Goal: Task Accomplishment & Management: Use online tool/utility

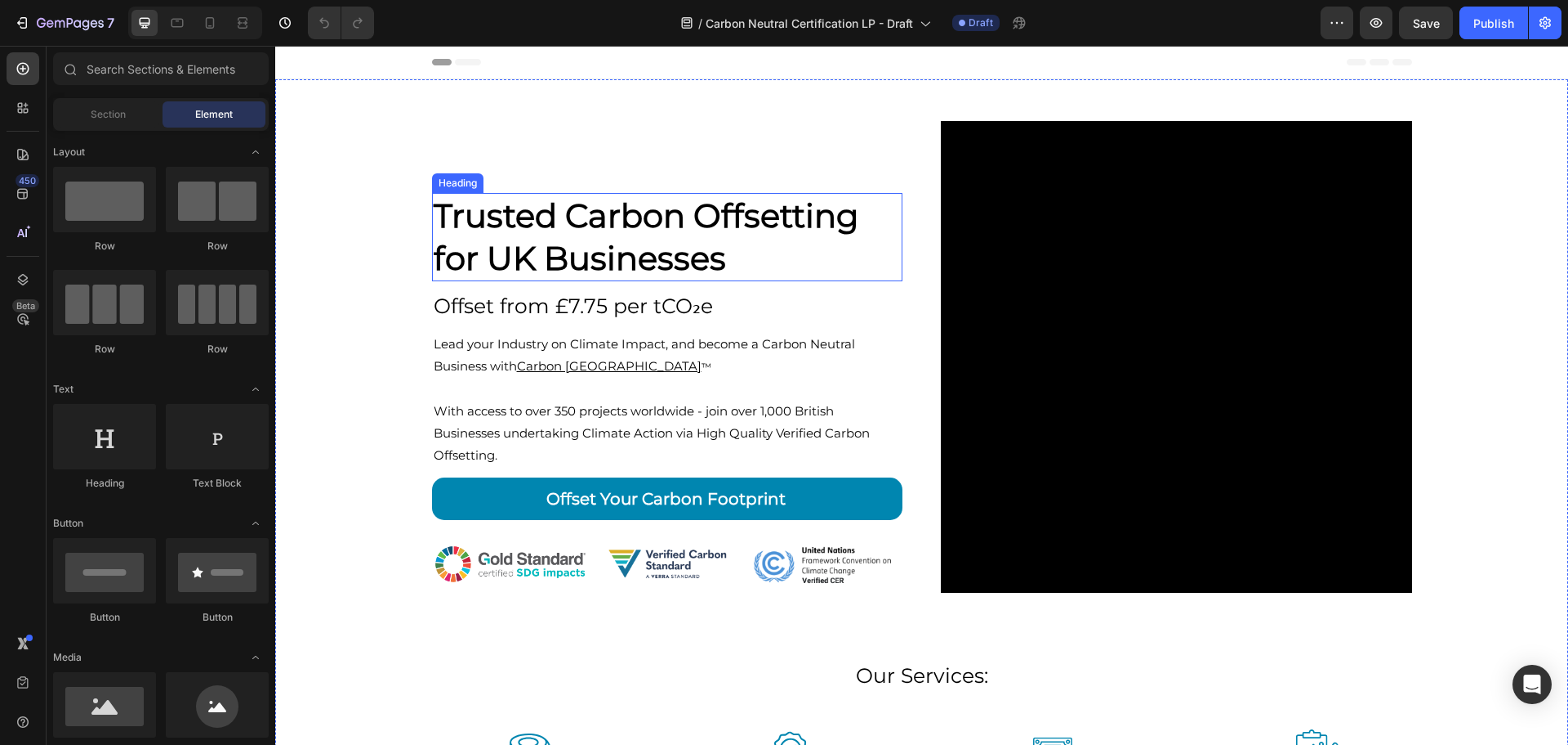
click at [655, 225] on strong "Trusted Carbon Offsetting" at bounding box center [646, 215] width 425 height 40
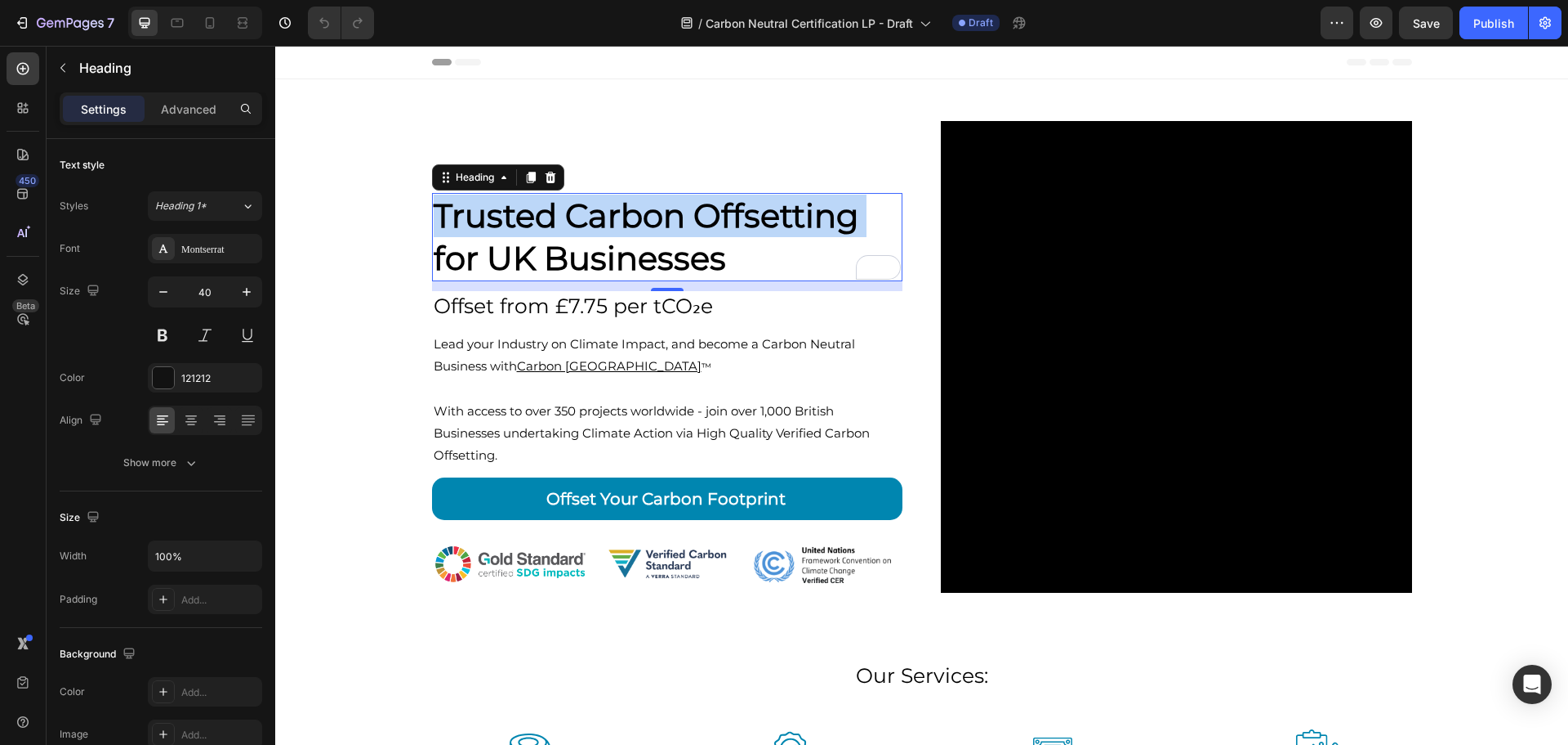
click at [695, 221] on strong "Trusted Carbon Offsetting" at bounding box center [646, 215] width 425 height 40
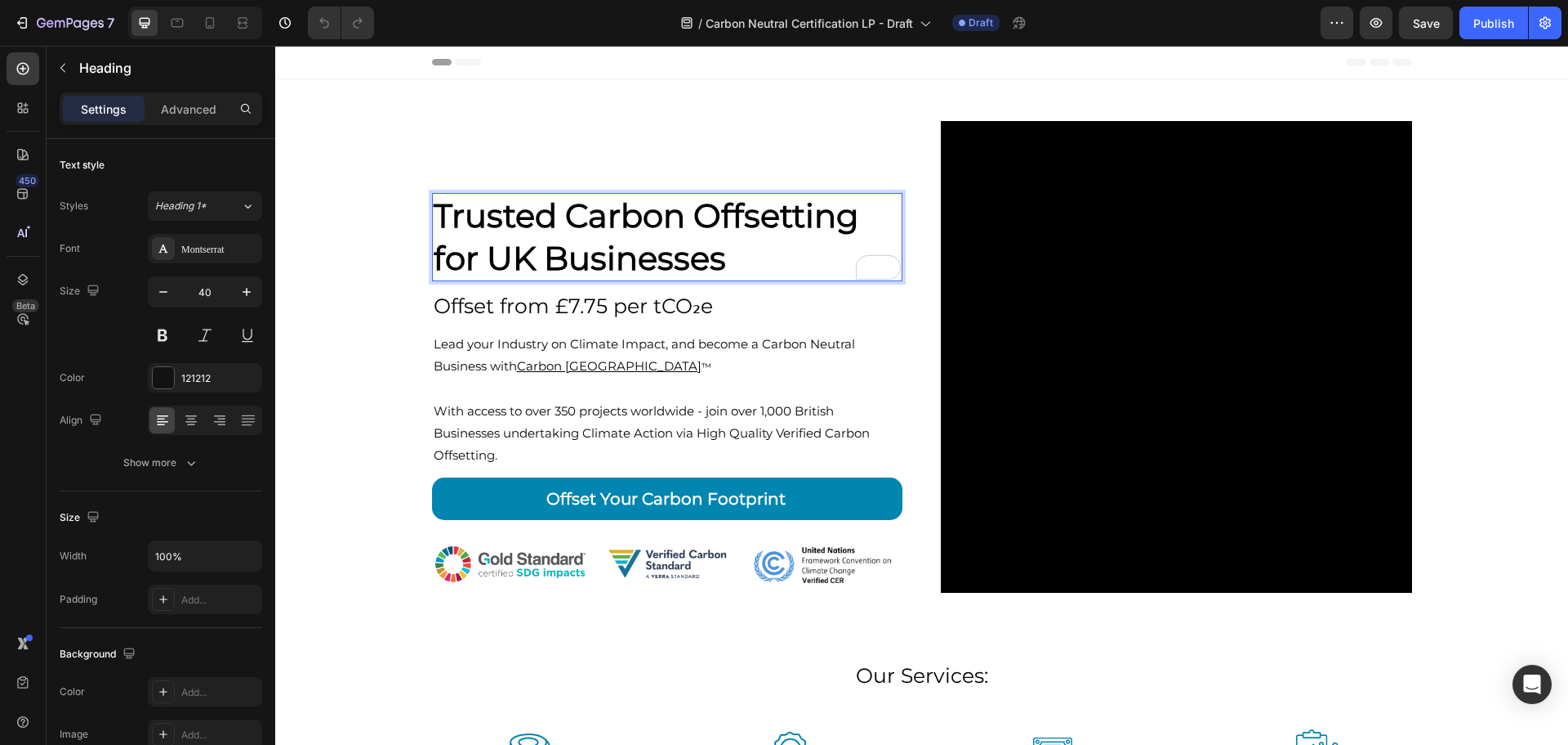
click at [695, 221] on strong "Trusted Carbon Offsetting" at bounding box center [646, 215] width 425 height 40
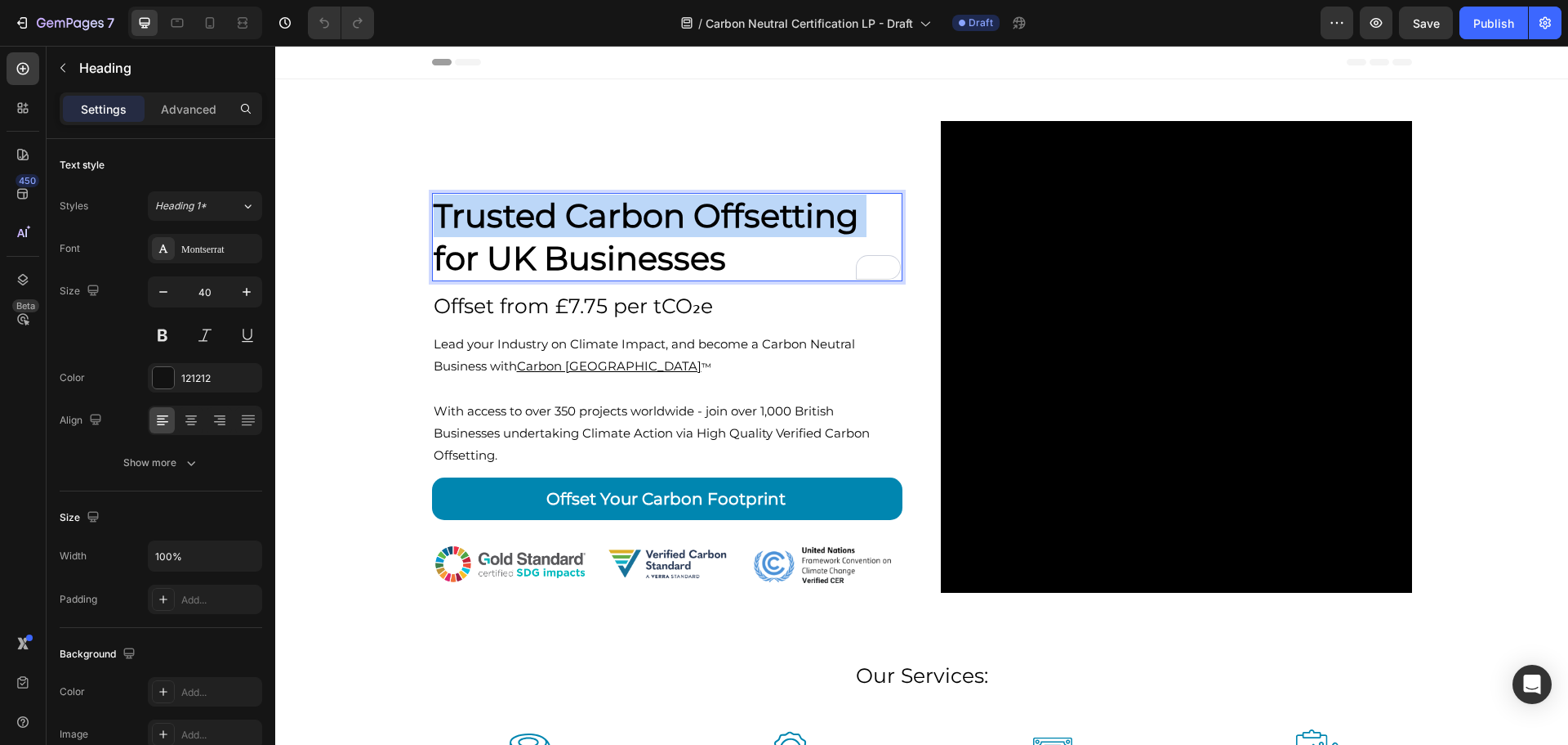
click at [695, 221] on strong "Trusted Carbon Offsetting" at bounding box center [646, 215] width 425 height 40
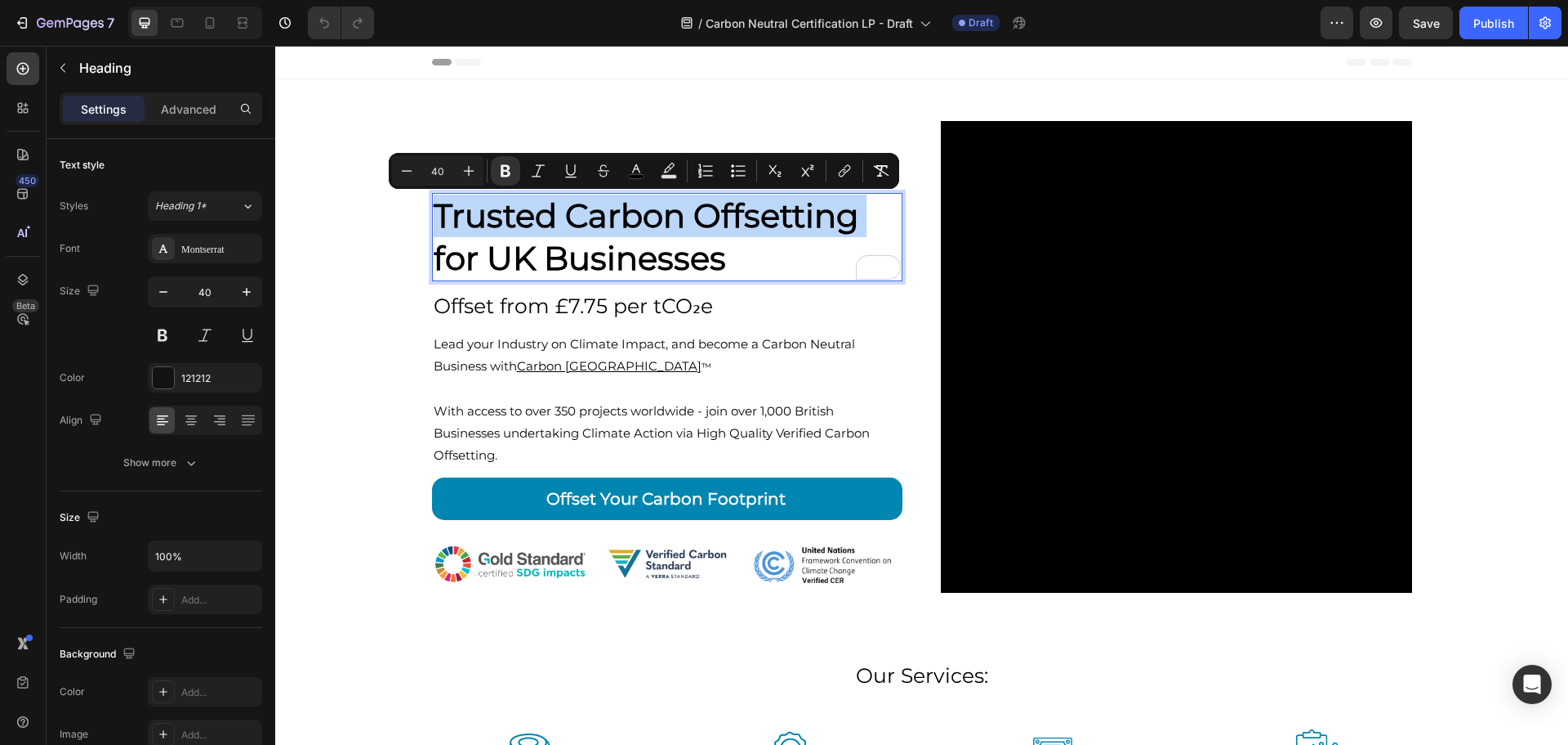
click at [695, 230] on strong "Trusted Carbon Offsetting" at bounding box center [646, 215] width 425 height 40
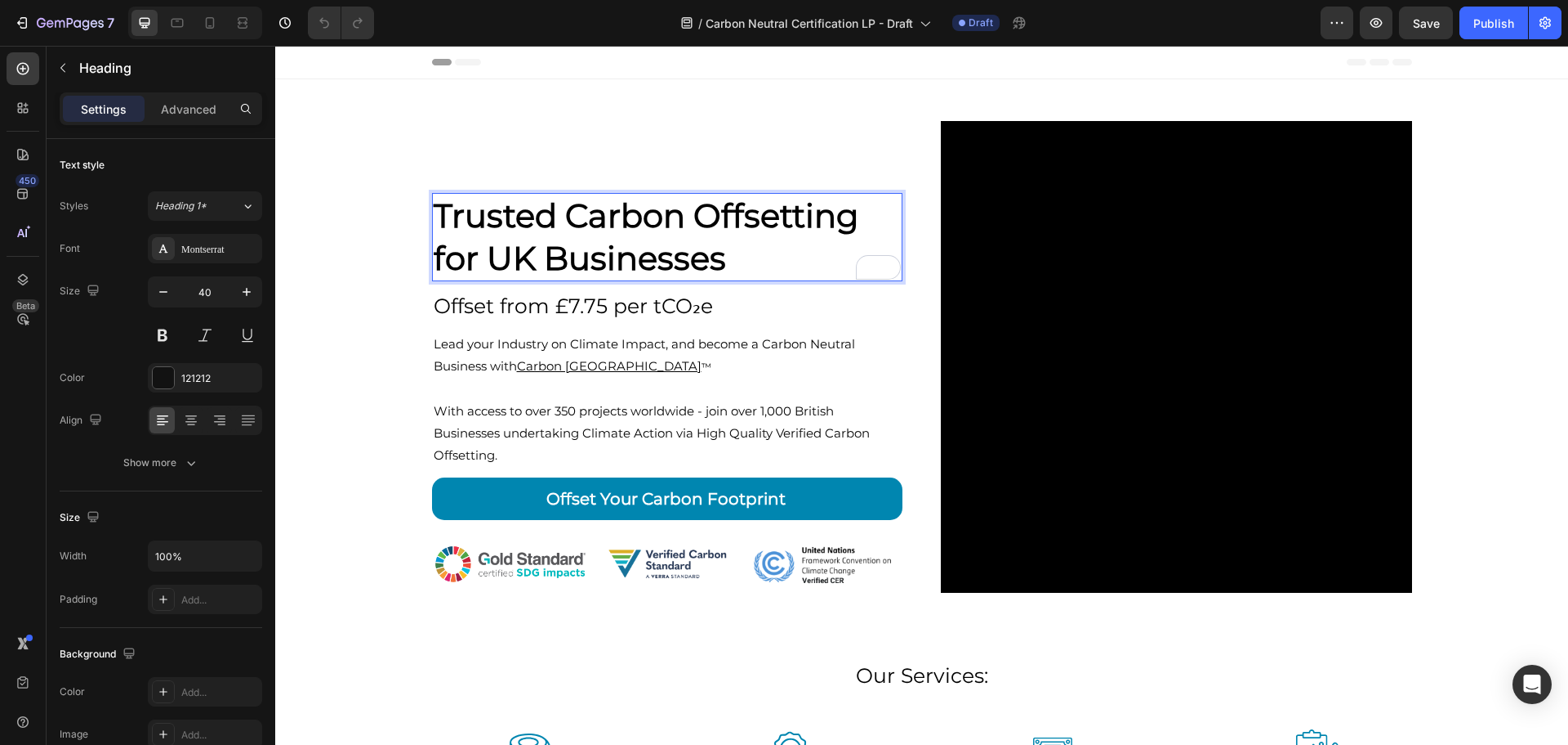
click at [695, 230] on strong "Trusted Carbon Offsetting" at bounding box center [646, 215] width 425 height 40
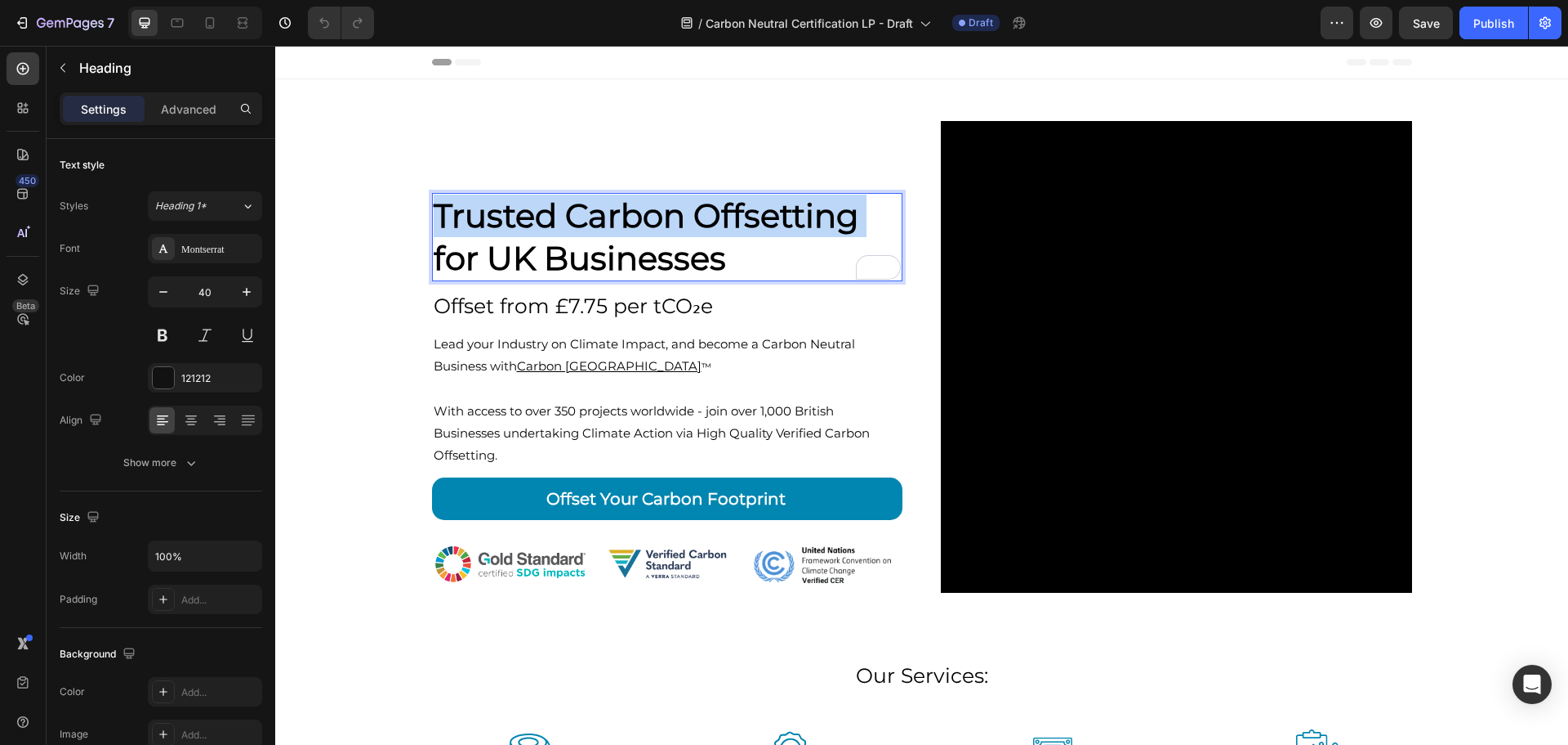
click at [695, 230] on strong "Trusted Carbon Offsetting" at bounding box center [646, 215] width 425 height 40
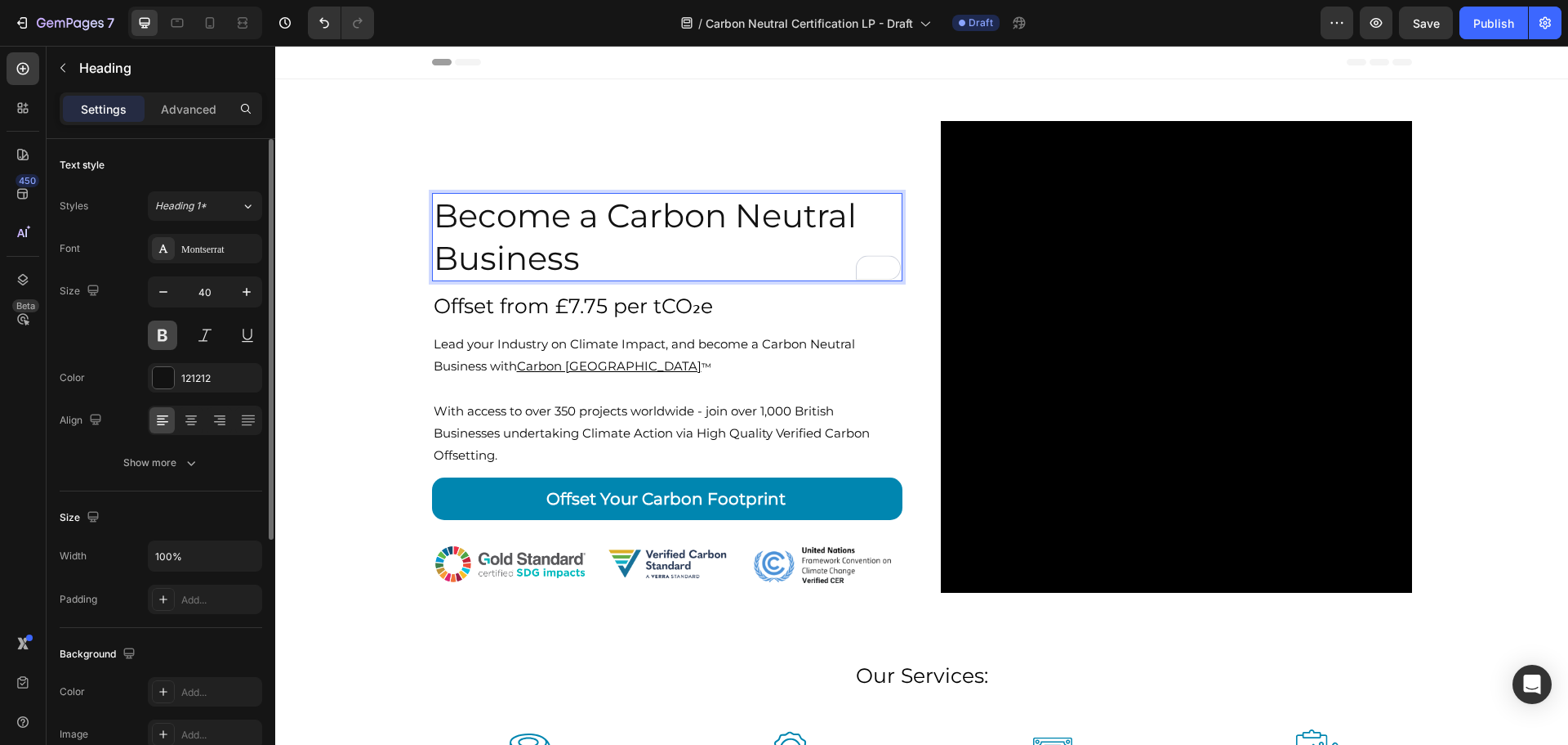
click at [169, 334] on button at bounding box center [162, 335] width 29 height 29
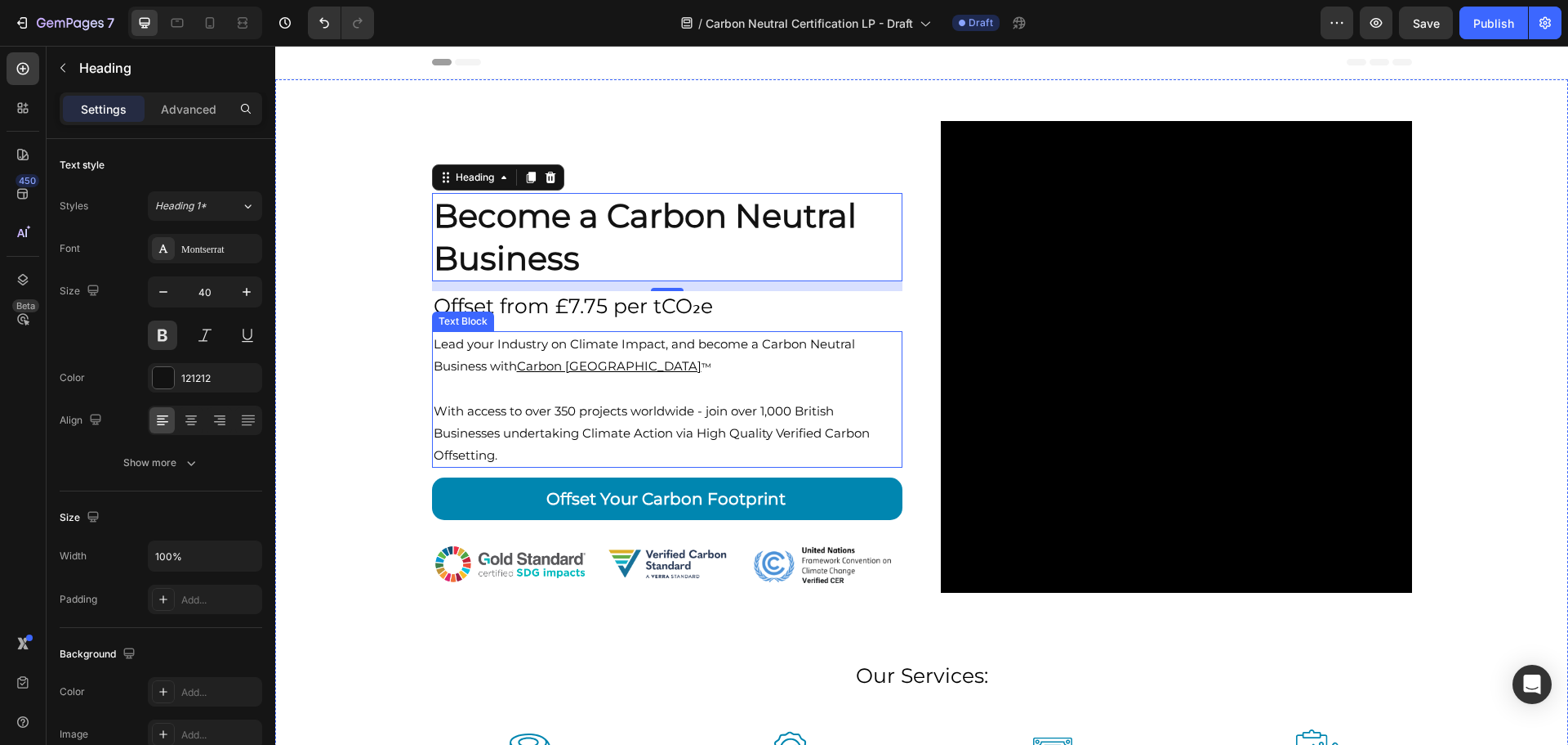
click at [738, 376] on p "Lead your Industry on Climate Impact, and become a Carbon Neutral Business with…" at bounding box center [667, 356] width 468 height 45
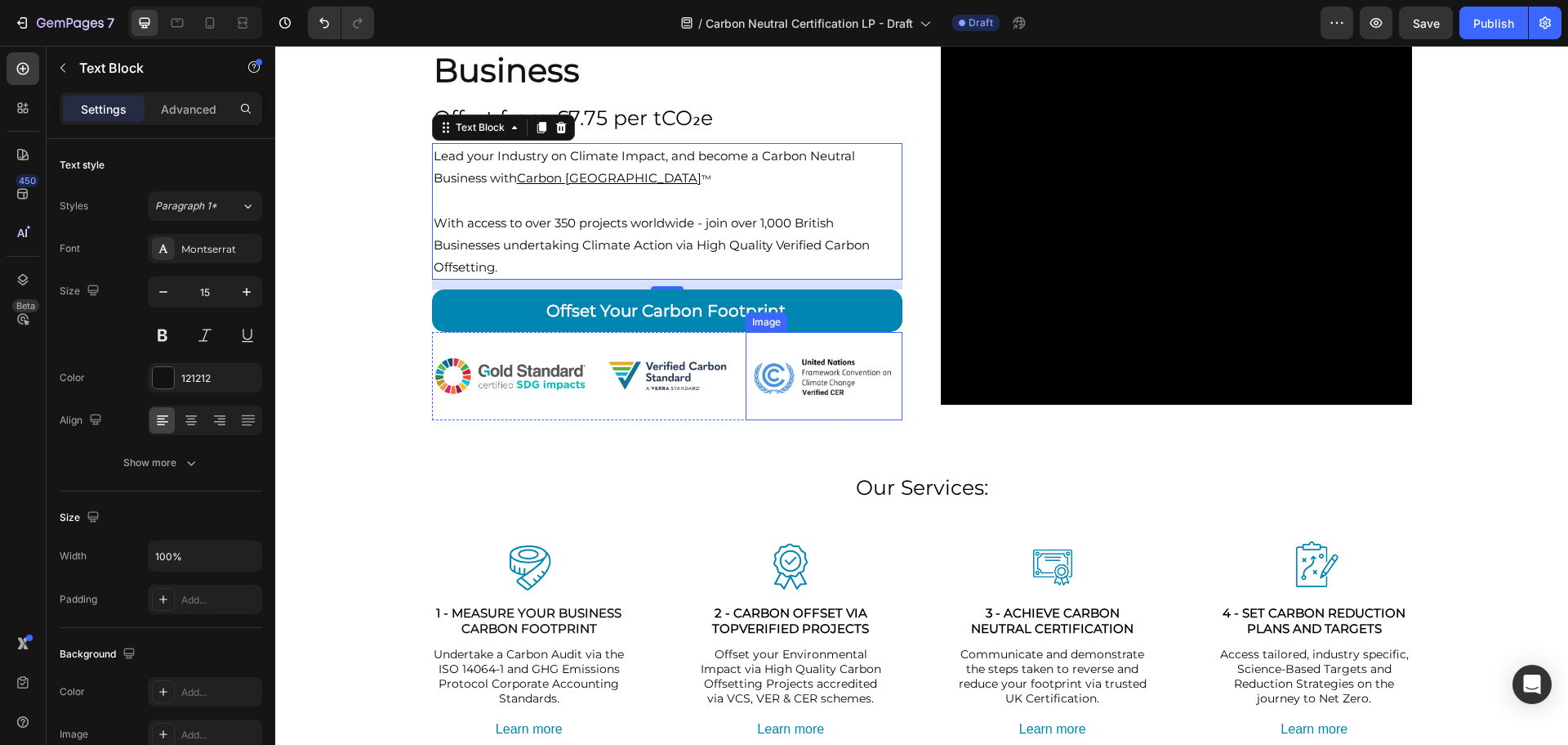
scroll to position [327, 0]
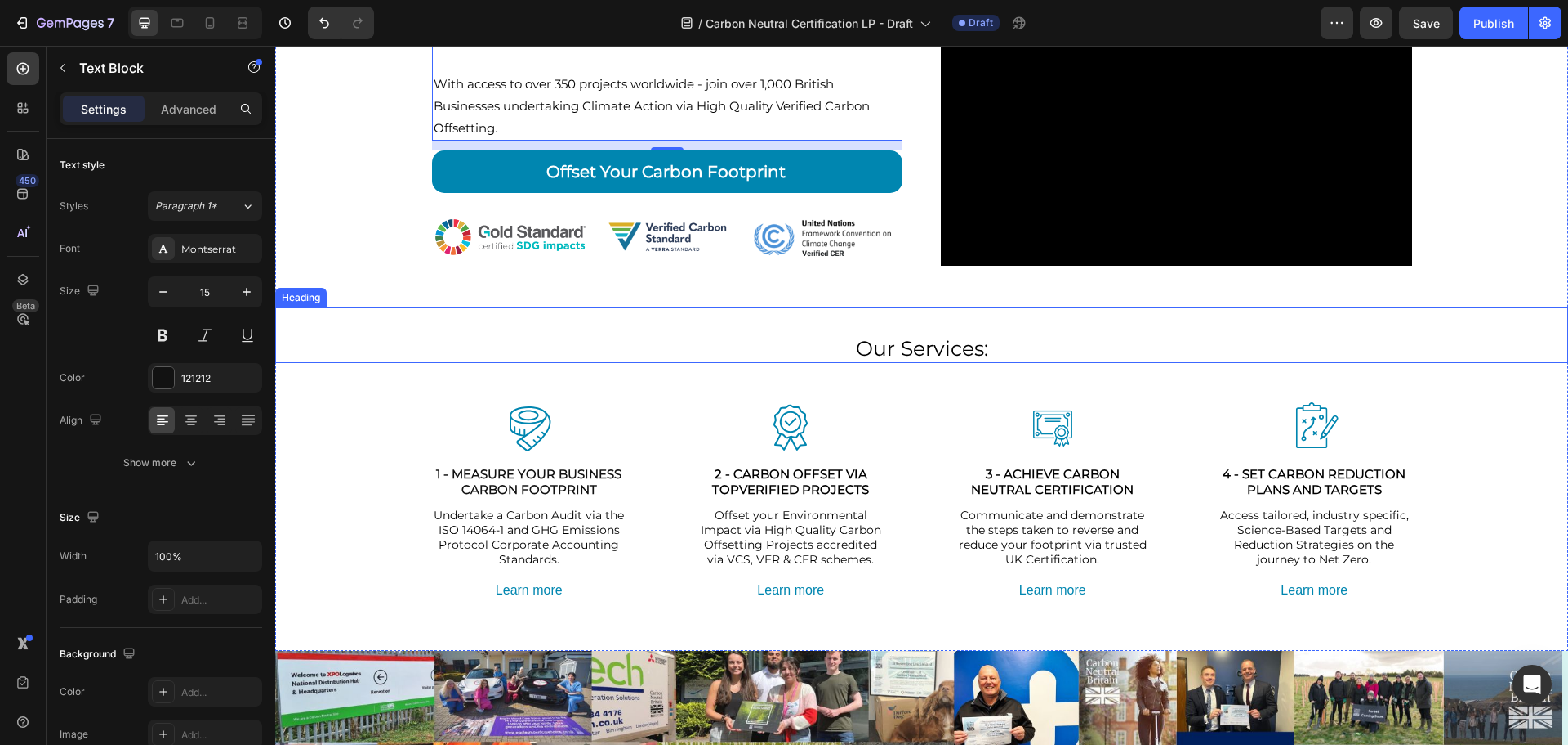
click at [919, 350] on span "Our Services:" at bounding box center [922, 348] width 133 height 24
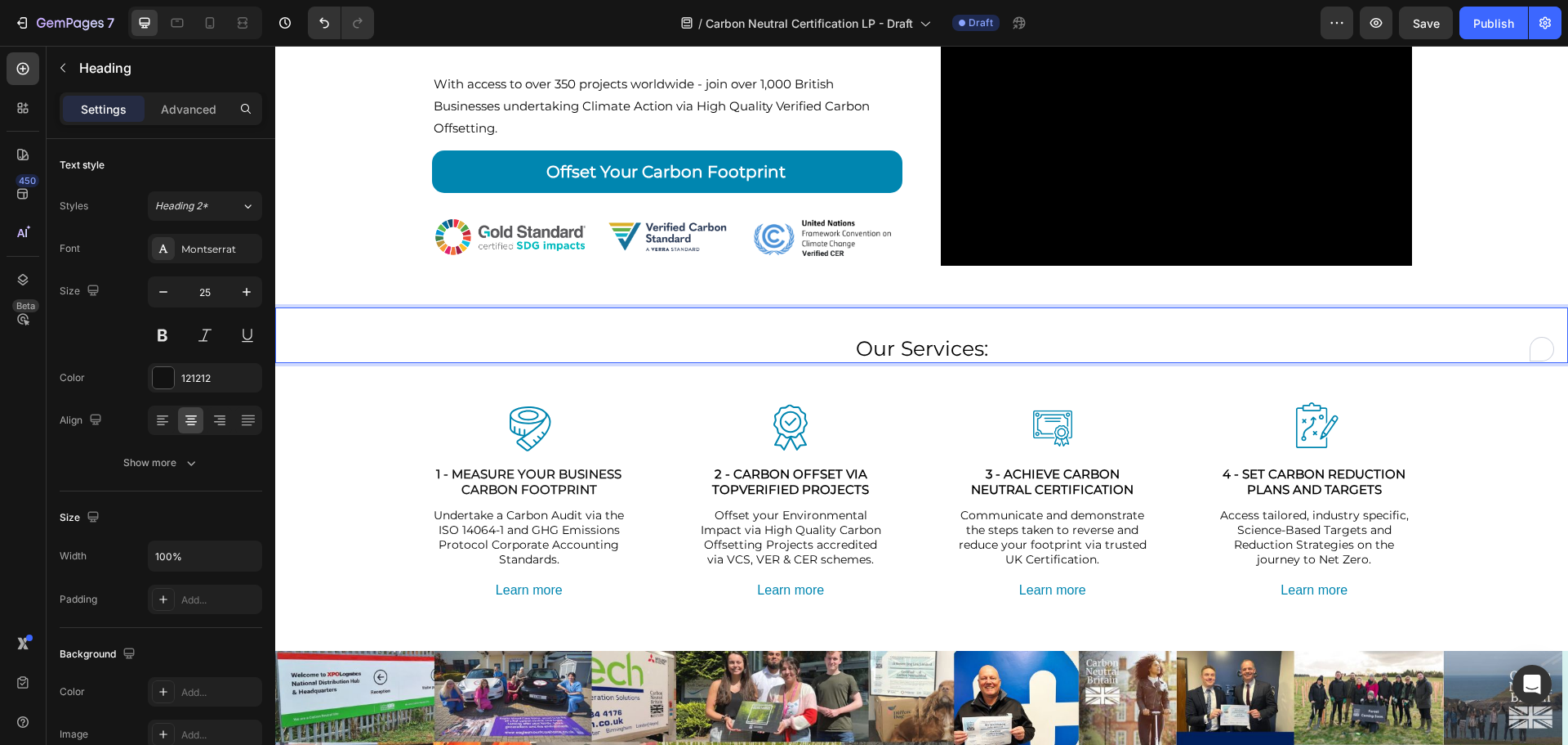
click at [919, 350] on span "Our Services:" at bounding box center [922, 348] width 133 height 24
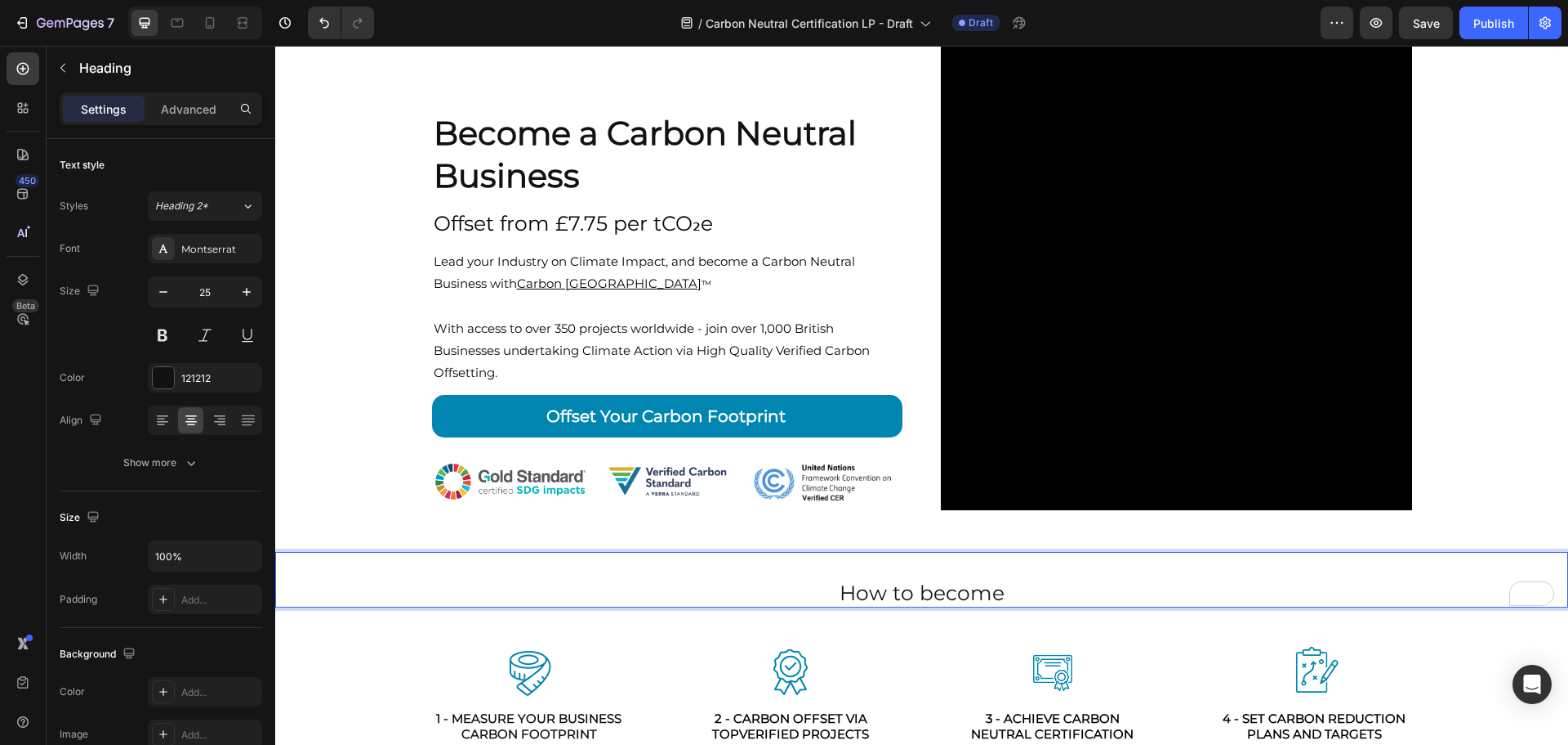
scroll to position [82, 0]
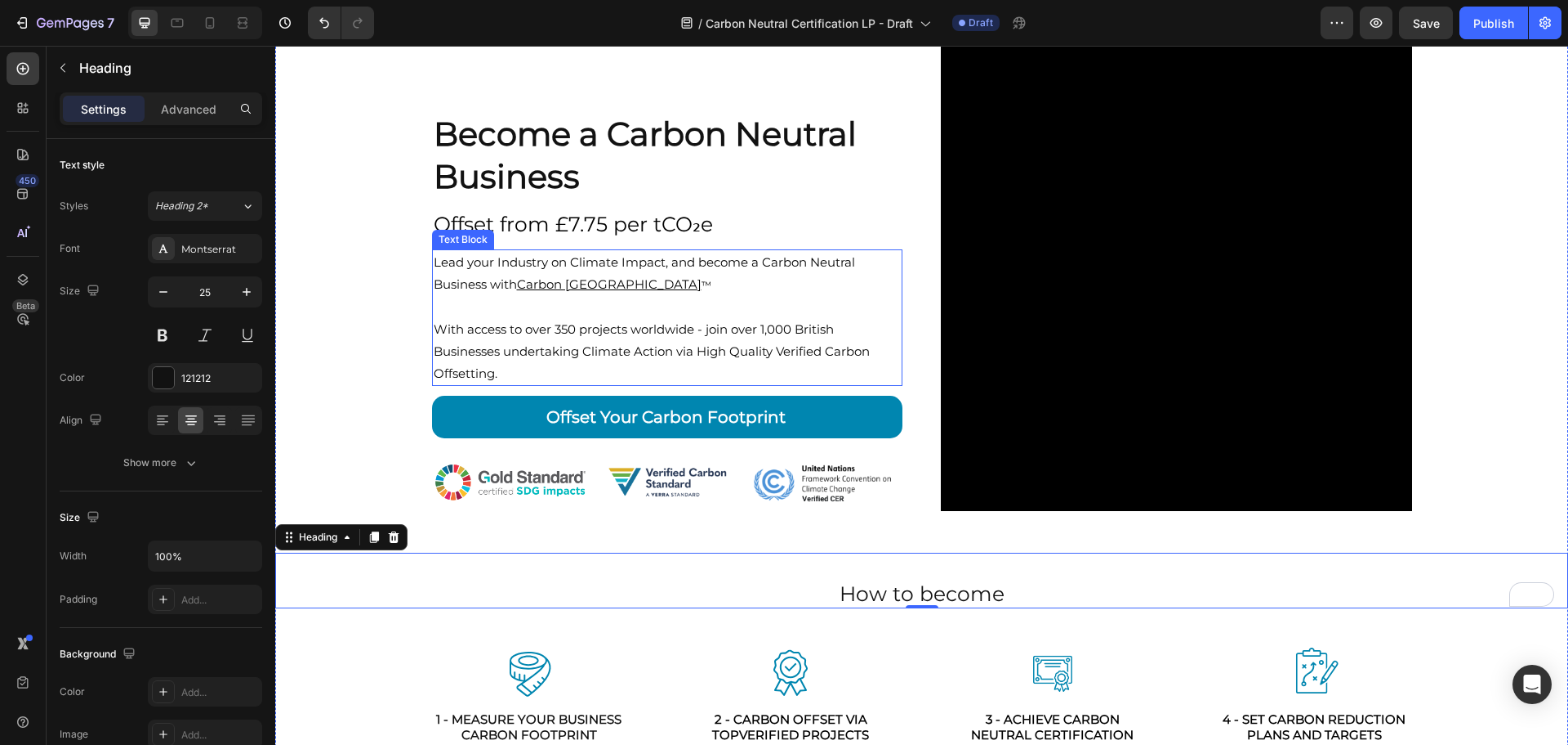
click at [539, 314] on p at bounding box center [667, 307] width 468 height 22
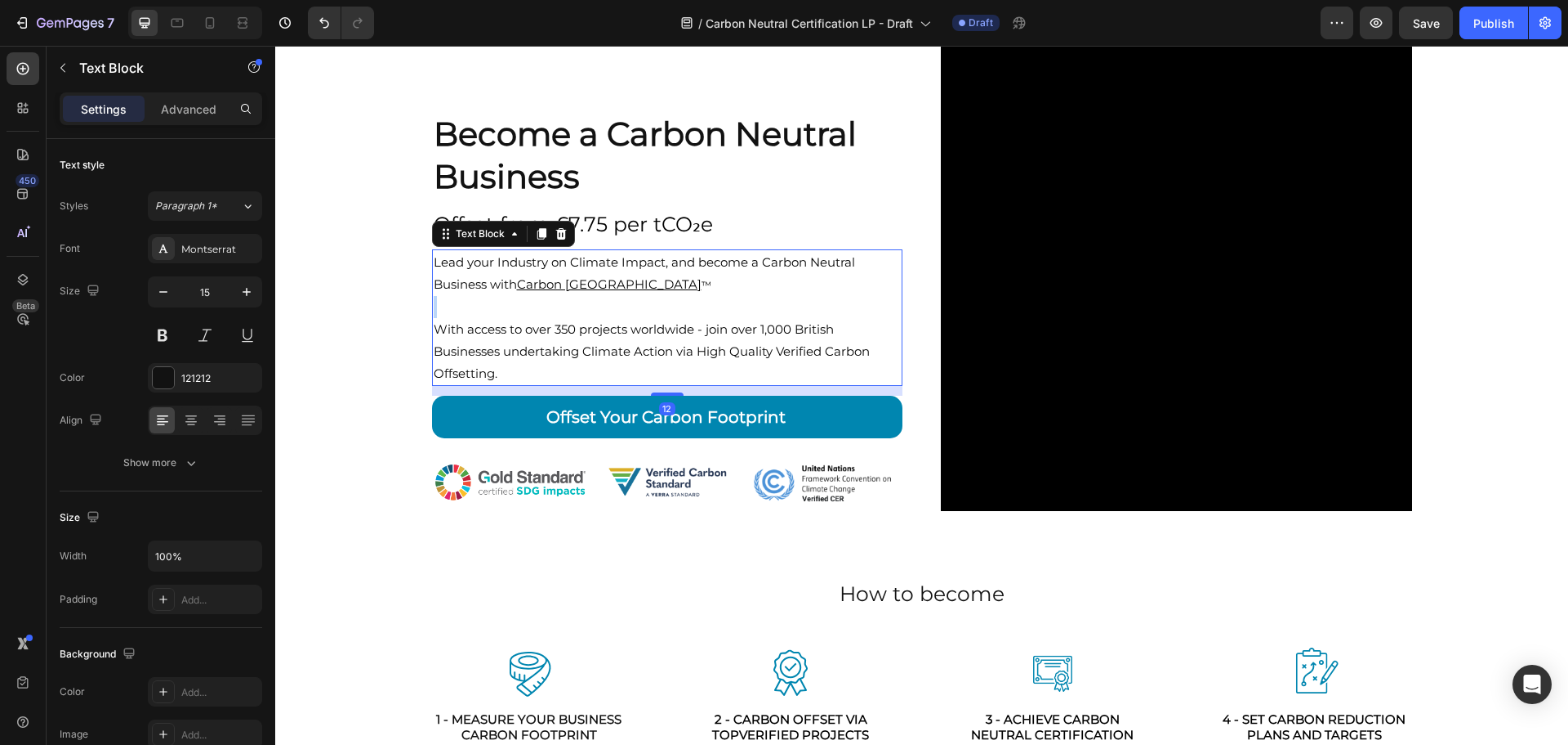
click at [539, 314] on p "Rich Text Editor. Editing area: main" at bounding box center [667, 307] width 468 height 22
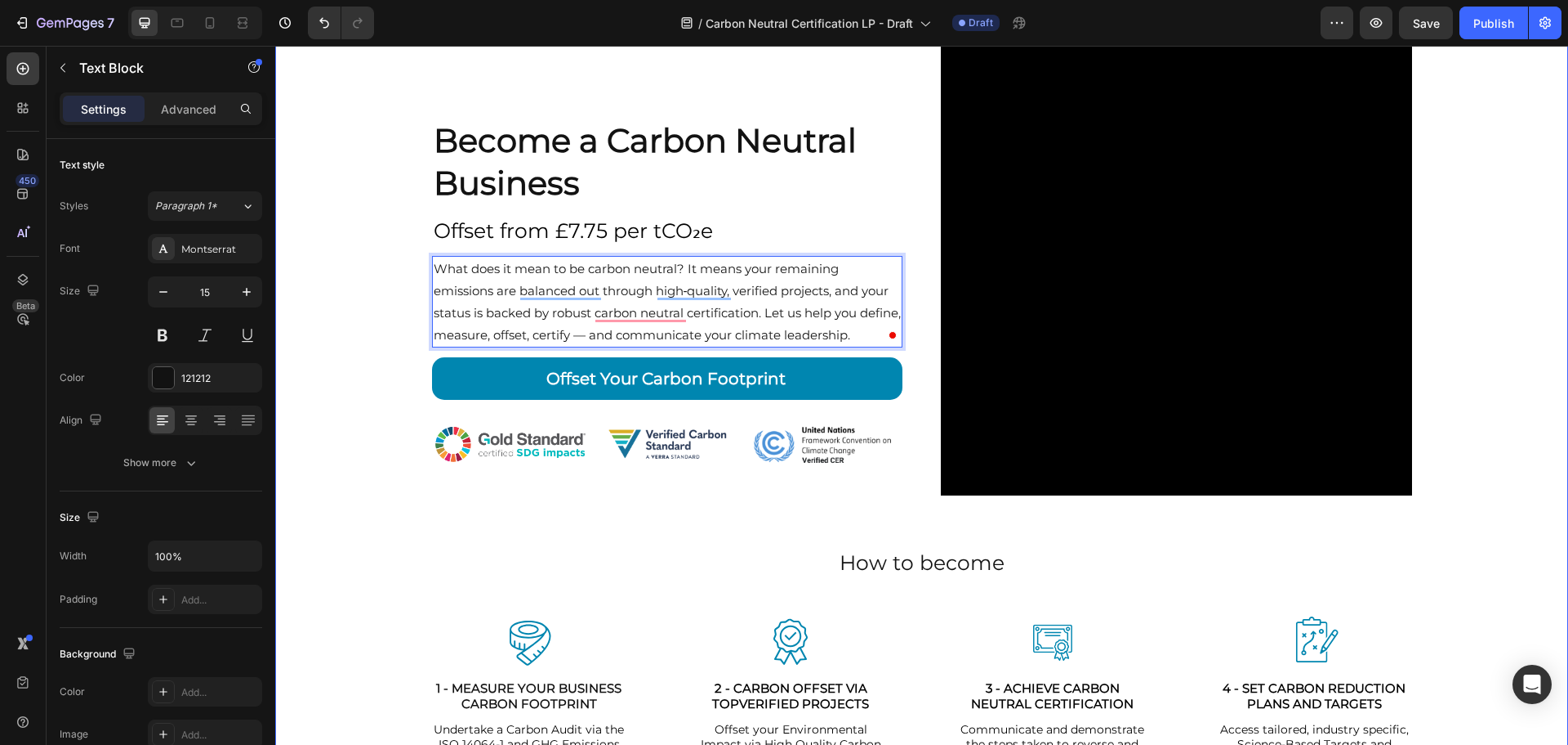
click at [371, 295] on div "Become a Carbon Neutral Business Heading Offset from £7.75 per tCO₂e Text Block…" at bounding box center [922, 411] width 1294 height 828
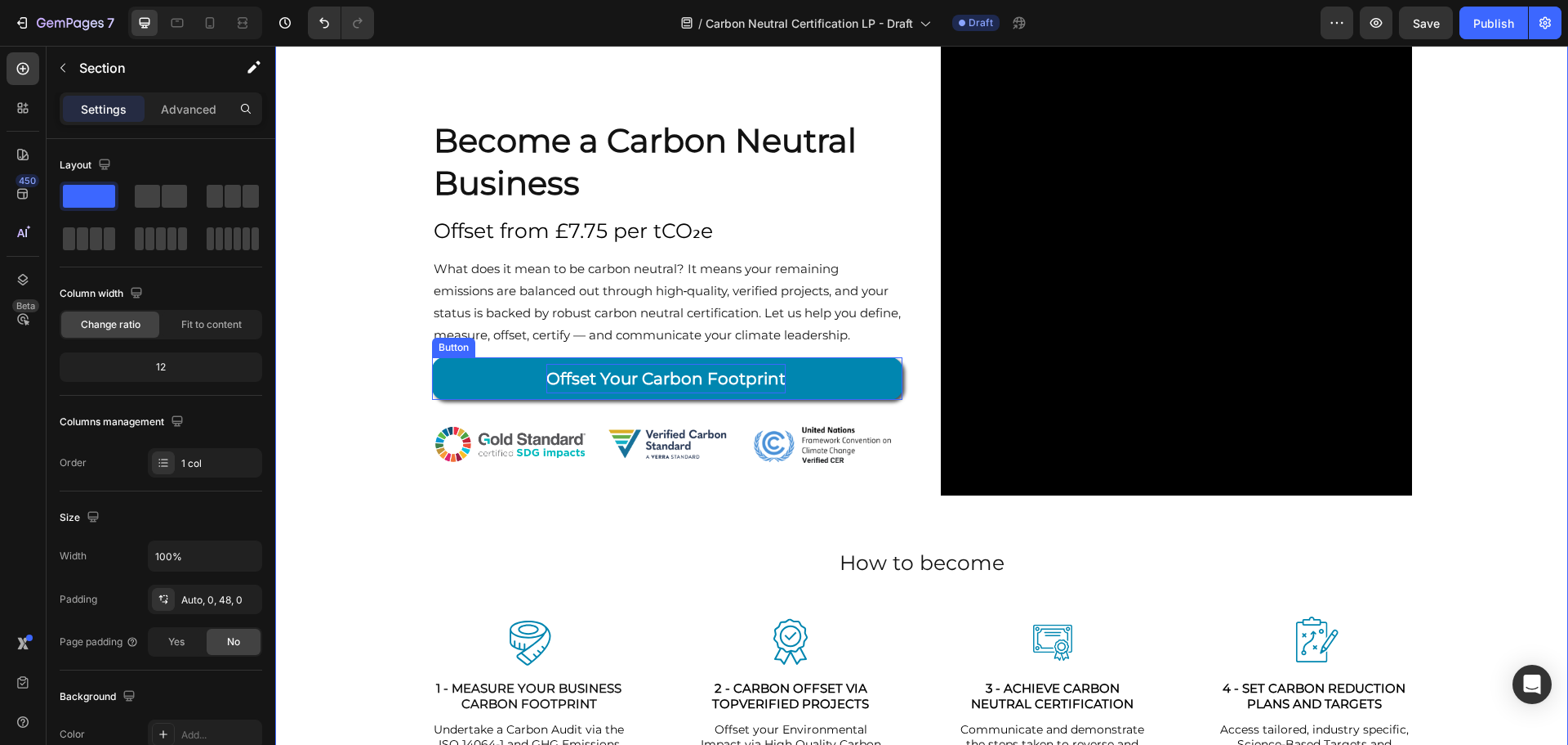
click at [604, 380] on strong "Offset Your Carbon Footprint" at bounding box center [666, 378] width 240 height 20
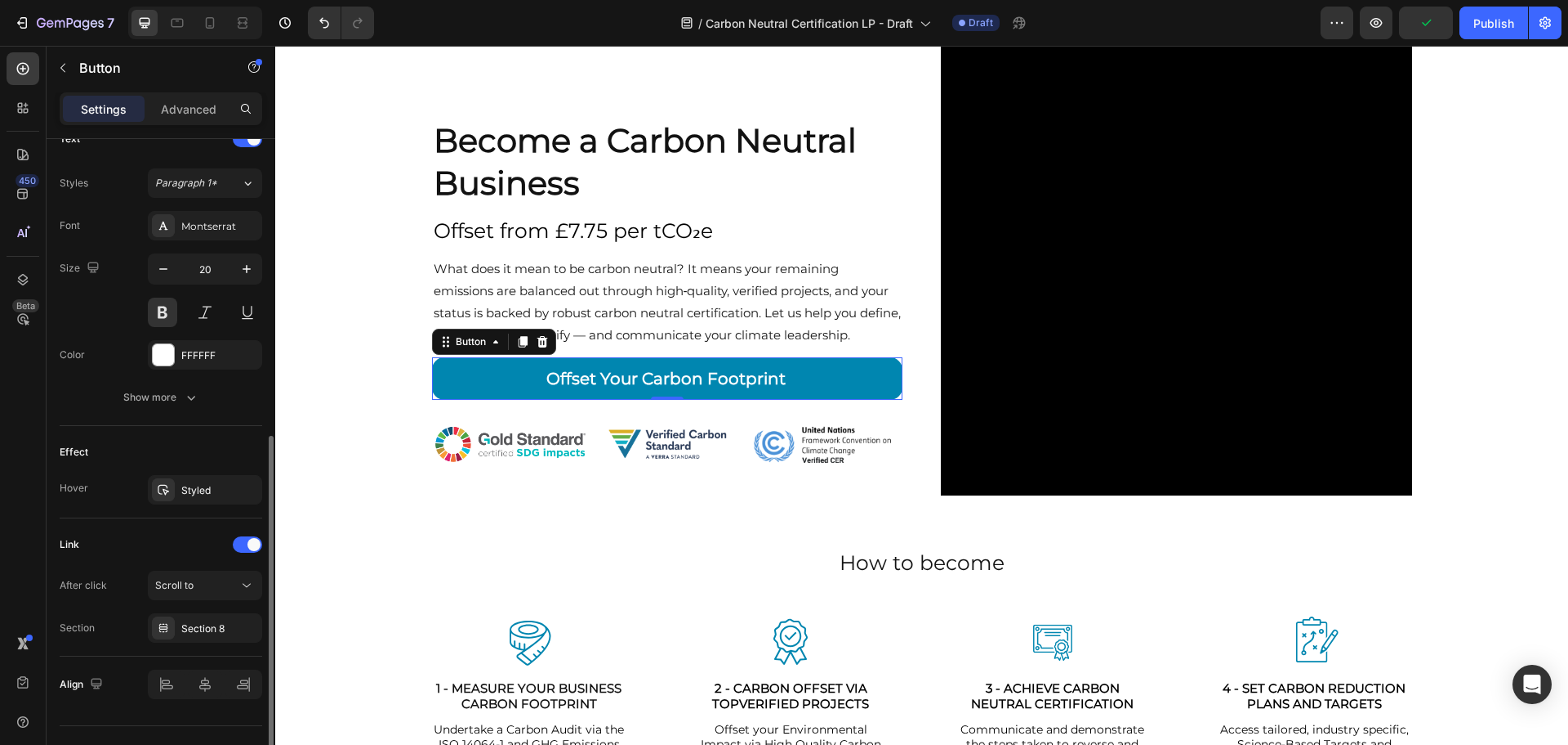
scroll to position [605, 0]
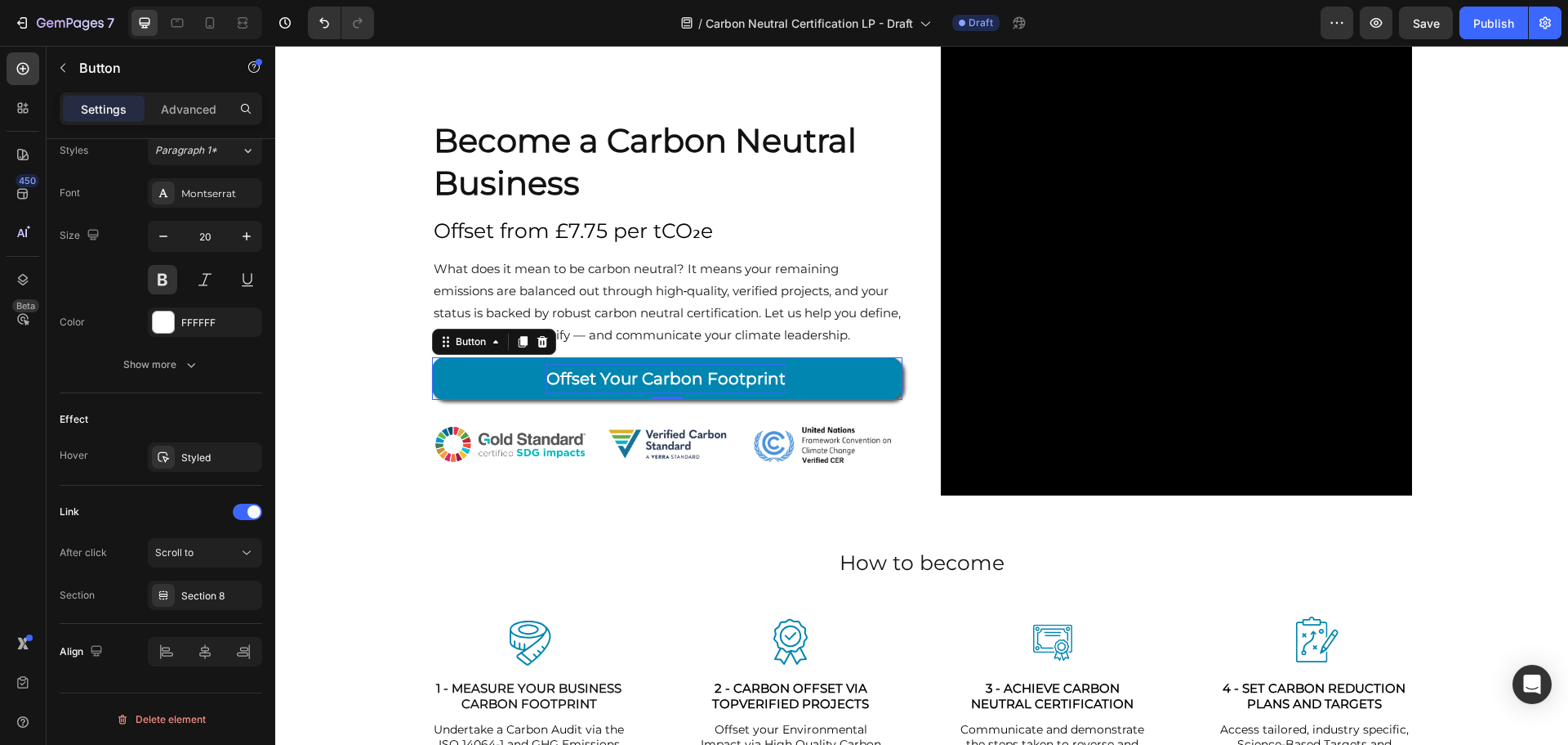
click at [588, 378] on strong "Offset Your Carbon Footprint" at bounding box center [666, 378] width 240 height 20
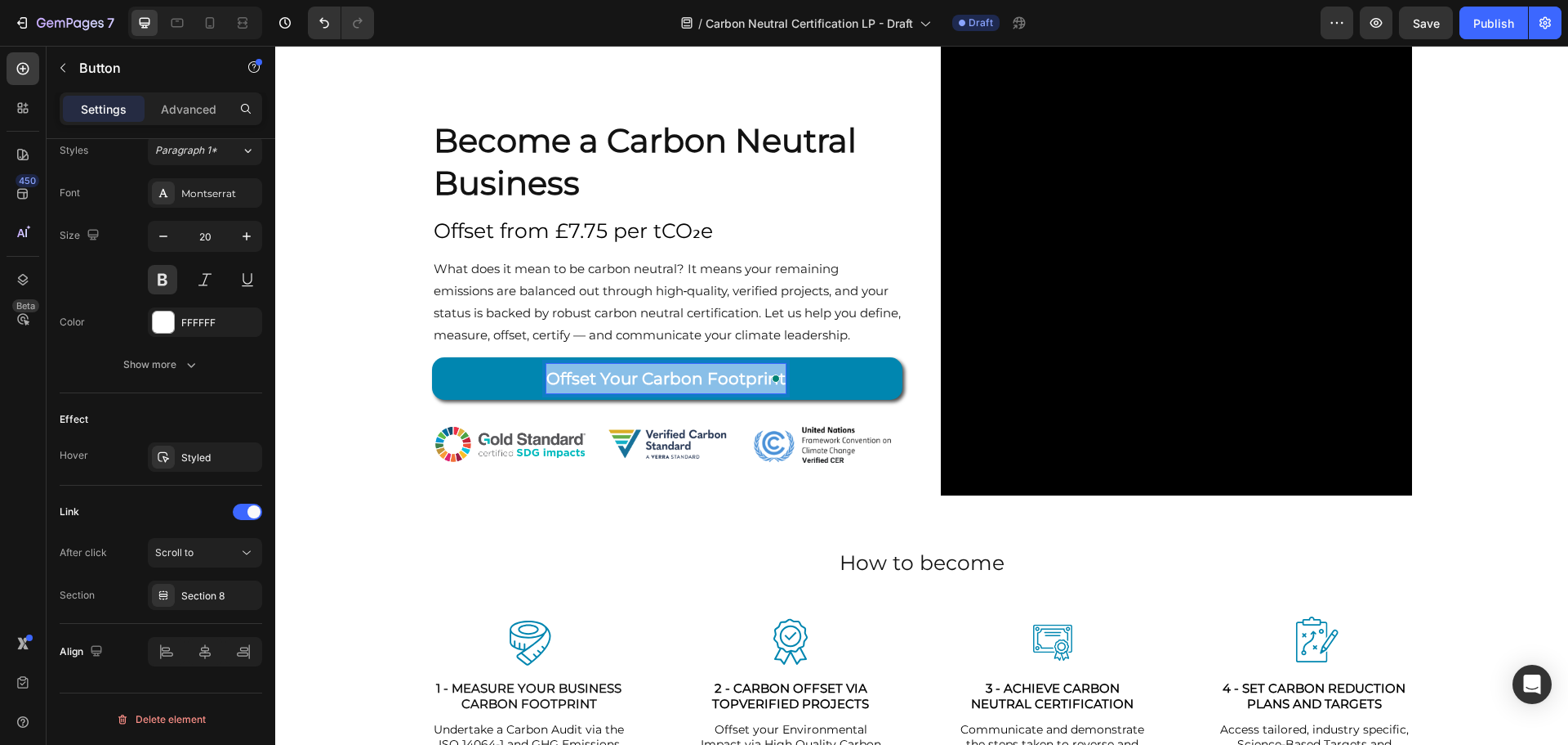
click at [588, 378] on strong "Offset Your Carbon Footprint" at bounding box center [666, 378] width 240 height 20
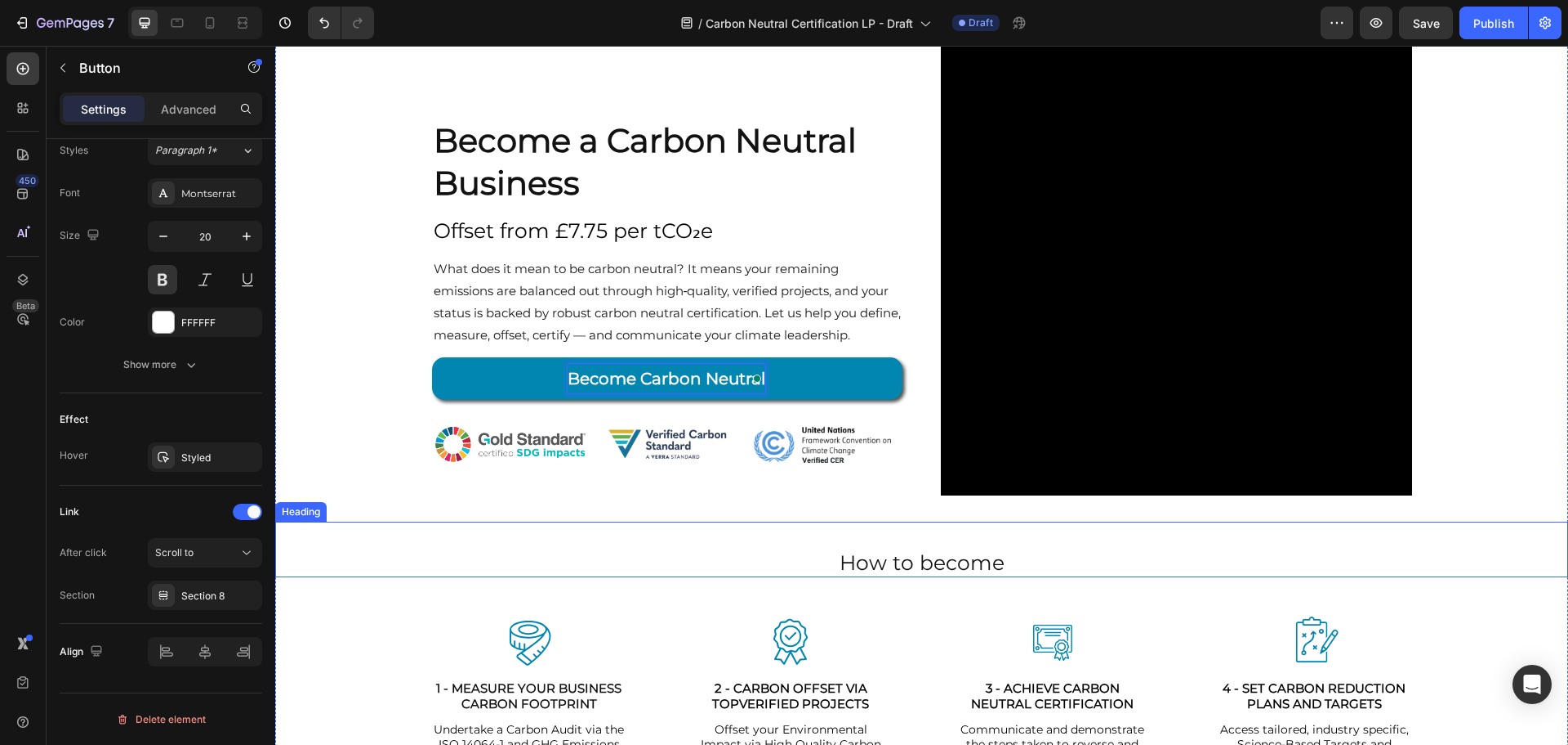
click at [639, 524] on div "How to become Heading" at bounding box center [922, 549] width 1294 height 56
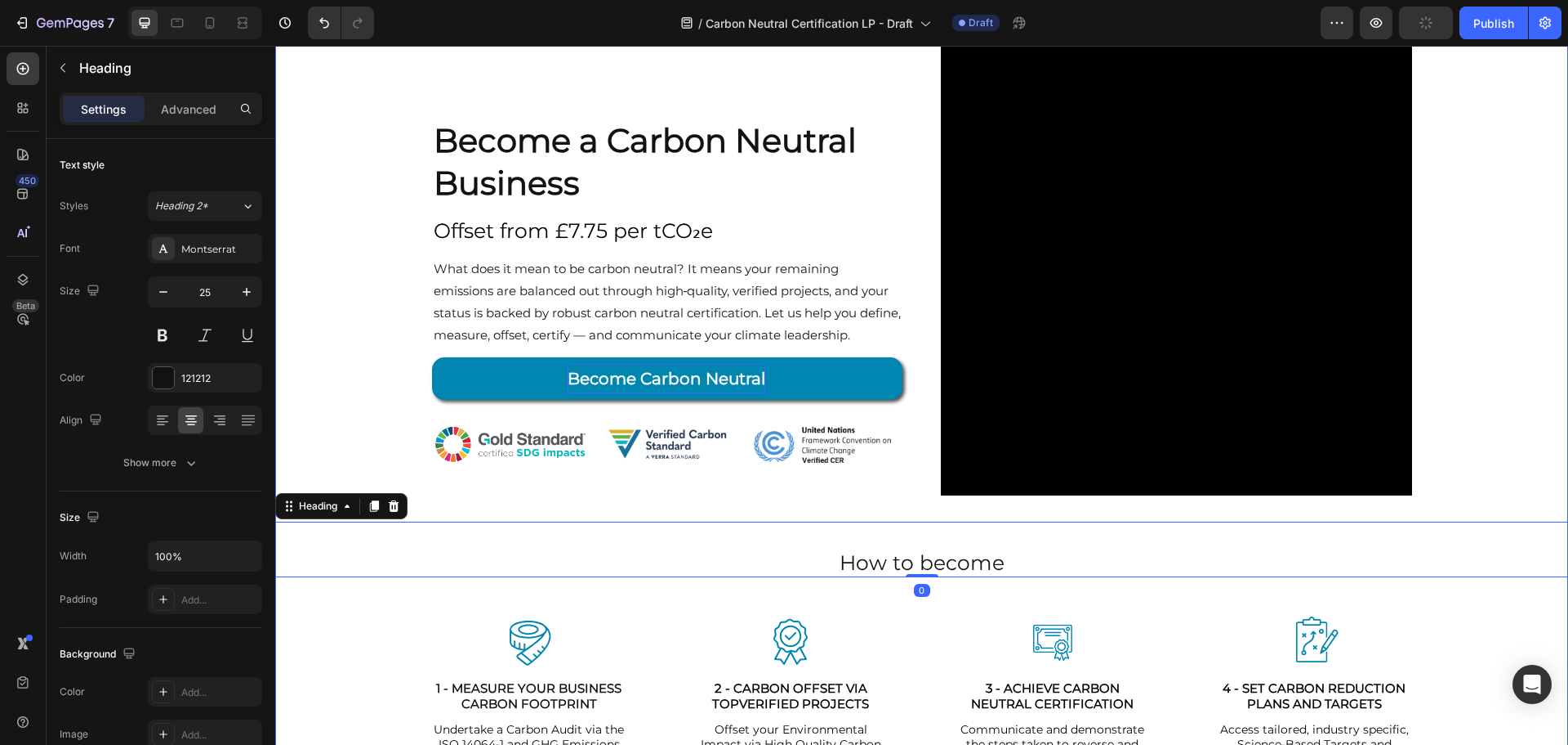
click at [1484, 316] on div "Become a Carbon Neutral Business Heading Offset from £7.75 per tCO₂e Text Block…" at bounding box center [922, 411] width 1294 height 828
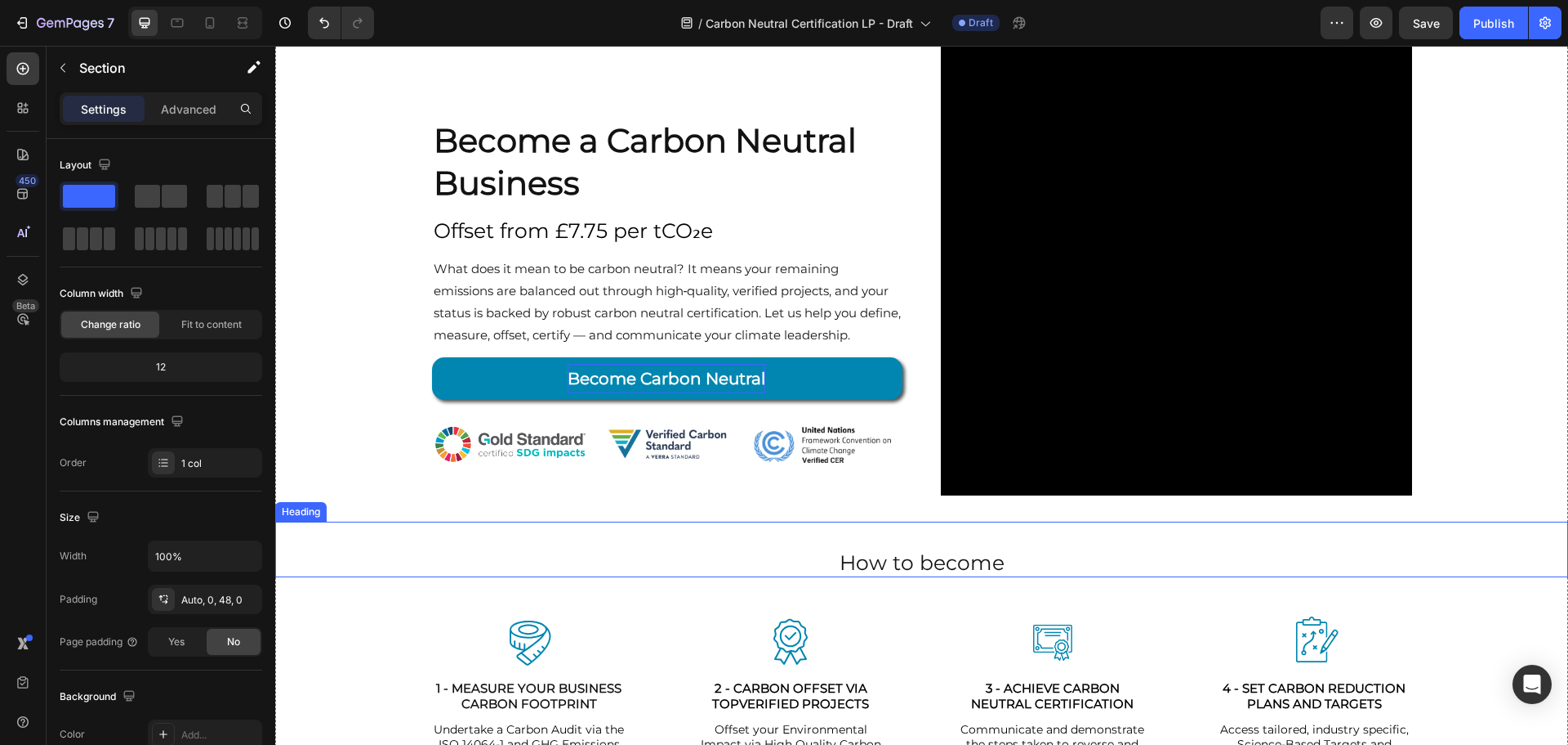
click at [901, 563] on p "How to become" at bounding box center [922, 563] width 1290 height 27
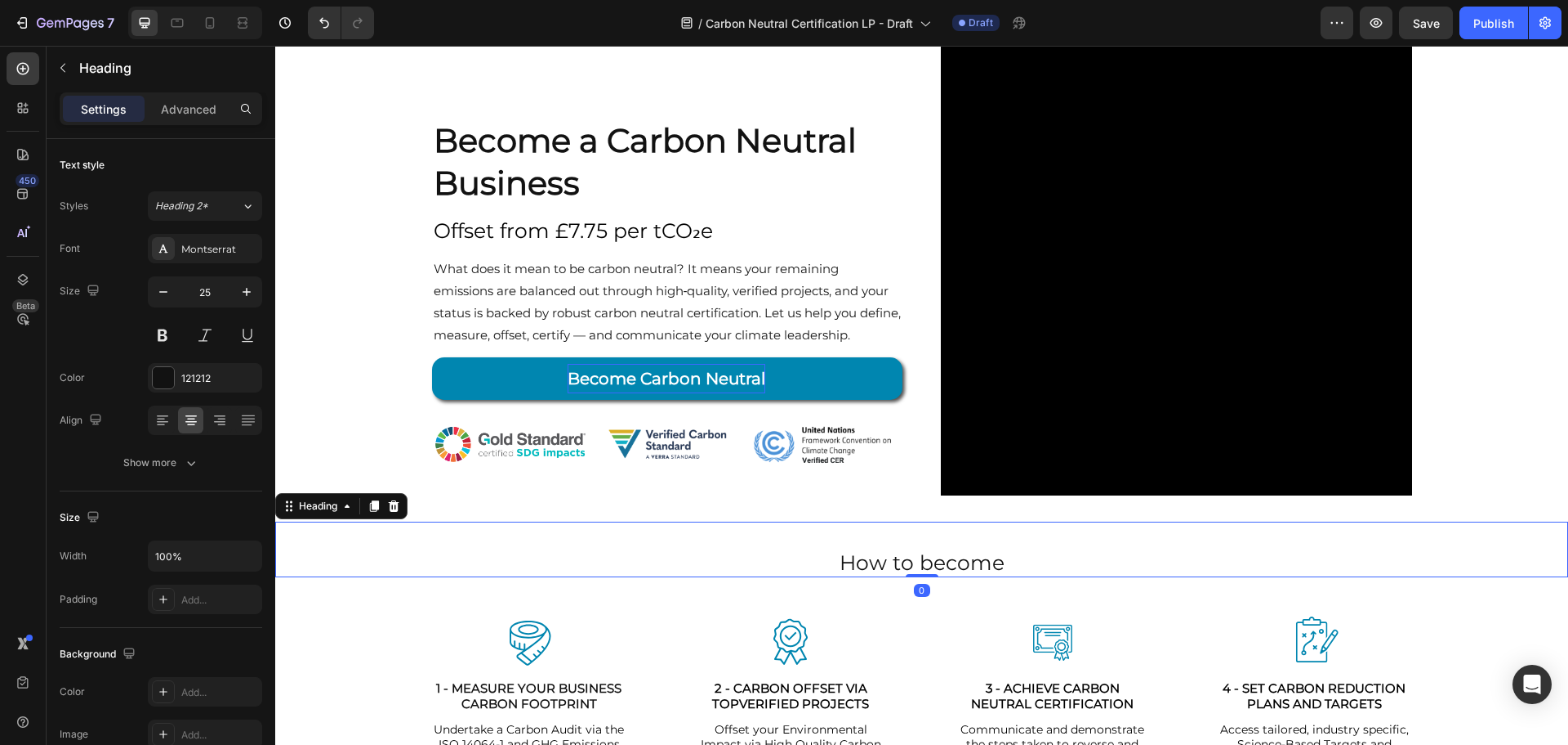
click at [901, 563] on p "How to become" at bounding box center [922, 563] width 1290 height 27
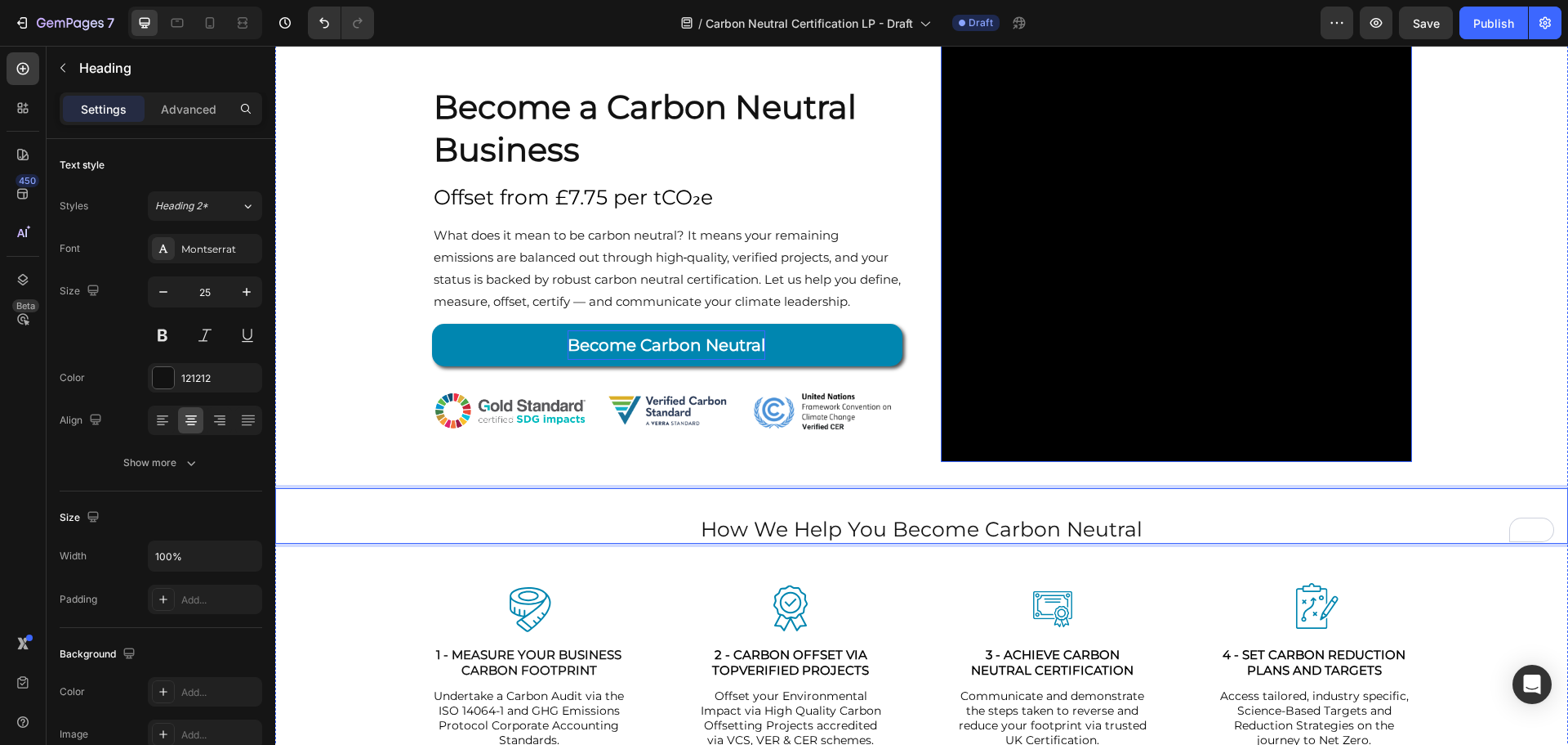
scroll to position [82, 0]
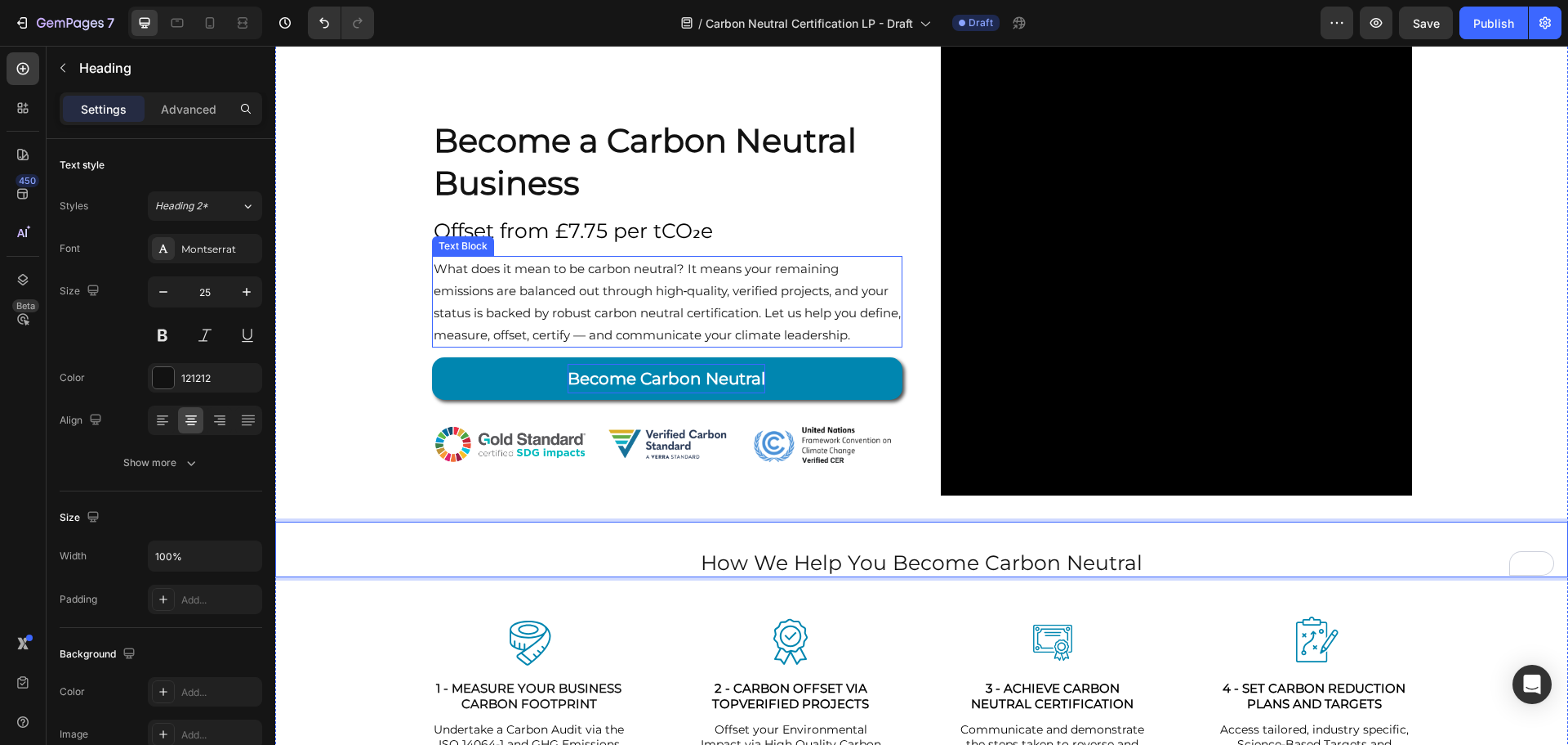
click at [624, 337] on p "What does it mean to be carbon neutral? It means your remaining emissions are b…" at bounding box center [667, 302] width 468 height 88
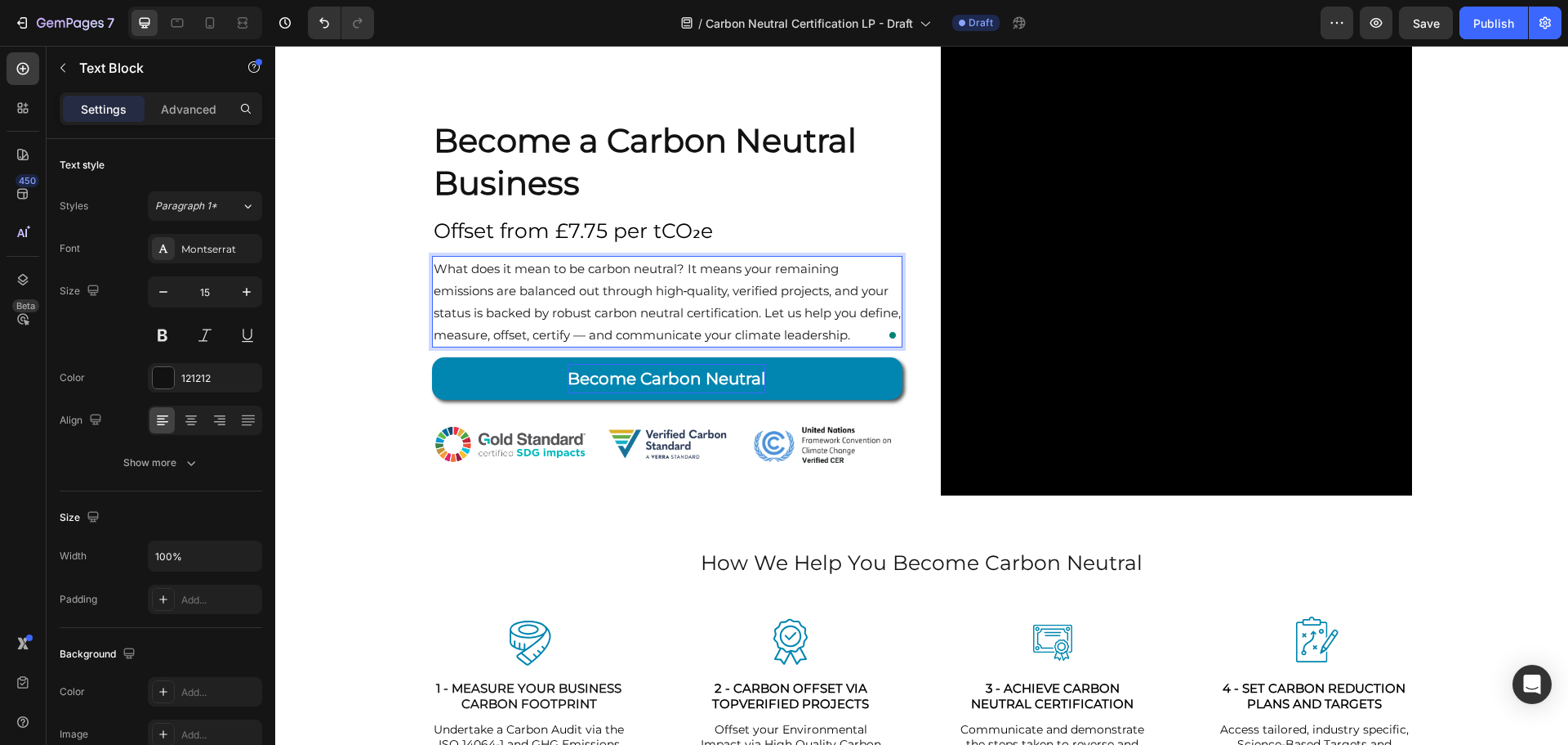
click at [625, 337] on p "What does it mean to be carbon neutral? It means your remaining emissions are b…" at bounding box center [667, 302] width 468 height 88
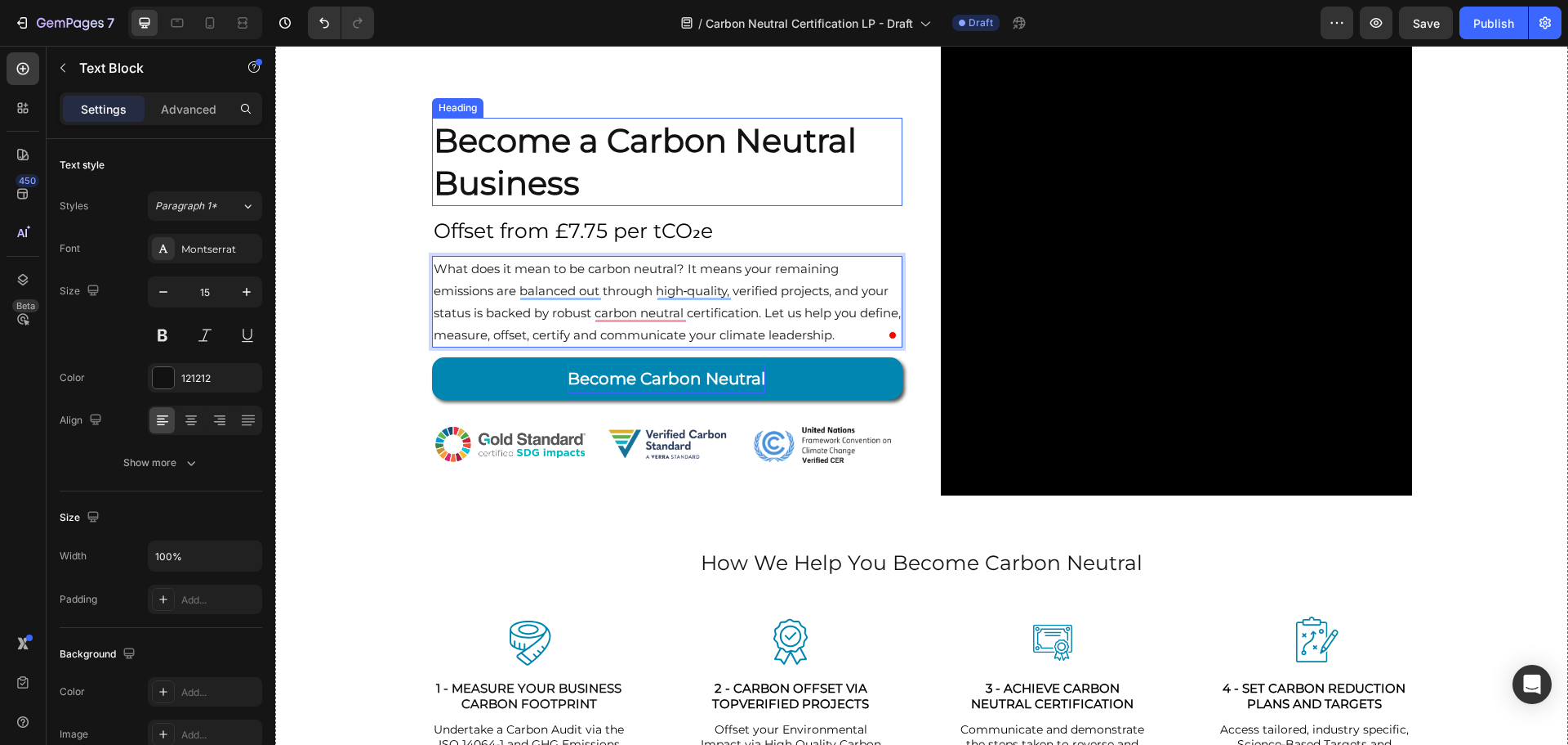
click at [557, 152] on p "Become a Carbon Neutral Business" at bounding box center [667, 162] width 468 height 85
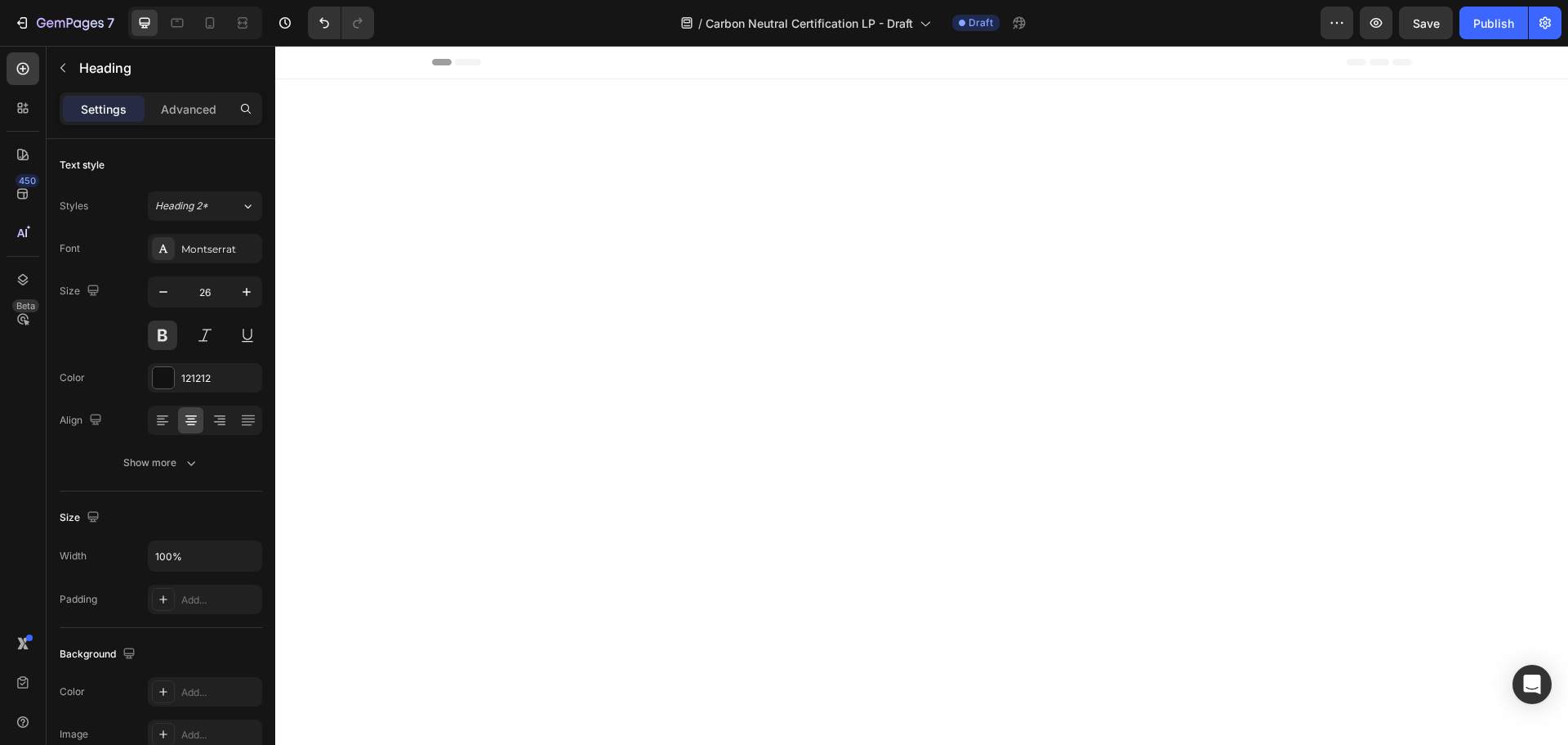
scroll to position [1880, 0]
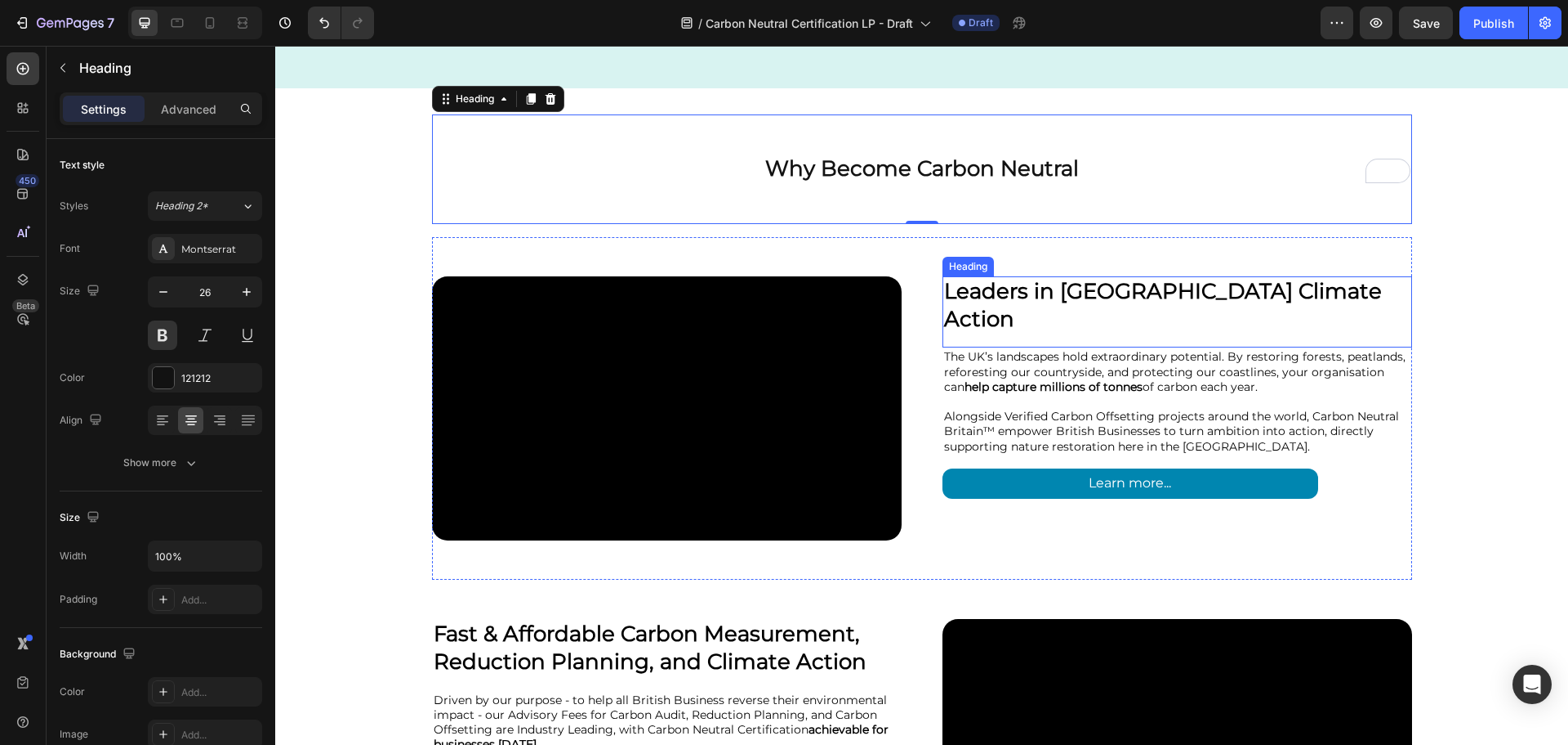
click at [1063, 293] on strong "Leaders in UK Climate Action" at bounding box center [1164, 304] width 438 height 54
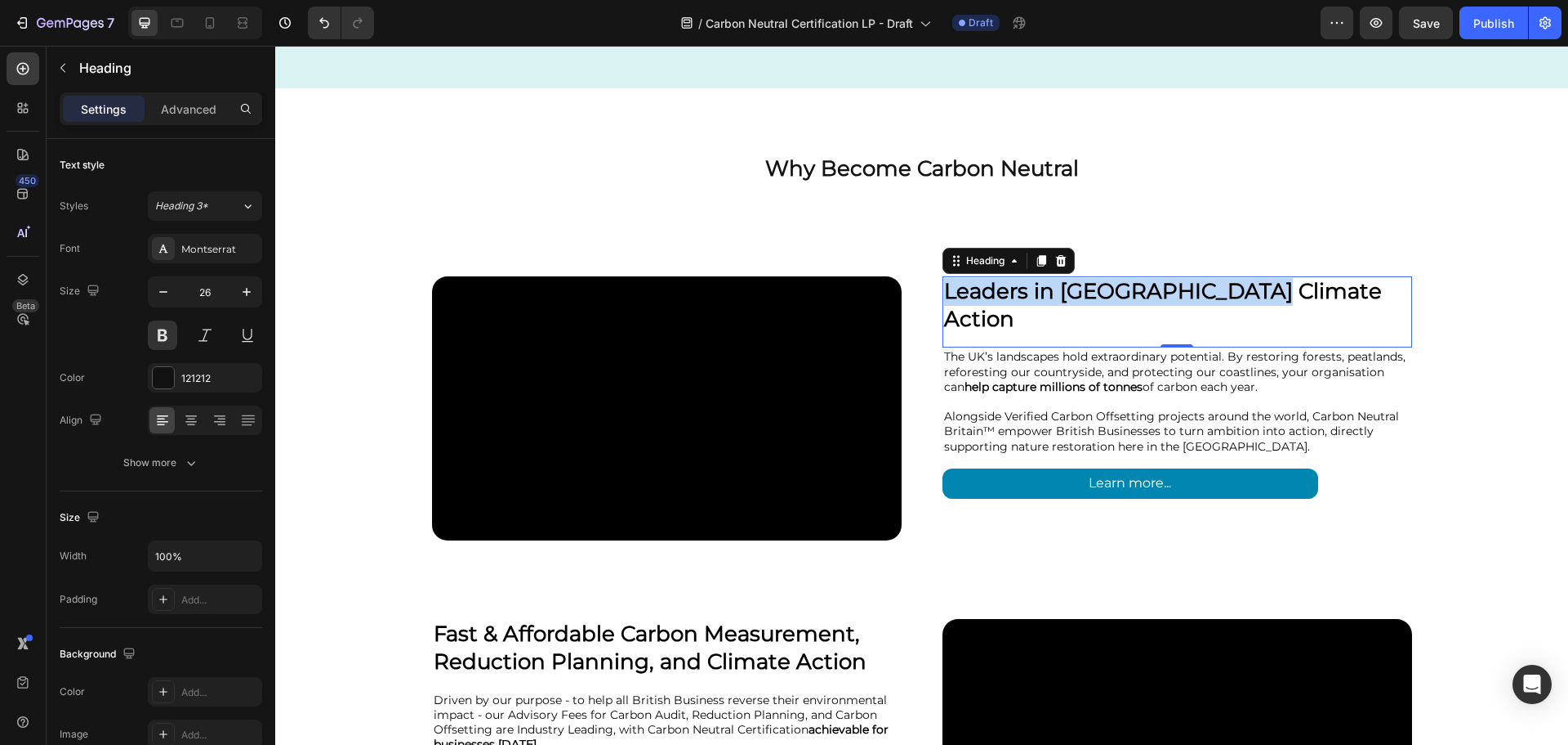
click at [1063, 293] on strong "Leaders in UK Climate Action" at bounding box center [1164, 304] width 438 height 54
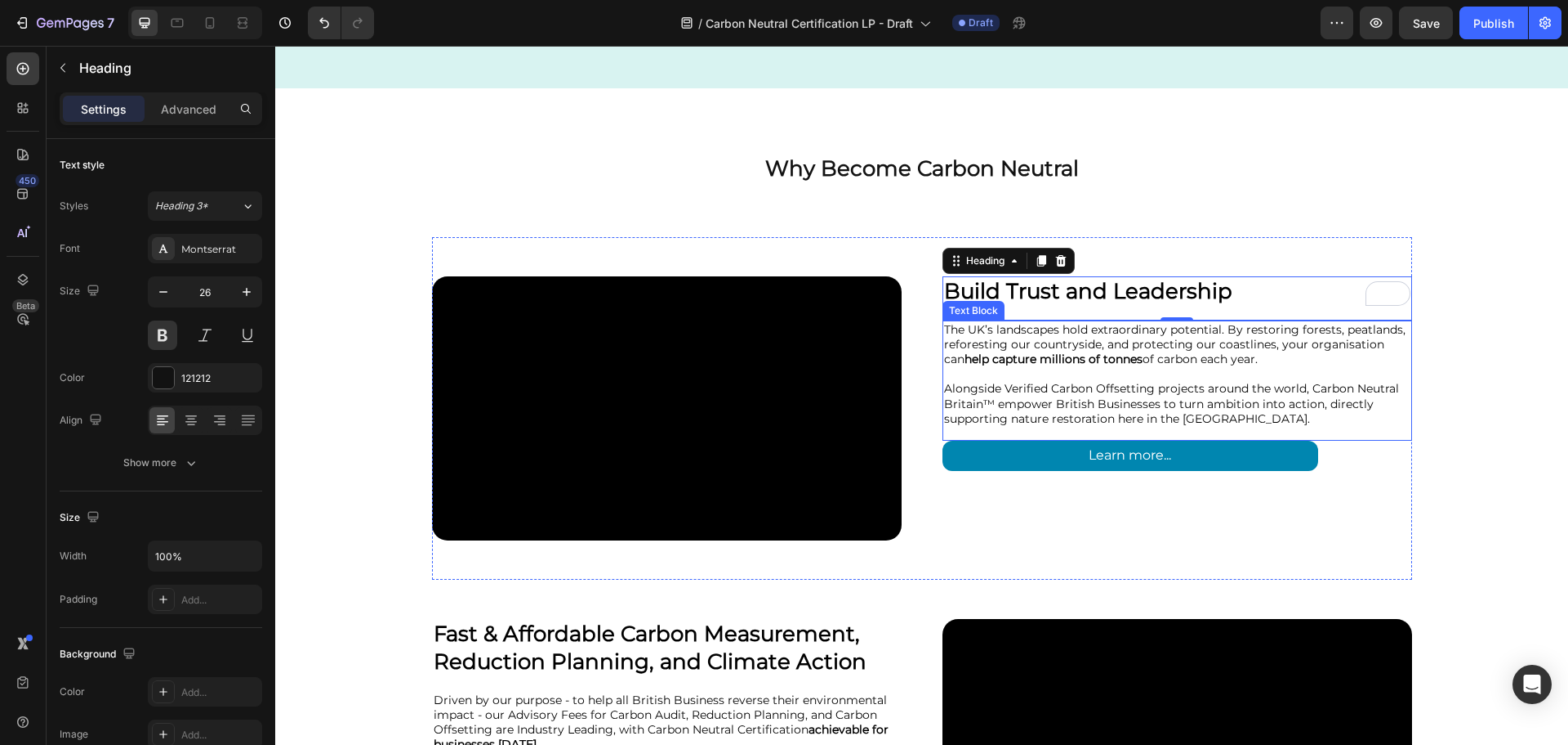
click at [1176, 343] on span "The UK’s landscapes hold extraordinary potential. By restoring forests, peatlan…" at bounding box center [1175, 343] width 462 height 44
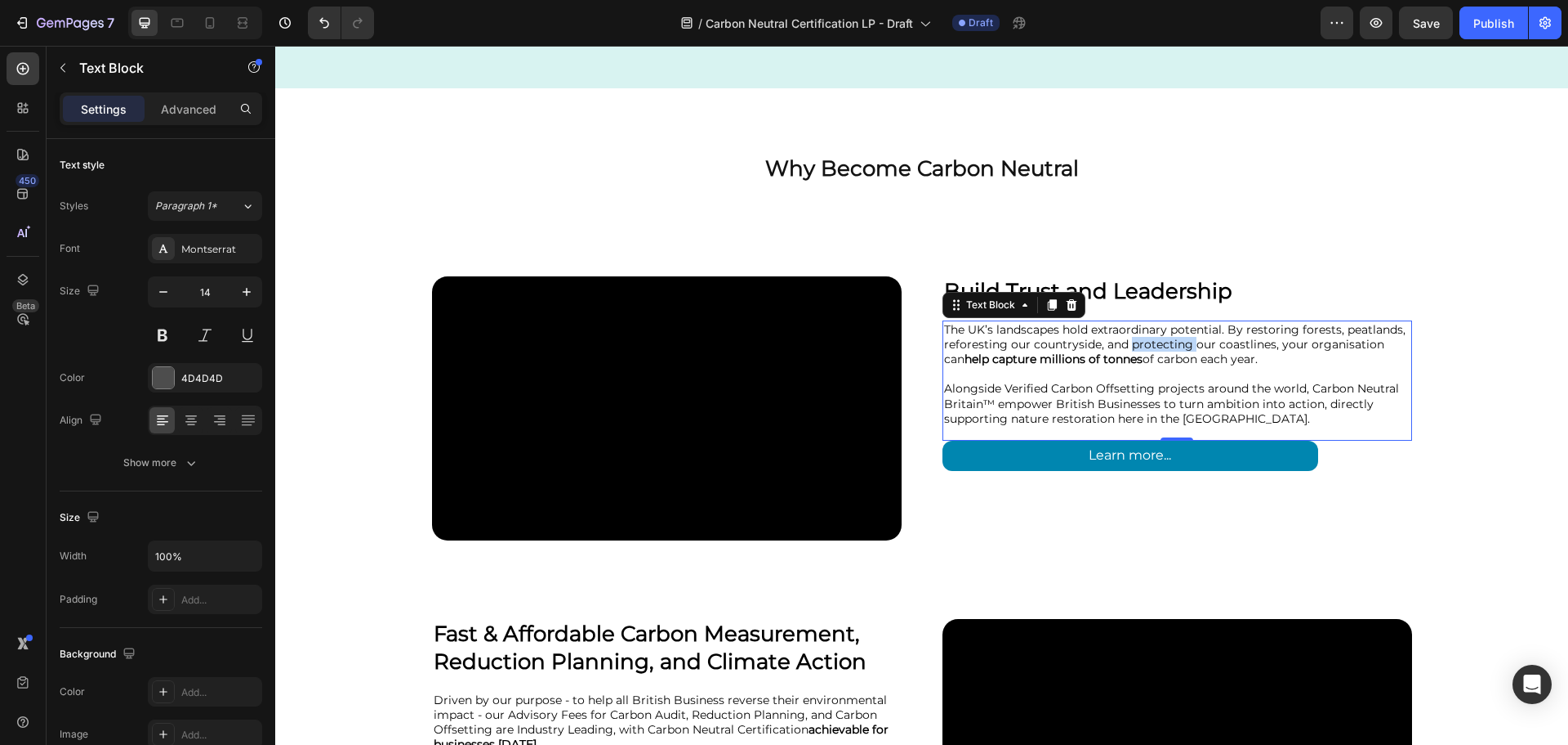
click at [1176, 343] on span "The UK’s landscapes hold extraordinary potential. By restoring forests, peatlan…" at bounding box center [1175, 343] width 462 height 44
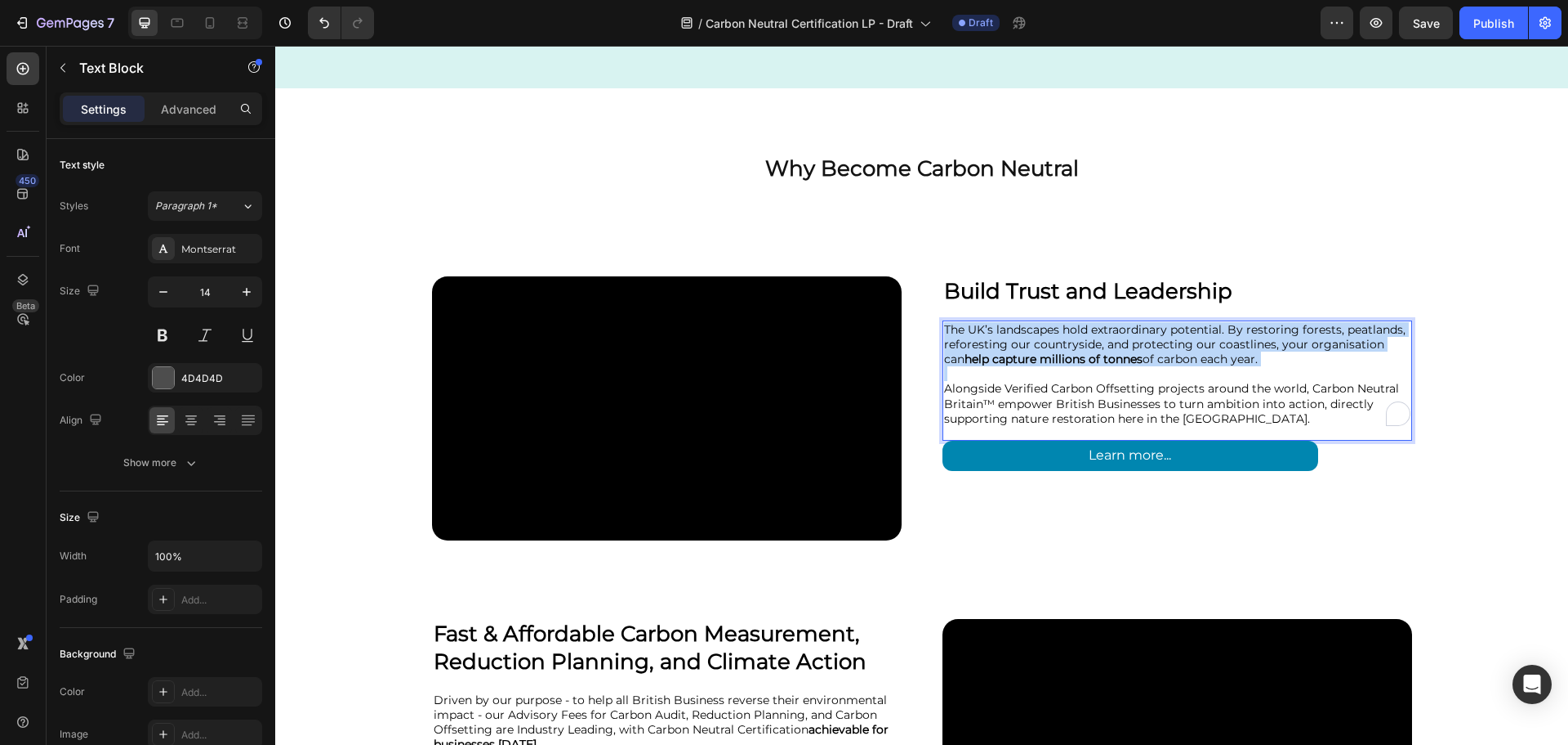
click at [1176, 343] on span "The UK’s landscapes hold extraordinary potential. By restoring forests, peatlan…" at bounding box center [1175, 343] width 462 height 44
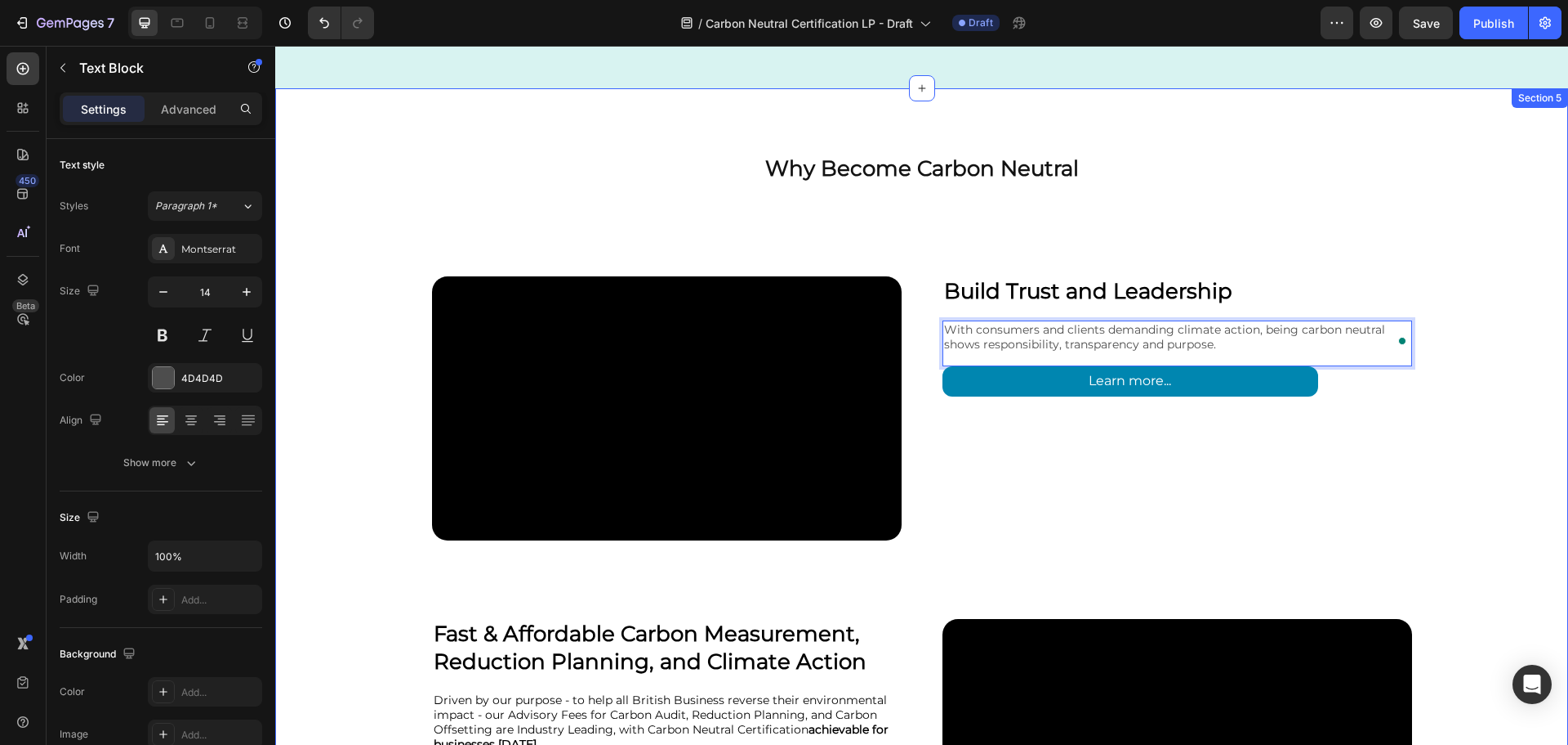
click at [1360, 407] on div "⁠⁠⁠⁠⁠⁠⁠ Build Trust and Leadership Heading With consumers and clients demanding…" at bounding box center [1178, 408] width 470 height 264
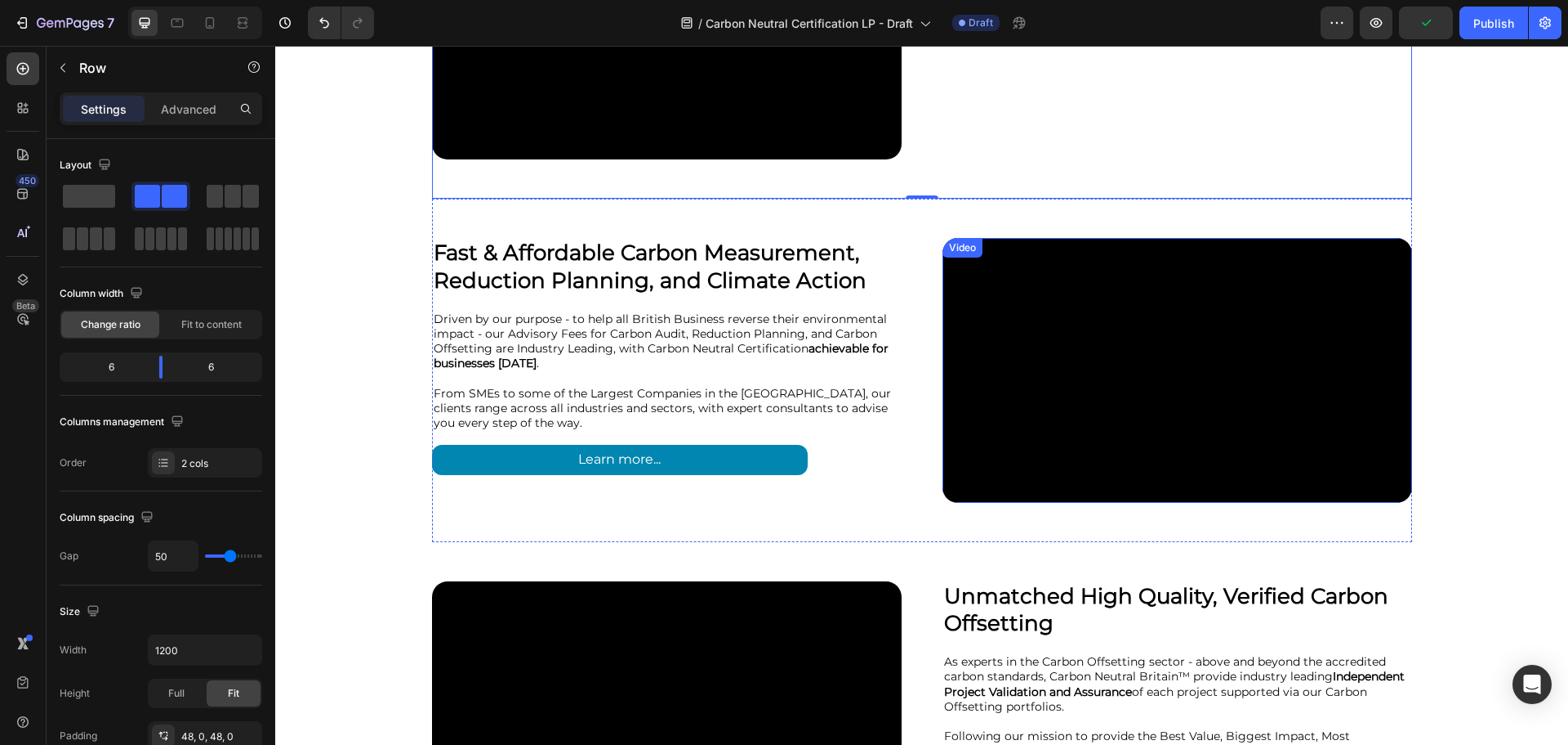
scroll to position [2289, 0]
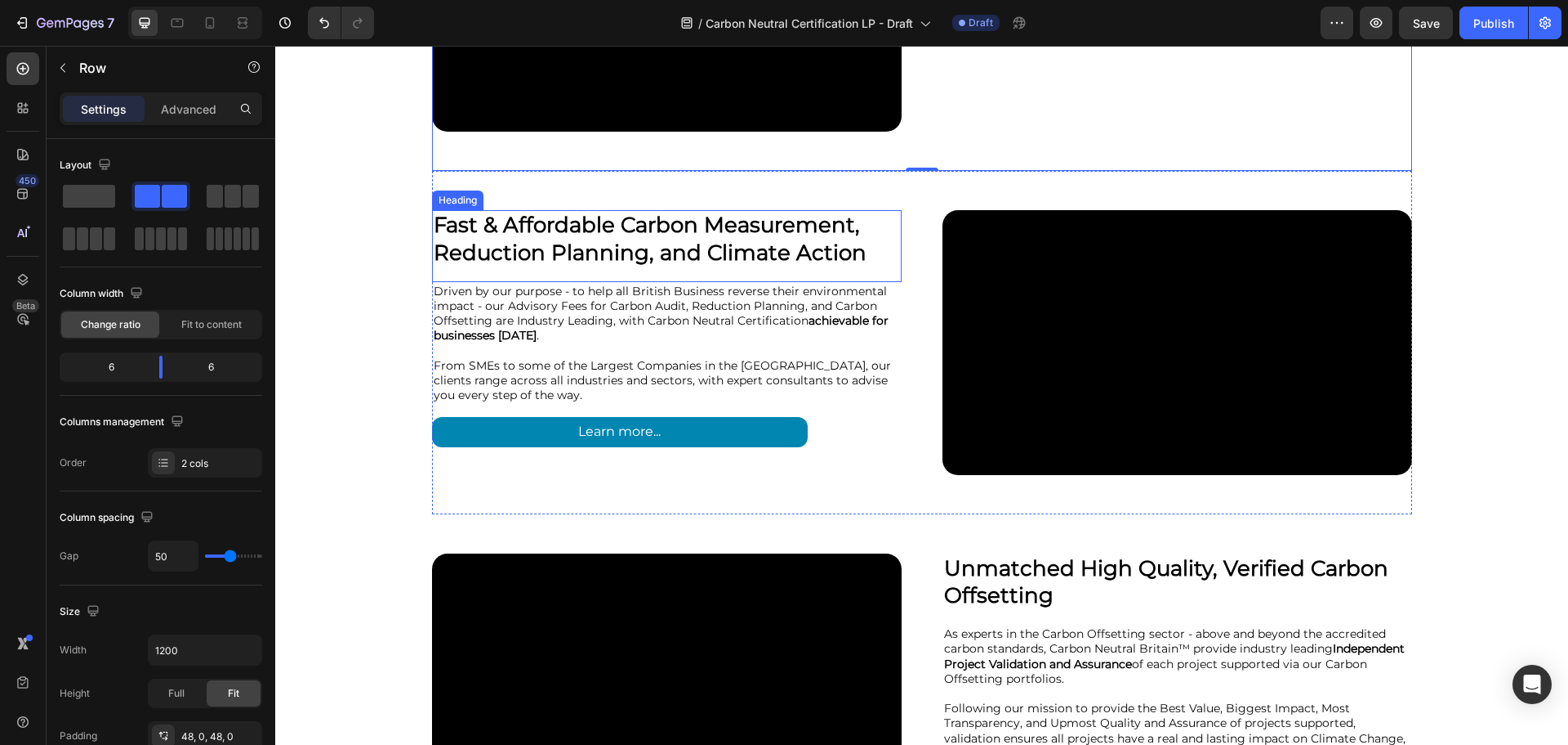
click at [557, 249] on strong "Fast & Affordable Carbon Measurement, Reduction Planning, and Climate Action" at bounding box center [650, 238] width 433 height 54
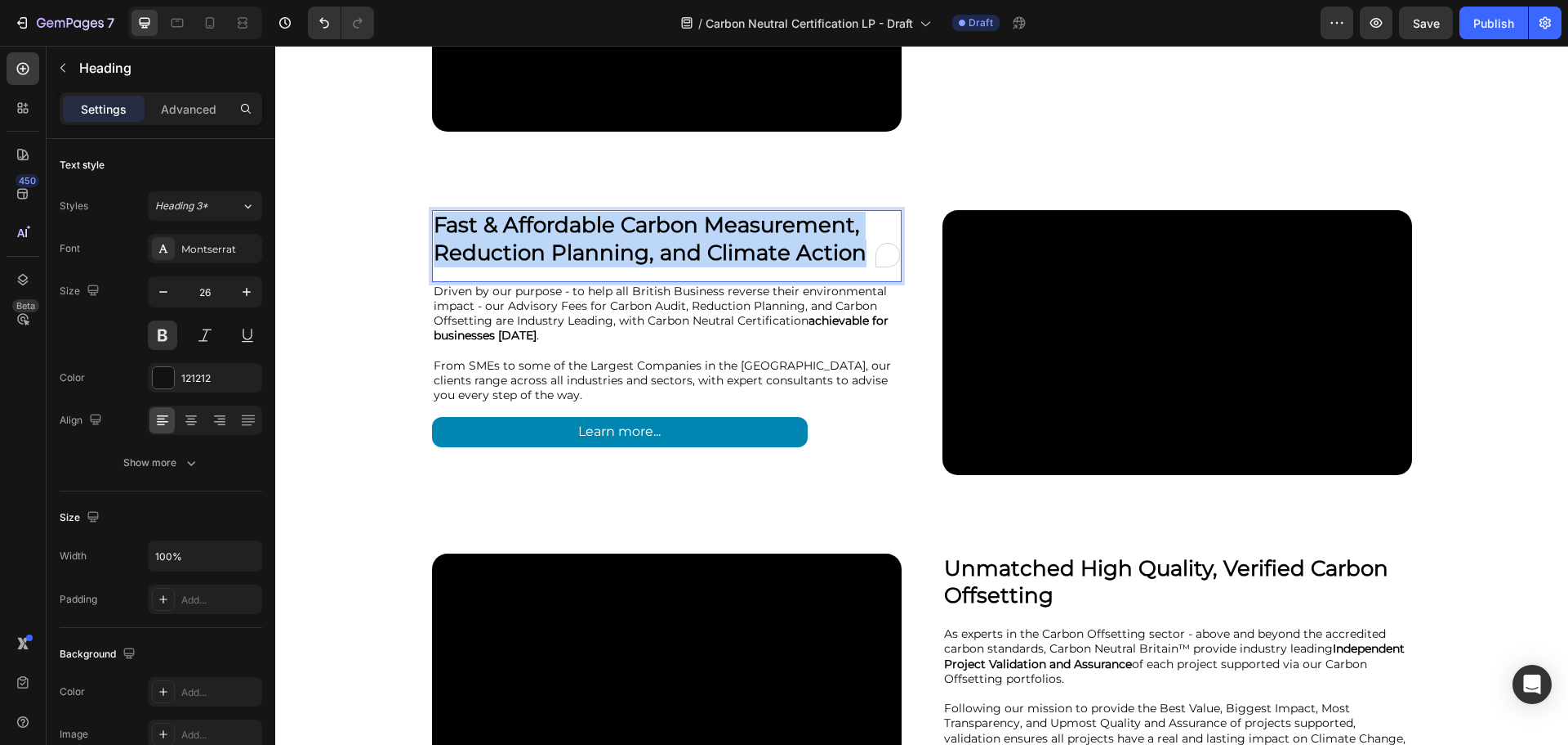
click at [557, 249] on strong "Fast & Affordable Carbon Measurement, Reduction Planning, and Climate Action" at bounding box center [650, 238] width 433 height 54
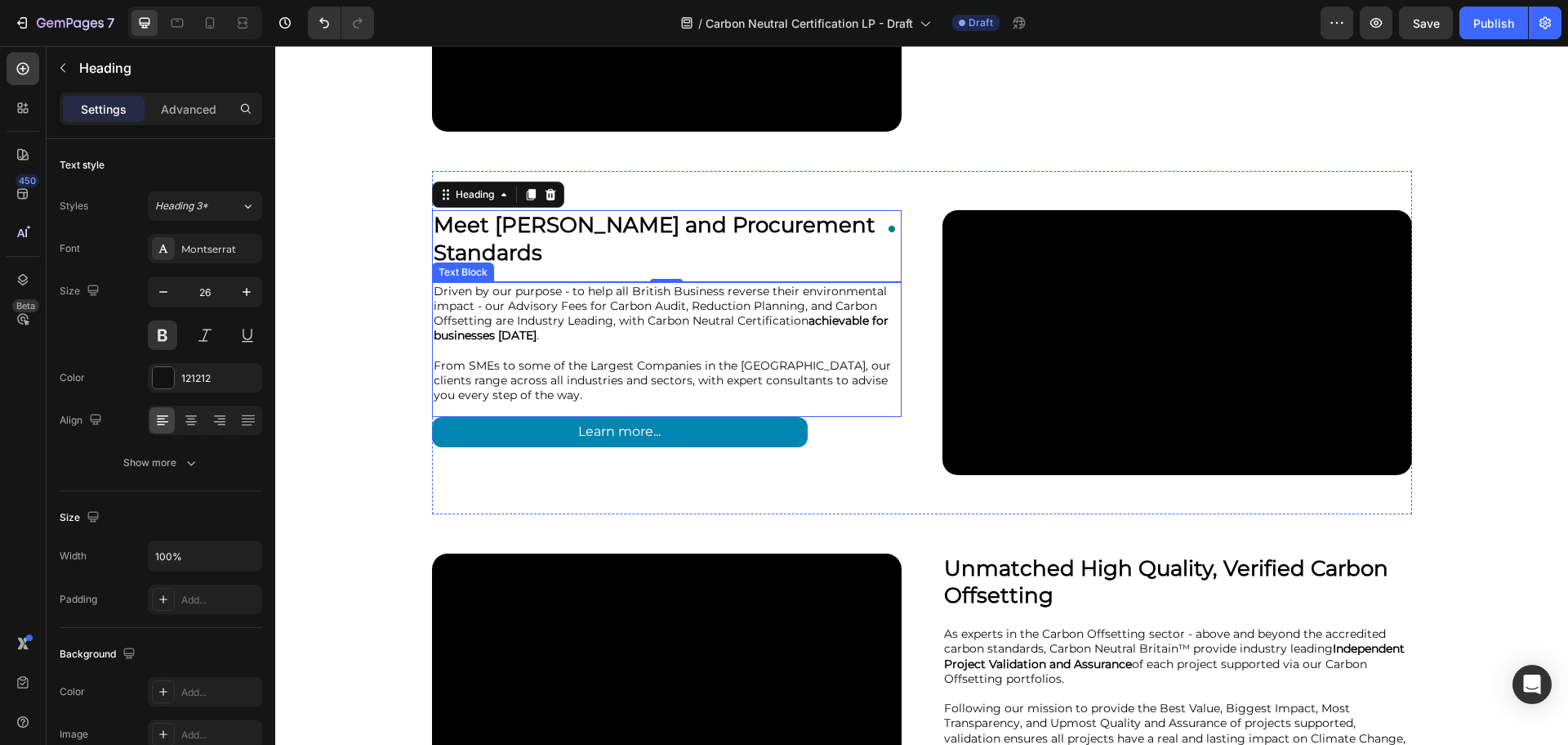
click at [664, 290] on span "Driven by our purpose - to help all British Business reverse their environmenta…" at bounding box center [661, 313] width 455 height 59
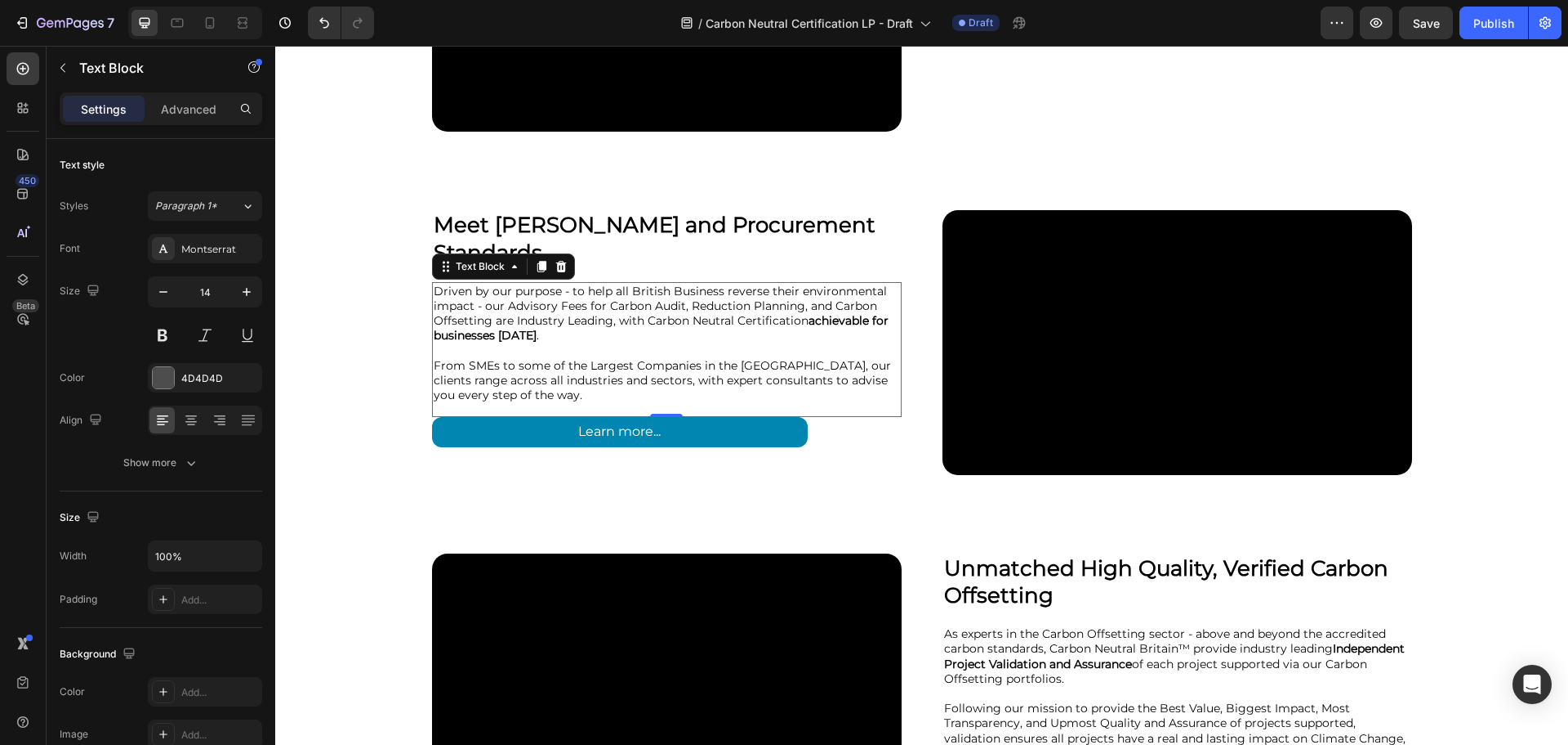
click at [664, 290] on span "Driven by our purpose - to help all British Business reverse their environmenta…" at bounding box center [661, 313] width 455 height 59
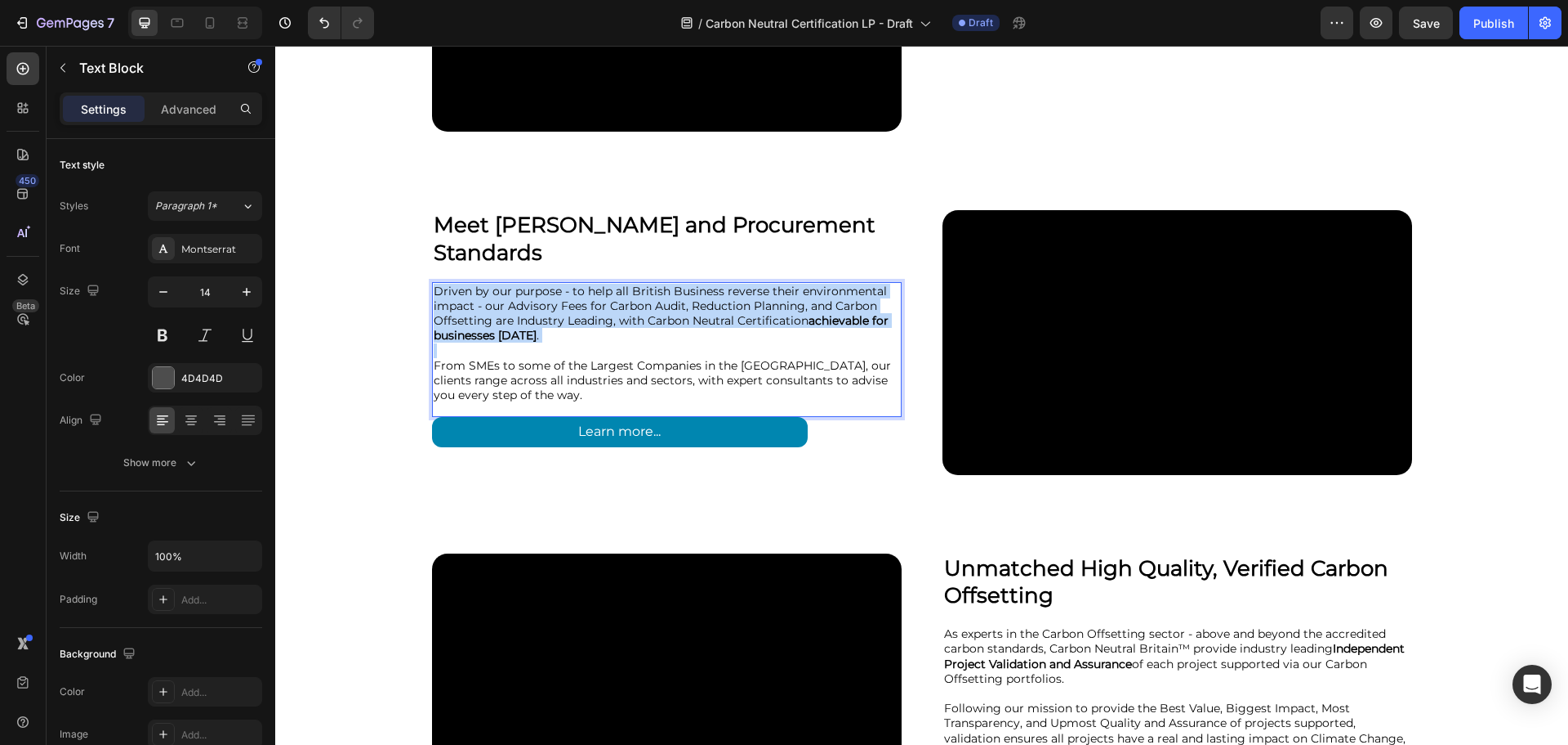
click at [664, 290] on span "Driven by our purpose - to help all British Business reverse their environmenta…" at bounding box center [661, 313] width 455 height 59
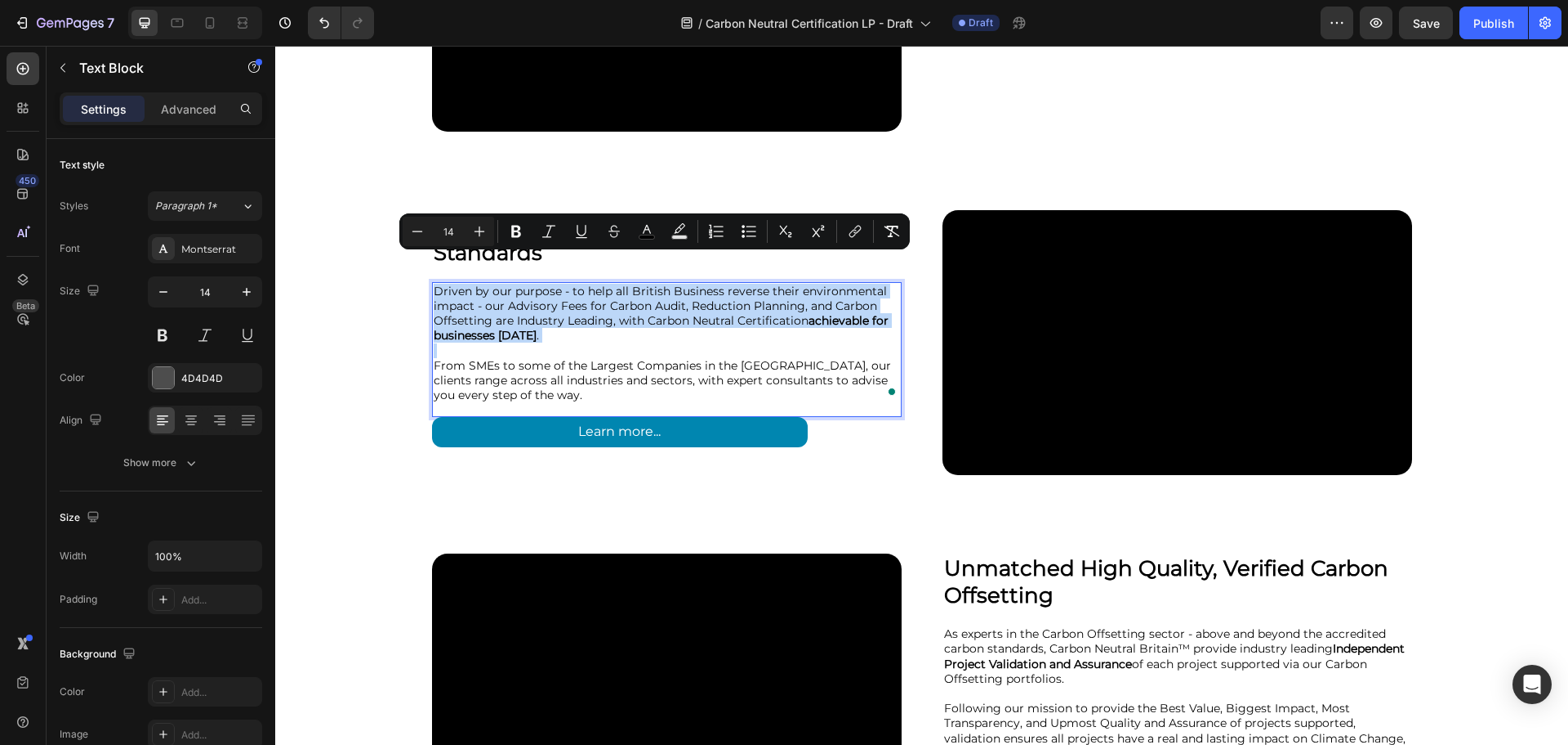
click at [657, 343] on p "Rich Text Editor. Editing area: main" at bounding box center [666, 351] width 466 height 15
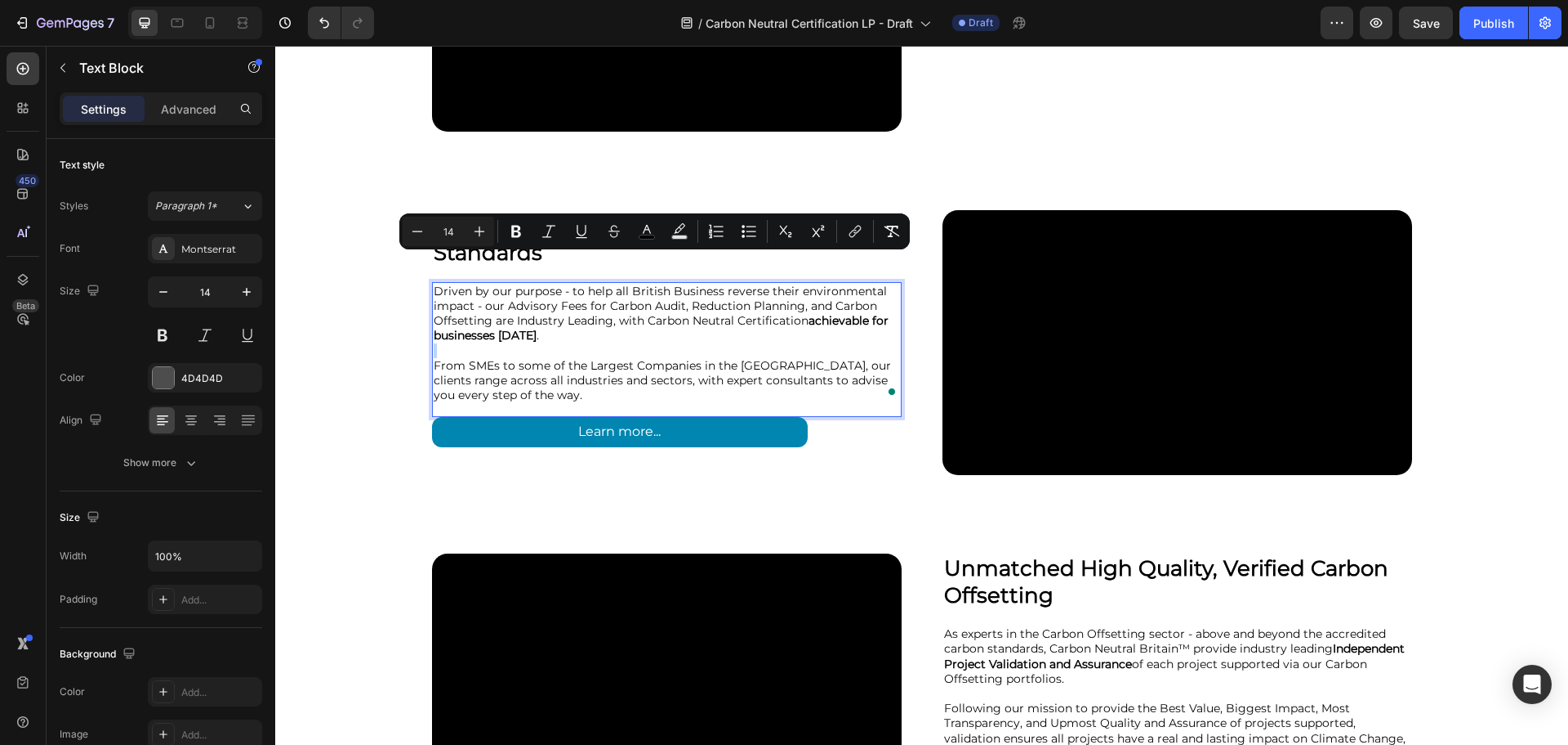
click at [657, 343] on p "Rich Text Editor. Editing area: main" at bounding box center [666, 351] width 466 height 15
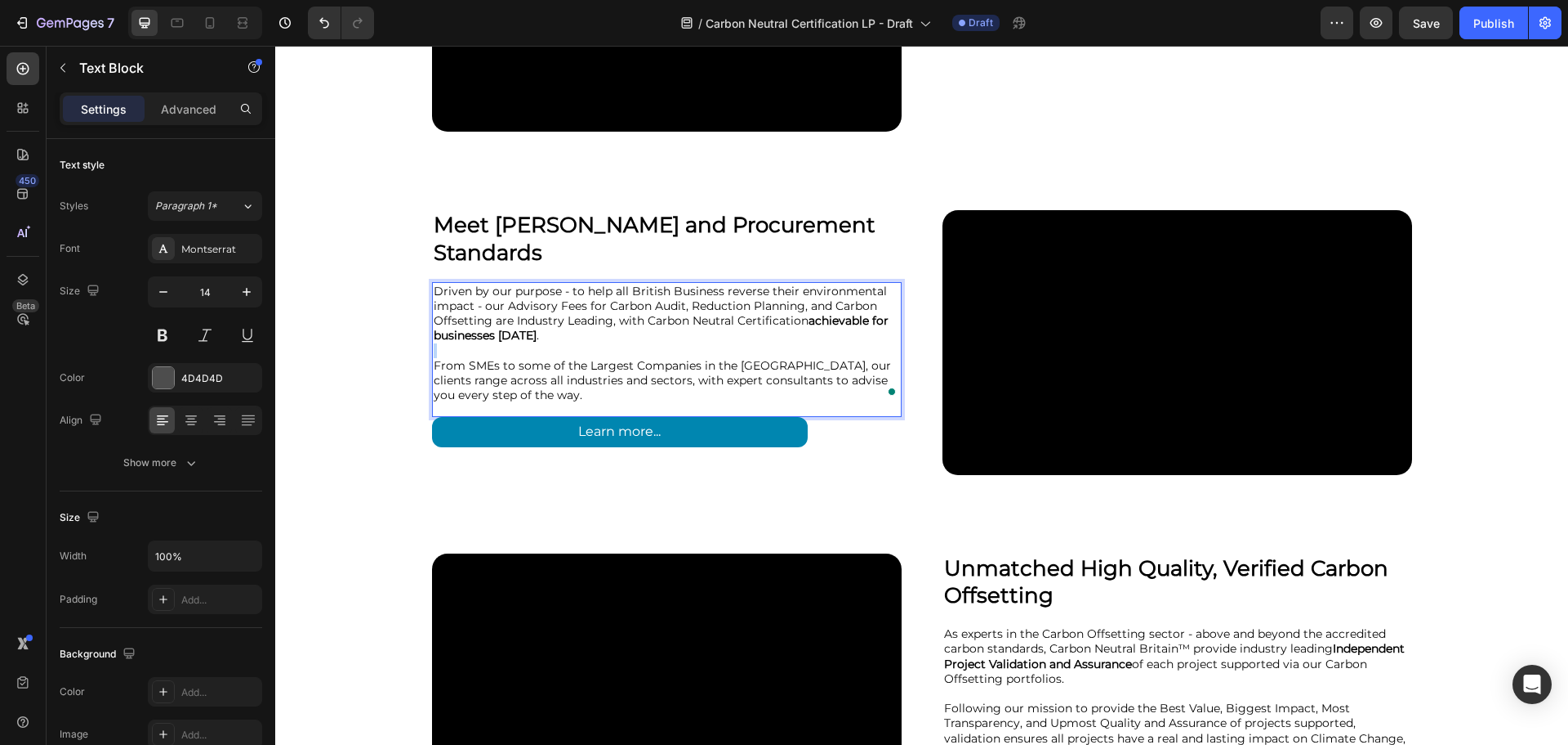
click at [657, 343] on p "Rich Text Editor. Editing area: main" at bounding box center [666, 351] width 466 height 15
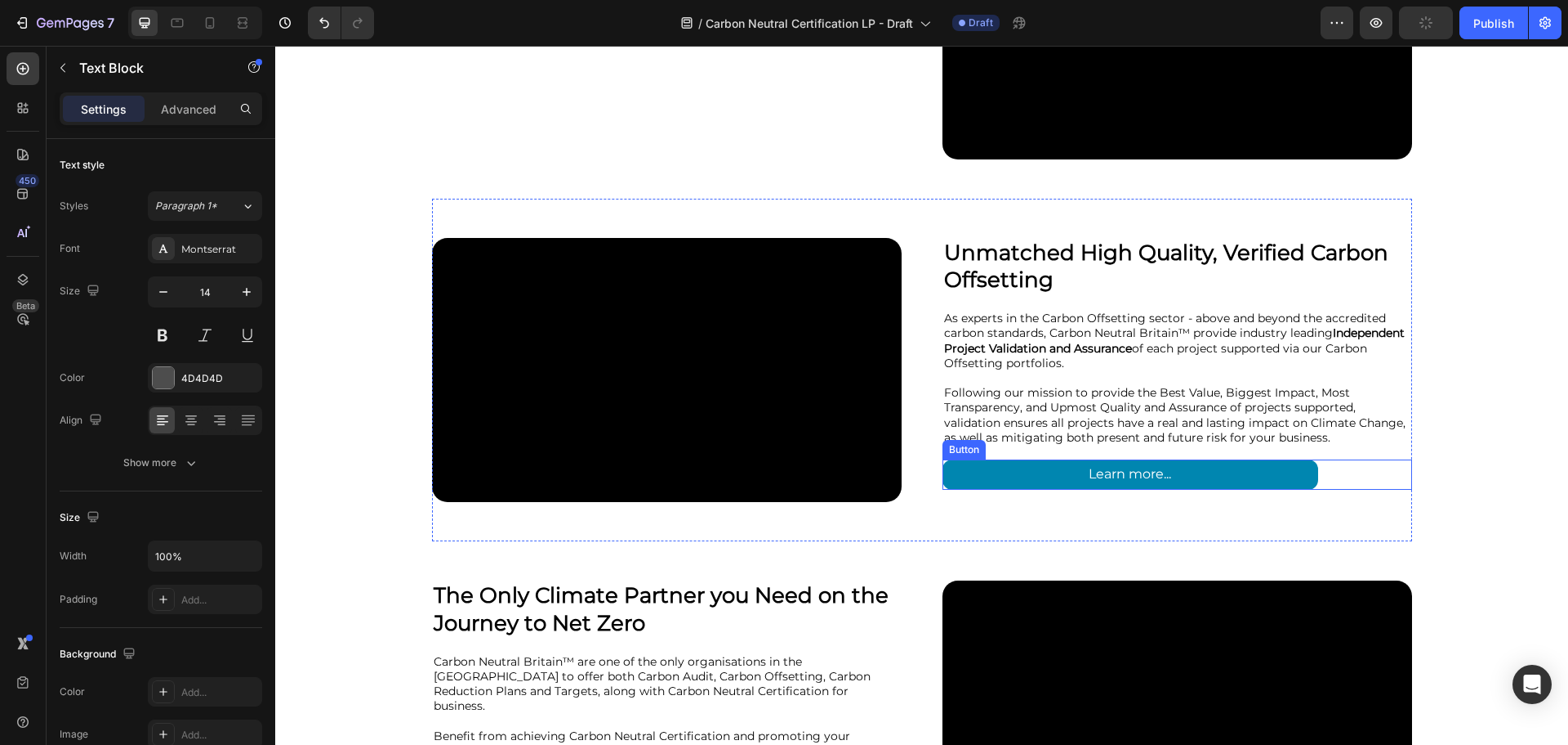
scroll to position [2616, 0]
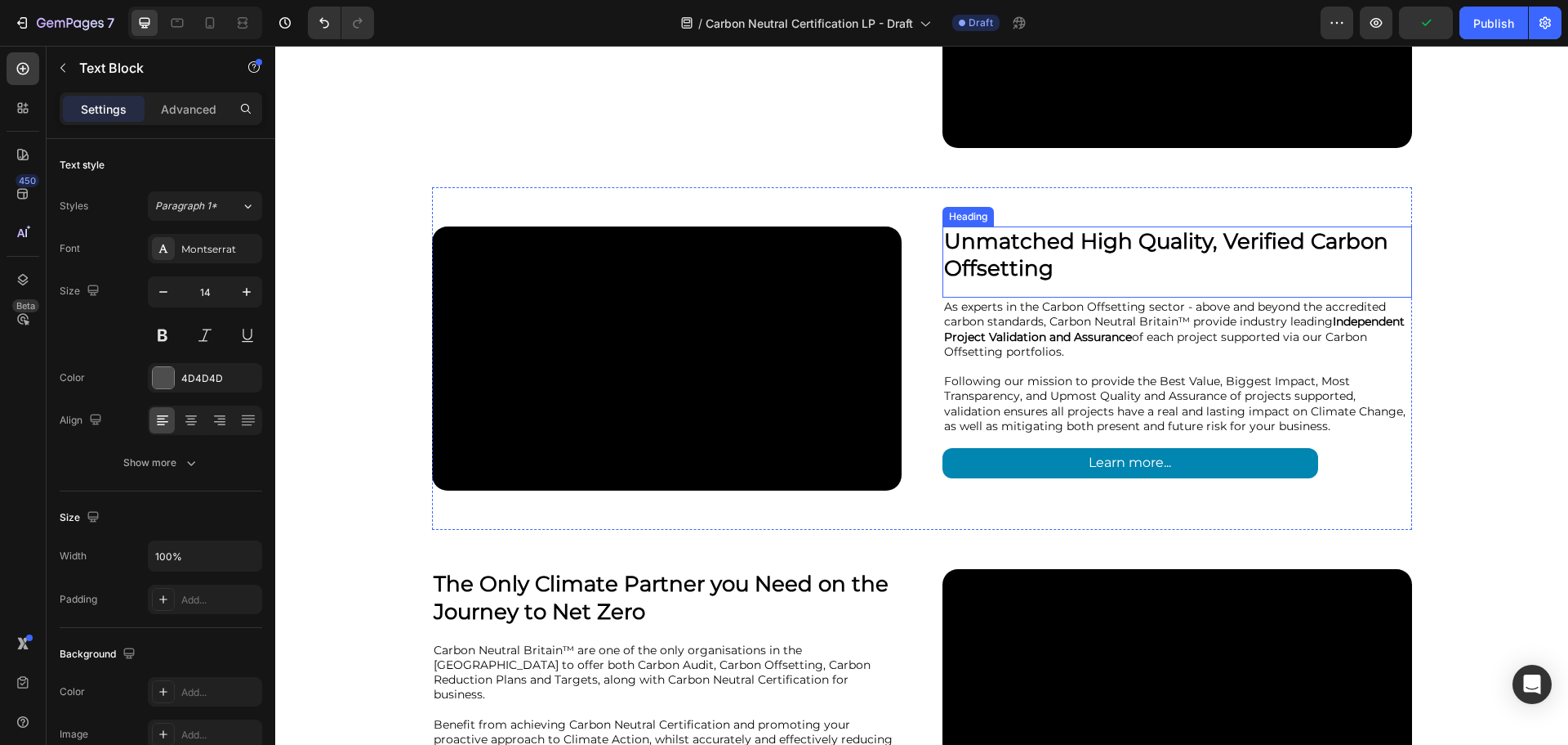
click at [1028, 264] on strong "Unmatched High Quality, Verified Carbon Offsetting" at bounding box center [1167, 254] width 445 height 54
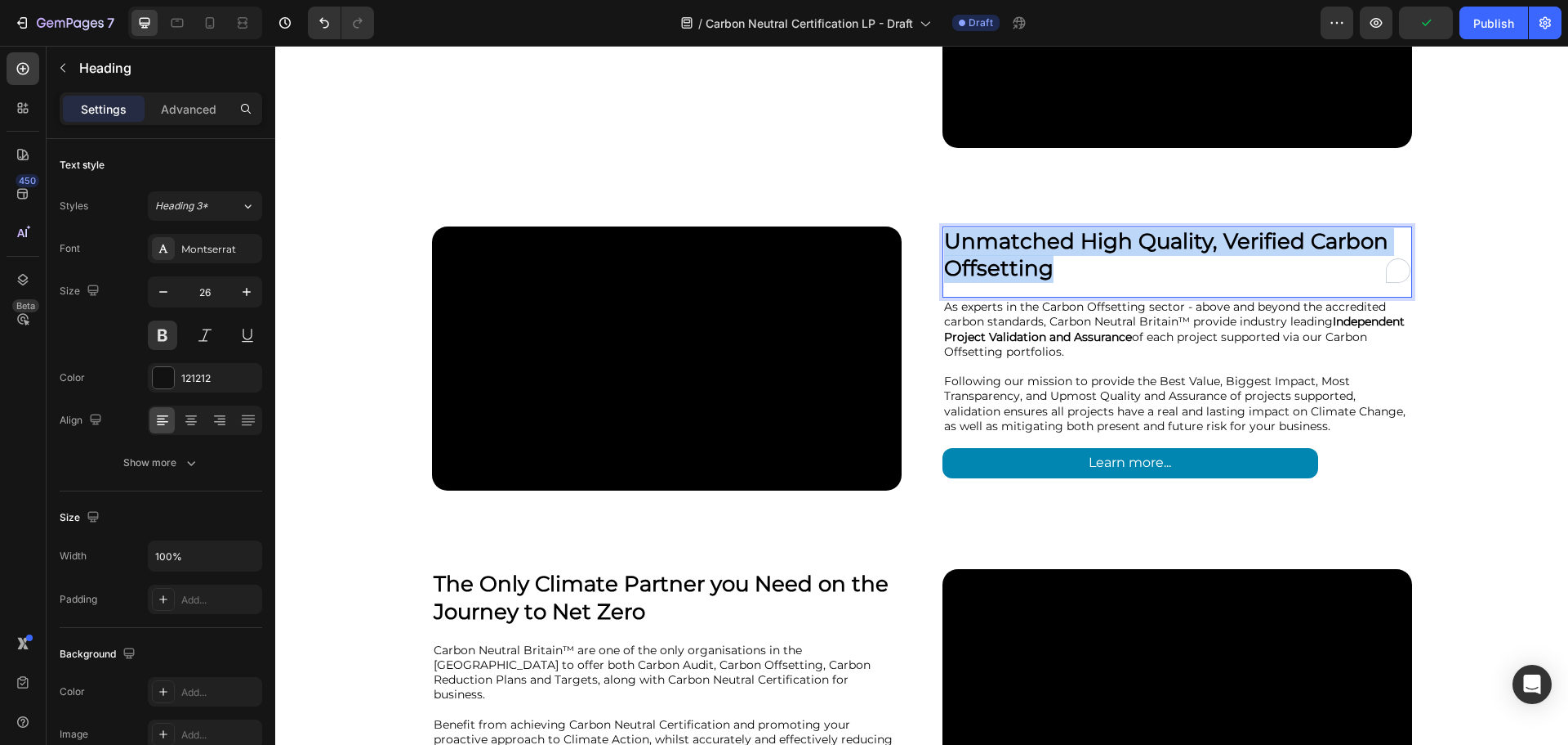
click at [1028, 264] on strong "Unmatched High Quality, Verified Carbon Offsetting" at bounding box center [1167, 254] width 445 height 54
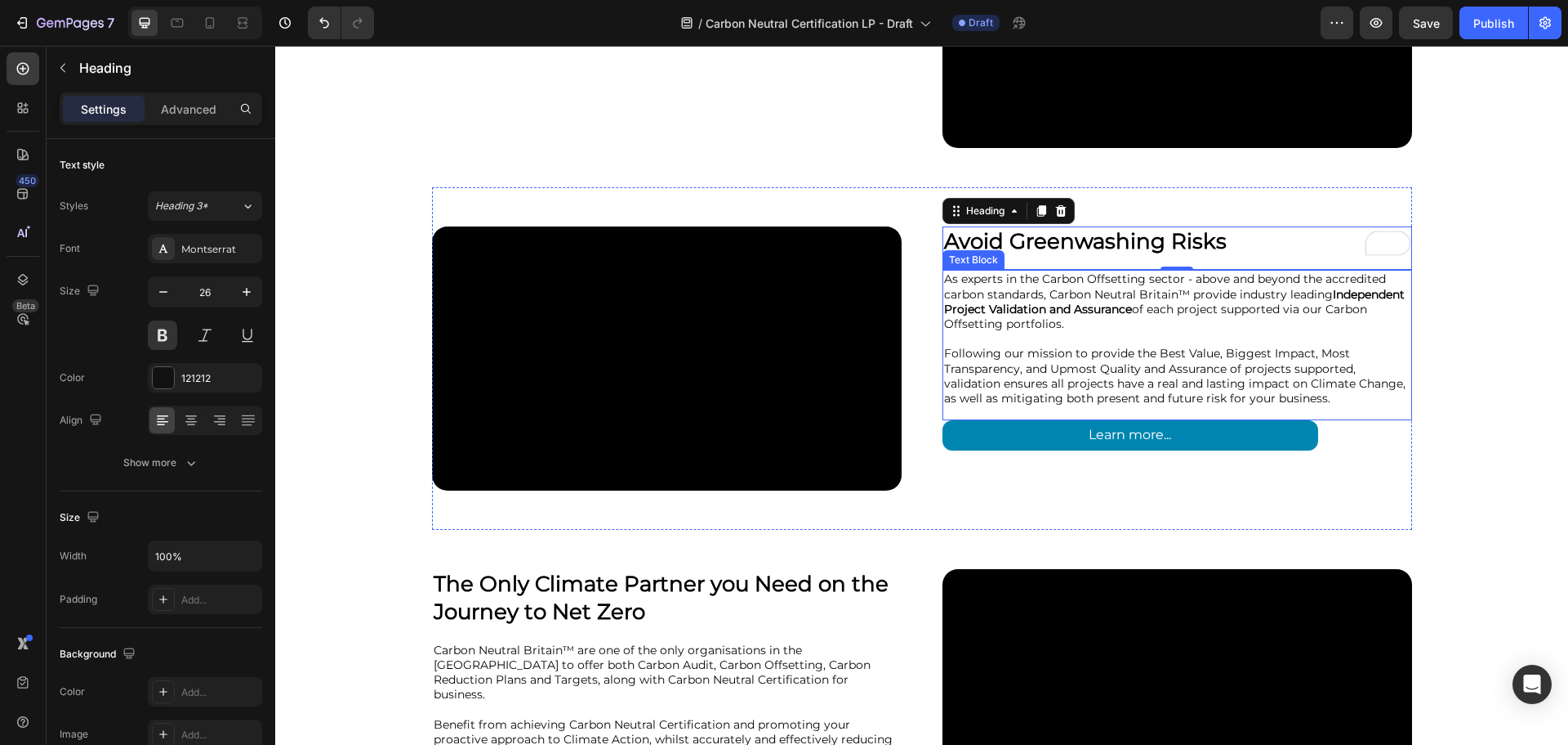
click at [1134, 344] on p at bounding box center [1178, 339] width 466 height 15
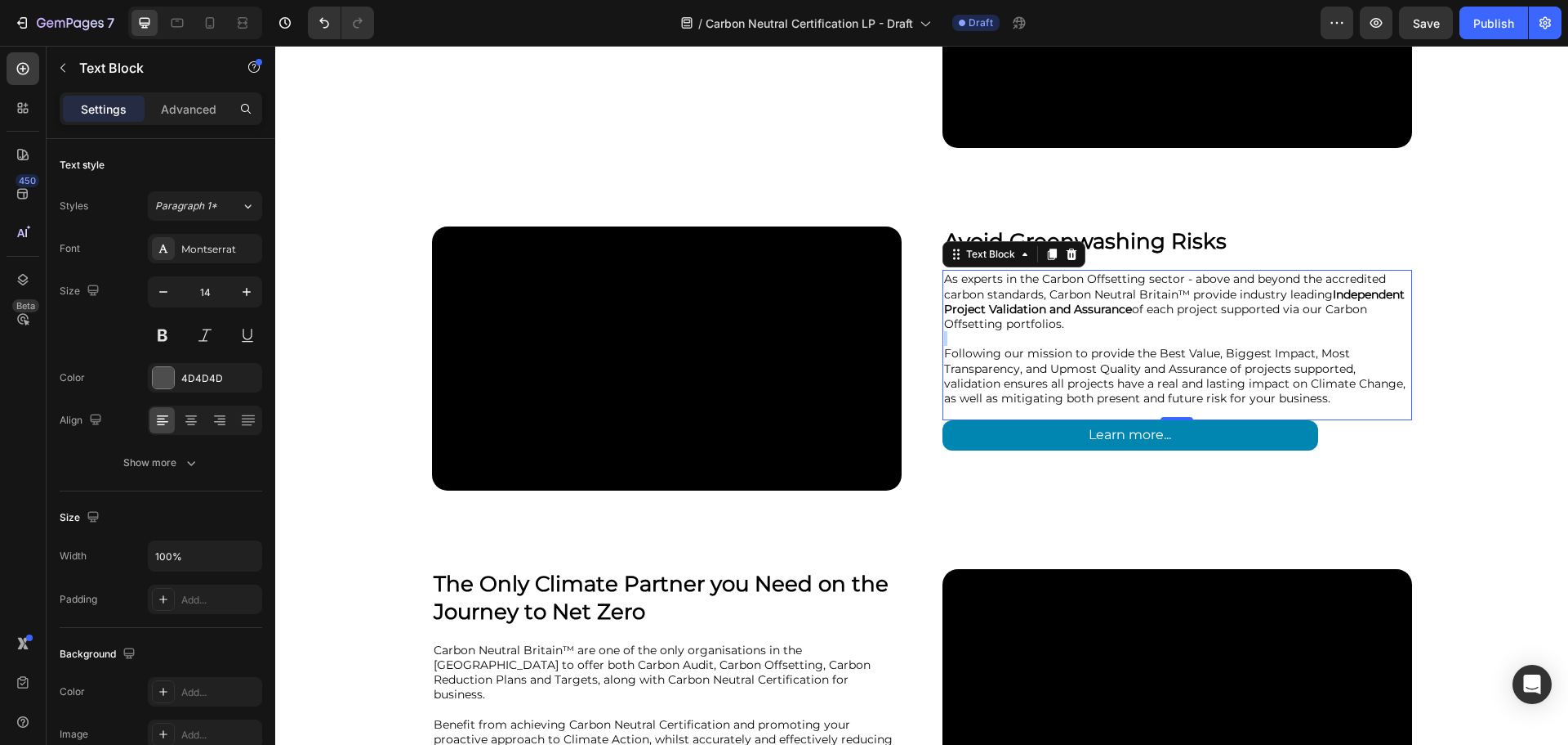
click at [1134, 344] on p "Rich Text Editor. Editing area: main" at bounding box center [1178, 339] width 466 height 15
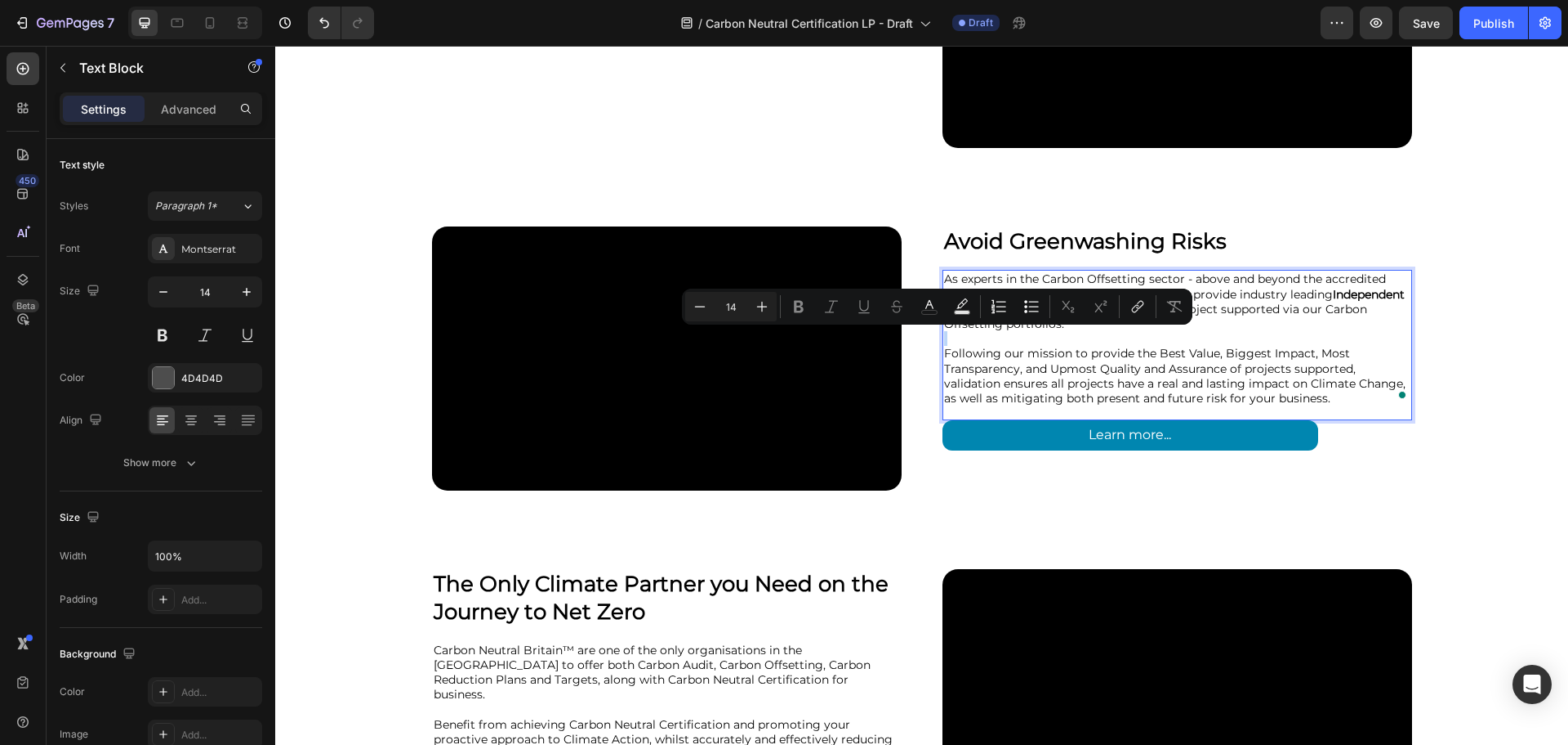
click at [1135, 344] on p "Rich Text Editor. Editing area: main" at bounding box center [1178, 339] width 466 height 15
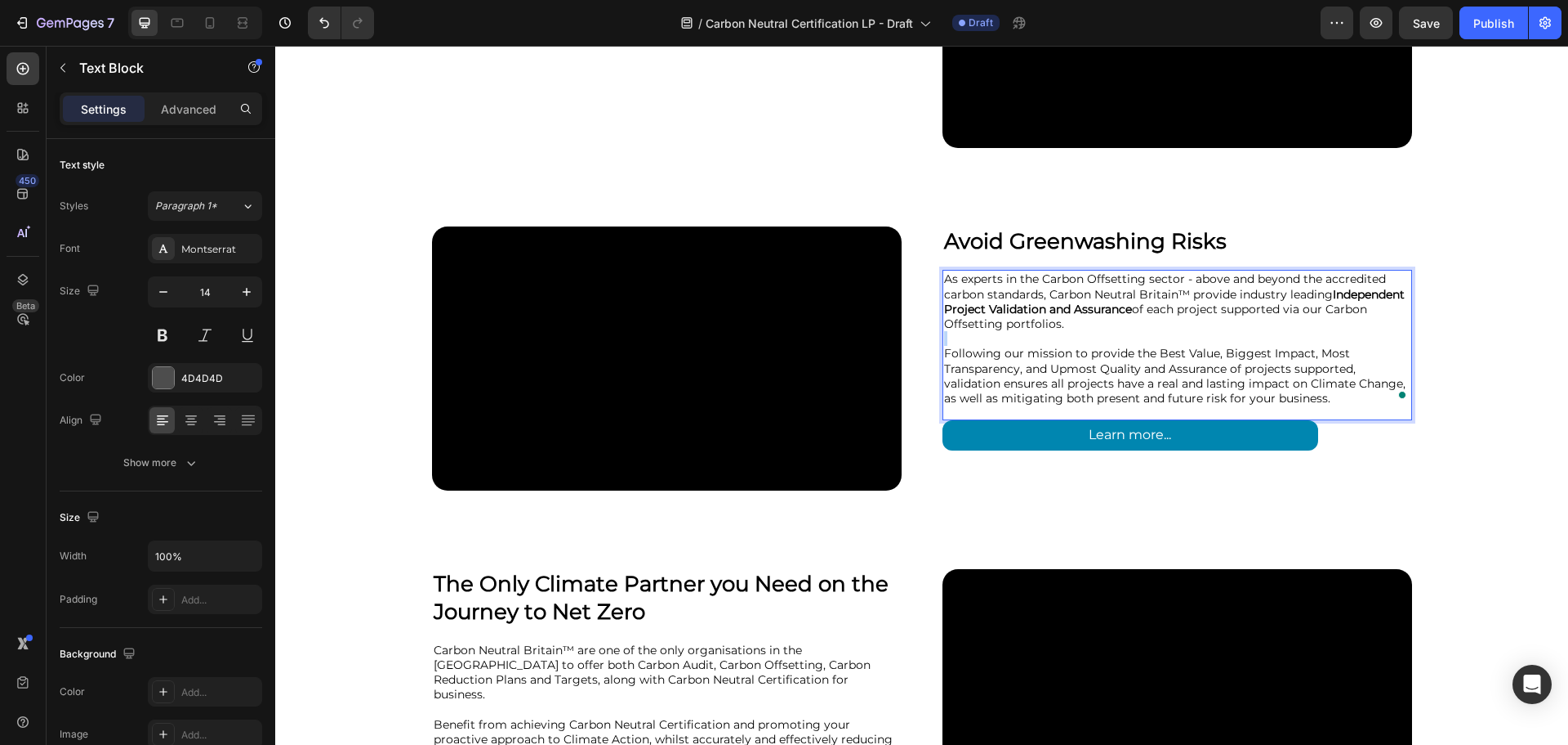
click at [1135, 344] on p "Rich Text Editor. Editing area: main" at bounding box center [1178, 339] width 466 height 15
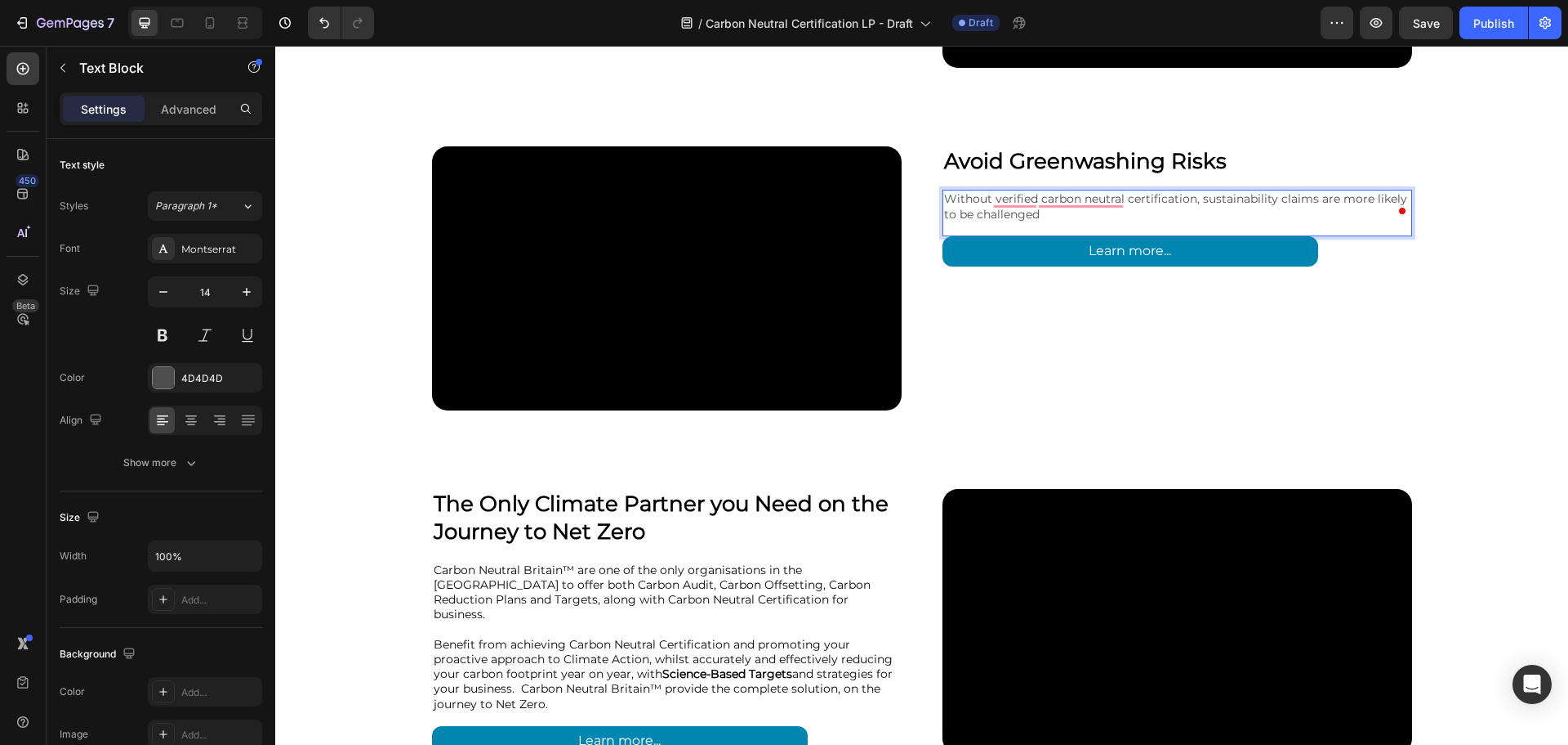
scroll to position [2942, 0]
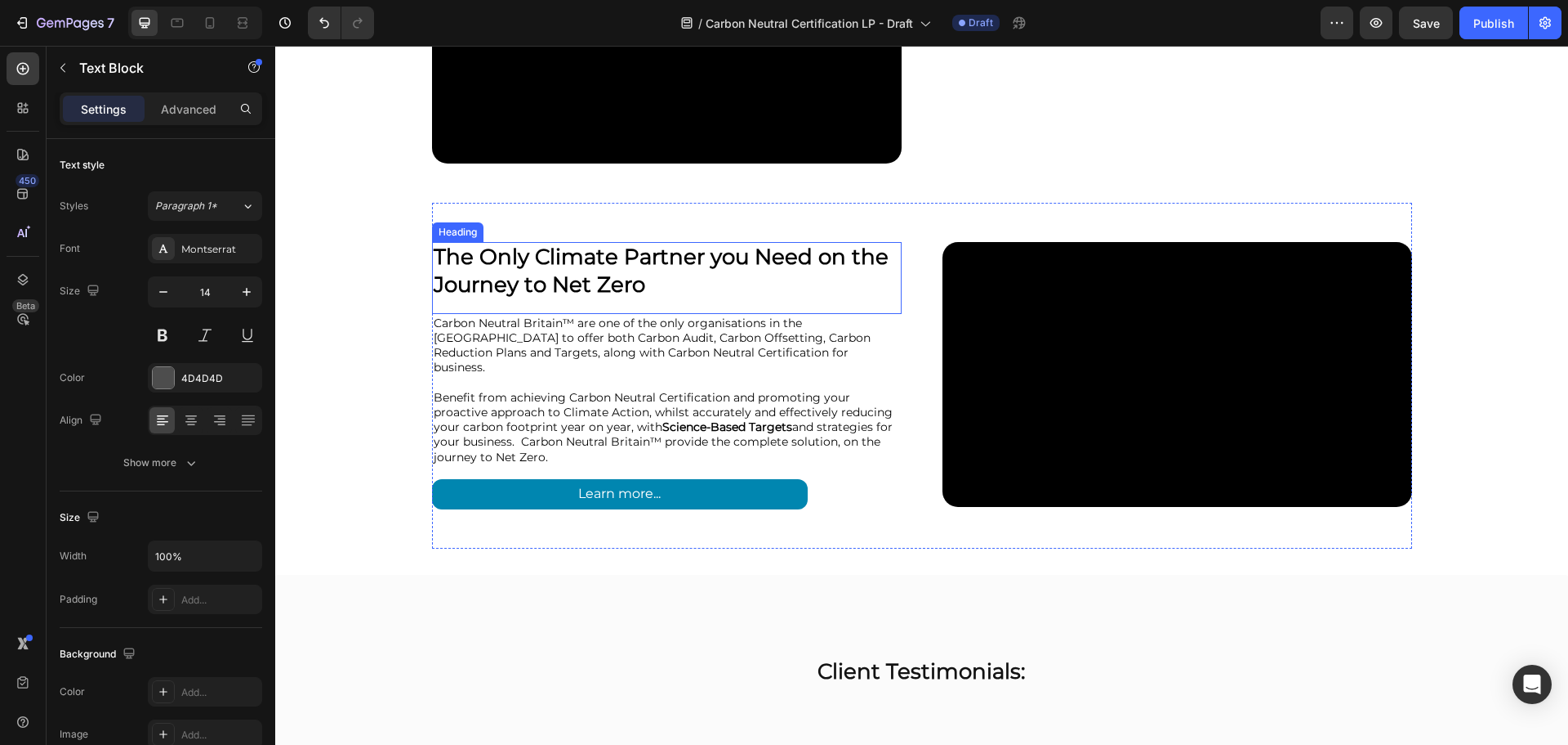
click at [705, 276] on h2 "The Only Climate Partner you Need on the Journey to Net Zero" at bounding box center [667, 271] width 470 height 59
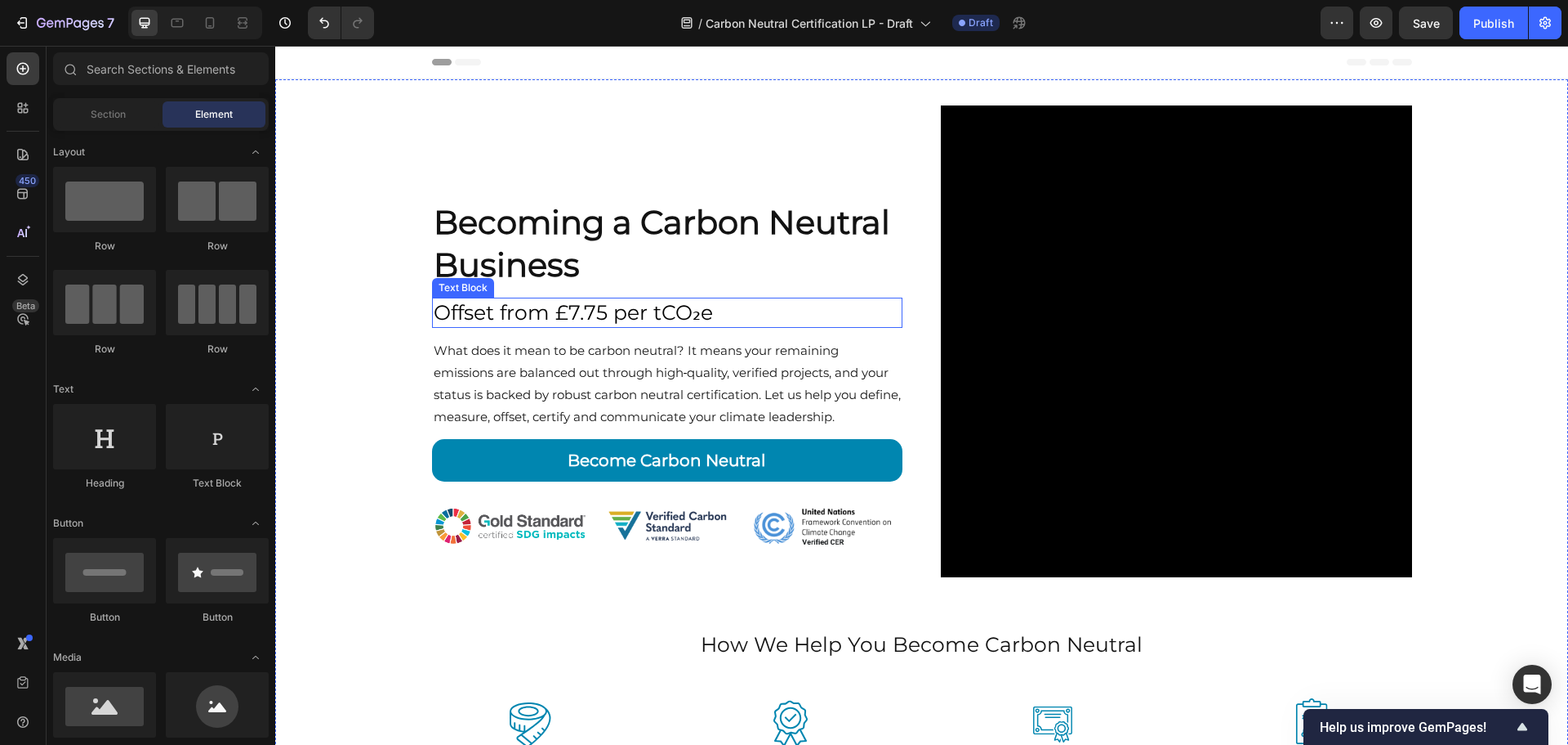
click at [556, 311] on span "Offset from £7.75 per tCO₂e" at bounding box center [572, 312] width 279 height 24
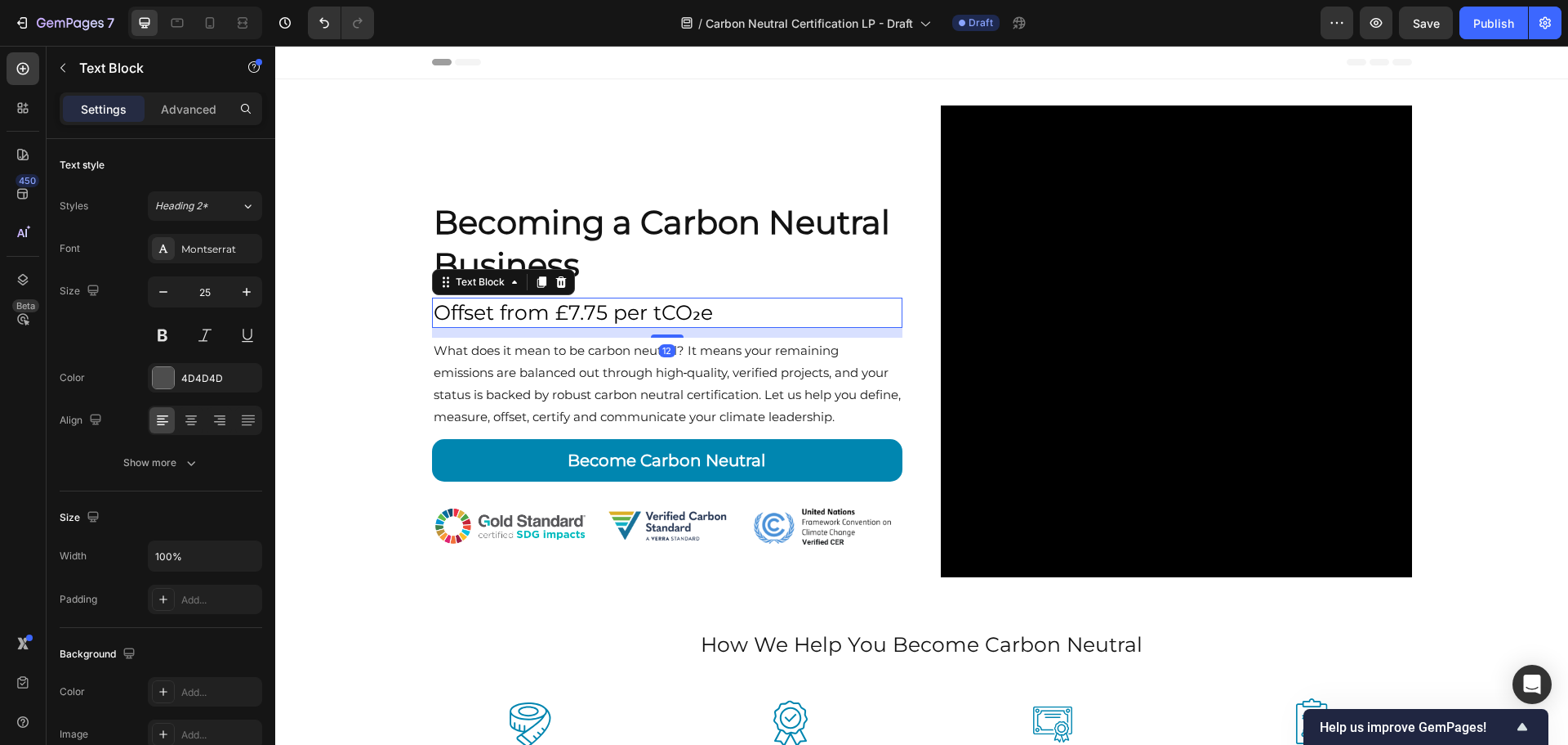
click at [556, 311] on span "Offset from £7.75 per tCO₂e" at bounding box center [572, 312] width 279 height 24
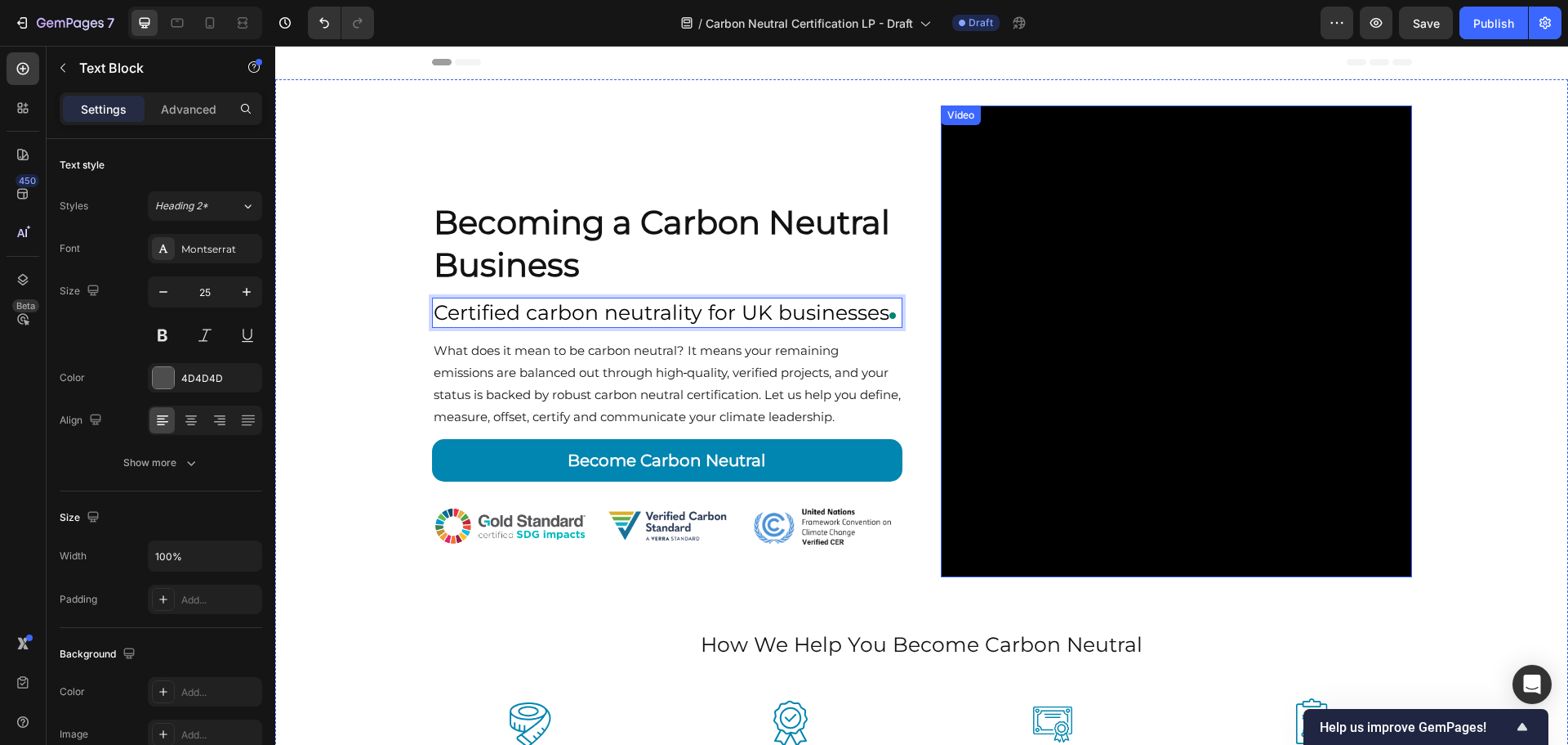
click at [1488, 265] on div "Becoming a Carbon Neutral Business Heading Certified carbon neutrality for UK b…" at bounding box center [922, 493] width 1294 height 828
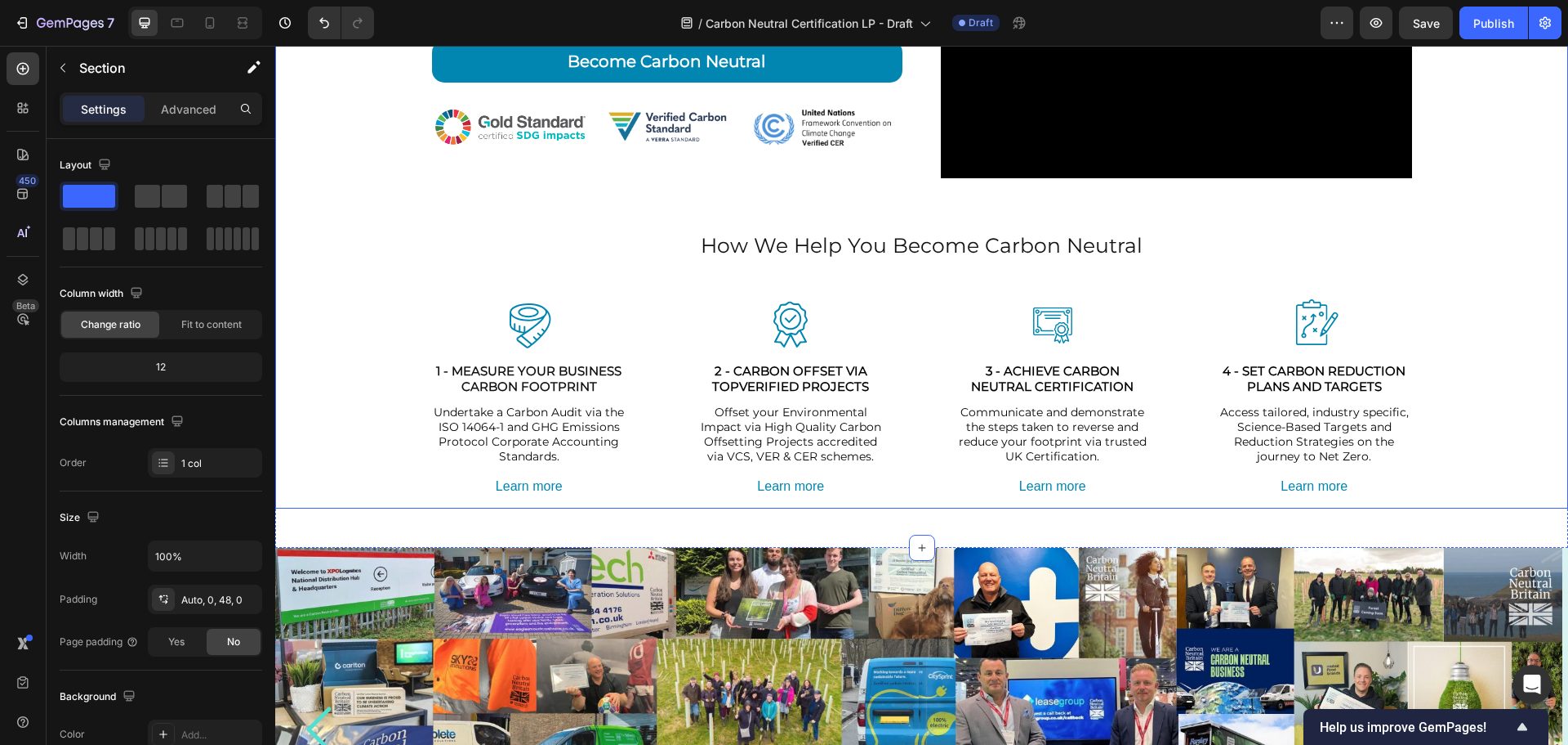
scroll to position [408, 0]
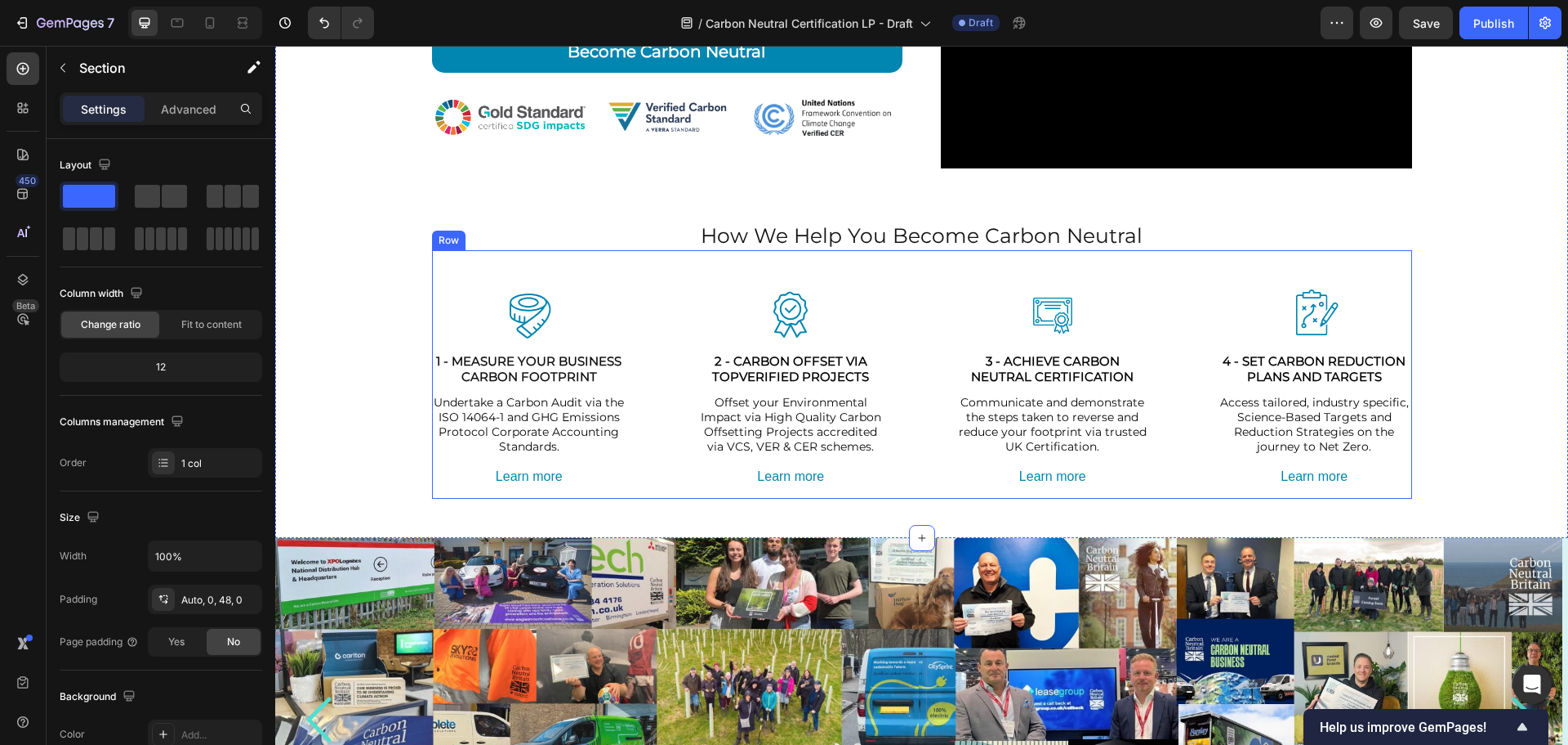
drag, startPoint x: 416, startPoint y: 231, endPoint x: 284, endPoint y: 239, distance: 132.2
click at [61, 74] on button "button" at bounding box center [63, 68] width 26 height 26
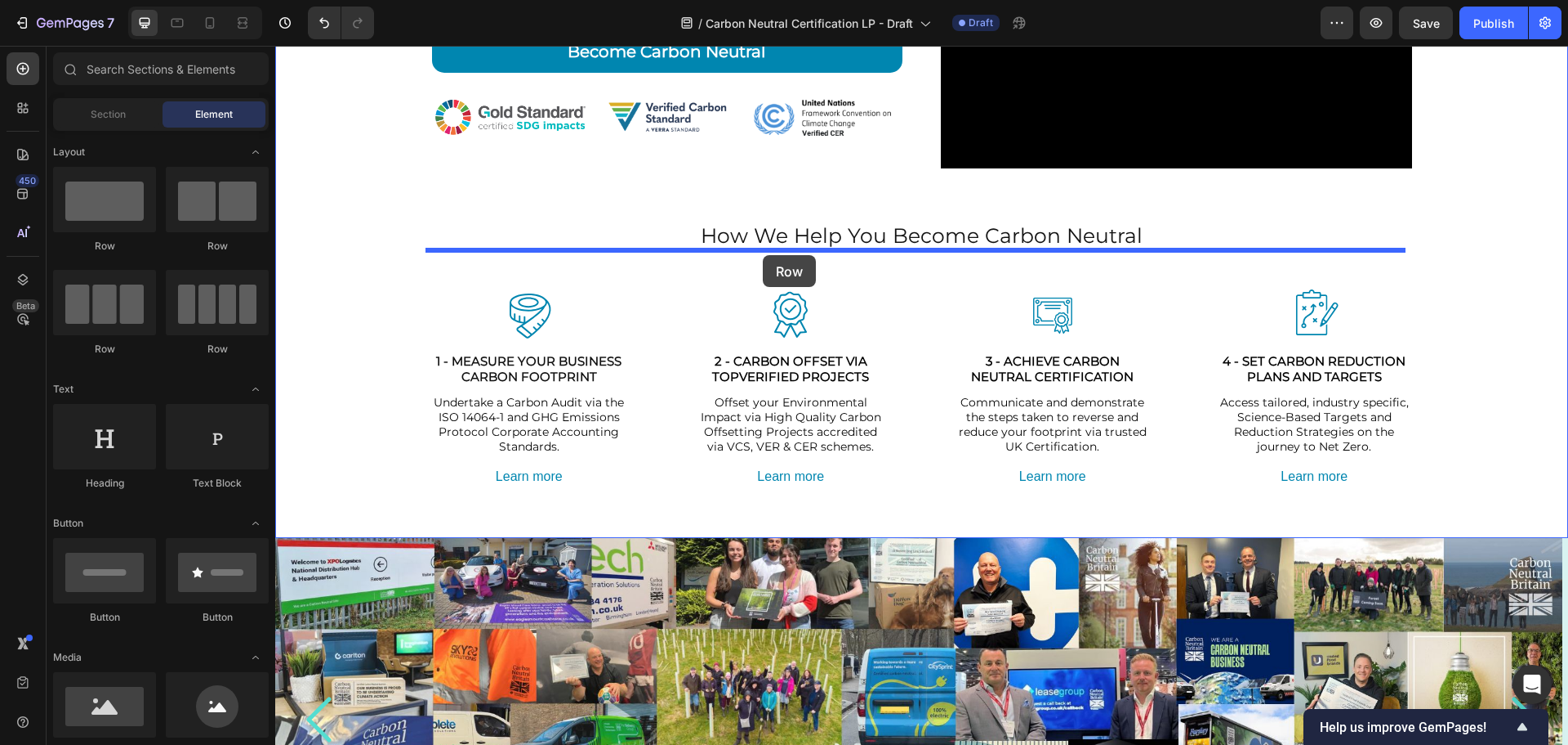
drag, startPoint x: 494, startPoint y: 277, endPoint x: 763, endPoint y: 255, distance: 269.9
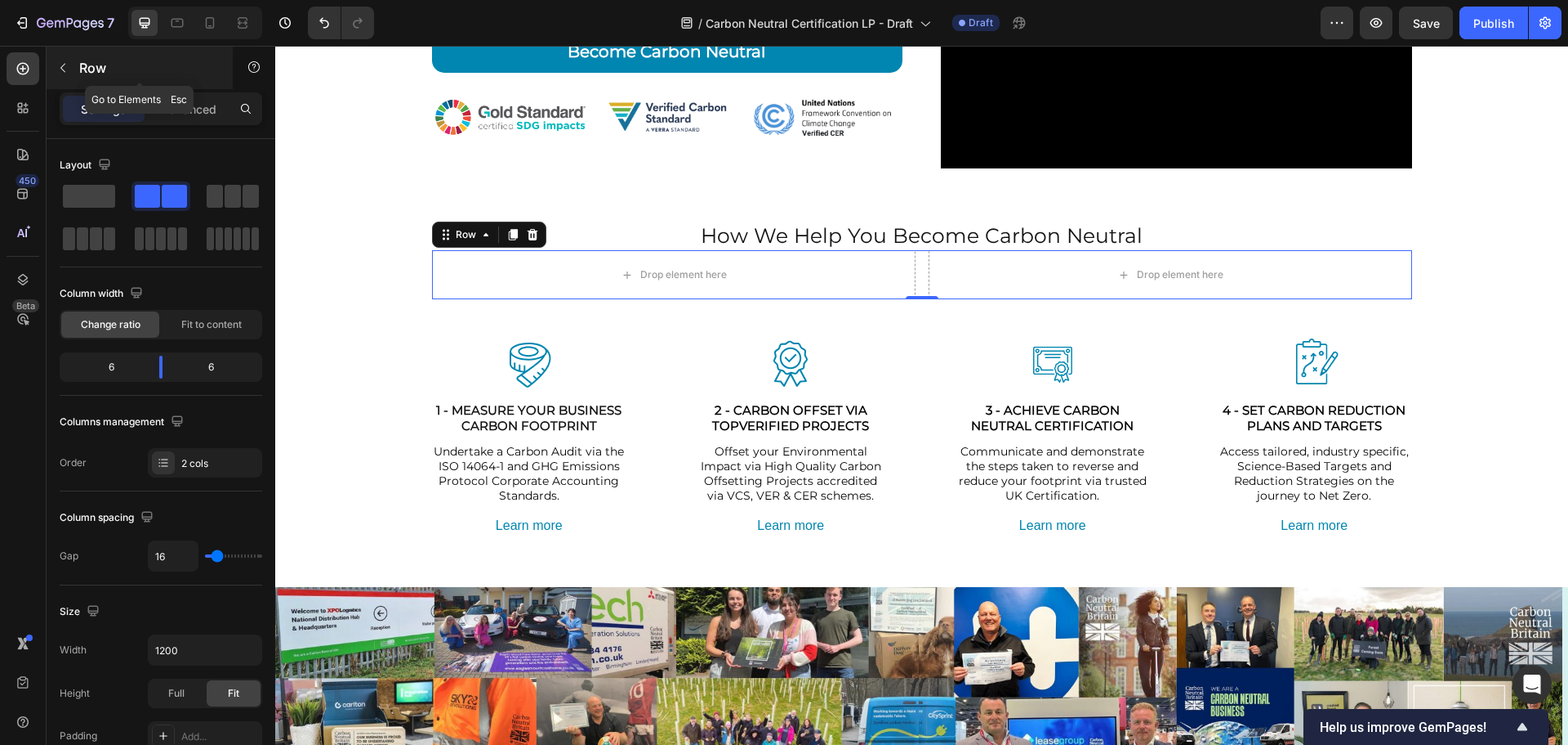
click at [52, 66] on button "button" at bounding box center [63, 68] width 26 height 26
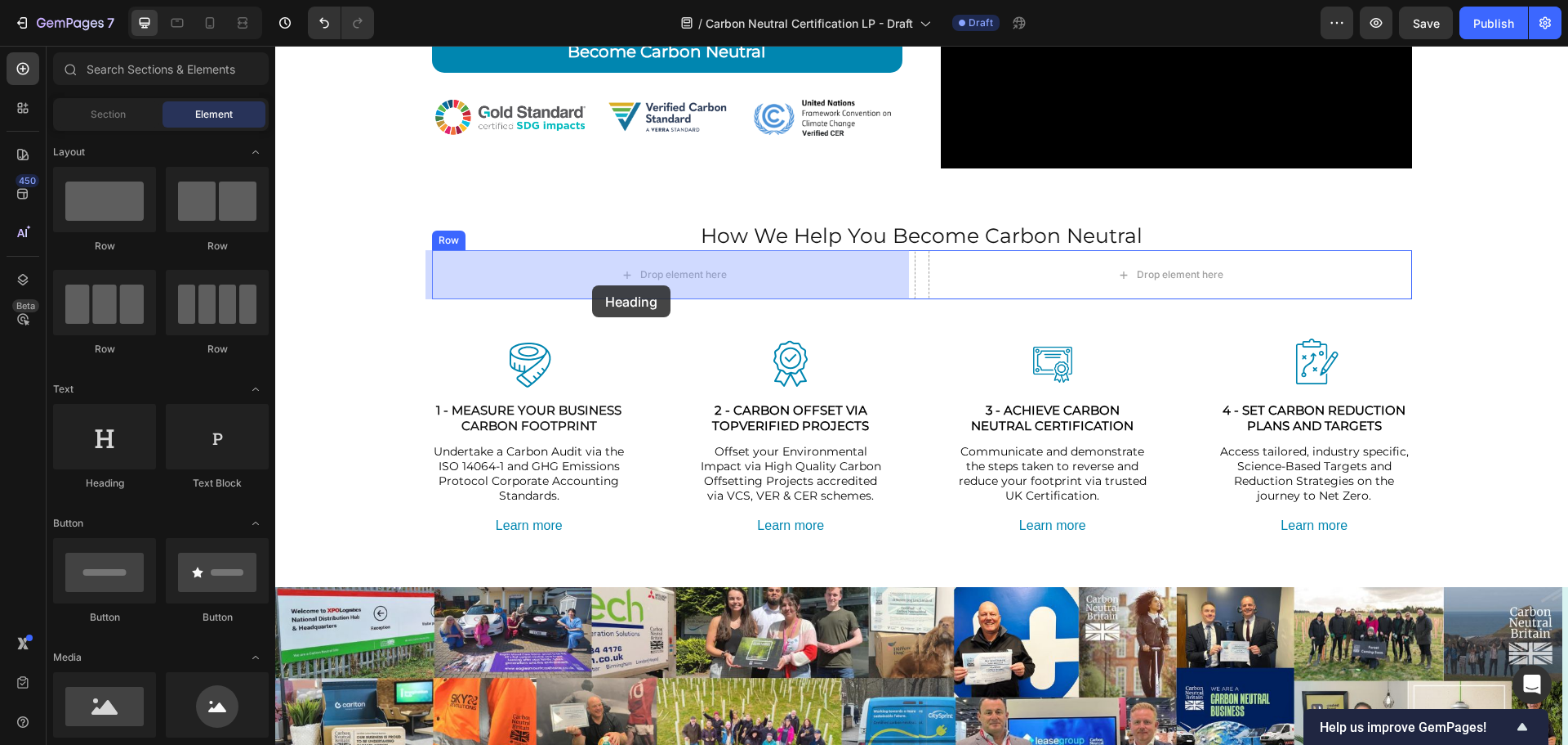
drag, startPoint x: 365, startPoint y: 474, endPoint x: 592, endPoint y: 285, distance: 295.4
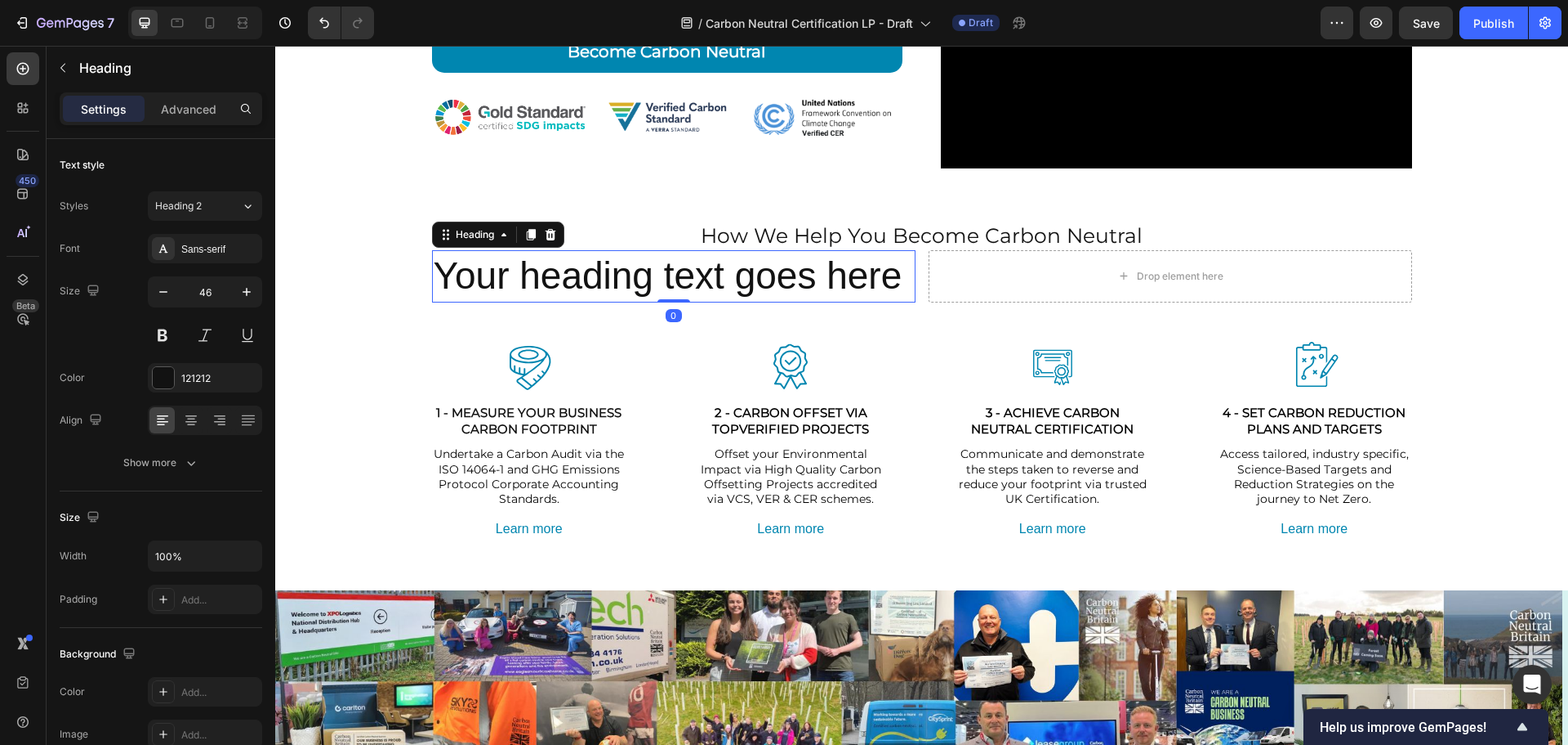
click at [592, 285] on h2 "Your heading text goes here" at bounding box center [674, 277] width 483 height 53
click at [592, 285] on p "Your heading text goes here" at bounding box center [673, 277] width 480 height 49
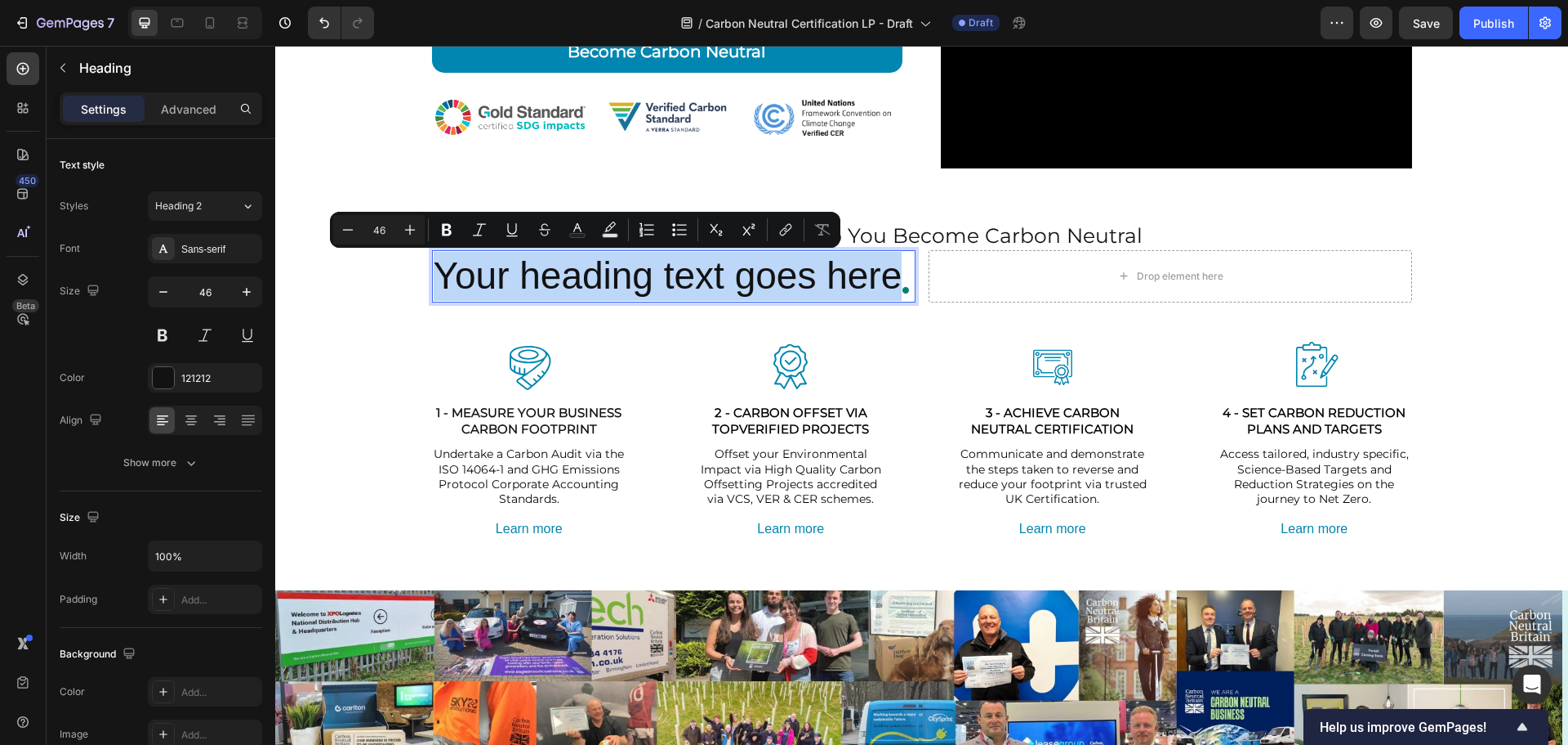
click at [592, 285] on p "Your heading text goes here" at bounding box center [673, 277] width 480 height 49
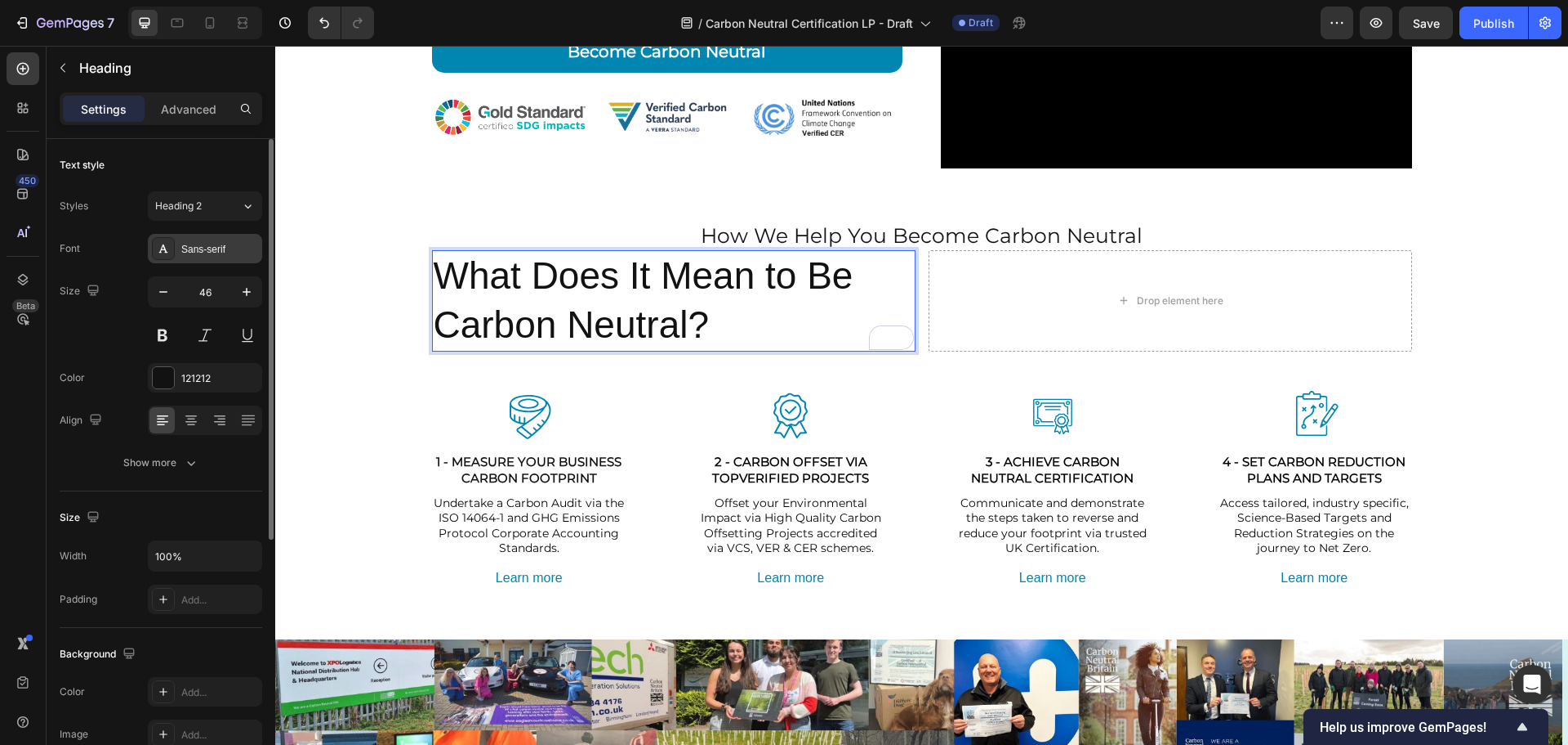
click at [196, 252] on div "Sans-serif" at bounding box center [220, 249] width 77 height 15
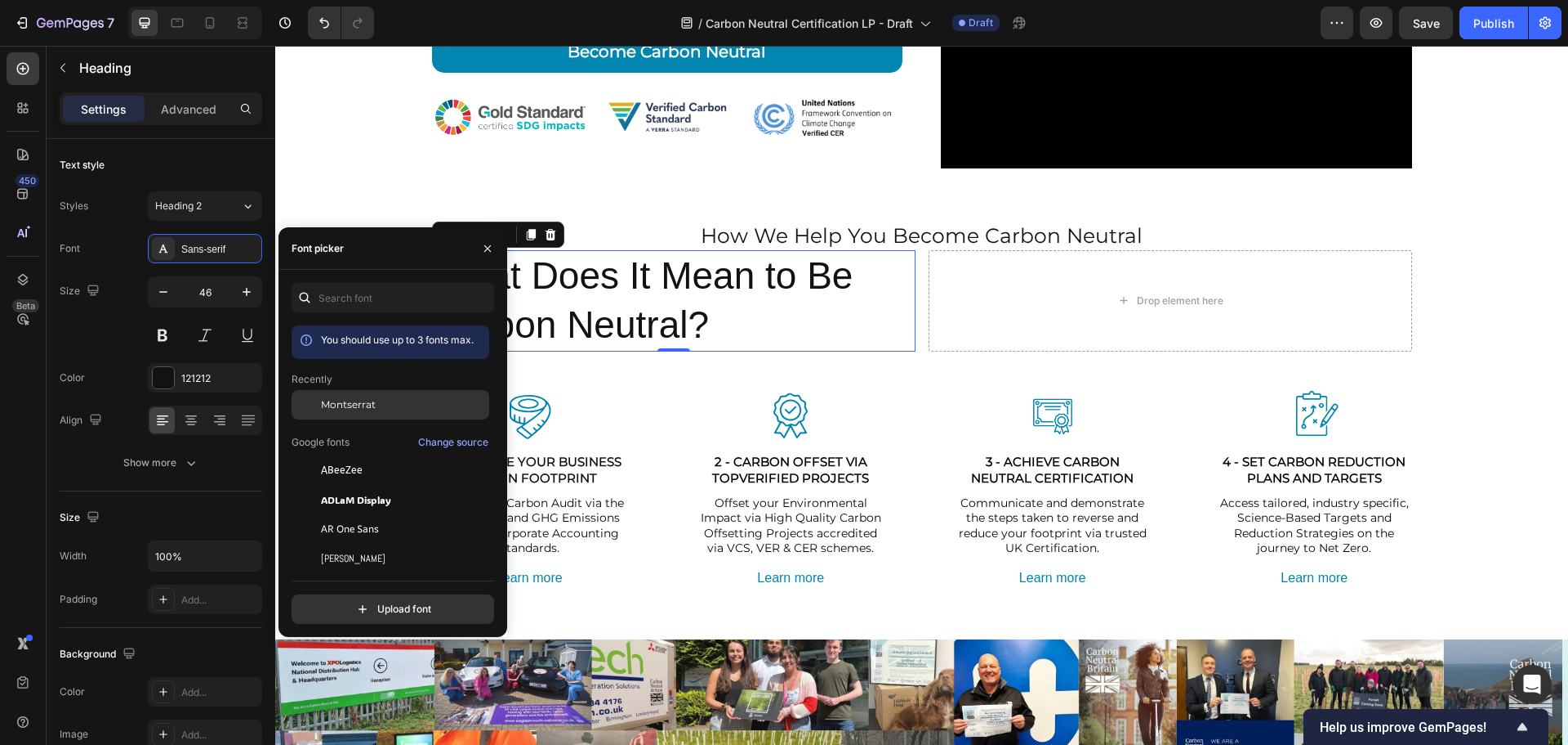
click at [342, 402] on span "Montserrat" at bounding box center [348, 404] width 55 height 15
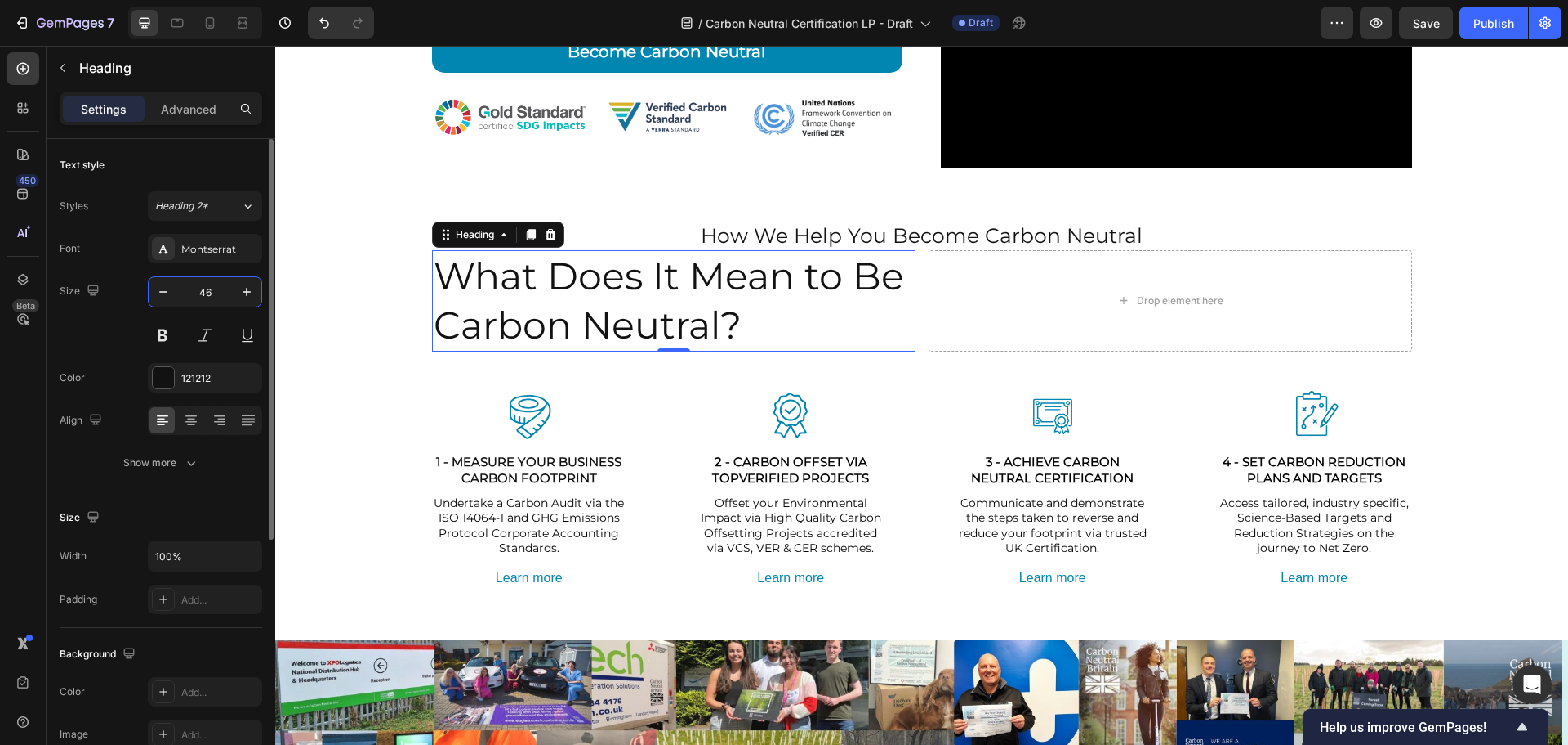
click at [210, 287] on input "46" at bounding box center [204, 292] width 54 height 29
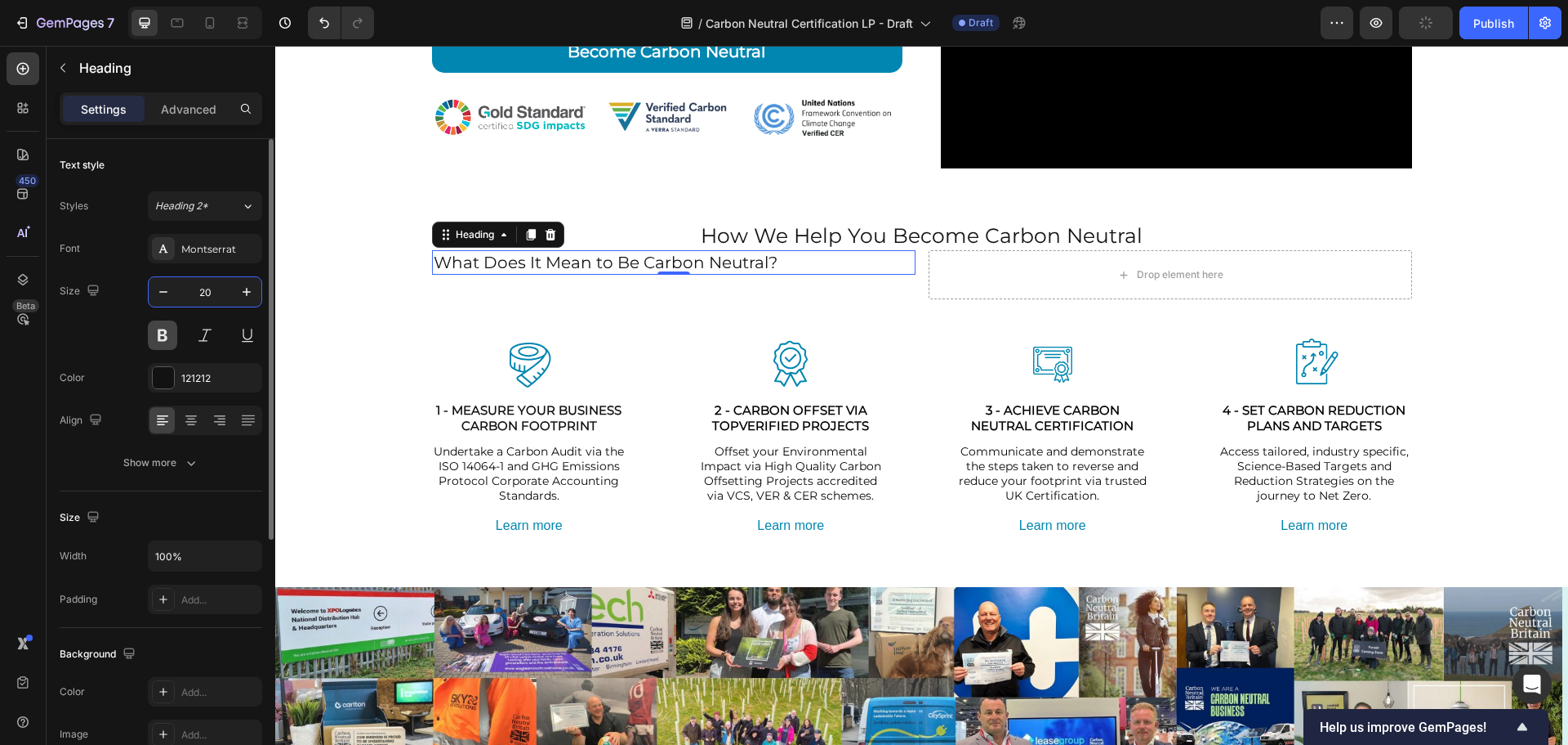
type input "20"
click at [166, 333] on button at bounding box center [162, 335] width 29 height 29
click at [194, 418] on icon at bounding box center [191, 420] width 16 height 16
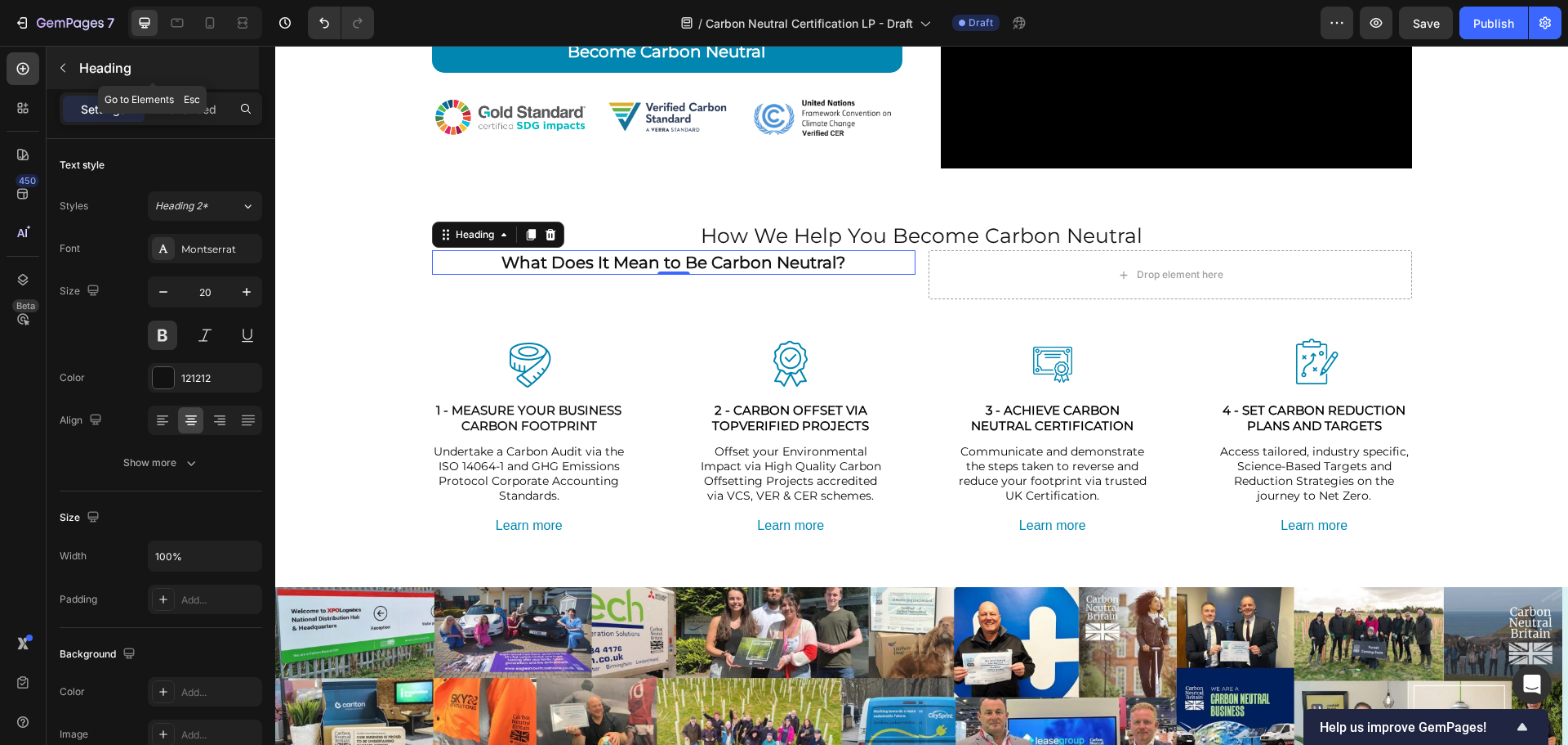
click at [62, 65] on icon "button" at bounding box center [63, 68] width 13 height 13
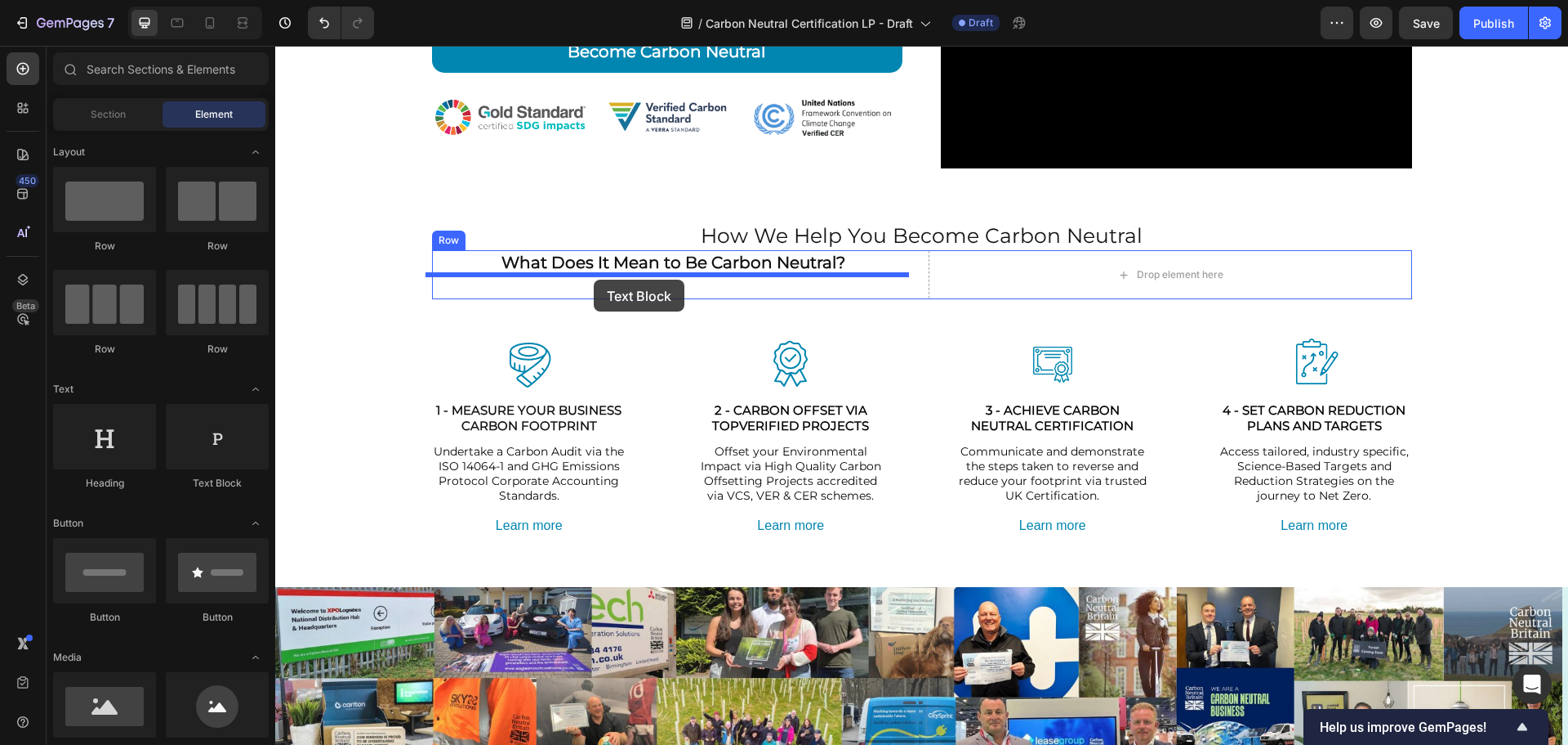
drag, startPoint x: 486, startPoint y: 496, endPoint x: 594, endPoint y: 279, distance: 242.4
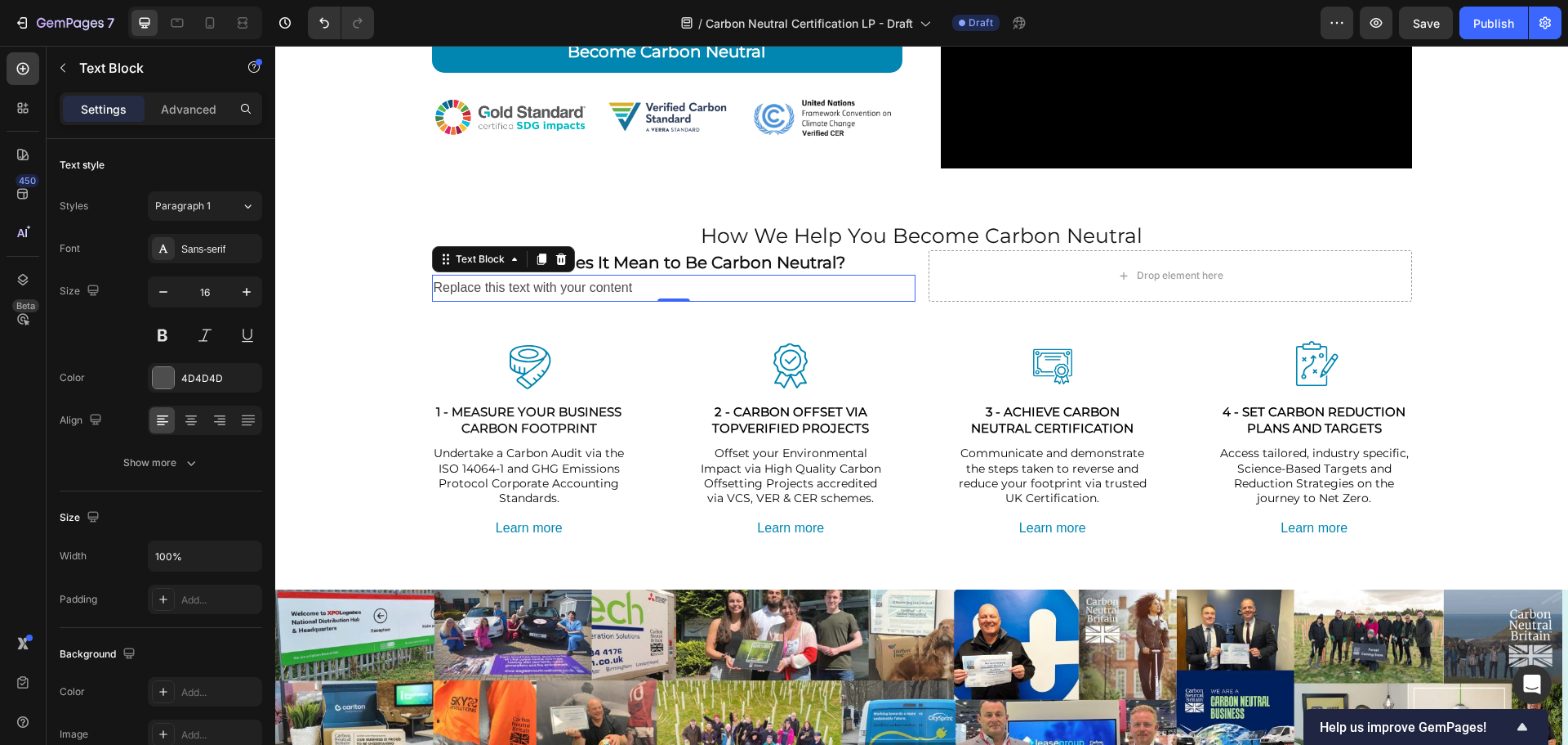
click at [682, 287] on p "Replace this text with your content" at bounding box center [673, 288] width 480 height 24
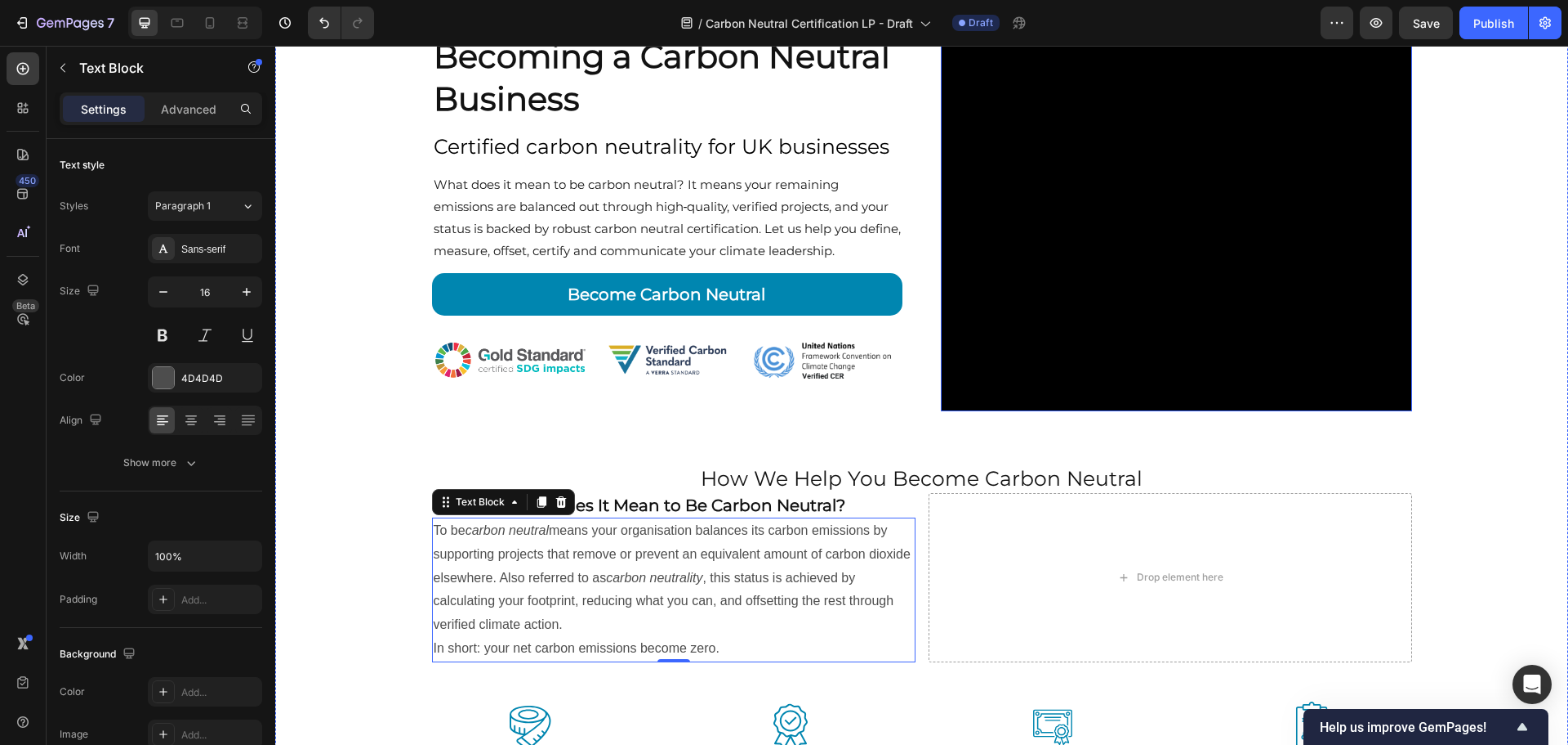
scroll to position [164, 0]
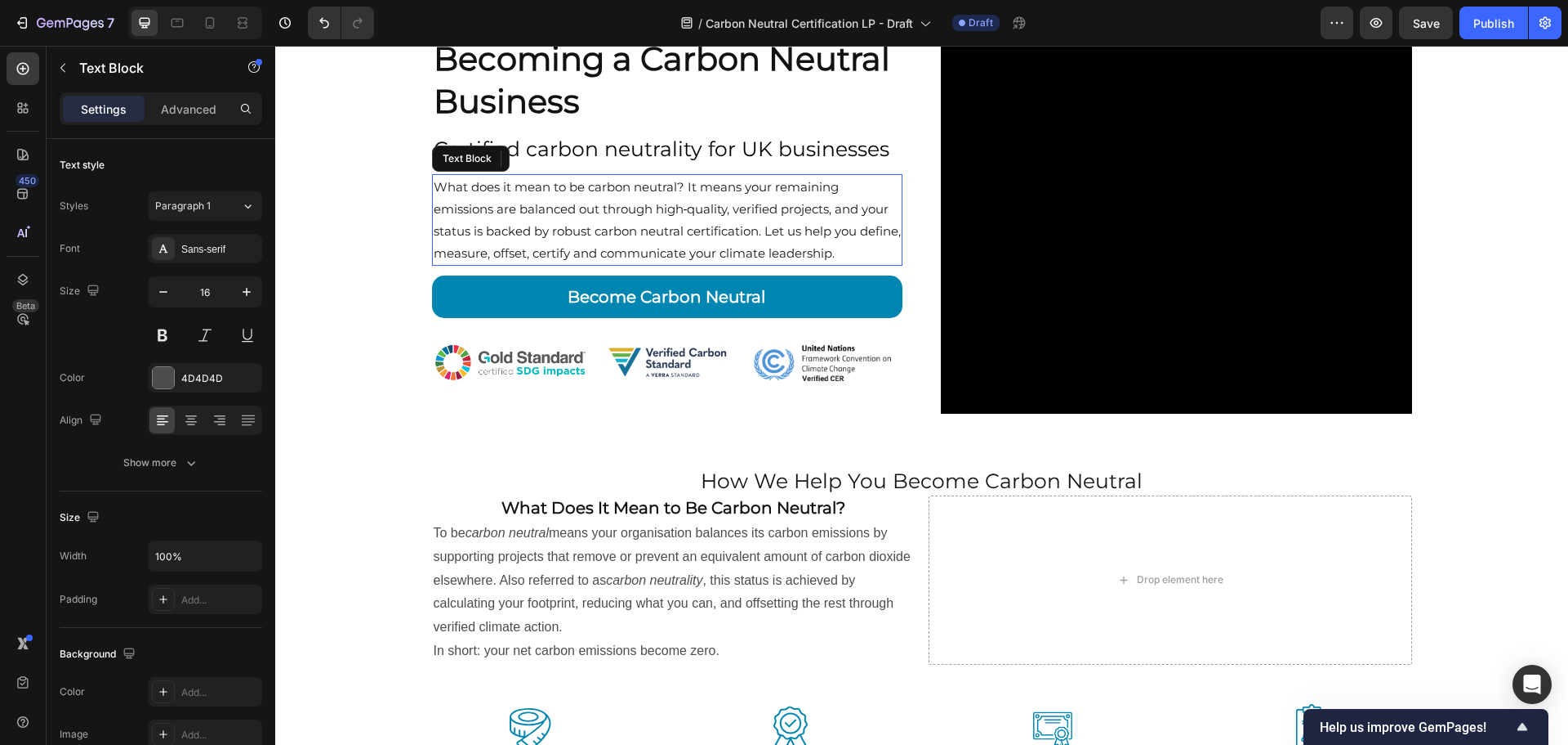
click at [774, 221] on p "What does it mean to be carbon neutral? It means your remaining emissions are b…" at bounding box center [667, 220] width 468 height 88
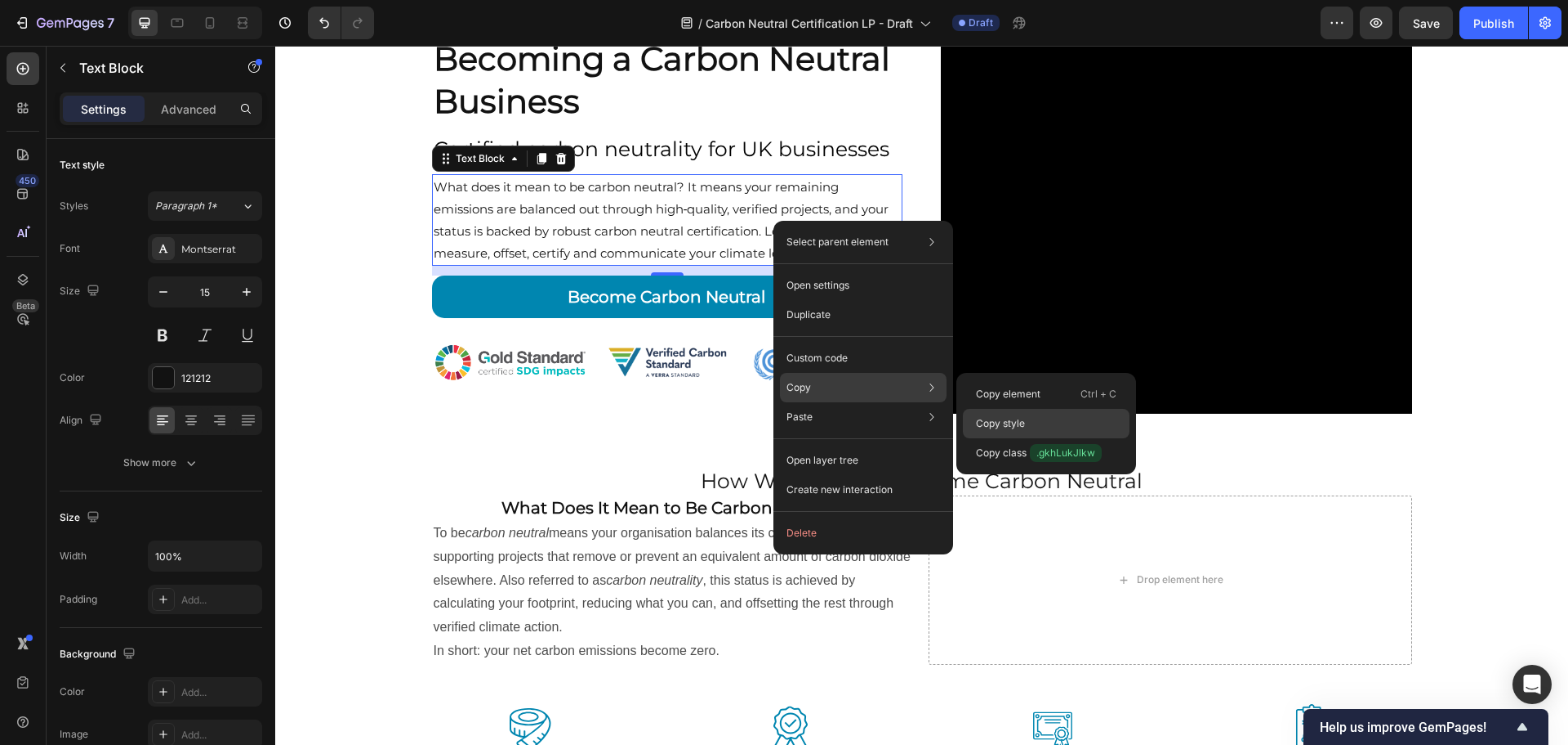
click at [1000, 416] on p "Copy style" at bounding box center [1000, 423] width 49 height 15
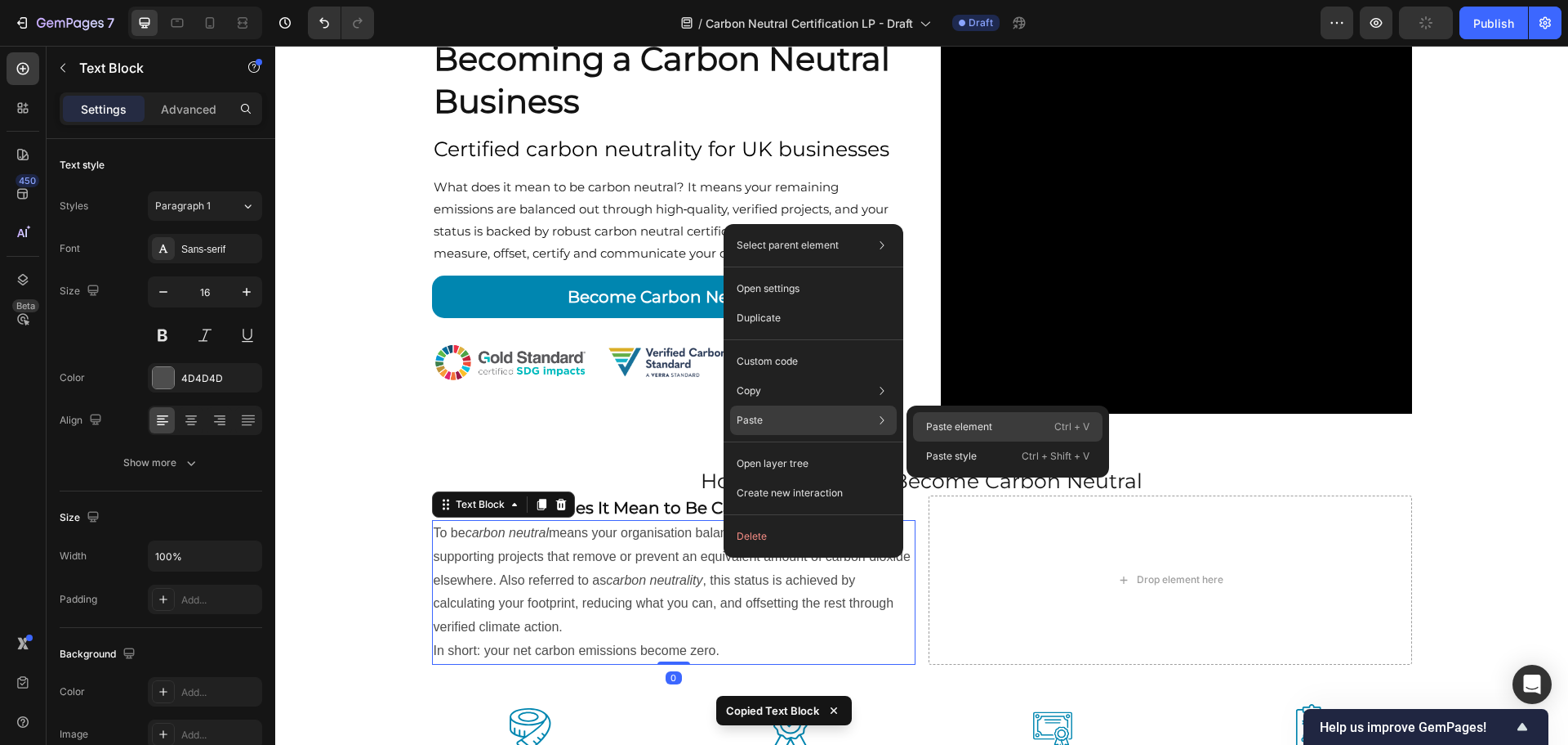
click at [933, 425] on p "Paste element" at bounding box center [959, 427] width 66 height 15
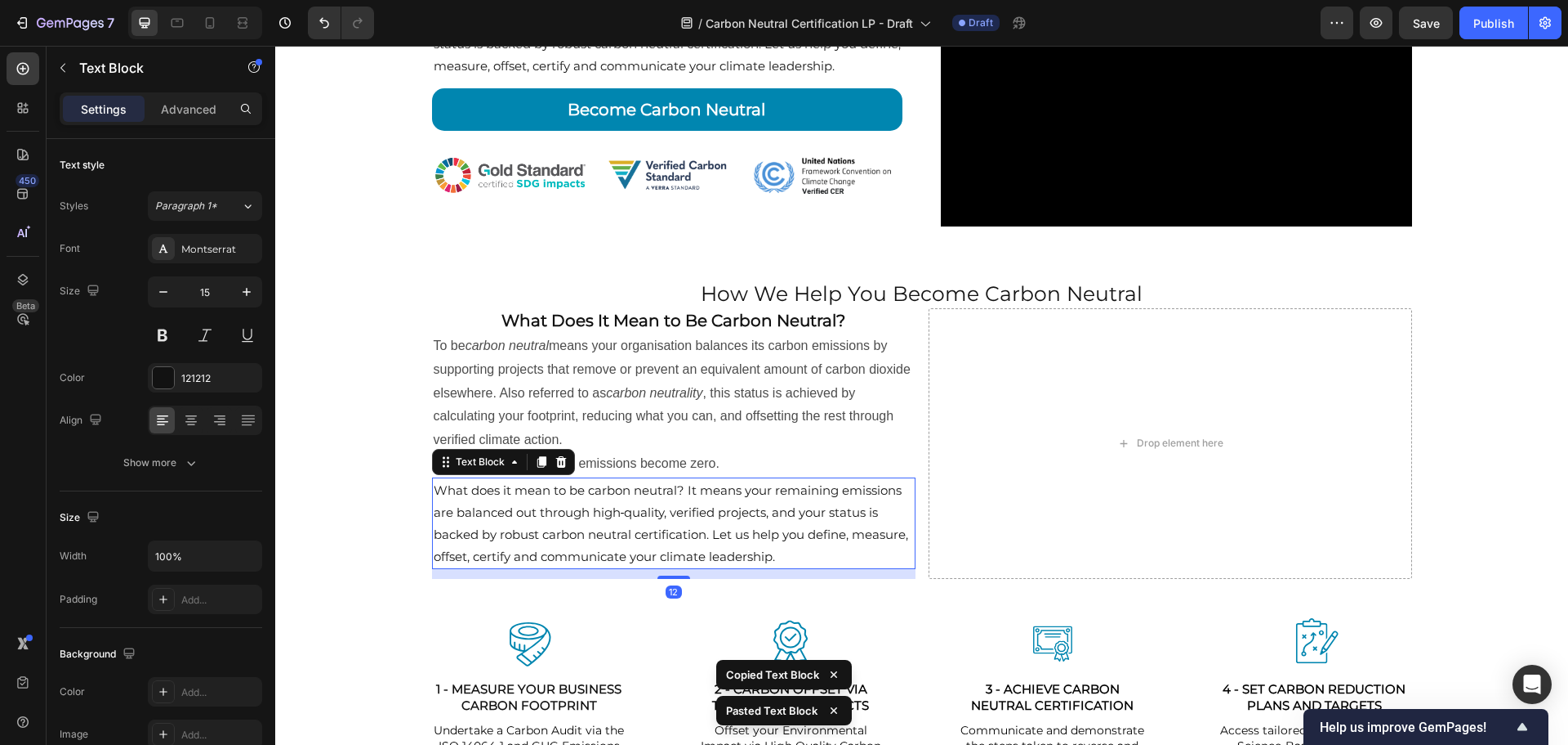
scroll to position [408, 0]
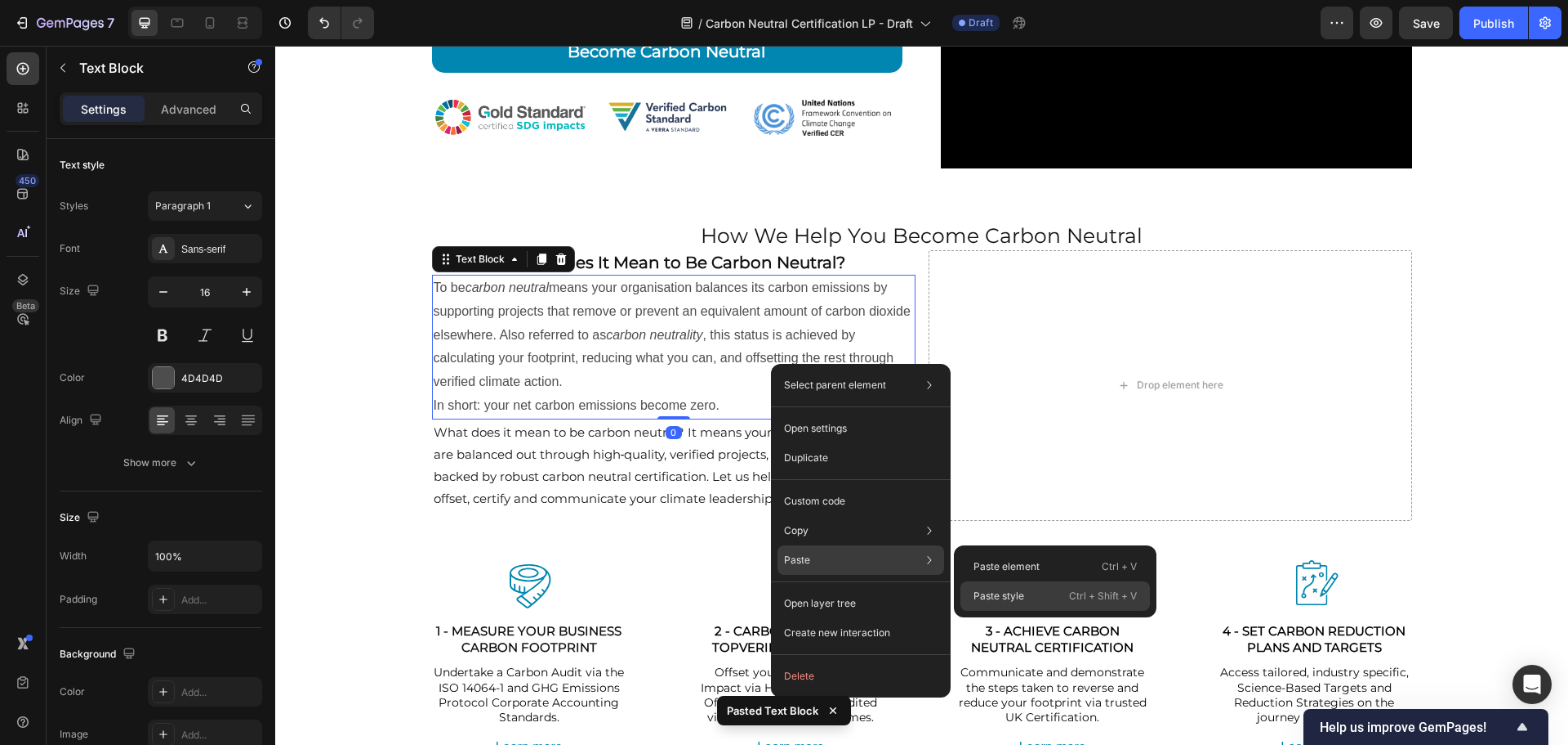
click at [993, 591] on p "Paste style" at bounding box center [999, 596] width 51 height 15
type input "15"
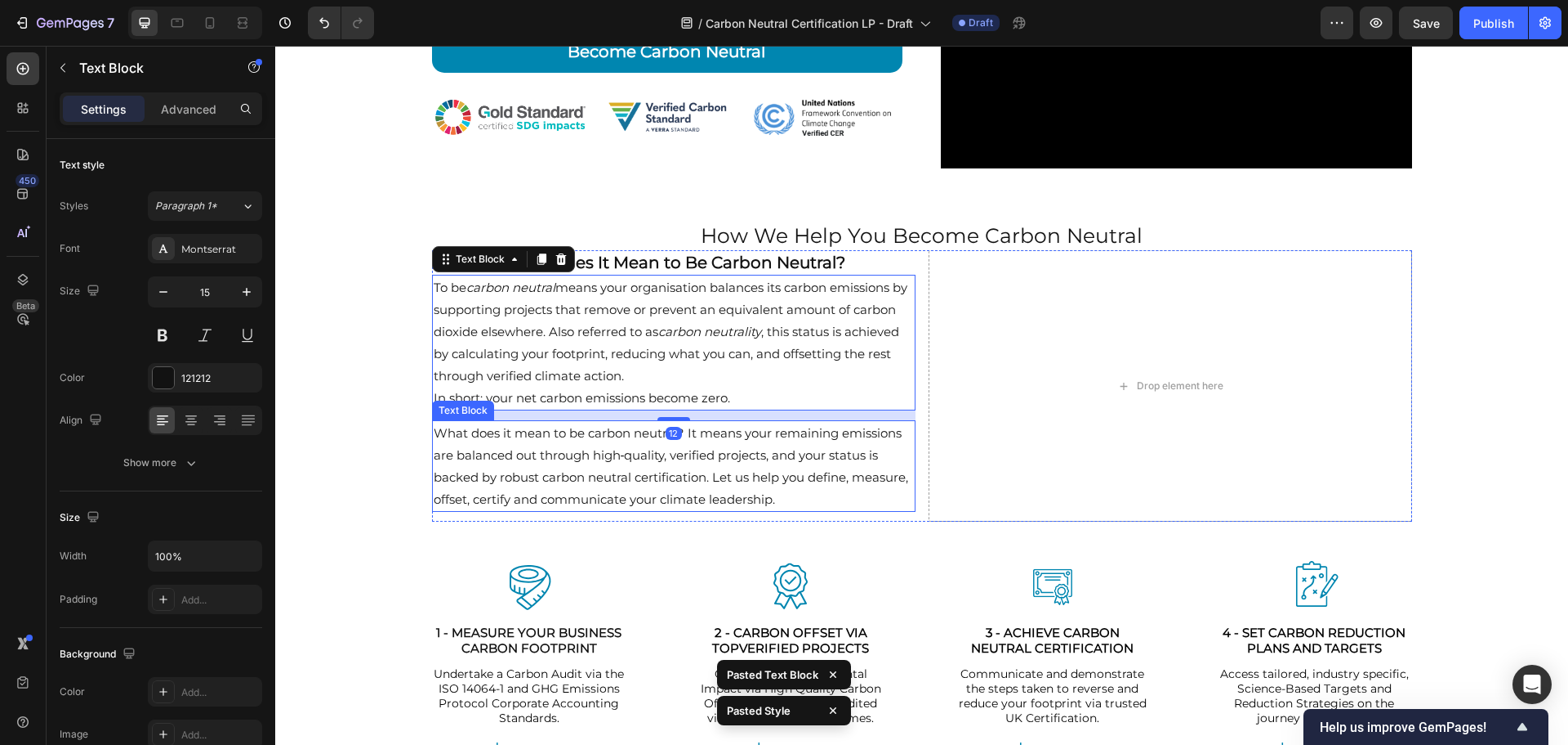
click at [840, 469] on p "What does it mean to be carbon neutral? It means your remaining emissions are b…" at bounding box center [673, 466] width 480 height 88
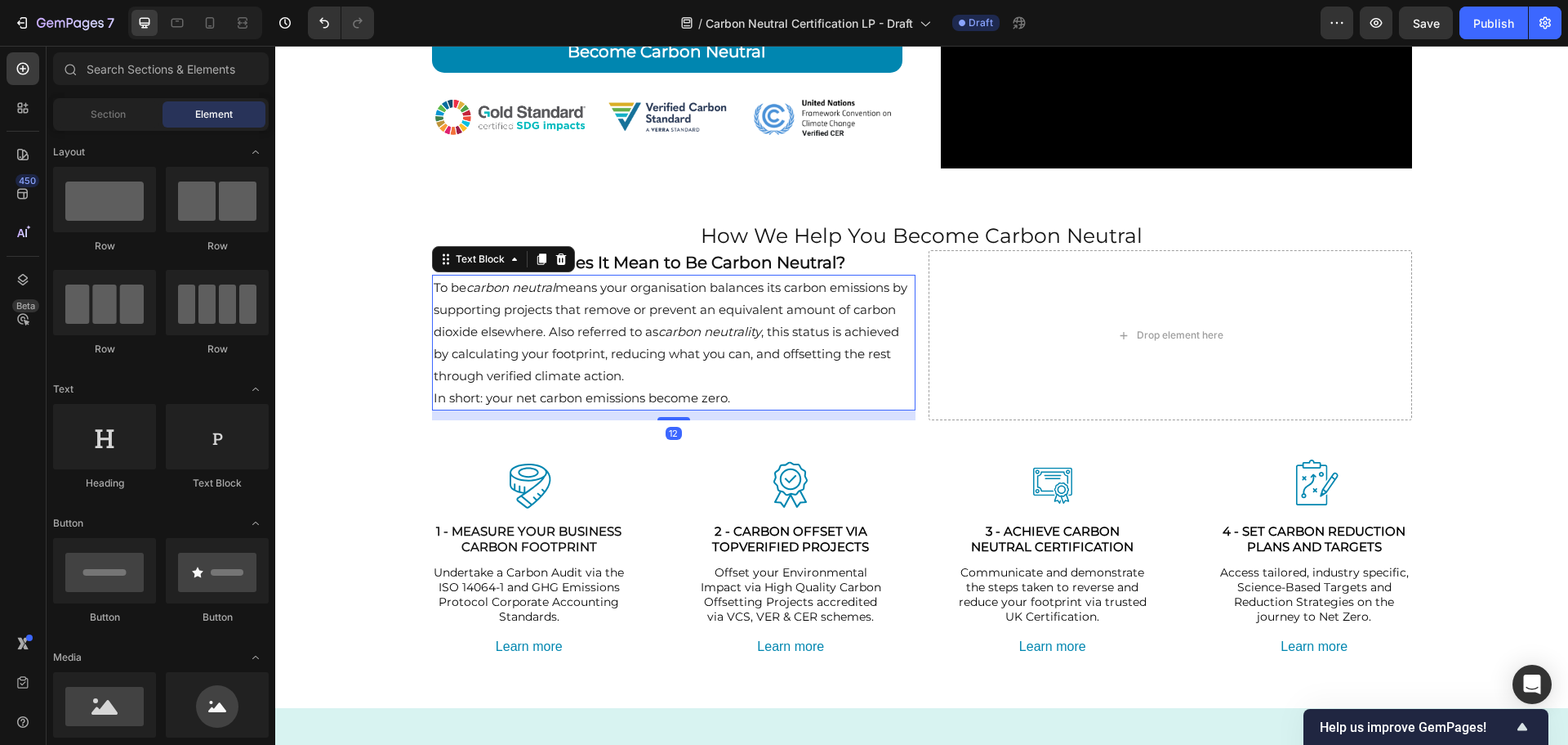
click at [521, 313] on p "To be carbon neutral means your organisation balances its carbon emissions by s…" at bounding box center [673, 331] width 480 height 110
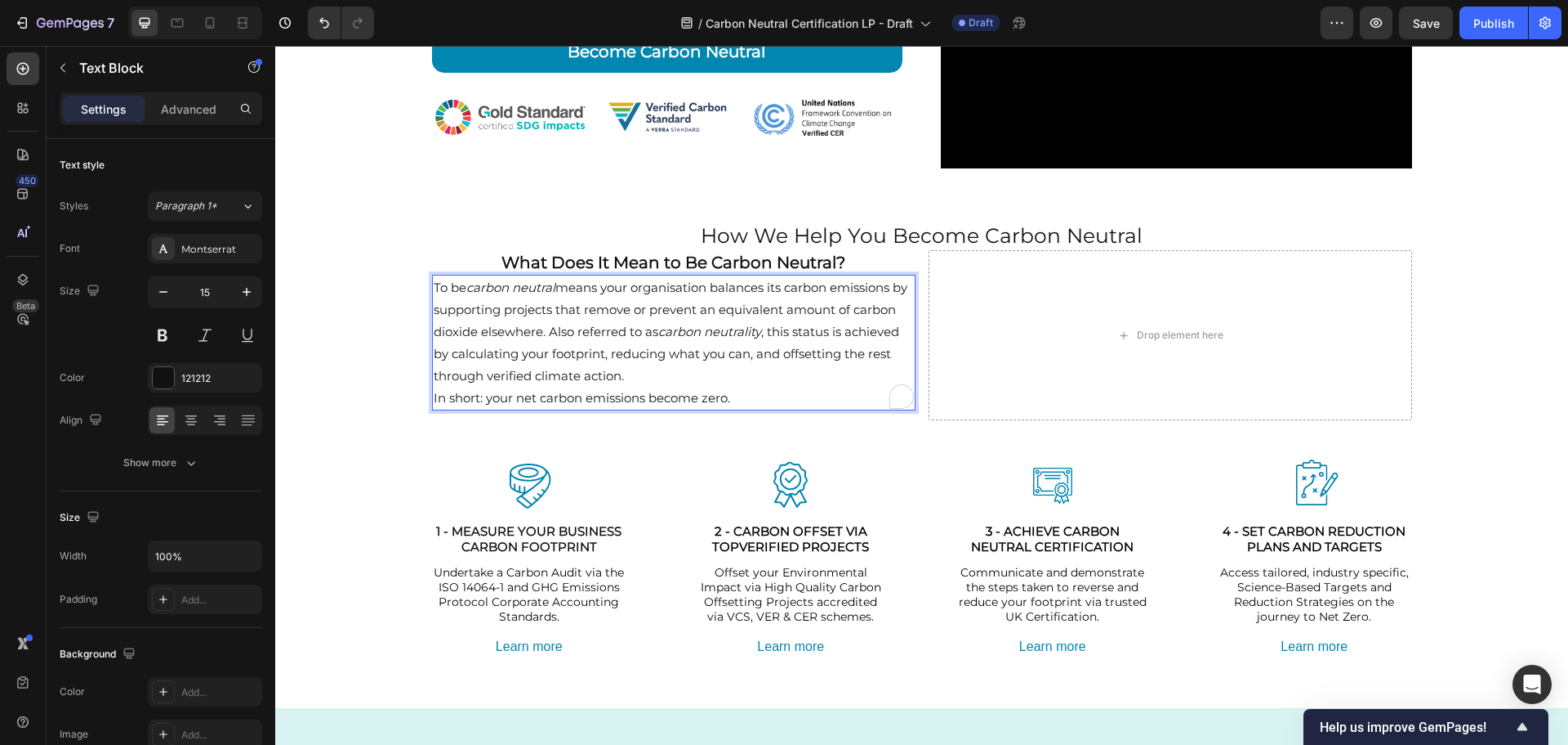
click at [517, 306] on p "To be carbon neutral means your organisation balances its carbon emissions by s…" at bounding box center [673, 331] width 480 height 110
click at [822, 330] on p "To be carbon neutral means your organisation balances its carbon emissions by s…" at bounding box center [673, 331] width 480 height 110
drag, startPoint x: 820, startPoint y: 334, endPoint x: 592, endPoint y: 332, distance: 228.0
click at [592, 332] on p "To be carbon neutral means your organisation balances its carbon emissions by s…" at bounding box center [673, 331] width 480 height 110
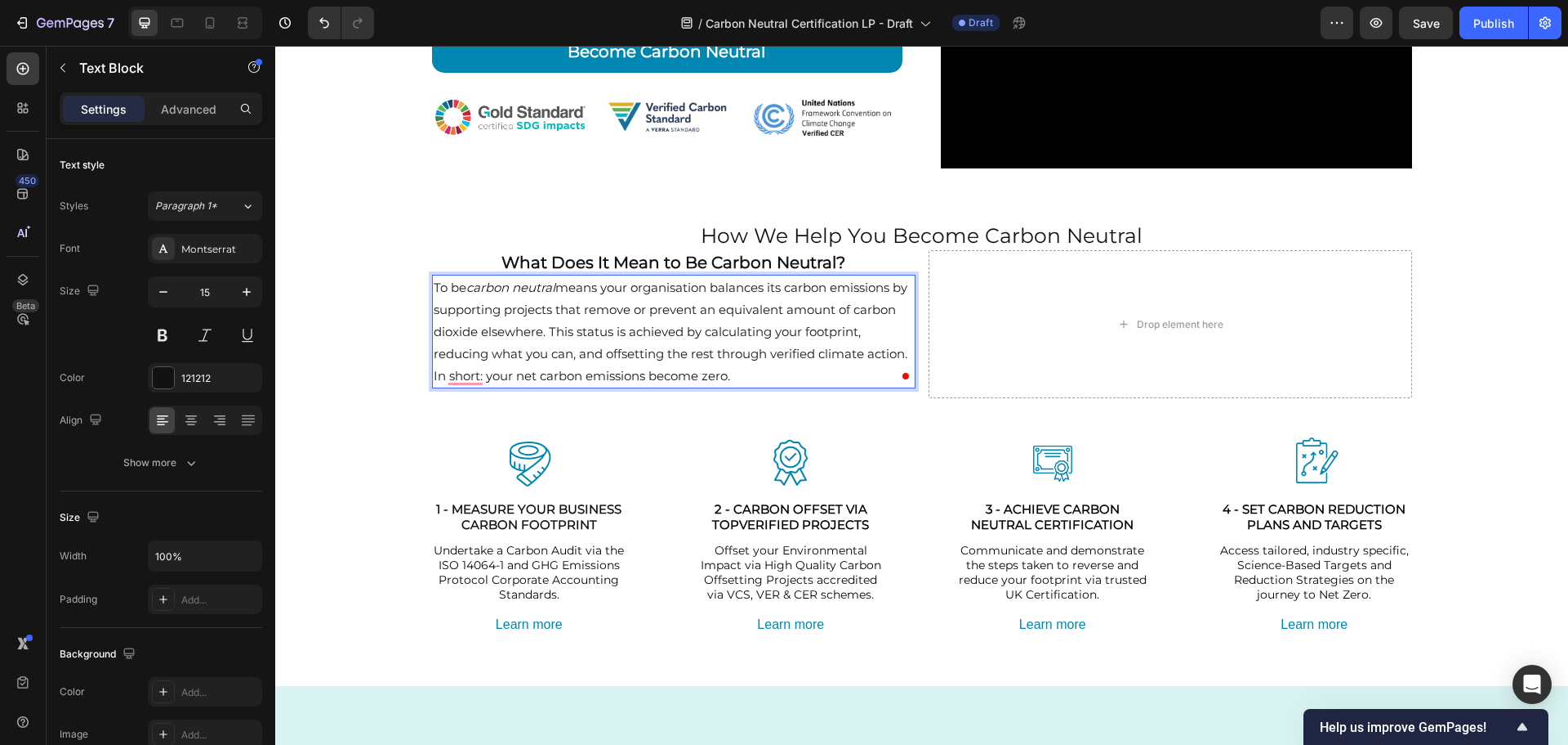
click at [735, 372] on p "In short: your net carbon emissions become zero." at bounding box center [673, 375] width 480 height 22
click at [197, 423] on icon at bounding box center [191, 420] width 16 height 16
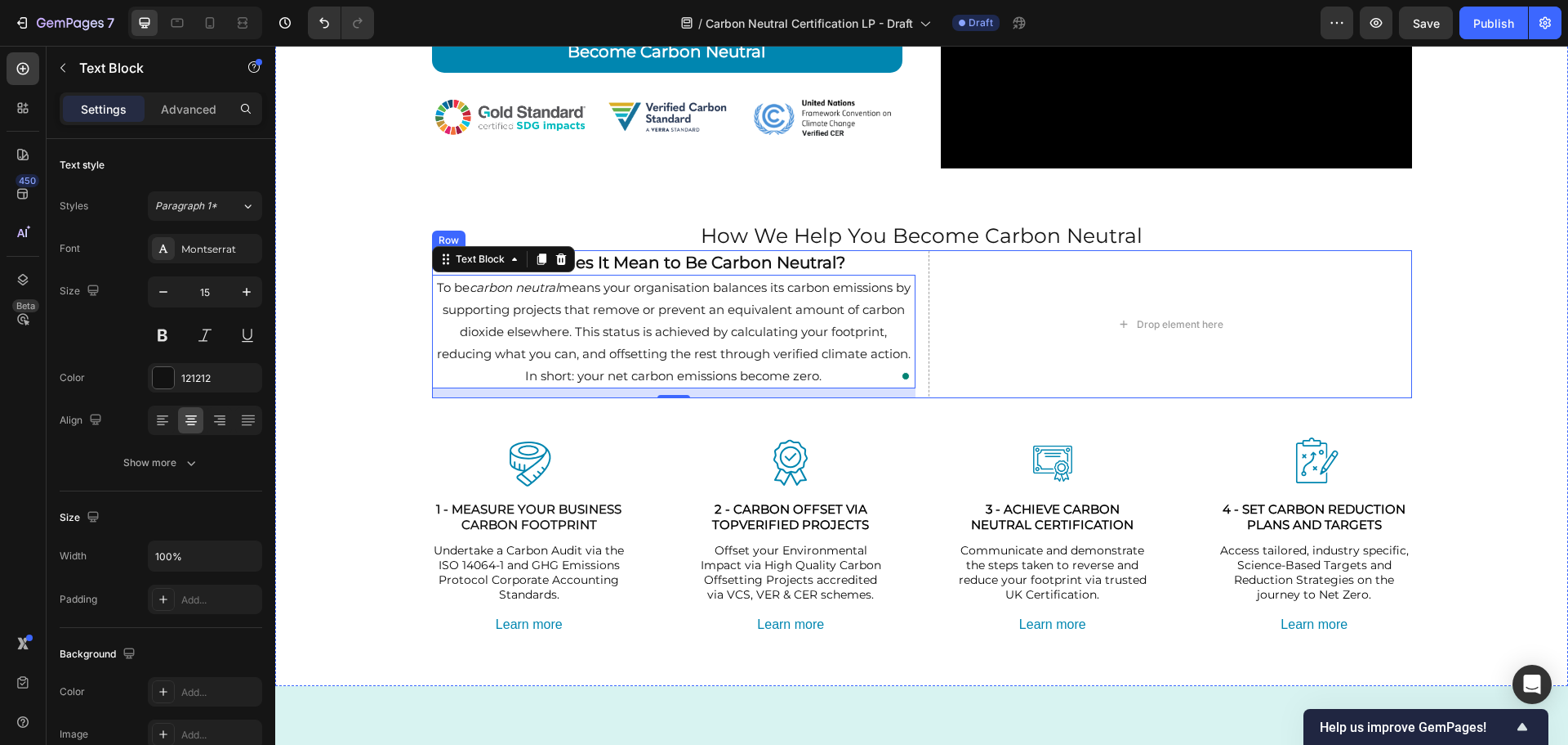
click at [916, 256] on div "What Does It Mean to Be Carbon Neutral? Heading To be carbon neutral means your…" at bounding box center [922, 324] width 980 height 148
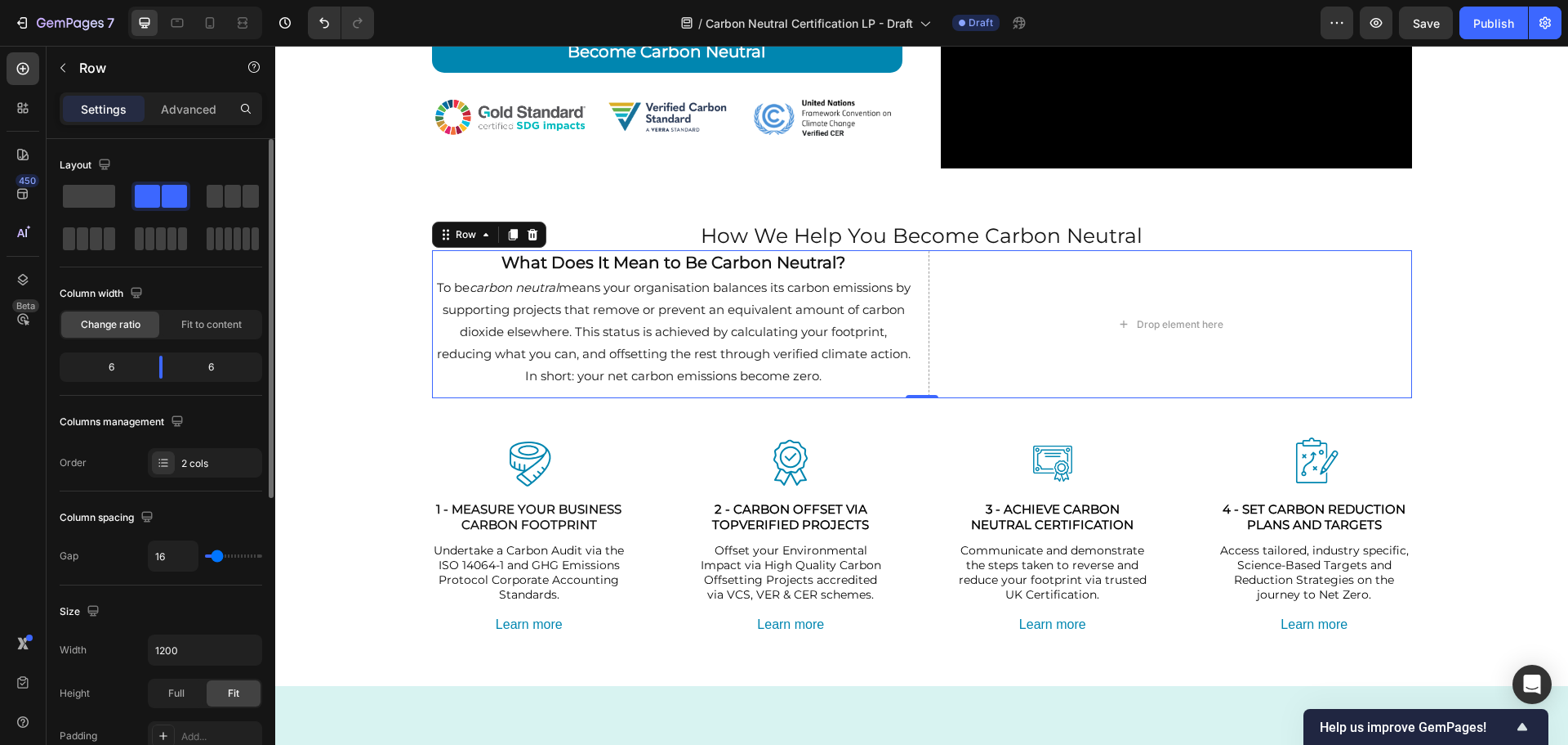
type input "27"
type input "29"
type input "33"
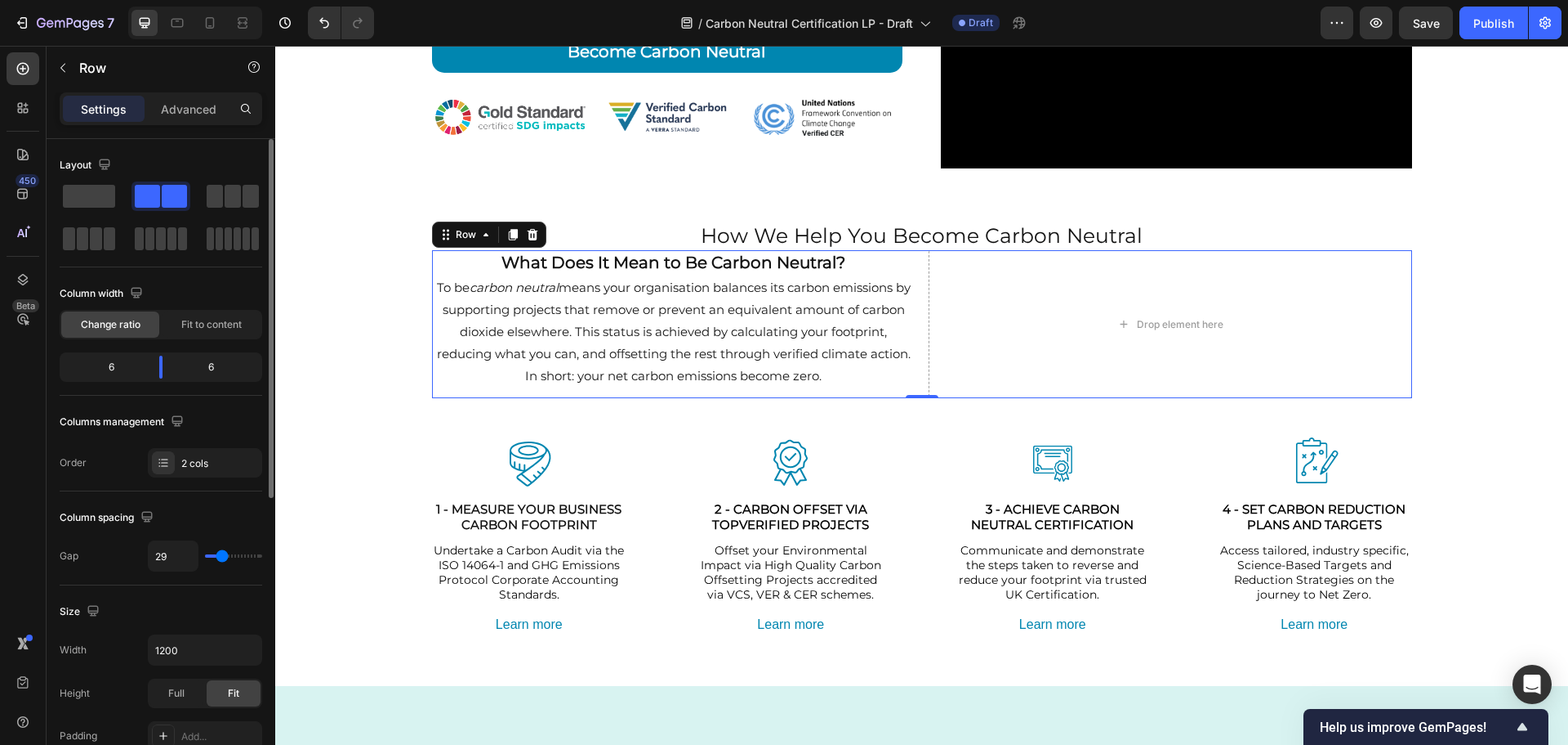
type input "33"
type input "40"
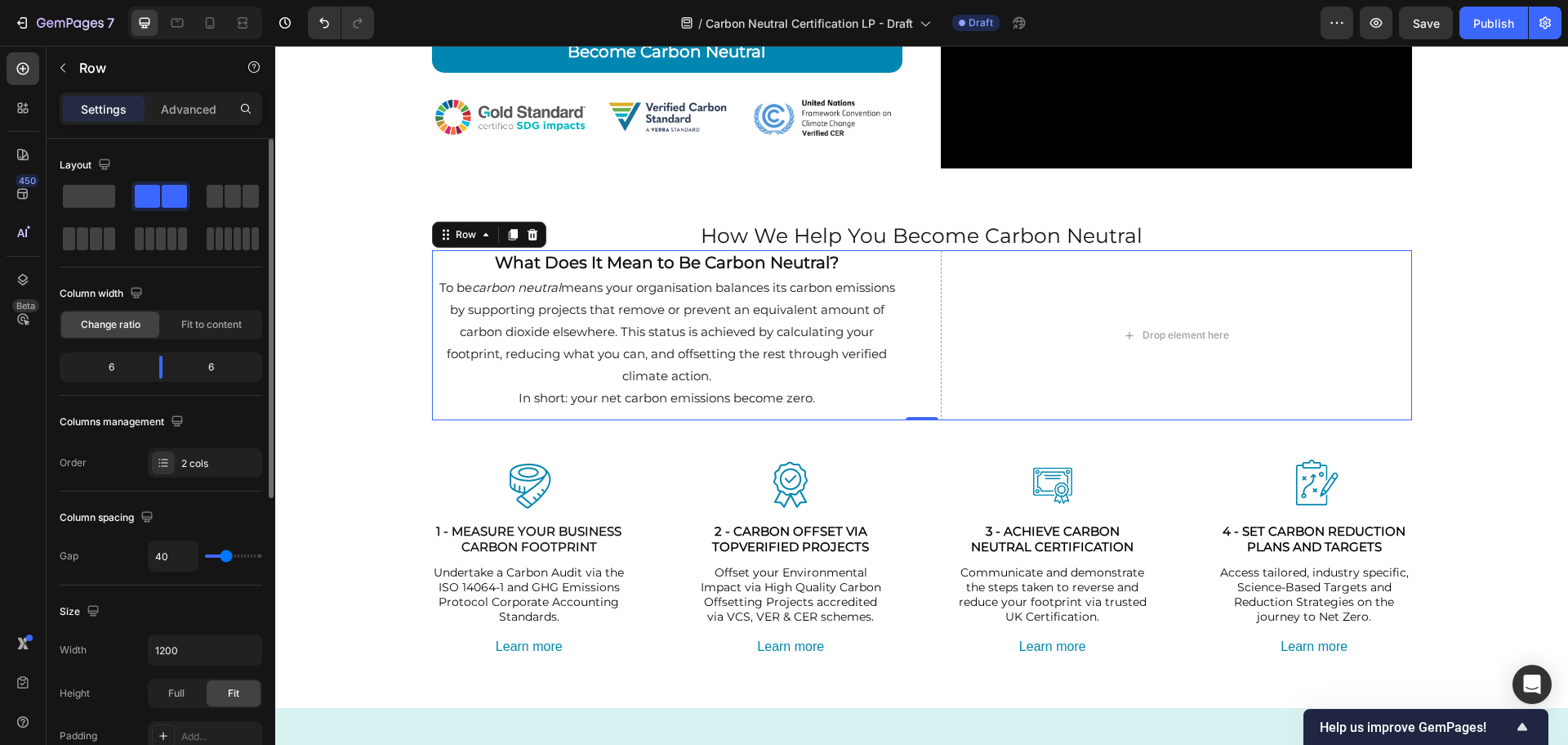
type input "47"
type input "49"
type input "51"
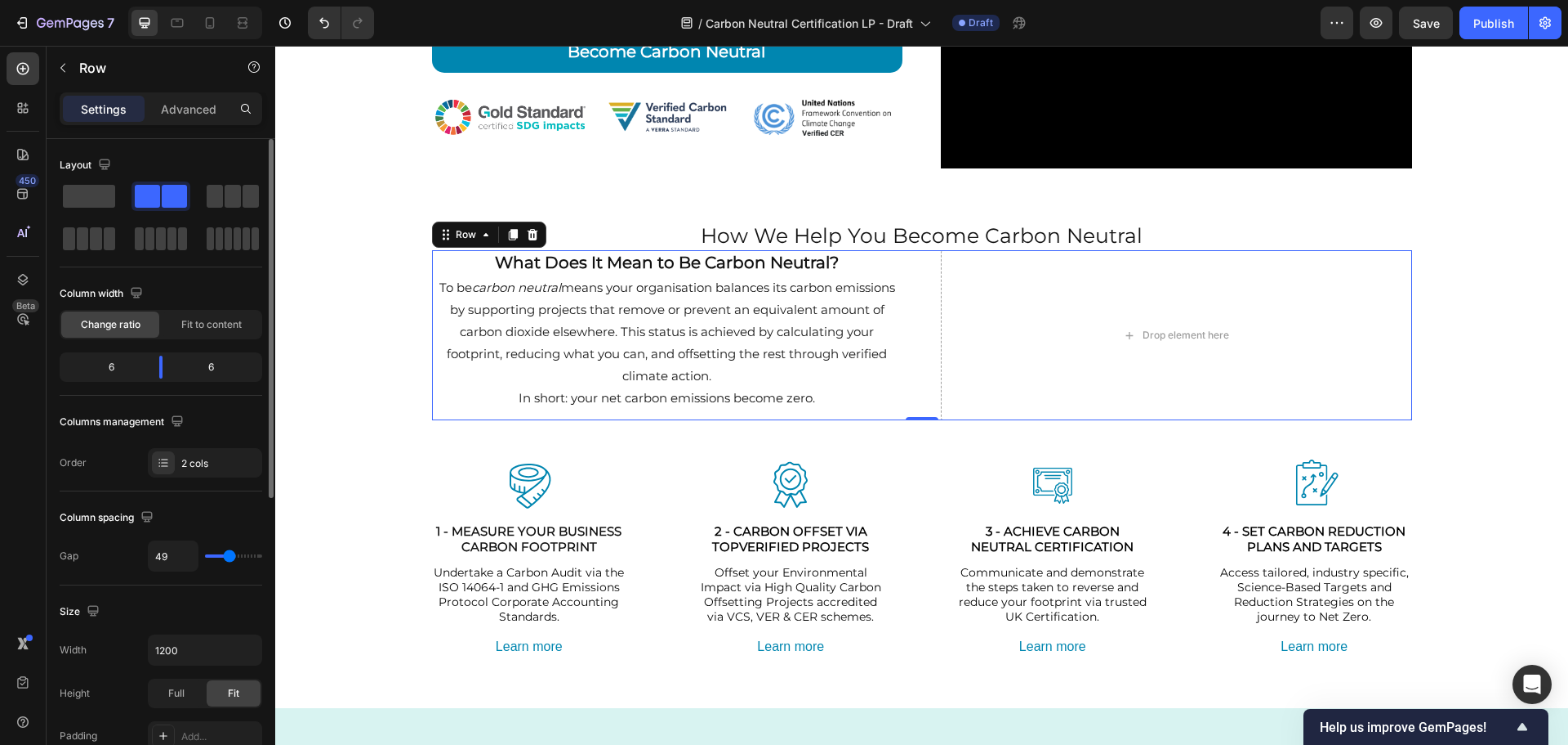
type input "51"
type input "56"
type input "58"
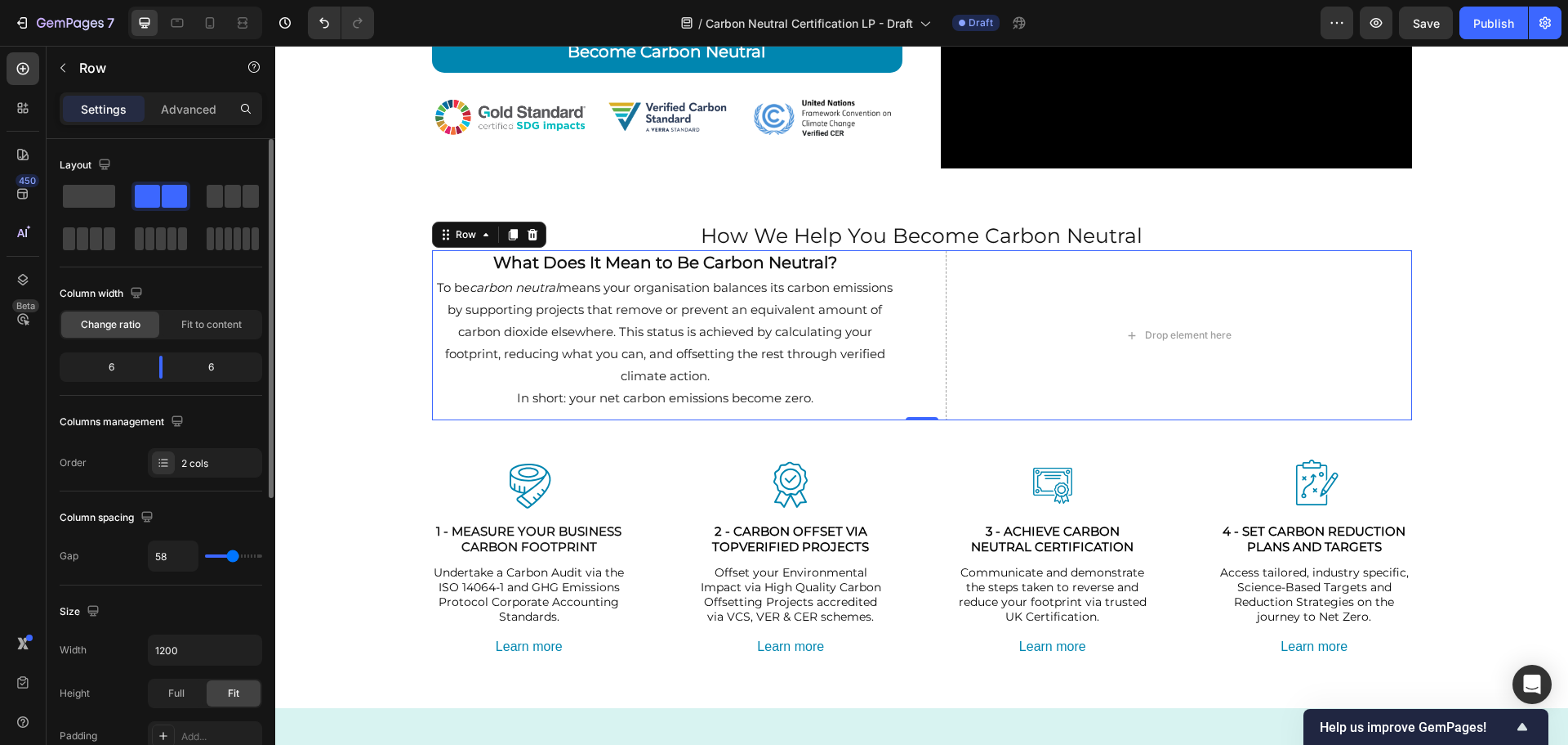
type input "60"
type input "64"
type input "89"
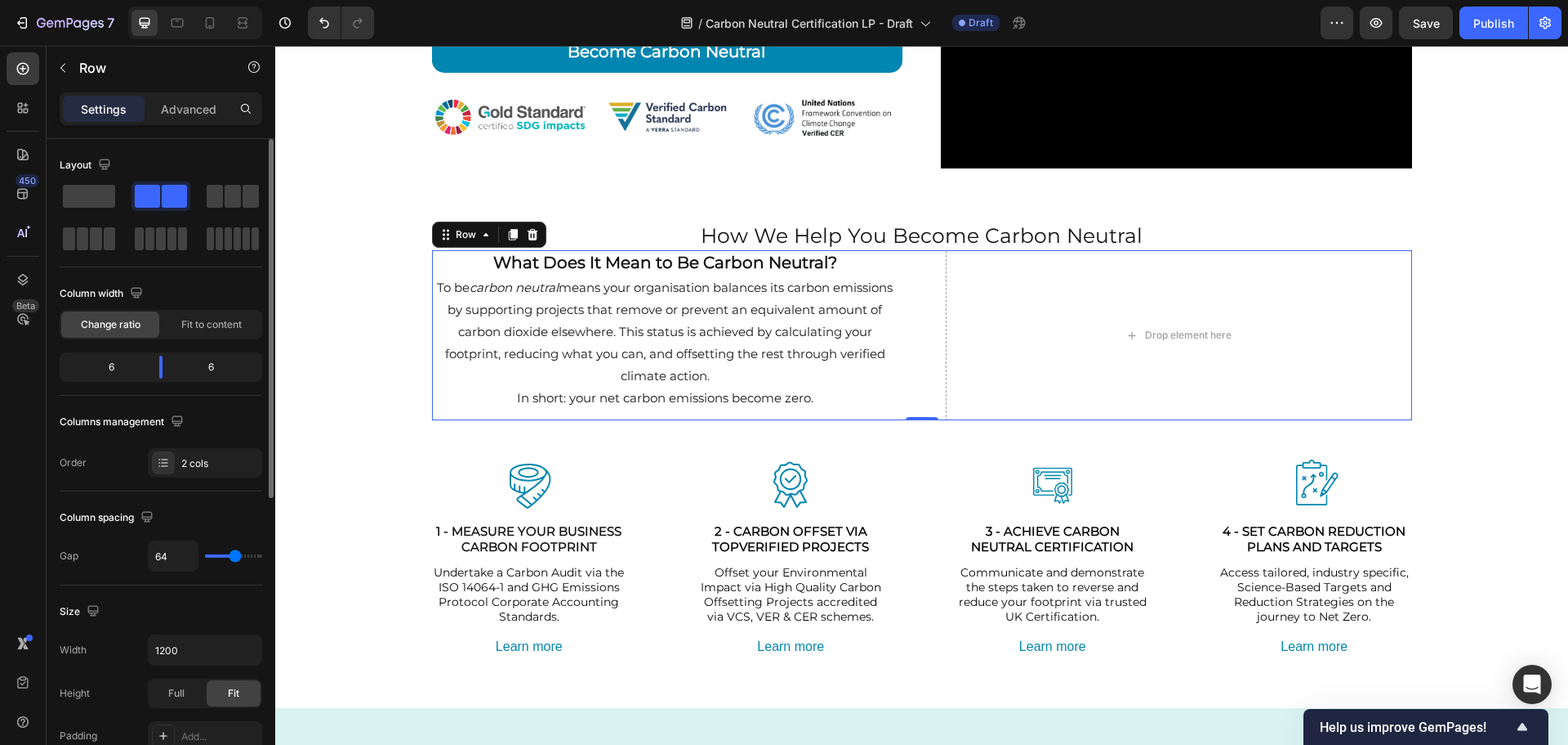
type input "89"
type input "91"
type input "96"
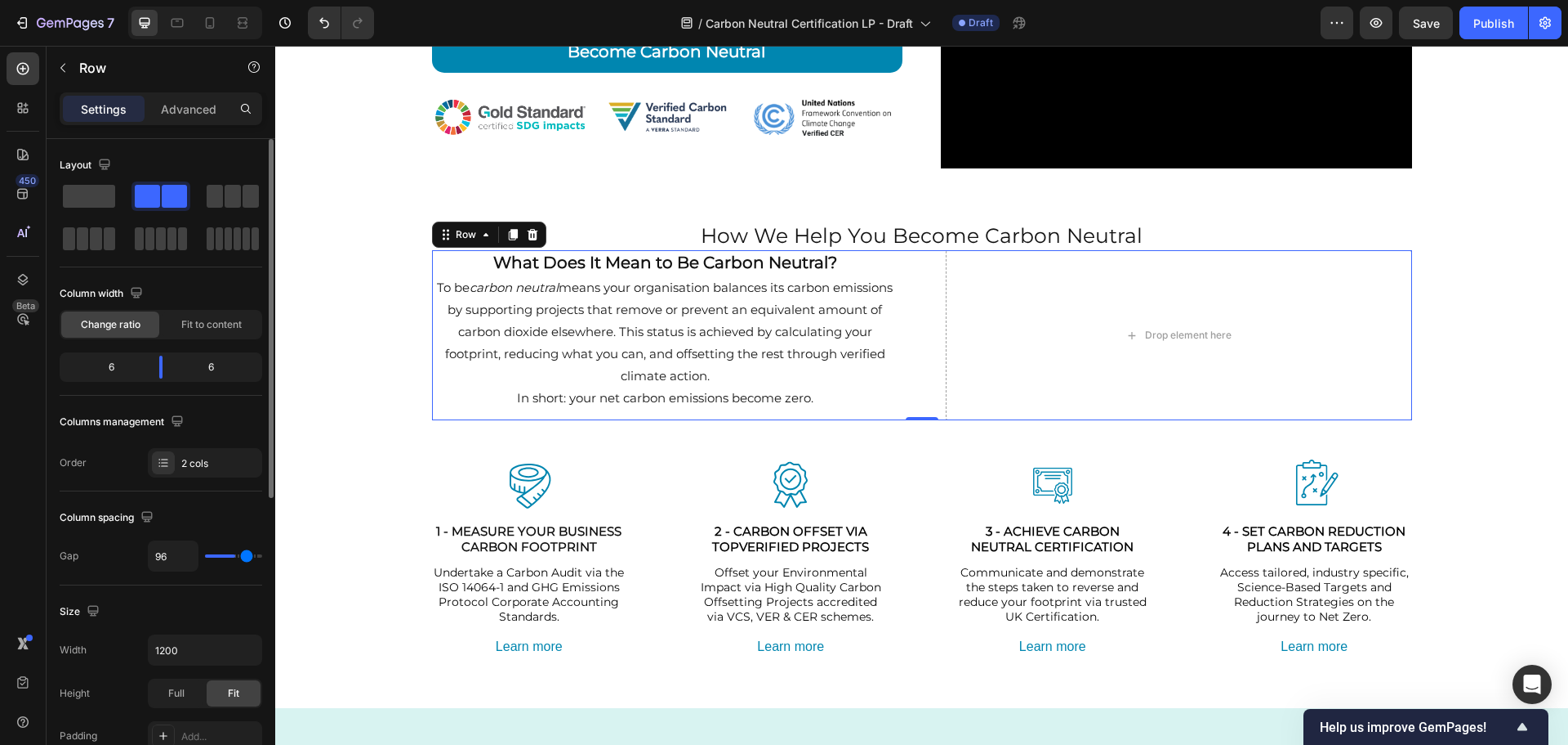
type input "100"
type input "104"
type input "107"
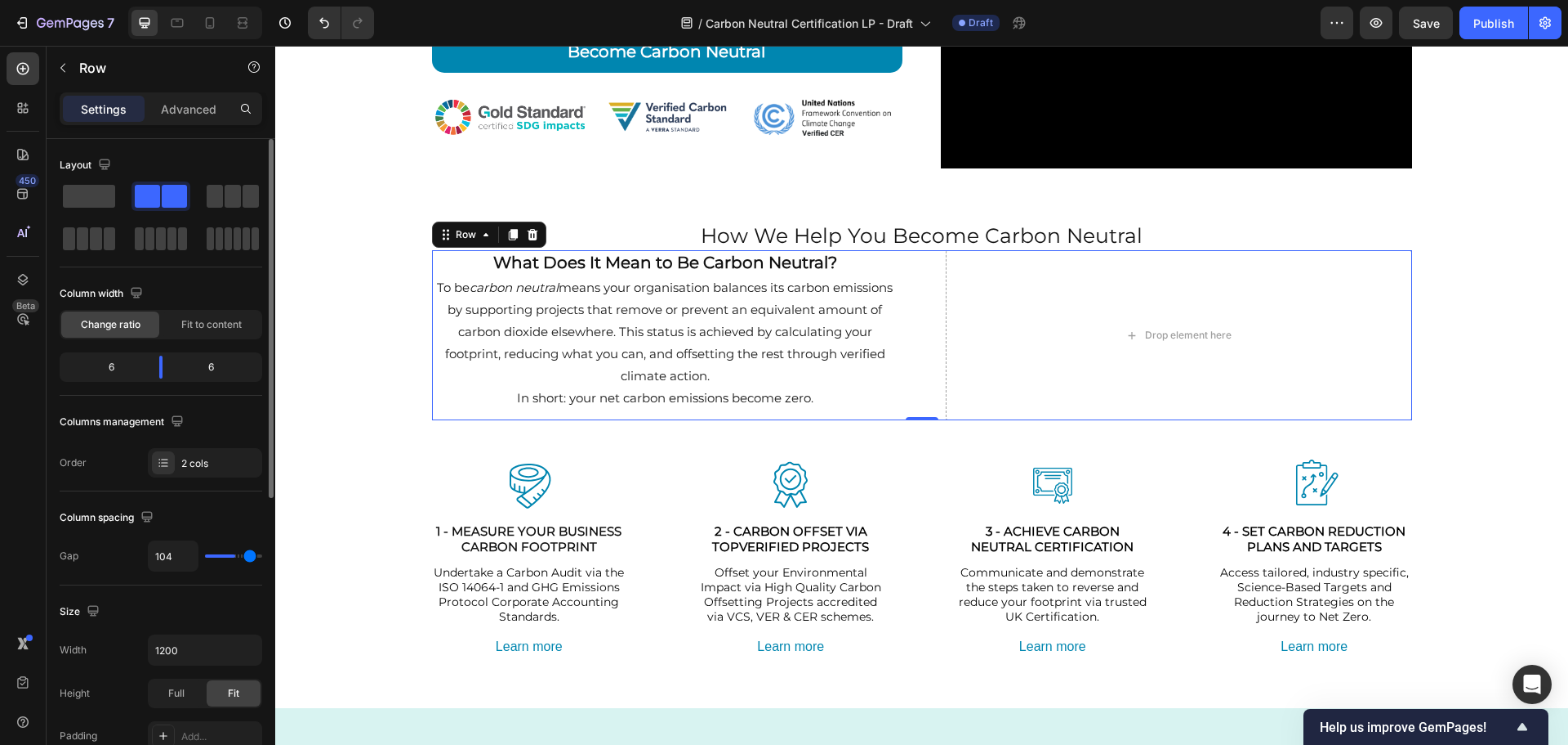
type input "107"
type input "113"
type input "118"
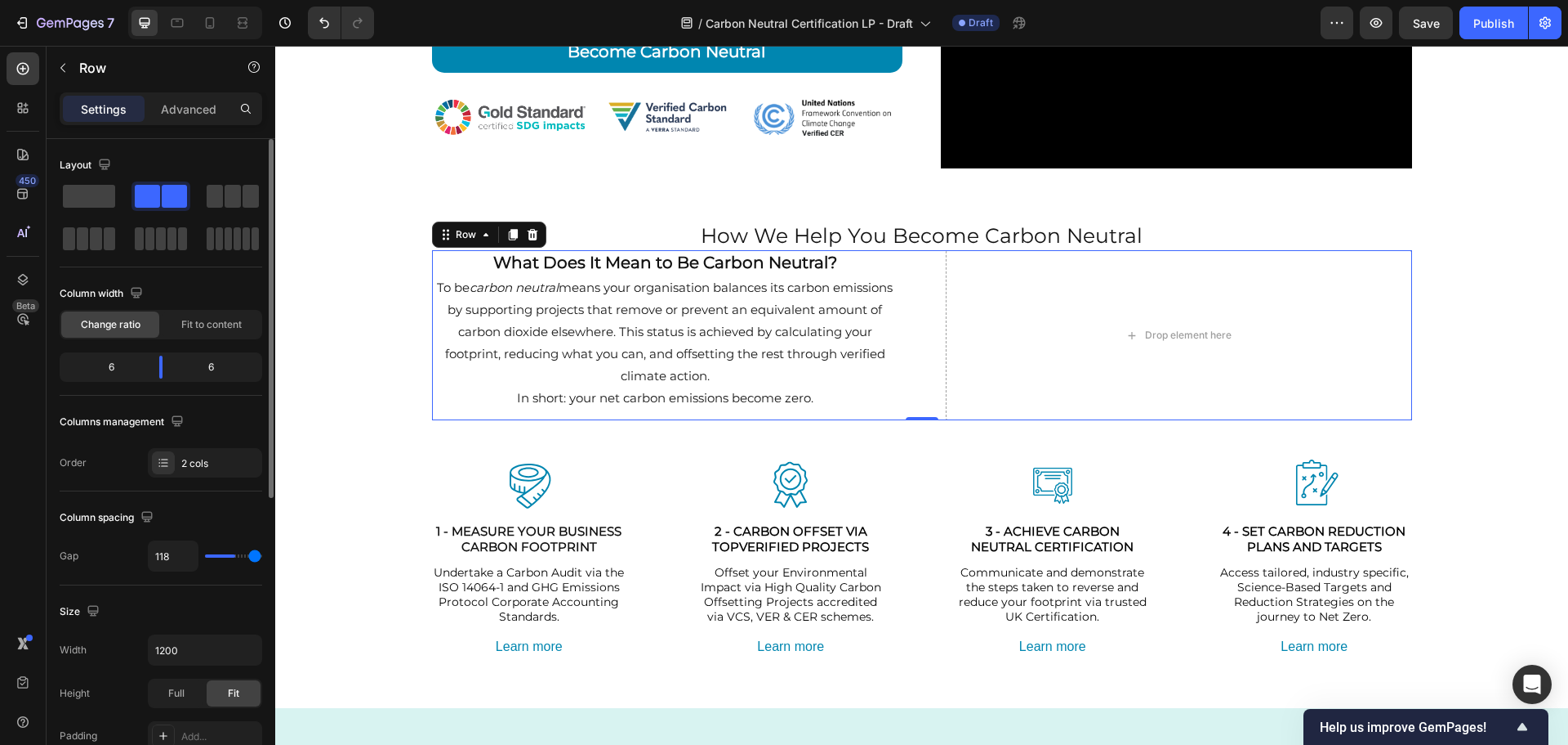
type input "120"
type input "111"
type input "87"
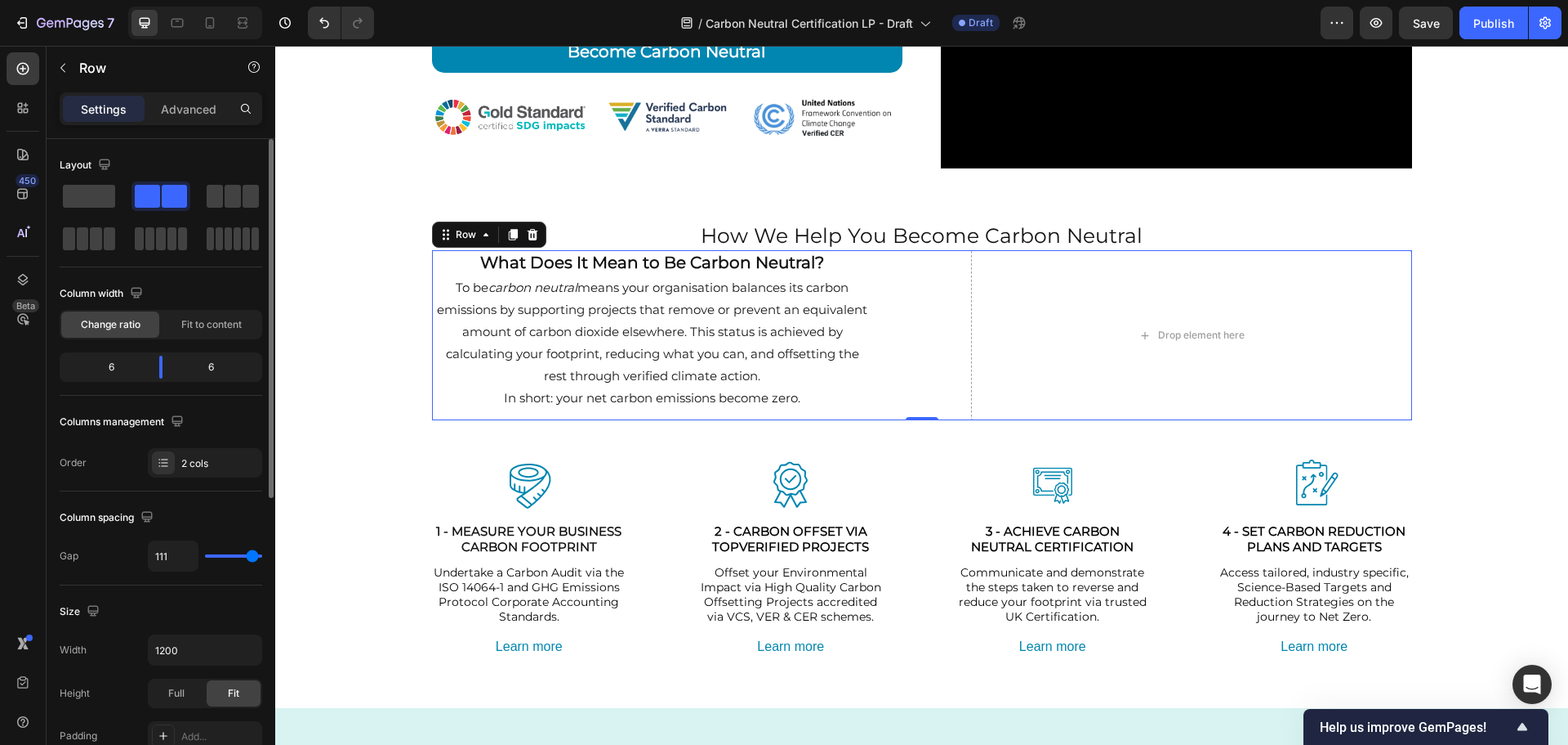
type input "87"
type input "60"
type input "58"
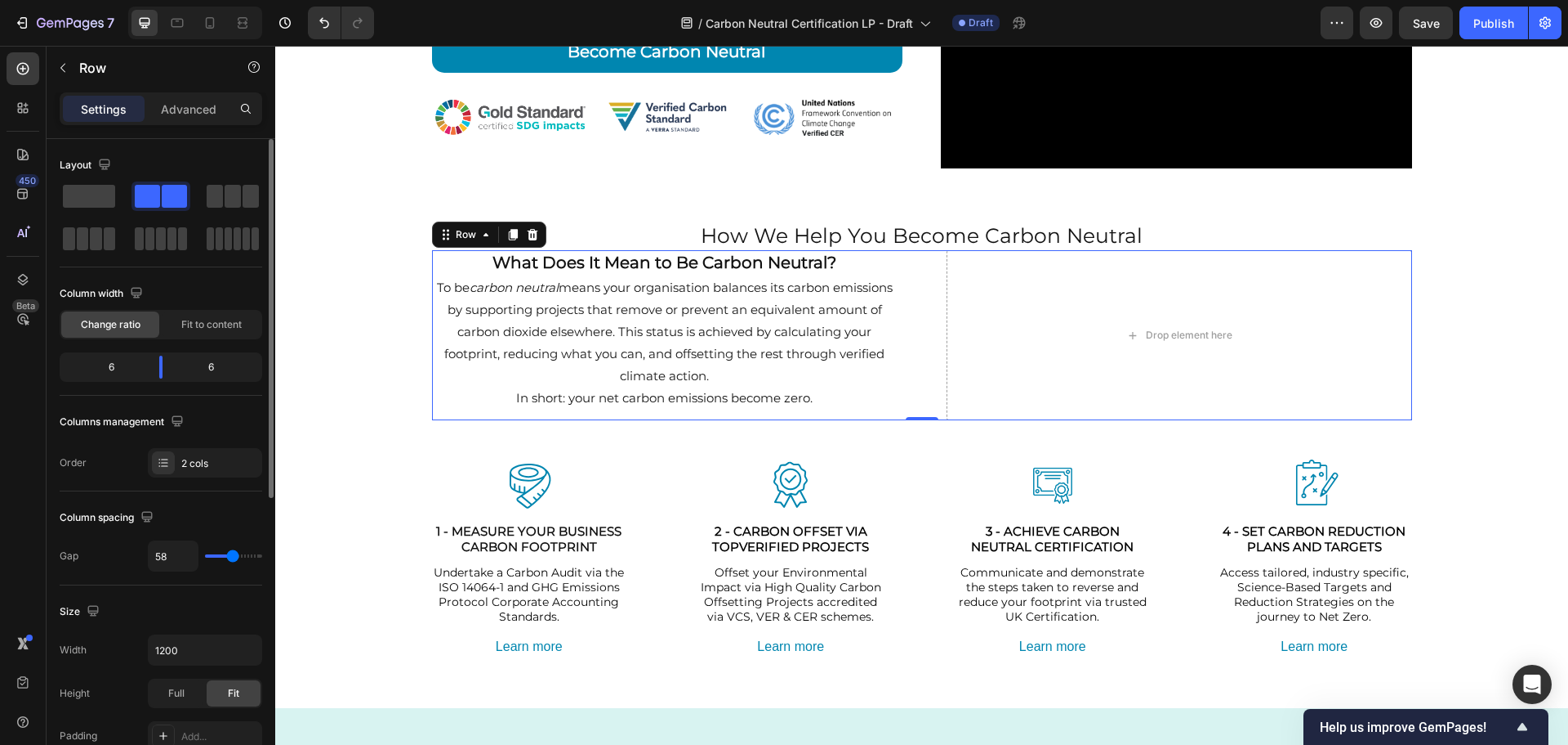
type input "56"
type input "64"
type input "120"
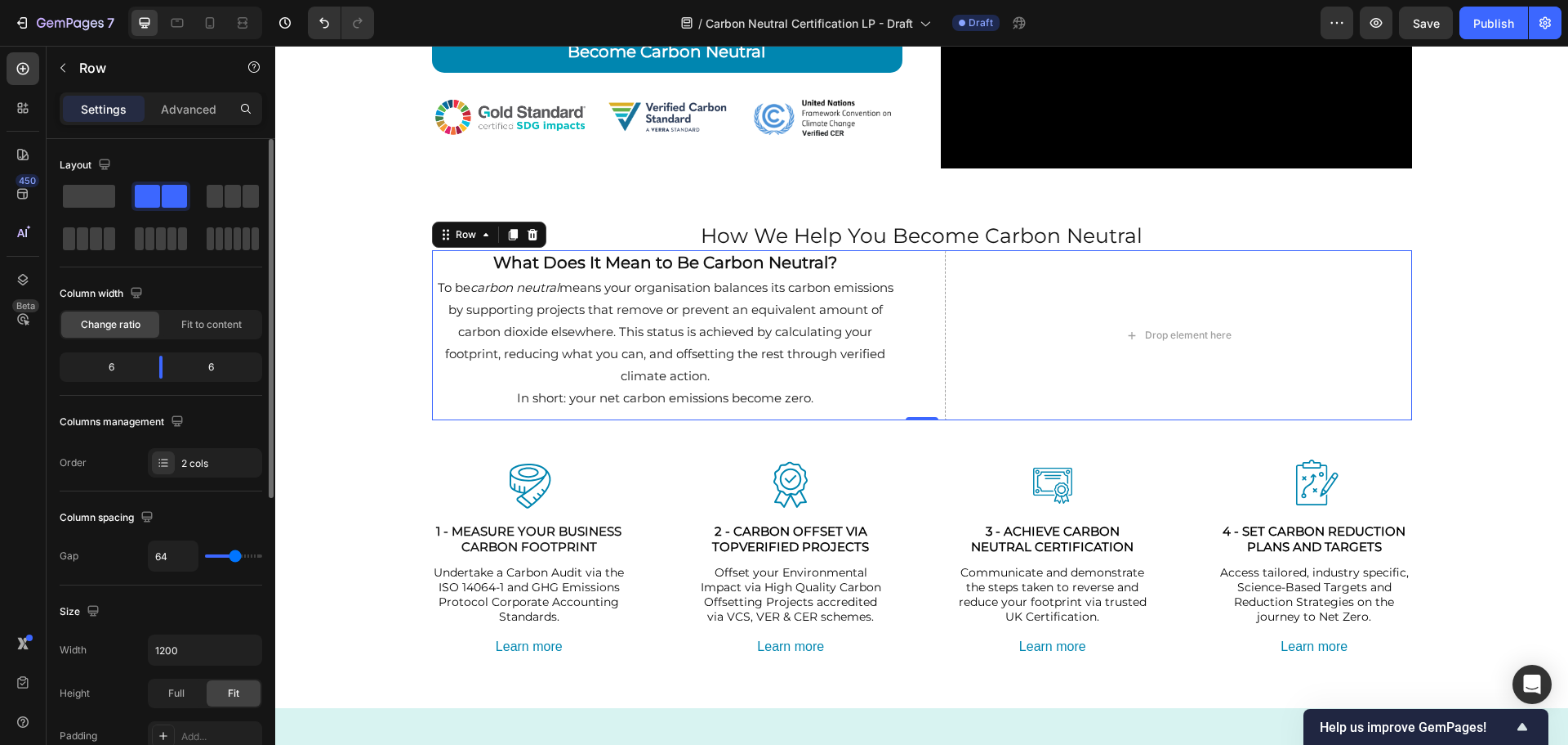
type input "120"
type input "118"
type input "91"
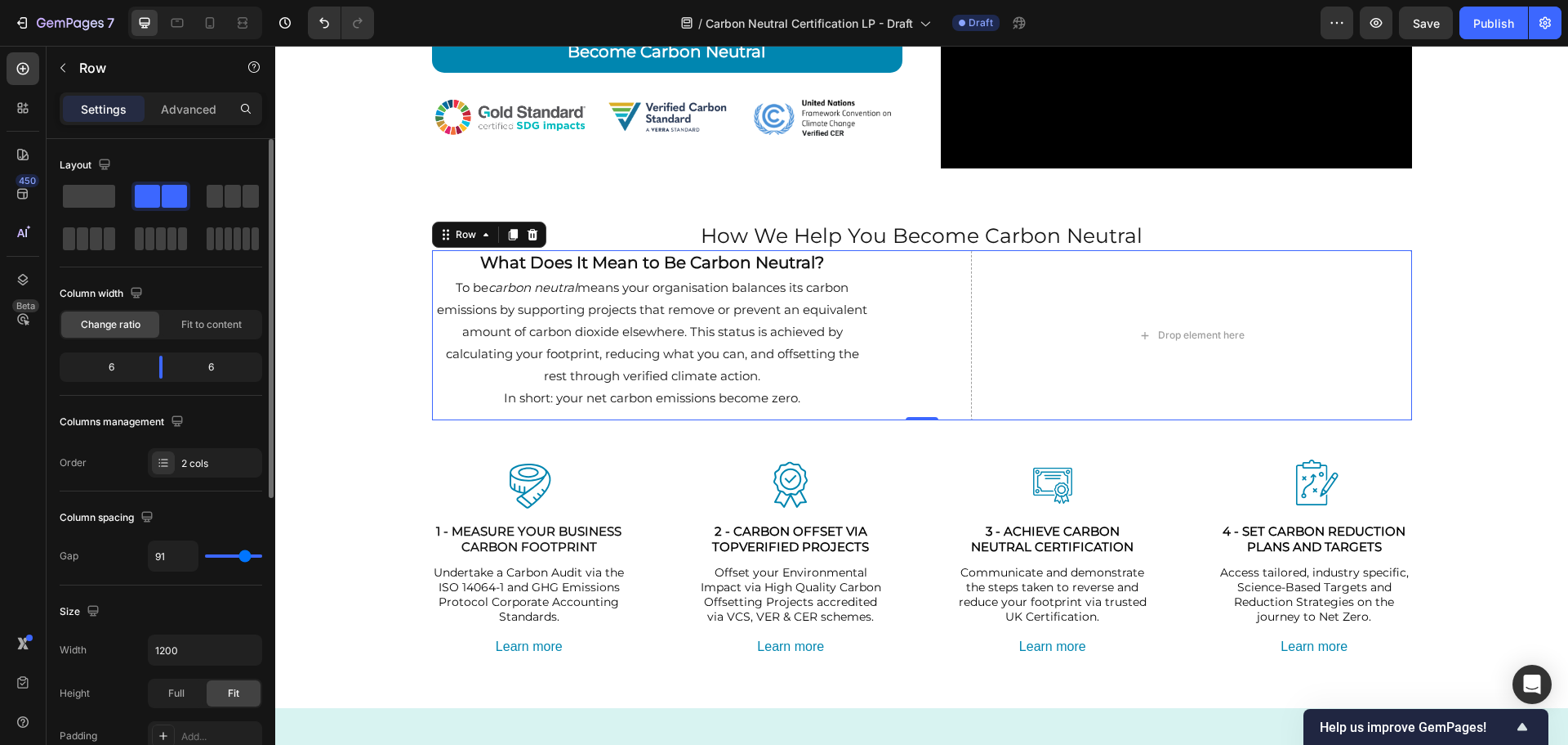
type input "80"
type input "82"
drag, startPoint x: 221, startPoint y: 554, endPoint x: 242, endPoint y: 548, distance: 21.8
type input "82"
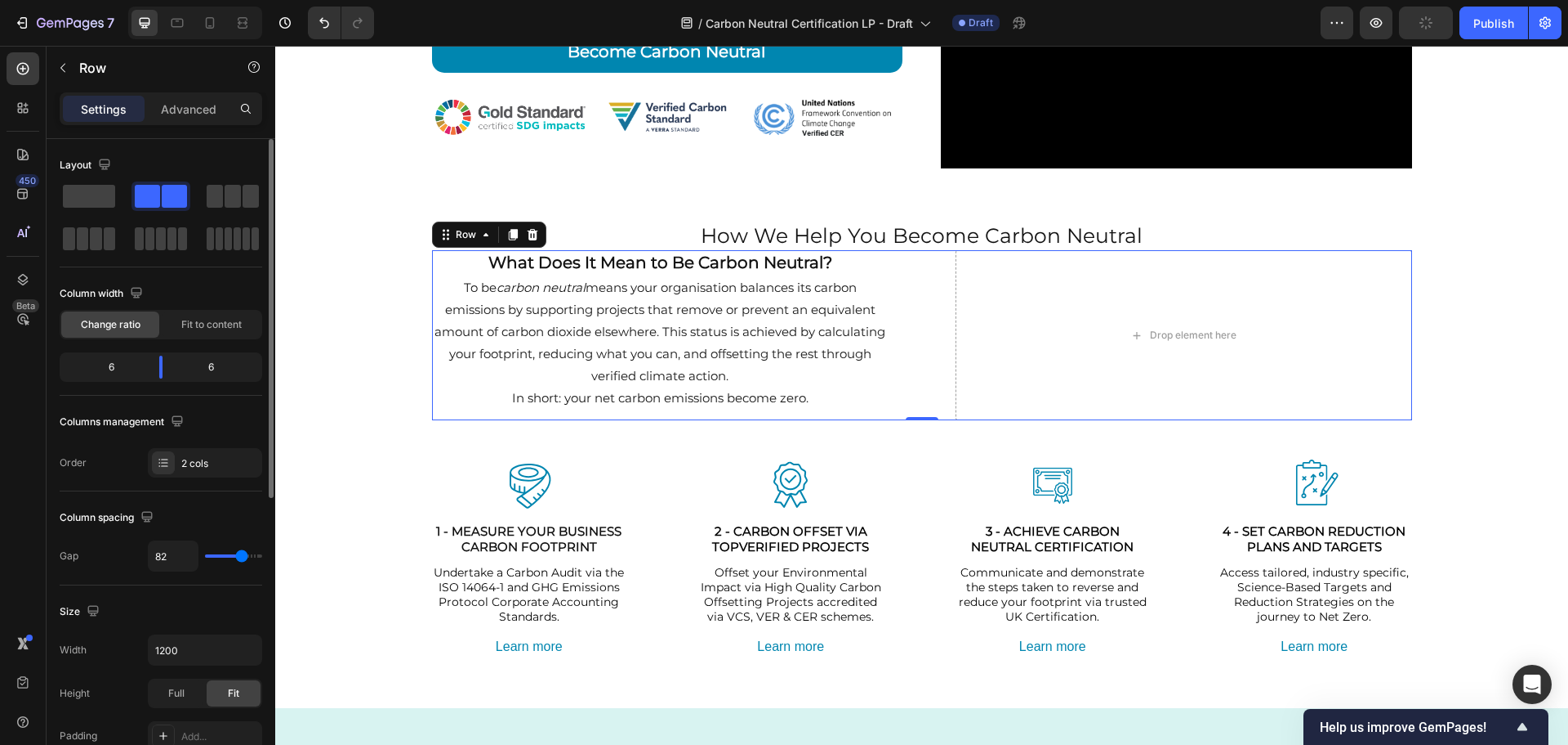
click at [242, 554] on input "range" at bounding box center [233, 555] width 57 height 3
click at [188, 106] on p "Advanced" at bounding box center [188, 109] width 55 height 17
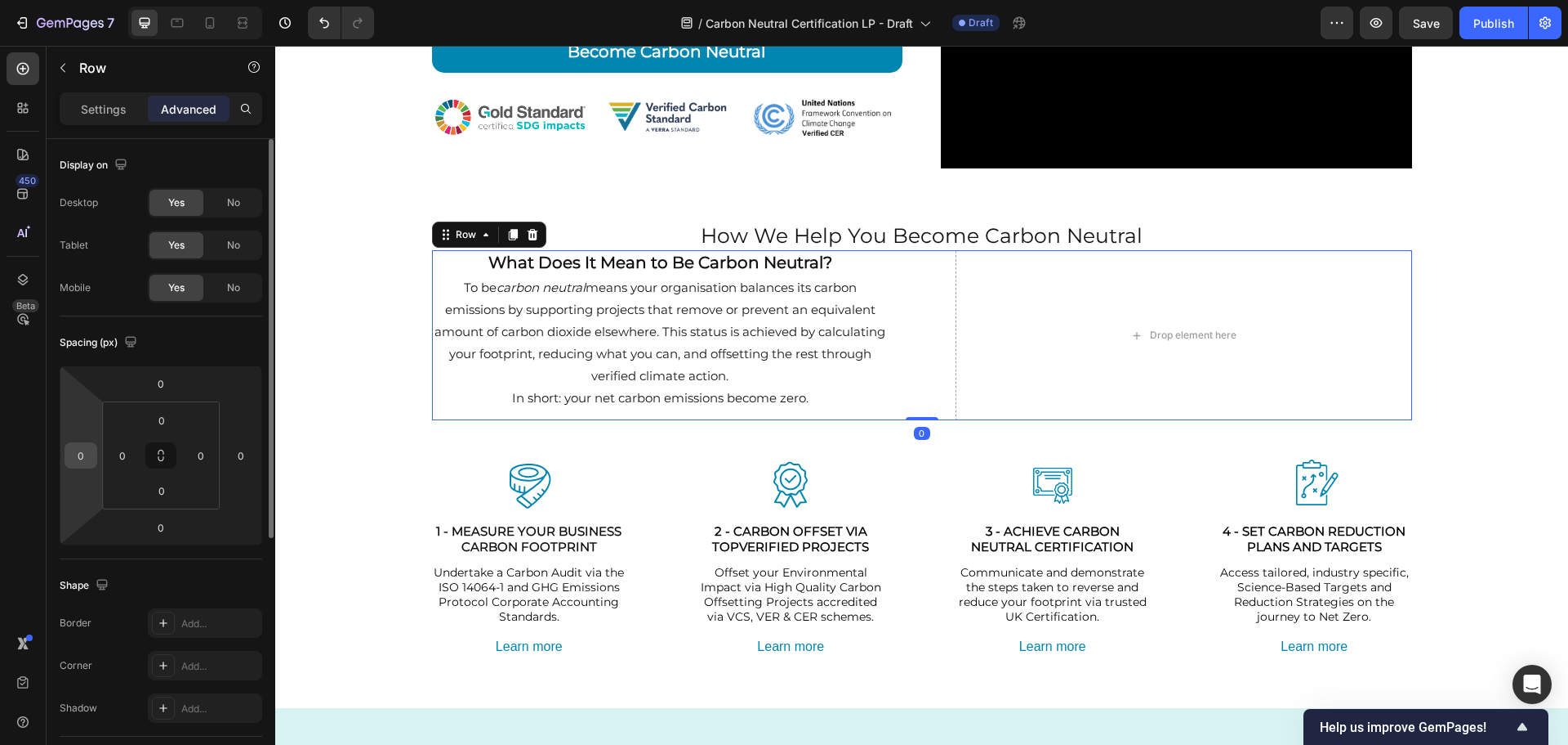
click at [95, 452] on div "0" at bounding box center [81, 455] width 33 height 26
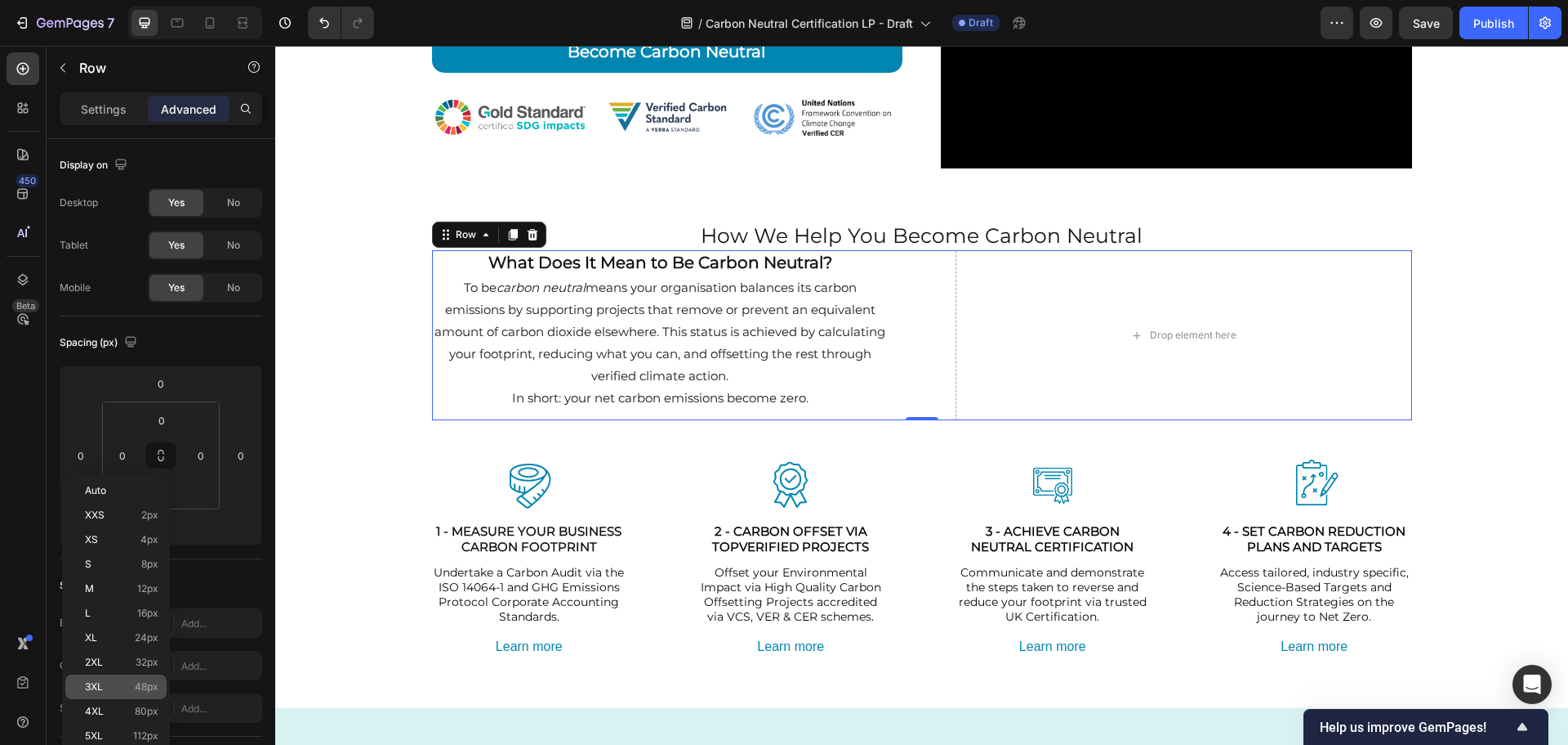
click at [97, 688] on span "3XL" at bounding box center [93, 687] width 18 height 11
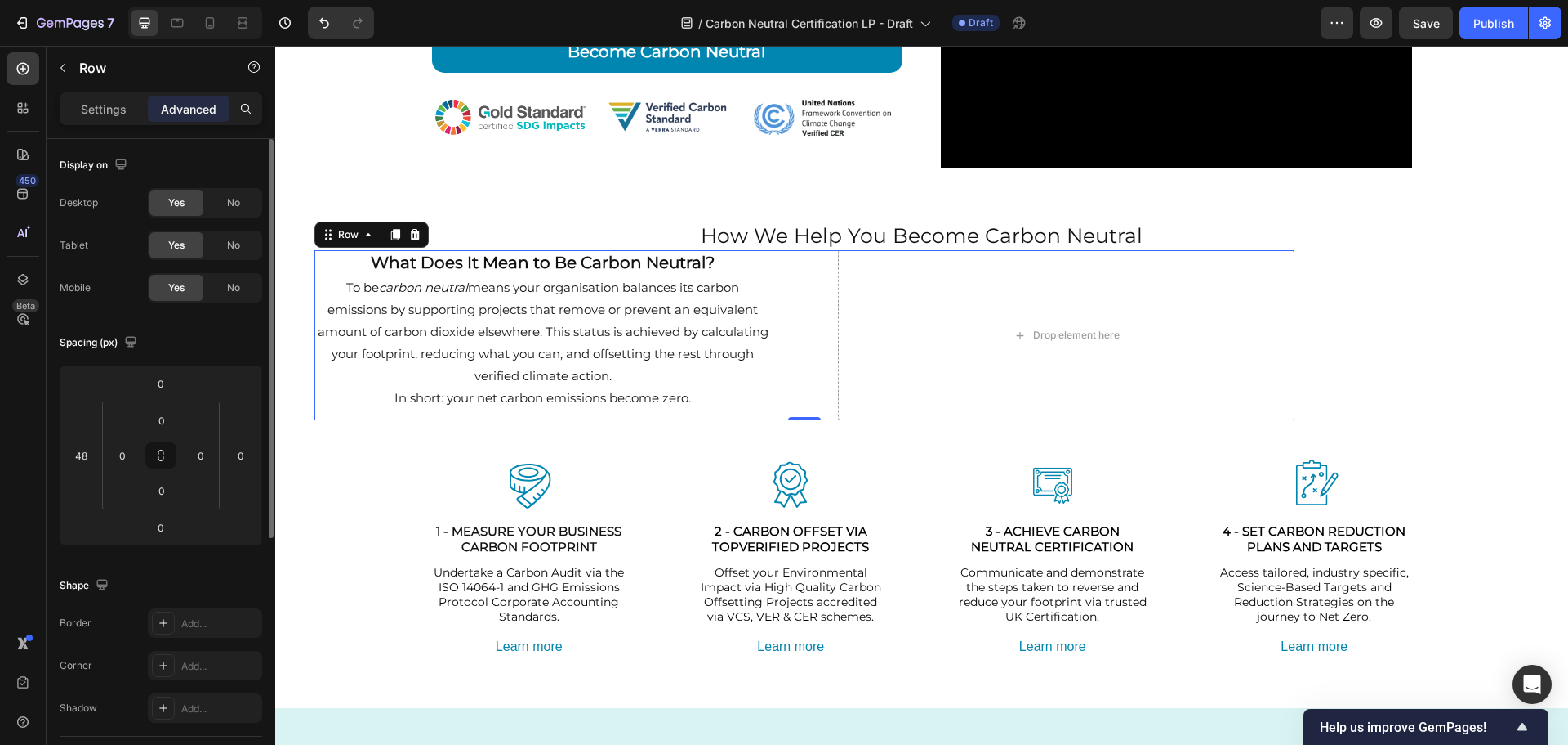
type input "0"
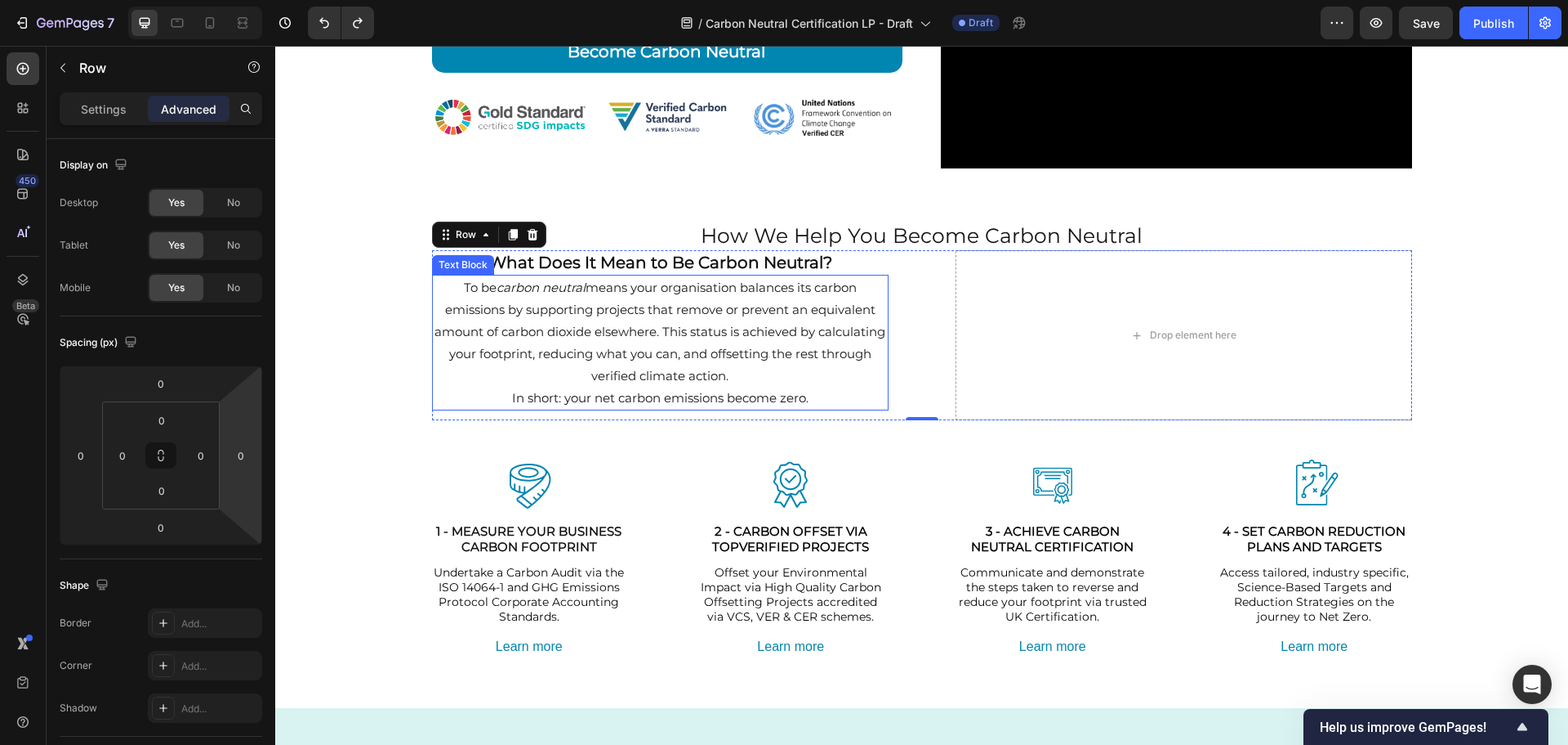
click at [526, 313] on p "To be carbon neutral means your organisation balances its carbon emissions by s…" at bounding box center [660, 331] width 453 height 110
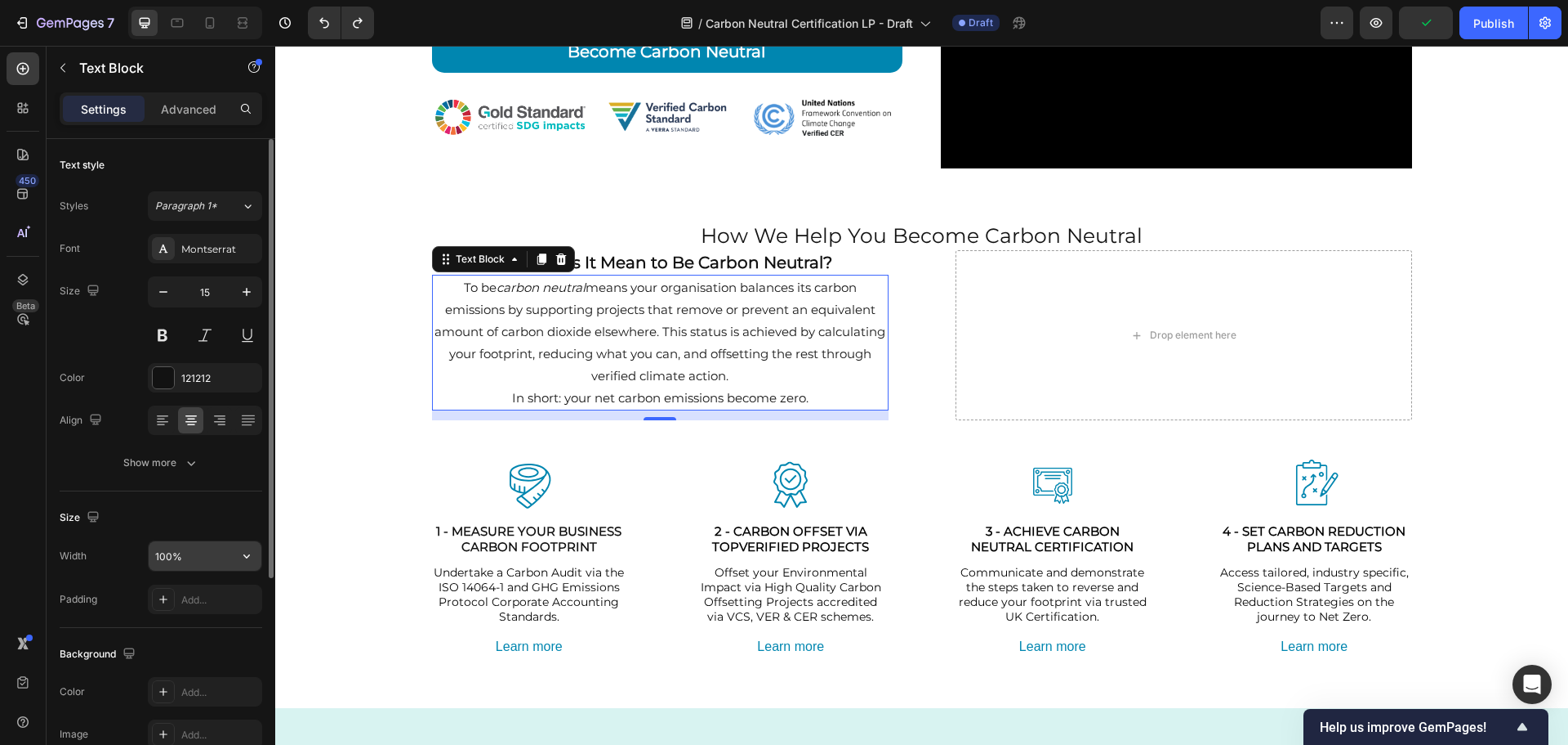
click at [190, 552] on input "100%" at bounding box center [205, 555] width 113 height 29
click at [241, 556] on icon "button" at bounding box center [246, 555] width 16 height 16
click at [180, 515] on div "Size" at bounding box center [160, 517] width 202 height 26
click at [170, 553] on input "100%" at bounding box center [205, 555] width 113 height 29
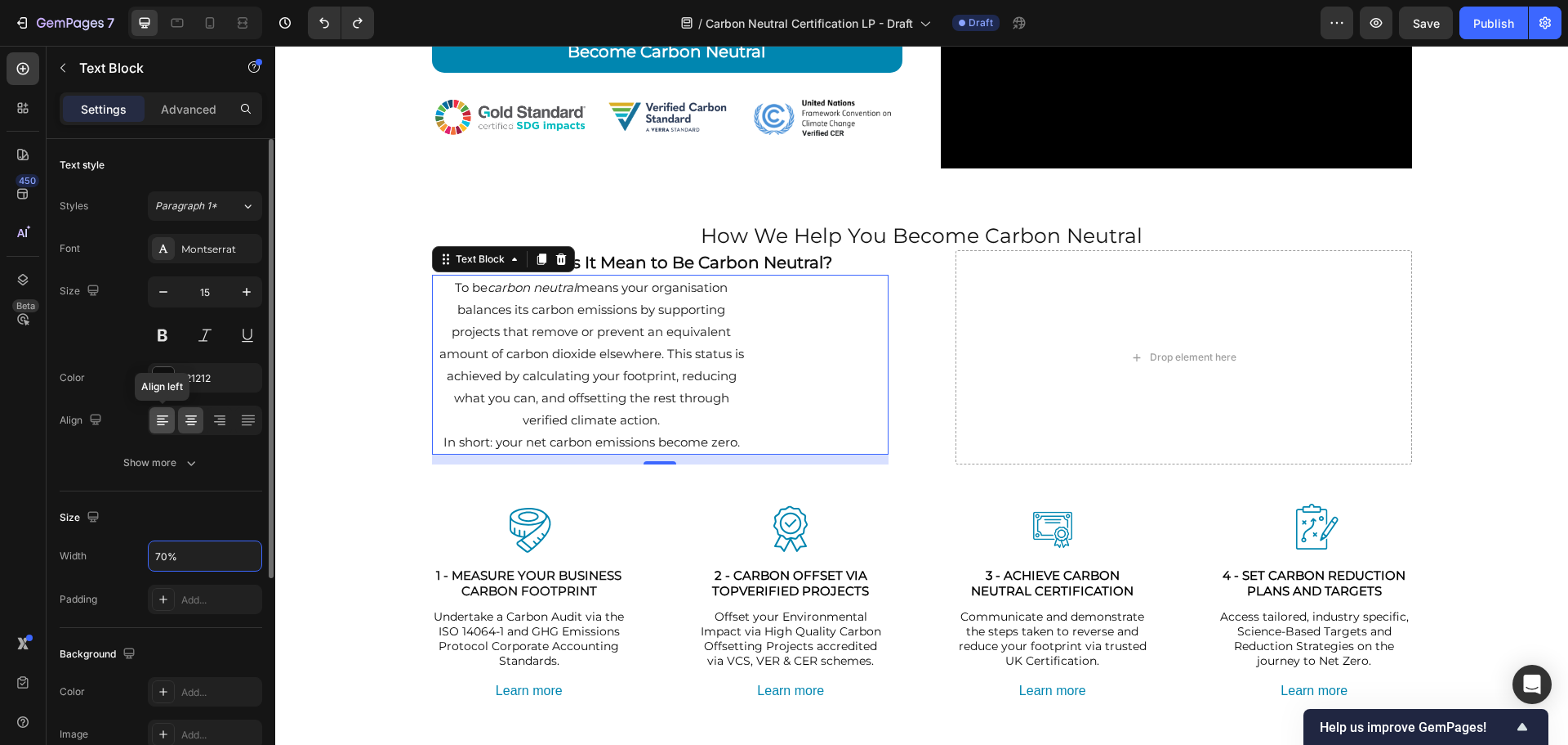
click at [165, 425] on icon at bounding box center [162, 420] width 16 height 16
click at [183, 423] on icon at bounding box center [191, 420] width 16 height 16
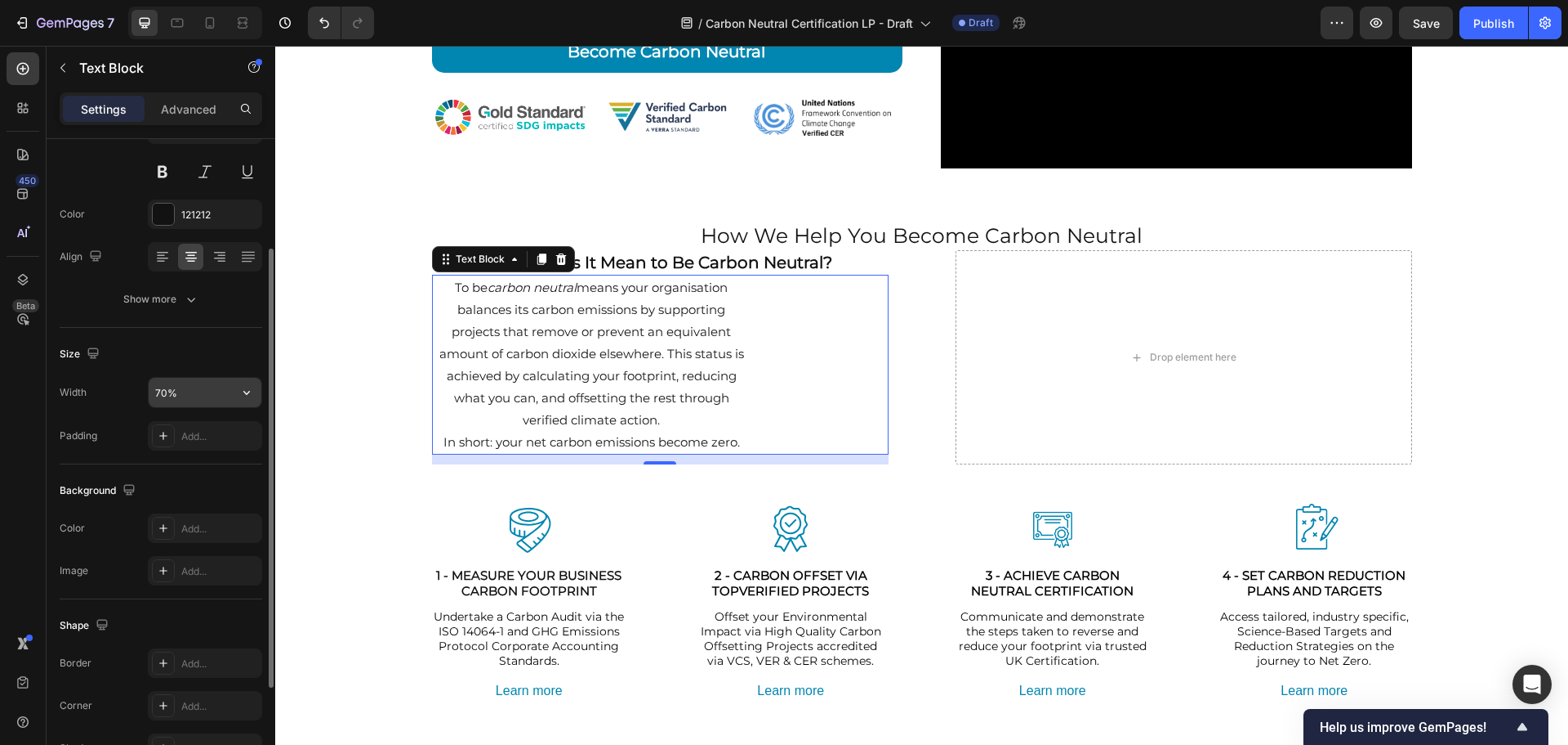
click at [246, 393] on icon "button" at bounding box center [246, 392] width 7 height 4
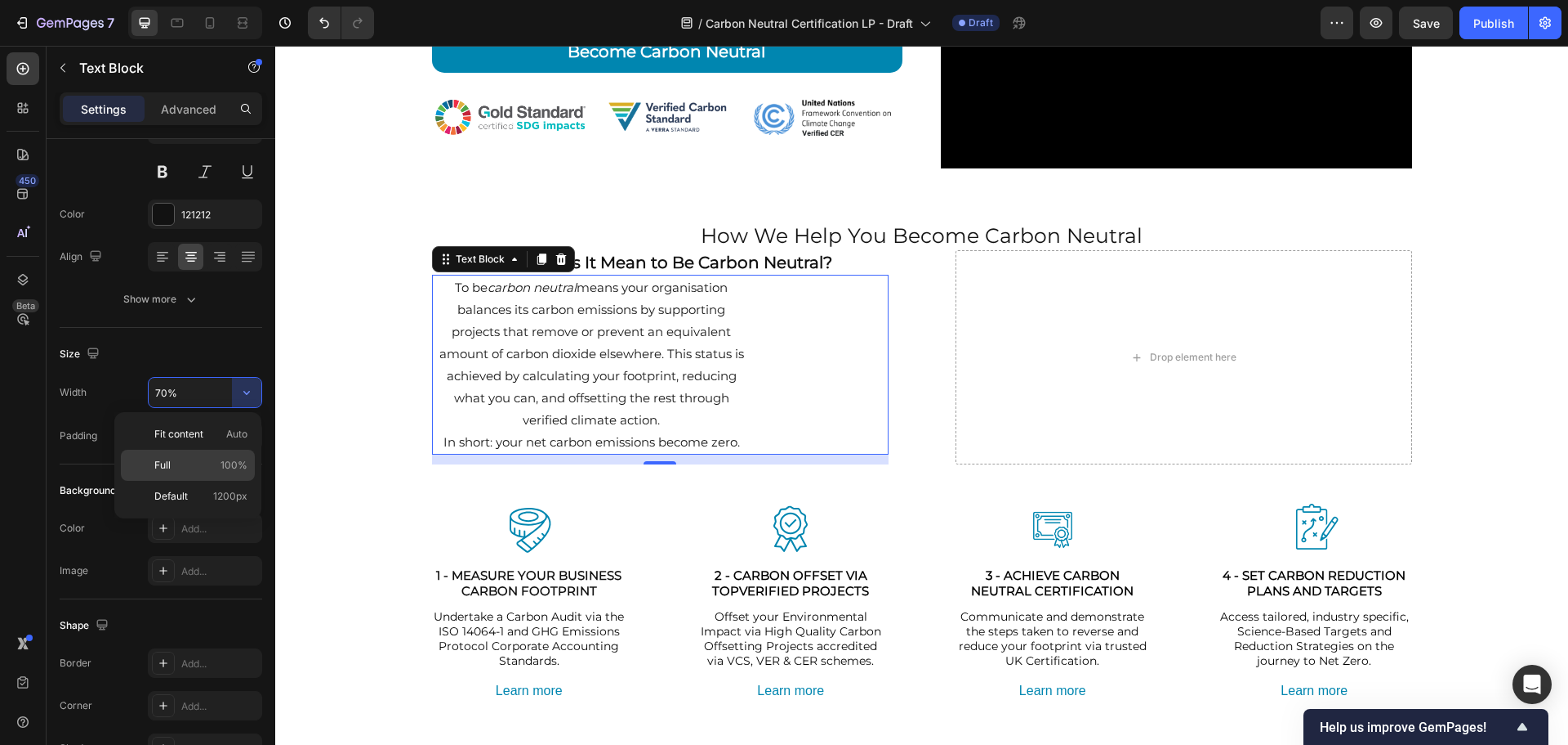
click at [198, 452] on div "Full 100%" at bounding box center [188, 465] width 134 height 31
type input "100%"
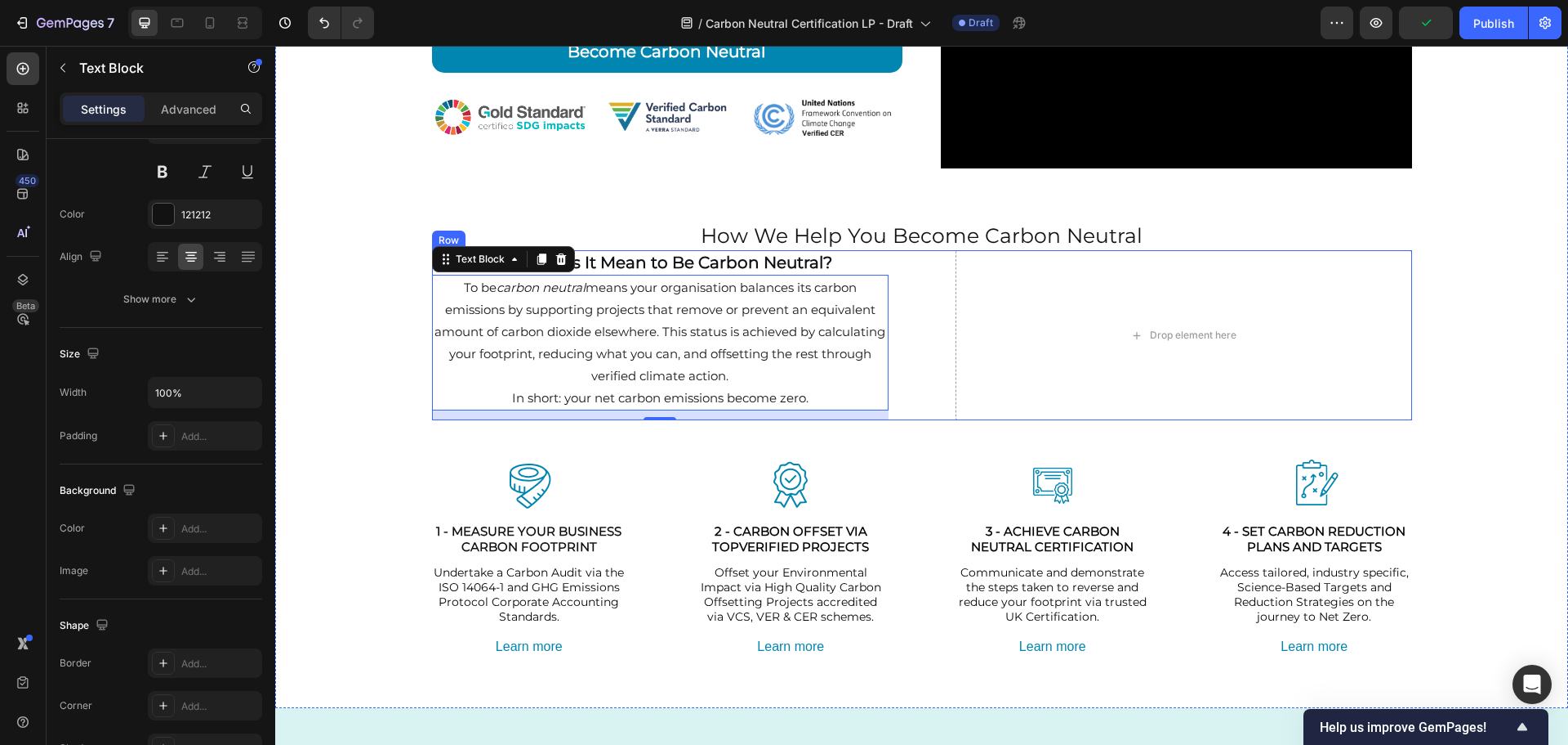
click at [910, 308] on div "What Does It Mean to Be Carbon Neutral? Heading To be carbon neutral means your…" at bounding box center [922, 335] width 980 height 170
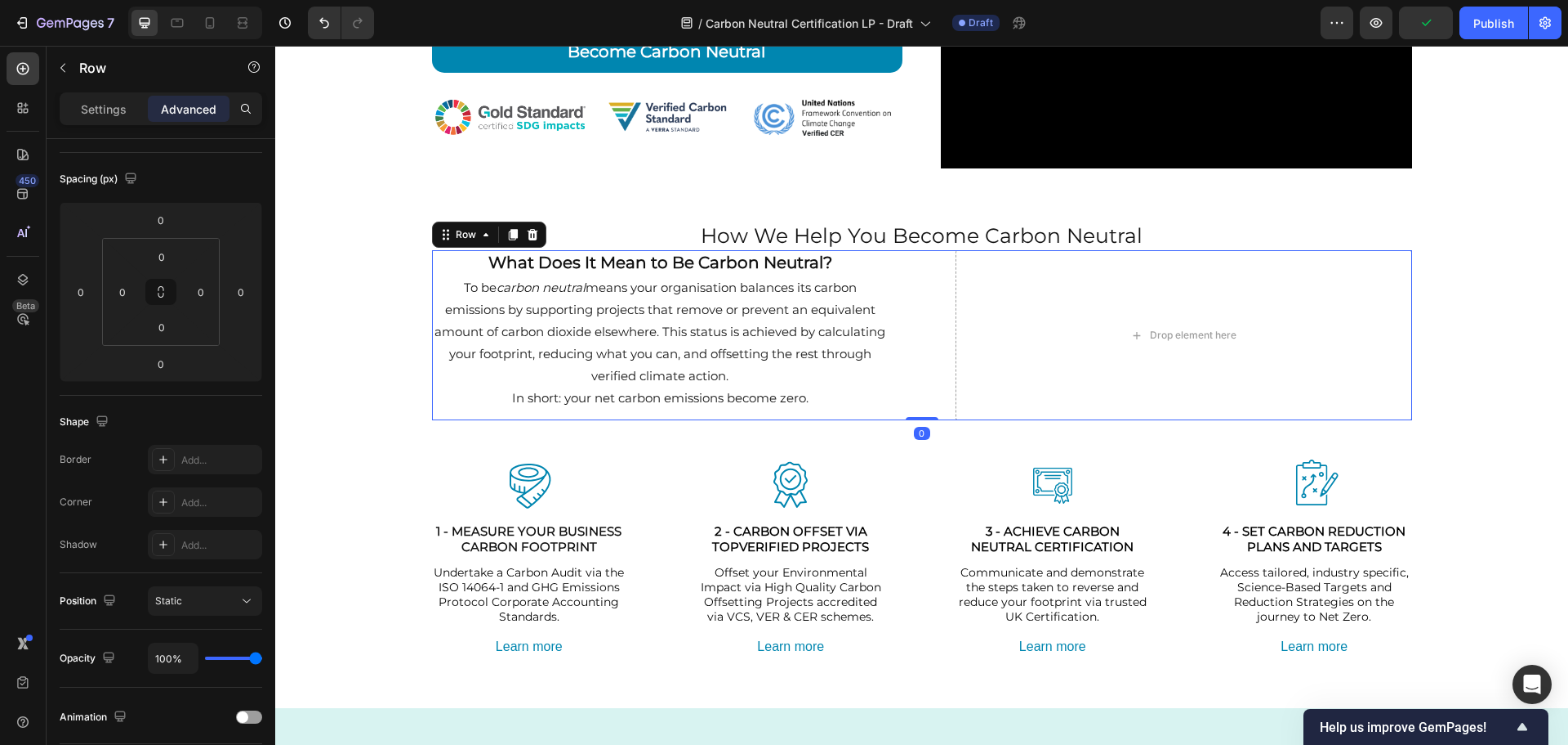
scroll to position [0, 0]
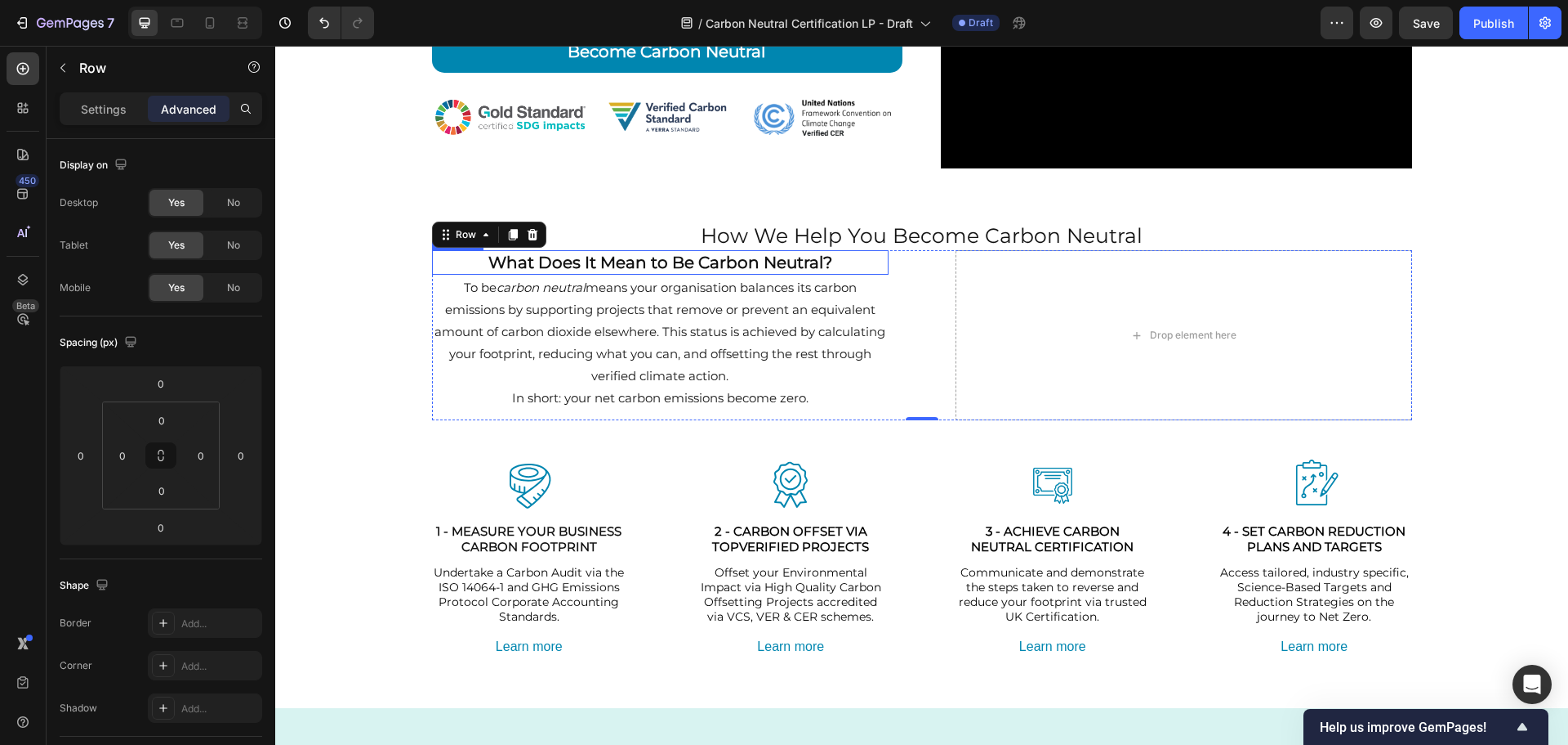
click at [829, 262] on p "What Does It Mean to Be Carbon Neutral?" at bounding box center [660, 262] width 453 height 22
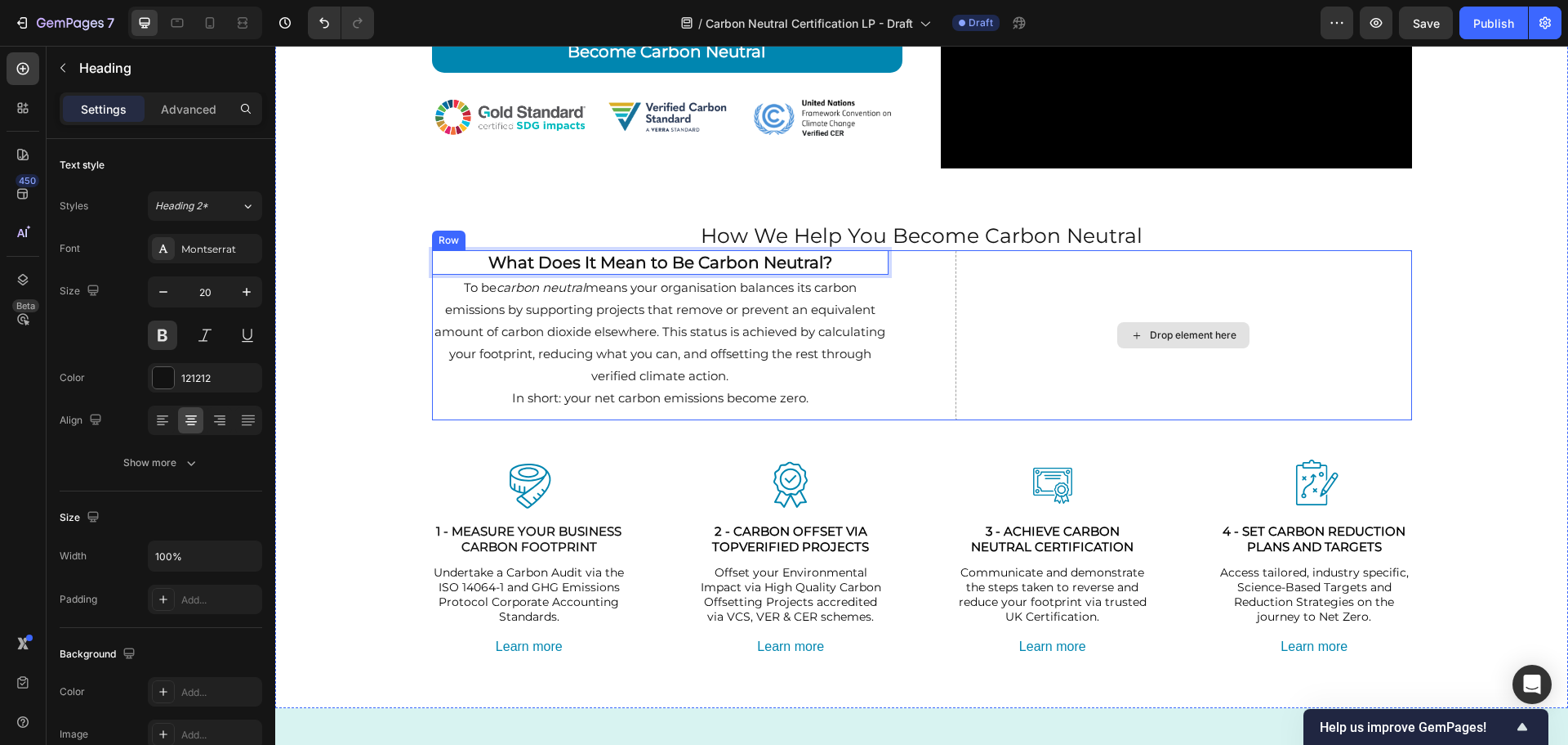
drag, startPoint x: 823, startPoint y: 261, endPoint x: 1216, endPoint y: 280, distance: 393.5
click at [840, 262] on p "What Does It Mean to Be Carbon Neutral?" at bounding box center [660, 262] width 453 height 22
click at [785, 301] on p "To be carbon neutral means your organisation balances its carbon emissions by s…" at bounding box center [660, 331] width 453 height 110
click at [781, 270] on p "What Does It Mean to Be Carbon Neutral?" at bounding box center [660, 262] width 453 height 22
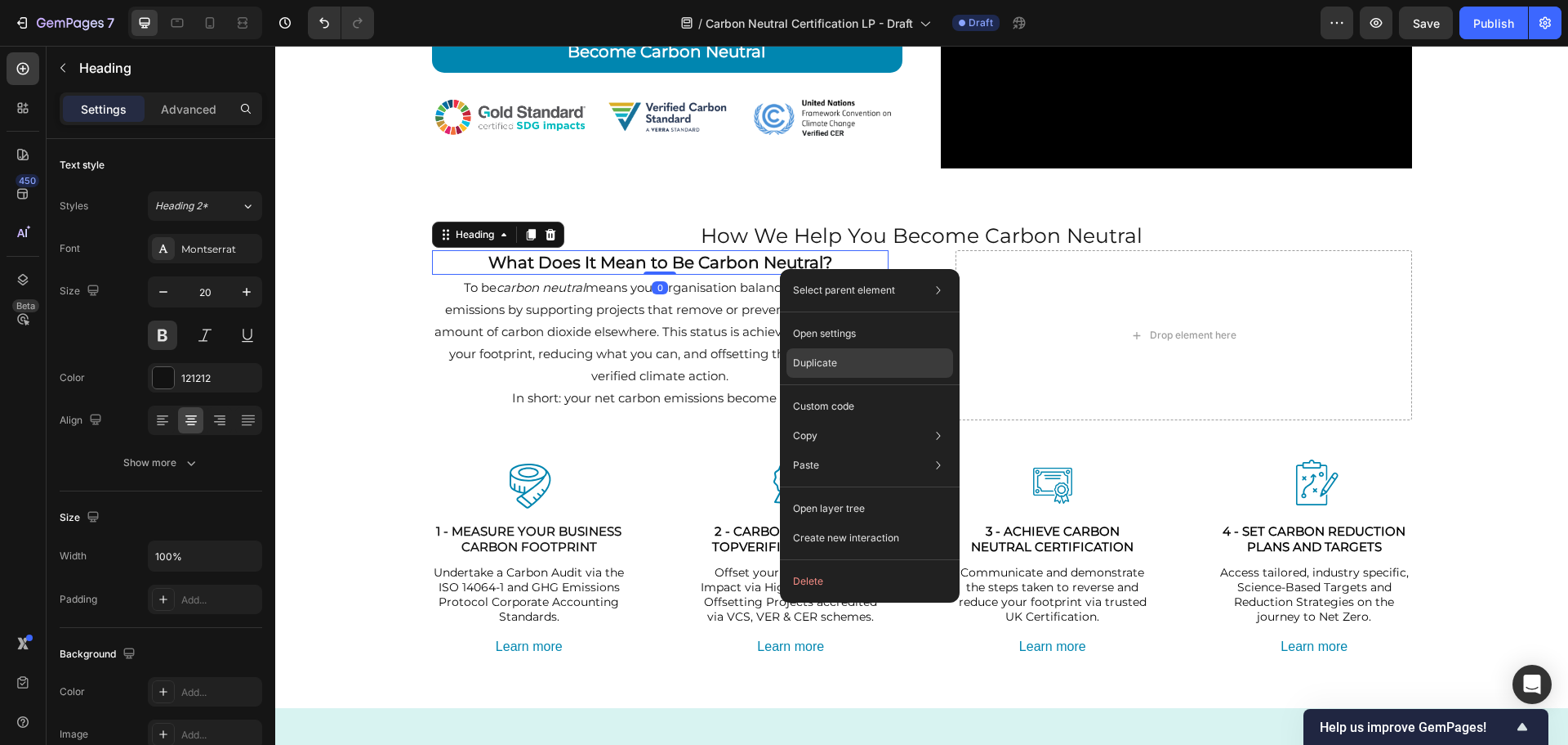
click at [829, 362] on p "Duplicate" at bounding box center [815, 363] width 44 height 15
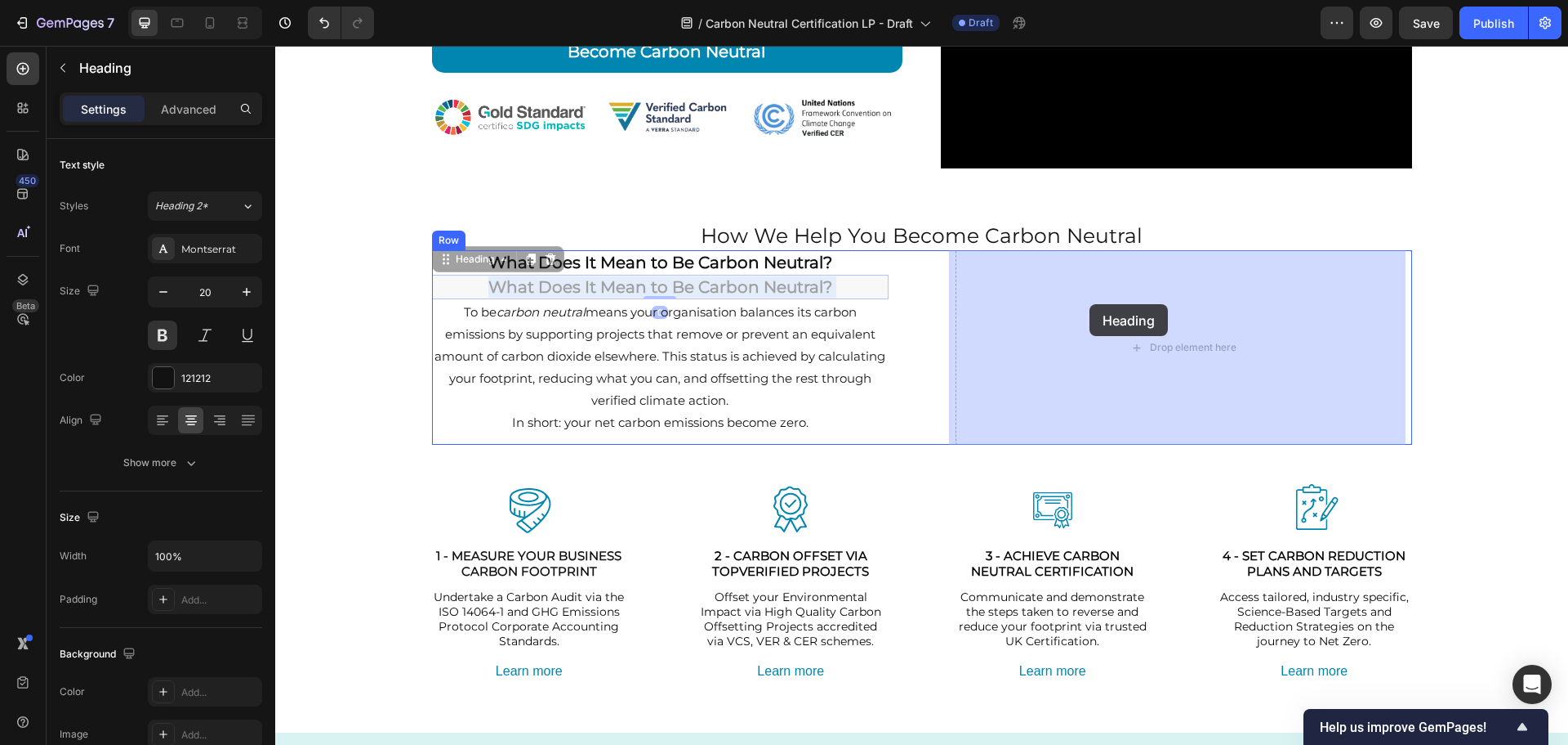
drag, startPoint x: 727, startPoint y: 281, endPoint x: 1090, endPoint y: 304, distance: 363.7
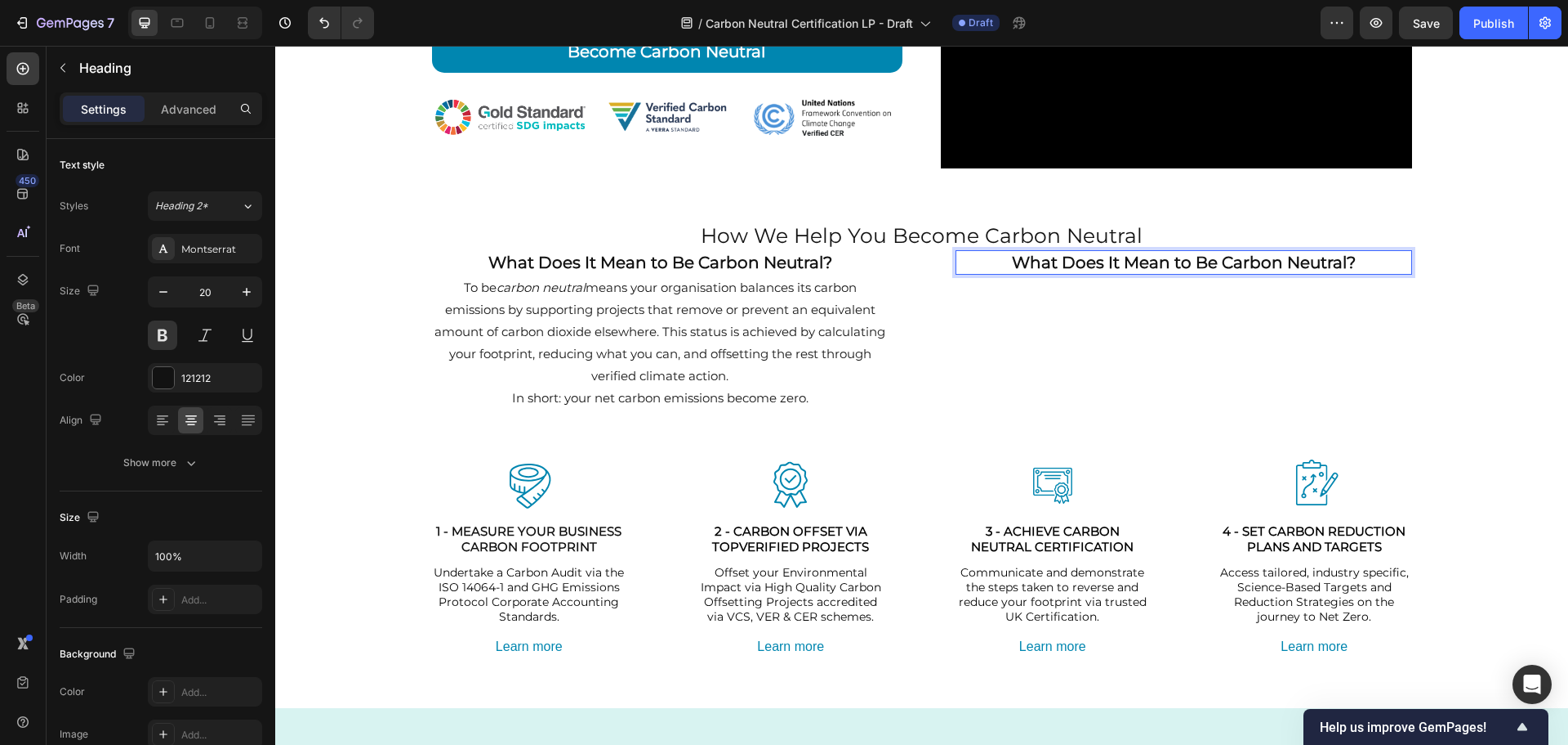
click at [1117, 256] on h2 "What Does It Mean to Be Carbon Neutral?" at bounding box center [1184, 262] width 457 height 24
click at [1117, 256] on p "What Does It Mean to Be Carbon Neutral?" at bounding box center [1184, 262] width 453 height 22
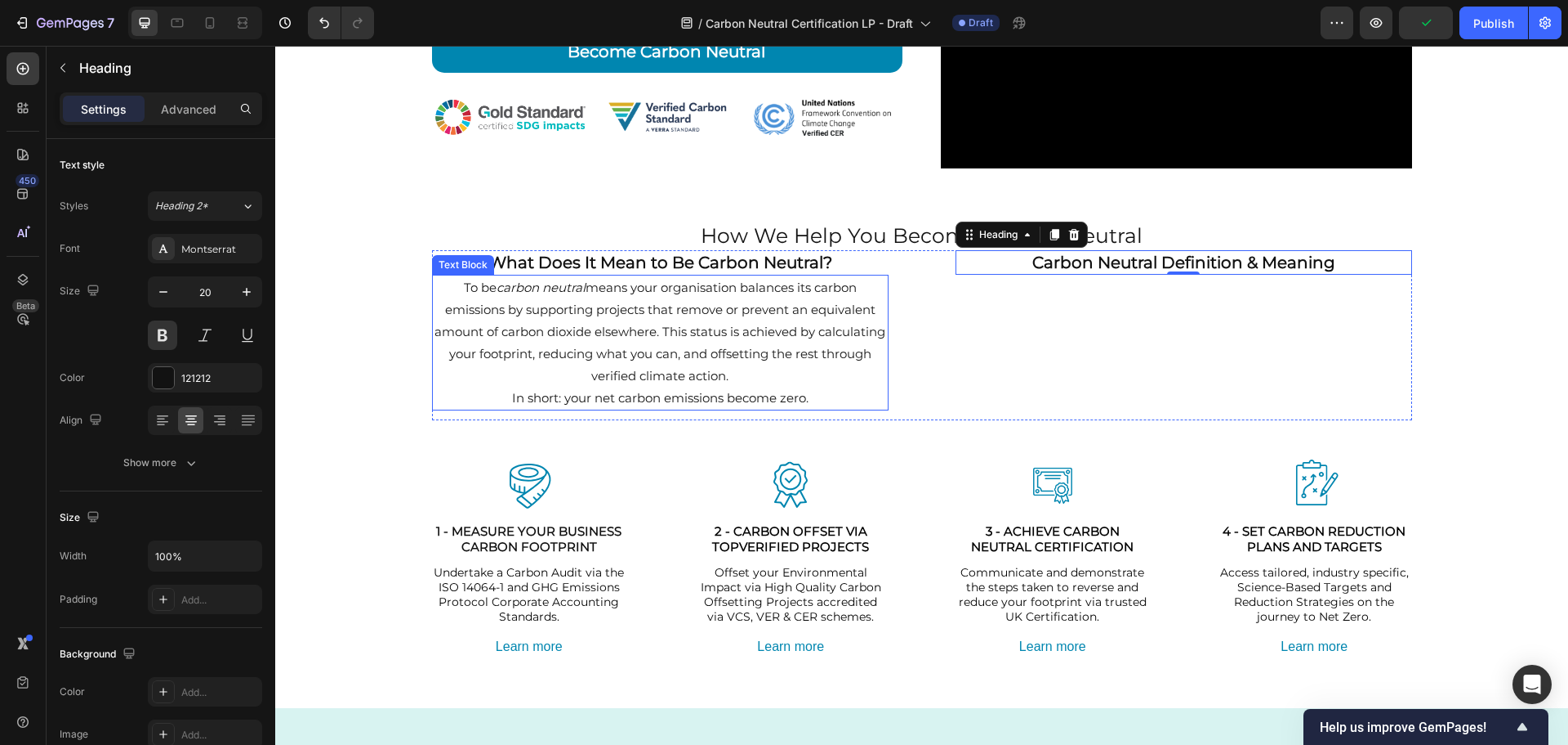
click at [752, 349] on p "To be carbon neutral means your organisation balances its carbon emissions by s…" at bounding box center [660, 331] width 453 height 110
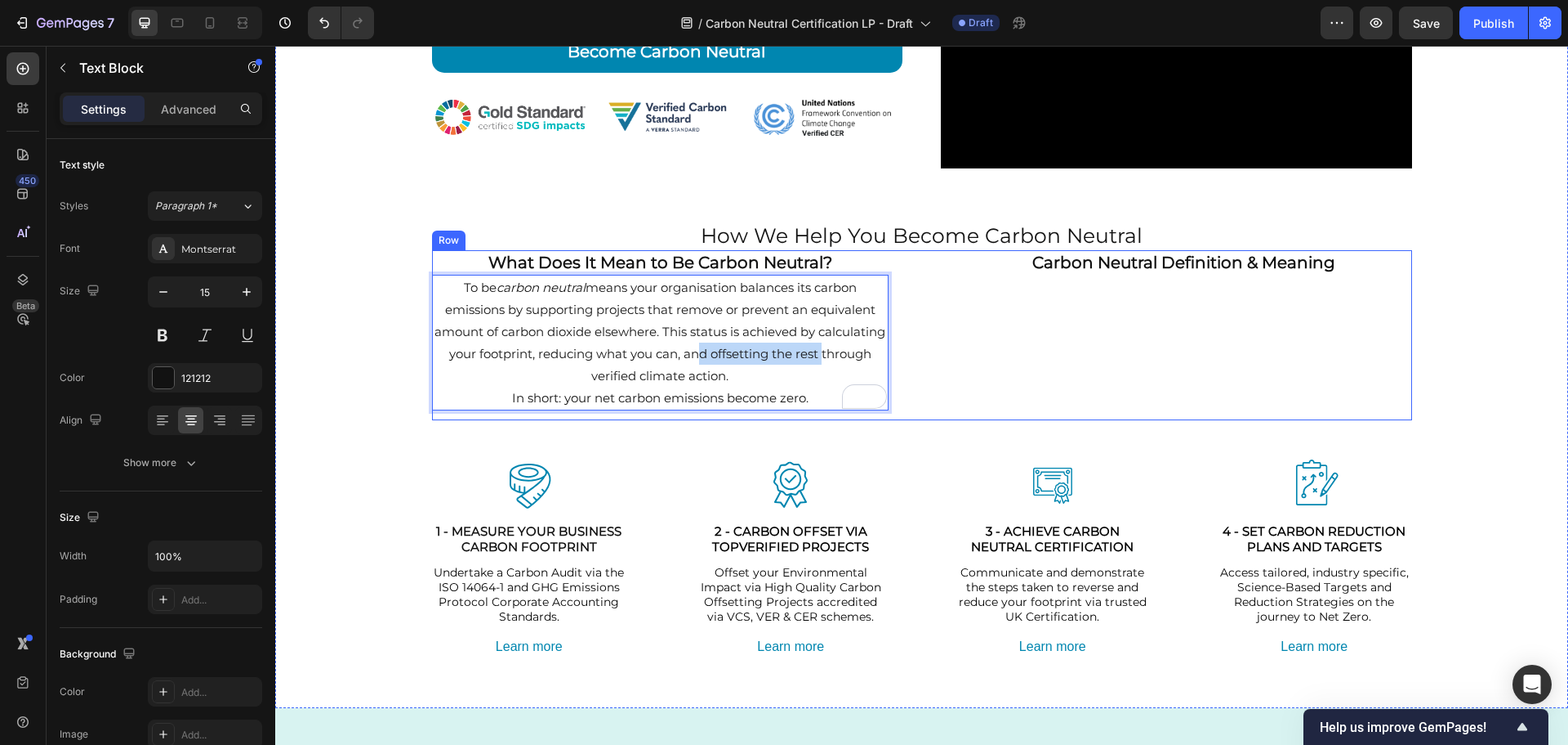
drag, startPoint x: 749, startPoint y: 344, endPoint x: 1200, endPoint y: 364, distance: 451.4
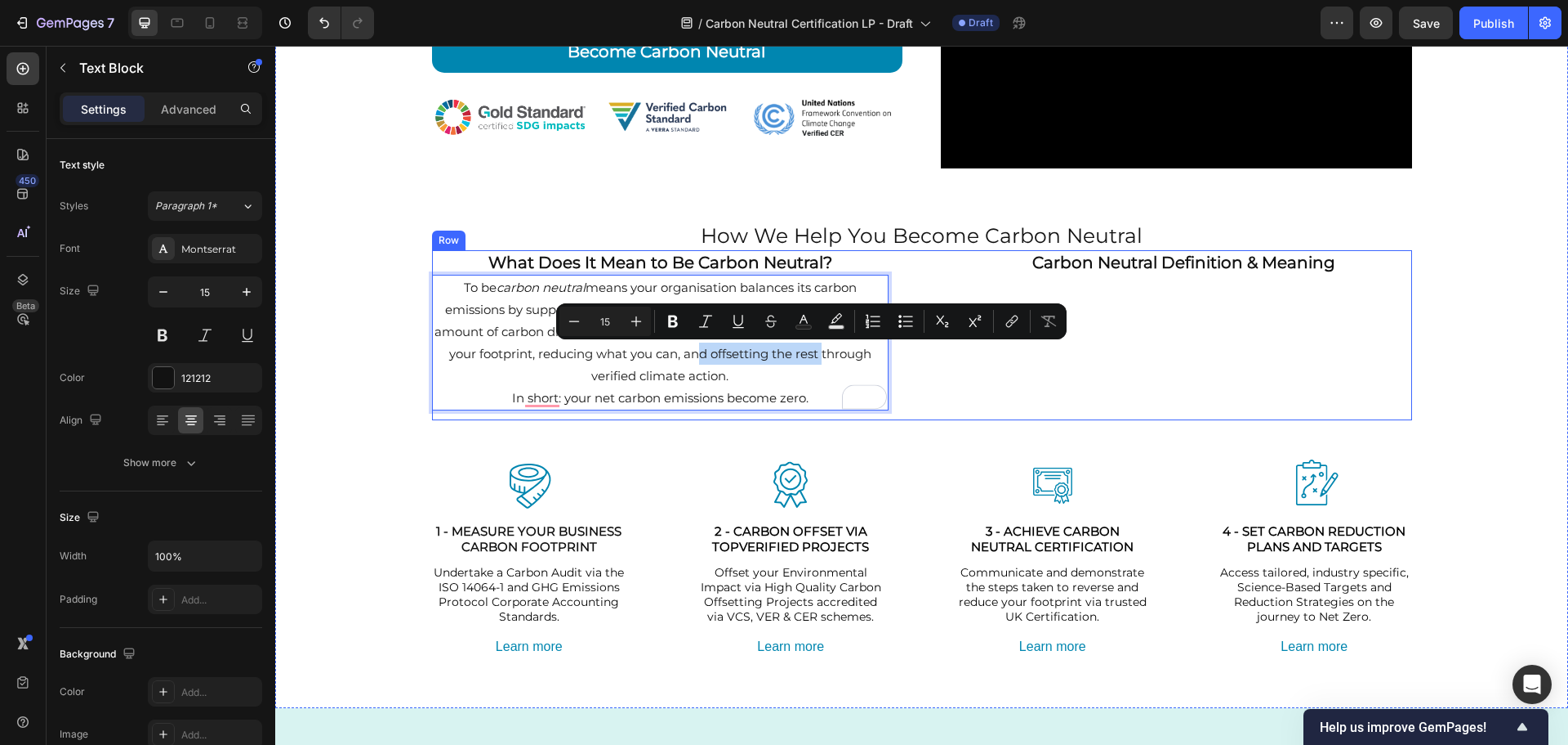
click at [1130, 353] on div "Carbon Neutral Definition & Meaning Heading" at bounding box center [1184, 335] width 457 height 170
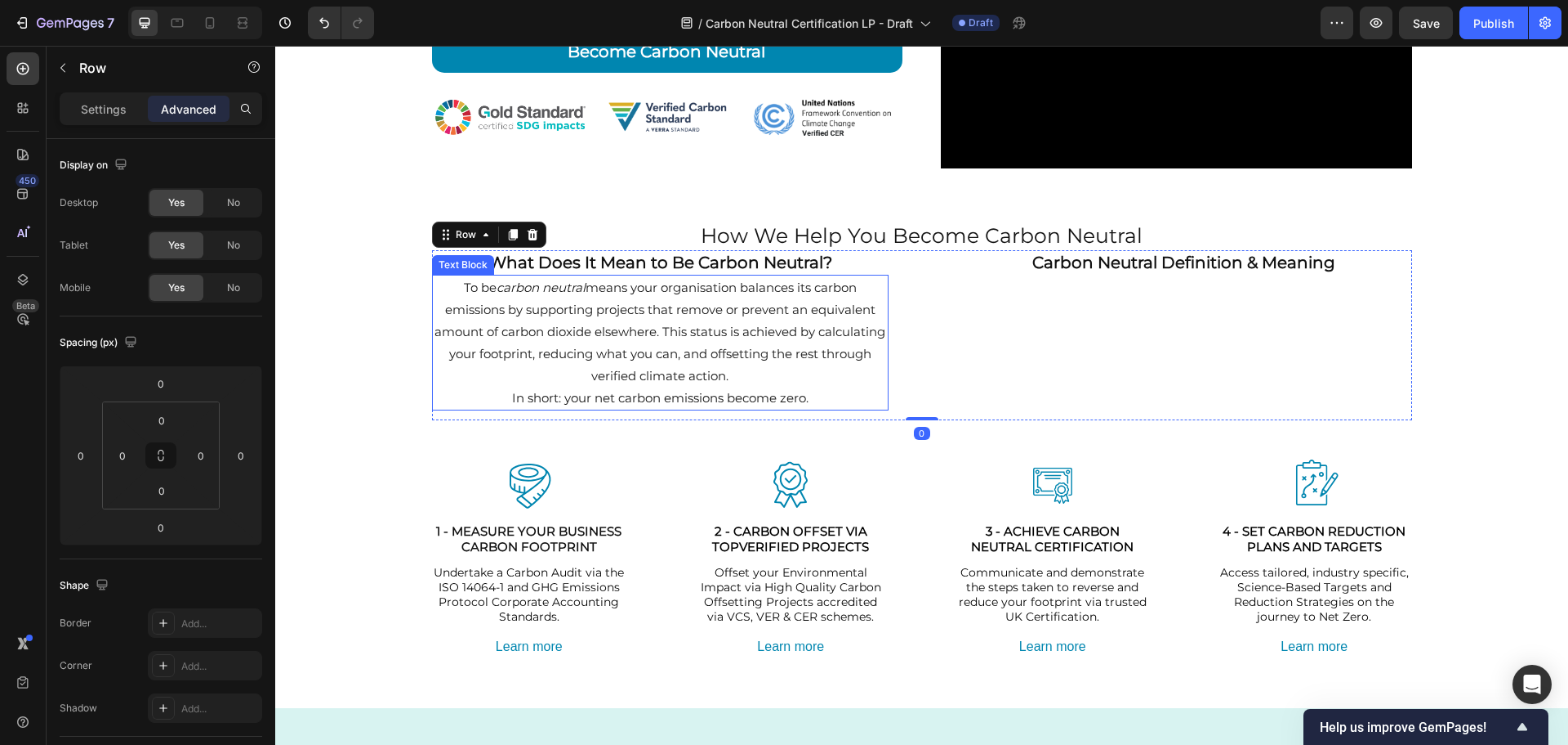
click at [855, 348] on p "To be carbon neutral means your organisation balances its carbon emissions by s…" at bounding box center [660, 331] width 453 height 110
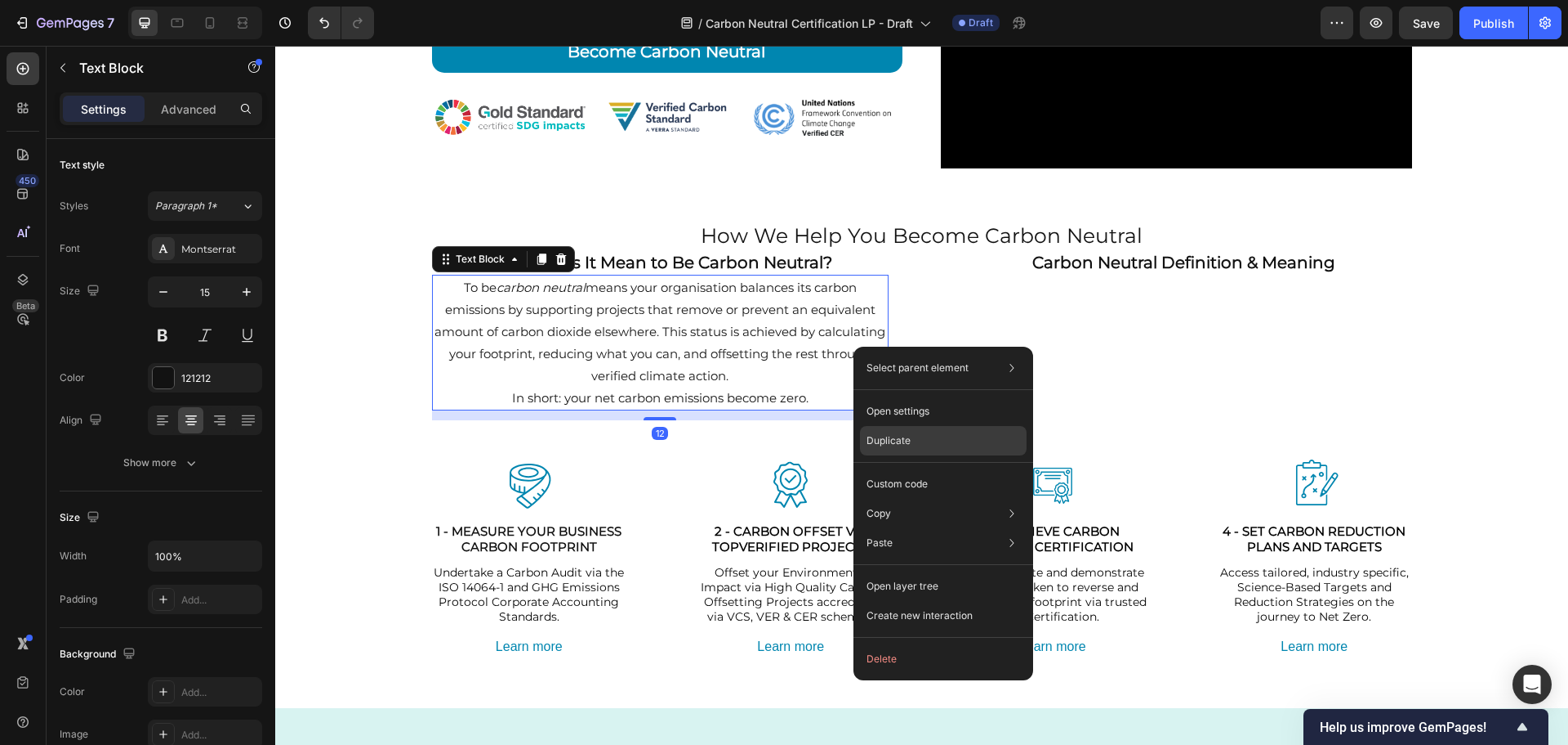
click at [907, 440] on p "Duplicate" at bounding box center [888, 441] width 44 height 15
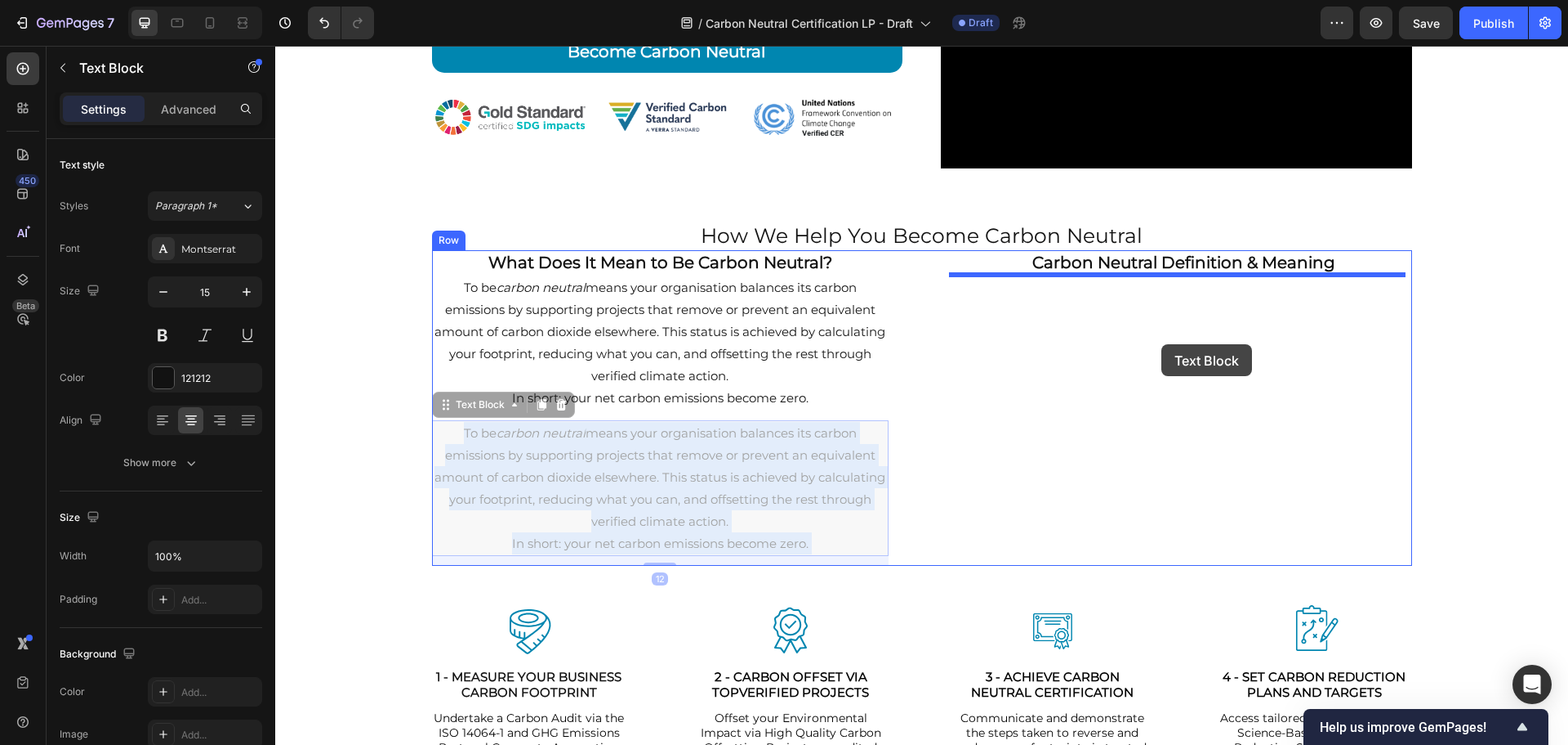
drag, startPoint x: 817, startPoint y: 472, endPoint x: 1162, endPoint y: 344, distance: 368.0
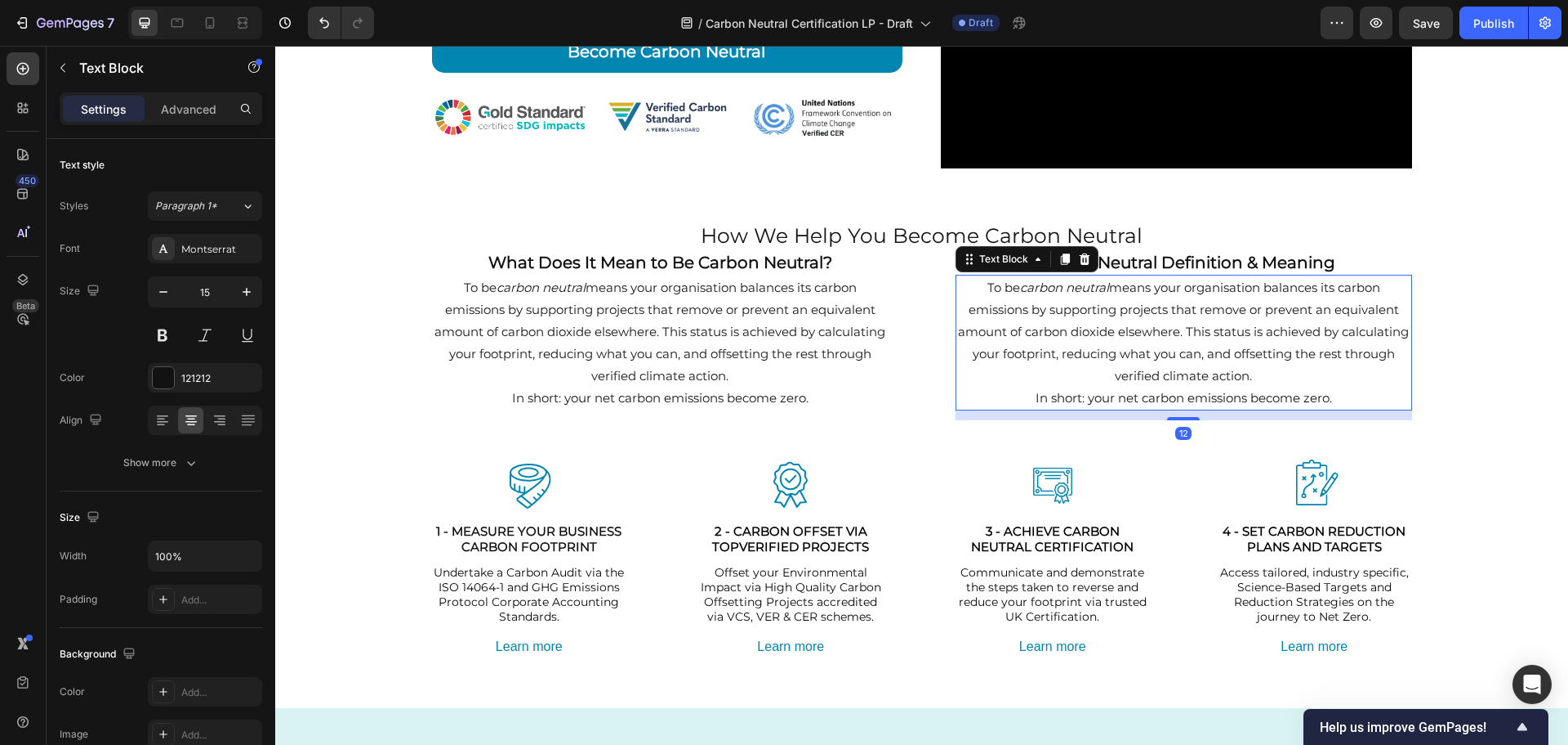
click at [1162, 340] on p "To be carbon neutral means your organisation balances its carbon emissions by s…" at bounding box center [1184, 331] width 453 height 110
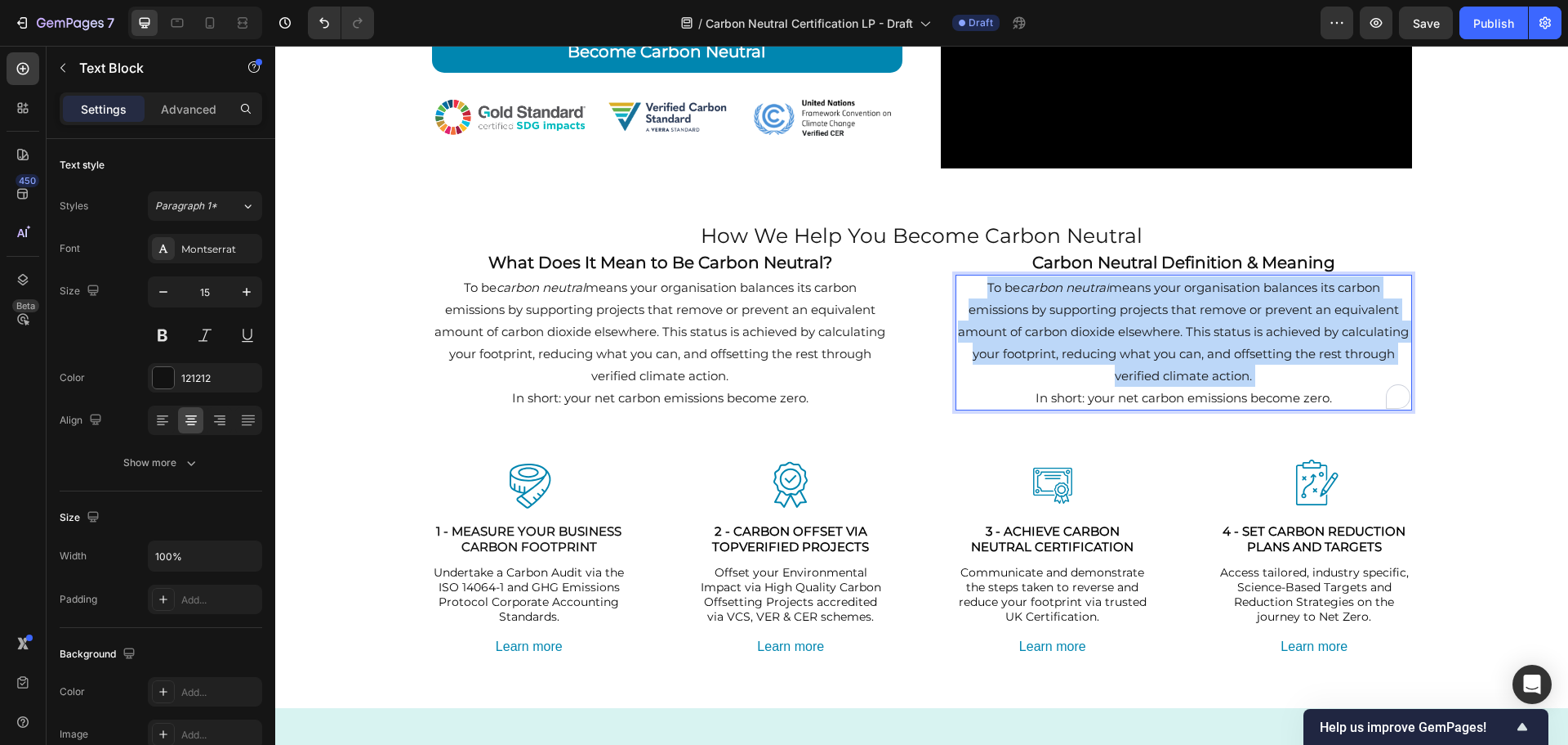
click at [1162, 340] on p "To be carbon neutral means your organisation balances its carbon emissions by s…" at bounding box center [1184, 331] width 453 height 110
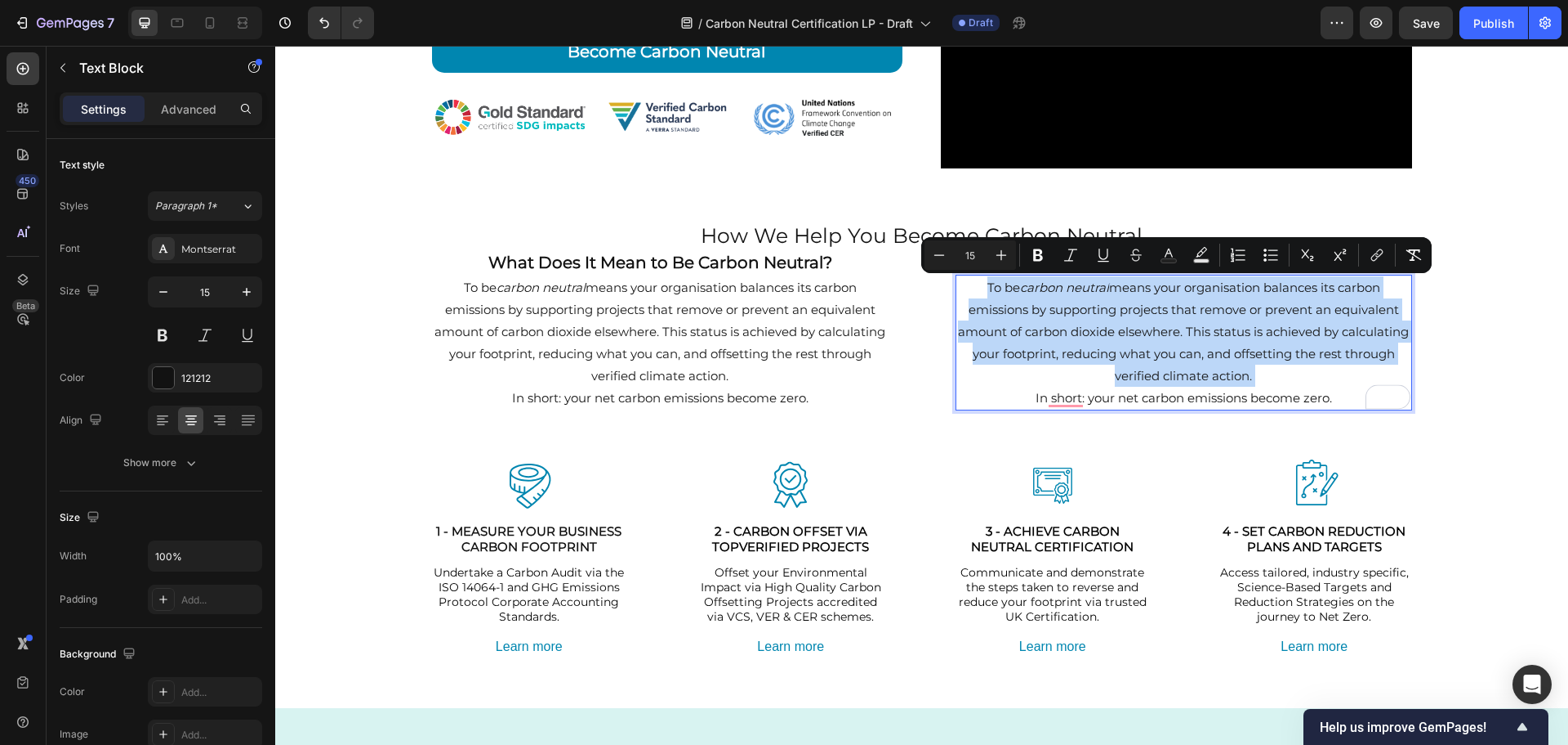
click at [1162, 340] on p "To be carbon neutral means your organisation balances its carbon emissions by s…" at bounding box center [1184, 331] width 453 height 110
click at [1068, 382] on p "To be carbon neutral means your organisation balances its carbon emissions by s…" at bounding box center [1184, 331] width 453 height 110
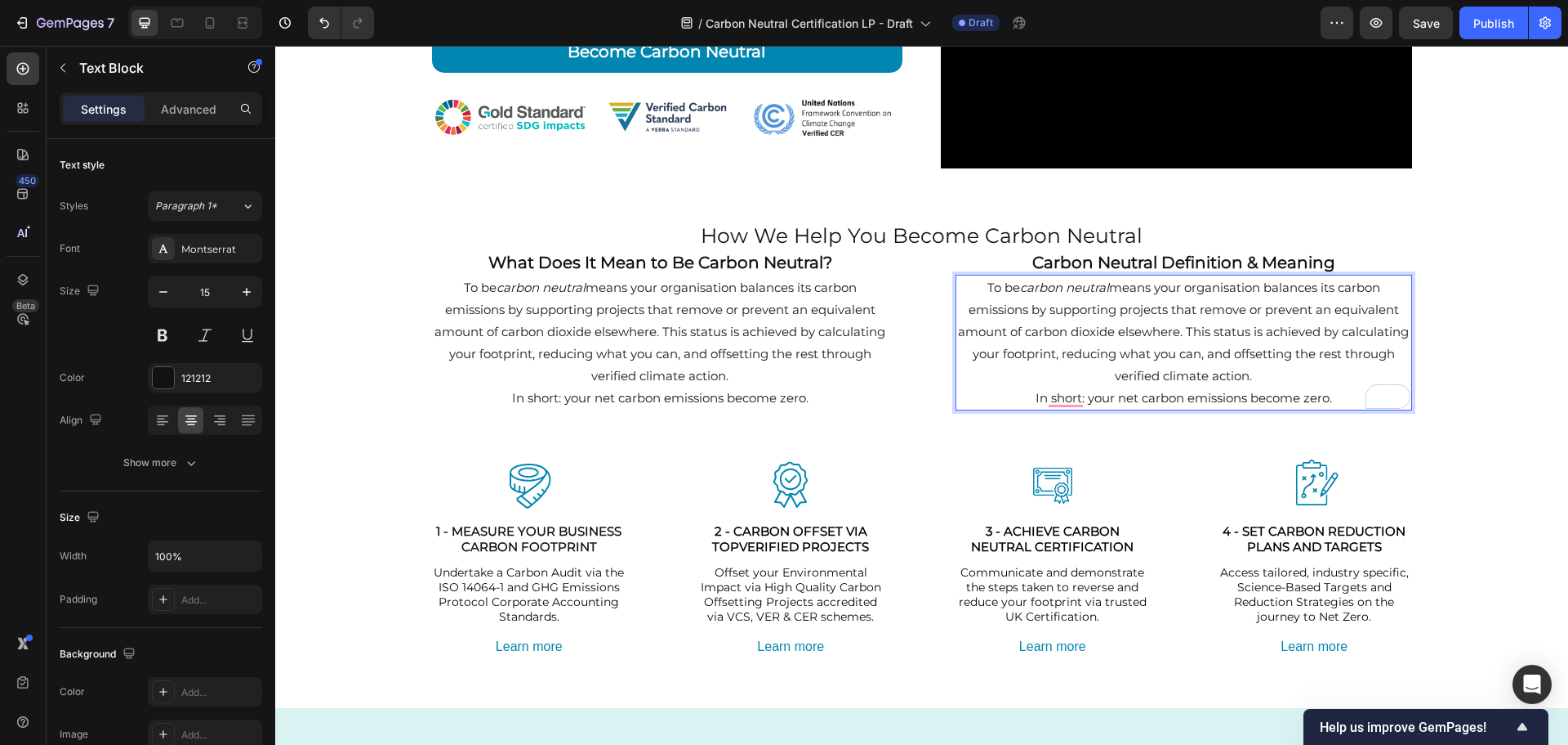
click at [1110, 377] on p "To be carbon neutral means your organisation balances its carbon emissions by s…" at bounding box center [1184, 331] width 453 height 110
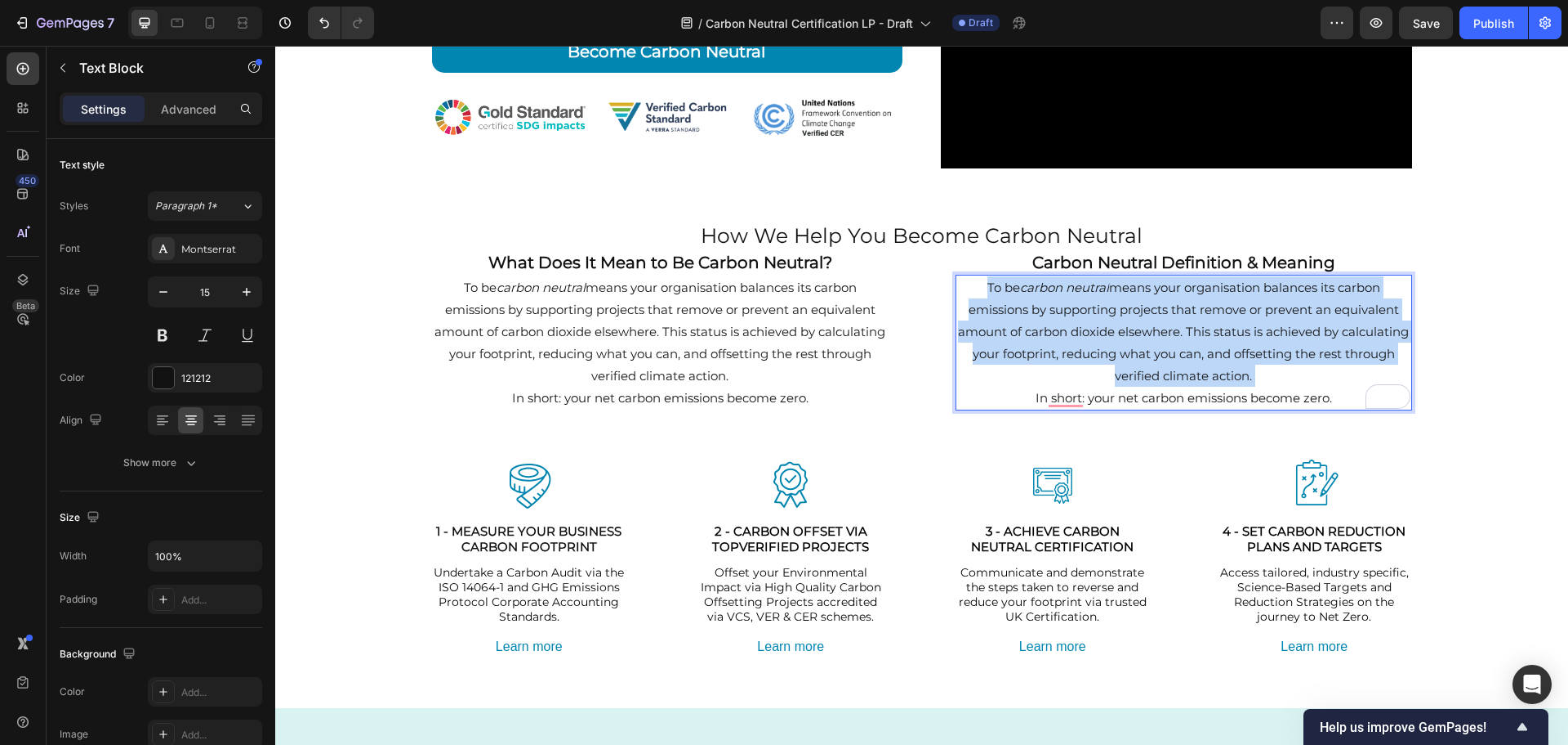
click at [1110, 377] on p "To be carbon neutral means your organisation balances its carbon emissions by s…" at bounding box center [1184, 331] width 453 height 110
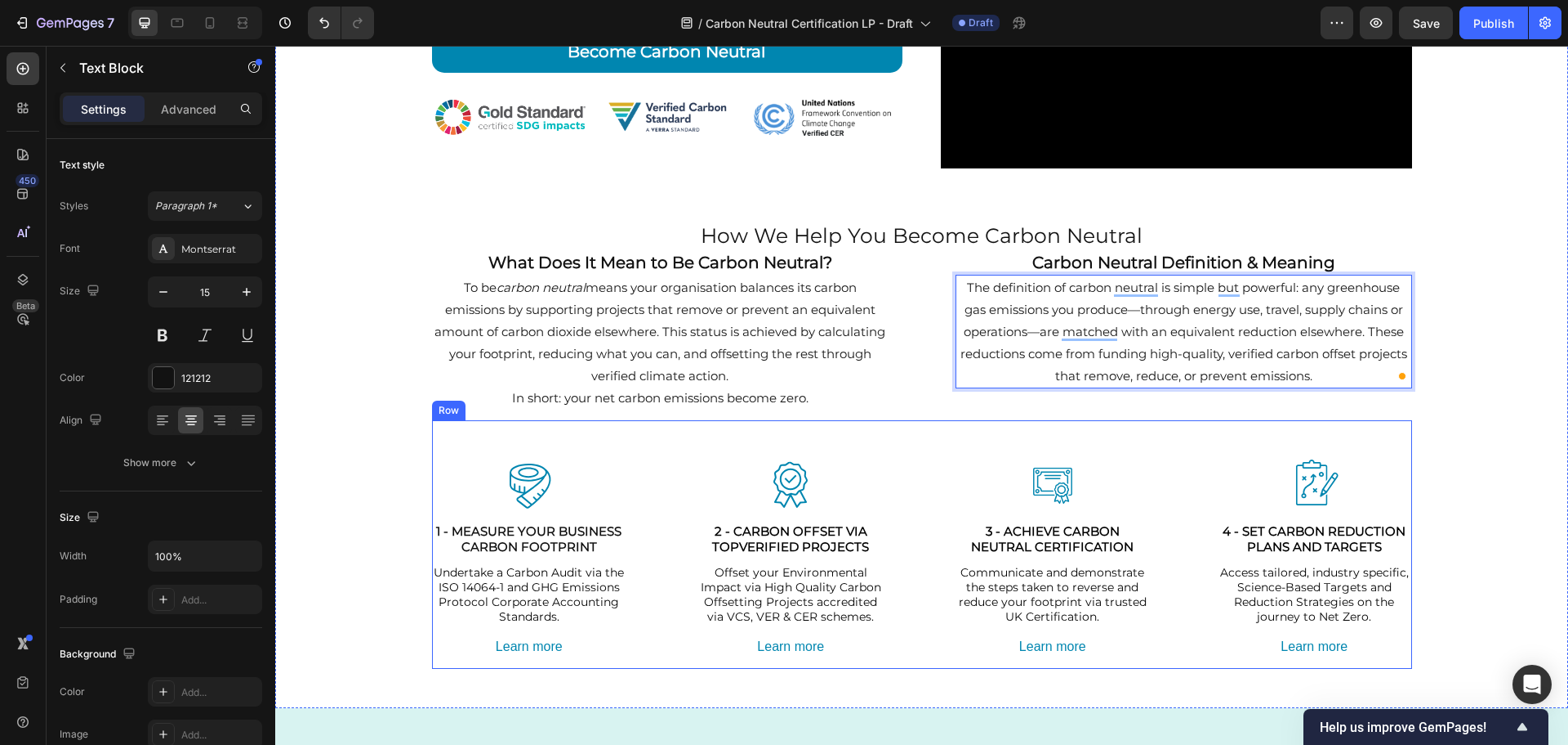
click at [1141, 434] on div "Image 1 - MEASURE YOUR BUSINESS CARBON FOOTPRINT Heading Undertake a Carbon Aud…" at bounding box center [922, 545] width 980 height 248
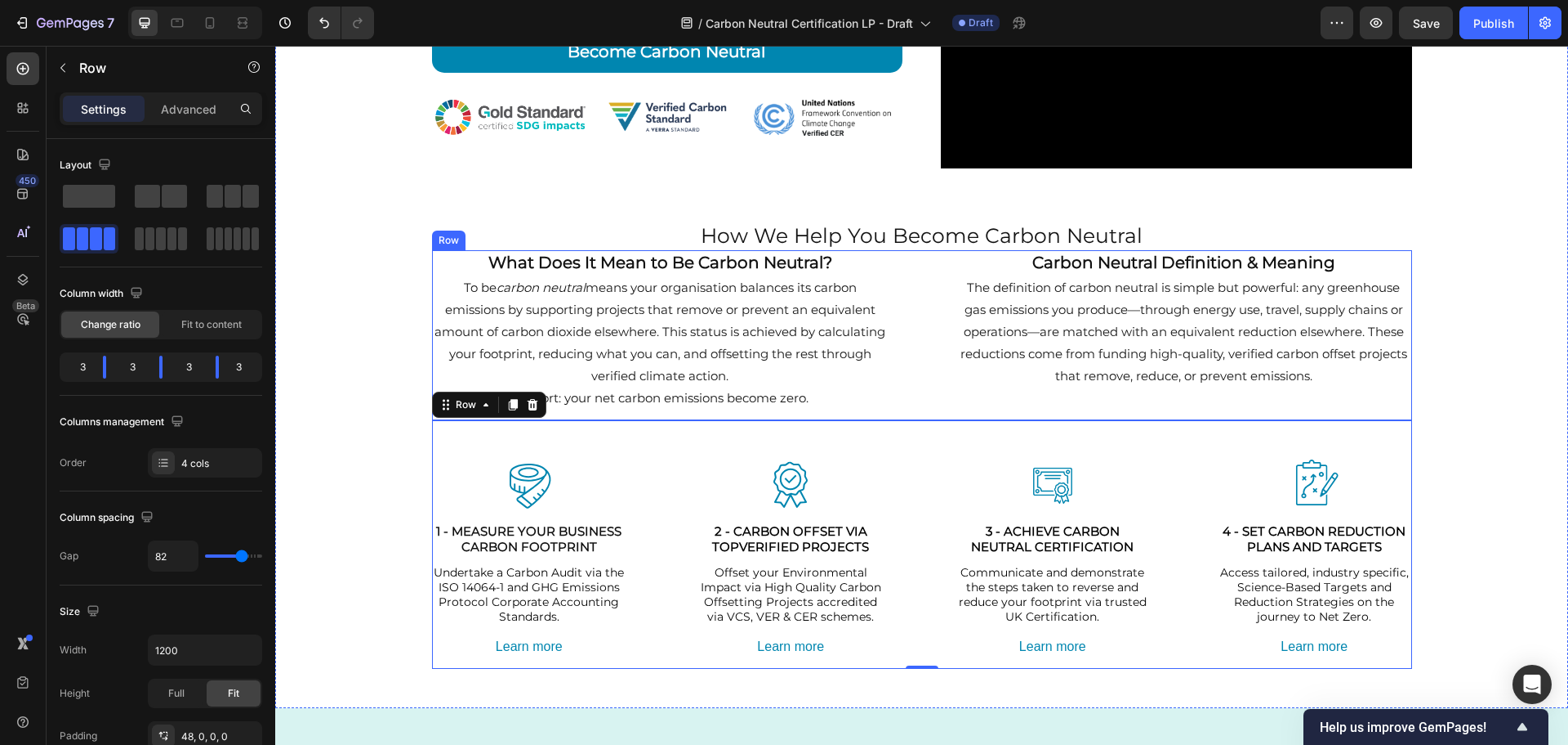
click at [921, 269] on div "What Does It Mean to Be Carbon Neutral? Heading To be carbon neutral means your…" at bounding box center [922, 335] width 980 height 170
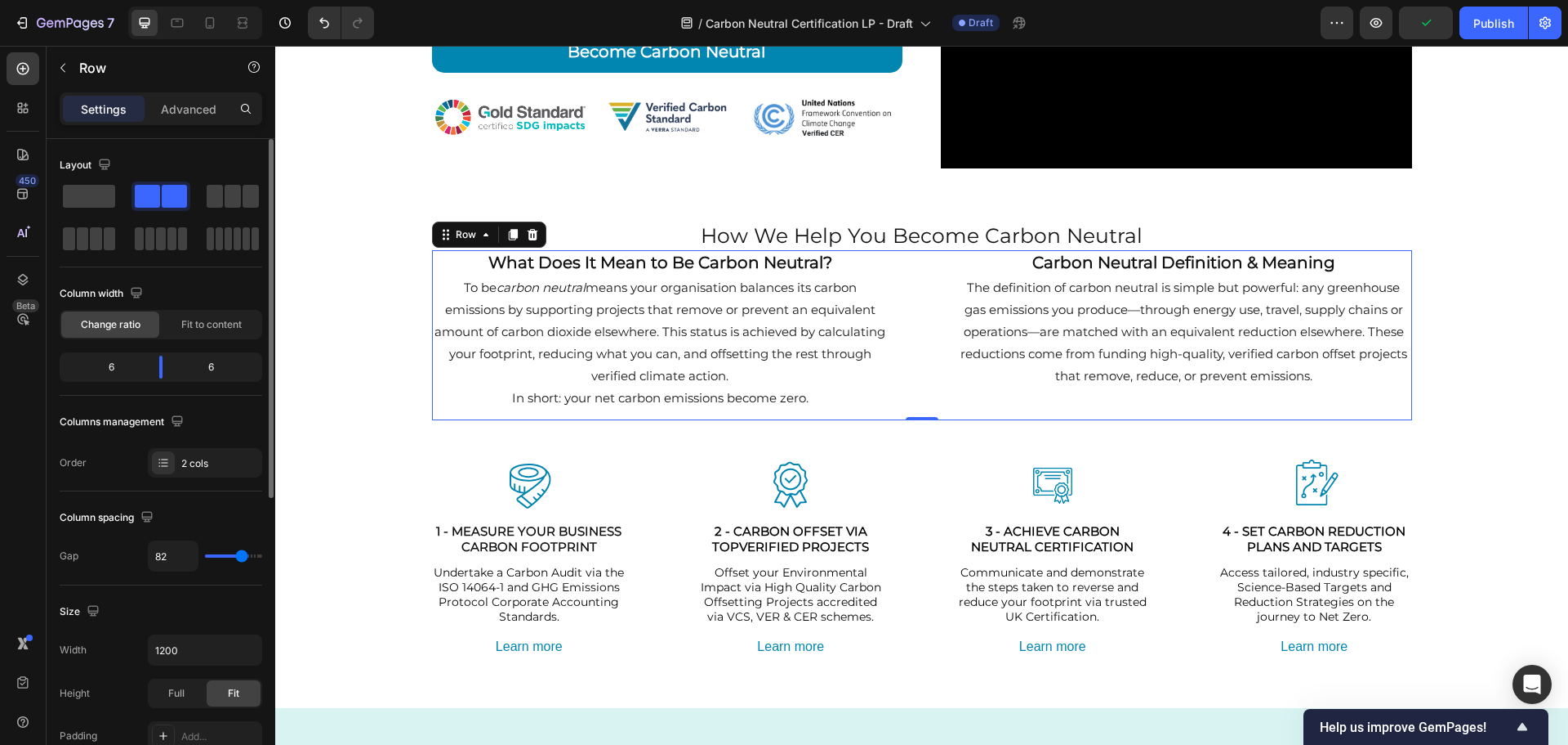
type input "80"
type input "78"
type input "62"
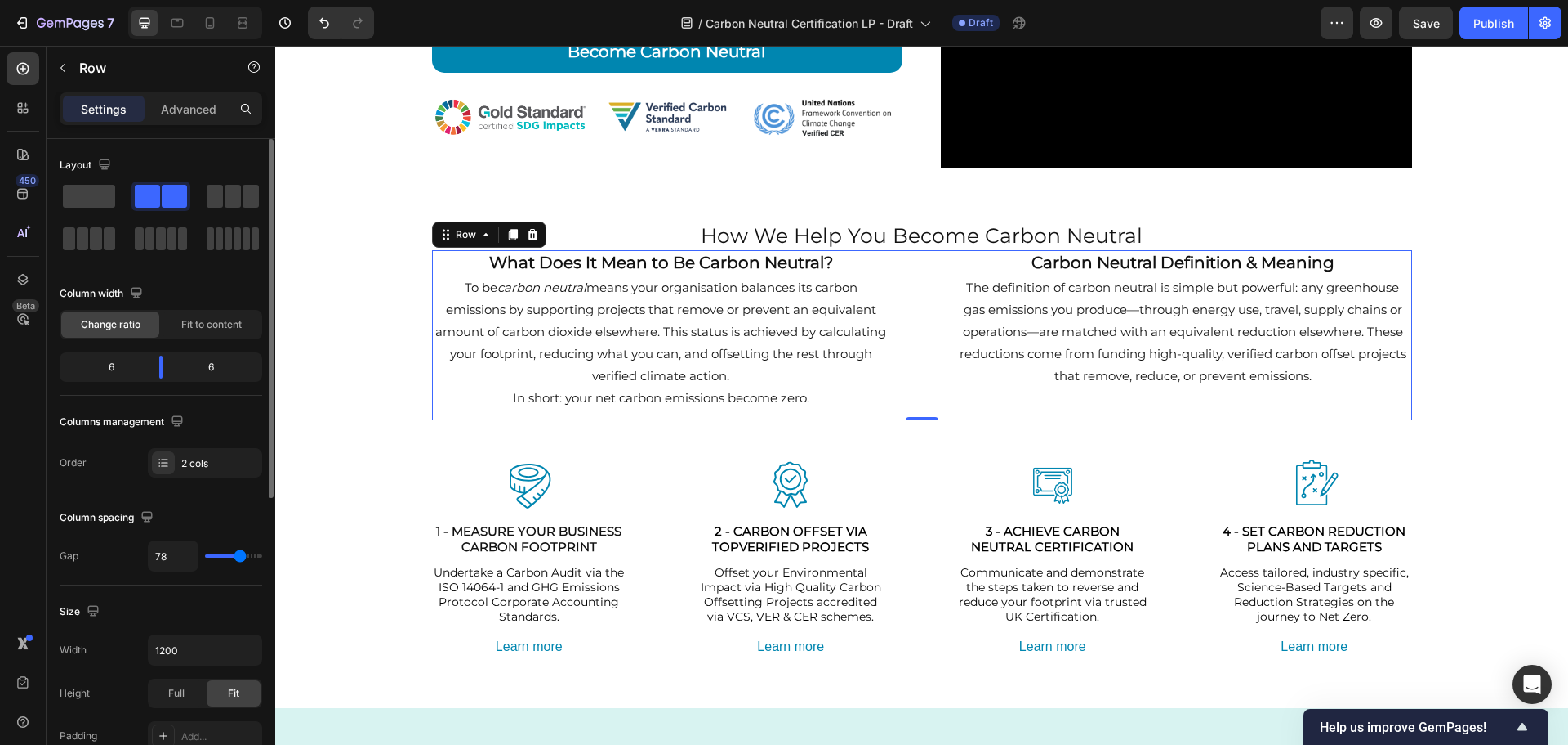
type input "62"
type input "44"
type input "38"
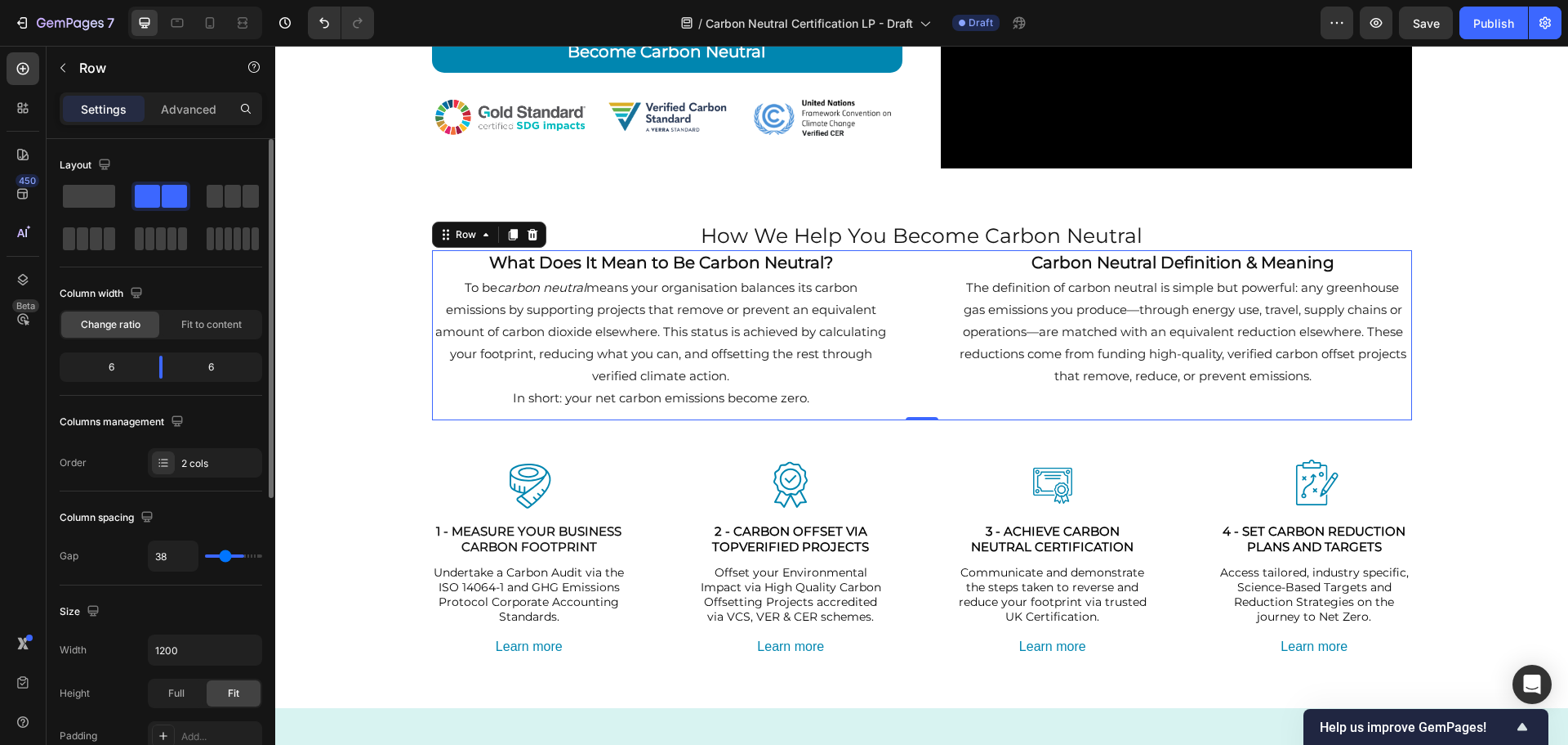
type input "36"
type input "33"
type input "31"
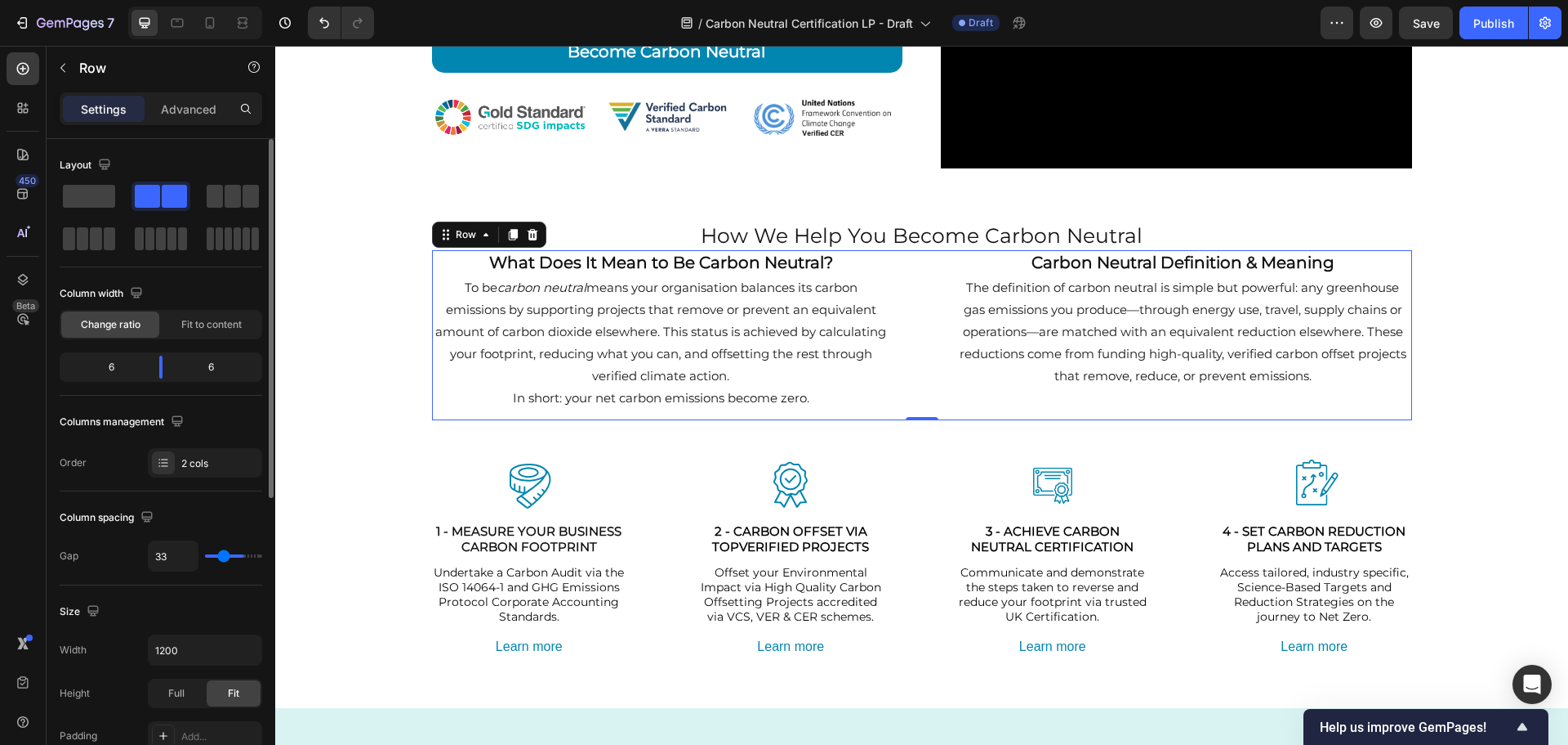
type input "31"
type input "29"
type input "27"
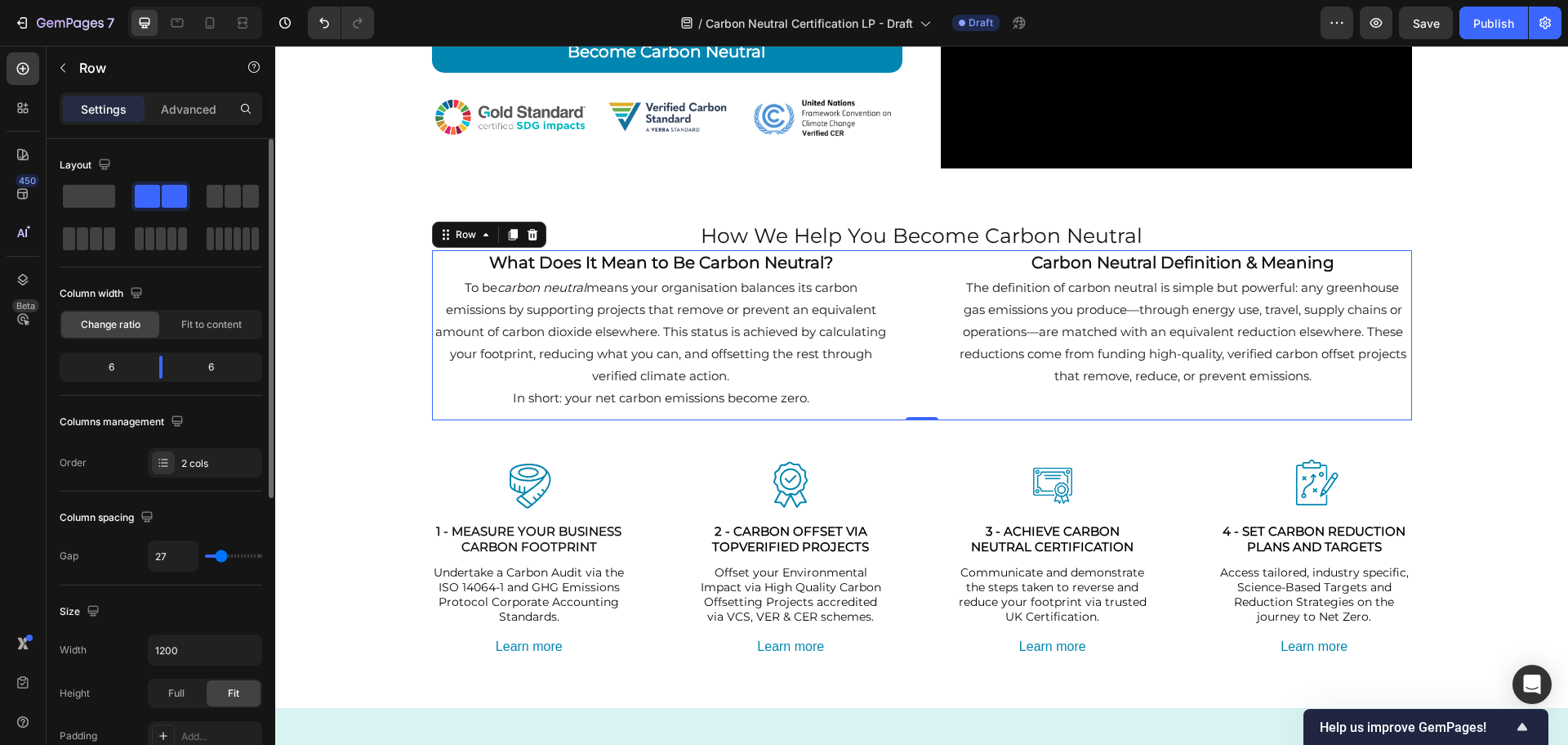
type input "24"
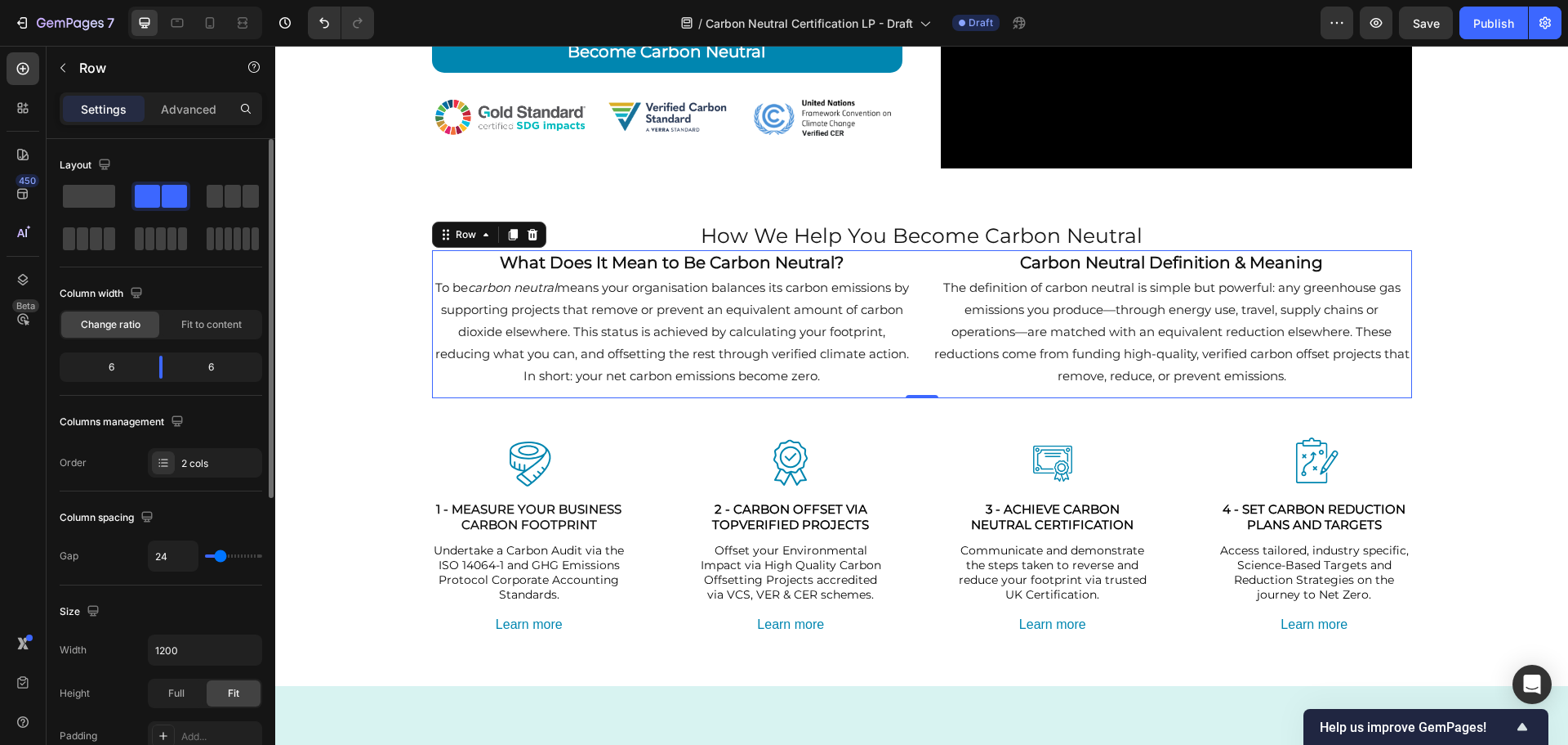
type input "22"
type input "20"
type input "18"
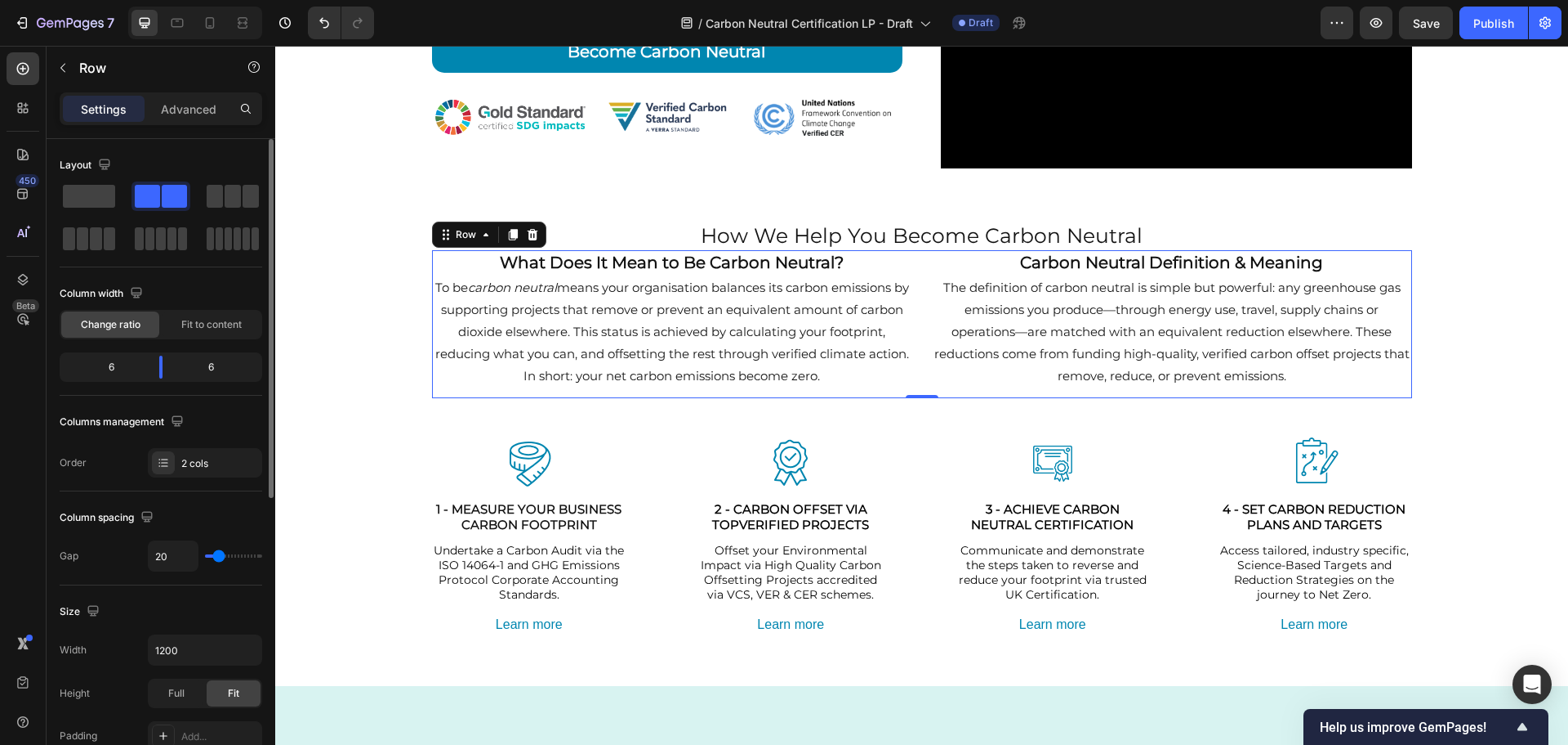
type input "18"
type input "16"
type input "13"
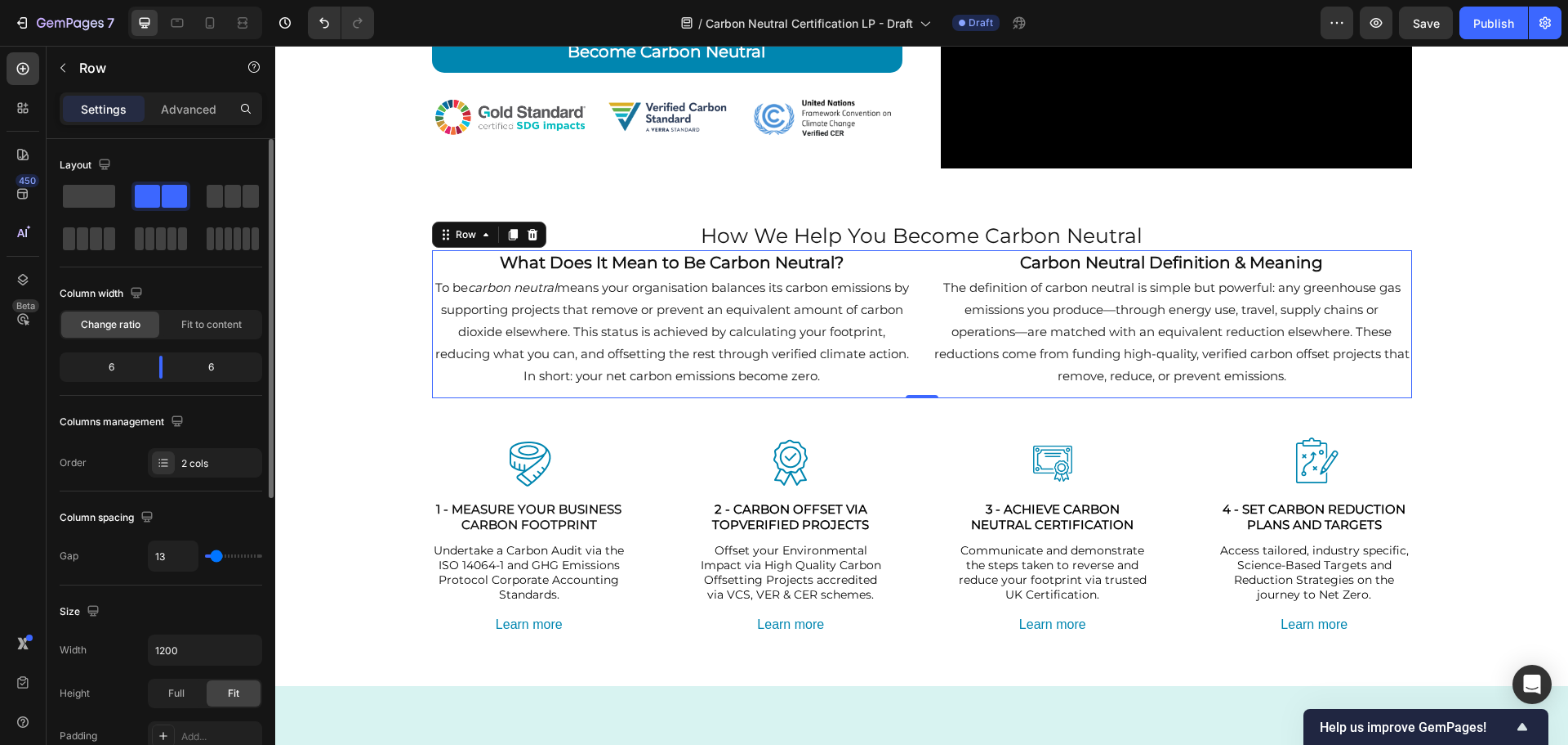
type input "11"
type input "9"
type input "4"
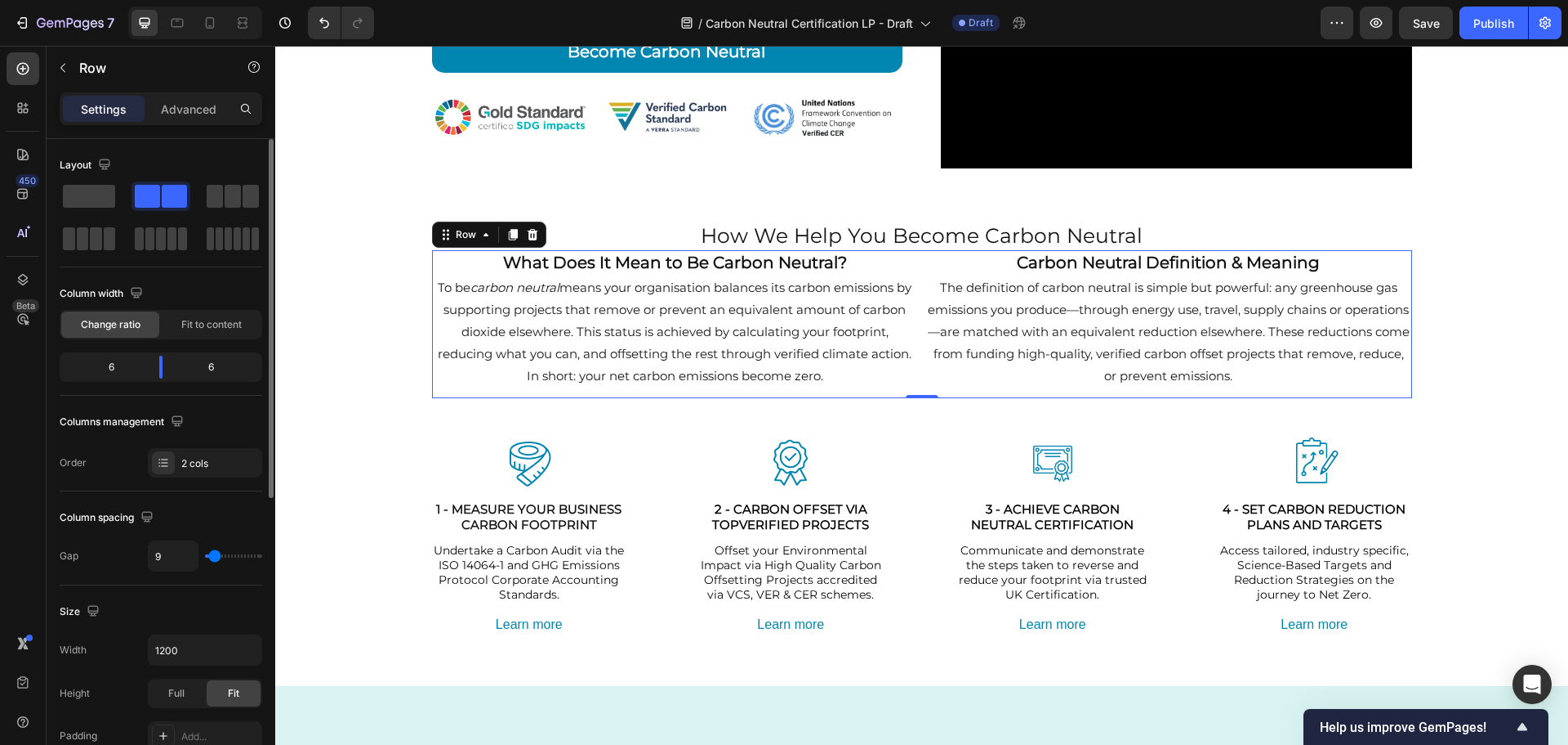
type input "4"
type input "2"
type input "0"
drag, startPoint x: 240, startPoint y: 552, endPoint x: 211, endPoint y: 553, distance: 29.0
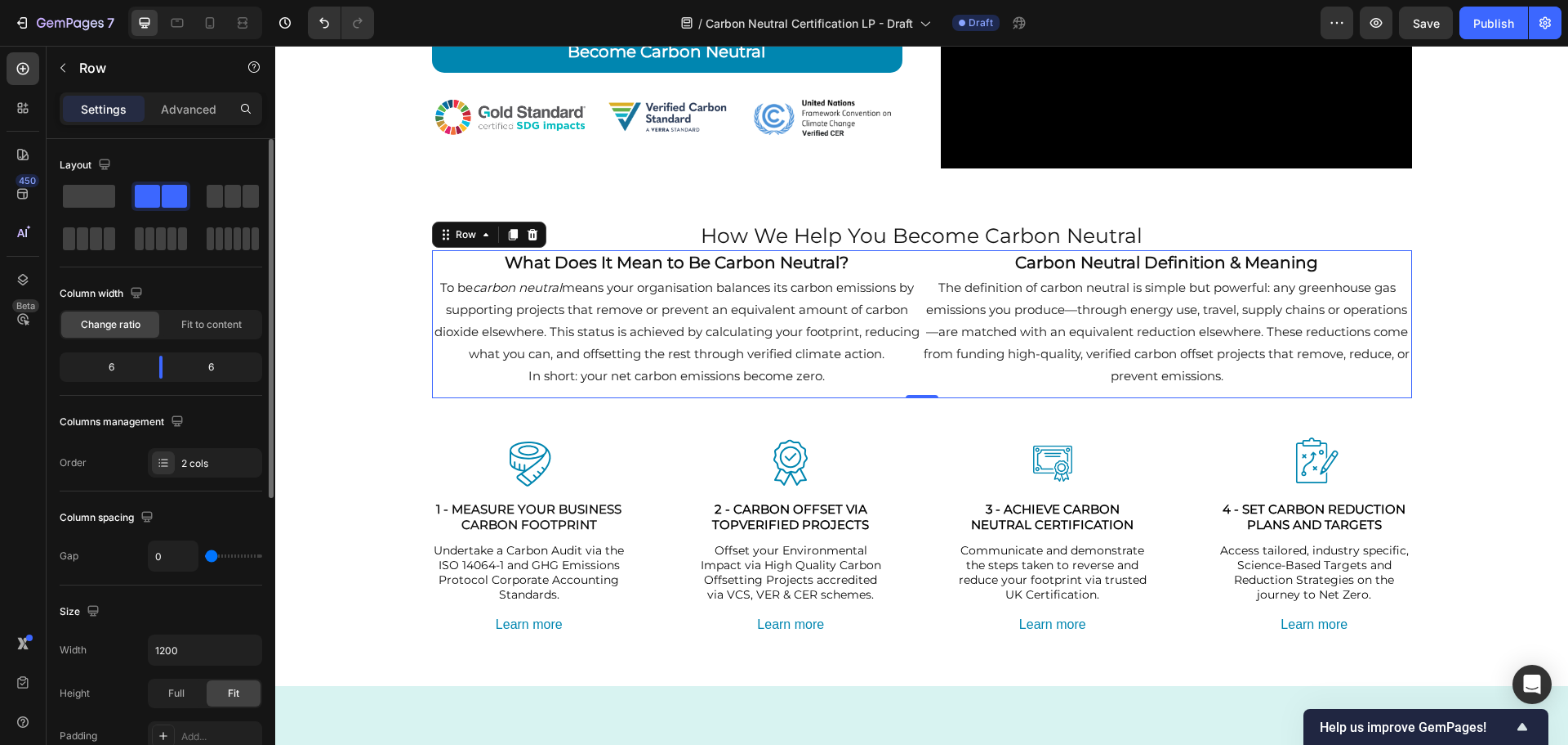
type input "0"
click at [211, 554] on input "range" at bounding box center [233, 555] width 57 height 3
click at [729, 391] on div "What Does It Mean to Be Carbon Neutral? Heading To be carbon neutral means your…" at bounding box center [677, 324] width 490 height 148
click at [190, 107] on p "Advanced" at bounding box center [188, 109] width 55 height 17
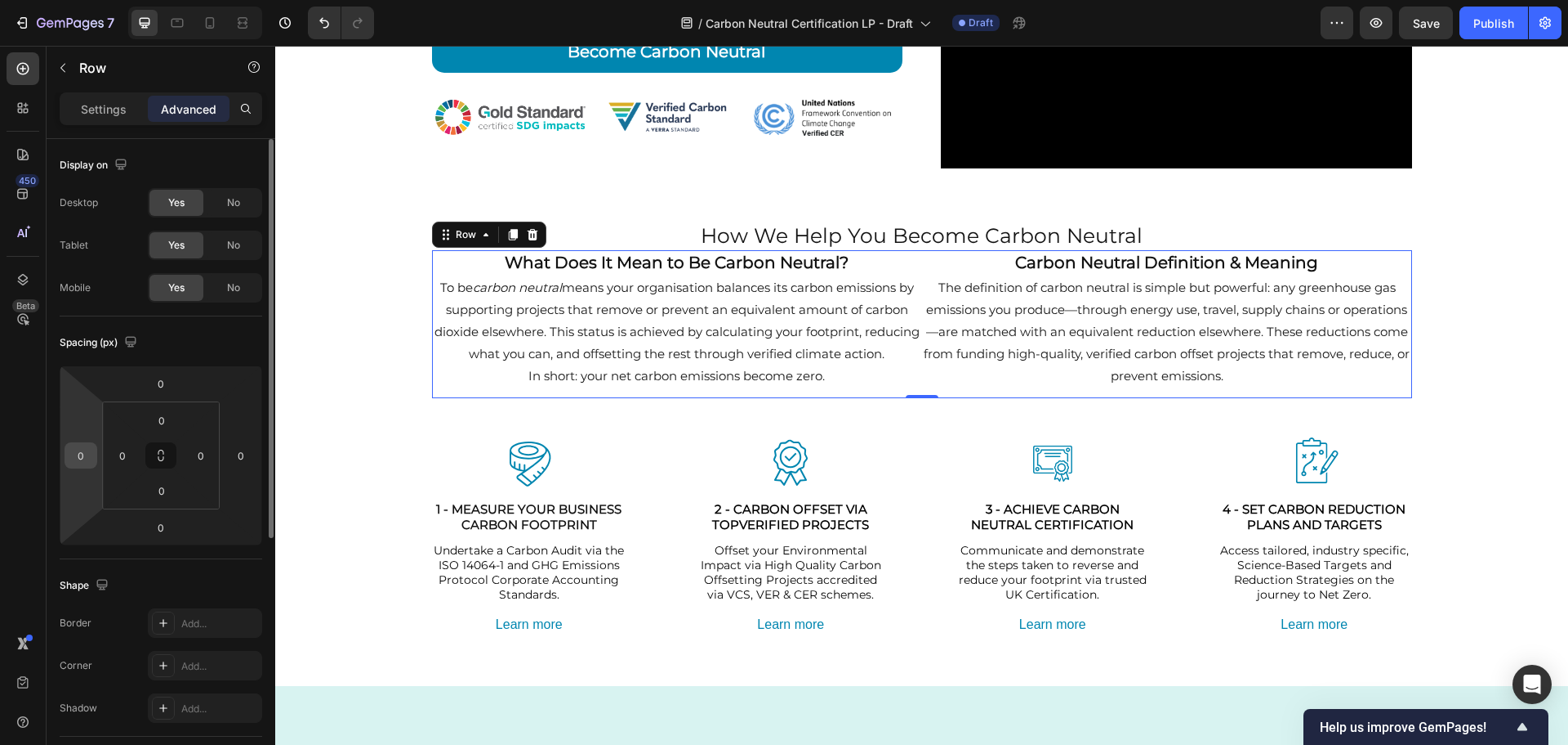
click at [93, 454] on div "0" at bounding box center [81, 455] width 33 height 26
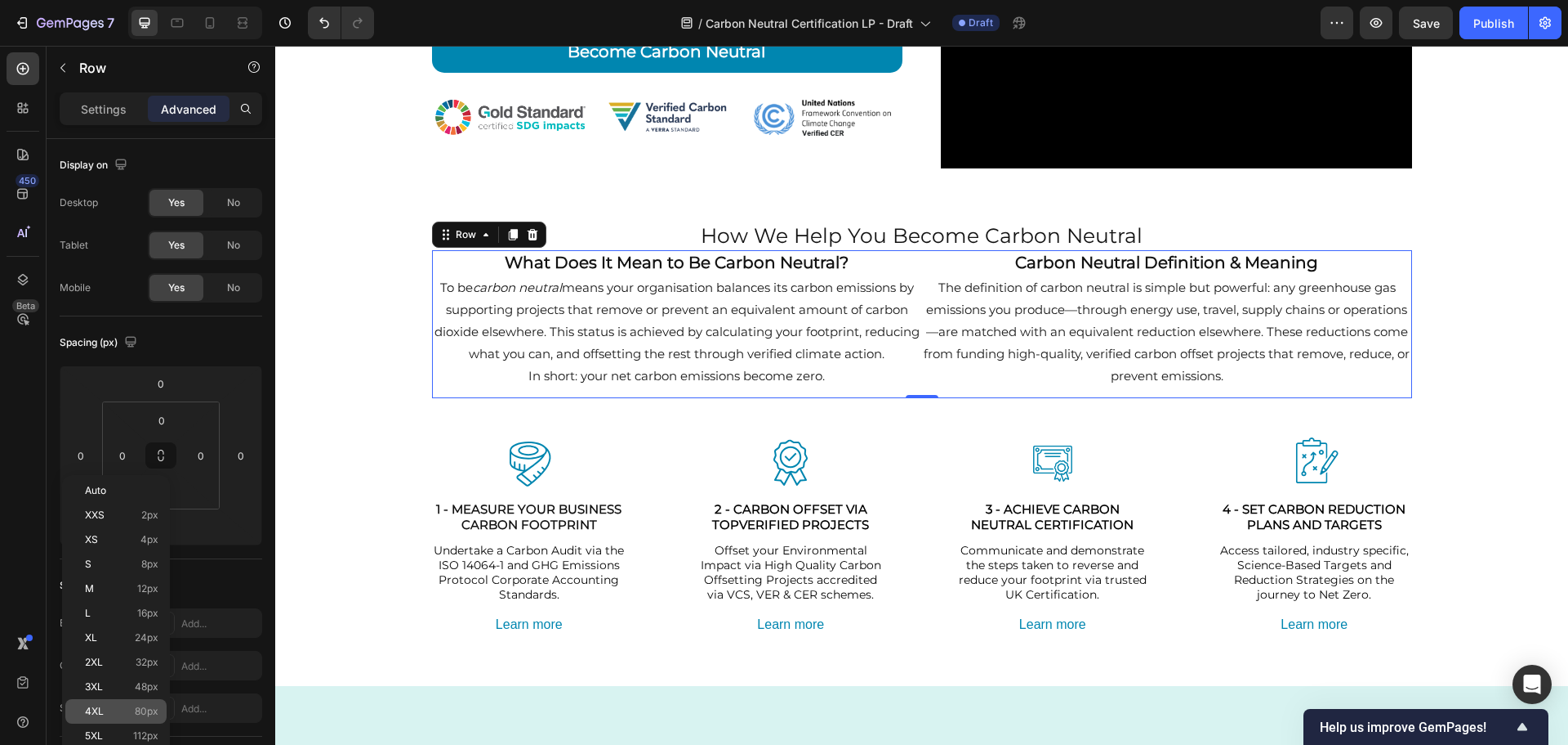
click at [101, 714] on span "4XL" at bounding box center [94, 711] width 19 height 11
type input "80"
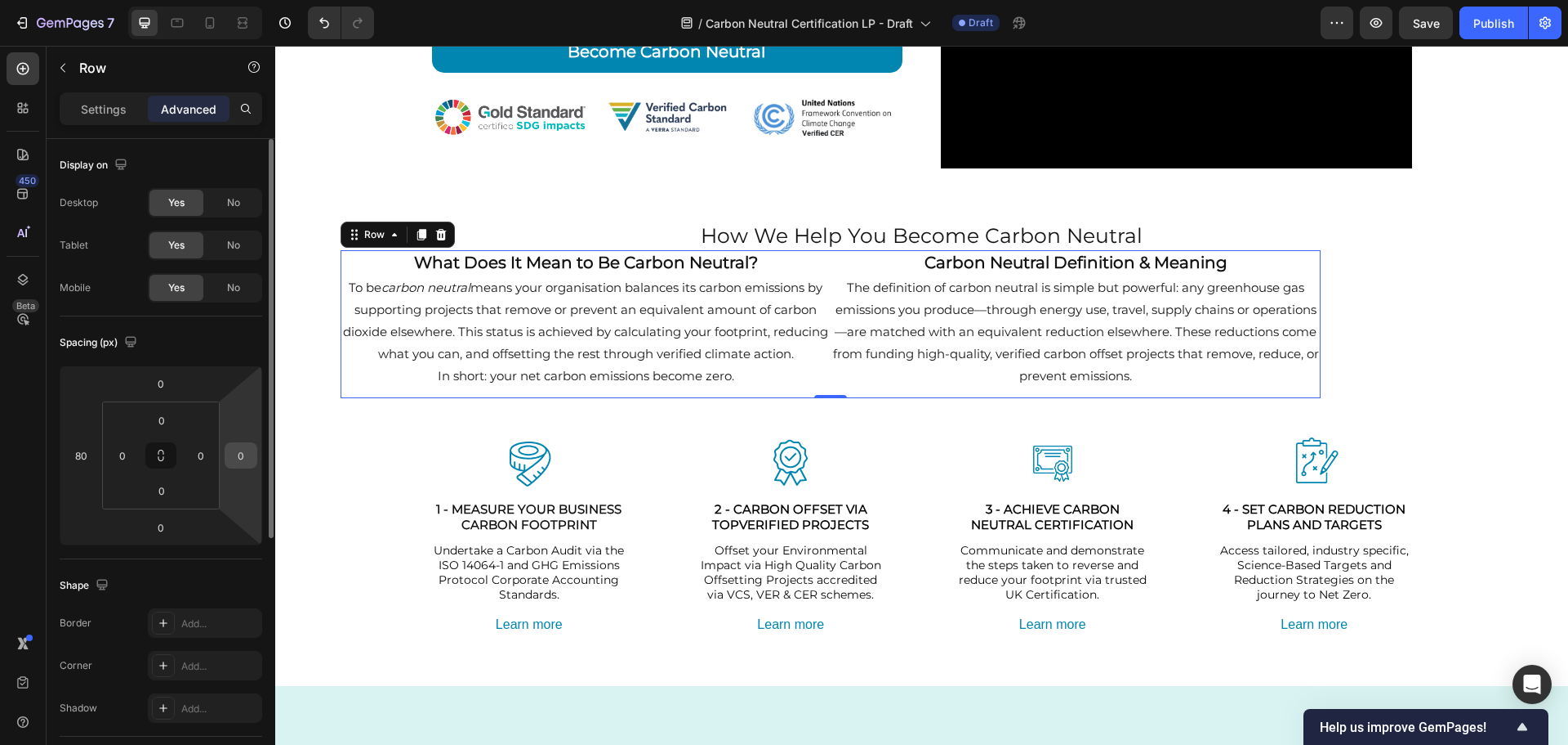
click at [243, 456] on input "0" at bounding box center [241, 455] width 24 height 24
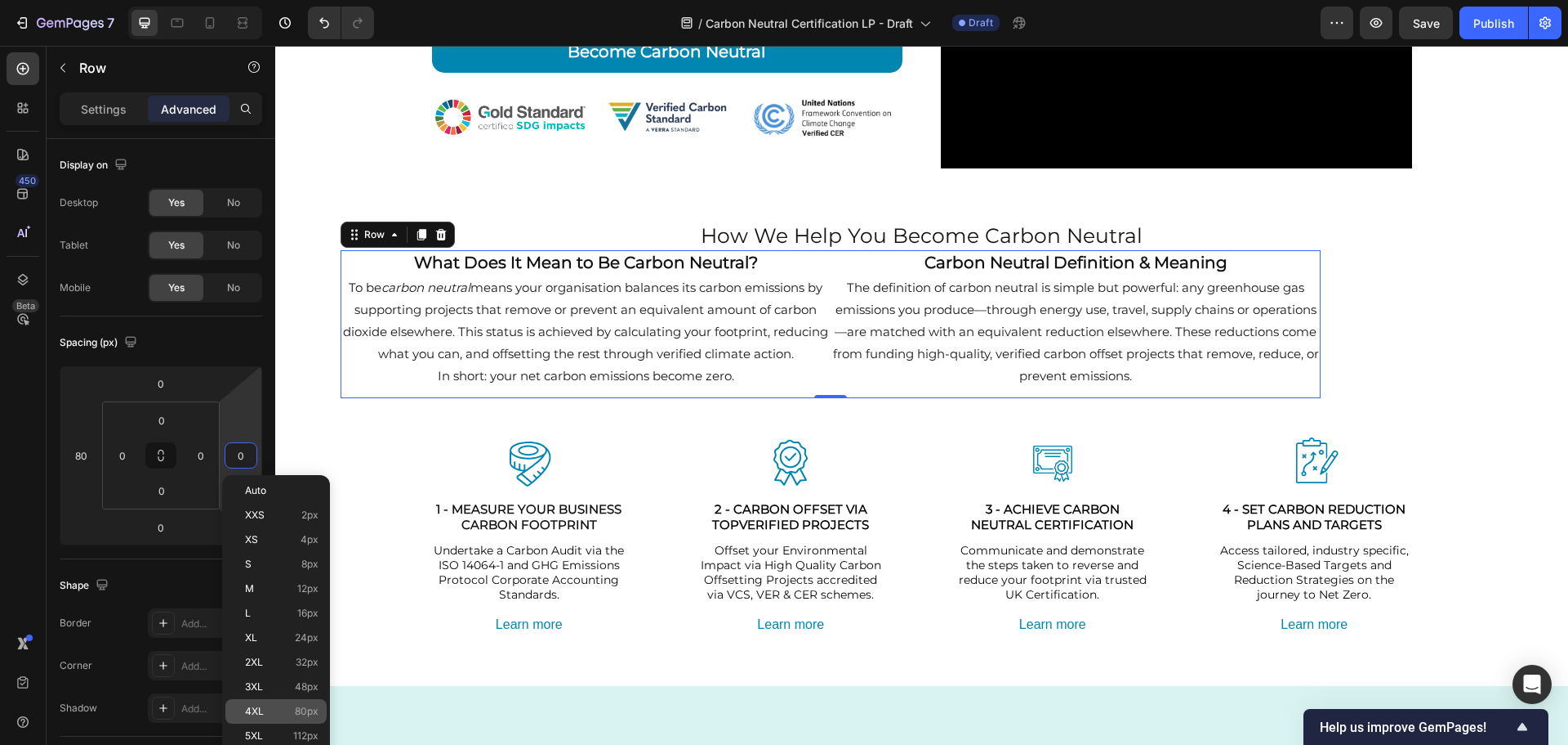
click at [254, 707] on span "4XL" at bounding box center [255, 711] width 19 height 11
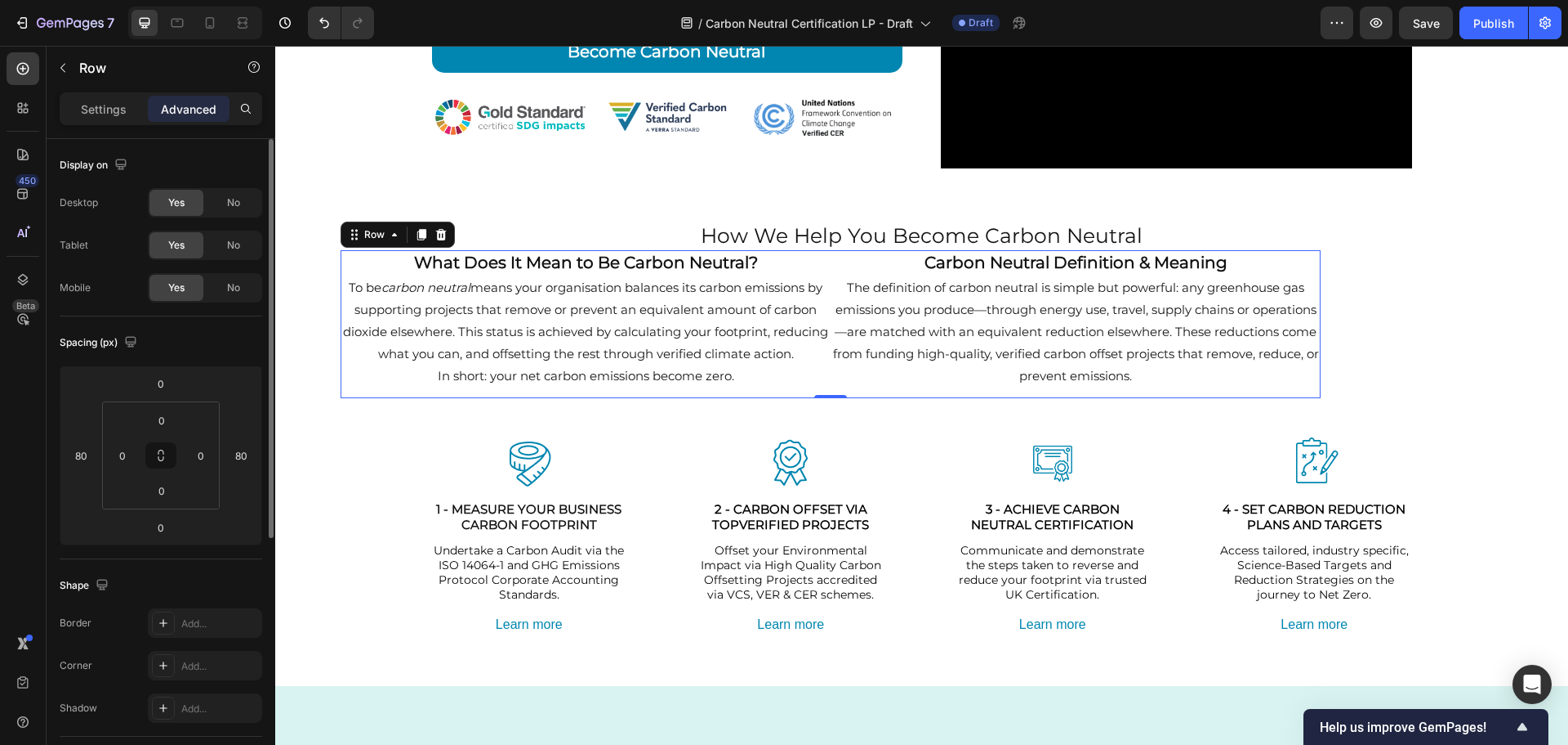
type input "0"
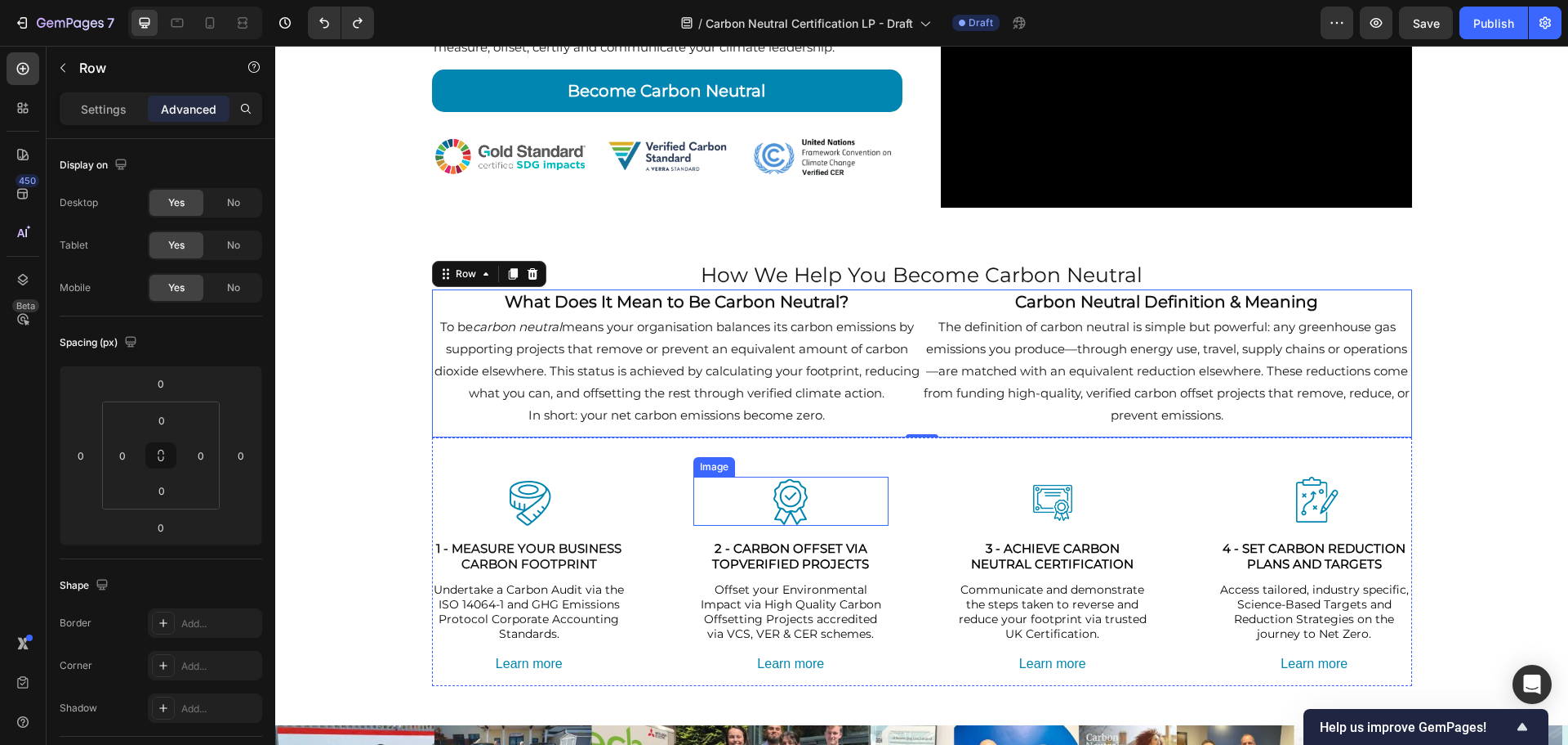
scroll to position [327, 0]
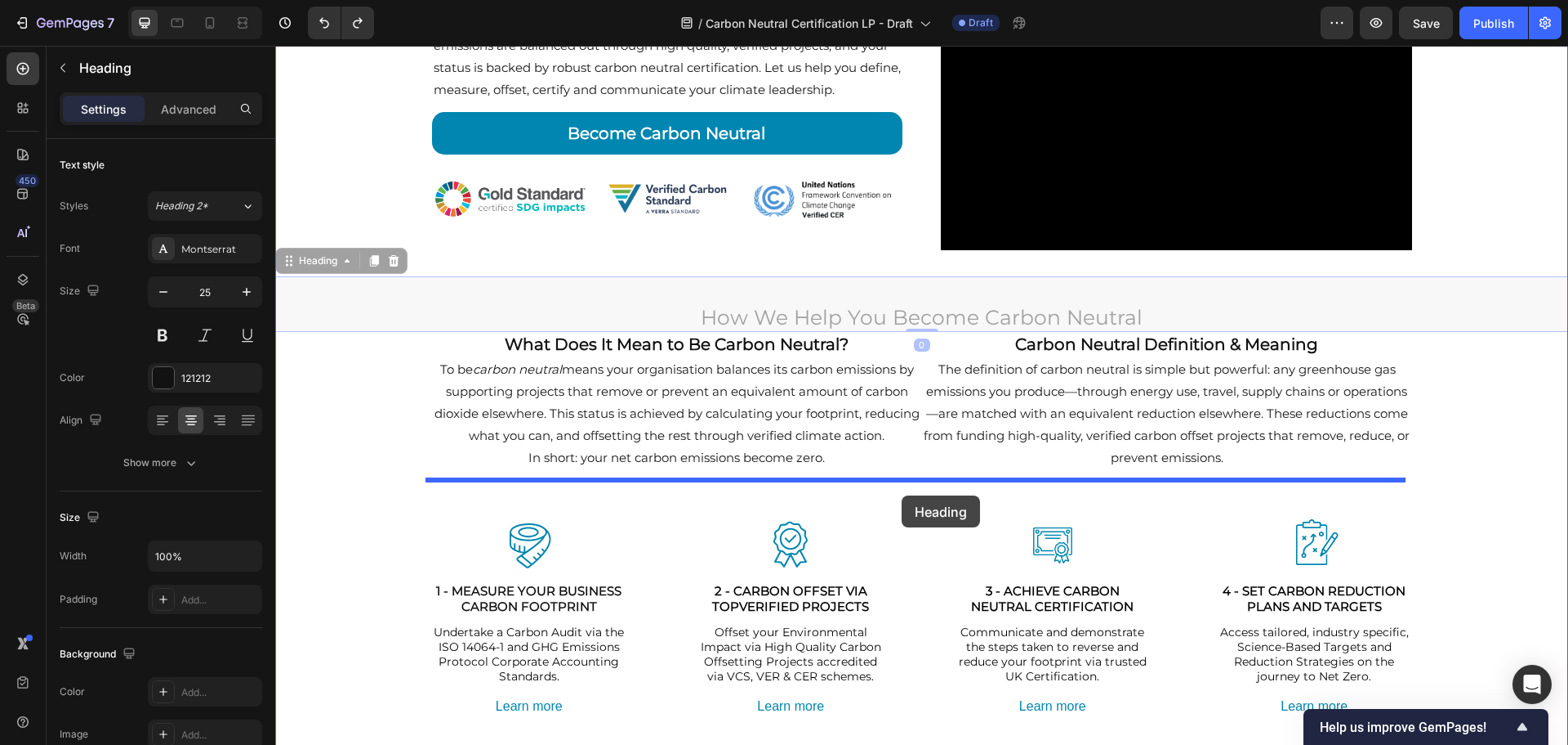
drag, startPoint x: 907, startPoint y: 315, endPoint x: 901, endPoint y: 501, distance: 186.1
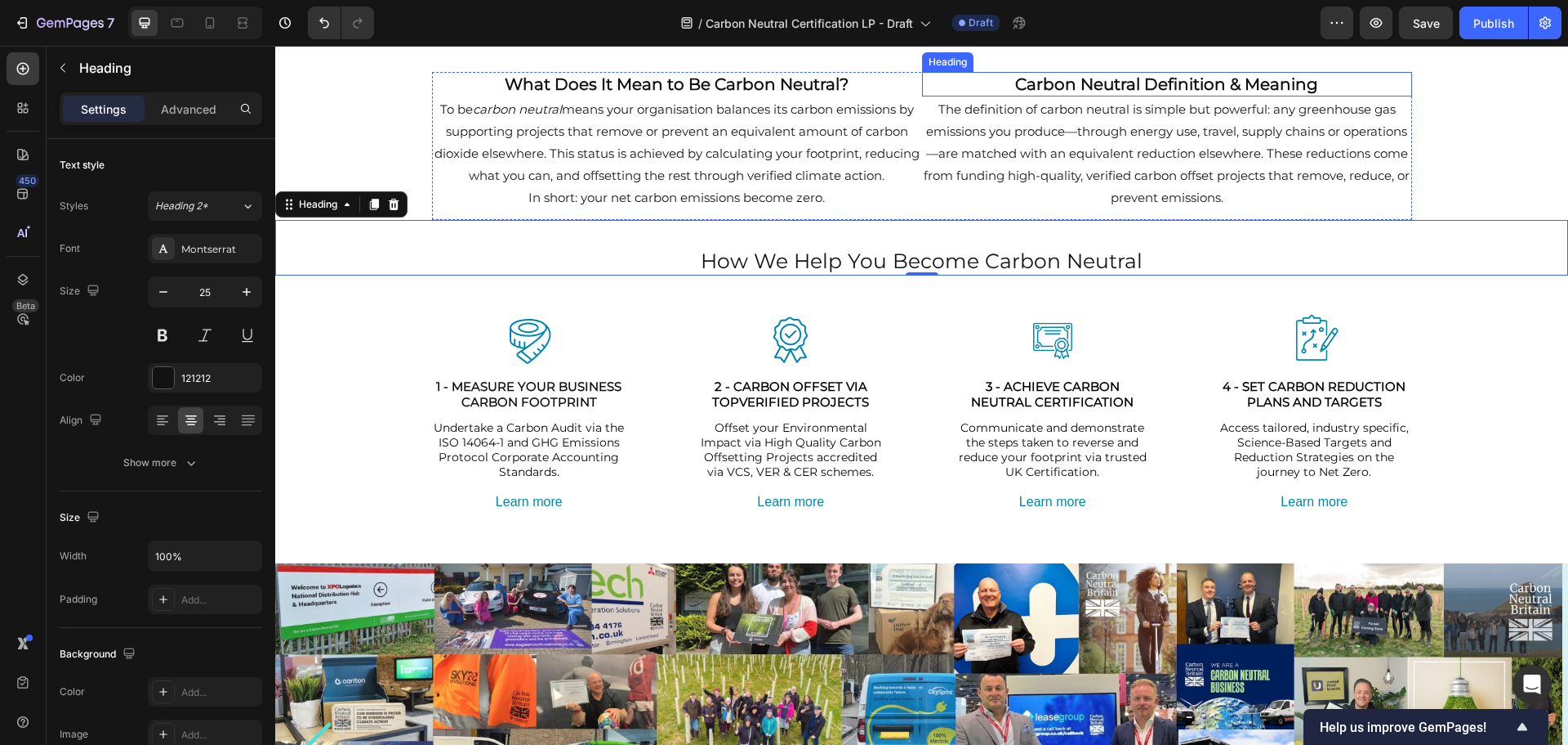
scroll to position [572, 0]
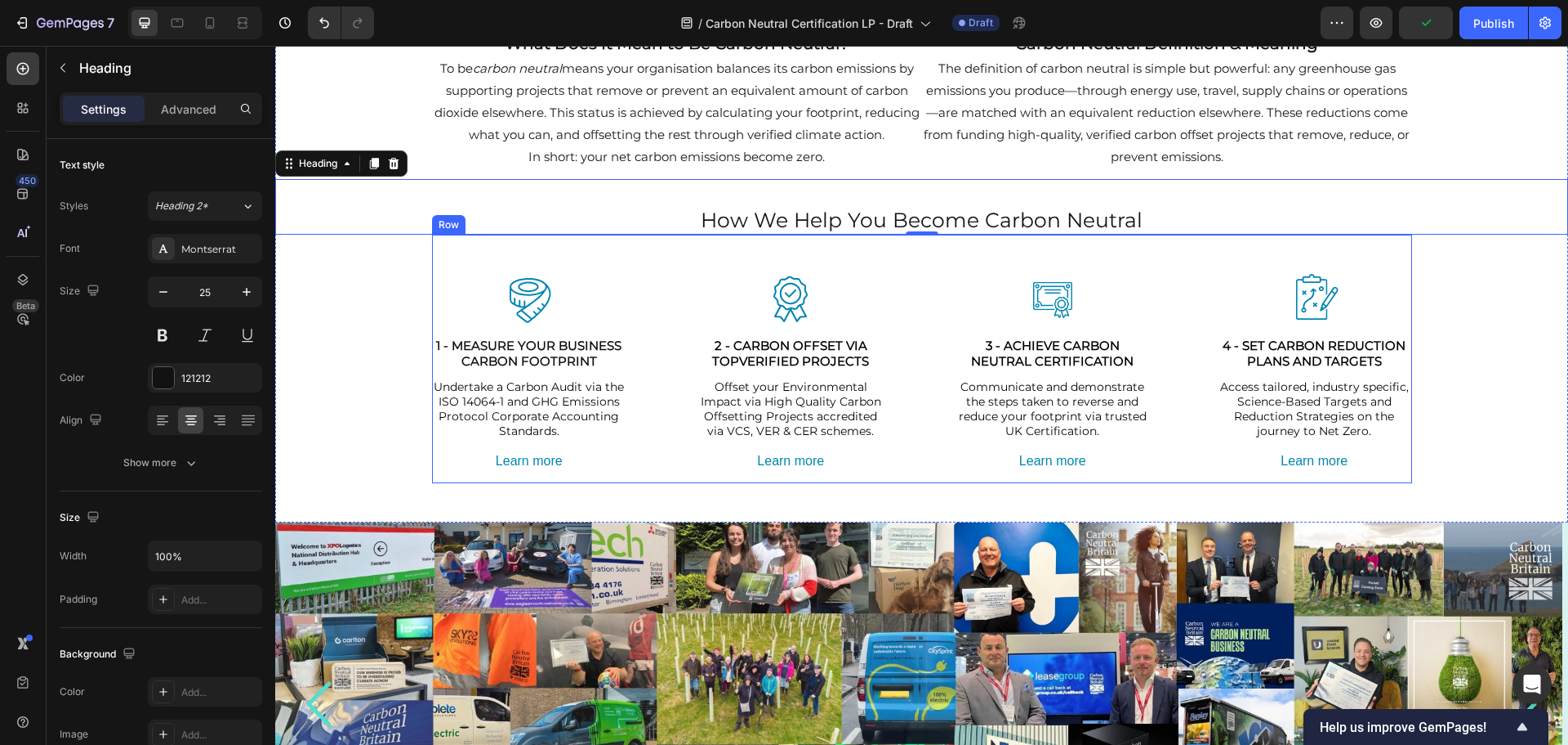
click at [1125, 235] on div "Image 1 - MEASURE YOUR BUSINESS CARBON FOOTPRINT Heading Undertake a Carbon Aud…" at bounding box center [922, 358] width 980 height 248
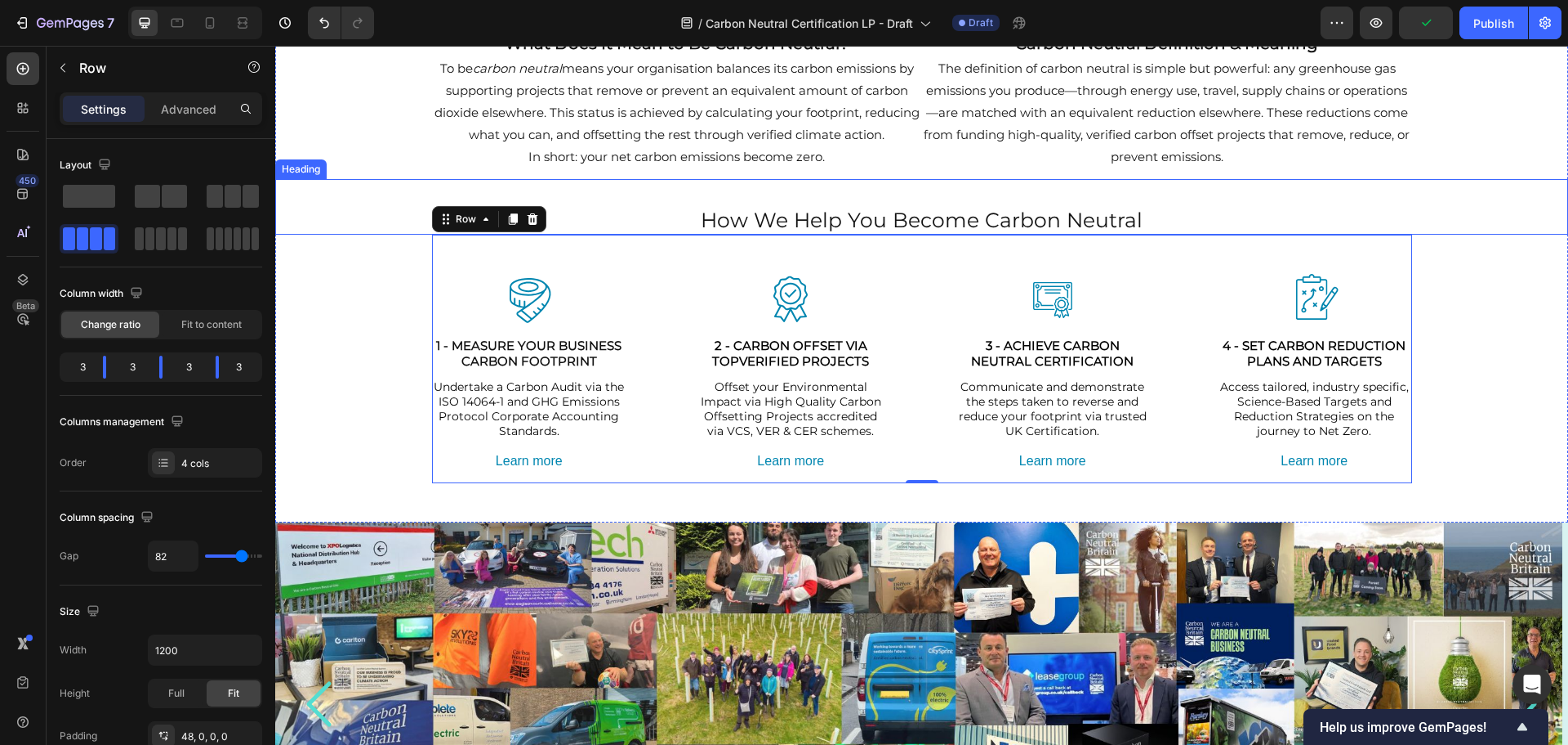
click at [1149, 221] on h2 "How We Help You Become Carbon Neutral" at bounding box center [922, 220] width 1294 height 30
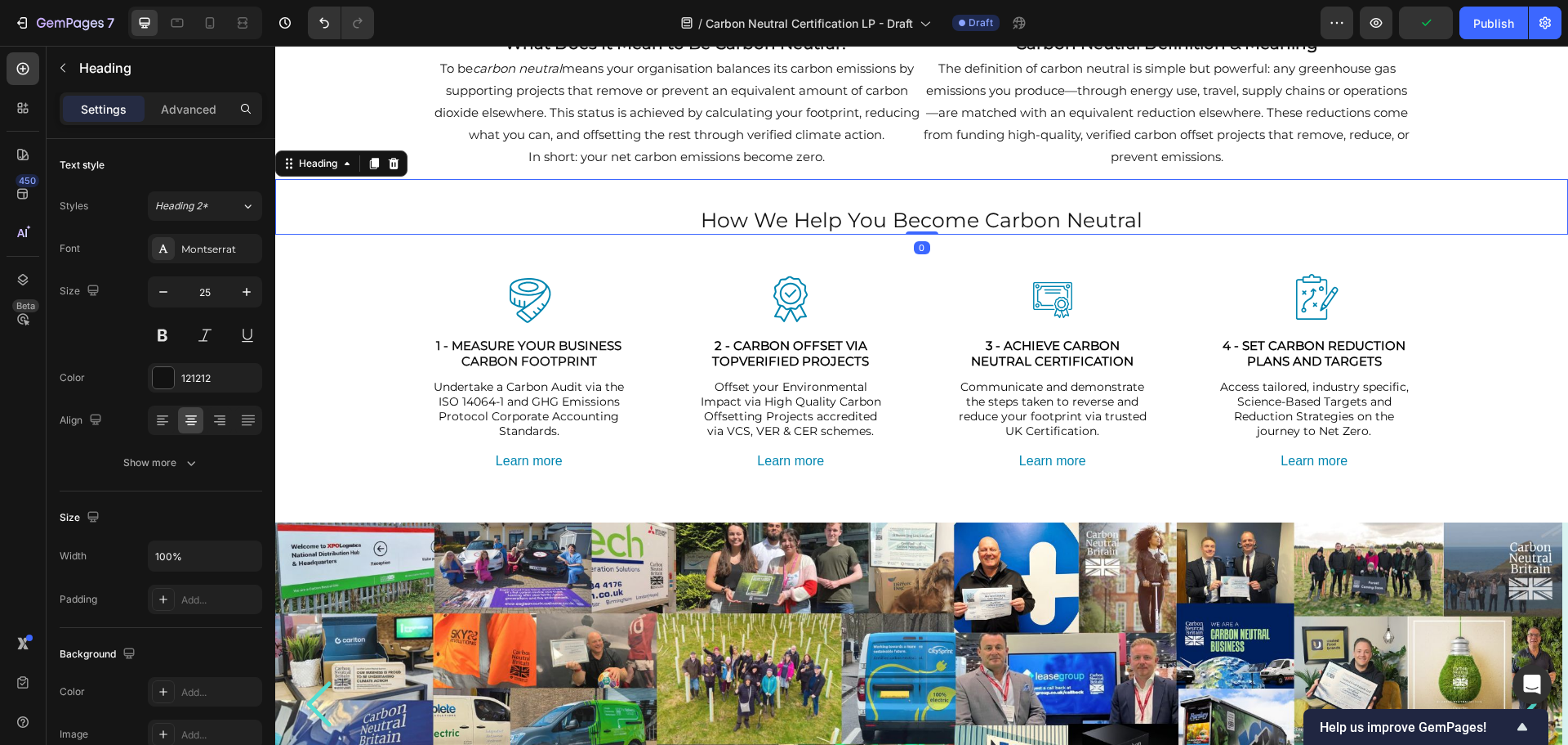
click at [1149, 221] on h2 "How We Help You Become Carbon Neutral" at bounding box center [922, 220] width 1294 height 30
click at [1149, 221] on p "How We Help You Become Carbon Neutral" at bounding box center [922, 220] width 1290 height 27
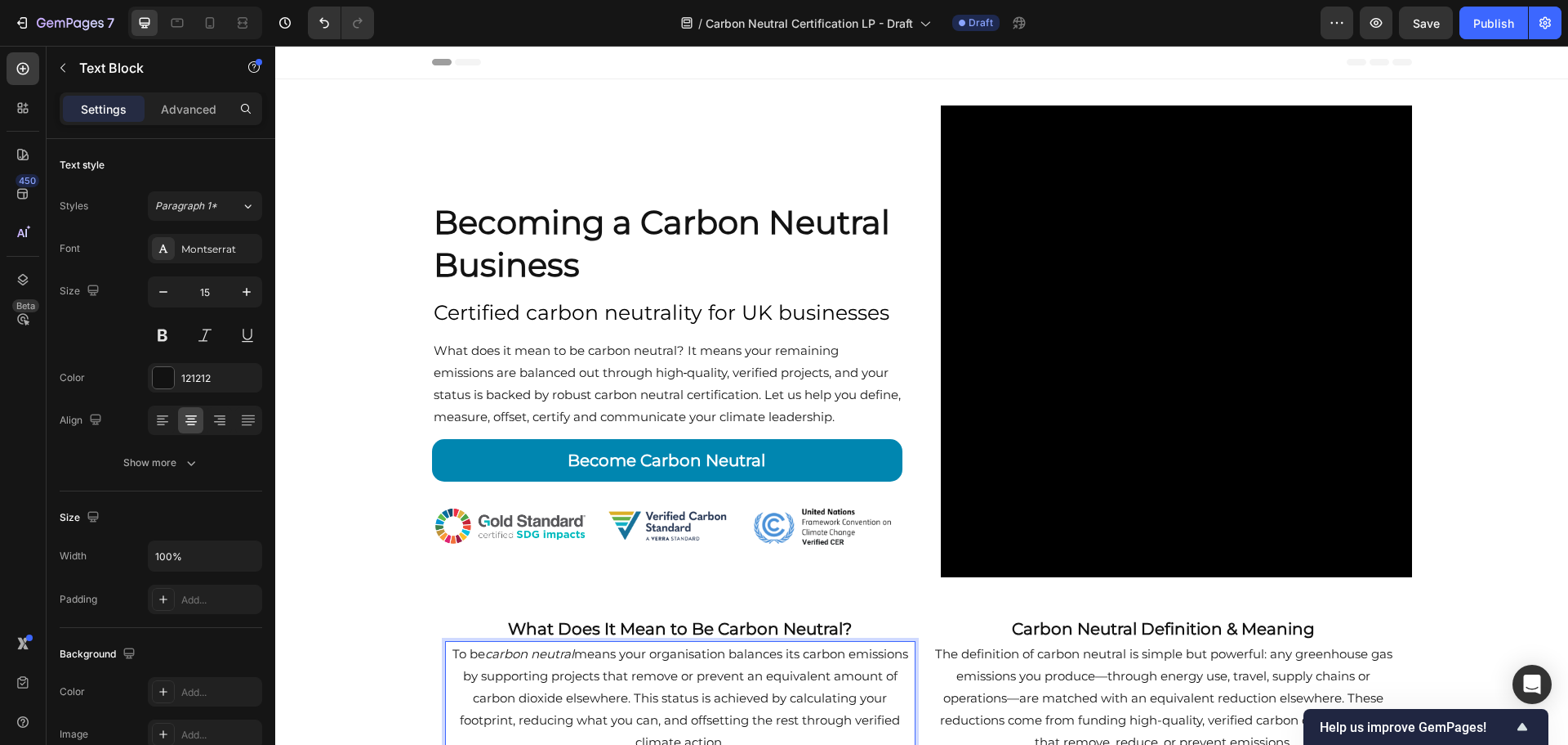
scroll to position [246, 0]
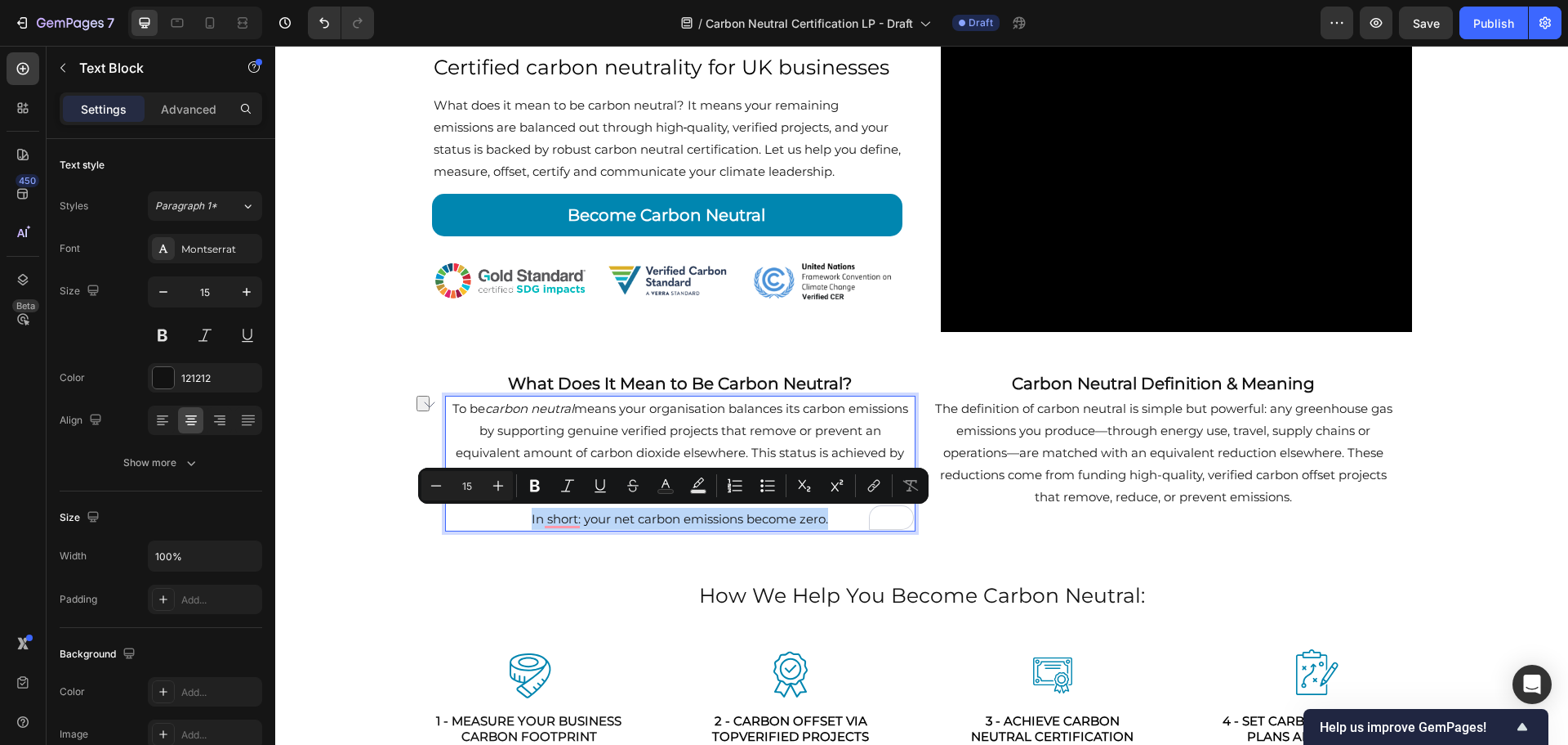
drag, startPoint x: 827, startPoint y: 516, endPoint x: 524, endPoint y: 514, distance: 303.0
click at [524, 514] on p "In short: your net carbon emissions become zero." at bounding box center [680, 518] width 467 height 22
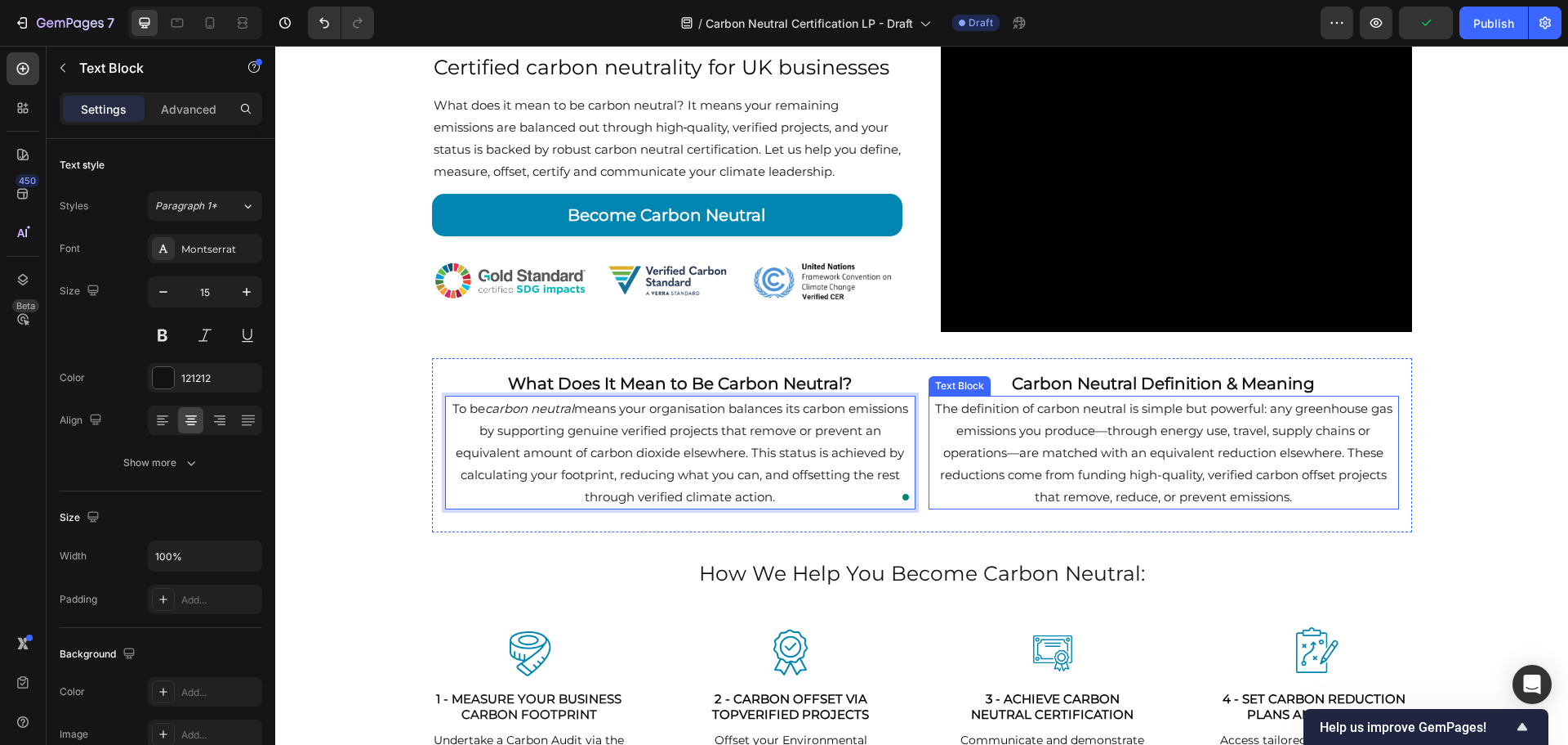
click at [1164, 422] on p "The definition of carbon neutral is simple but powerful: any greenhouse gas emi…" at bounding box center [1164, 452] width 467 height 110
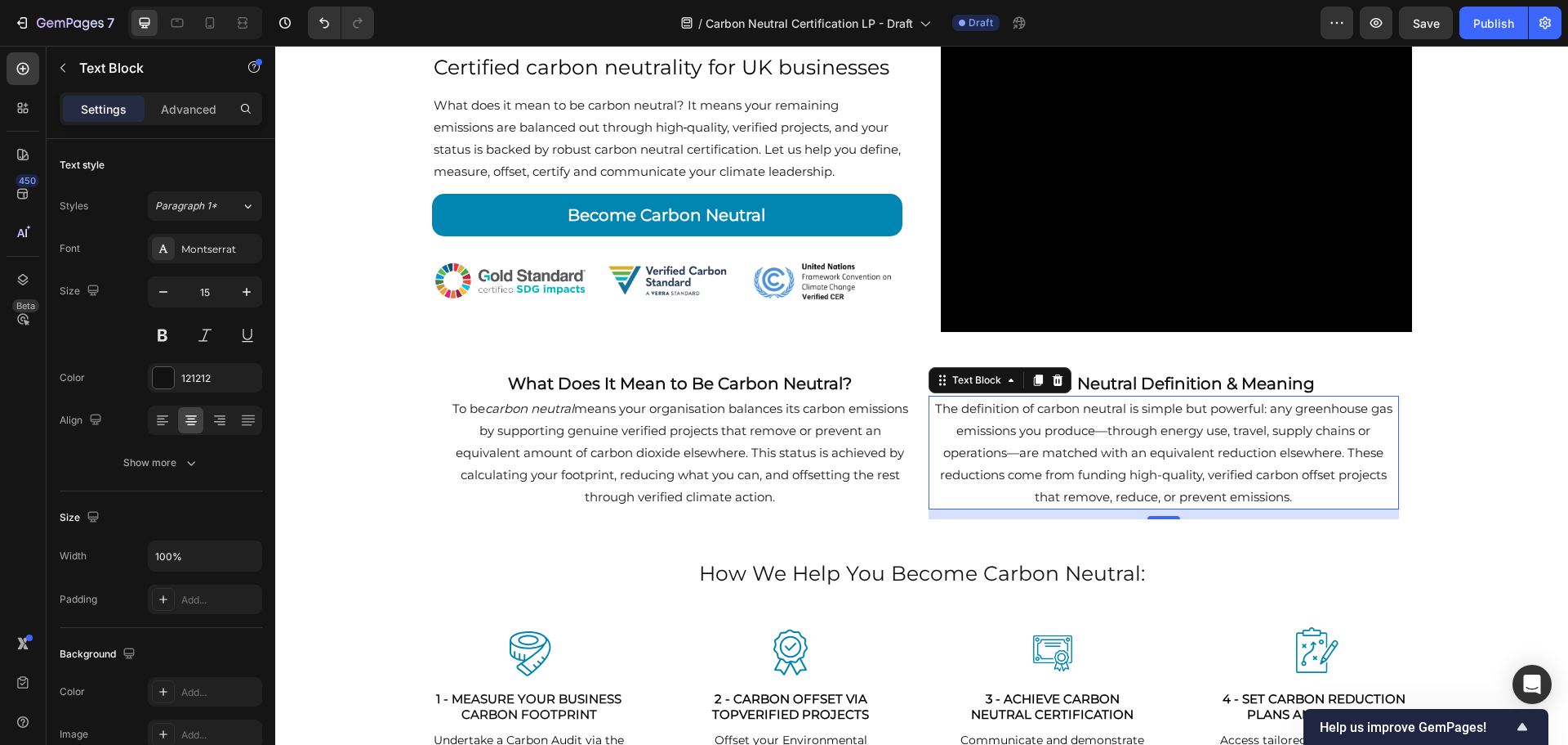
click at [1105, 436] on p "The definition of carbon neutral is simple but powerful: any greenhouse gas emi…" at bounding box center [1164, 452] width 467 height 110
click at [1102, 433] on p "The definition of carbon neutral is simple but powerful: any greenhouse gas emi…" at bounding box center [1164, 452] width 467 height 110
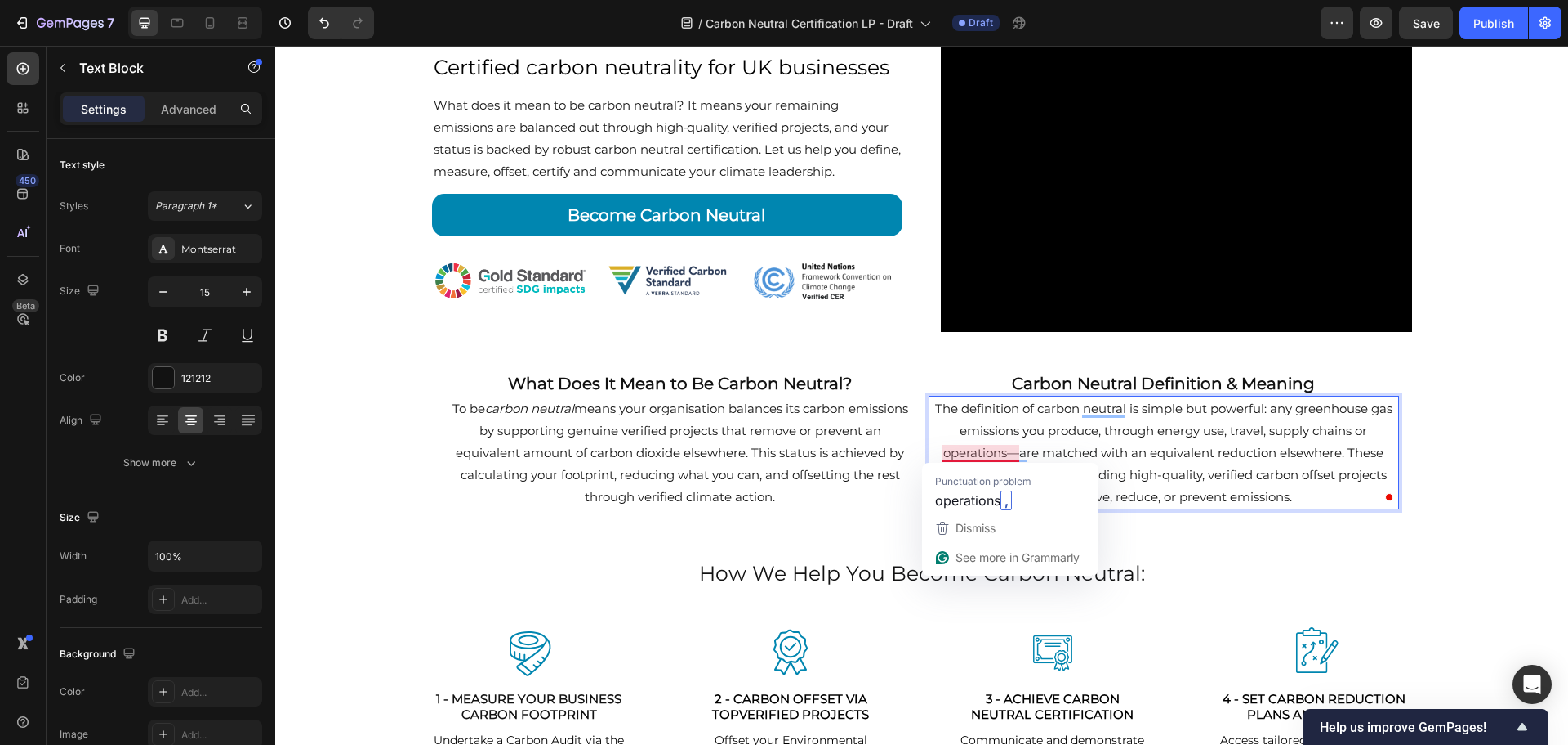
click at [1012, 452] on p "The definition of carbon neutral is simple but powerful: any greenhouse gas emi…" at bounding box center [1164, 452] width 467 height 110
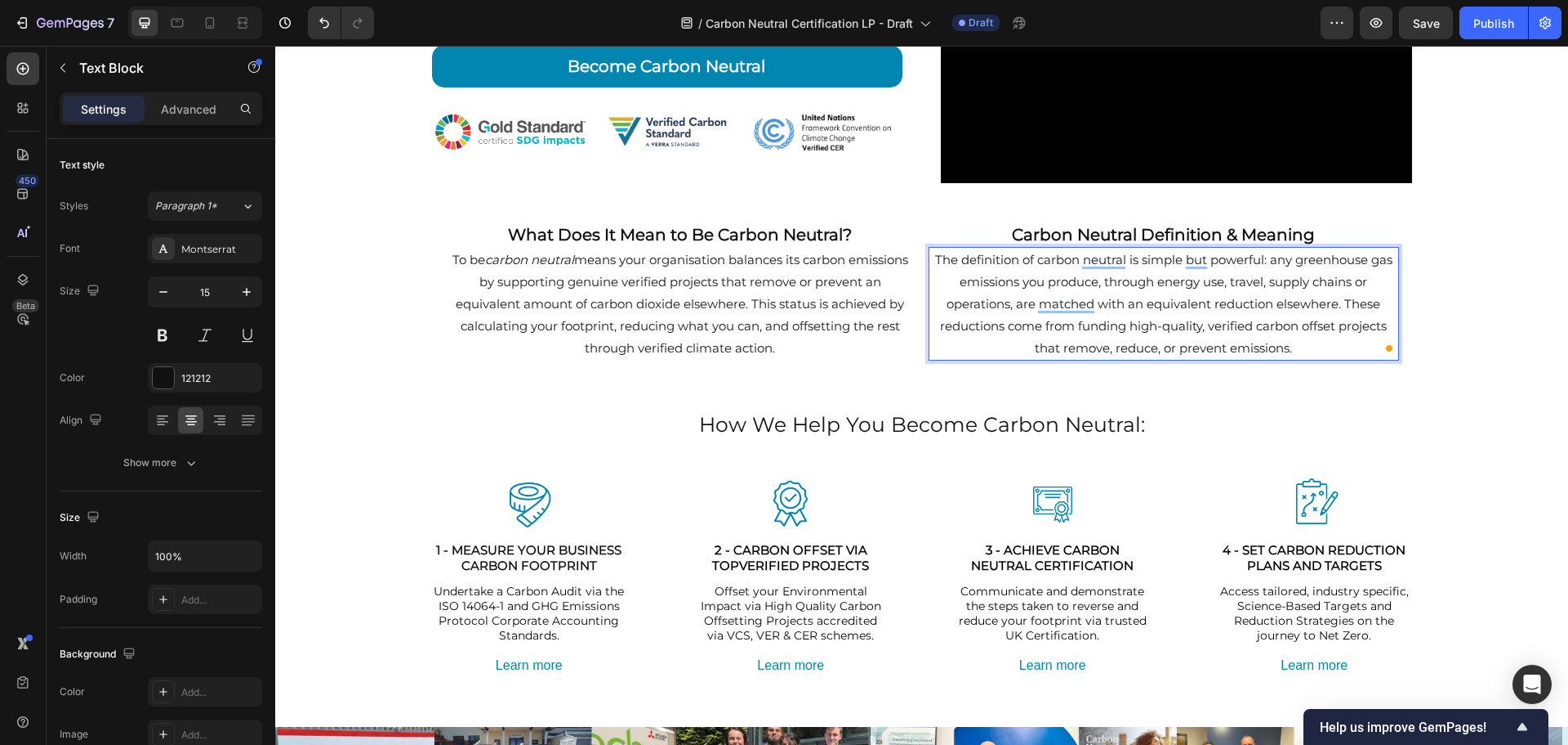
scroll to position [490, 0]
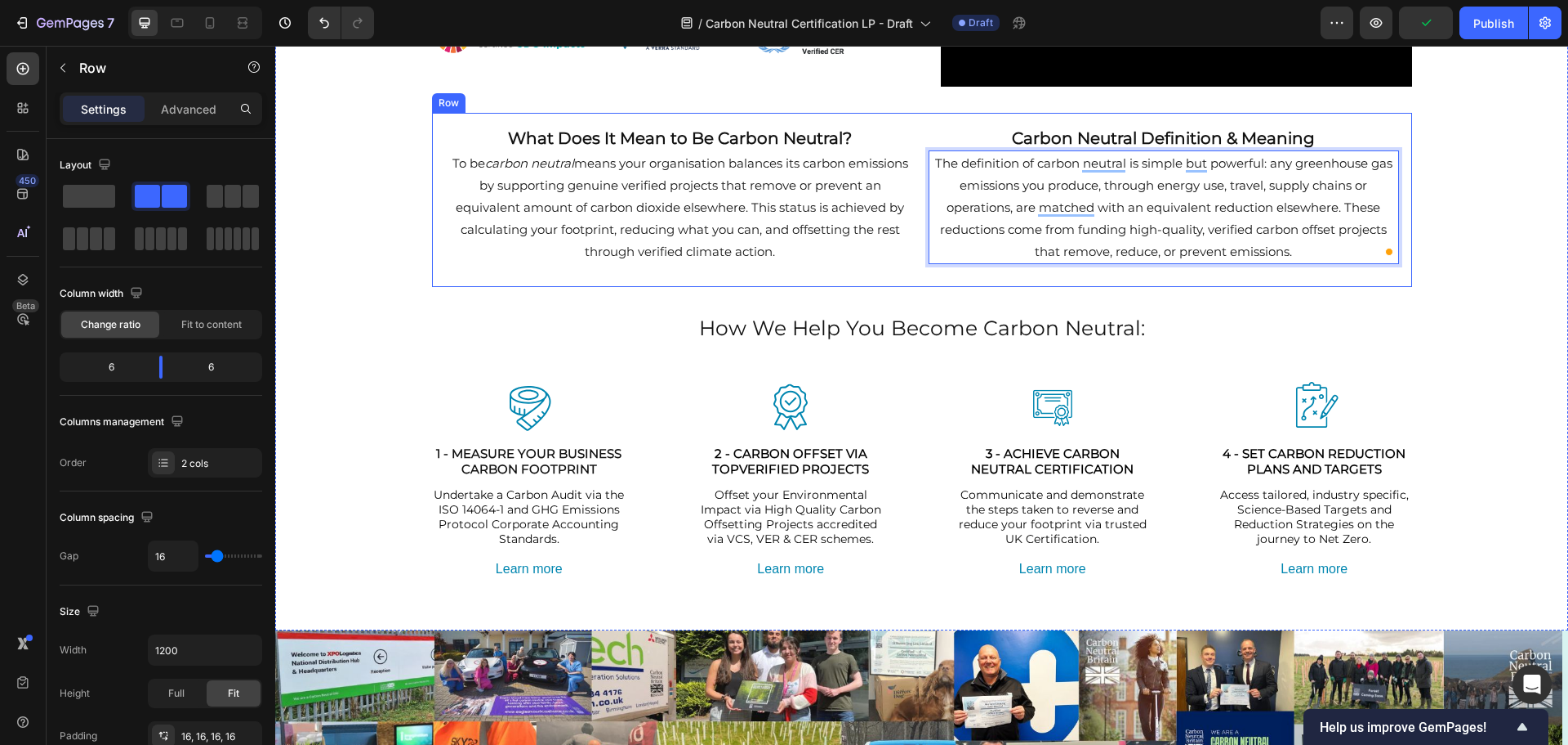
click at [919, 124] on div "What Does It Mean to Be Carbon Neutral? Heading To be carbon neutral means your…" at bounding box center [922, 199] width 980 height 174
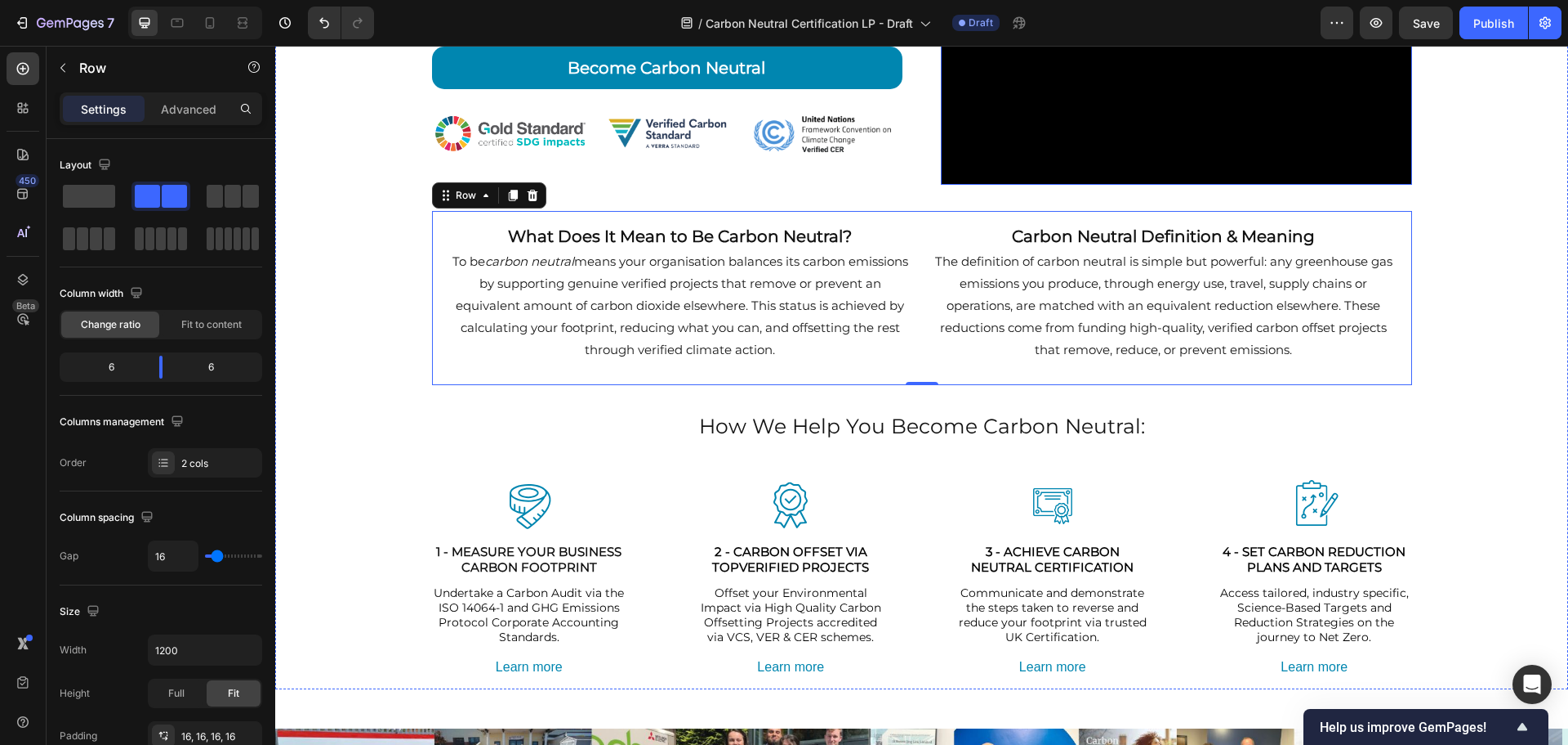
scroll to position [408, 0]
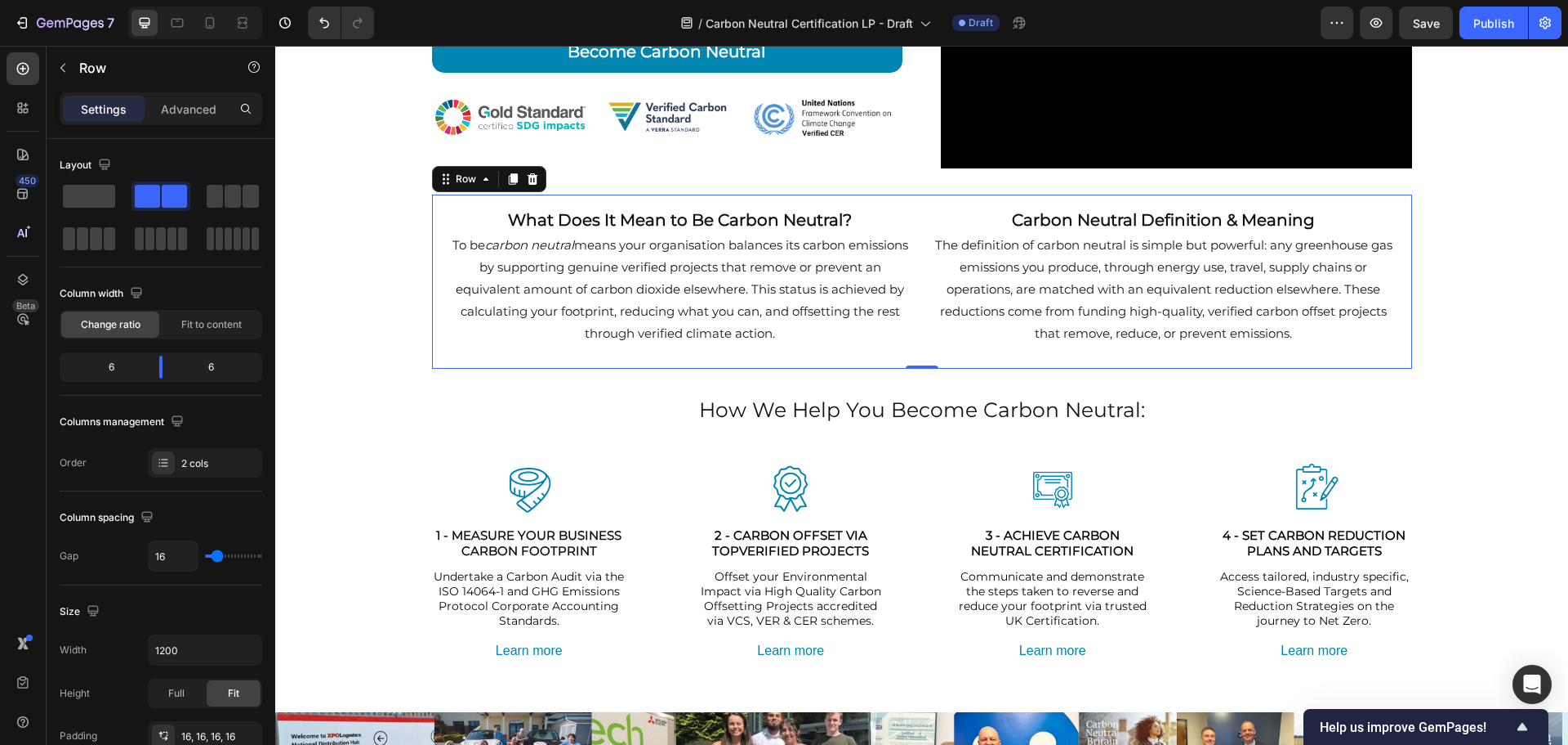
click at [911, 208] on div "What Does It Mean to Be Carbon Neutral? Heading To be carbon neutral means your…" at bounding box center [922, 281] width 980 height 174
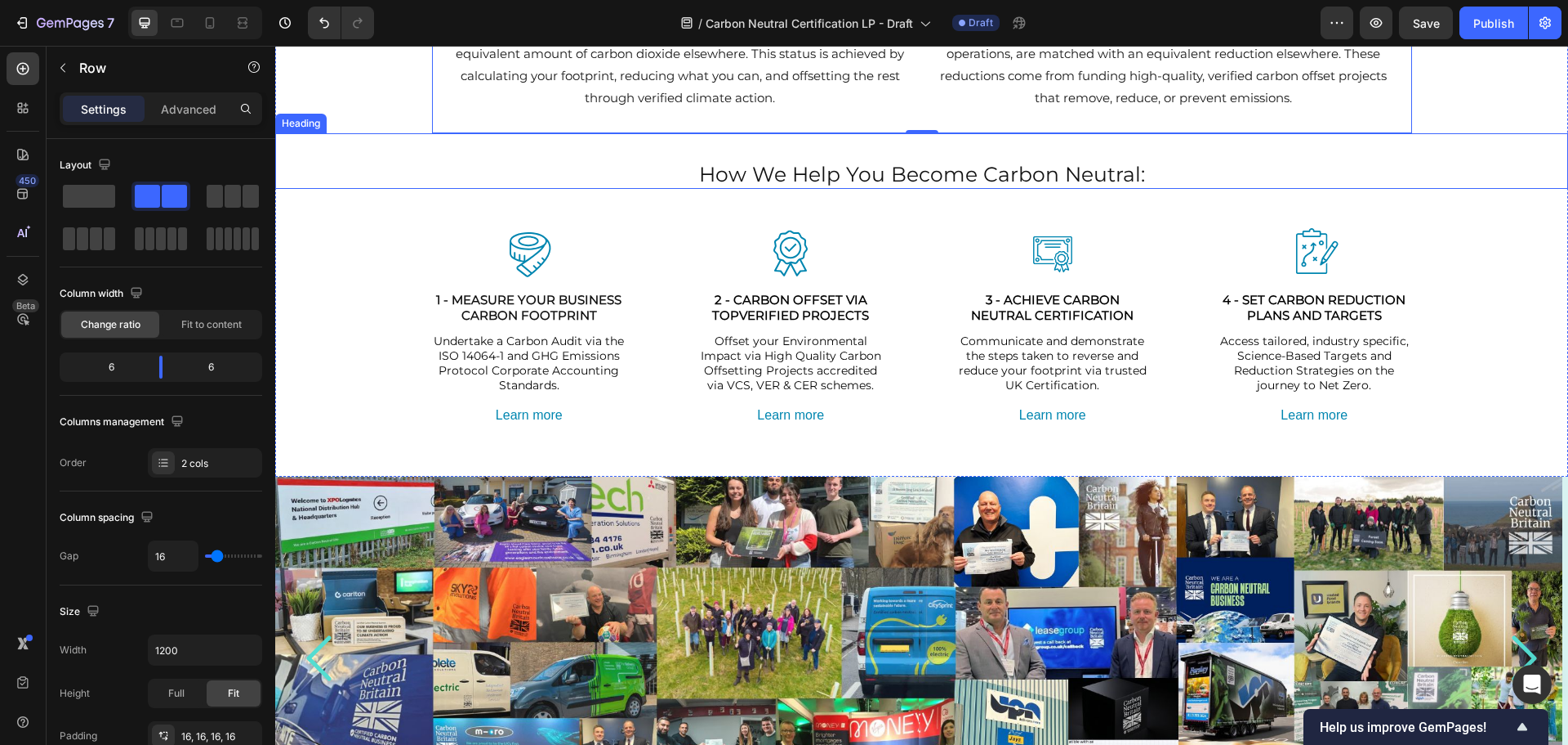
scroll to position [654, 0]
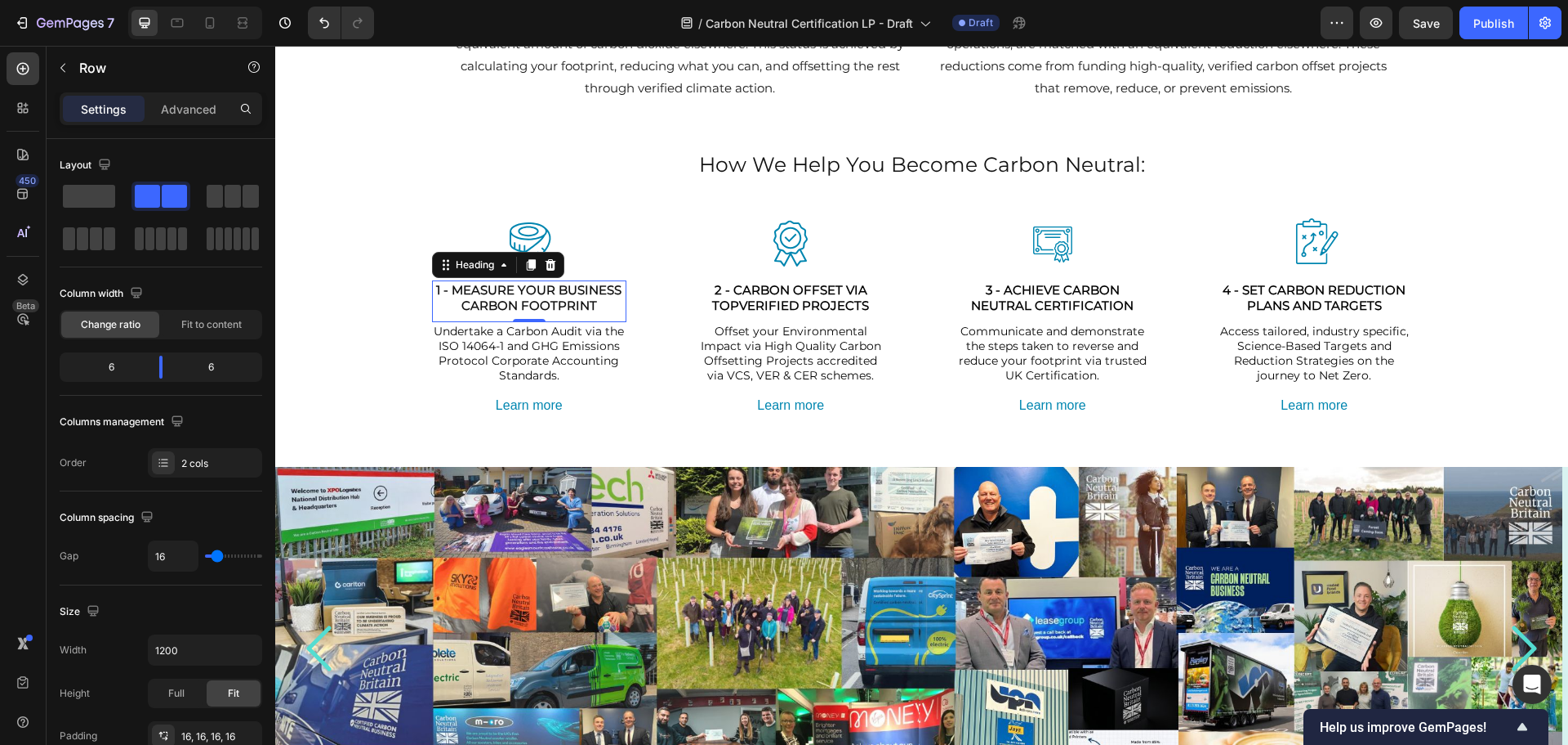
click at [483, 296] on h2 "1 - MEASURE YOUR BUSINESS CARBON FOOTPRINT" at bounding box center [530, 297] width 196 height 35
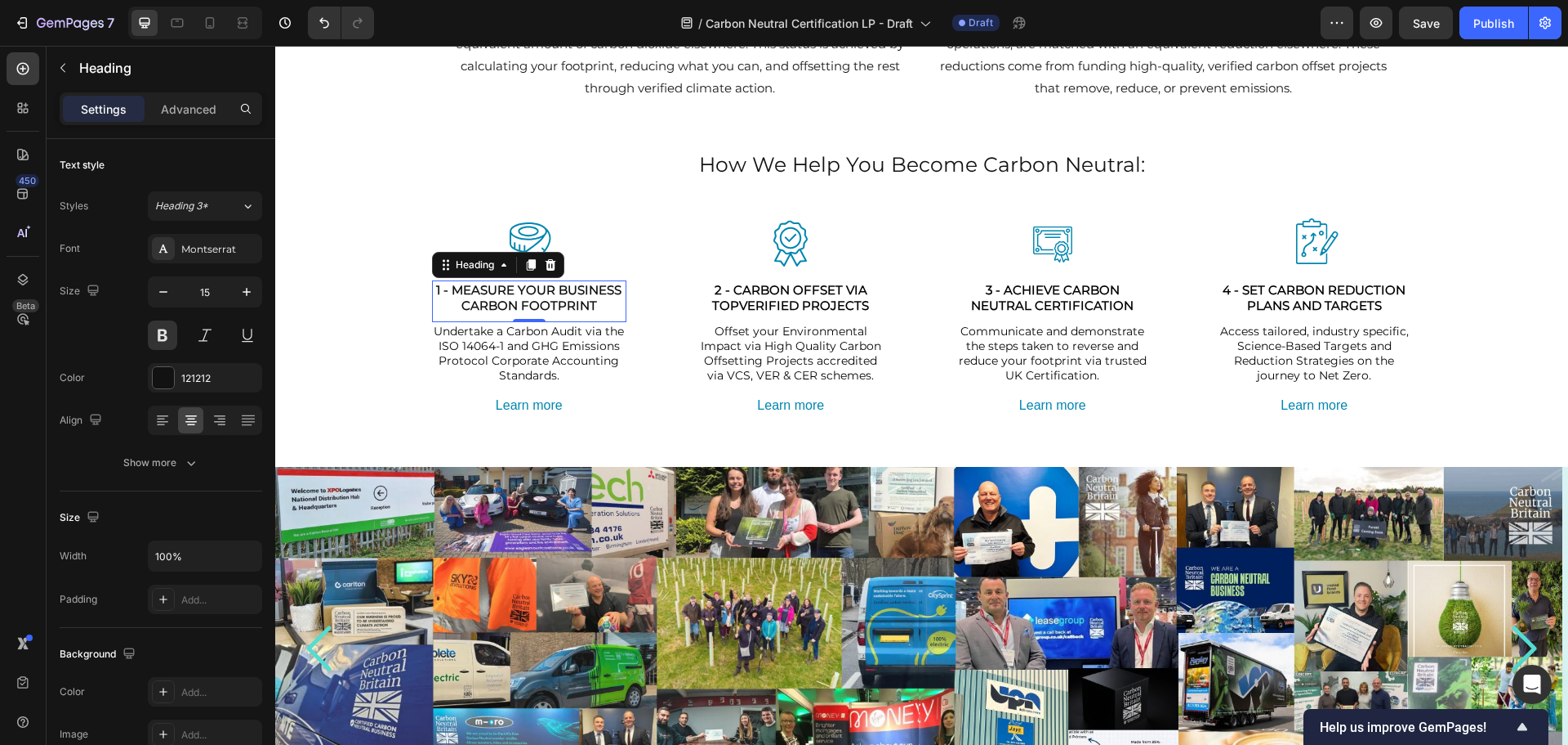
click at [483, 296] on h2 "1 - MEASURE YOUR BUSINESS CARBON FOOTPRINT" at bounding box center [530, 297] width 196 height 35
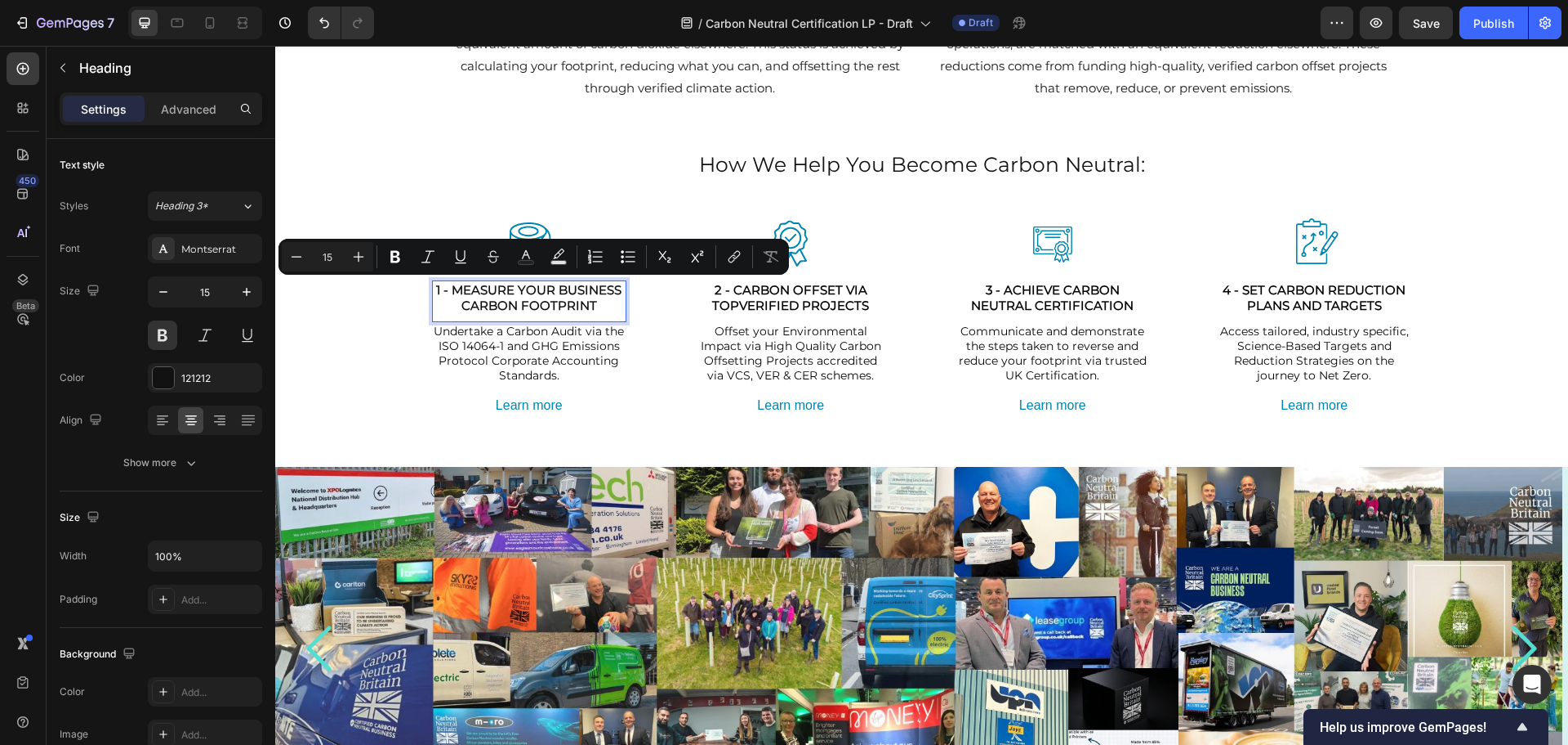
click at [450, 290] on p "1 - MEASURE YOUR BUSINESS CARBON FOOTPRINT" at bounding box center [529, 298] width 192 height 32
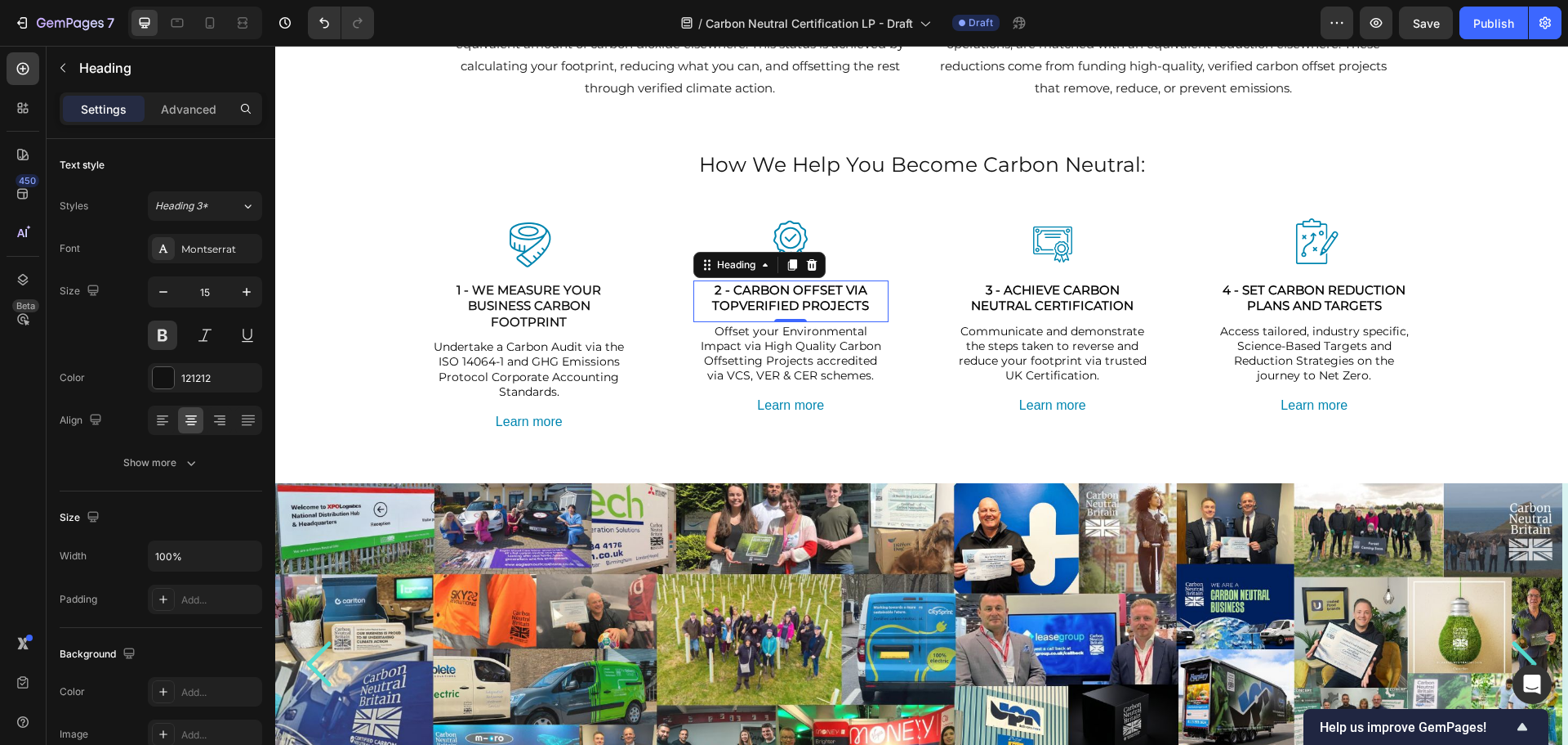
click at [744, 288] on strong "2 - CARBON OFFSET VIA TOPVERIFIED PROJECTS" at bounding box center [791, 298] width 157 height 32
click at [731, 291] on strong "2 - CARBON OFFSET VIA TOPVERIFIED PROJECTS" at bounding box center [791, 298] width 157 height 32
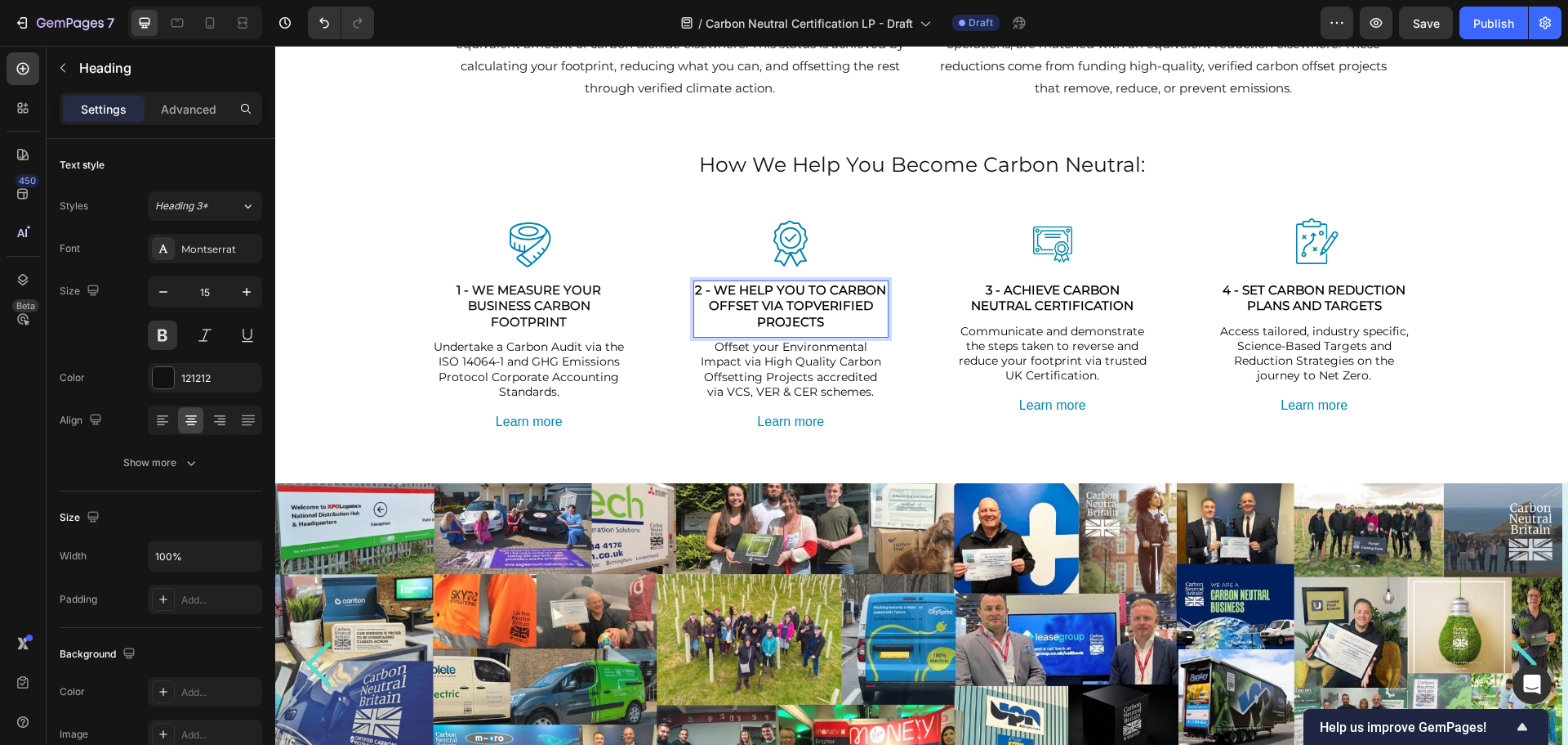
click at [820, 319] on p "2 - WE HELP YOU TO CARBON OFFSET VIA TOPVERIFIED PROJECTS" at bounding box center [791, 306] width 192 height 48
drag, startPoint x: 822, startPoint y: 321, endPoint x: 756, endPoint y: 307, distance: 67.5
click at [756, 307] on p "2 - WE HELP YOU TO CARBON OFFSET VIA TOPVERIFIED PROJECTS" at bounding box center [791, 306] width 192 height 48
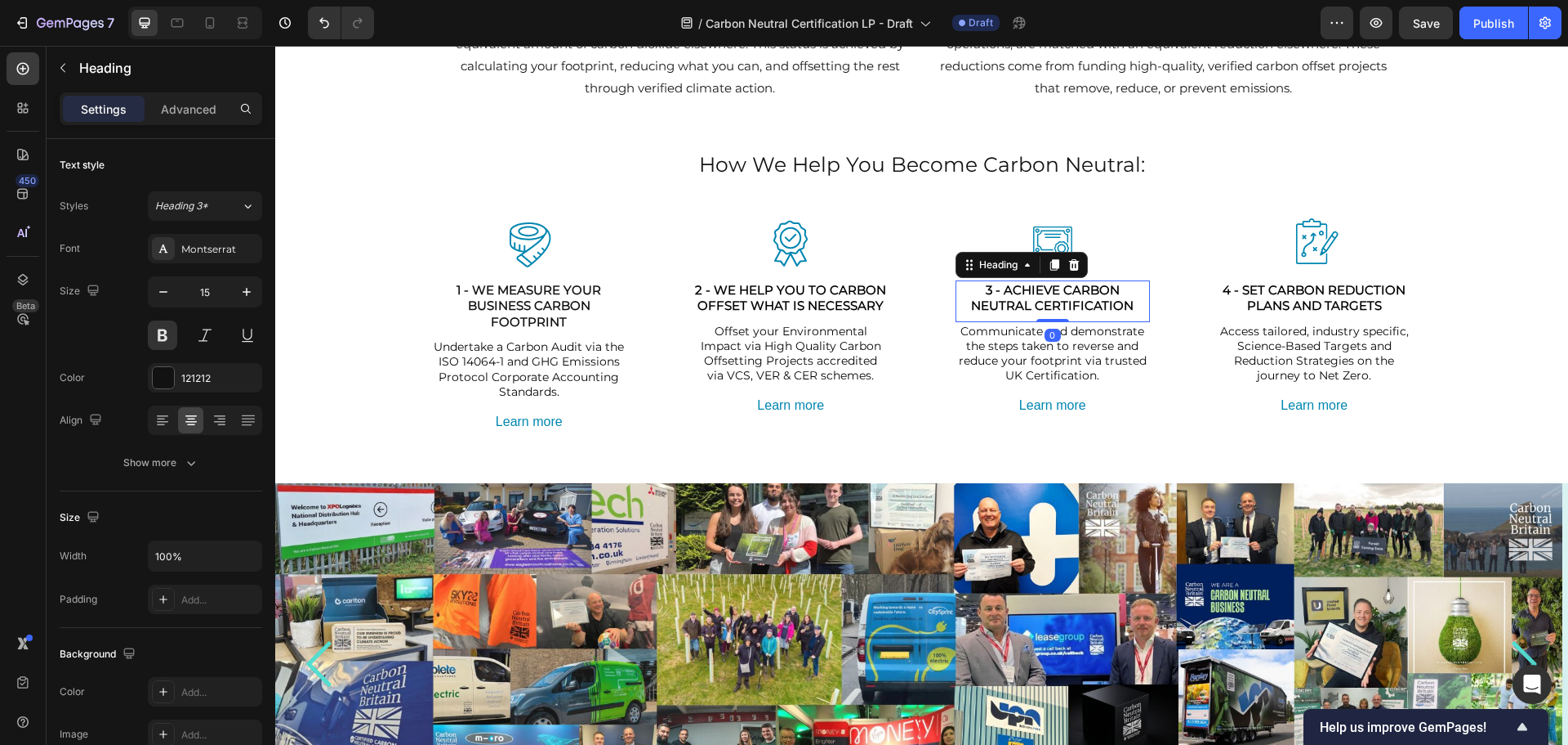
click at [1071, 283] on strong "3 - ACHIEVE CARBON NEUTRAL CERTIFICATION" at bounding box center [1052, 298] width 163 height 32
click at [587, 301] on p "1 - WE MEASURE YOUR BUSINESS CARBON FOOTPRINT" at bounding box center [529, 306] width 192 height 48
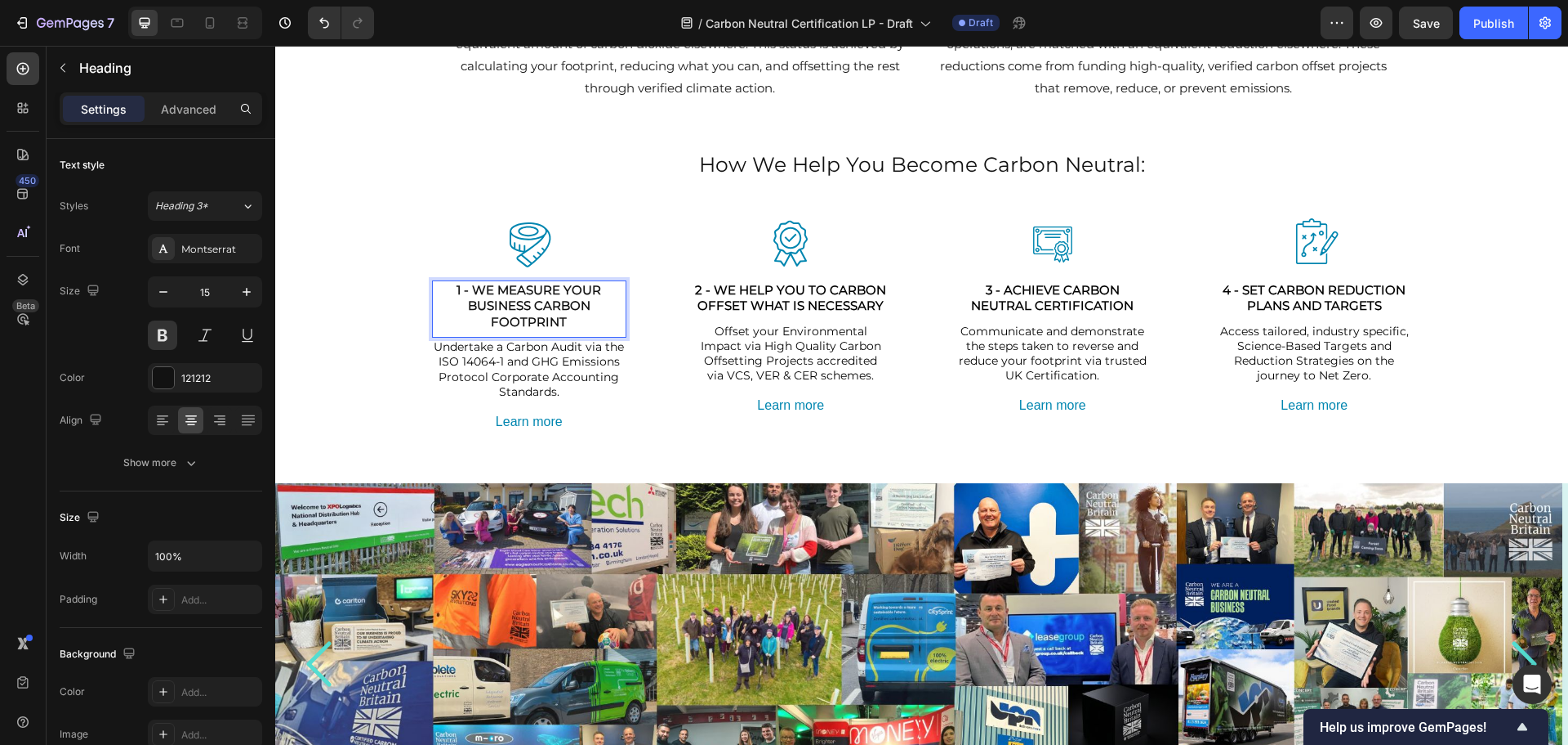
click at [571, 321] on p "1 - WE MEASURE YOUR BUSINESS CARBON FOOTPRINT" at bounding box center [529, 306] width 192 height 48
click at [526, 305] on p "1 - WE MEASURE YOUR BUSINESS CARBON FOOTPRINT" at bounding box center [529, 306] width 192 height 48
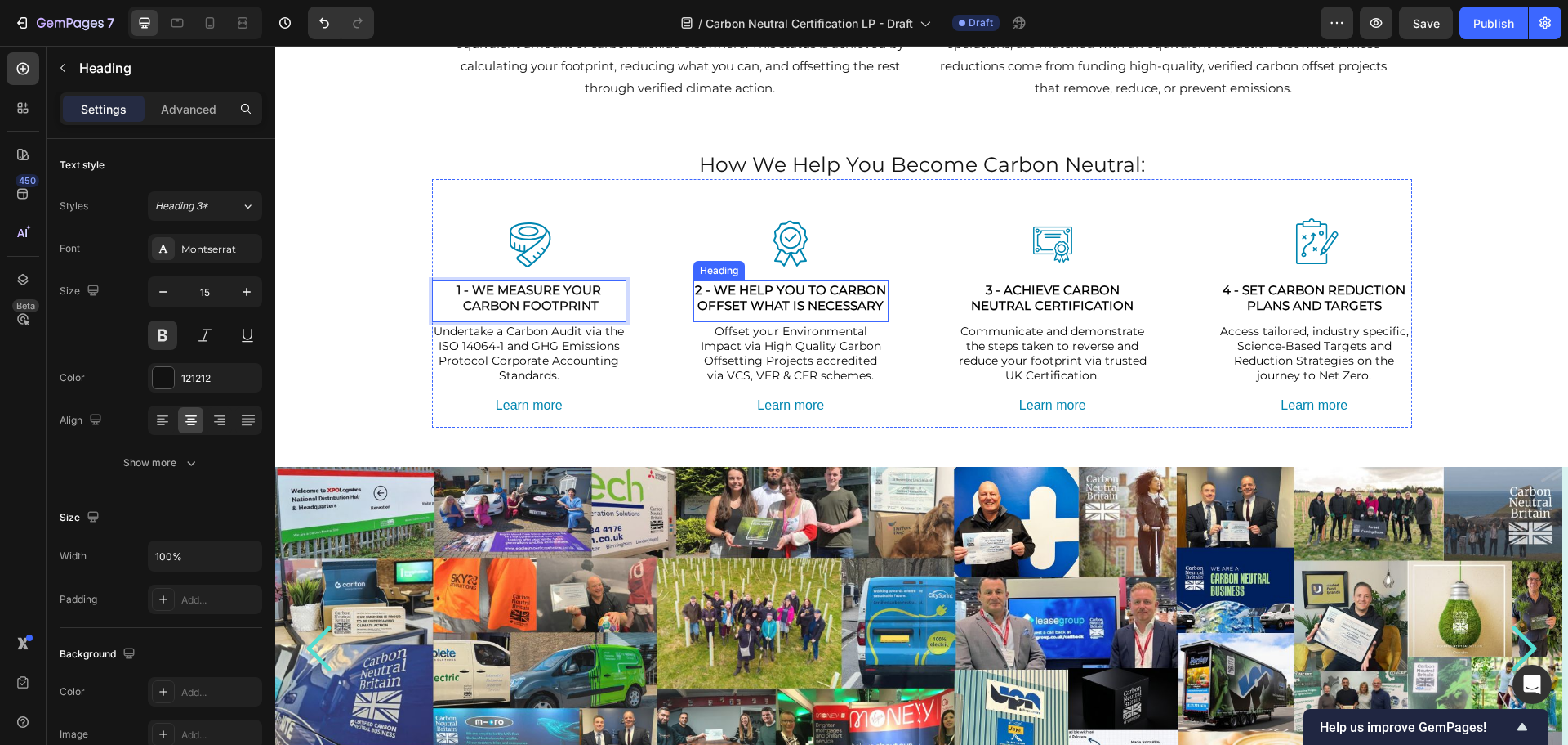
click at [826, 292] on strong "2 - WE HELP YOU TO CARBON OFFSET WHAT IS NECESSARY" at bounding box center [790, 298] width 191 height 32
click at [877, 292] on strong "2 - WE HELP YOU TO CARBON OFFSET WHAT IS NECESSARY" at bounding box center [790, 298] width 191 height 32
click at [851, 303] on strong "2 - WE HELP YOU TO OFFSET WHAT IS NECESSARY" at bounding box center [791, 298] width 184 height 32
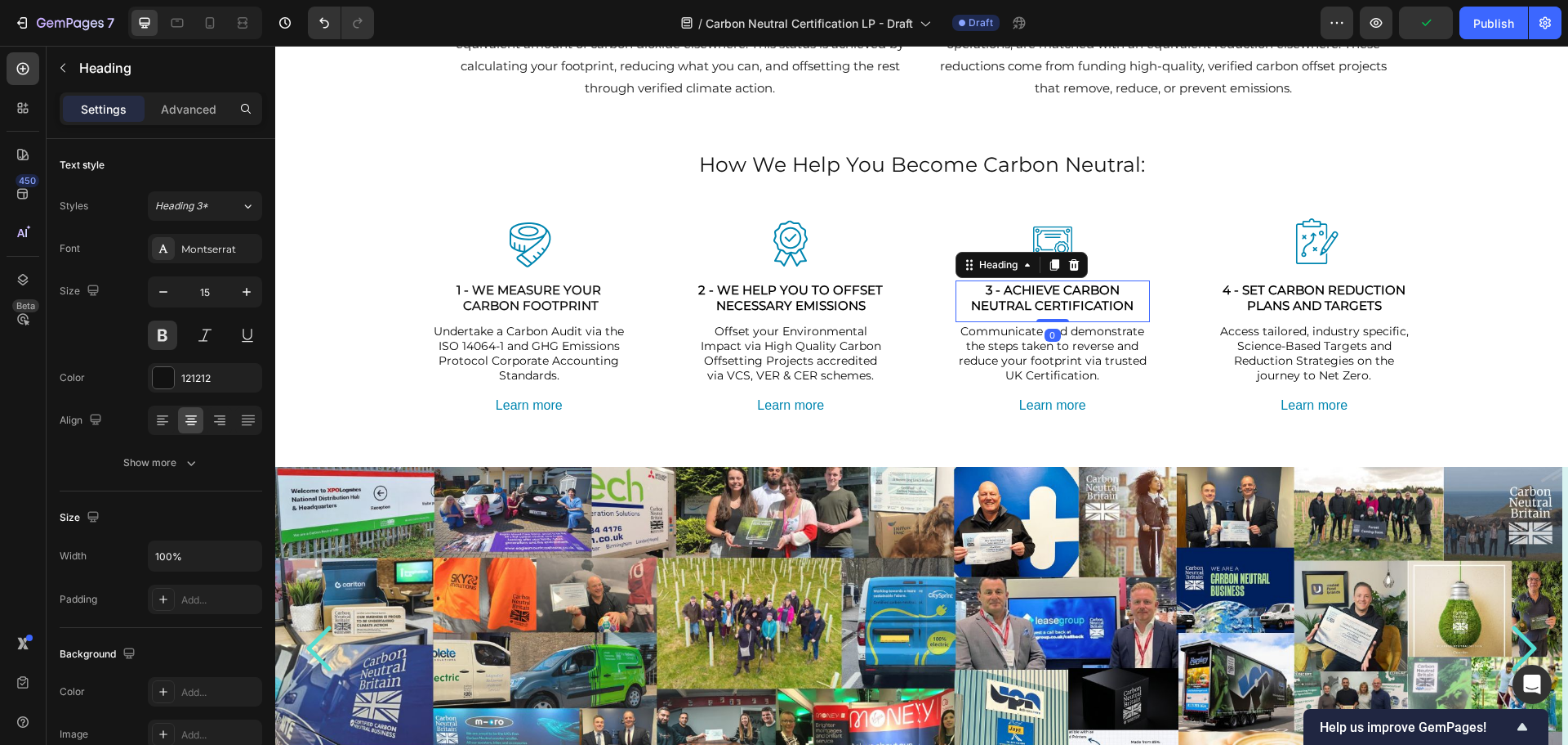
click at [1065, 292] on strong "3 - ACHIEVE CARBON NEUTRAL CERTIFICATION" at bounding box center [1052, 298] width 163 height 32
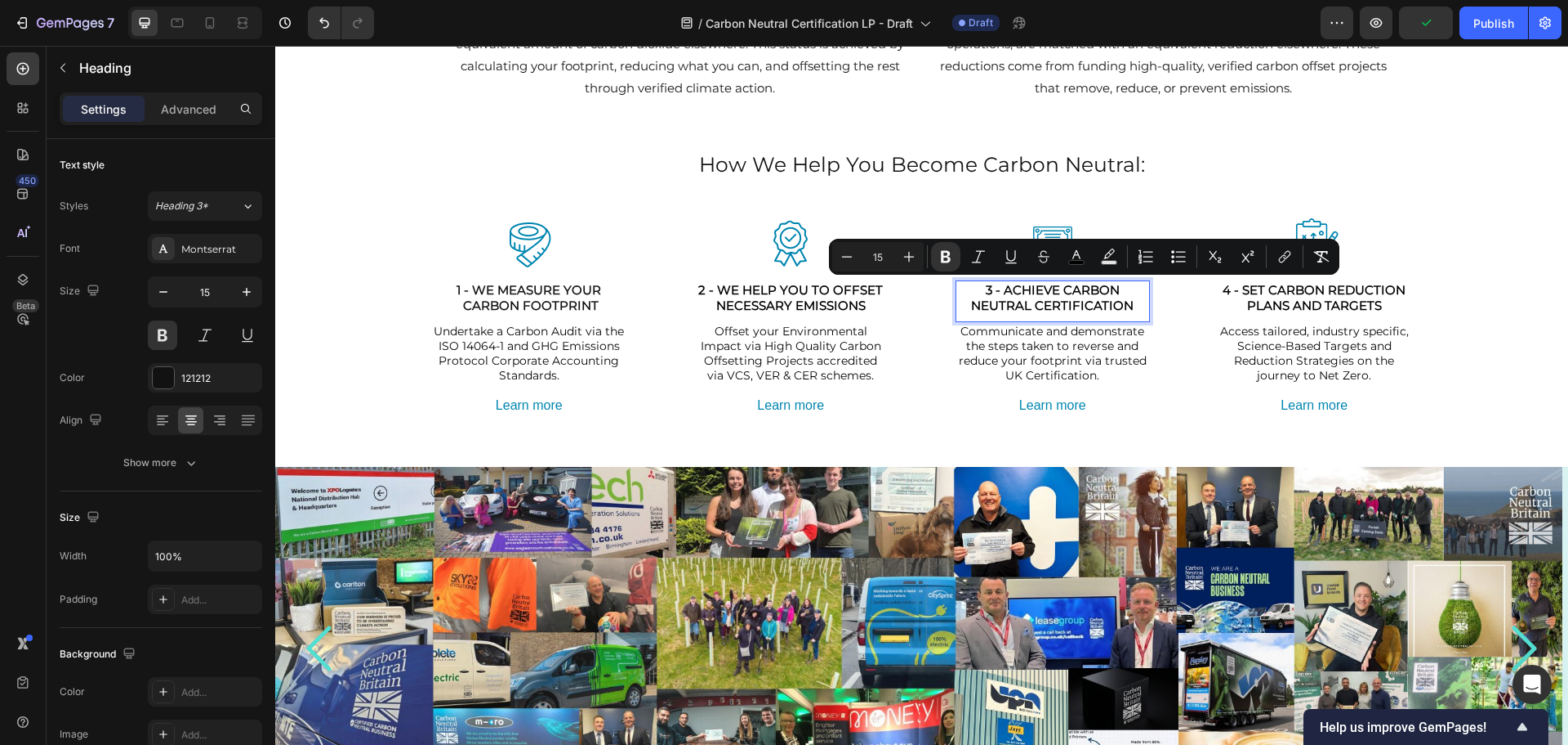
click at [1053, 293] on strong "3 - ACHIEVE CARBON NEUTRAL CERTIFICATION" at bounding box center [1052, 298] width 163 height 32
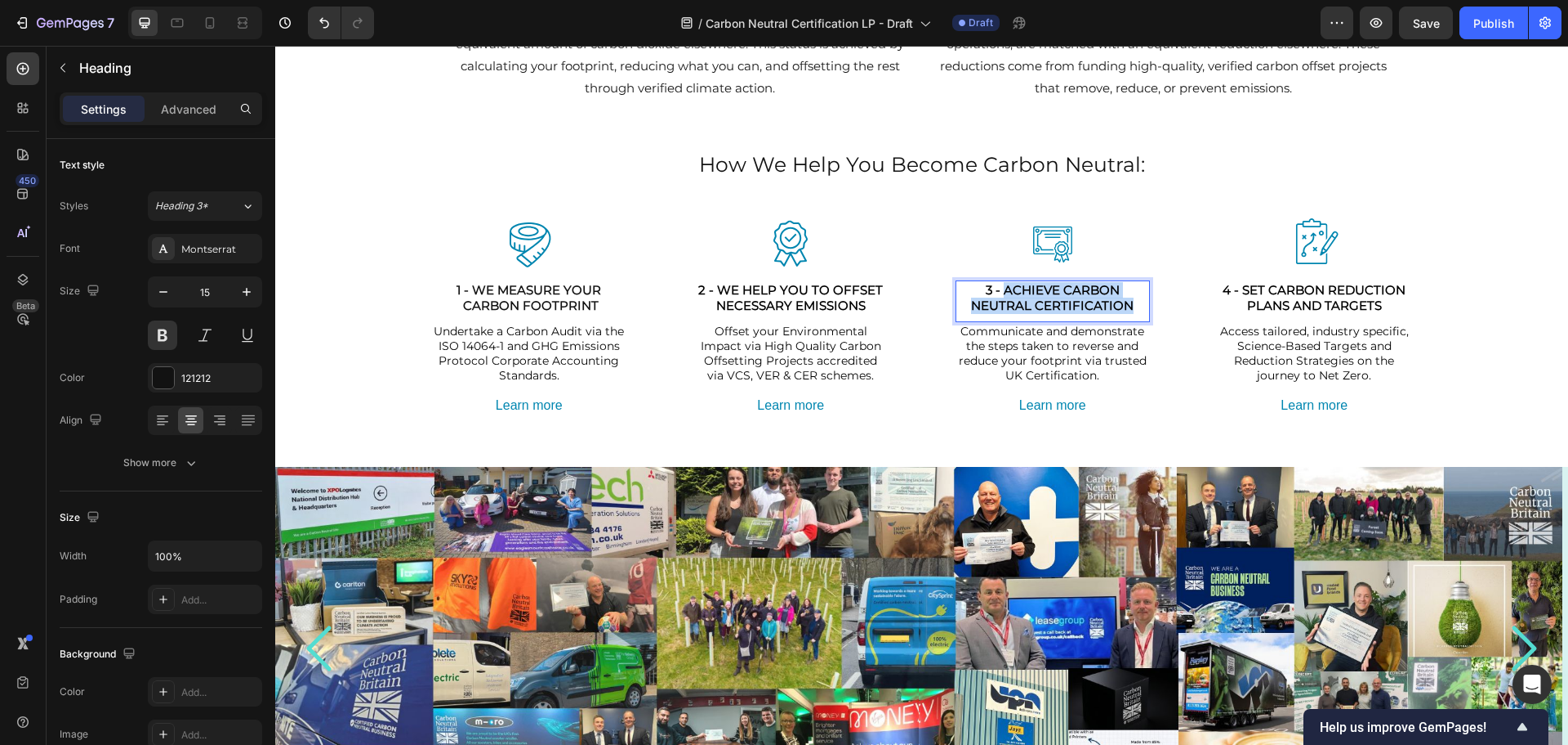
drag, startPoint x: 1125, startPoint y: 303, endPoint x: 999, endPoint y: 284, distance: 127.4
click at [999, 284] on strong "3 - ACHIEVE CARBON NEUTRAL CERTIFICATION" at bounding box center [1052, 298] width 163 height 32
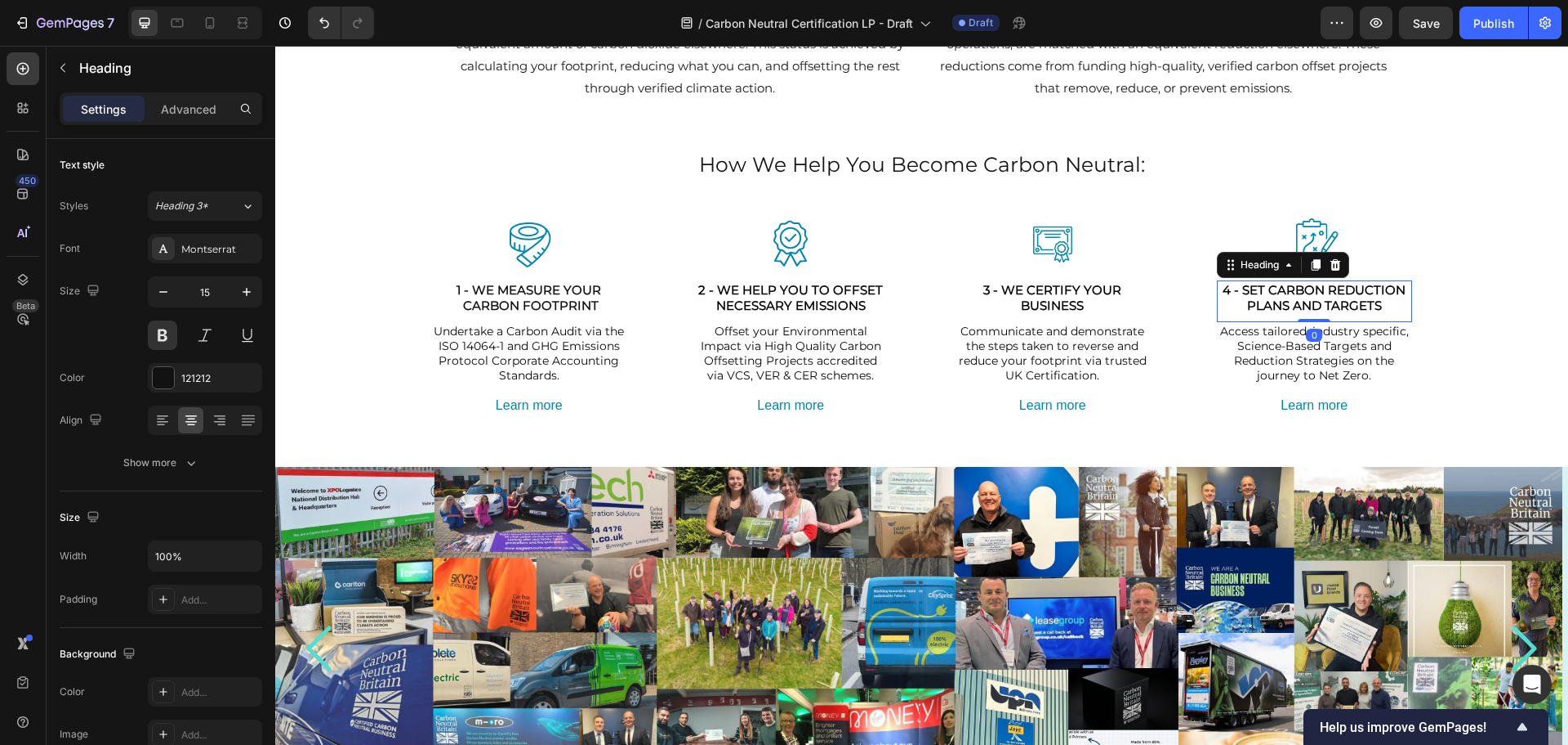
click at [1316, 300] on strong "4 - SET CARBON REDUCTION PLANS AND TARGETS" at bounding box center [1314, 298] width 183 height 32
click at [1247, 296] on strong "4 - SET CARBON REDUCTION PLANS AND TARGETS" at bounding box center [1314, 298] width 183 height 32
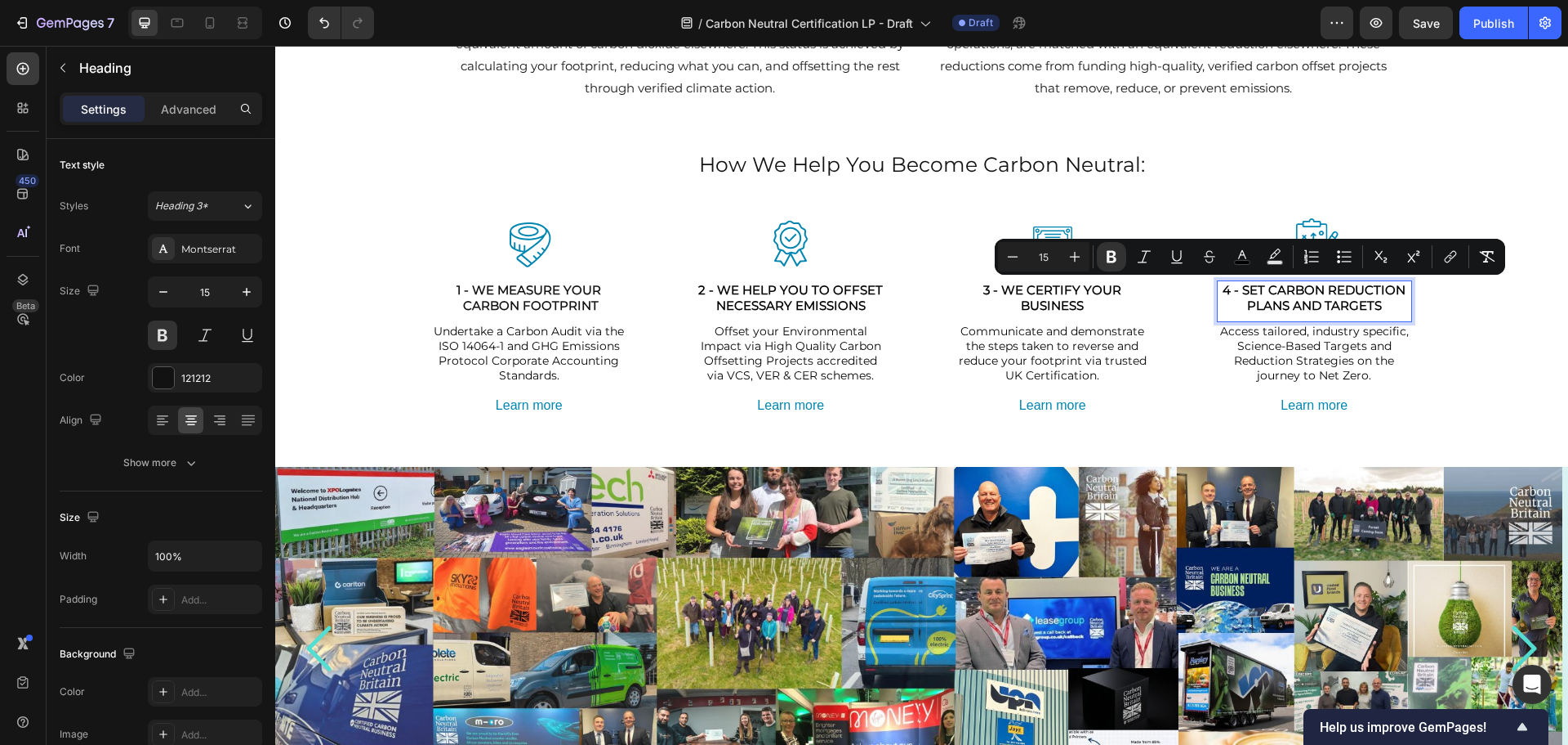
click at [1239, 294] on strong "4 - SET CARBON REDUCTION PLANS AND TARGETS" at bounding box center [1314, 298] width 183 height 32
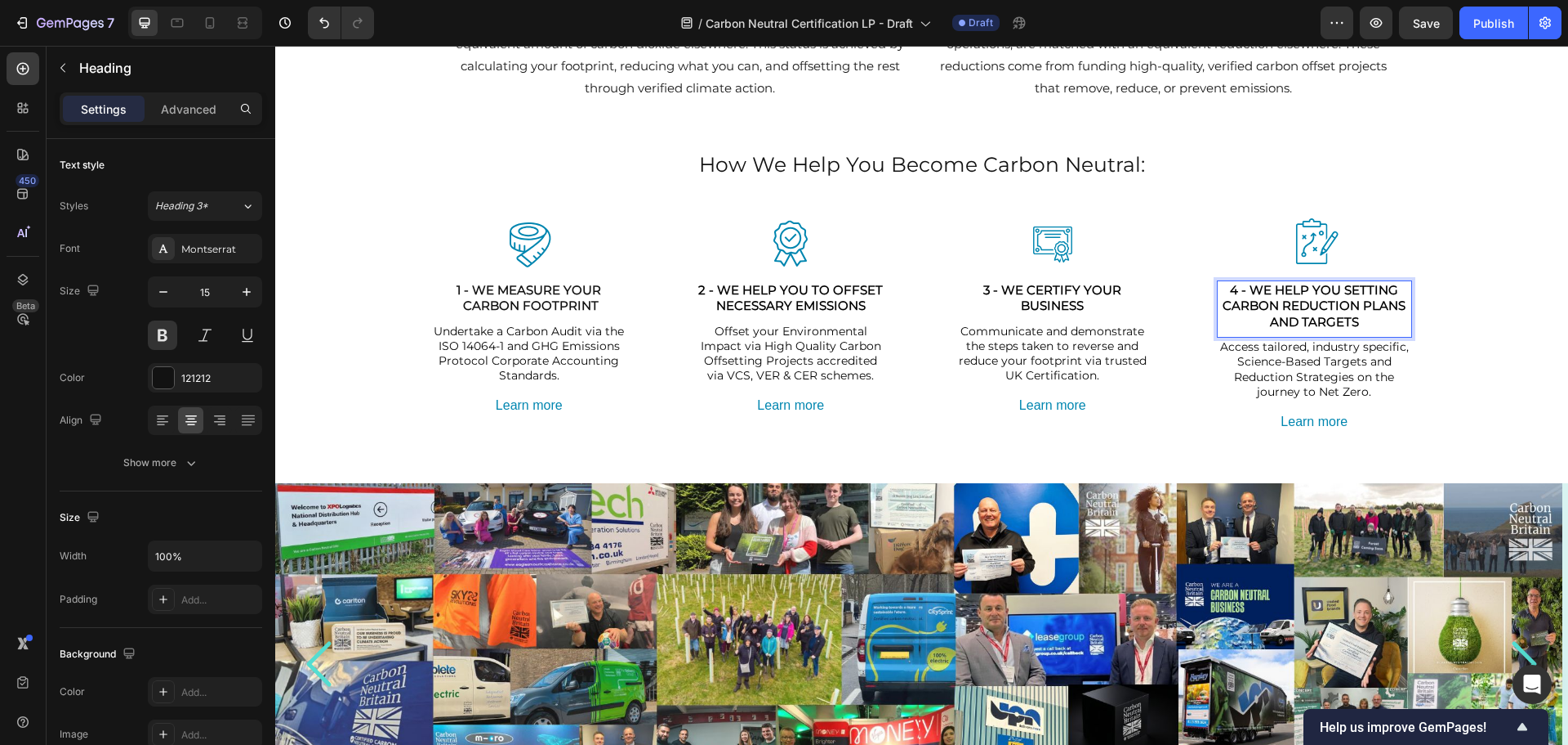
click at [1361, 323] on p "4 - WE HELP YOU SETTING CARBON REDUCTION PLANS AND TARGETS" at bounding box center [1314, 306] width 192 height 48
drag, startPoint x: 1357, startPoint y: 305, endPoint x: 1213, endPoint y: 308, distance: 144.0
click at [1218, 308] on p "4 - WE HELP YOU SETTING CARBON REDUCTION PLANS AND TARGETS" at bounding box center [1314, 306] width 192 height 48
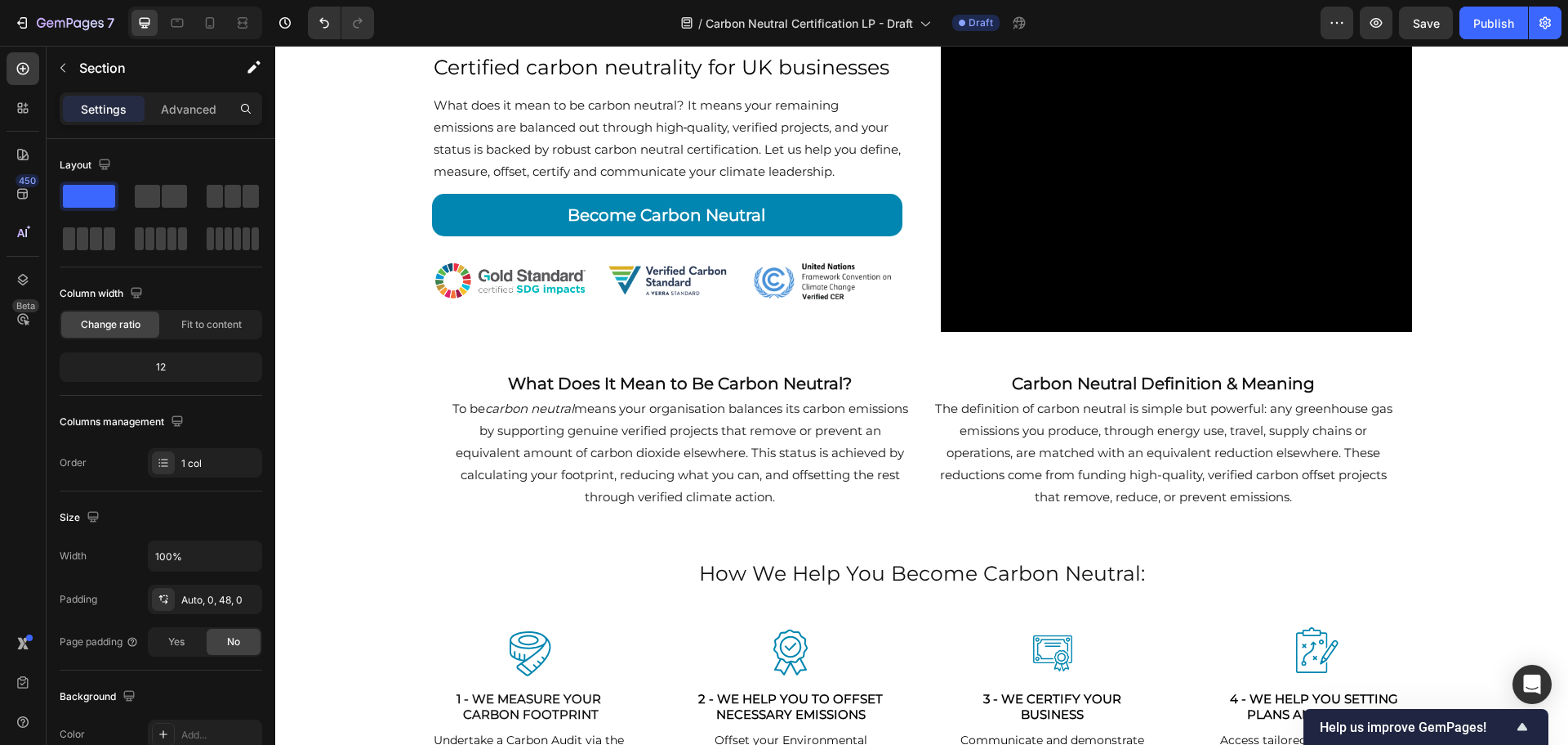
scroll to position [0, 0]
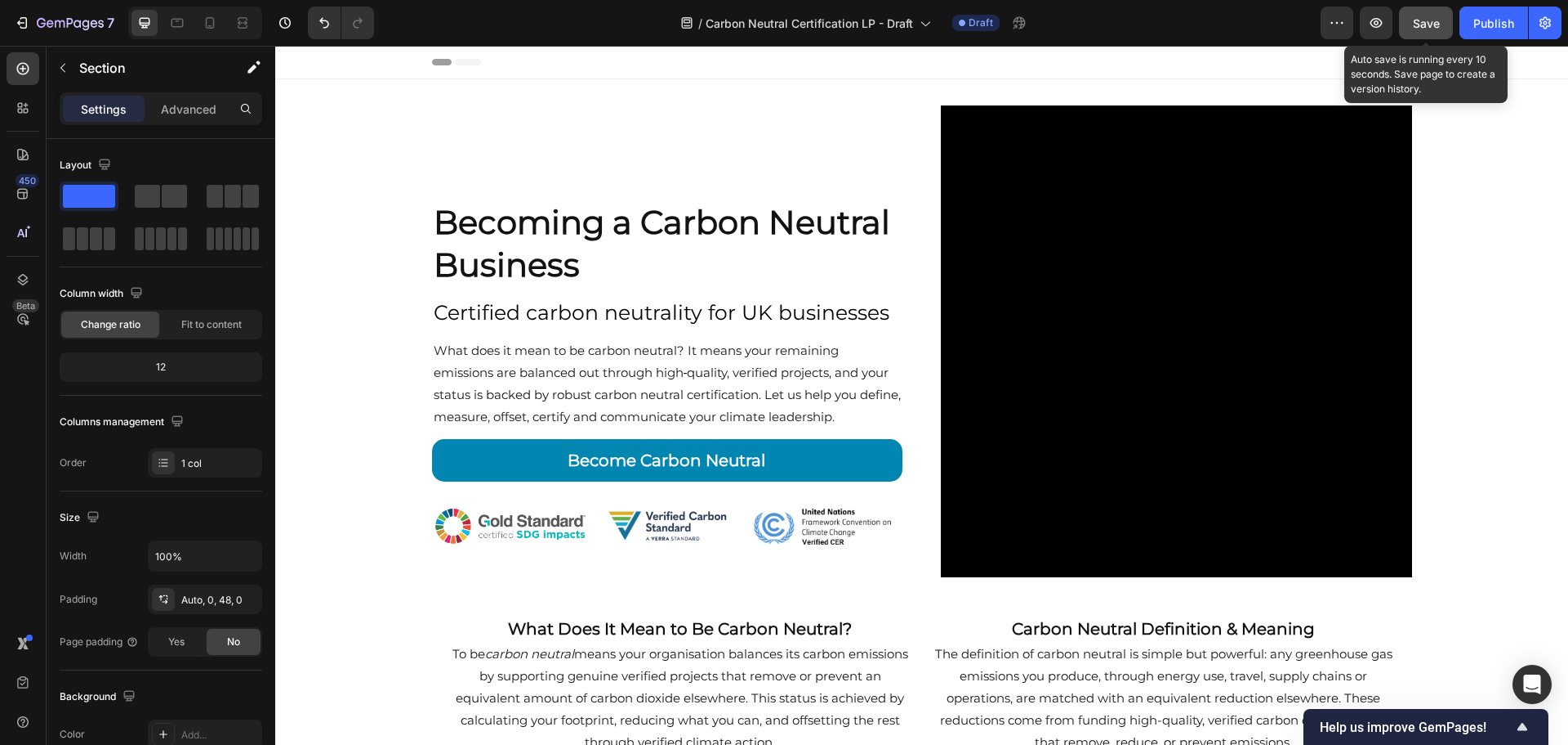
click at [1414, 25] on span "Save" at bounding box center [1426, 23] width 27 height 14
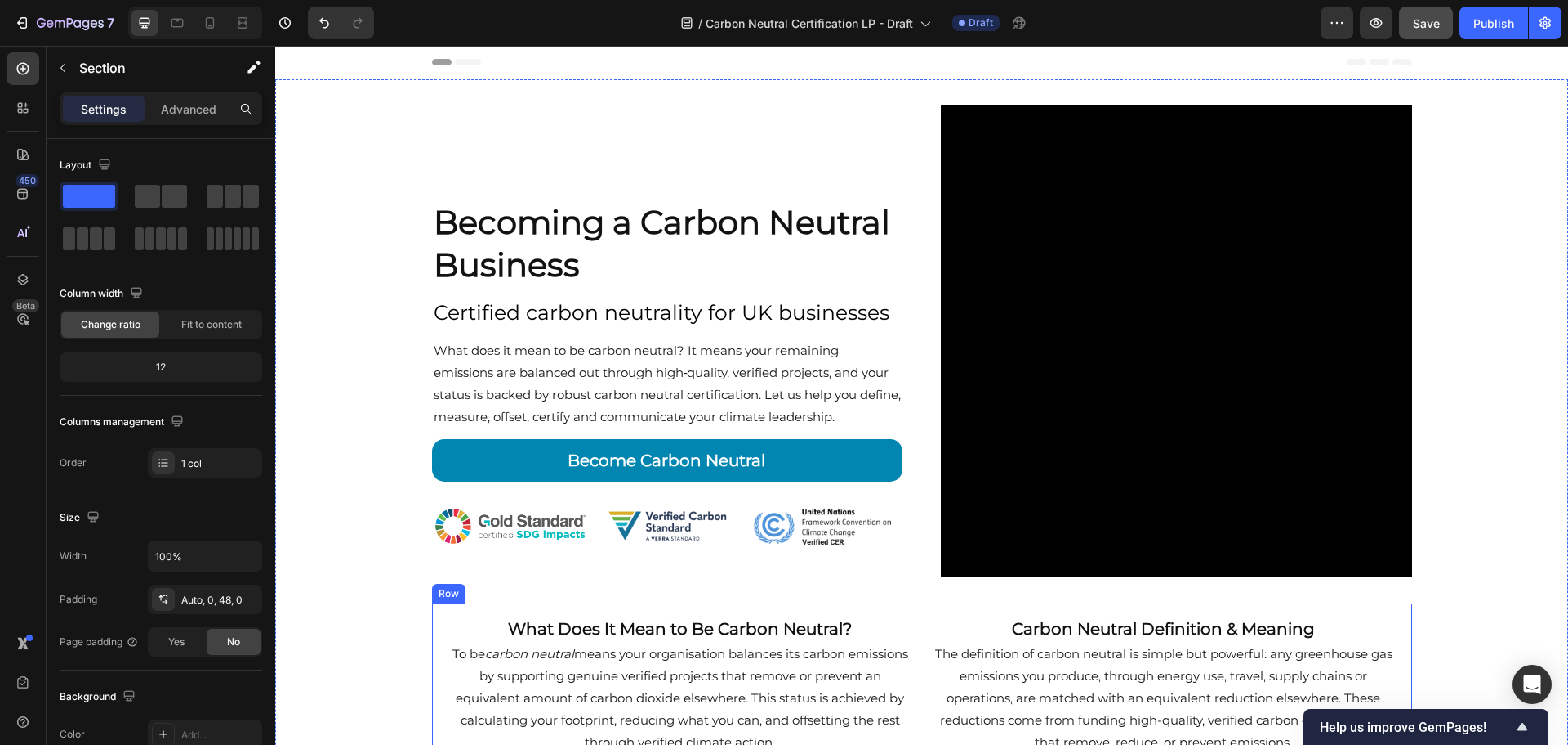
click at [901, 603] on div "What Does It Mean to Be Carbon Neutral? Heading To be carbon neutral means your…" at bounding box center [922, 690] width 980 height 174
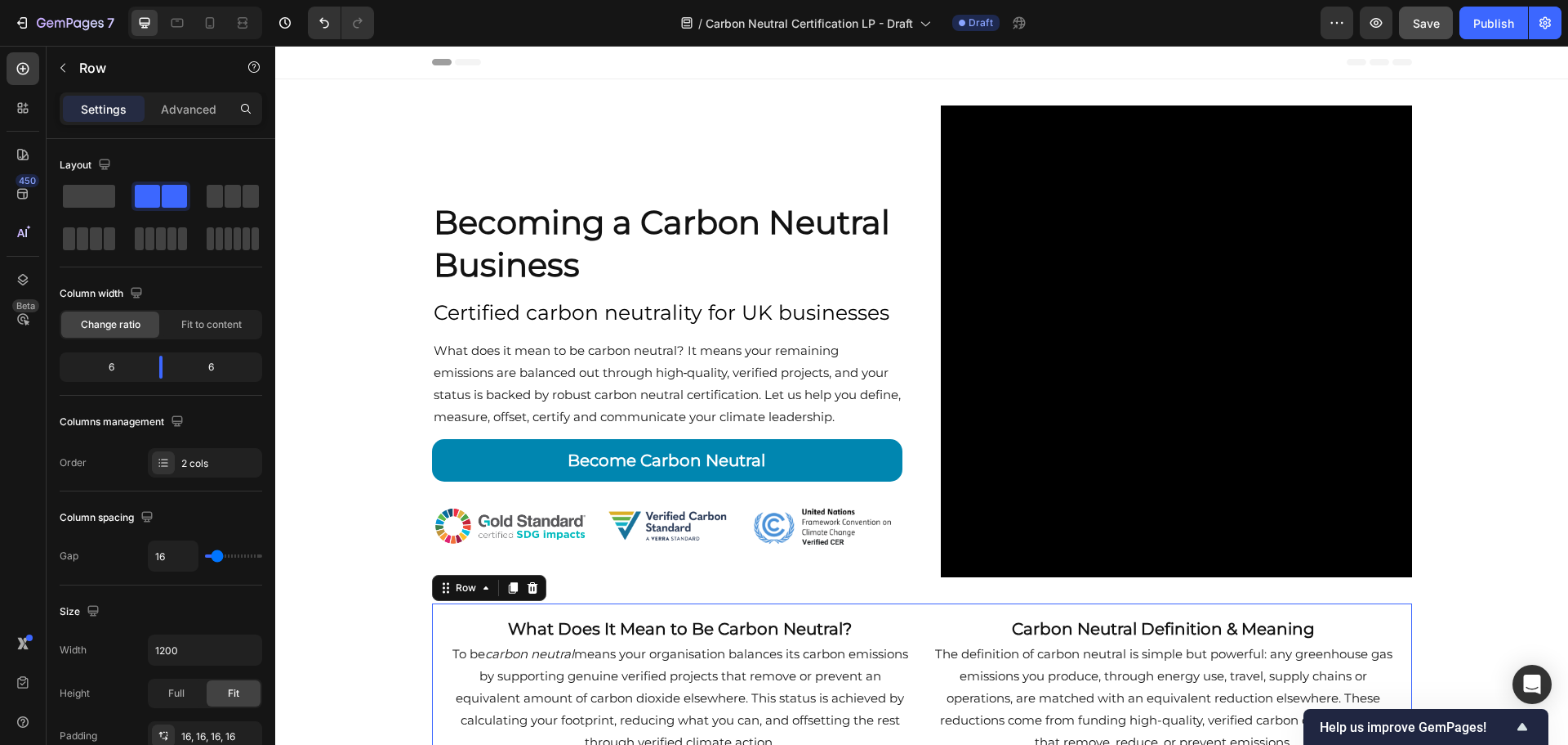
click at [209, 123] on div "Settings Advanced" at bounding box center [160, 108] width 202 height 33
click at [207, 114] on p "Advanced" at bounding box center [188, 109] width 55 height 17
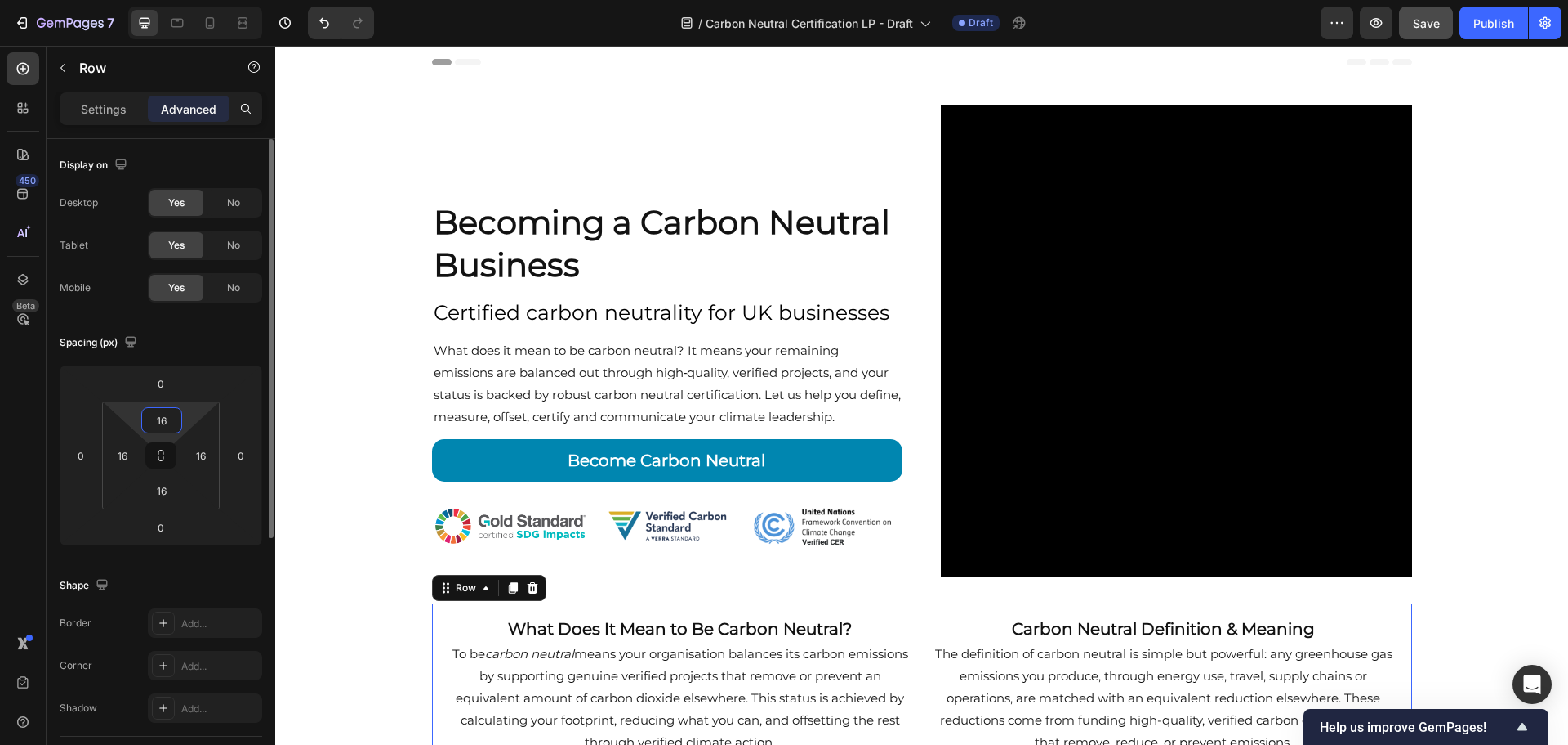
click at [175, 421] on input "16" at bounding box center [162, 420] width 33 height 24
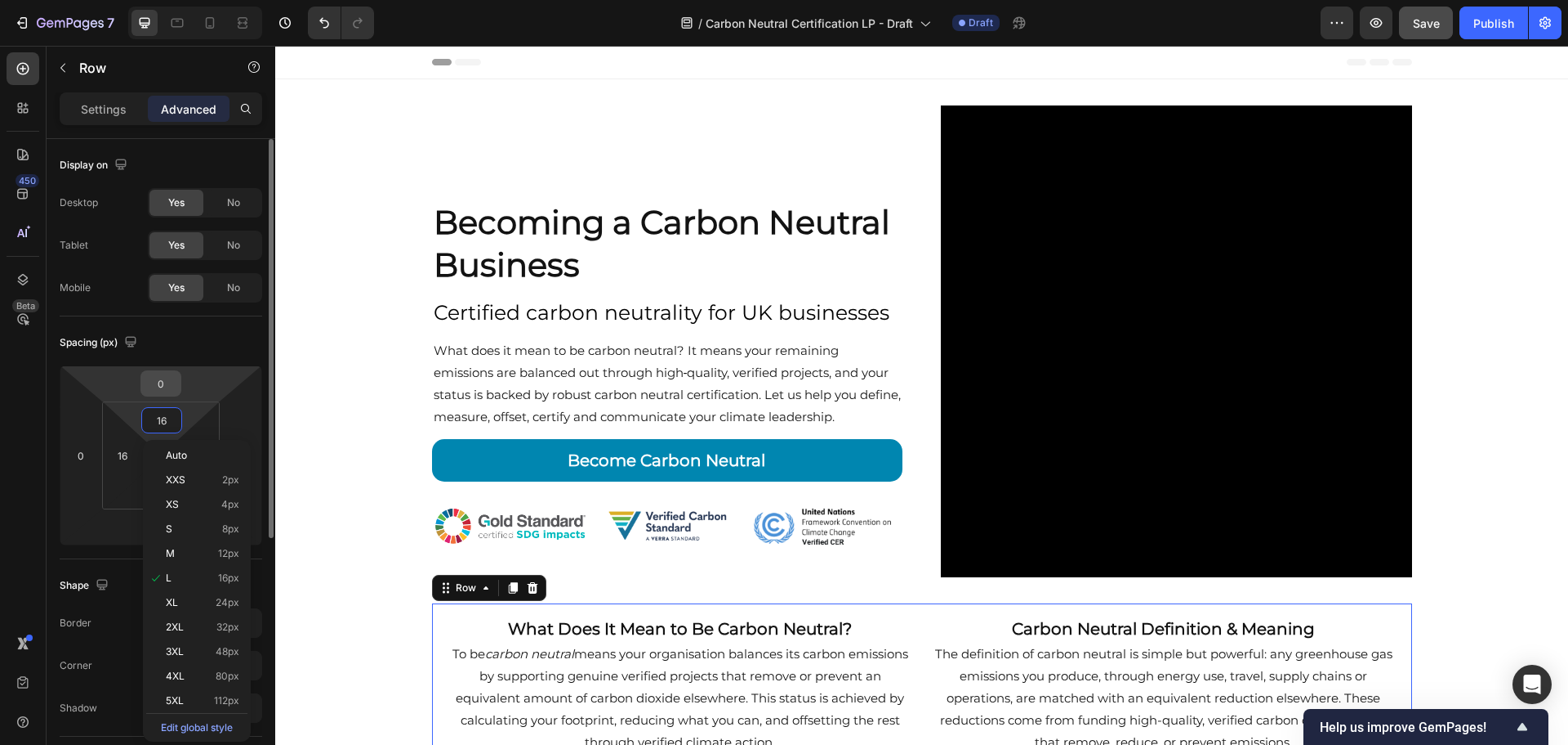
click at [171, 381] on input "0" at bounding box center [161, 384] width 33 height 24
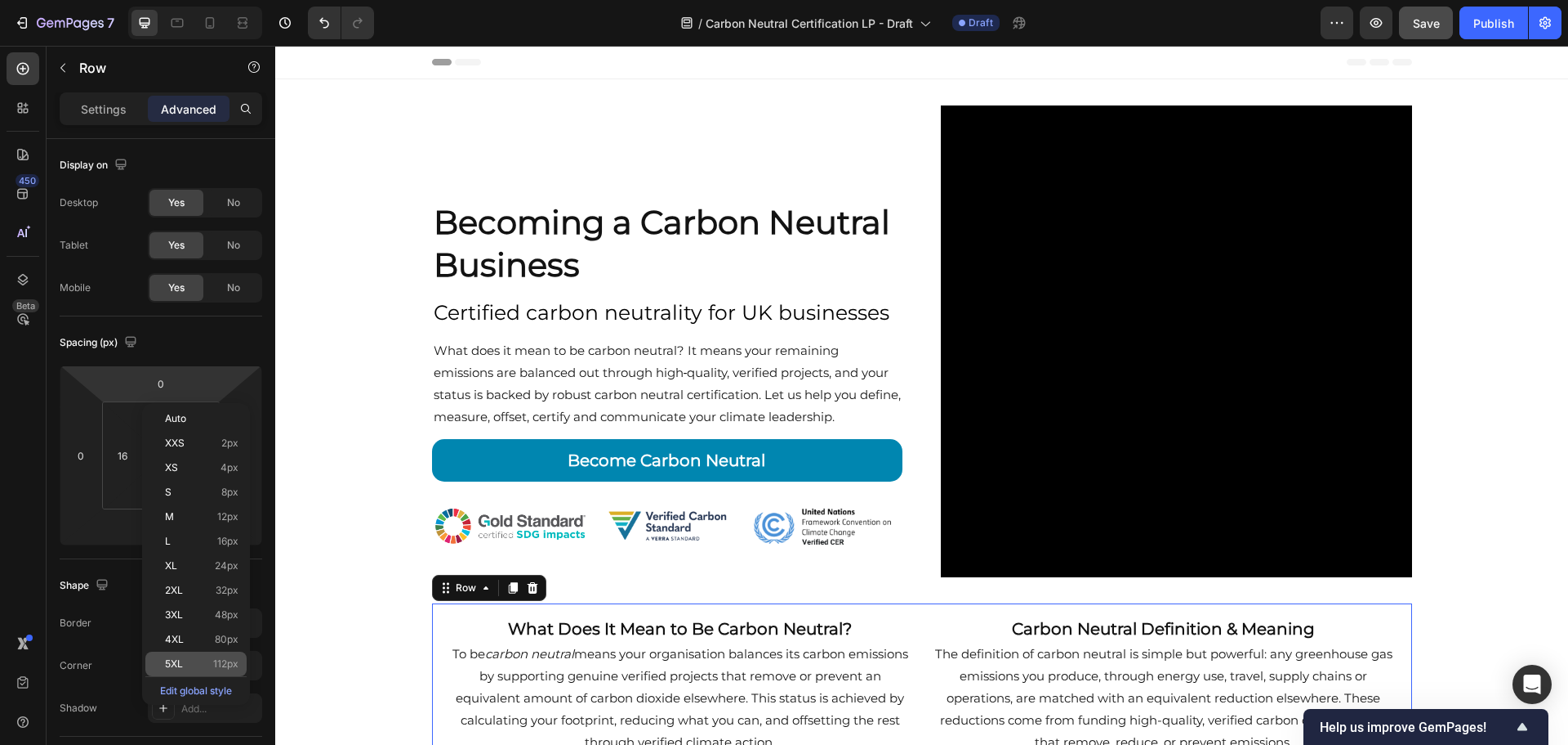
click at [200, 657] on div "5XL 112px" at bounding box center [196, 664] width 102 height 24
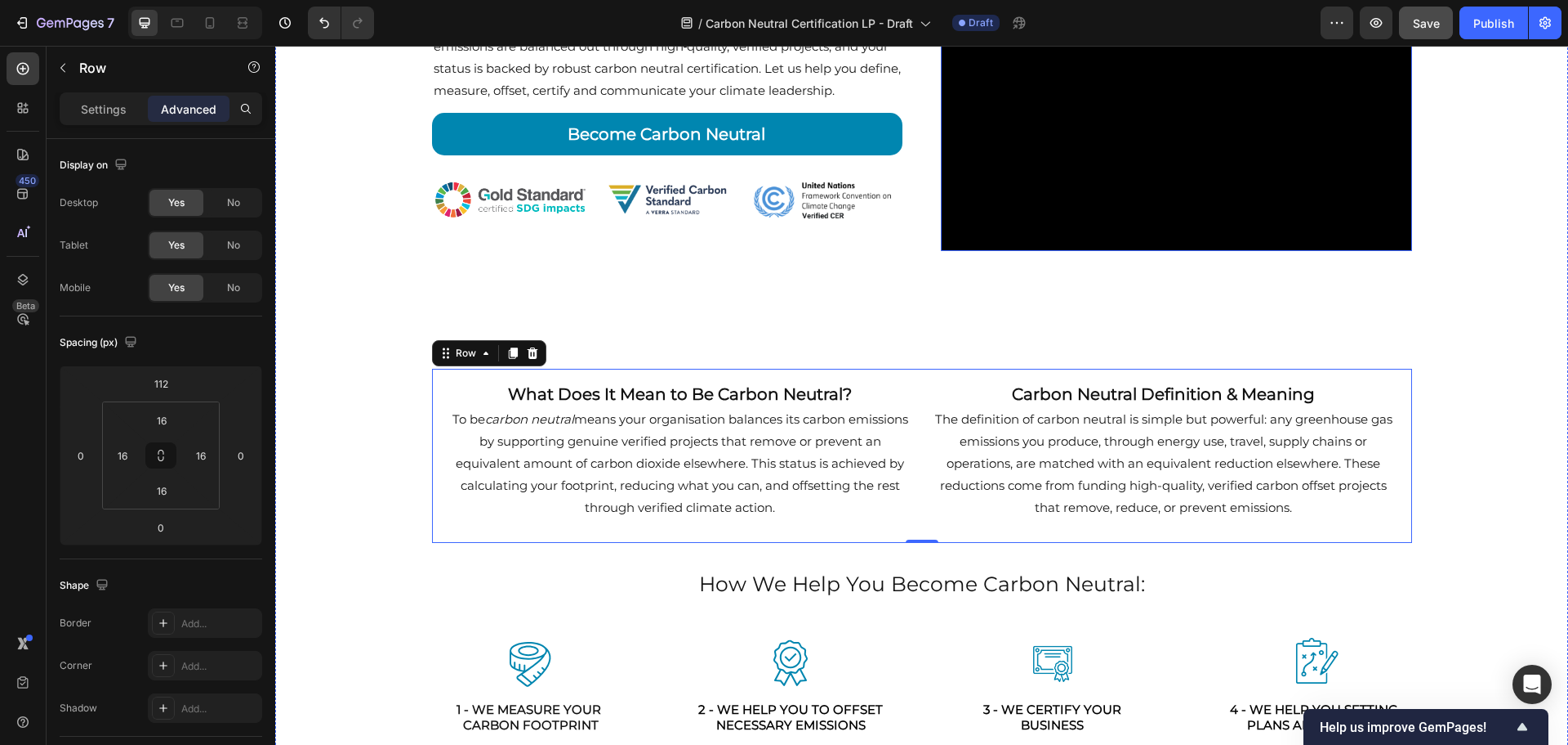
scroll to position [327, 0]
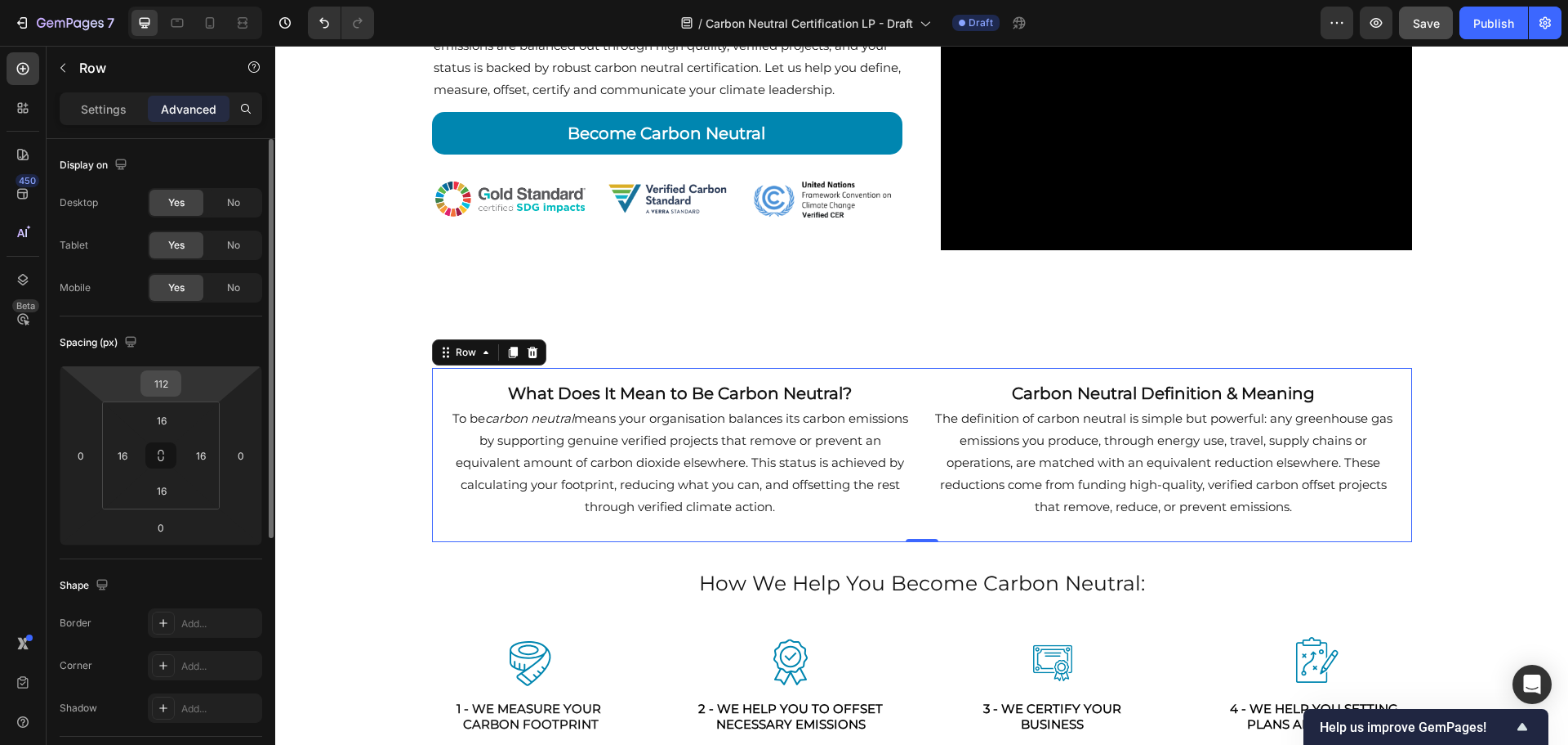
click at [163, 388] on input "112" at bounding box center [161, 384] width 33 height 24
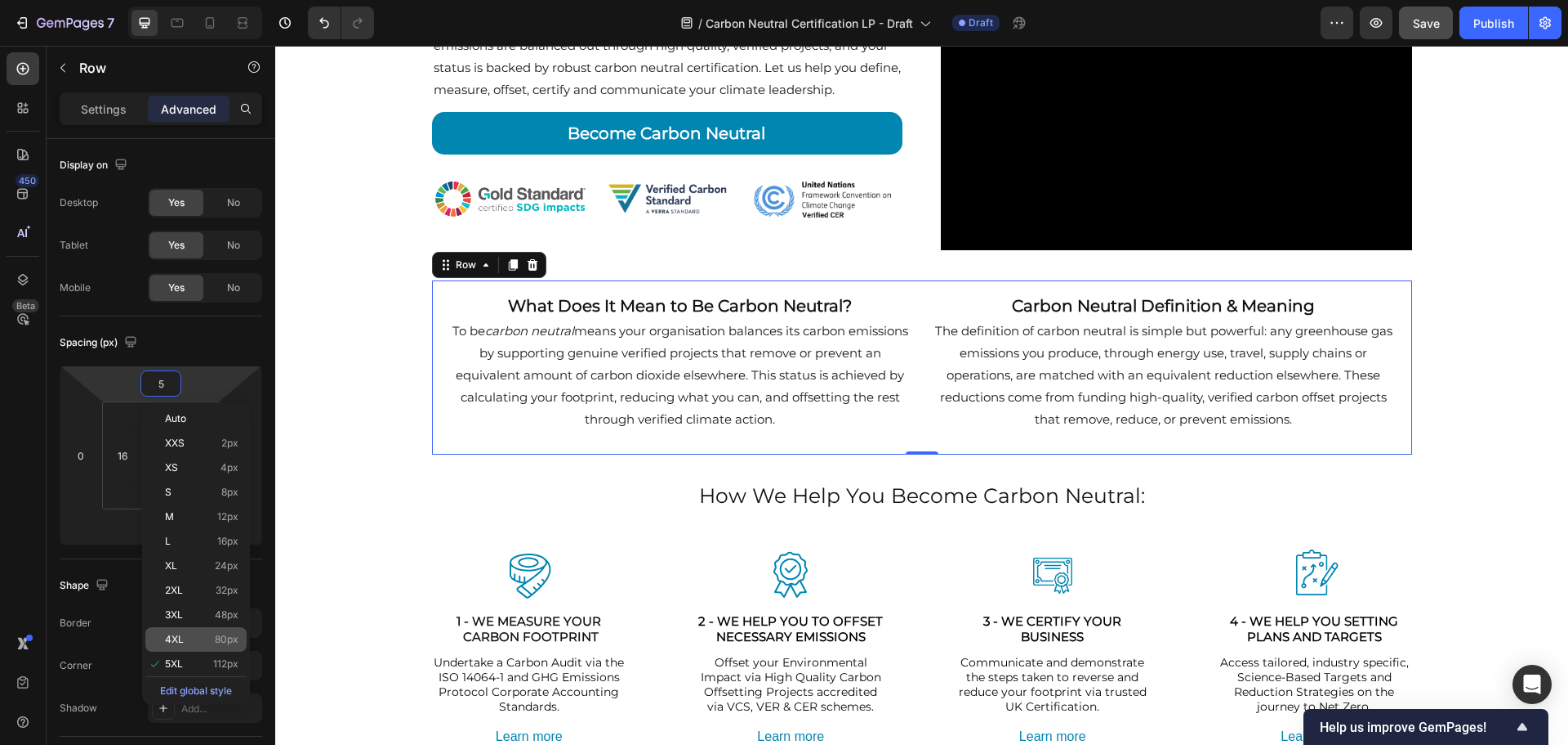
click at [186, 634] on p "4XL 80px" at bounding box center [202, 639] width 73 height 11
type input "80"
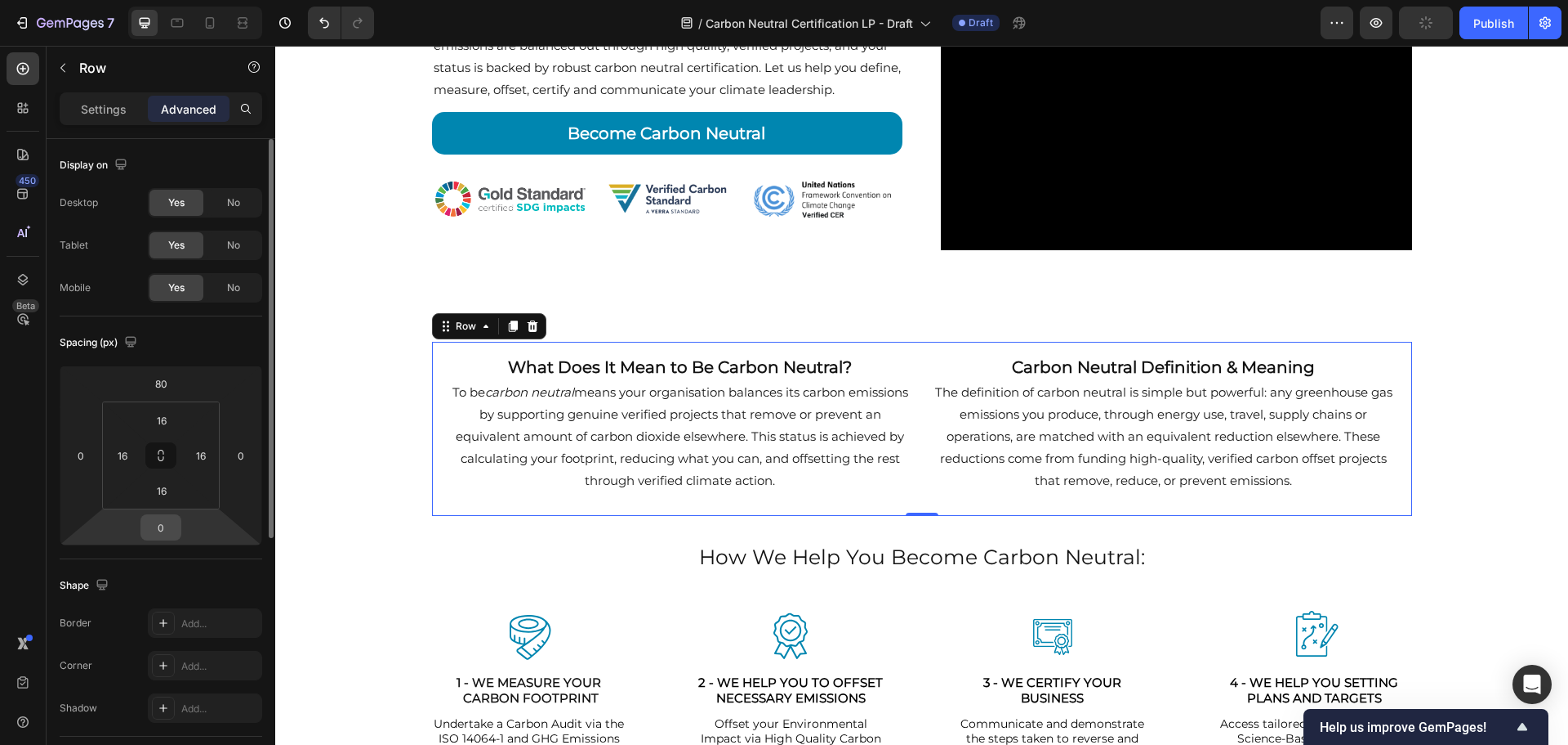
click at [169, 527] on input "0" at bounding box center [161, 527] width 33 height 24
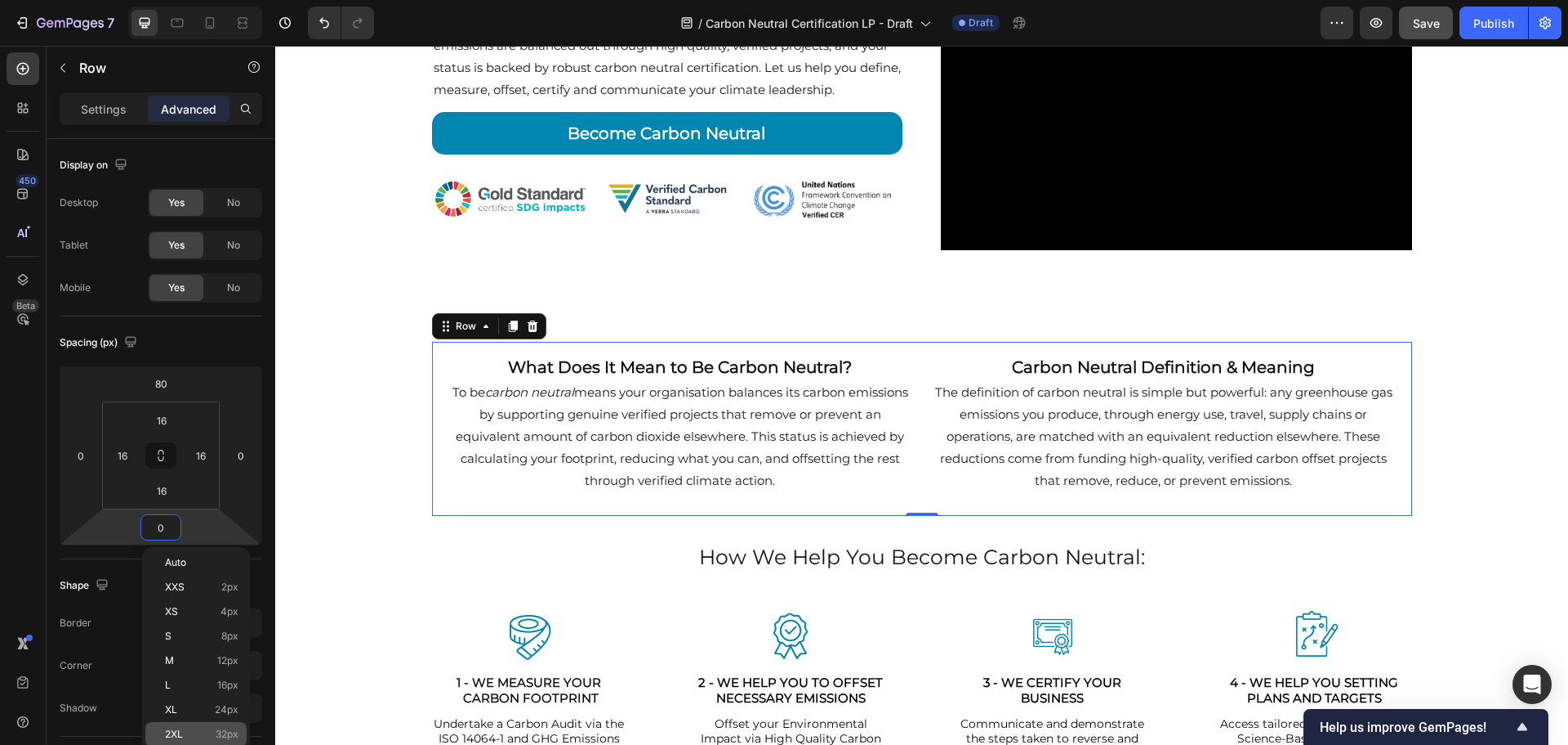
click at [190, 732] on p "2XL 32px" at bounding box center [202, 734] width 73 height 11
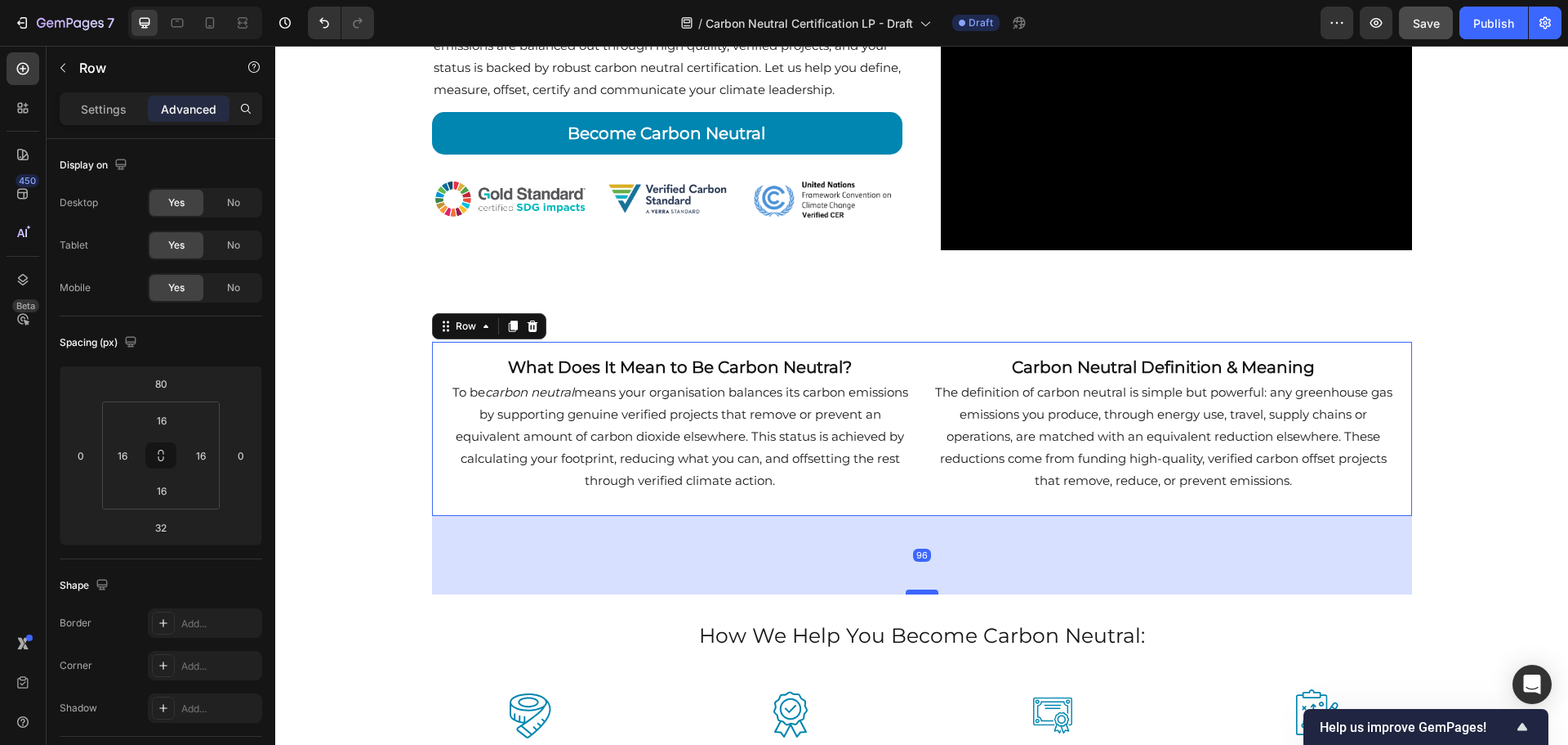
drag, startPoint x: 919, startPoint y: 537, endPoint x: 913, endPoint y: 590, distance: 53.3
click at [913, 590] on div at bounding box center [922, 592] width 33 height 5
type input "96"
click at [1484, 514] on div "Becoming a Carbon Neutral Business Heading Certified carbon neutrality for UK b…" at bounding box center [922, 325] width 1294 height 1146
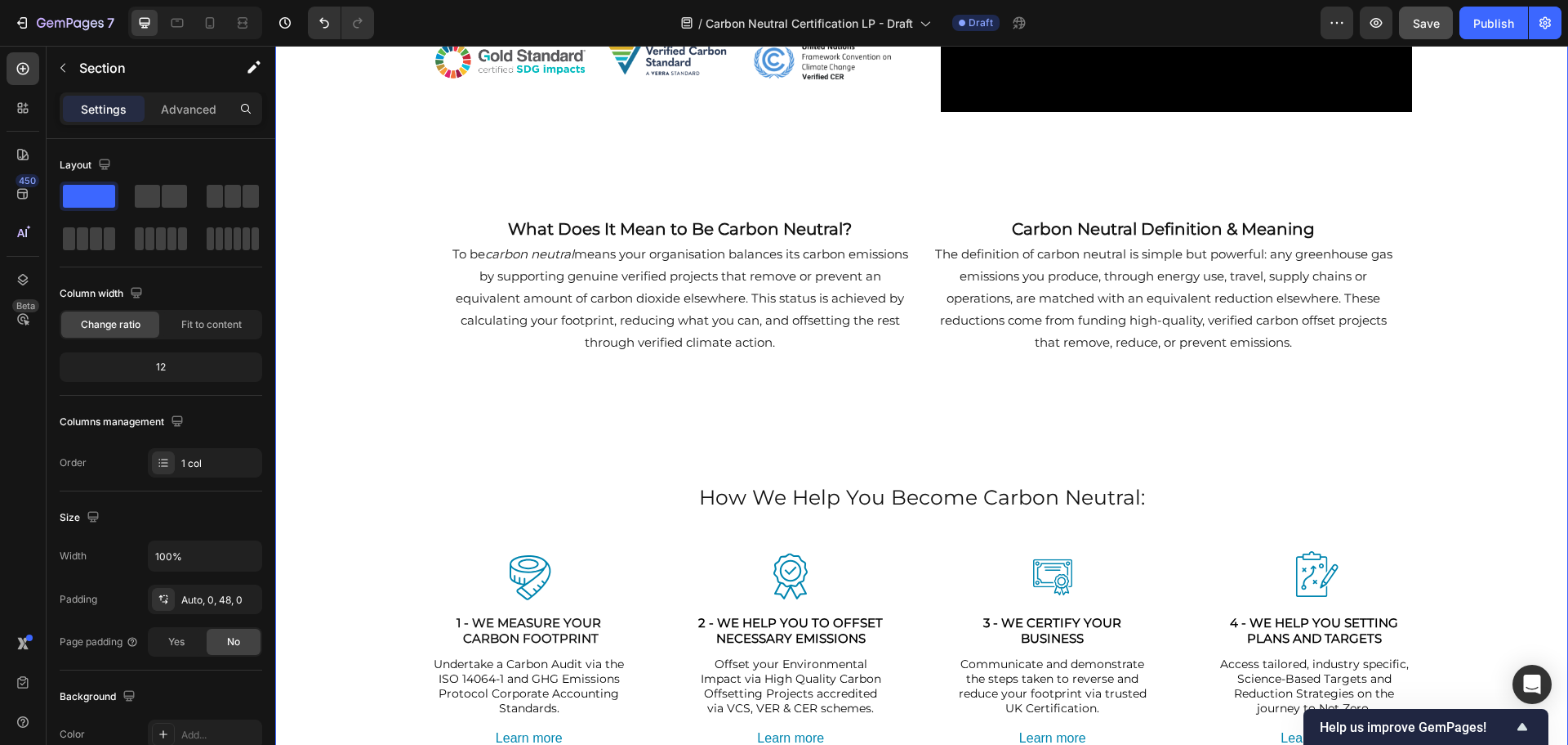
scroll to position [490, 0]
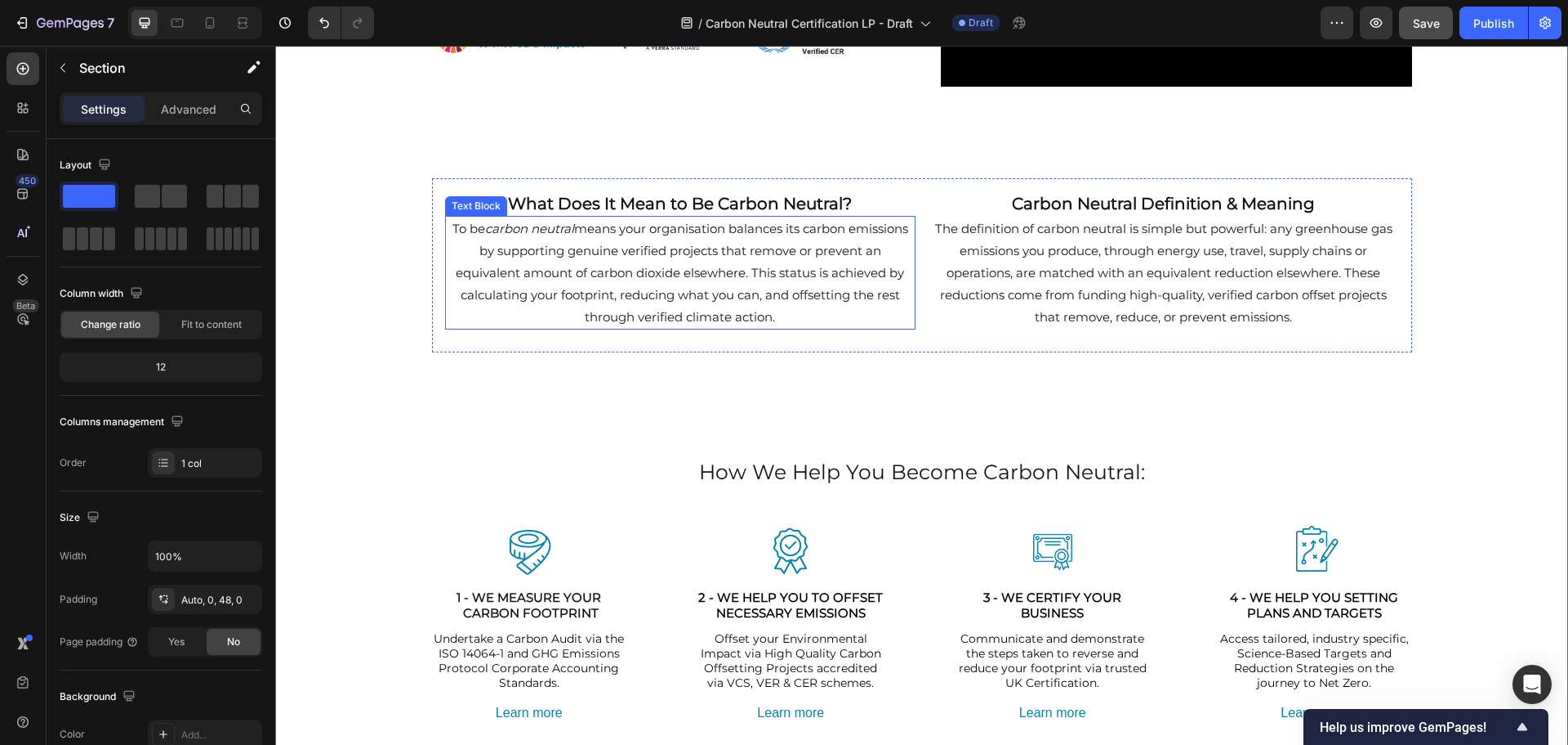
click at [694, 252] on p "To be carbon neutral means your organisation balances its carbon emissions by s…" at bounding box center [680, 272] width 467 height 110
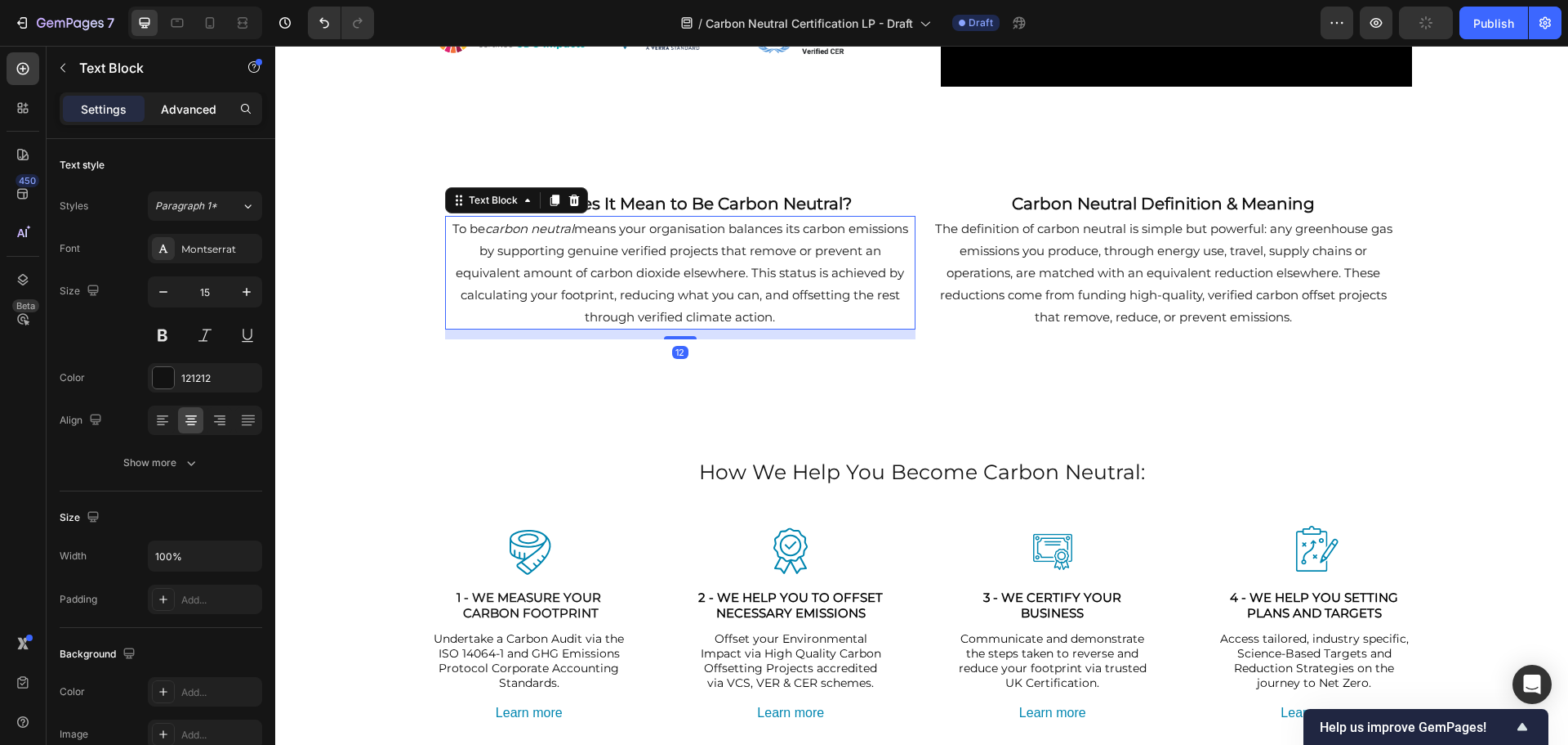
click at [192, 103] on p "Advanced" at bounding box center [188, 109] width 55 height 17
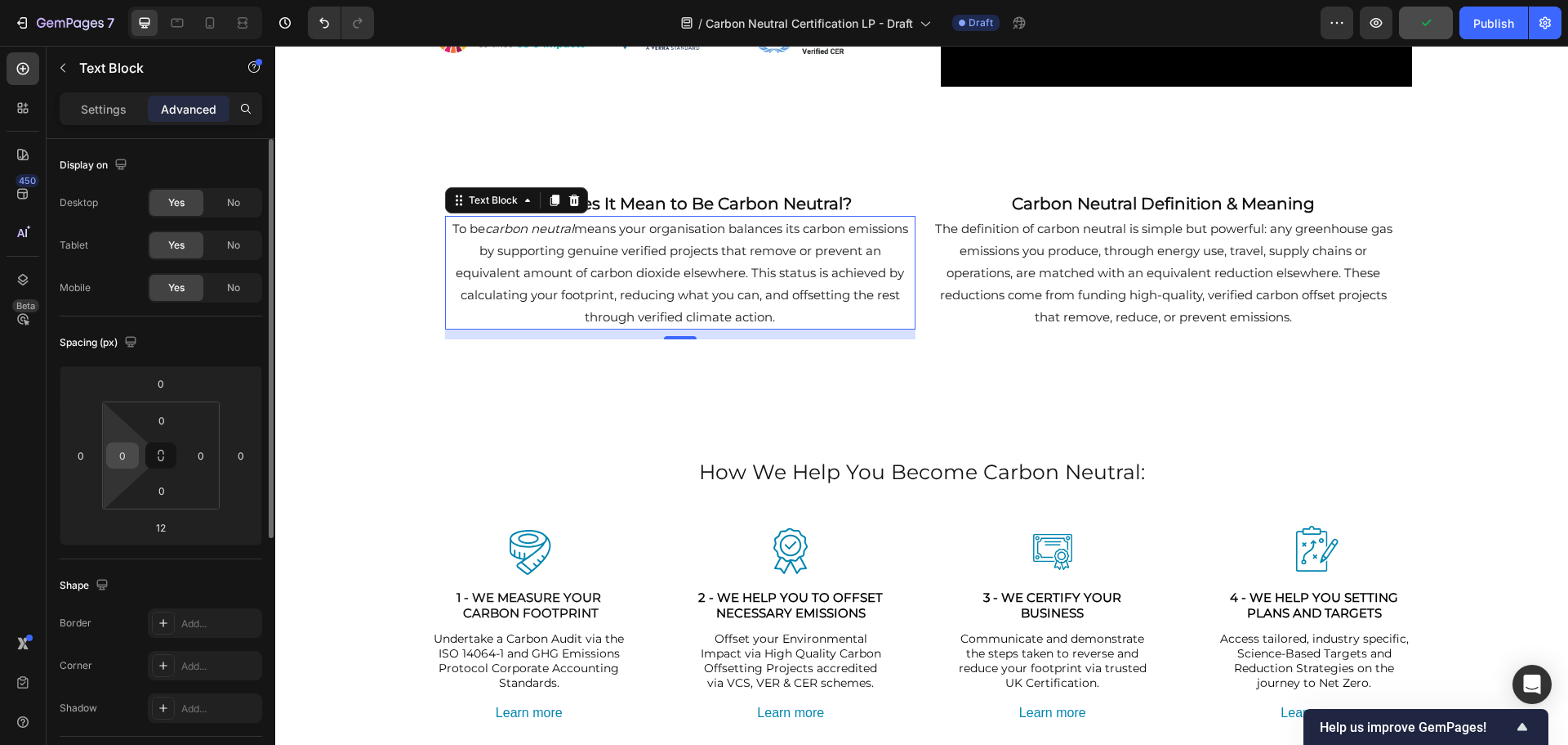
click at [118, 465] on input "0" at bounding box center [122, 455] width 24 height 24
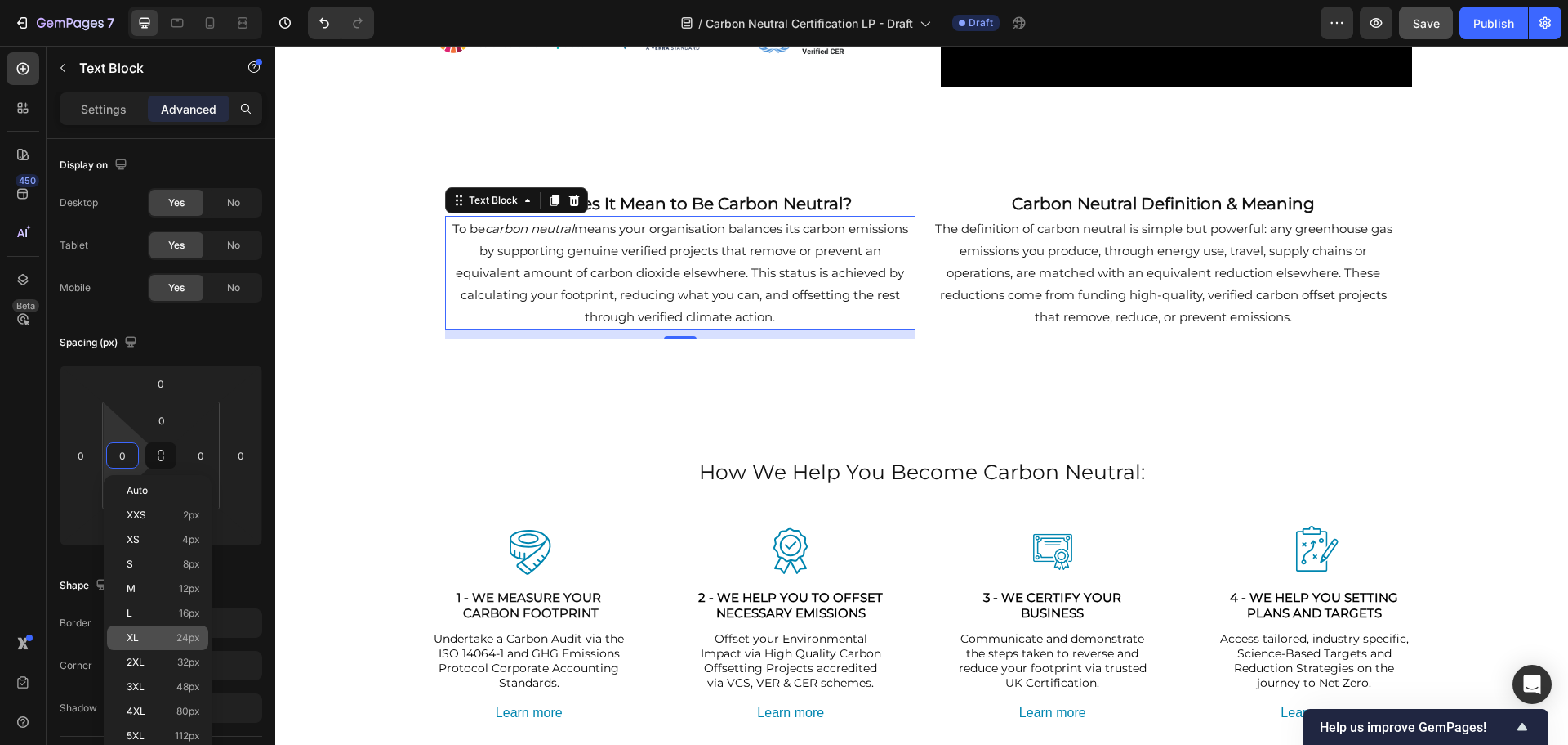
click at [133, 629] on div "XL 24px" at bounding box center [158, 638] width 102 height 24
type input "24"
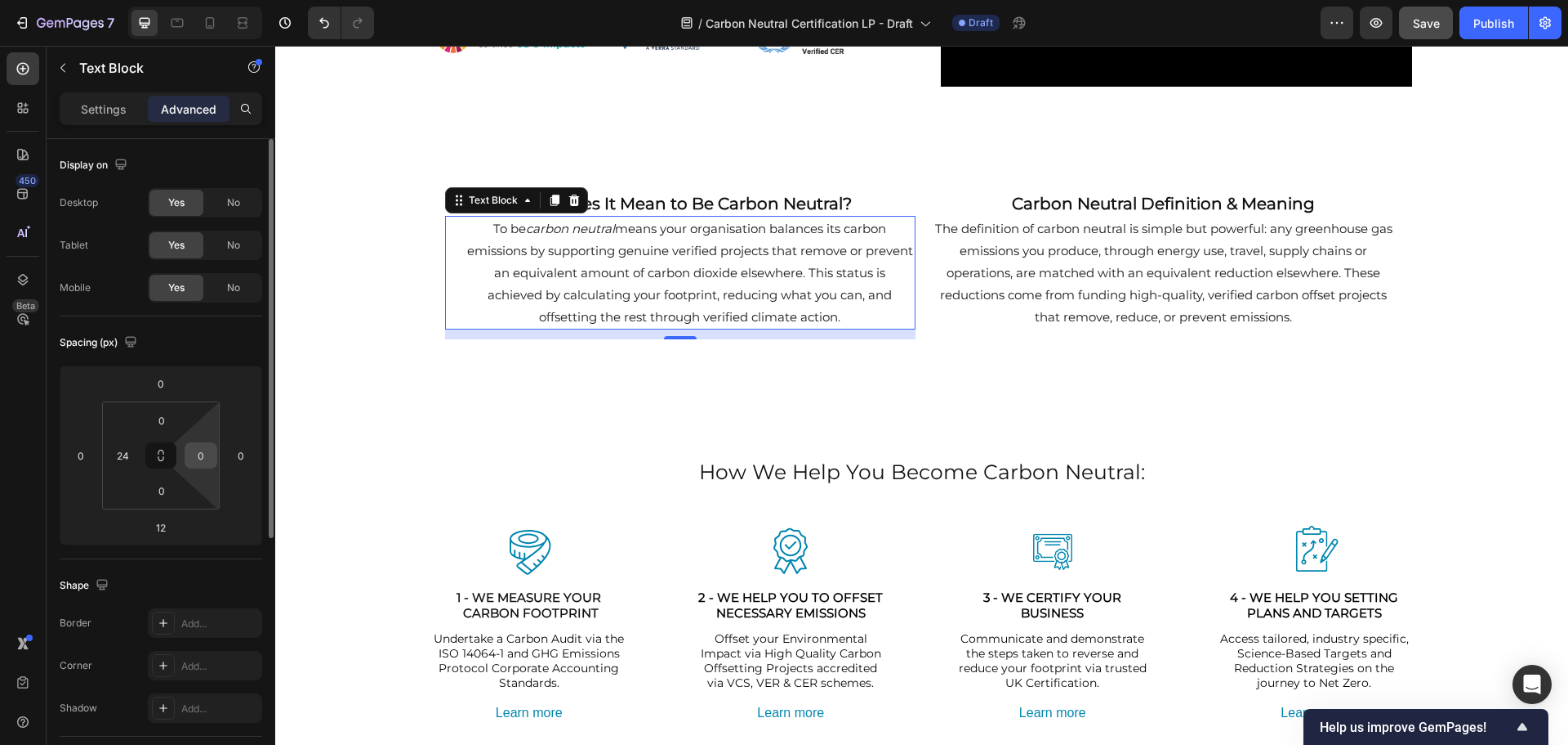
click at [206, 451] on input "0" at bounding box center [201, 455] width 24 height 24
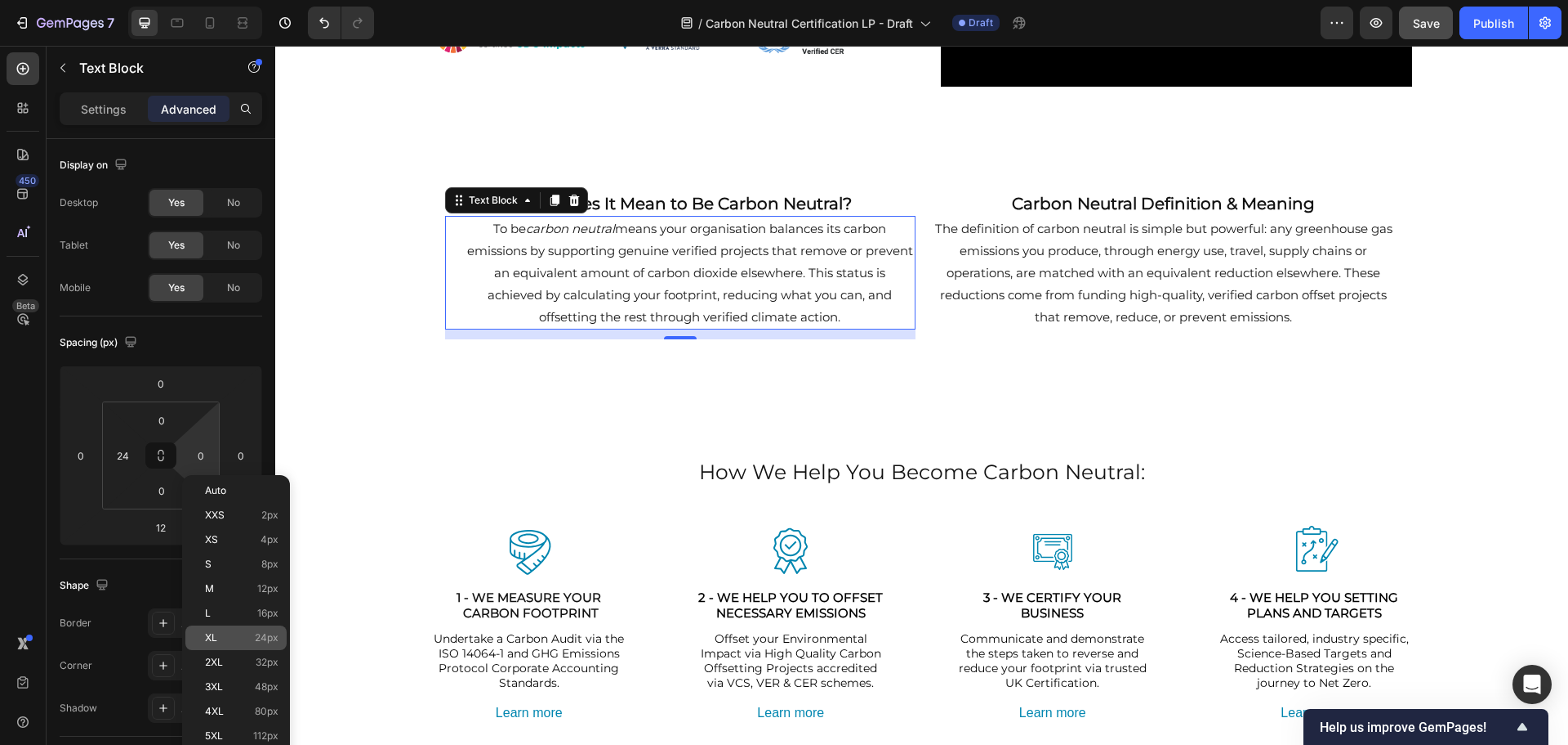
click at [218, 627] on div "XL 24px" at bounding box center [236, 638] width 102 height 24
type input "24"
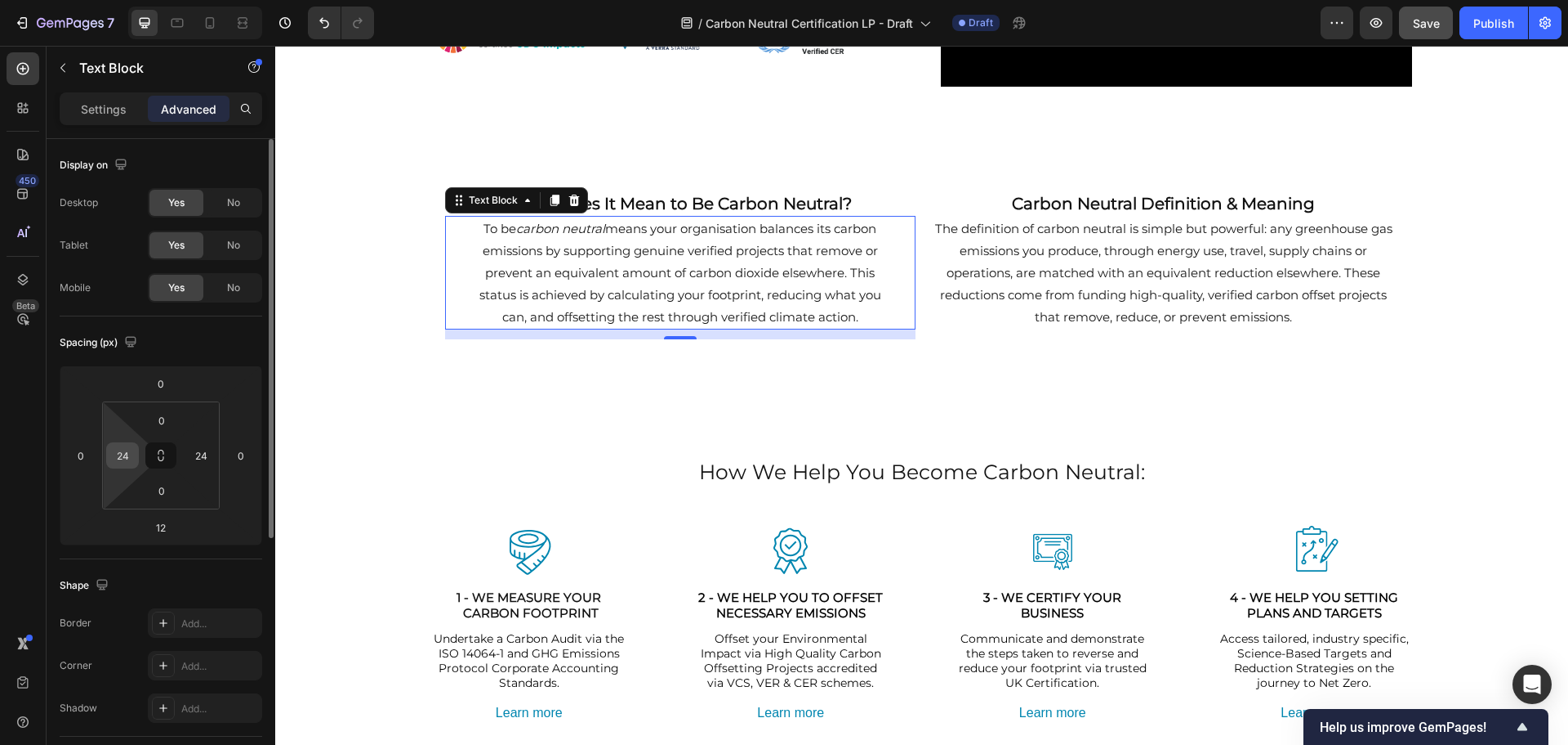
click at [130, 452] on input "24" at bounding box center [122, 455] width 24 height 24
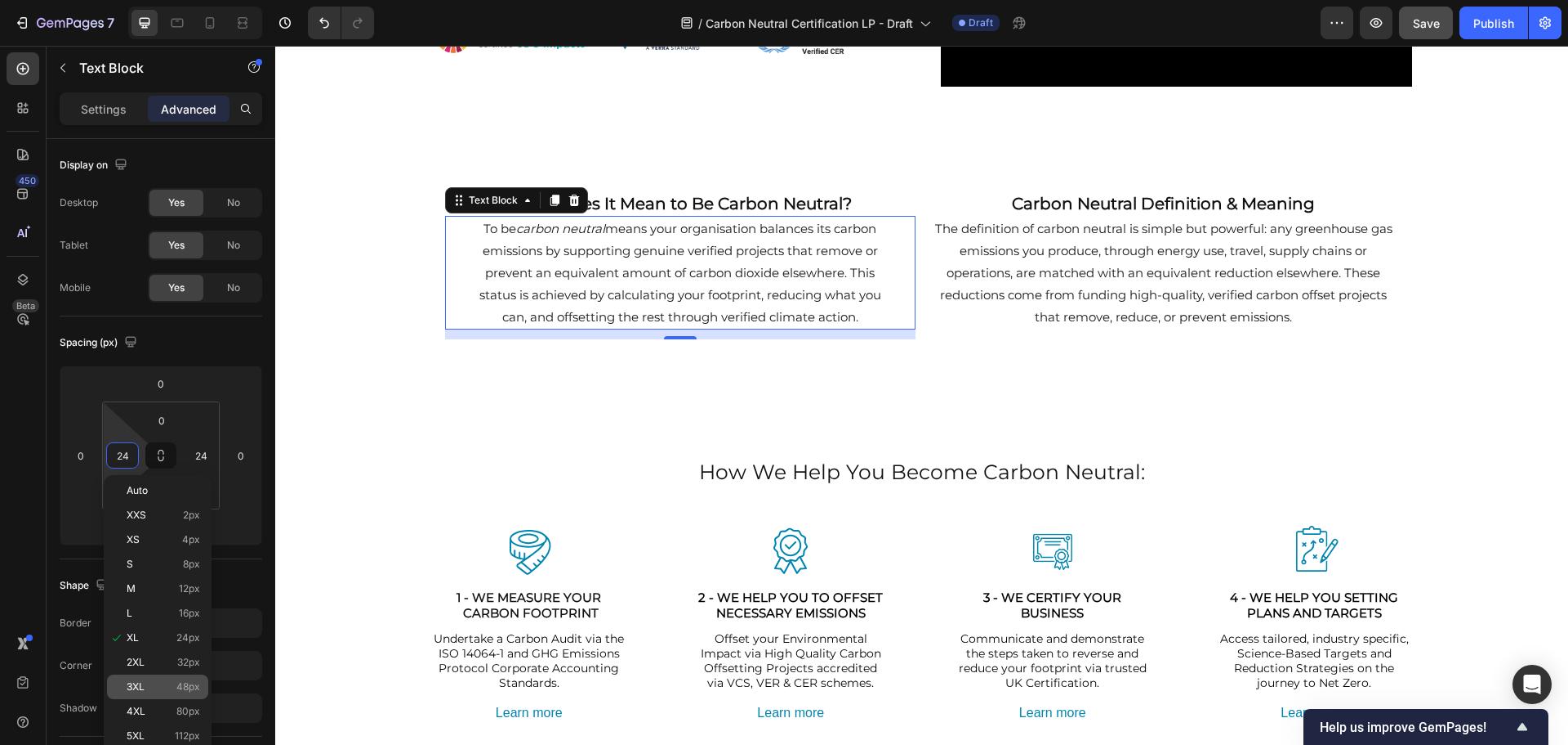
click at [149, 686] on p "3XL 48px" at bounding box center [164, 687] width 73 height 11
type input "48"
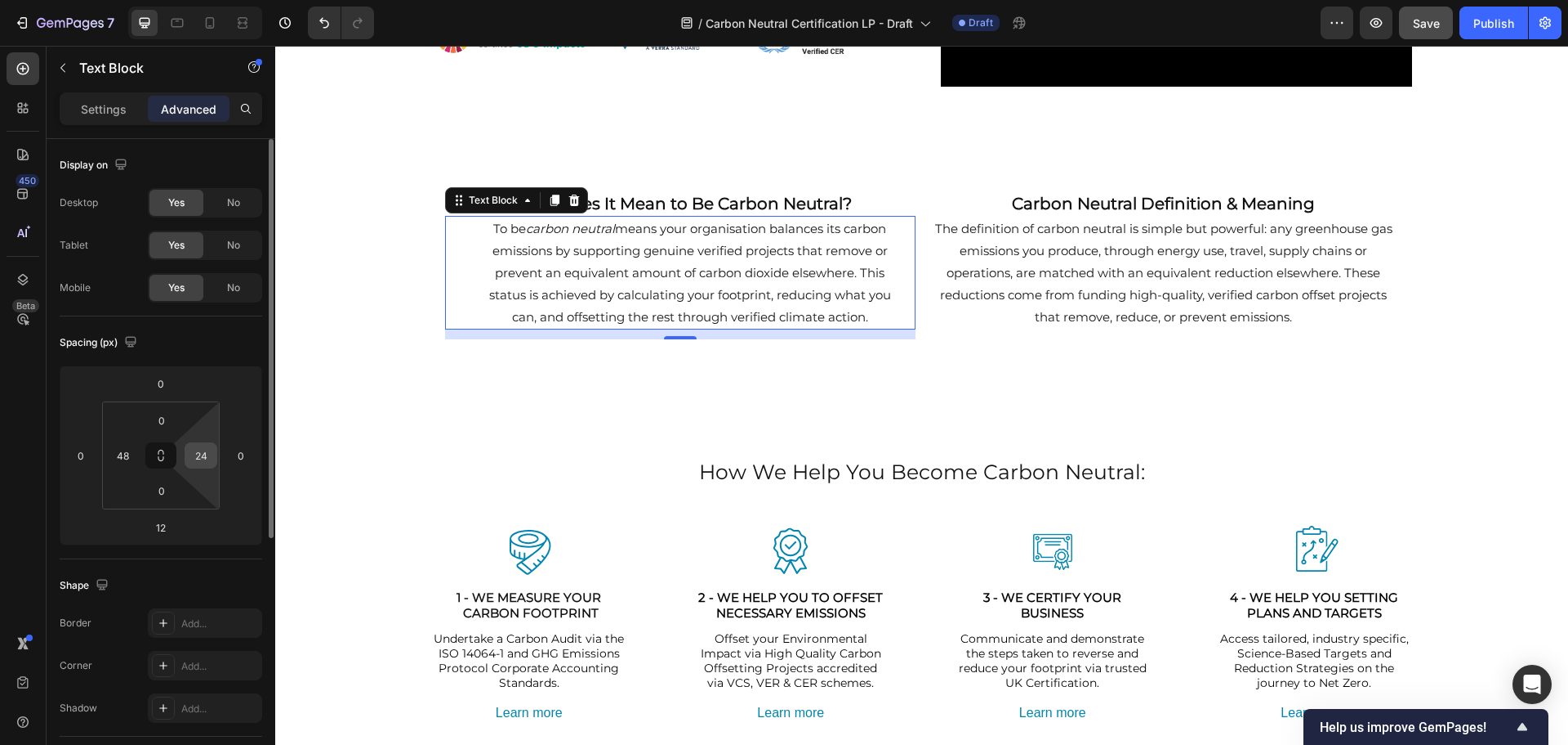
click at [198, 462] on input "24" at bounding box center [201, 455] width 24 height 24
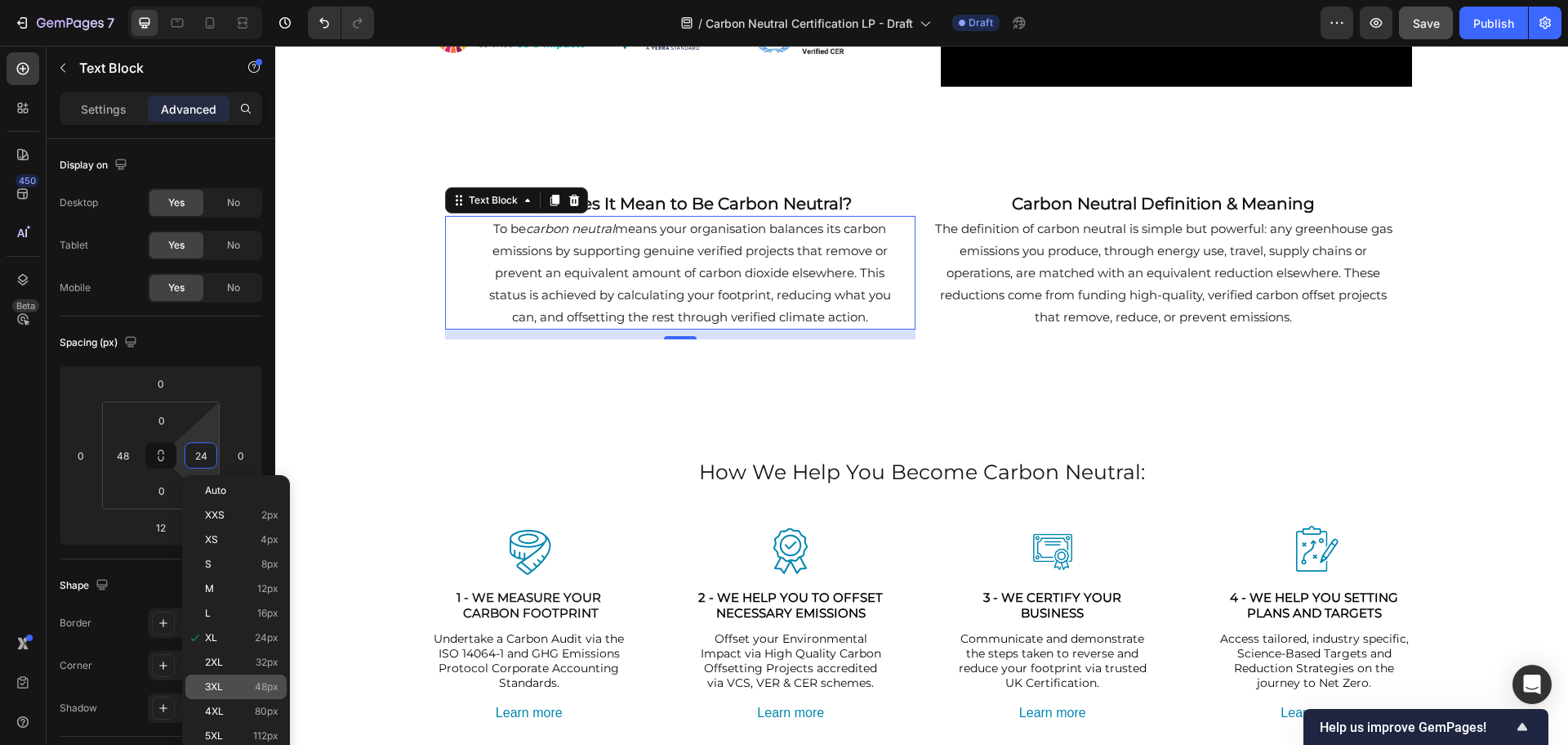
click at [212, 695] on div "3XL 48px" at bounding box center [236, 687] width 102 height 24
type input "48"
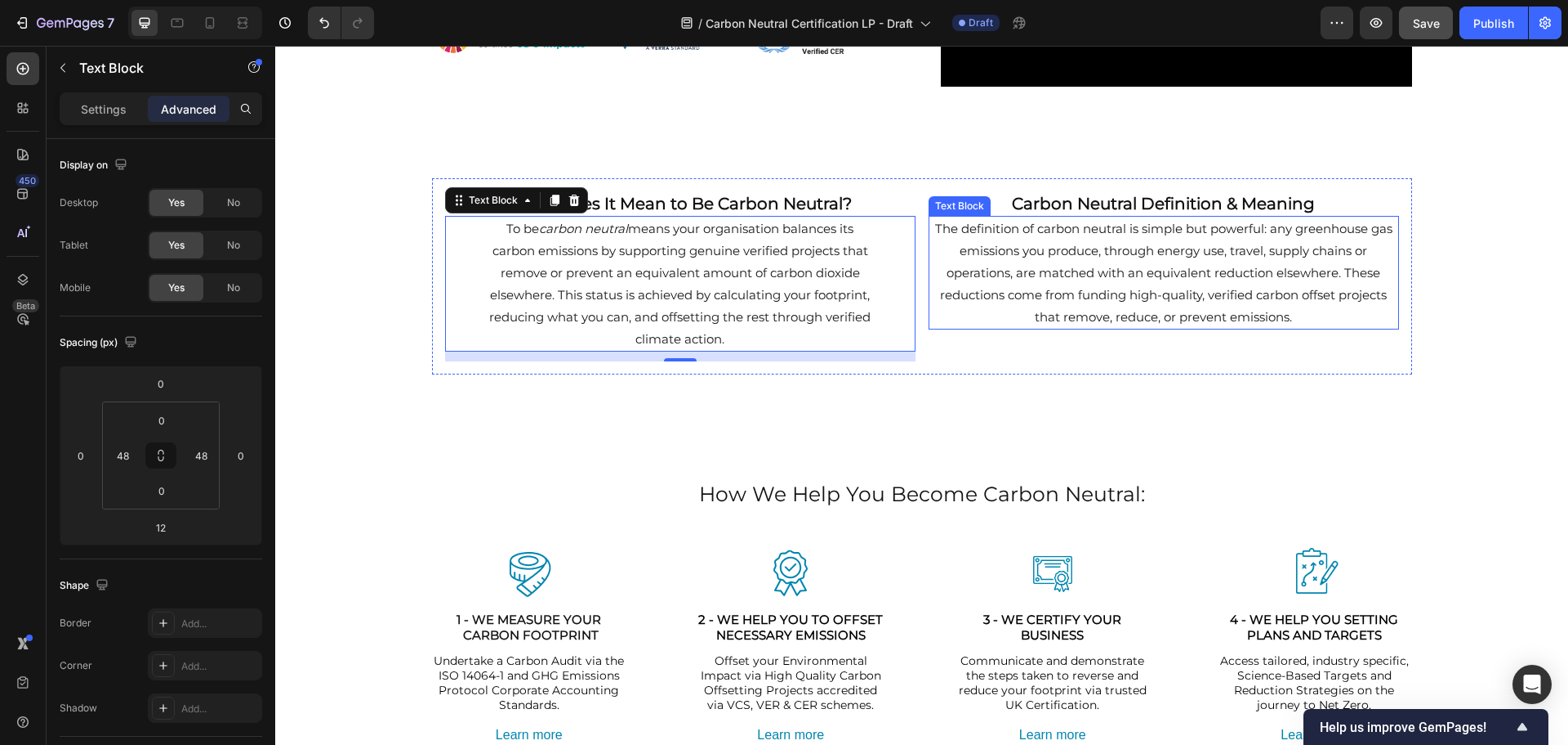
click at [980, 275] on p "The definition of carbon neutral is simple but powerful: any greenhouse gas emi…" at bounding box center [1164, 272] width 467 height 110
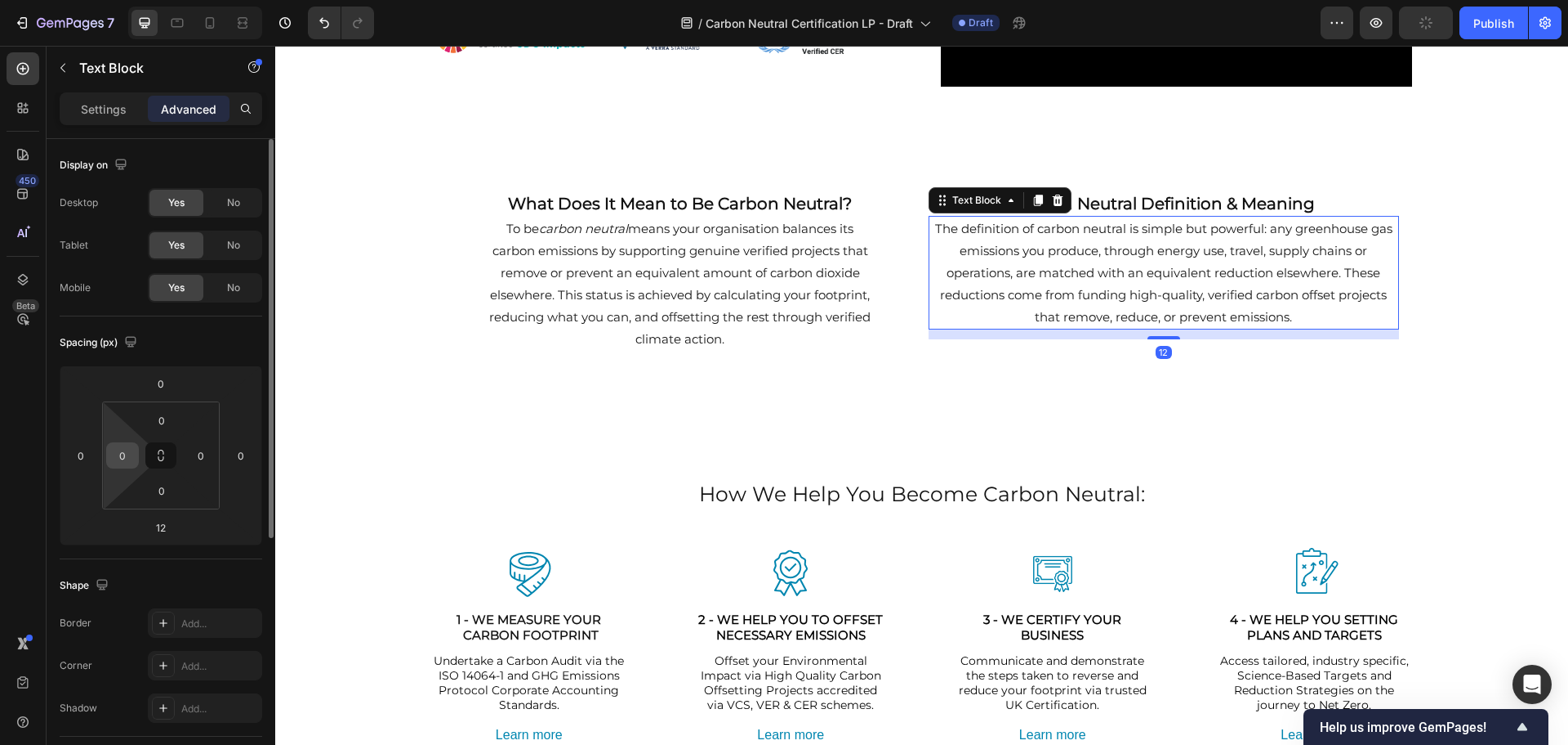
click at [118, 462] on input "0" at bounding box center [122, 455] width 24 height 24
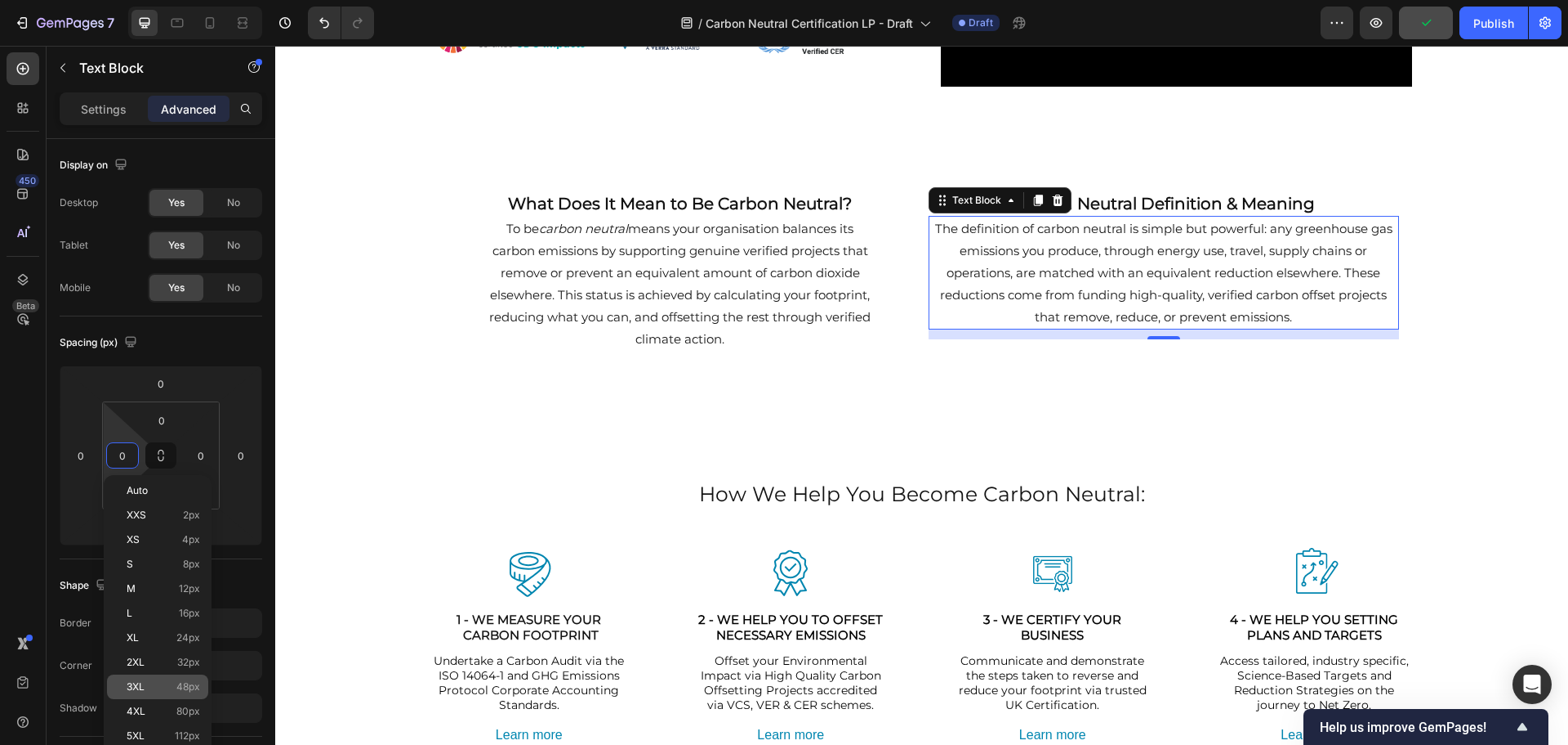
click at [121, 688] on div "3XL 48px" at bounding box center [158, 687] width 102 height 24
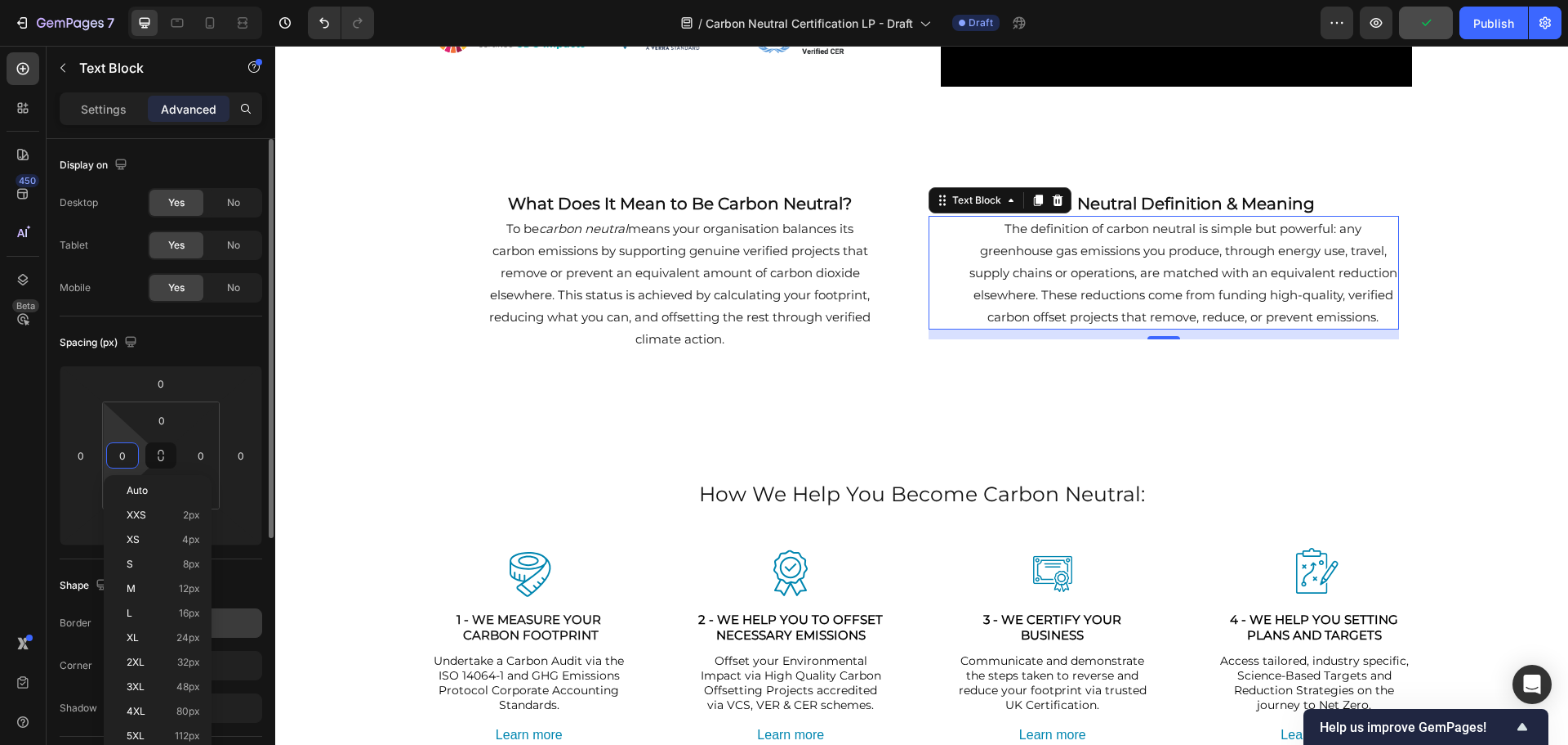
type input "48"
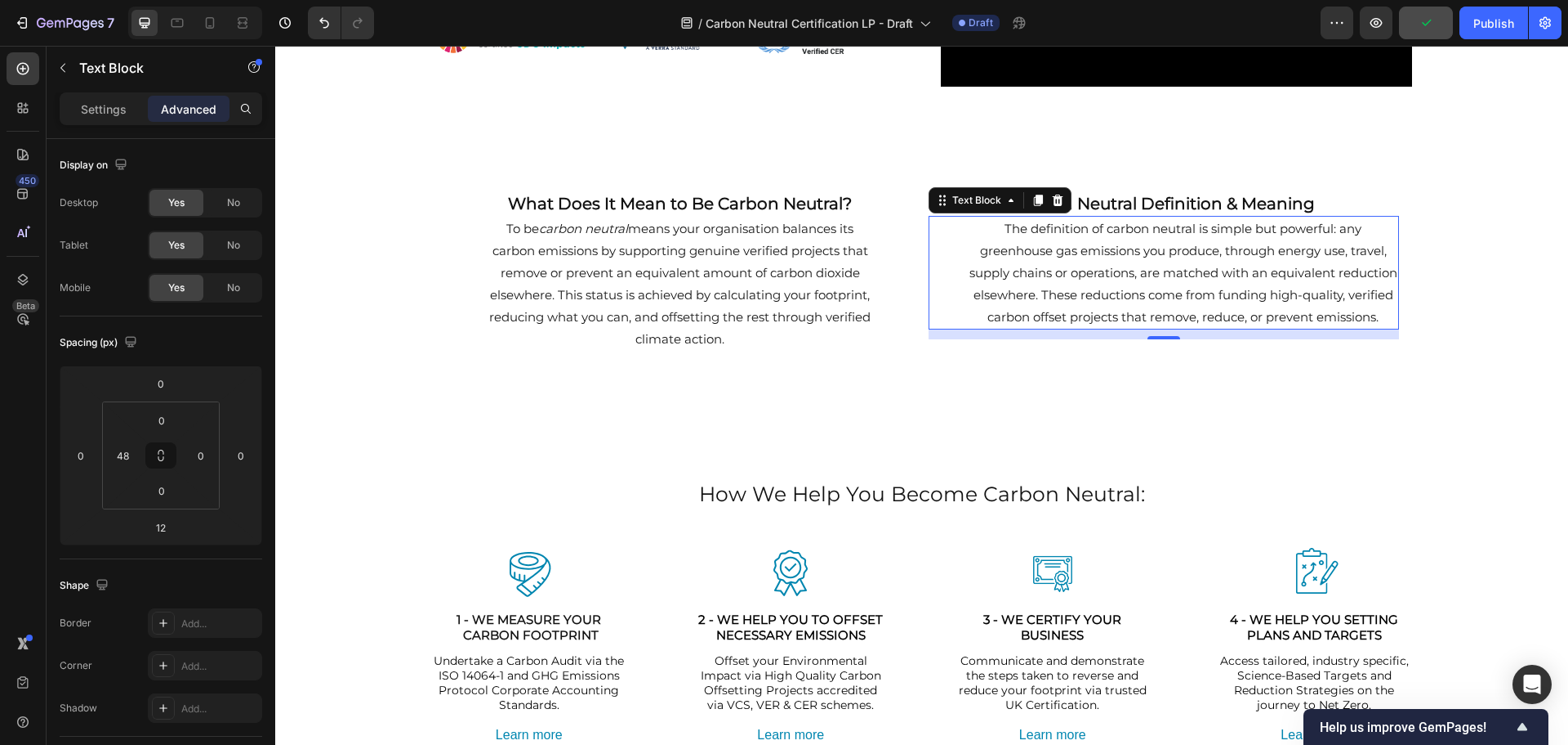
click at [1247, 309] on p "The definition of carbon neutral is simple but powerful: any greenhouse gas emi…" at bounding box center [1183, 272] width 428 height 110
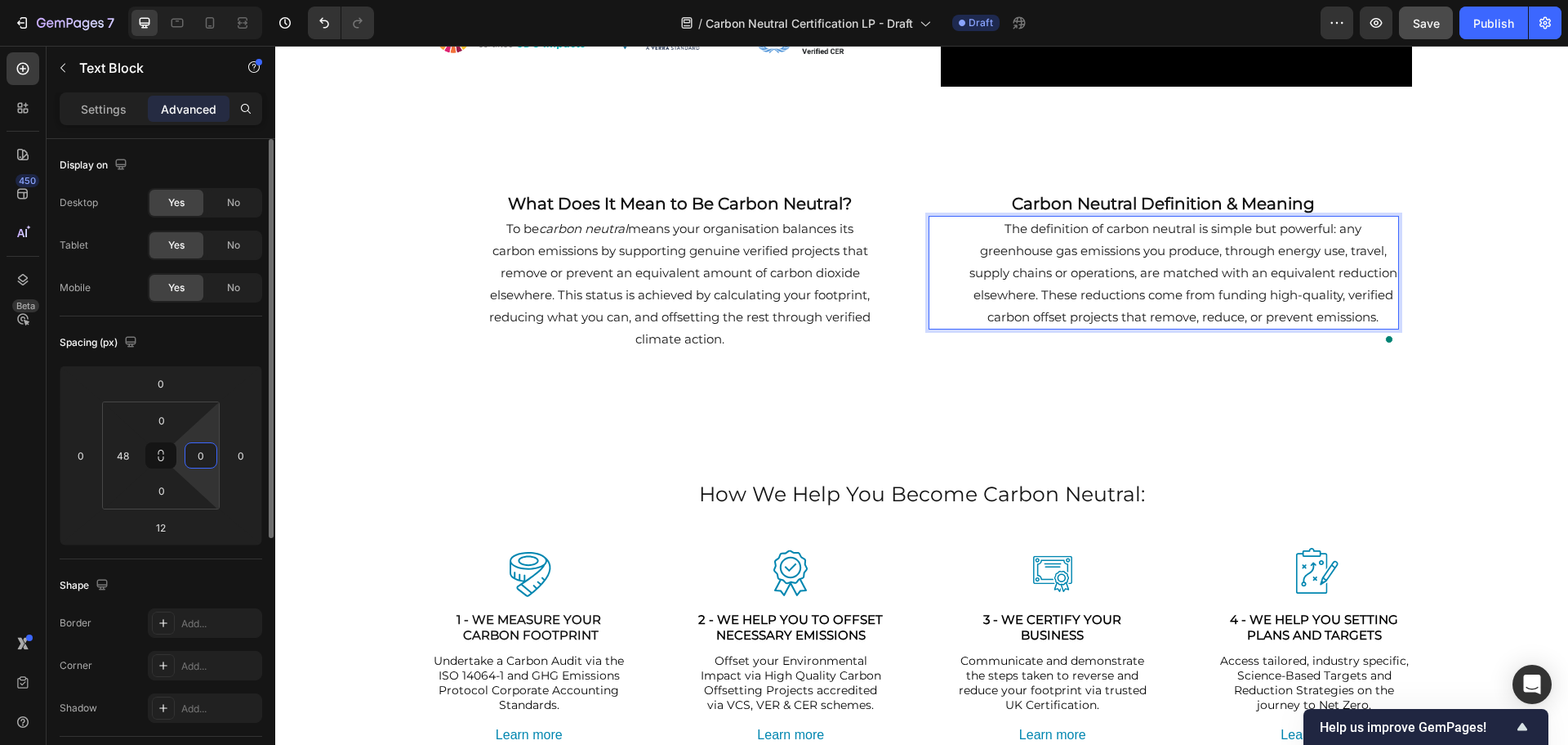
click at [203, 459] on input "0" at bounding box center [201, 455] width 24 height 24
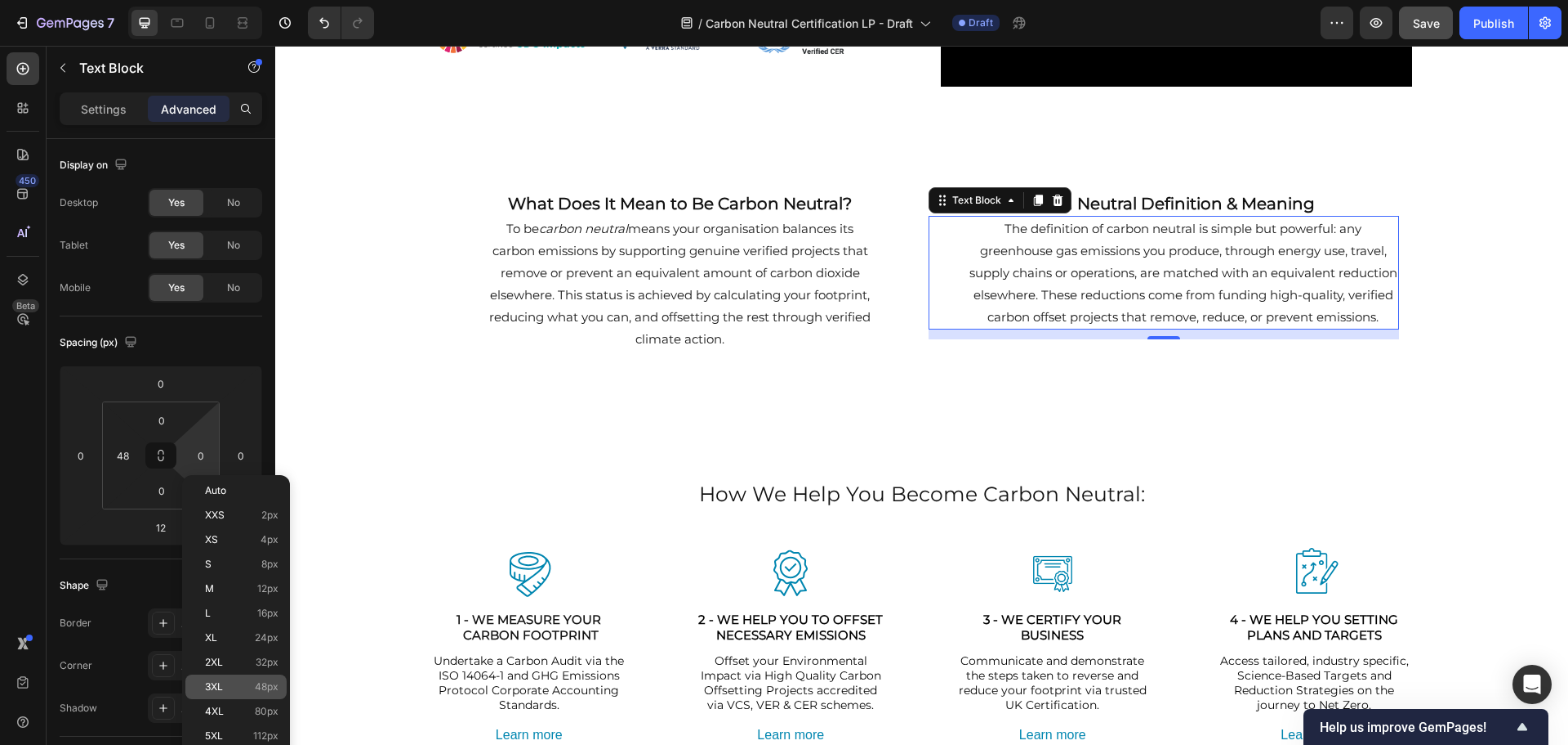
click at [205, 678] on div "3XL 48px" at bounding box center [236, 687] width 102 height 24
type input "48"
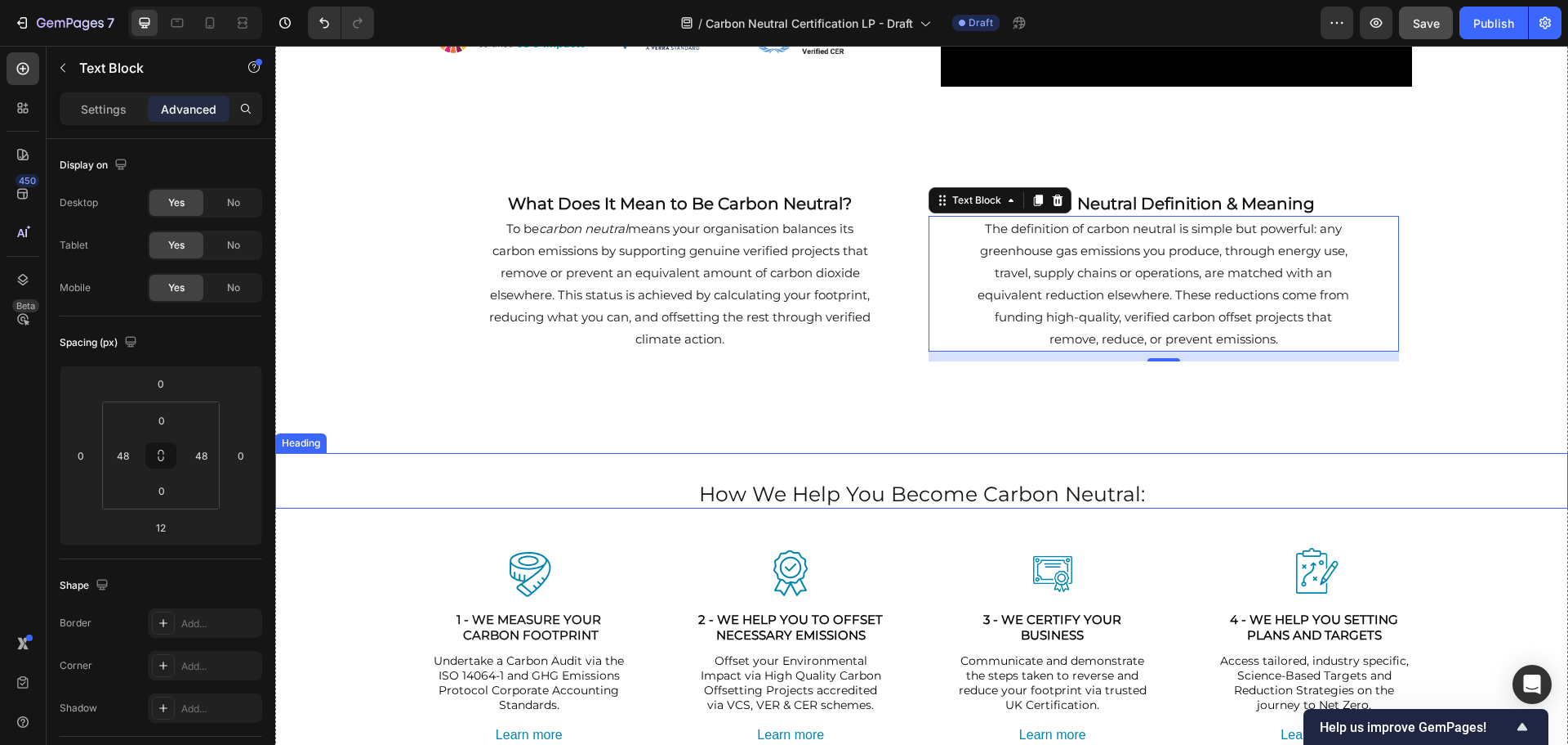
click at [1351, 471] on div "How We Help You Become Carbon Neutral: Heading" at bounding box center [922, 481] width 1294 height 56
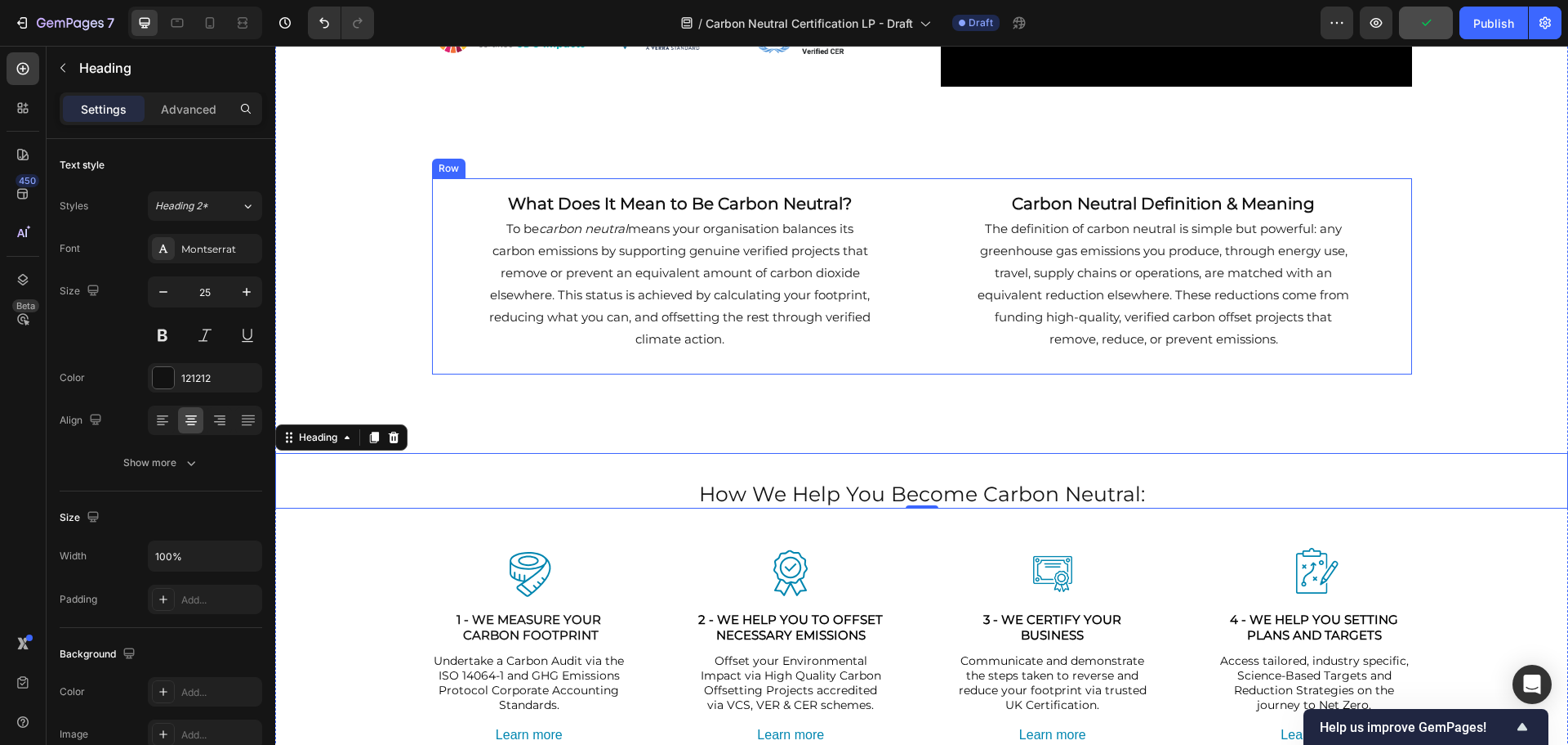
click at [918, 366] on div "What Does It Mean to Be Carbon Neutral? Heading To be carbon neutral means your…" at bounding box center [922, 276] width 980 height 197
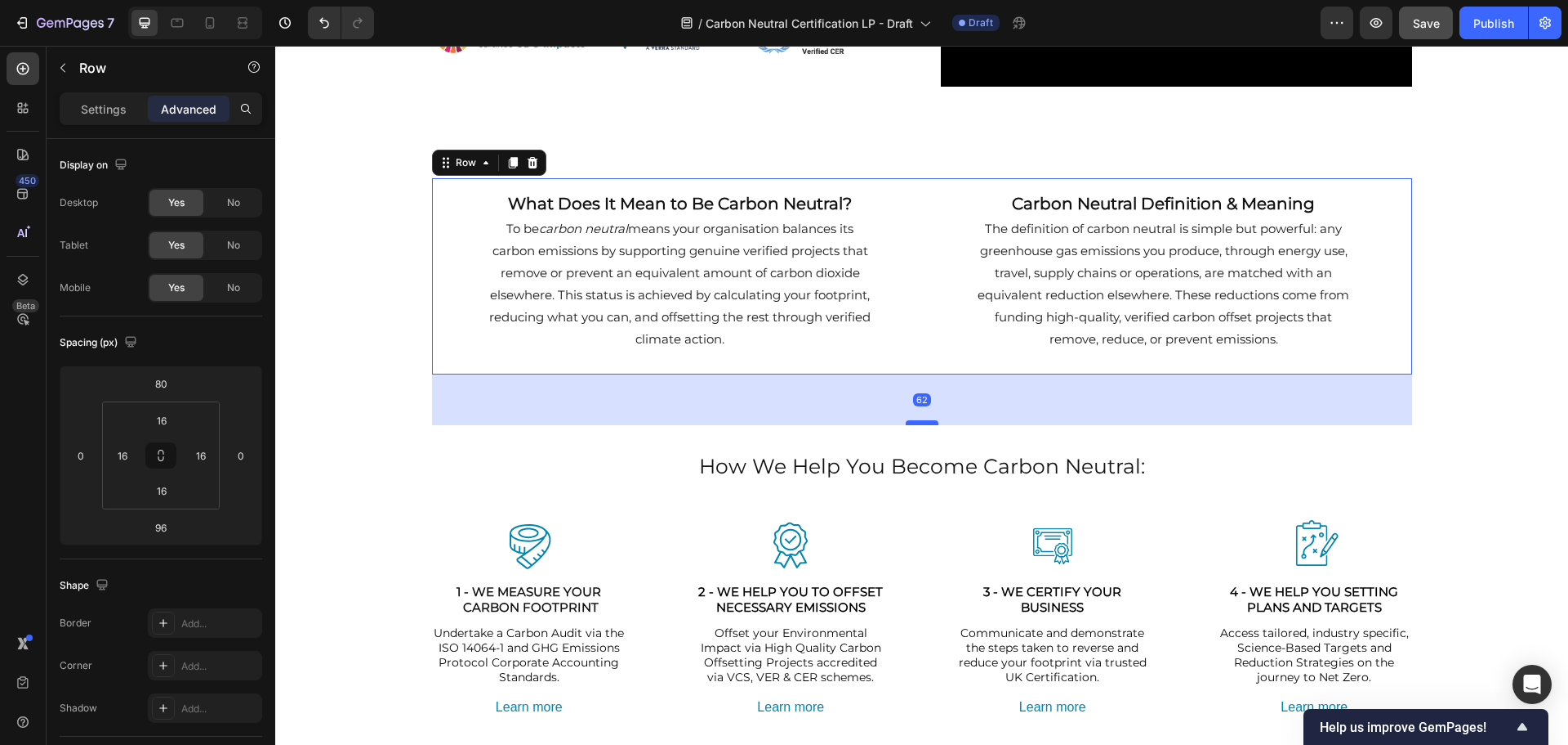
drag, startPoint x: 917, startPoint y: 449, endPoint x: 920, endPoint y: 421, distance: 28.2
click at [920, 421] on div at bounding box center [922, 422] width 33 height 5
type input "62"
click at [1510, 410] on div "Becoming a Carbon Neutral Business Heading Certified carbon neutrality for UK b…" at bounding box center [922, 159] width 1294 height 1140
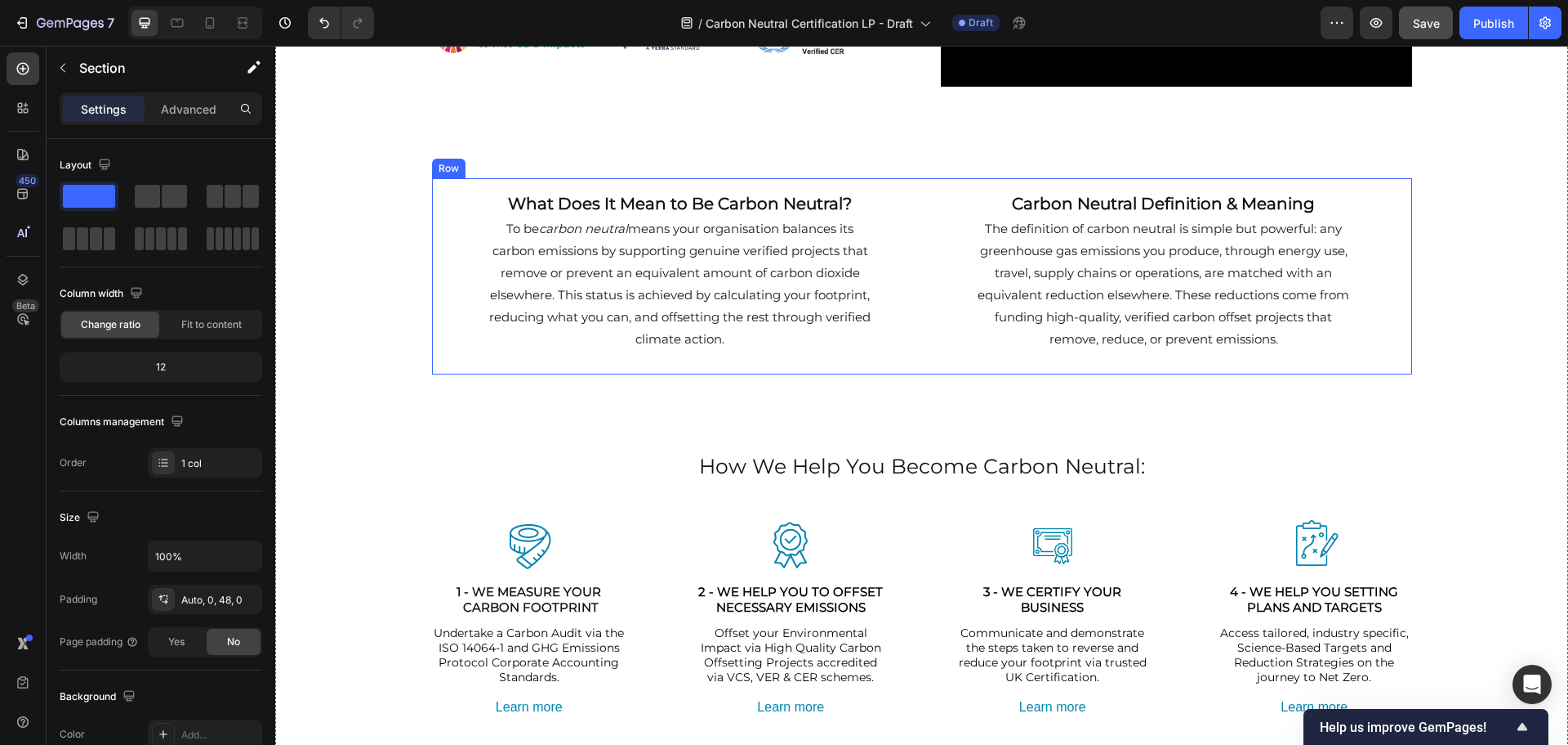
click at [916, 184] on div "What Does It Mean to Be Carbon Neutral? Heading To be carbon neutral means your…" at bounding box center [922, 276] width 980 height 197
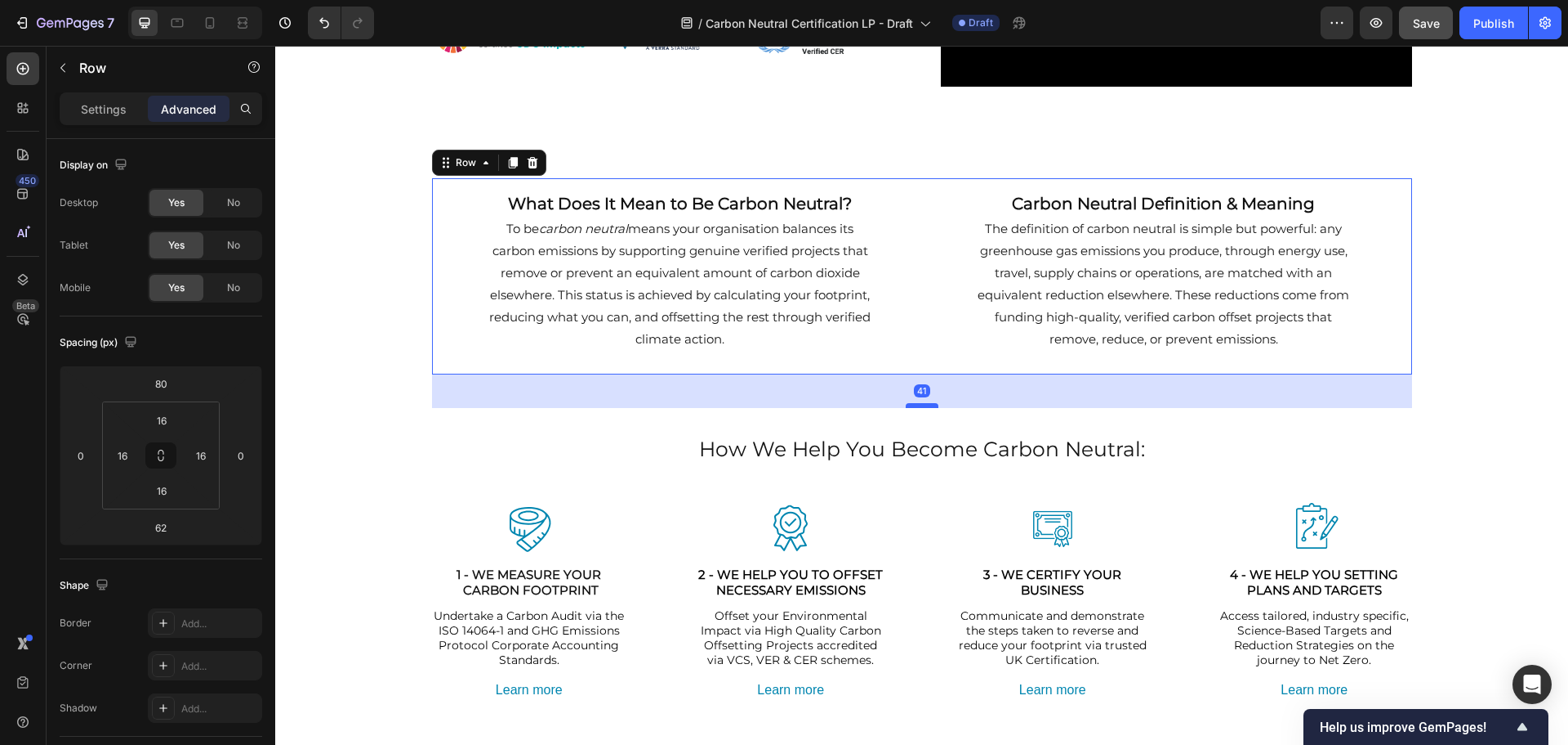
drag, startPoint x: 910, startPoint y: 421, endPoint x: 911, endPoint y: 404, distance: 17.0
click at [911, 404] on div at bounding box center [922, 404] width 33 height 5
type input "41"
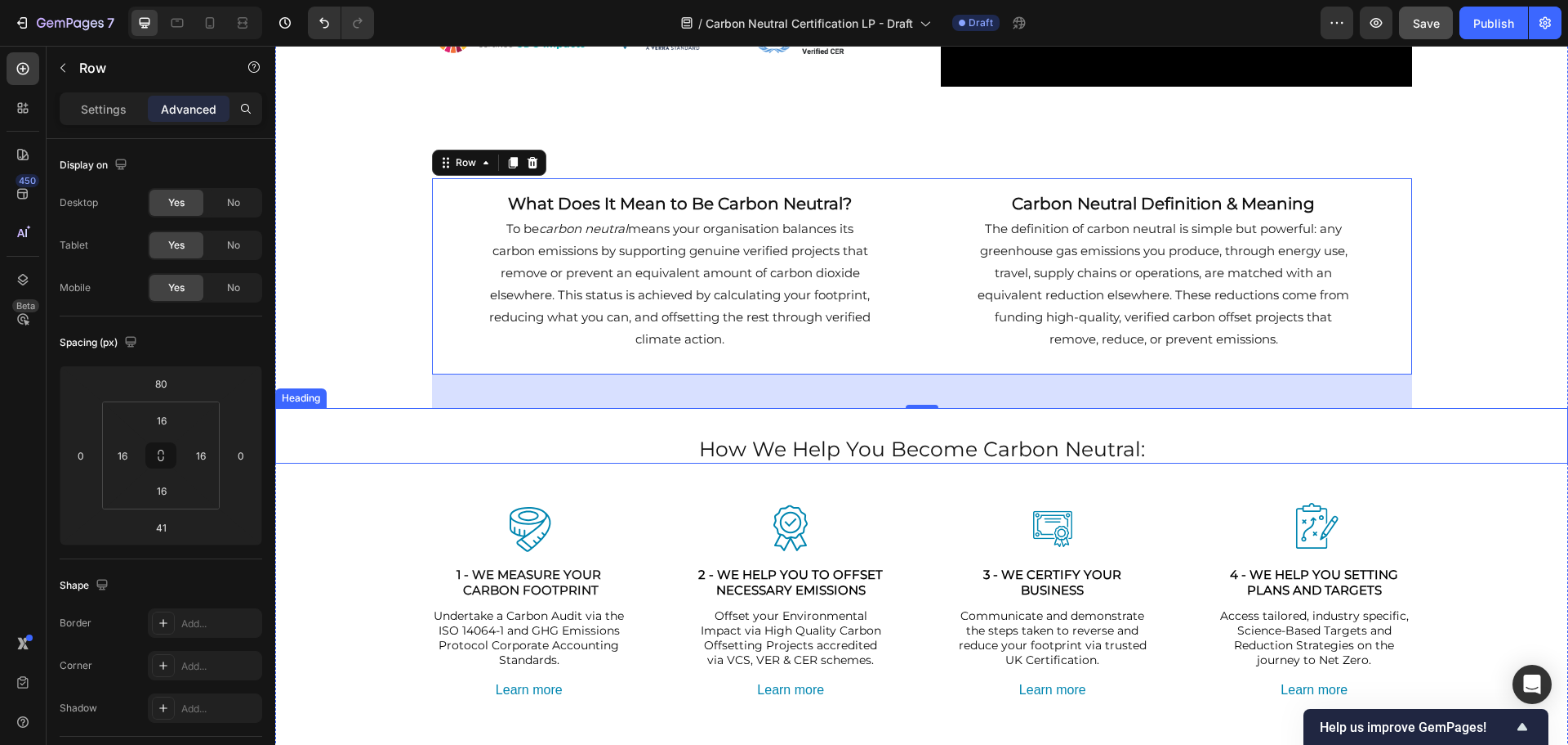
click at [1447, 436] on h2 "How We Help You Become Carbon Neutral:" at bounding box center [922, 449] width 1294 height 30
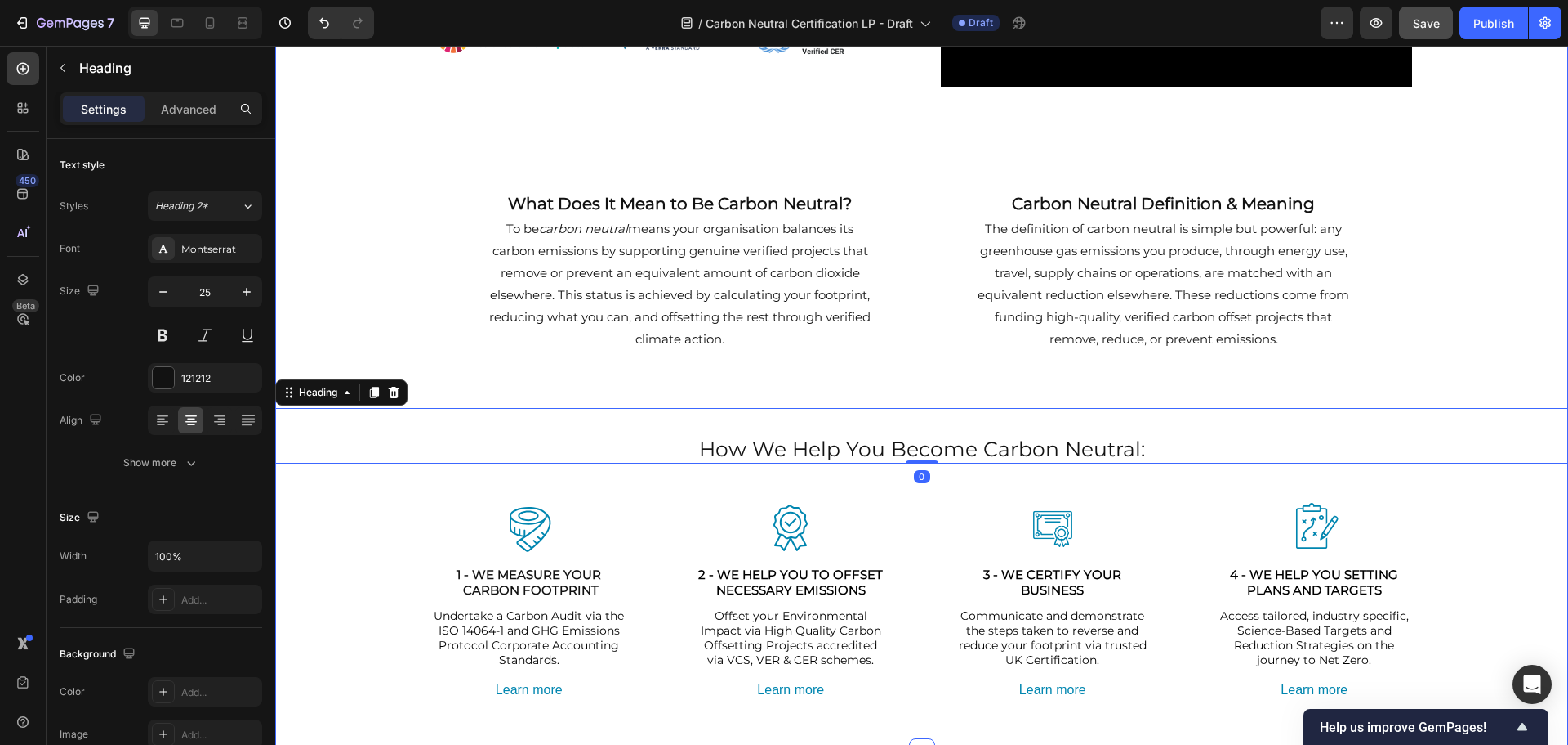
scroll to position [0, 0]
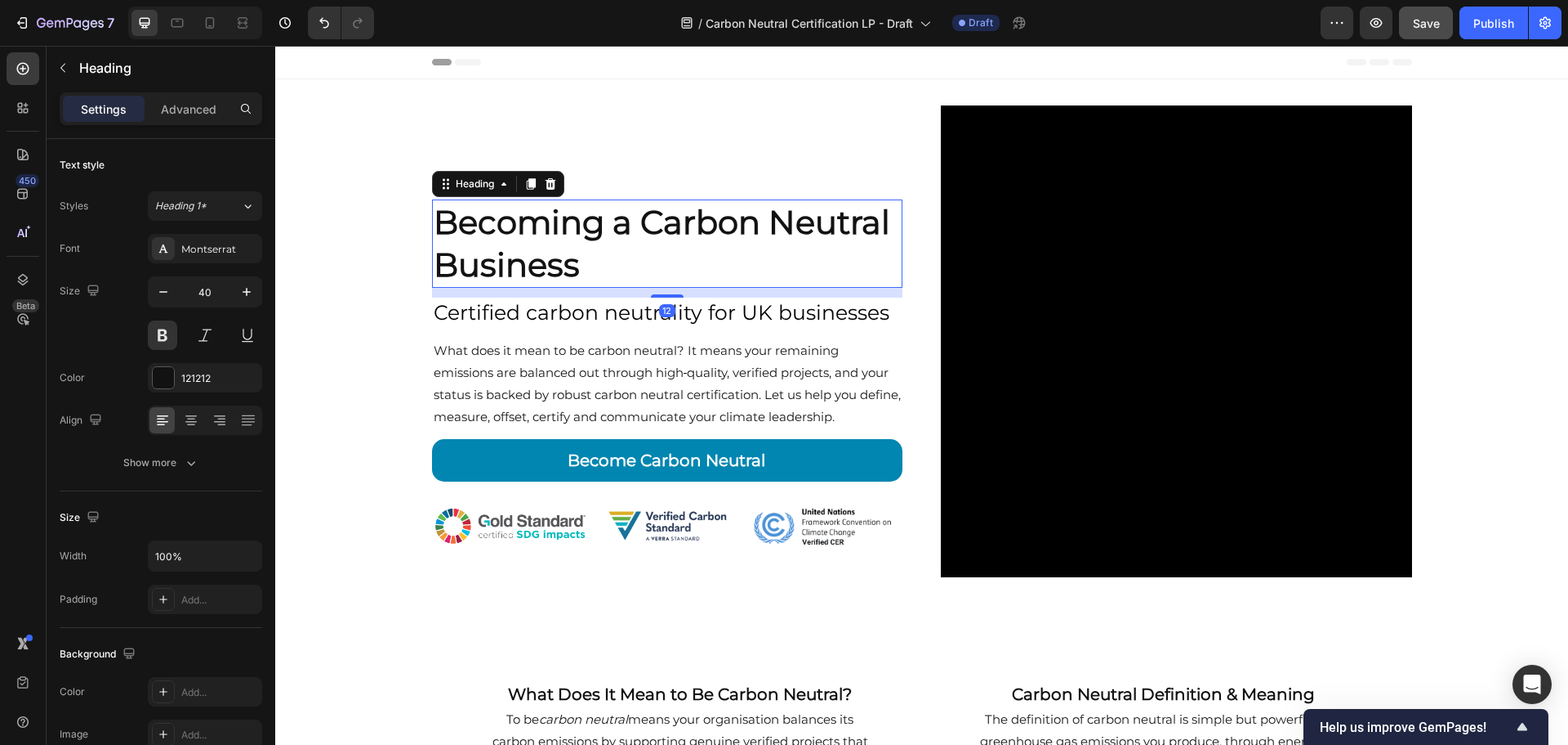
click at [534, 246] on h2 "Becoming a Carbon Neutral Business" at bounding box center [667, 244] width 471 height 88
click at [534, 246] on p "Becoming a Carbon Neutral Business" at bounding box center [667, 244] width 468 height 85
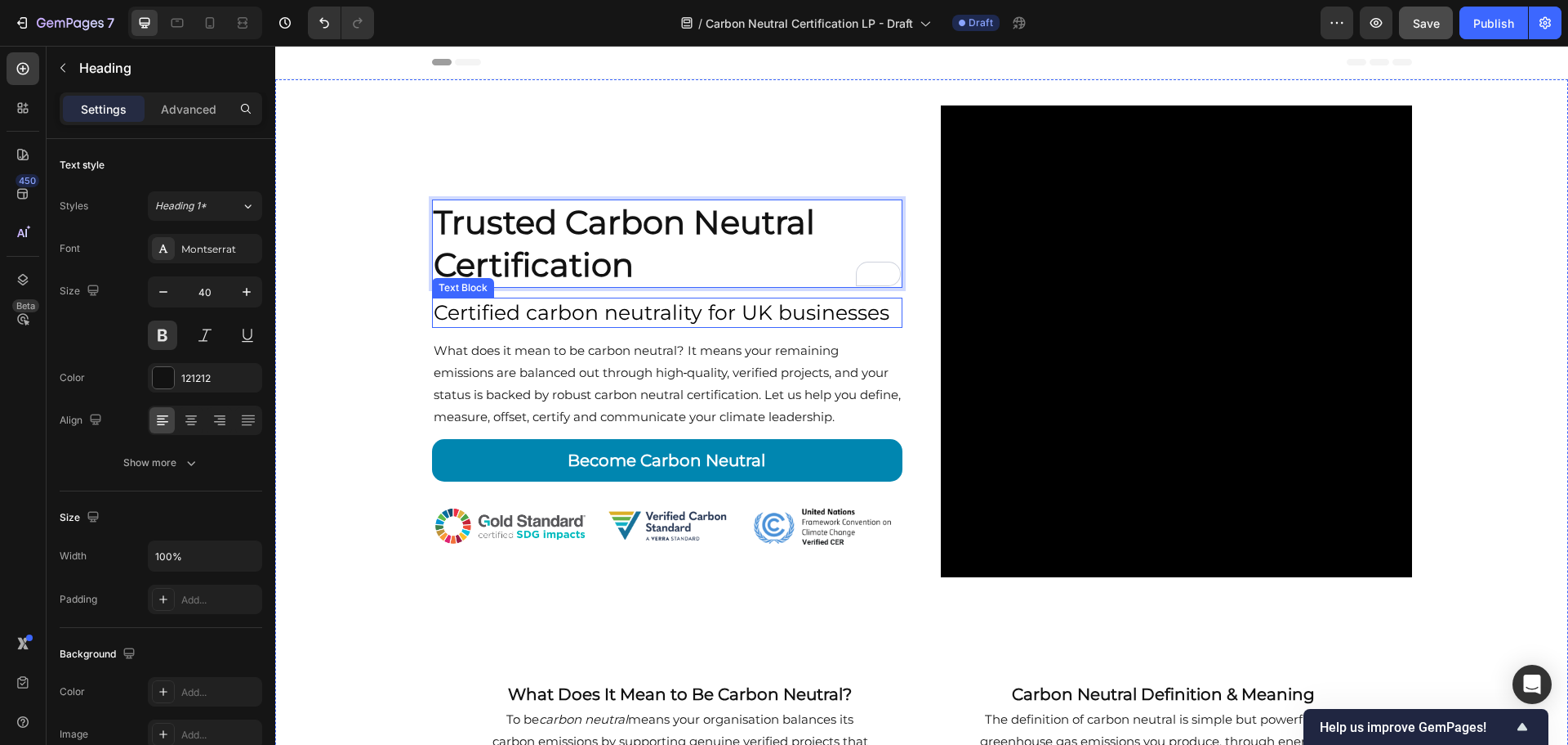
click at [571, 321] on span "Certified carbon neutrality for UK businesses" at bounding box center [661, 312] width 456 height 24
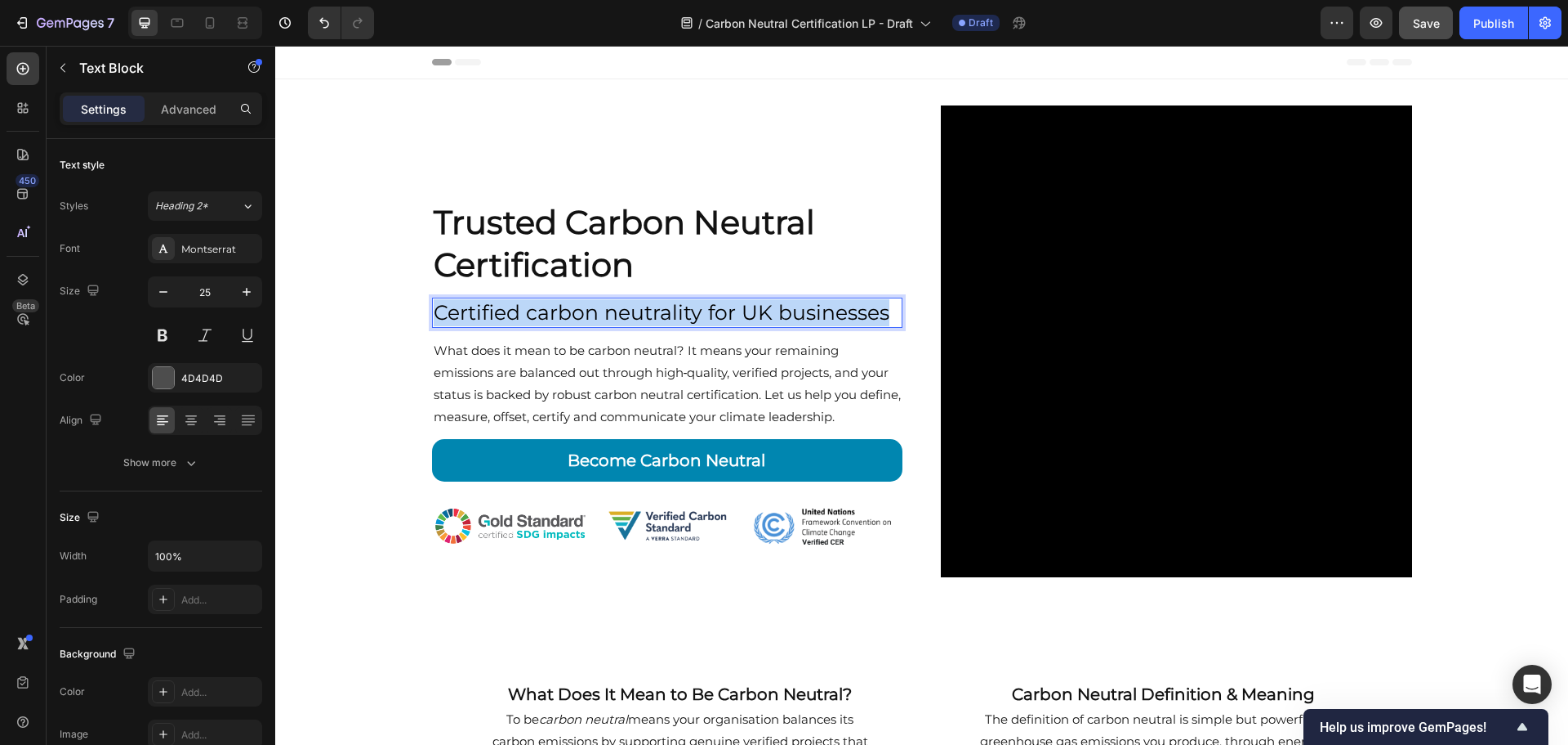
click at [571, 321] on span "Certified carbon neutrality for UK businesses" at bounding box center [661, 312] width 456 height 24
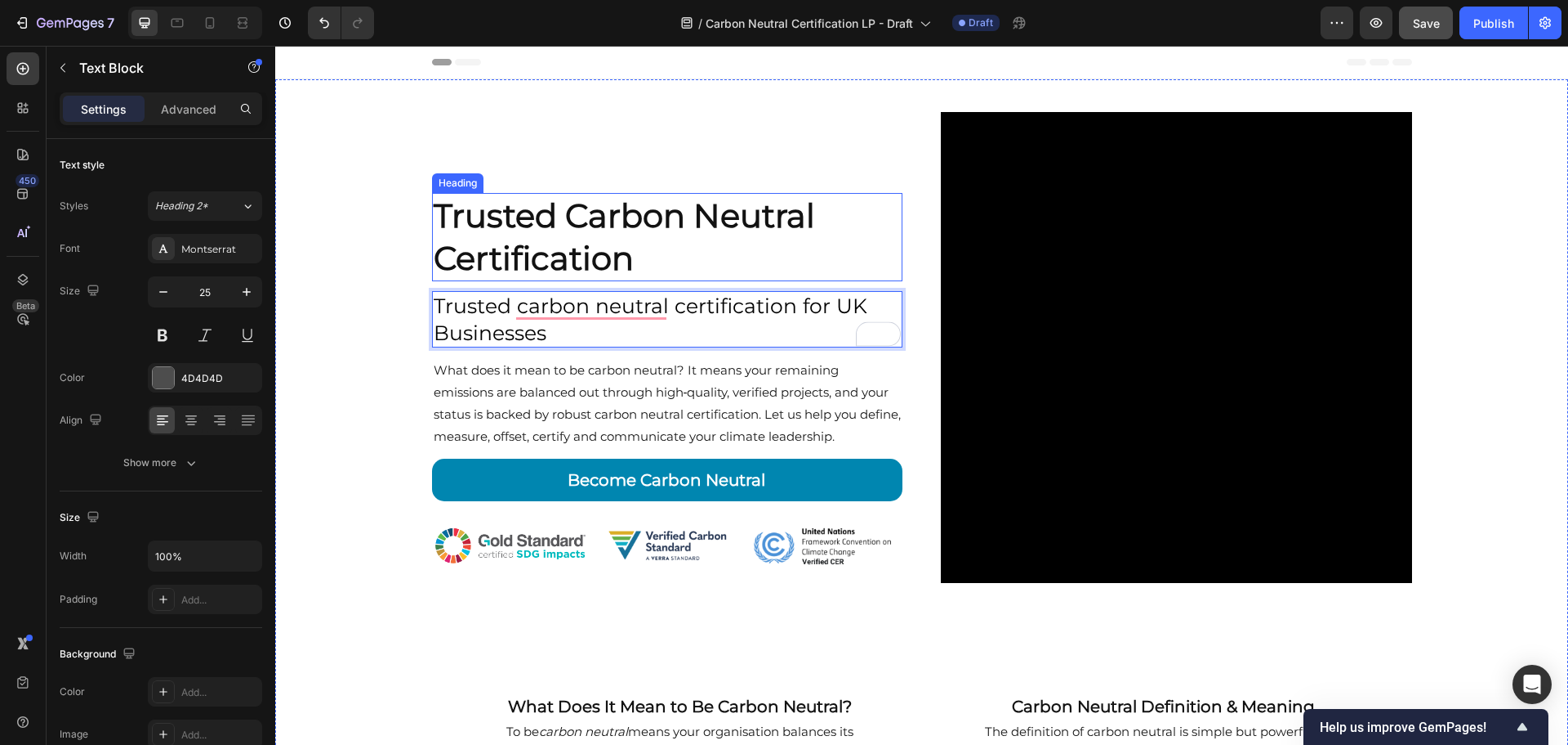
click at [602, 280] on h2 "Trusted Carbon Neutral Certification" at bounding box center [667, 237] width 471 height 88
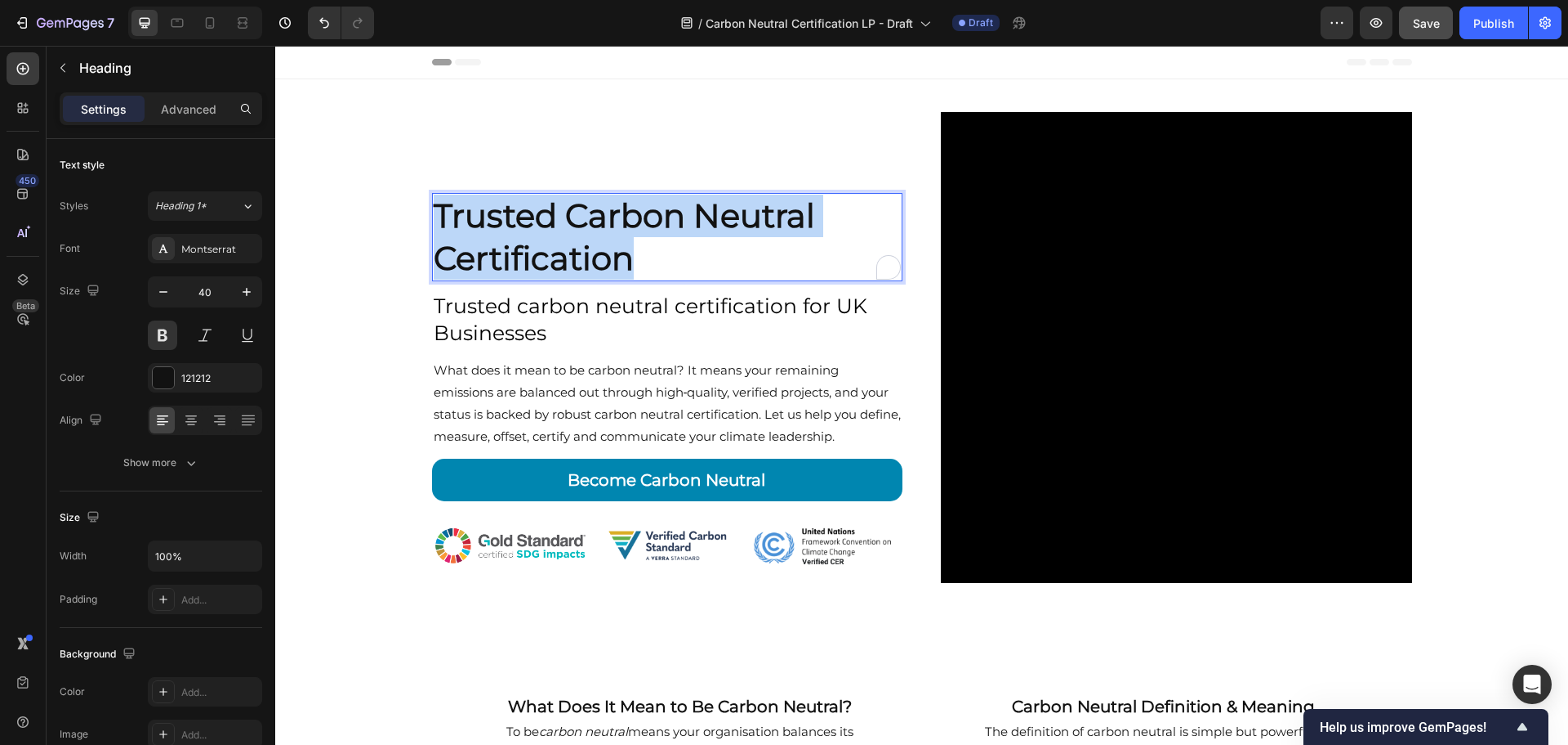
click at [602, 258] on p "Trusted Carbon Neutral Certification" at bounding box center [667, 237] width 468 height 85
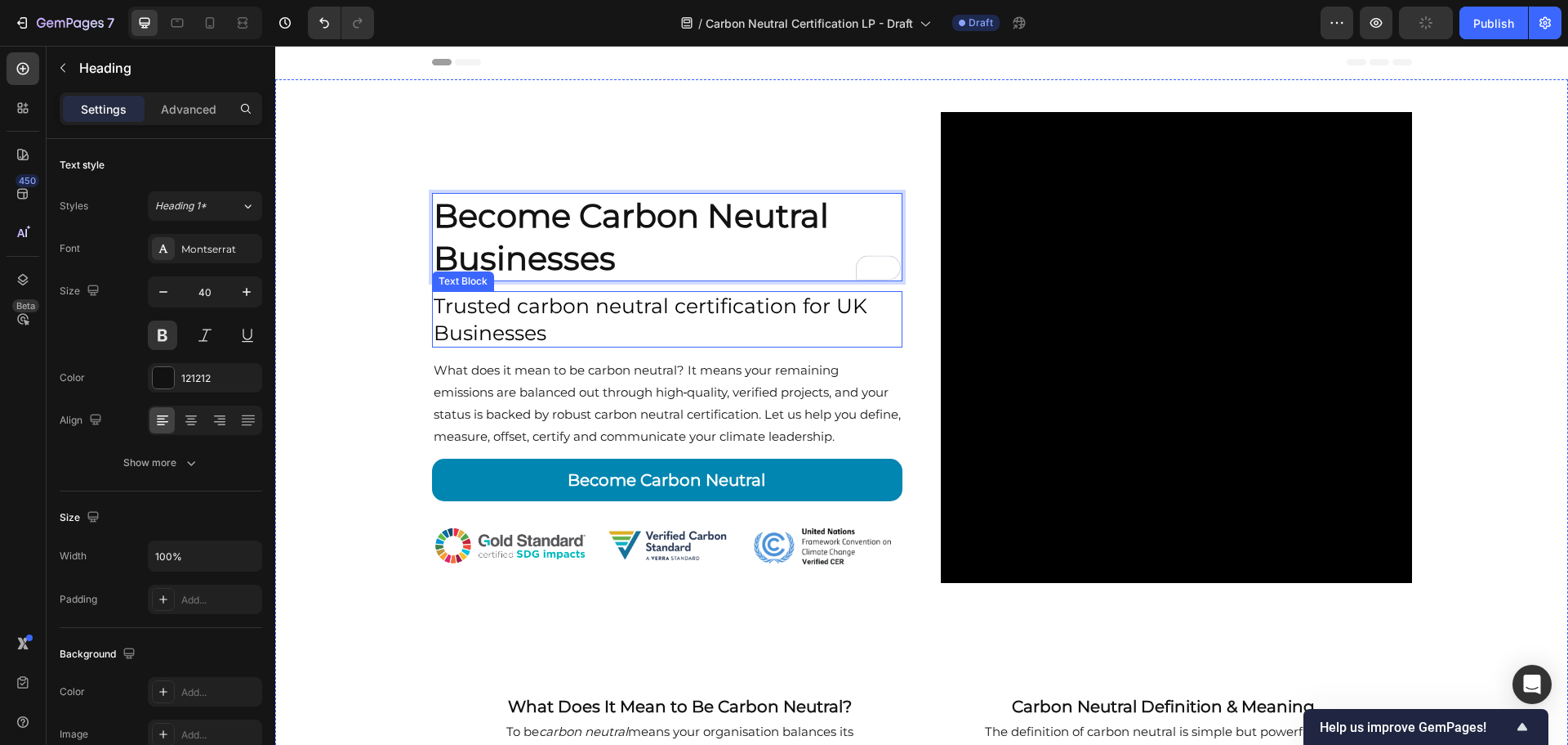
click at [604, 329] on p "Trusted carbon neutral certification for UK Businesses" at bounding box center [667, 319] width 468 height 53
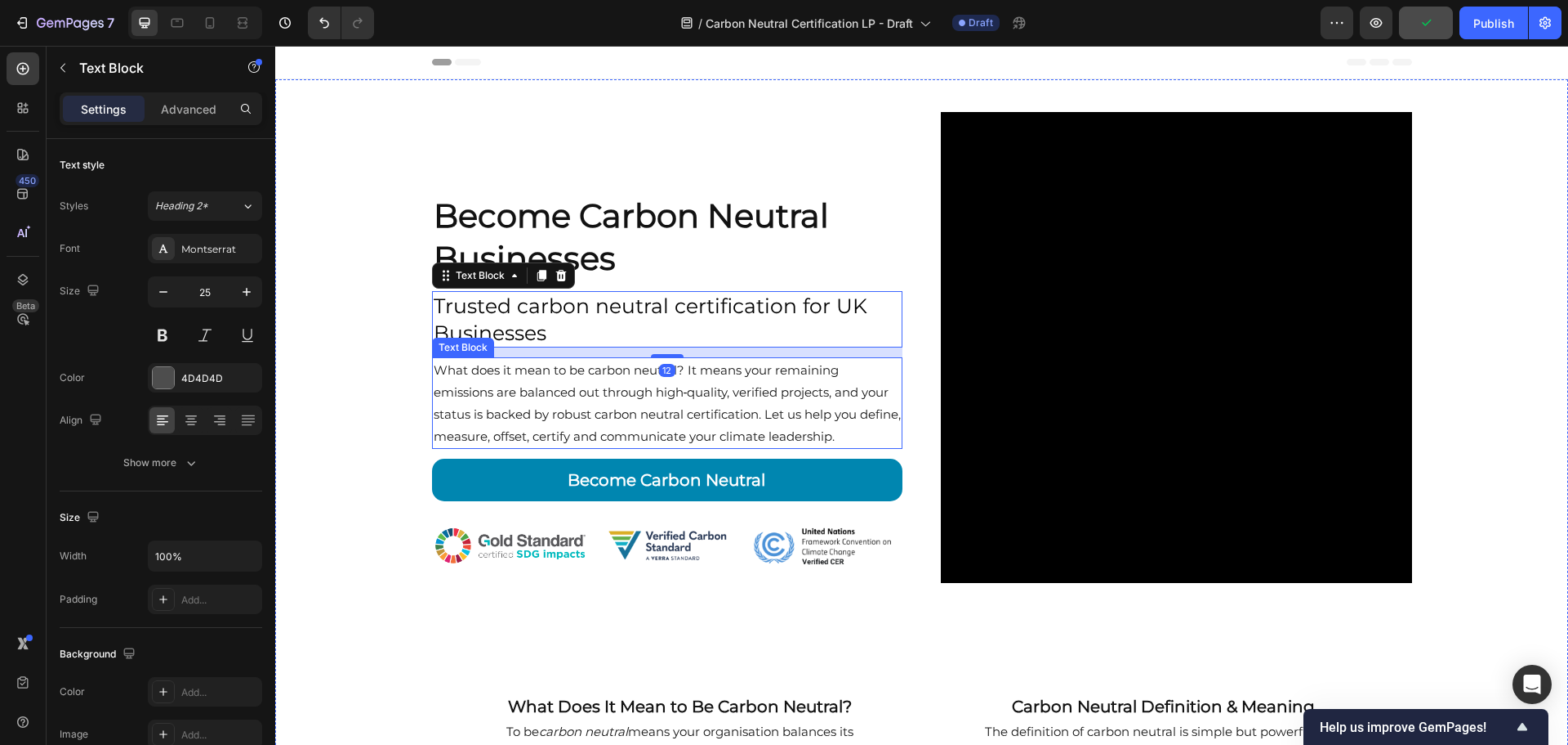
click at [586, 391] on p "What does it mean to be carbon neutral? It means your remaining emissions are b…" at bounding box center [667, 403] width 468 height 88
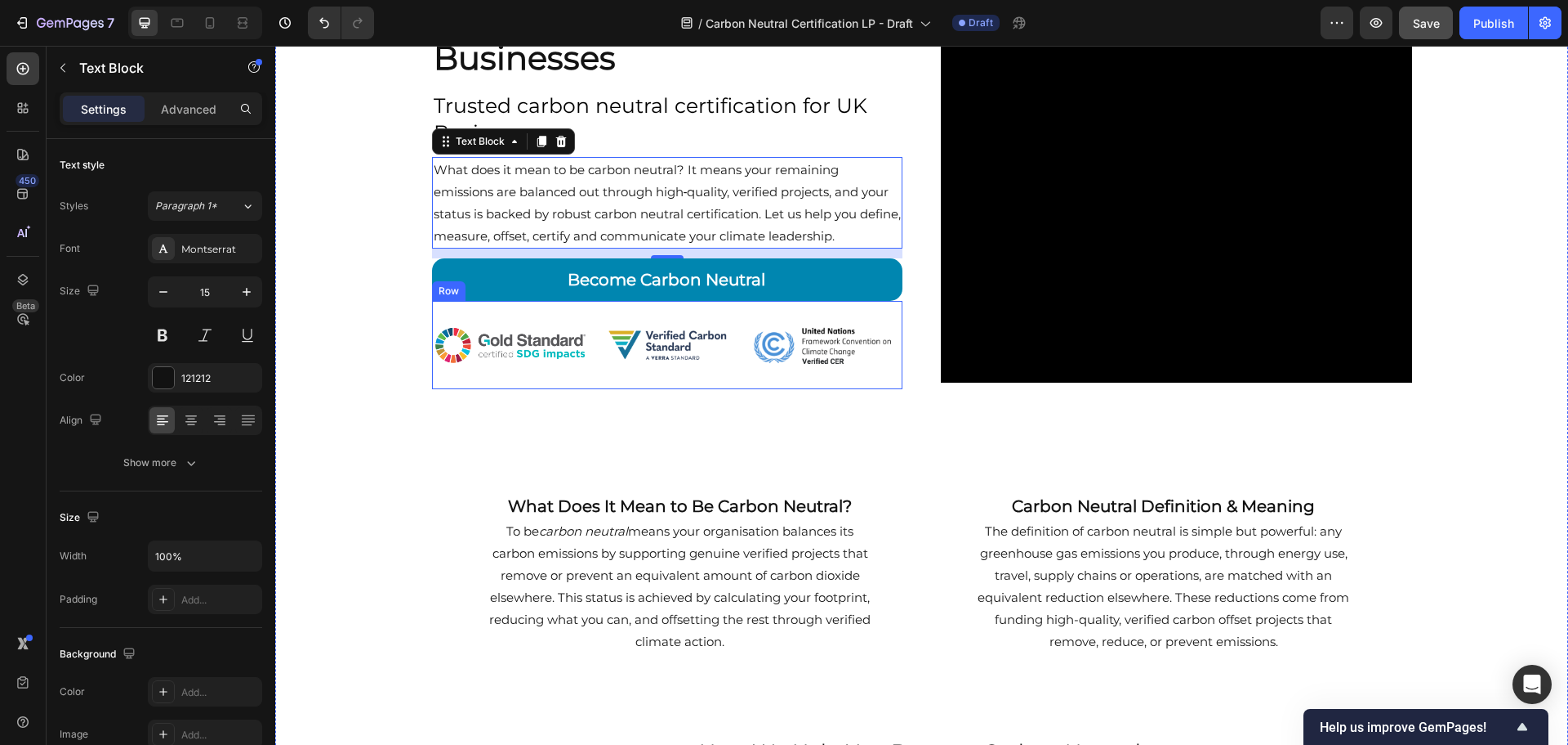
scroll to position [164, 0]
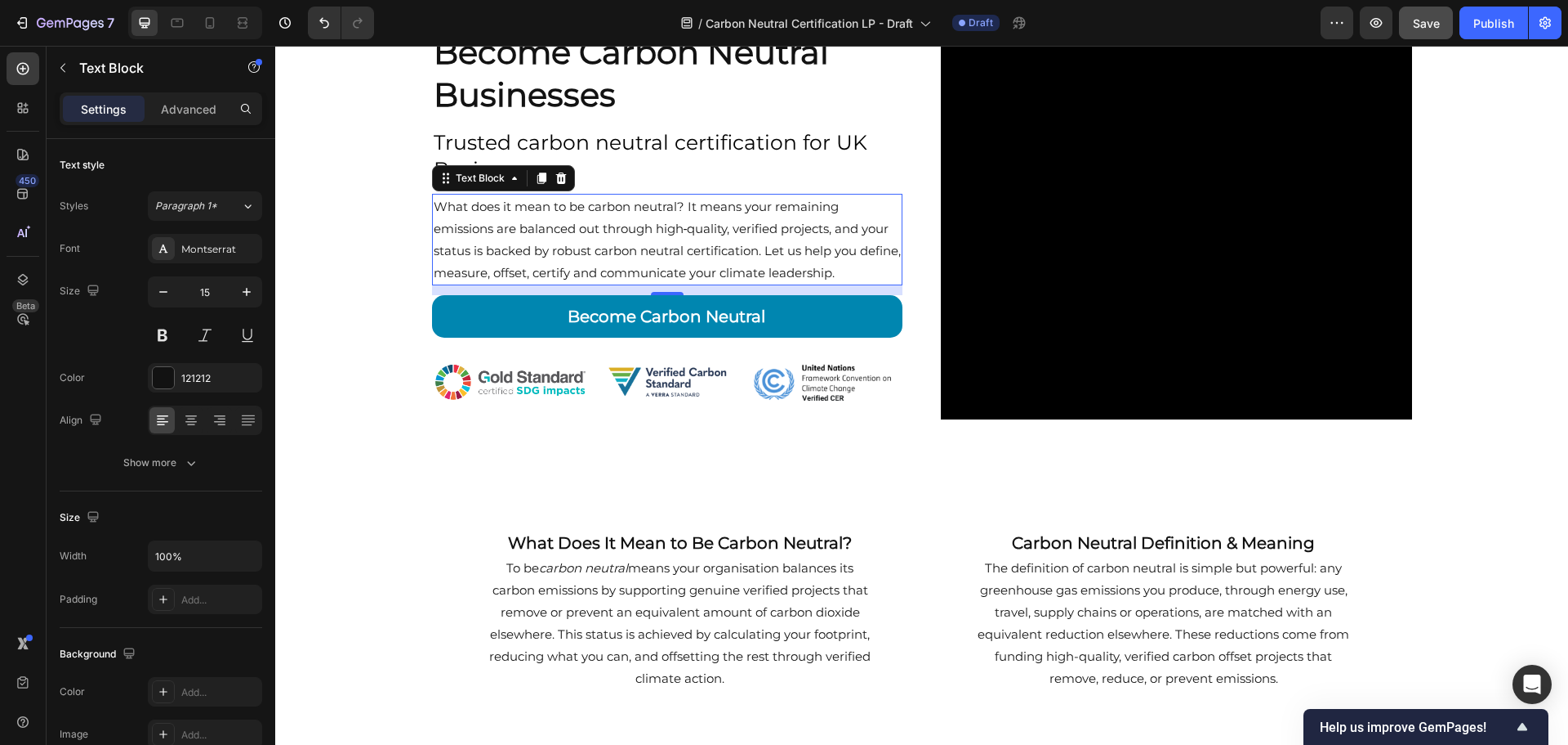
click at [643, 252] on p "What does it mean to be carbon neutral? It means your remaining emissions are b…" at bounding box center [667, 240] width 468 height 88
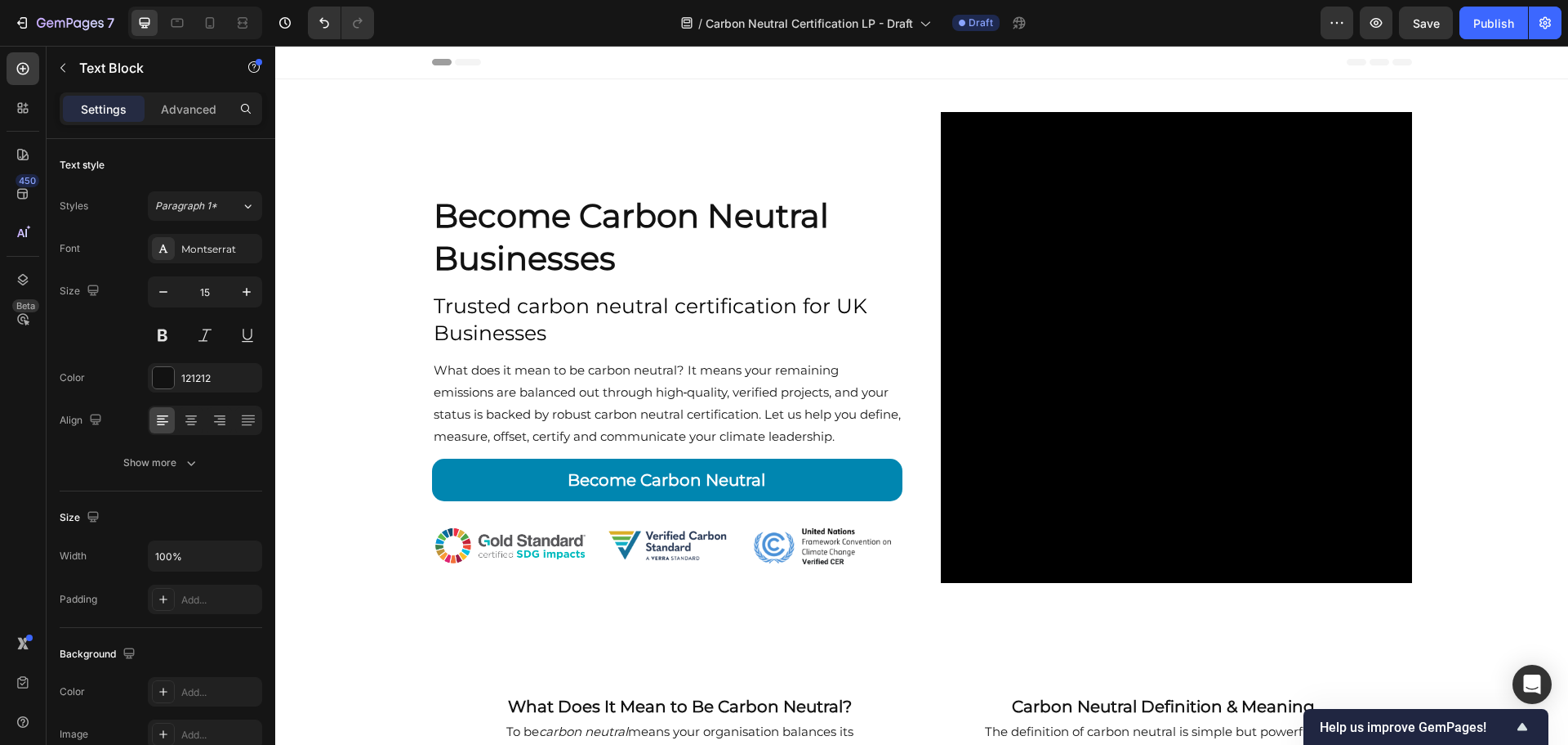
click at [689, 395] on p "What does it mean to be carbon neutral? It means your remaining emissions are b…" at bounding box center [667, 403] width 468 height 88
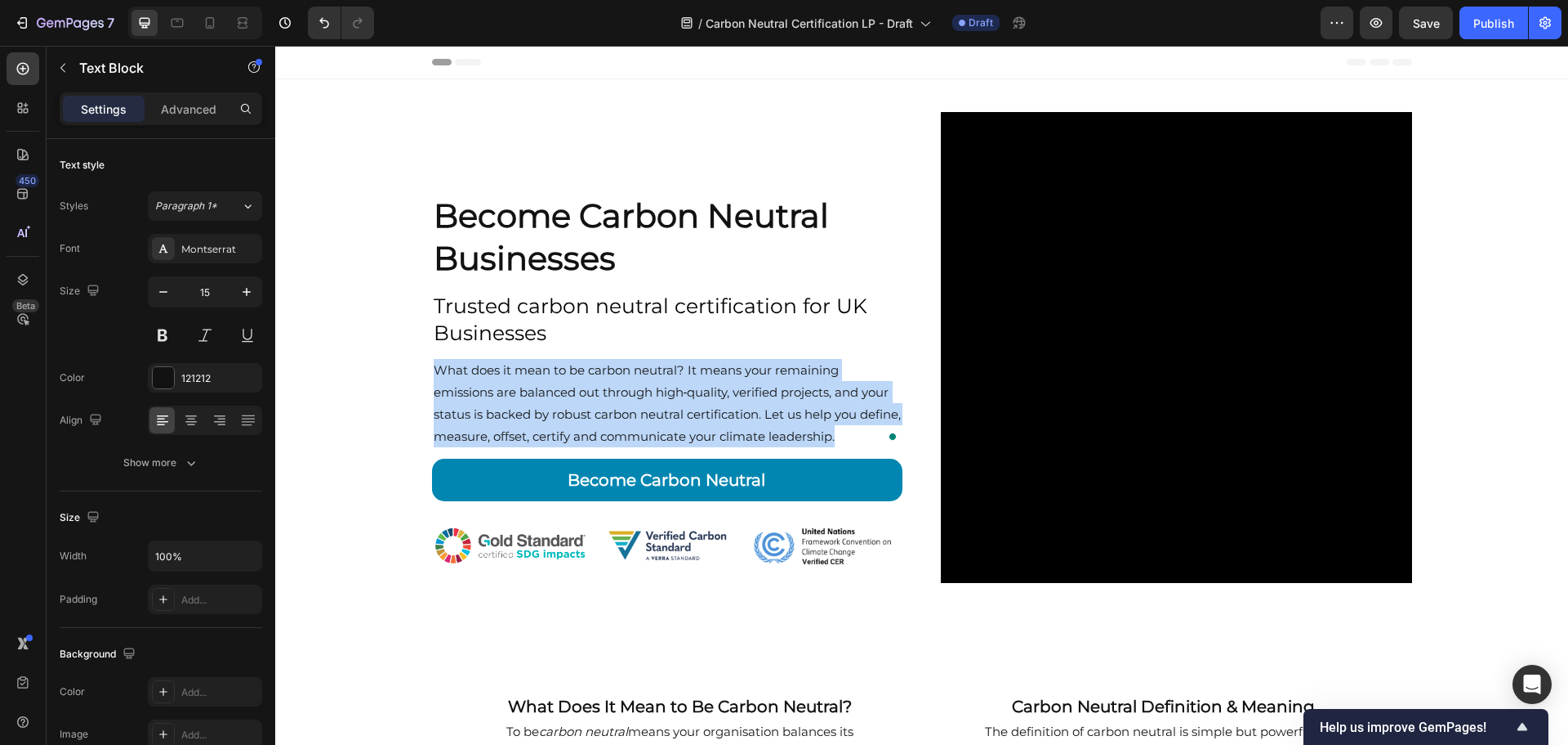
click at [689, 395] on p "What does it mean to be carbon neutral? It means your remaining emissions are b…" at bounding box center [667, 403] width 468 height 88
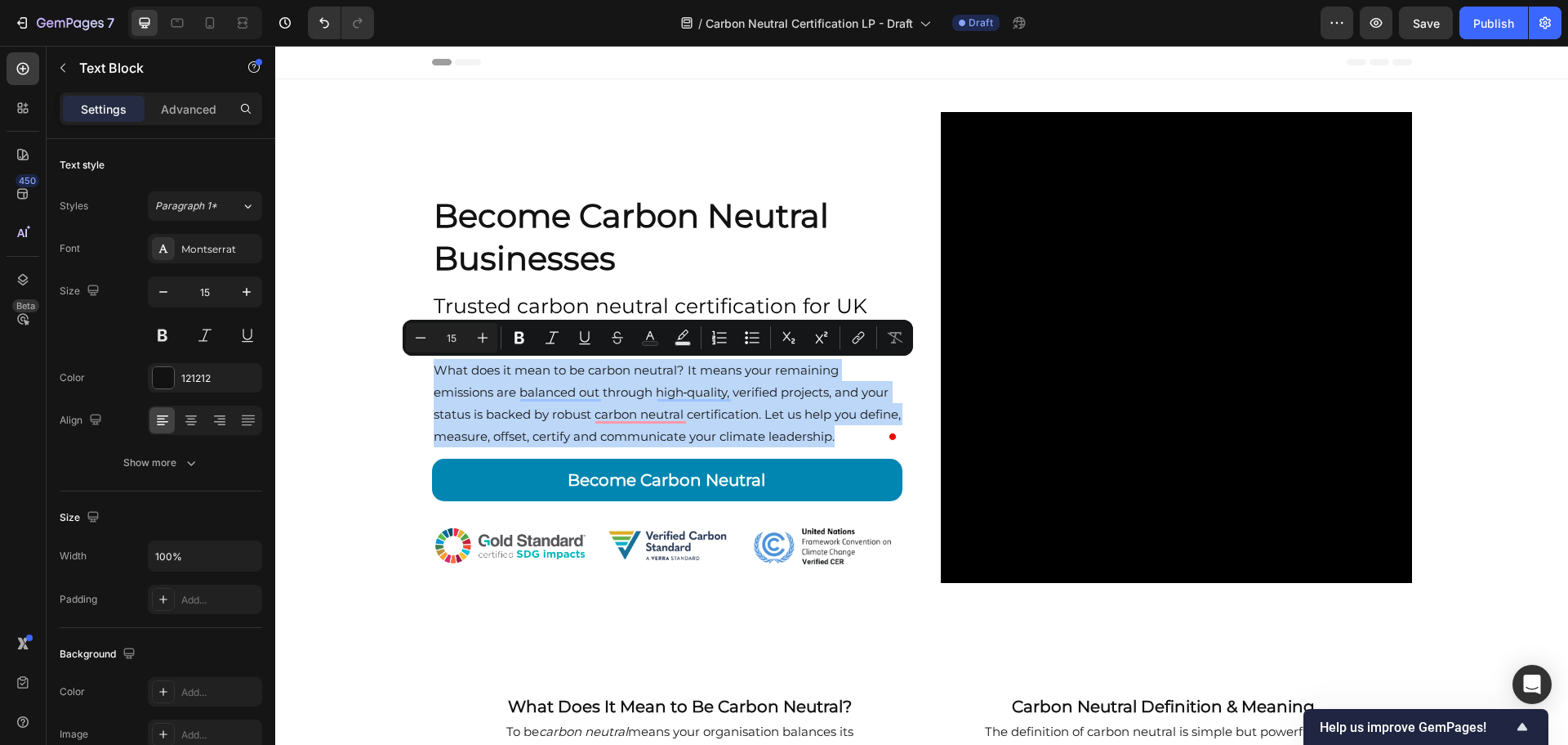
copy p "What does it mean to be carbon neutral? It means your remaining emissions are b…"
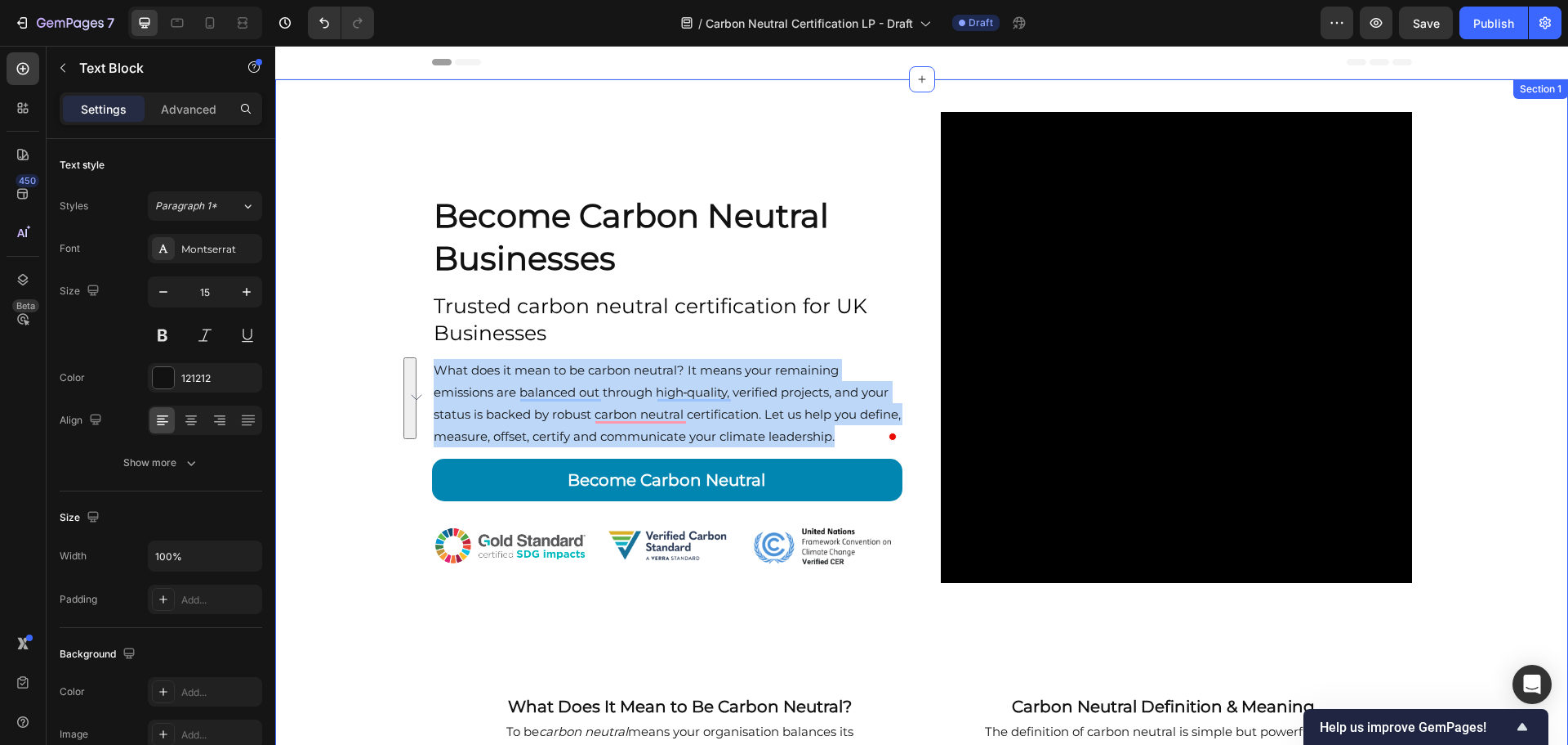
click at [1452, 453] on div "Become Carbon Neutral Businesses Heading Trusted carbon neutral certification f…" at bounding box center [922, 623] width 1294 height 1087
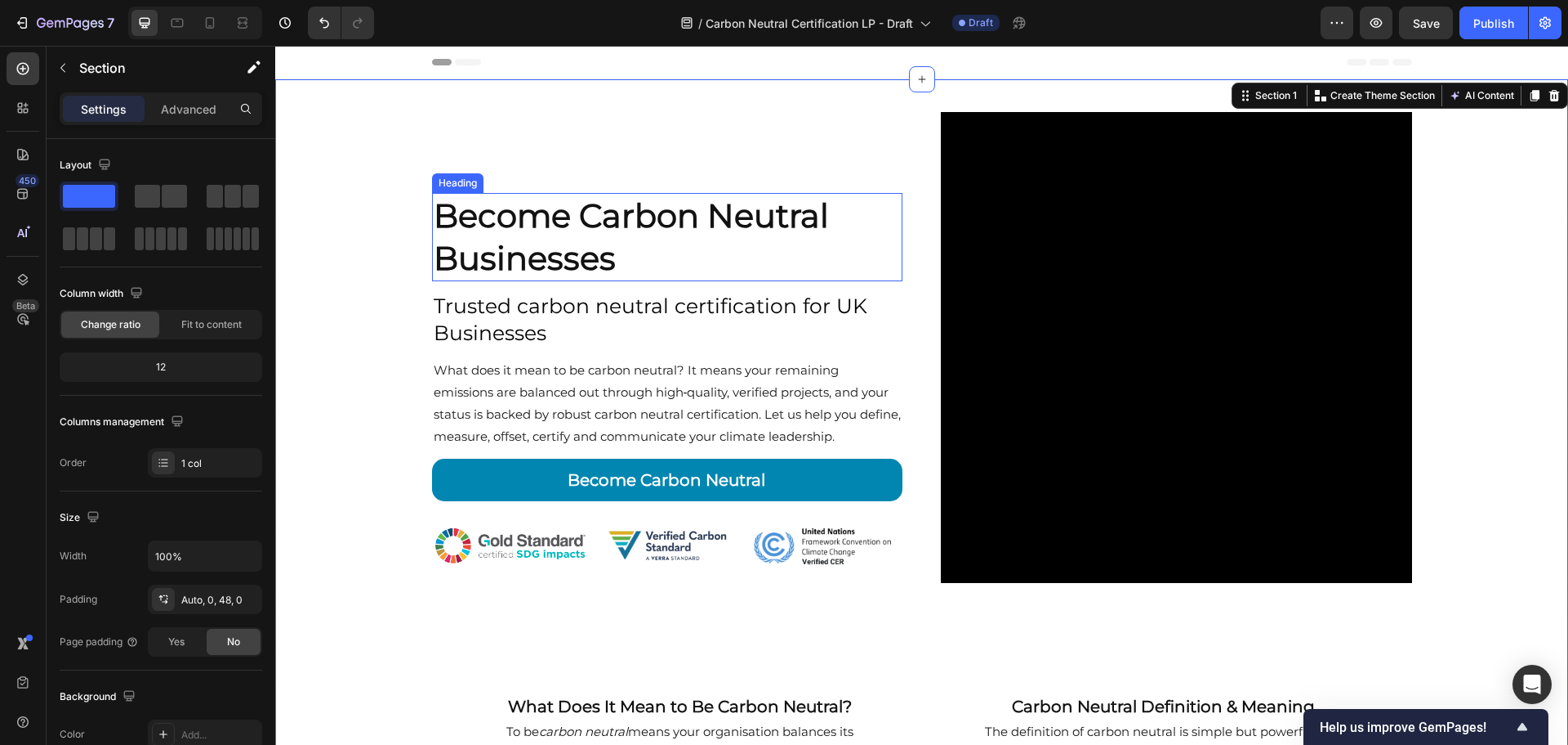
click at [571, 215] on h2 "Become Carbon Neutral Businesses" at bounding box center [667, 237] width 471 height 88
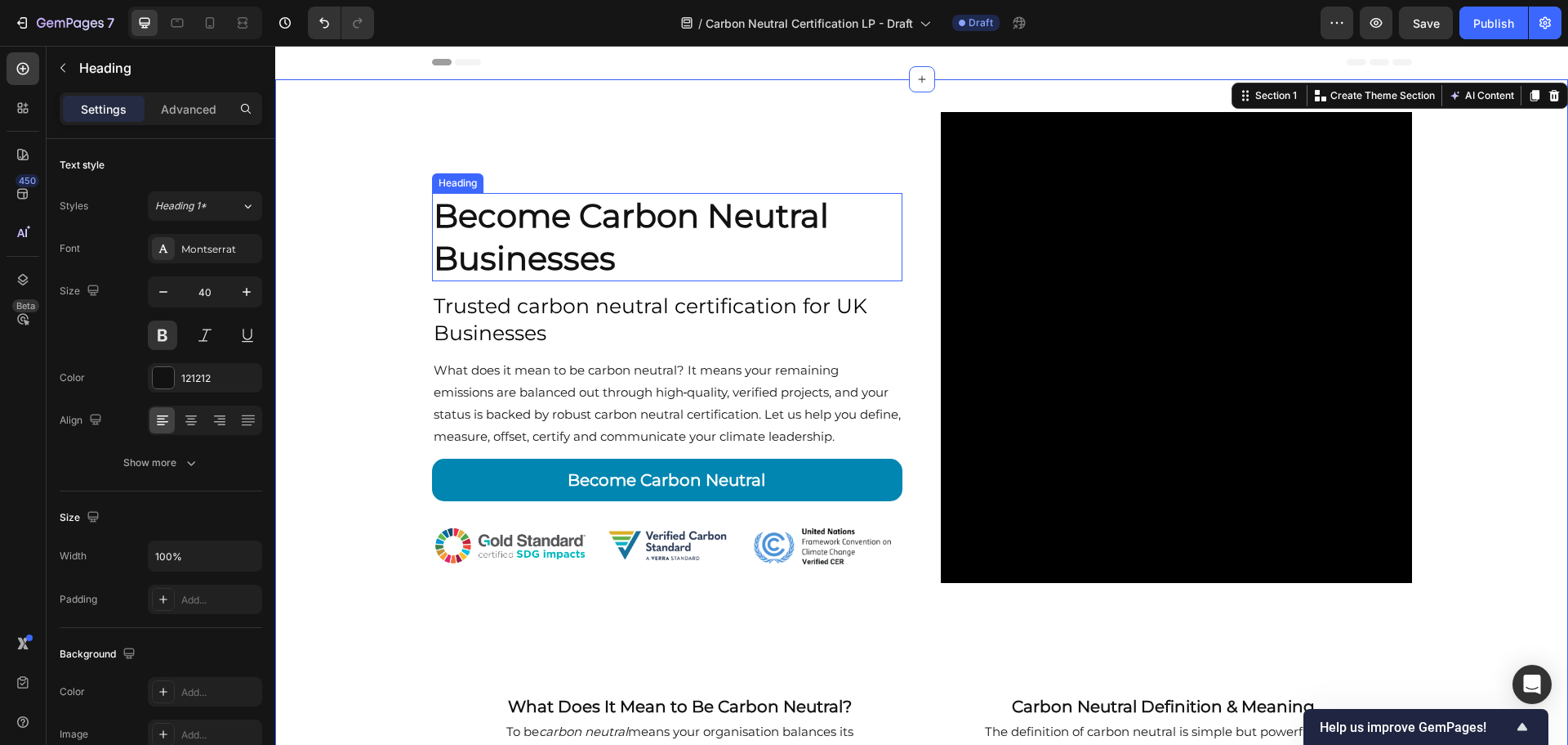
click at [571, 215] on h2 "Become Carbon Neutral Businesses" at bounding box center [667, 237] width 471 height 88
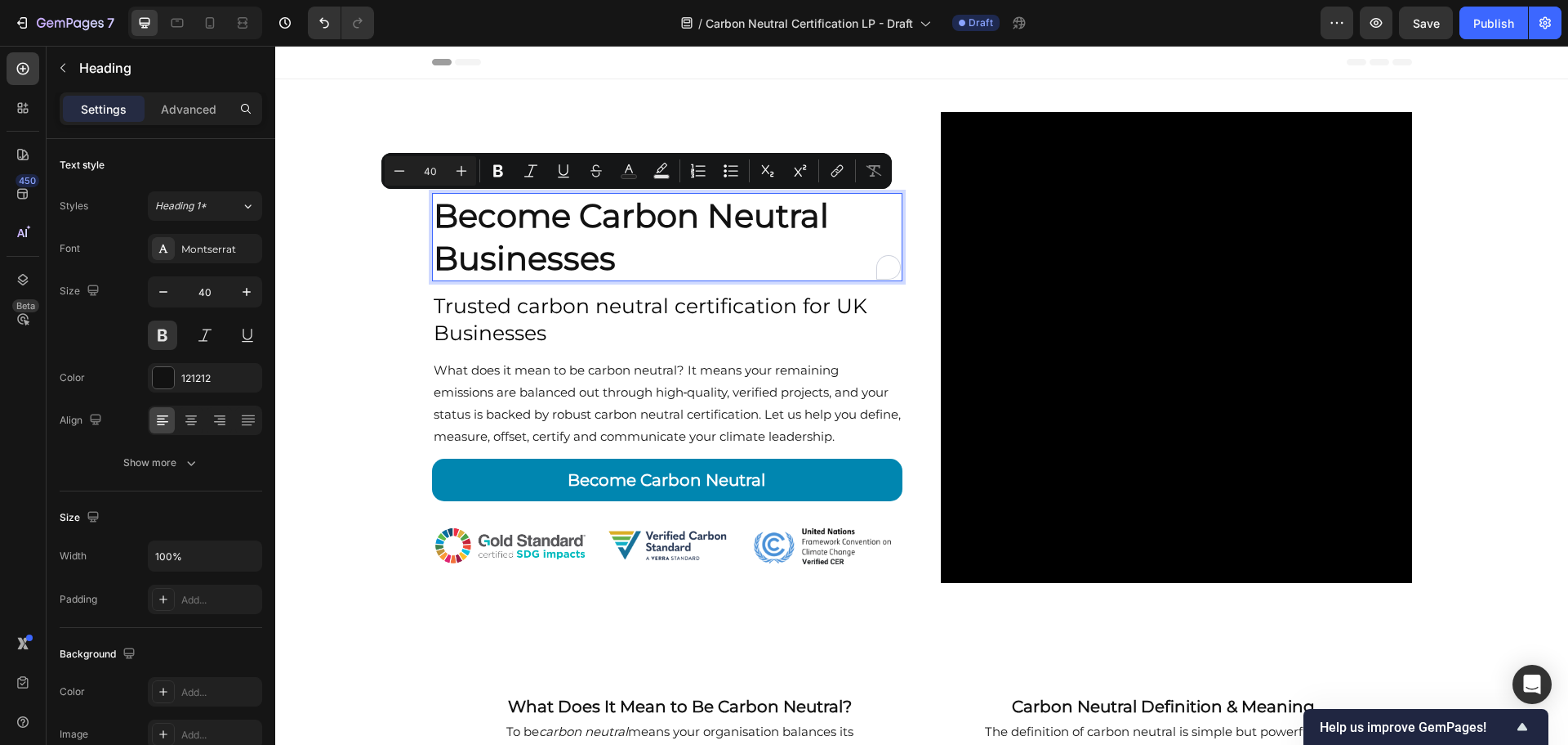
click at [558, 217] on p "Become Carbon Neutral Businesses" at bounding box center [667, 237] width 468 height 85
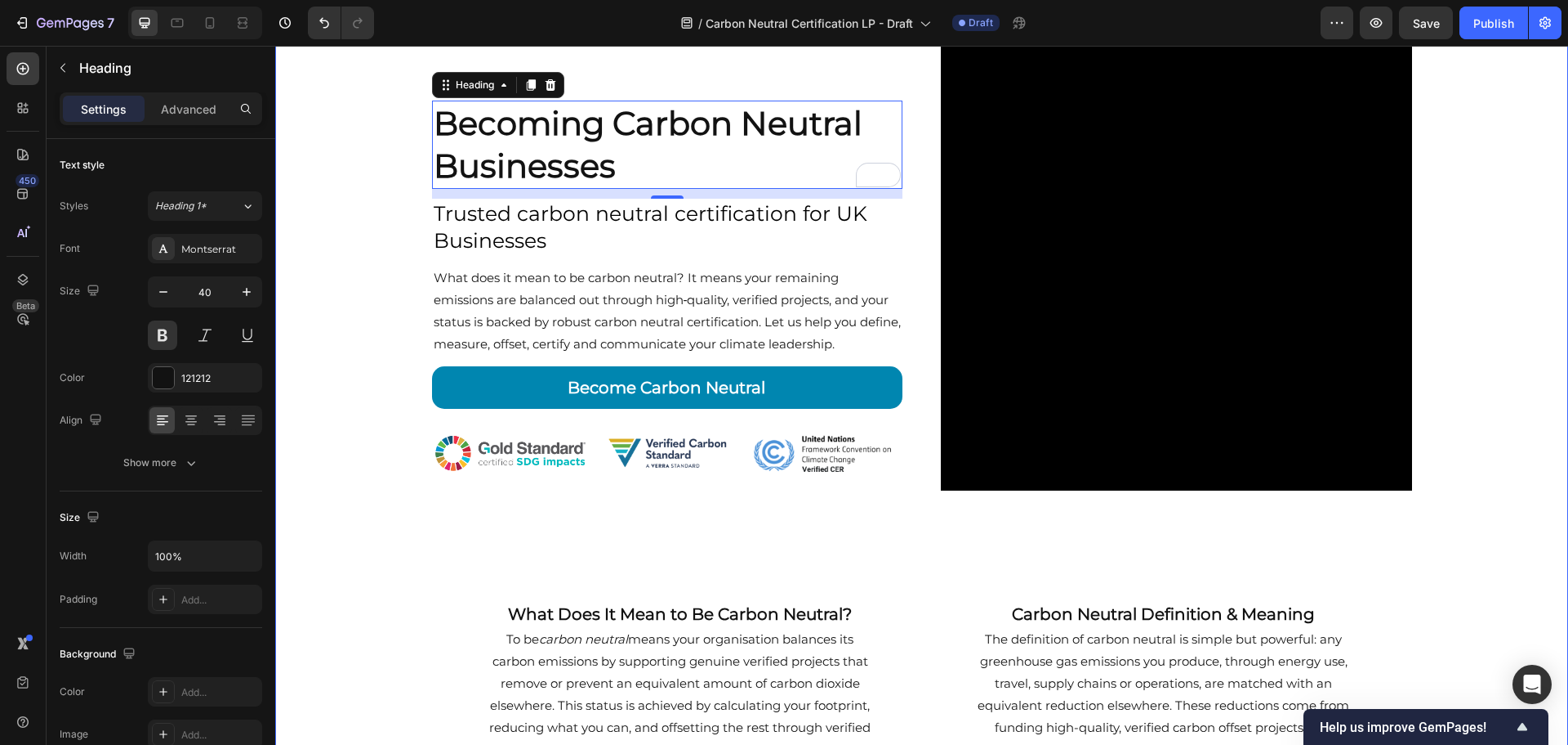
scroll to position [82, 0]
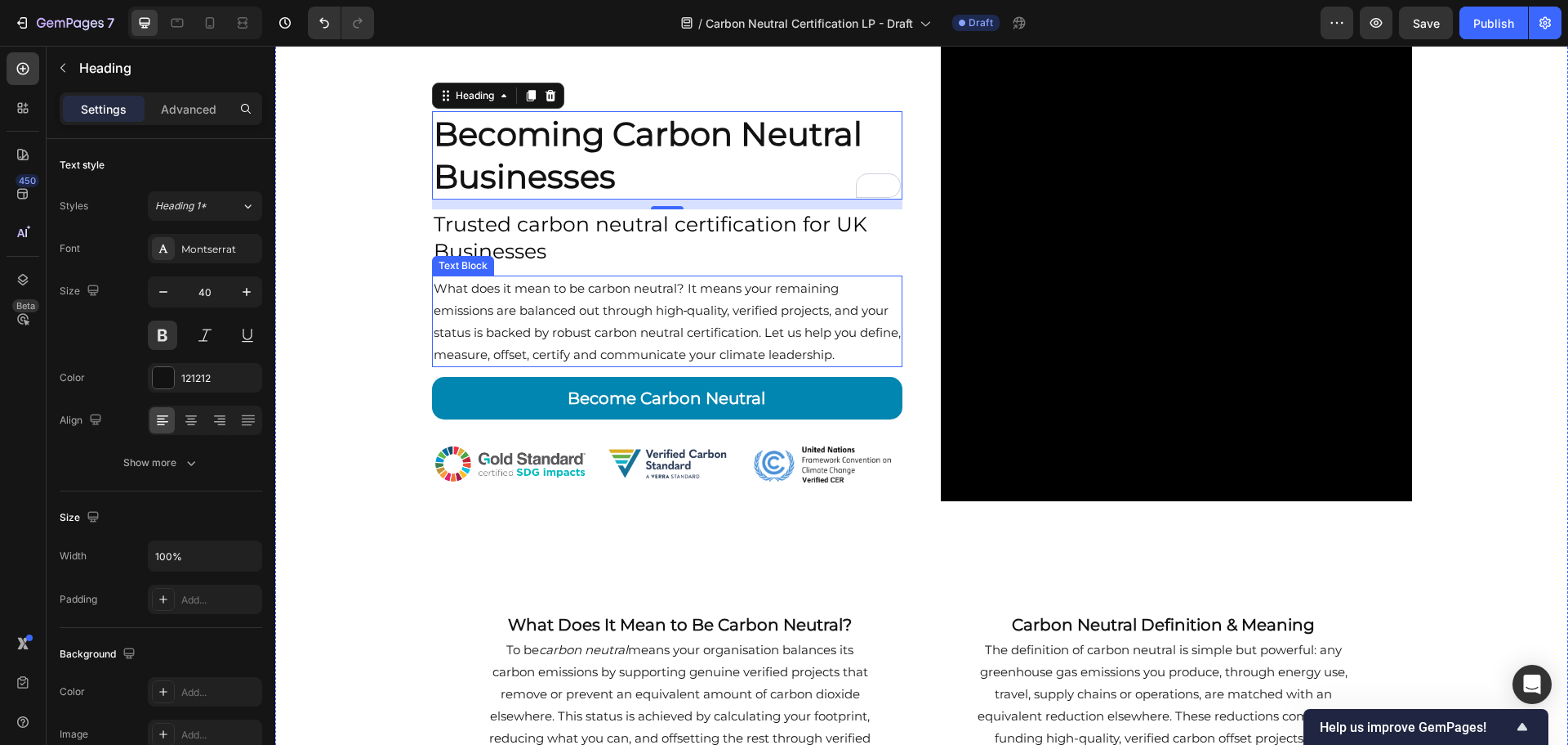
click at [601, 321] on p "What does it mean to be carbon neutral? It means your remaining emissions are b…" at bounding box center [667, 322] width 468 height 88
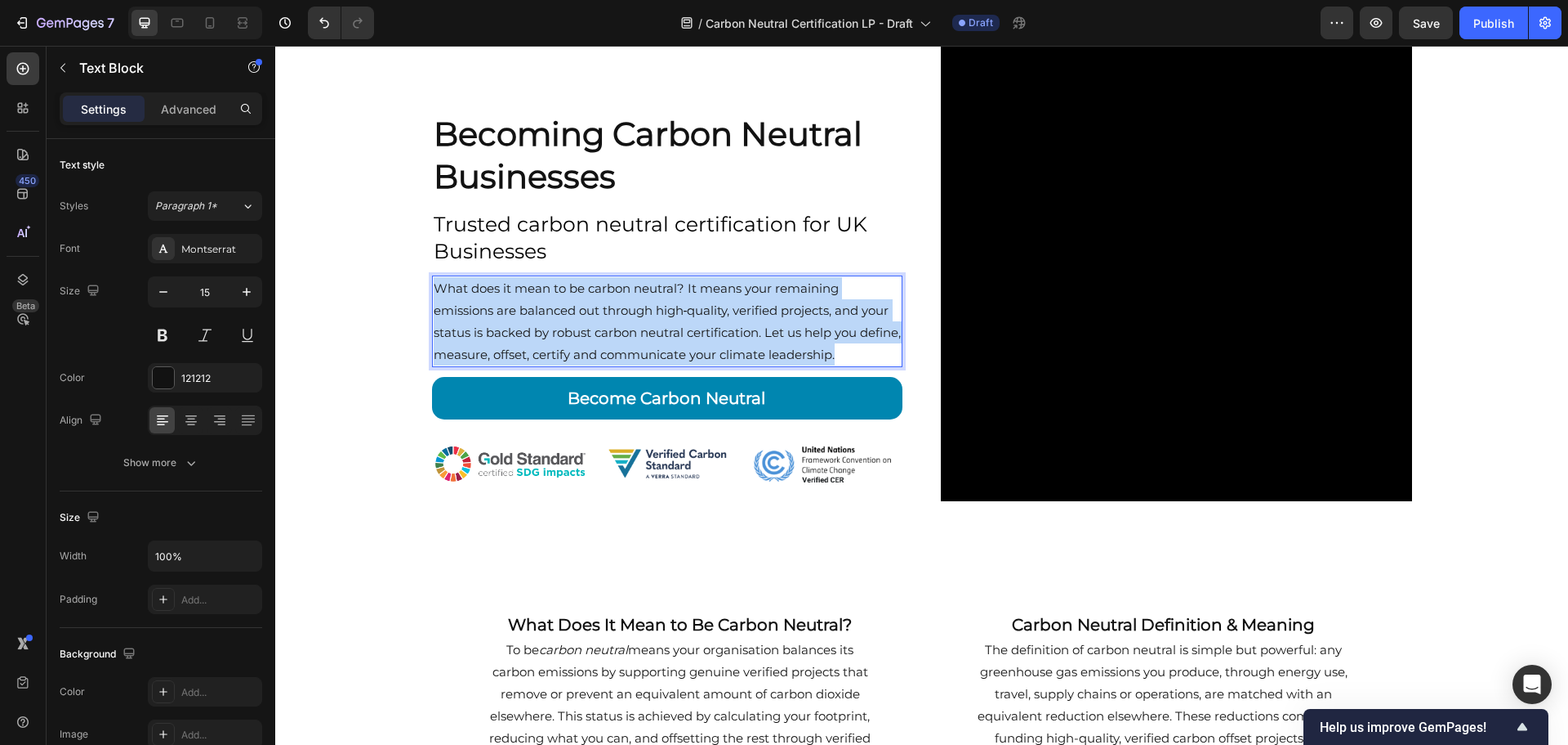
click at [601, 321] on p "What does it mean to be carbon neutral? It means your remaining emissions are b…" at bounding box center [667, 322] width 468 height 88
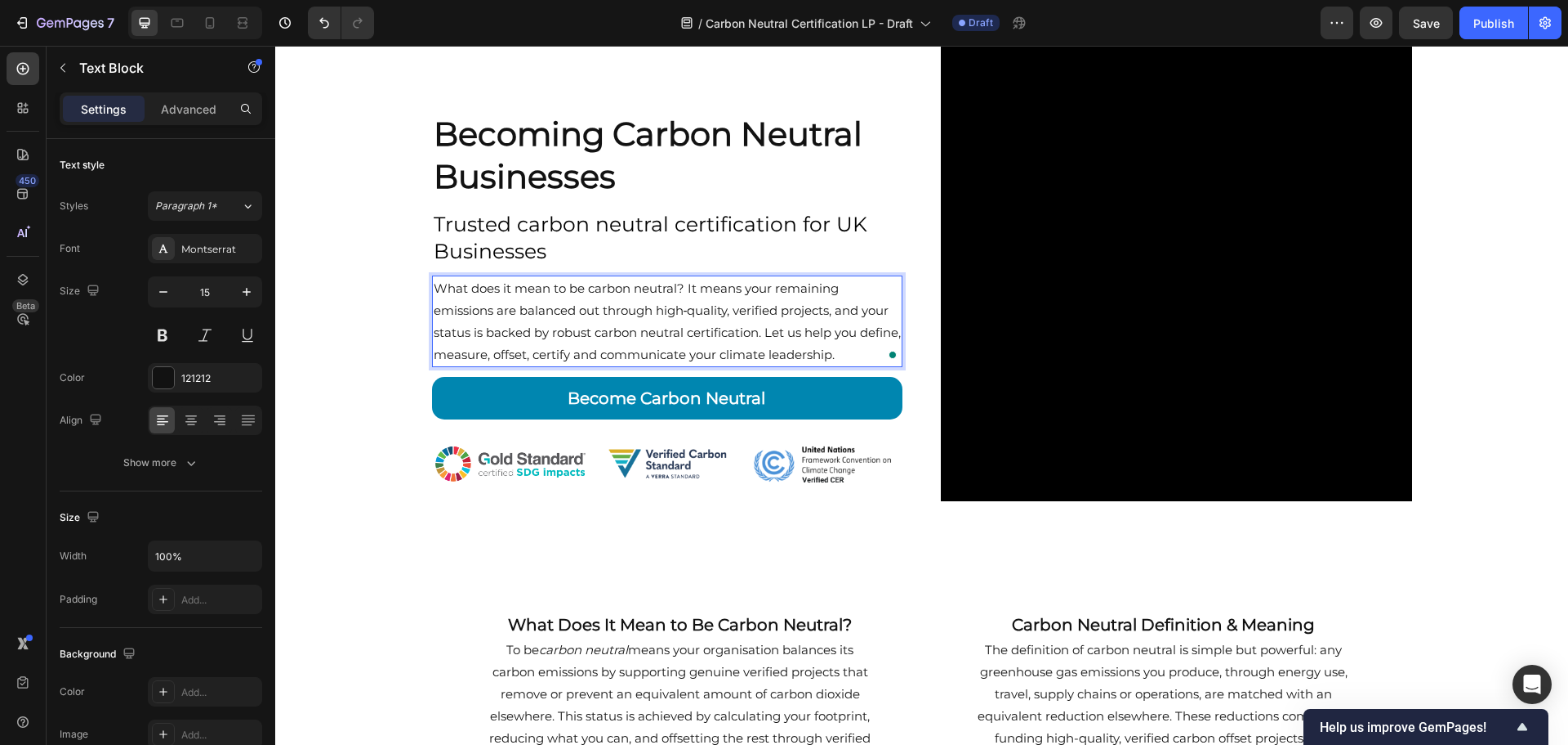
scroll to position [87, 0]
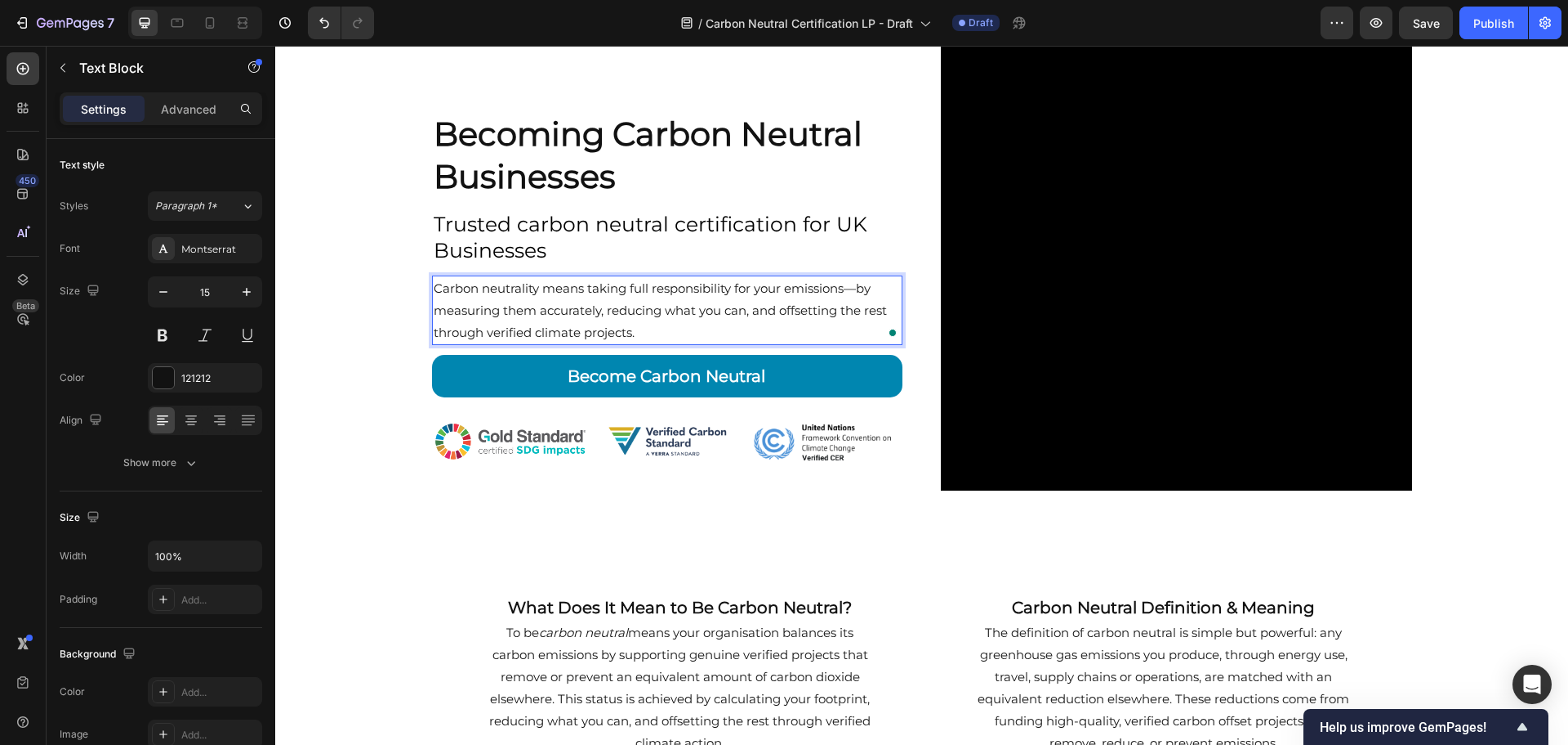
click at [851, 287] on p "Carbon neutrality means taking full responsibility for your emissions—by measur…" at bounding box center [667, 310] width 468 height 66
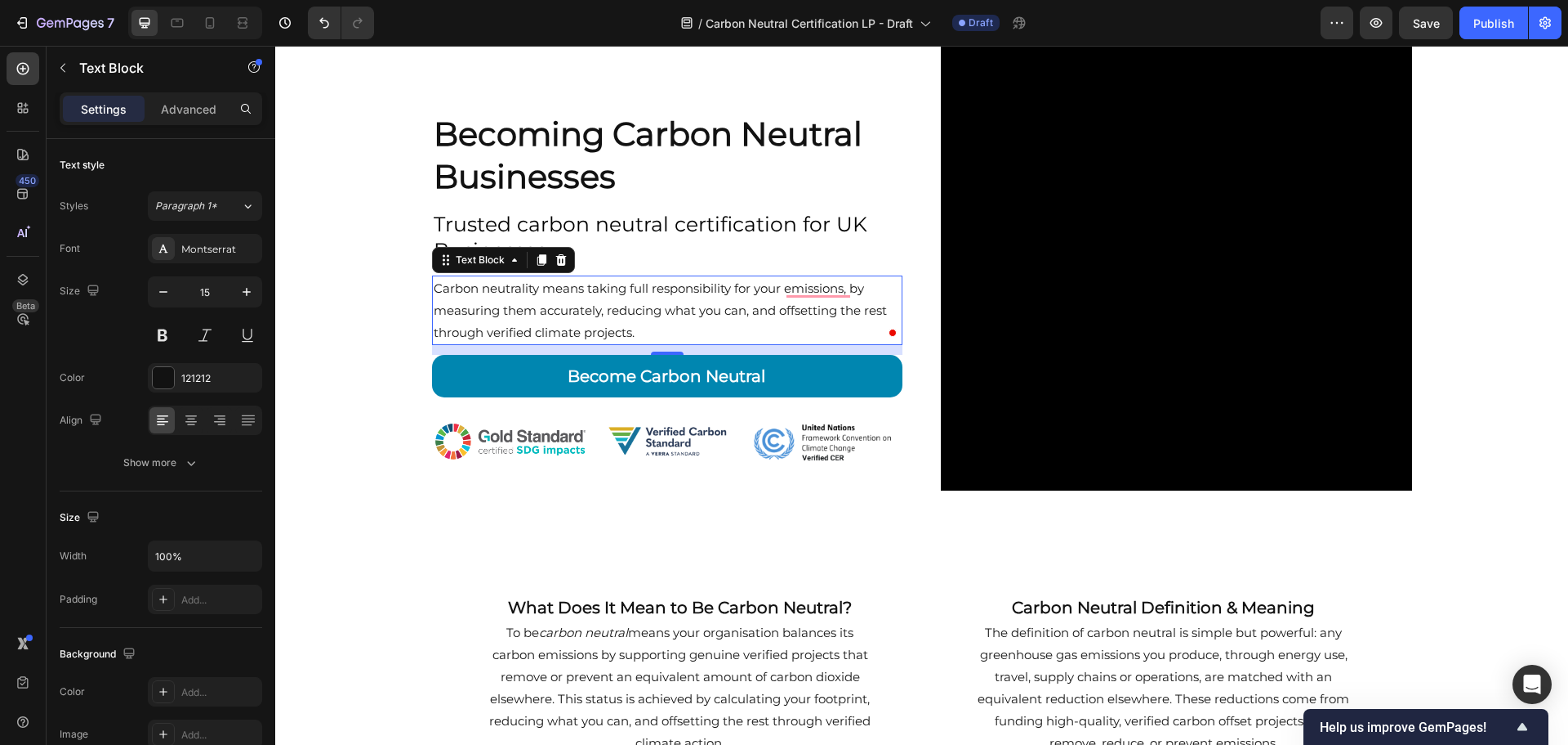
click at [739, 328] on p "Carbon neutrality means taking full responsibility for your emissions, by measu…" at bounding box center [667, 310] width 468 height 66
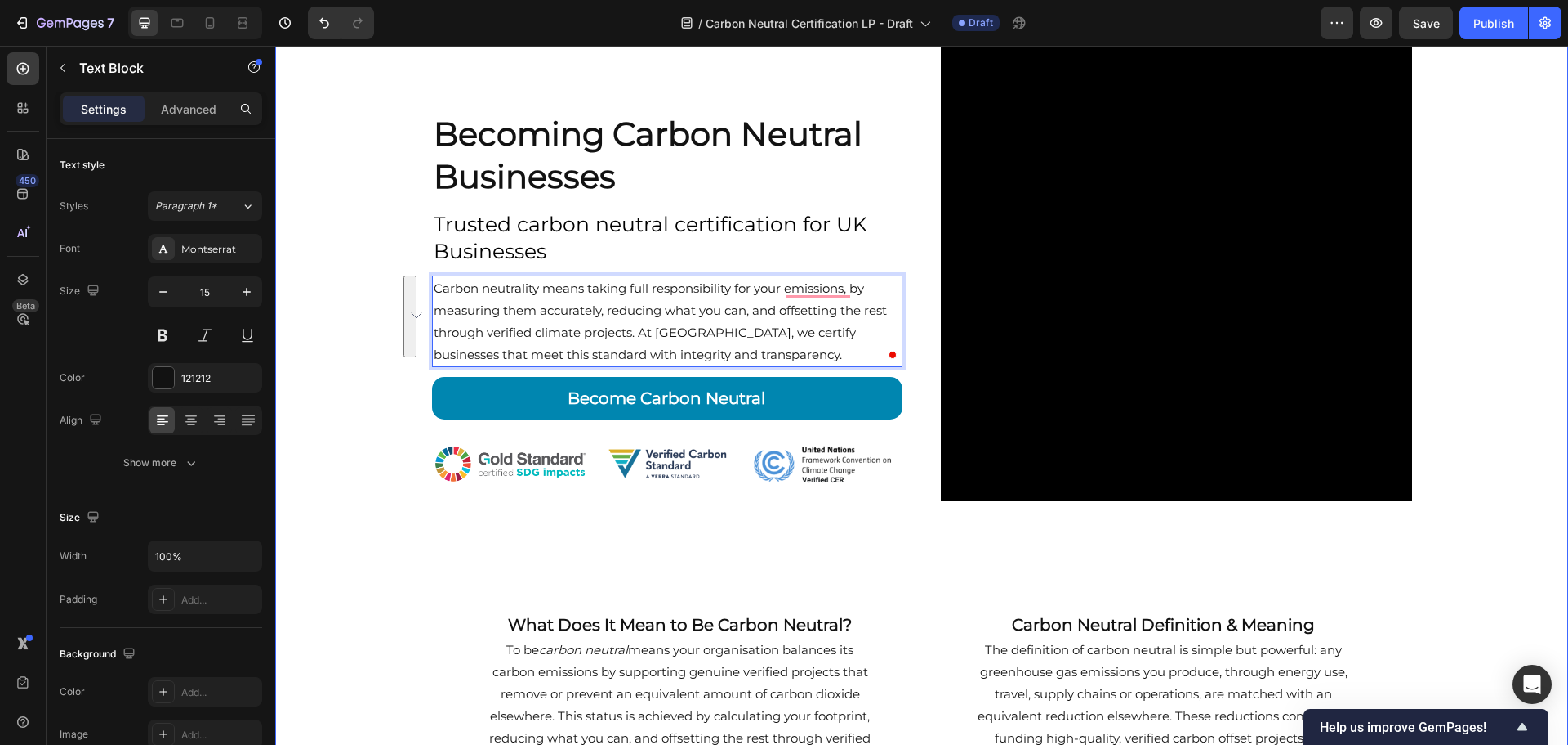
drag, startPoint x: 854, startPoint y: 353, endPoint x: 416, endPoint y: 285, distance: 443.2
click at [416, 285] on div "Becoming Carbon Neutral Businesses Heading Trusted carbon neutral certification…" at bounding box center [922, 541] width 1294 height 1087
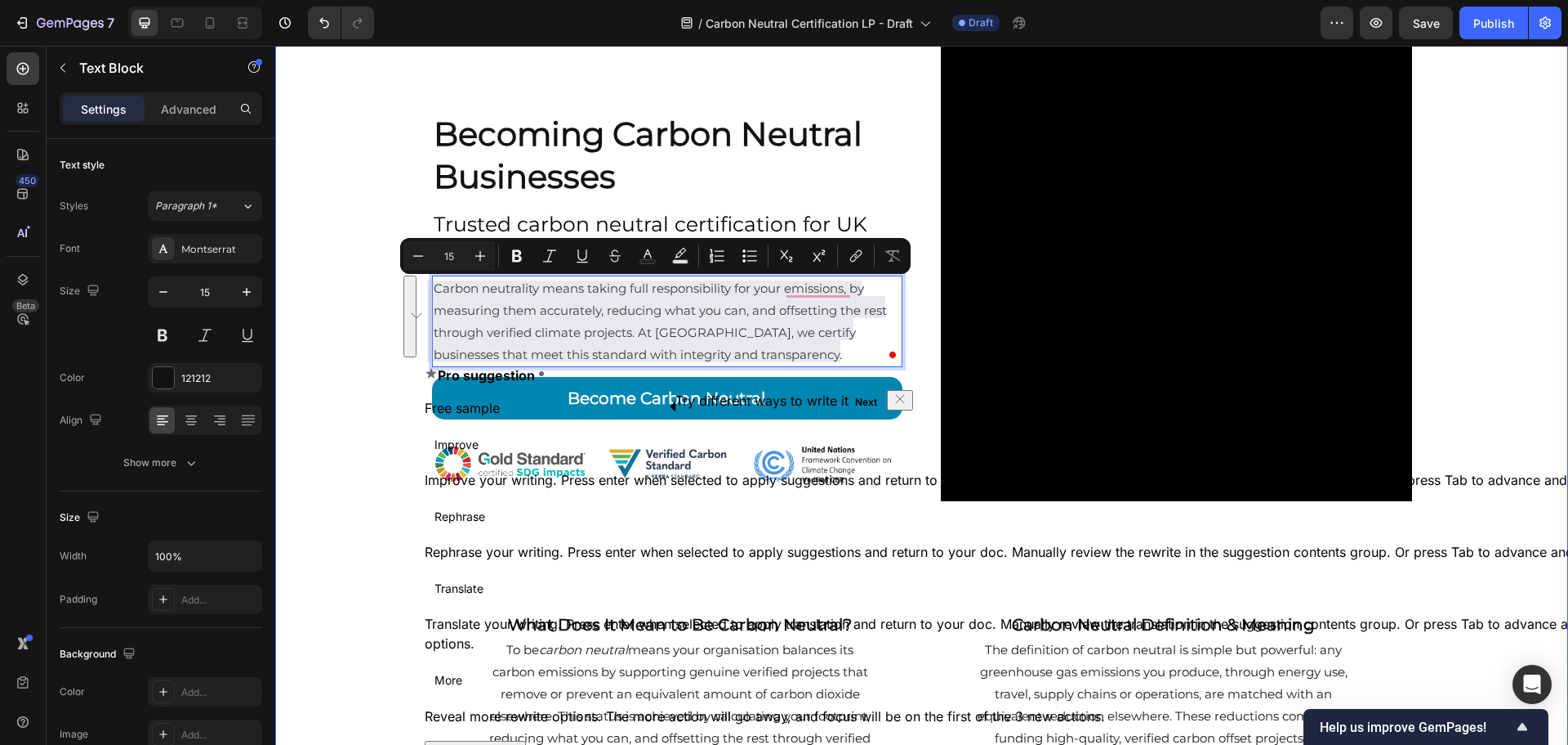
copy p "Carbon neutrality means taking full responsibility for your emissions, by measu…"
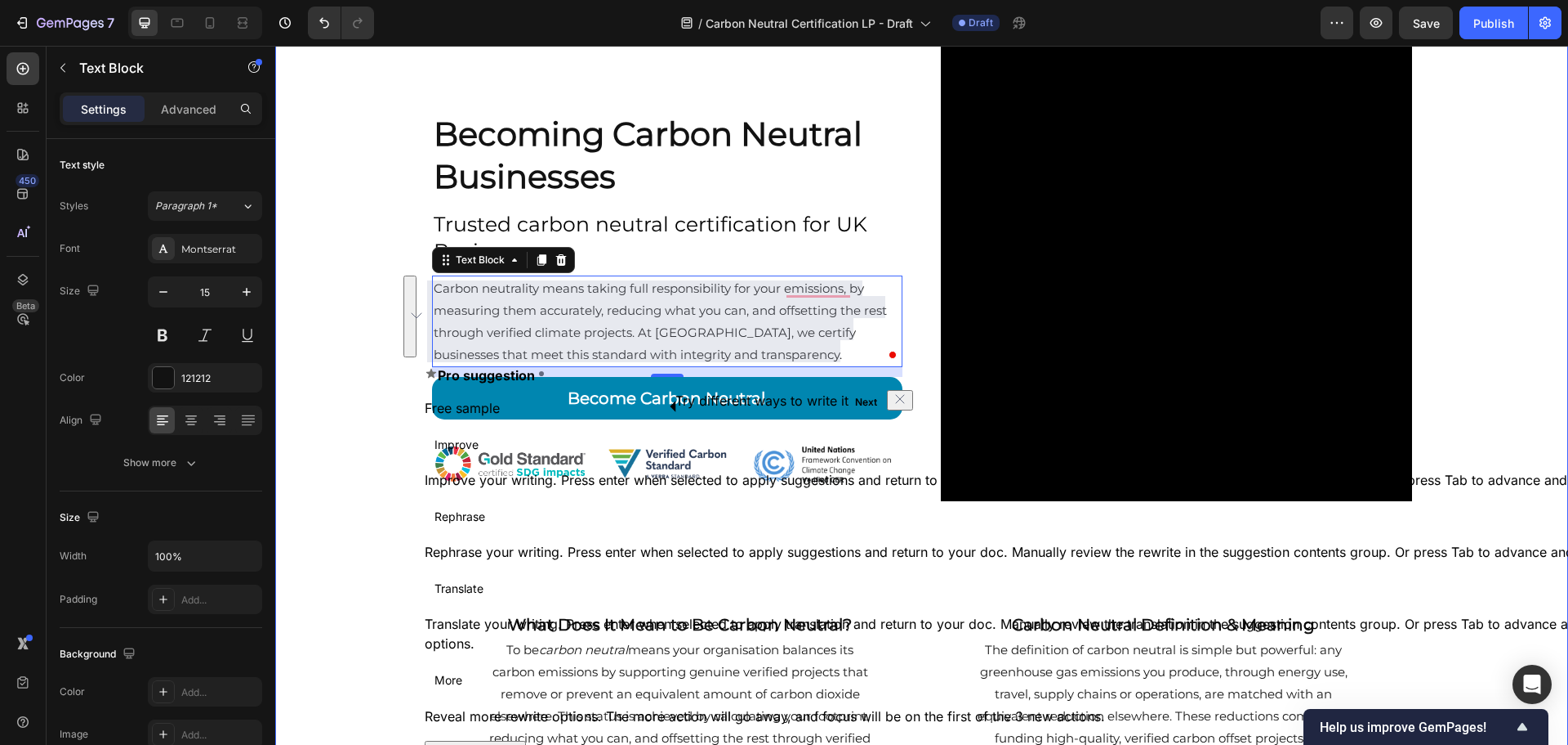
click at [334, 266] on div "Becoming Carbon Neutral Businesses Heading Trusted carbon neutral certification…" at bounding box center [922, 541] width 1294 height 1087
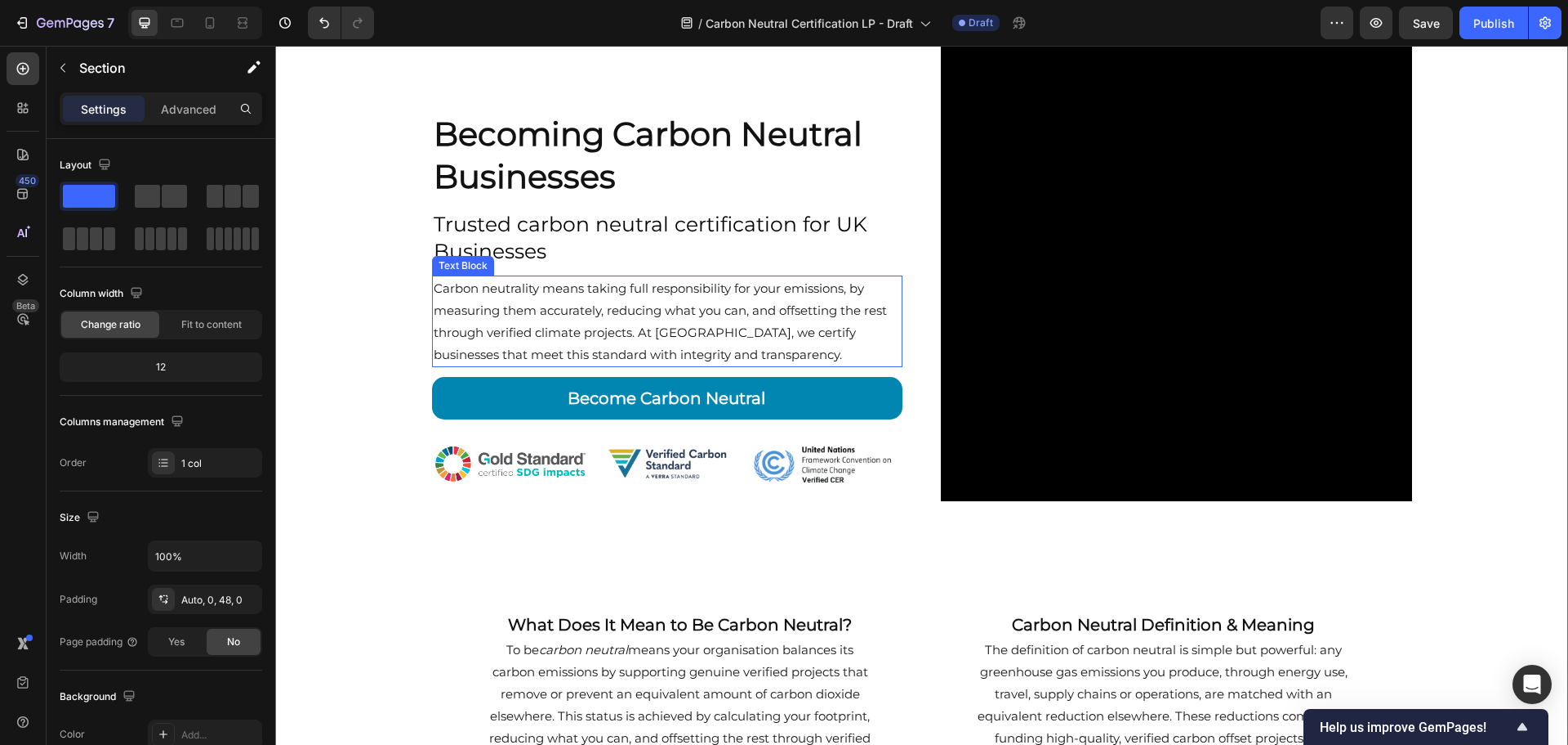
click at [729, 294] on p "Carbon neutrality means taking full responsibility for your emissions, by measu…" at bounding box center [667, 322] width 468 height 88
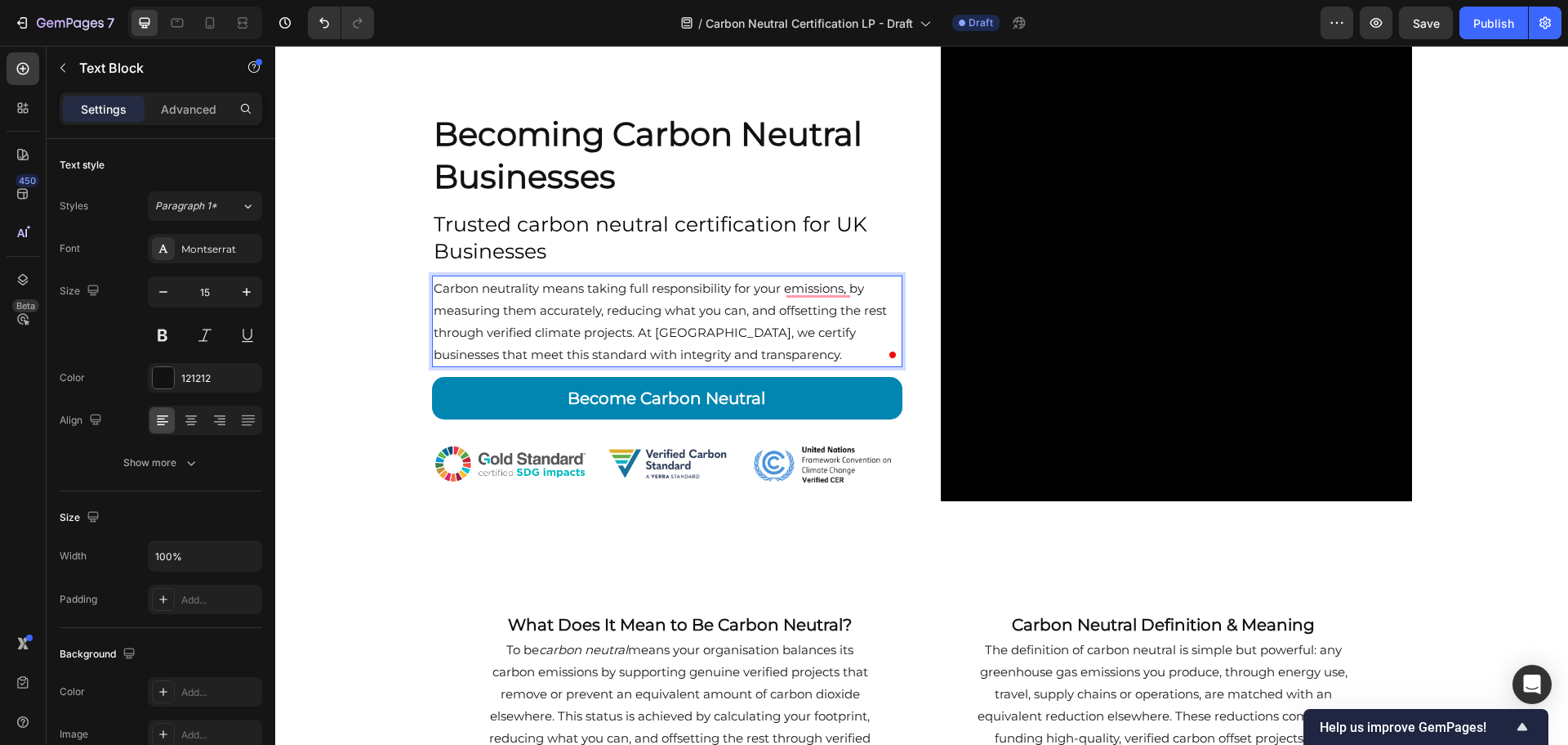
click at [729, 327] on p "Carbon neutrality means taking full responsibility for your emissions, by measu…" at bounding box center [667, 322] width 468 height 88
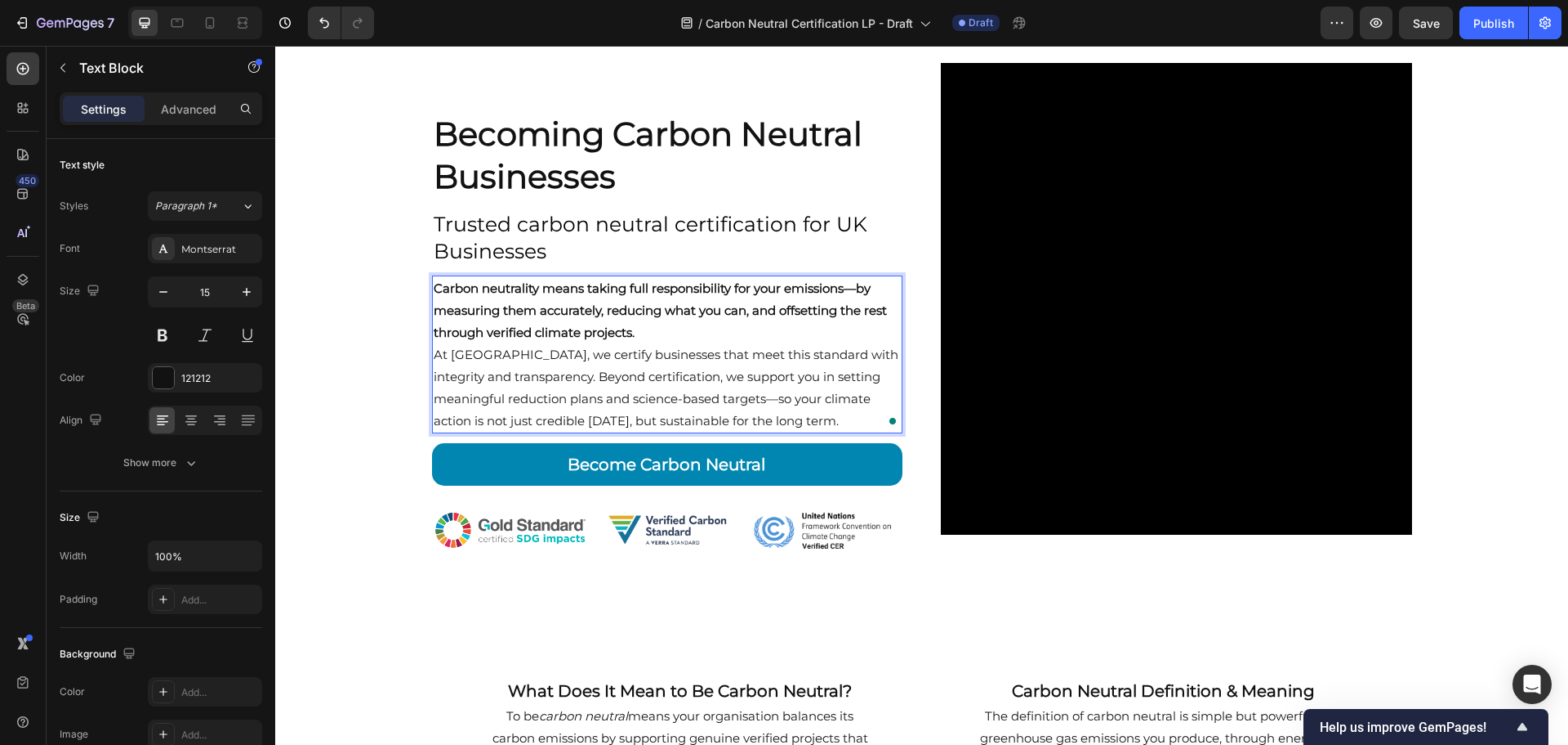
click at [848, 293] on strong "Carbon neutrality means taking full responsibility for your emissions—by measur…" at bounding box center [660, 309] width 453 height 59
click at [752, 313] on strong "Carbon neutrality means taking full responsibility for your emissionsby measuri…" at bounding box center [660, 309] width 453 height 59
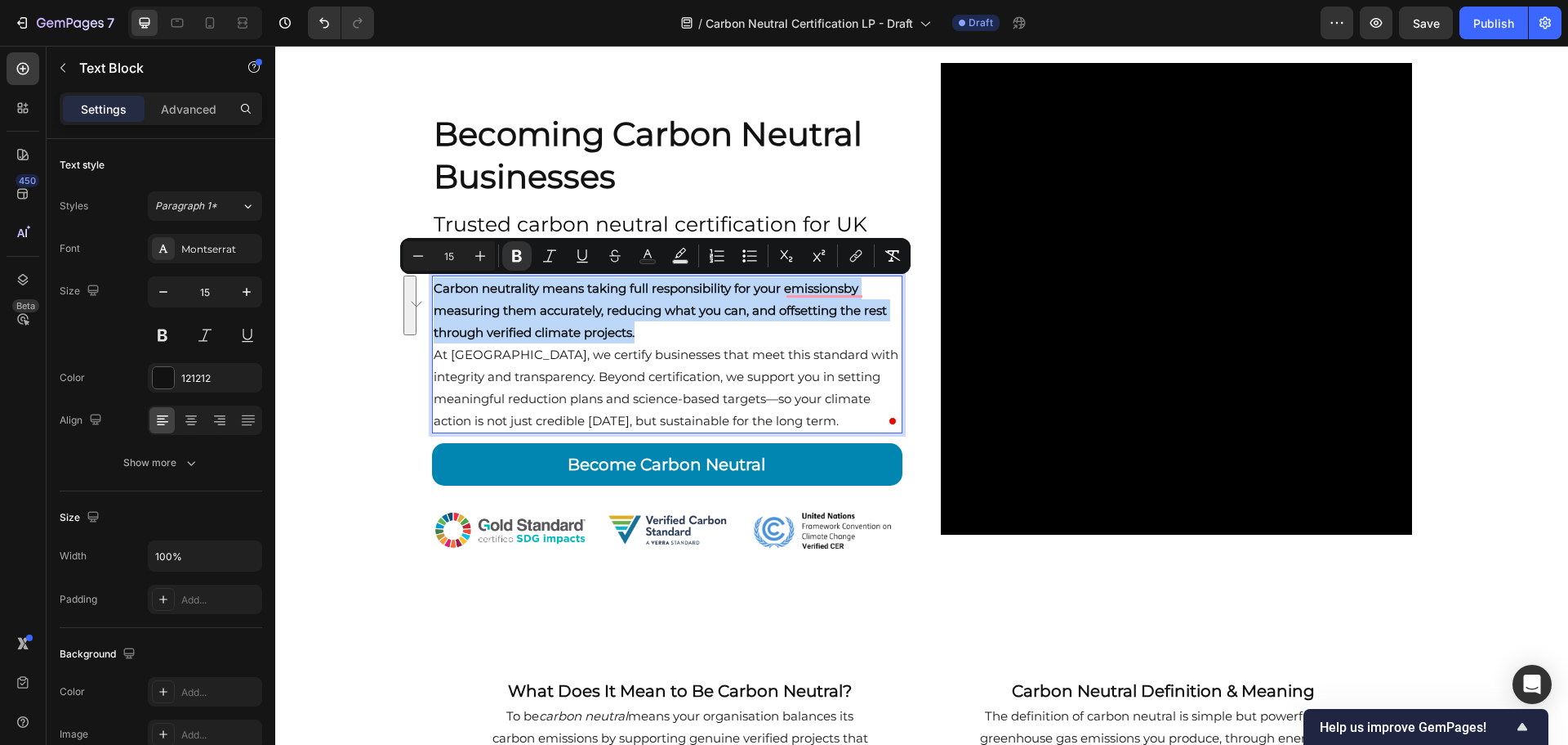
drag, startPoint x: 646, startPoint y: 333, endPoint x: 427, endPoint y: 290, distance: 223.2
click at [432, 290] on div "Carbon neutrality means taking full responsibility for your emissionsby measuri…" at bounding box center [667, 355] width 471 height 158
copy strong "Carbon neutrality means taking full responsibility for your emissionsby measuri…"
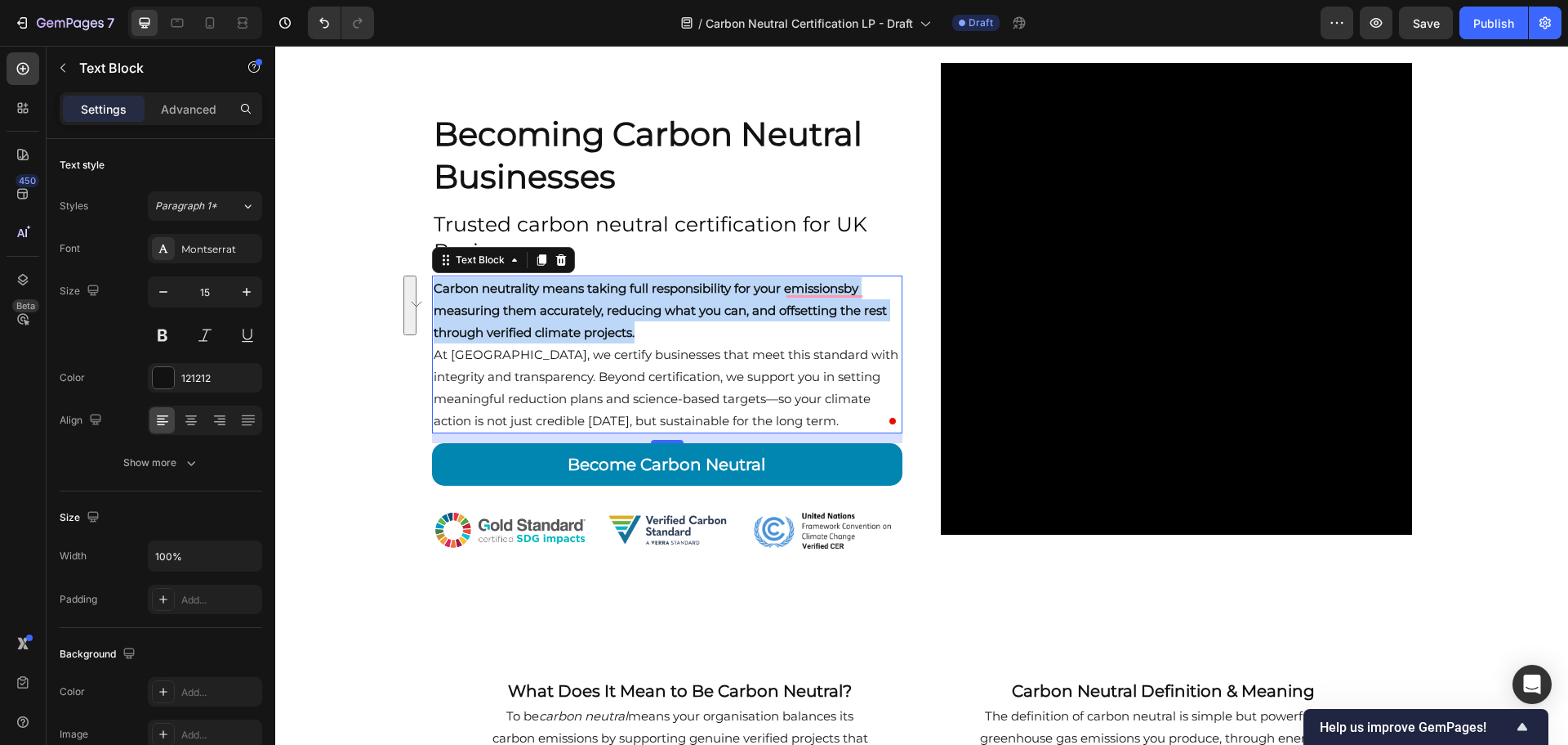
click at [664, 293] on strong "Carbon neutrality means taking full responsibility for your emissionsby measuri…" at bounding box center [660, 309] width 453 height 59
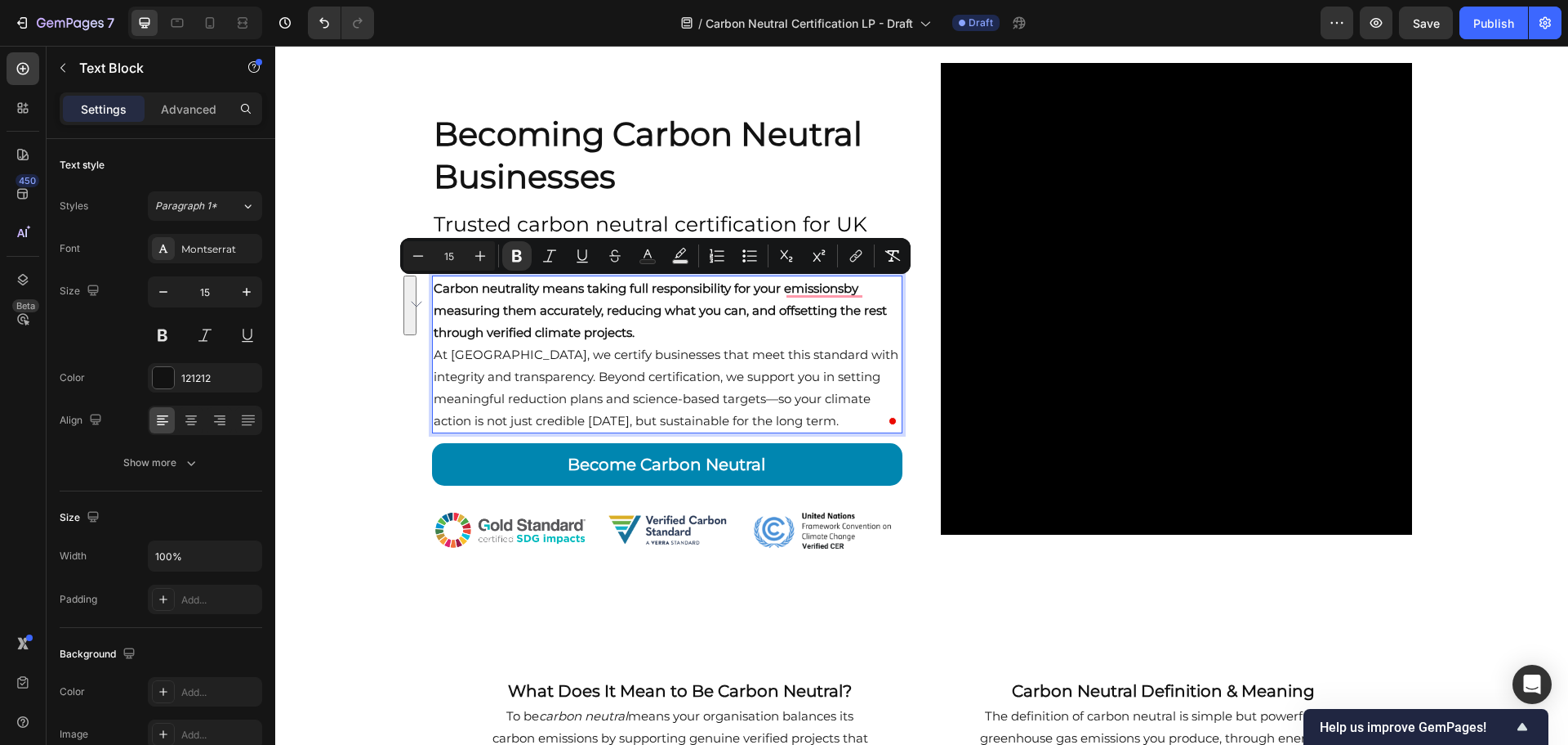
click at [664, 293] on strong "Carbon neutrality means taking full responsibility for your emissionsby measuri…" at bounding box center [660, 309] width 453 height 59
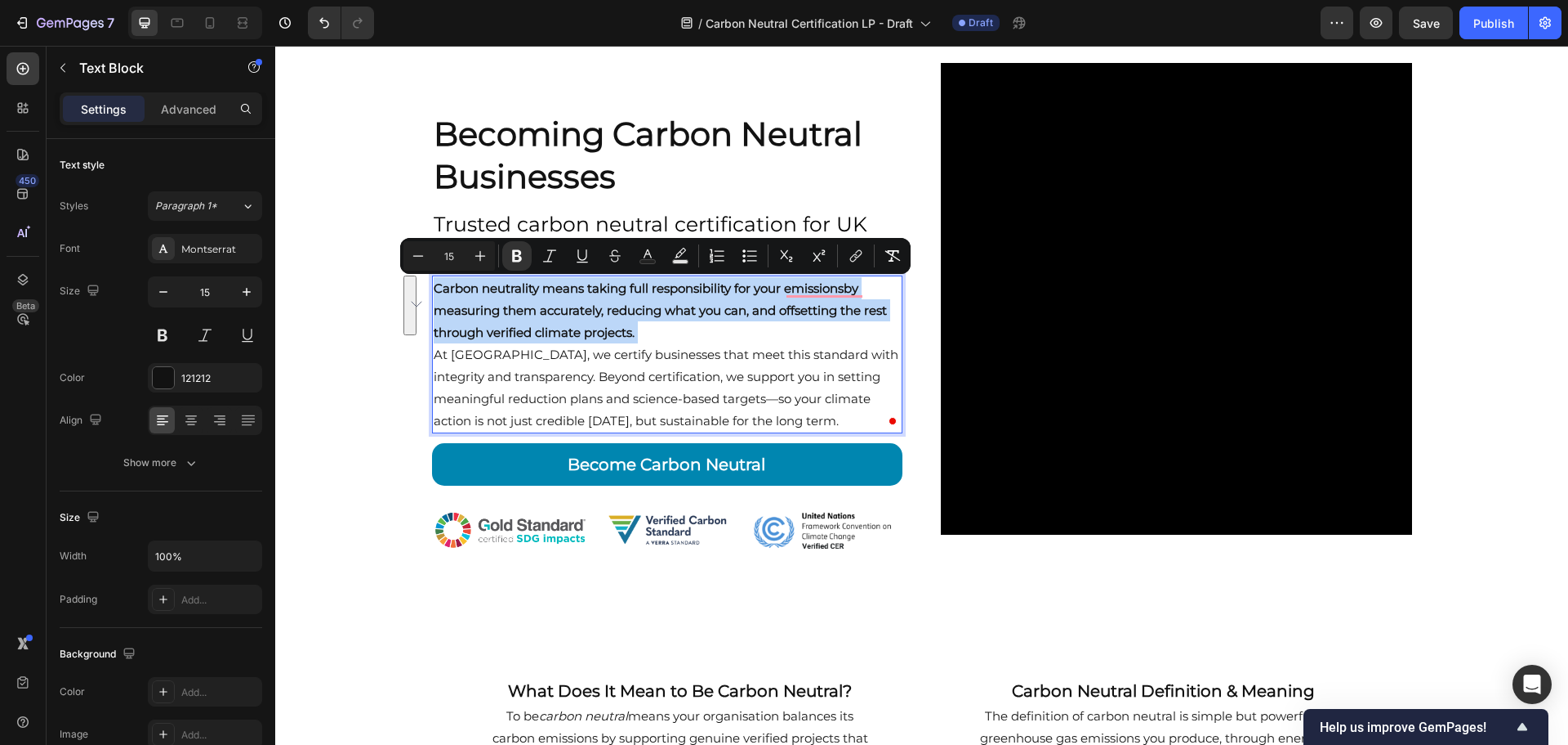
click at [664, 293] on strong "Carbon neutrality means taking full responsibility for your emissionsby measuri…" at bounding box center [660, 309] width 453 height 59
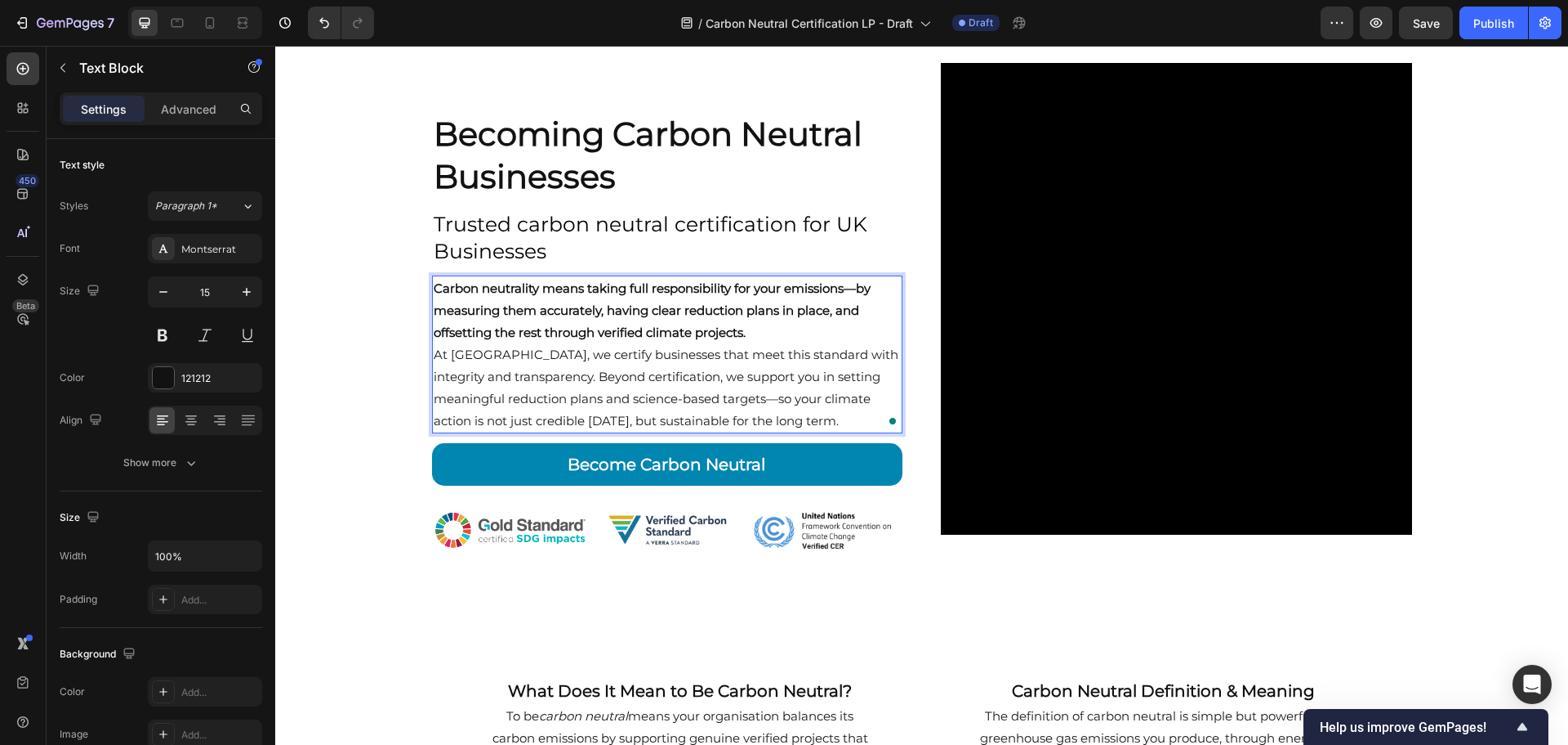
click at [632, 377] on p "At Carbon Neutral Britain, we certify businesses that meet this standard with i…" at bounding box center [667, 388] width 468 height 88
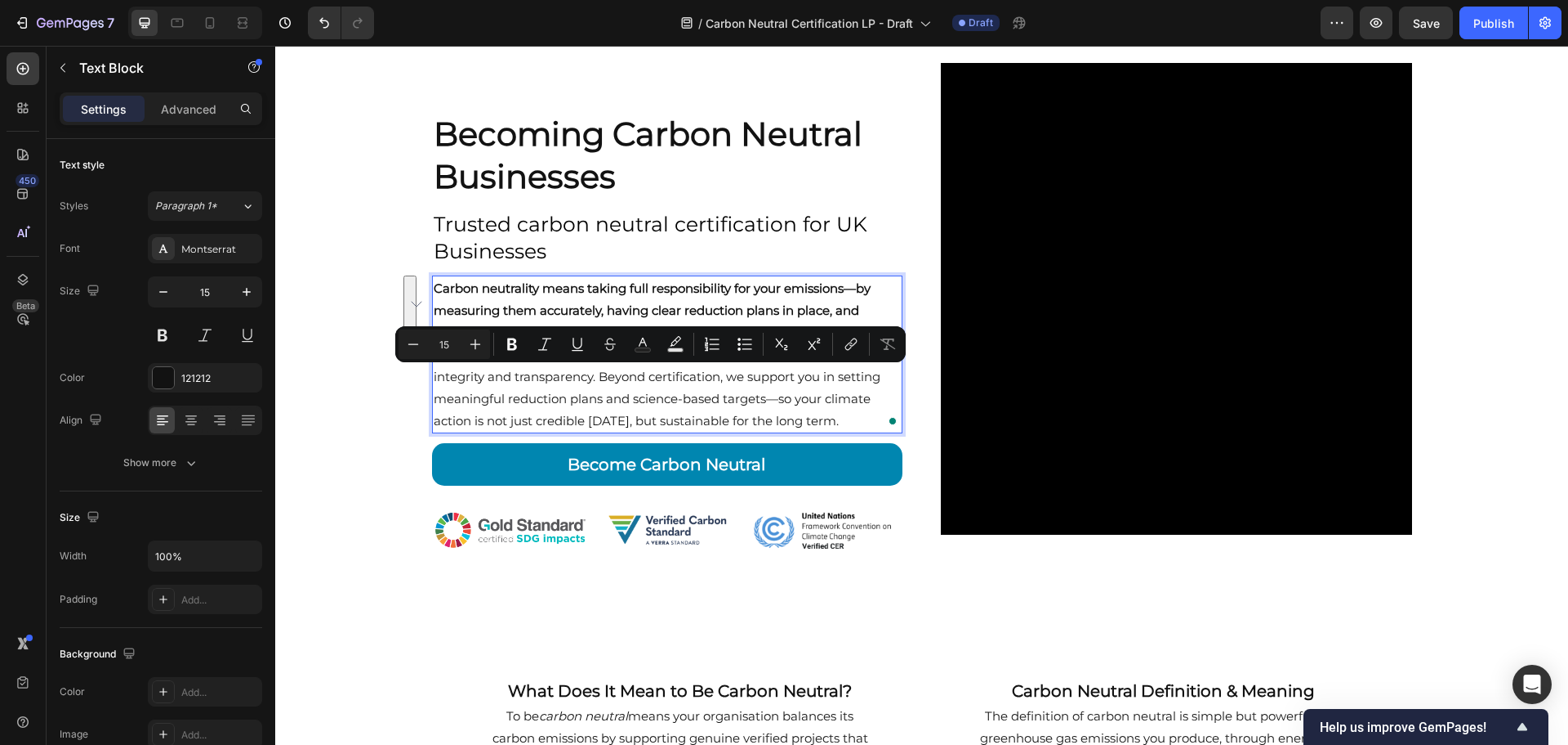
drag, startPoint x: 626, startPoint y: 373, endPoint x: 874, endPoint y: 420, distance: 252.4
click at [874, 420] on p "At Carbon Neutral Britain, we certify businesses that meet this standard with i…" at bounding box center [667, 388] width 468 height 88
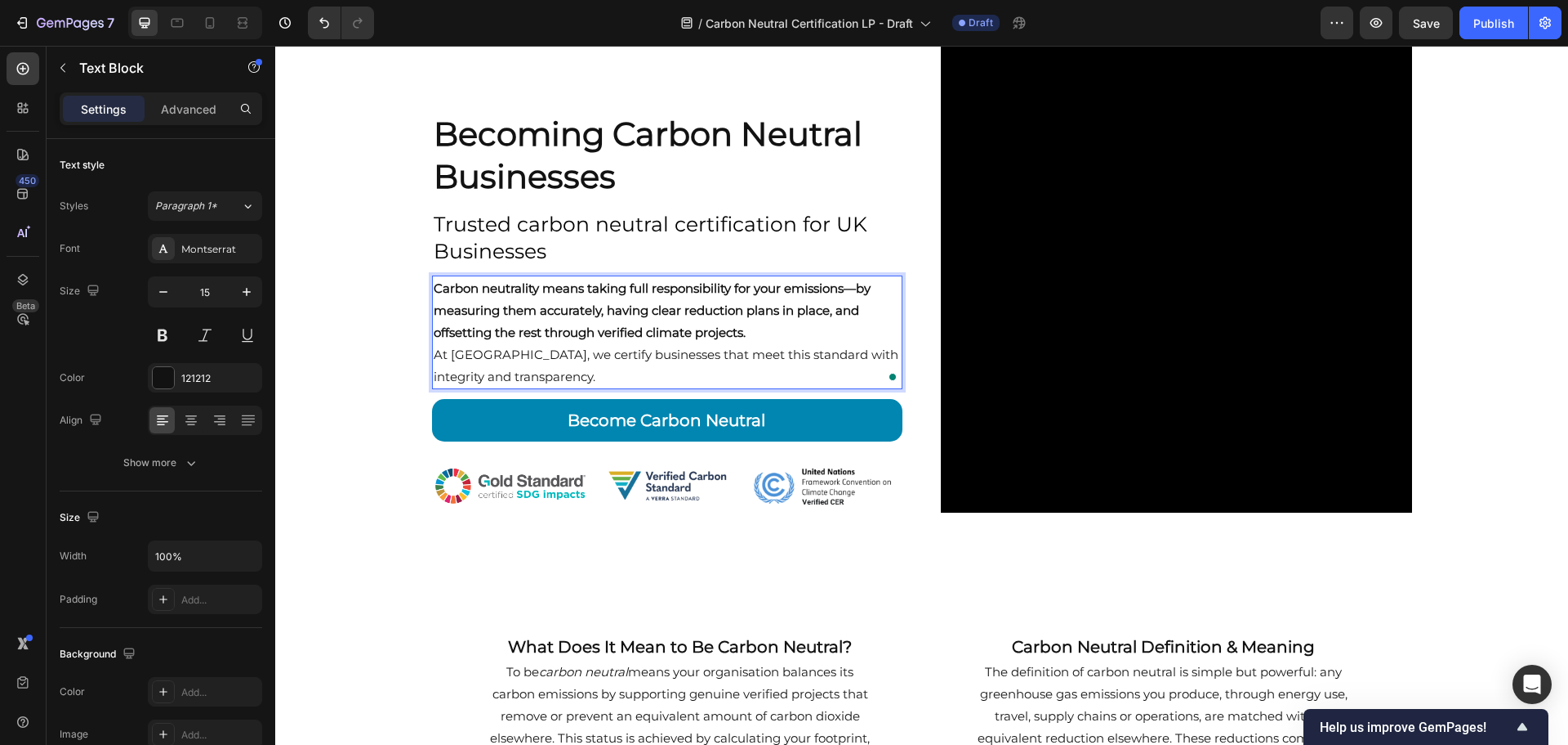
click at [444, 357] on p "At Carbon Neutral Britain, we certify businesses that meet this standard with i…" at bounding box center [667, 365] width 468 height 44
drag, startPoint x: 434, startPoint y: 352, endPoint x: 451, endPoint y: 361, distance: 19.2
click at [435, 352] on p "At Carbon Neutral Britain, we certify businesses that meet this standard with i…" at bounding box center [667, 365] width 468 height 44
click at [1488, 367] on div "Becoming Carbon Neutral Businesses Heading Trusted carbon neutral certification…" at bounding box center [922, 551] width 1294 height 1109
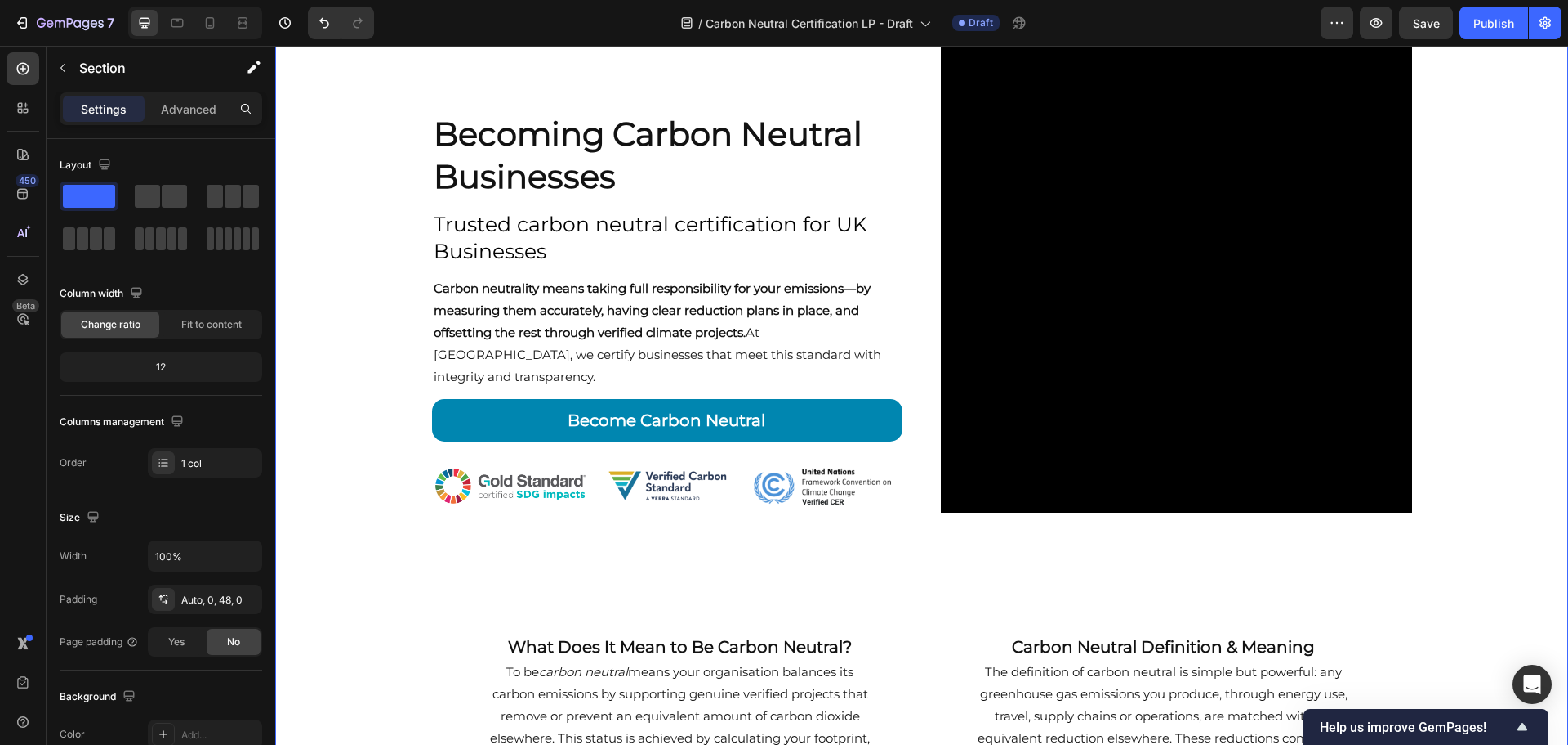
scroll to position [0, 0]
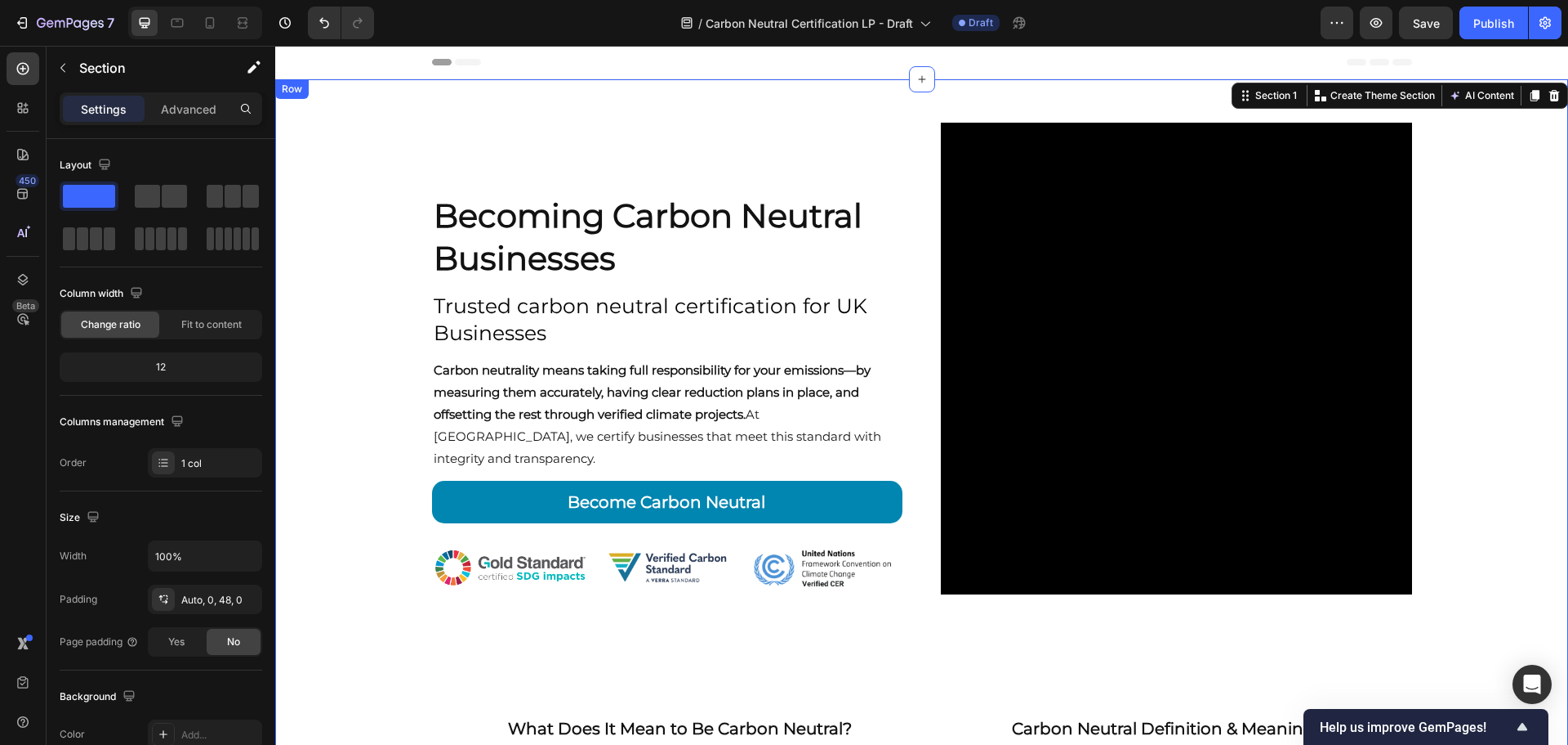
click at [852, 147] on div "Becoming Carbon Neutral Businesses Heading Trusted carbon neutral certification…" at bounding box center [667, 358] width 471 height 506
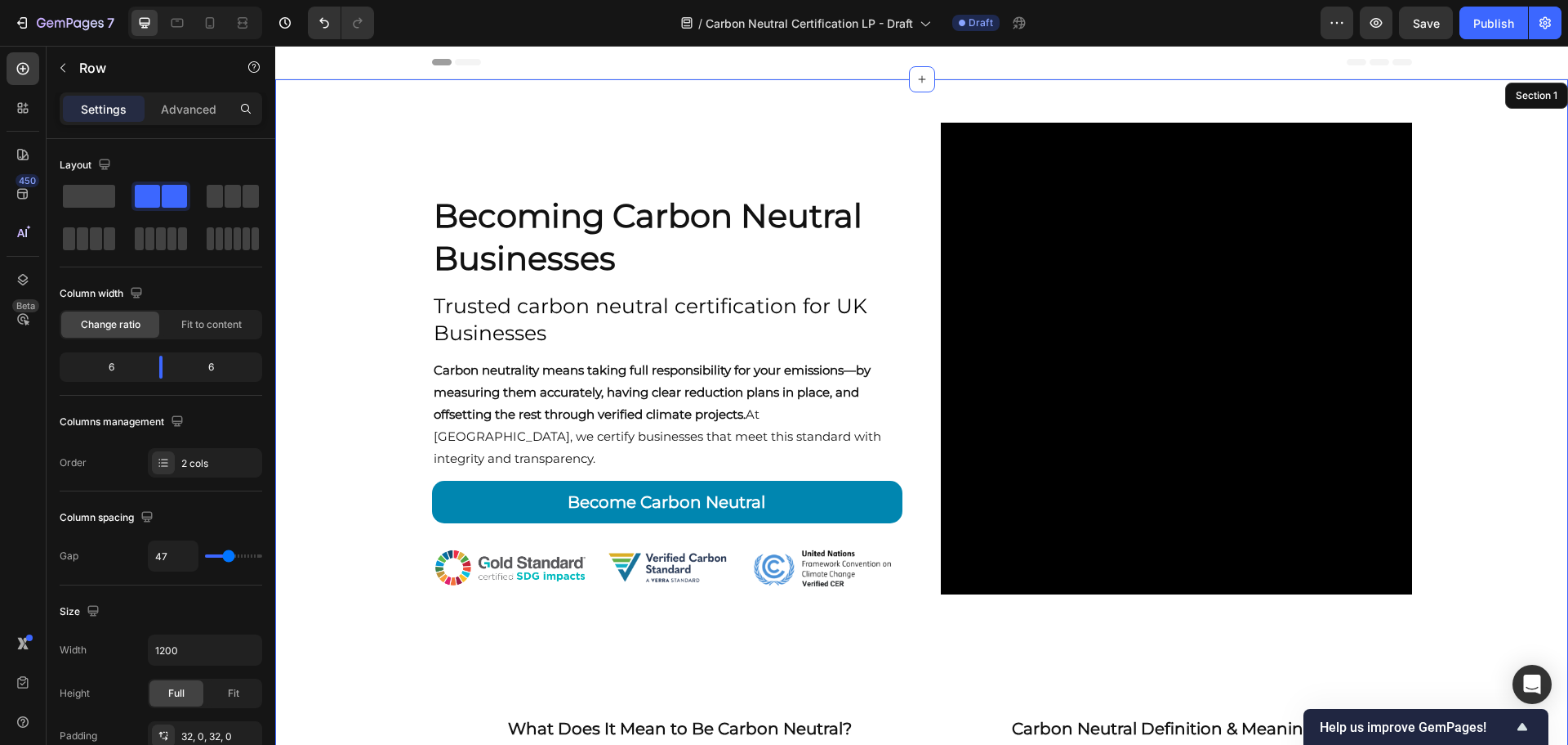
click at [1455, 283] on div "Becoming Carbon Neutral Businesses Heading Trusted carbon neutral certification…" at bounding box center [922, 633] width 1294 height 1109
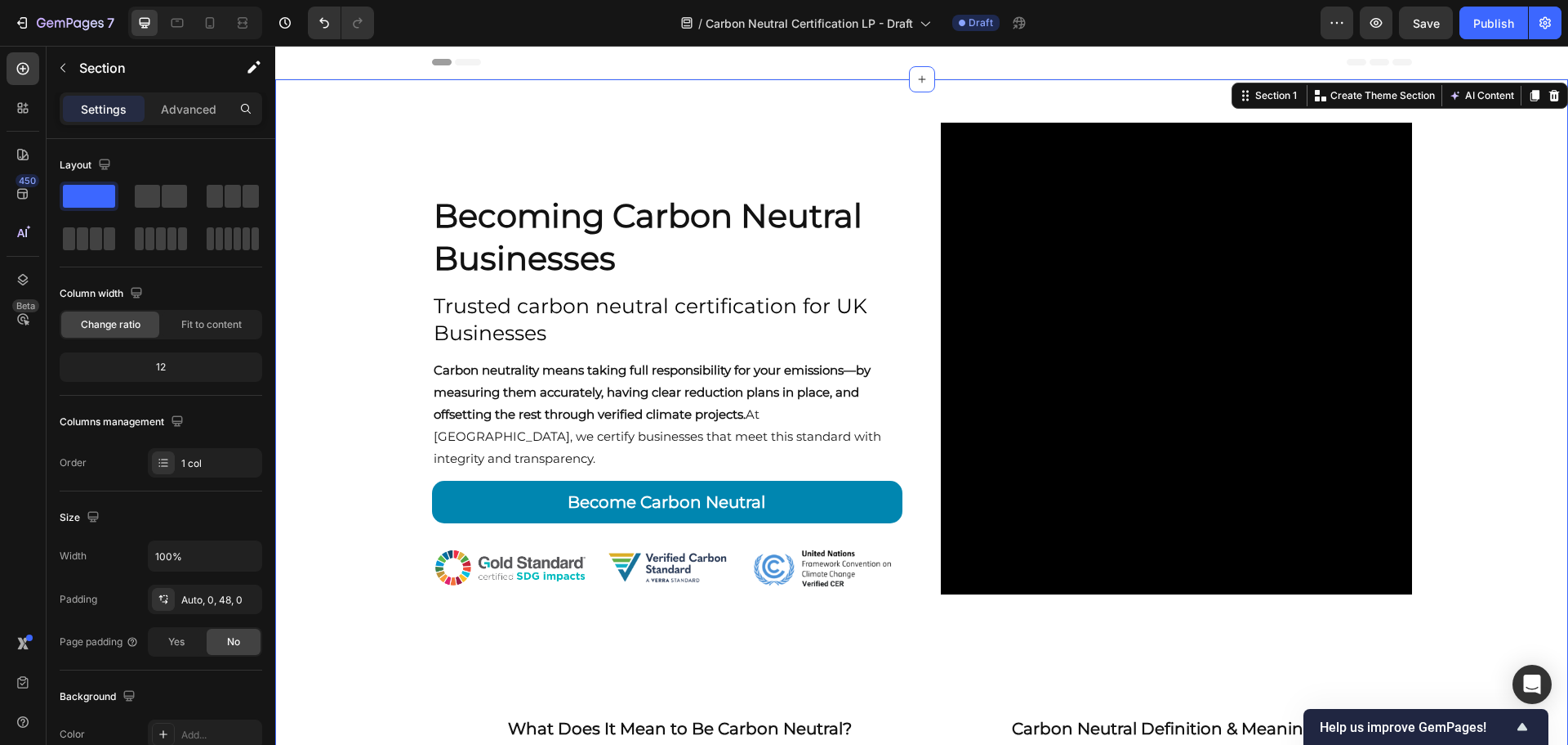
click at [1469, 289] on div "Becoming Carbon Neutral Businesses Heading Trusted carbon neutral certification…" at bounding box center [922, 633] width 1294 height 1109
click at [701, 420] on strong "Carbon neutrality means taking full responsibility for your emissions—by measur…" at bounding box center [651, 391] width 437 height 59
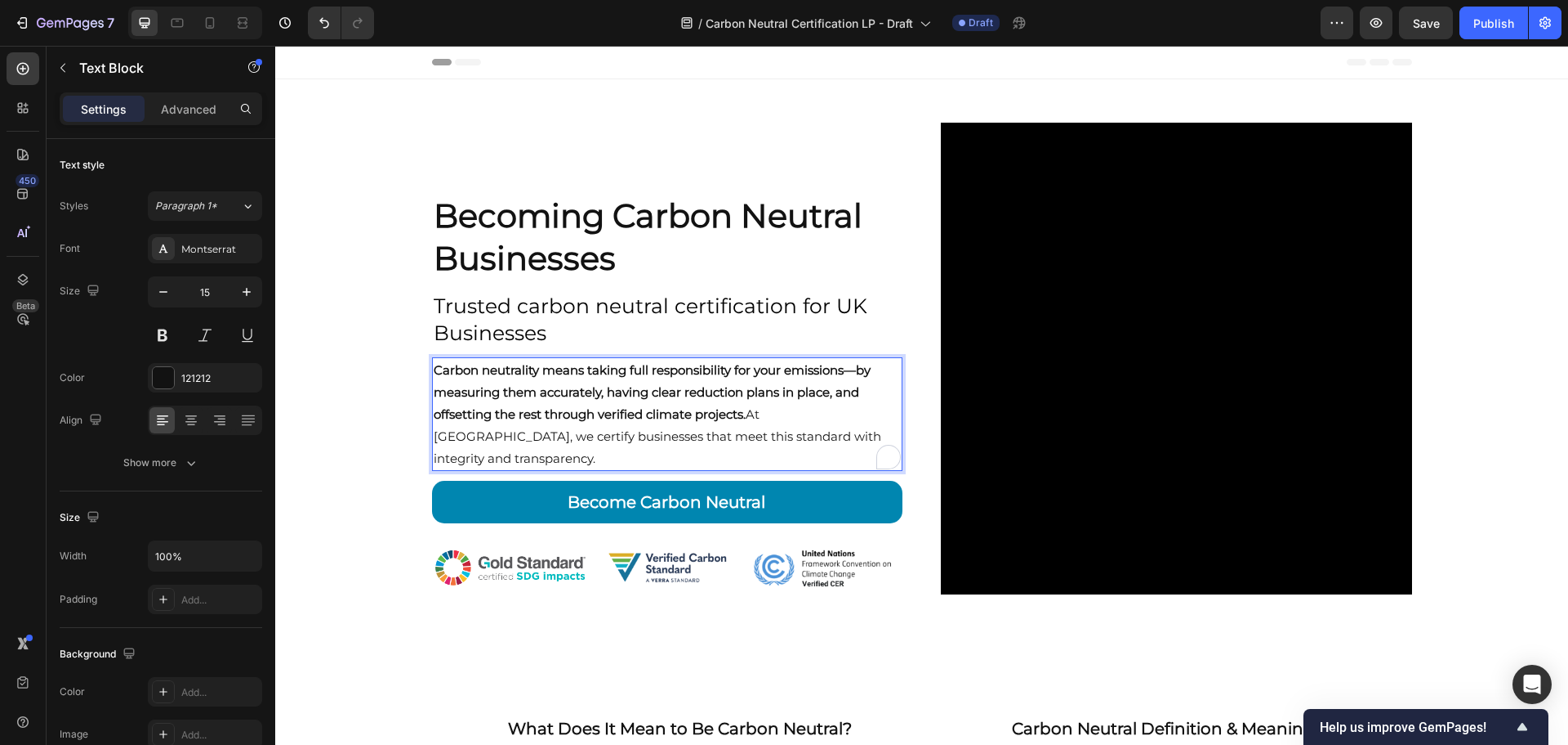
click at [701, 420] on strong "Carbon neutrality means taking full responsibility for your emissions—by measur…" at bounding box center [651, 391] width 437 height 59
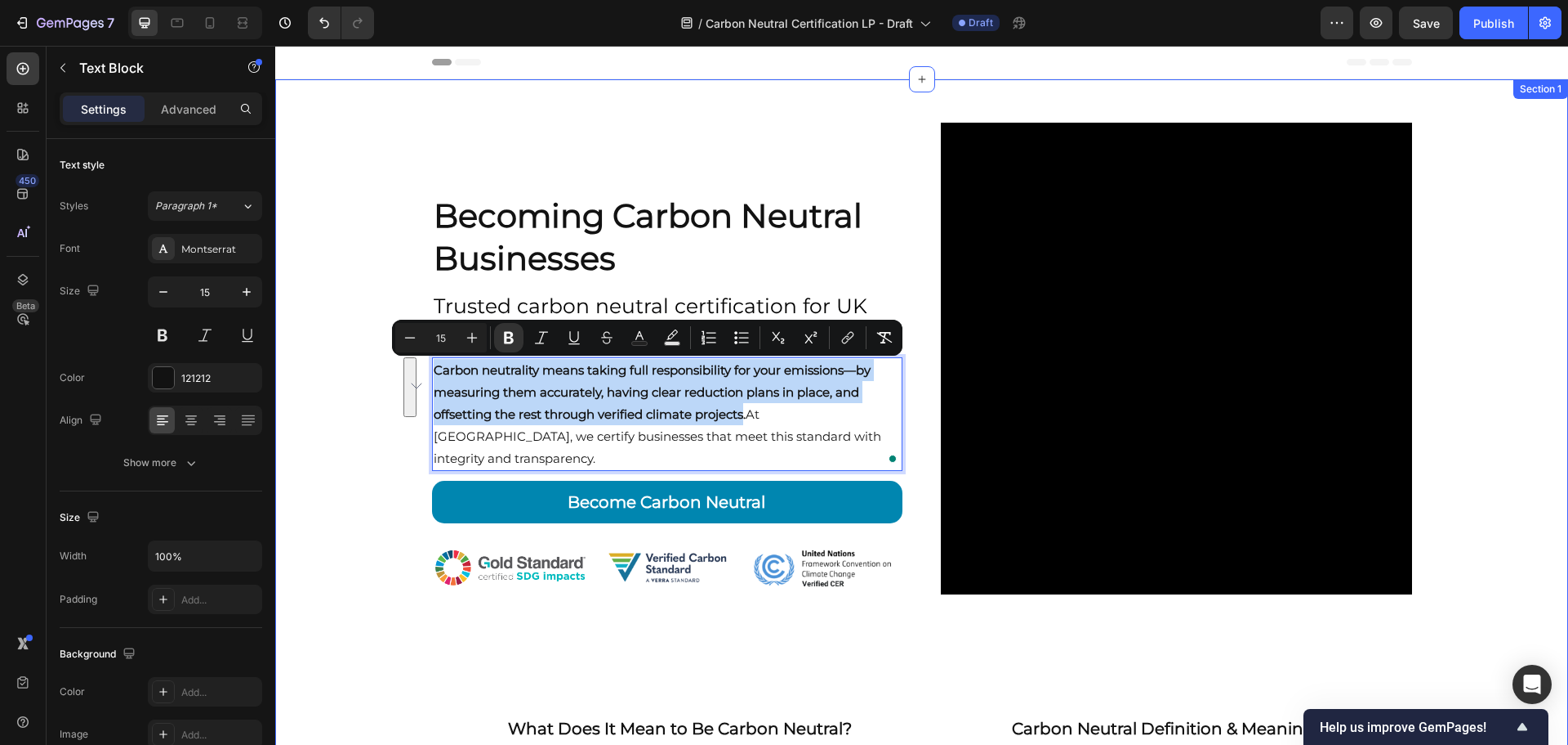
drag, startPoint x: 739, startPoint y: 414, endPoint x: 377, endPoint y: 360, distance: 366.0
click at [377, 360] on div "Becoming Carbon Neutral Businesses Heading Trusted carbon neutral certification…" at bounding box center [922, 633] width 1294 height 1109
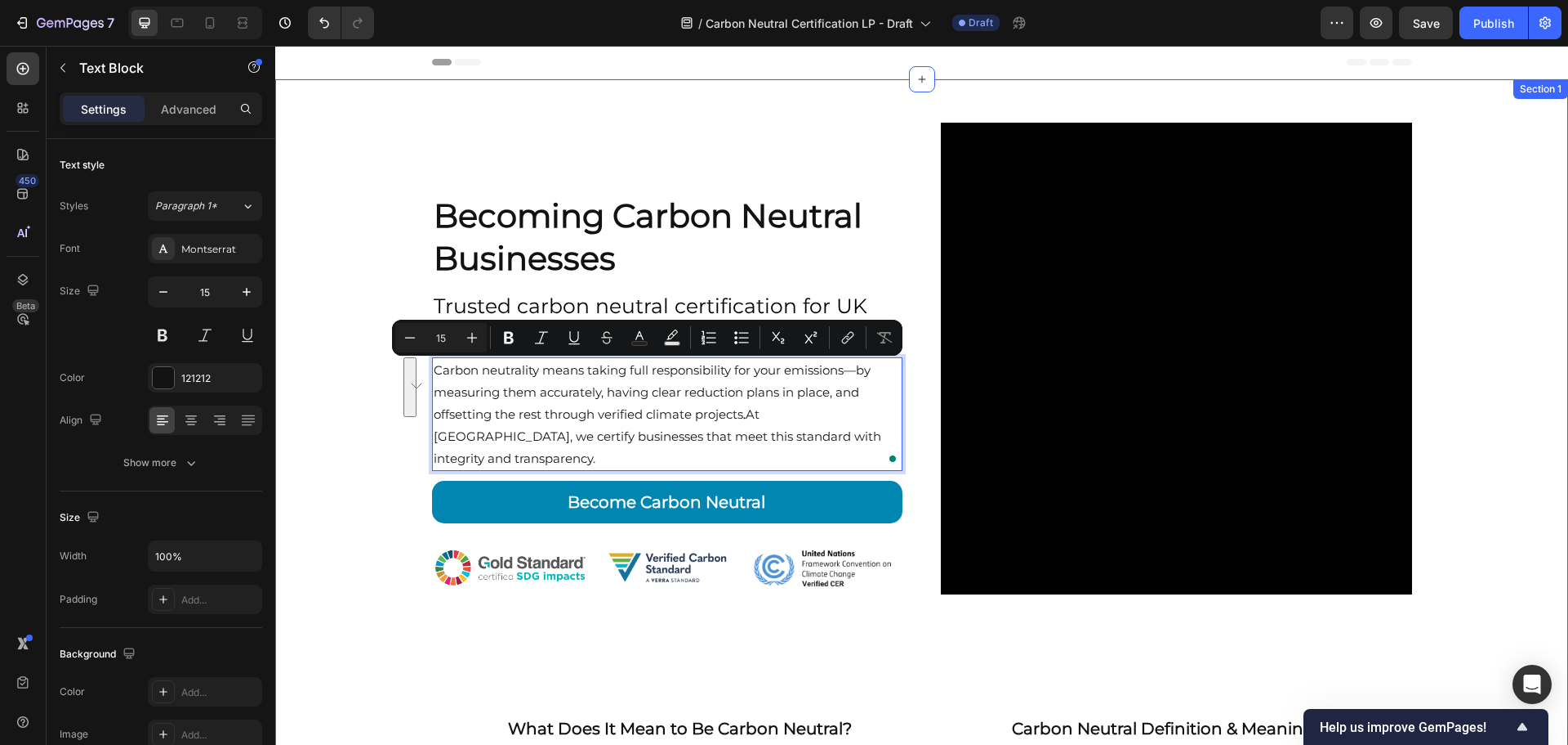
click at [360, 399] on div "Becoming Carbon Neutral Businesses Heading Trusted carbon neutral certification…" at bounding box center [922, 633] width 1294 height 1109
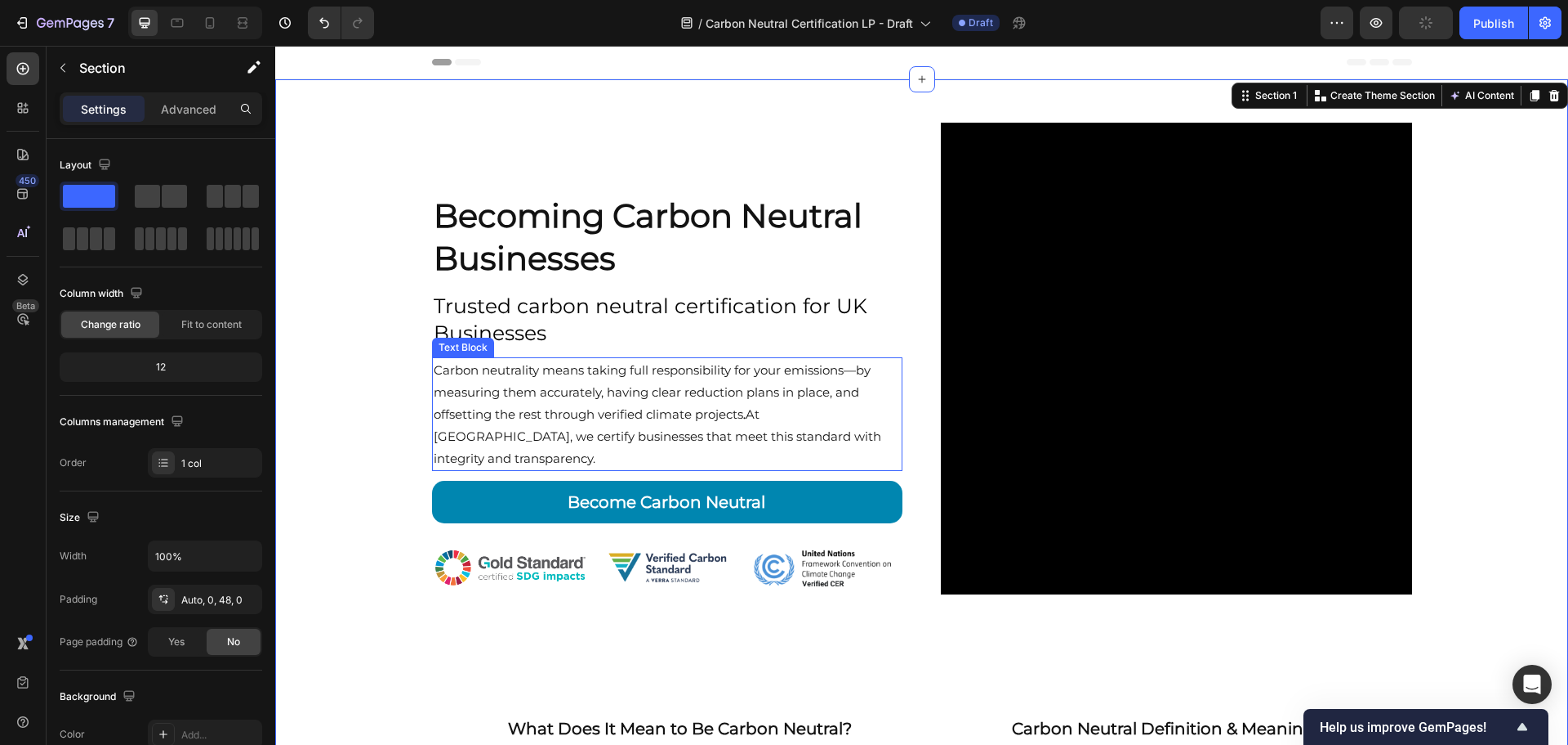
click at [541, 452] on p "Carbon neutrality means taking full responsibility for your emissions—by measur…" at bounding box center [667, 413] width 468 height 110
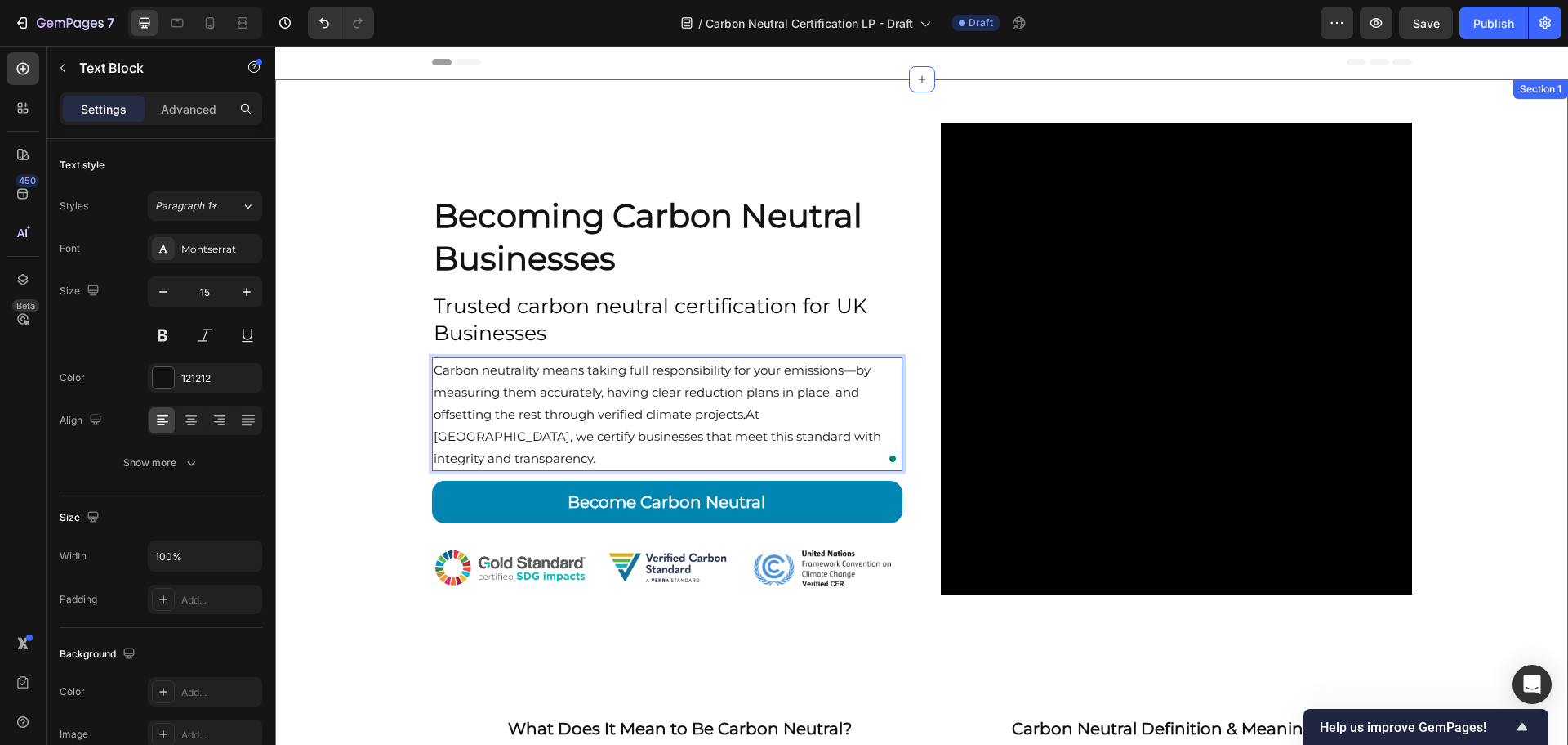
click at [1463, 399] on div "Becoming Carbon Neutral Businesses Heading Trusted carbon neutral certification…" at bounding box center [922, 633] width 1294 height 1109
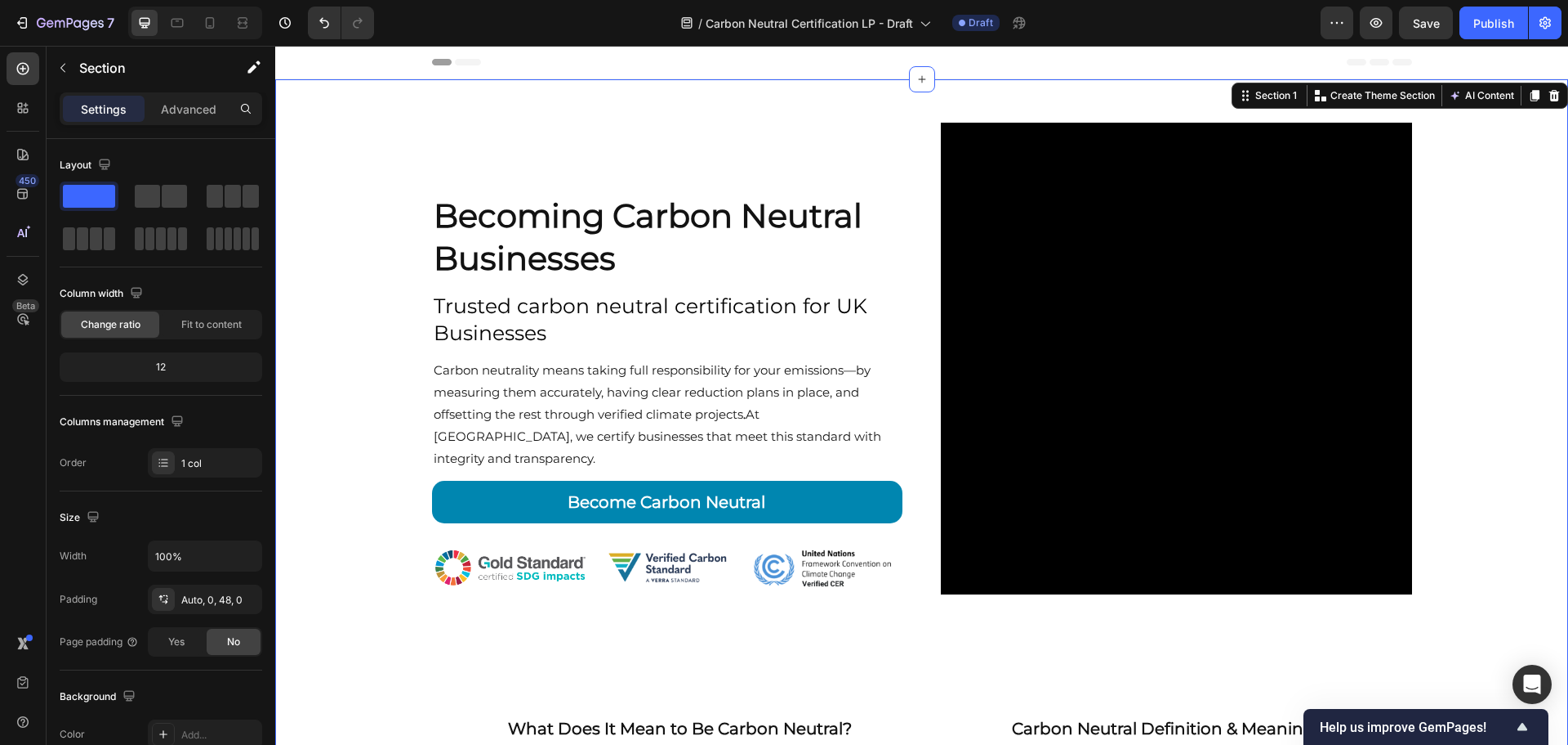
scroll to position [82, 0]
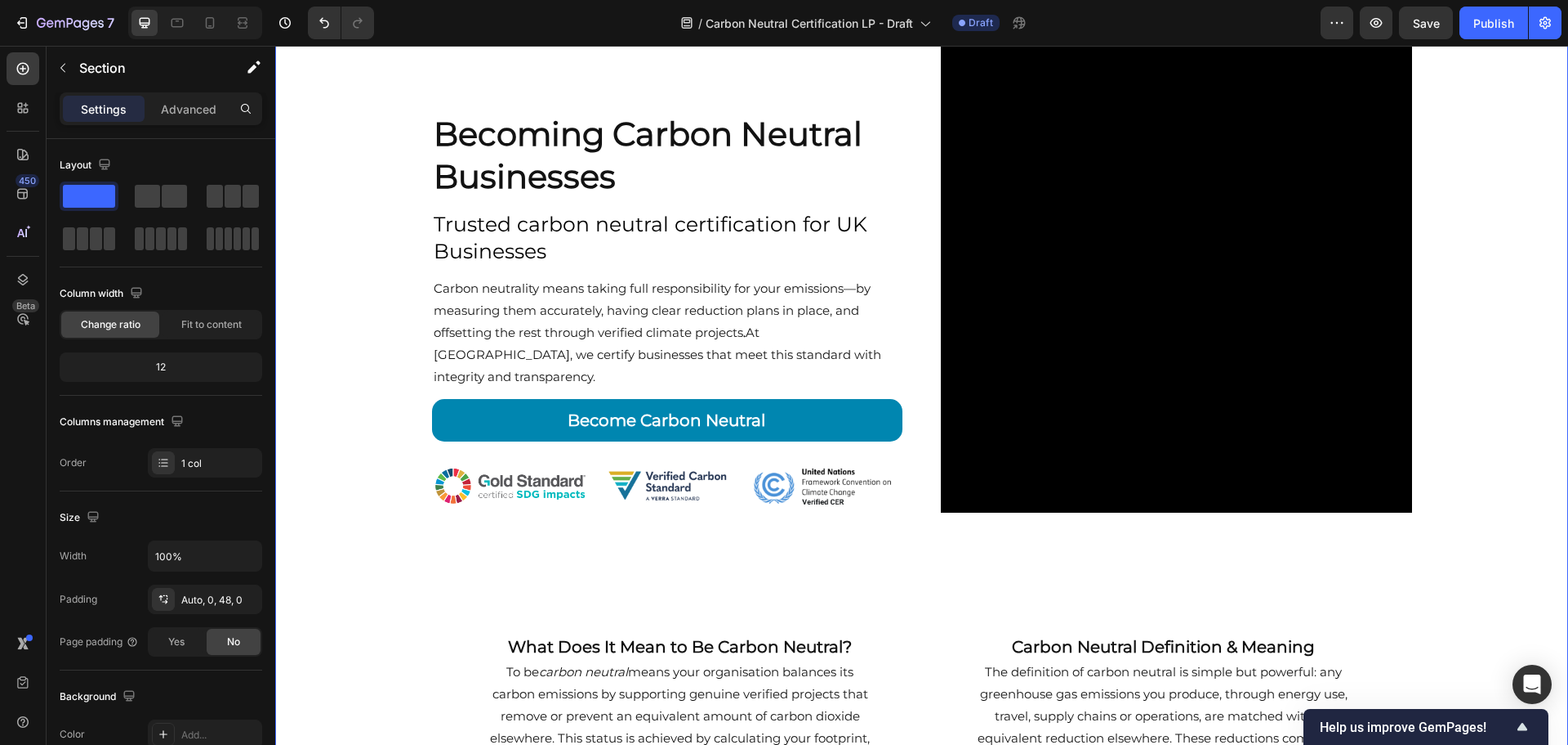
click at [1467, 290] on div "Becoming Carbon Neutral Businesses Heading Trusted carbon neutral certification…" at bounding box center [922, 551] width 1294 height 1109
click at [670, 342] on p "Carbon neutrality means taking full responsibility for your emissions—by measur…" at bounding box center [667, 332] width 468 height 110
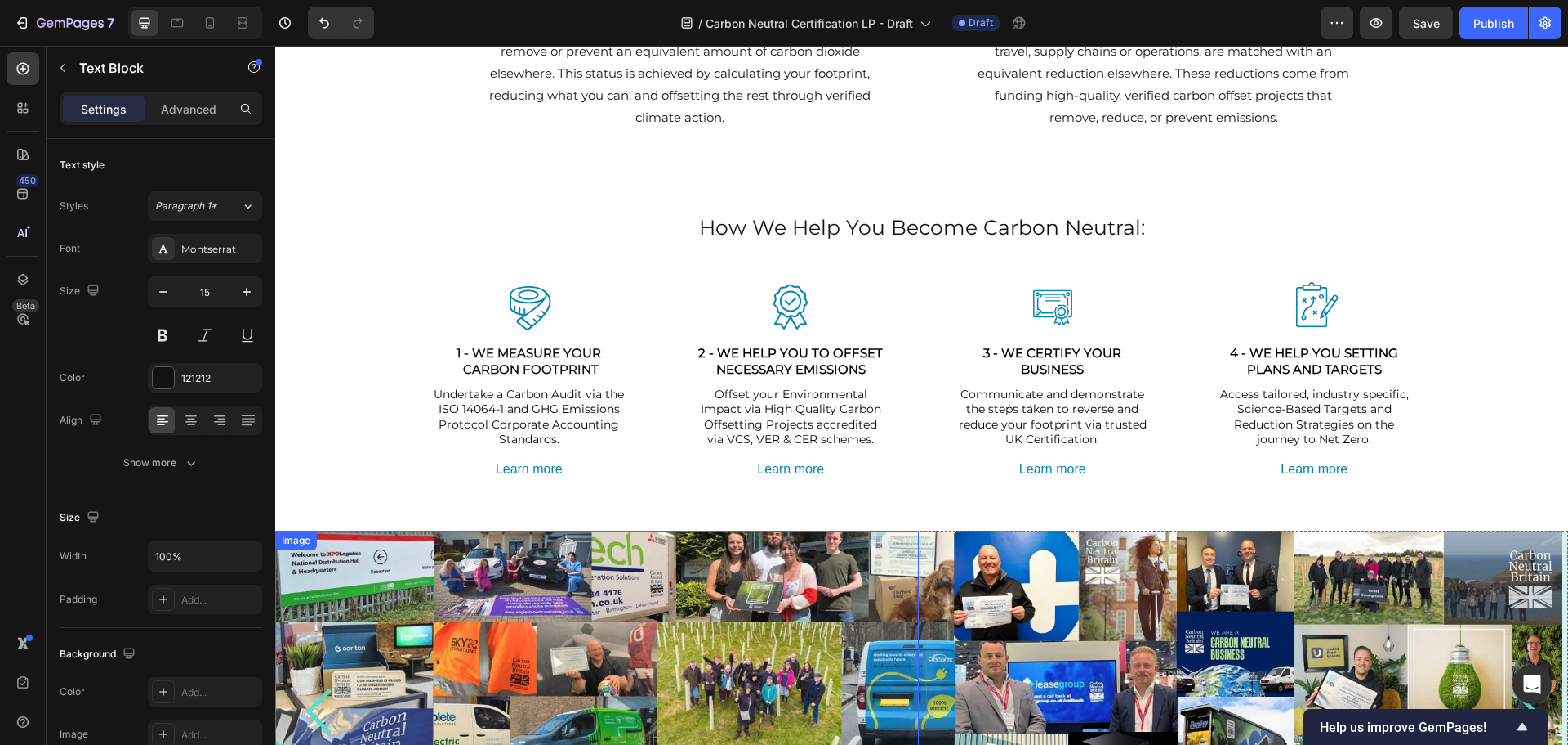
scroll to position [736, 0]
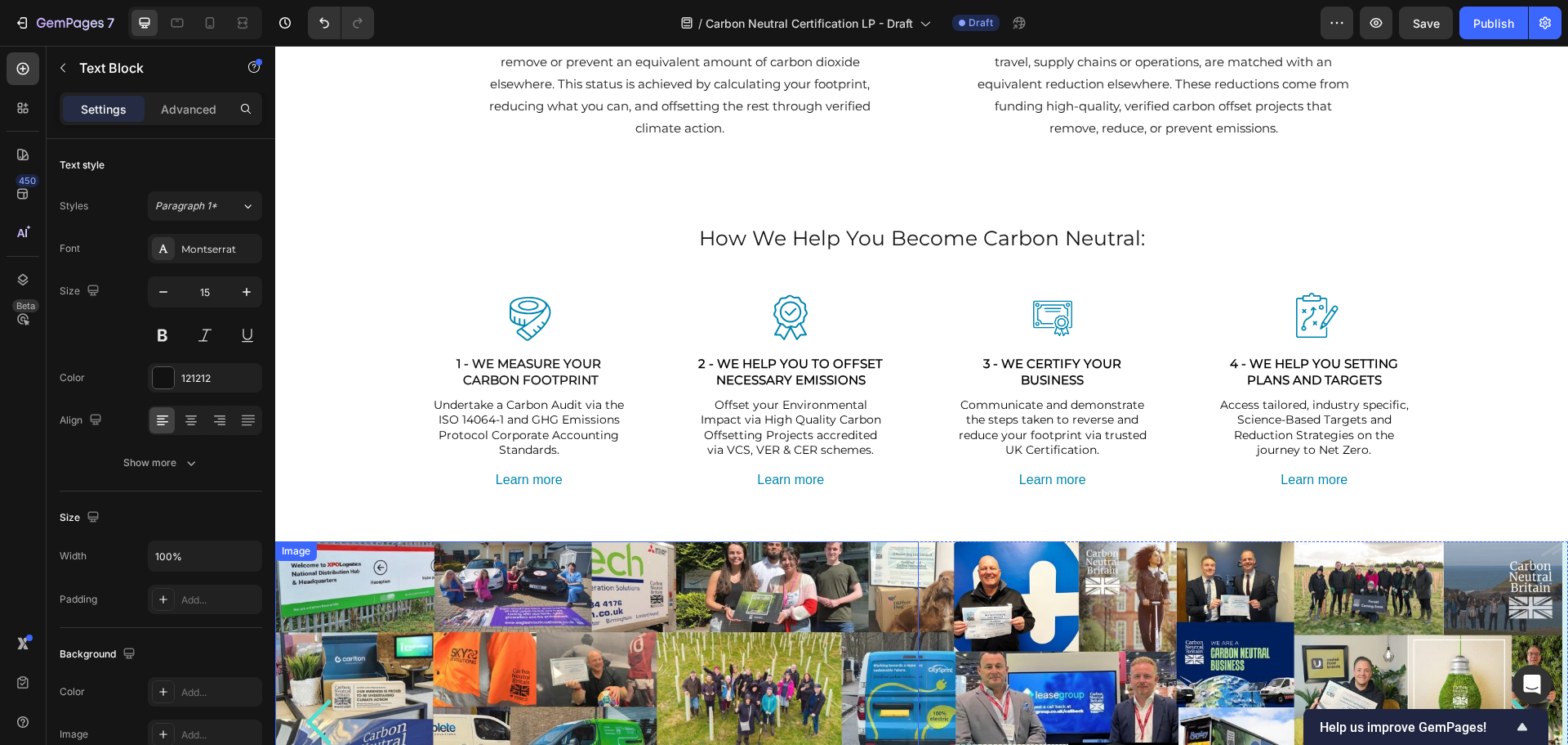
click at [730, 563] on img at bounding box center [597, 721] width 644 height 362
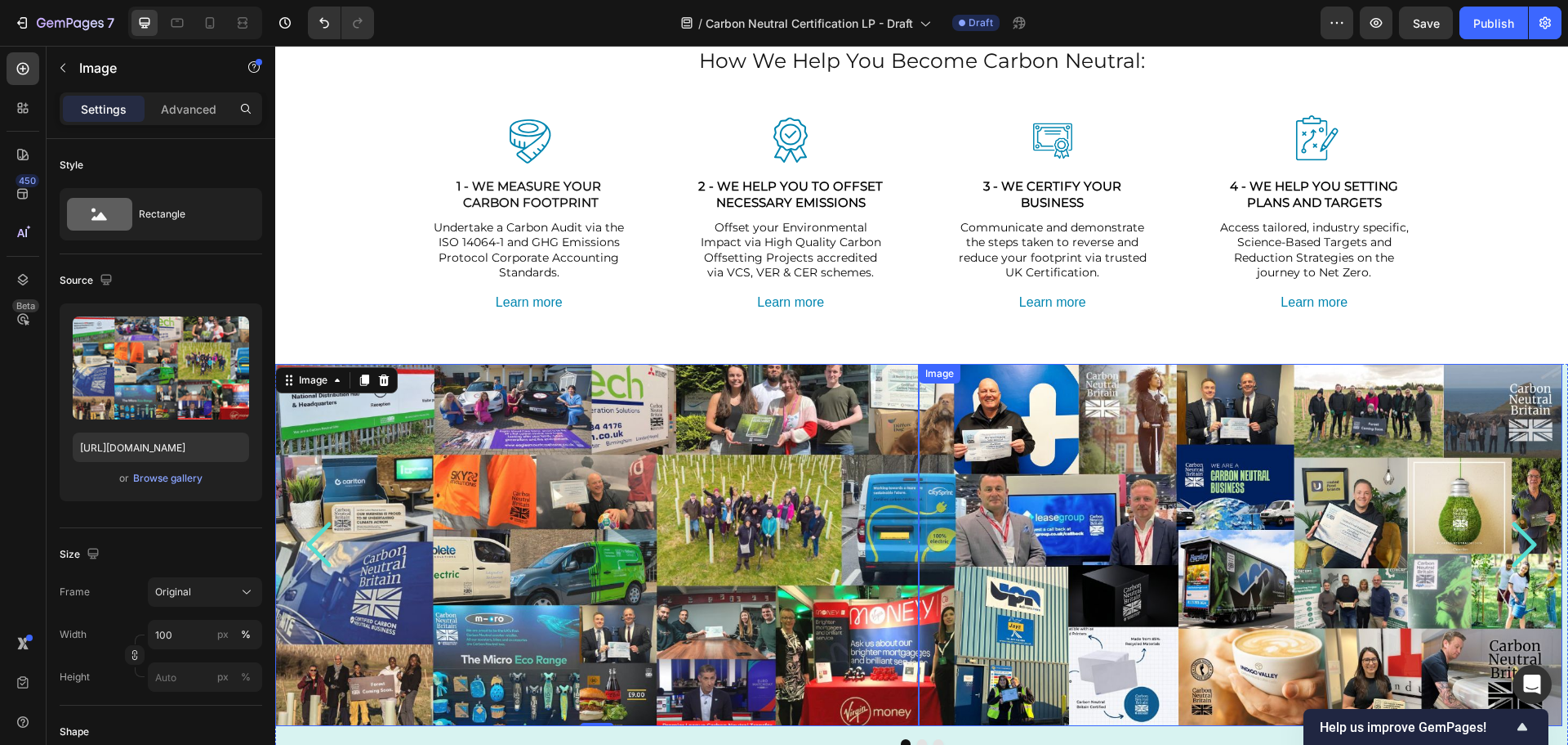
scroll to position [981, 0]
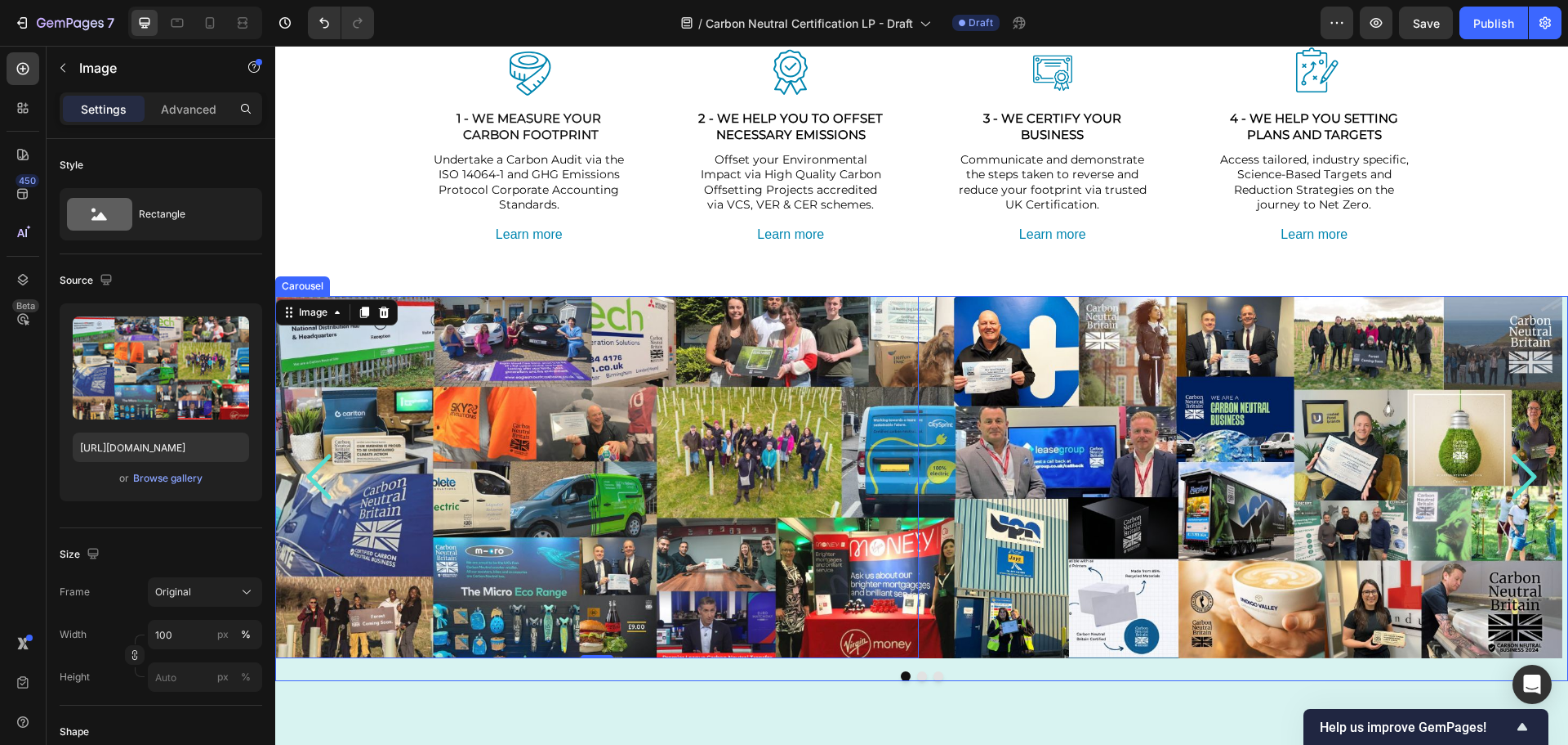
click at [919, 671] on div "Image 0 Image Image Carousel" at bounding box center [922, 488] width 1294 height 385
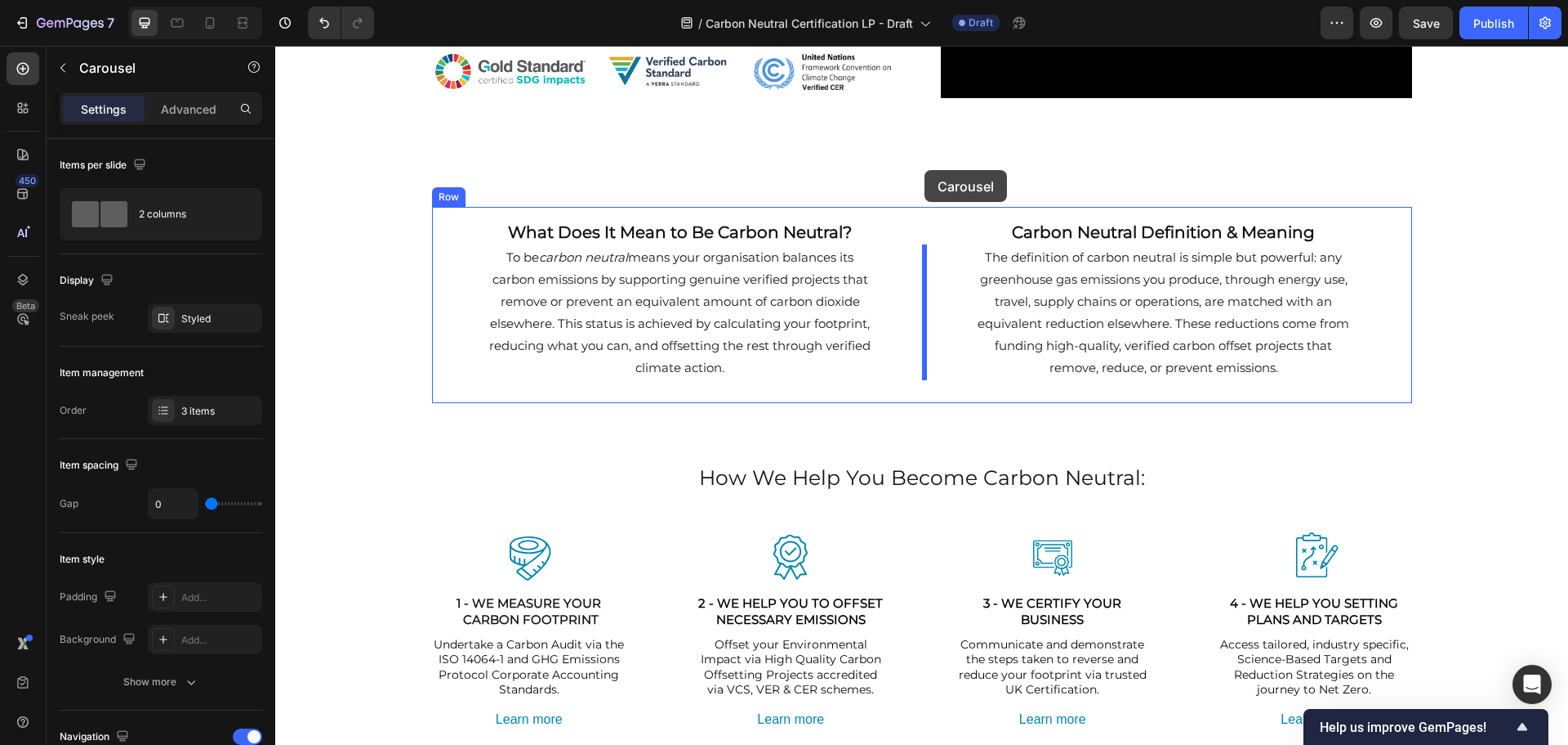
scroll to position [267, 0]
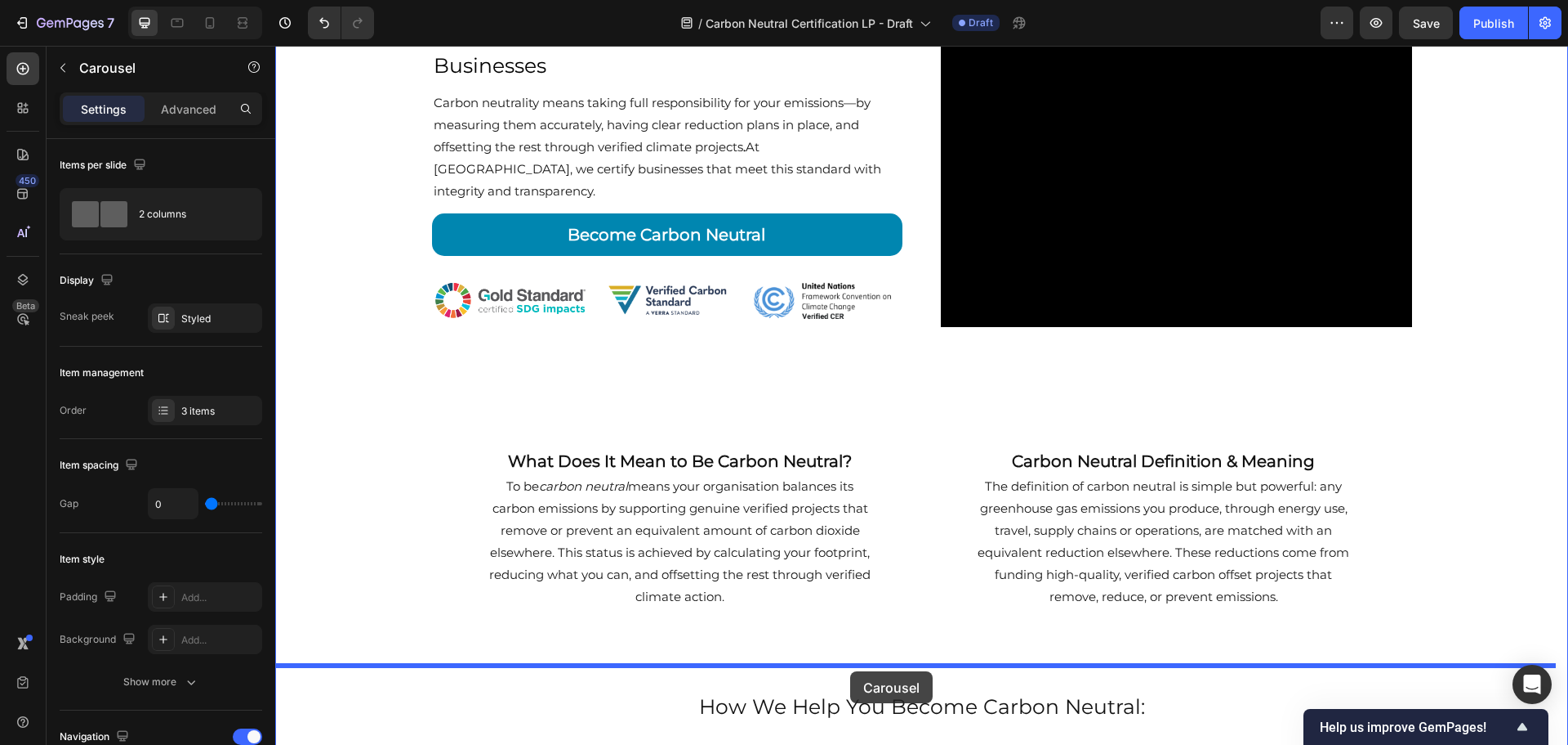
drag, startPoint x: 839, startPoint y: 671, endPoint x: 851, endPoint y: 671, distance: 12.0
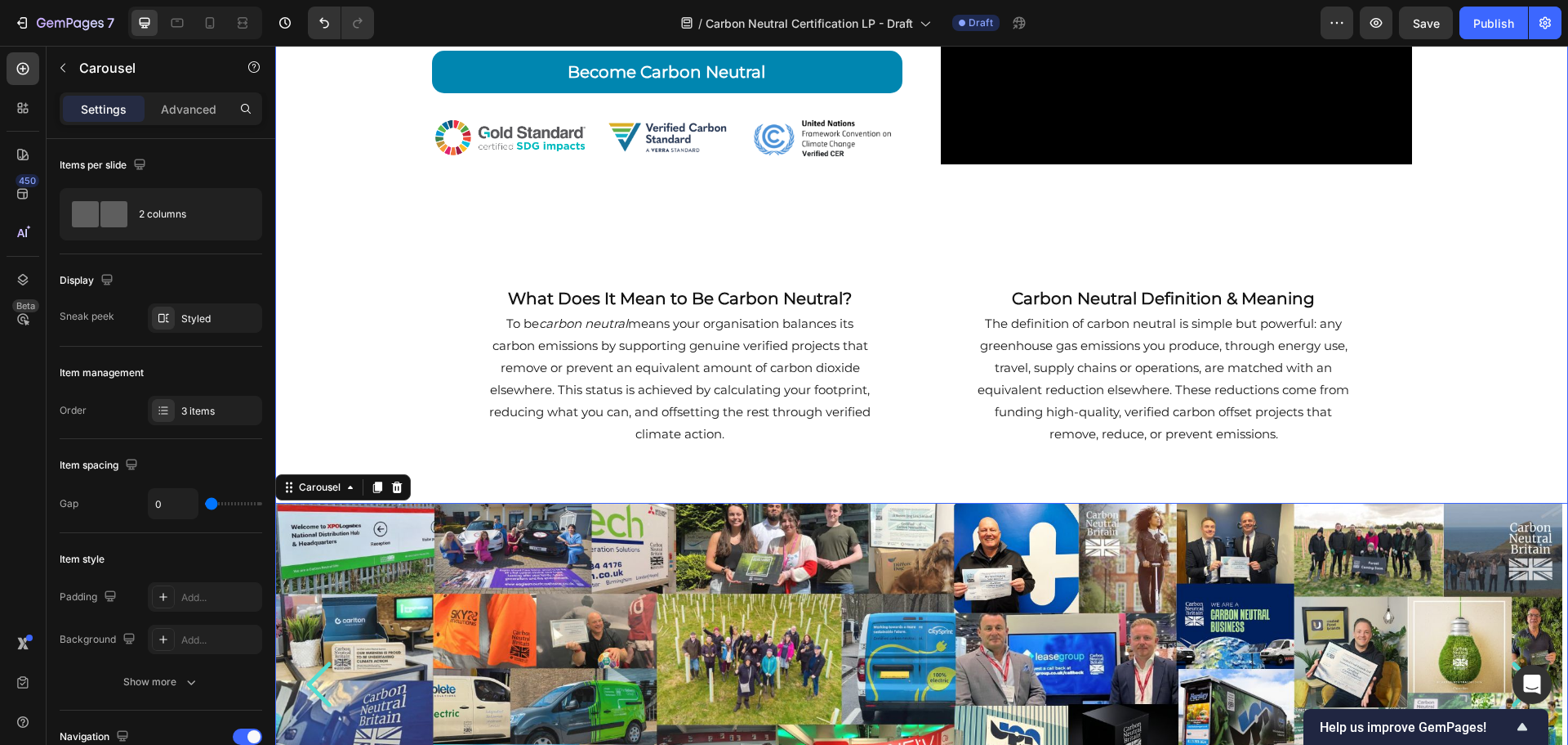
scroll to position [431, 0]
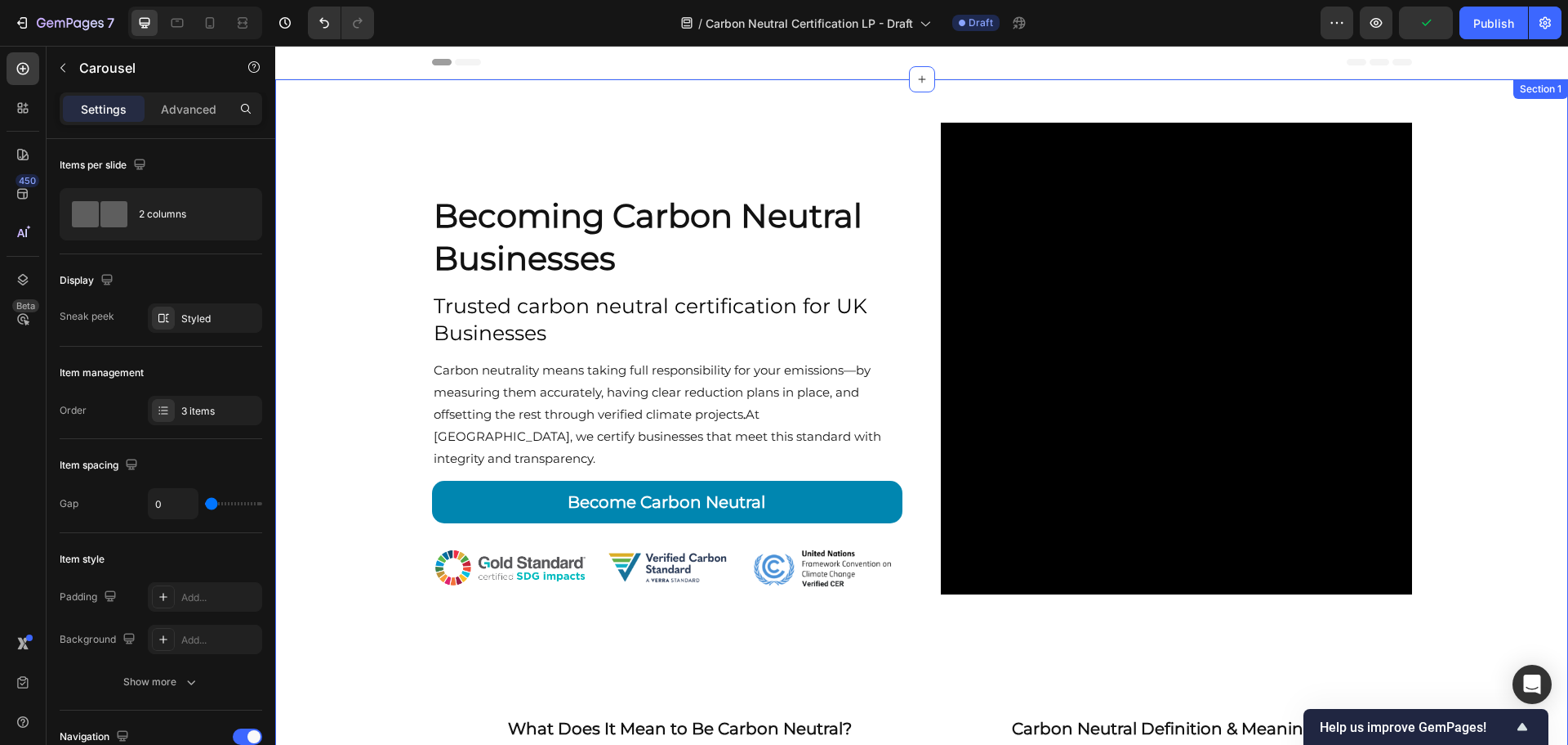
scroll to position [431, 0]
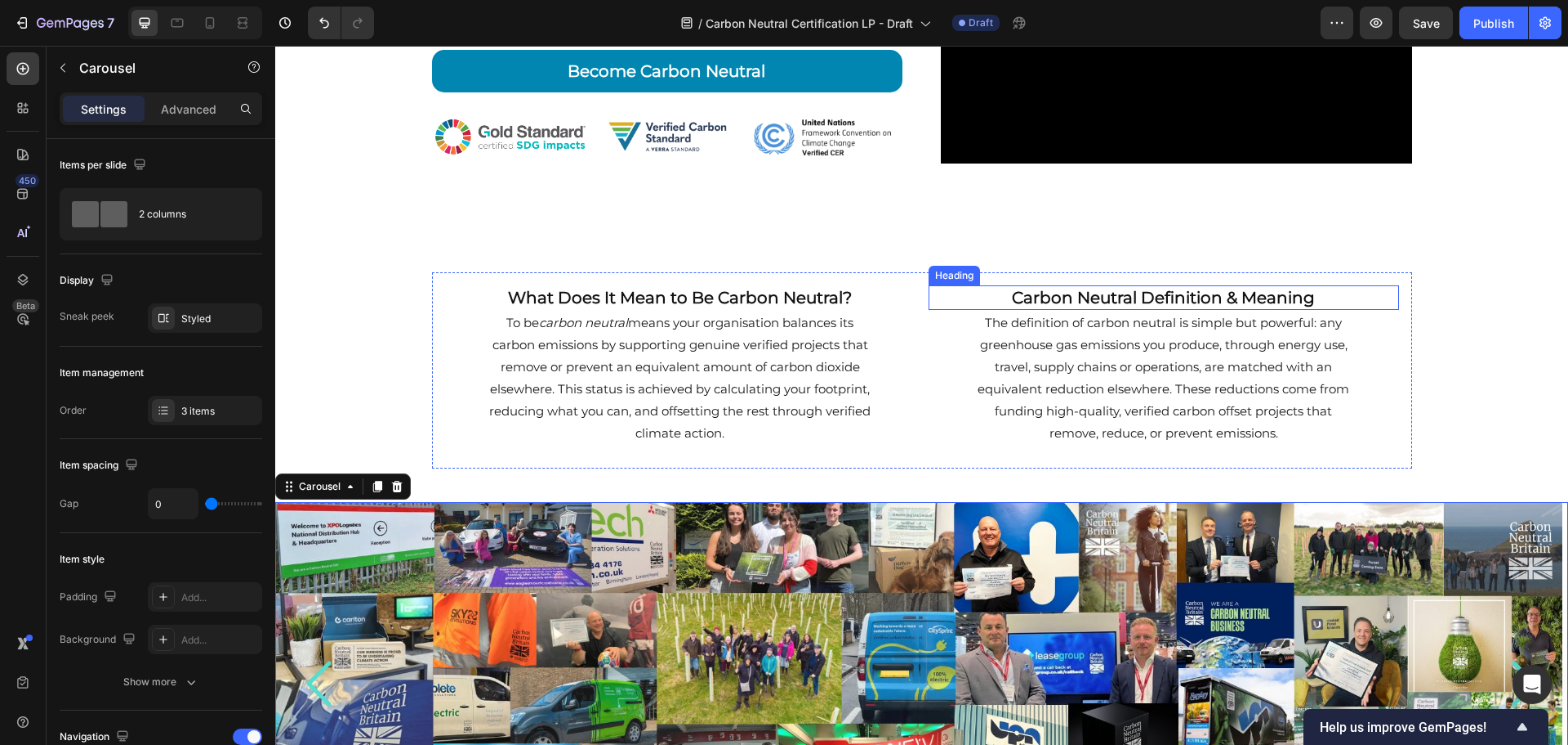
click at [1200, 297] on h2 "Carbon Neutral Definition & Meaning" at bounding box center [1164, 297] width 471 height 24
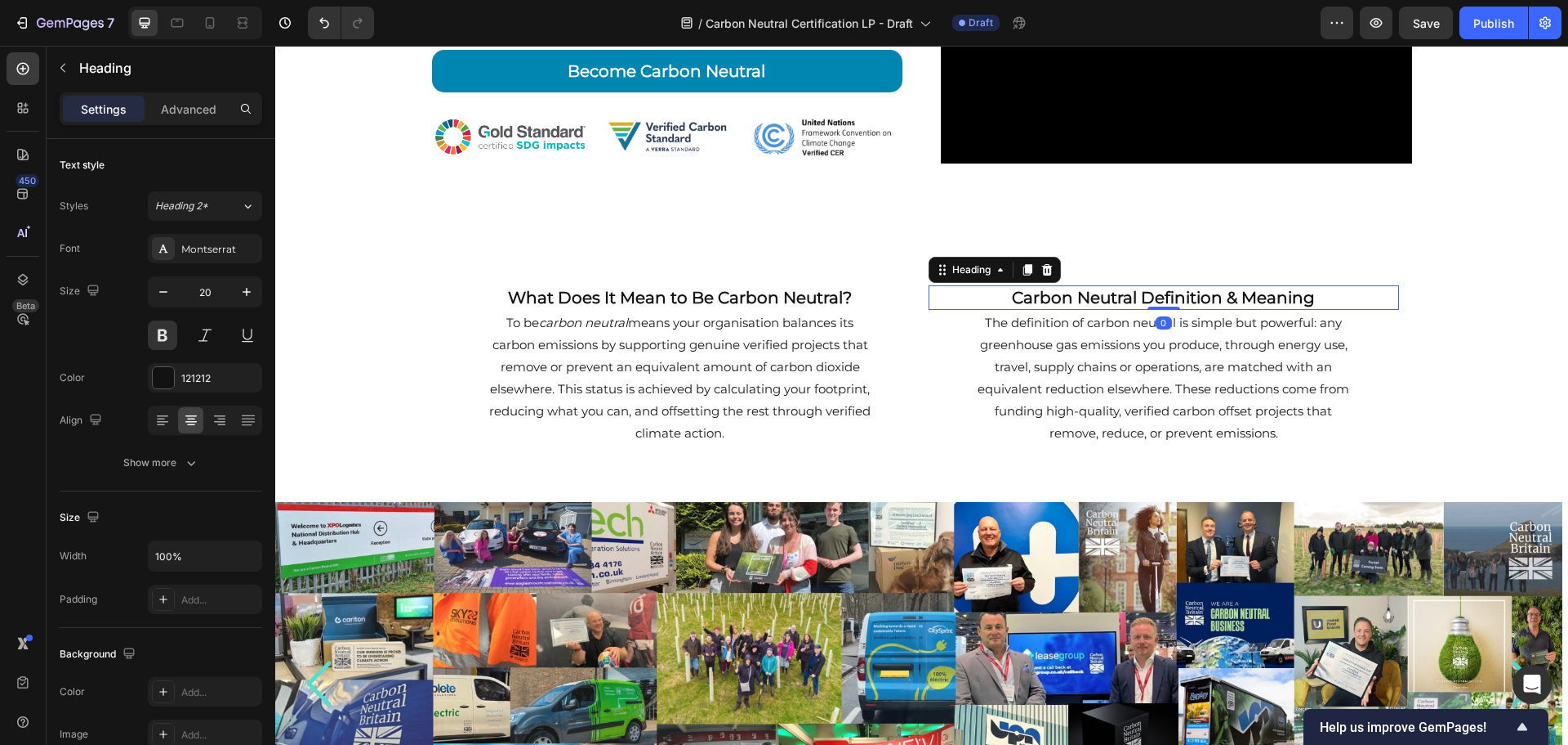
click at [1308, 297] on p "Carbon Neutral Definition & Meaning" at bounding box center [1164, 297] width 467 height 22
drag, startPoint x: 1310, startPoint y: 299, endPoint x: 1129, endPoint y: 304, distance: 181.1
click at [1129, 304] on p "Carbon Neutral Definition & Meaning" at bounding box center [1164, 297] width 467 height 22
click at [1456, 351] on div "Becoming Carbon Neutral Businesses Heading Trusted carbon neutral certification…" at bounding box center [922, 436] width 1294 height 1577
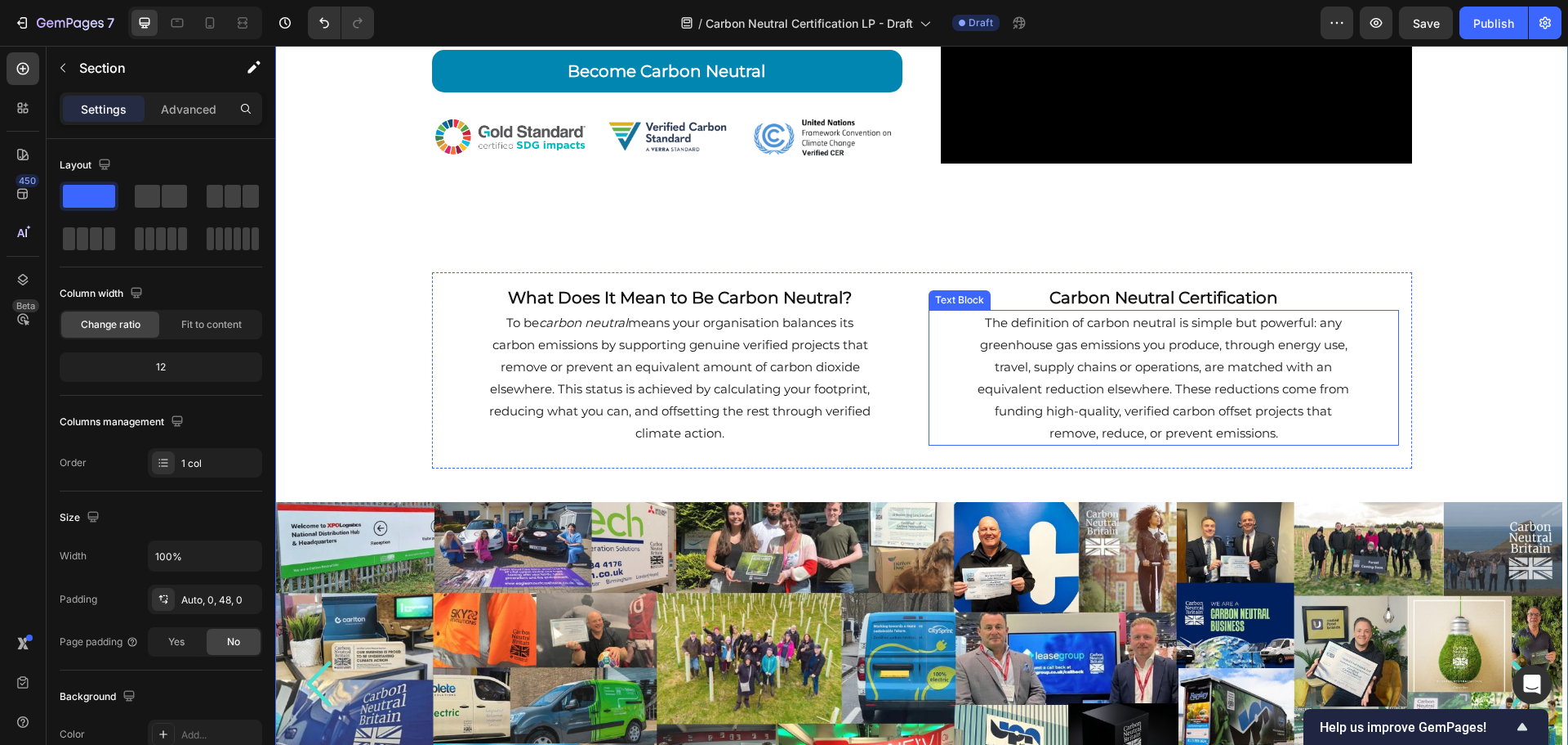
click at [1219, 388] on p "The definition of carbon neutral is simple but powerful: any greenhouse gas emi…" at bounding box center [1164, 377] width 389 height 133
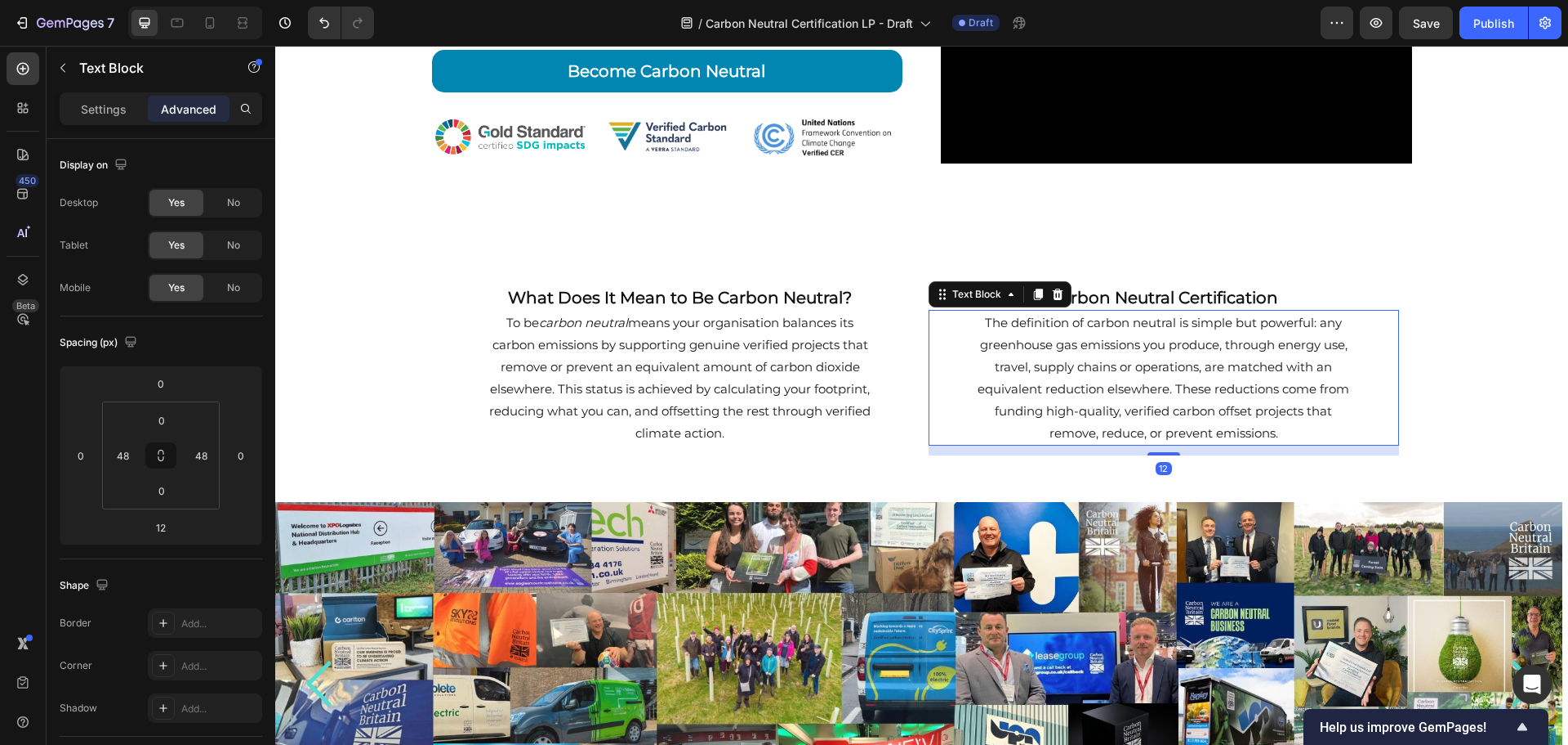
click at [1219, 388] on p "The definition of carbon neutral is simple but powerful: any greenhouse gas emi…" at bounding box center [1164, 377] width 389 height 133
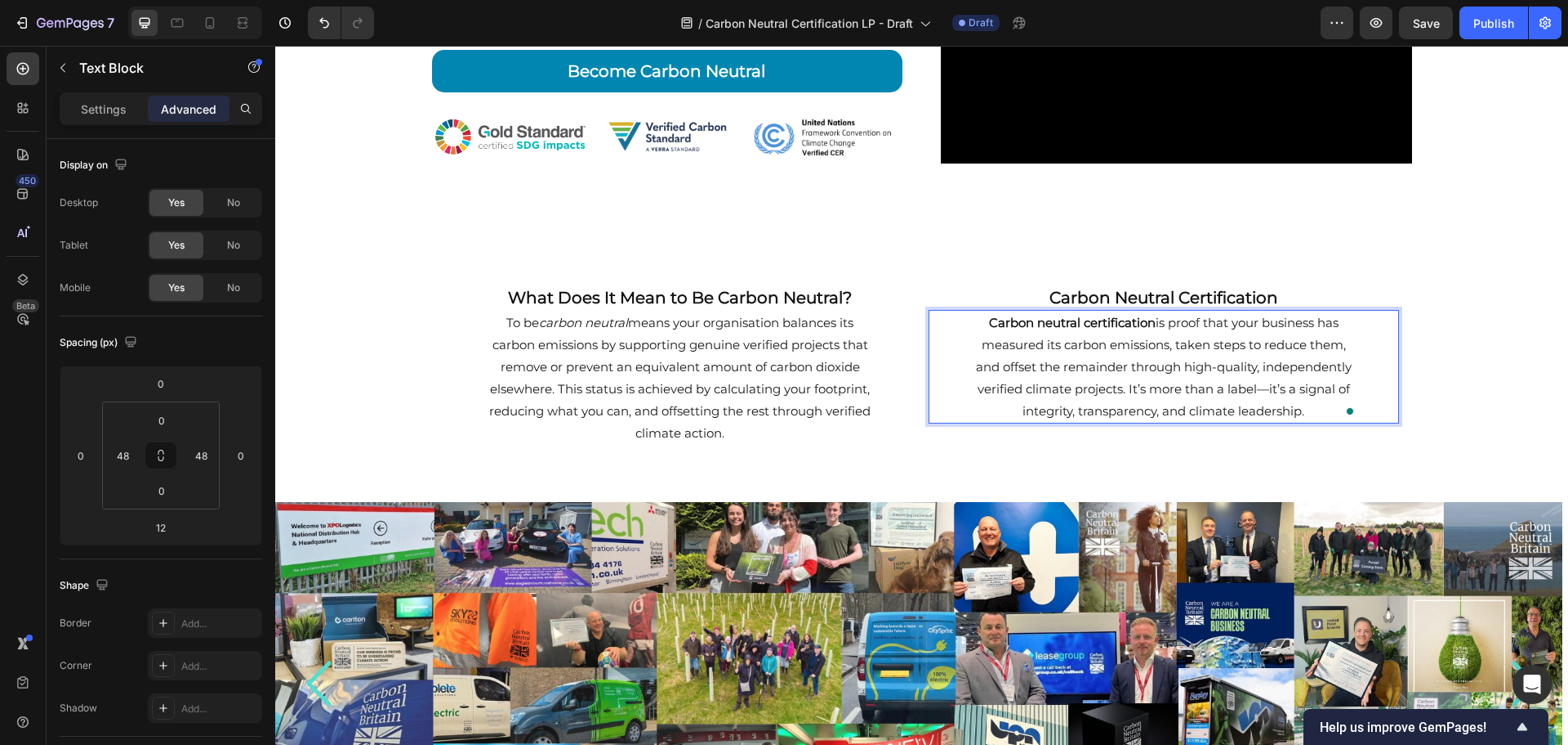
click at [1158, 397] on p "Carbon neutral certification is proof that your business has measured its carbo…" at bounding box center [1164, 366] width 389 height 110
click at [1260, 388] on p "Carbon neutral certification is proof that your business has measured its carbo…" at bounding box center [1164, 366] width 389 height 110
click at [784, 389] on p "To be carbon neutral means your organisation balances its carbon emissions by s…" at bounding box center [681, 377] width 389 height 133
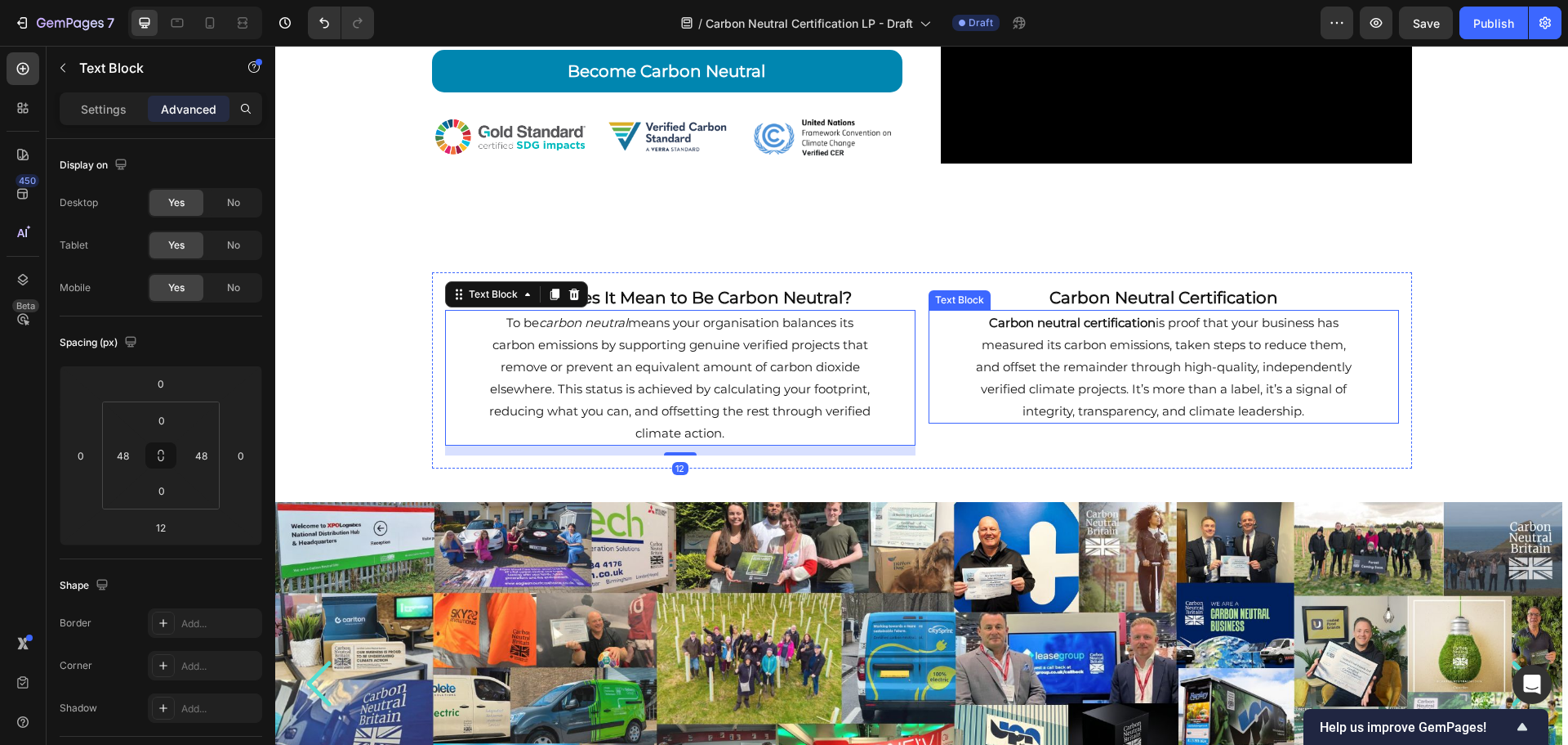
click at [1153, 361] on p "Carbon neutral certification is proof that your business has measured its carbo…" at bounding box center [1164, 366] width 389 height 110
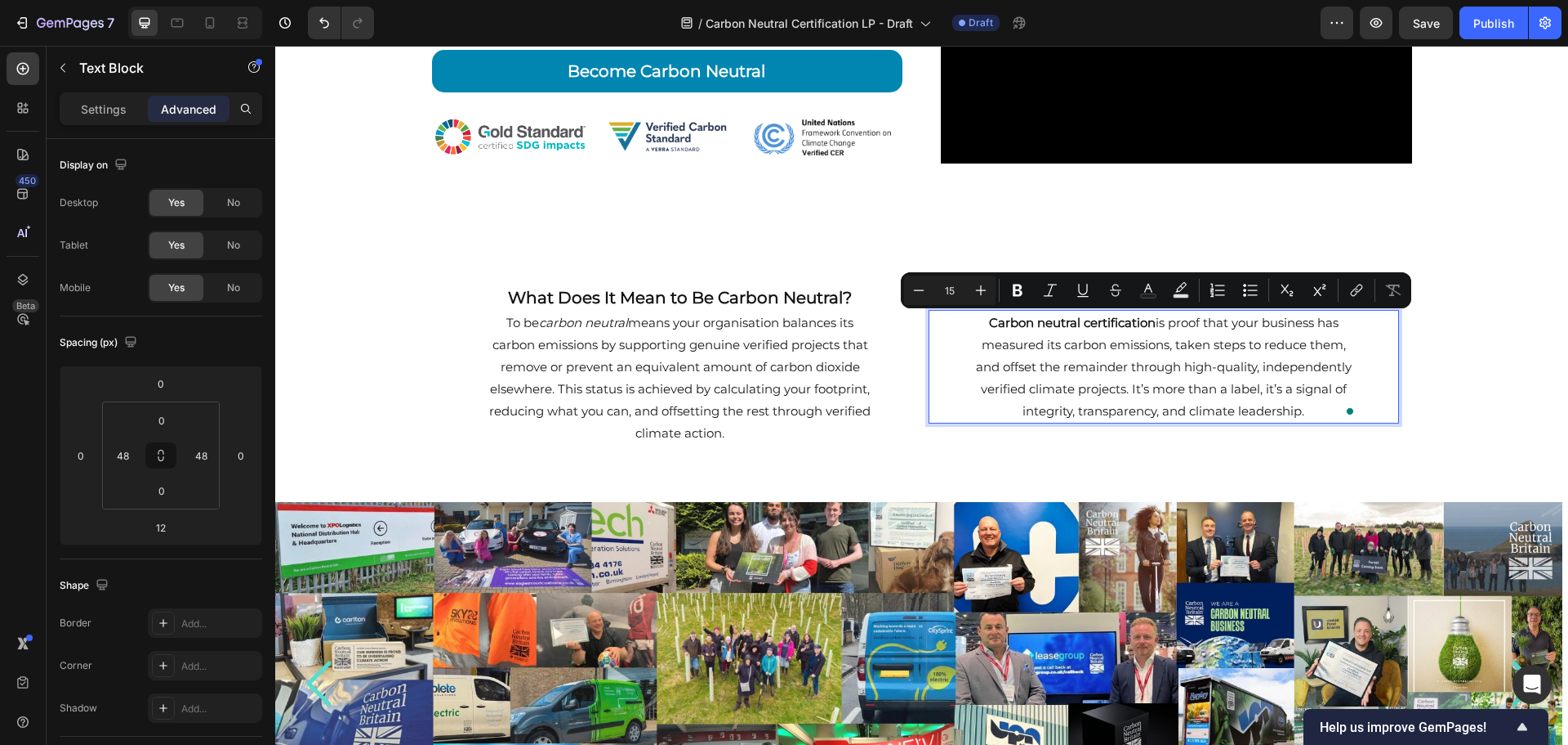
click at [1145, 323] on strong "Carbon neutral certification" at bounding box center [1072, 323] width 166 height 16
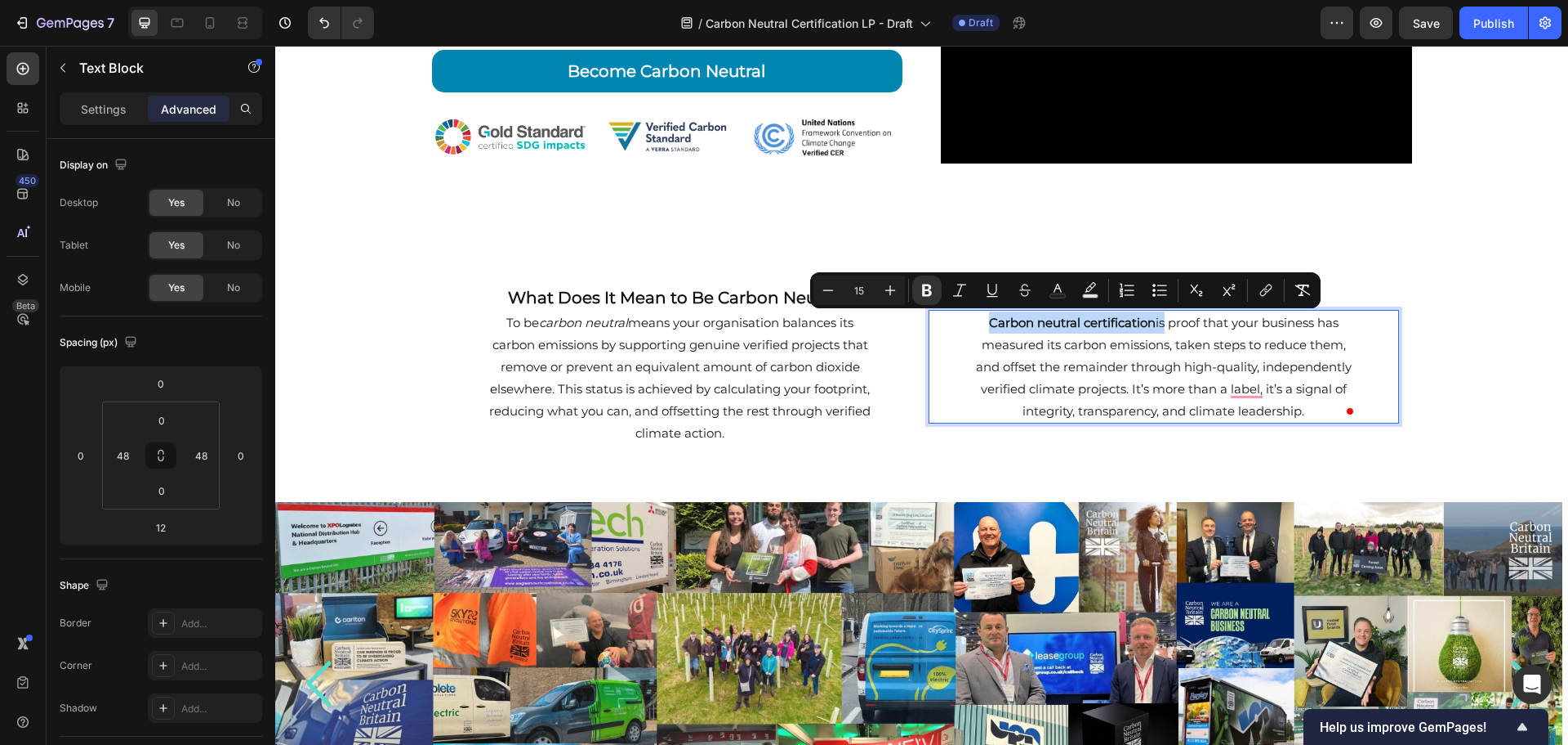
drag, startPoint x: 1140, startPoint y: 324, endPoint x: 980, endPoint y: 323, distance: 160.0
click at [980, 323] on p "Carbon neutral certification is proof that your business has measured its carbo…" at bounding box center [1164, 366] width 389 height 110
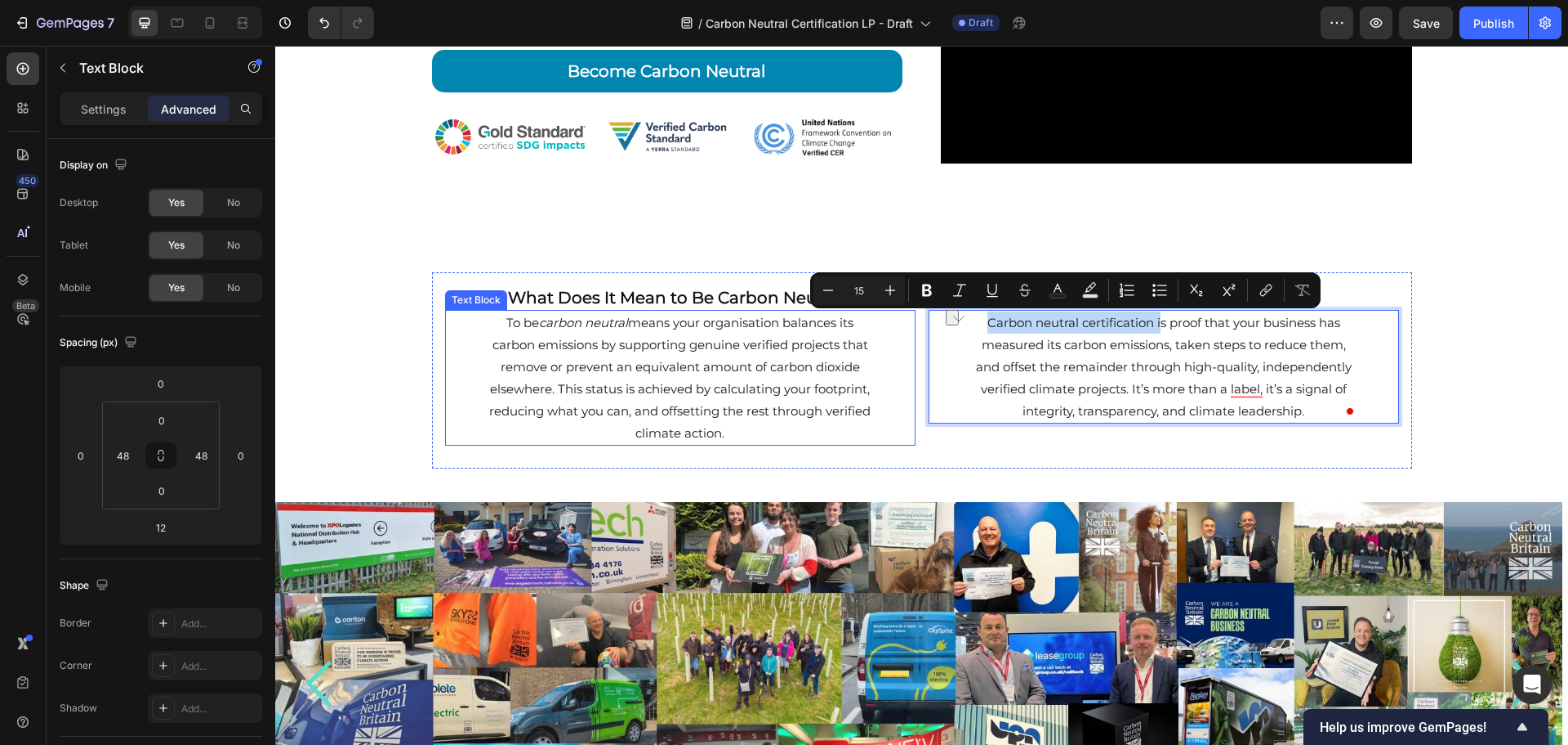
click at [808, 371] on p "To be carbon neutral means your organisation balances its carbon emissions by s…" at bounding box center [681, 377] width 389 height 133
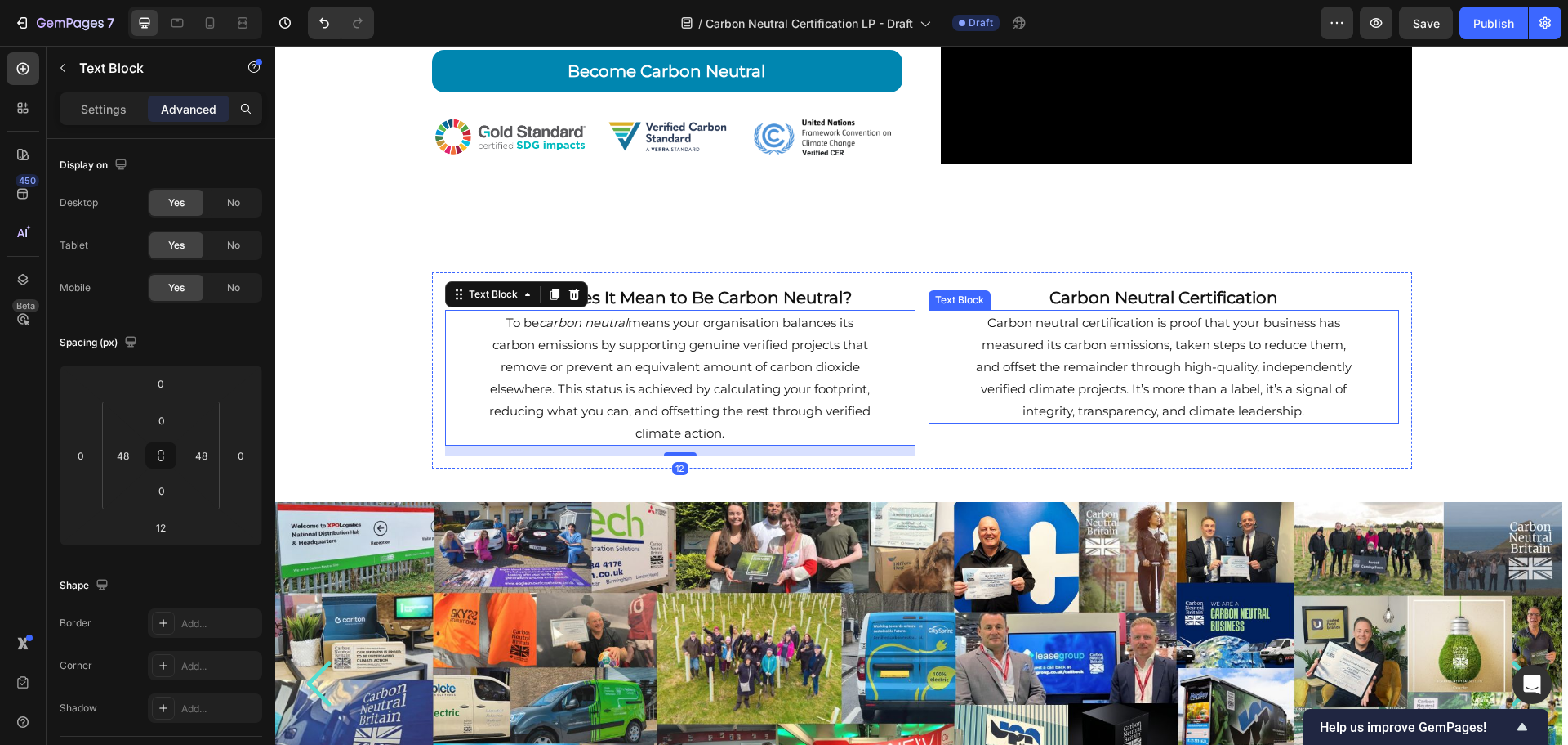
click at [1050, 365] on p "Carbon neutral certification is proof that your business has measured its carbo…" at bounding box center [1164, 366] width 389 height 110
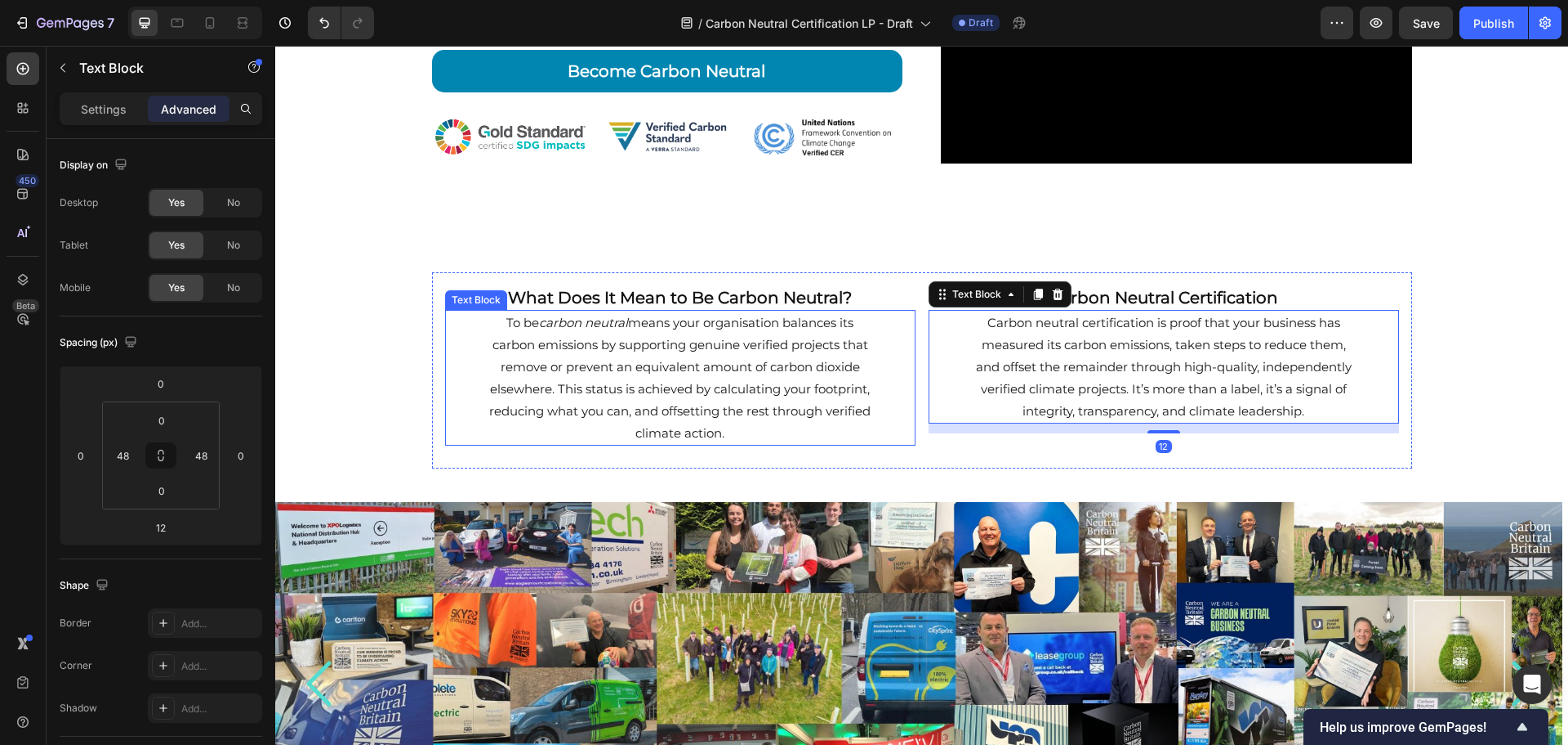
click at [699, 387] on p "To be carbon neutral means your organisation balances its carbon emissions by s…" at bounding box center [681, 377] width 389 height 133
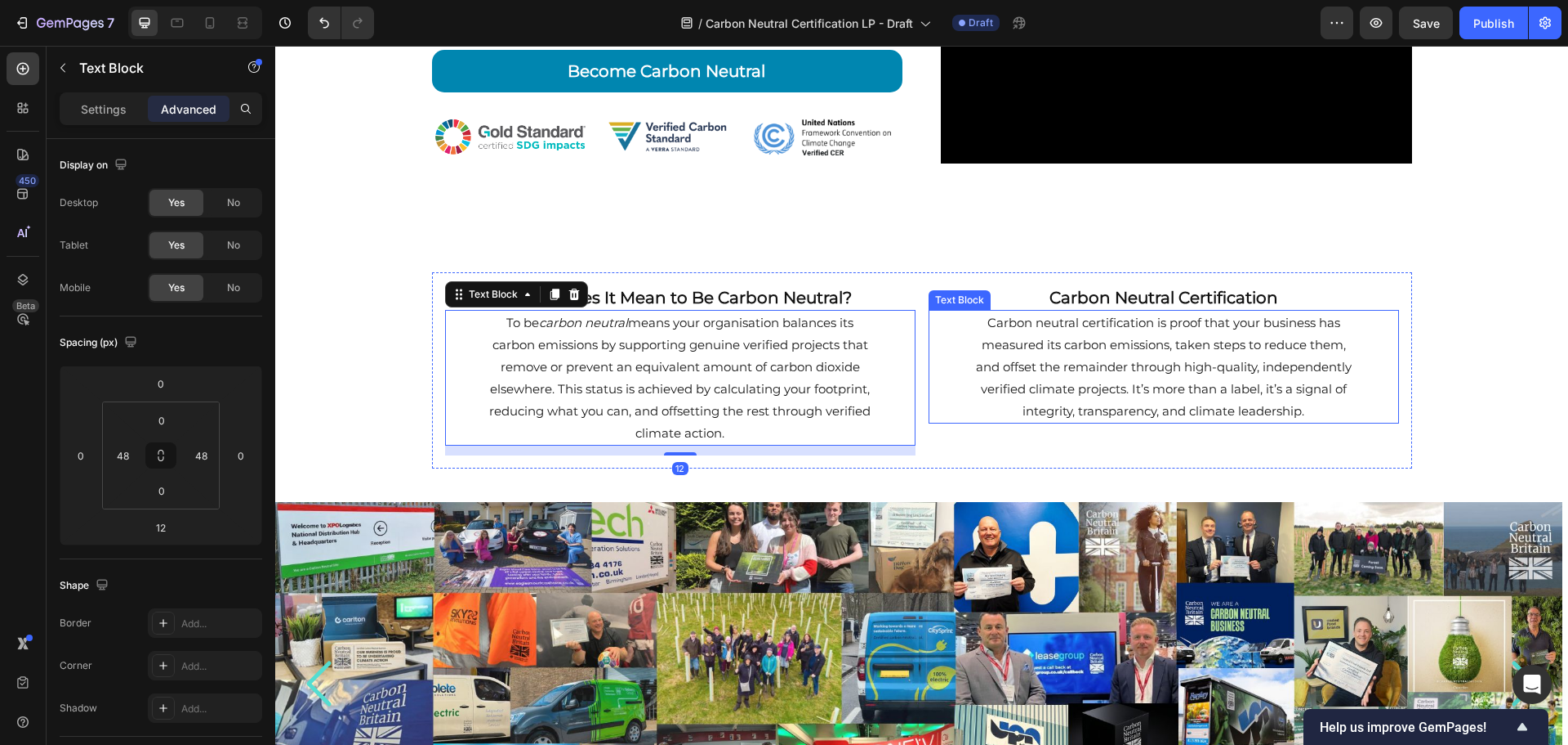
click at [1040, 380] on p "Carbon neutral certification is proof that your business has measured its carbo…" at bounding box center [1164, 366] width 389 height 110
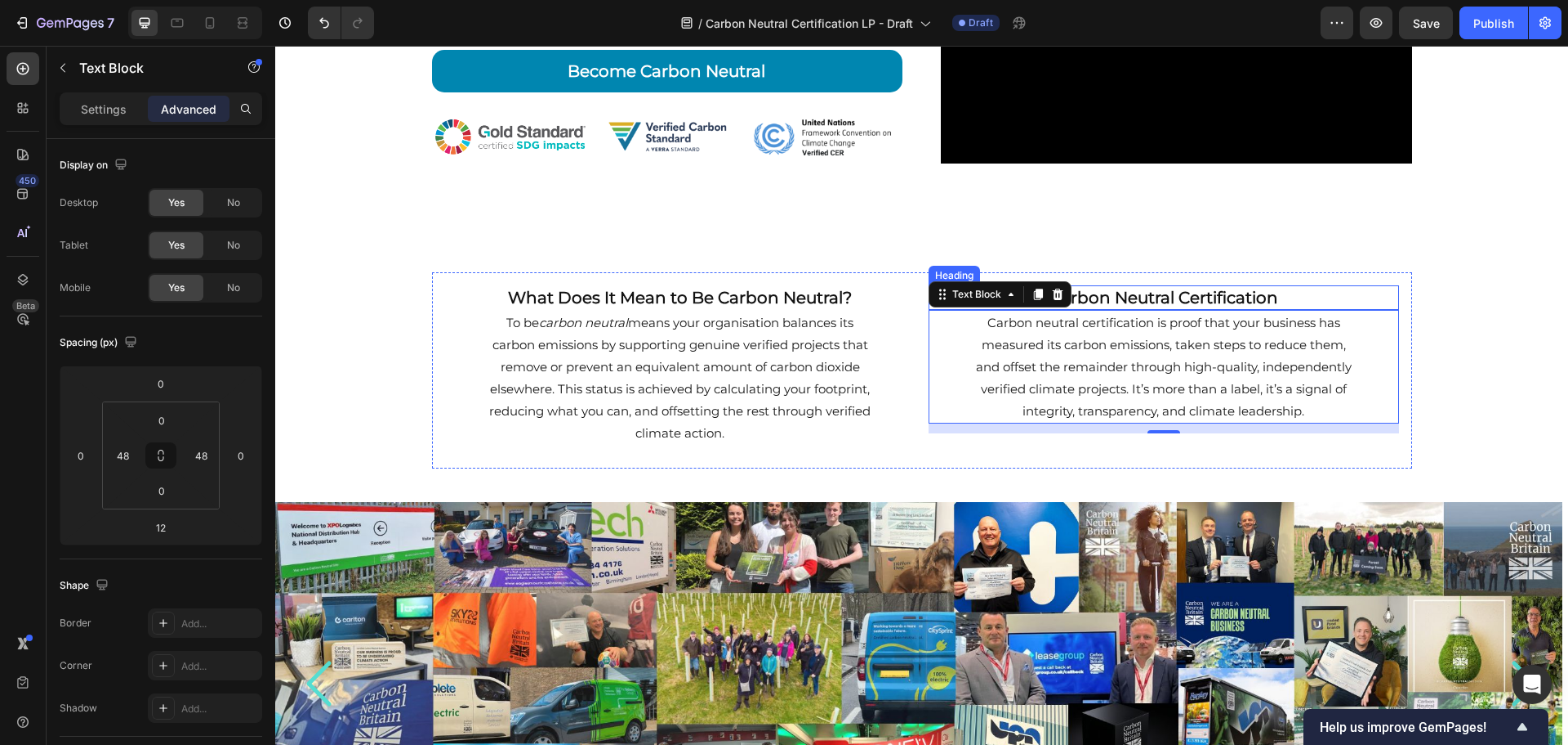
click at [1430, 284] on div "Becoming Carbon Neutral Businesses Heading Trusted carbon neutral certification…" at bounding box center [922, 436] width 1294 height 1577
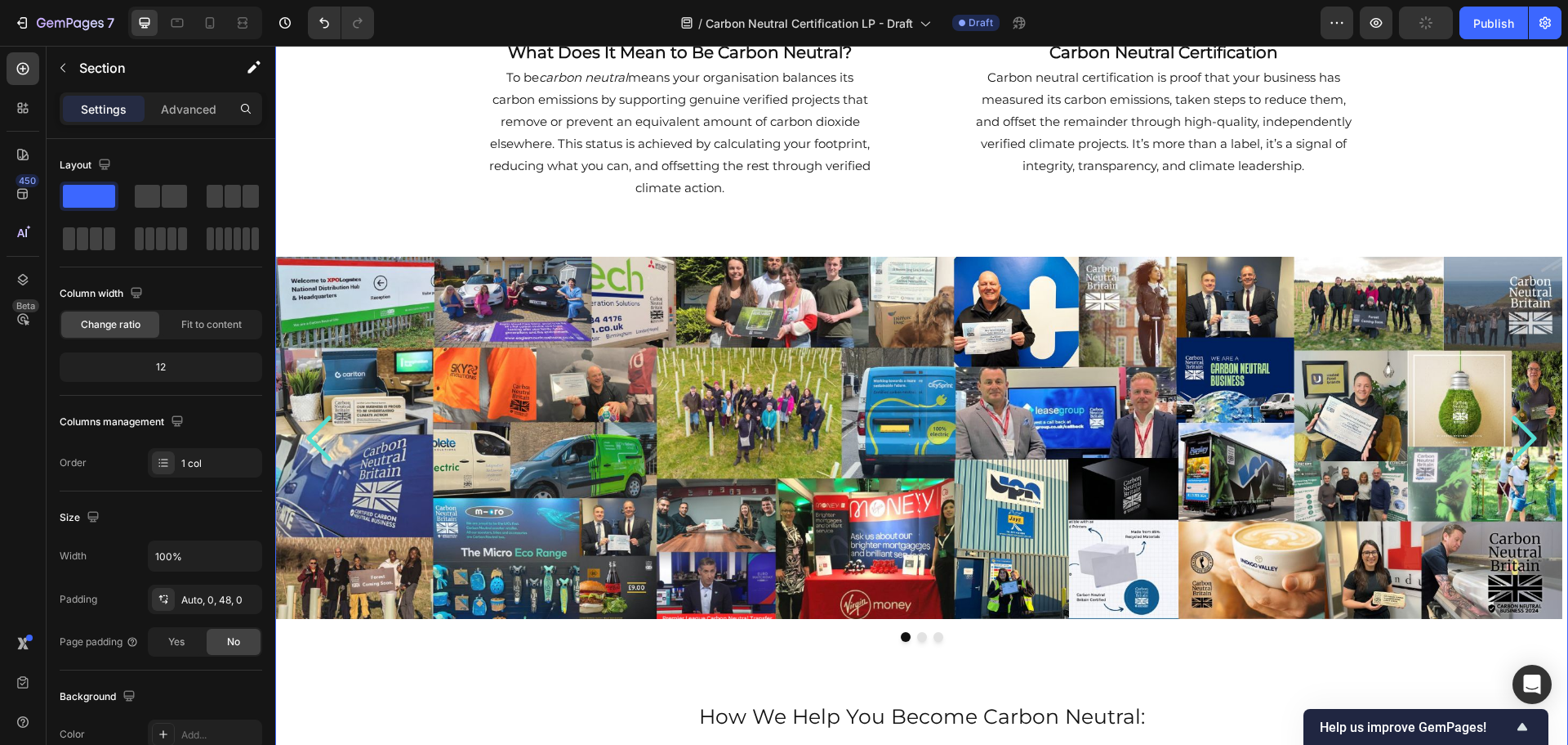
scroll to position [758, 0]
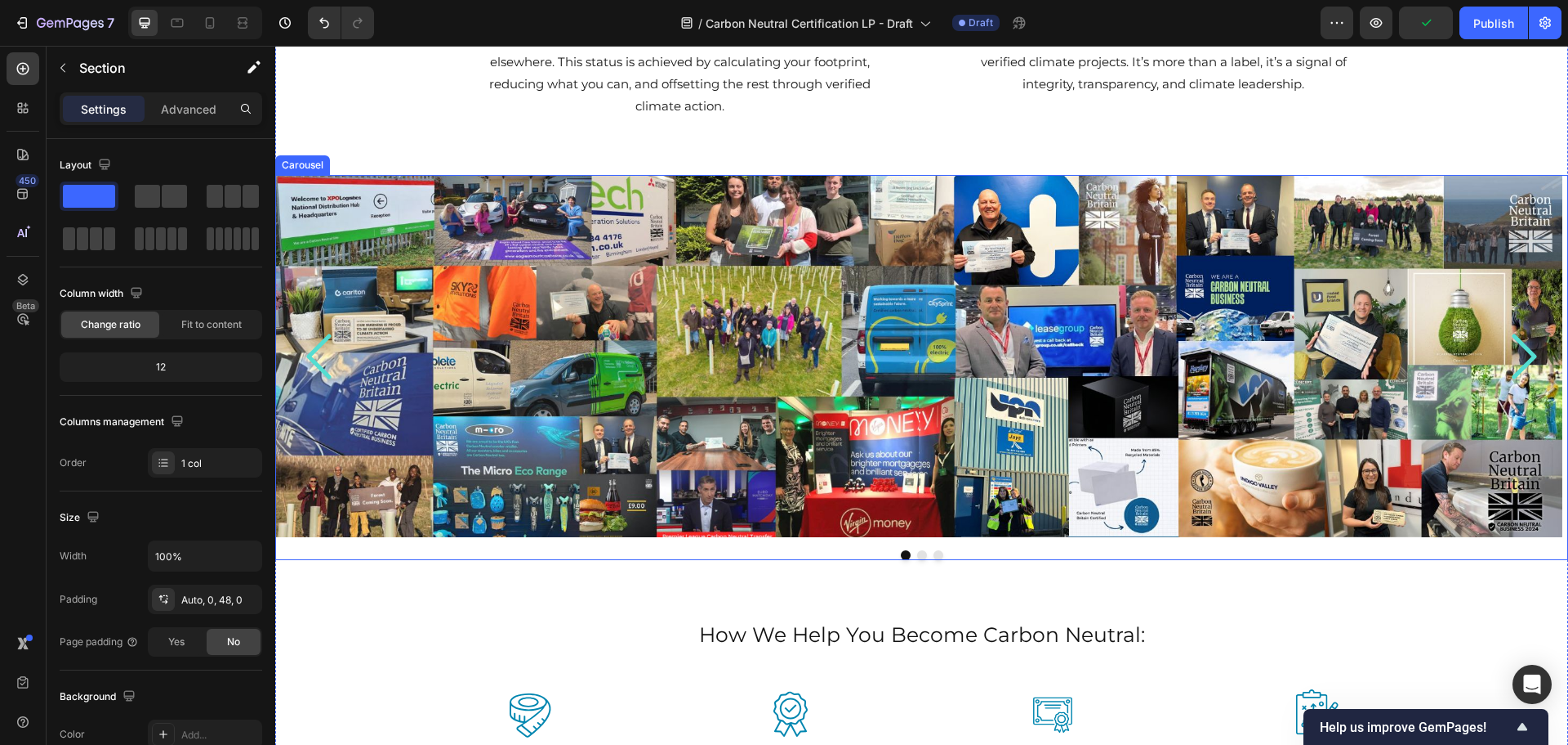
click at [1521, 357] on icon "Carousel Next Arrow" at bounding box center [1524, 357] width 24 height 45
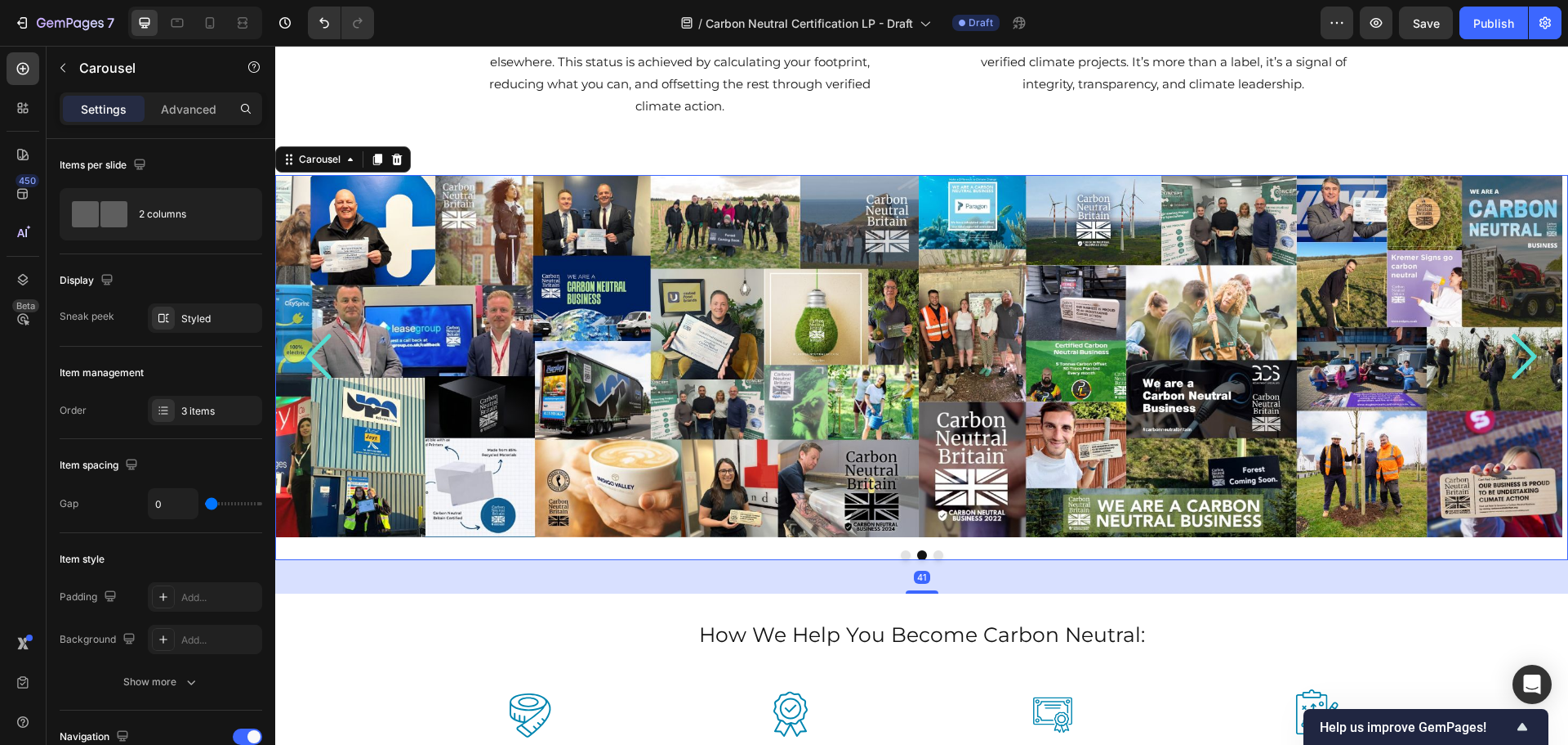
click at [1521, 357] on icon "Carousel Next Arrow" at bounding box center [1524, 357] width 24 height 45
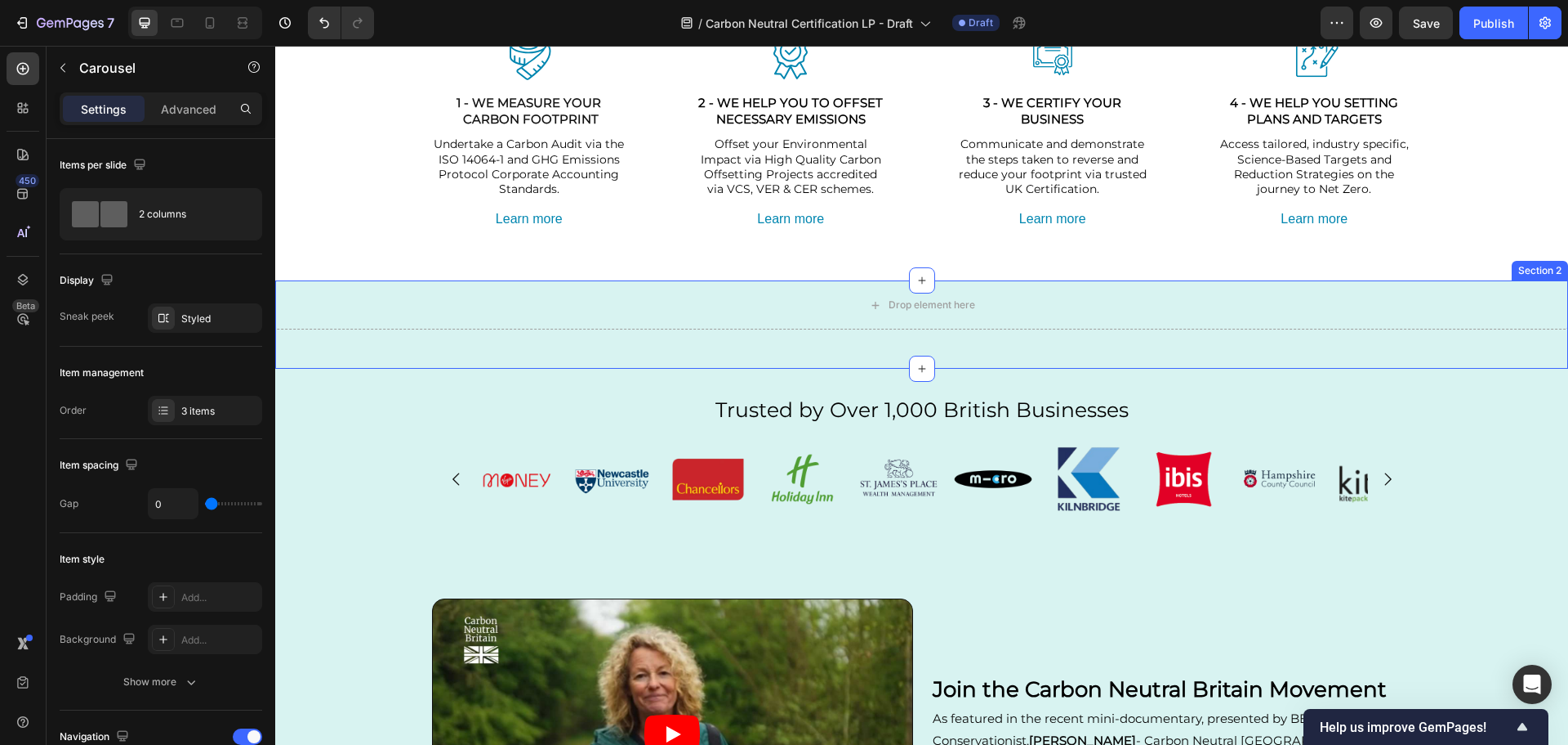
scroll to position [1475, 0]
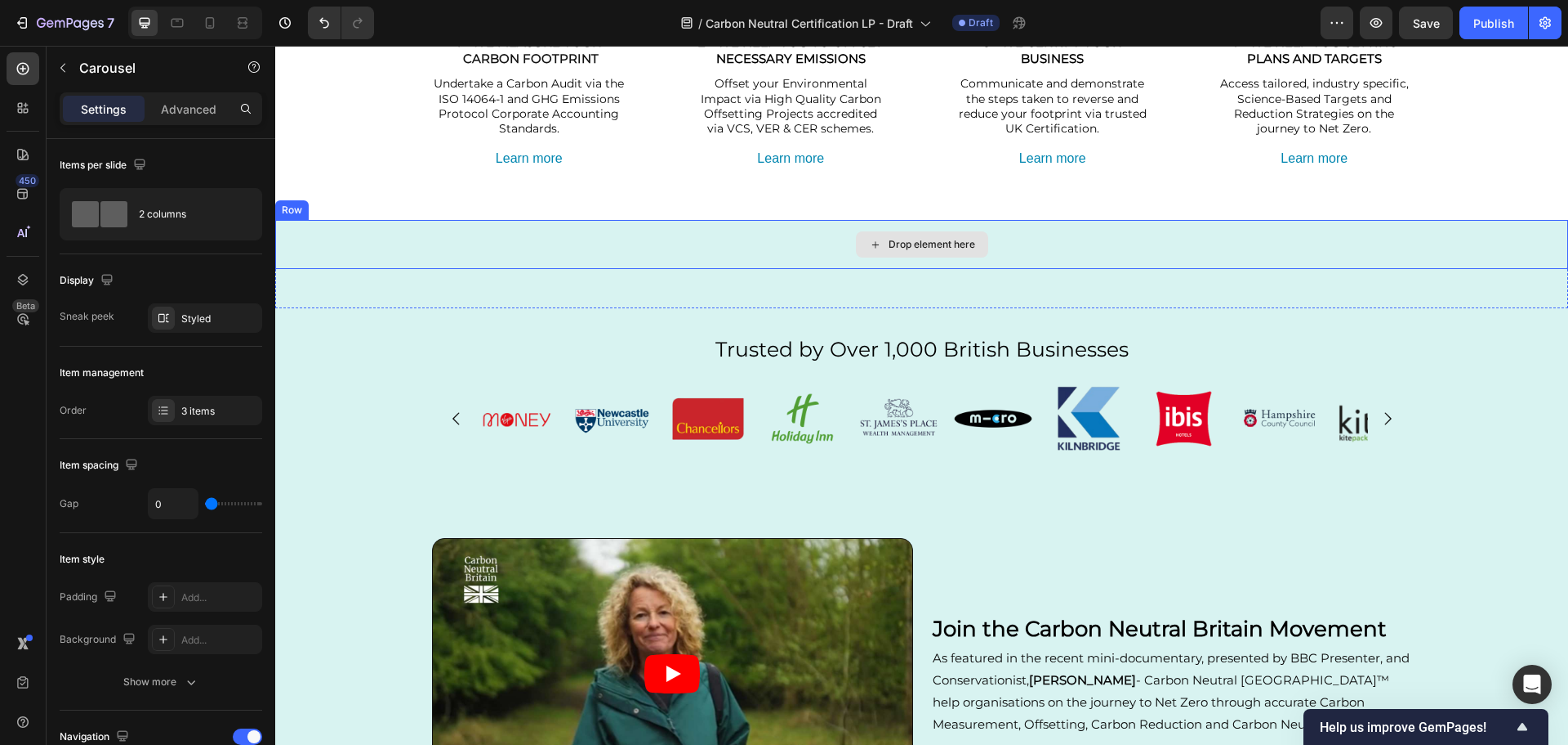
click at [1034, 245] on div "Drop element here" at bounding box center [922, 245] width 1294 height 49
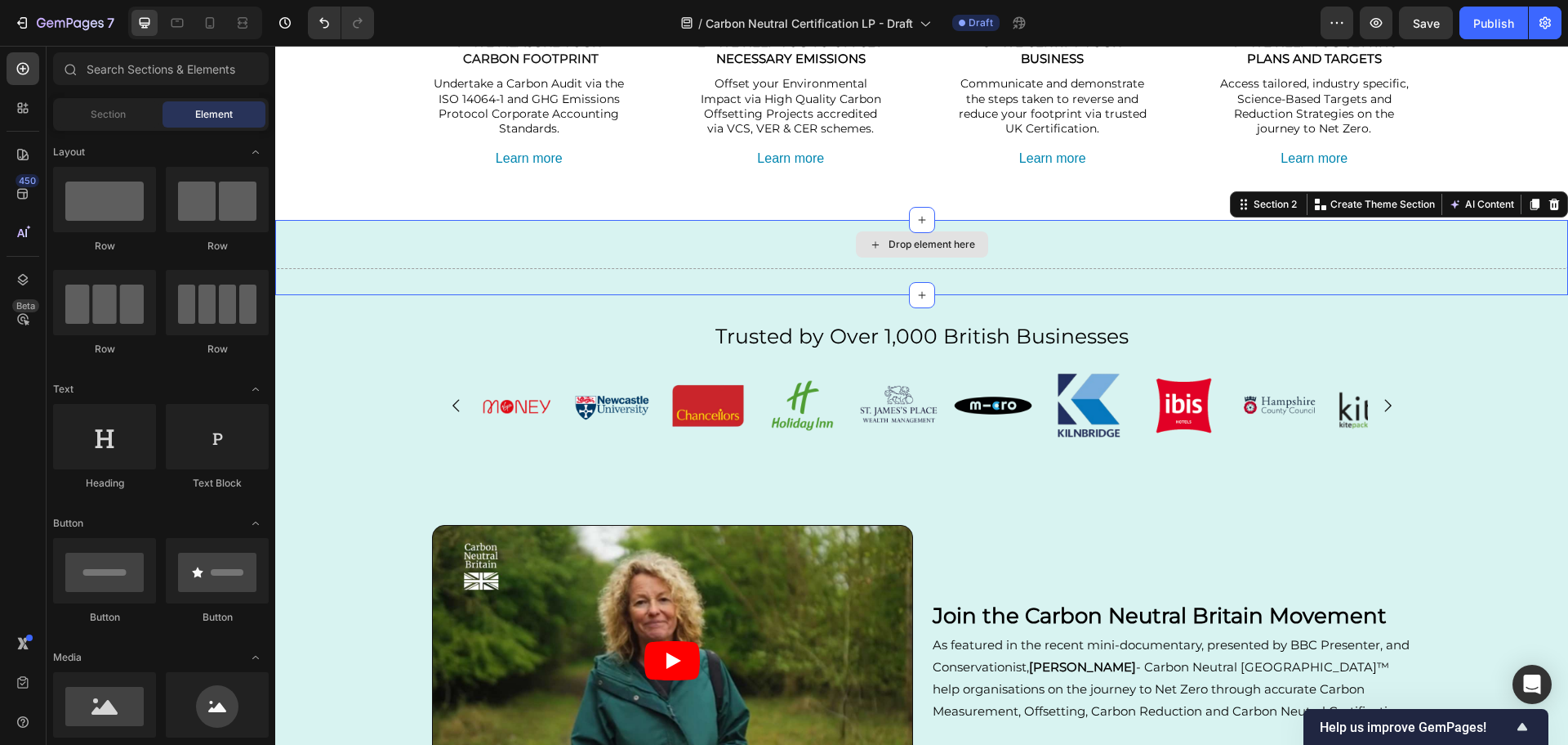
click at [1034, 245] on div "Drop element here" at bounding box center [922, 245] width 1294 height 49
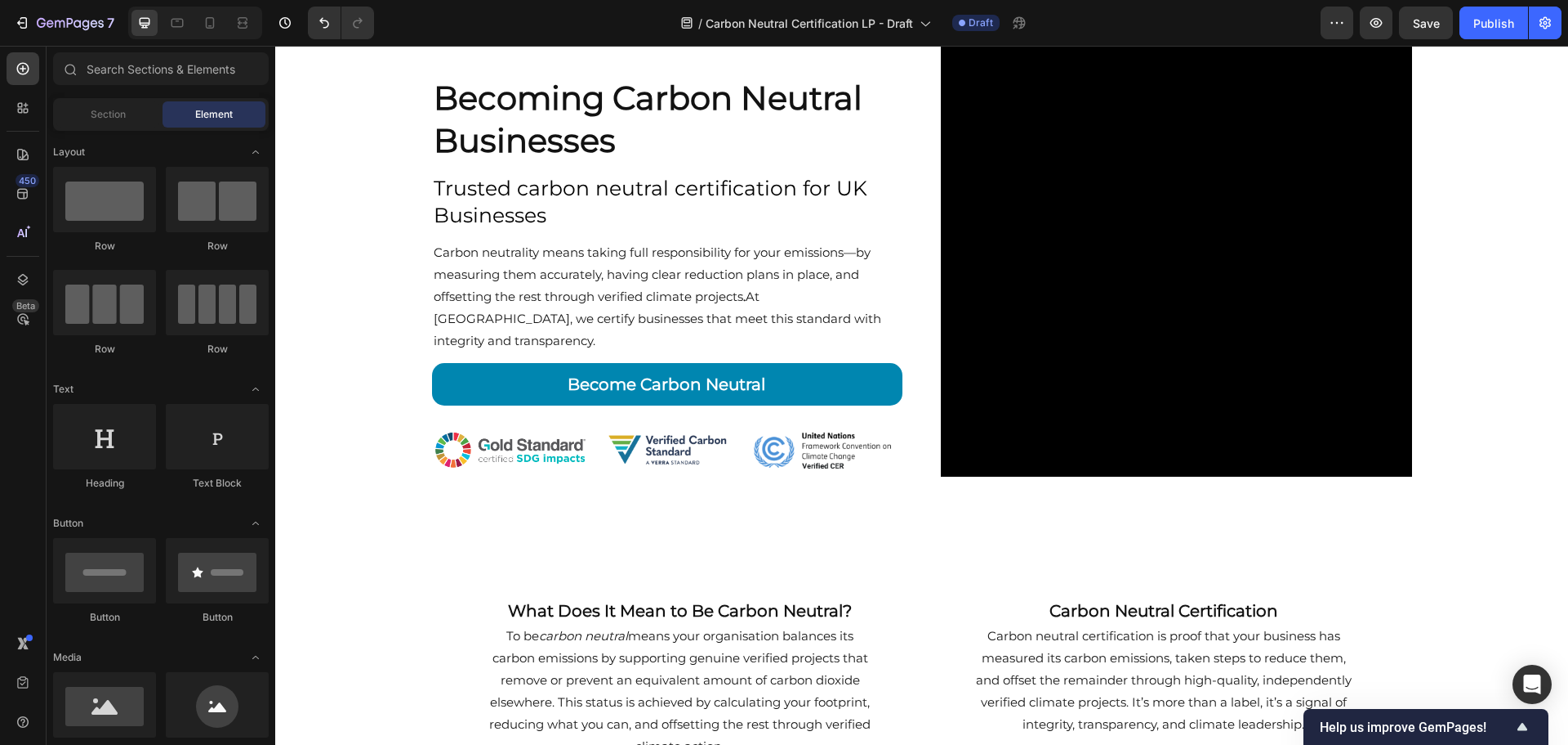
scroll to position [0, 0]
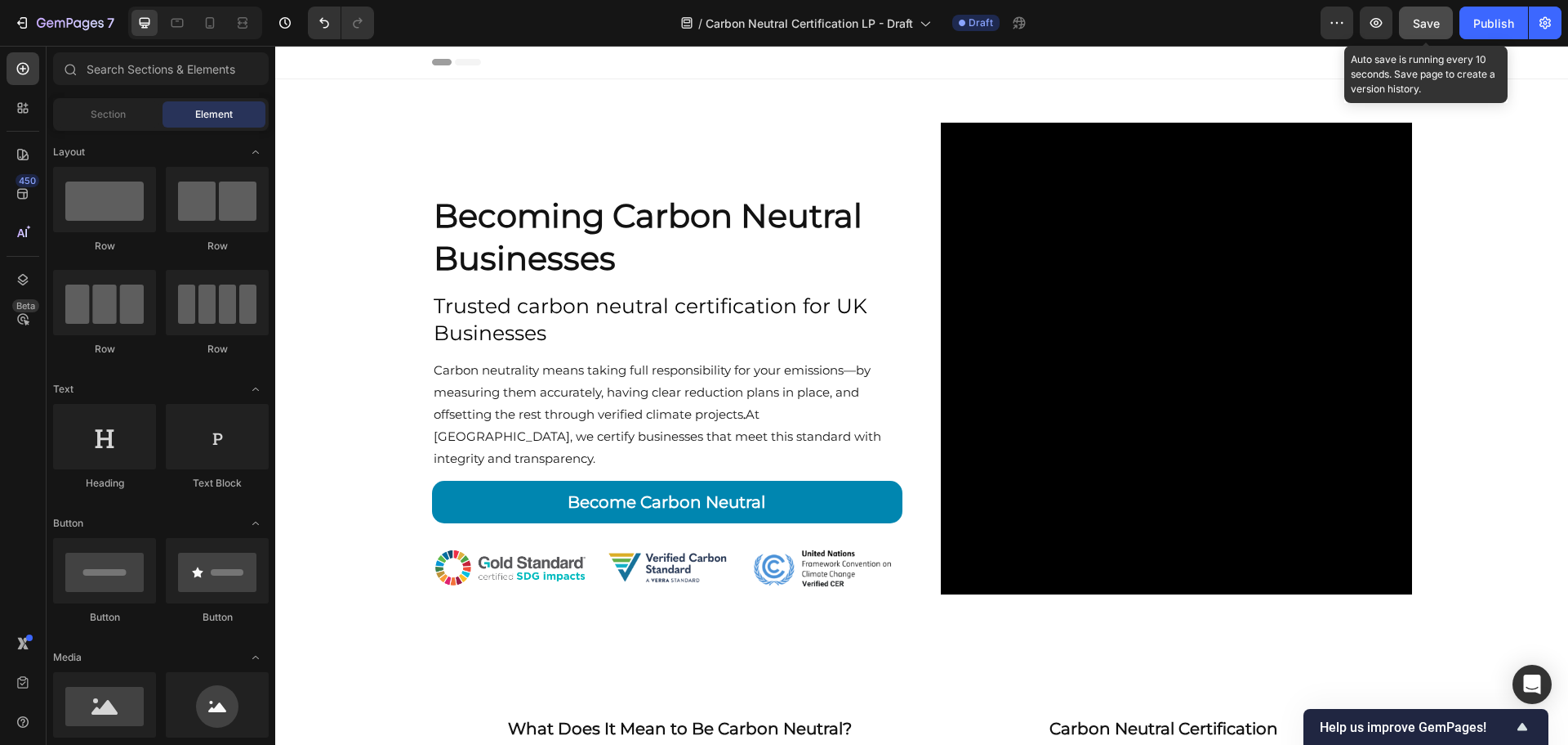
click at [1420, 33] on button "Save" at bounding box center [1426, 23] width 54 height 33
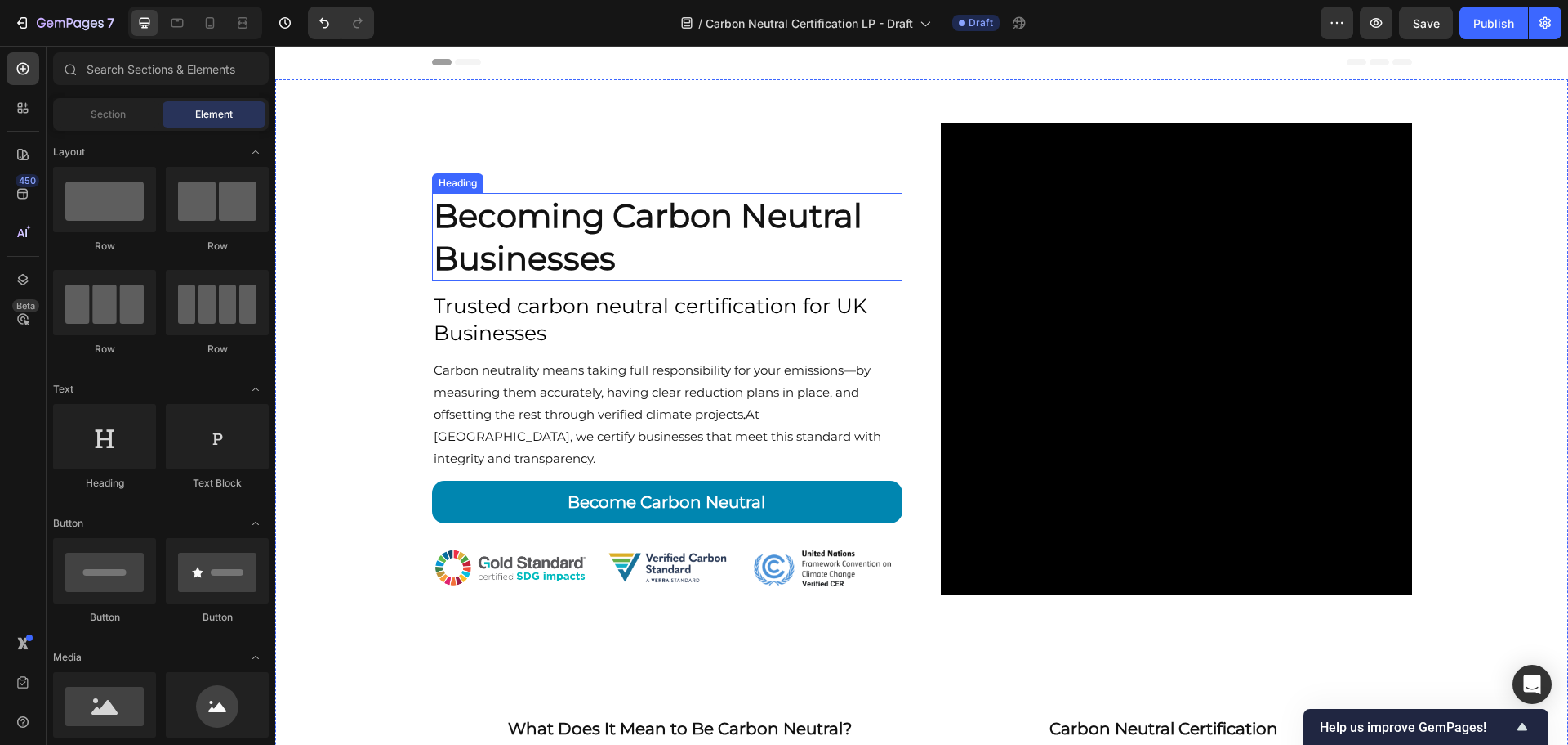
click at [644, 258] on h2 "Becoming Carbon Neutral Businesses" at bounding box center [667, 237] width 471 height 88
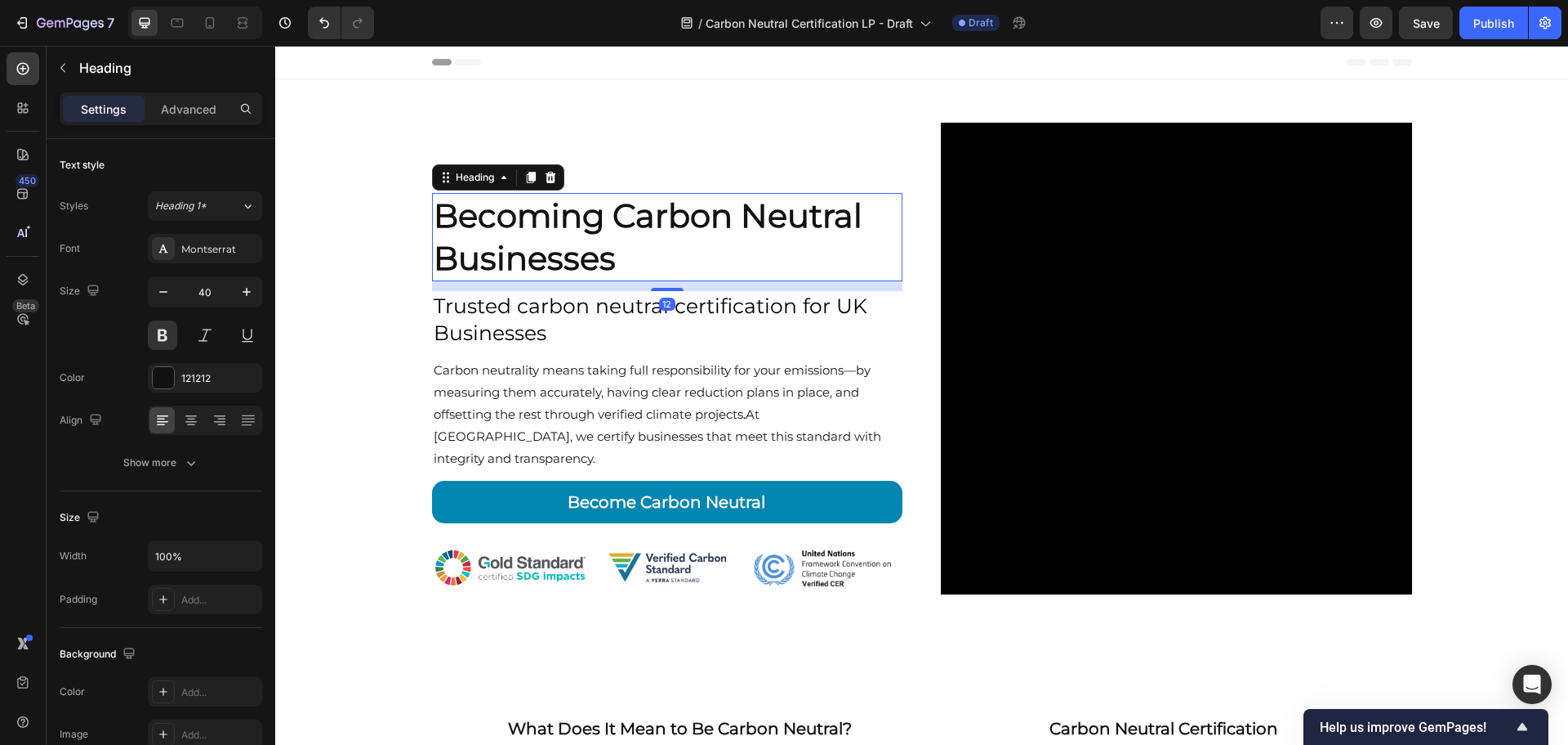
click at [644, 258] on h2 "Becoming Carbon Neutral Businesses" at bounding box center [667, 237] width 471 height 88
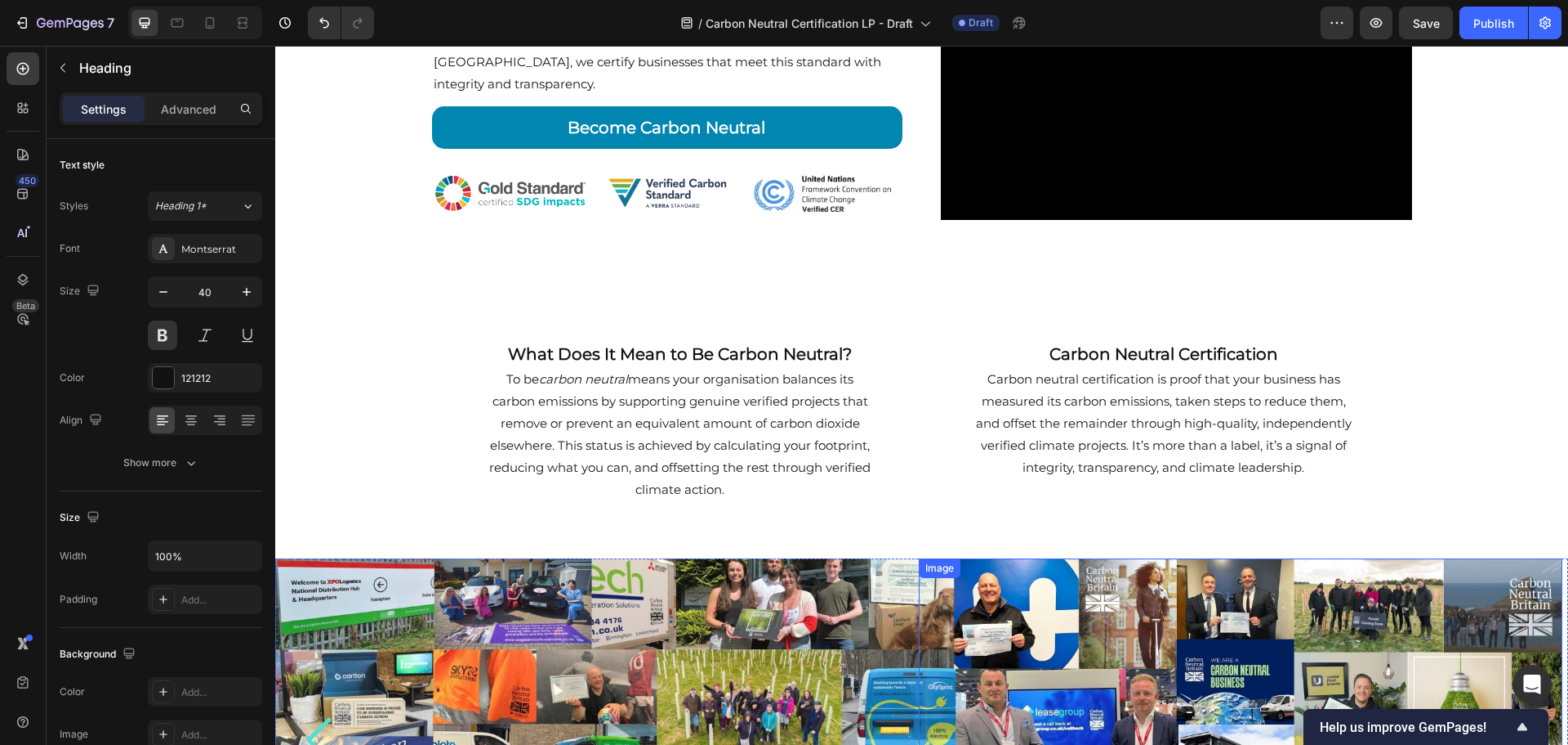
scroll to position [82, 0]
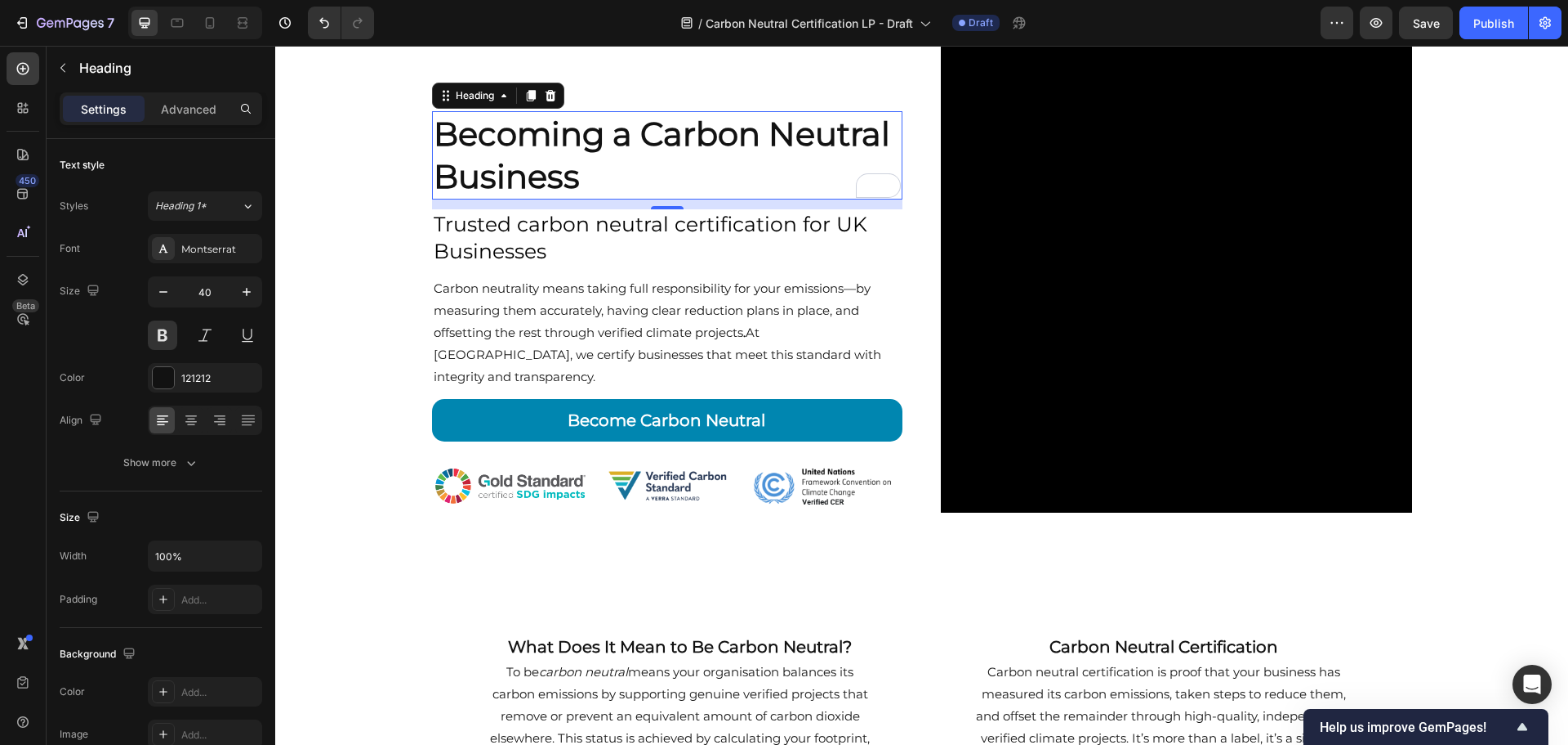
click at [659, 228] on div "12" at bounding box center [666, 222] width 16 height 13
click at [582, 231] on span "Trusted carbon neutral certification for UK Businesses" at bounding box center [650, 237] width 433 height 52
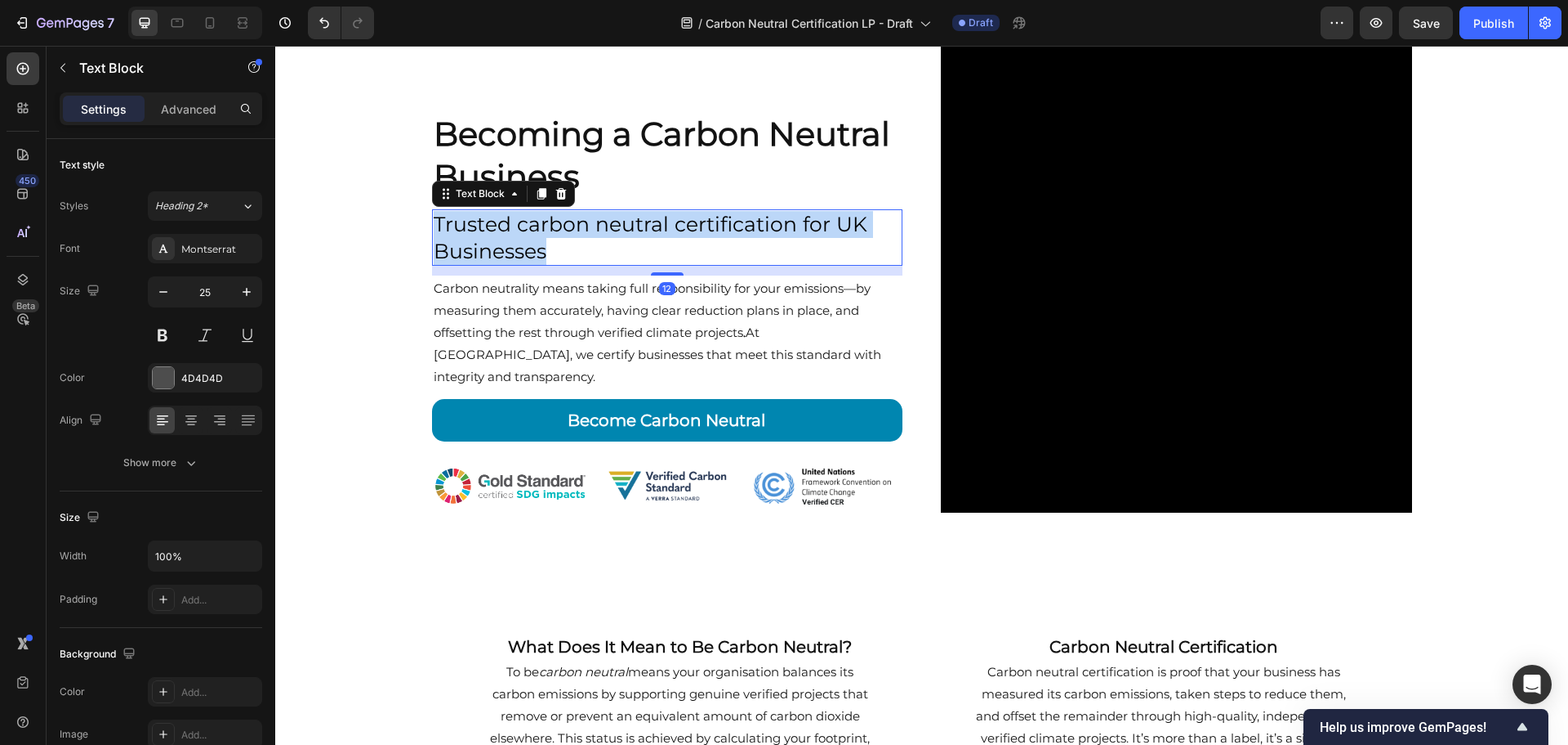
click at [582, 231] on span "Trusted carbon neutral certification for UK Businesses" at bounding box center [650, 237] width 433 height 52
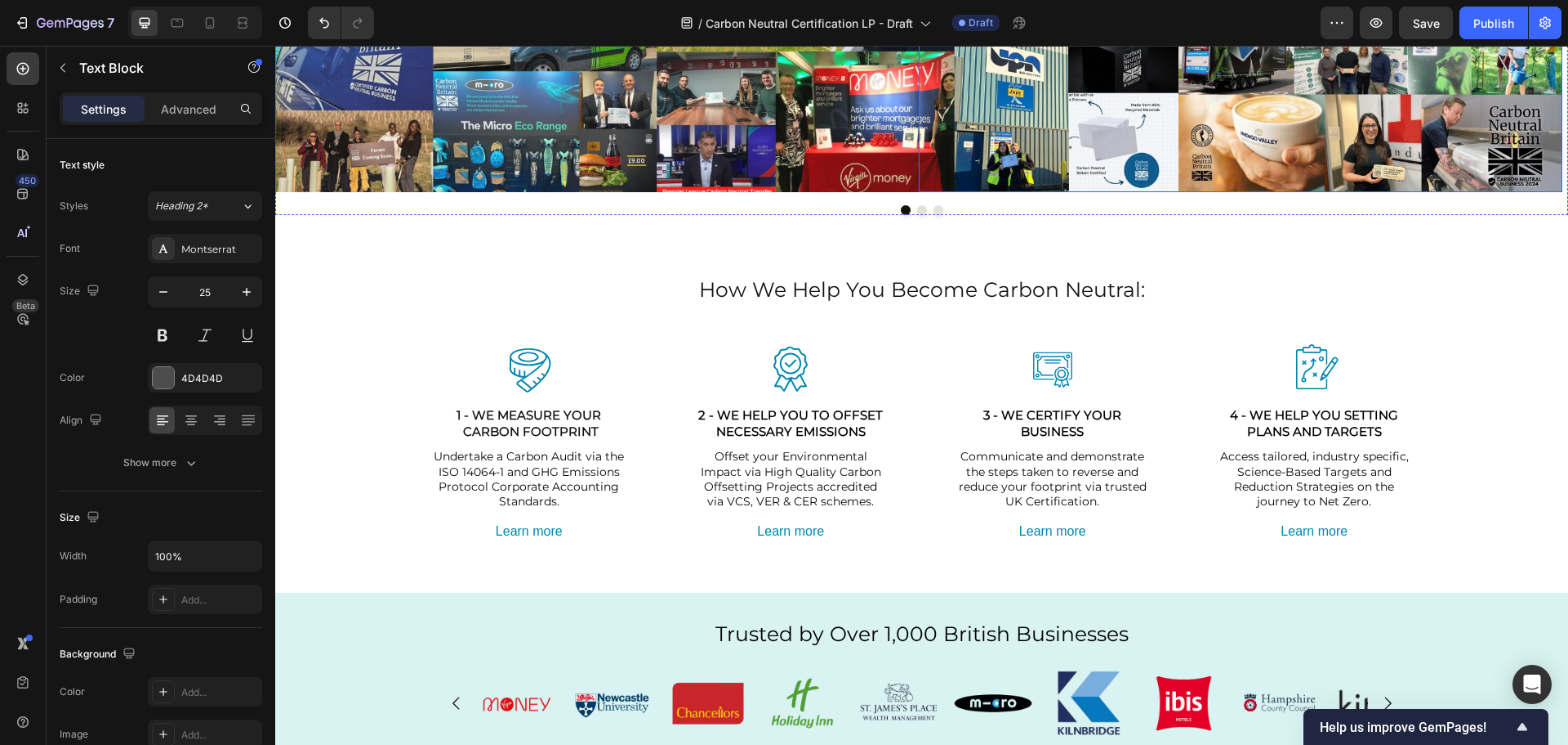
scroll to position [1145, 0]
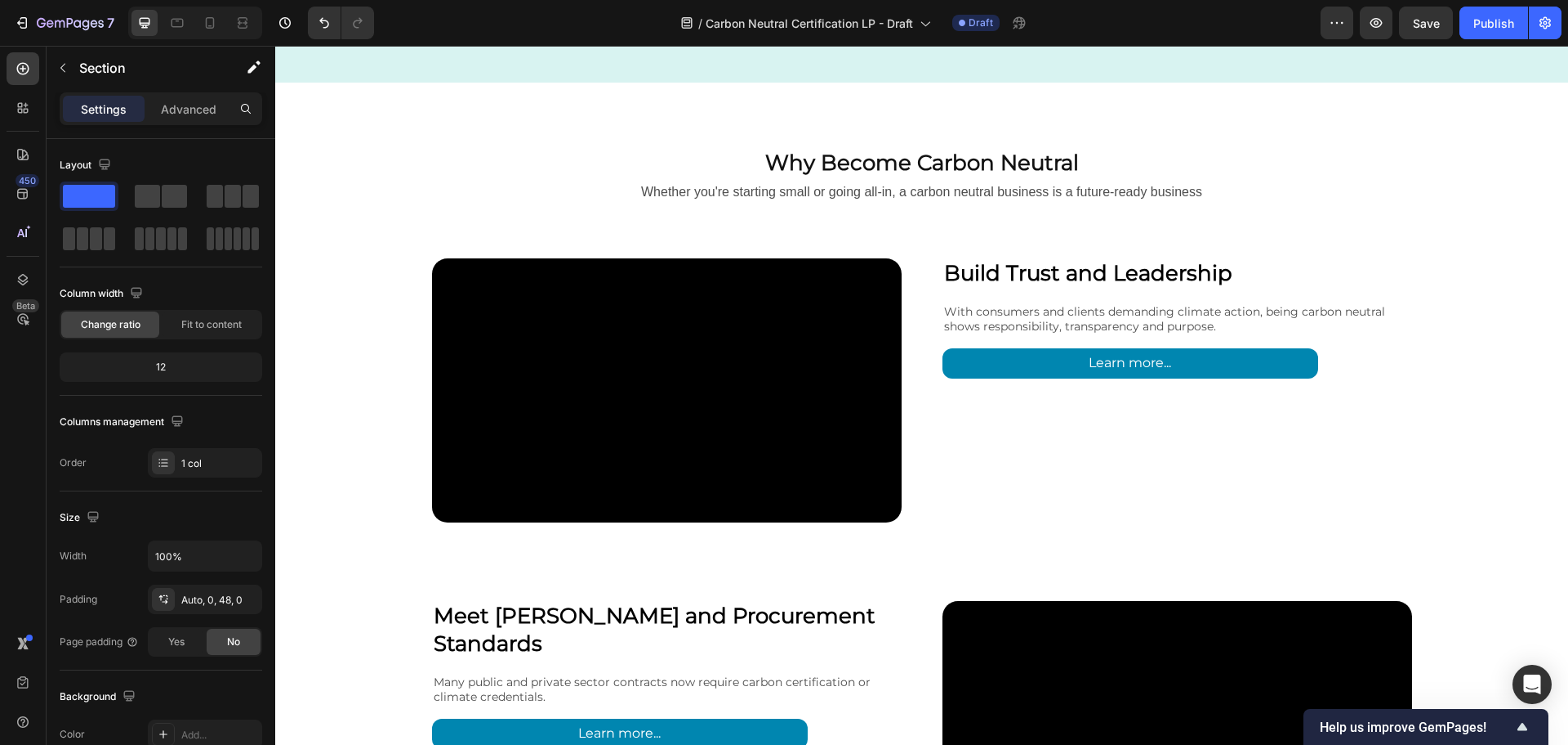
scroll to position [2289, 0]
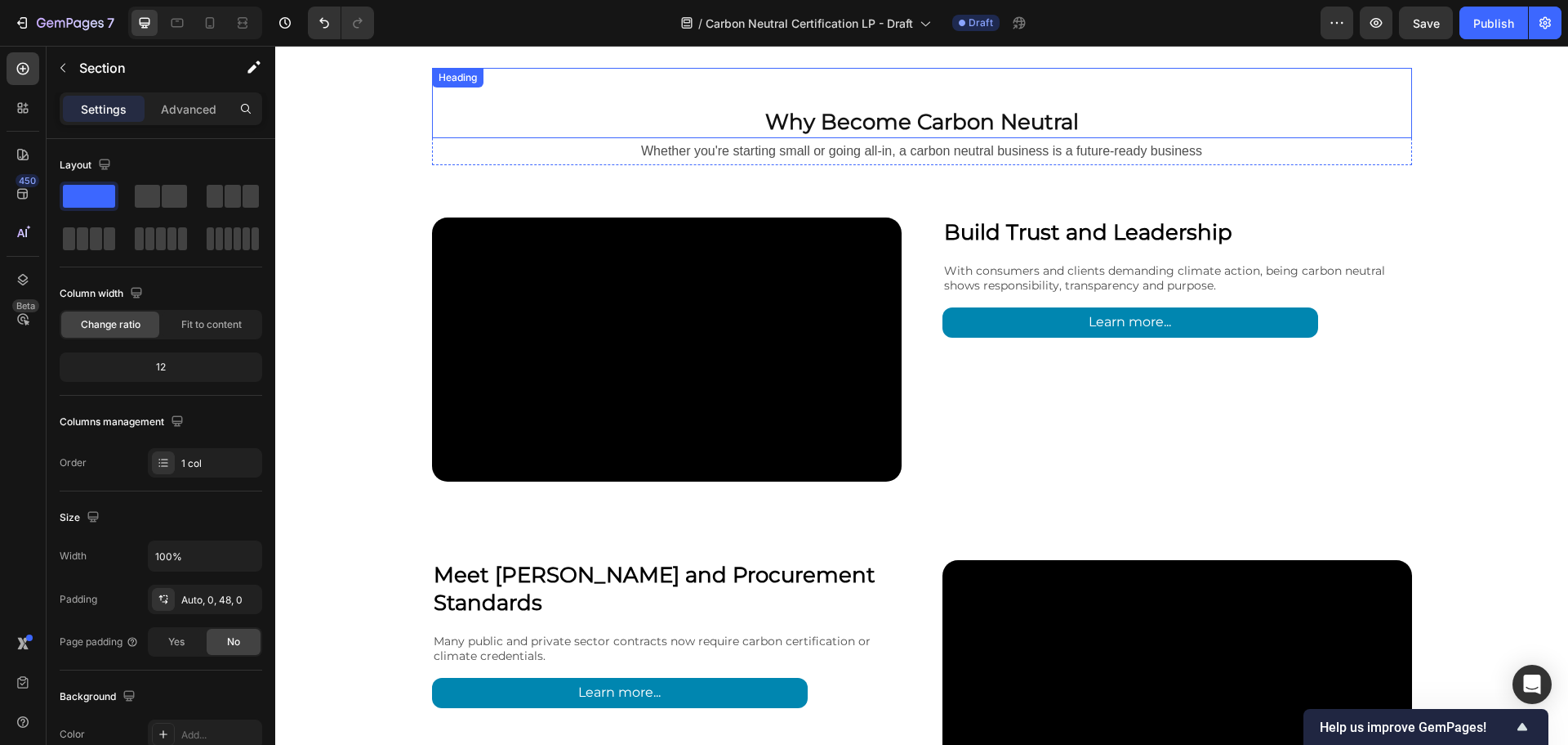
click at [1089, 119] on h2 "Why Become Carbon Neutral" at bounding box center [922, 122] width 980 height 31
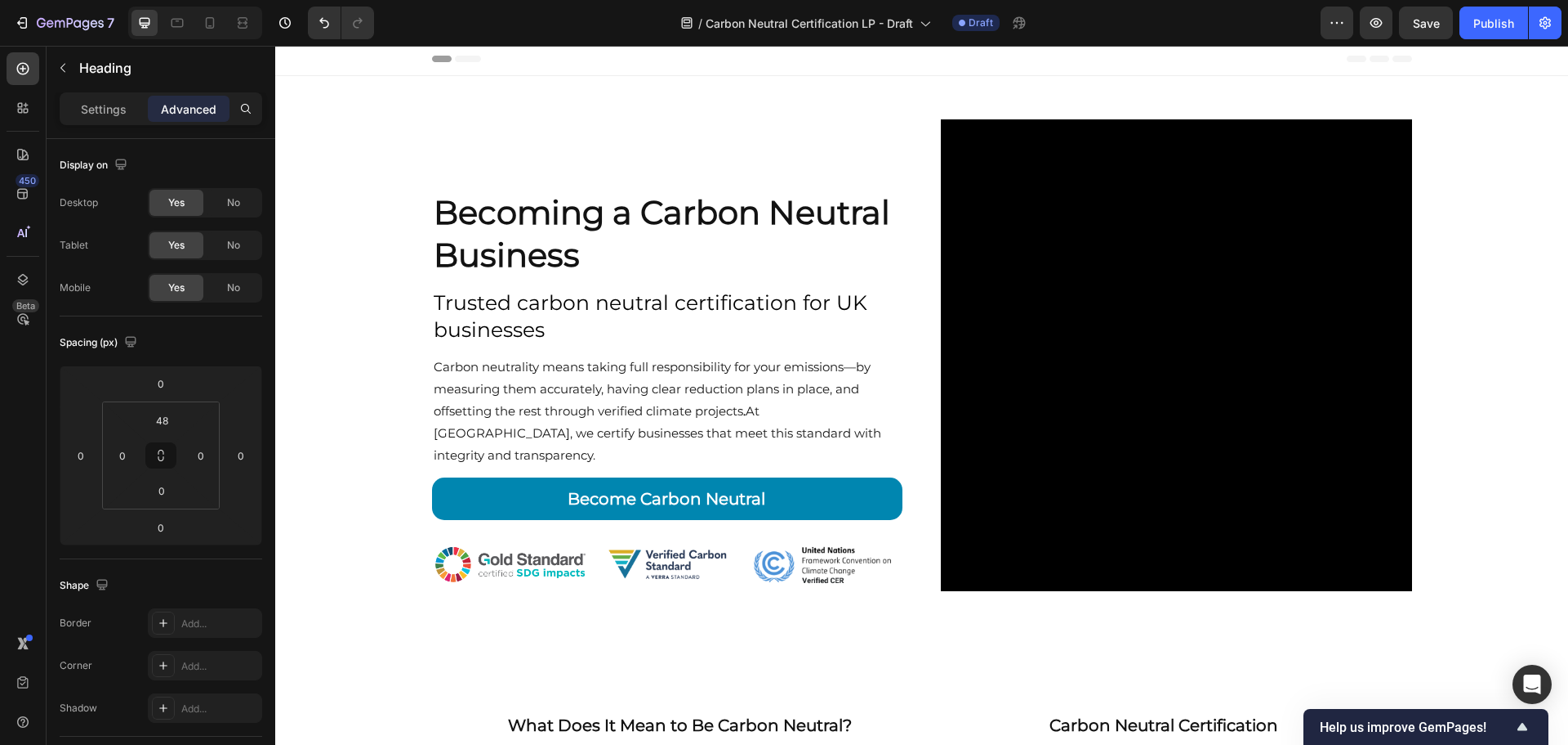
scroll to position [0, 0]
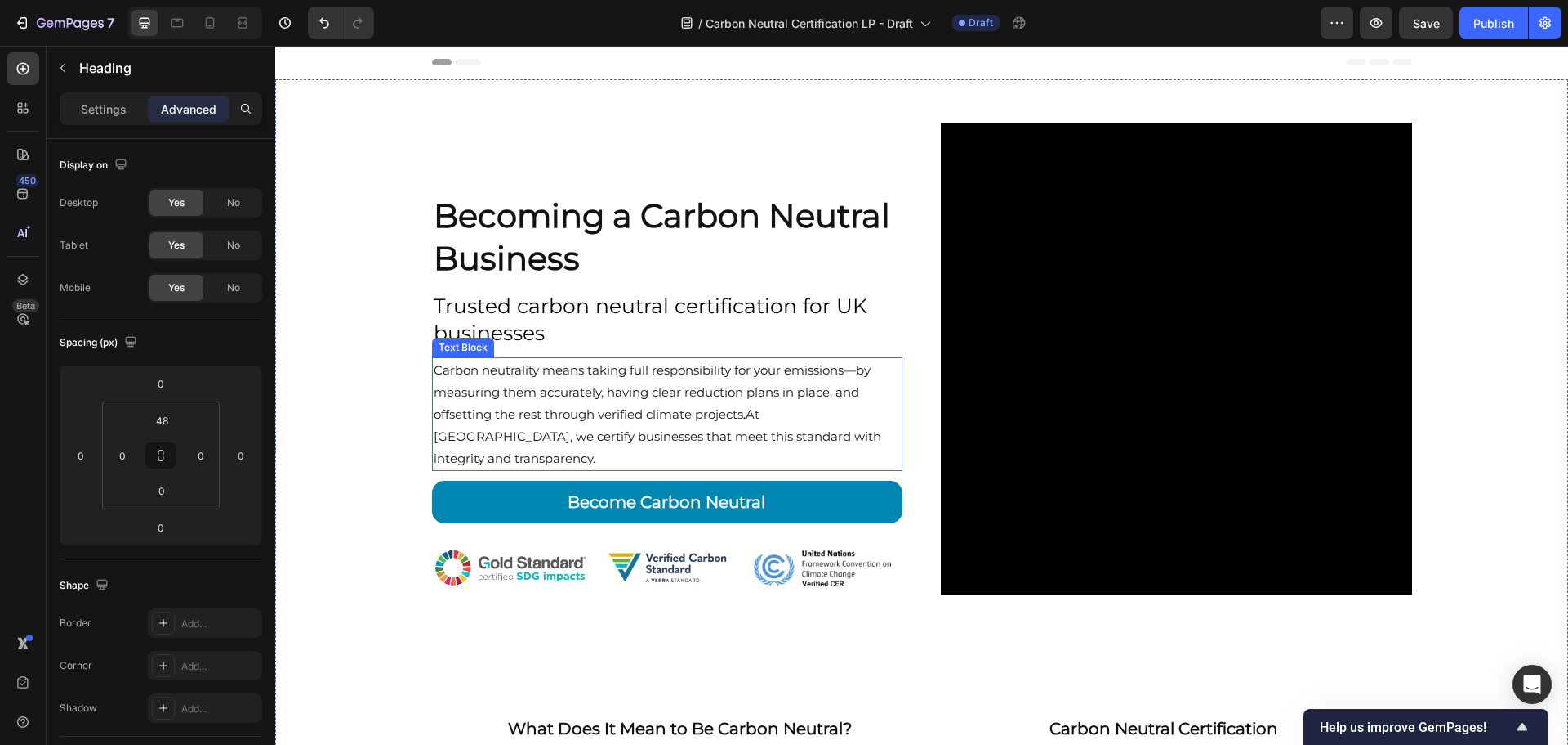
click at [857, 370] on p "Carbon neutrality means taking full responsibility for your emissions—by measur…" at bounding box center [667, 413] width 468 height 110
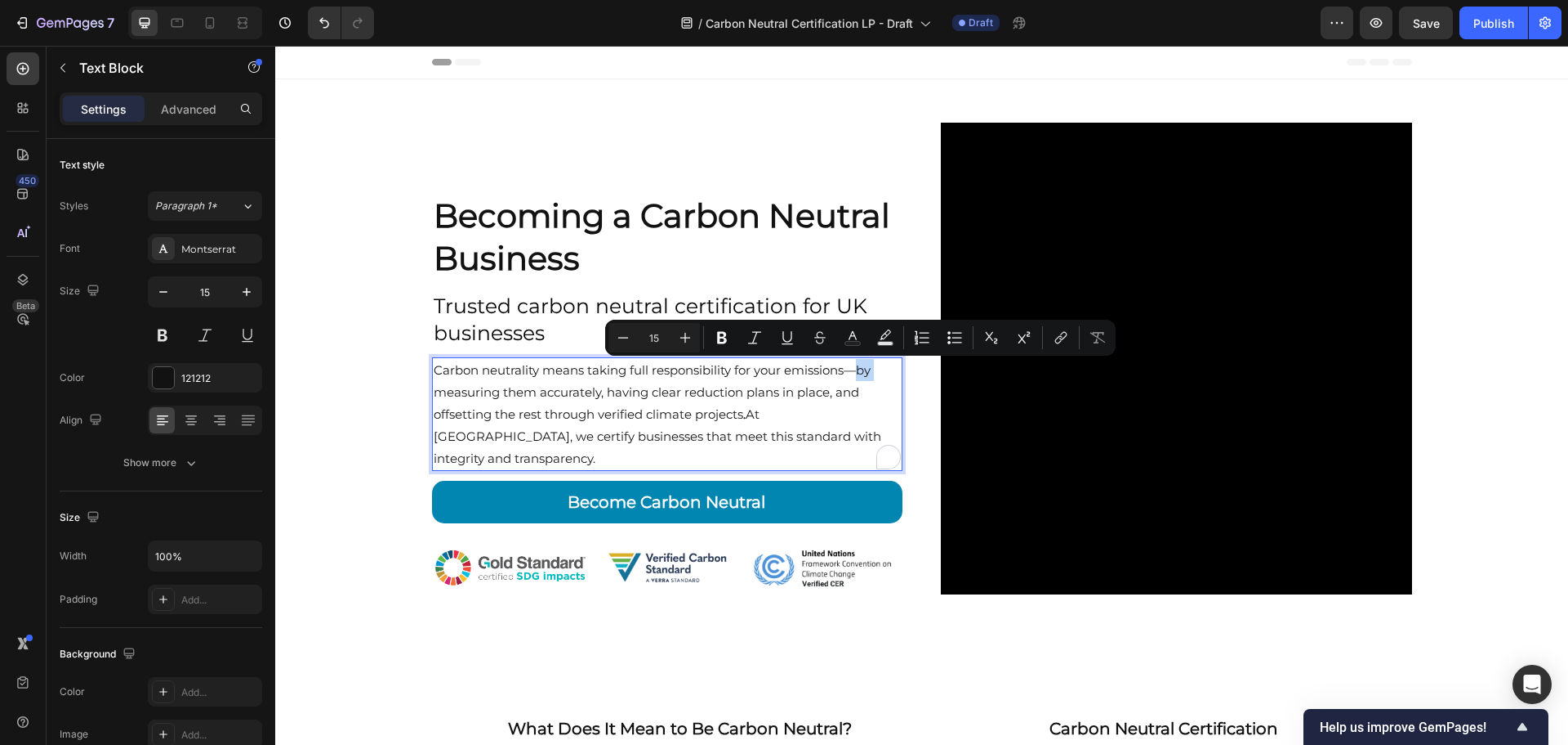
click at [857, 370] on p "Carbon neutrality means taking full responsibility for your emissions—by measur…" at bounding box center [667, 413] width 468 height 110
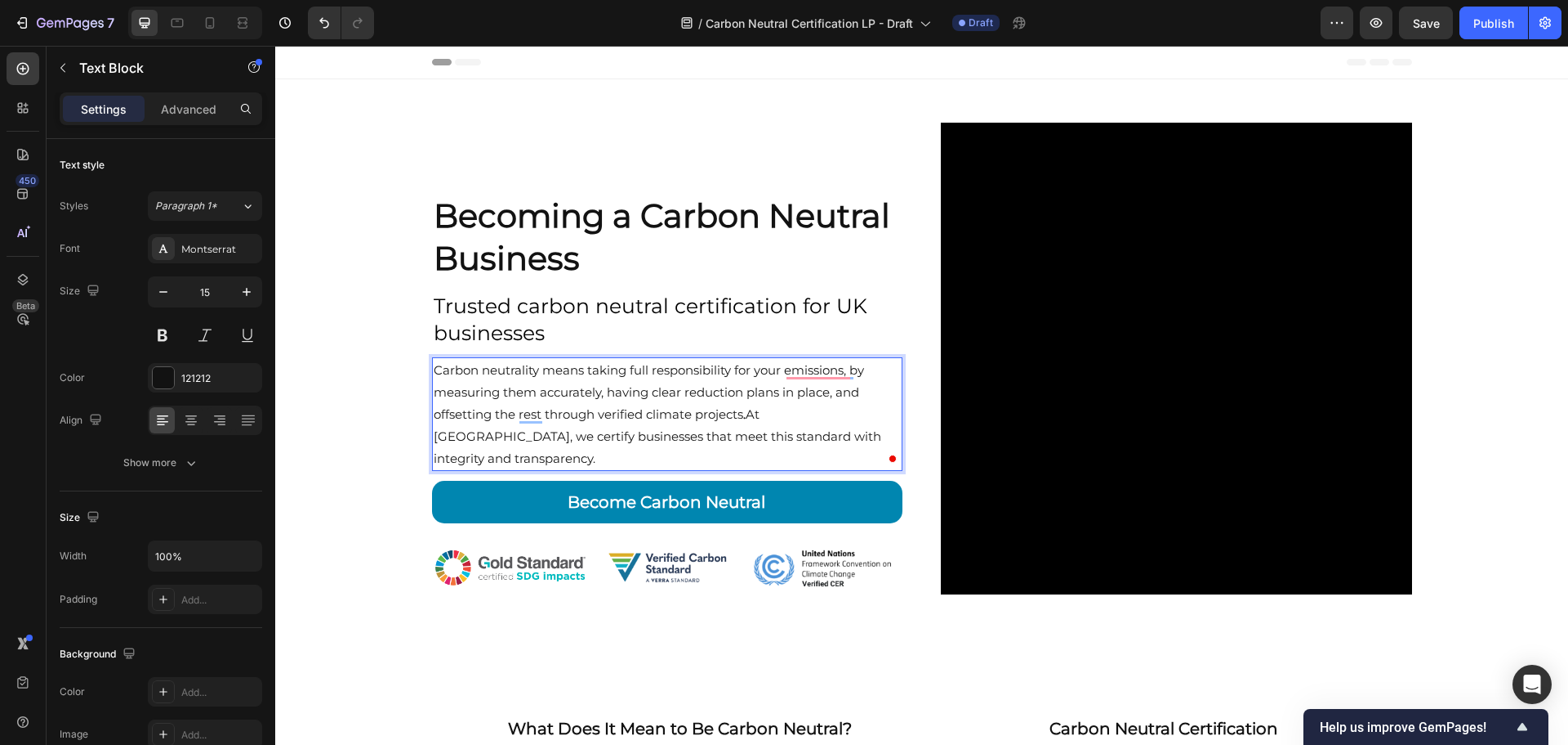
click at [572, 461] on p "Carbon neutrality means taking full responsibility for your emissions, by measu…" at bounding box center [667, 413] width 468 height 110
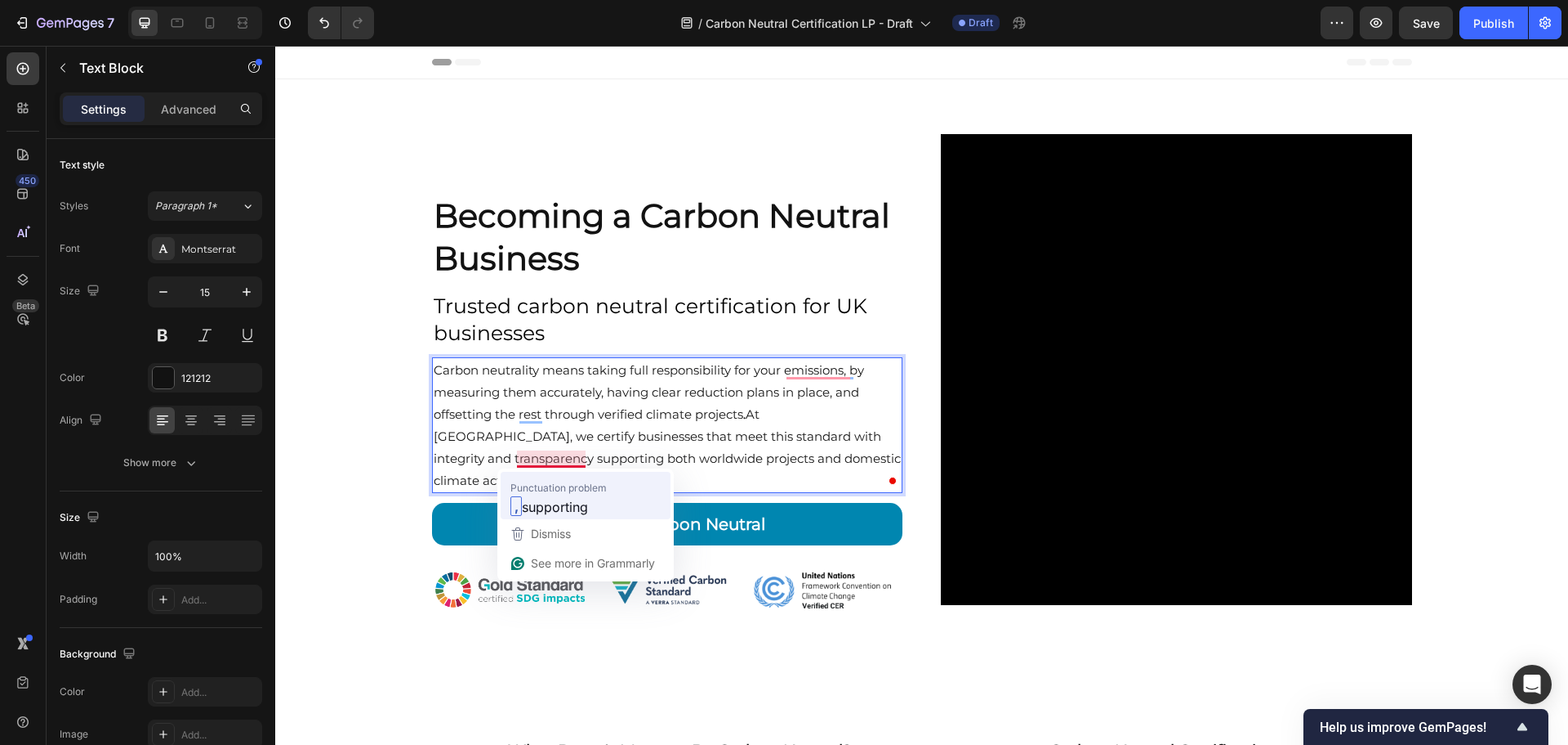
click at [555, 504] on span "supporting" at bounding box center [555, 506] width 66 height 21
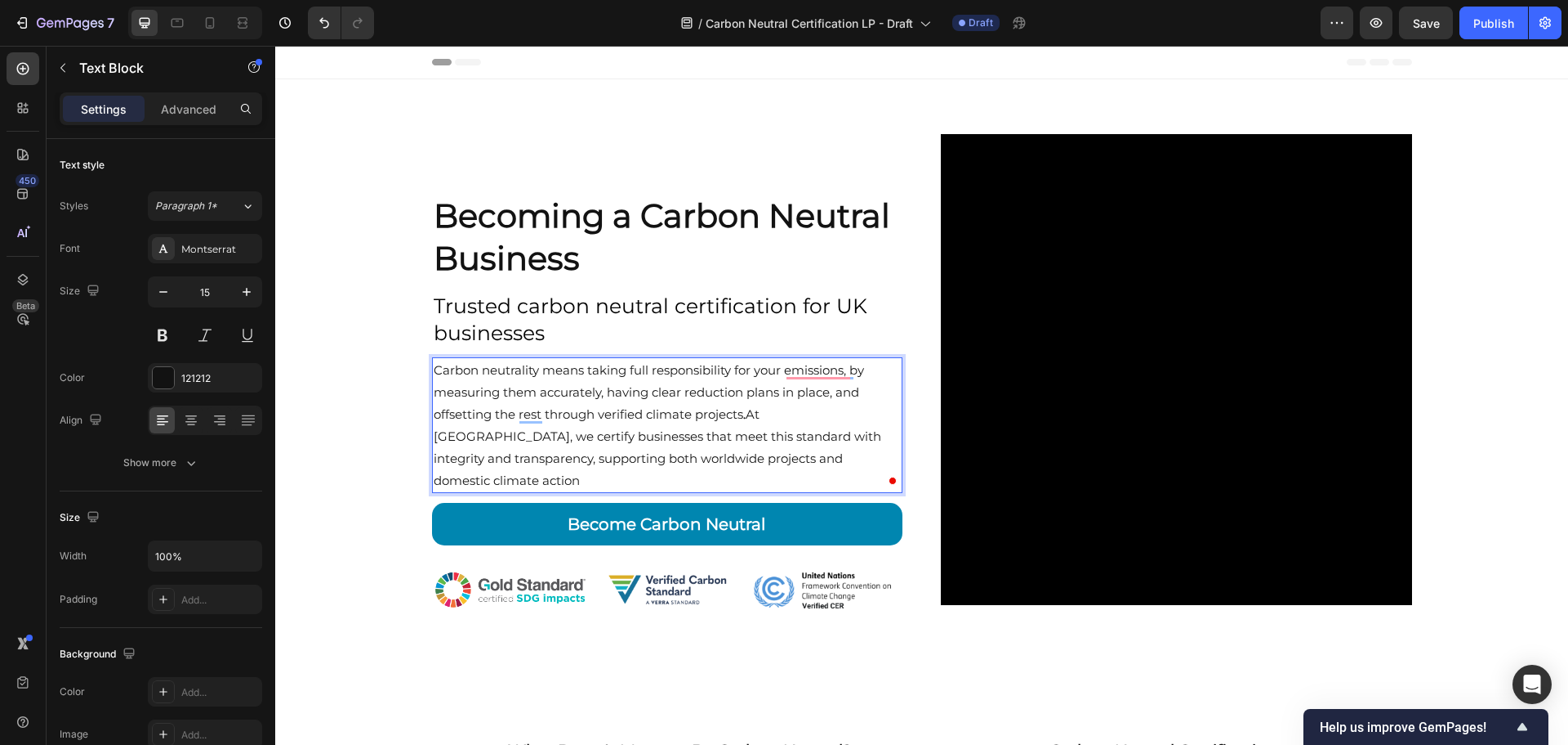
click at [585, 476] on p "Carbon neutrality means taking full responsibility for your emissions, by measu…" at bounding box center [667, 424] width 468 height 133
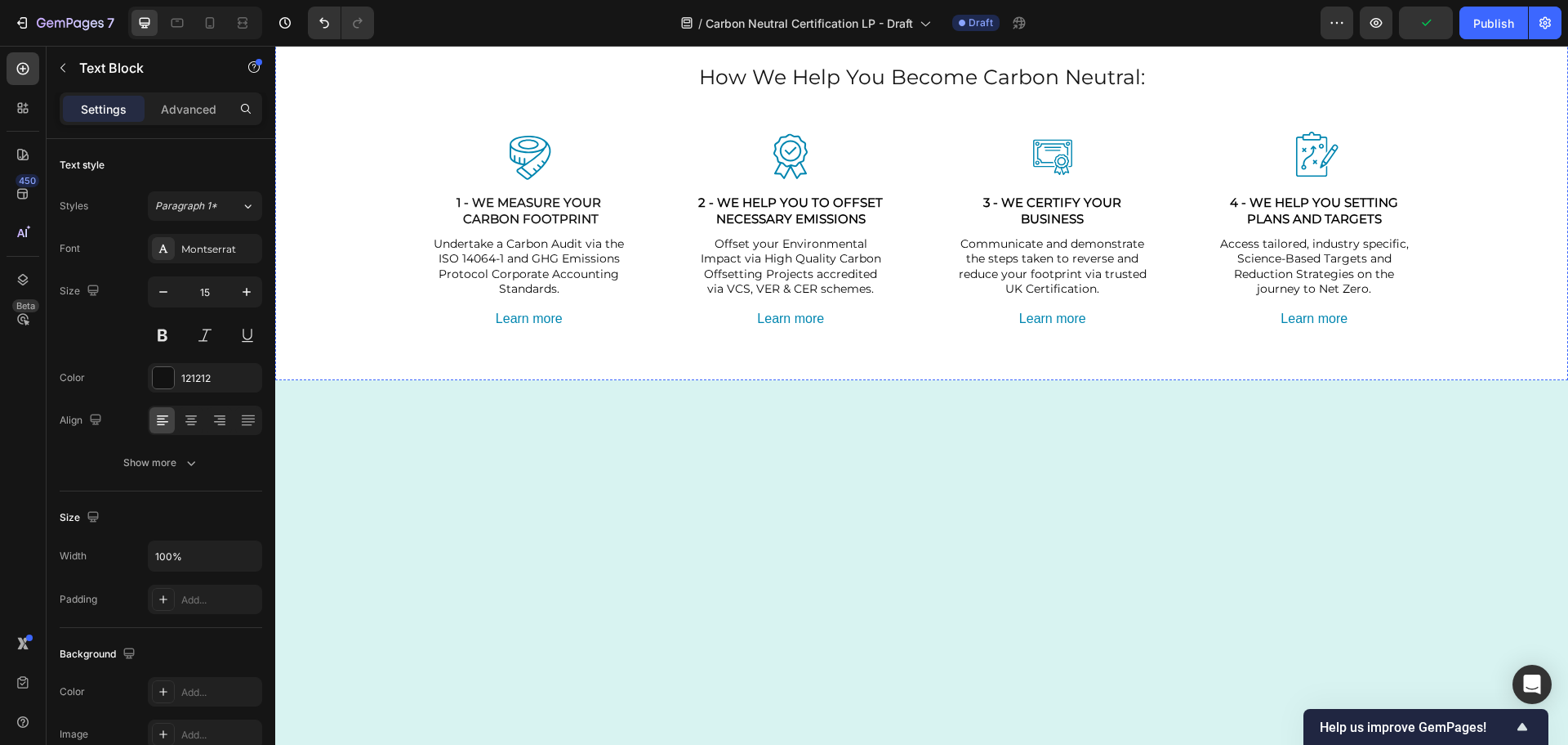
scroll to position [490, 0]
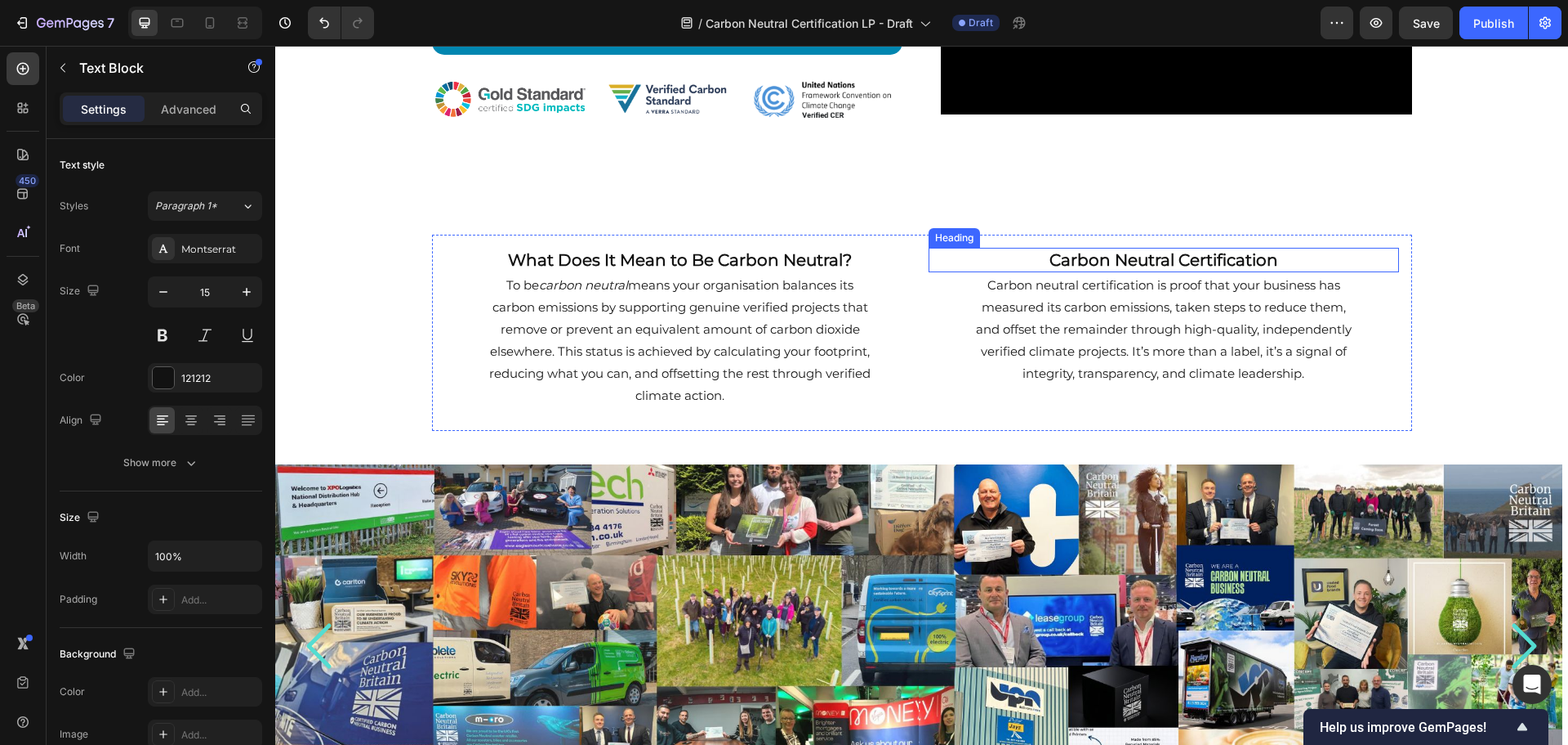
click at [1043, 257] on h2 "Carbon Neutral Certification" at bounding box center [1164, 260] width 471 height 24
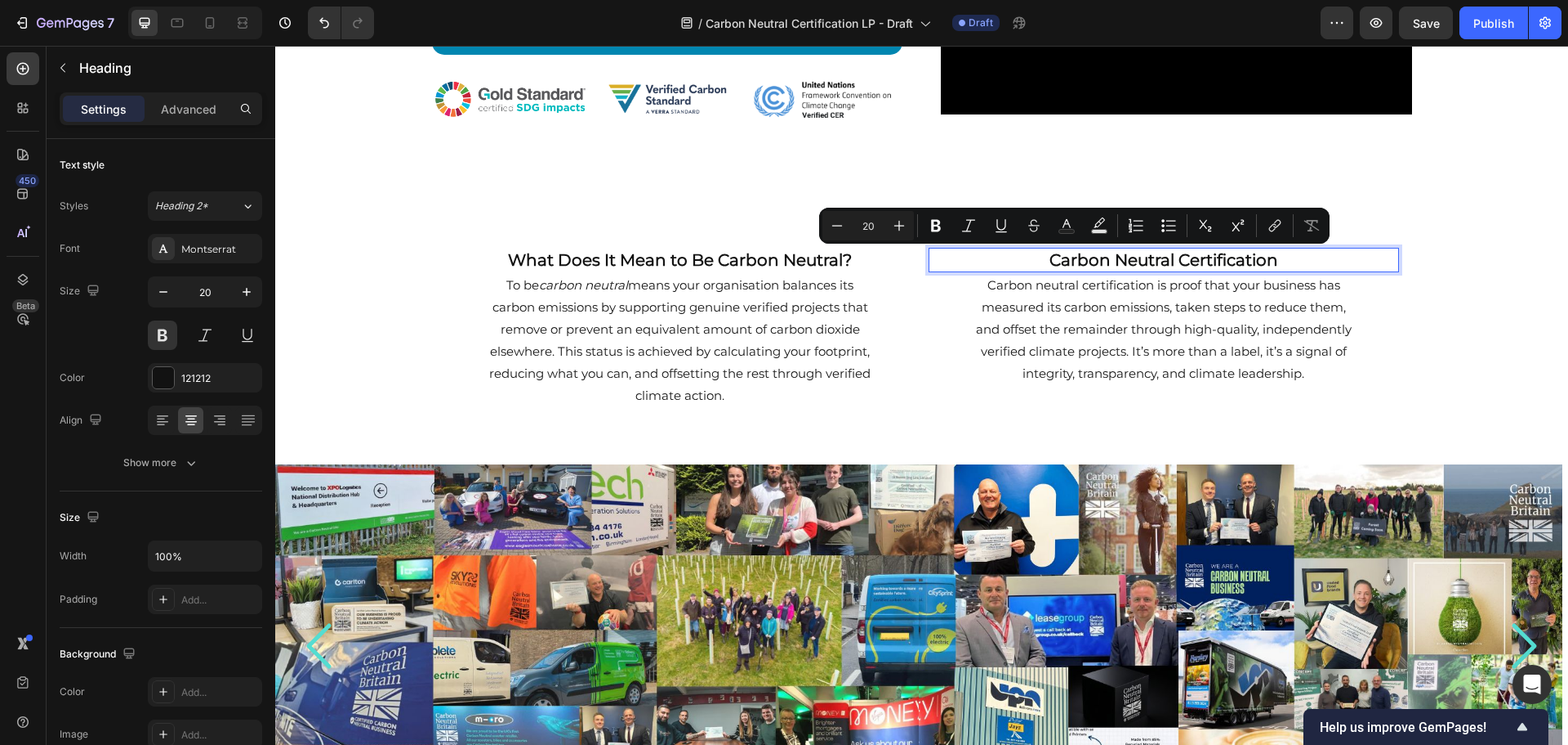
click at [1043, 257] on p "Carbon Neutral Certification" at bounding box center [1164, 260] width 467 height 22
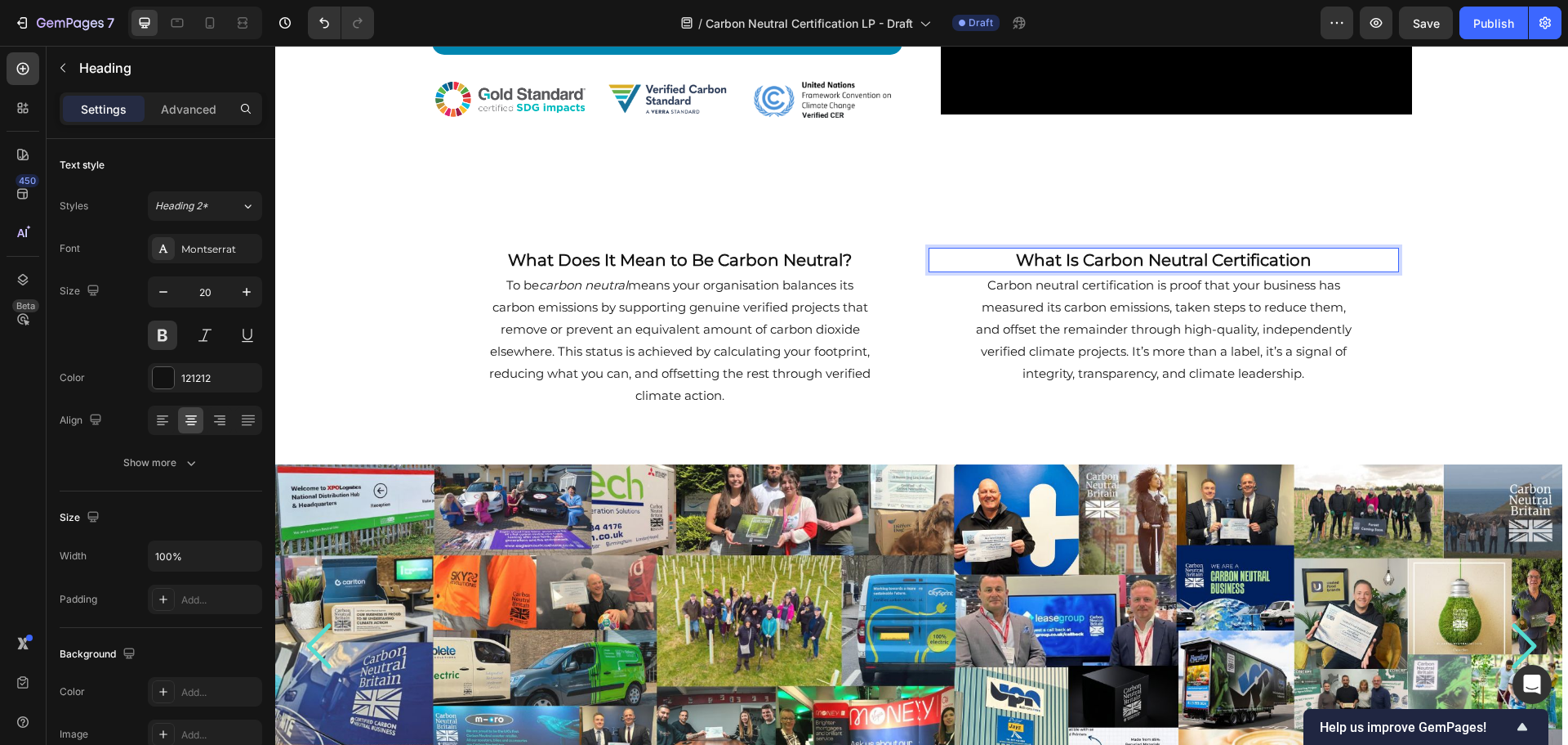
click at [1326, 255] on p "What Is Carbon Neutral Certification" at bounding box center [1164, 260] width 467 height 22
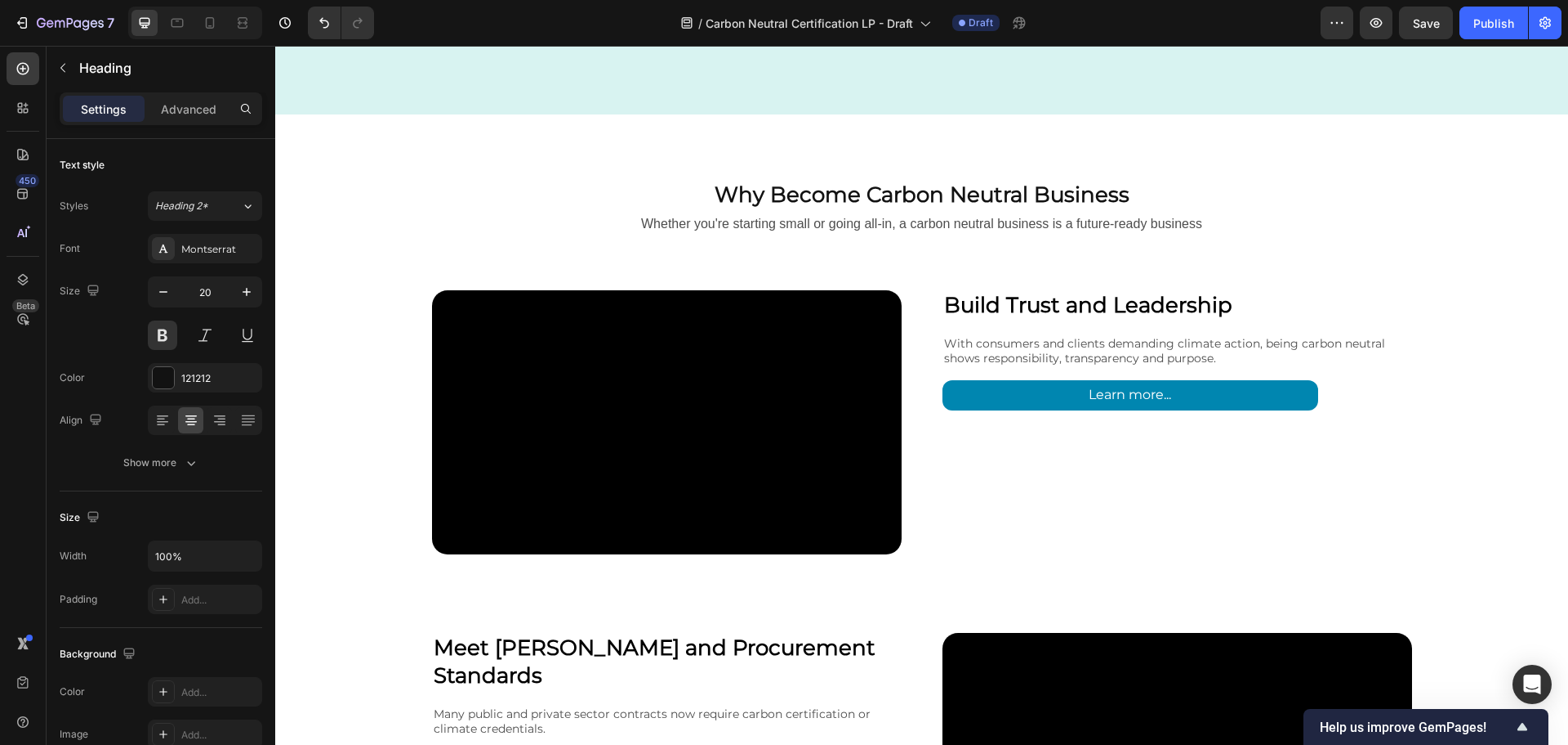
scroll to position [2289, 0]
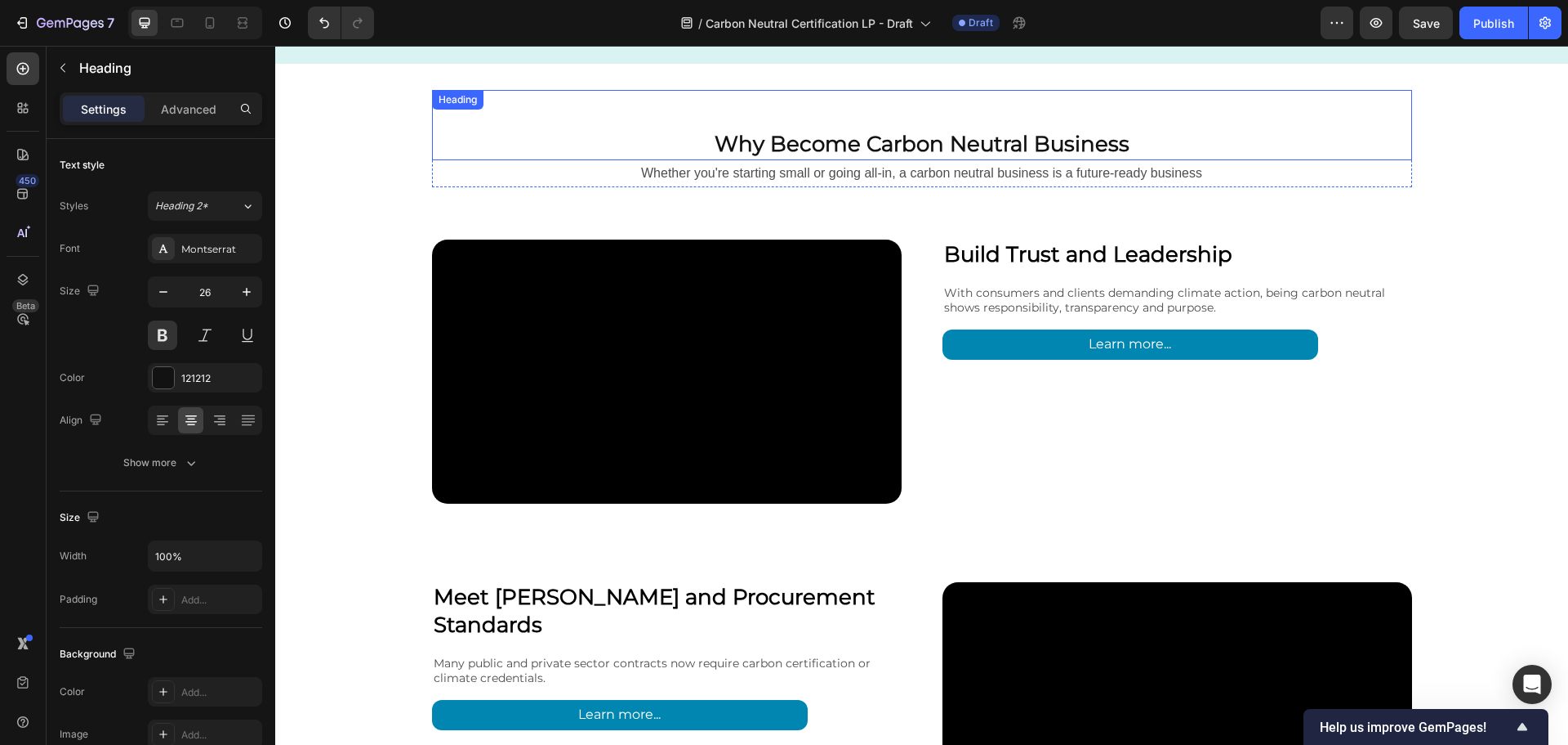
click at [1126, 140] on h2 "Why Become Carbon Neutral Business" at bounding box center [922, 144] width 980 height 31
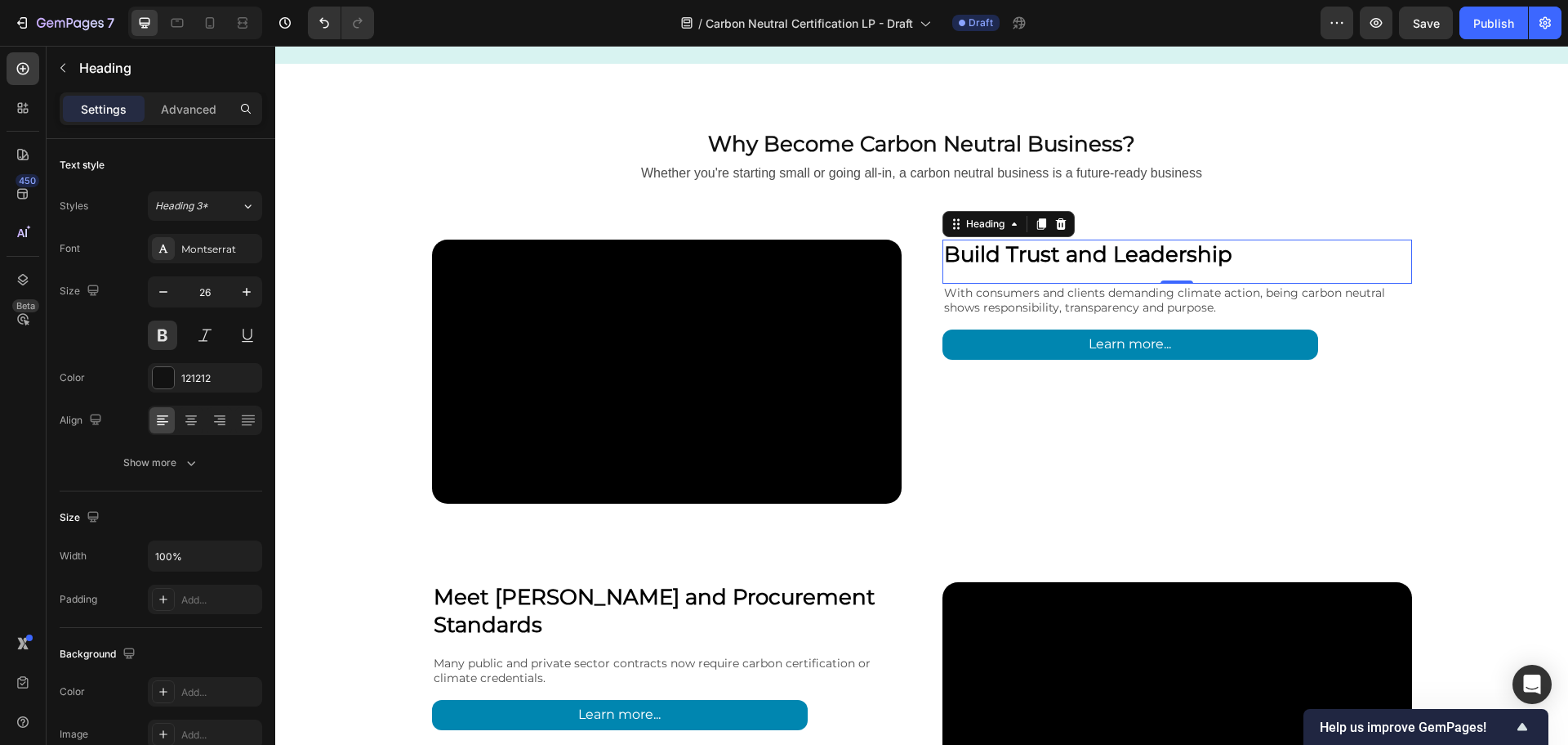
click at [1097, 259] on strong "Build Trust and Leadership" at bounding box center [1089, 254] width 289 height 26
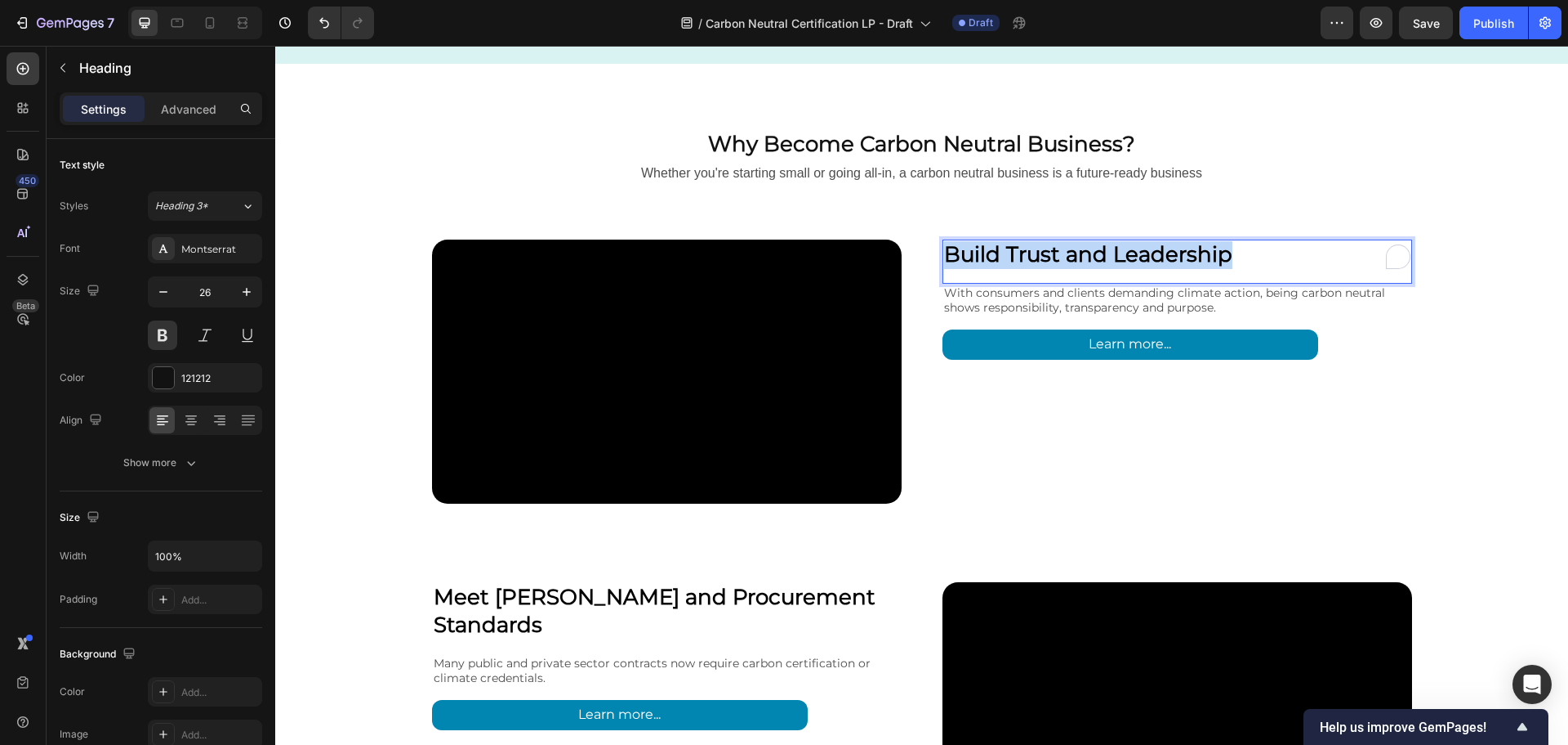
click at [1097, 259] on strong "Build Trust and Leadership" at bounding box center [1089, 254] width 289 height 26
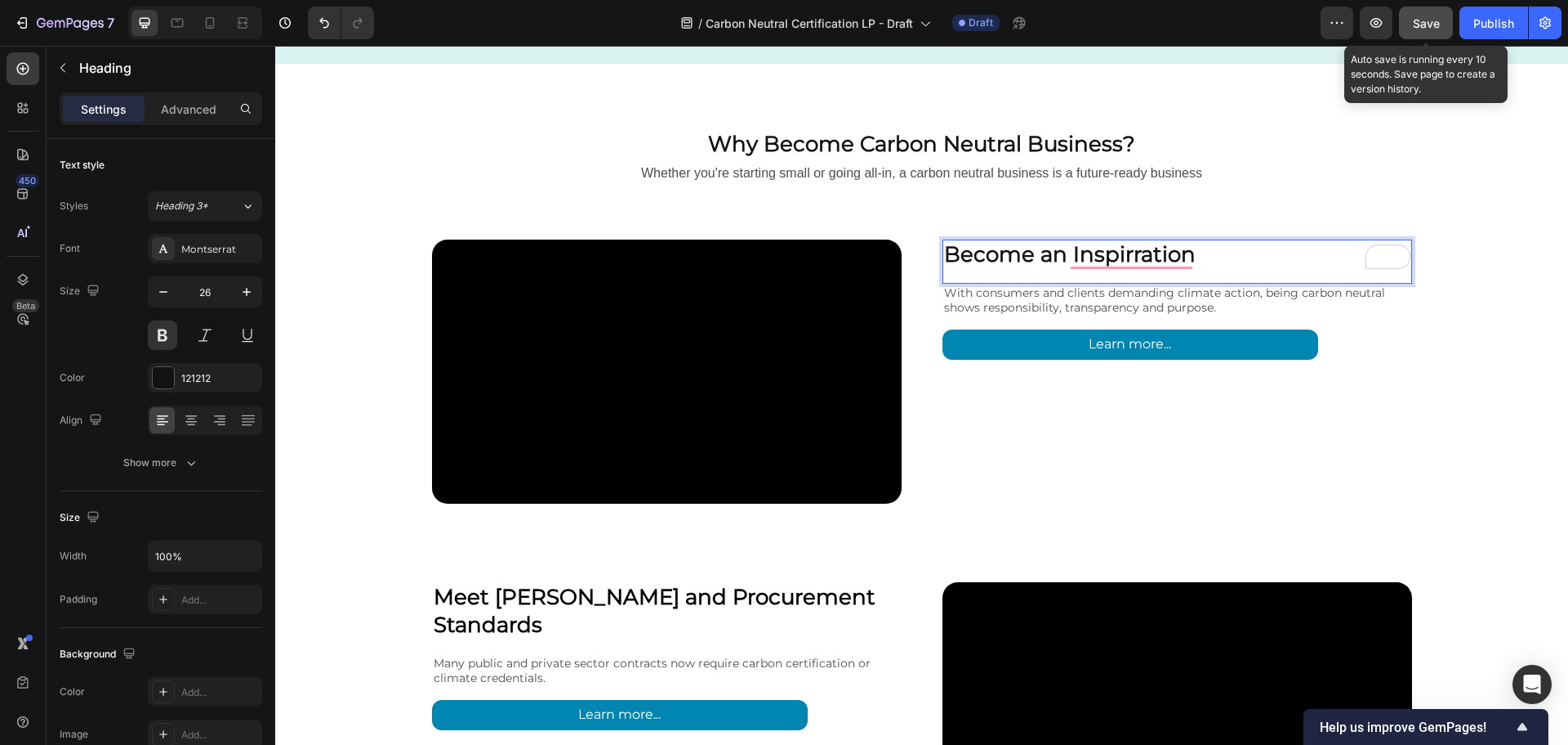
click at [1411, 28] on button "Save" at bounding box center [1426, 23] width 54 height 33
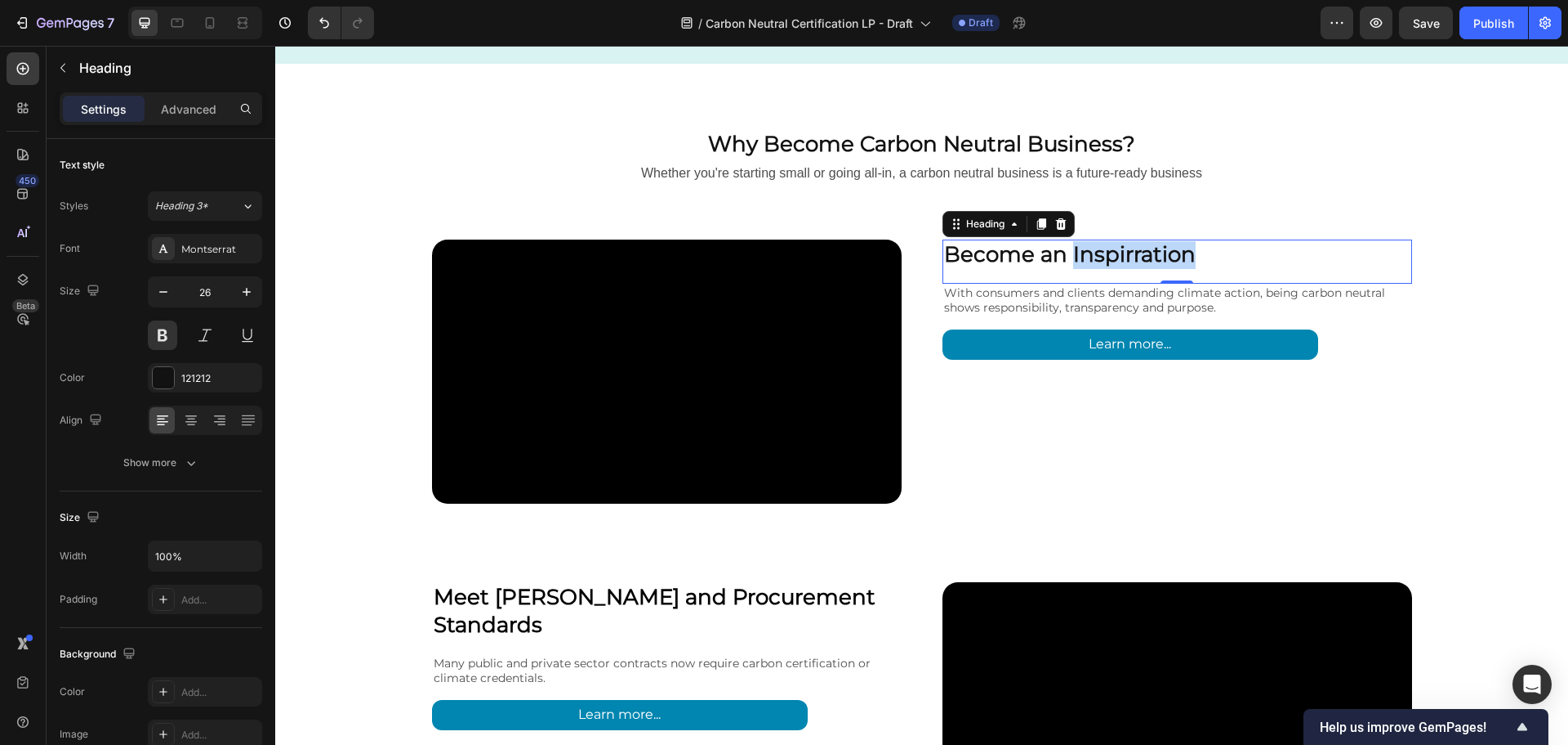
click at [1142, 246] on p "Become an Inspirration" at bounding box center [1178, 255] width 466 height 28
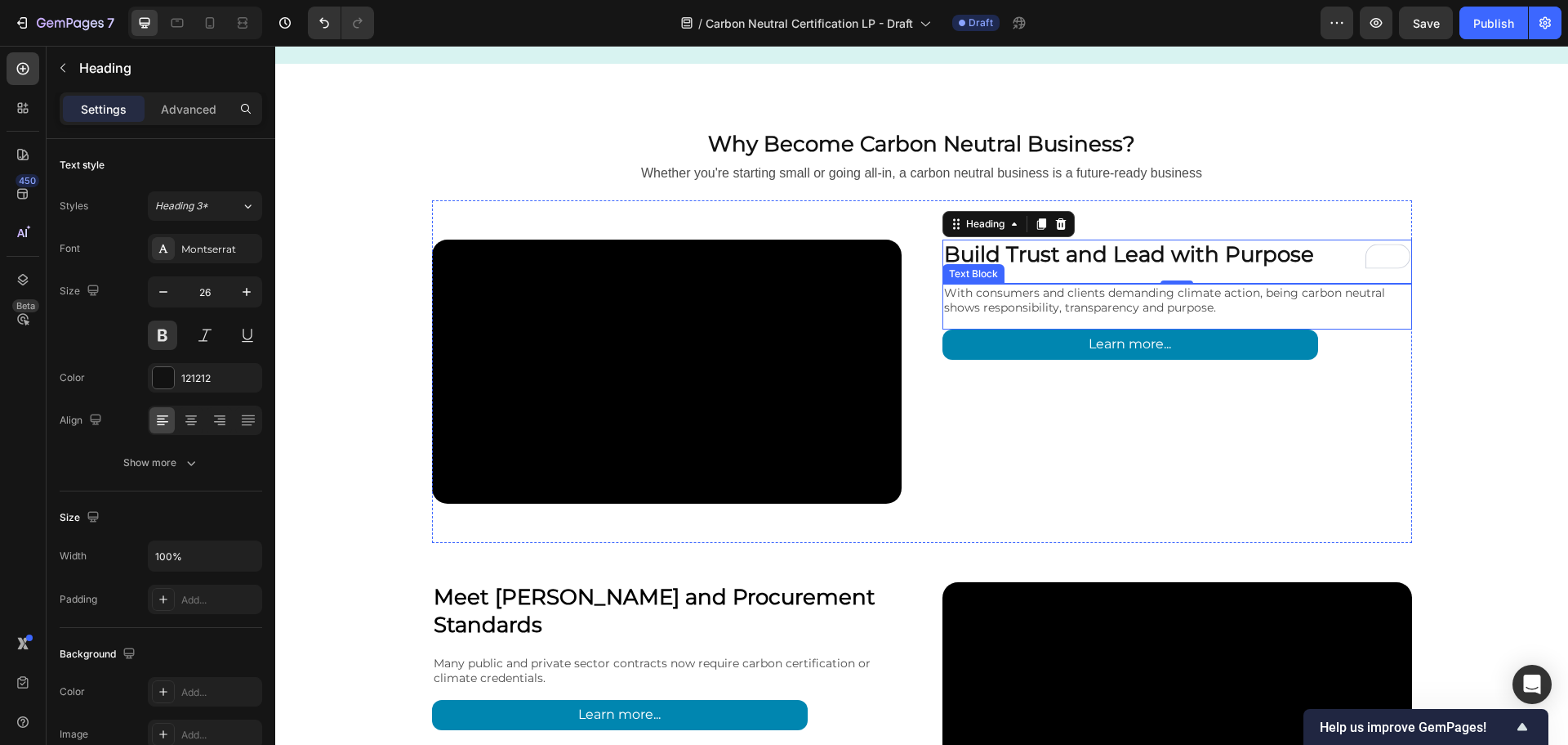
click at [1071, 307] on p "With consumers and clients demanding climate action, being carbon neutral shows…" at bounding box center [1178, 299] width 466 height 29
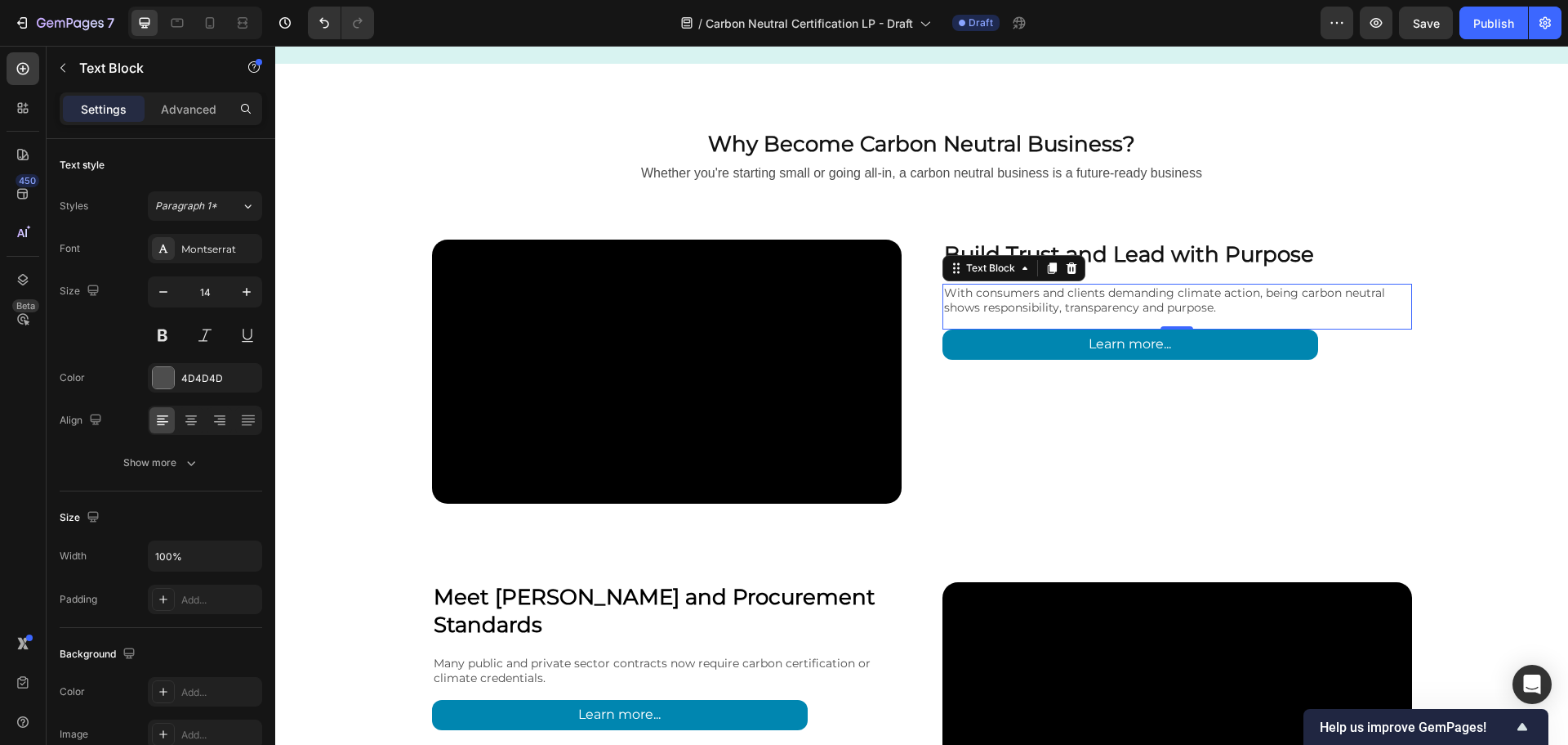
click at [1071, 307] on p "With consumers and clients demanding climate action, being carbon neutral shows…" at bounding box center [1178, 299] width 466 height 29
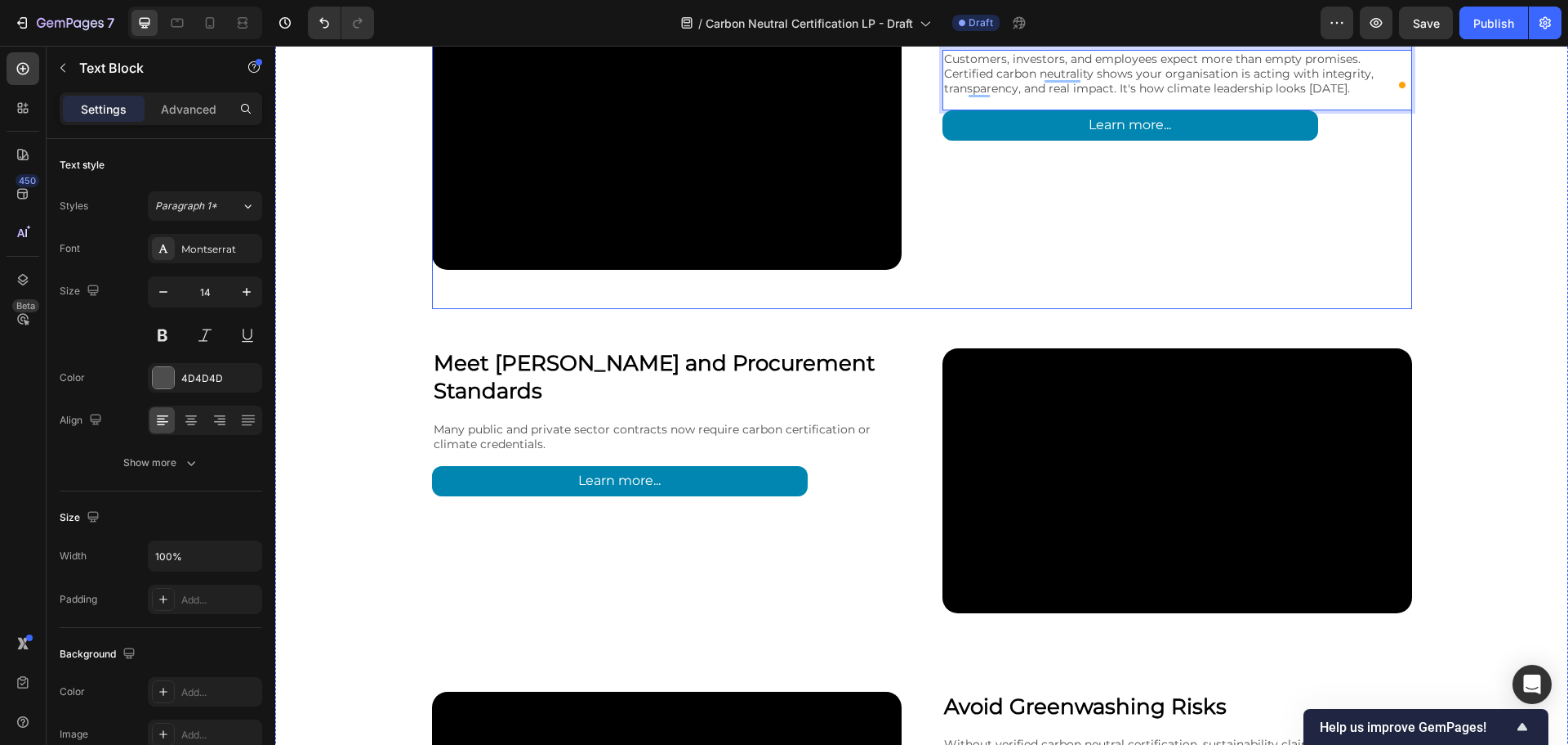
scroll to position [2616, 0]
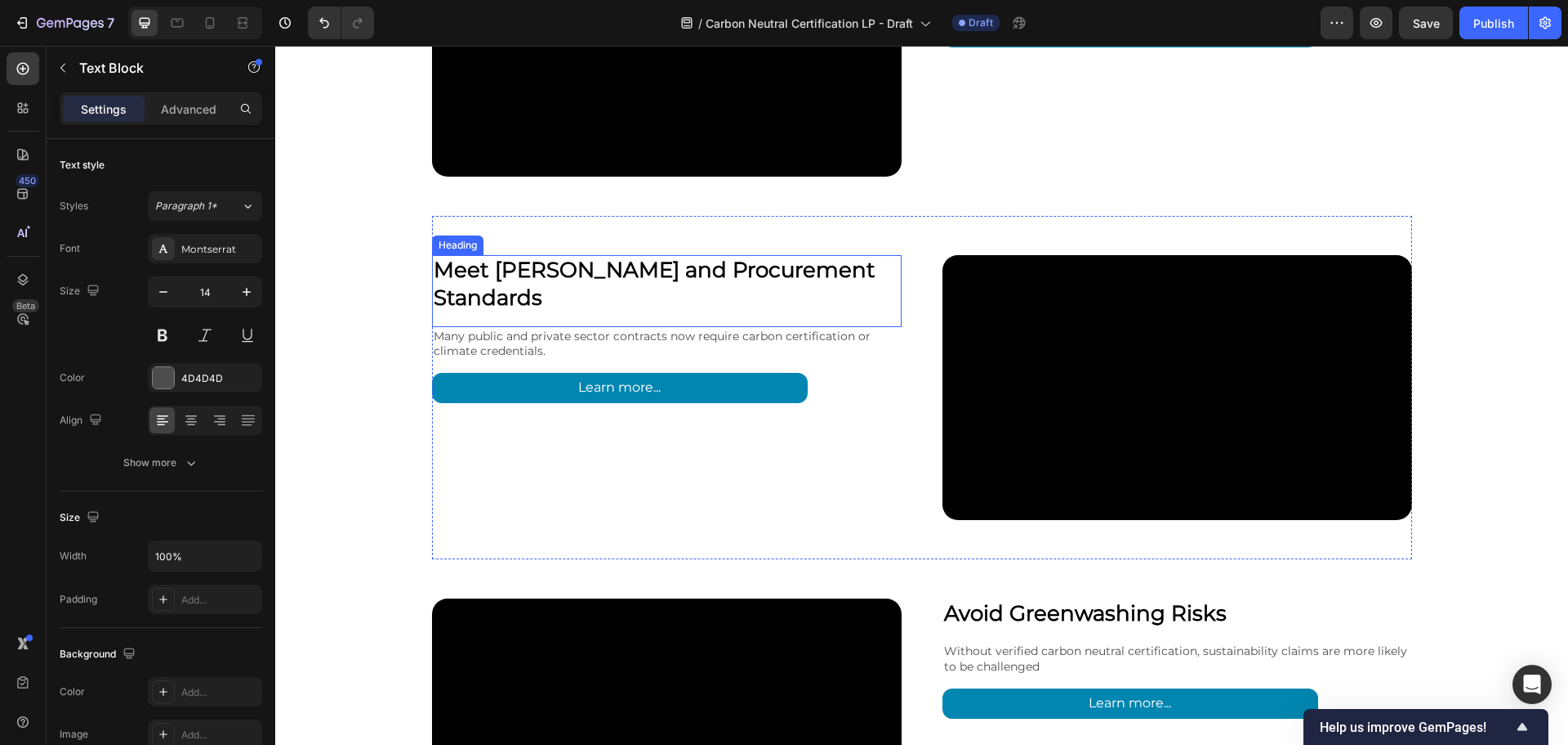
click at [567, 277] on strong "Meet Tender and Procurement Standards" at bounding box center [654, 283] width 442 height 54
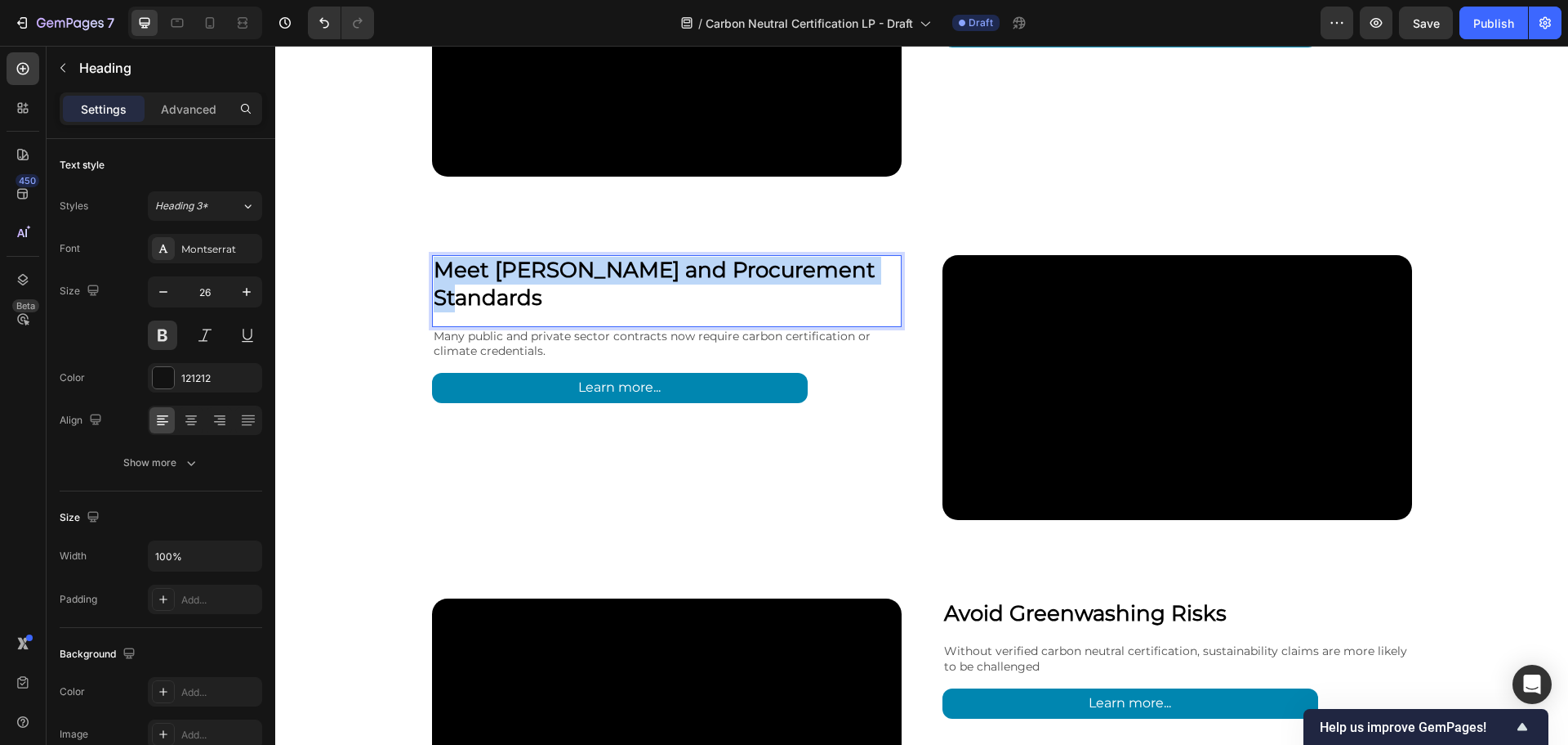
click at [567, 277] on strong "Meet Tender and Procurement Standards" at bounding box center [654, 283] width 442 height 54
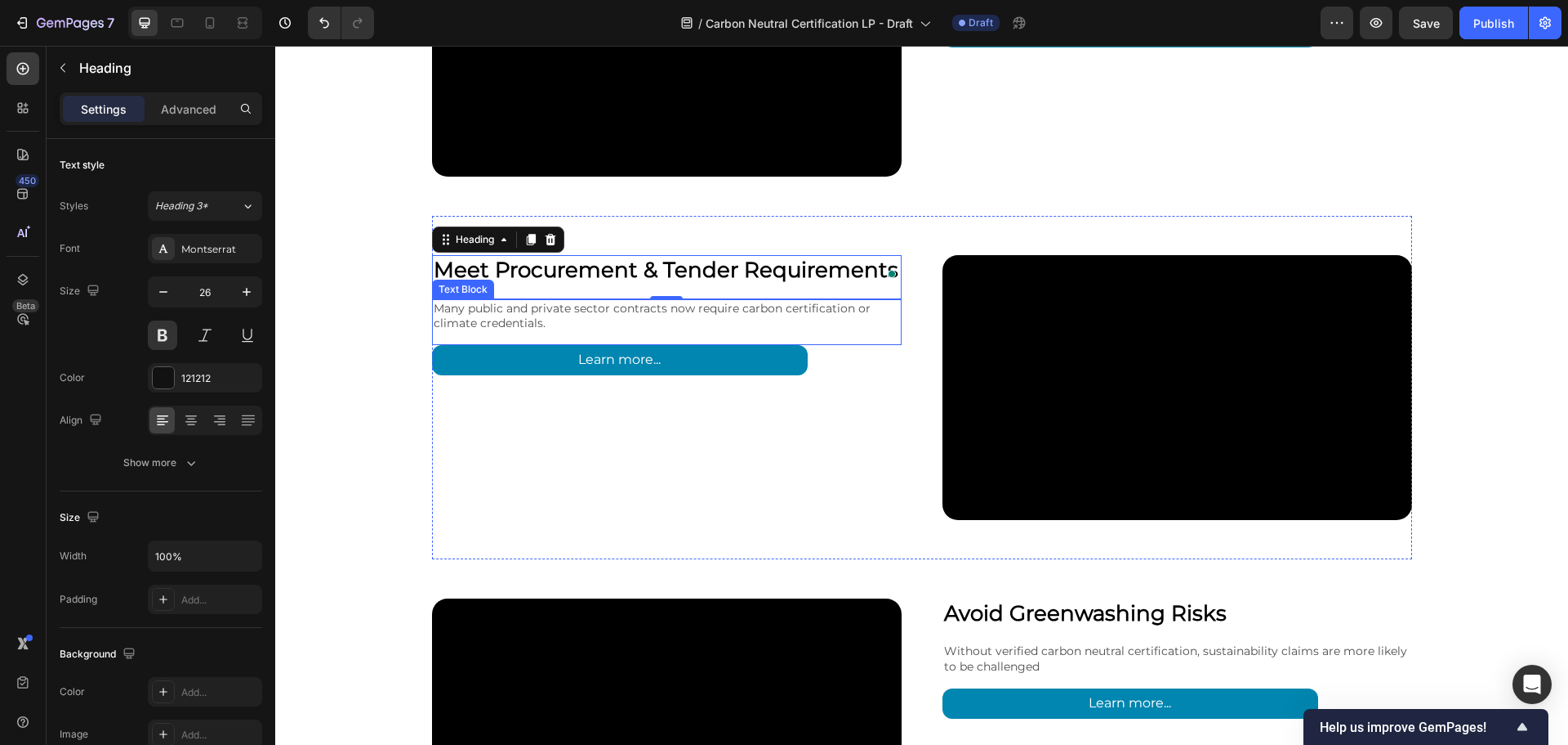
click at [635, 313] on p "Many public and private sector contracts now require carbon certification or cl…" at bounding box center [666, 315] width 466 height 29
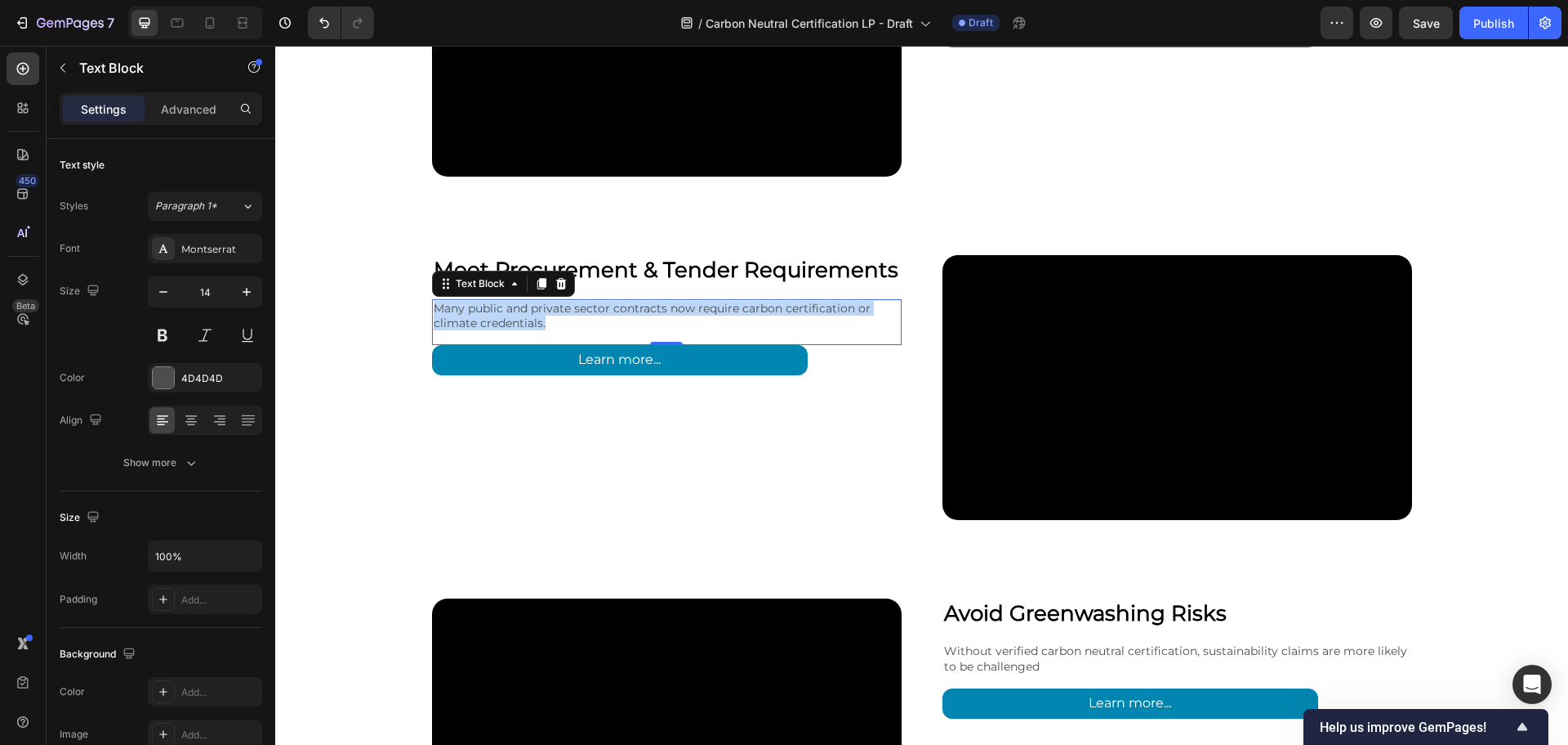
click at [635, 313] on p "Many public and private sector contracts now require carbon certification or cl…" at bounding box center [666, 315] width 466 height 29
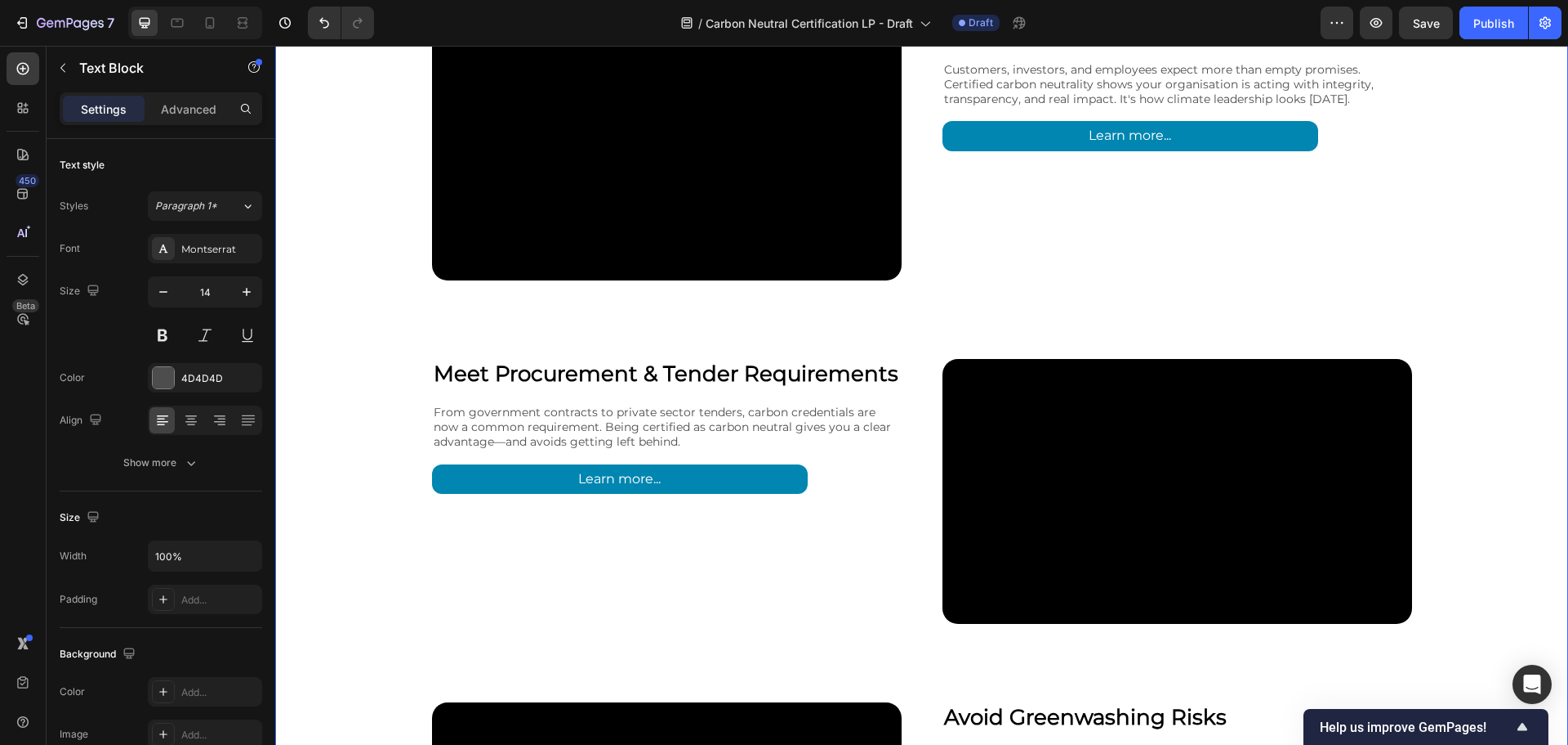
scroll to position [2298, 0]
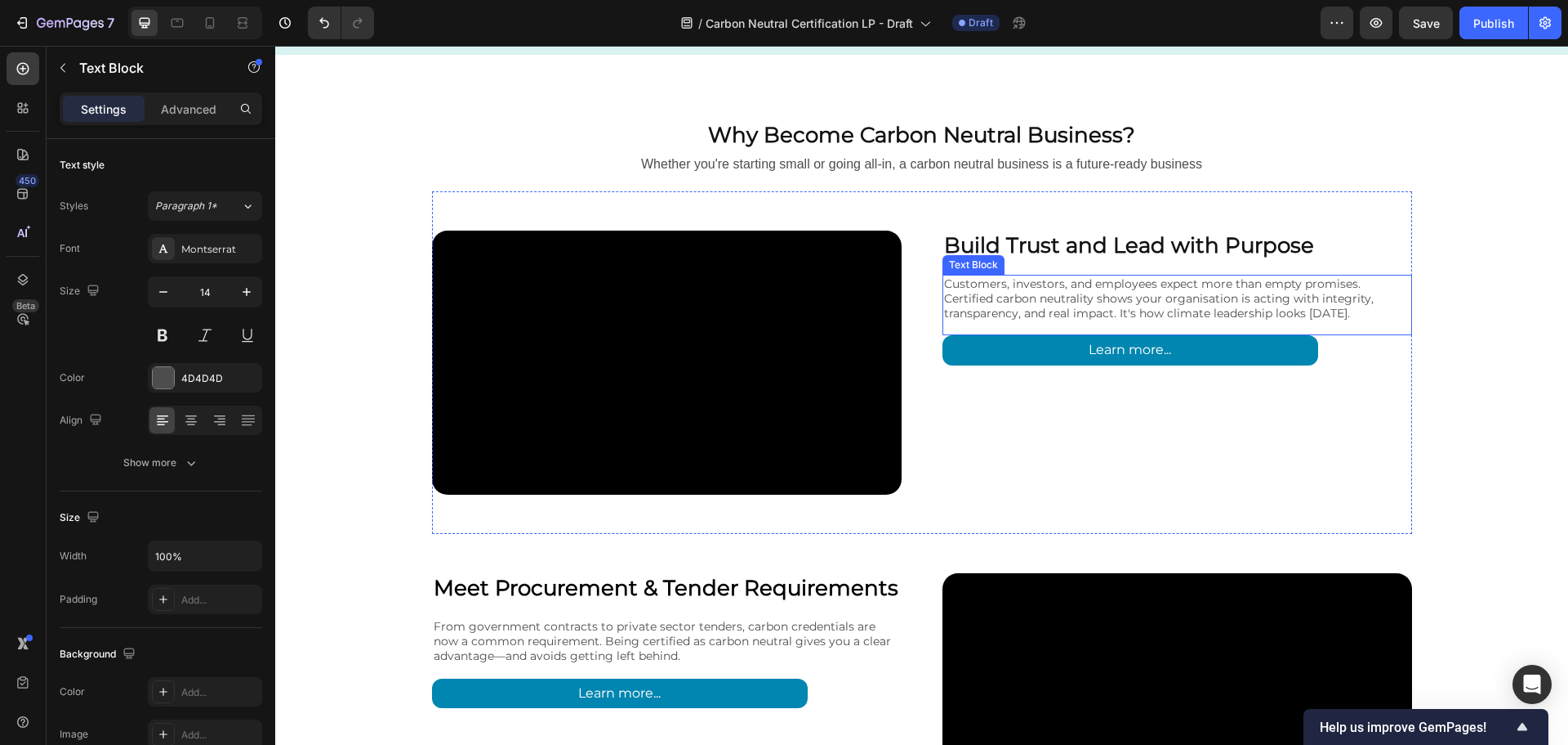
click at [1152, 284] on p "Customers, investors, and employees expect more than empty promises. Certified …" at bounding box center [1178, 299] width 466 height 45
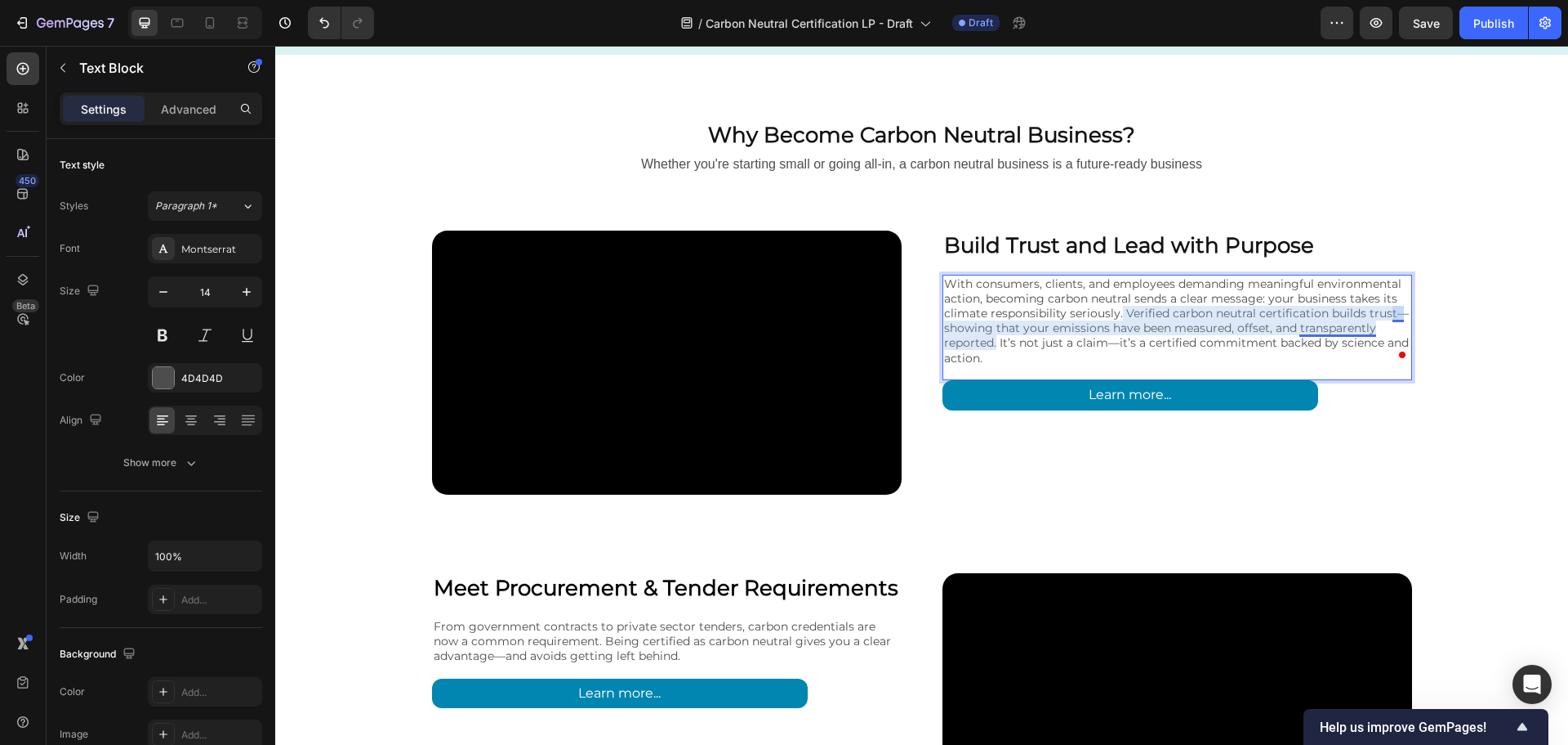
click at [1395, 314] on p "With consumers, clients, and employees demanding meaningful environmental actio…" at bounding box center [1178, 321] width 466 height 89
click at [1109, 341] on p "With consumers, clients, and employees demanding meaningful environmental actio…" at bounding box center [1178, 321] width 466 height 89
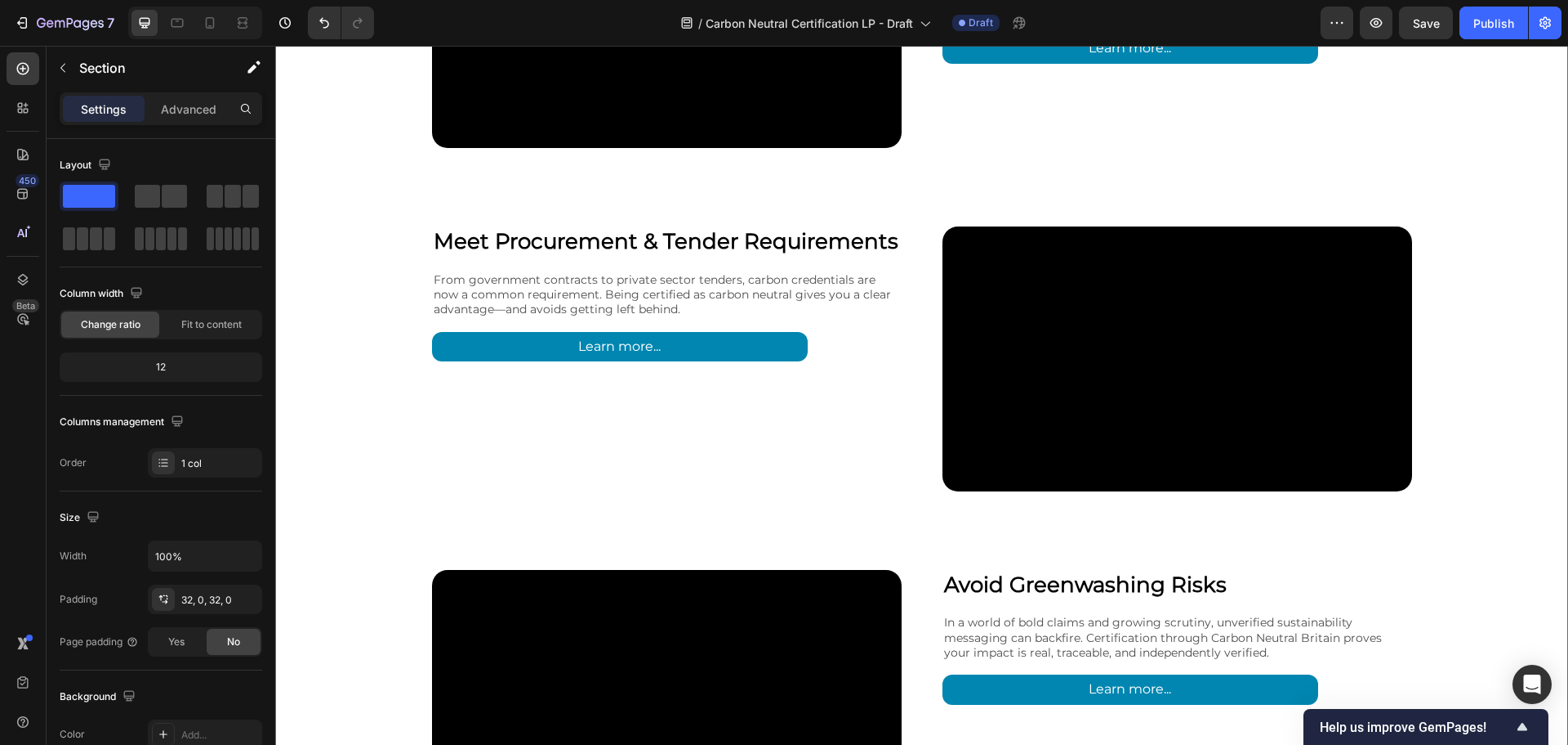
scroll to position [2706, 0]
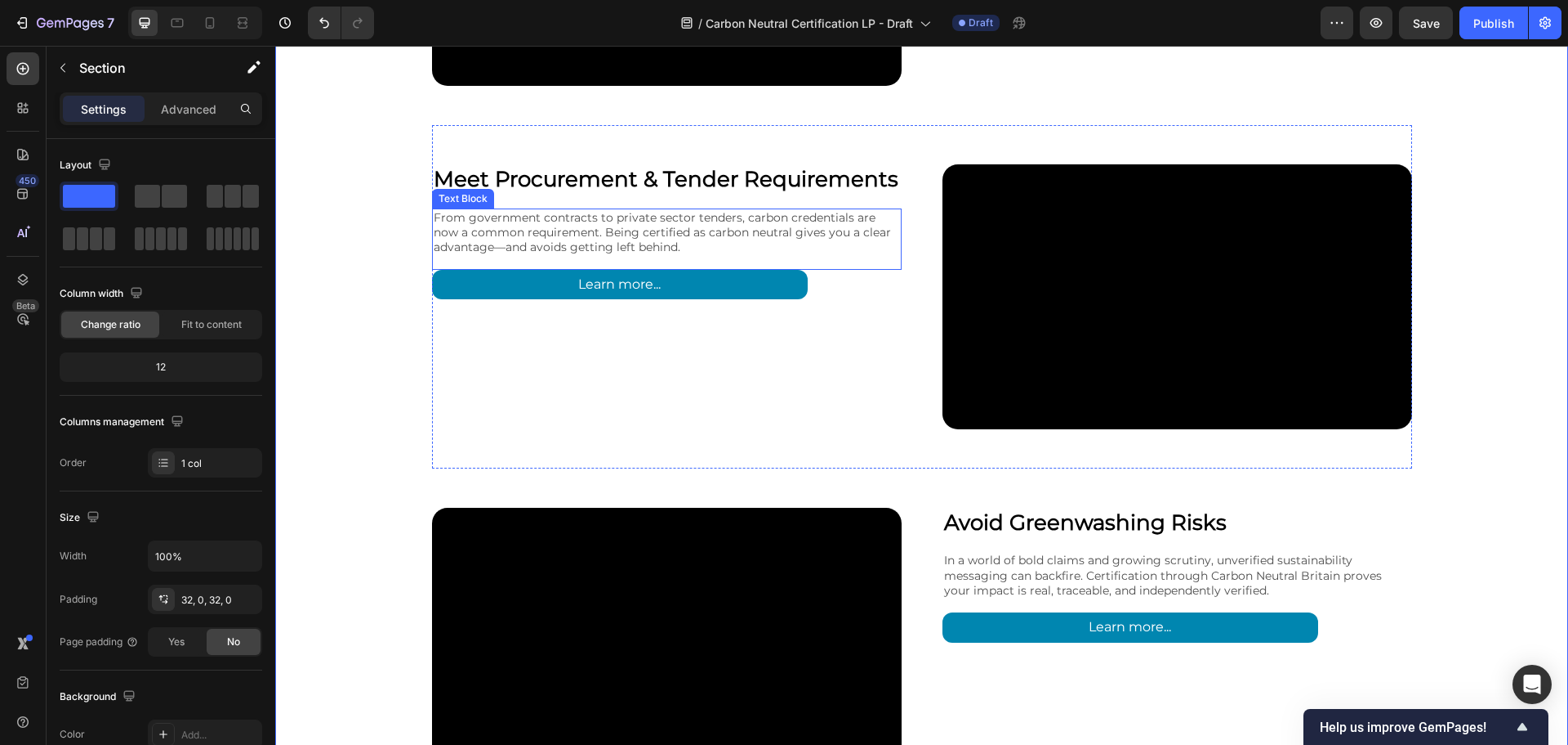
click at [739, 228] on p "From government contracts to private sector tenders, carbon credentials are now…" at bounding box center [666, 232] width 466 height 45
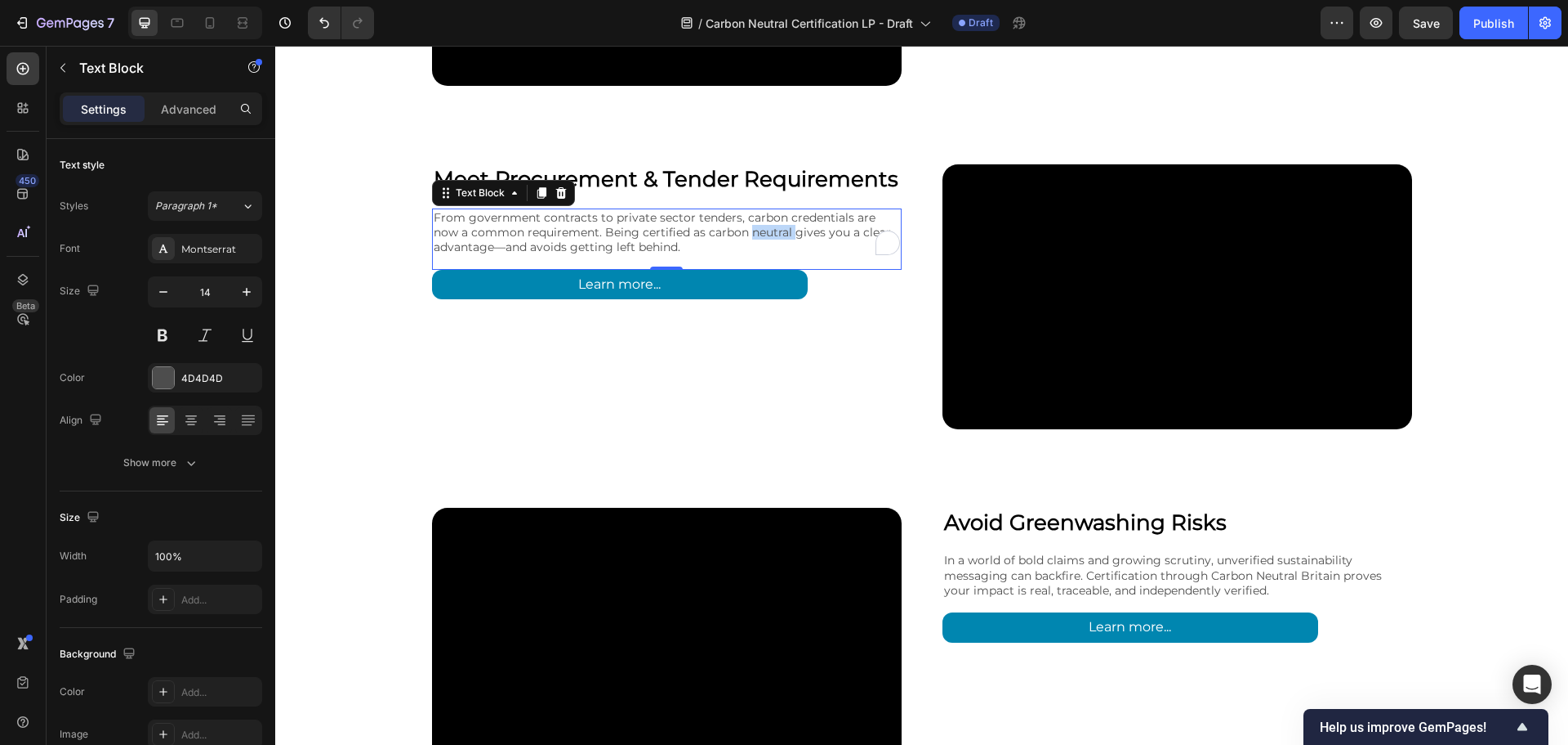
click at [739, 228] on p "From government contracts to private sector tenders, carbon credentials are now…" at bounding box center [666, 232] width 466 height 45
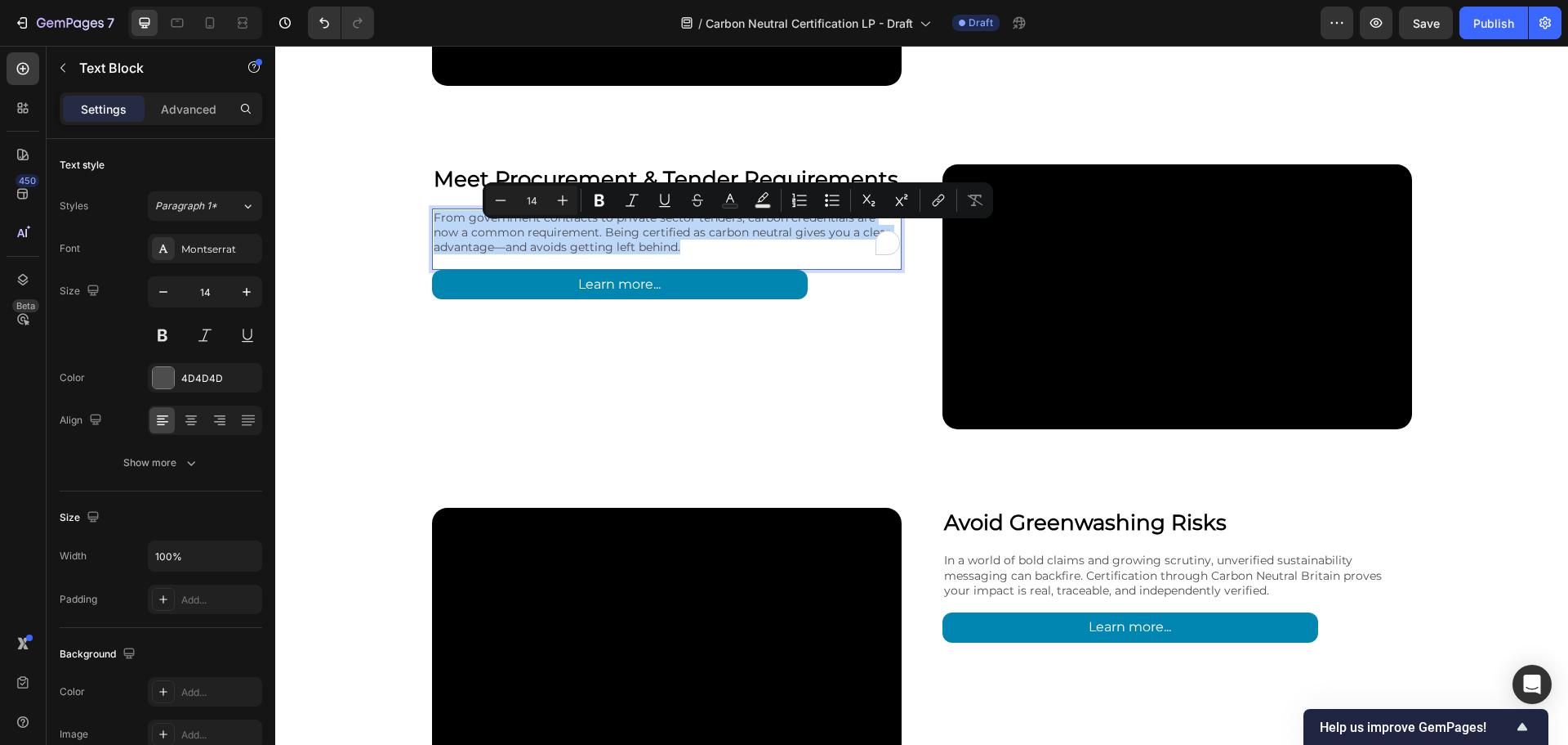
click at [739, 228] on p "From government contracts to private sector tenders, carbon credentials are now…" at bounding box center [666, 232] width 466 height 45
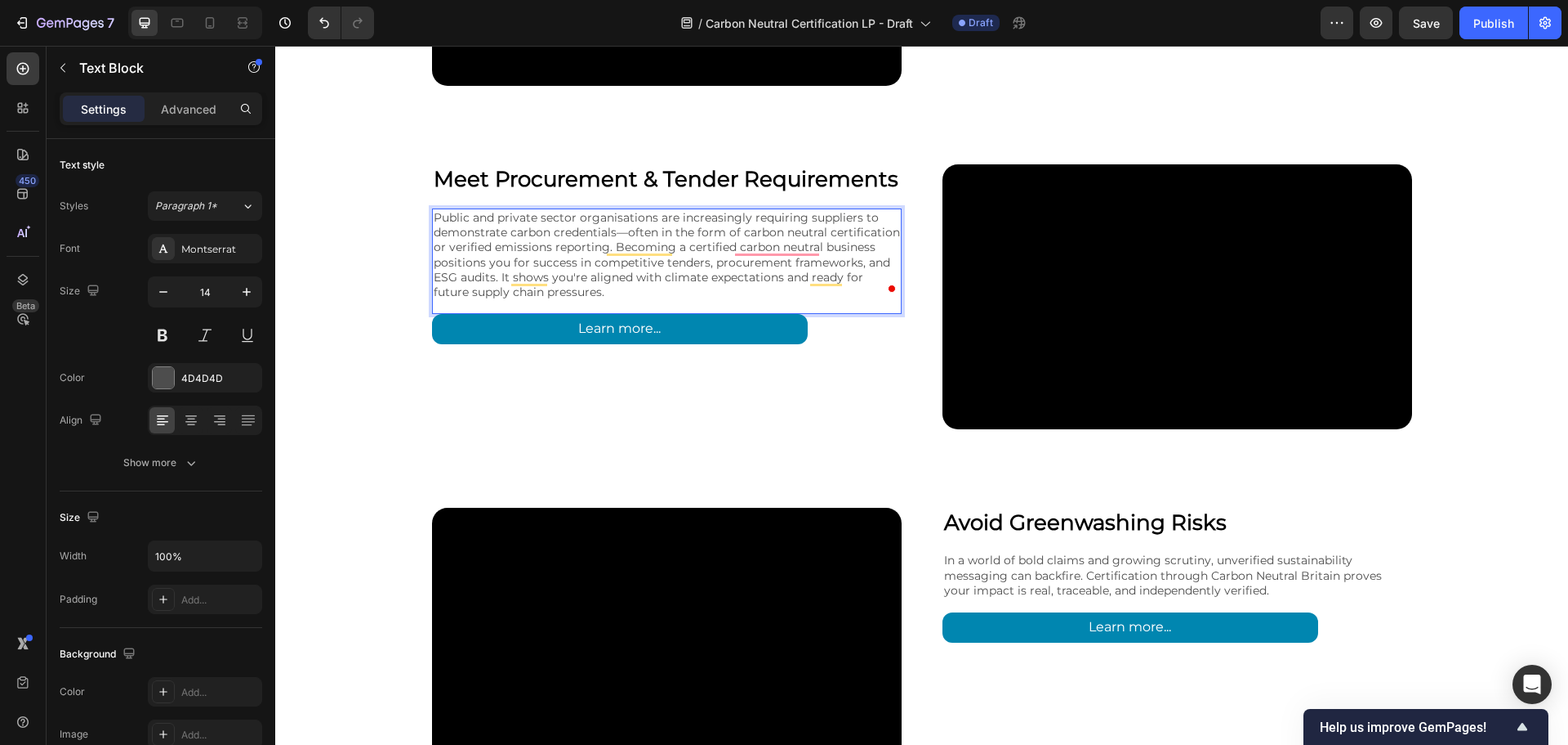
click at [627, 232] on p "Public and private sector organisations are increasingly requiring suppliers to…" at bounding box center [666, 254] width 466 height 89
click at [626, 232] on p "Public and private sector organisations are increasingly requiring suppliers to…" at bounding box center [666, 254] width 466 height 89
click at [624, 234] on p "Public and private sector organisations are increasingly requiring suppliers to…" at bounding box center [666, 254] width 466 height 89
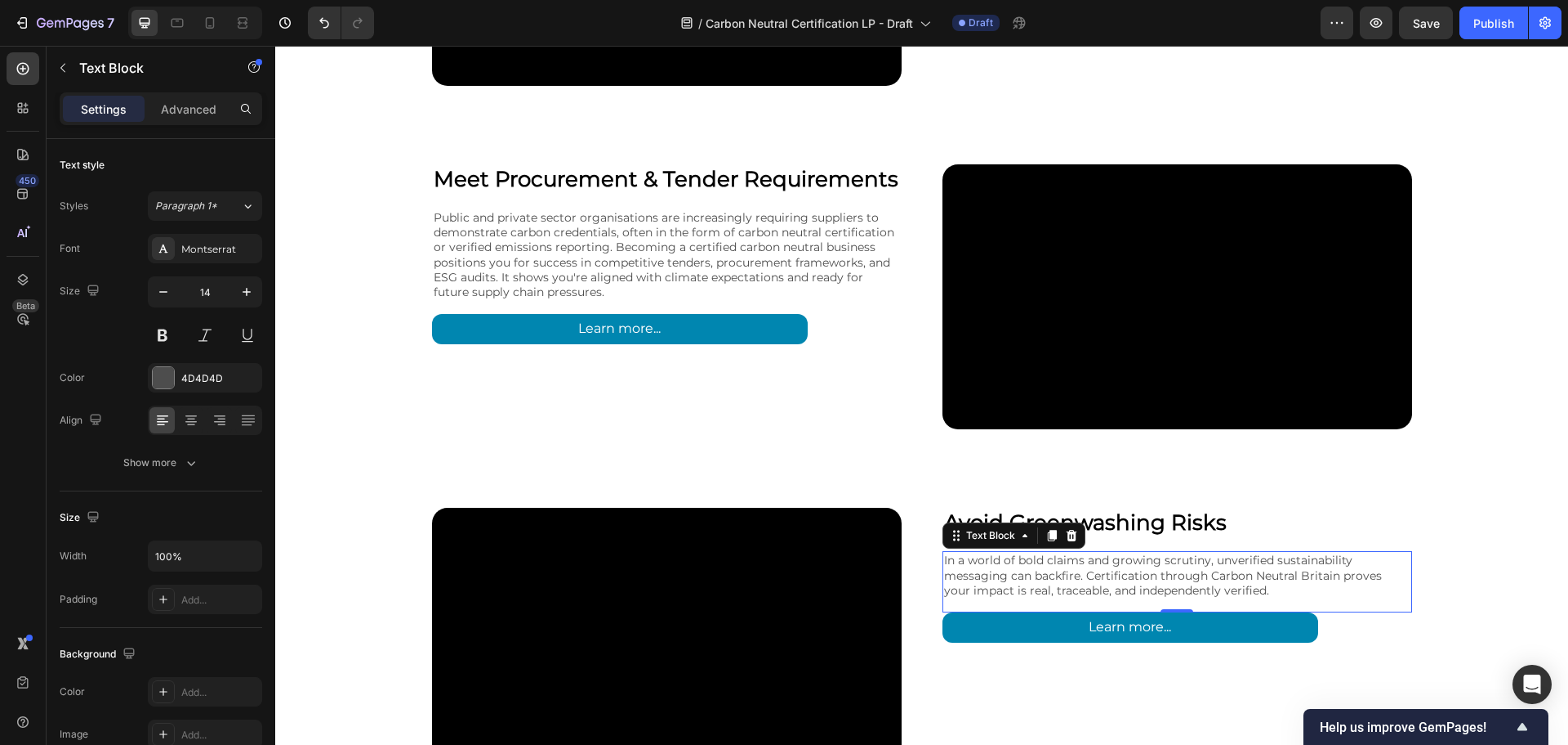
click at [1104, 574] on p "In a world of bold claims and growing scrutiny, unverified sustainability messa…" at bounding box center [1178, 575] width 466 height 45
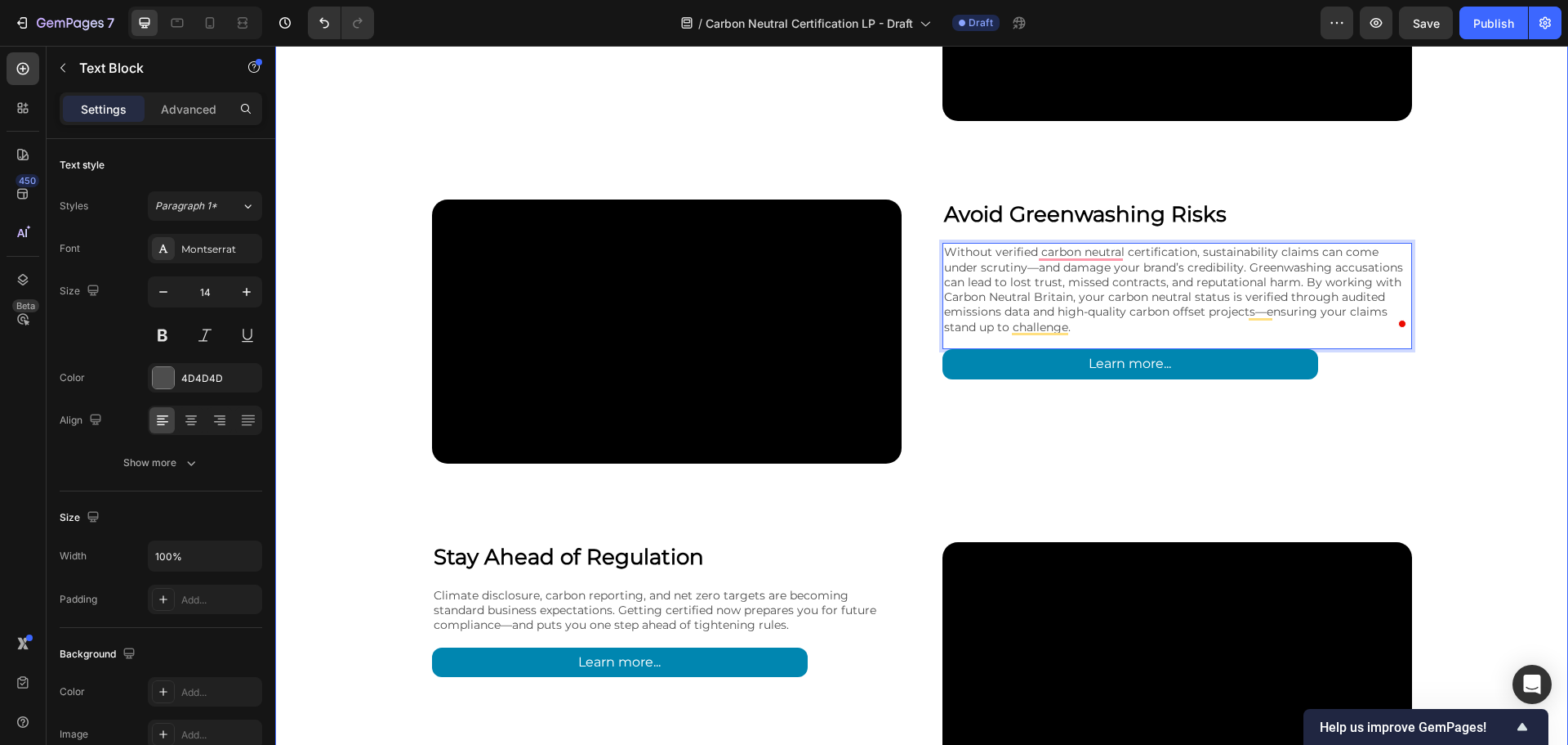
scroll to position [3034, 0]
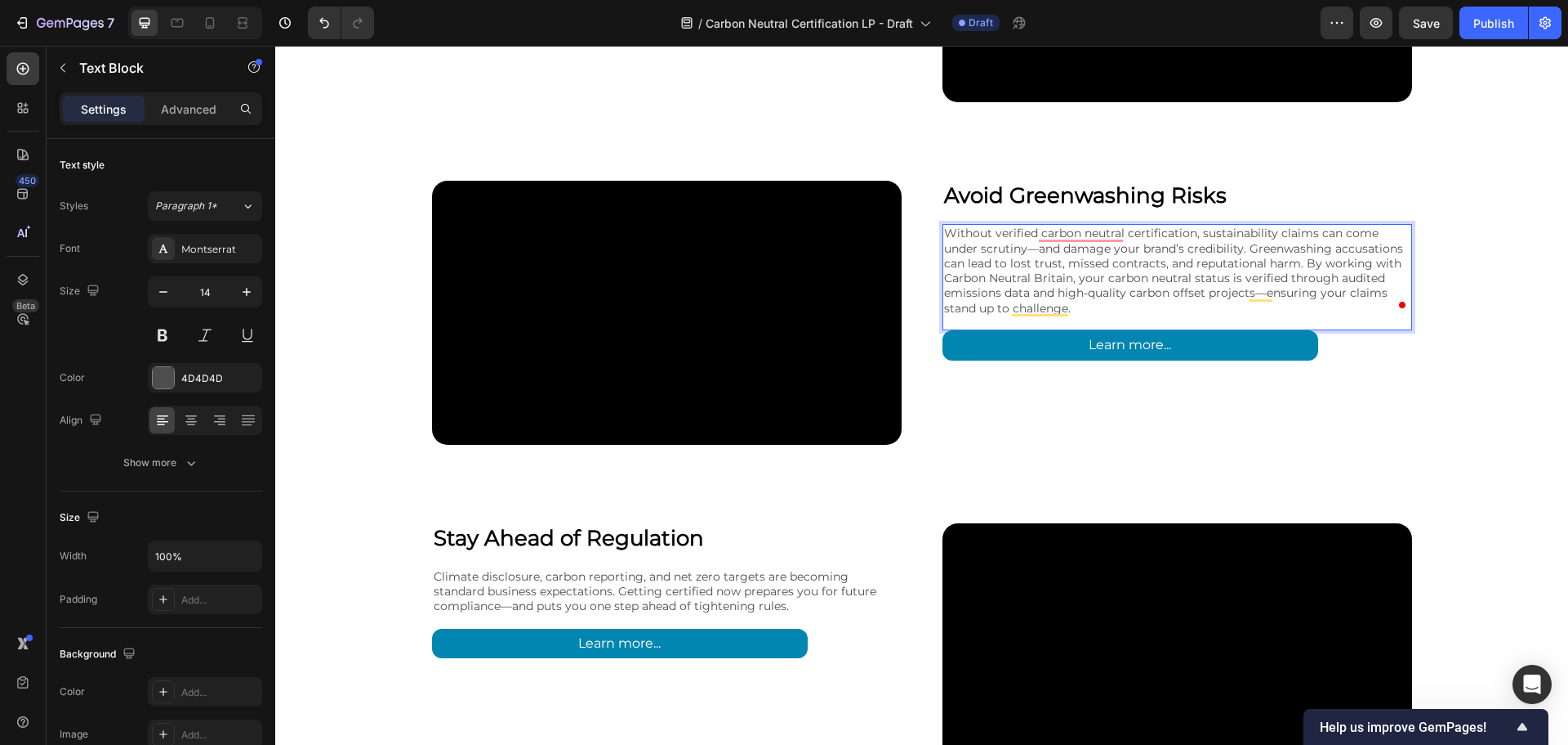
click at [1035, 251] on p "Without verified carbon neutral certification, sustainability claims can come u…" at bounding box center [1178, 270] width 466 height 89
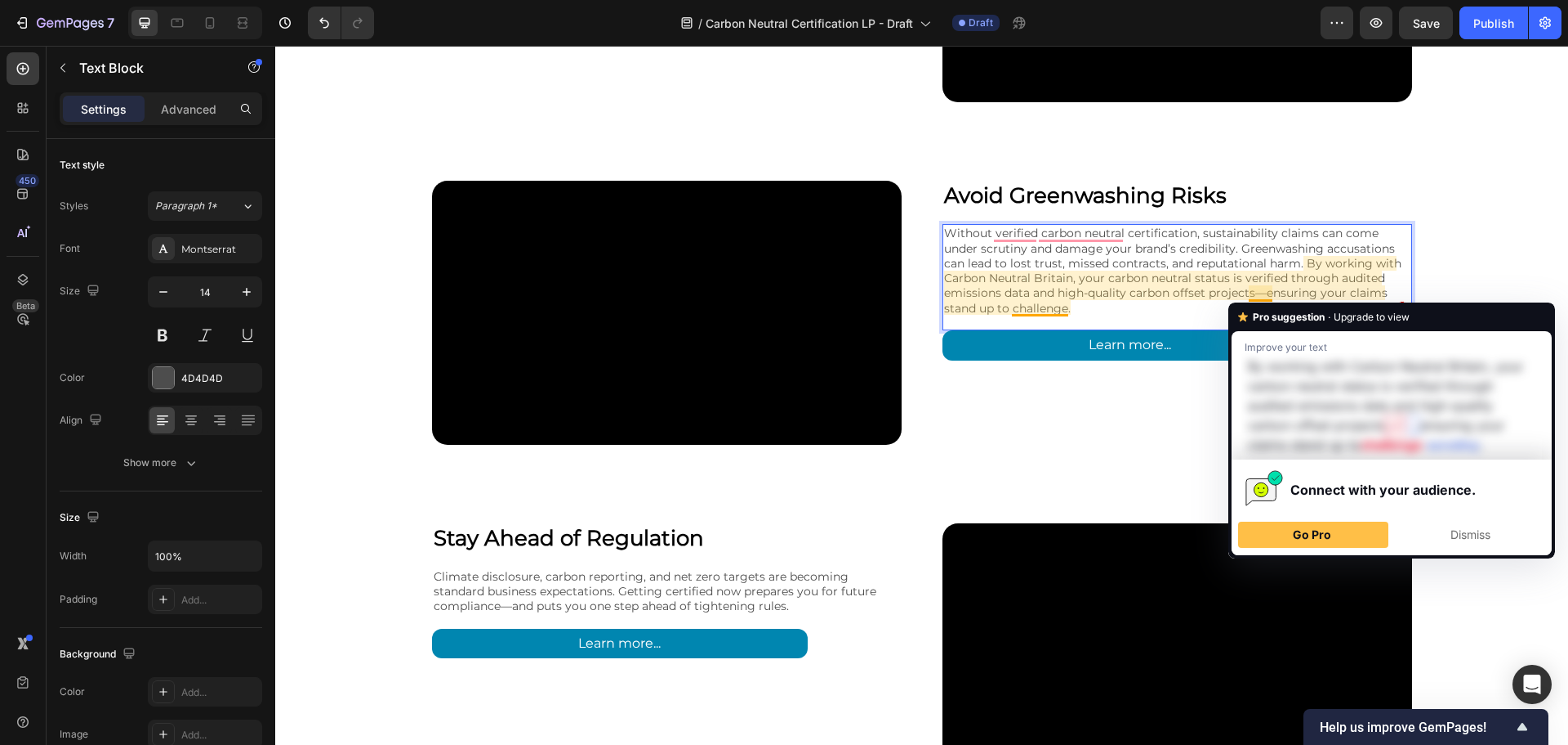
click at [1262, 293] on p "Without verified carbon neutral certification, sustainability claims can come u…" at bounding box center [1178, 270] width 466 height 89
click at [1259, 296] on p "Without verified carbon neutral certification, sustainability claims can come u…" at bounding box center [1178, 270] width 466 height 89
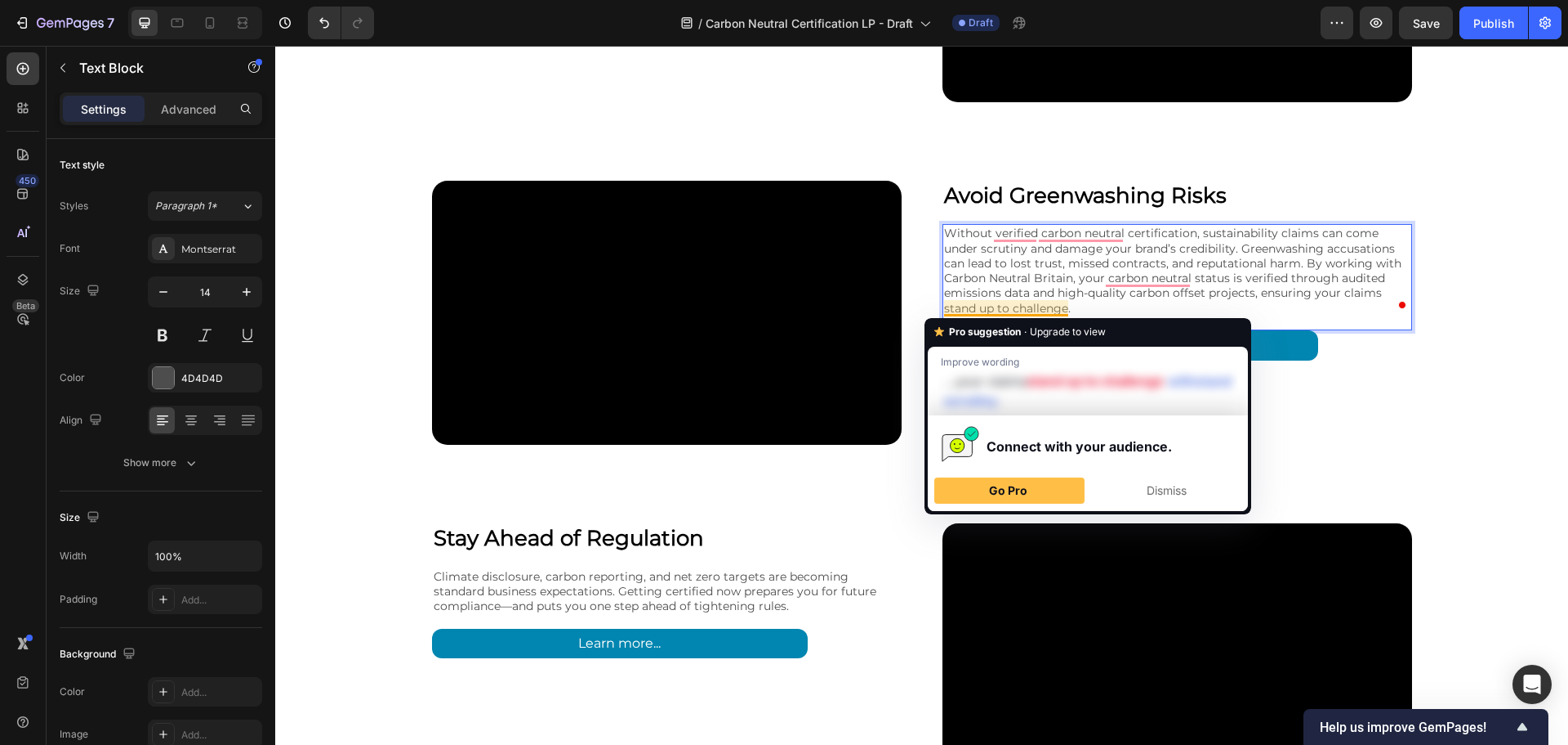
click at [1005, 309] on p "Without verified carbon neutral certification, sustainability claims can come u…" at bounding box center [1178, 270] width 466 height 89
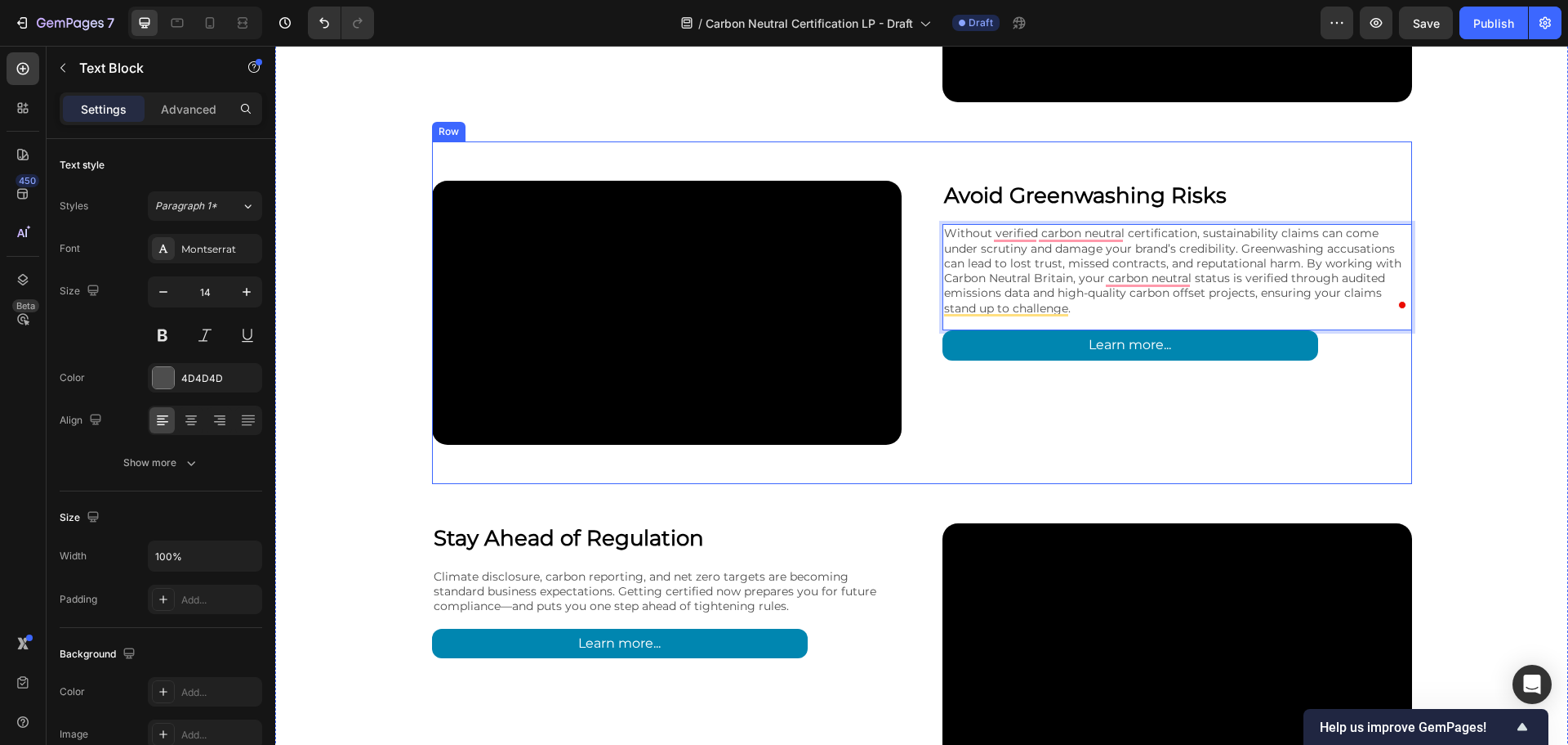
click at [1397, 378] on div "Avoid Greenwashing Risks Heading Without verified carbon neutral certification,…" at bounding box center [1178, 312] width 470 height 264
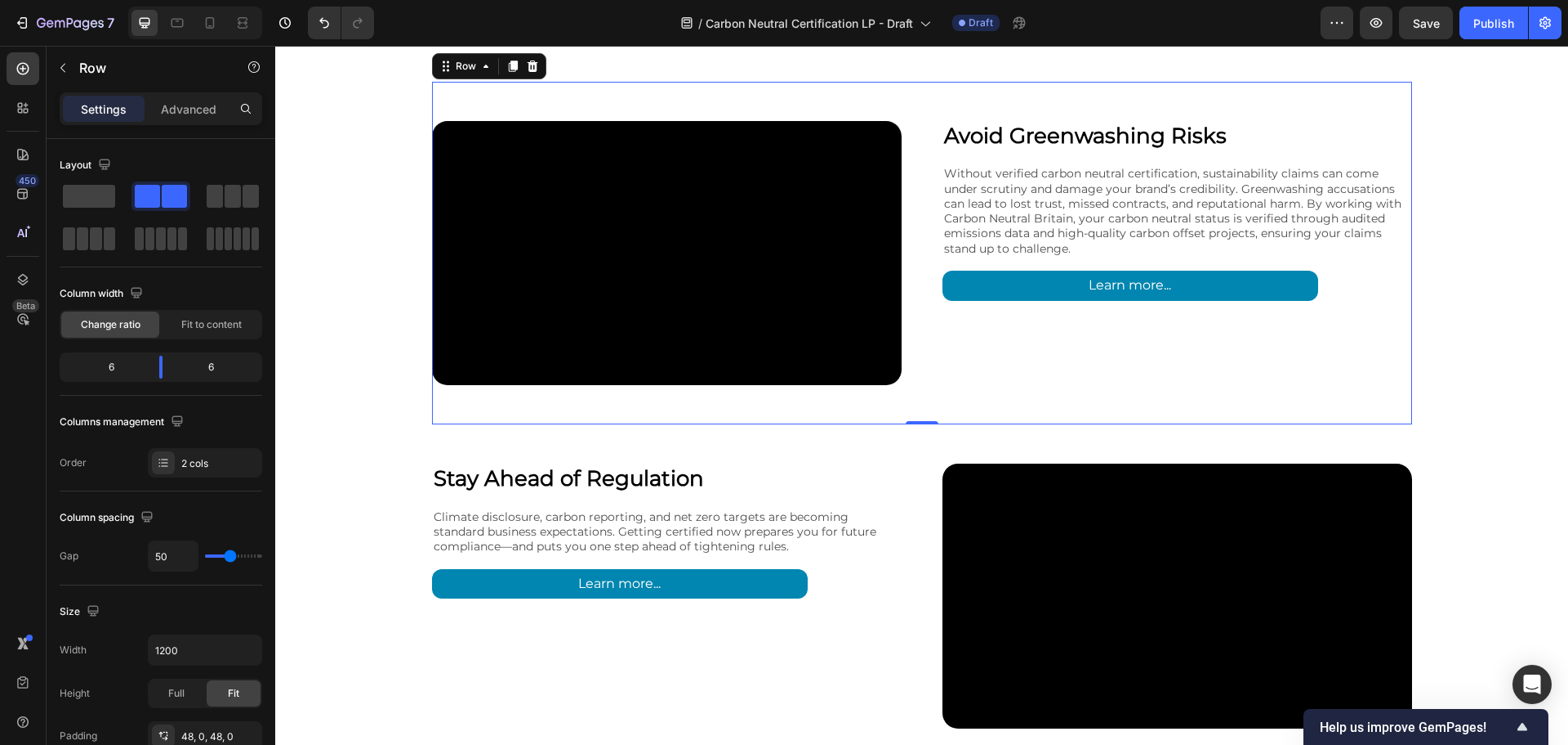
scroll to position [3360, 0]
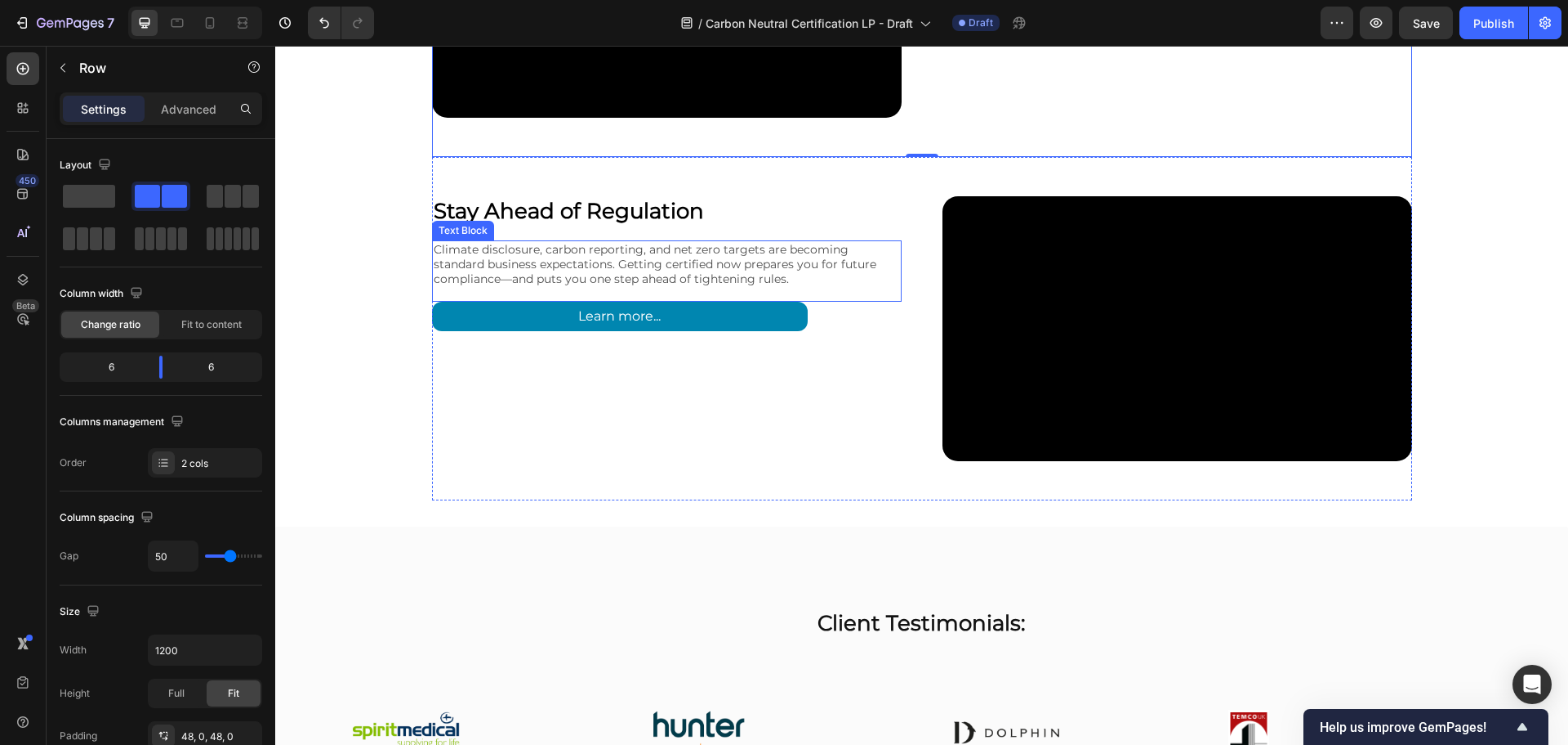
click at [632, 269] on p "Climate disclosure, carbon reporting, and net zero targets are becoming standar…" at bounding box center [666, 264] width 466 height 45
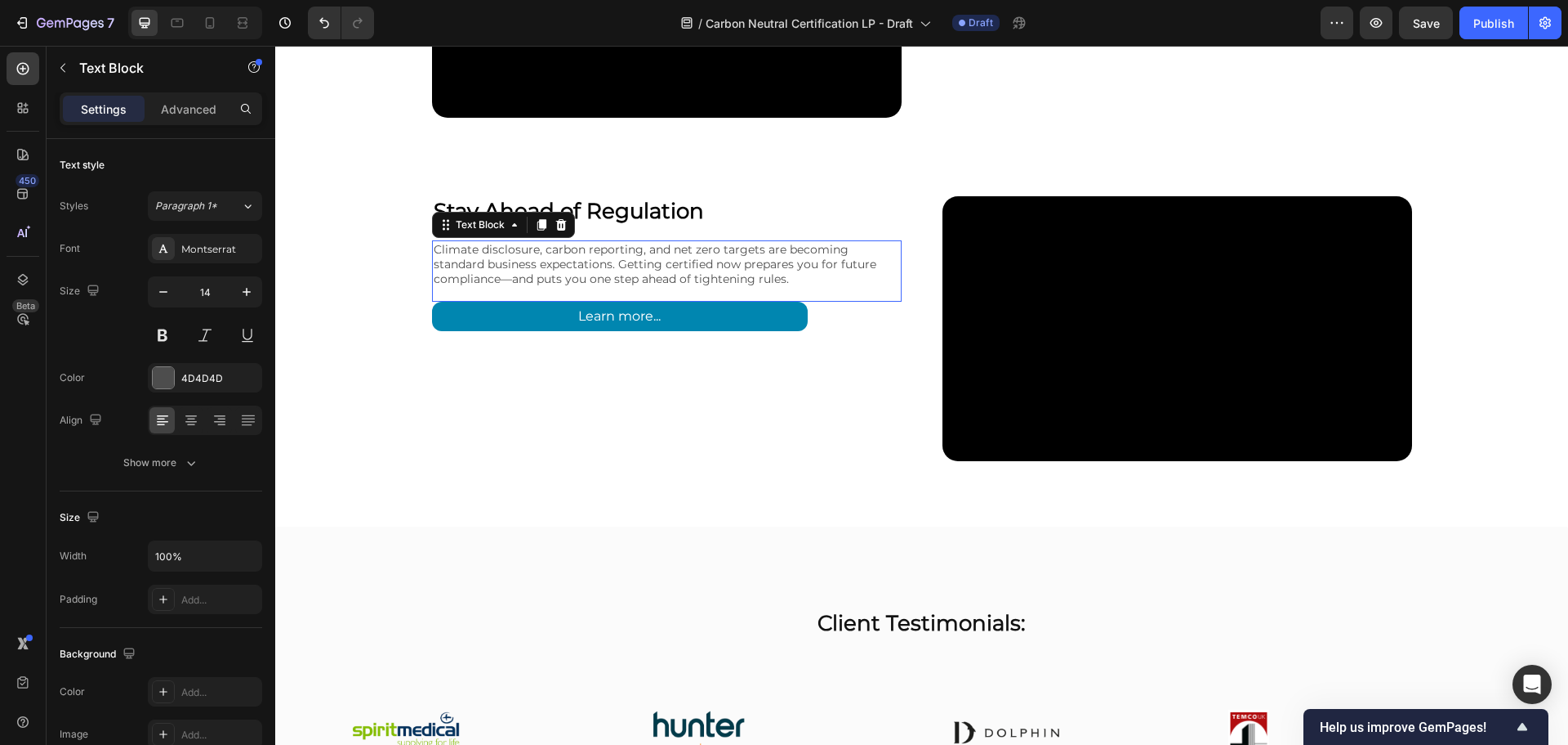
click at [632, 269] on p "Climate disclosure, carbon reporting, and net zero targets are becoming standar…" at bounding box center [666, 264] width 466 height 45
click at [629, 271] on p "Climate disclosure, carbon reporting, and net zero targets are becoming standar…" at bounding box center [666, 264] width 466 height 45
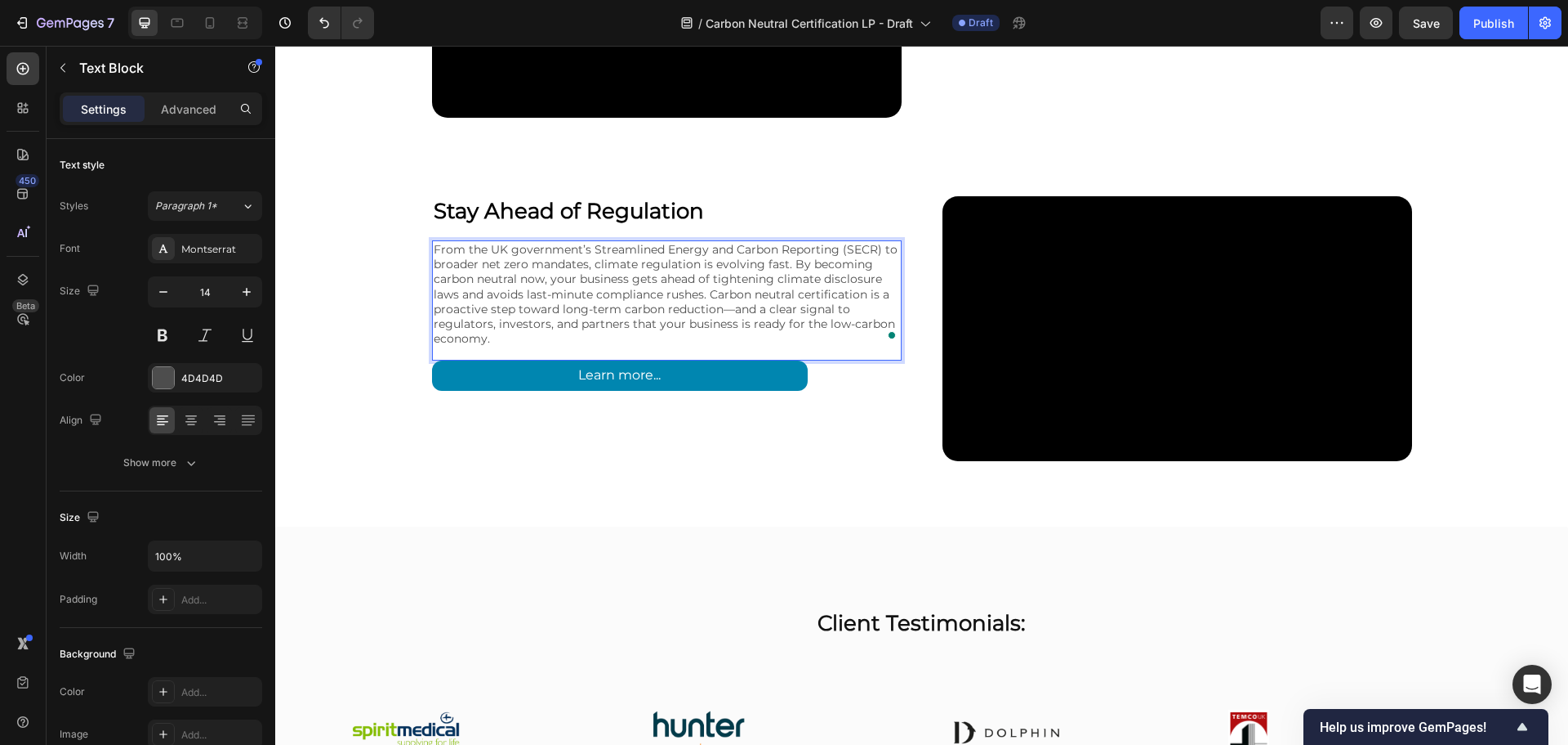
click at [726, 313] on p "From the UK government’s Streamlined Energy and Carbon Reporting (SECR) to broa…" at bounding box center [666, 293] width 466 height 103
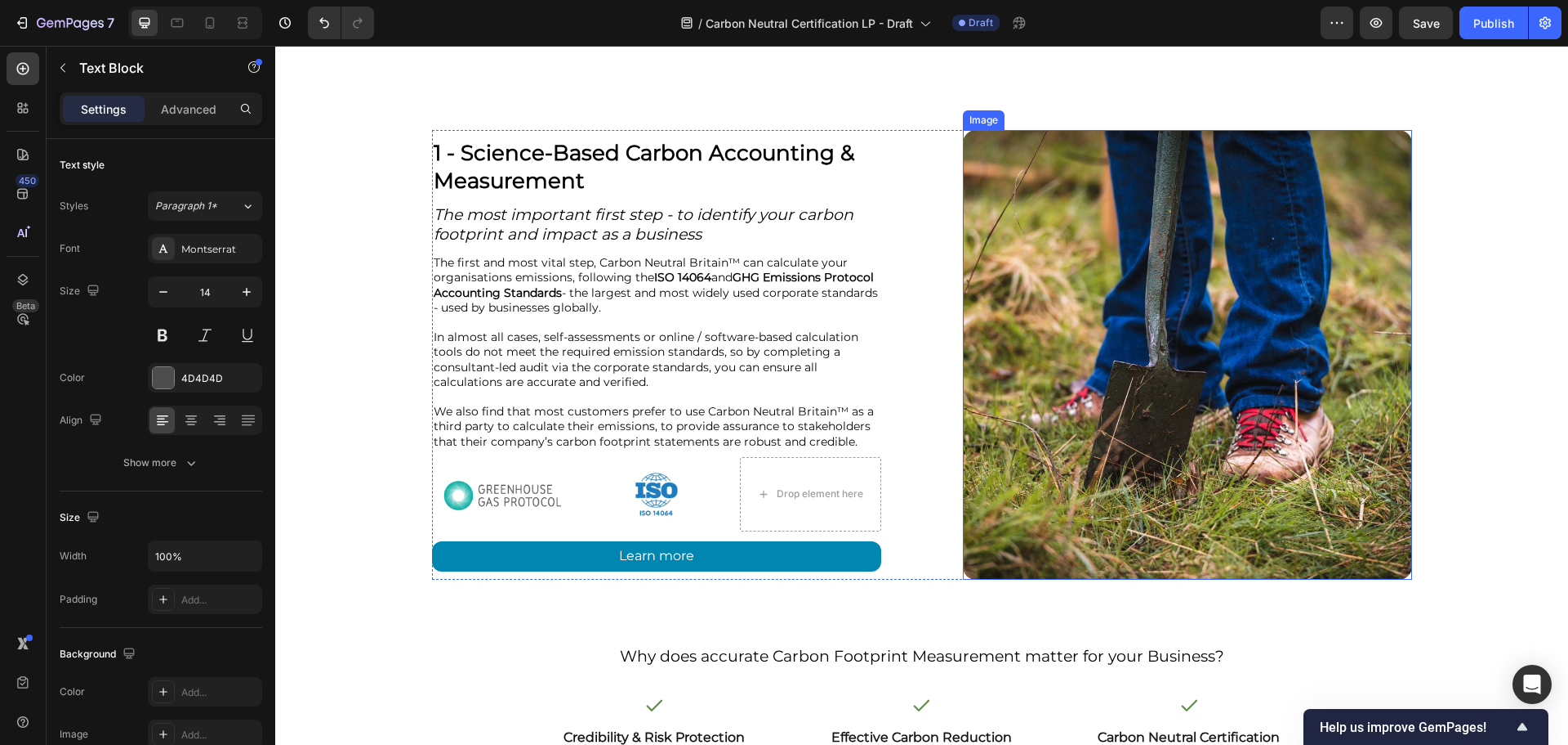
scroll to position [4749, 0]
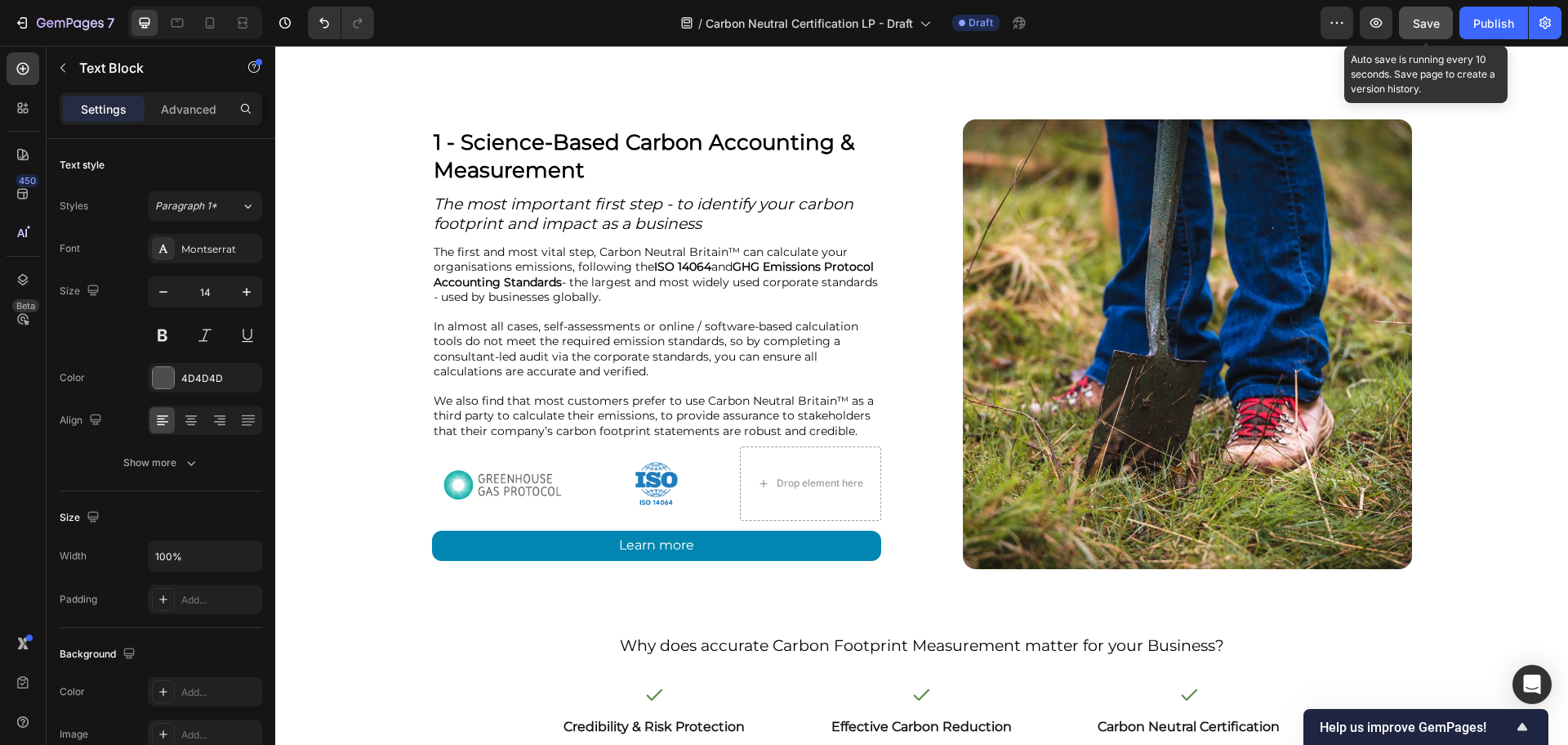
click at [1409, 29] on button "Save" at bounding box center [1426, 23] width 54 height 33
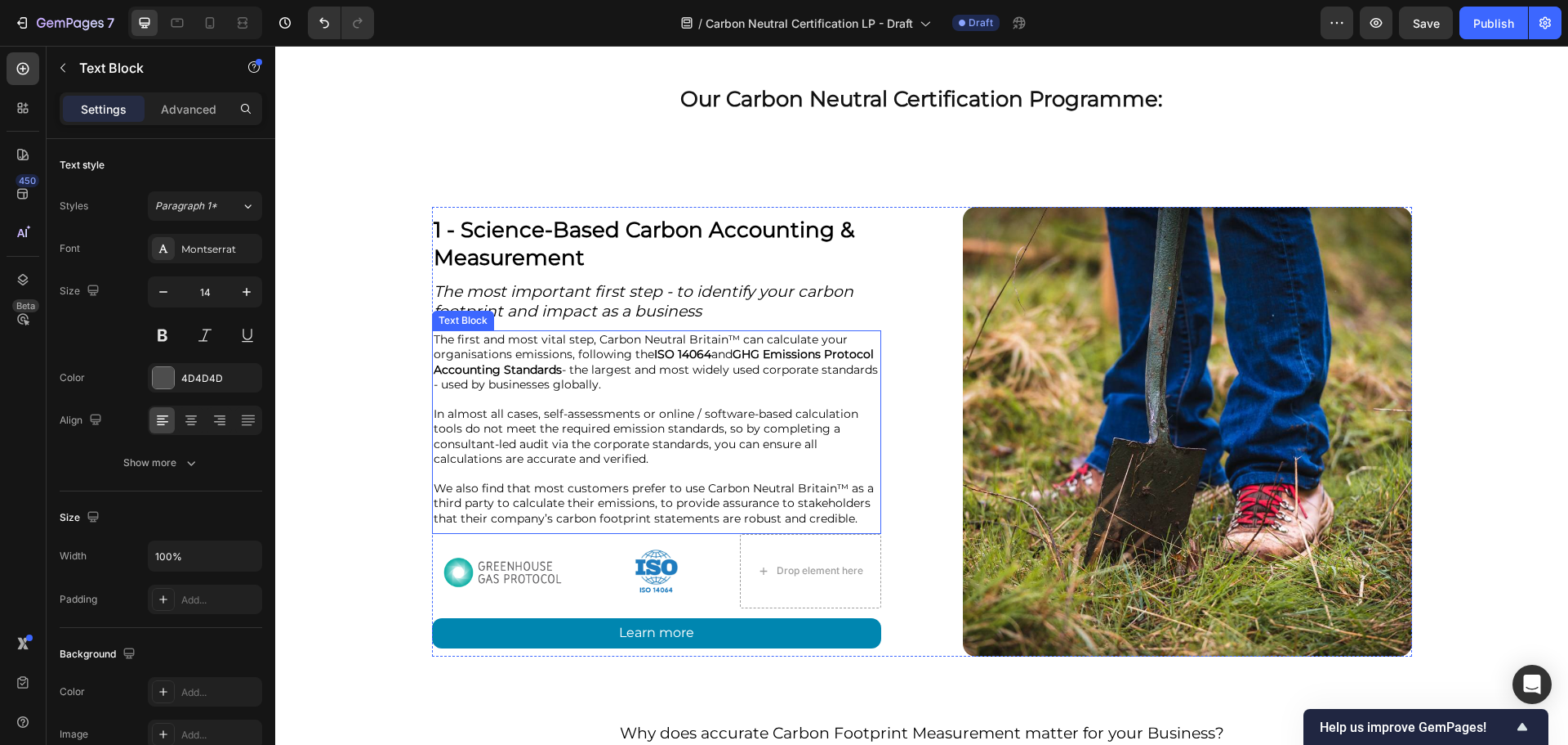
scroll to position [4605, 0]
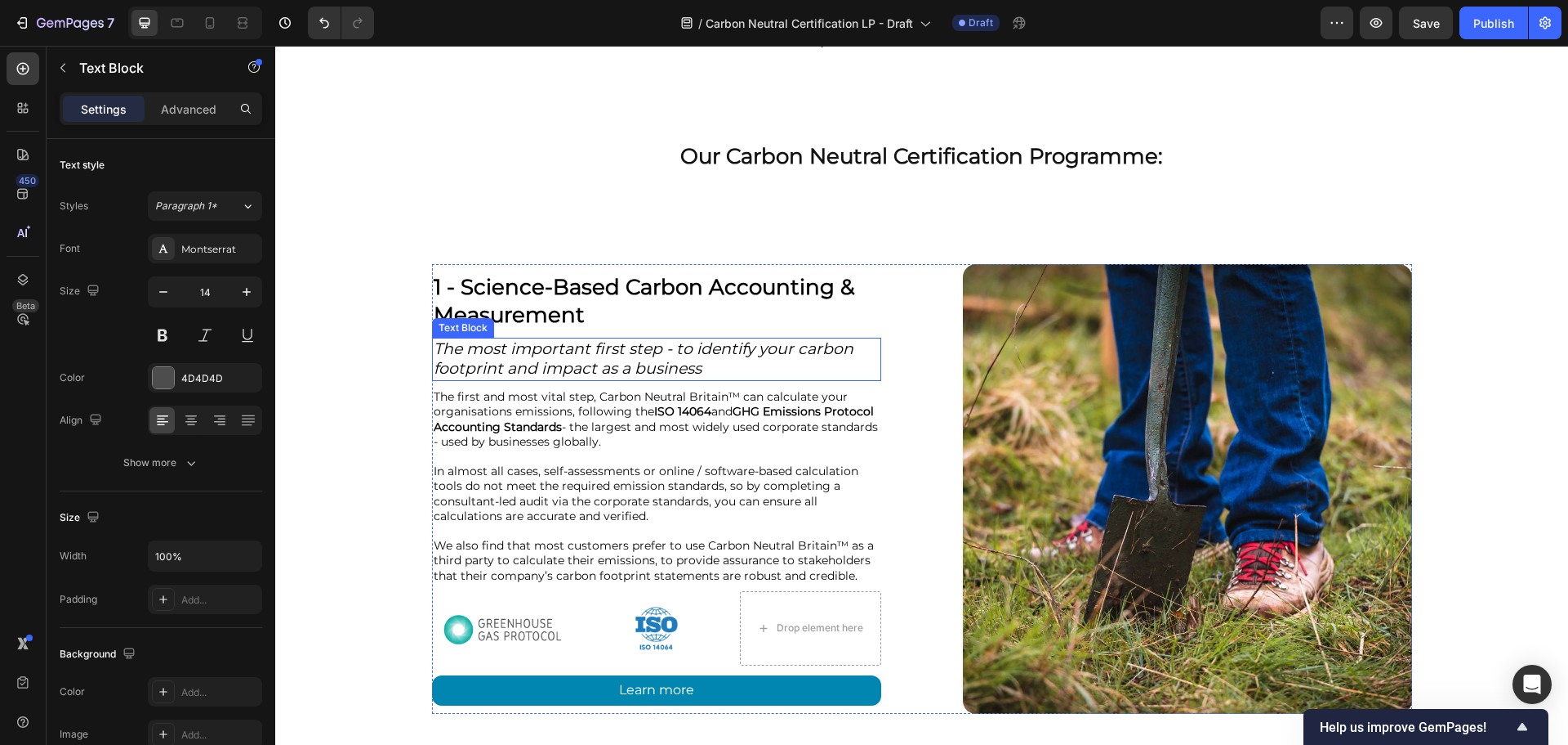
click at [664, 348] on span "The most important first step - to identify your carbon footprint and impact as…" at bounding box center [643, 359] width 420 height 40
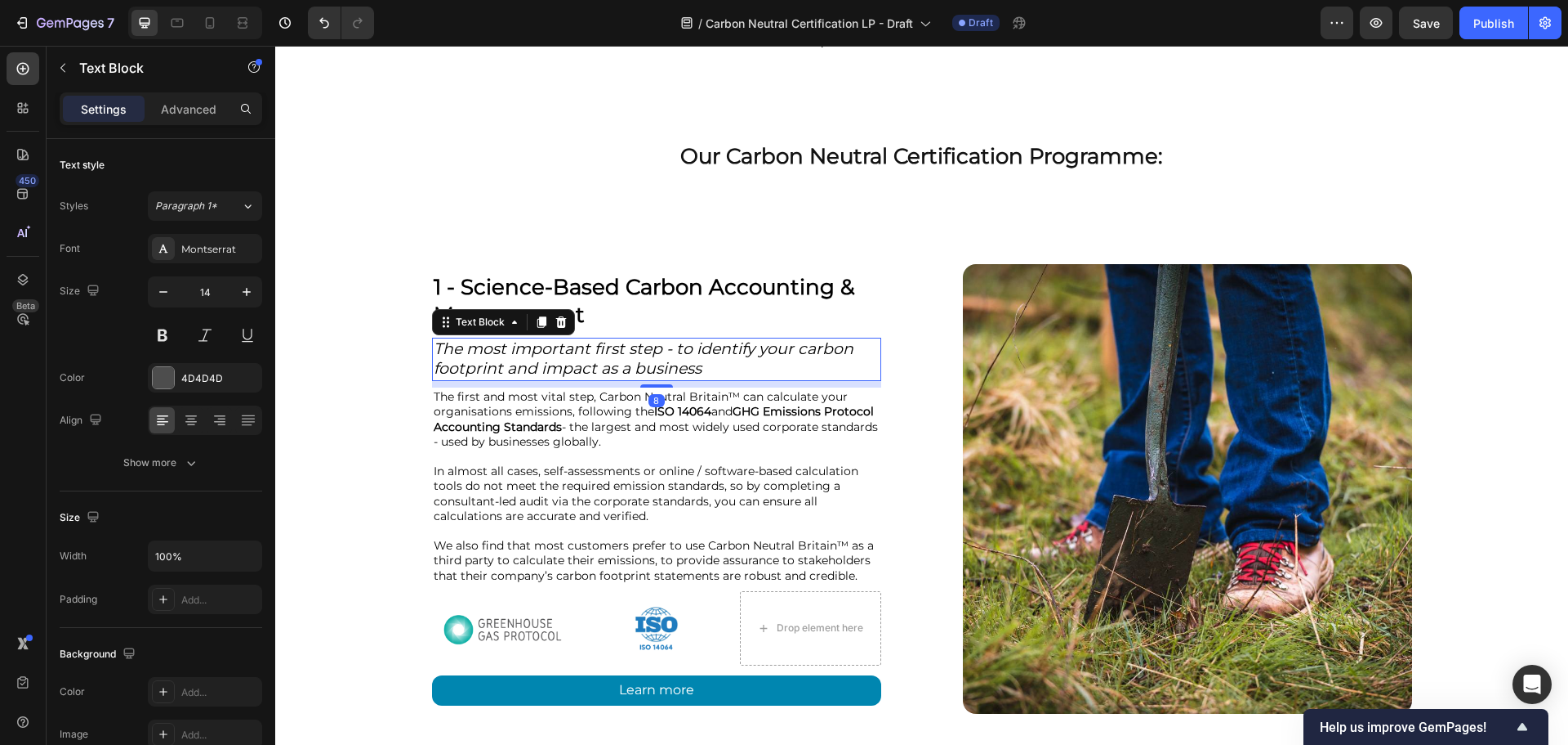
click at [664, 348] on span "The most important first step - to identify your carbon footprint and impact as…" at bounding box center [643, 359] width 420 height 40
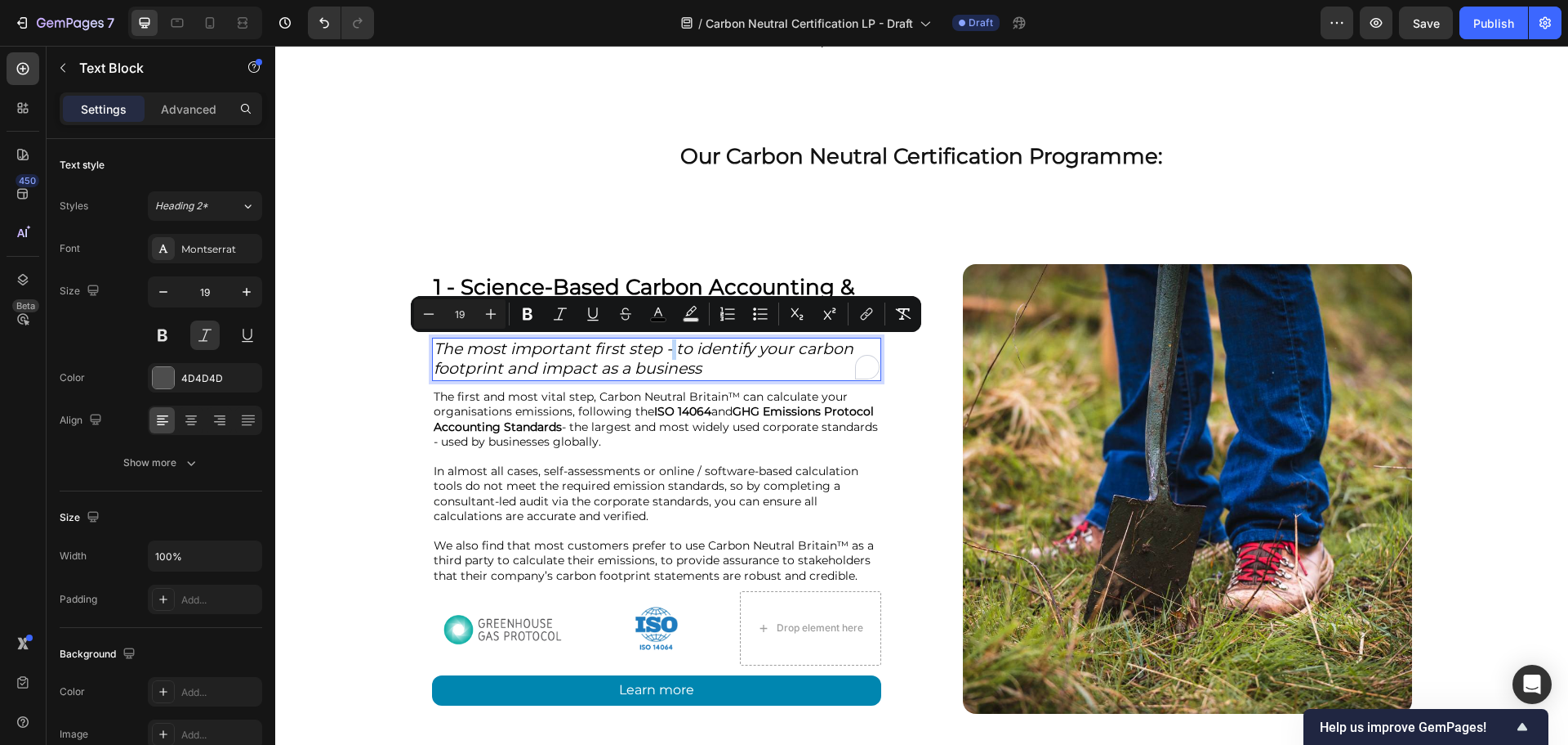
click at [656, 348] on span "The most important first step - to identify your carbon footprint and impact as…" at bounding box center [643, 359] width 420 height 40
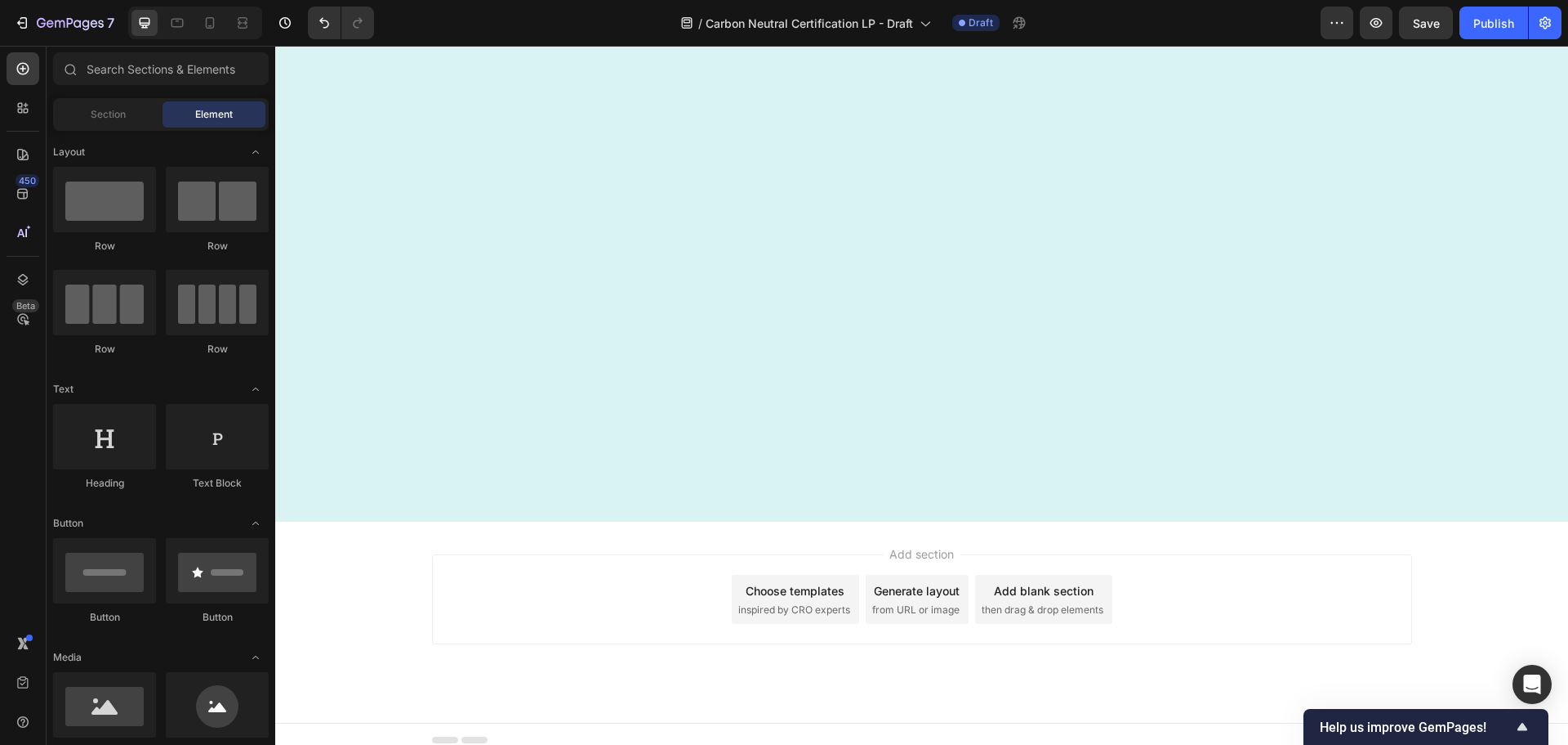
scroll to position [0, 0]
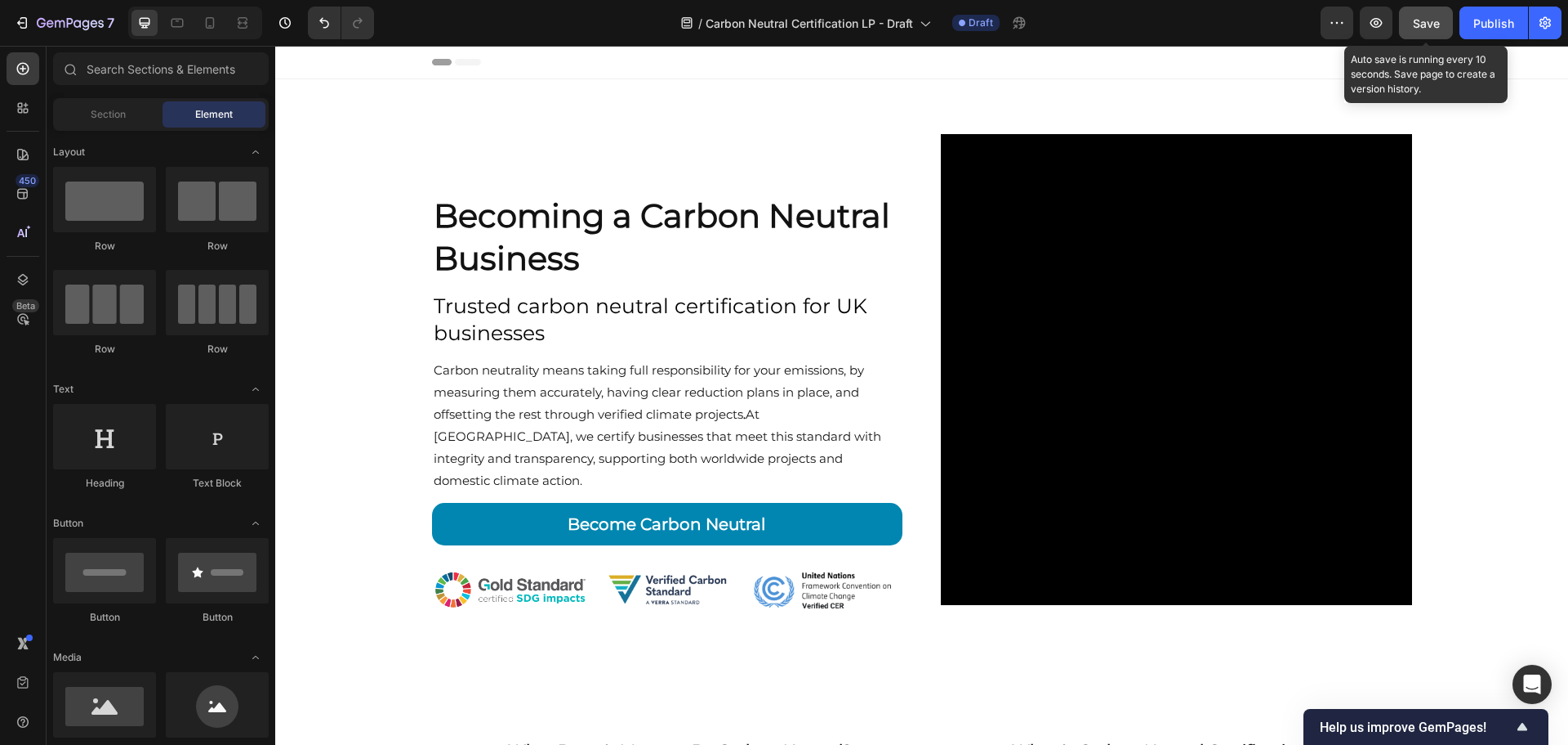
click at [1422, 10] on button "Save" at bounding box center [1426, 23] width 54 height 33
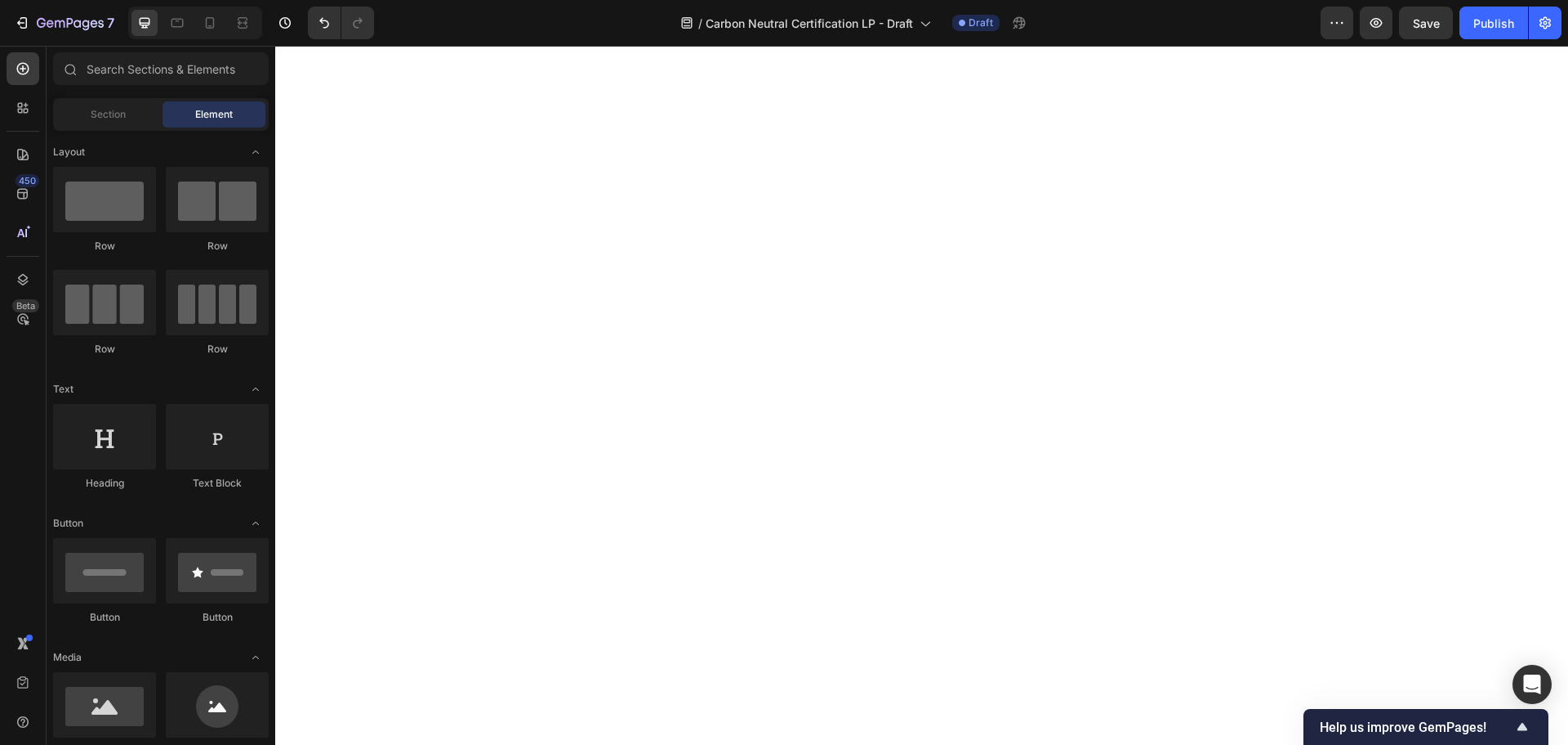
scroll to position [4128, 0]
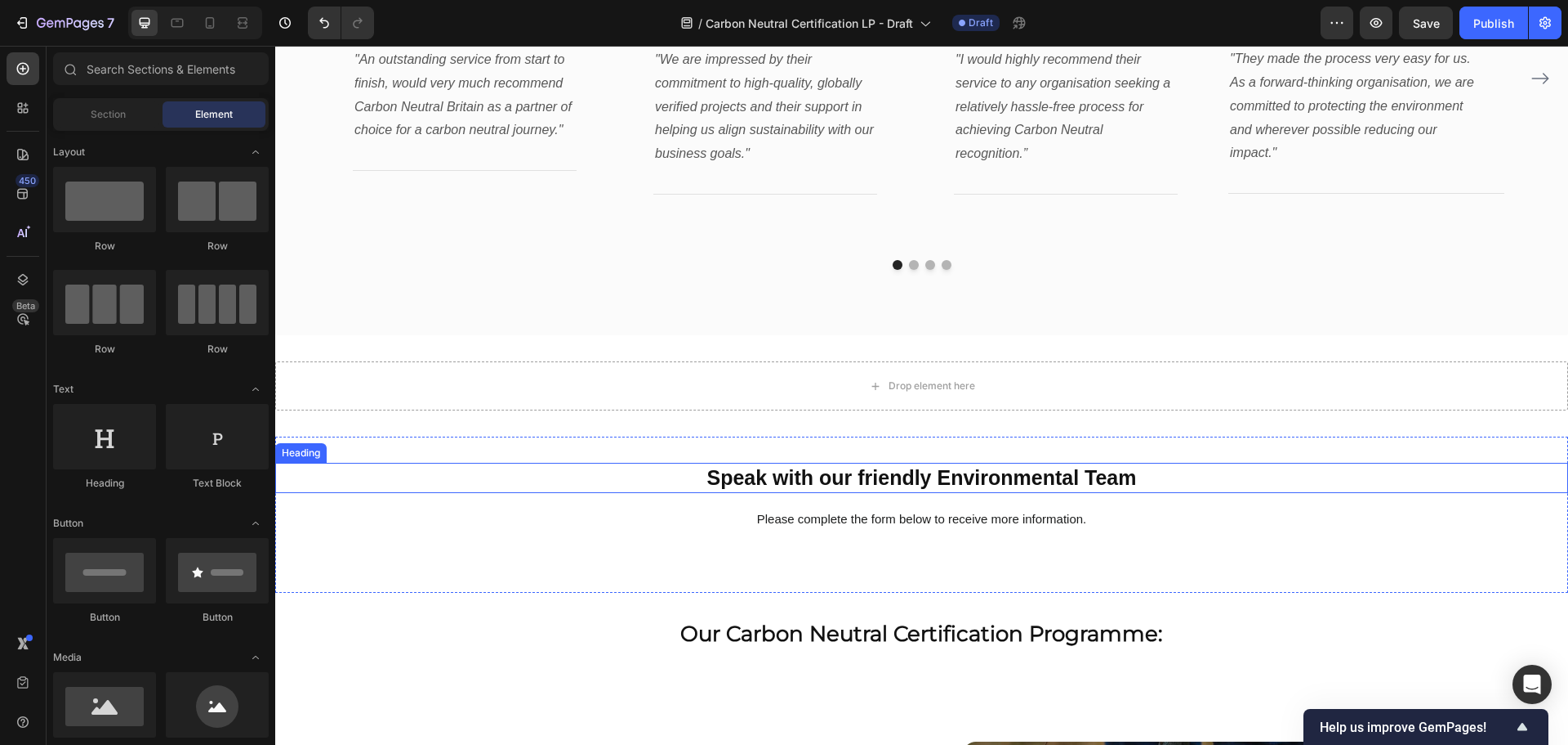
click at [1050, 480] on strong "Speak with our friendly Environmental Team" at bounding box center [921, 477] width 430 height 23
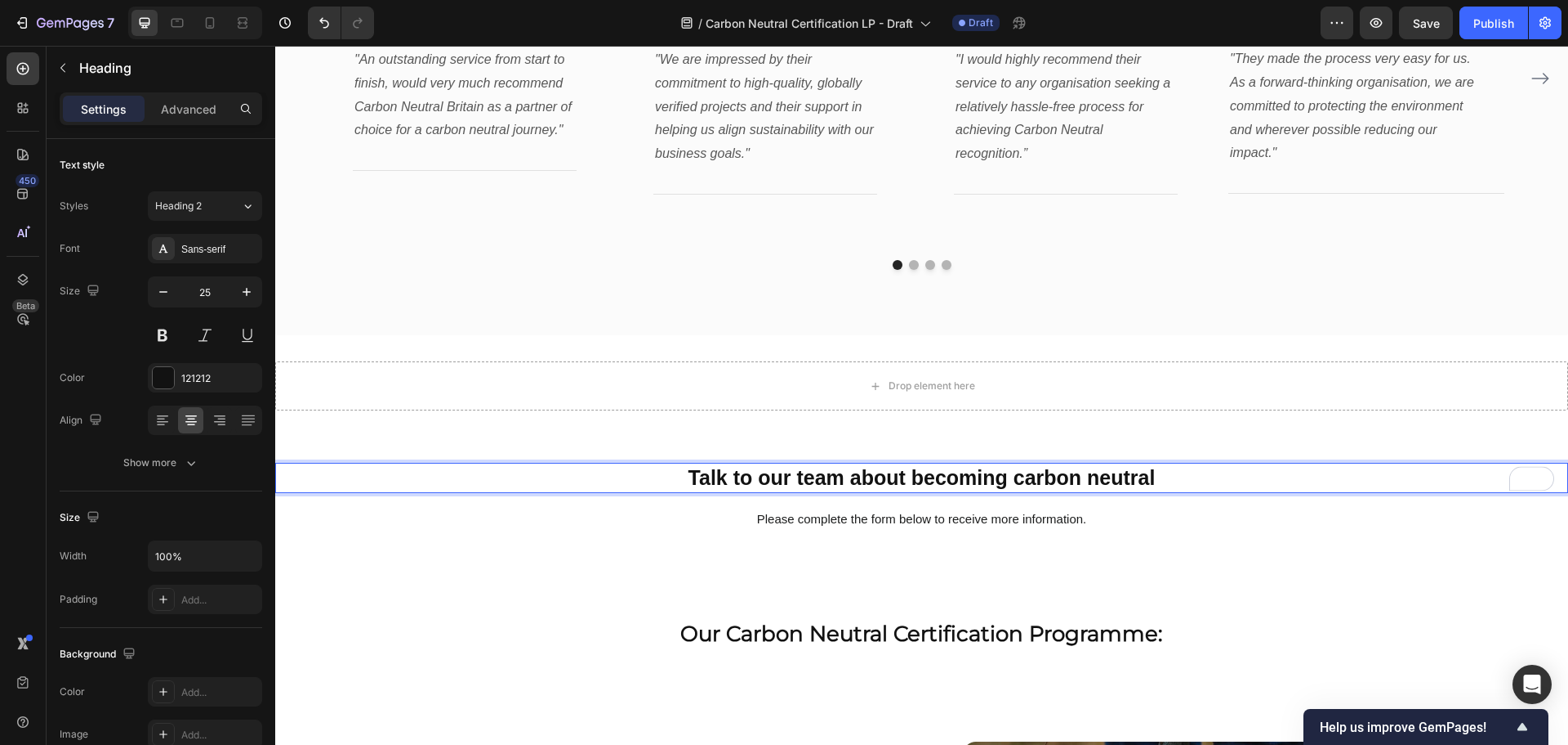
click at [1181, 468] on p "Talk to our team about becoming carbon neutral" at bounding box center [922, 478] width 1290 height 27
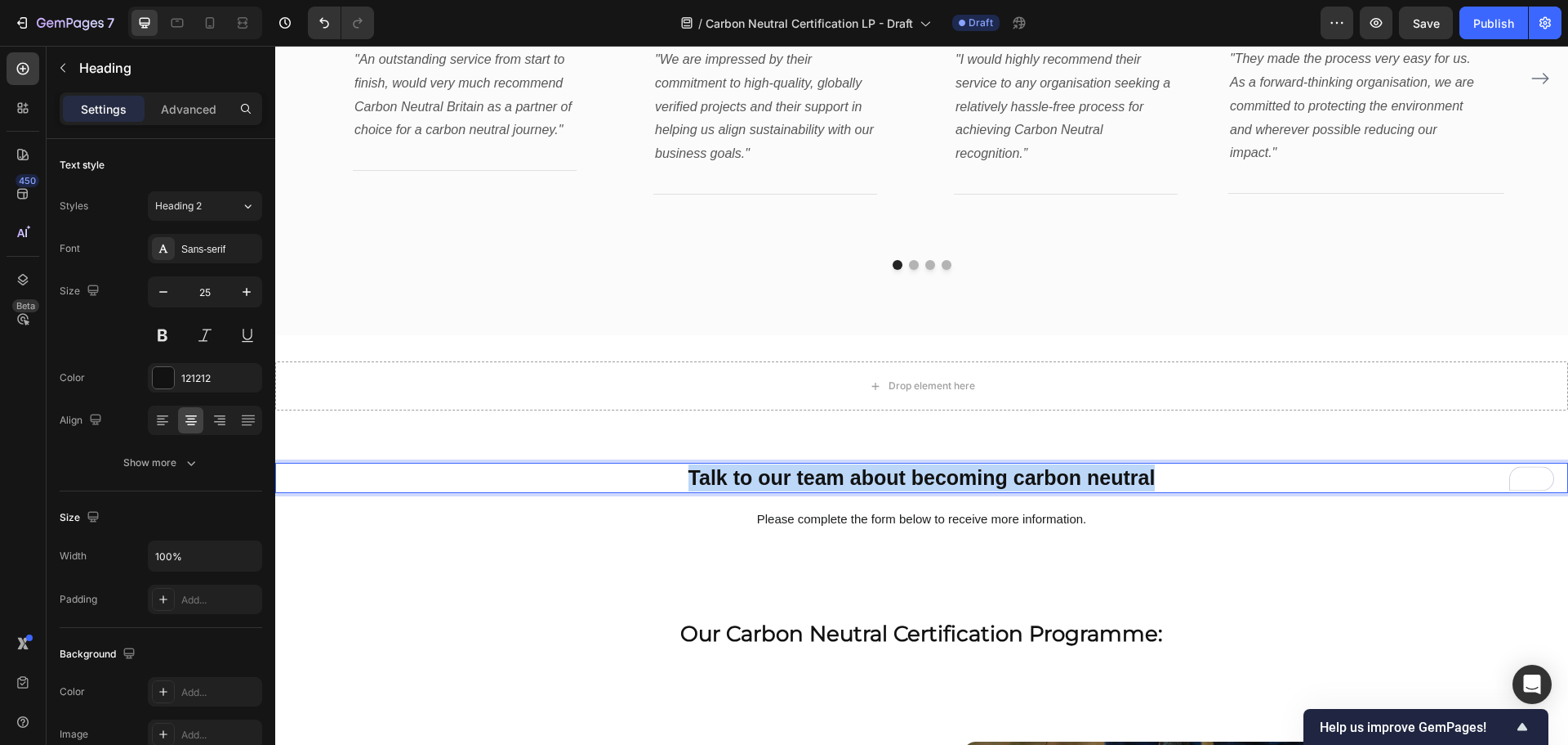
click at [1181, 468] on p "Talk to our team about becoming carbon neutral" at bounding box center [922, 478] width 1290 height 27
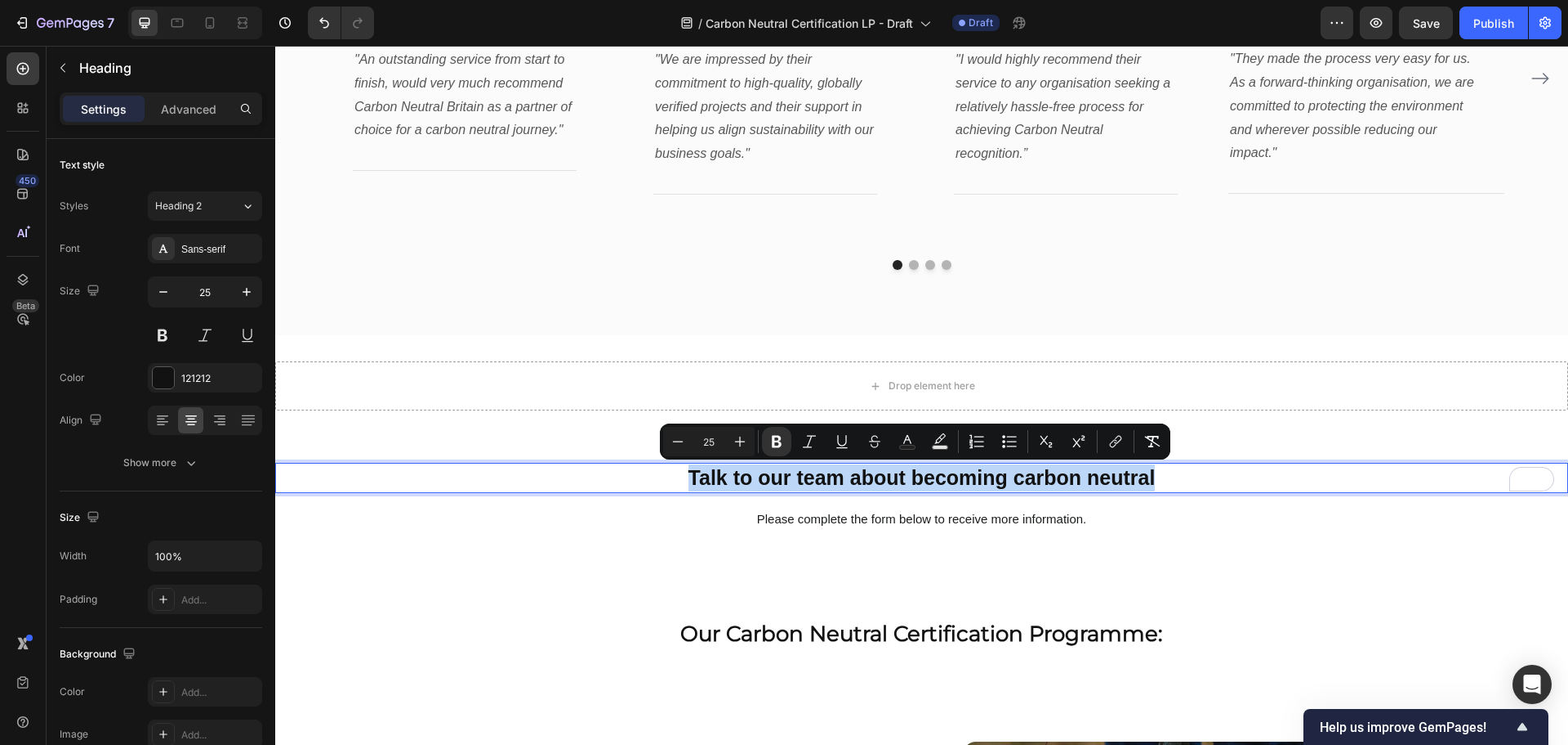
copy strong "Talk to our team about becoming carbon neutral"
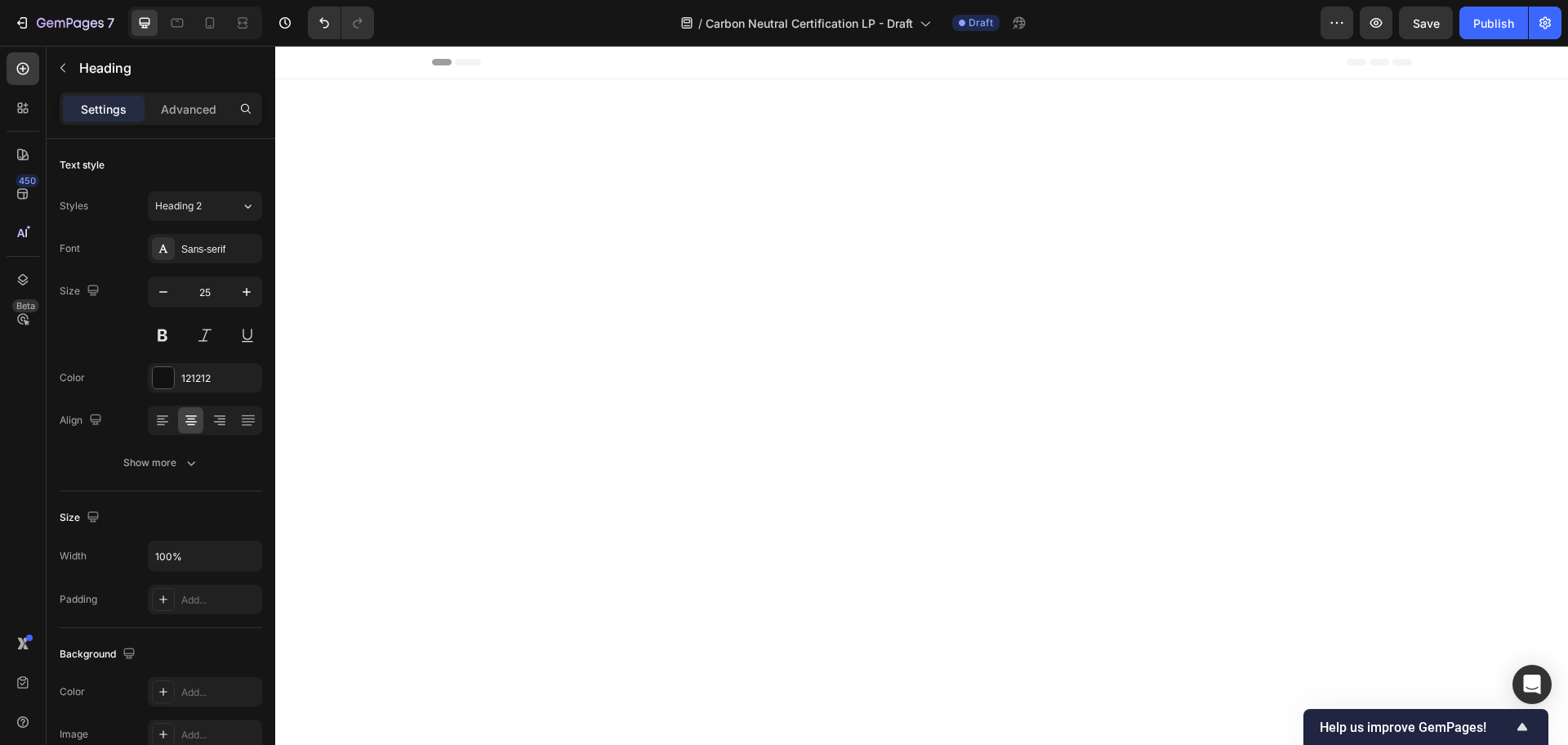
scroll to position [4128, 0]
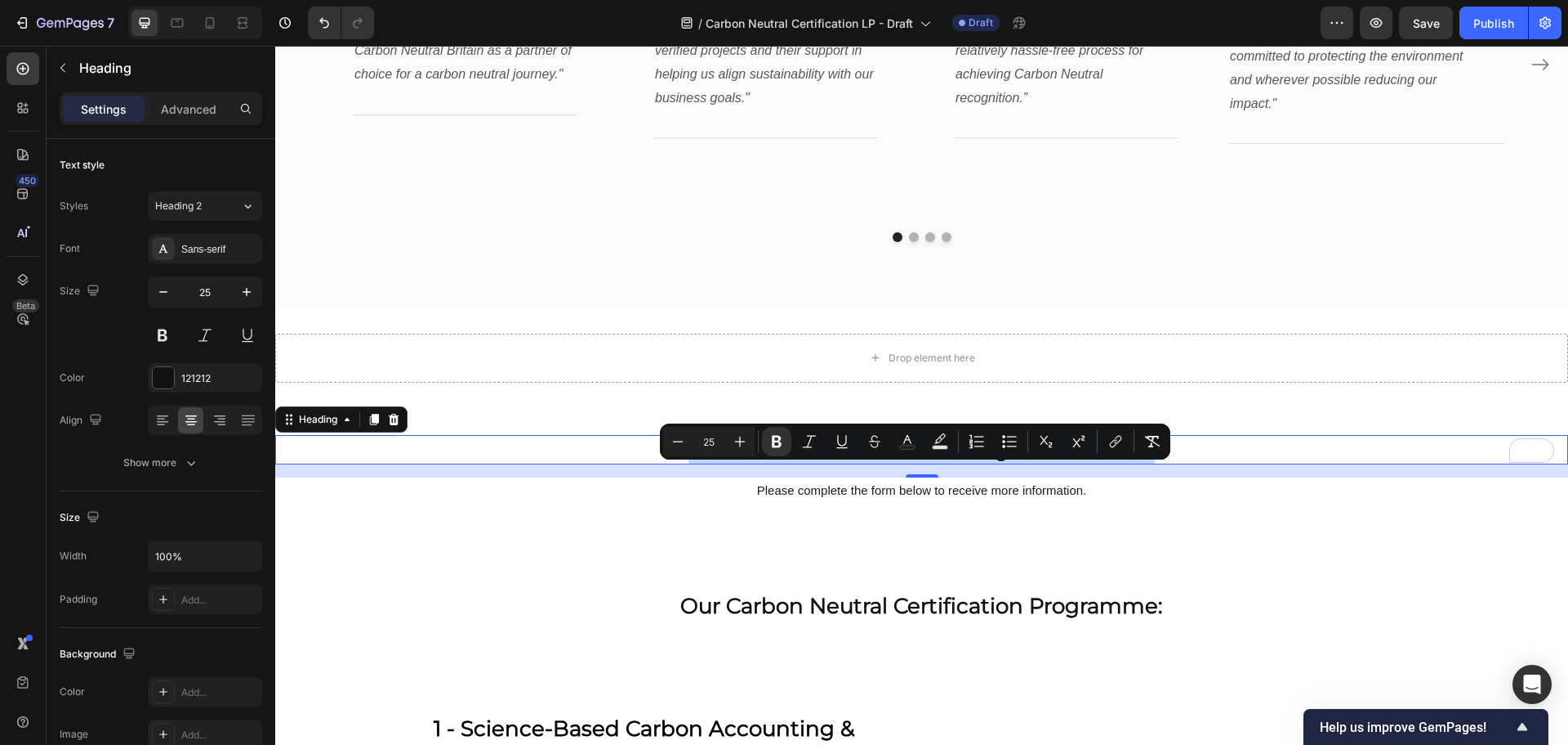
click at [851, 461] on strong "Talk to our team about becoming carbon neutral" at bounding box center [922, 450] width 467 height 23
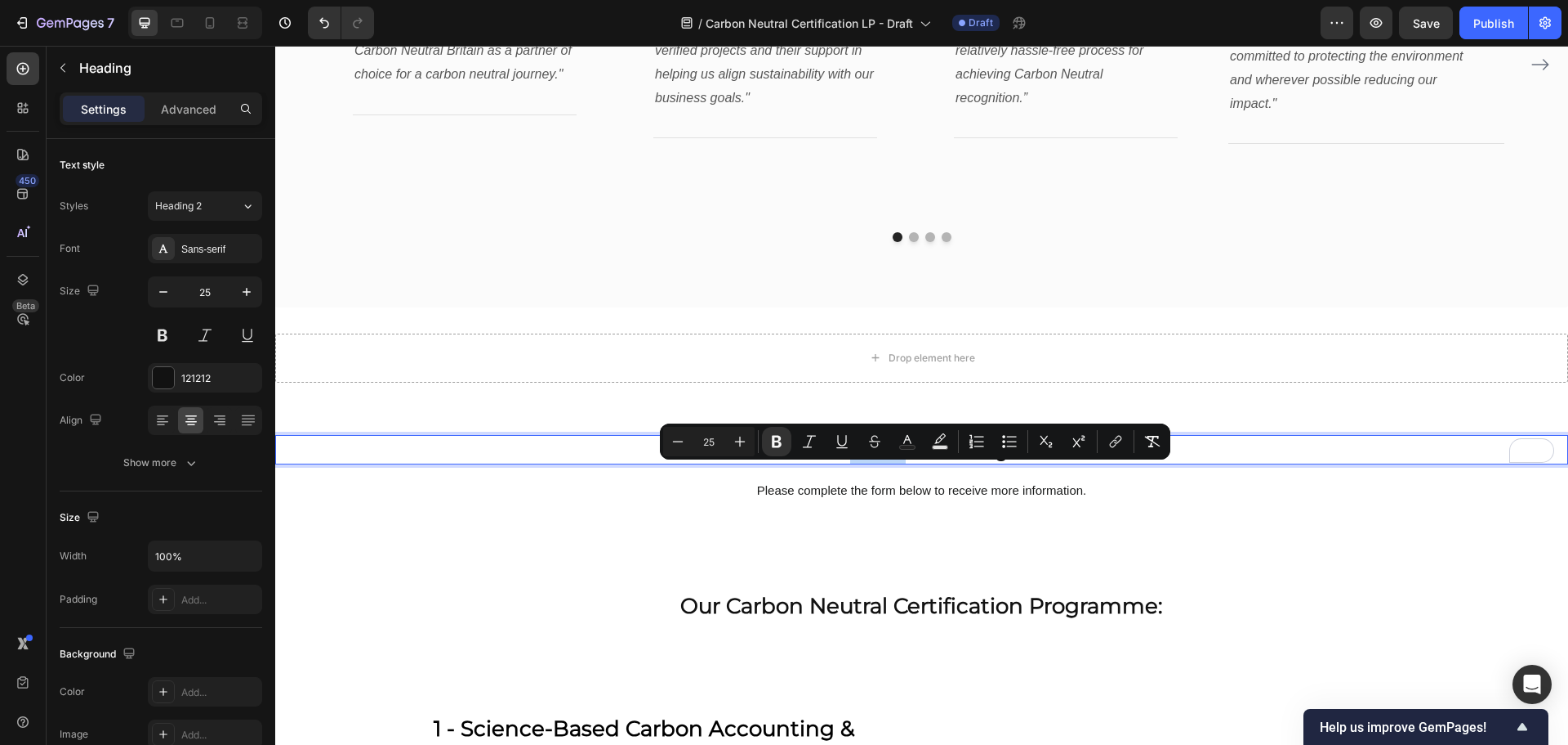
click at [851, 461] on strong "Talk to our team about becoming carbon neutral" at bounding box center [922, 450] width 467 height 23
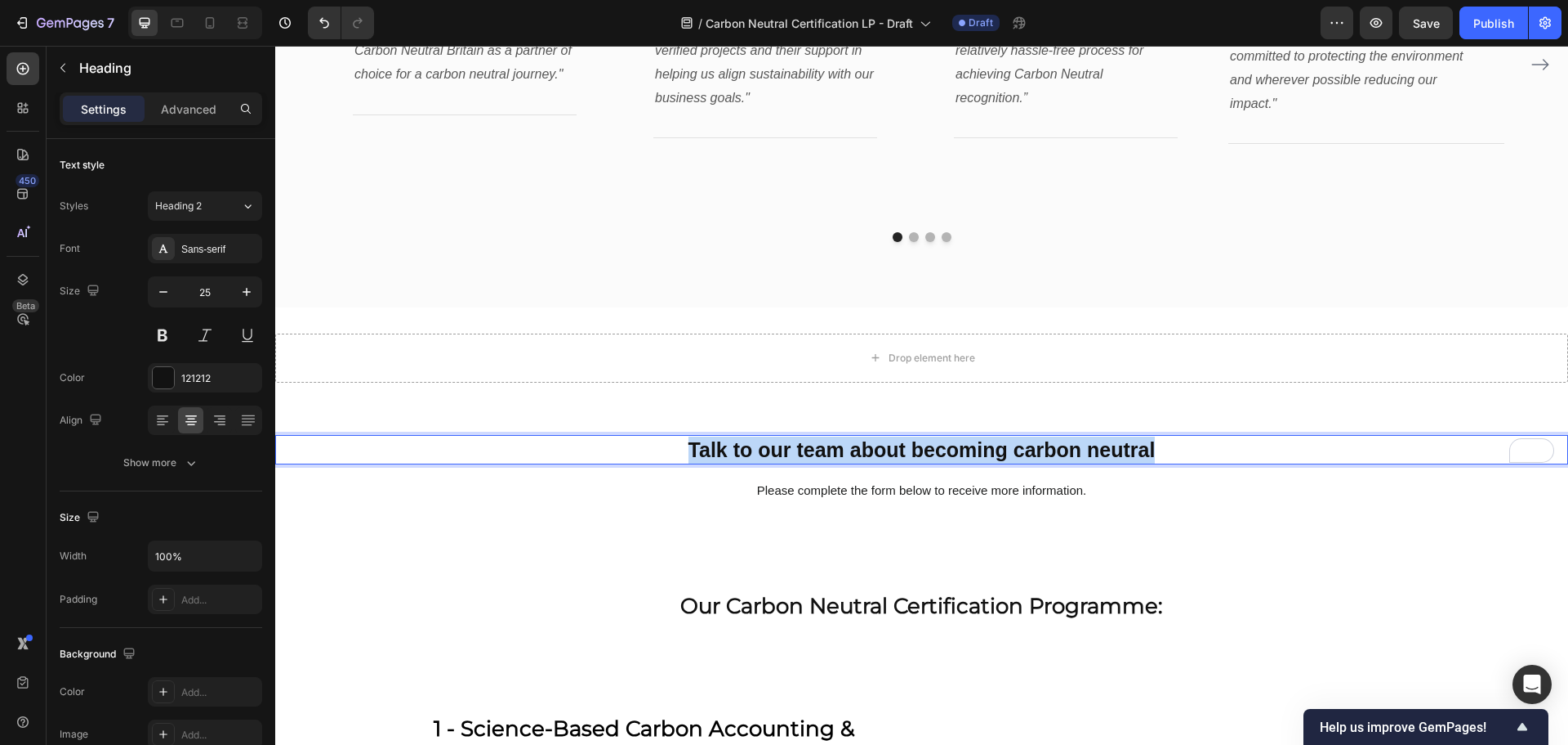
click at [851, 461] on strong "Talk to our team about becoming carbon neutral" at bounding box center [922, 450] width 467 height 23
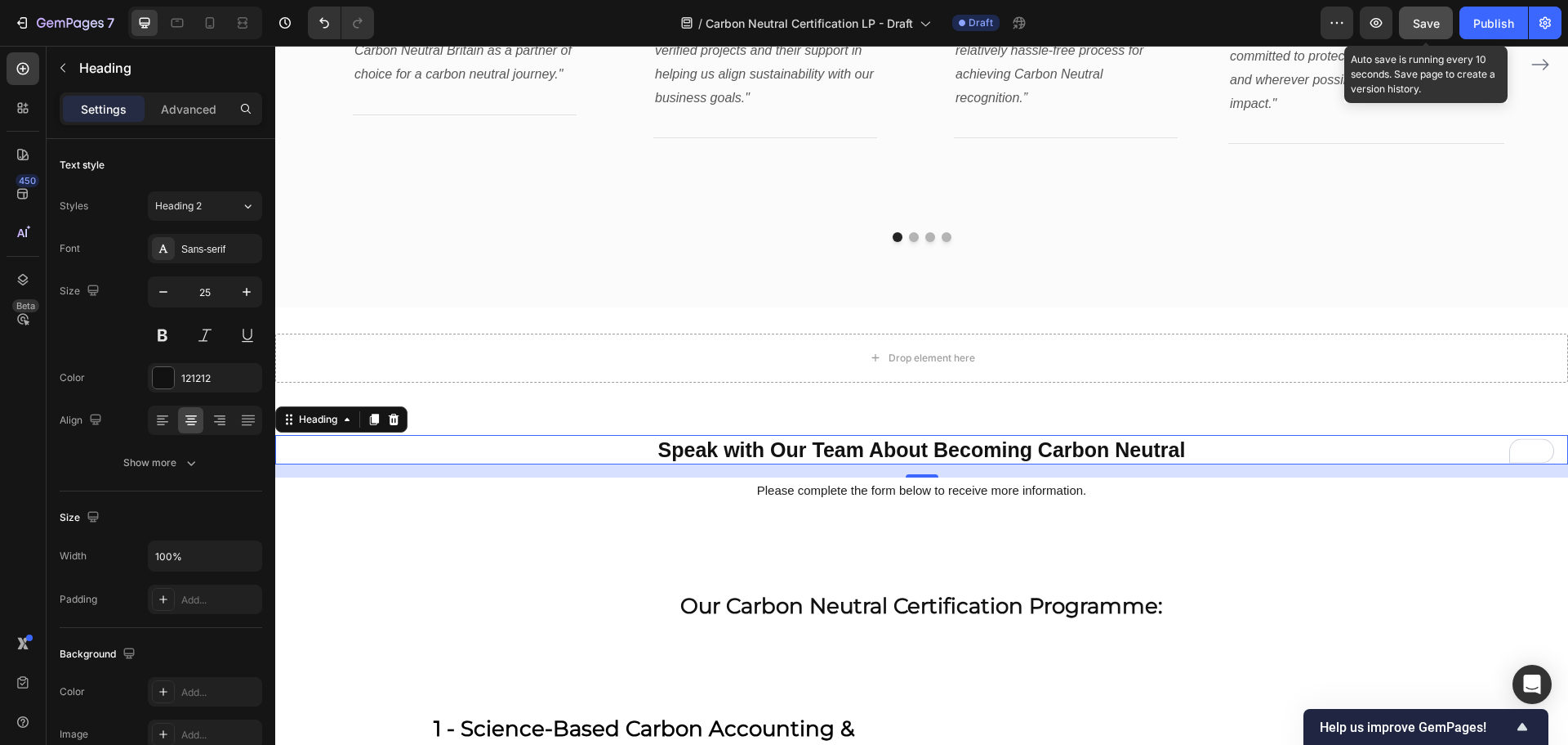
click at [1430, 29] on span "Save" at bounding box center [1426, 23] width 27 height 14
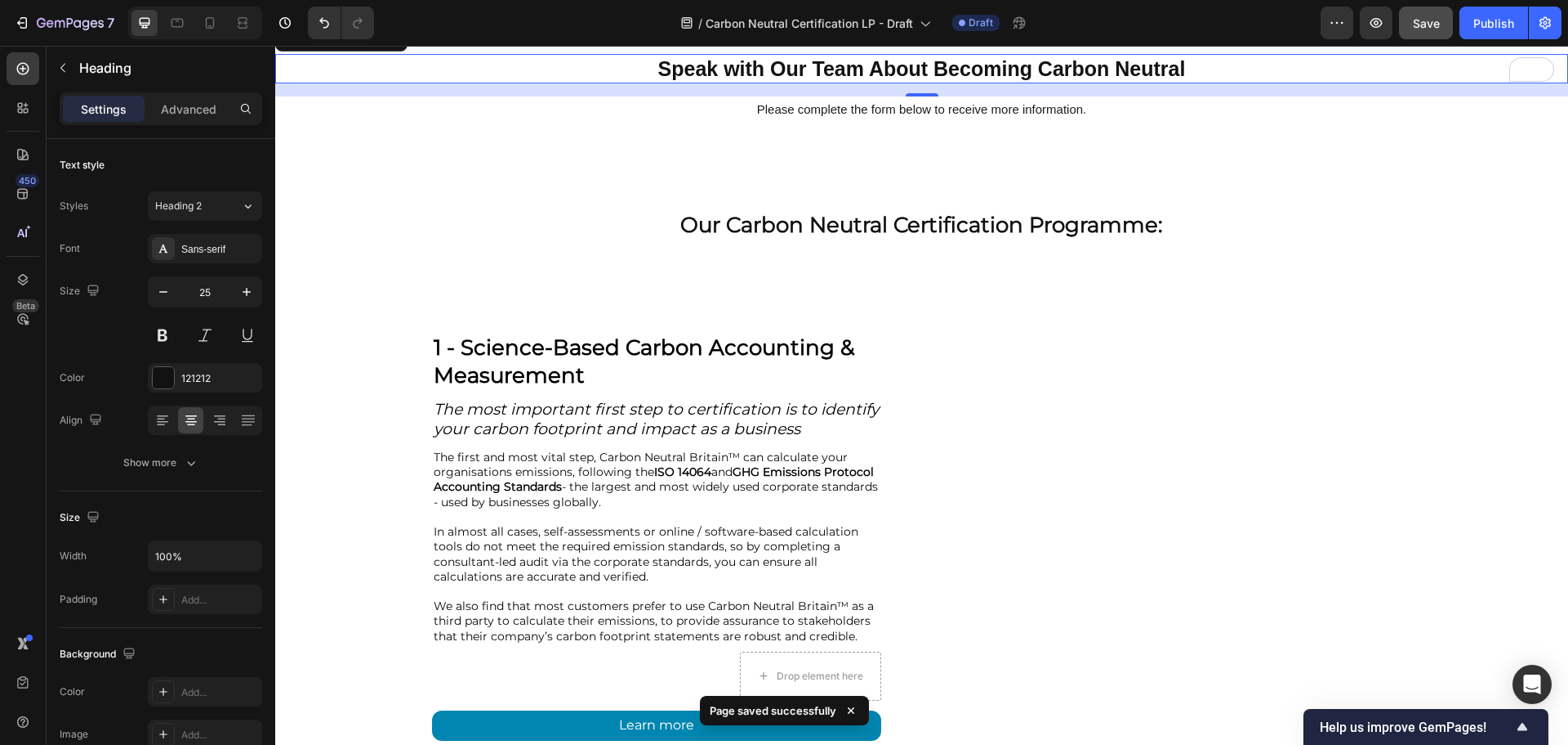
scroll to position [4619, 0]
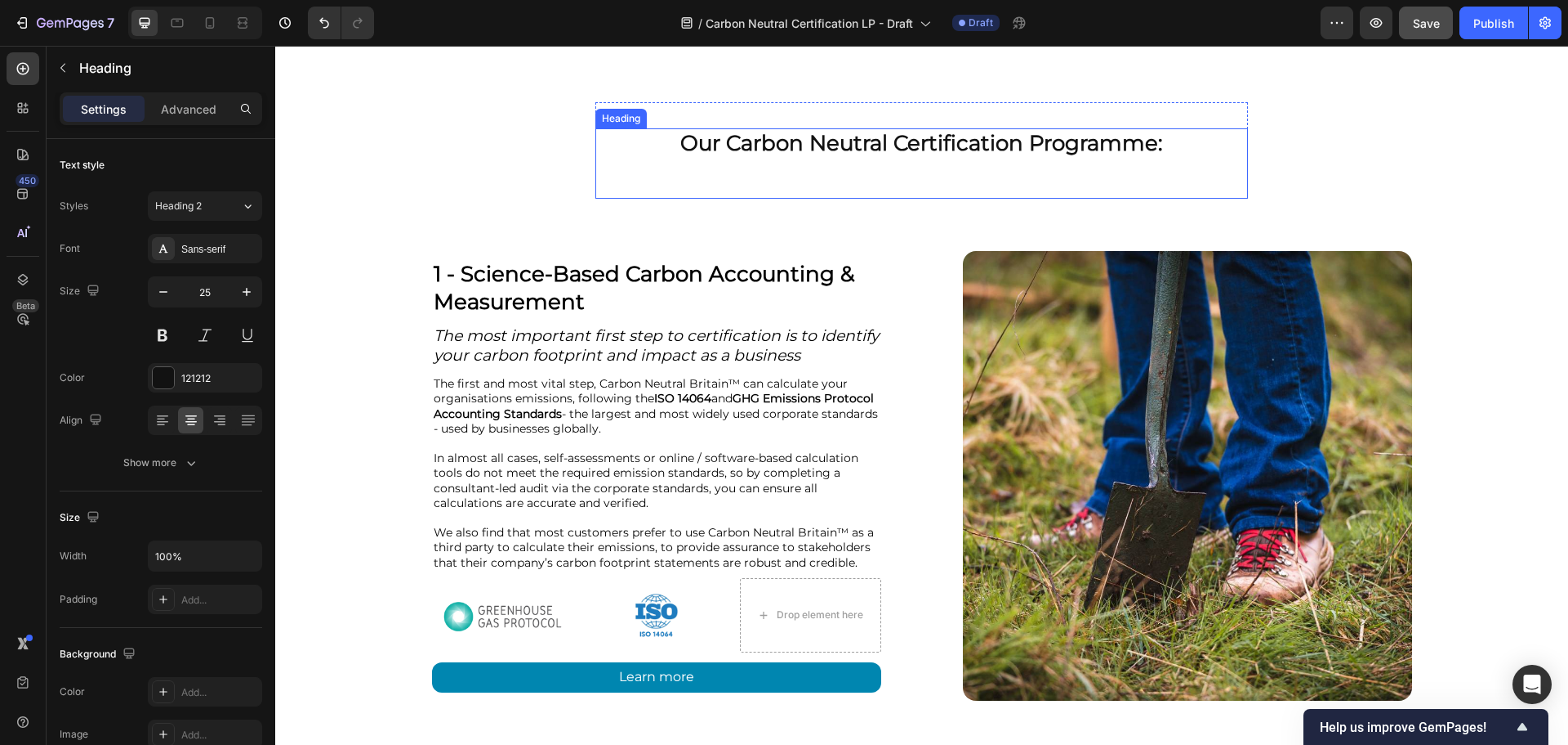
click at [1075, 141] on h2 "Our Carbon Neutral Certification Programme:" at bounding box center [920, 143] width 651 height 31
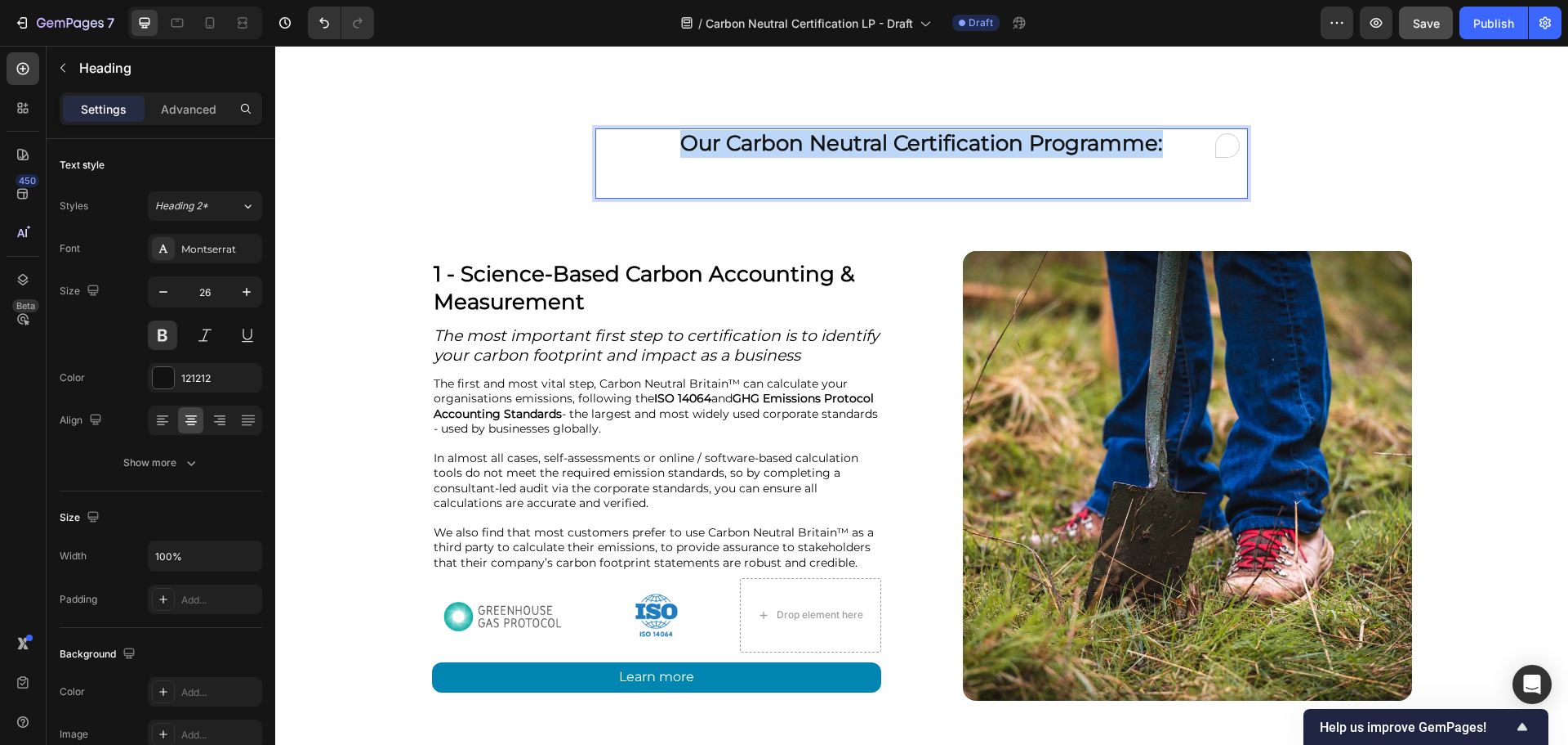
click at [1075, 141] on p "Our Carbon Neutral Certification Programme:" at bounding box center [921, 144] width 649 height 28
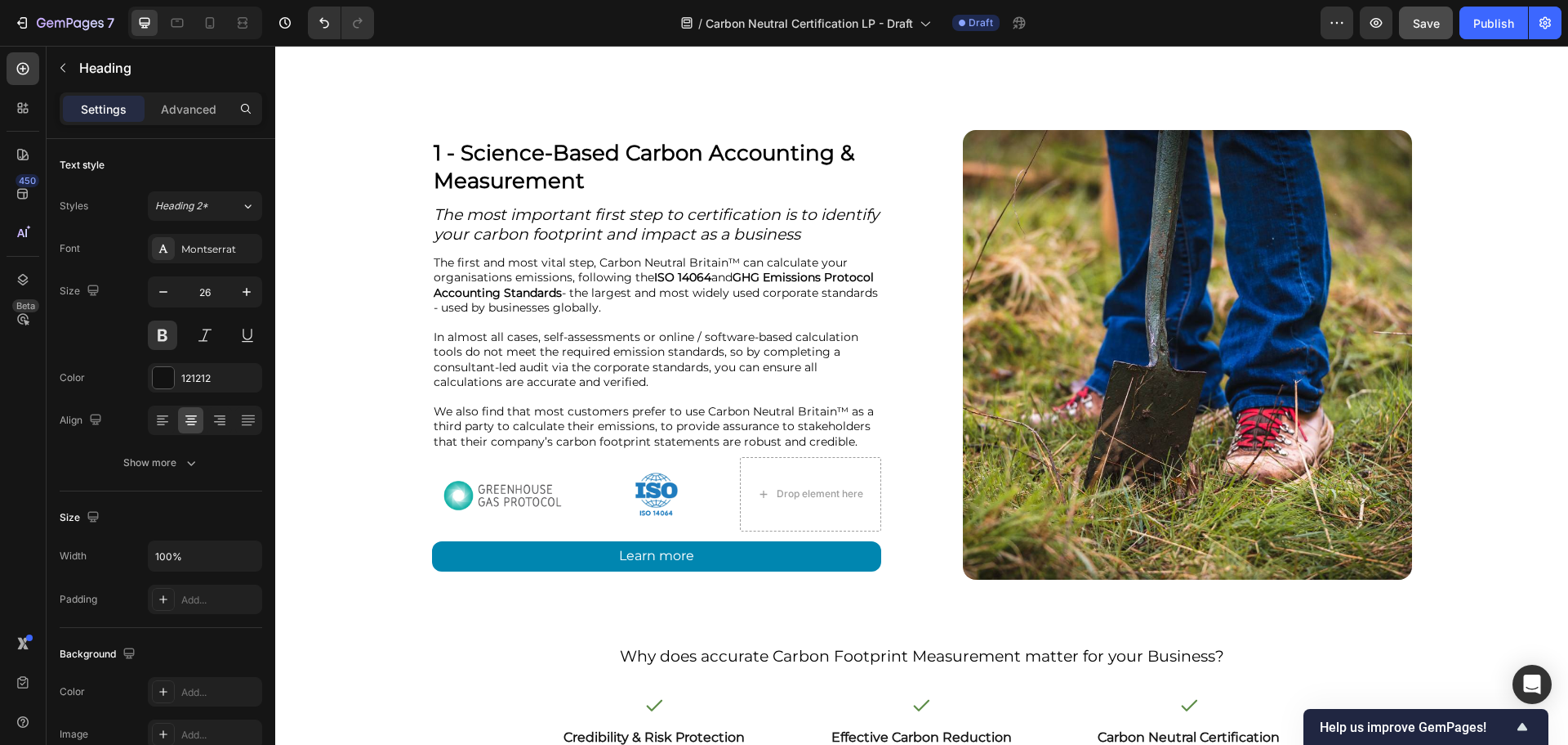
scroll to position [4588, 0]
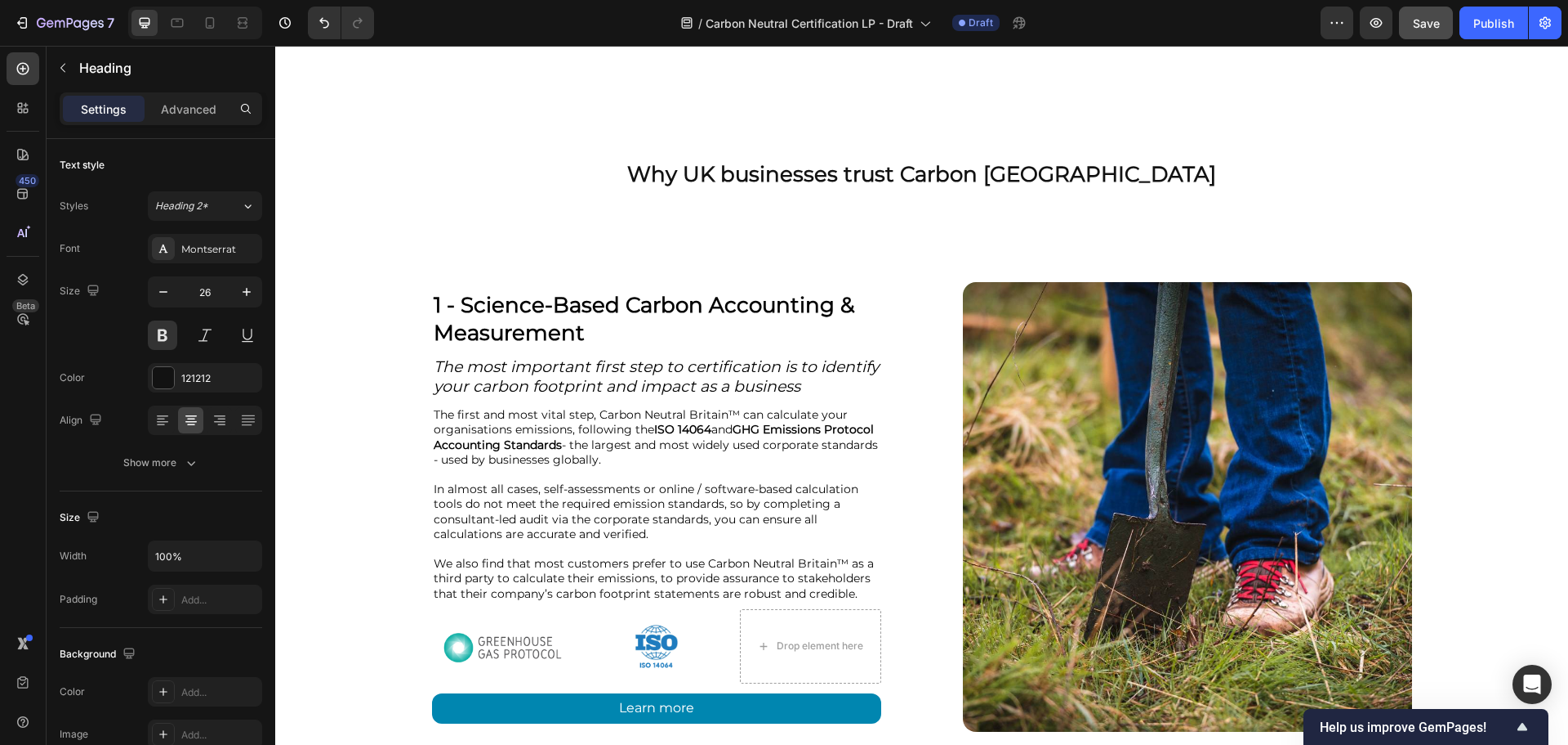
click at [1075, 190] on h2 "Why UK businesses trust Carbon [GEOGRAPHIC_DATA]" at bounding box center [920, 174] width 651 height 31
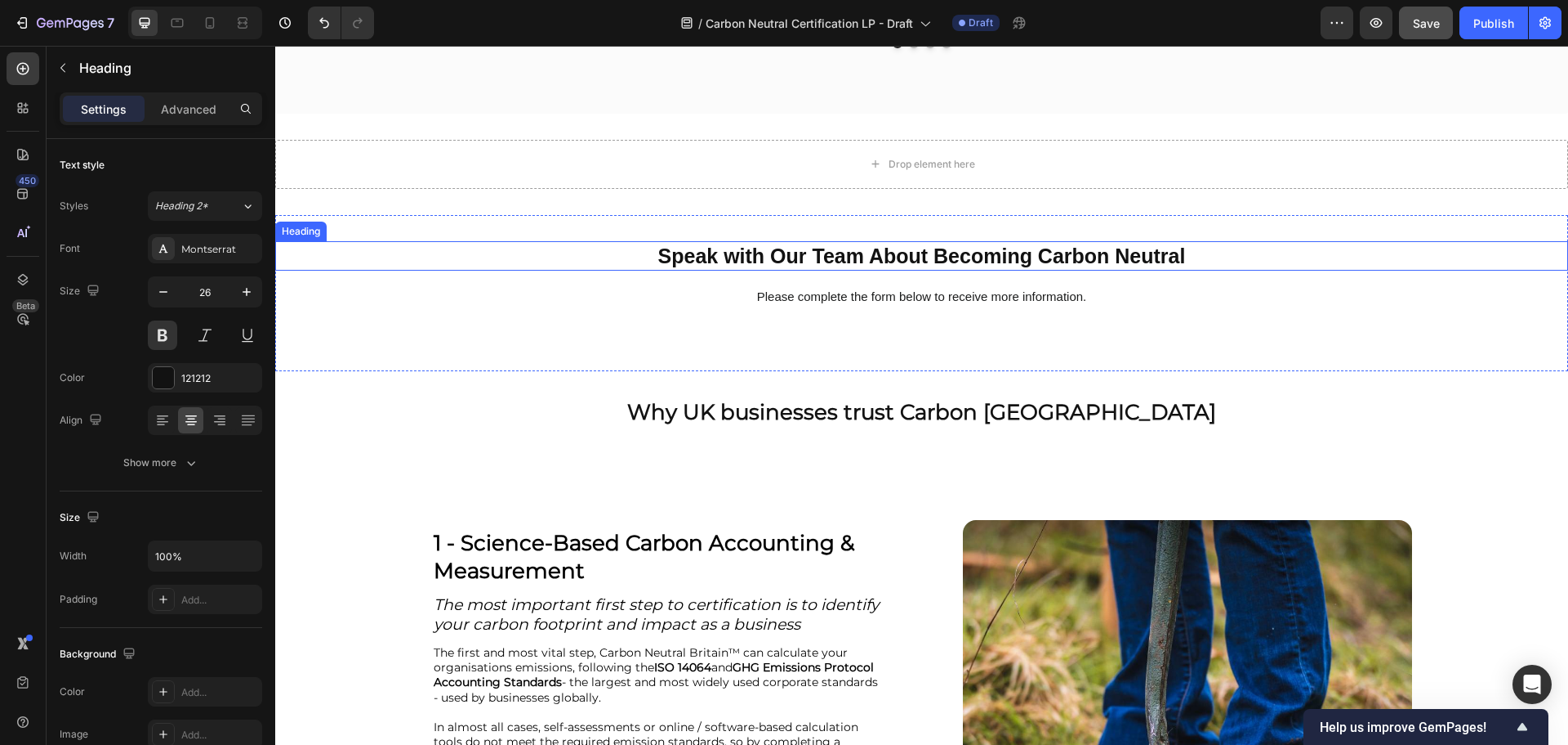
scroll to position [4357, 0]
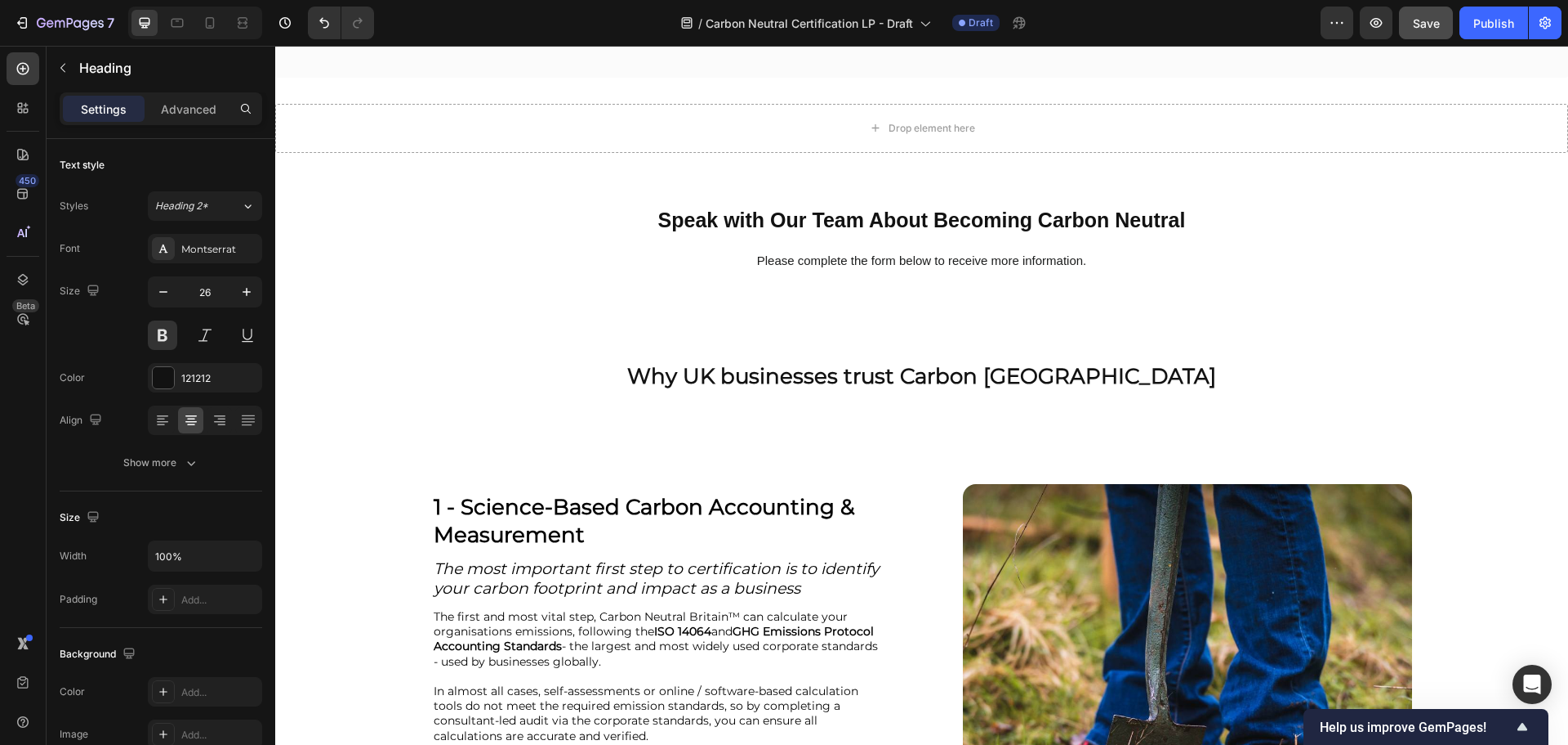
click at [799, 392] on h2 "Why UK businesses trust Carbon [GEOGRAPHIC_DATA]" at bounding box center [920, 376] width 651 height 31
click at [1168, 390] on p "Why UK businesses trust Carbon [GEOGRAPHIC_DATA]" at bounding box center [921, 377] width 649 height 28
click at [1083, 390] on p "Why UK businesses trust Carbon [GEOGRAPHIC_DATA]™" at bounding box center [921, 377] width 649 height 28
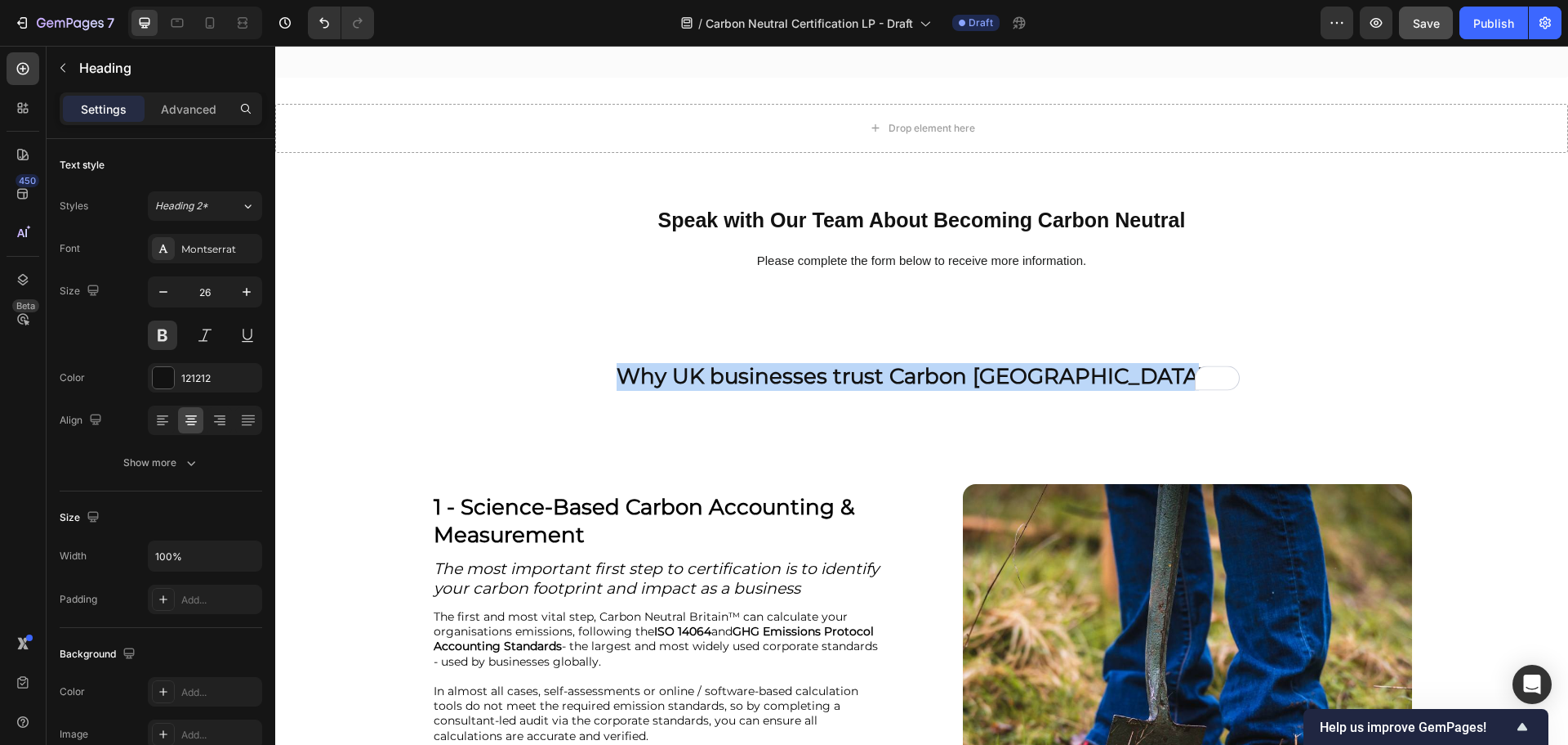
click at [1083, 390] on p "Why UK businesses trust Carbon [GEOGRAPHIC_DATA]™" at bounding box center [921, 377] width 649 height 28
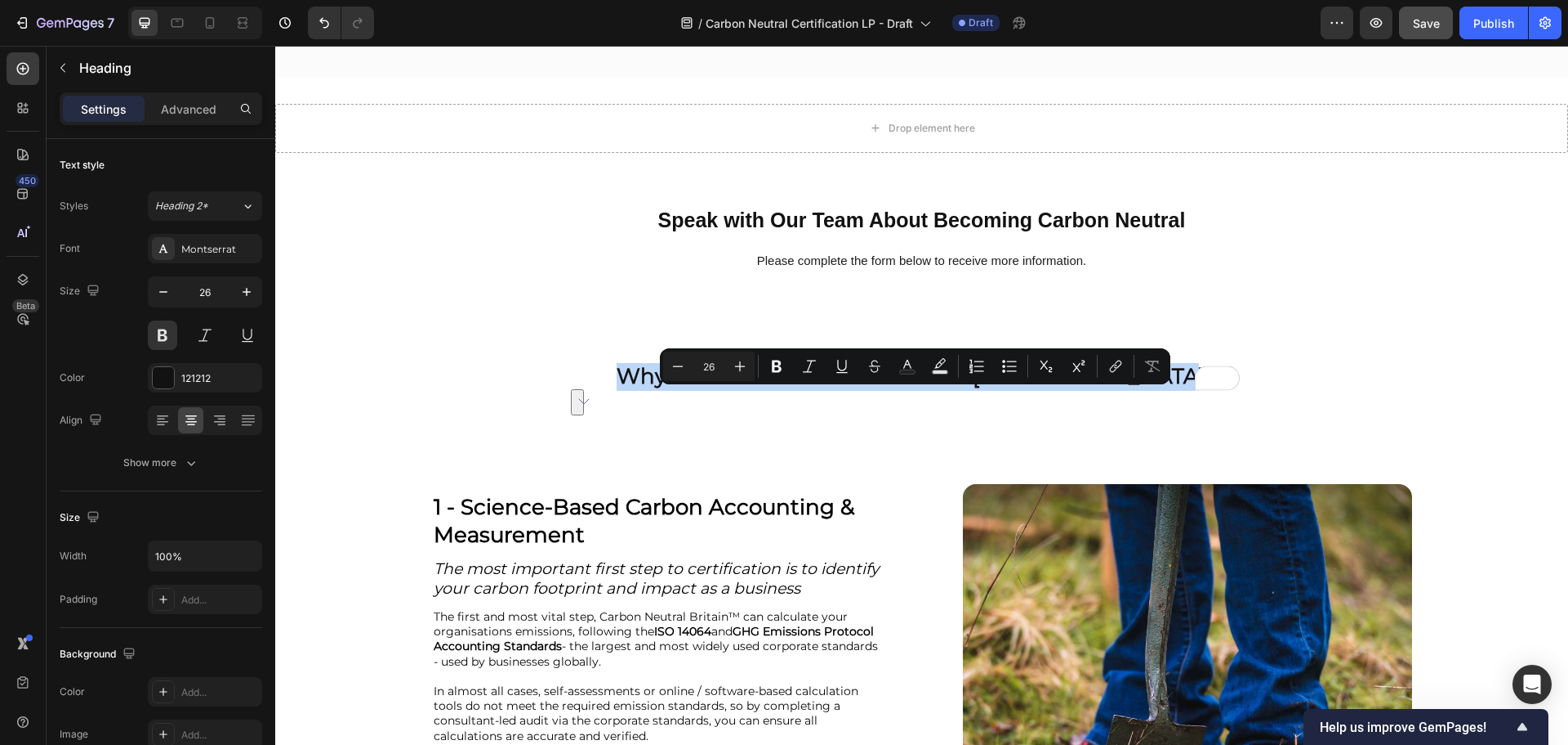
copy p "Why UK businesses trust Carbon [GEOGRAPHIC_DATA]™"
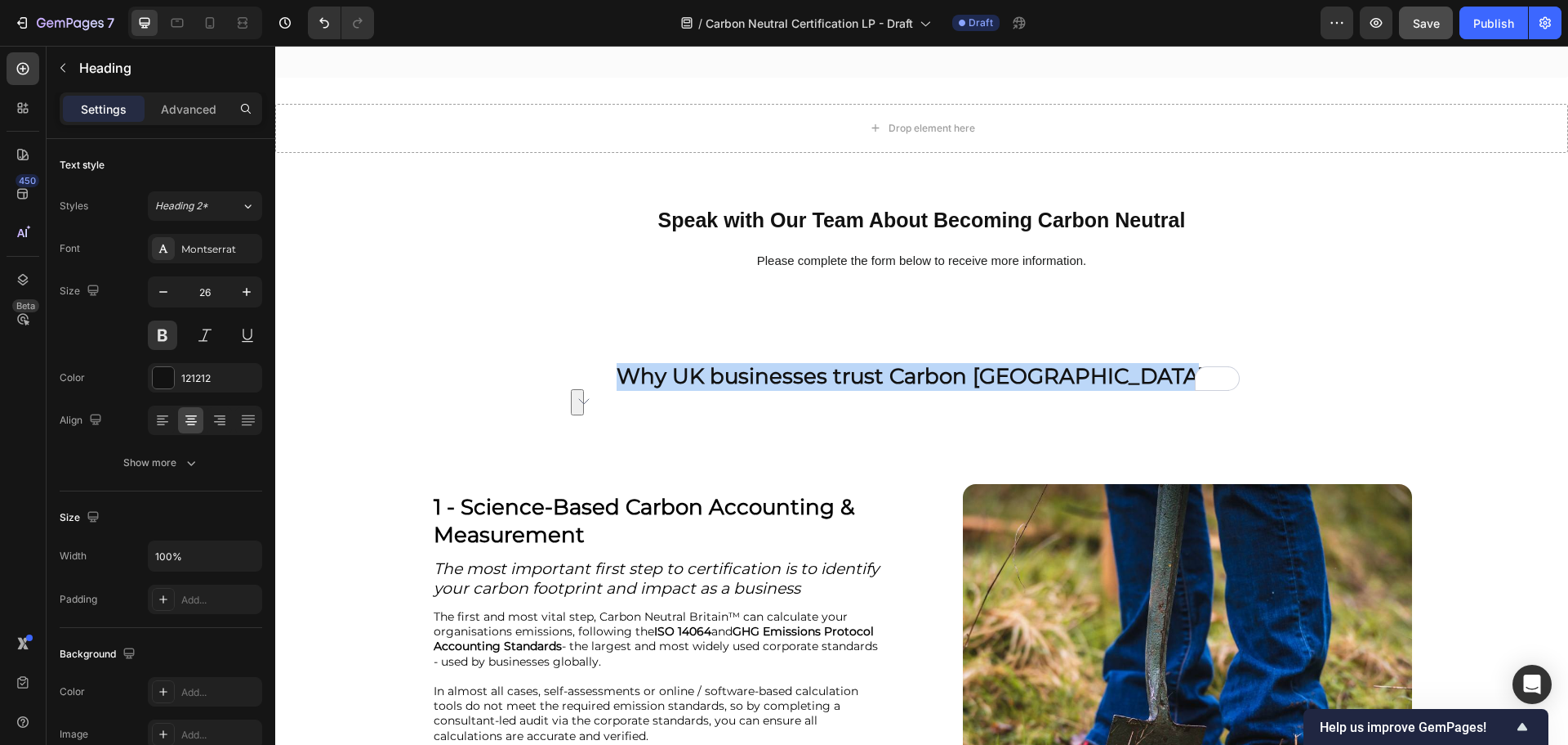
click at [896, 390] on p "Why UK businesses trust Carbon [GEOGRAPHIC_DATA]™" at bounding box center [921, 377] width 649 height 28
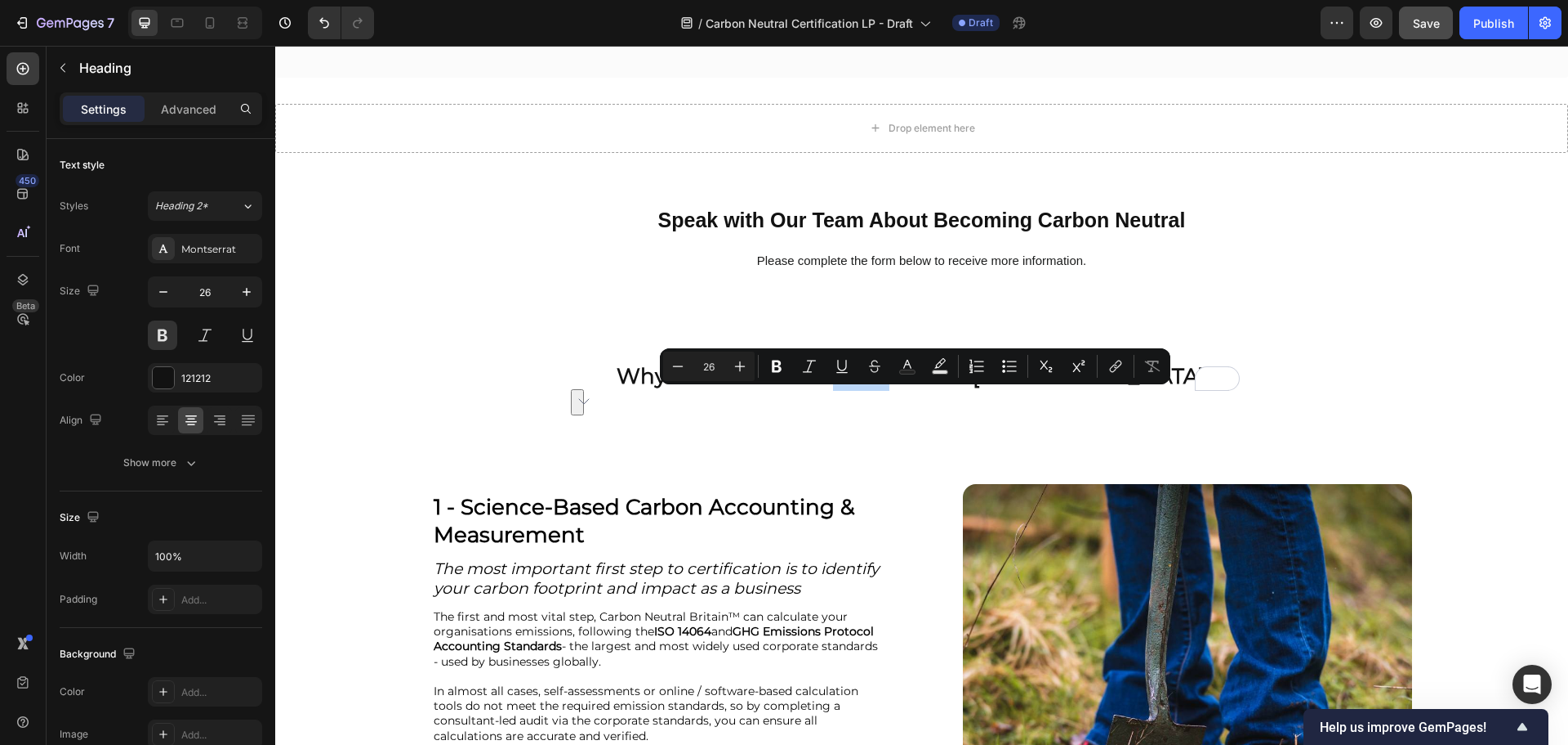
click at [896, 390] on p "Why UK businesses trust Carbon [GEOGRAPHIC_DATA]™" at bounding box center [921, 377] width 649 height 28
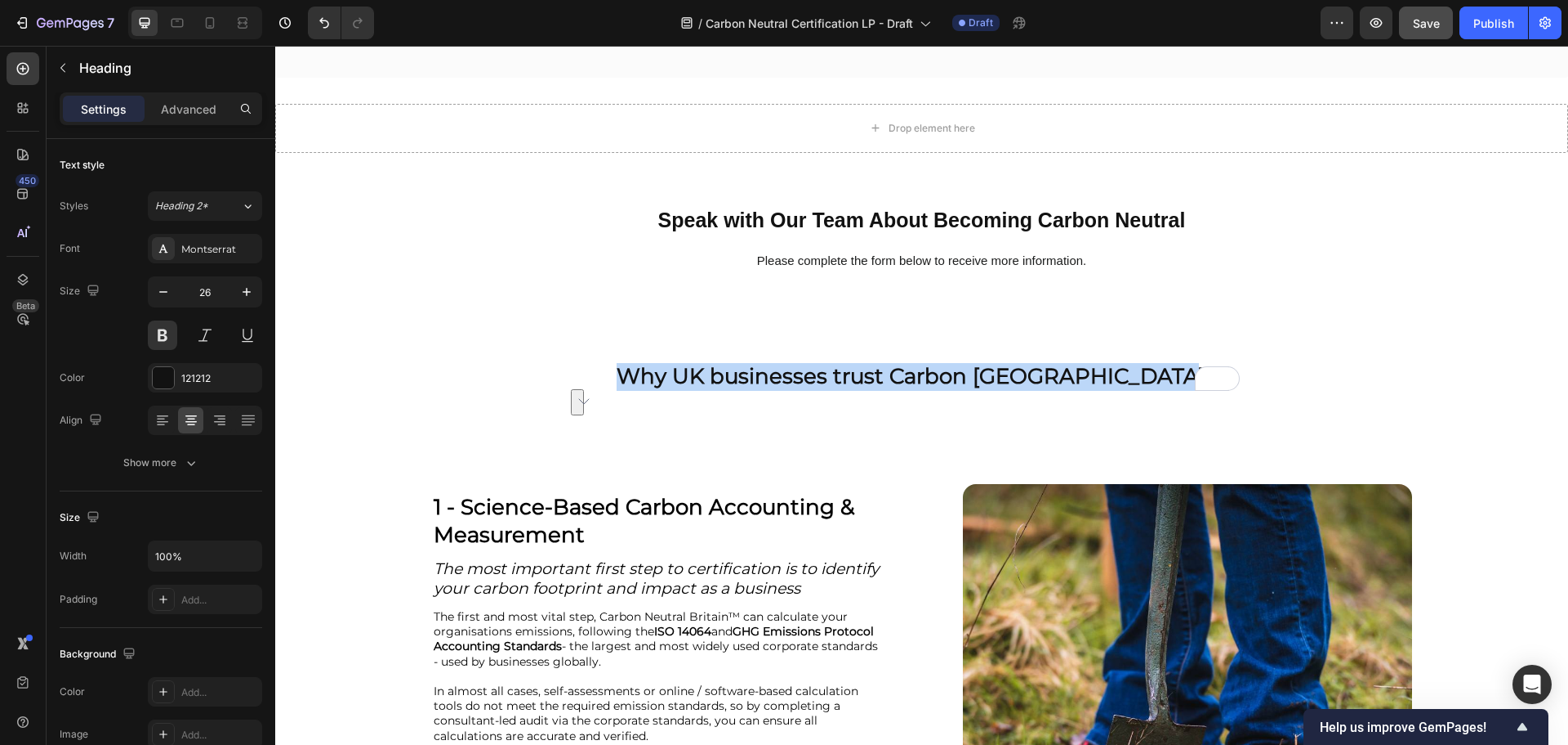
click at [896, 390] on p "Why UK businesses trust Carbon [GEOGRAPHIC_DATA]™" at bounding box center [921, 377] width 649 height 28
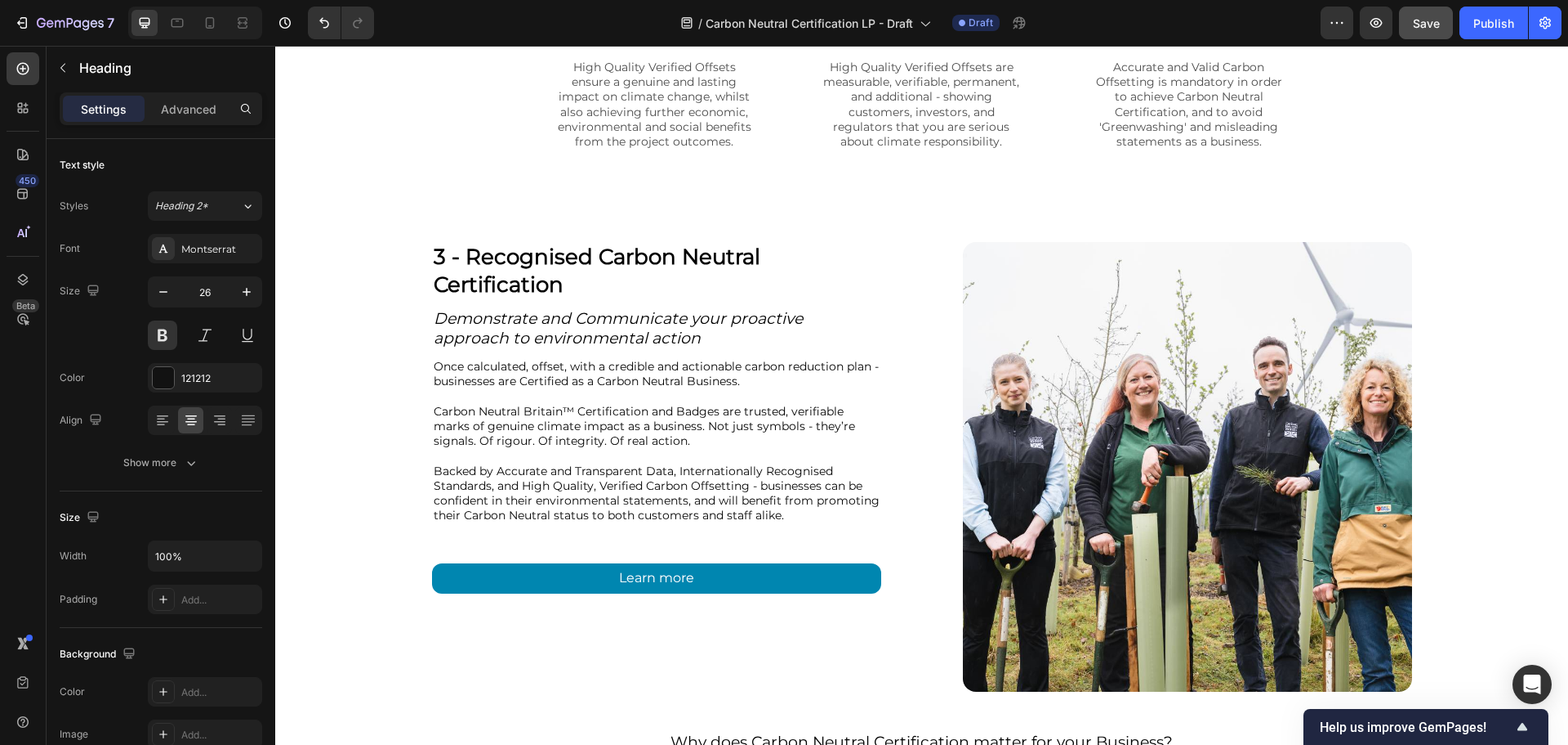
scroll to position [6237, 0]
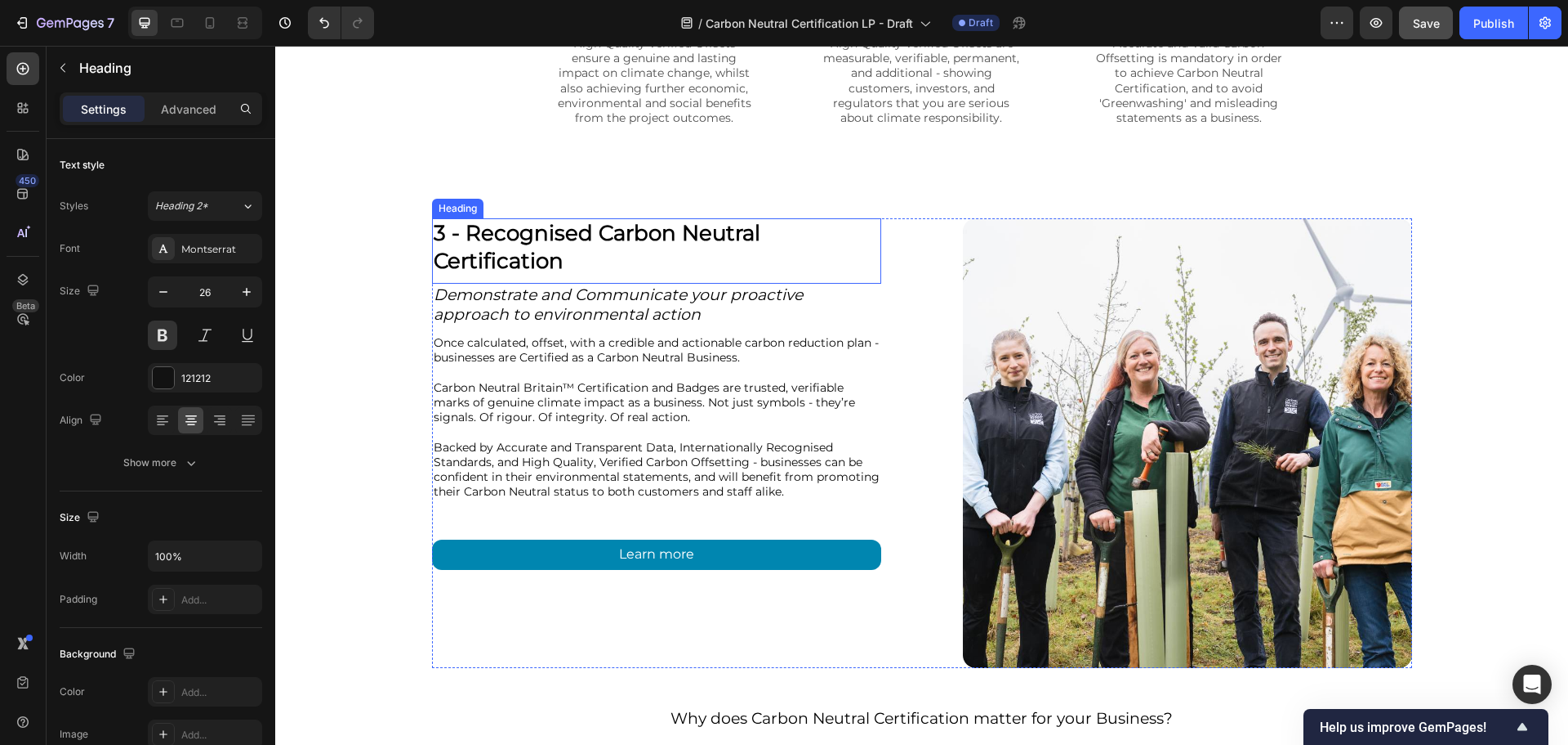
click at [695, 253] on strong "3 - Recognised Carbon Neutral Certification" at bounding box center [597, 246] width 327 height 54
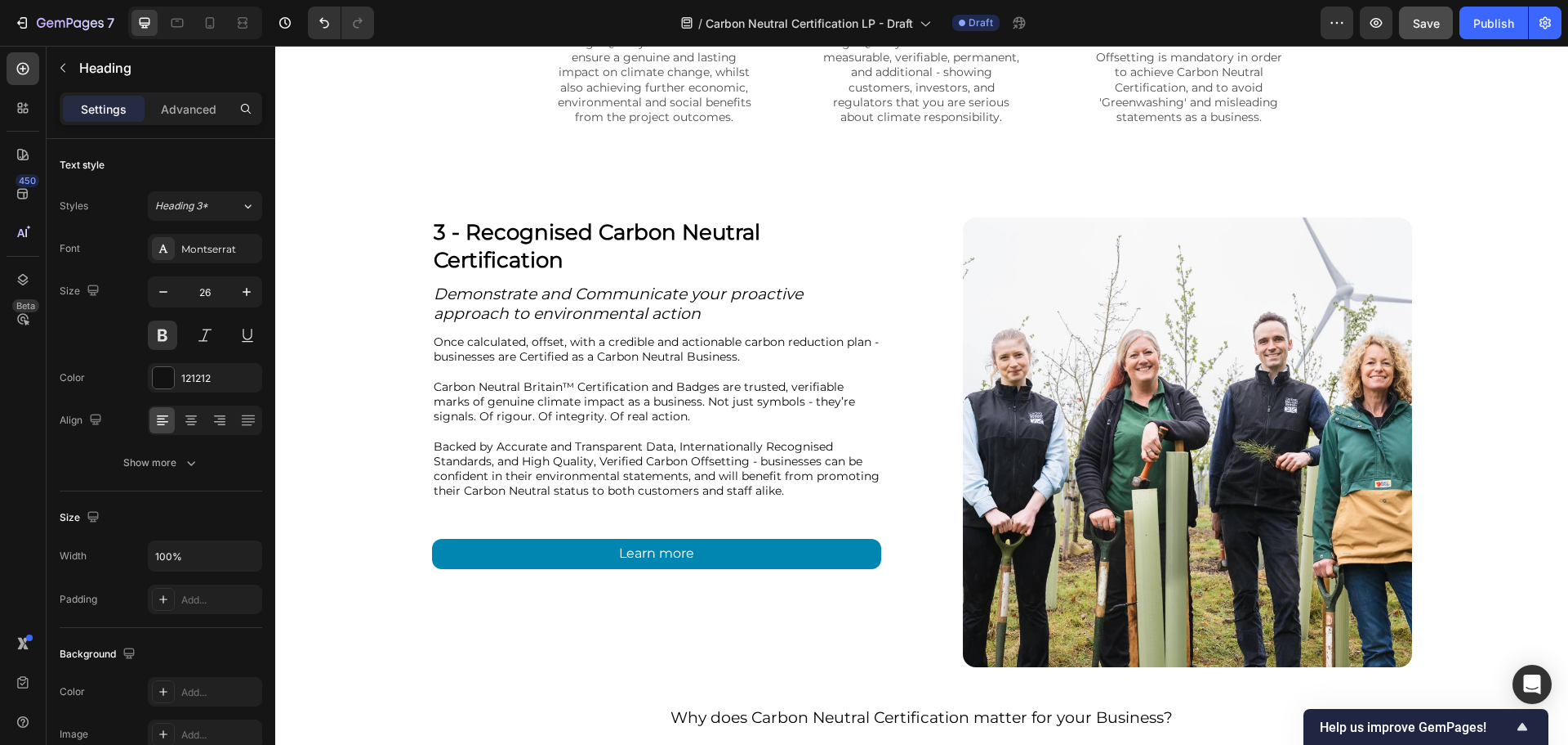
scroll to position [6319, 0]
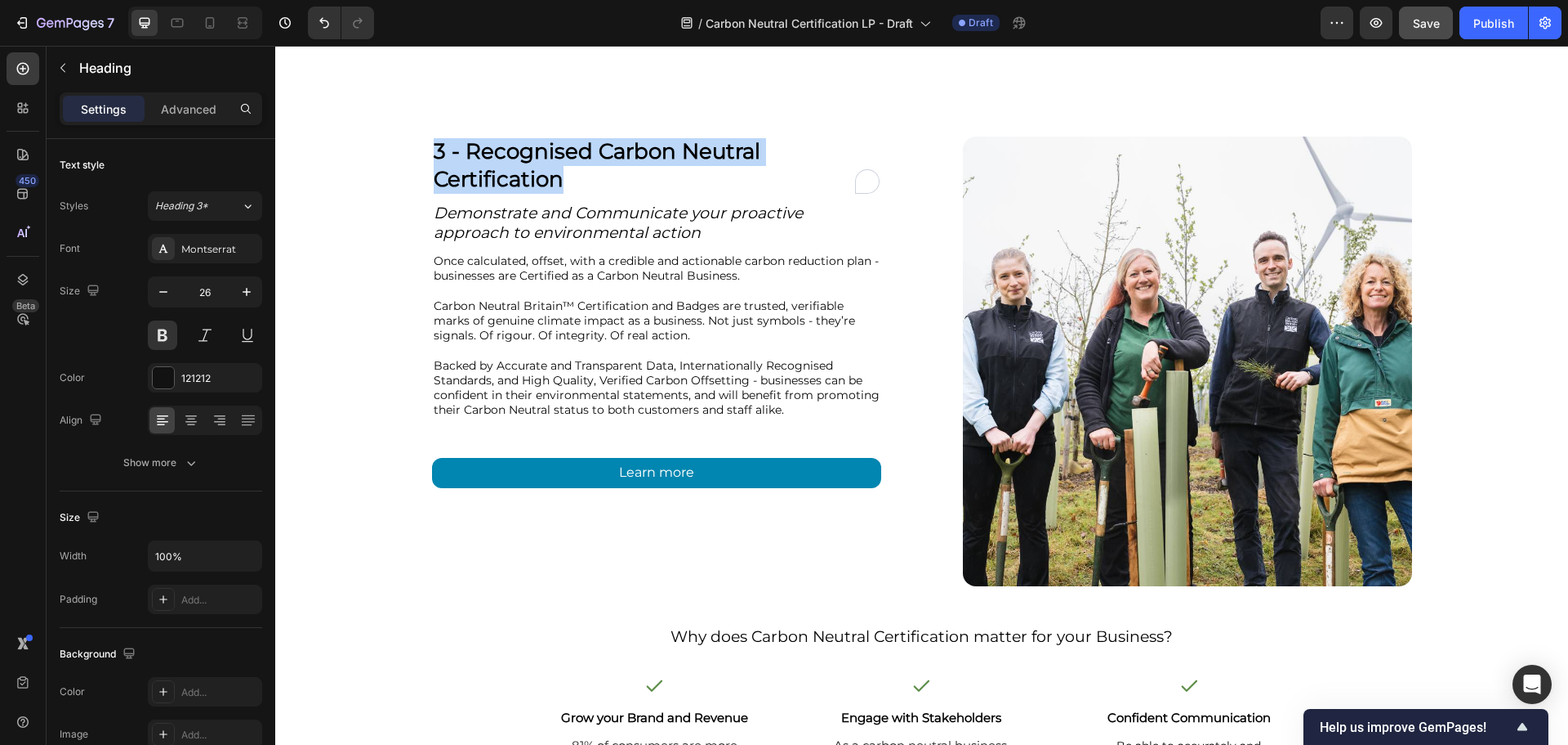
click at [721, 160] on strong "3 - Recognised Carbon Neutral Certification" at bounding box center [597, 165] width 327 height 54
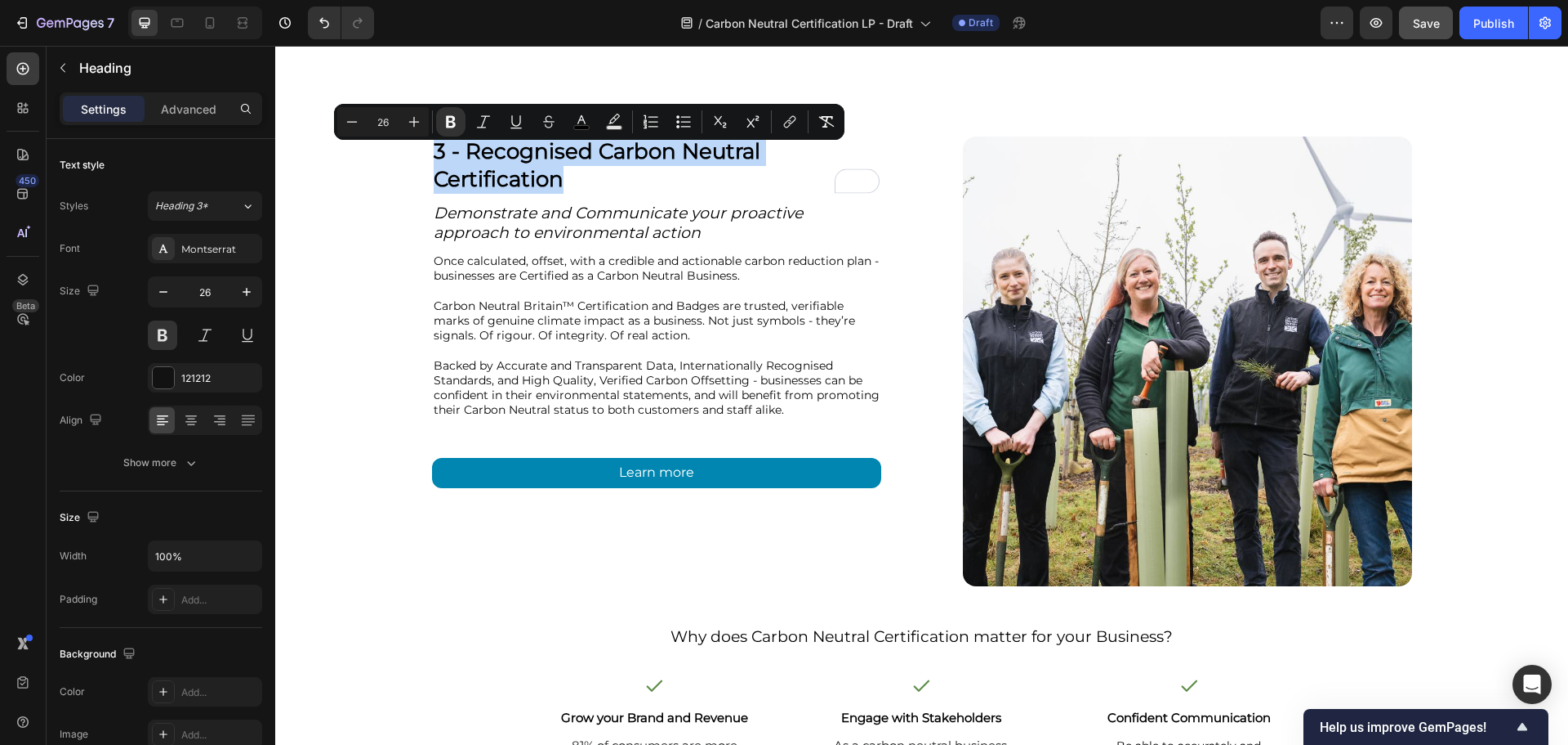
click at [721, 160] on strong "3 - Recognised Carbon Neutral Certification" at bounding box center [597, 165] width 327 height 54
drag, startPoint x: 572, startPoint y: 195, endPoint x: 463, endPoint y: 160, distance: 114.5
click at [463, 160] on p "3 - Recognised Carbon Neutral Certification" at bounding box center [656, 166] width 446 height 55
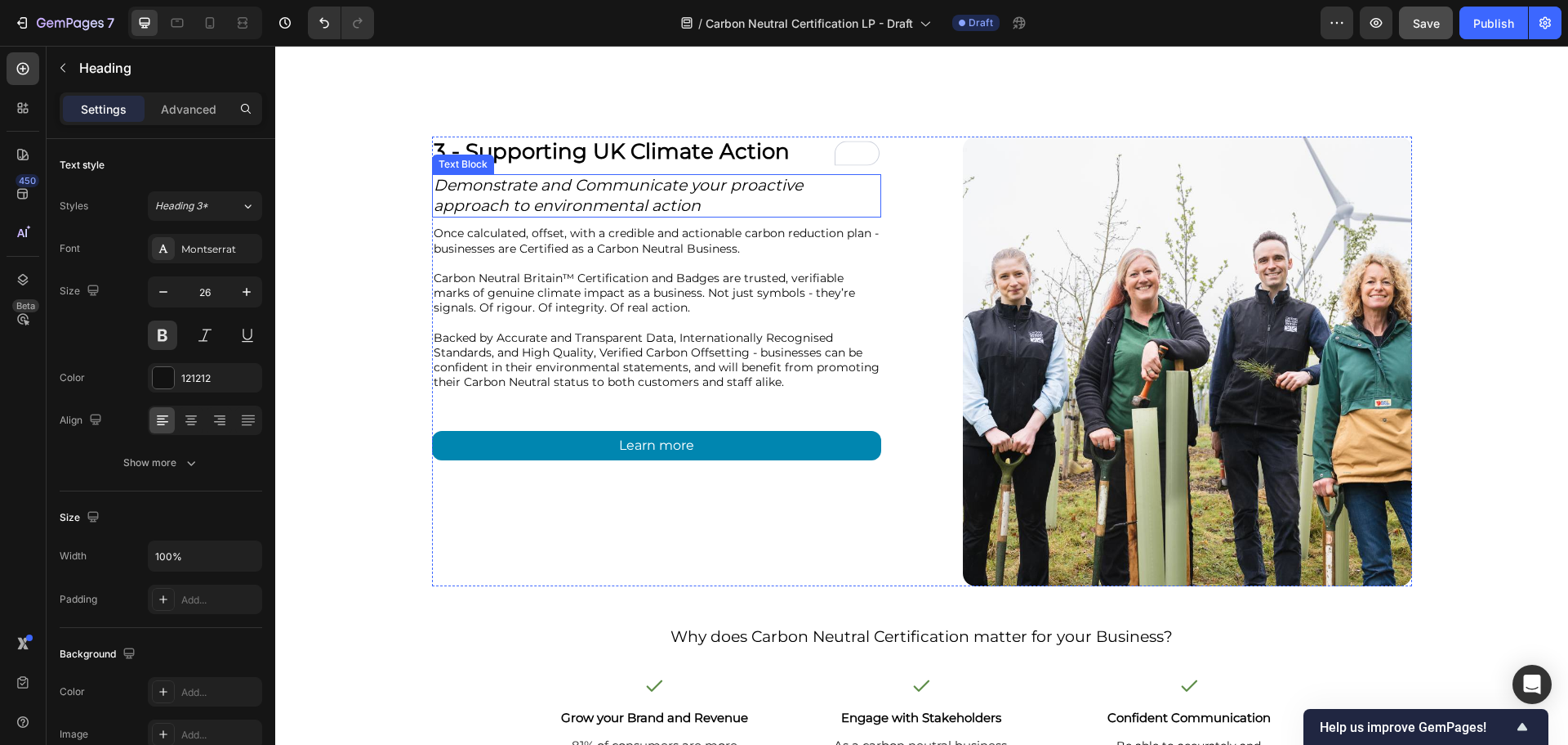
click at [497, 200] on span "Demonstrate and Communicate your proactive approach to environmental action" at bounding box center [618, 196] width 369 height 40
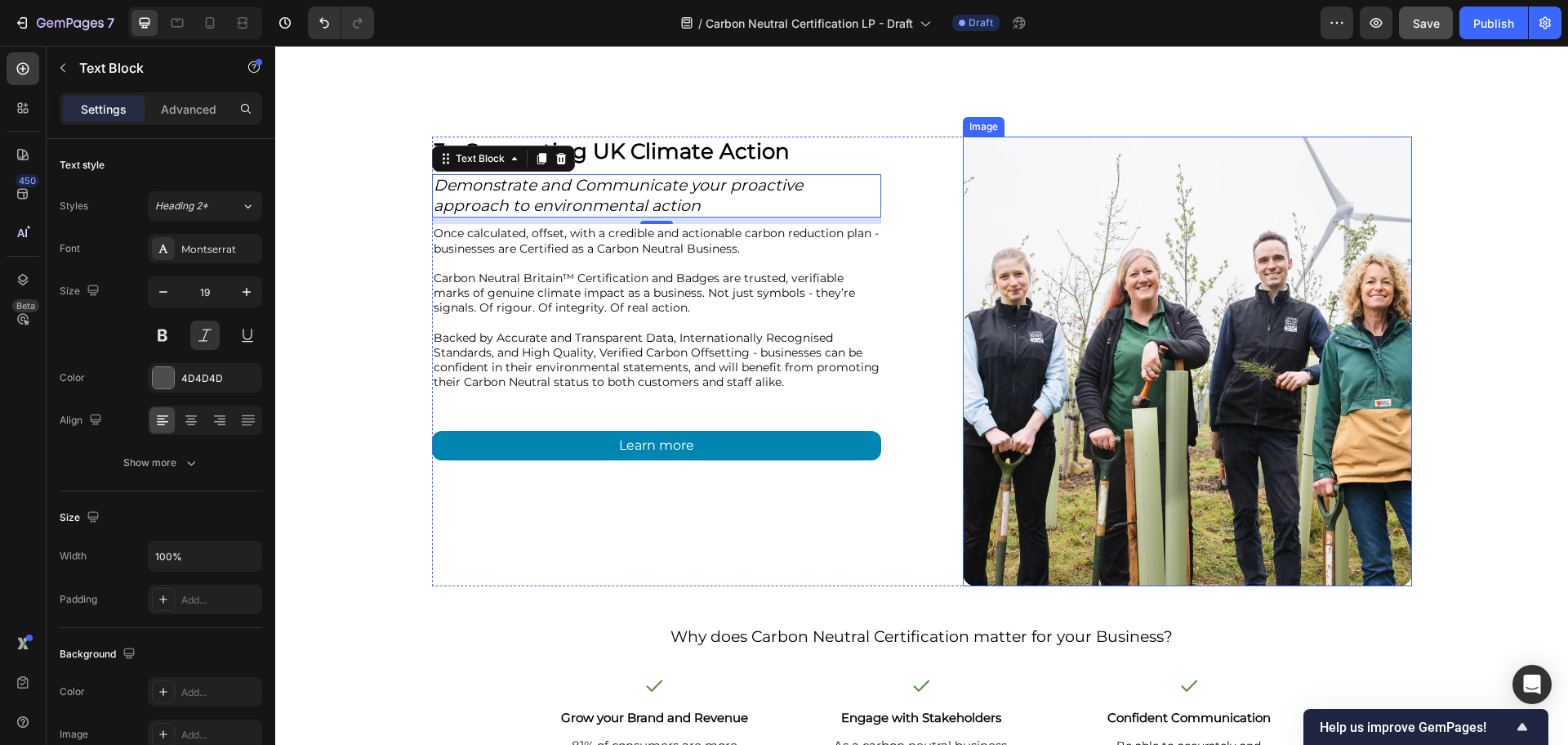
click at [1487, 288] on div "⁠⁠⁠⁠⁠⁠⁠ 3 - Supporting UK Climate Action Heading Demonstrate and Communicate yo…" at bounding box center [922, 361] width 1294 height 450
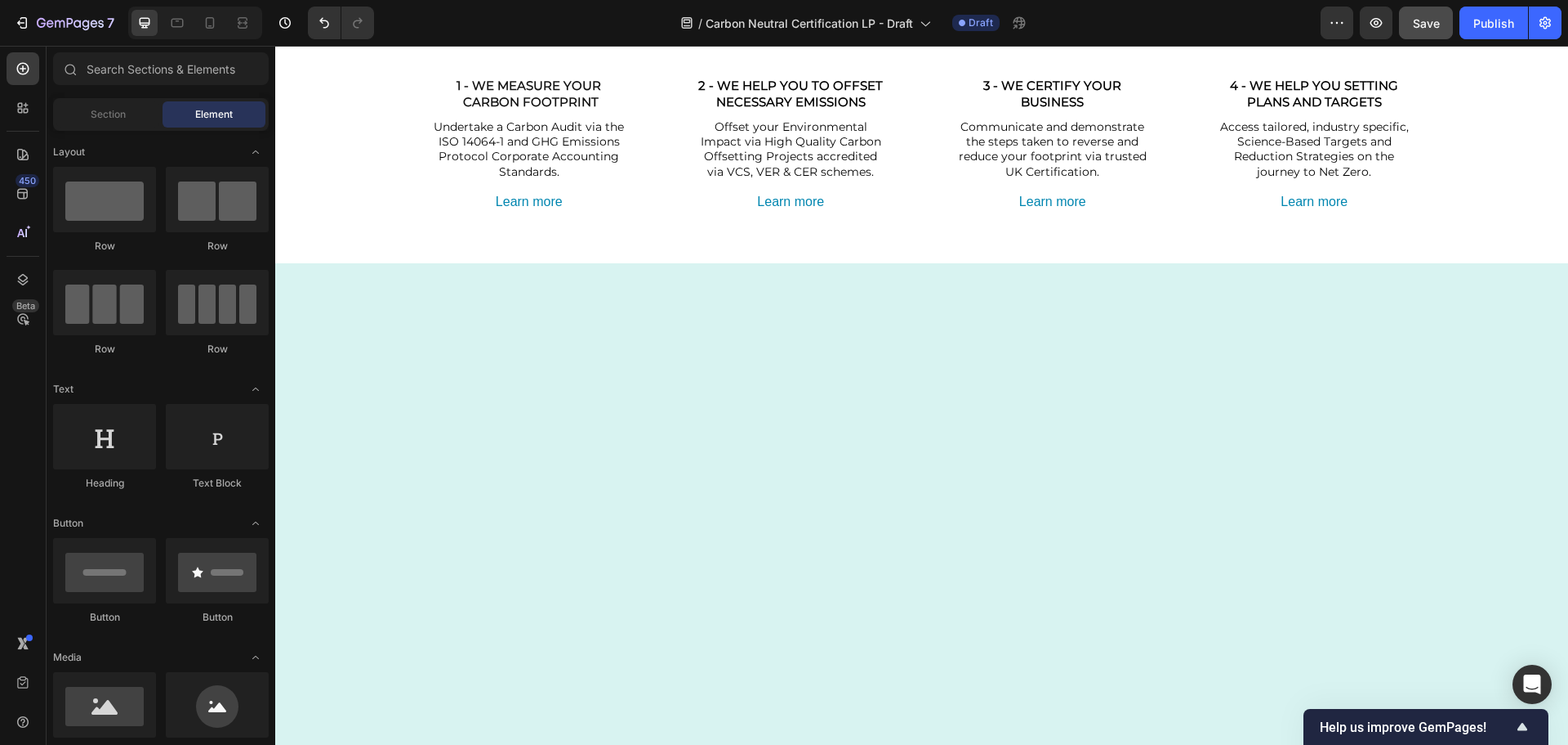
scroll to position [0, 0]
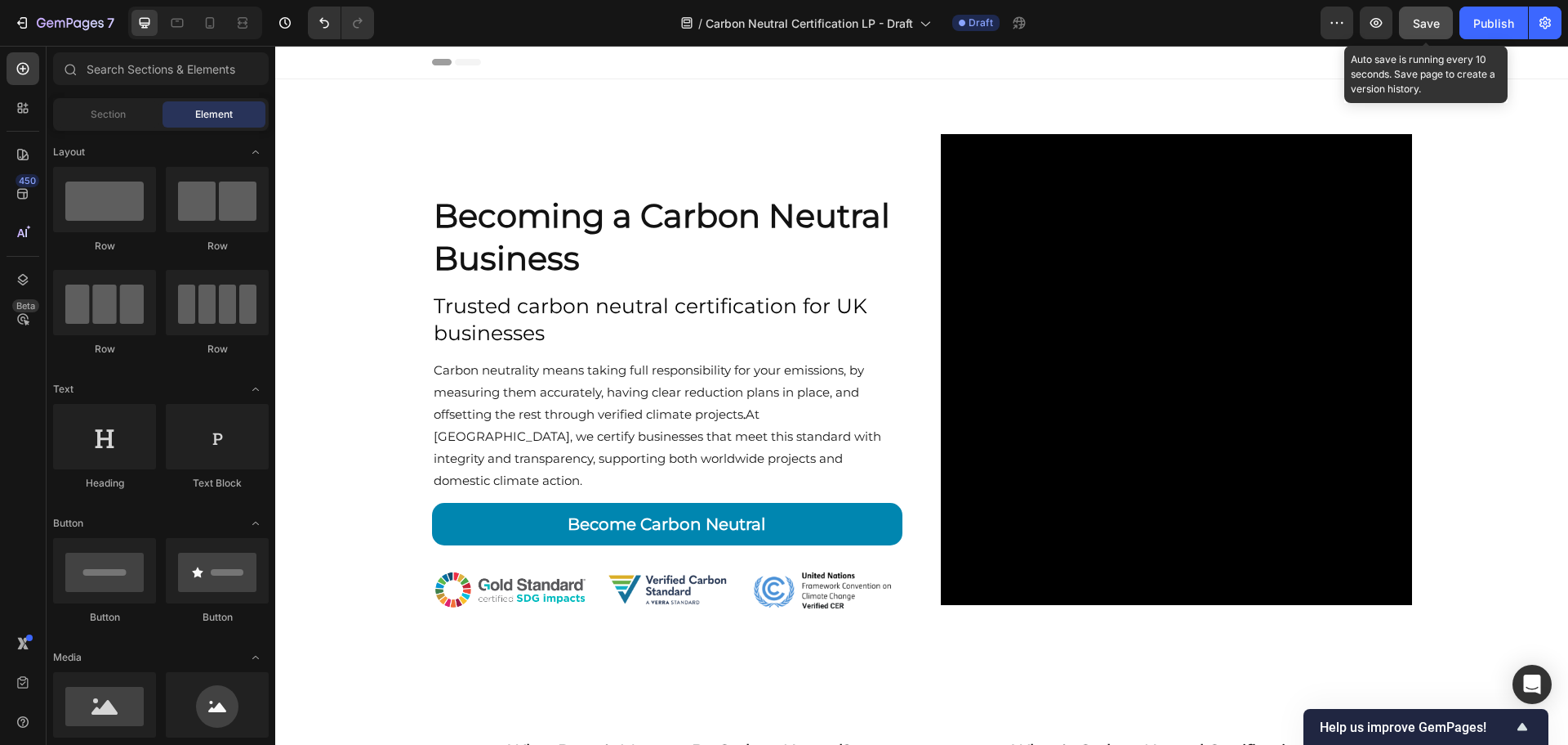
click at [1416, 30] on div "Save" at bounding box center [1426, 24] width 27 height 17
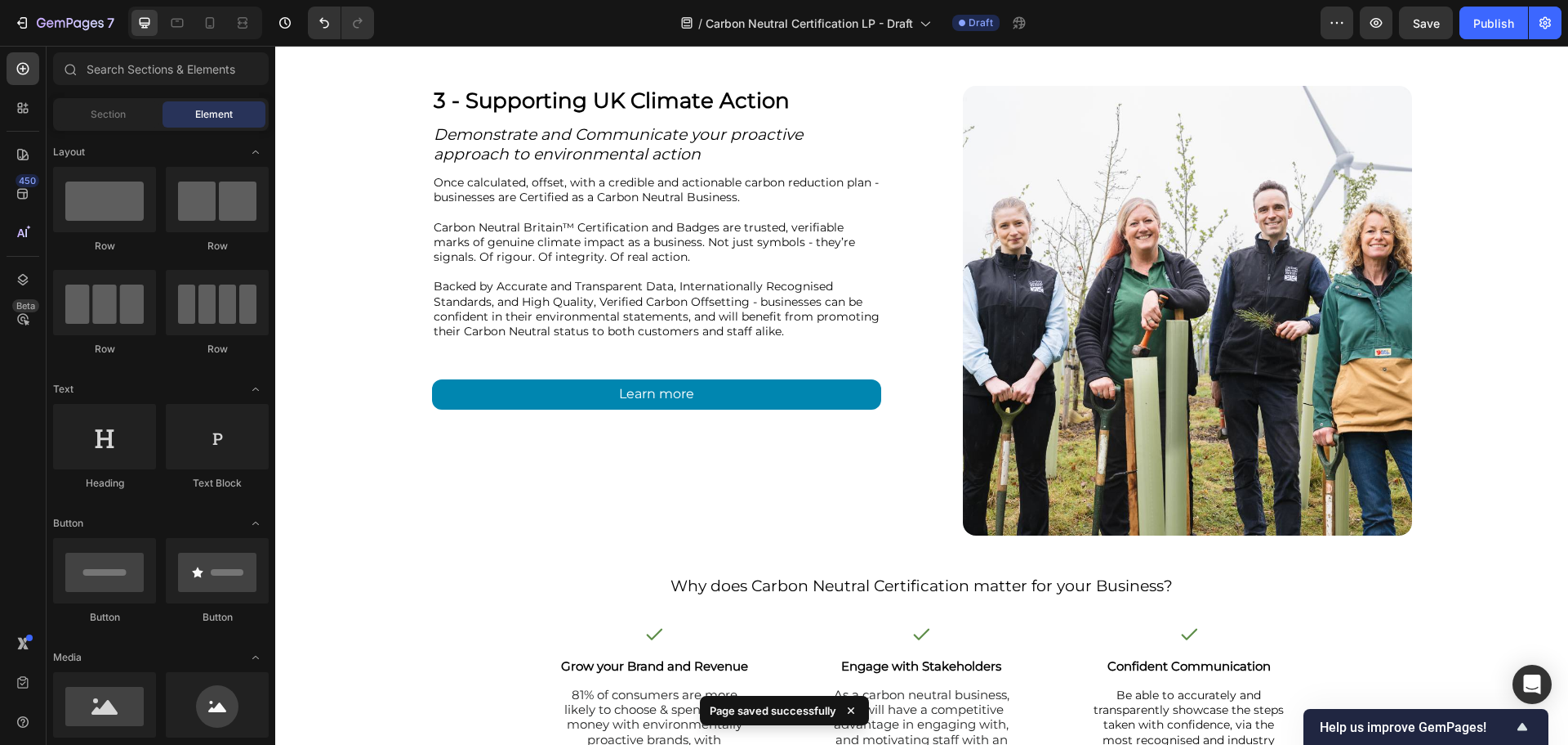
scroll to position [6285, 0]
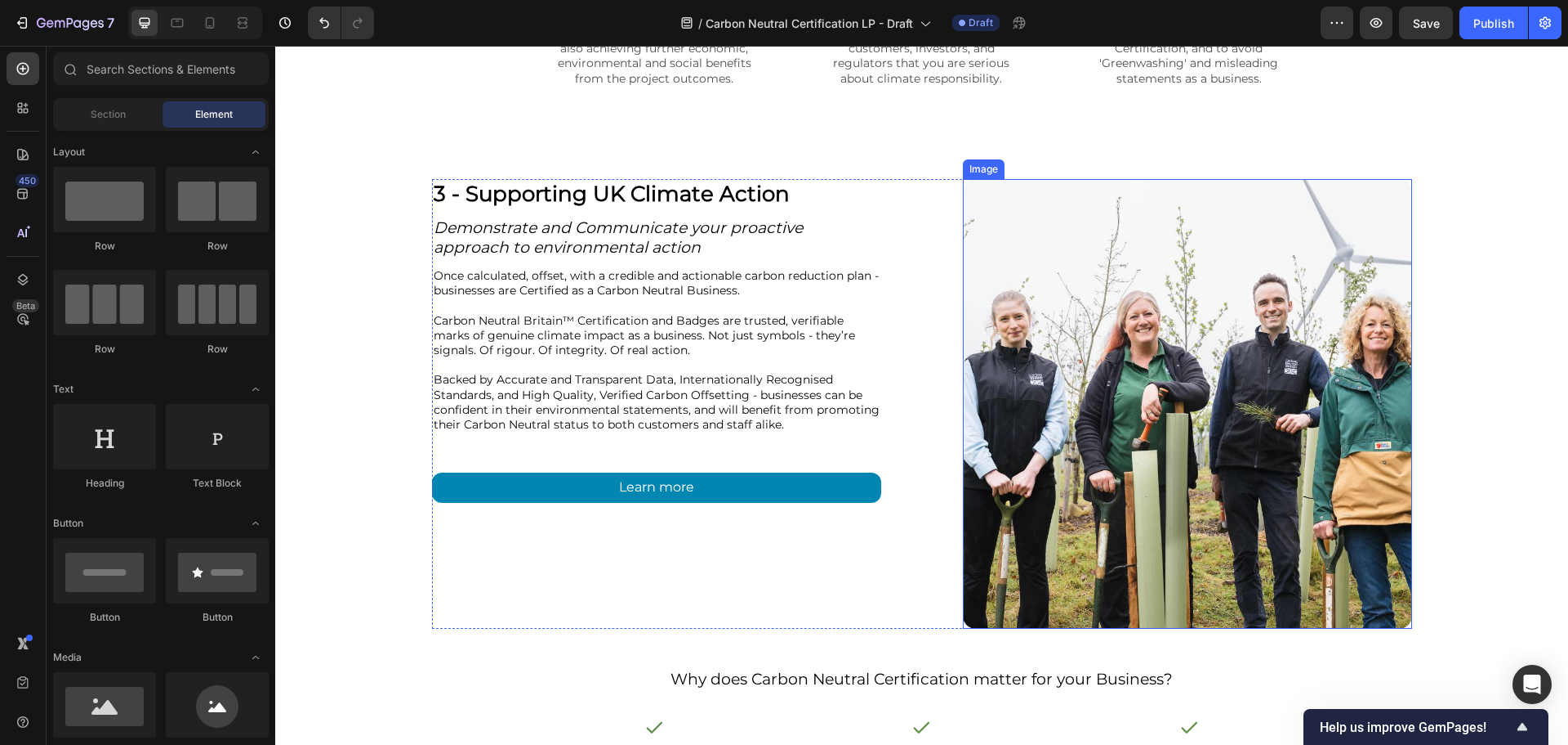
click at [1450, 396] on div "3 - Supporting UK Climate Action Heading Demonstrate and Communicate your proac…" at bounding box center [922, 404] width 1294 height 450
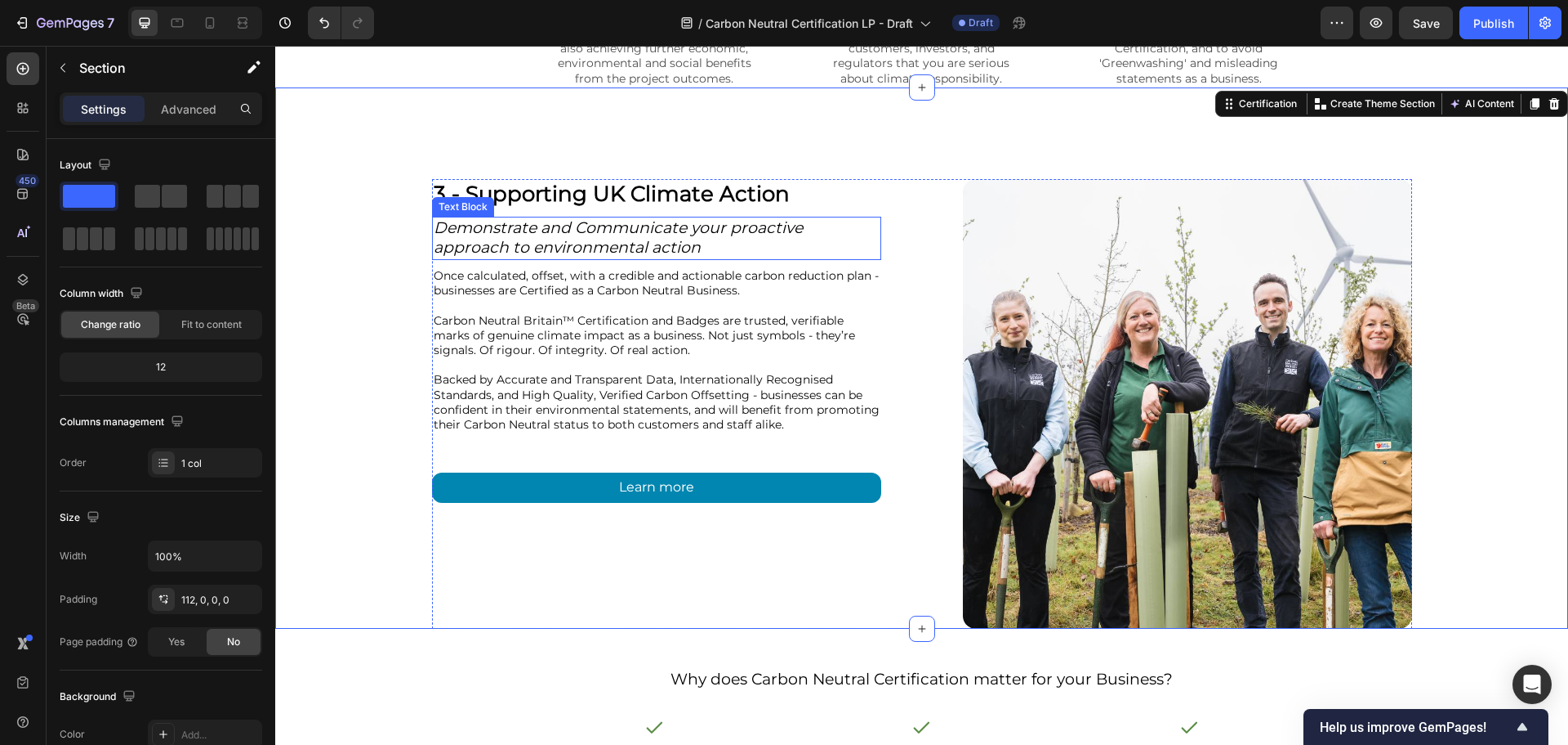
click at [620, 249] on span "Demonstrate and Communicate your proactive approach to environmental action" at bounding box center [618, 238] width 369 height 40
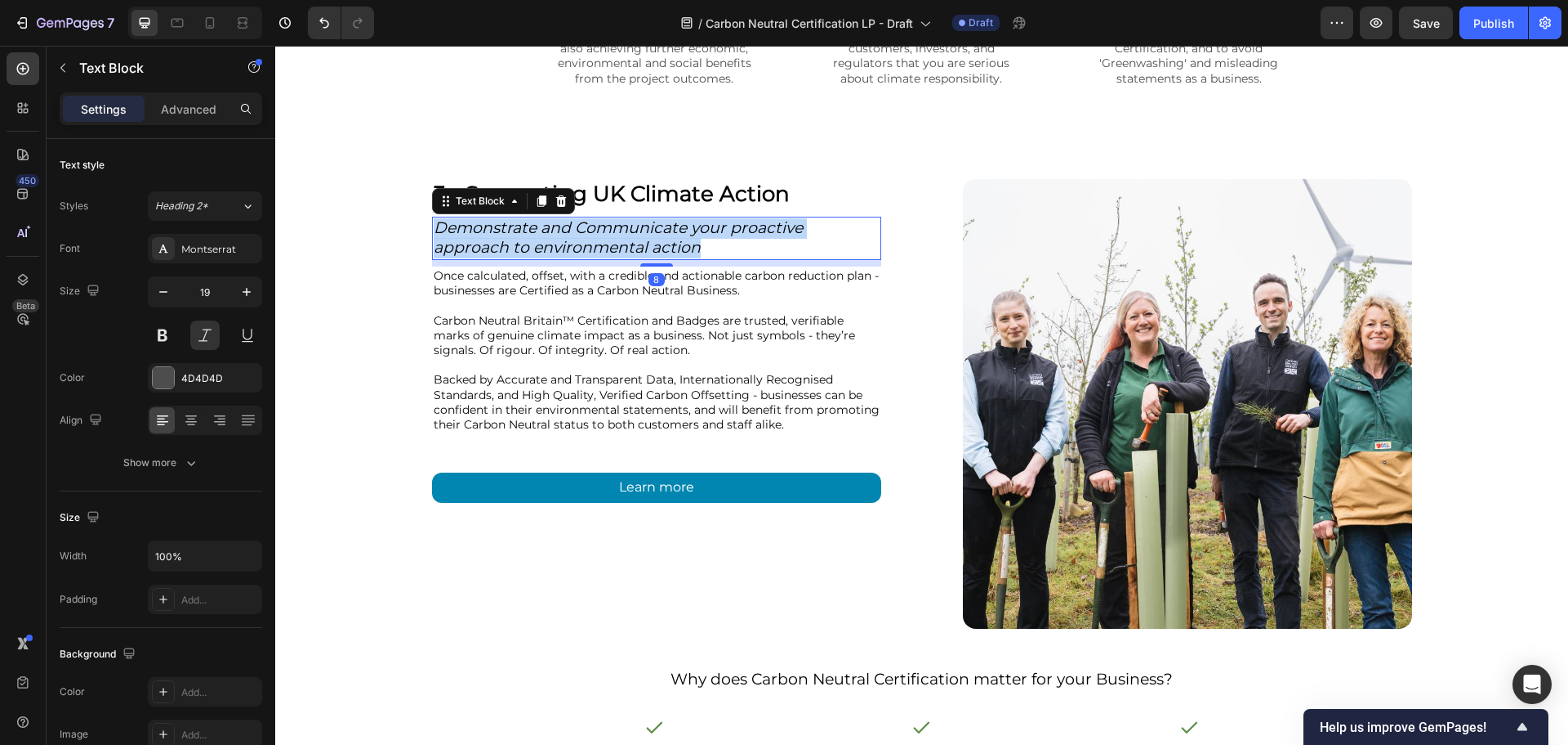
click at [620, 249] on span "Demonstrate and Communicate your proactive approach to environmental action" at bounding box center [618, 238] width 369 height 40
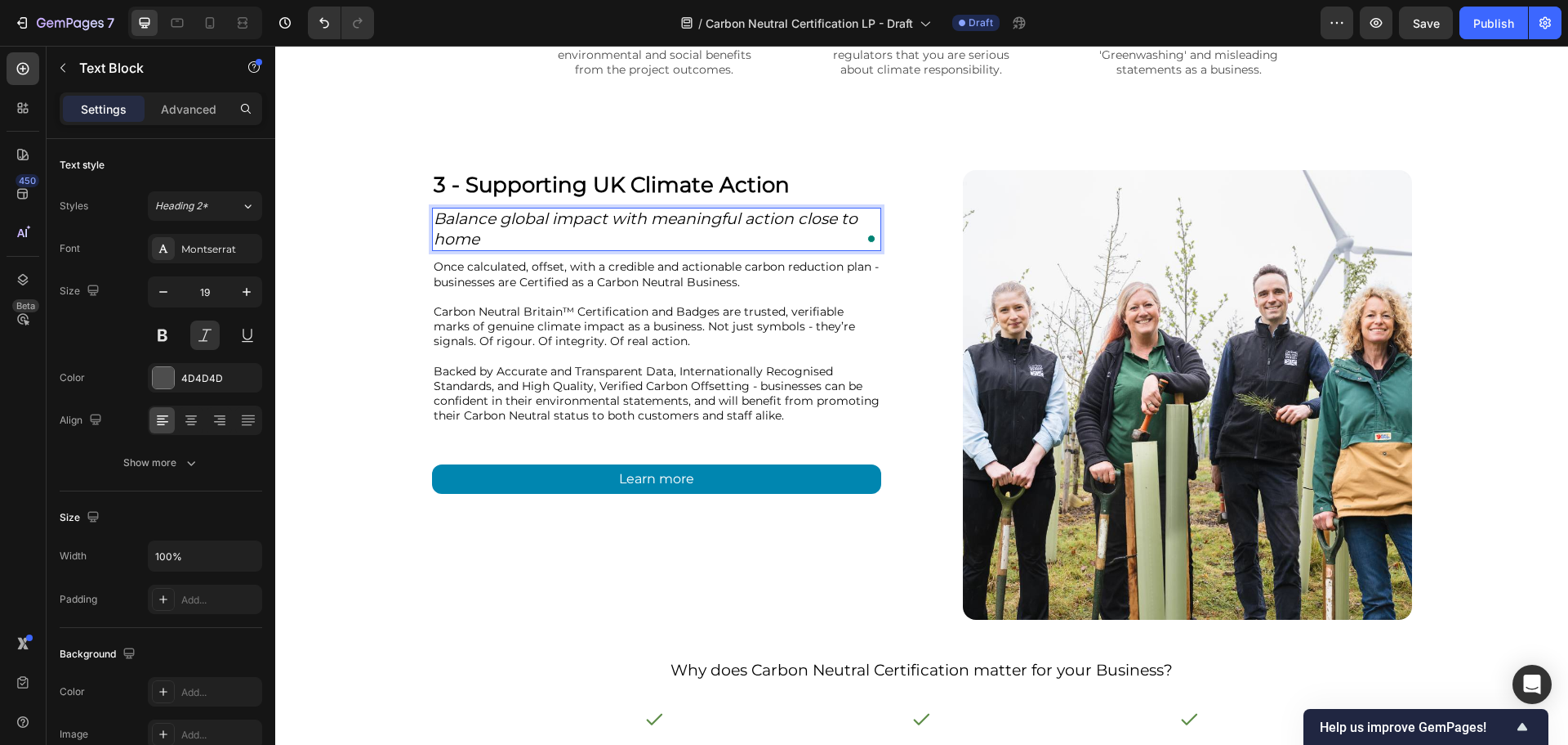
scroll to position [6285, 0]
click at [524, 334] on span "Carbon Neutral Britain™ Certification and Badges are trusted, verifiable marks …" at bounding box center [644, 325] width 421 height 44
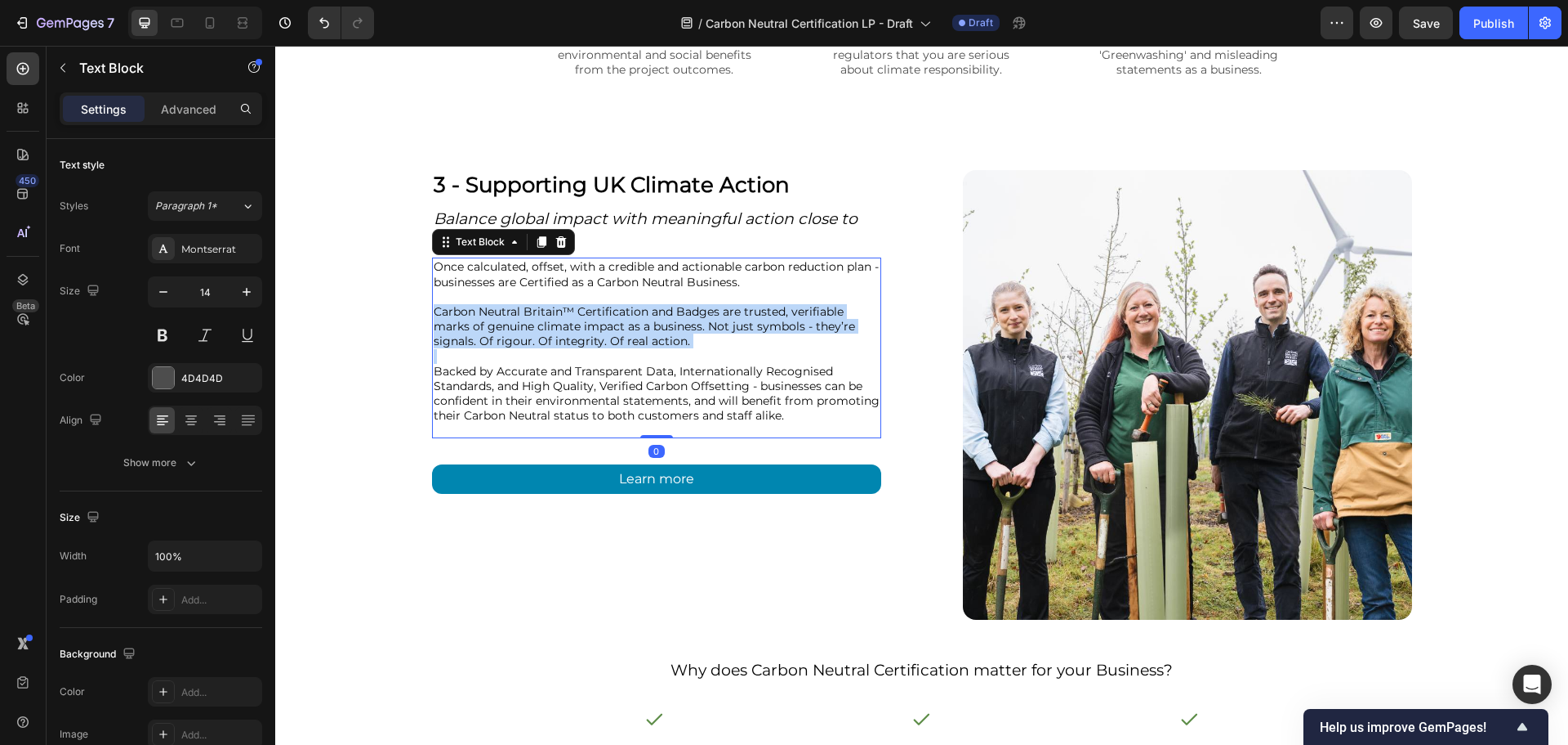
click at [524, 334] on span "Carbon Neutral Britain™ Certification and Badges are trusted, verifiable marks …" at bounding box center [644, 325] width 421 height 44
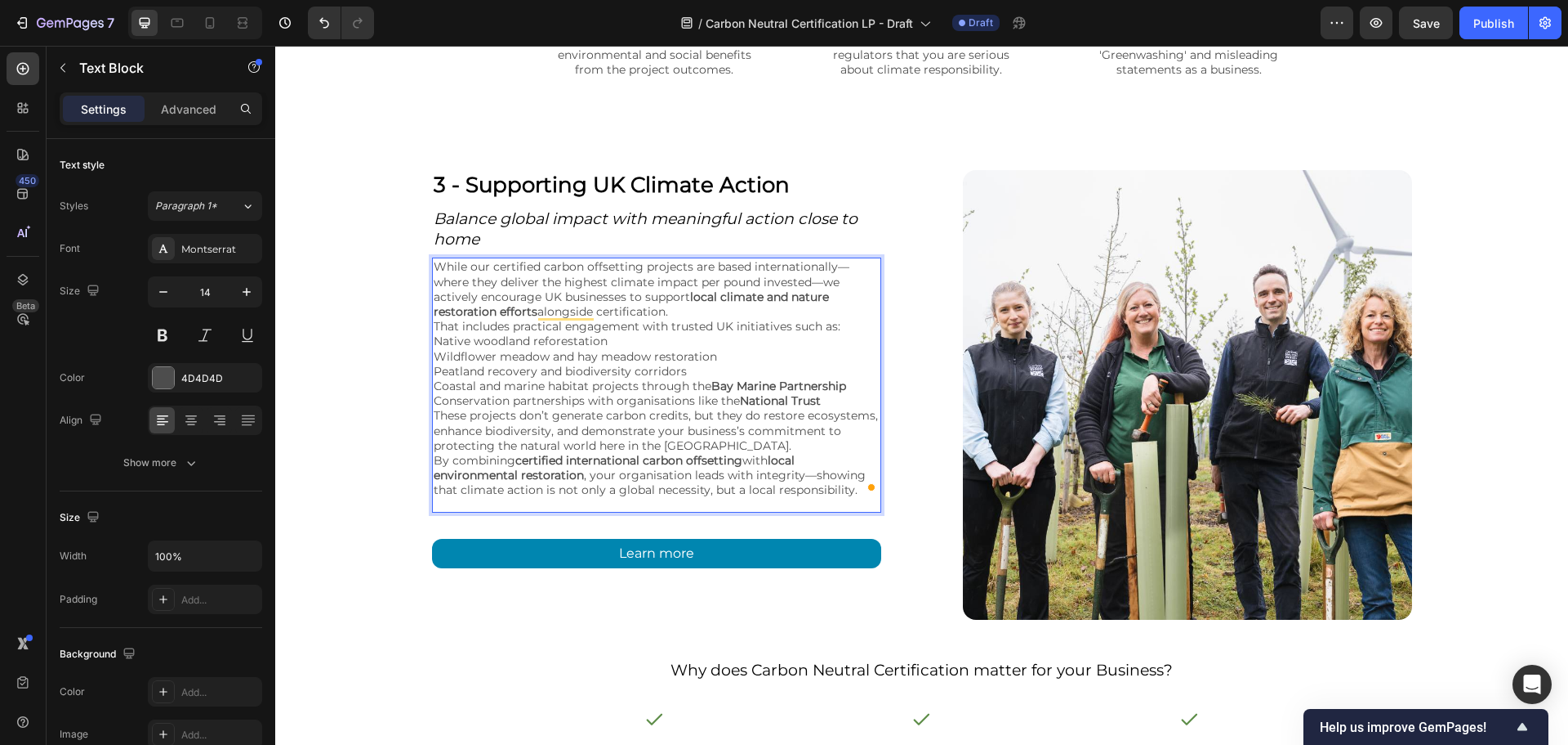
click at [674, 319] on p "While our certified carbon offsetting projects are based internationally—where …" at bounding box center [656, 288] width 446 height 59
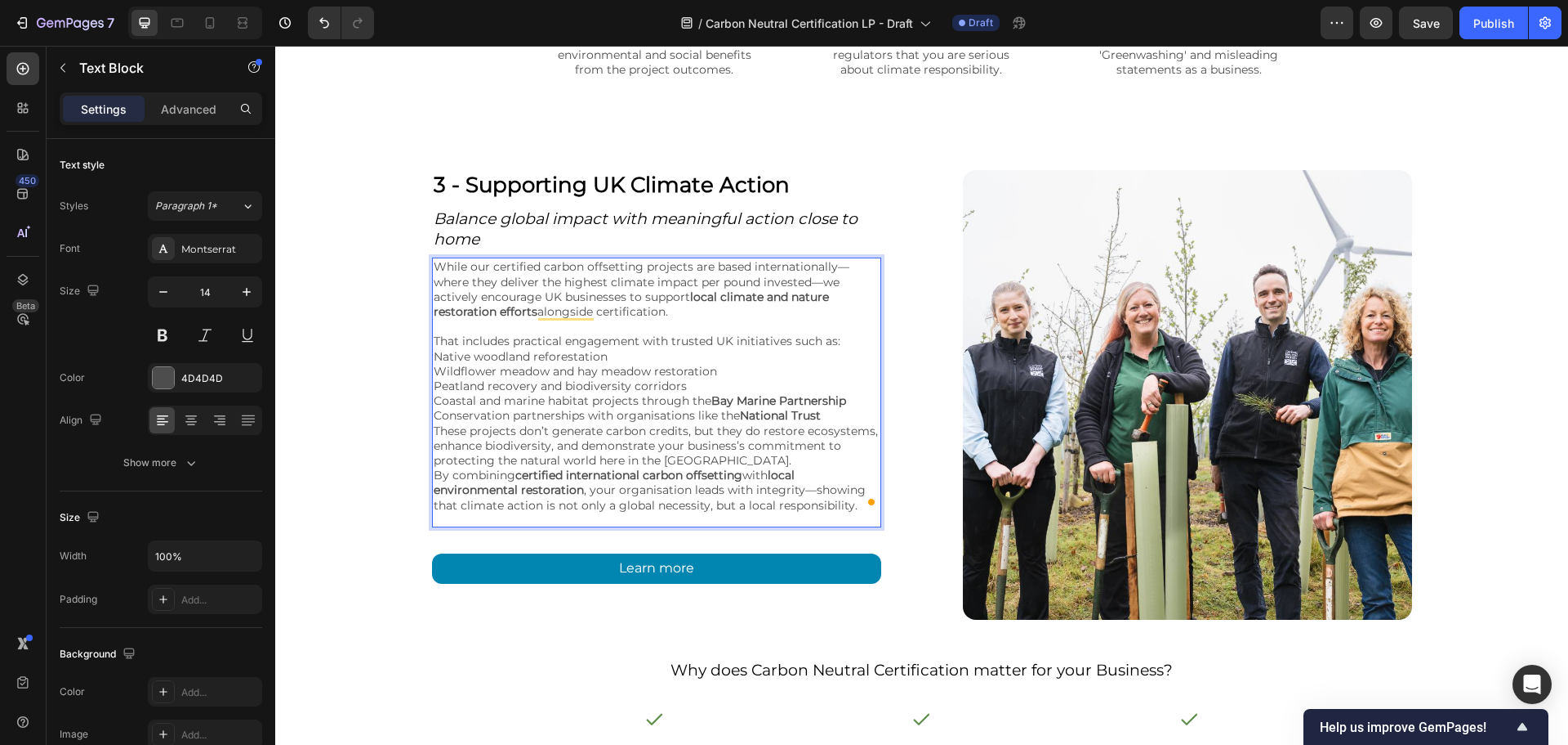
click at [701, 393] on p "Peatland recovery and biodiversity corridors" at bounding box center [656, 386] width 446 height 15
click at [847, 278] on p "While our certified carbon offsetting projects are based internationally—where …" at bounding box center [656, 288] width 446 height 59
click at [776, 293] on p "While our certified carbon offsetting projects are based internationally, where…" at bounding box center [656, 288] width 446 height 59
click at [552, 364] on p "Native woodland reforestation" at bounding box center [656, 357] width 446 height 15
click at [441, 378] on p "Wildflower meadow and hay meadow restoration" at bounding box center [656, 372] width 446 height 15
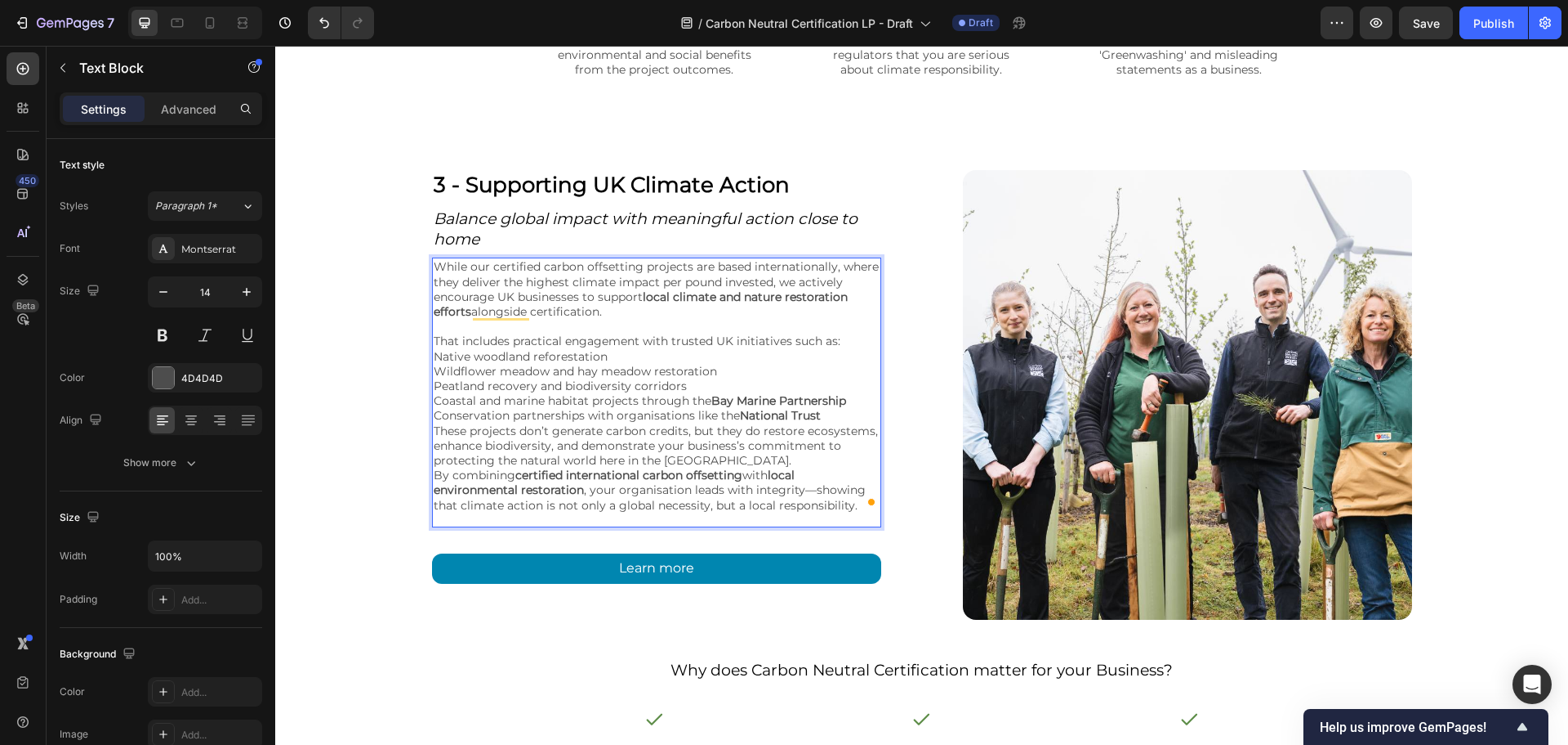
click at [433, 378] on p "Wildflower meadow and hay meadow restoration" at bounding box center [656, 372] width 446 height 15
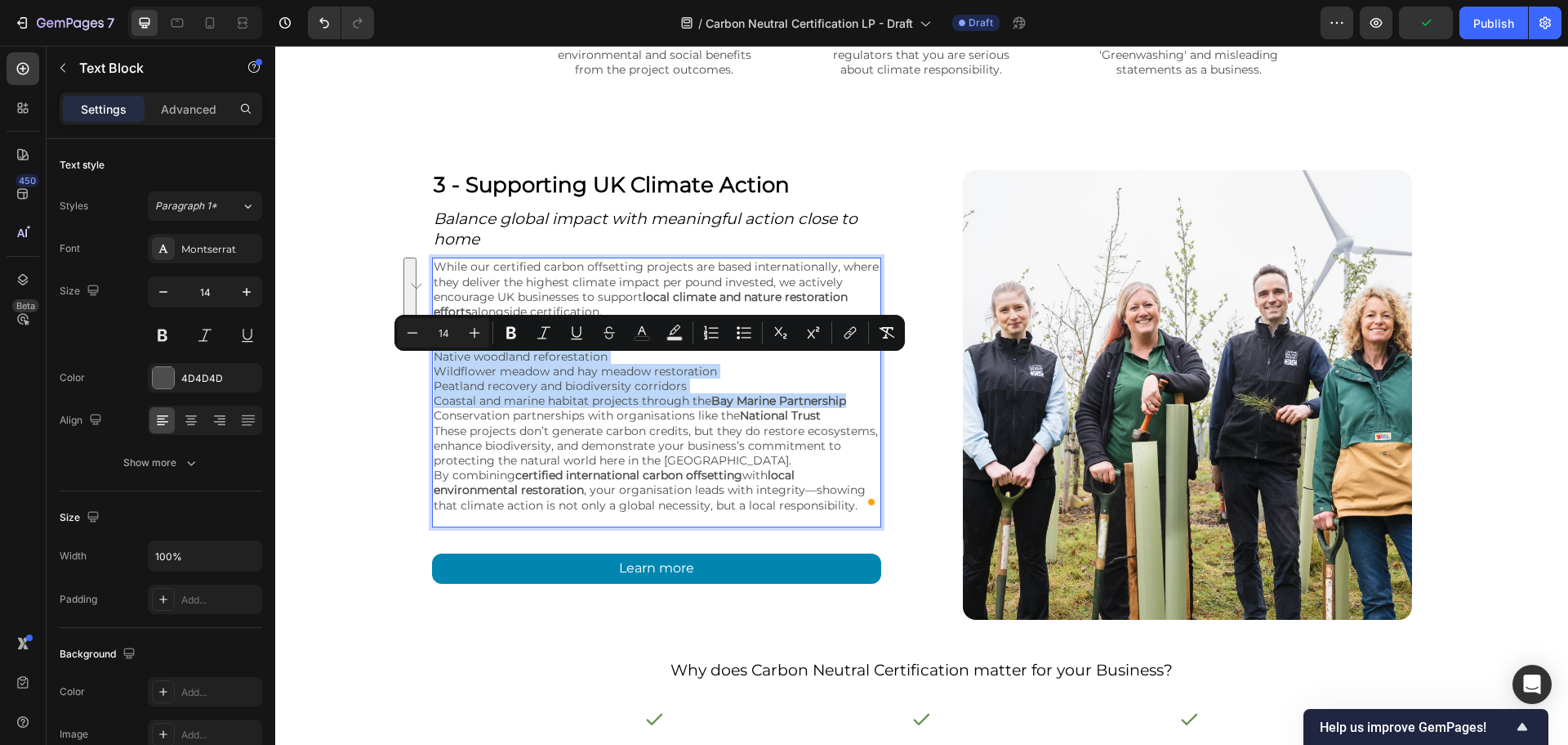
drag, startPoint x: 430, startPoint y: 365, endPoint x: 853, endPoint y: 409, distance: 425.3
click at [853, 409] on div "While our certified carbon offsetting projects are based internationally, where…" at bounding box center [657, 386] width 449 height 256
click at [739, 334] on icon "Editor contextual toolbar" at bounding box center [744, 332] width 16 height 16
type input "14"
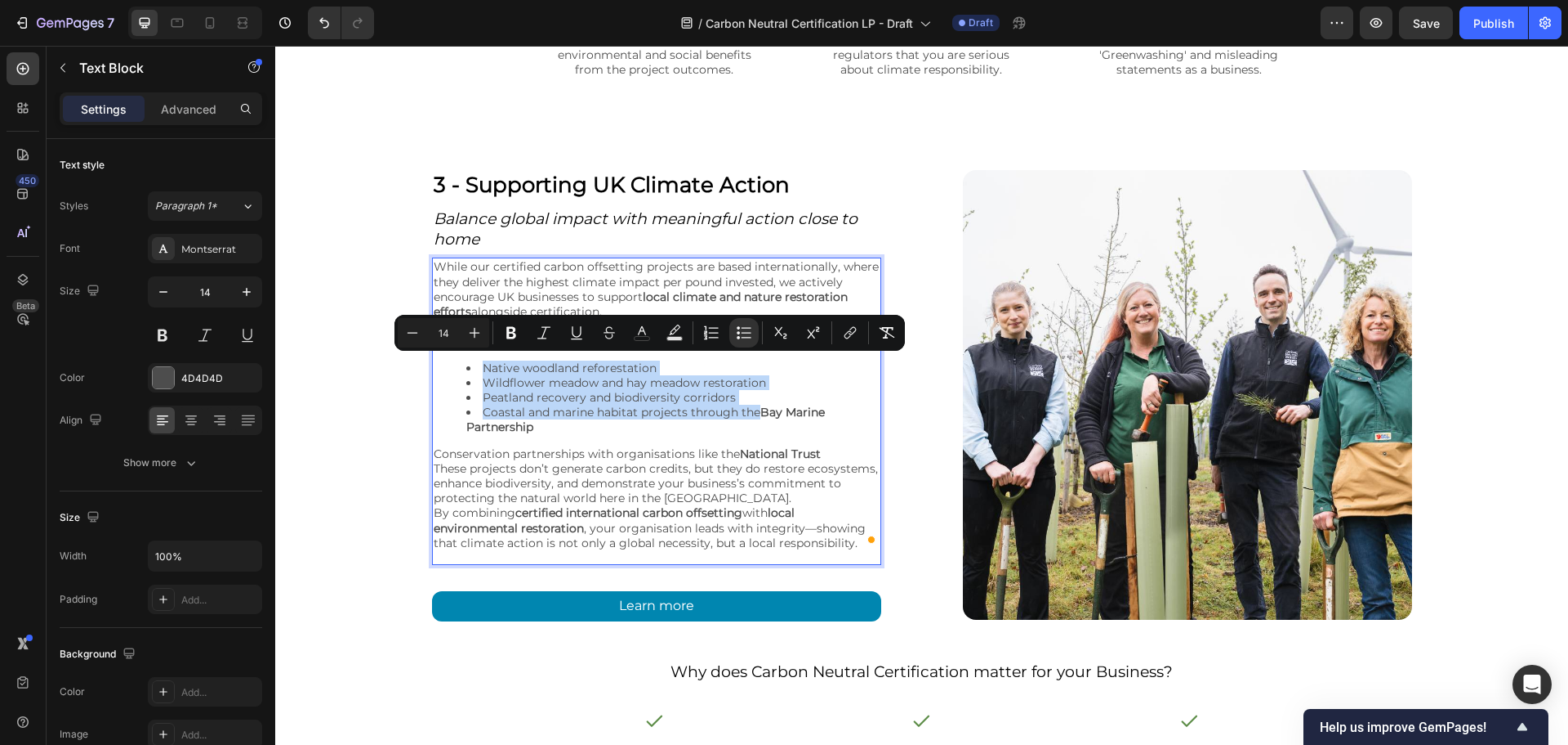
click at [636, 434] on li "Coastal and marine habitat projects through the Bay Marine Partnership" at bounding box center [673, 419] width 414 height 29
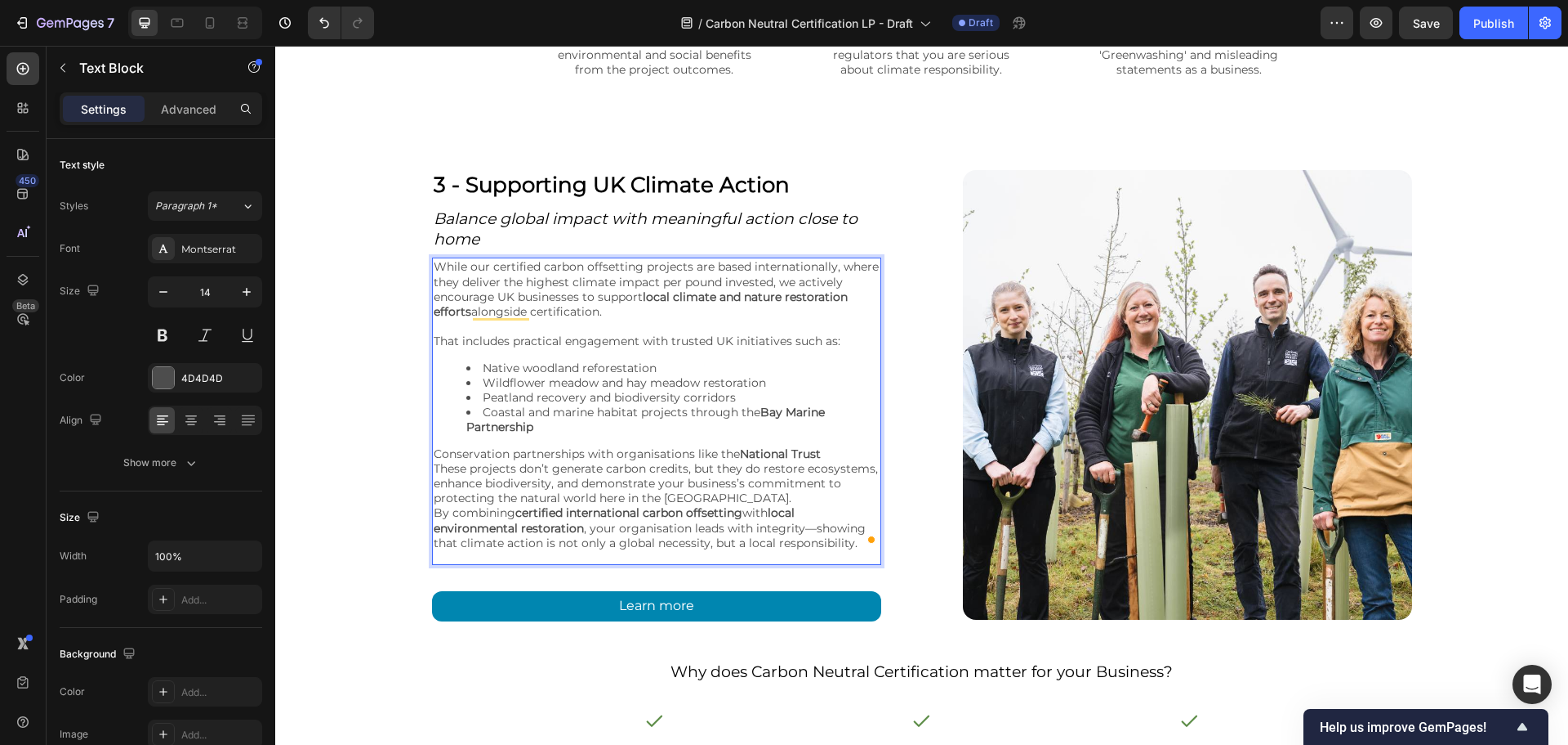
click at [508, 461] on p "Conservation partnerships with organisations like the National Trust" at bounding box center [656, 453] width 446 height 15
drag, startPoint x: 510, startPoint y: 466, endPoint x: 427, endPoint y: 463, distance: 83.1
click at [432, 463] on div "While our certified carbon offsetting projects are based internationally, where…" at bounding box center [657, 404] width 449 height 294
click at [750, 461] on p "Partnerships with organisations like the National Trust" at bounding box center [656, 453] width 446 height 15
click at [830, 461] on p "Partnerships with organisations like the National Trust, Royal Parks," at bounding box center [656, 453] width 446 height 15
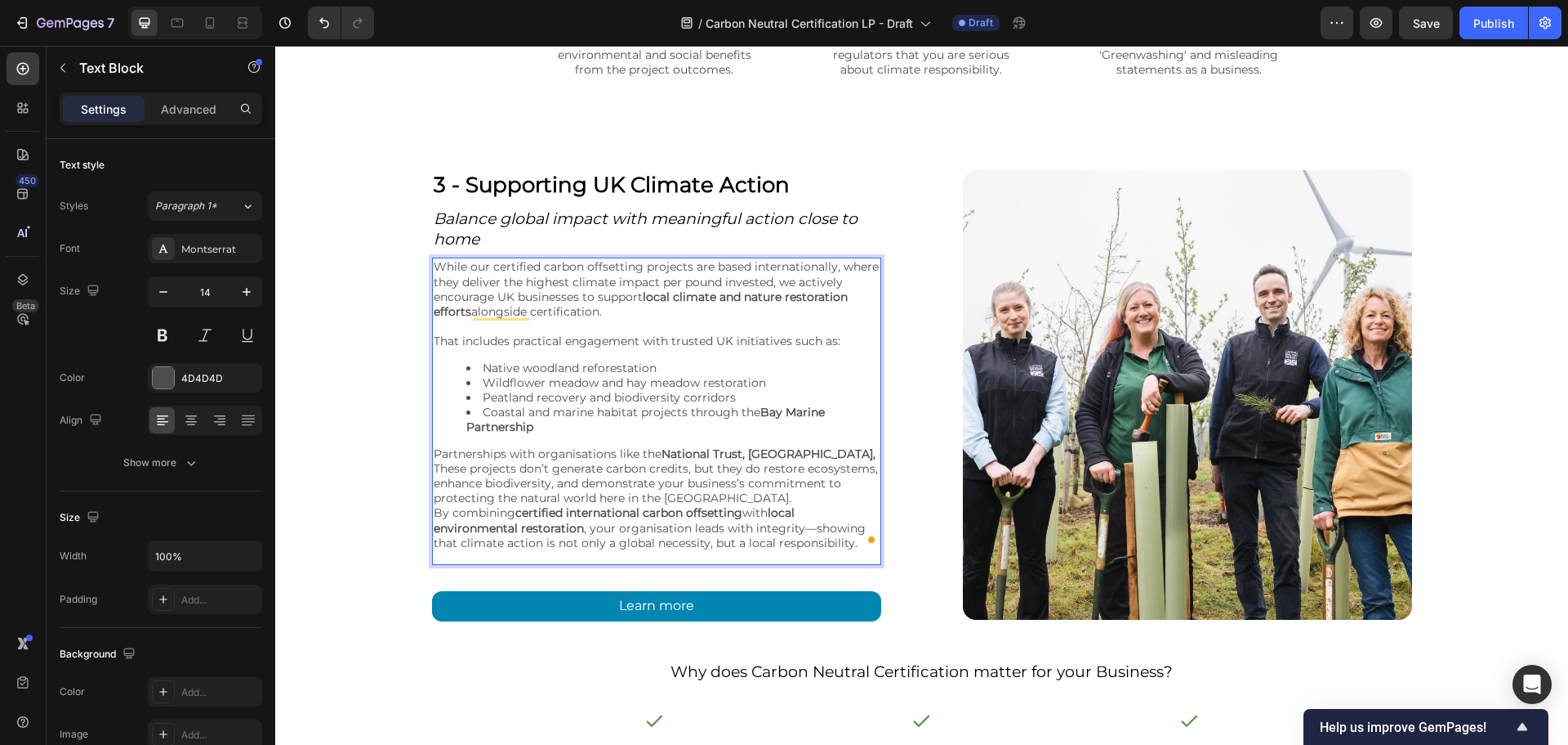
click at [605, 477] on p "These projects don’t generate carbon credits, but they do restore ecosystems, e…" at bounding box center [656, 483] width 446 height 45
click at [603, 480] on p "These projects don’t generate carbon credits, but they do restore ecosystems, e…" at bounding box center [656, 483] width 446 height 45
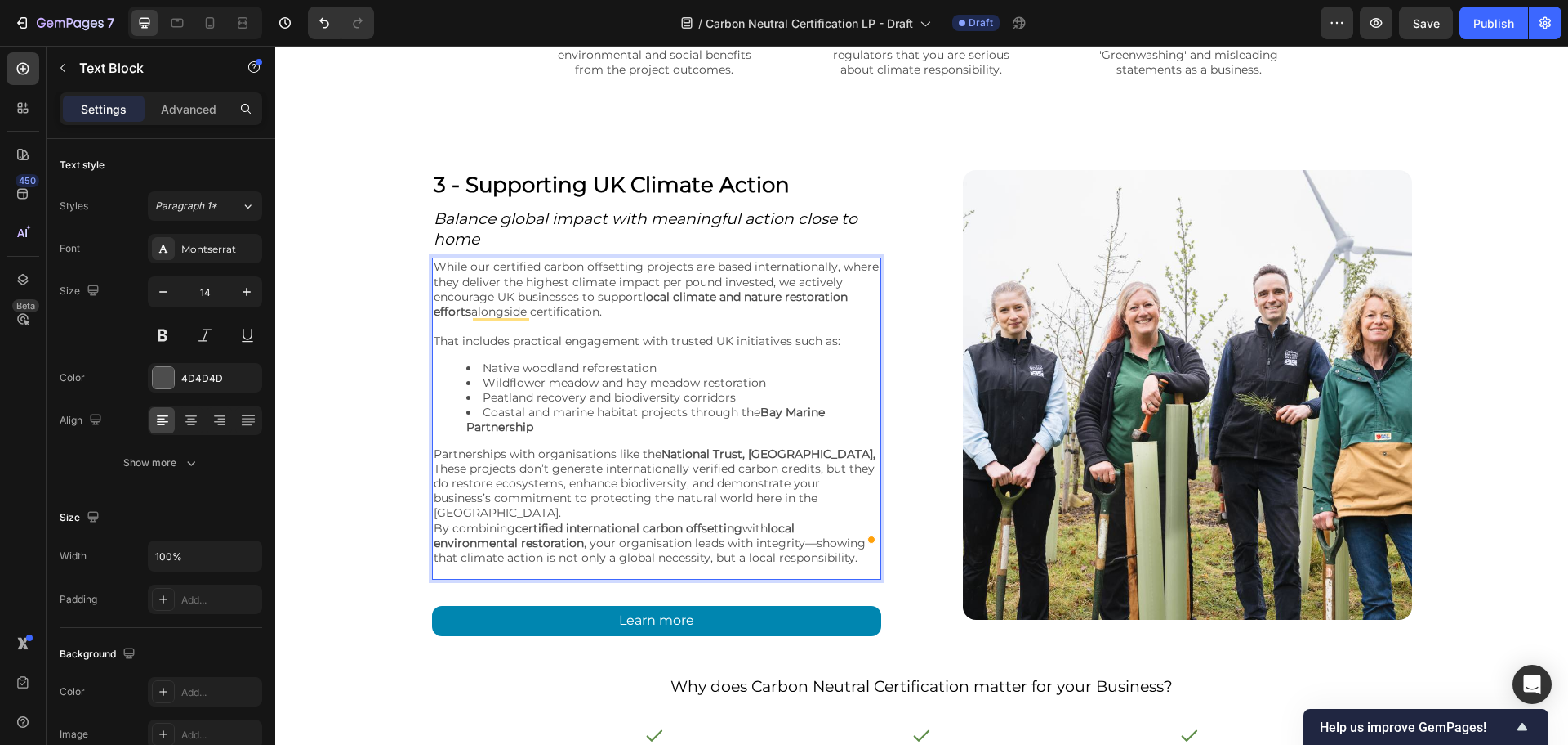
click at [488, 493] on p "These projects don’t generate internationally verified carbon credits, but they…" at bounding box center [656, 490] width 446 height 59
click at [849, 555] on p "By combining certified international carbon offsetting with local environmental…" at bounding box center [656, 544] width 446 height 45
click at [836, 509] on p "These projects don’t generate internationally verified carbon credits, but they…" at bounding box center [656, 490] width 446 height 59
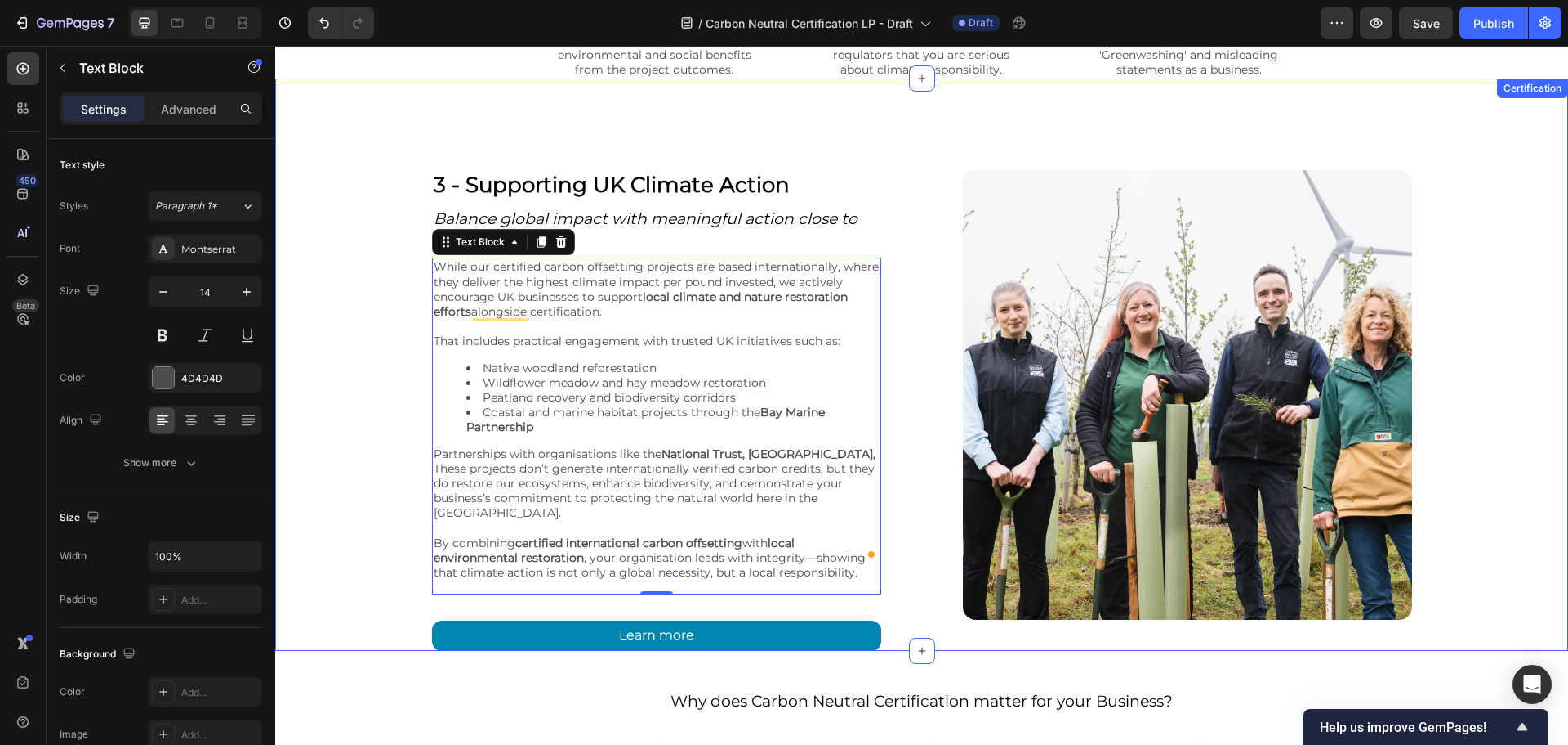
click at [378, 235] on div "3 - Supporting UK Climate Action Heading Balance global impact with meaningful …" at bounding box center [922, 410] width 1294 height 481
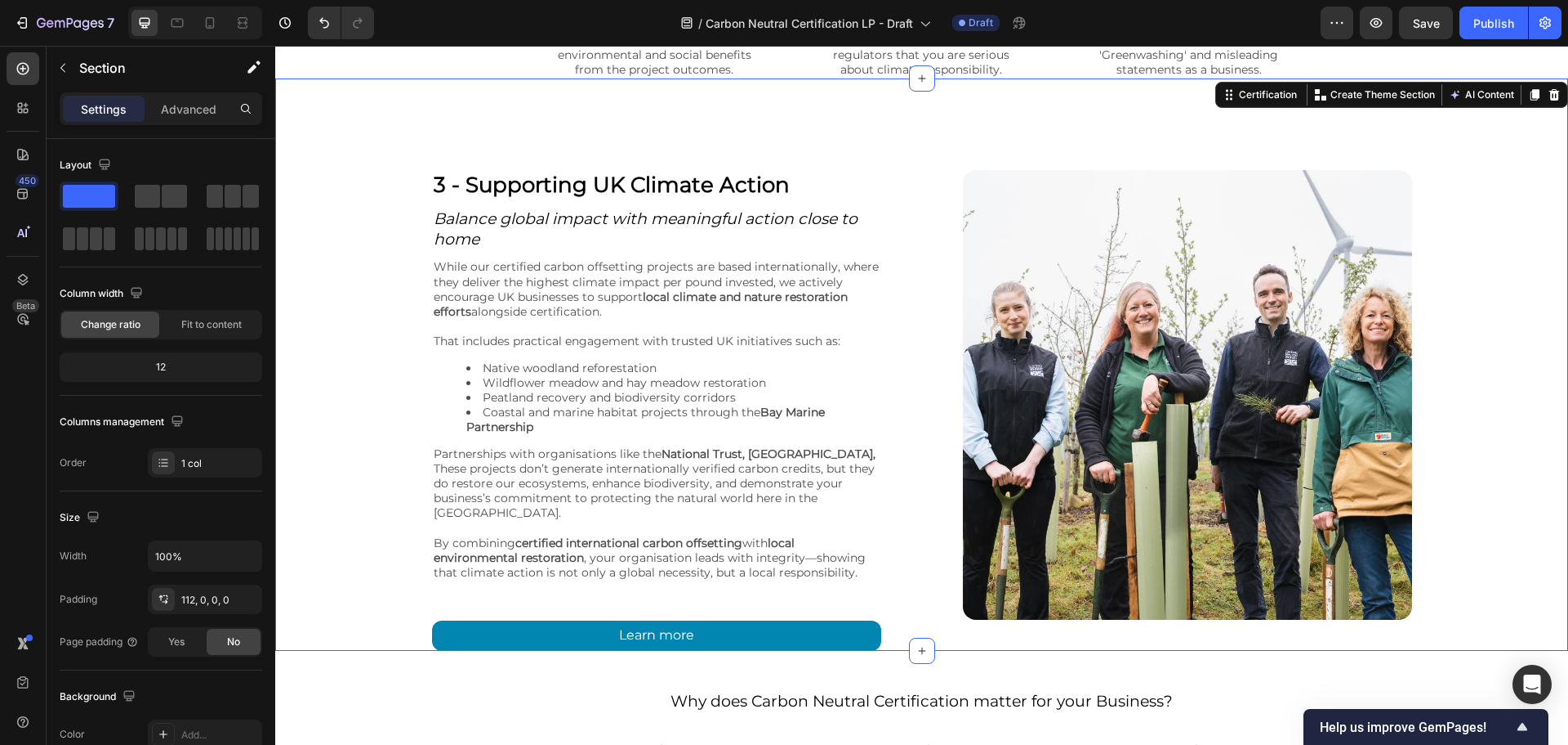
click at [1435, 356] on div "3 - Supporting UK Climate Action Heading Balance global impact with meaningful …" at bounding box center [922, 410] width 1294 height 481
click at [521, 415] on li "Coastal and marine habitat projects through the Bay Marine Partnership" at bounding box center [673, 419] width 414 height 29
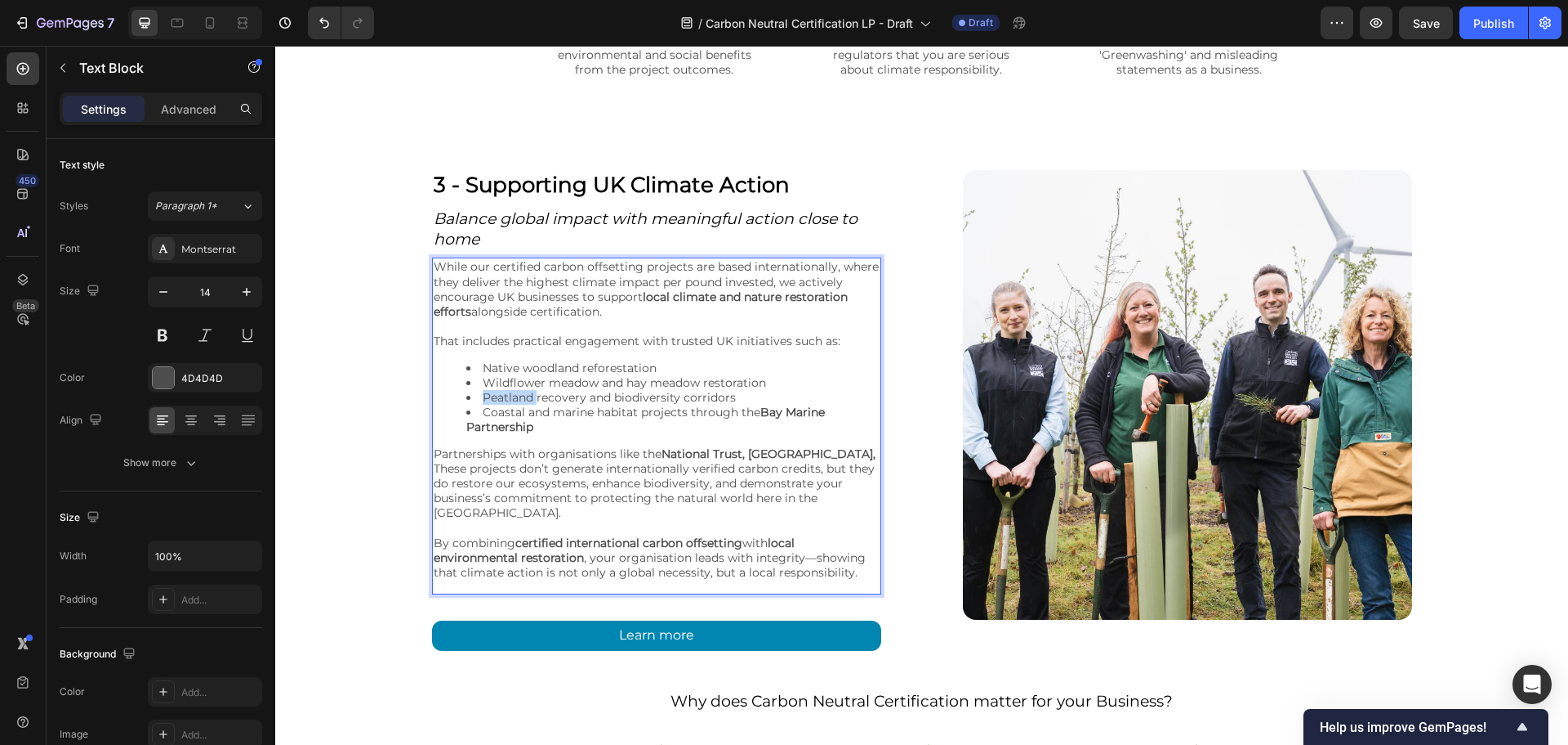
click at [524, 404] on li "Peatland recovery and biodiversity corridors" at bounding box center [673, 397] width 414 height 15
click at [540, 398] on li "recovery and biodiversity corridors" at bounding box center [673, 397] width 414 height 15
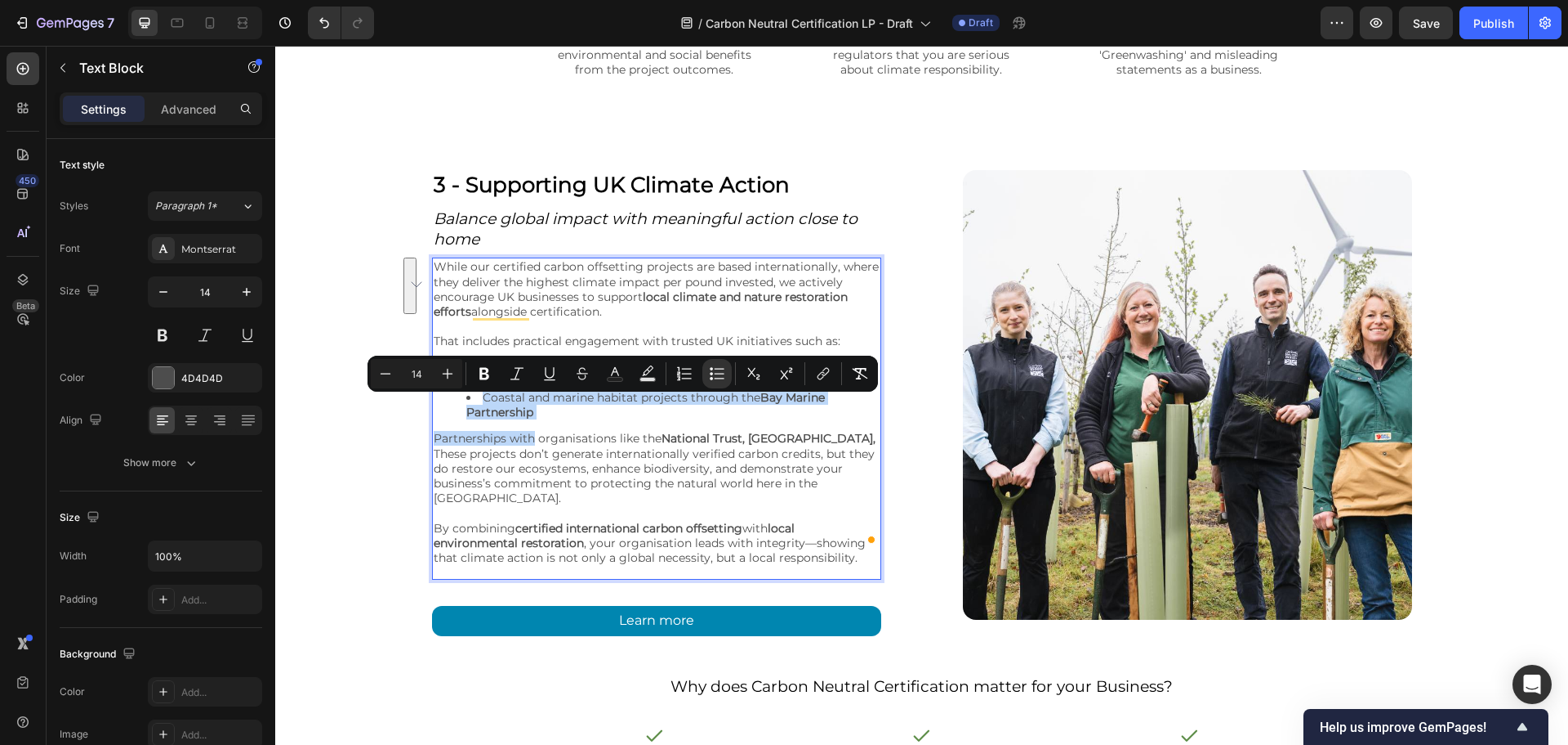
drag, startPoint x: 525, startPoint y: 429, endPoint x: 479, endPoint y: 404, distance: 52.4
click at [479, 404] on div "While our certified carbon offsetting projects are based internationally, where…" at bounding box center [657, 412] width 449 height 309
click at [576, 442] on p "Partnerships with organisations like the National Trust, Royal Parks," at bounding box center [656, 438] width 446 height 15
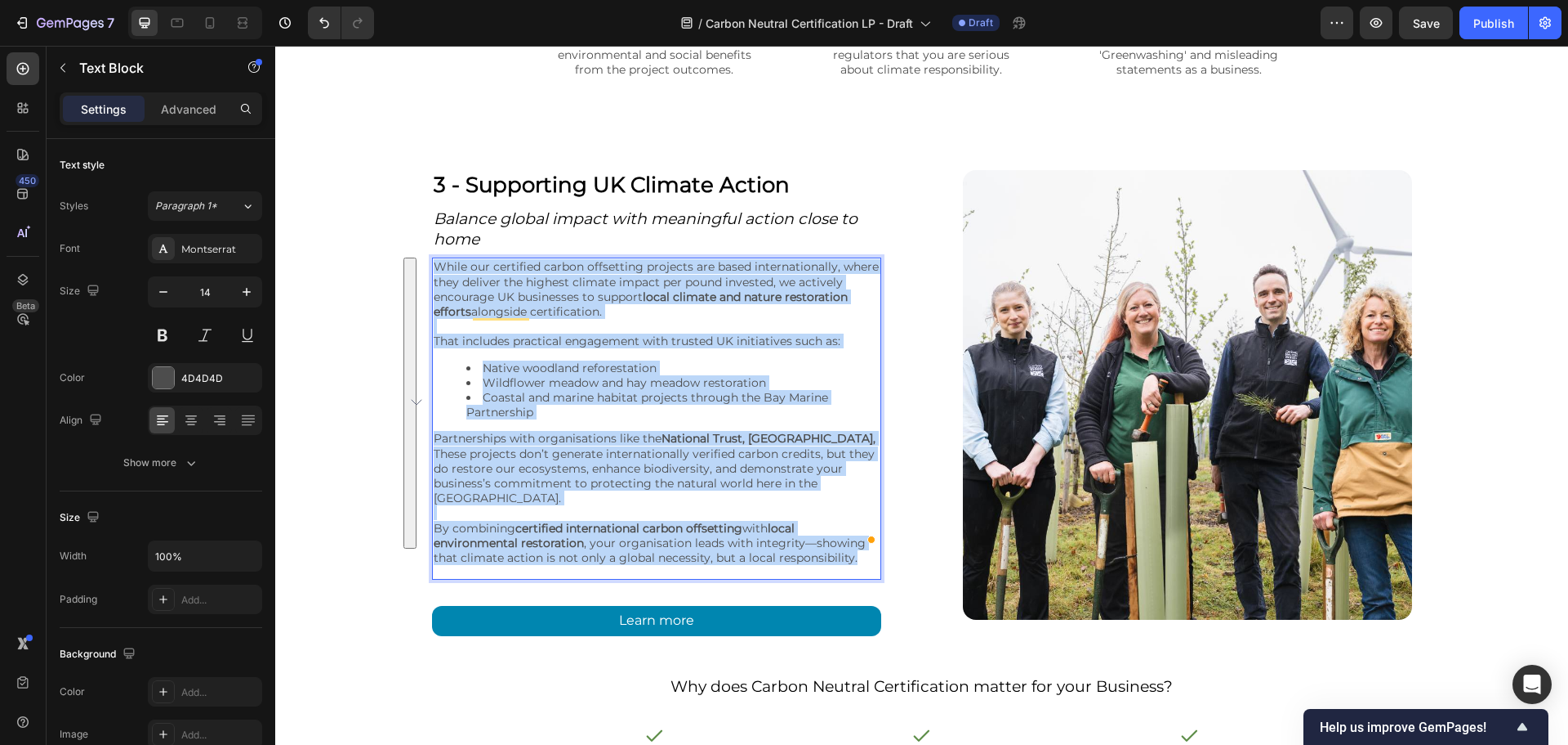
drag, startPoint x: 846, startPoint y: 557, endPoint x: 430, endPoint y: 276, distance: 502.0
click at [432, 276] on div "While our certified carbon offsetting projects are based internationally, where…" at bounding box center [657, 412] width 449 height 309
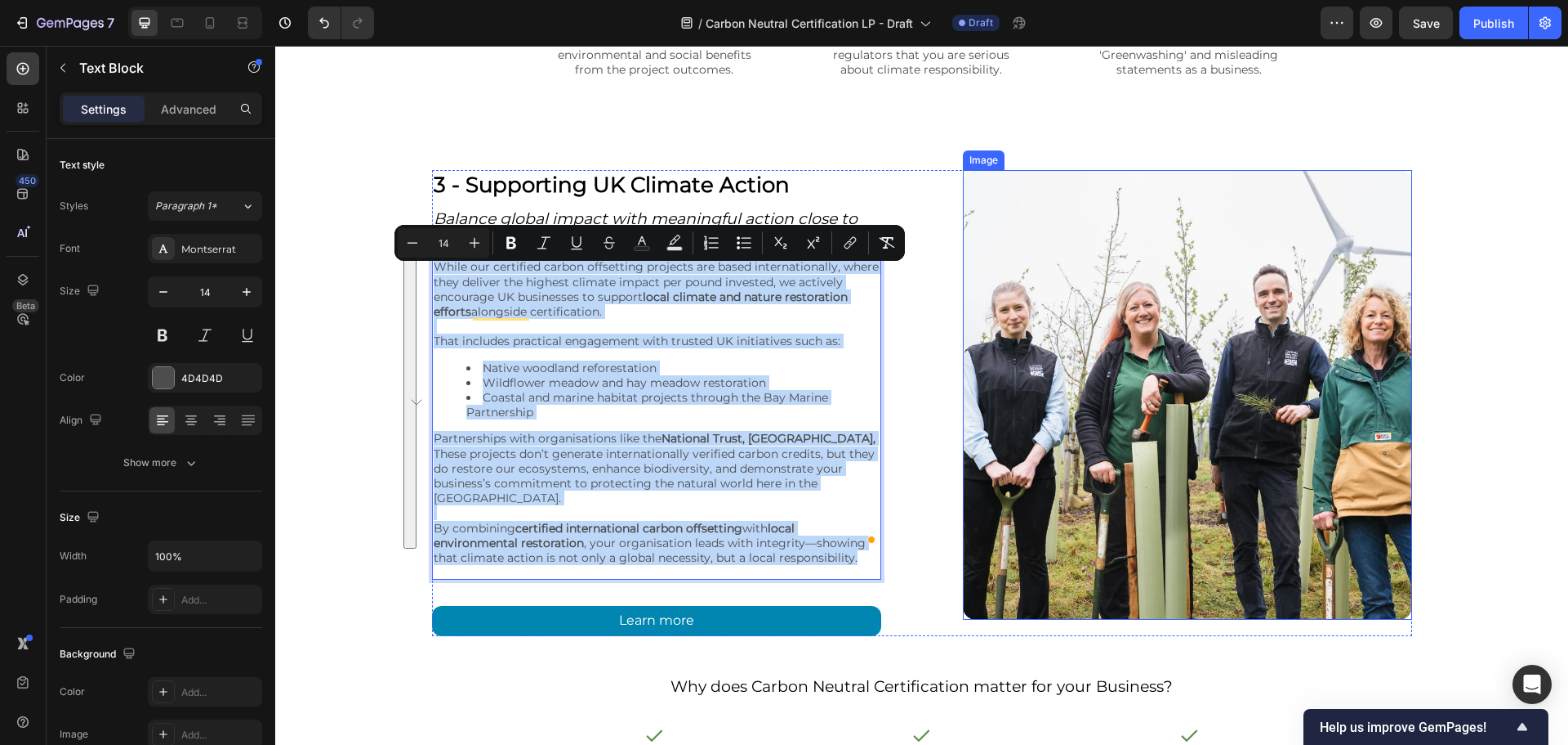
copy div "While our certified carbon offsetting projects are based internationally, where…"
click at [633, 411] on li "Coastal and marine habitat projects through the Bay Marine Partnership" at bounding box center [673, 404] width 414 height 29
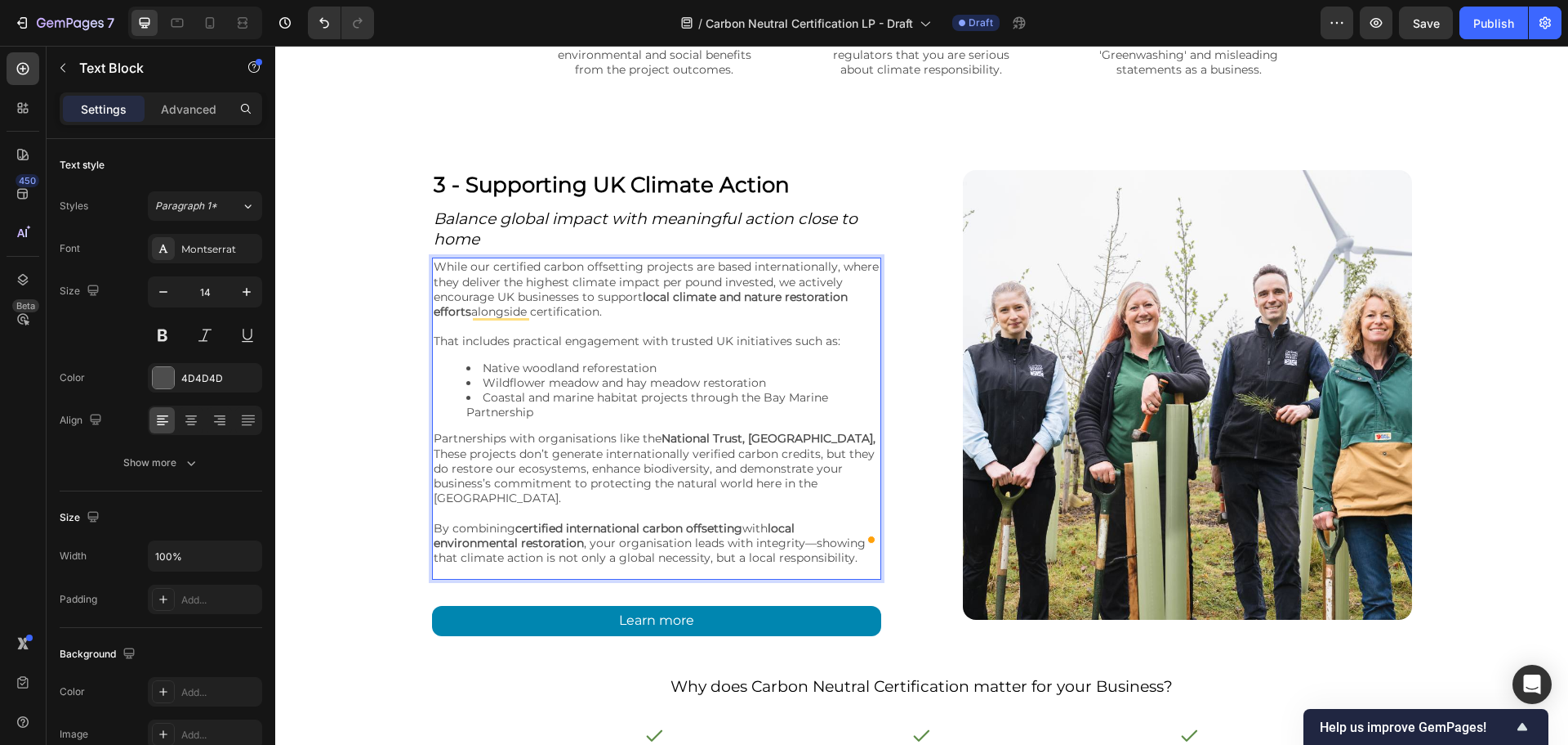
click at [752, 348] on p "That includes practical engagement with trusted UK initiatives such as:" at bounding box center [656, 341] width 446 height 15
click at [770, 294] on p "While our certified carbon offsetting projects are based internationally, where…" at bounding box center [656, 288] width 446 height 59
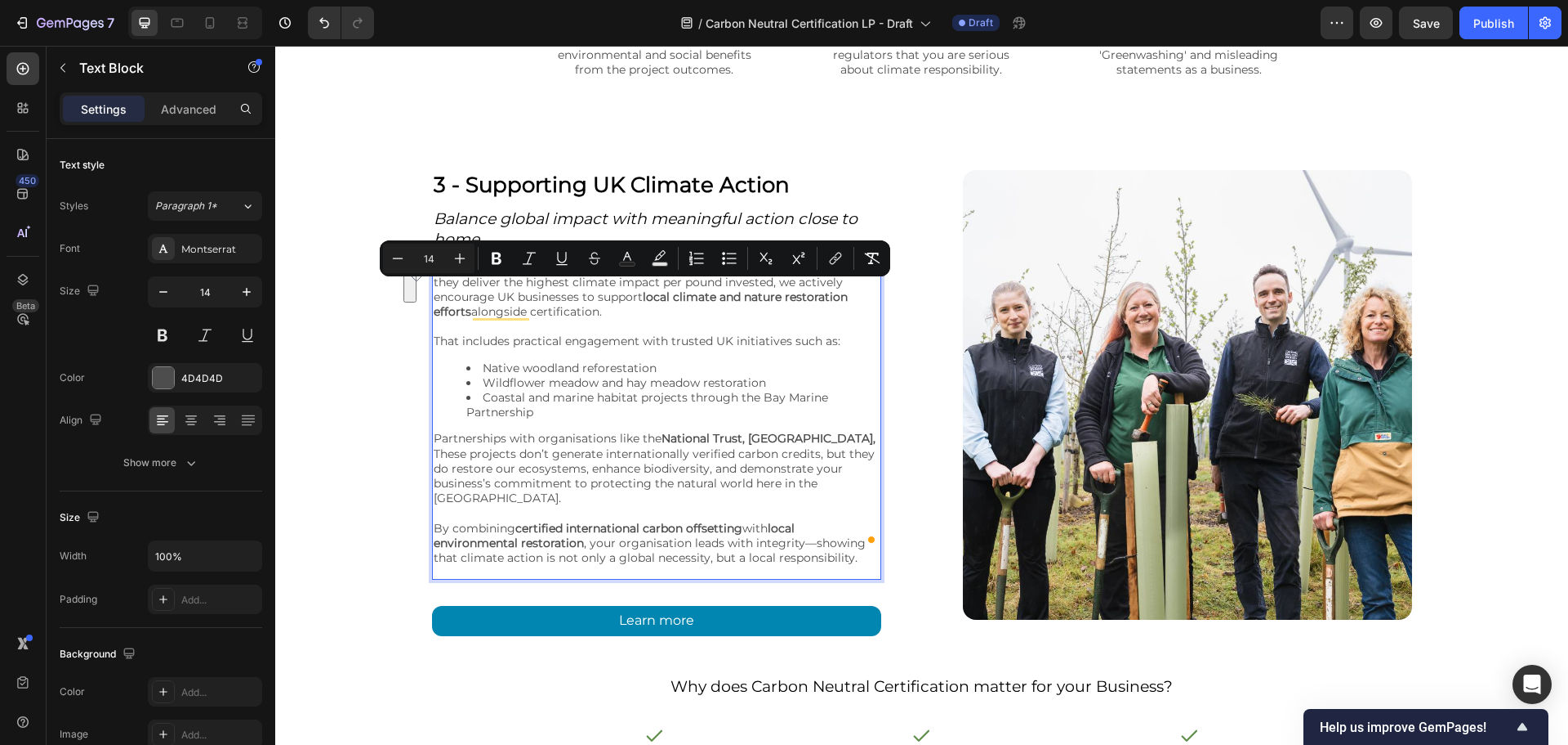
drag, startPoint x: 776, startPoint y: 287, endPoint x: 768, endPoint y: 321, distance: 34.9
click at [768, 319] on p "While our certified carbon offsetting projects are based internationally, where…" at bounding box center [656, 288] width 446 height 59
click at [504, 255] on icon "Editor contextual toolbar" at bounding box center [496, 258] width 16 height 16
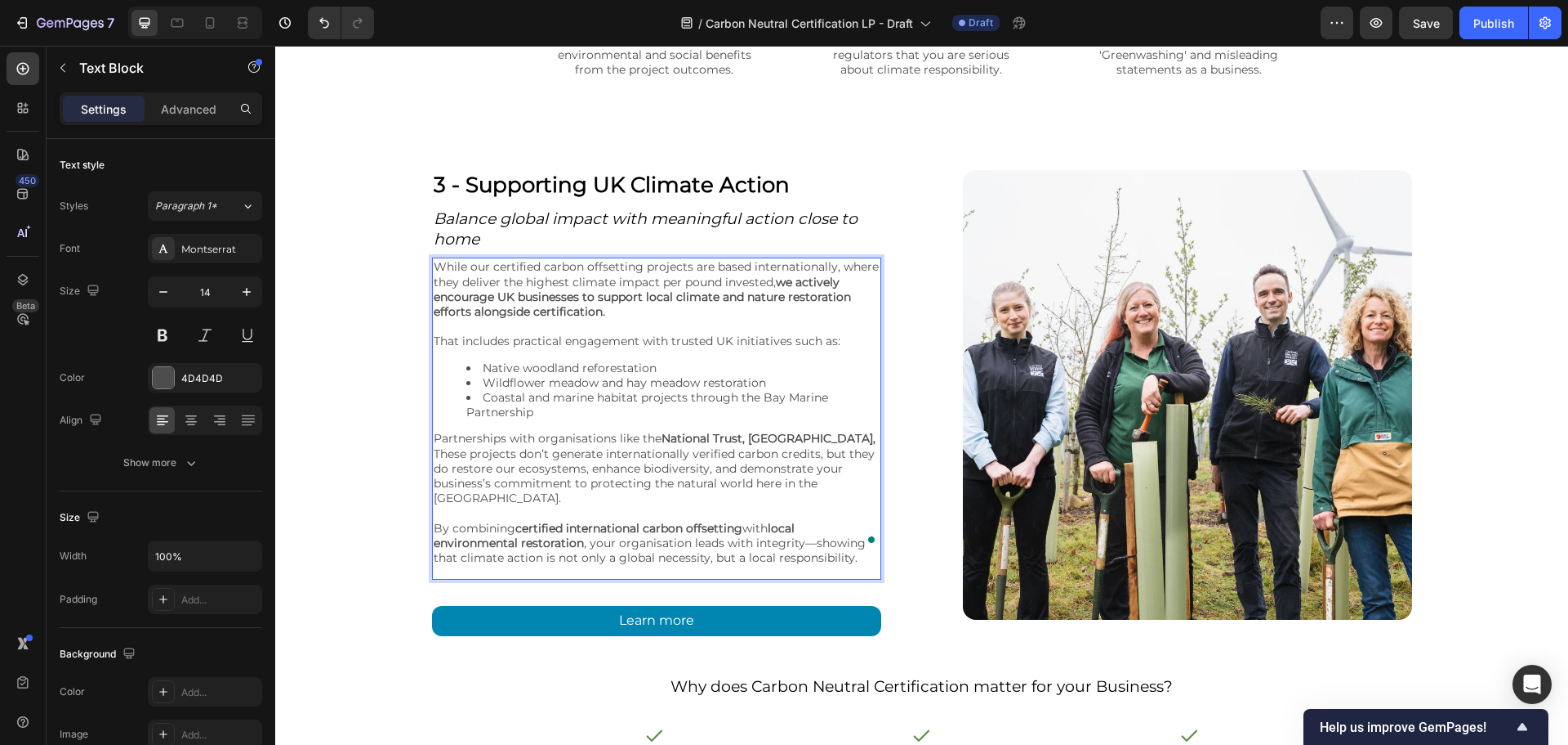
click at [637, 330] on p "Rich Text Editor. Editing area: main" at bounding box center [656, 326] width 446 height 15
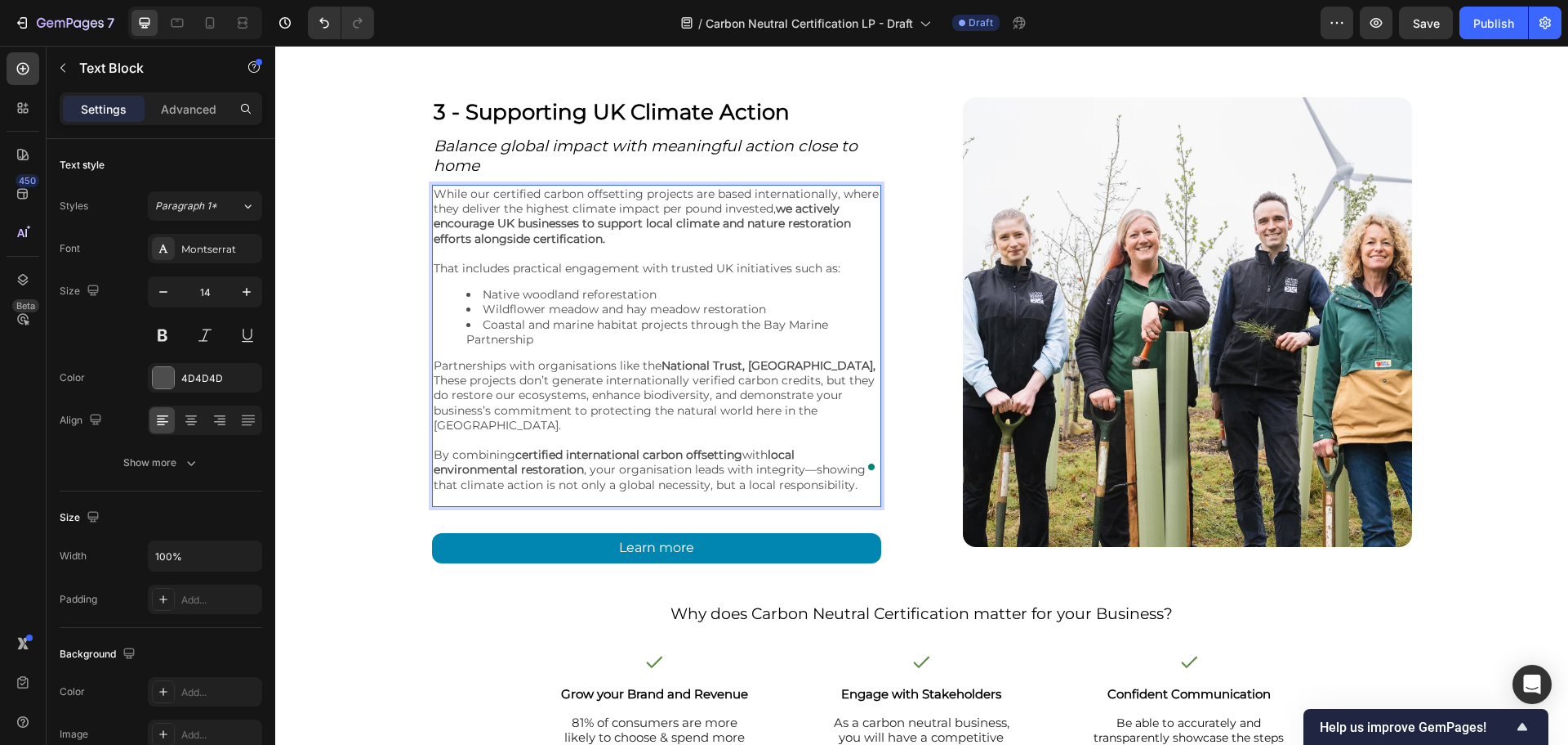
scroll to position [6449, 0]
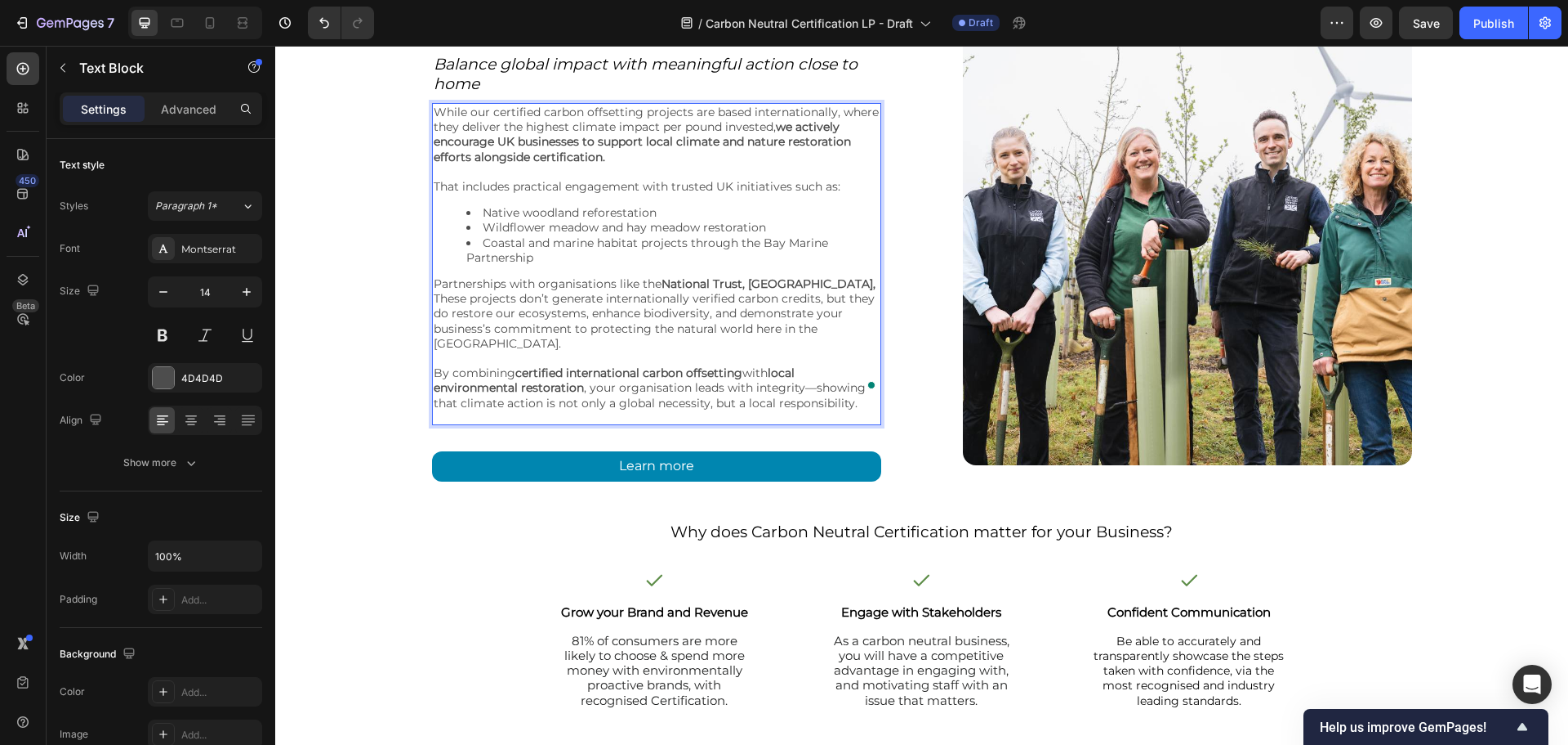
click at [604, 327] on p "These projects don’t generate internationally verified carbon credits, but they…" at bounding box center [656, 320] width 446 height 59
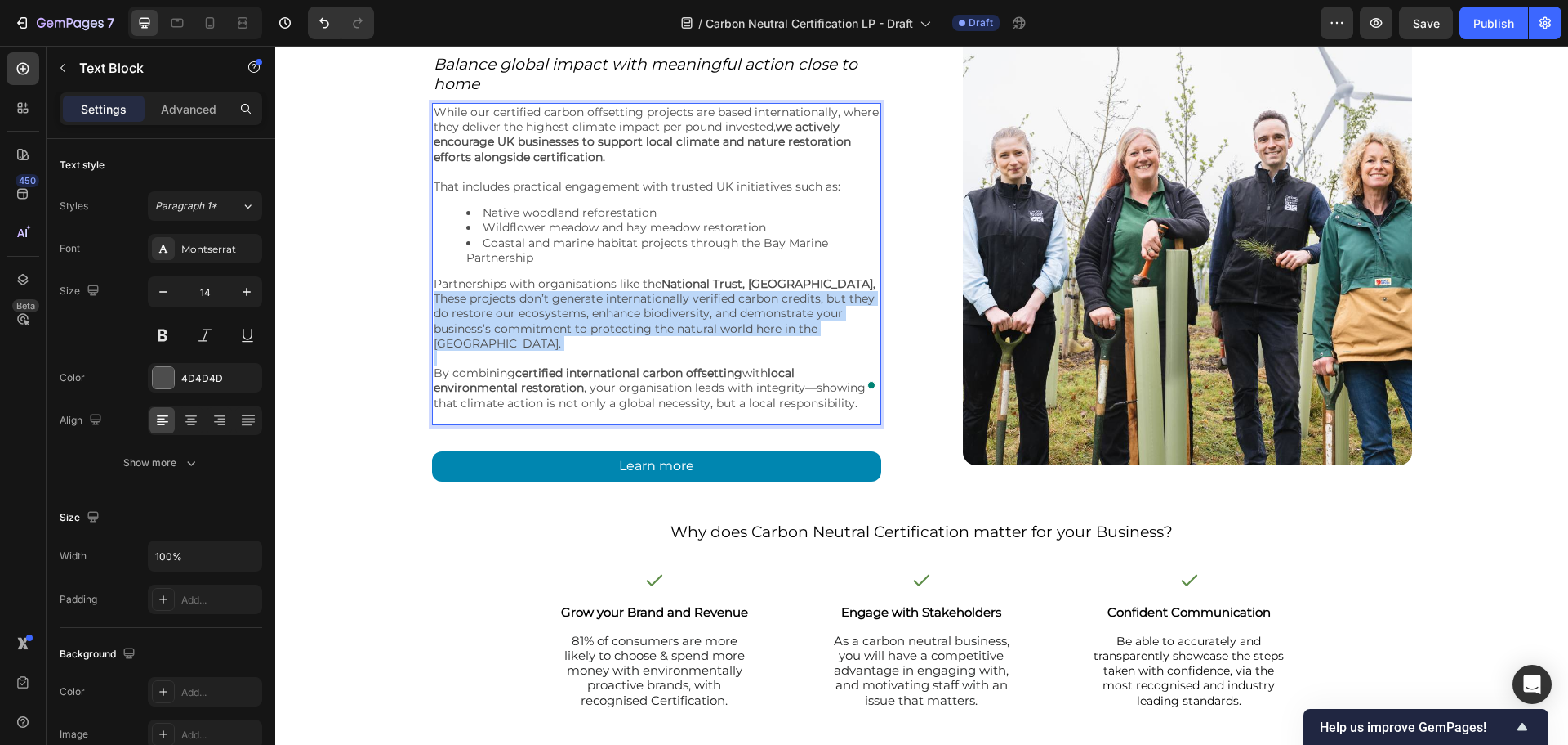
click at [604, 327] on p "These projects don’t generate internationally verified carbon credits, but they…" at bounding box center [656, 320] width 446 height 59
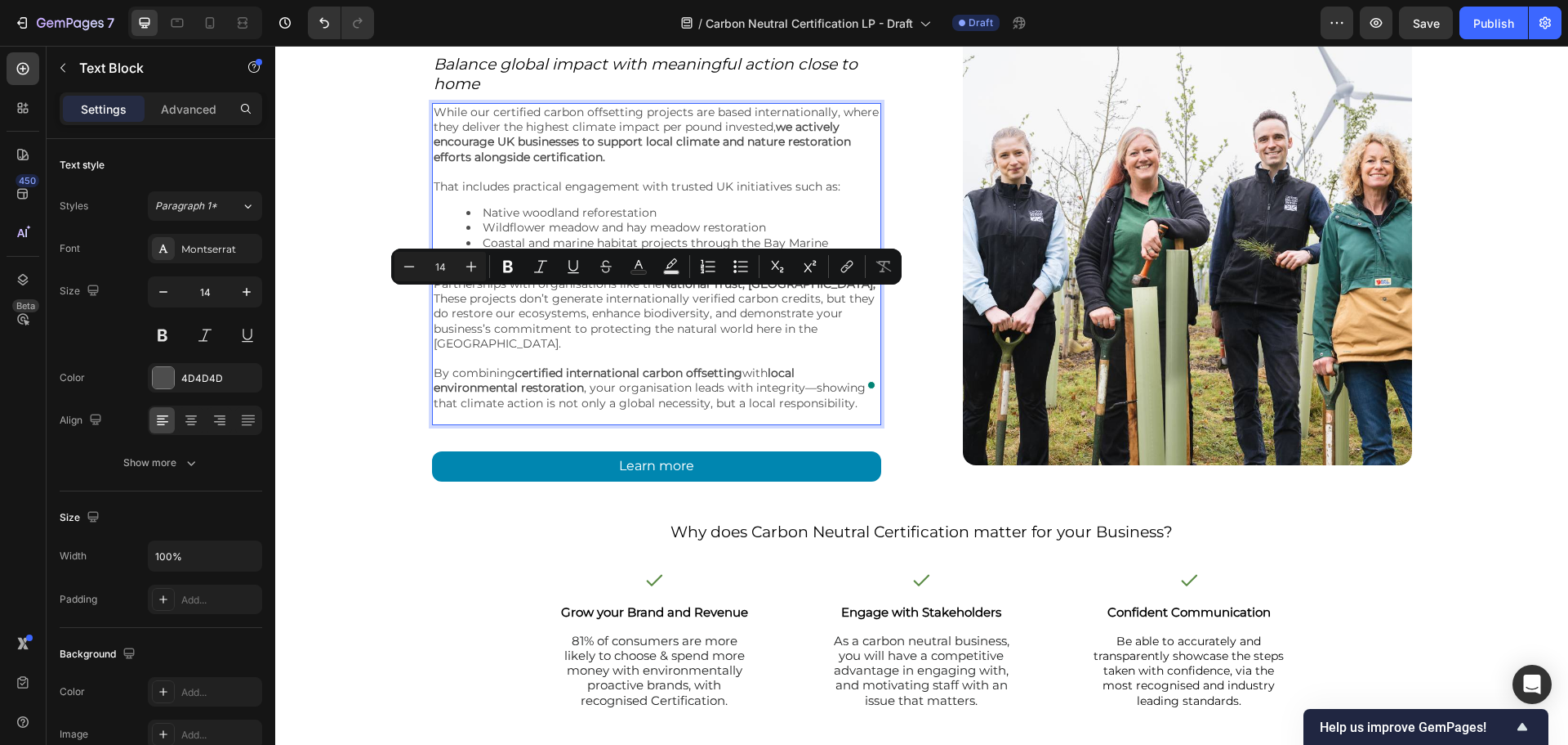
click at [618, 365] on strong "certified international carbon offsetting" at bounding box center [629, 372] width 227 height 15
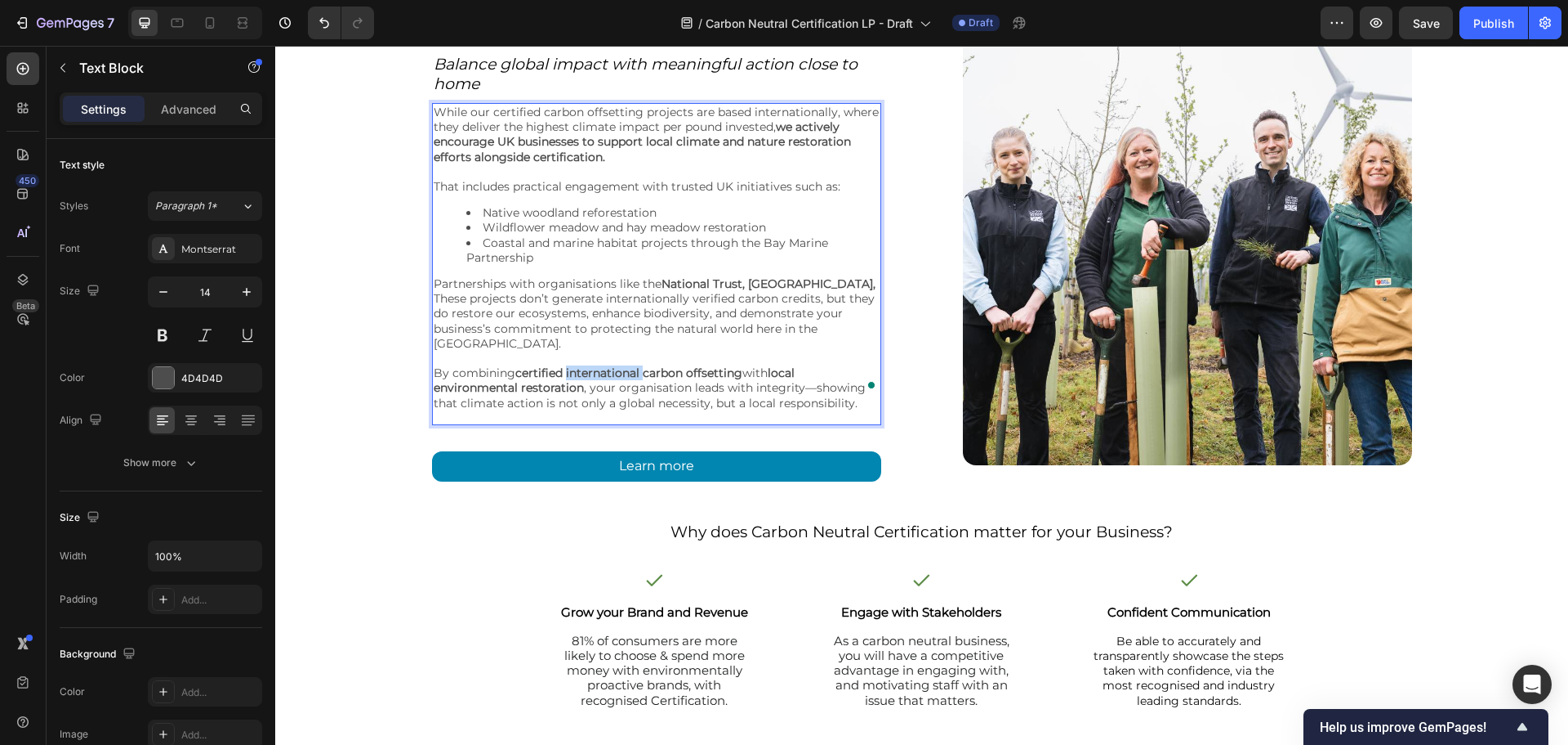
click at [618, 365] on strong "certified international carbon offsetting" at bounding box center [629, 372] width 227 height 15
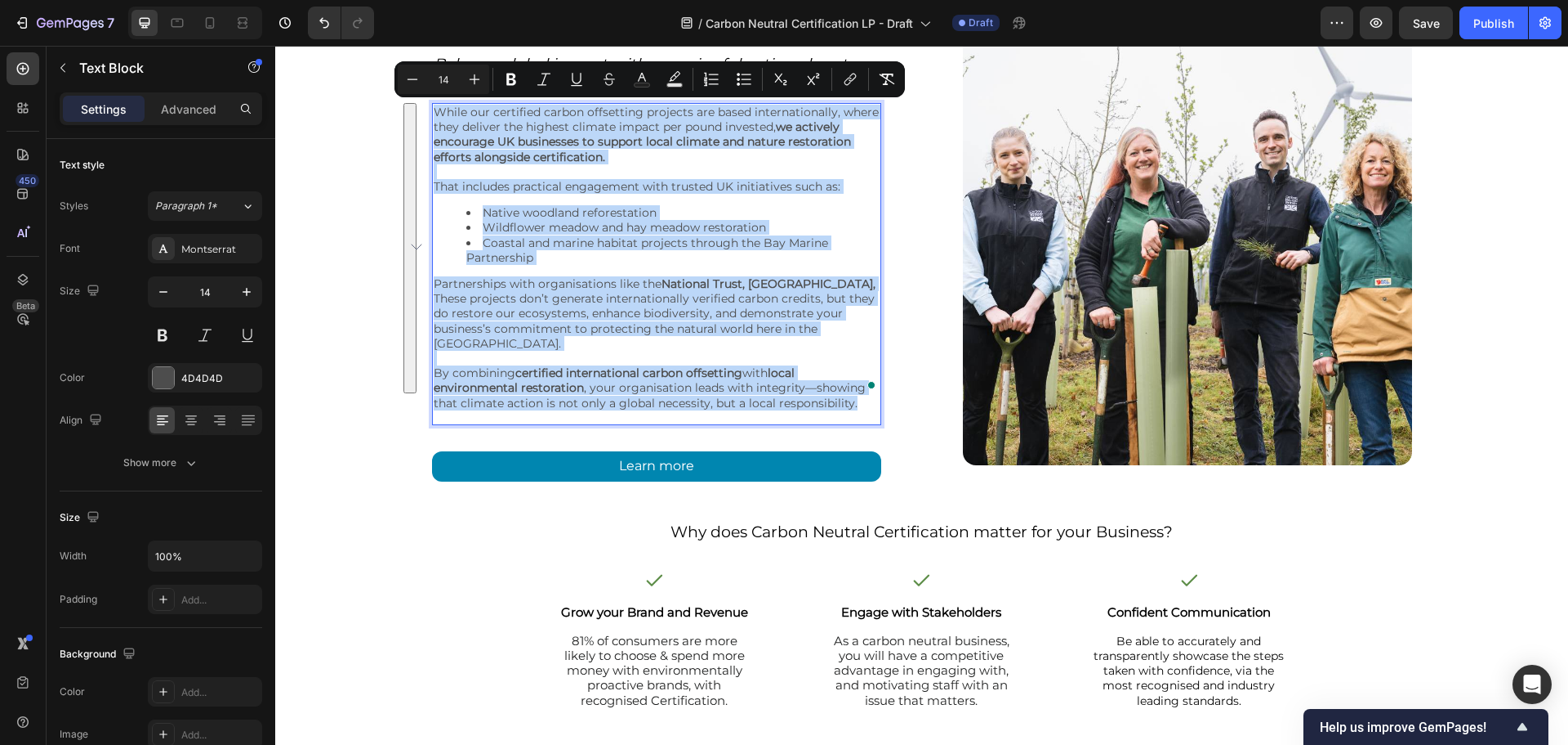
click at [622, 351] on p "Rich Text Editor. Editing area: main" at bounding box center [656, 358] width 446 height 15
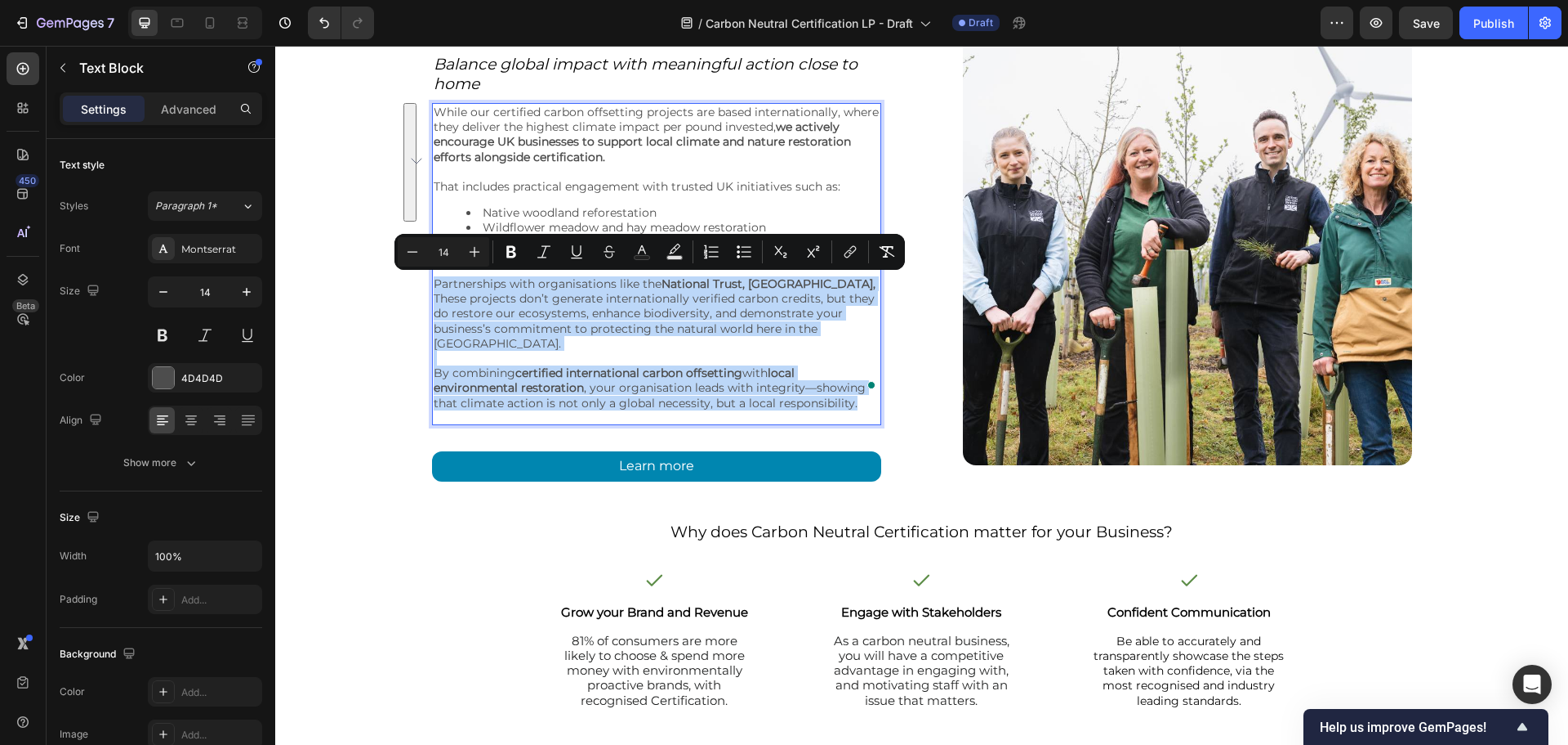
drag, startPoint x: 847, startPoint y: 390, endPoint x: 427, endPoint y: 289, distance: 432.0
click at [432, 289] on div "While our certified carbon offsetting projects are based internationally, where…" at bounding box center [657, 257] width 449 height 309
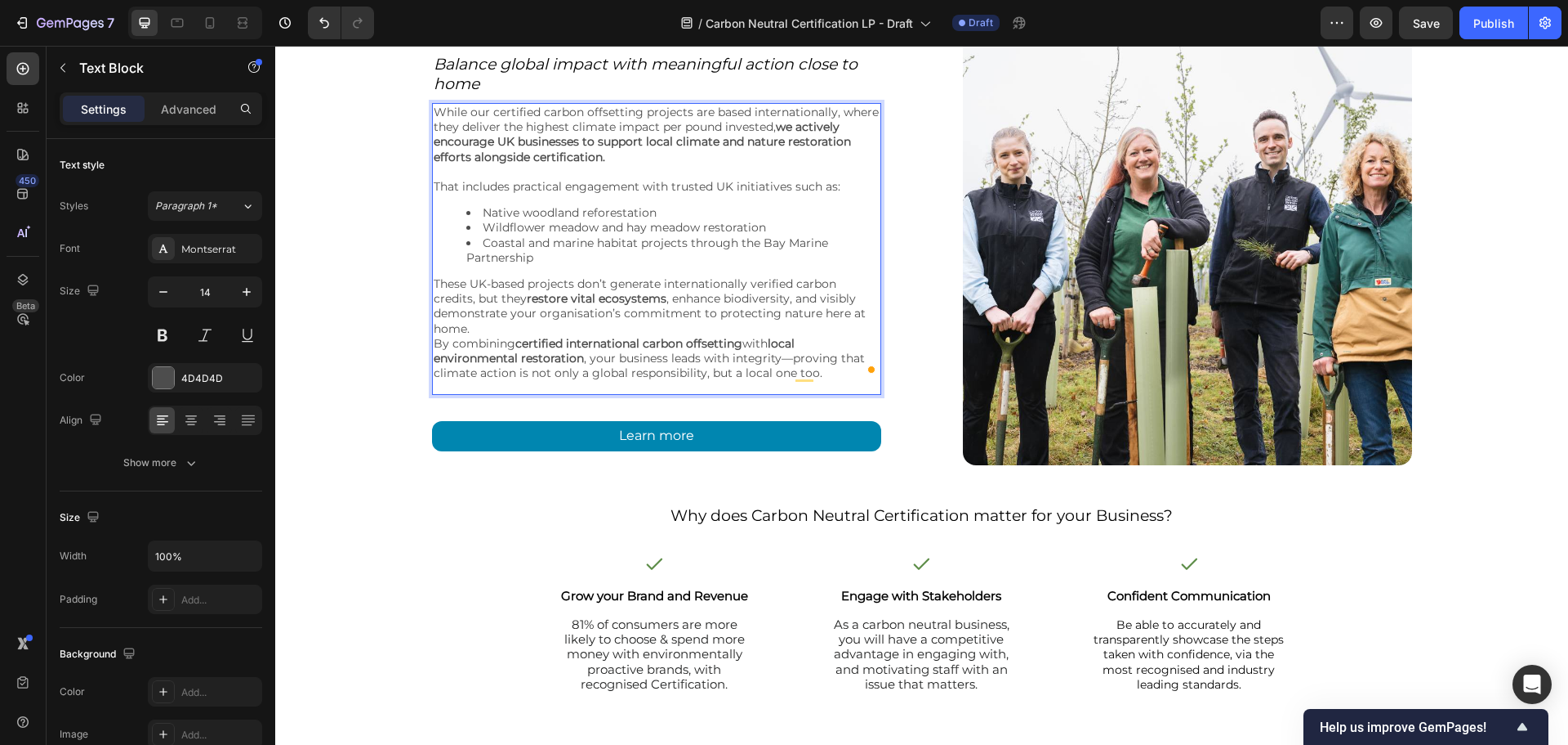
click at [505, 325] on p "These UK-based projects don’t generate internationally verified carbon credits,…" at bounding box center [656, 306] width 446 height 59
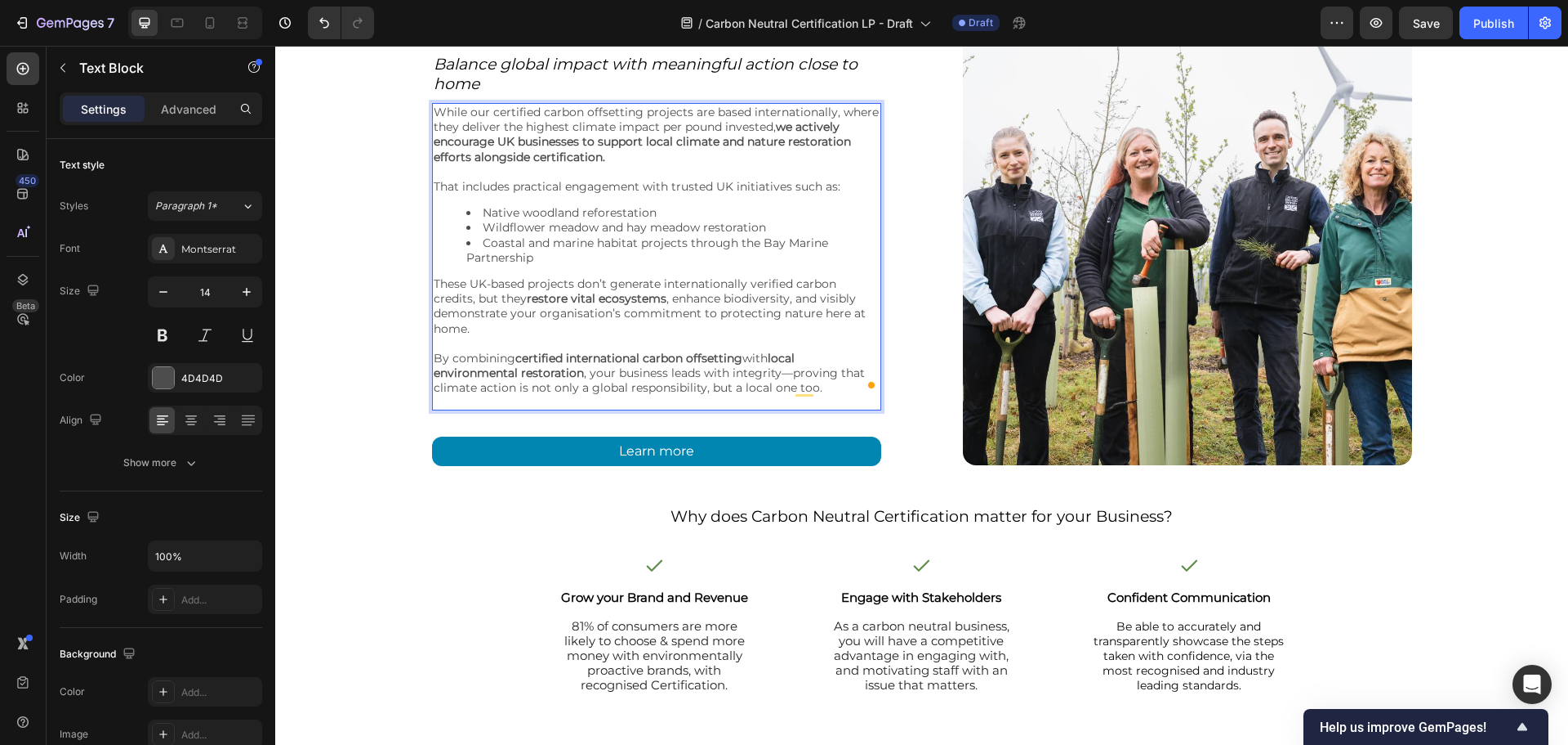
click at [520, 285] on p "These UK-based projects don’t generate internationally verified carbon credits,…" at bounding box center [656, 306] width 446 height 59
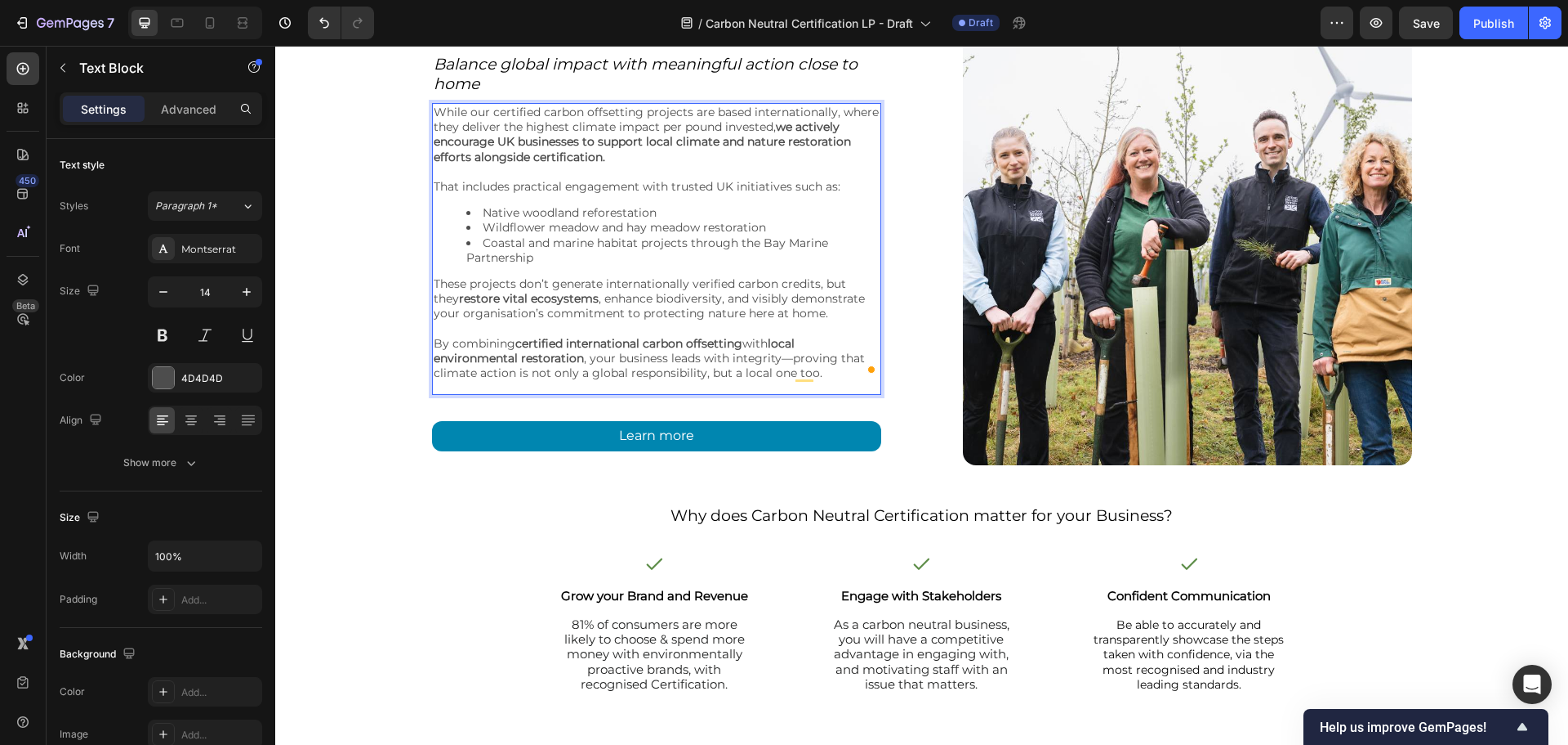
click at [786, 357] on p "By combining certified international carbon offsetting with local environmental…" at bounding box center [656, 358] width 446 height 45
click at [379, 298] on div "3 - Supporting UK Climate Action Heading Balance global impact with meaningful …" at bounding box center [922, 241] width 1294 height 450
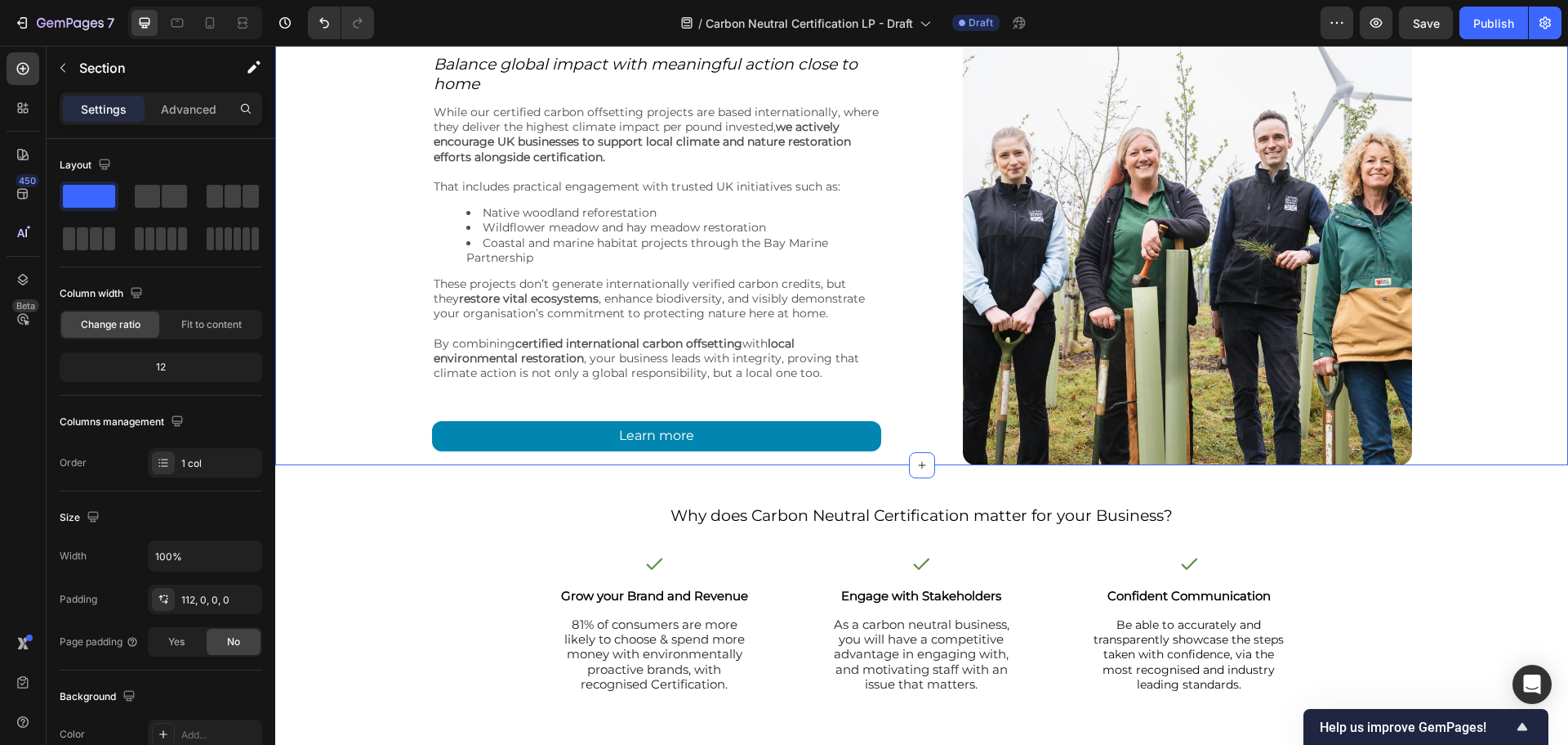
scroll to position [6367, 0]
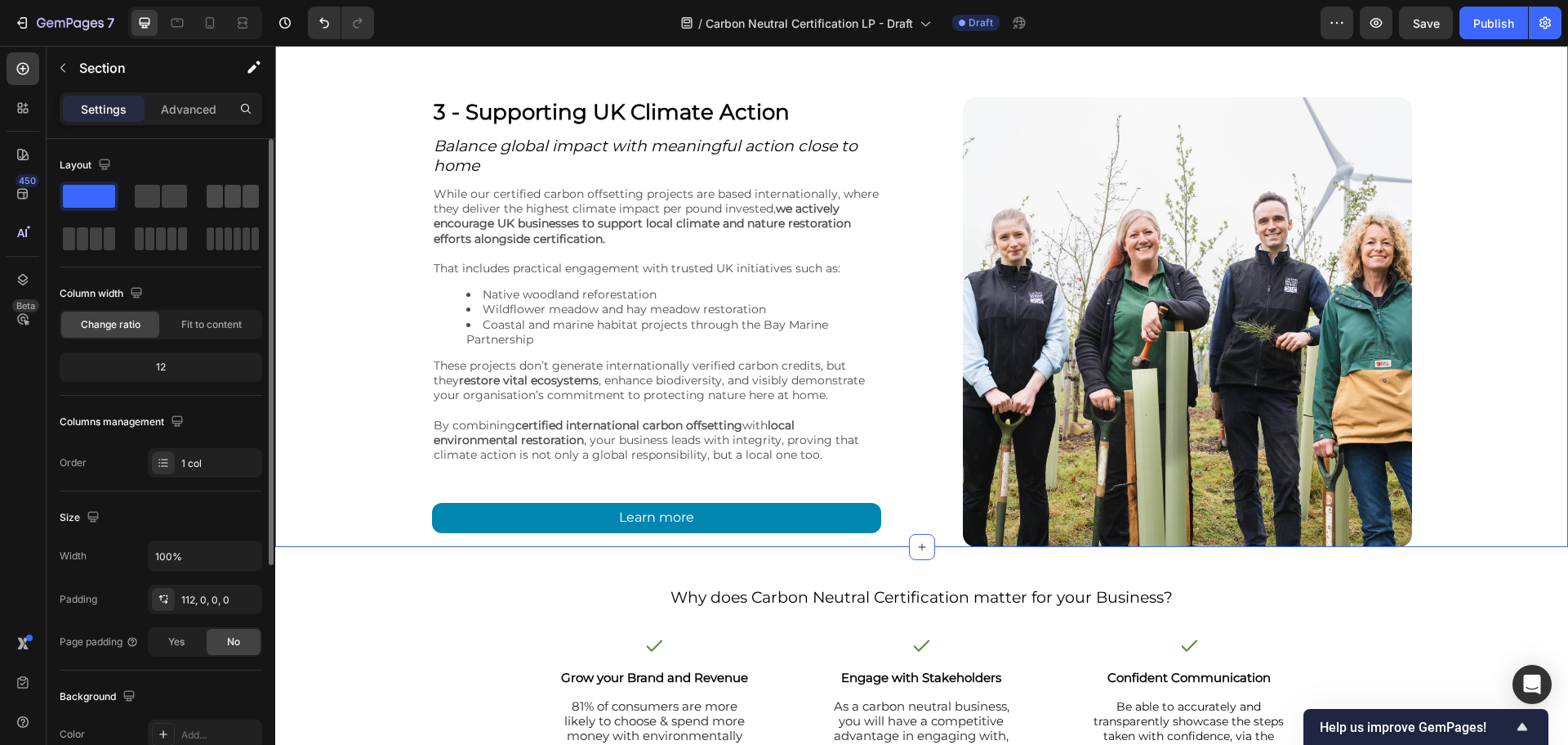
click at [229, 194] on span at bounding box center [232, 196] width 16 height 23
click at [1493, 404] on div "3 - Supporting UK Climate Action Heading Balance global impact with meaningful …" at bounding box center [922, 322] width 1294 height 450
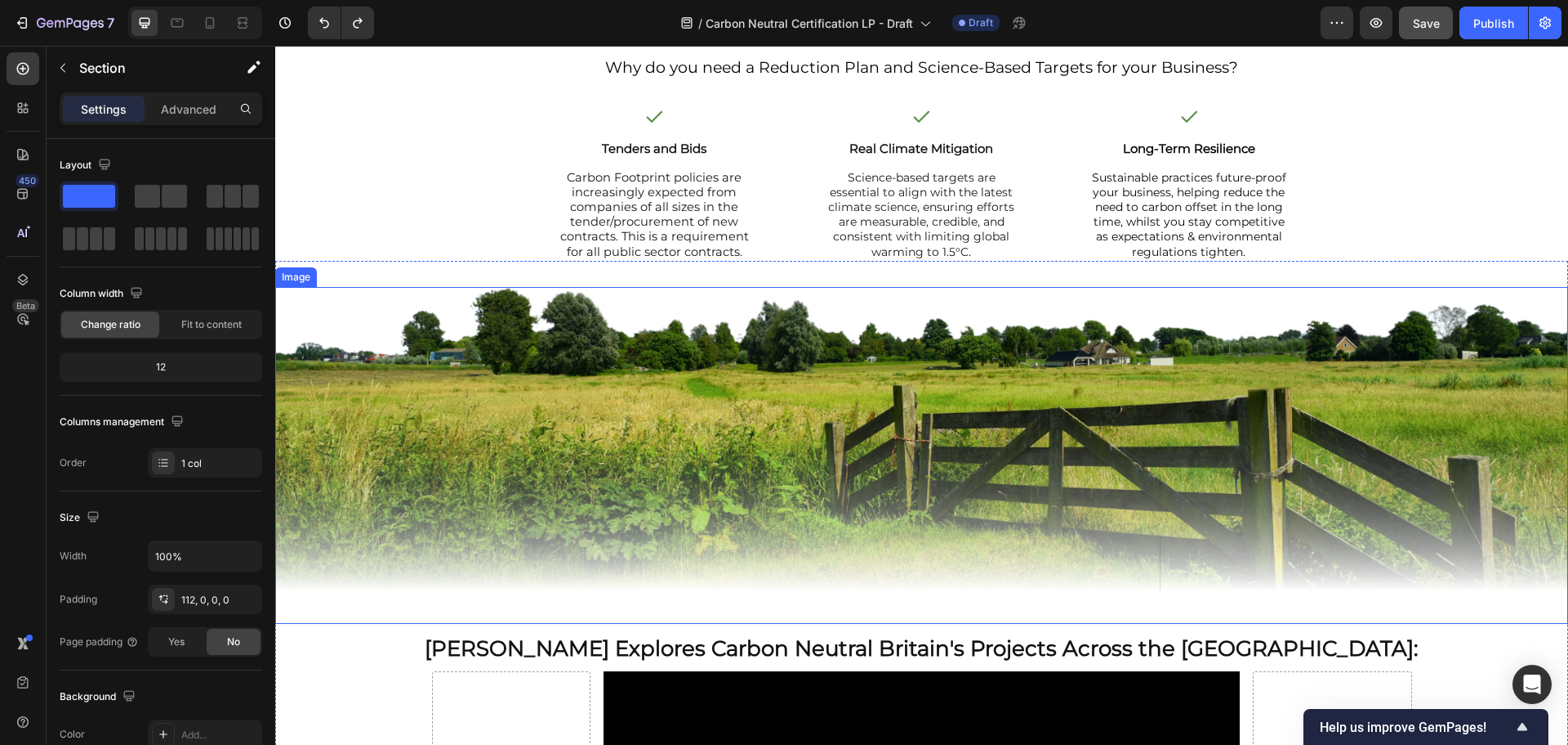
scroll to position [7675, 0]
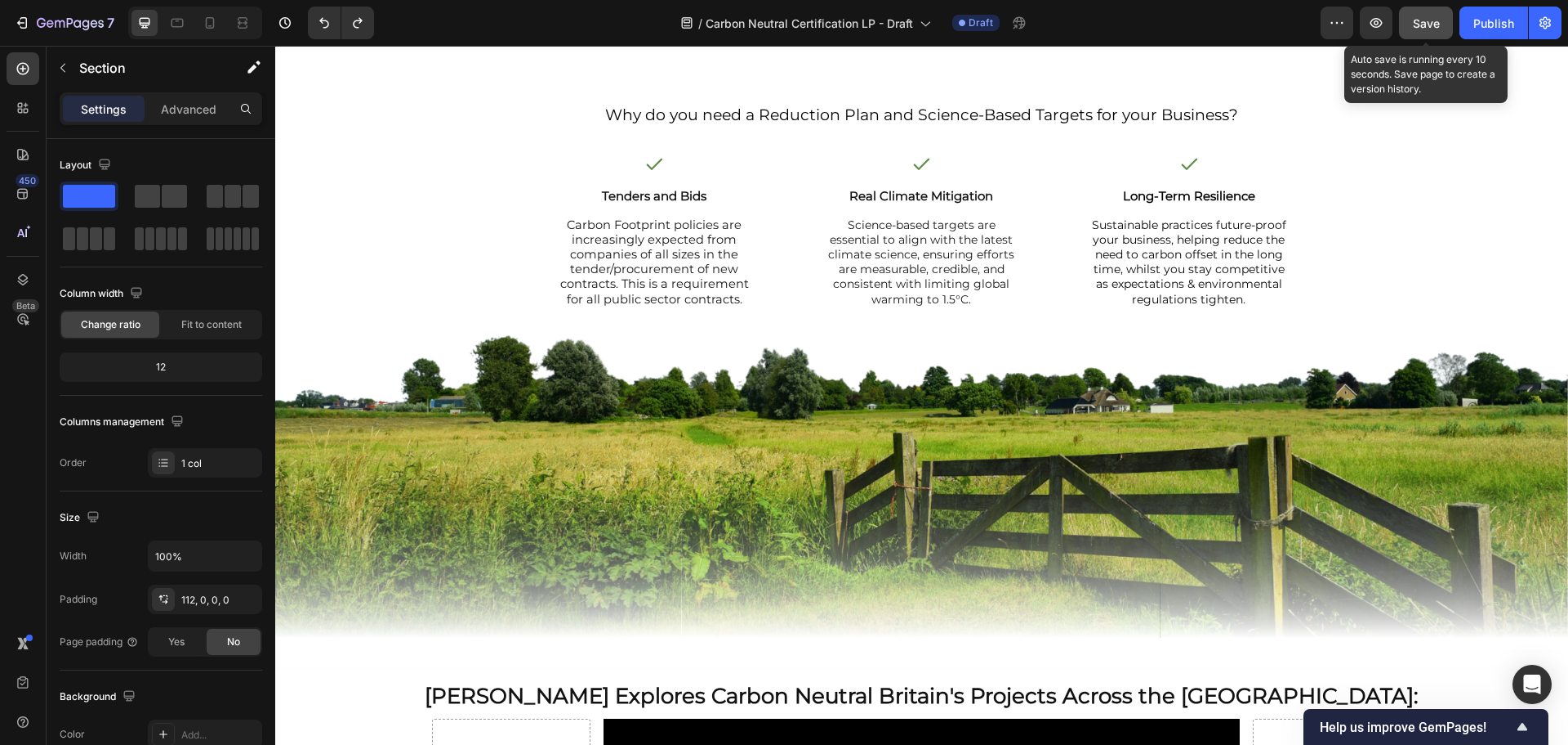
click at [1417, 29] on span "Save" at bounding box center [1426, 23] width 27 height 14
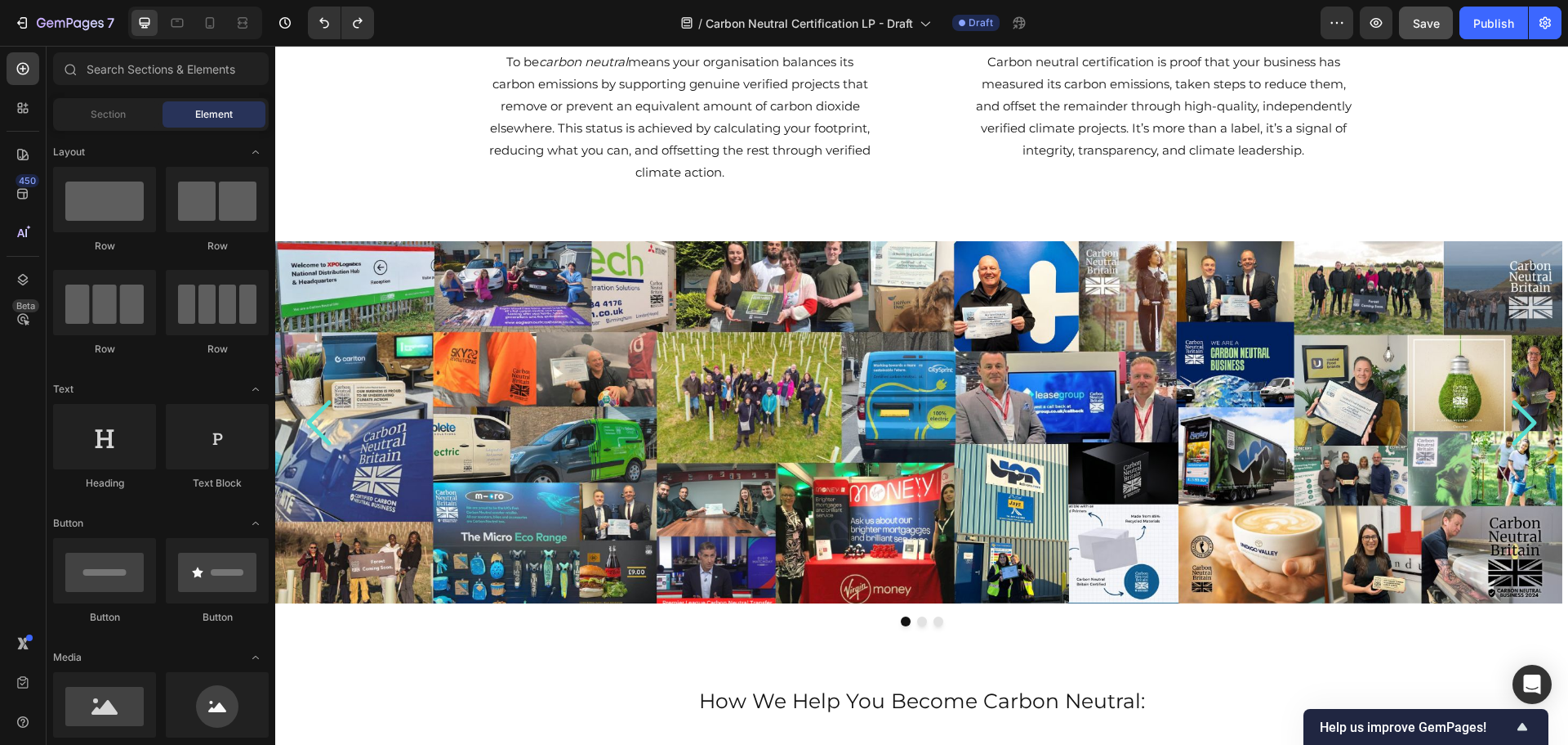
scroll to position [0, 0]
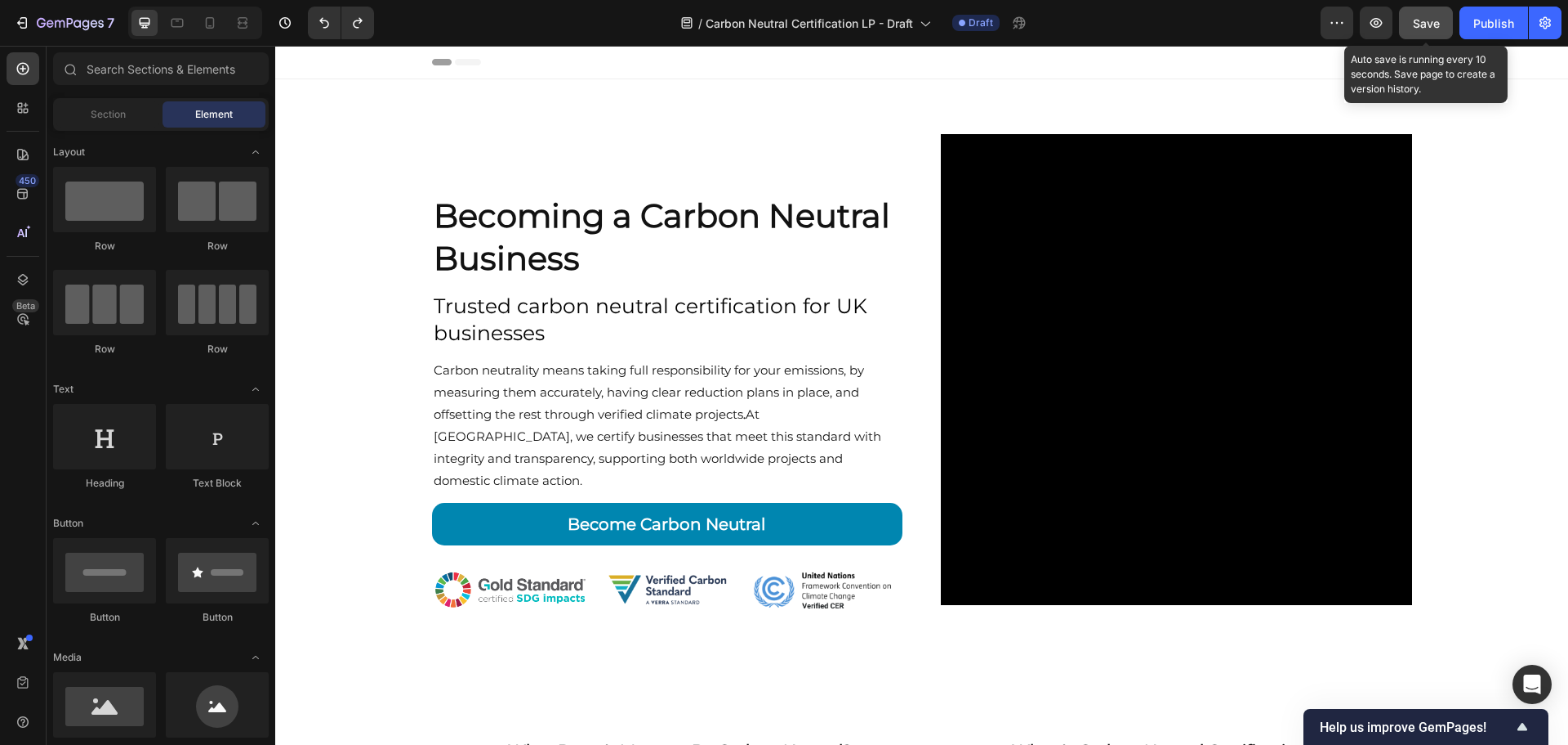
click at [1421, 25] on span "Save" at bounding box center [1426, 23] width 27 height 14
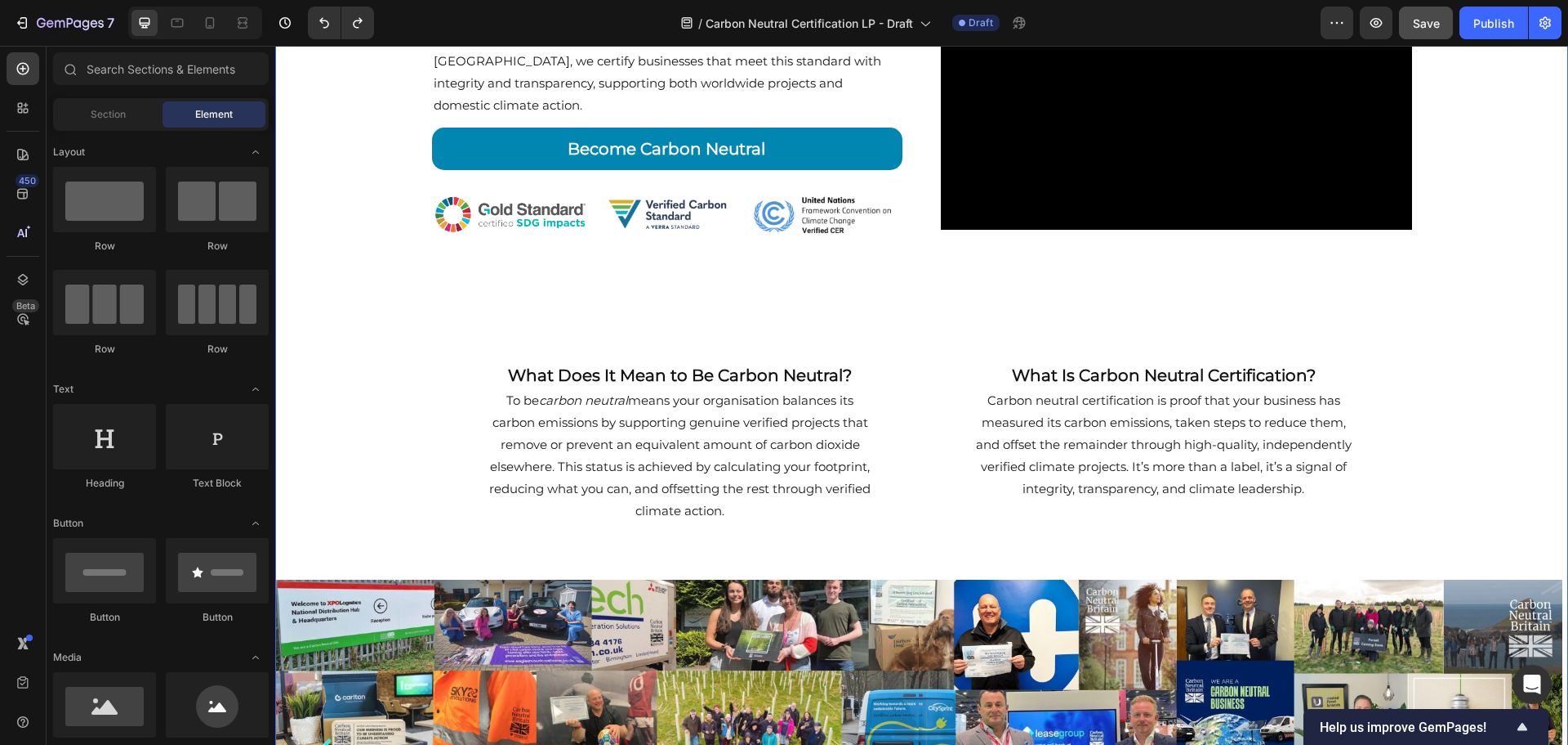
scroll to position [490, 0]
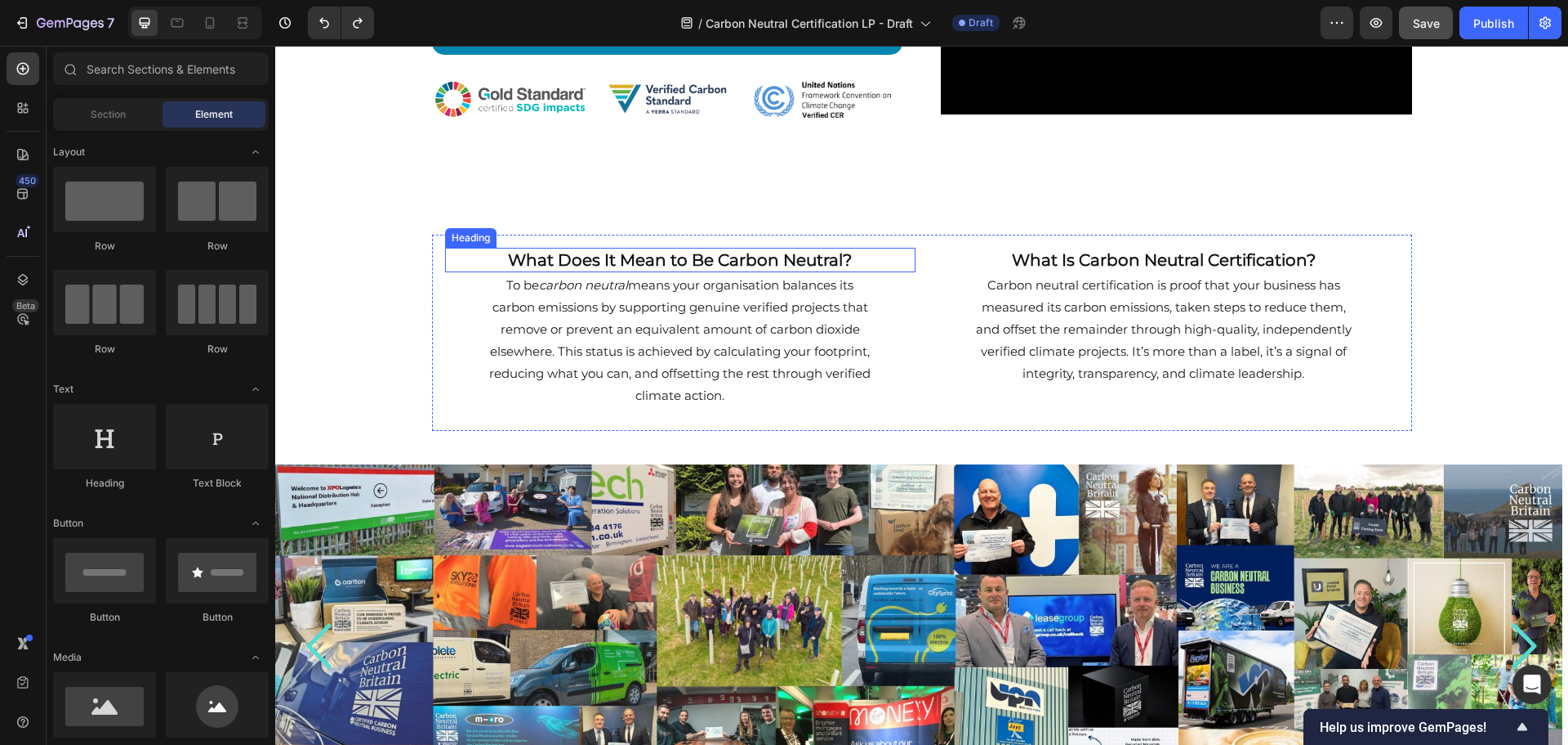
click at [813, 266] on h2 "What Does It Mean to Be Carbon Neutral?" at bounding box center [681, 260] width 471 height 24
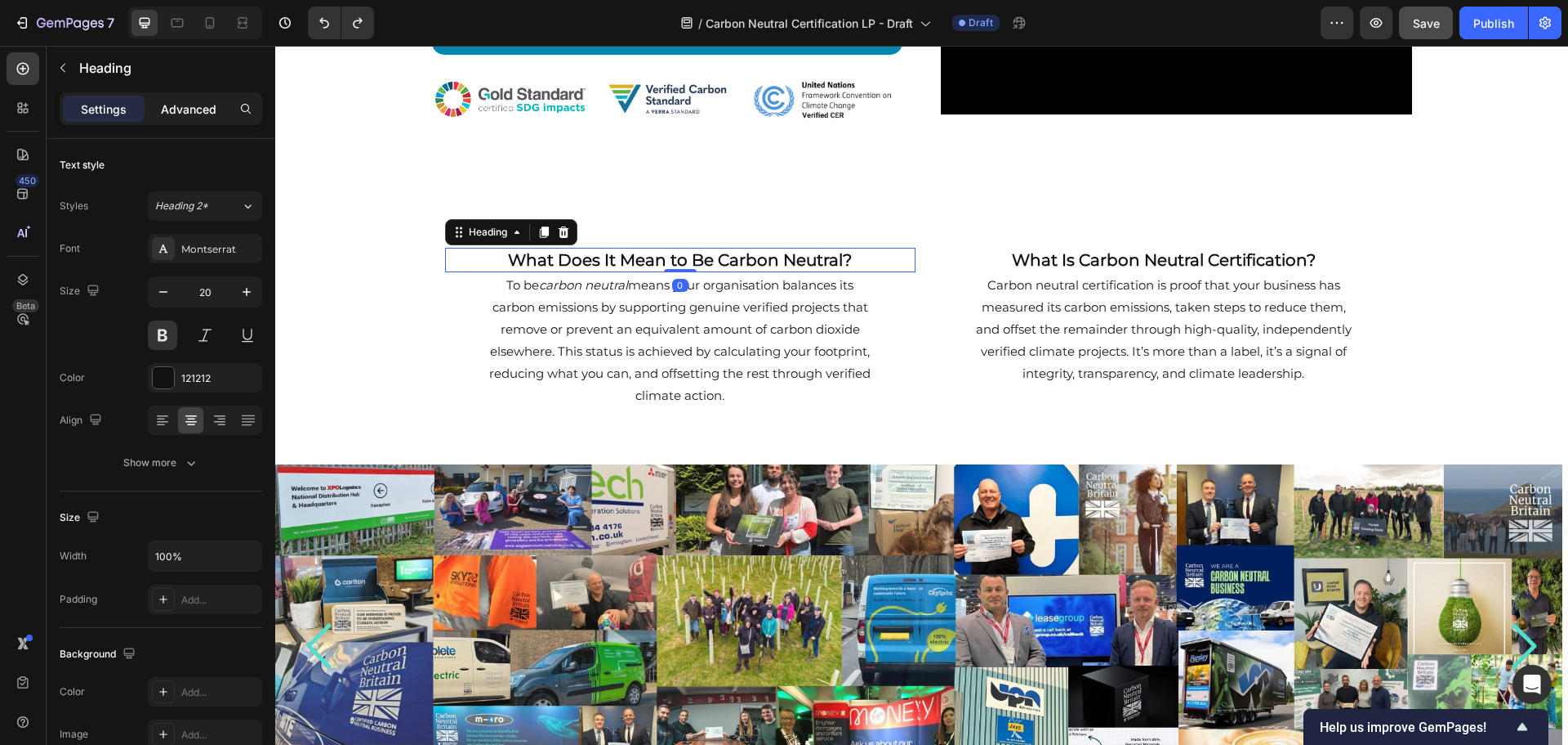
click at [200, 115] on p "Advanced" at bounding box center [188, 109] width 55 height 17
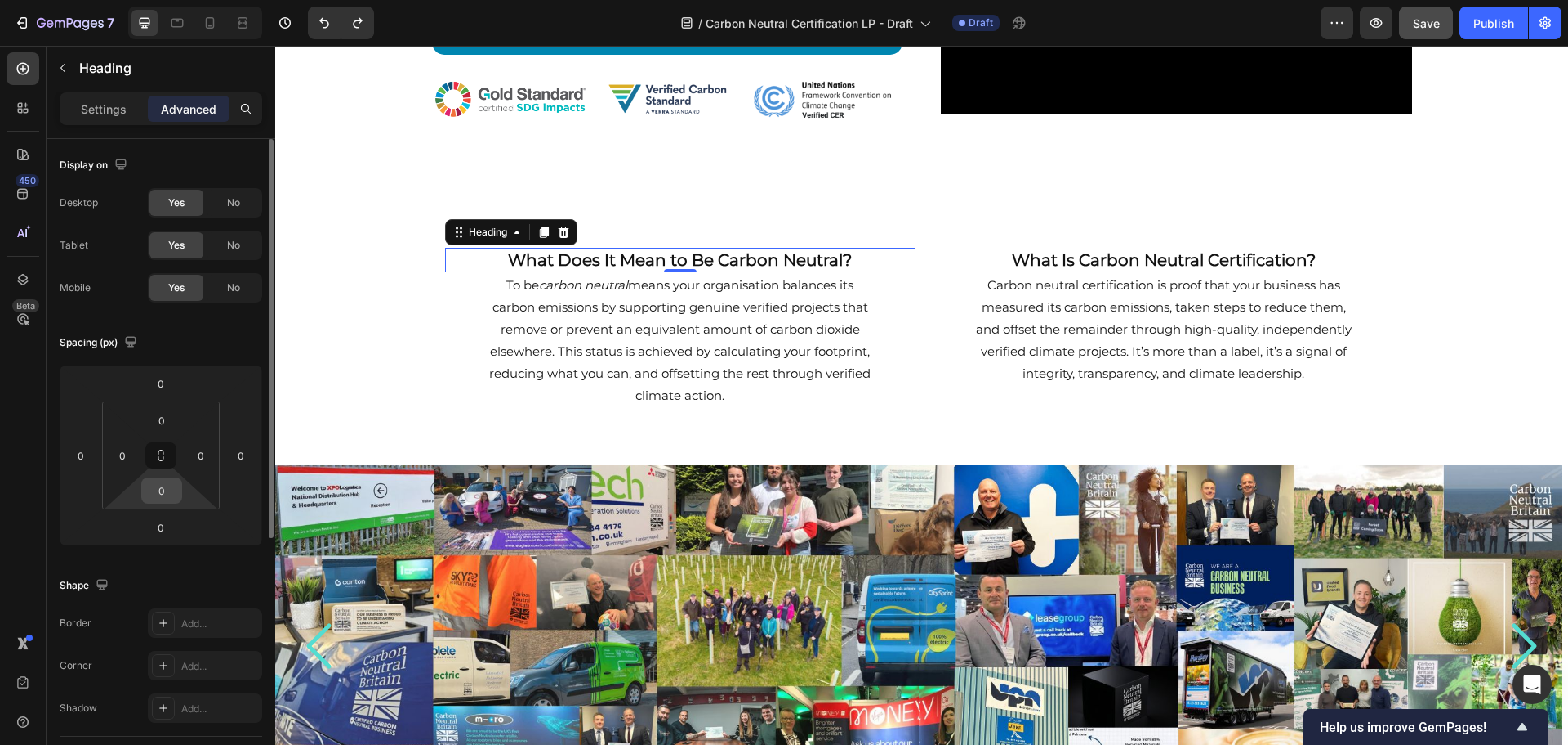
click at [166, 496] on input "0" at bounding box center [162, 490] width 33 height 24
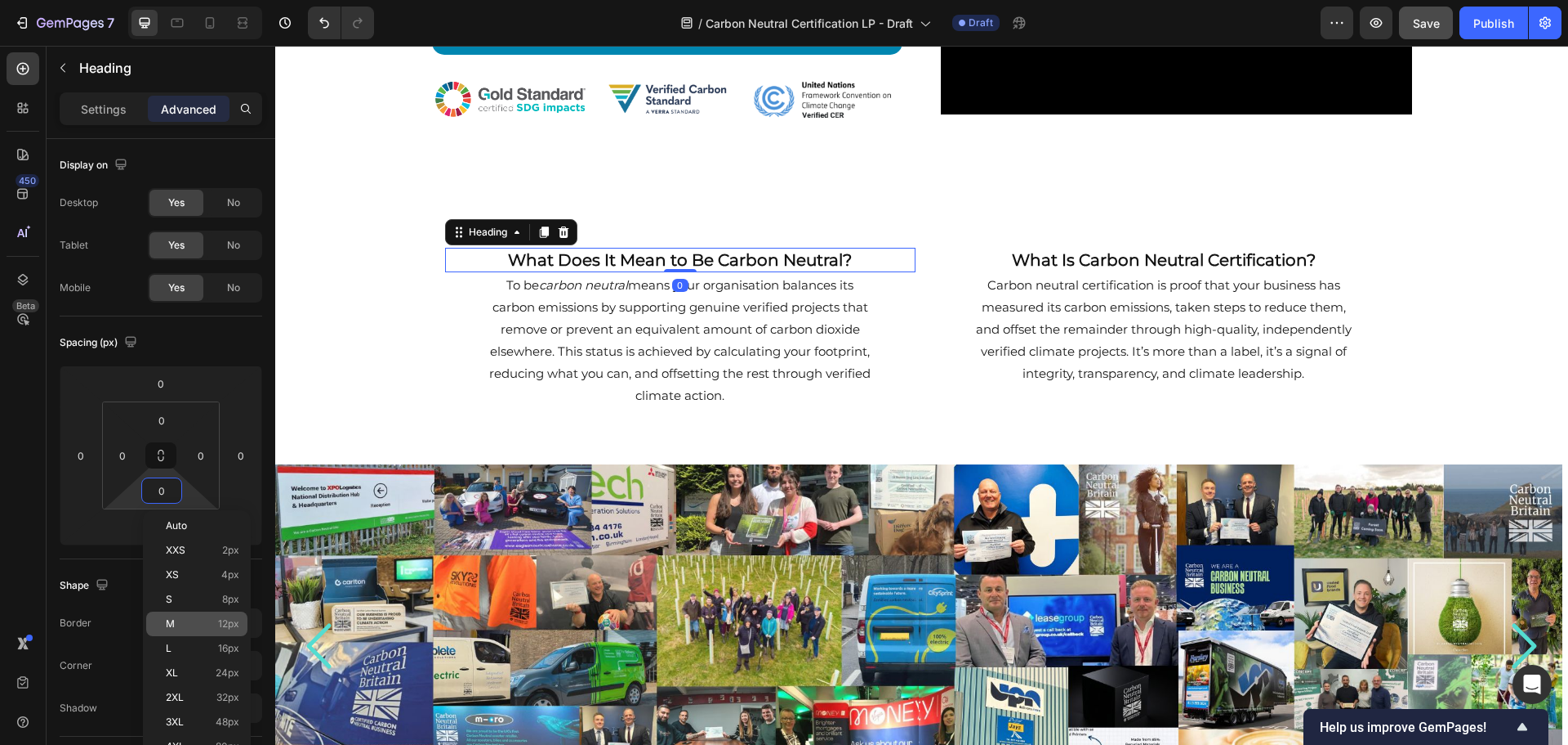
click at [208, 626] on p "M 12px" at bounding box center [202, 624] width 73 height 11
type input "12"
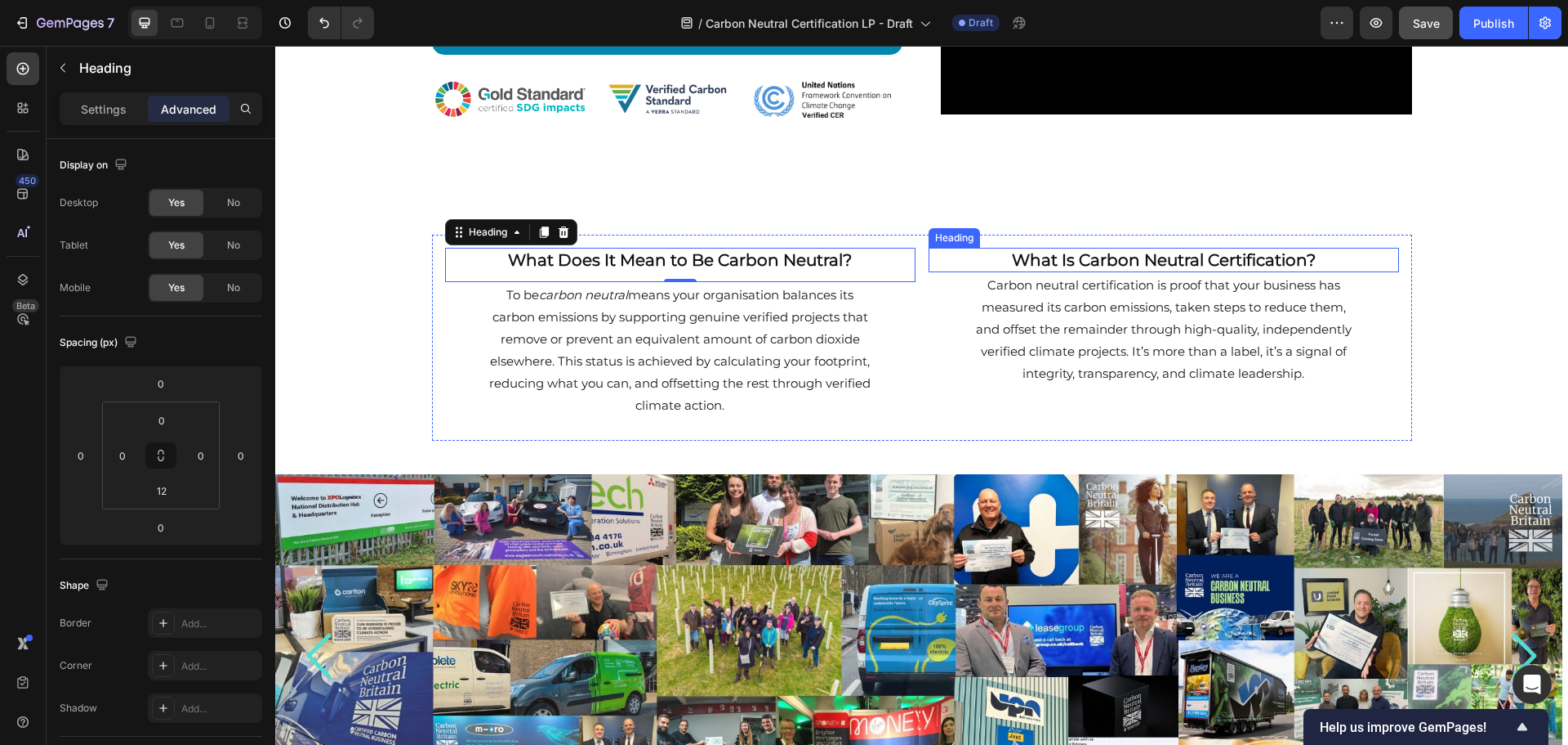
click at [1063, 263] on h2 "What Is Carbon Neutral Certification?" at bounding box center [1164, 260] width 471 height 24
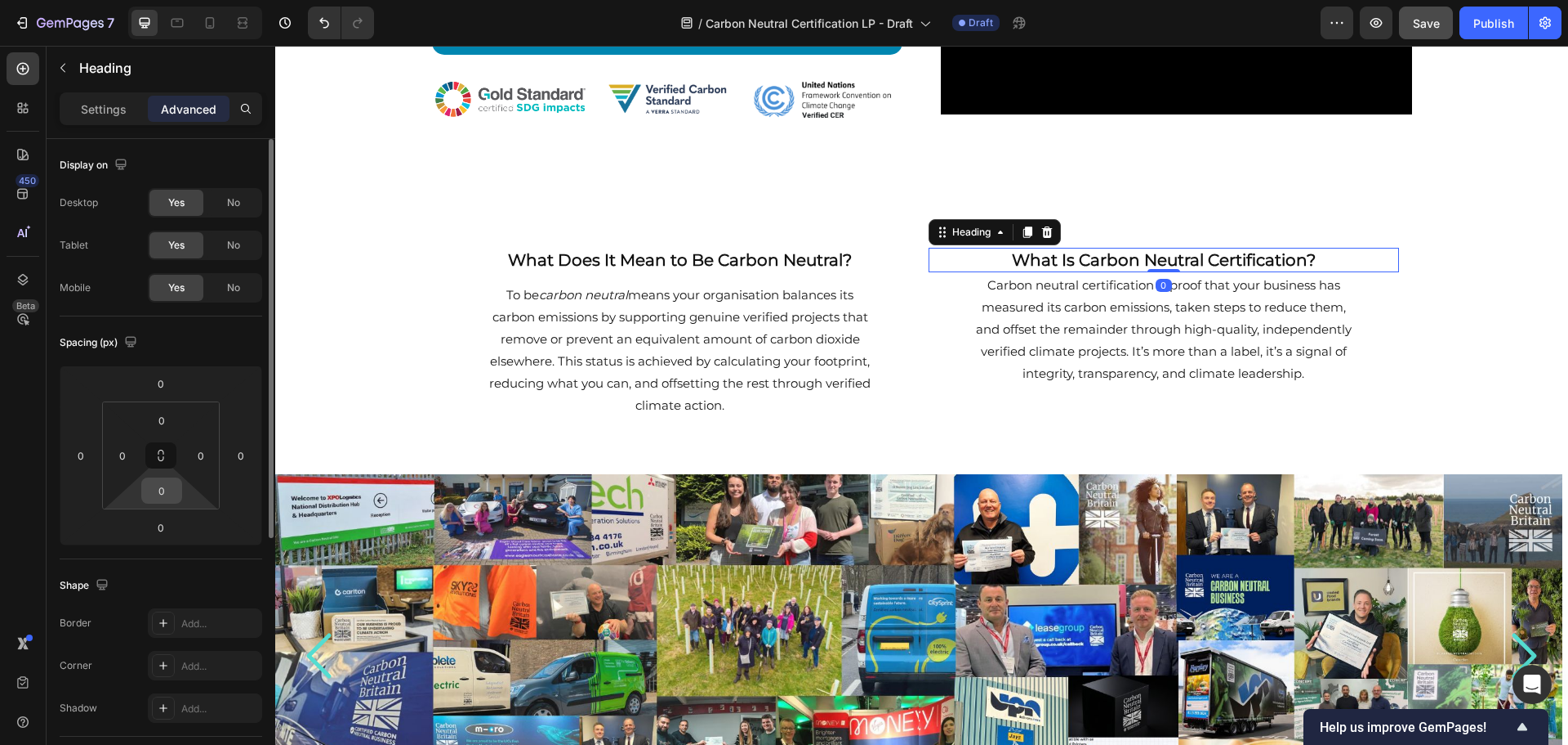
click at [173, 489] on input "0" at bounding box center [162, 490] width 33 height 24
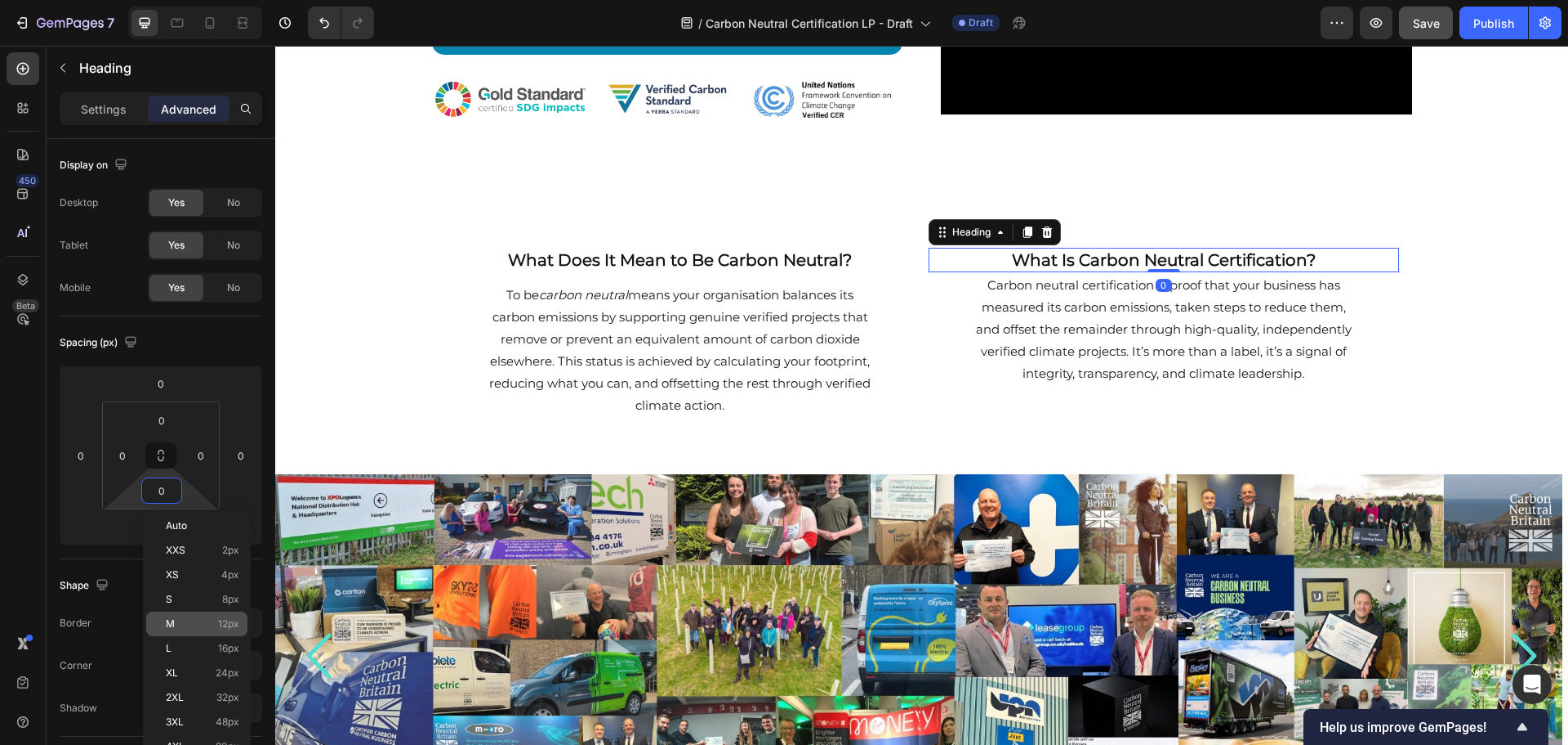
click at [186, 618] on p "M 12px" at bounding box center [202, 624] width 73 height 11
type input "12"
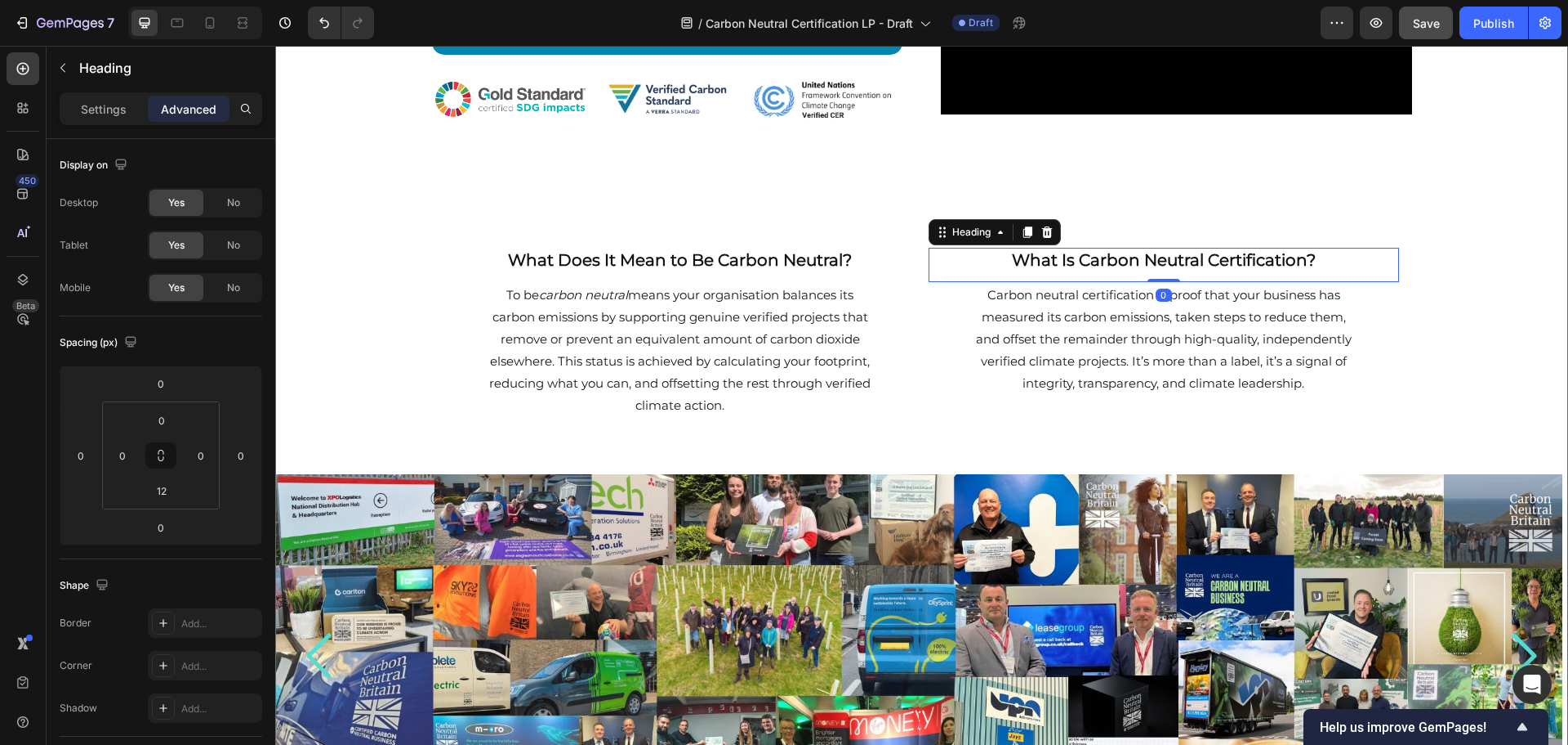
click at [1444, 381] on div "Becoming a Carbon Neutral Business Heading Trusted carbon neutral certification…" at bounding box center [922, 369] width 1294 height 1560
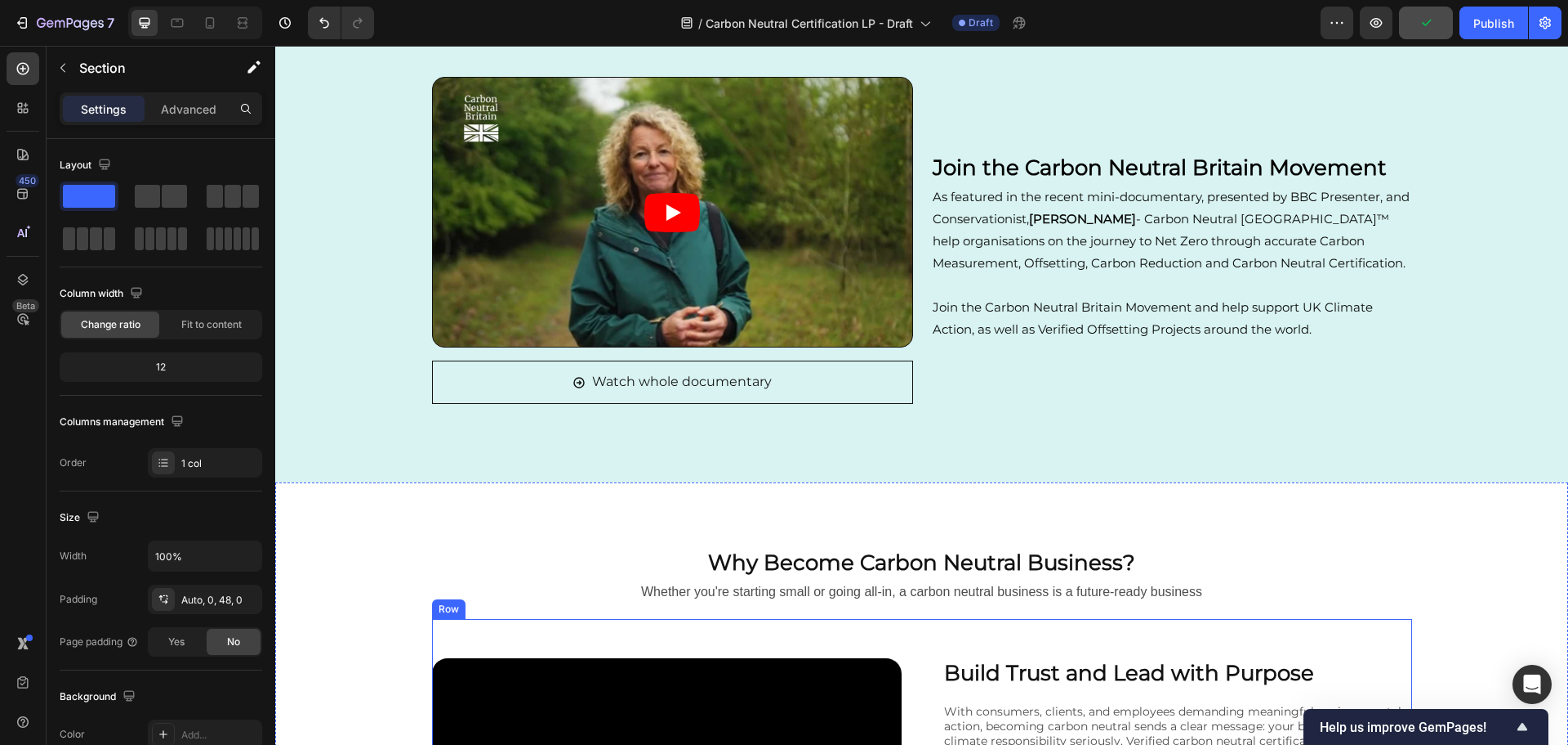
scroll to position [2370, 0]
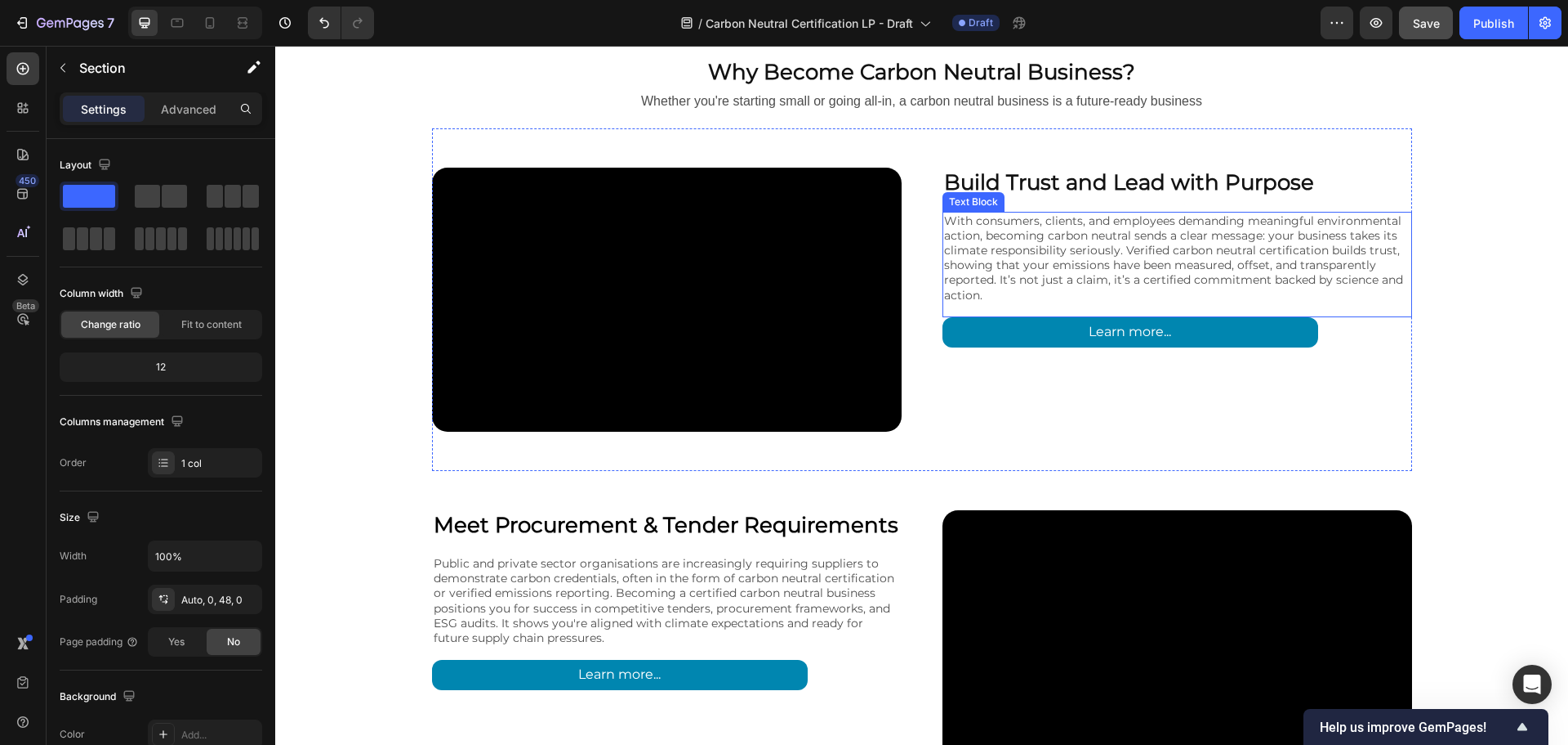
click at [1260, 216] on p "With consumers, clients, and employees demanding meaningful environmental actio…" at bounding box center [1178, 258] width 466 height 89
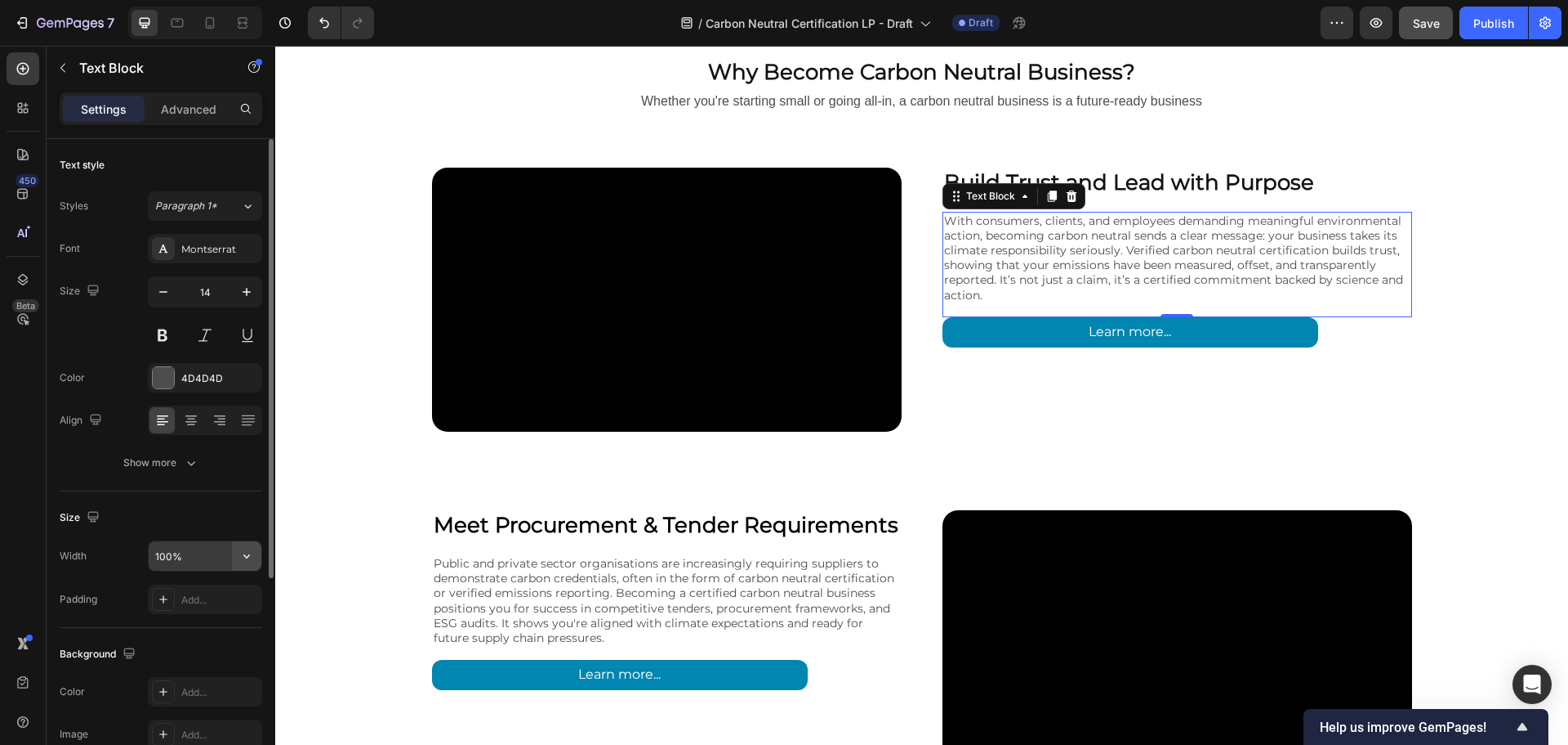
click at [243, 555] on icon "button" at bounding box center [246, 555] width 16 height 16
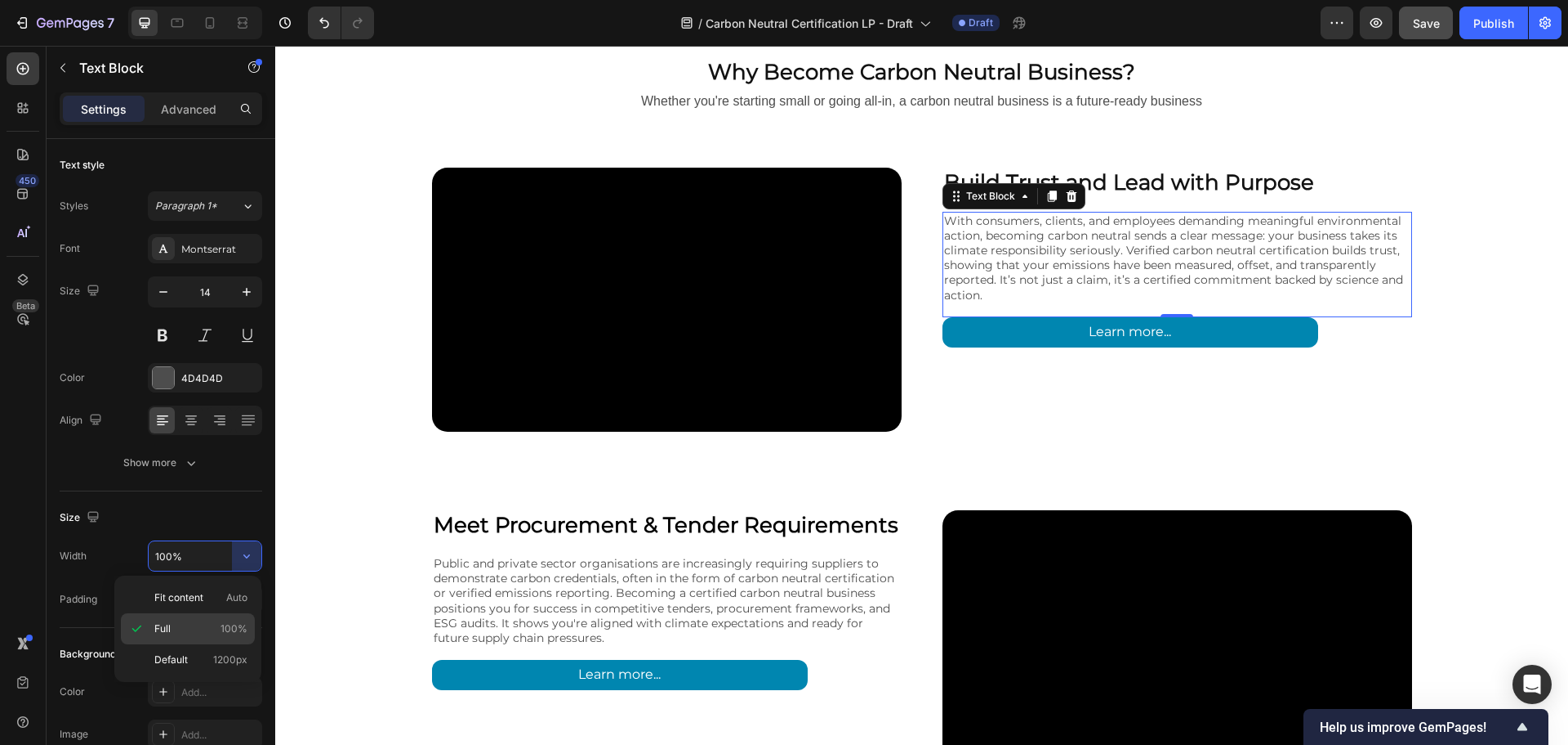
click at [178, 620] on div "Full 100%" at bounding box center [188, 628] width 134 height 31
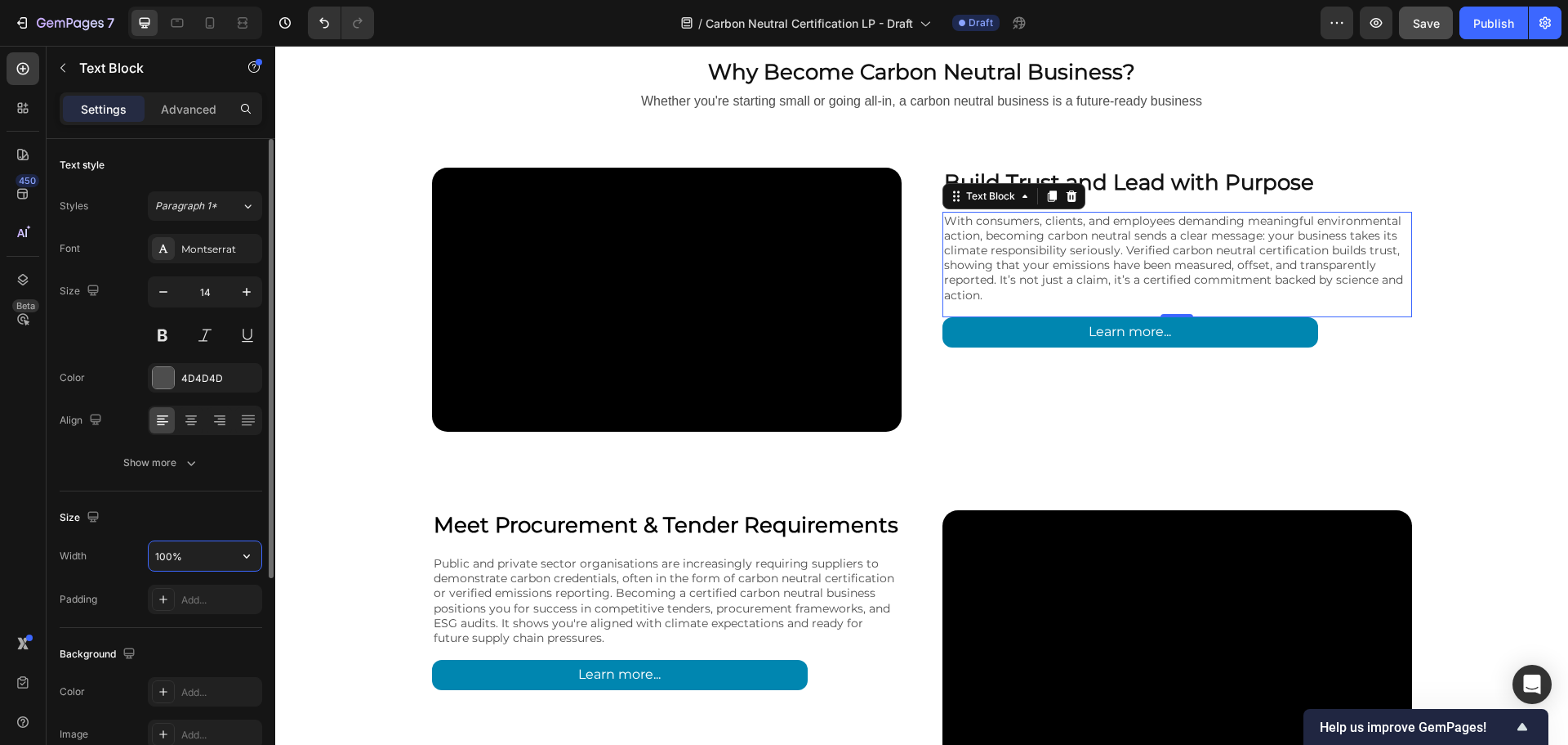
click at [189, 557] on input "100%" at bounding box center [205, 555] width 113 height 29
type input "80%"
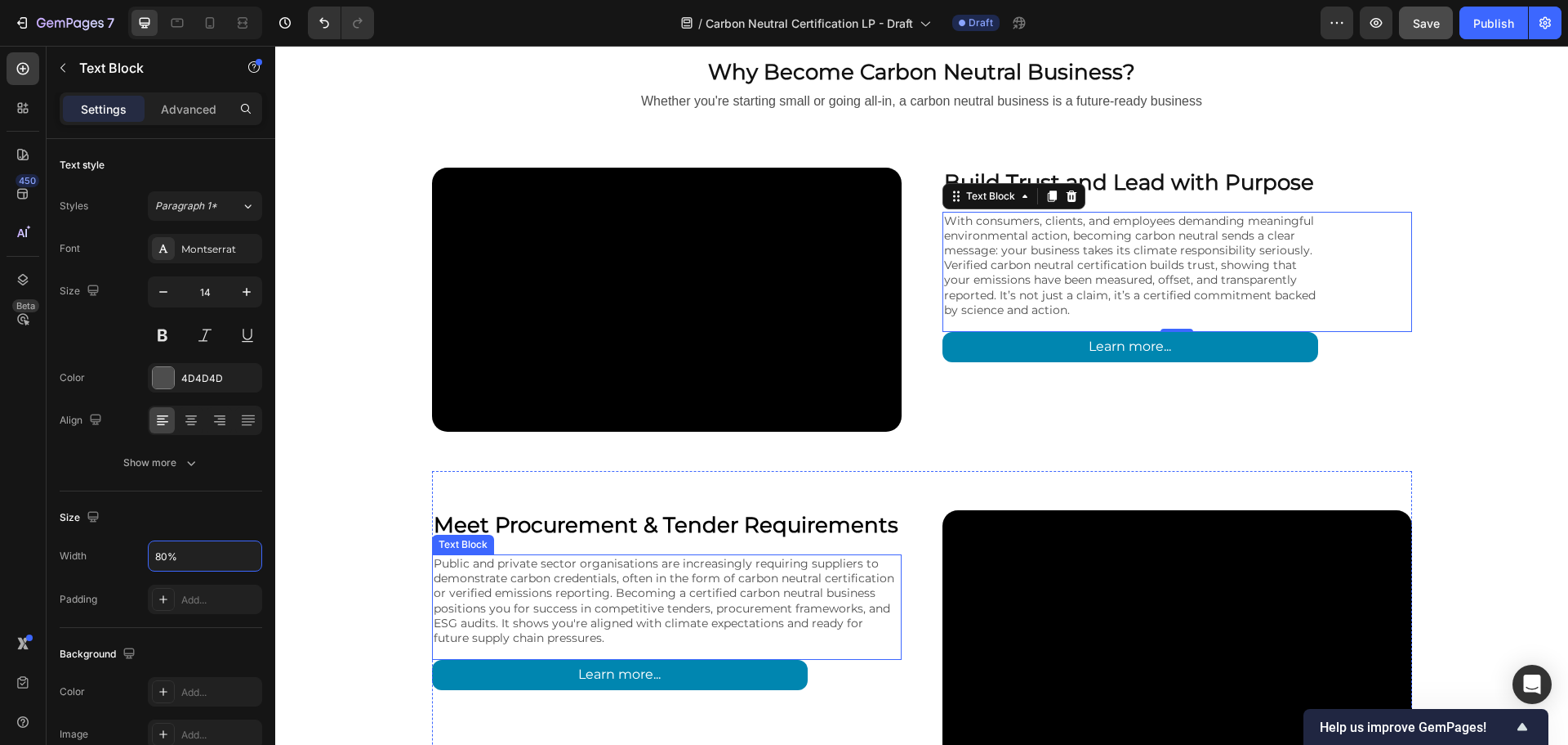
click at [477, 594] on p "Public and private sector organisations are increasingly requiring suppliers to…" at bounding box center [666, 600] width 466 height 89
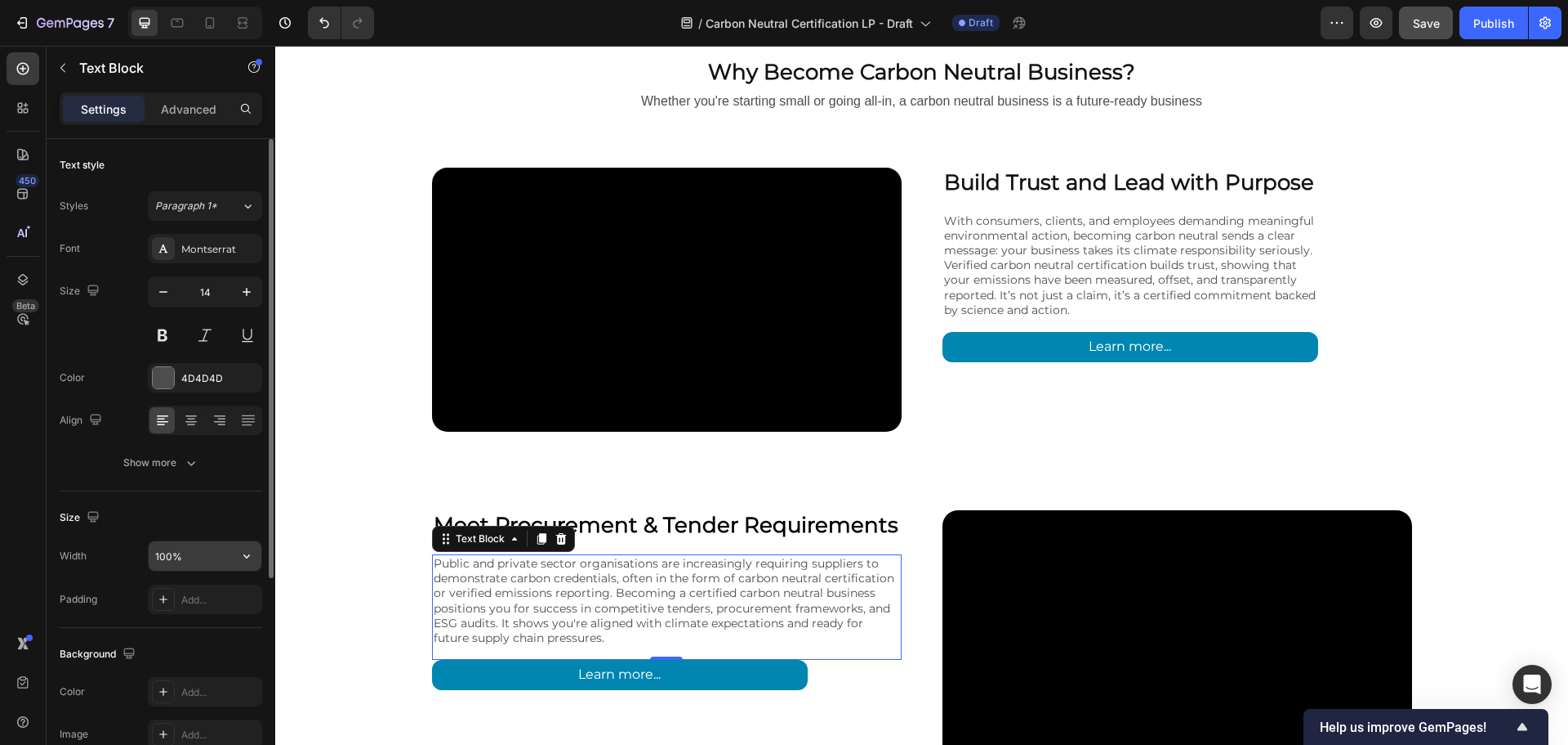
click at [165, 557] on input "100%" at bounding box center [205, 555] width 113 height 29
type input "80%"
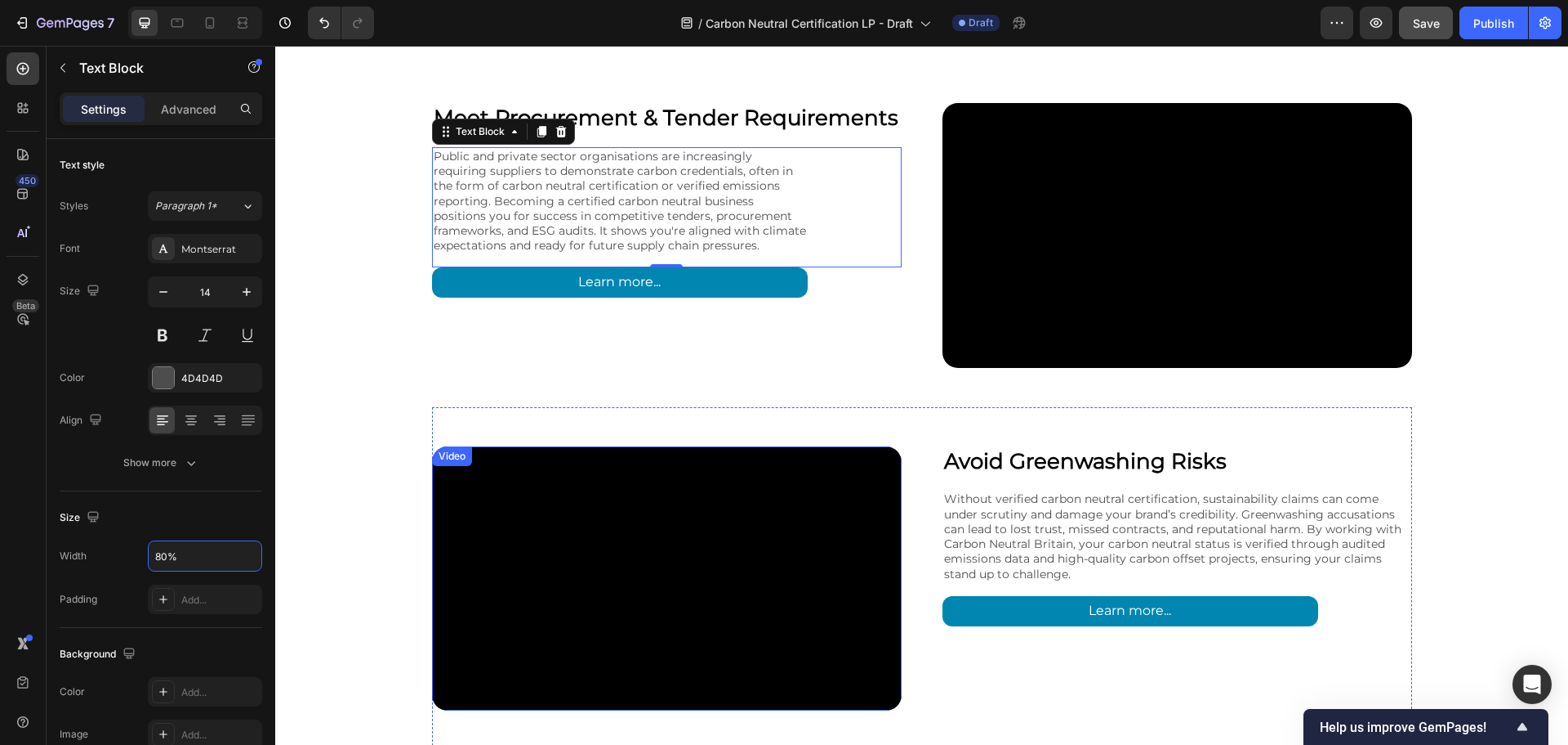
scroll to position [2779, 0]
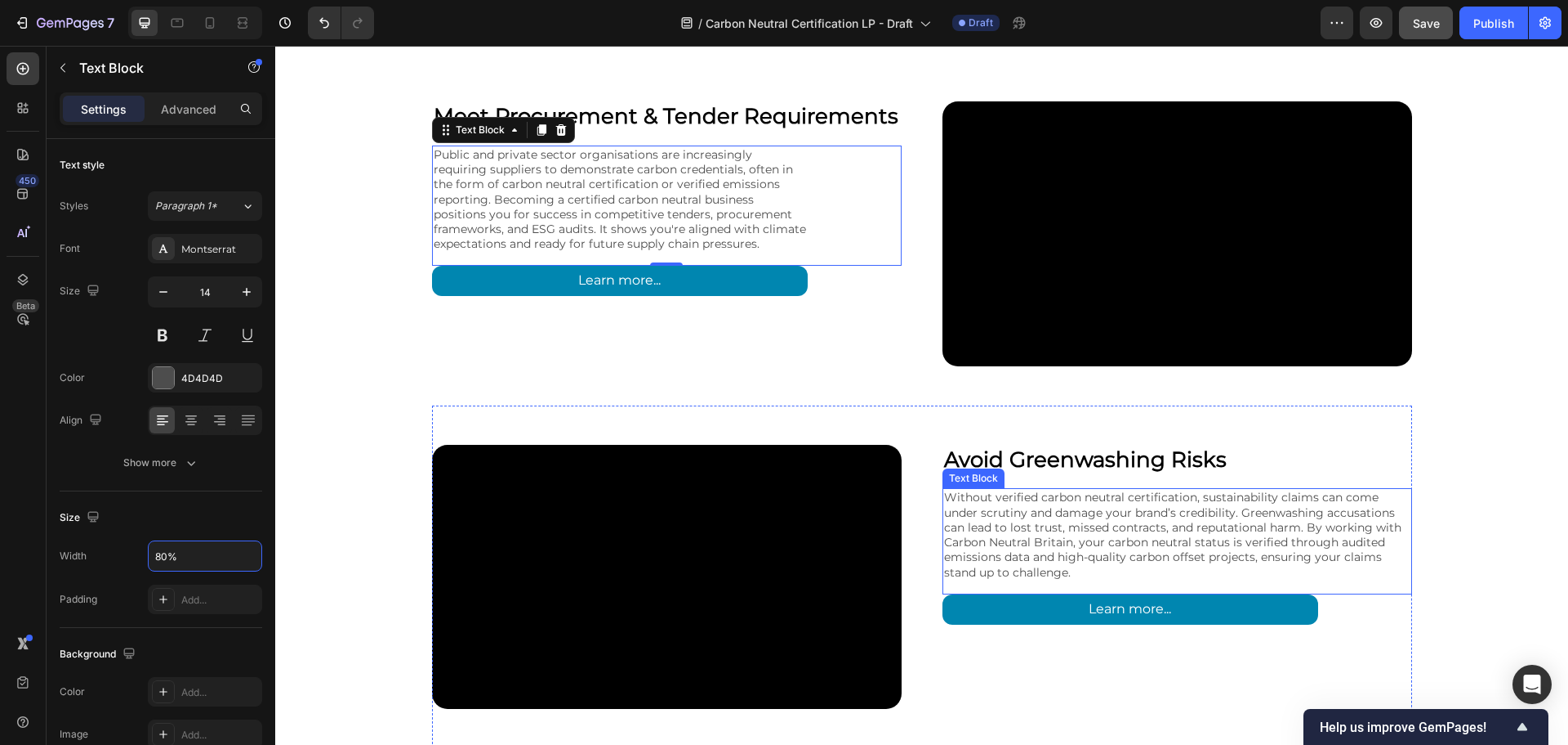
click at [969, 514] on p "Without verified carbon neutral certification, sustainability claims can come u…" at bounding box center [1178, 533] width 466 height 89
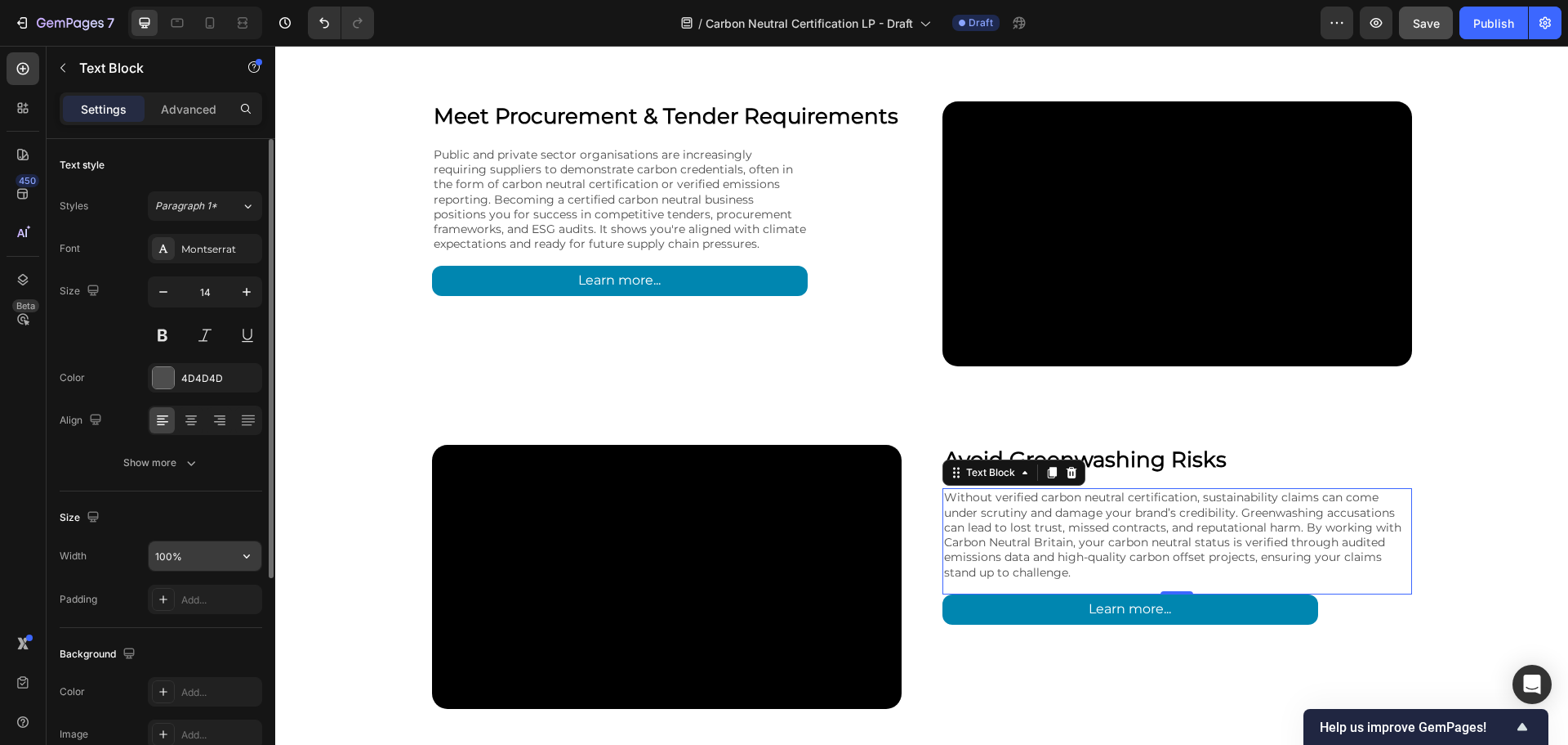
click at [164, 556] on input "100%" at bounding box center [205, 555] width 113 height 29
type input "80%"
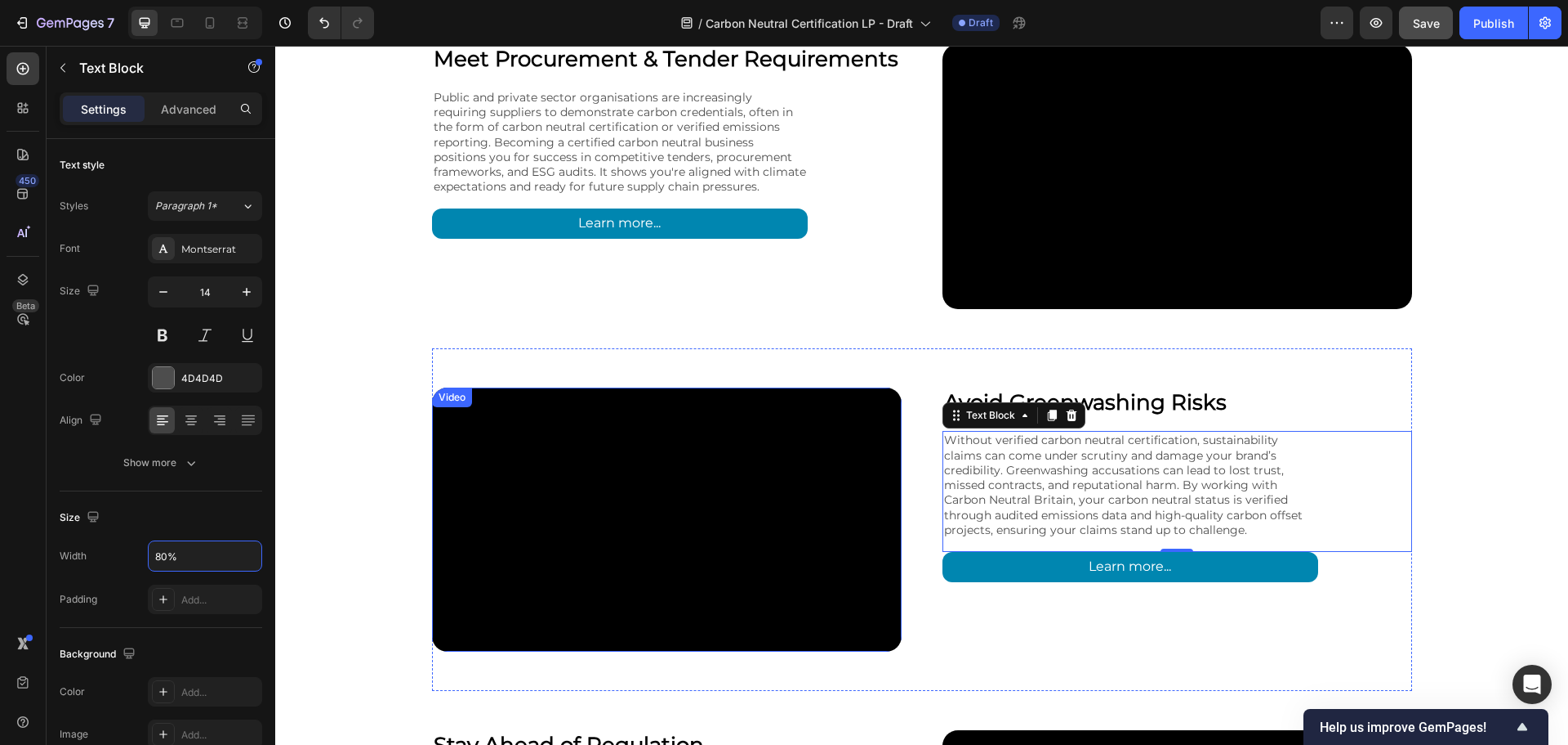
scroll to position [3052, 0]
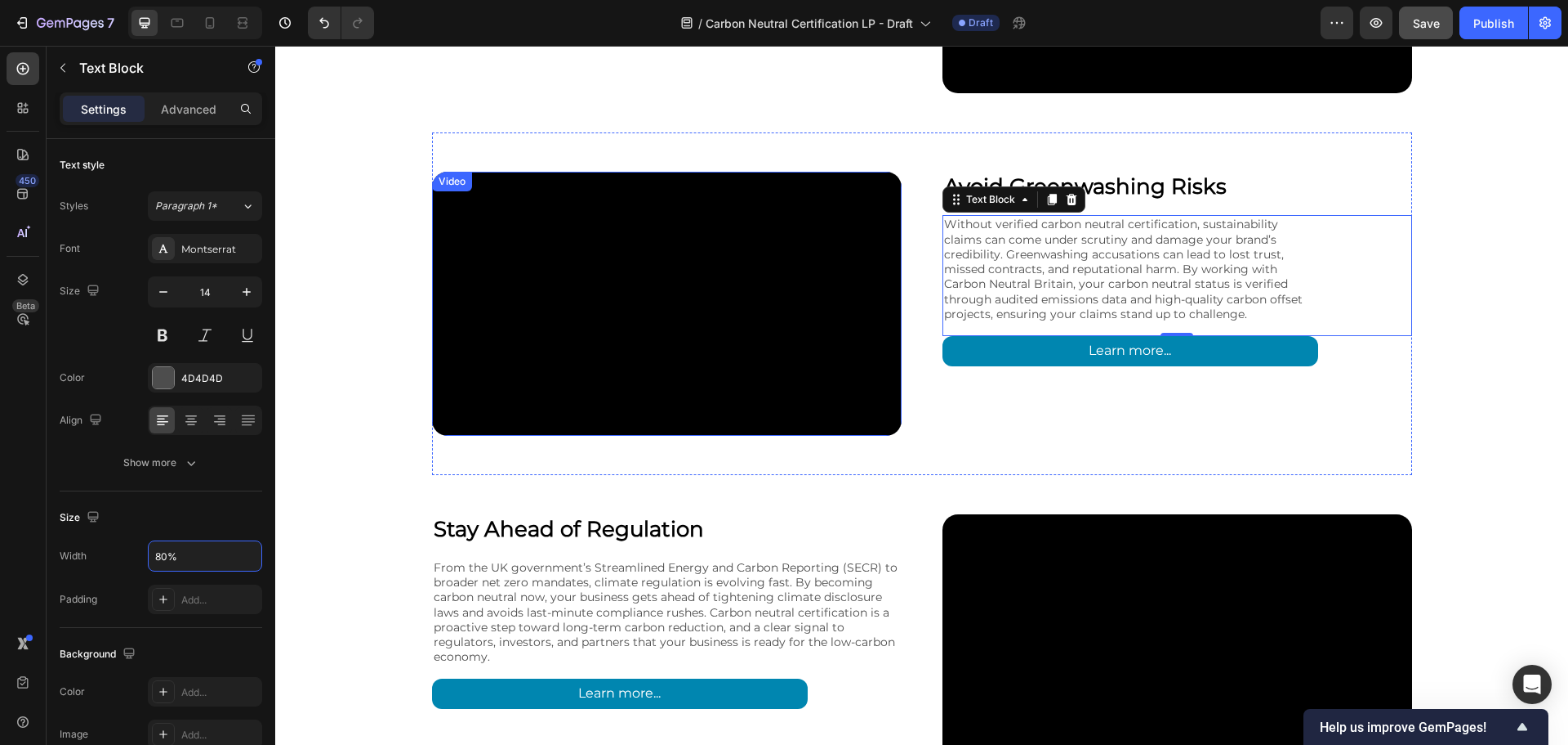
click at [725, 560] on p "From the UK government’s Streamlined Energy and Carbon Reporting (SECR) to broa…" at bounding box center [666, 611] width 466 height 103
click at [727, 560] on p "From the UK government’s Streamlined Energy and Carbon Reporting (SECR) to broa…" at bounding box center [666, 611] width 466 height 103
click at [815, 475] on div "Video Stay Ahead of Regulation Heading From the UK government’s Streamlined Ene…" at bounding box center [922, 646] width 980 height 342
click at [712, 560] on p "From the UK government’s Streamlined Energy and Carbon Reporting (SECR) to broa…" at bounding box center [666, 611] width 466 height 103
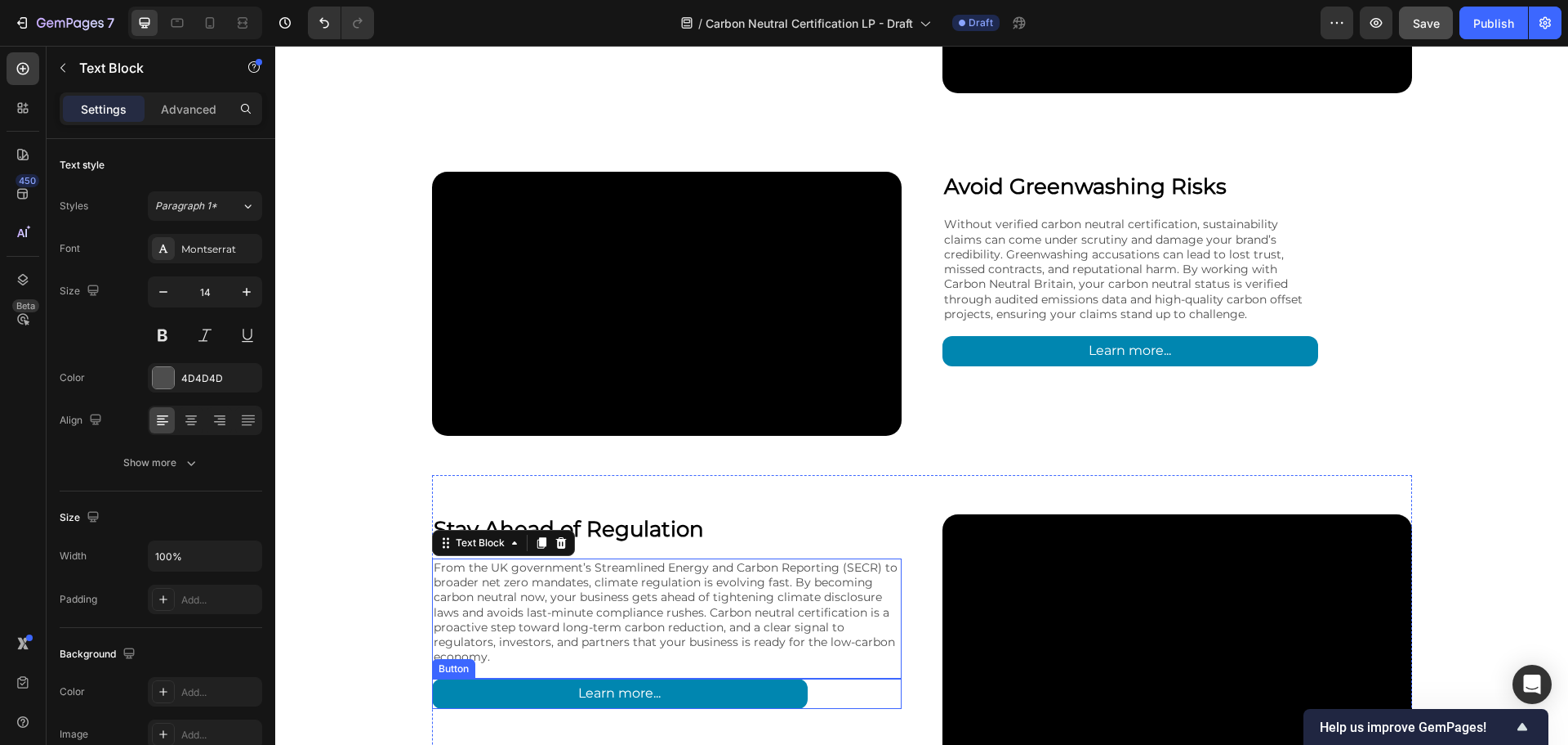
click at [964, 515] on video at bounding box center [1178, 646] width 470 height 264
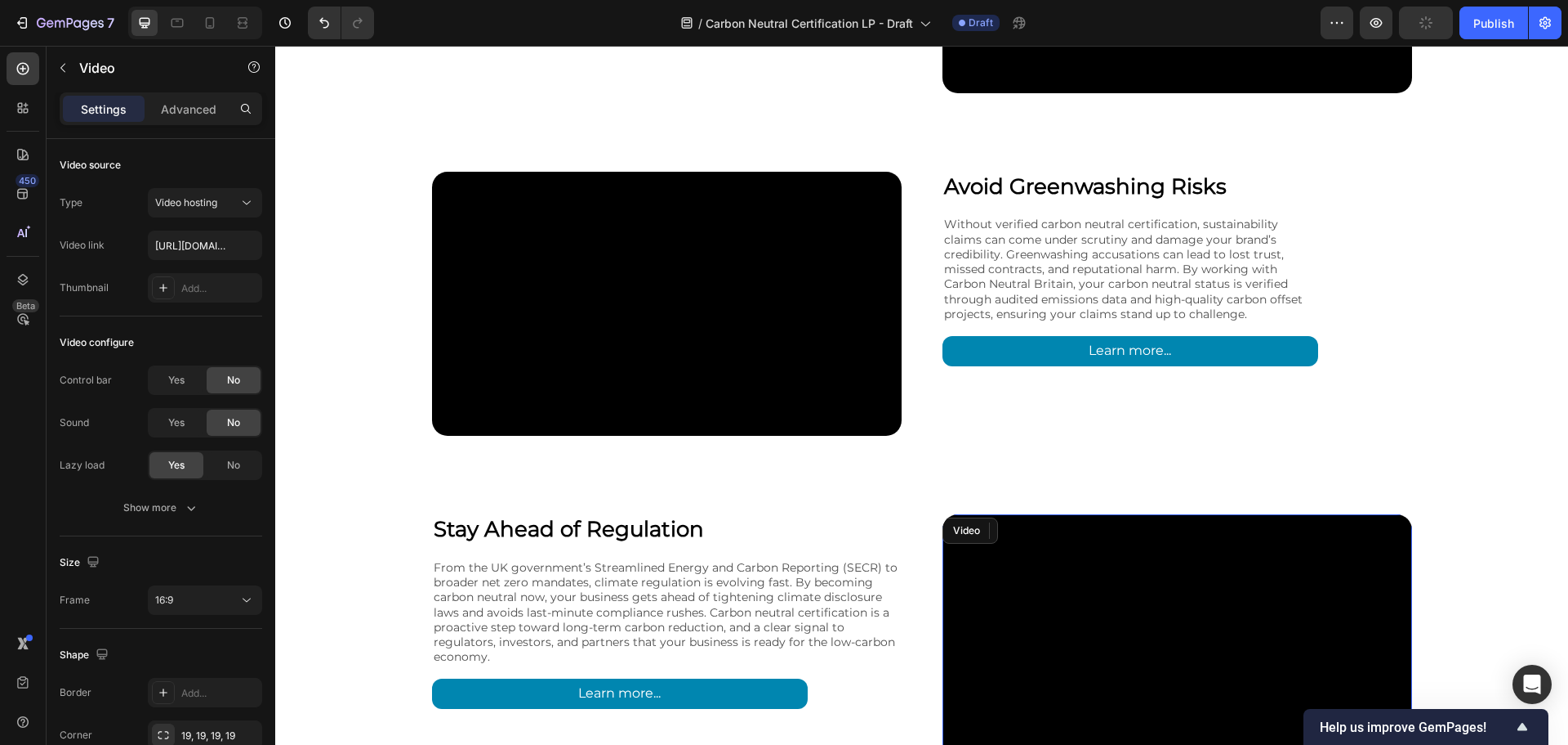
scroll to position [3188, 0]
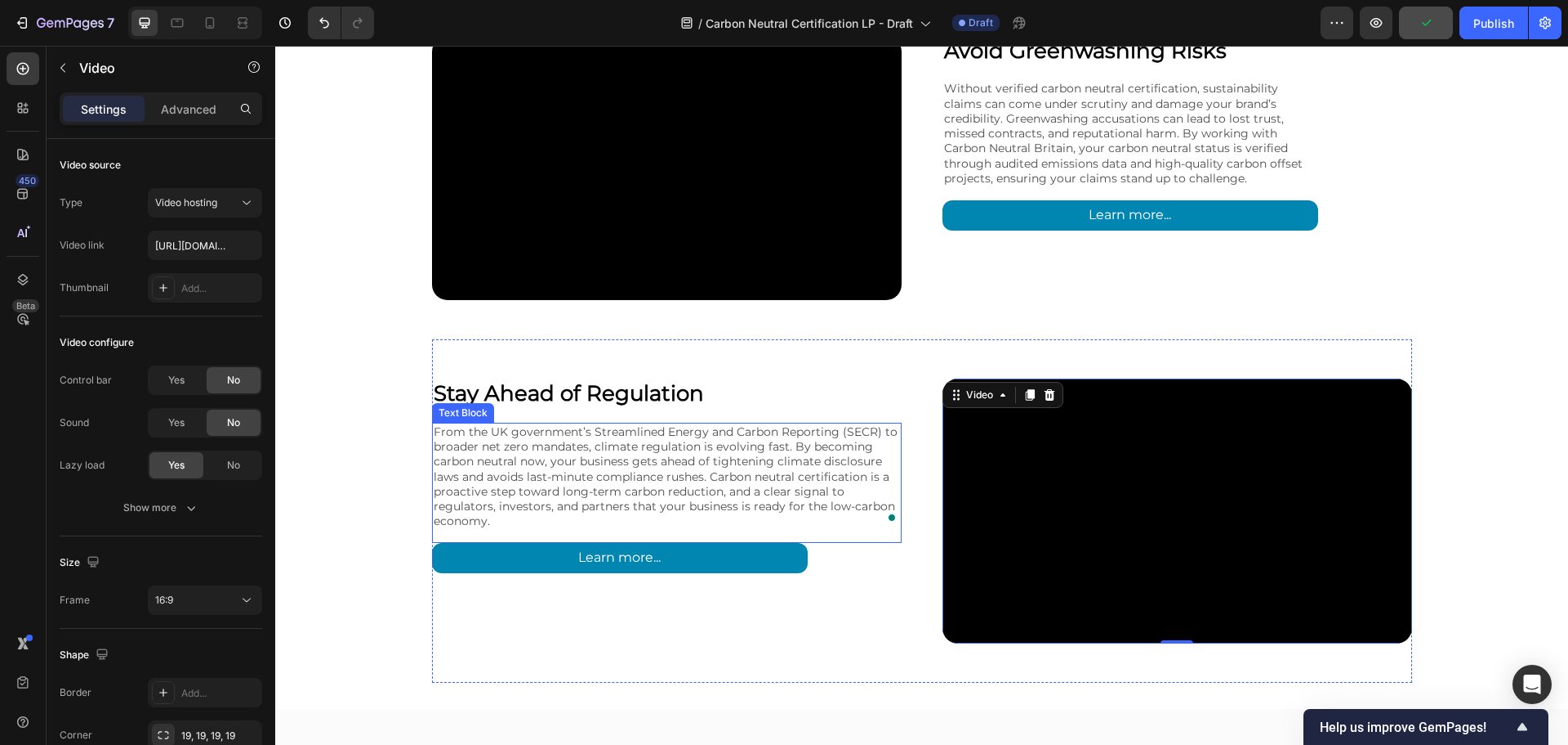
click at [839, 475] on p "From the UK government’s Streamlined Energy and Carbon Reporting (SECR) to broa…" at bounding box center [666, 476] width 466 height 103
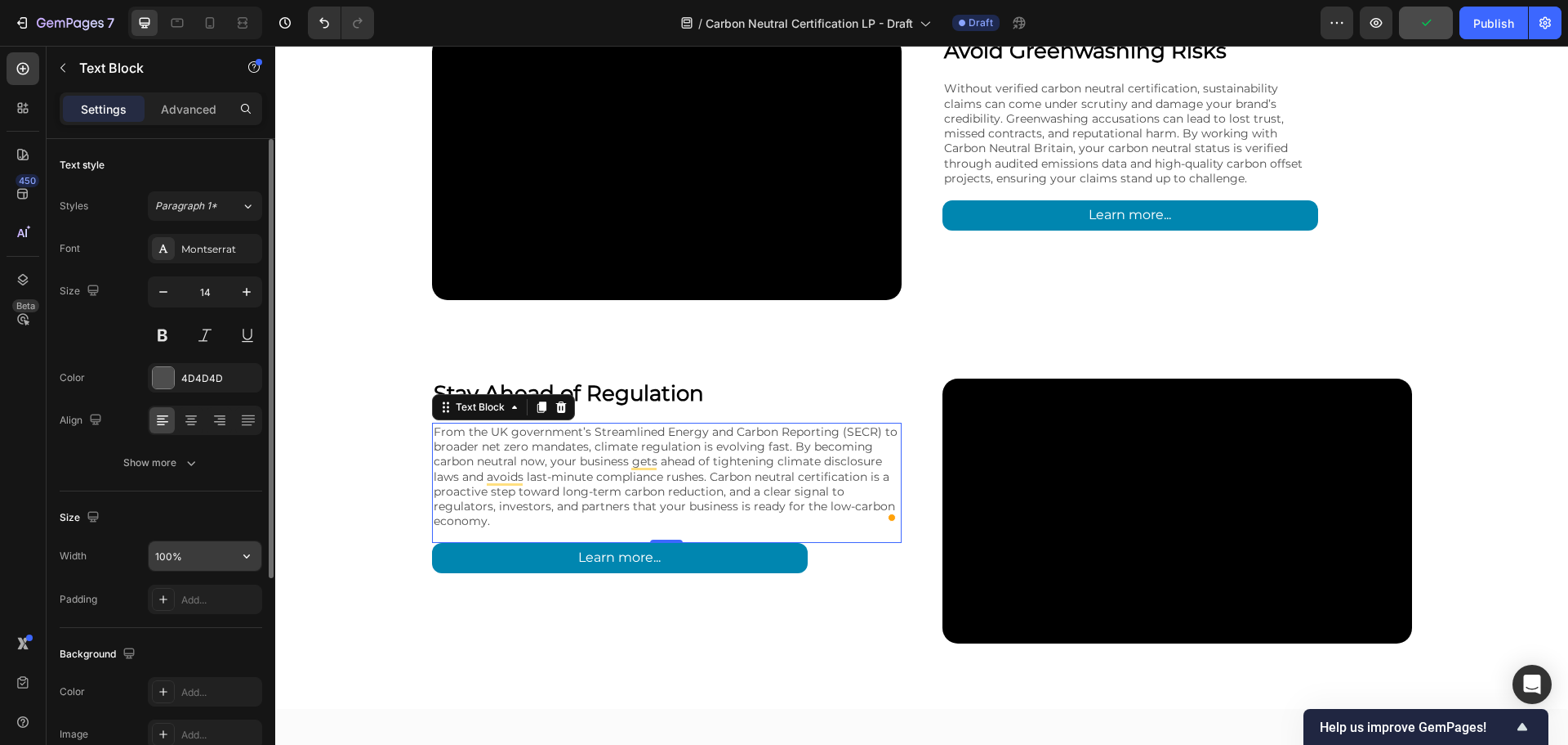
click at [165, 556] on input "100%" at bounding box center [205, 555] width 113 height 29
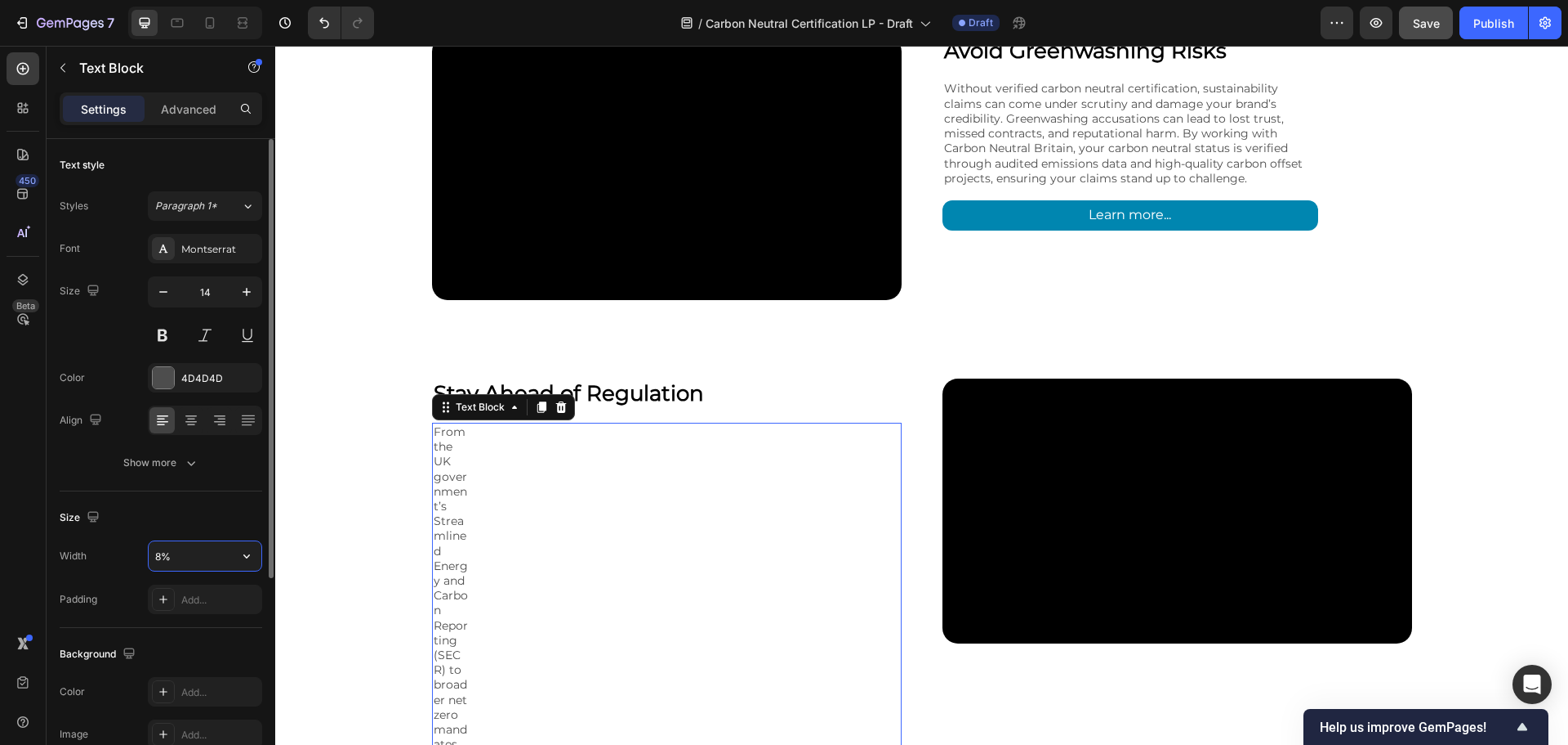
type input "80%"
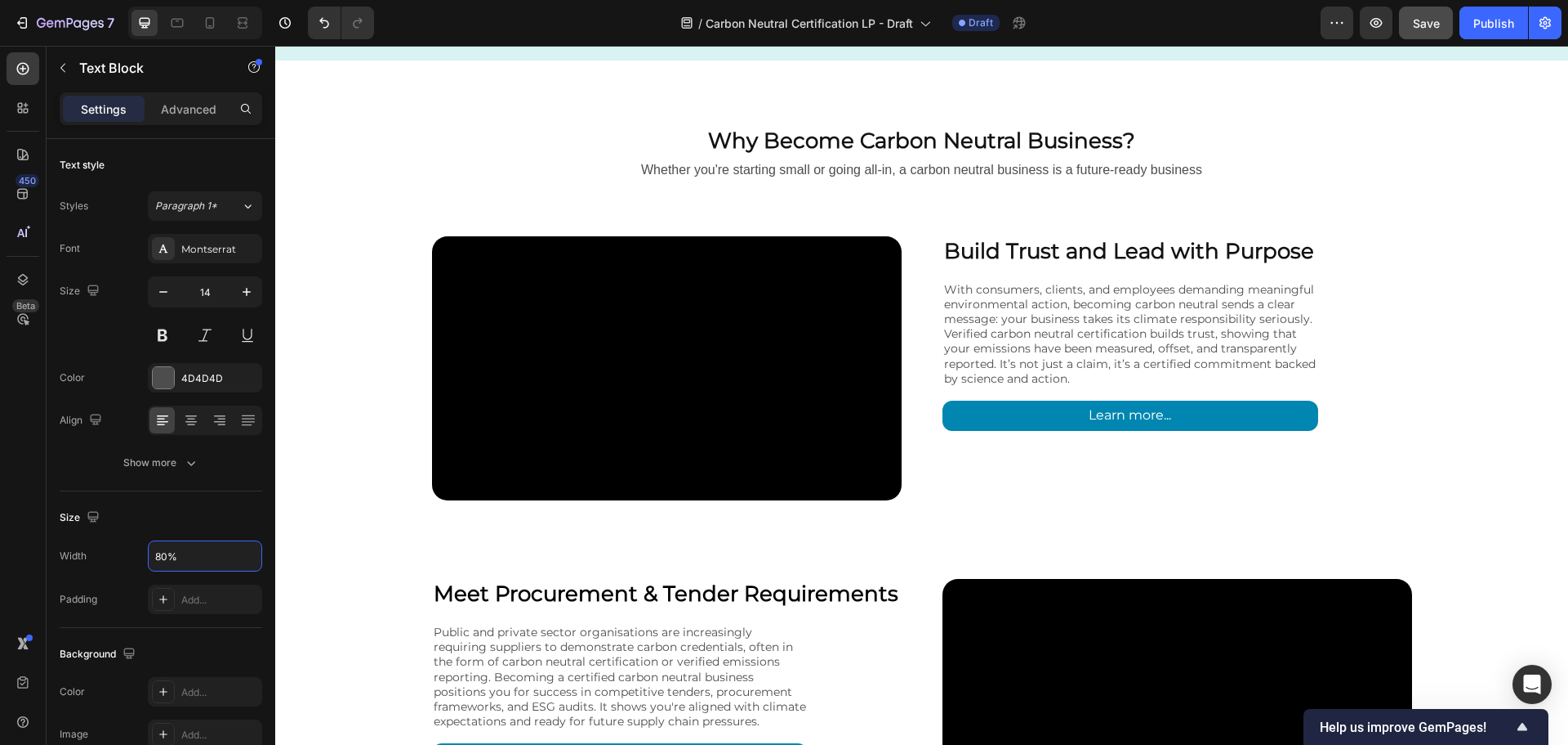
scroll to position [2207, 0]
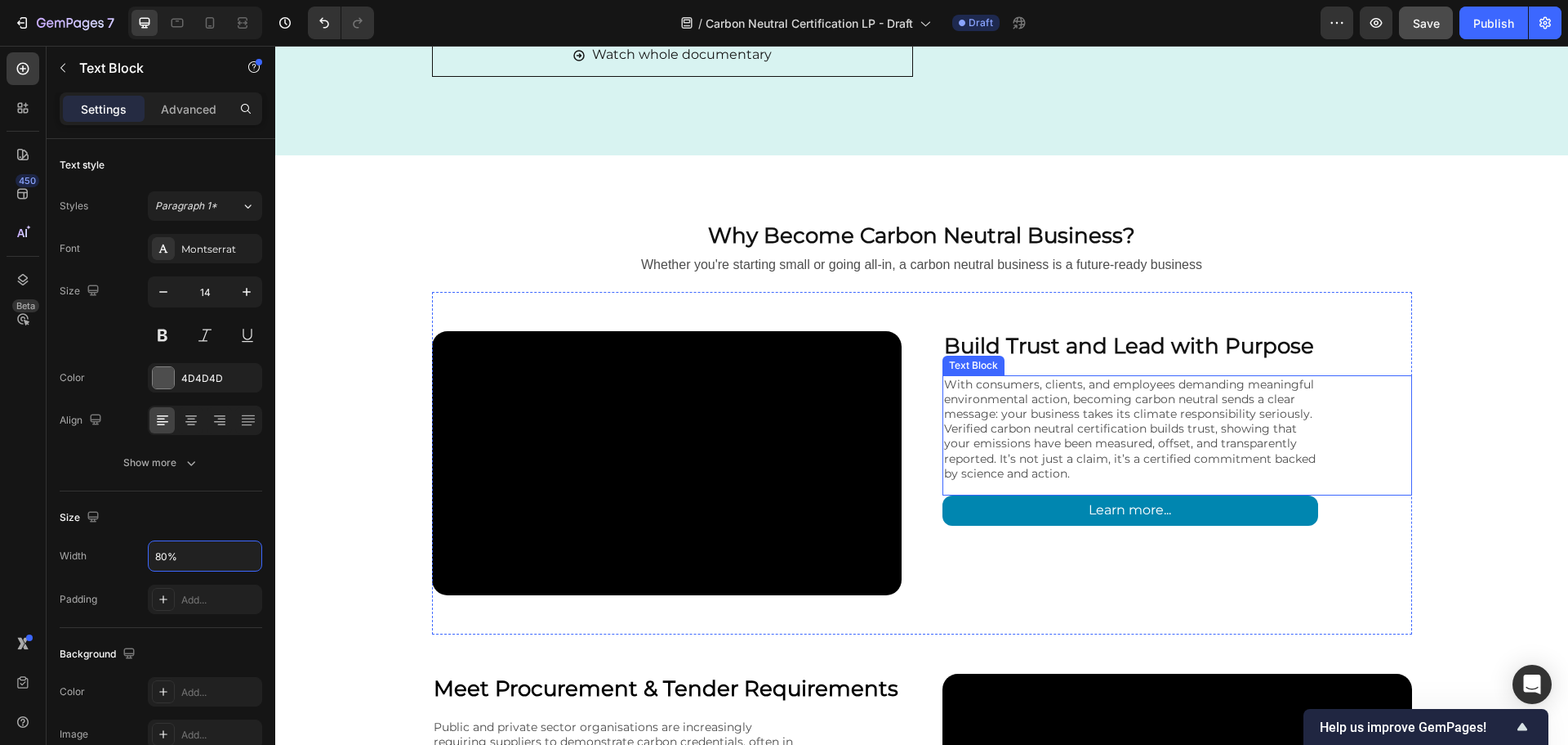
click at [1076, 423] on p "With consumers, clients, and employees demanding meaningful environmental actio…" at bounding box center [1131, 429] width 372 height 103
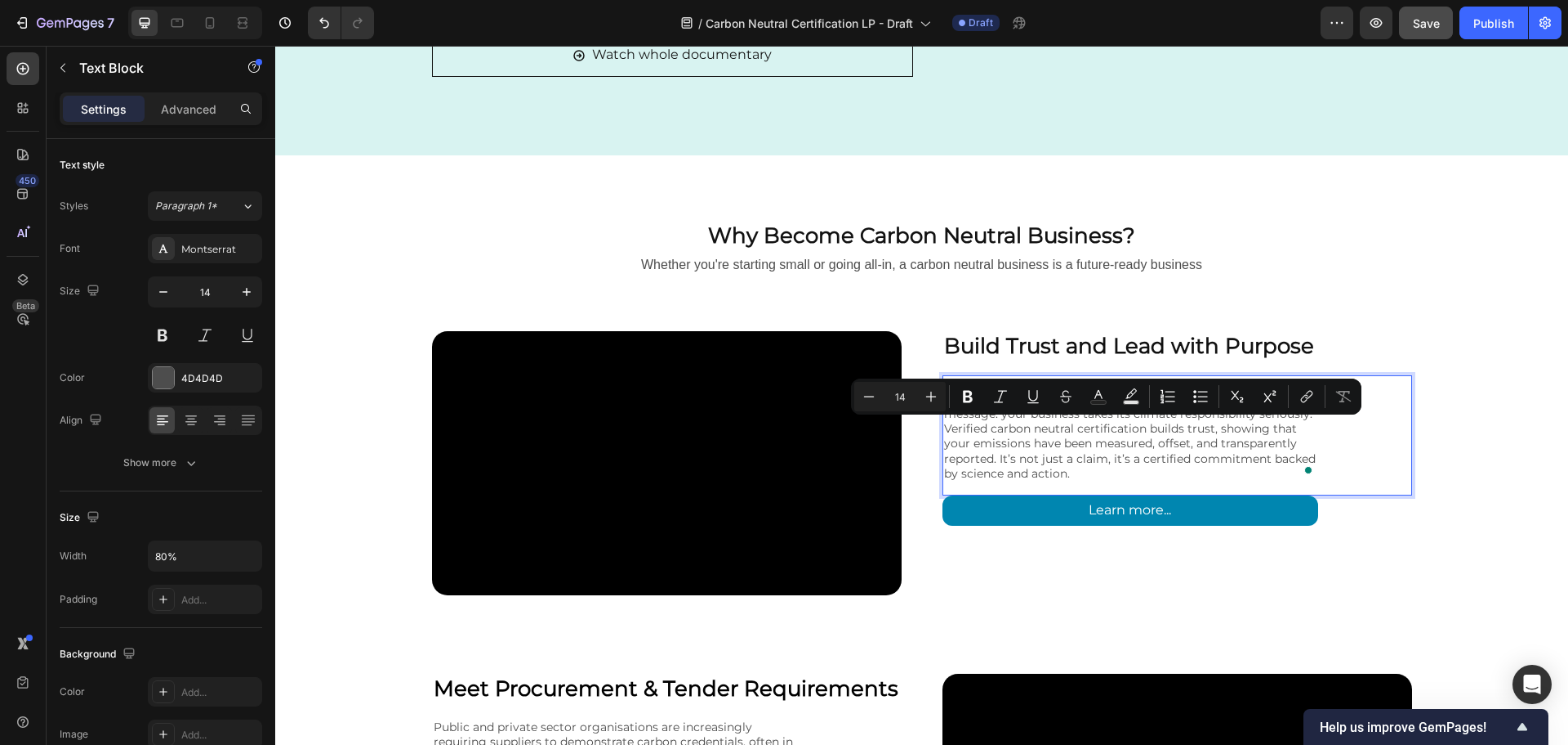
click at [1170, 440] on p "With consumers, clients, and employees demanding meaningful environmental actio…" at bounding box center [1131, 429] width 372 height 103
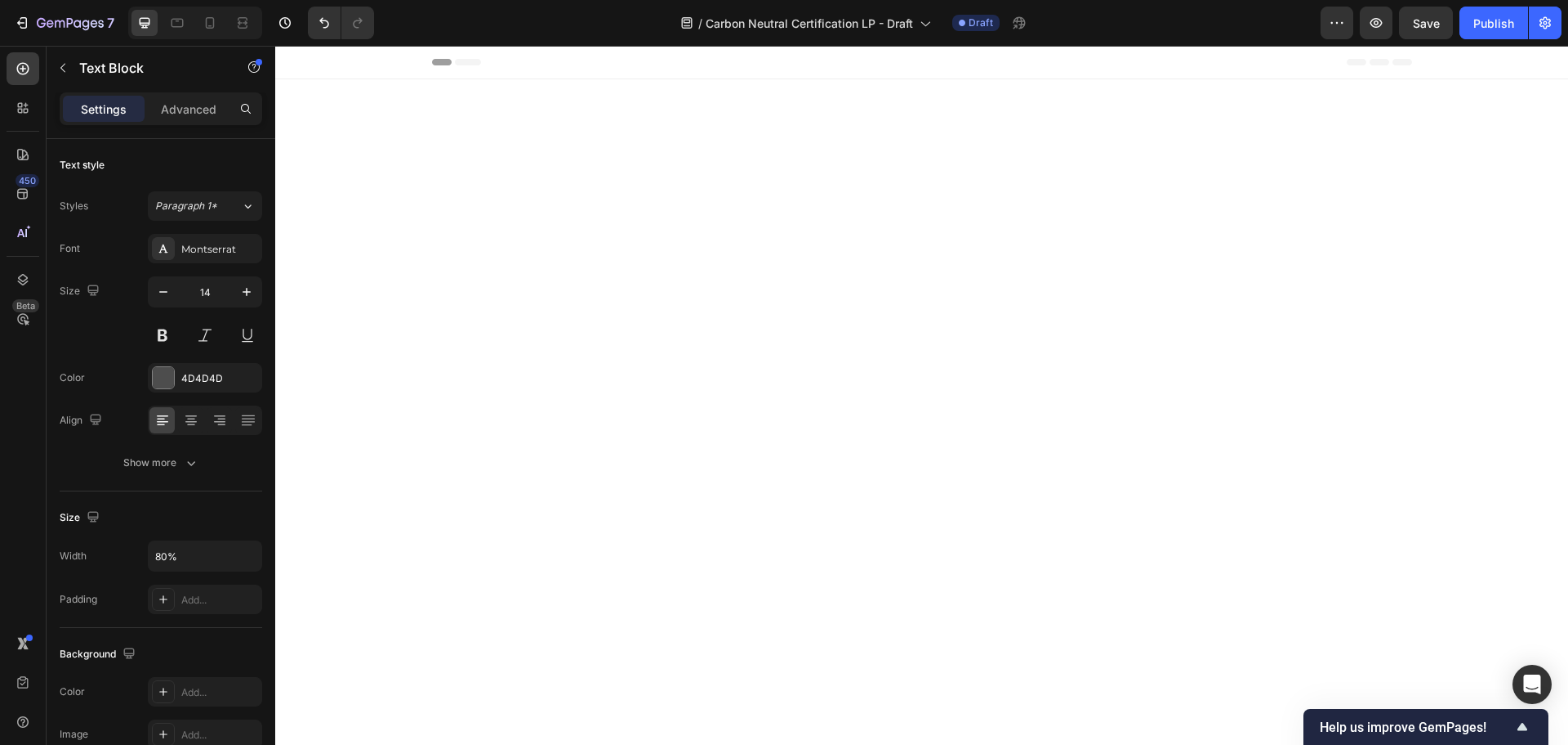
scroll to position [3024, 0]
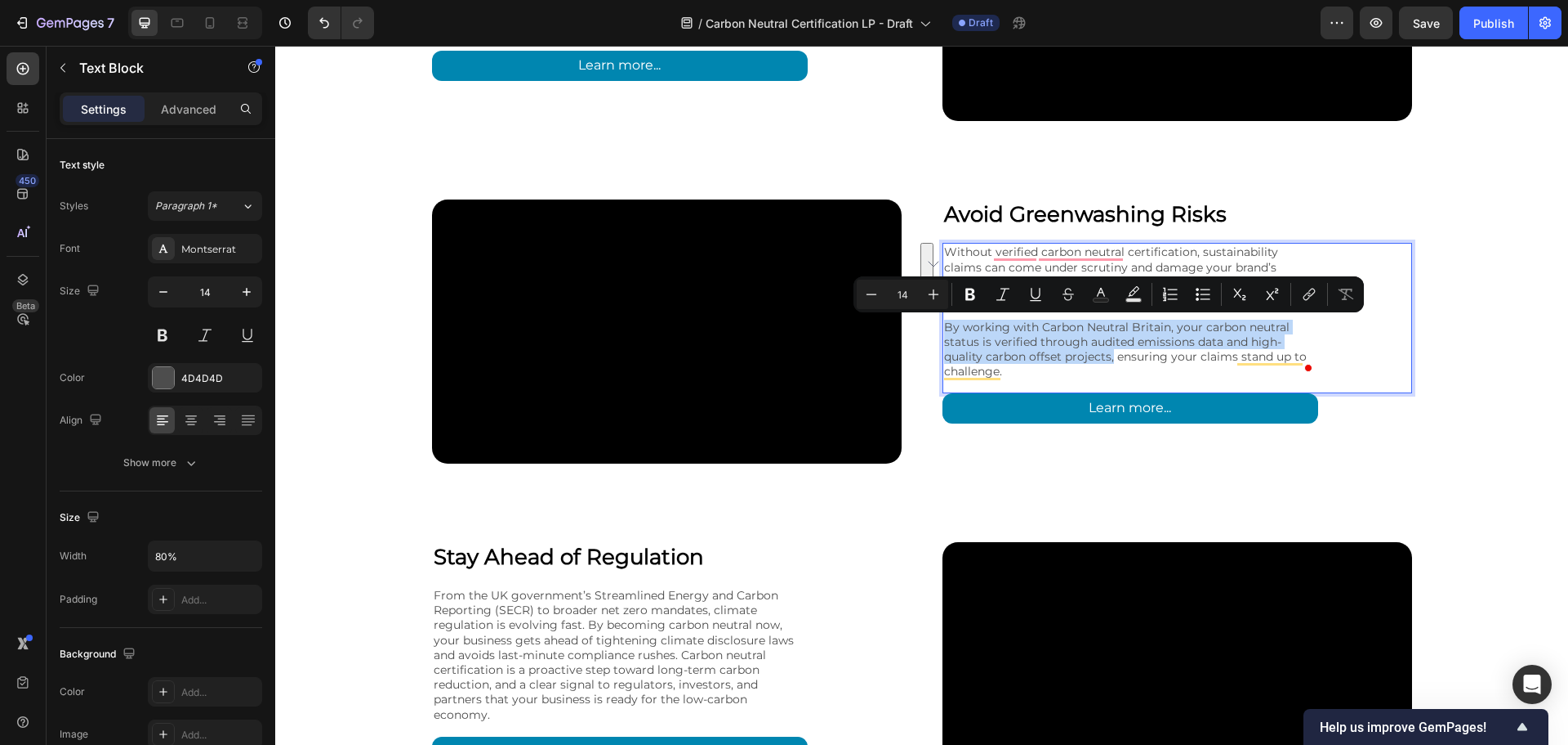
drag, startPoint x: 945, startPoint y: 324, endPoint x: 1105, endPoint y: 357, distance: 163.4
click at [1105, 357] on p "By working with Carbon Neutral Britain, your carbon neutral status is verified …" at bounding box center [1131, 349] width 372 height 59
click at [973, 299] on icon "Editor contextual toolbar" at bounding box center [970, 294] width 9 height 12
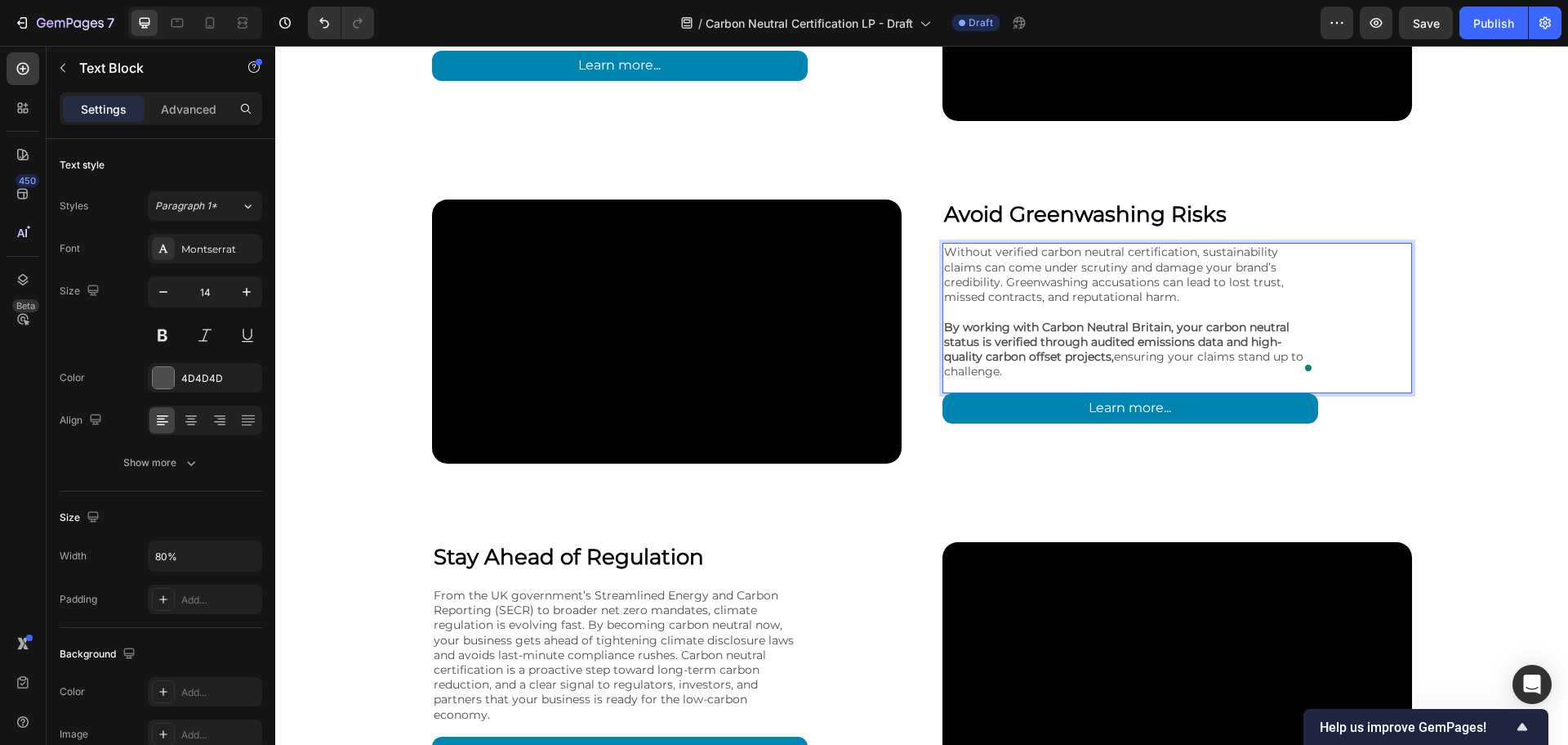
scroll to position [3095, 0]
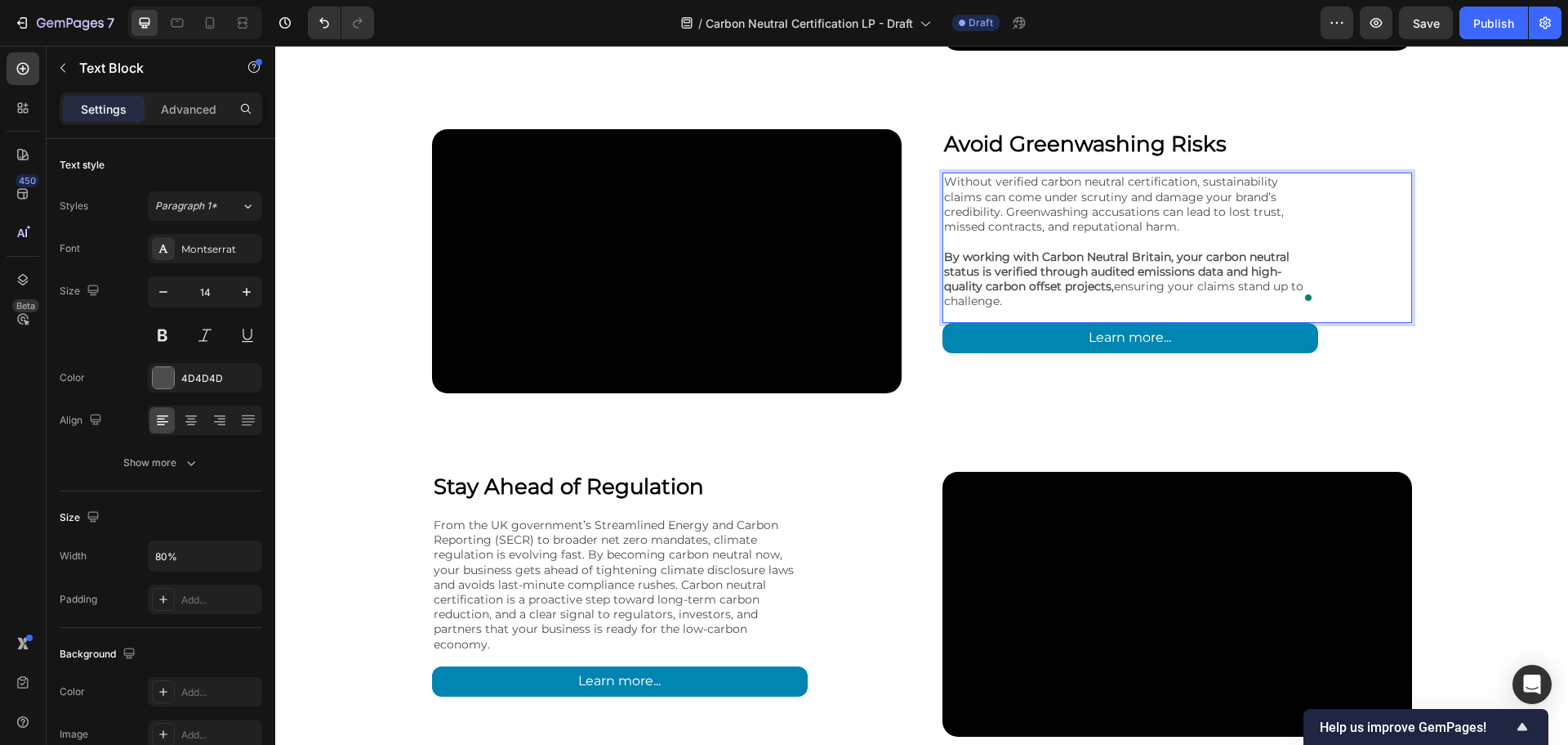
click at [597, 517] on p "From the UK government’s Streamlined Energy and Carbon Reporting (SECR) to broa…" at bounding box center [619, 584] width 372 height 135
click at [673, 517] on p "From the UK government’s Streamlined Energy and Carbon Reporting (SECR) to broa…" at bounding box center [619, 584] width 372 height 135
click at [679, 528] on p "From the UK government’s Streamlined Energy and Carbon Reporting (SECR) to broa…" at bounding box center [619, 584] width 372 height 135
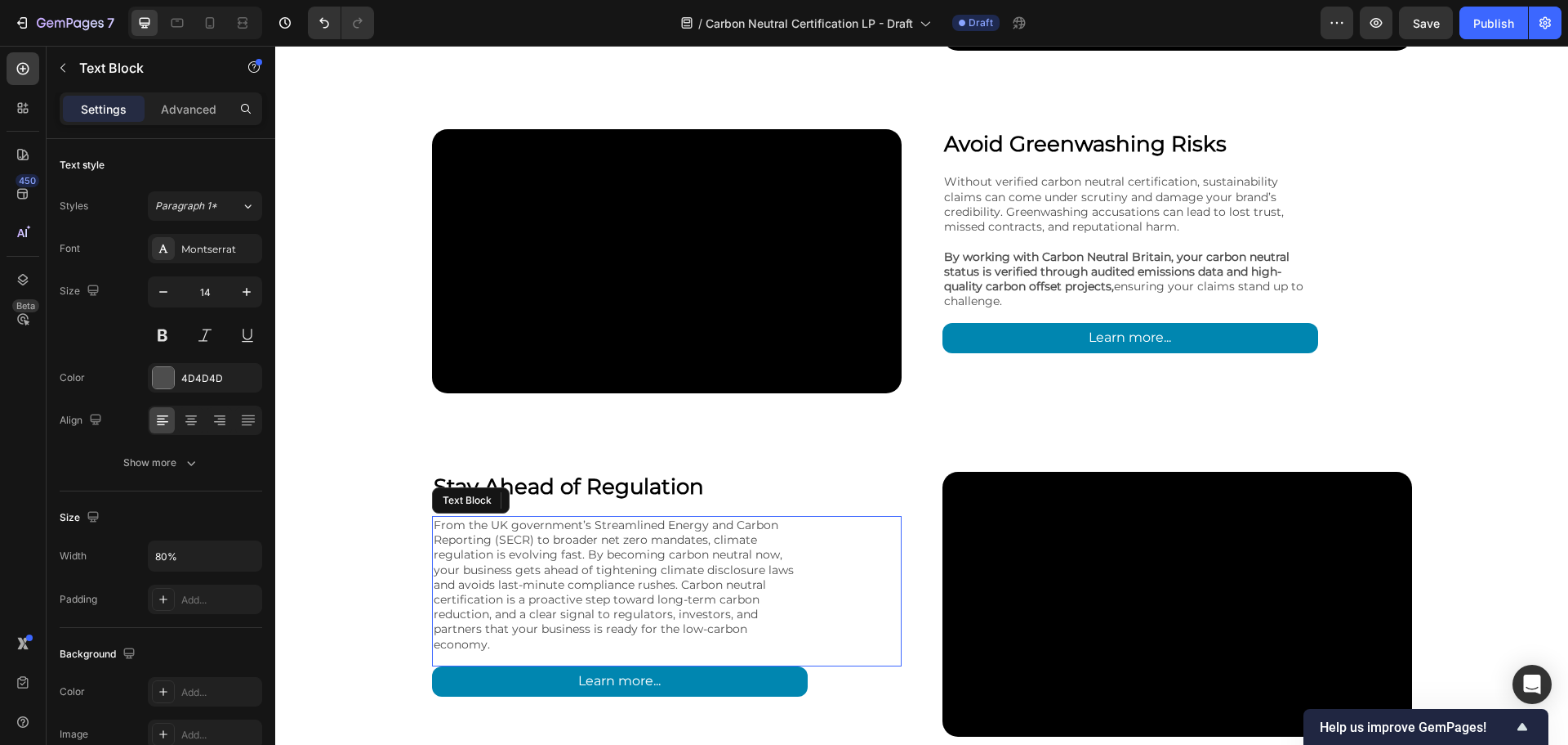
click at [683, 515] on div "Video Stay Ahead of Regulation Heading From the UK government’s Streamlined Ene…" at bounding box center [922, 604] width 980 height 342
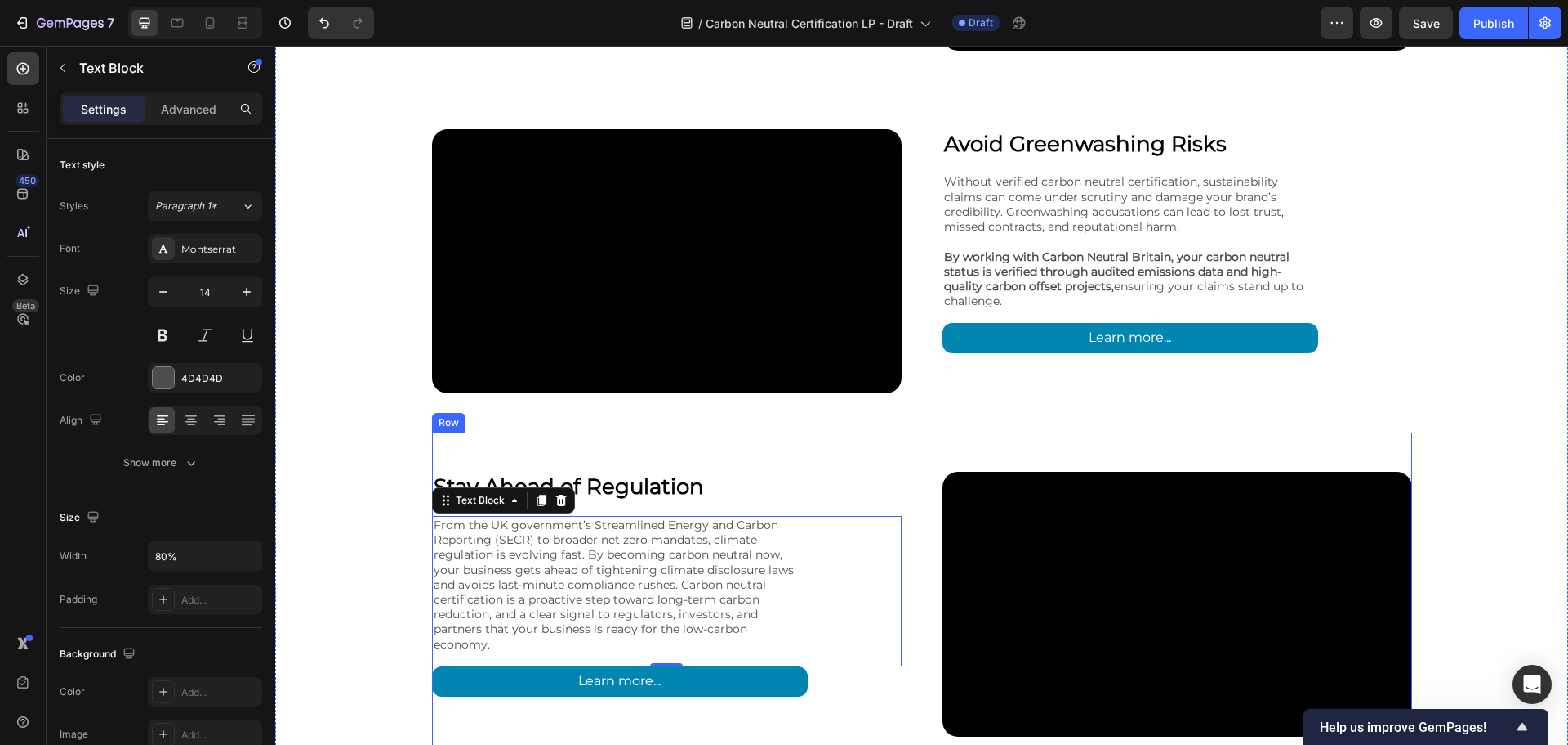
scroll to position [3352, 0]
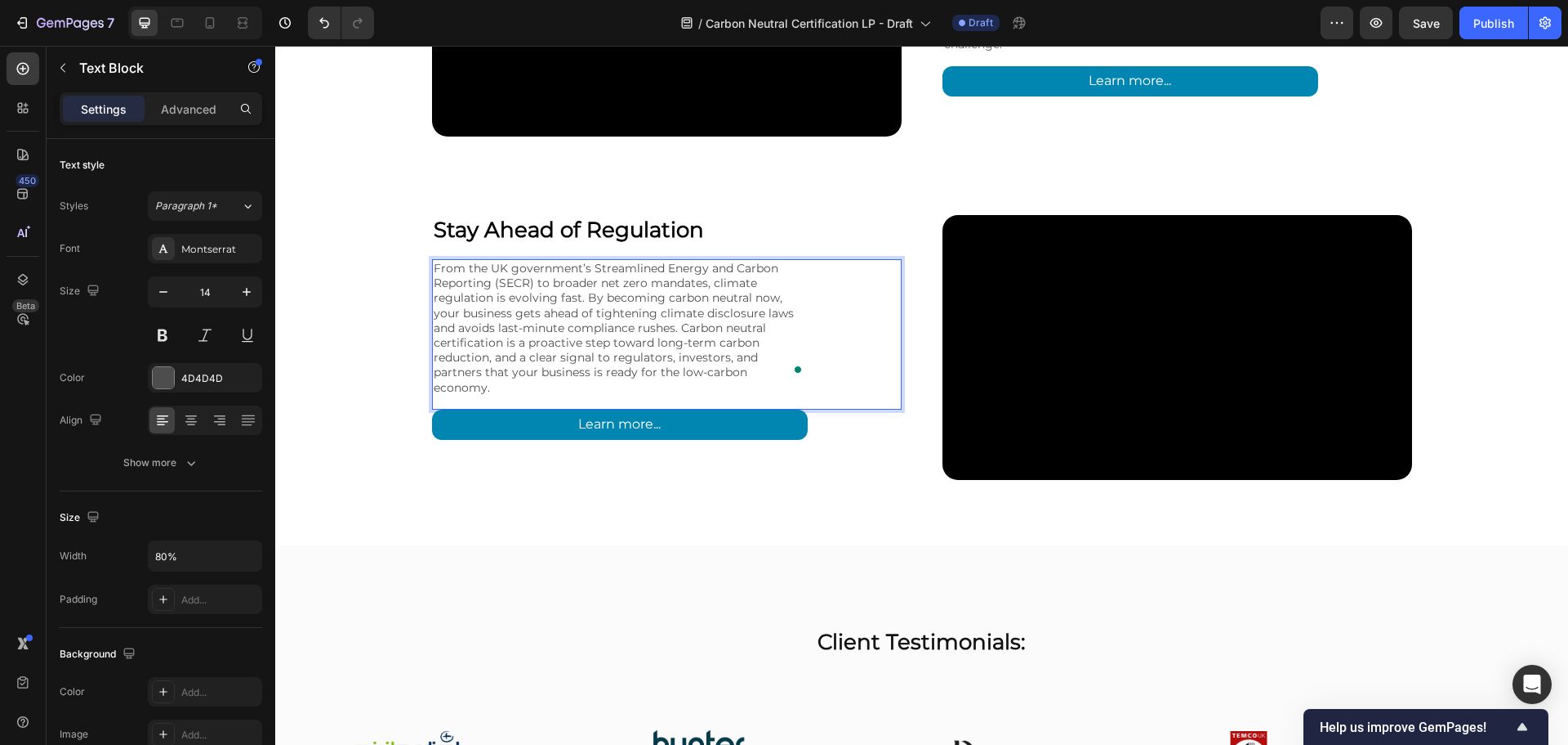
click at [678, 326] on p "From the UK government’s Streamlined Energy and Carbon Reporting (SECR) to broa…" at bounding box center [619, 327] width 372 height 135
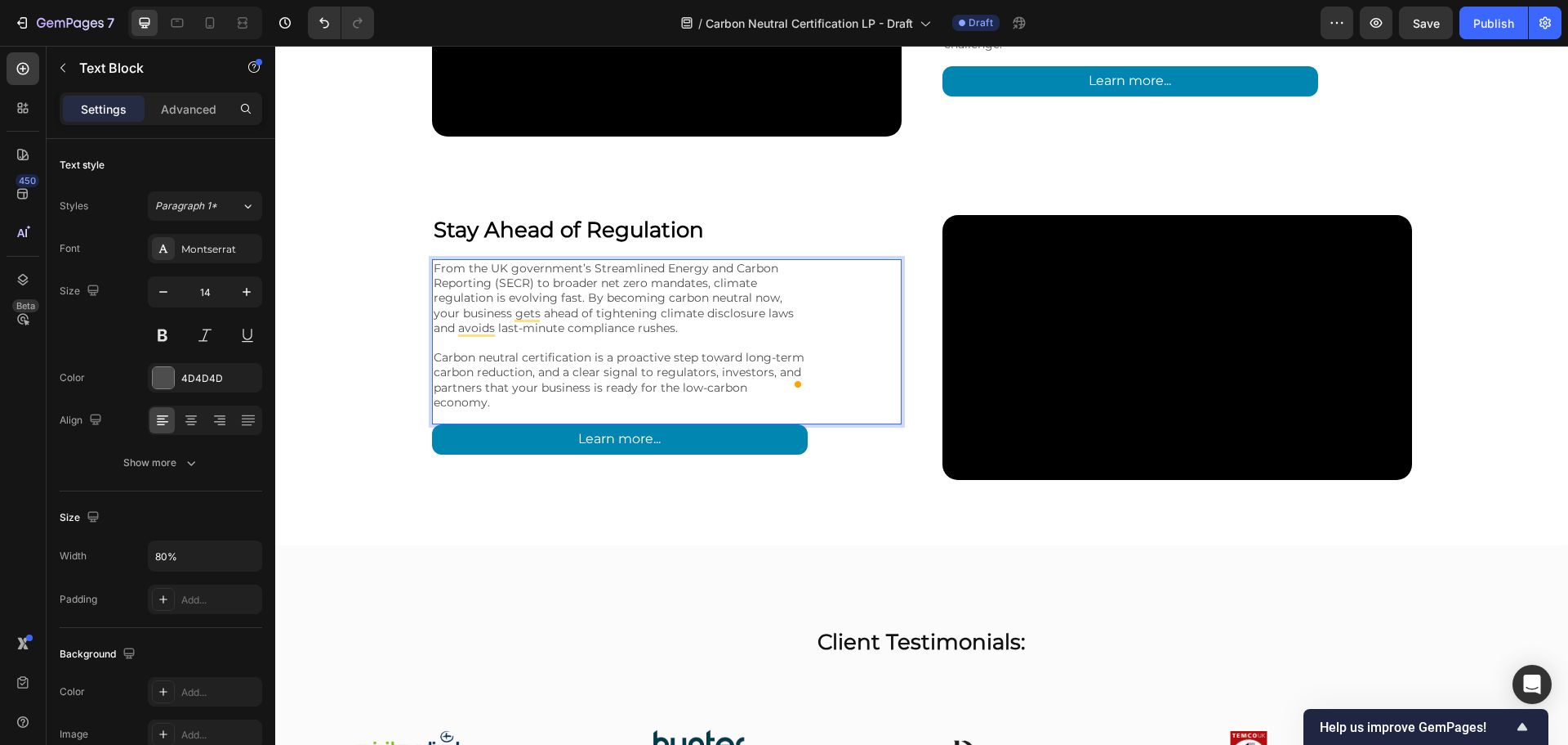
click at [625, 316] on p "From the UK government’s Streamlined Energy and Carbon Reporting (SECR) to broa…" at bounding box center [619, 297] width 372 height 74
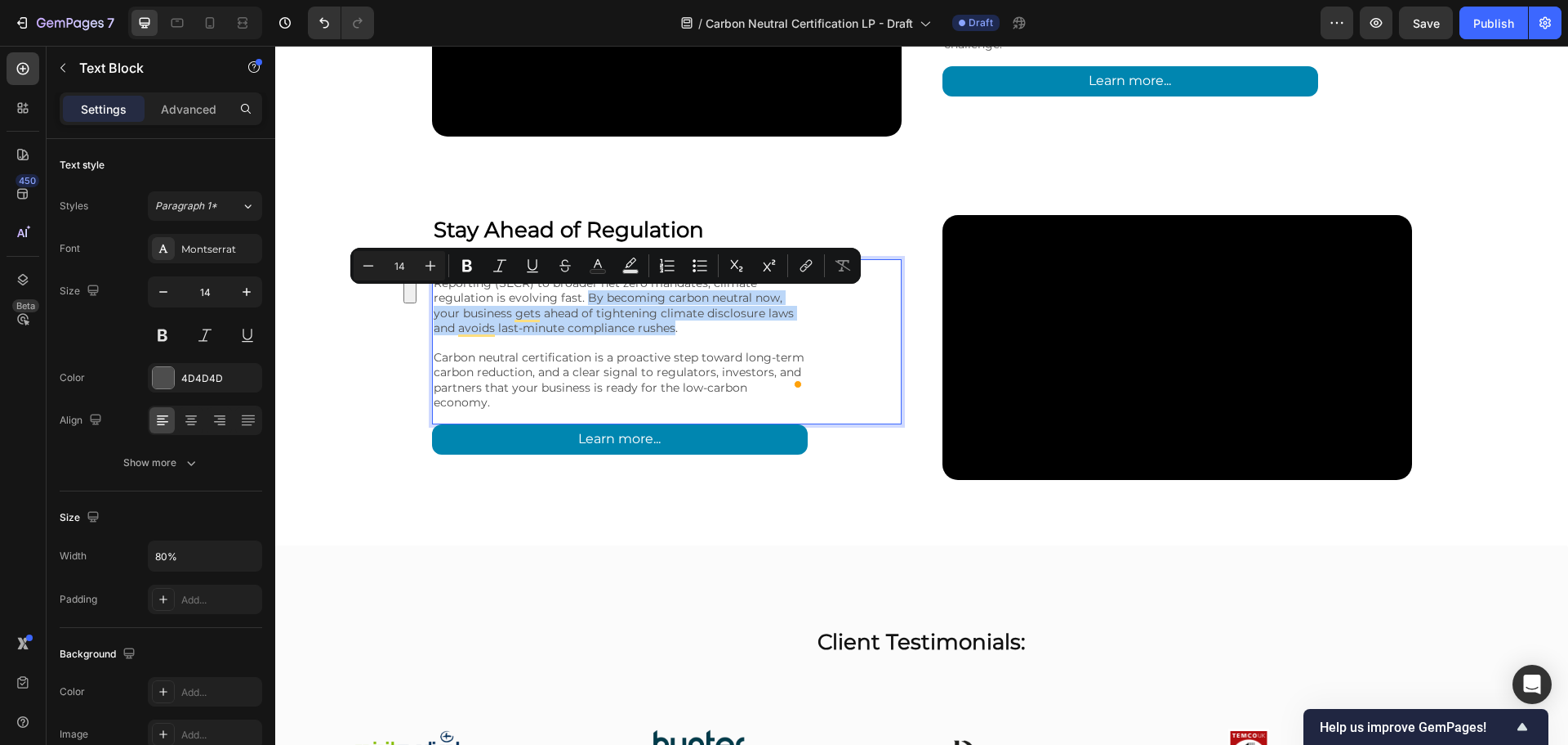
drag, startPoint x: 583, startPoint y: 297, endPoint x: 670, endPoint y: 322, distance: 90.5
click at [670, 322] on p "From the UK government’s Streamlined Energy and Carbon Reporting (SECR) to broa…" at bounding box center [619, 297] width 372 height 74
drag, startPoint x: 464, startPoint y: 265, endPoint x: 495, endPoint y: 282, distance: 35.4
click at [464, 265] on icon "Editor contextual toolbar" at bounding box center [467, 265] width 9 height 12
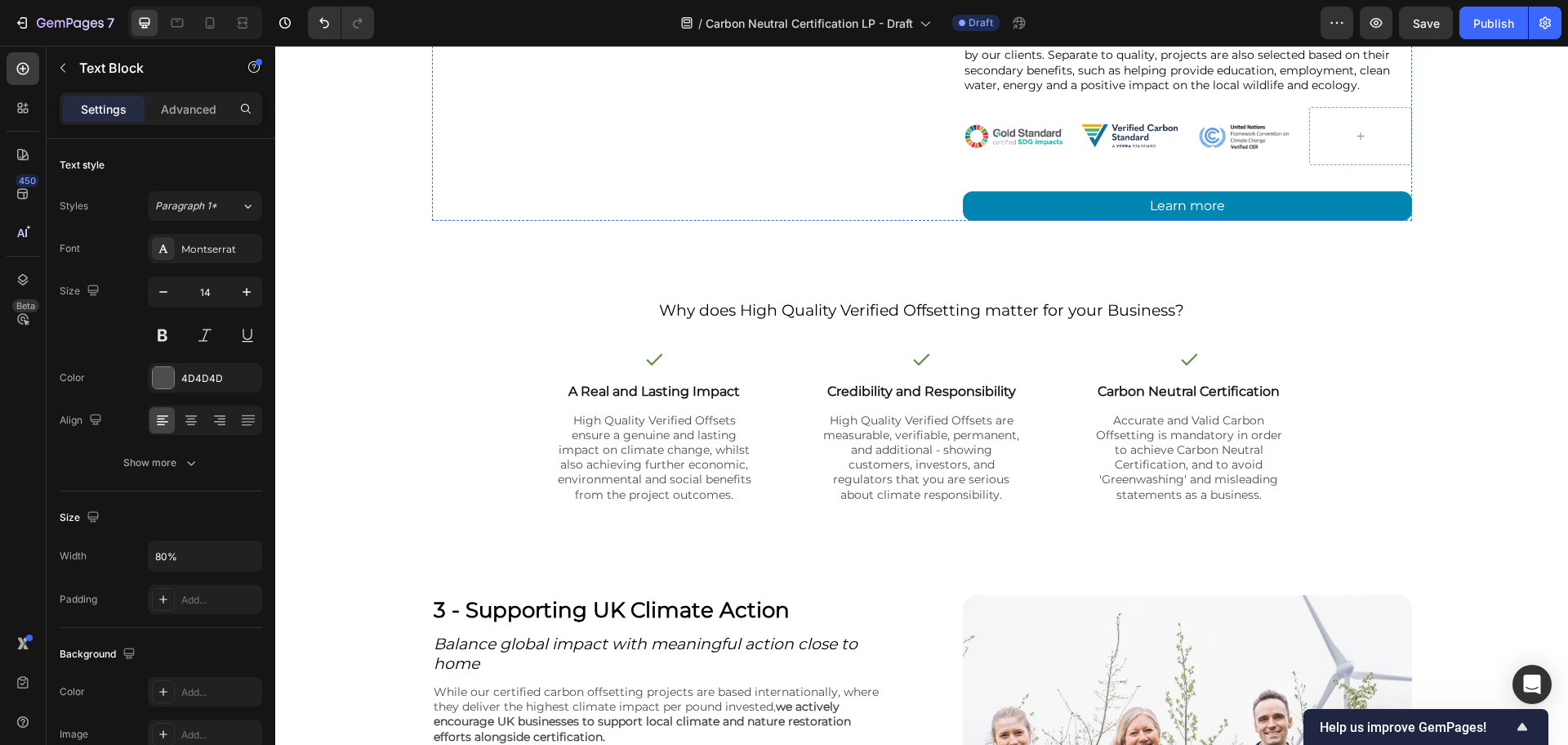
scroll to position [5885, 0]
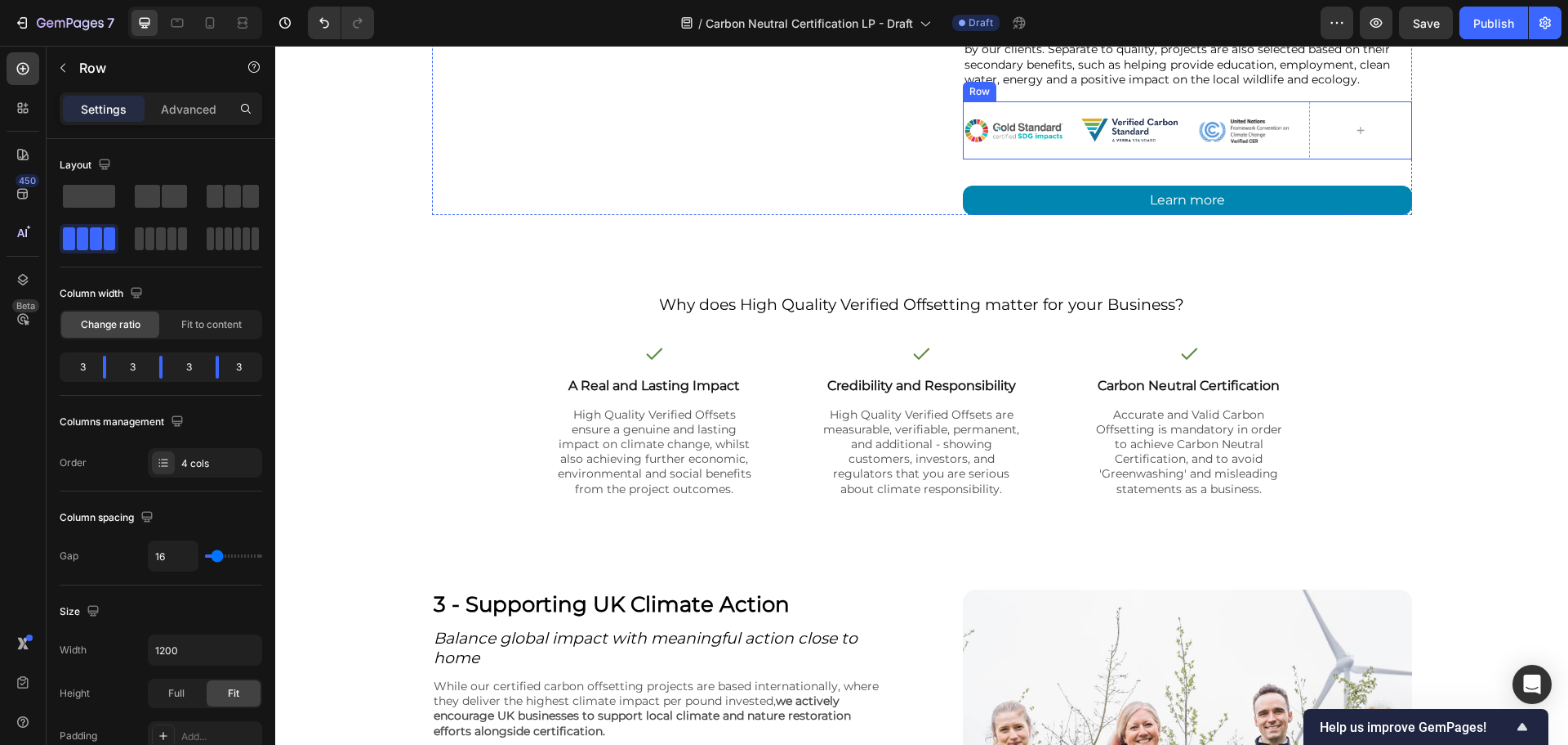
click at [1185, 104] on div "Image Image Image Row" at bounding box center [1187, 131] width 449 height 58
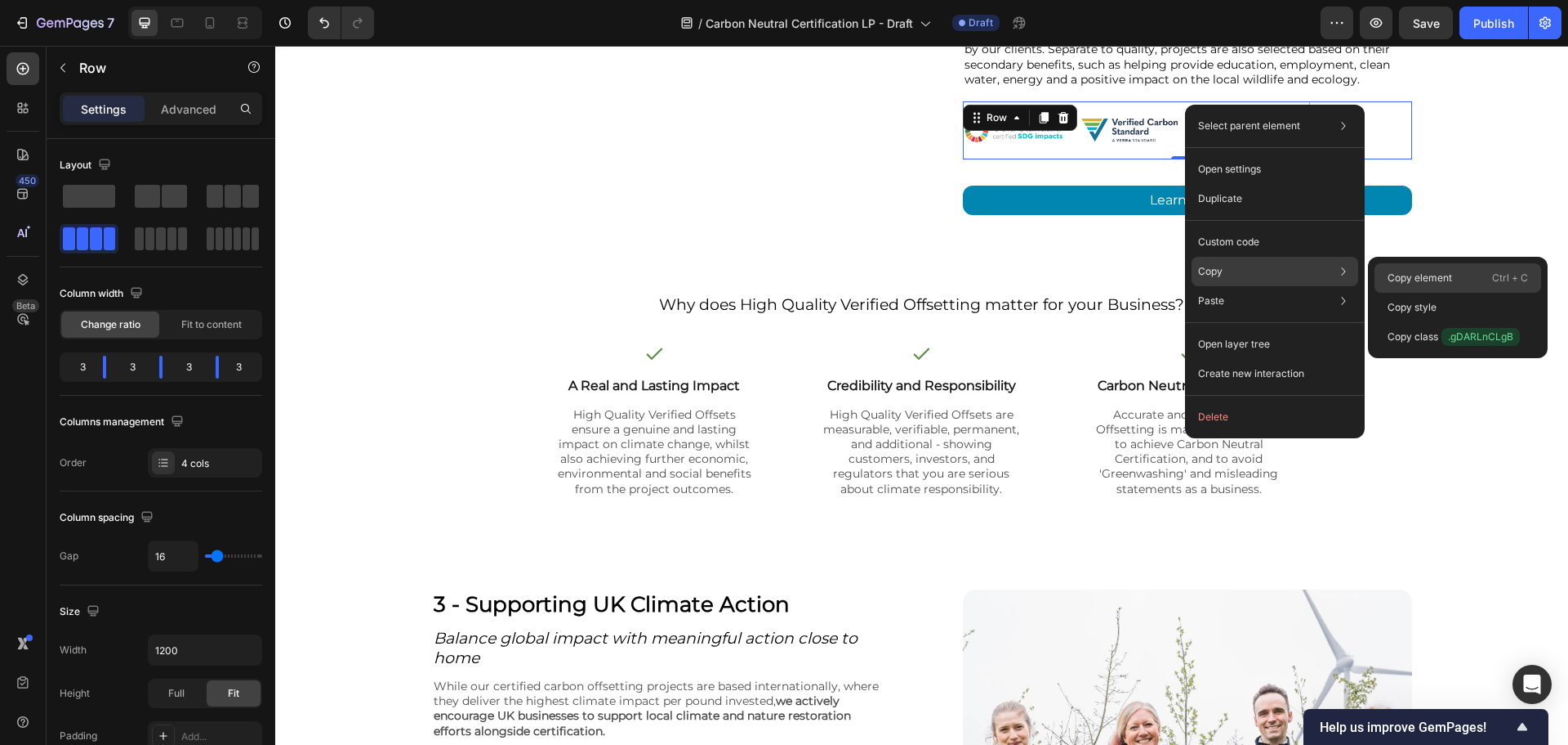
drag, startPoint x: 1389, startPoint y: 275, endPoint x: 1006, endPoint y: 265, distance: 383.1
click at [1389, 275] on p "Copy element" at bounding box center [1419, 278] width 65 height 15
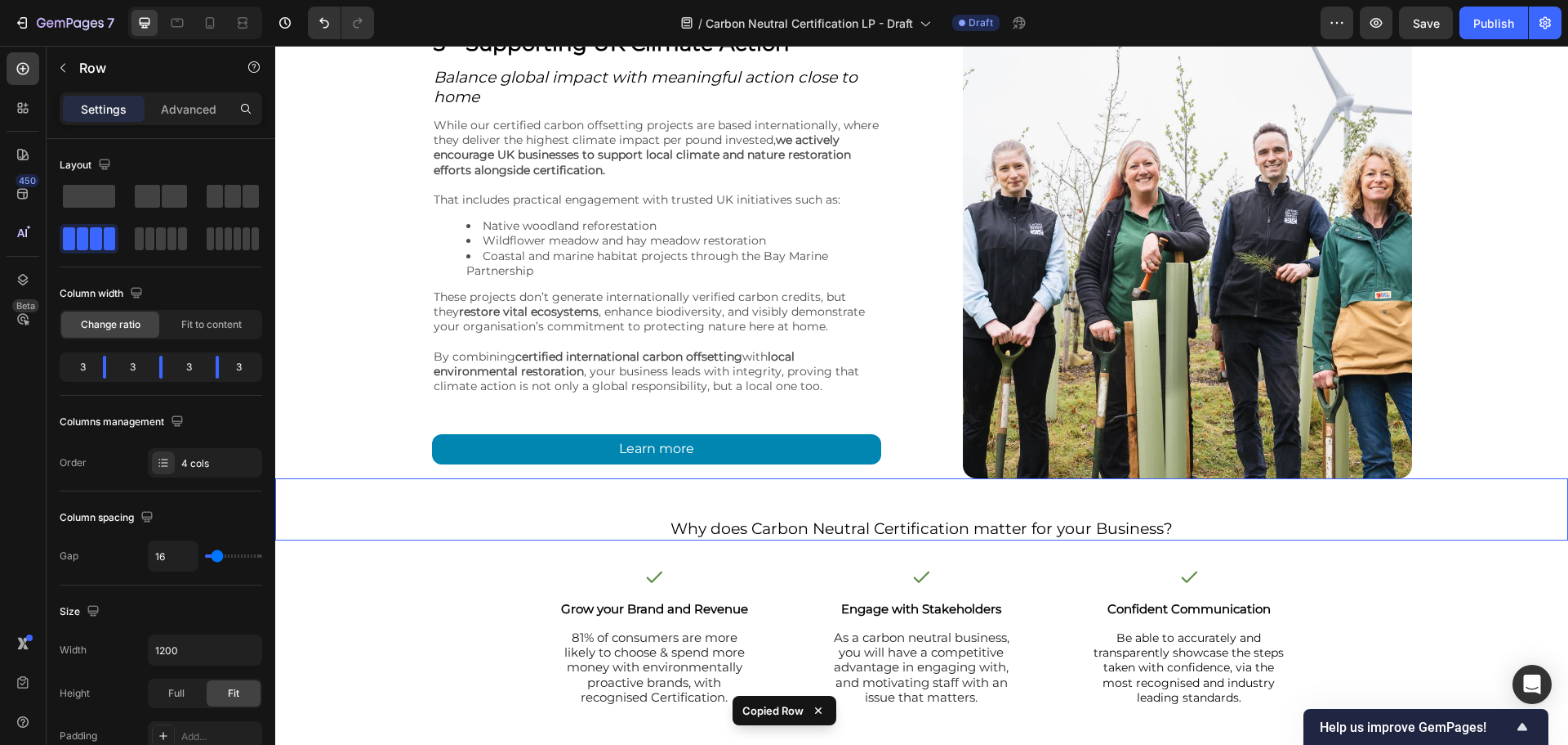
scroll to position [6376, 0]
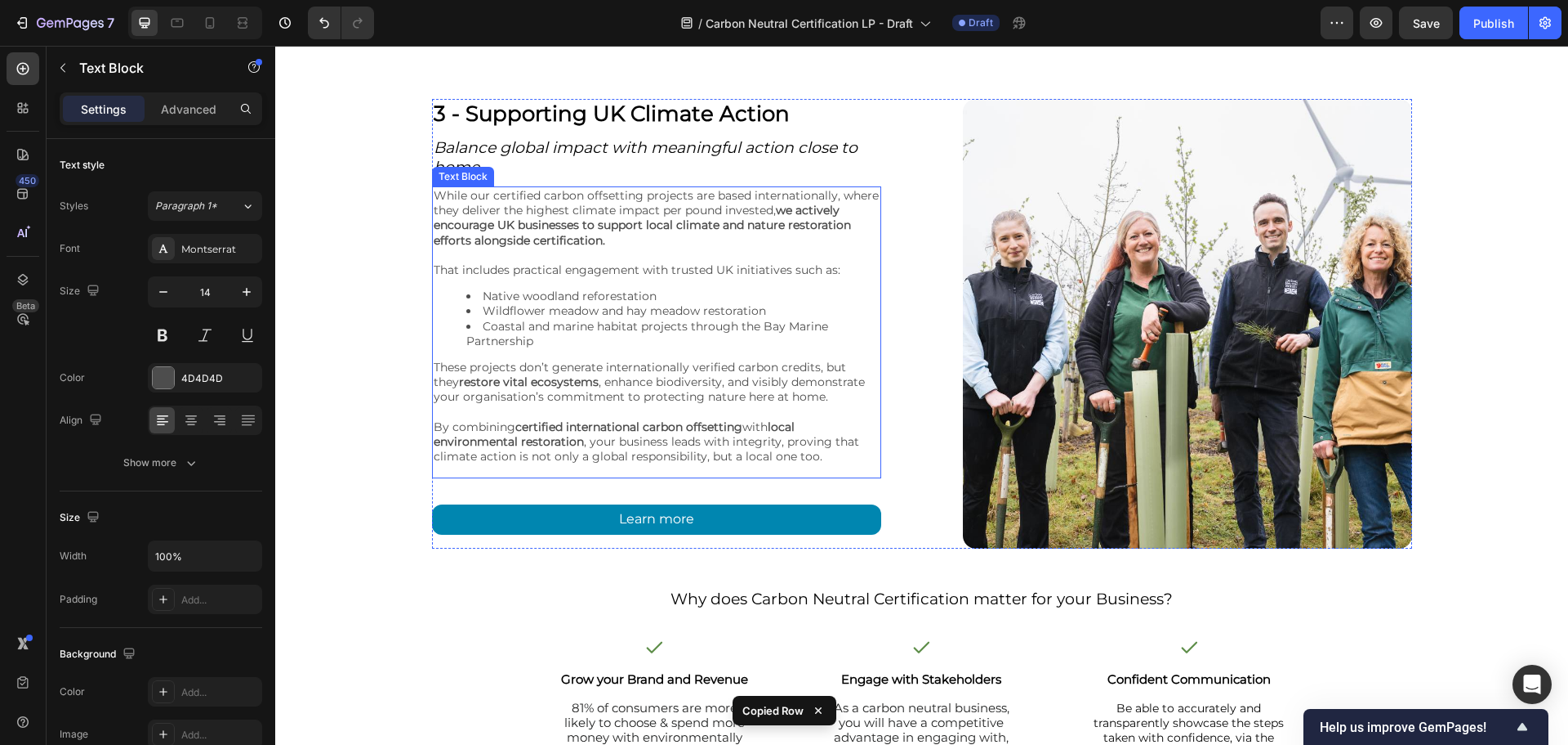
click at [673, 312] on li "Wildflower meadow and hay meadow restoration" at bounding box center [673, 310] width 414 height 15
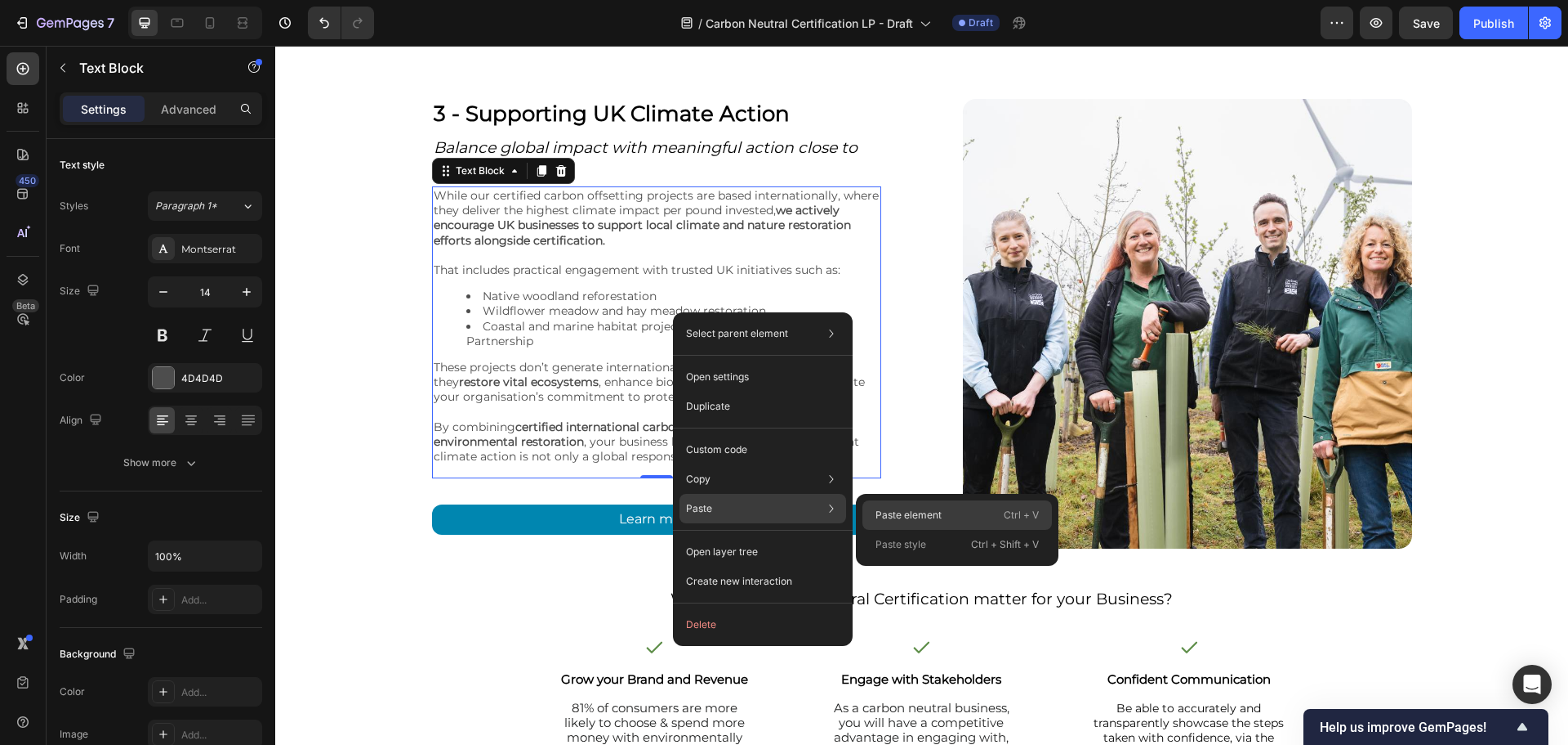
click at [875, 513] on div "Paste element Ctrl + V" at bounding box center [958, 515] width 190 height 29
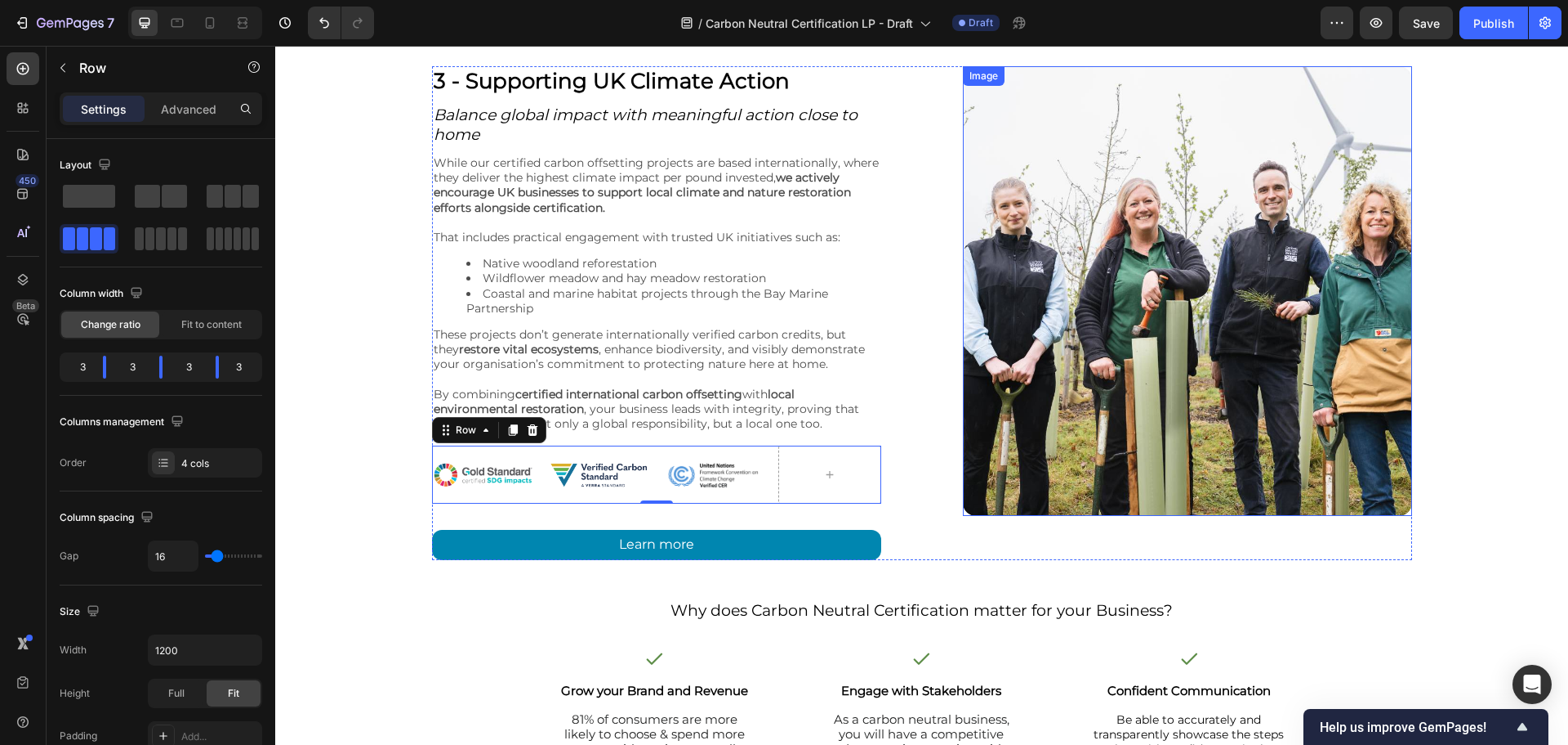
scroll to position [6294, 0]
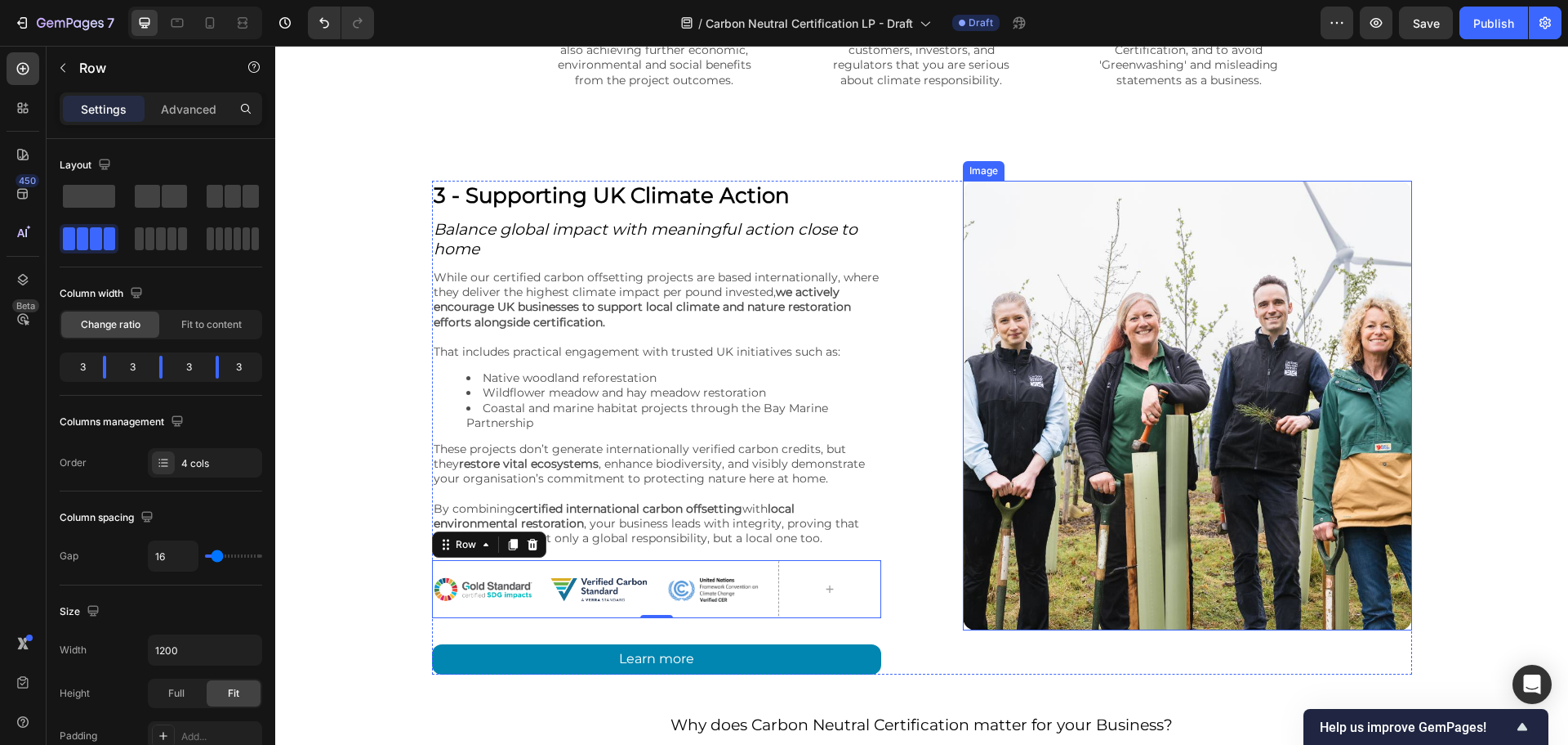
click at [973, 414] on img at bounding box center [1187, 405] width 449 height 450
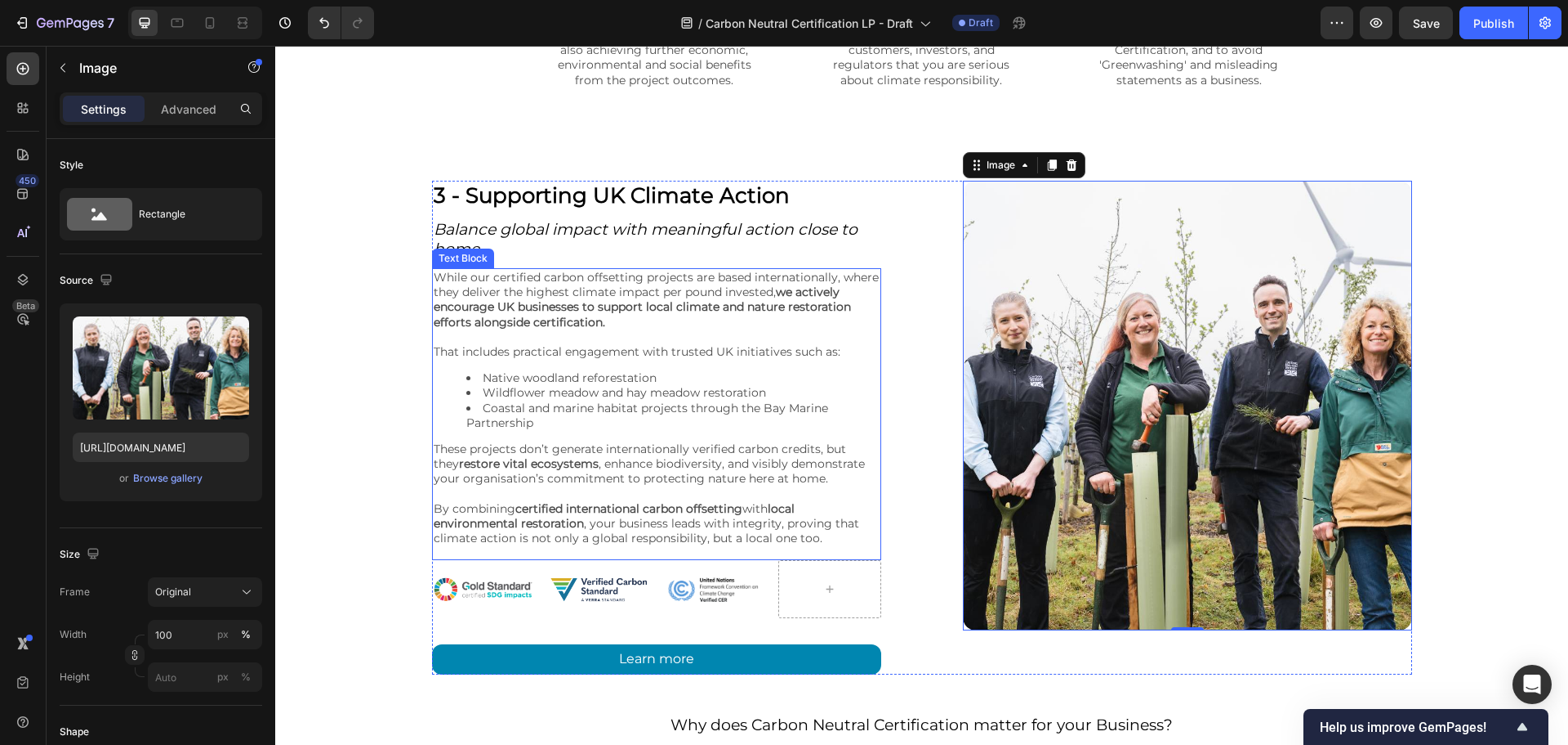
click at [830, 425] on li "Coastal and marine habitat projects through the Bay Marine Partnership" at bounding box center [673, 415] width 414 height 29
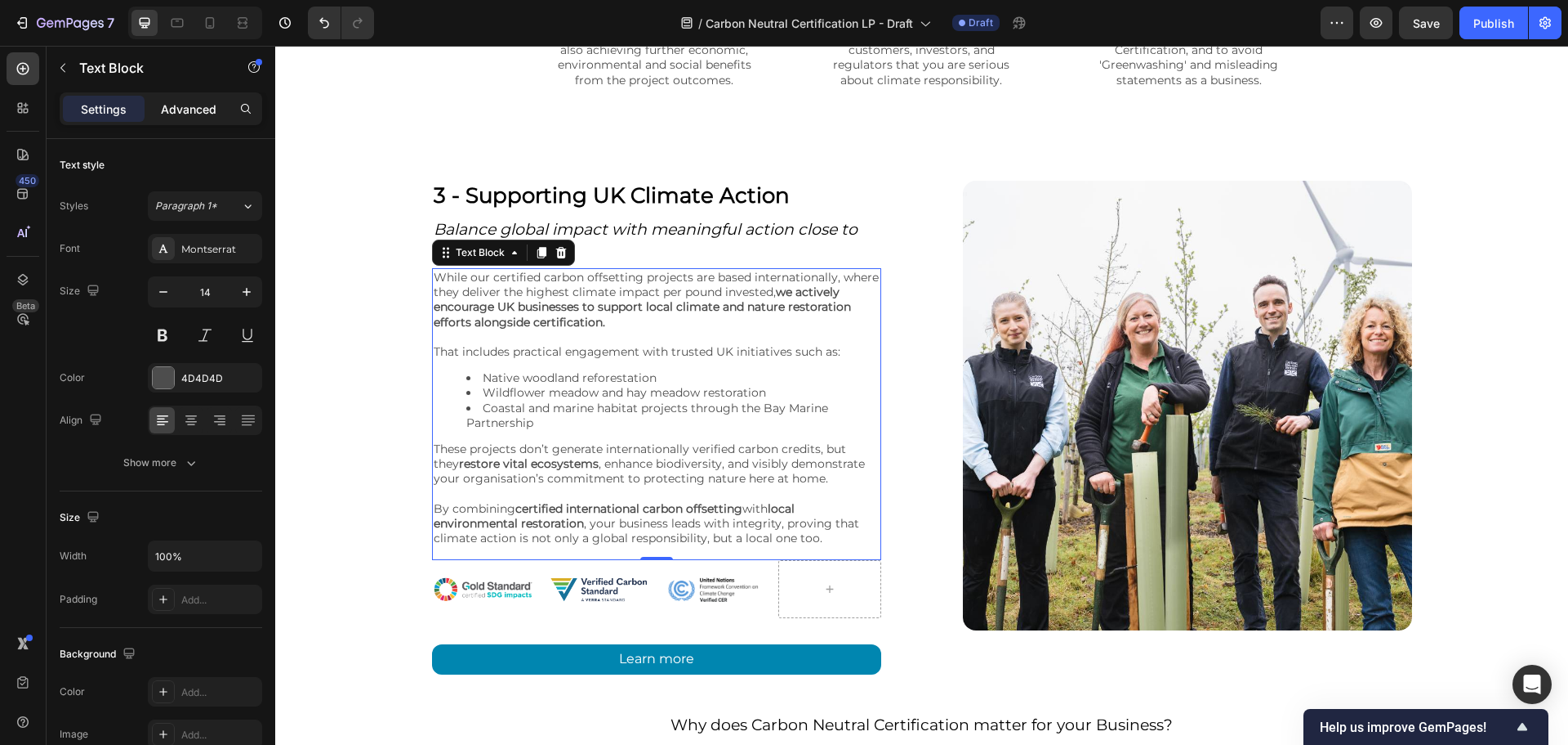
click at [189, 113] on p "Advanced" at bounding box center [188, 109] width 55 height 17
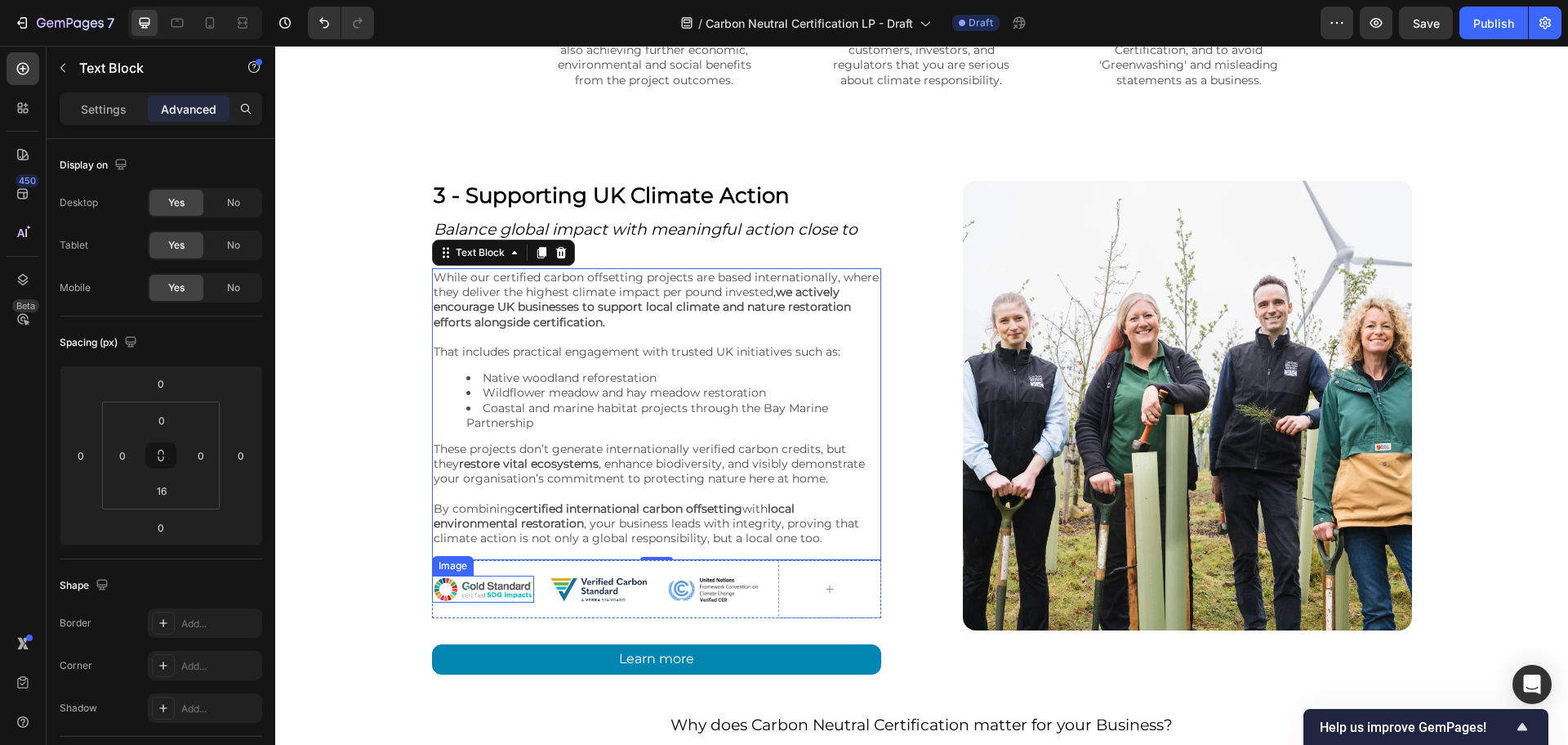
click at [461, 581] on img at bounding box center [483, 589] width 102 height 27
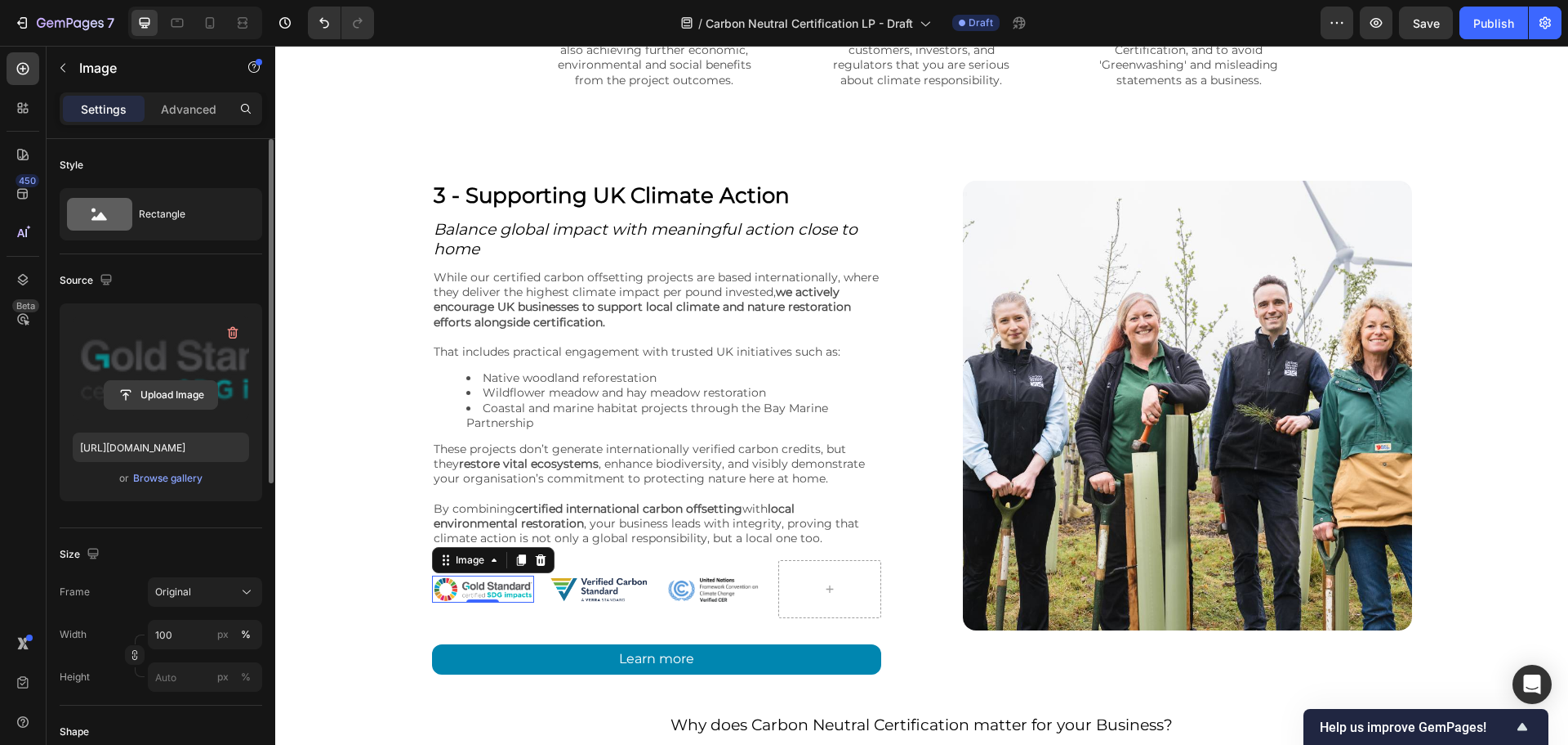
click at [173, 388] on input "file" at bounding box center [161, 395] width 113 height 28
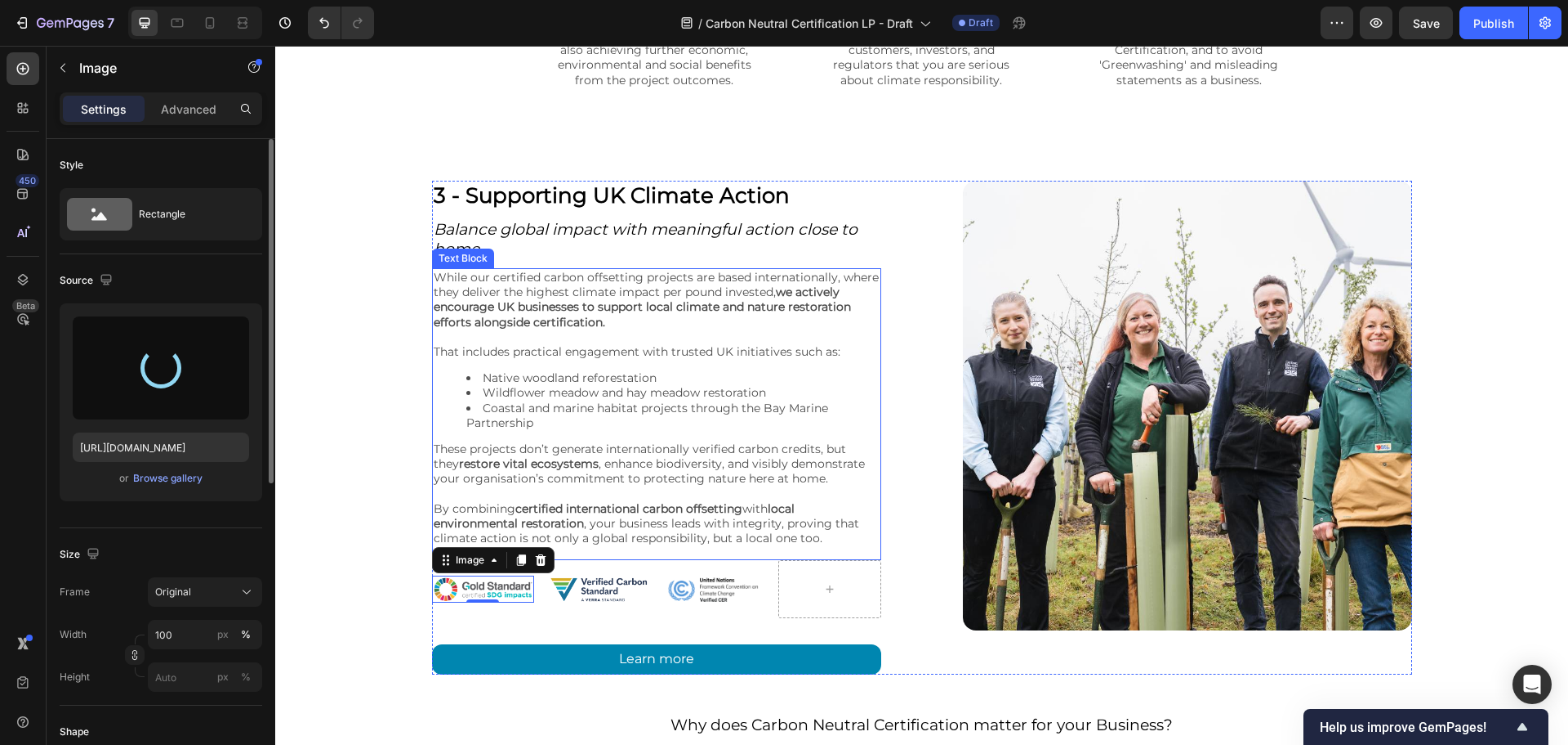
type input "[URL][DOMAIN_NAME]"
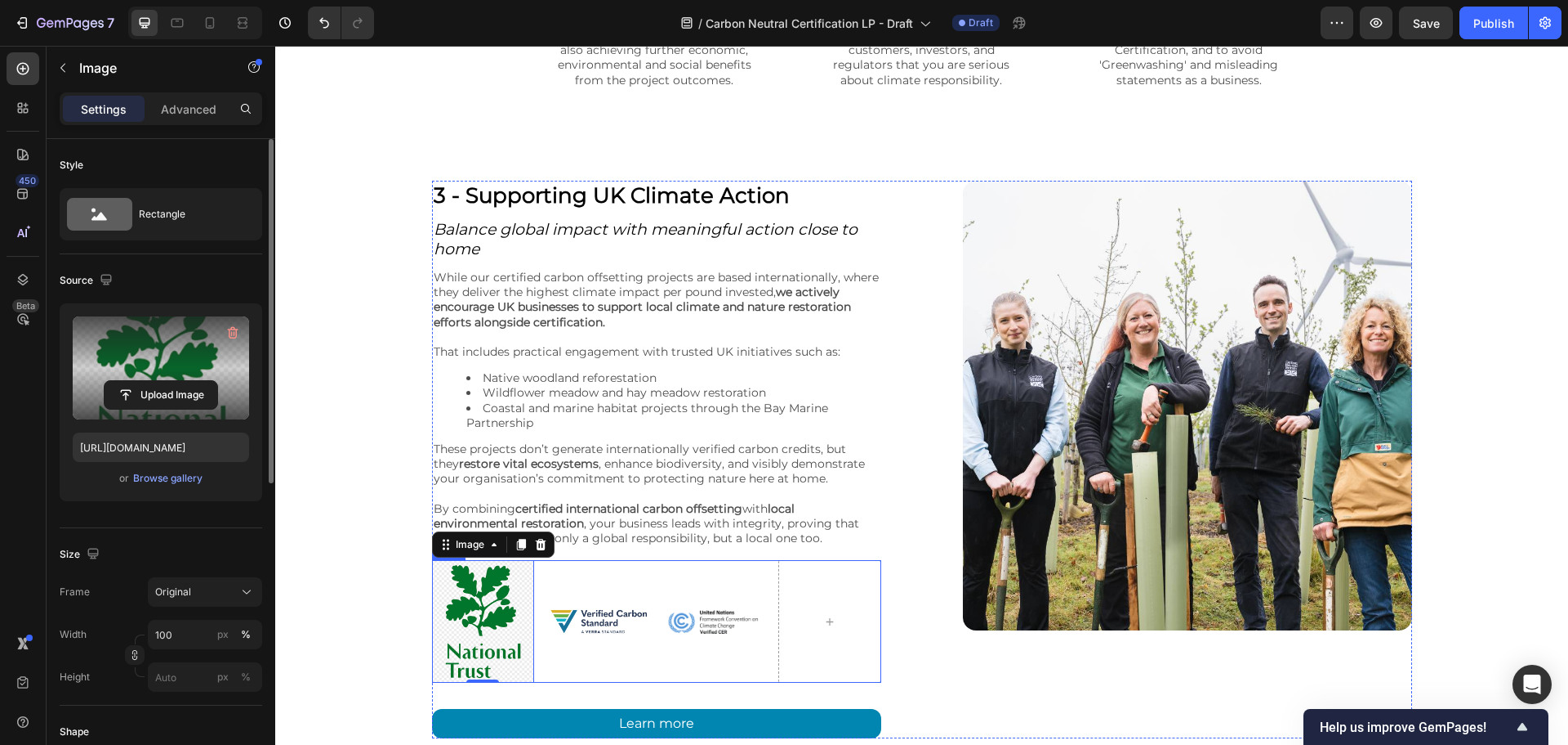
click at [571, 630] on img at bounding box center [598, 621] width 102 height 34
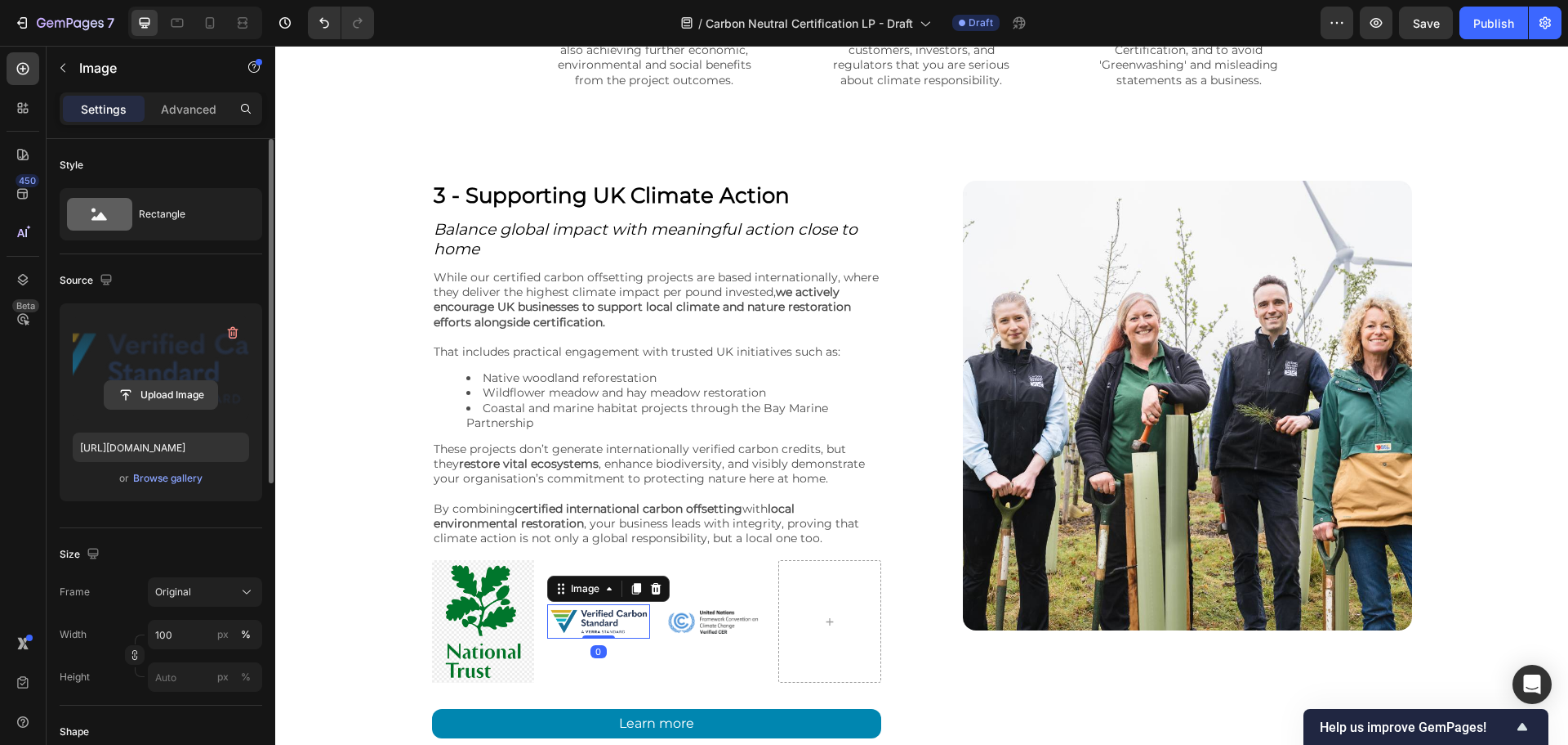
click at [180, 403] on input "file" at bounding box center [161, 395] width 113 height 28
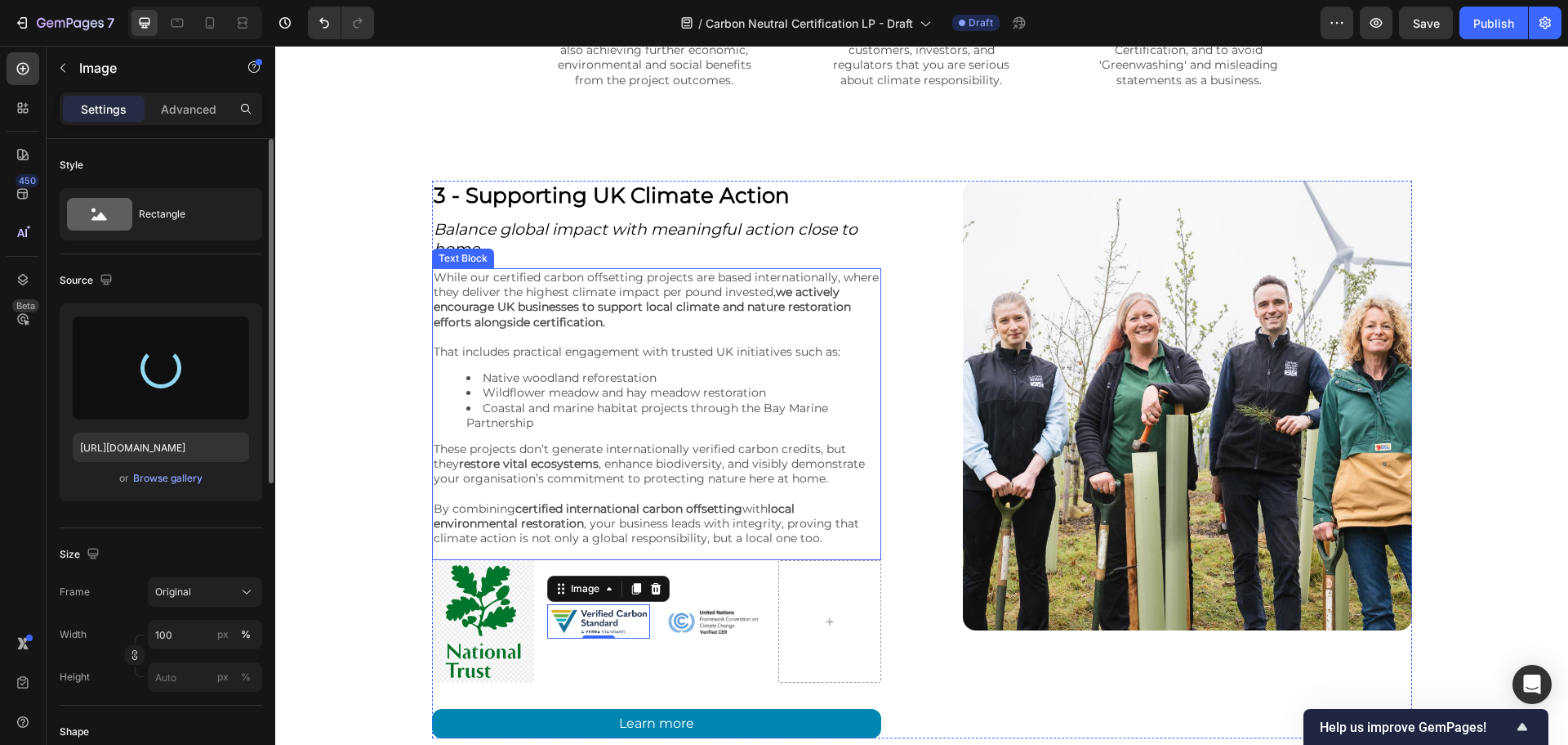
type input "[URL][DOMAIN_NAME]"
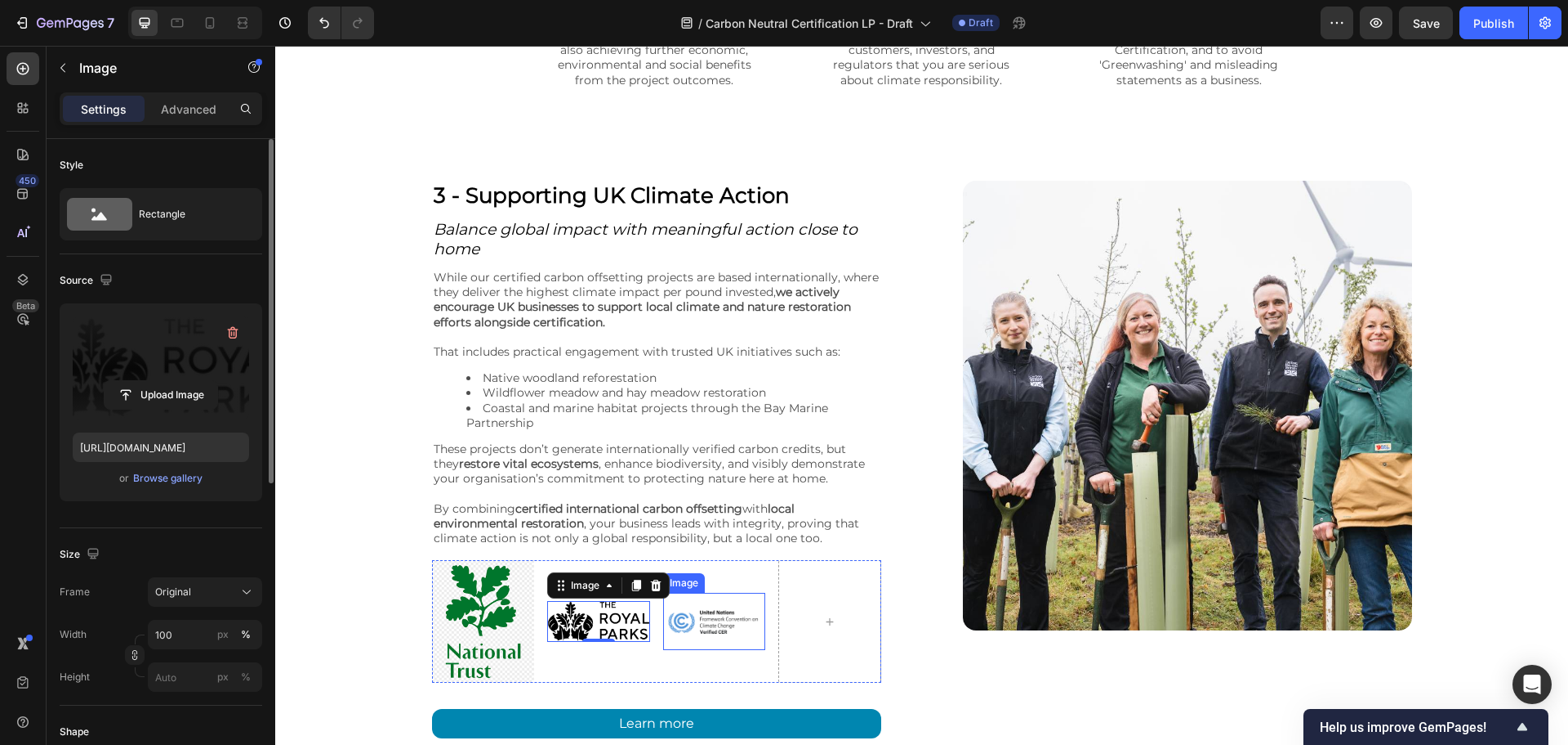
click at [734, 622] on img at bounding box center [714, 622] width 102 height 58
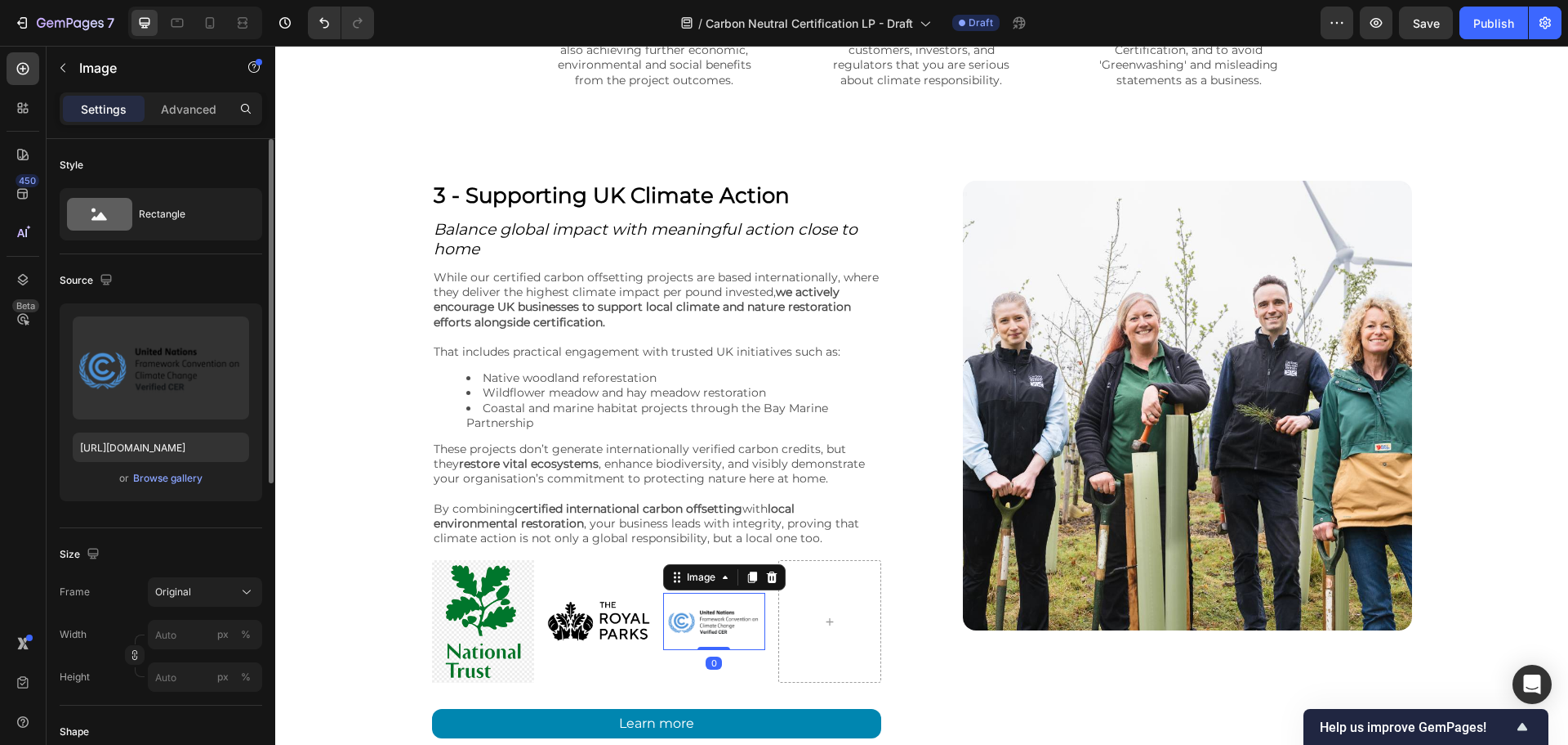
click at [765, 578] on icon at bounding box center [772, 578] width 13 height 13
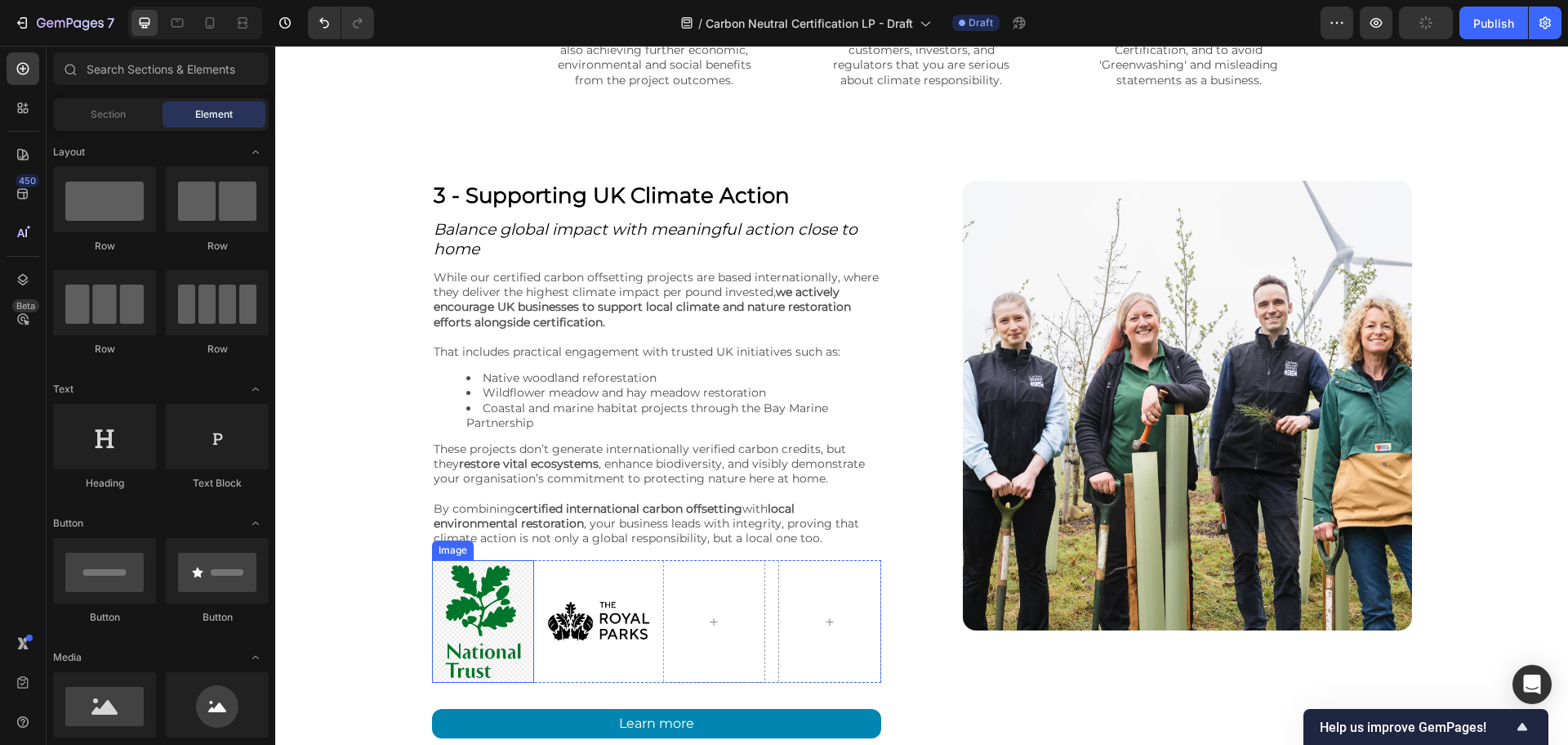
click at [501, 634] on img at bounding box center [483, 620] width 102 height 121
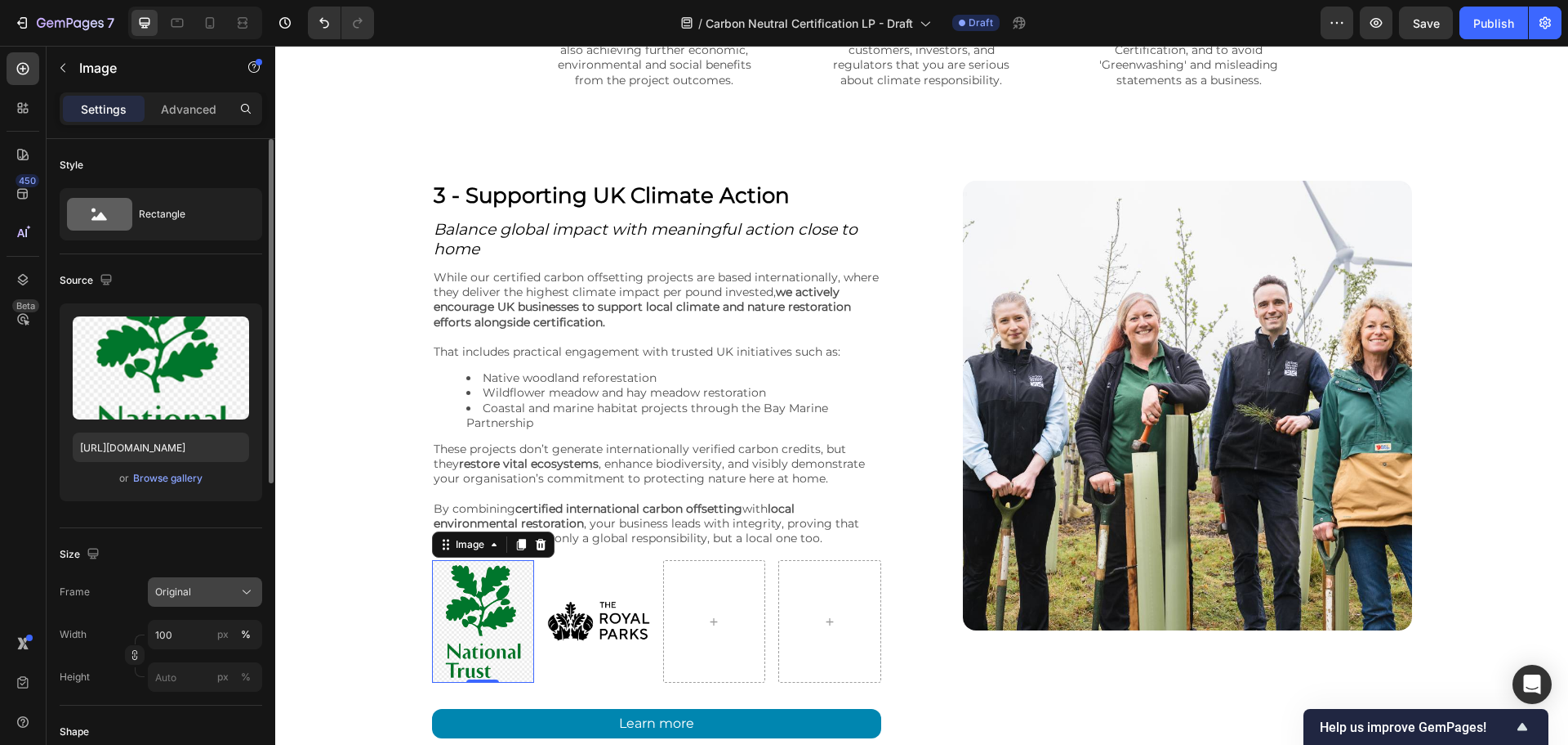
click at [226, 590] on div "Original" at bounding box center [195, 592] width 80 height 15
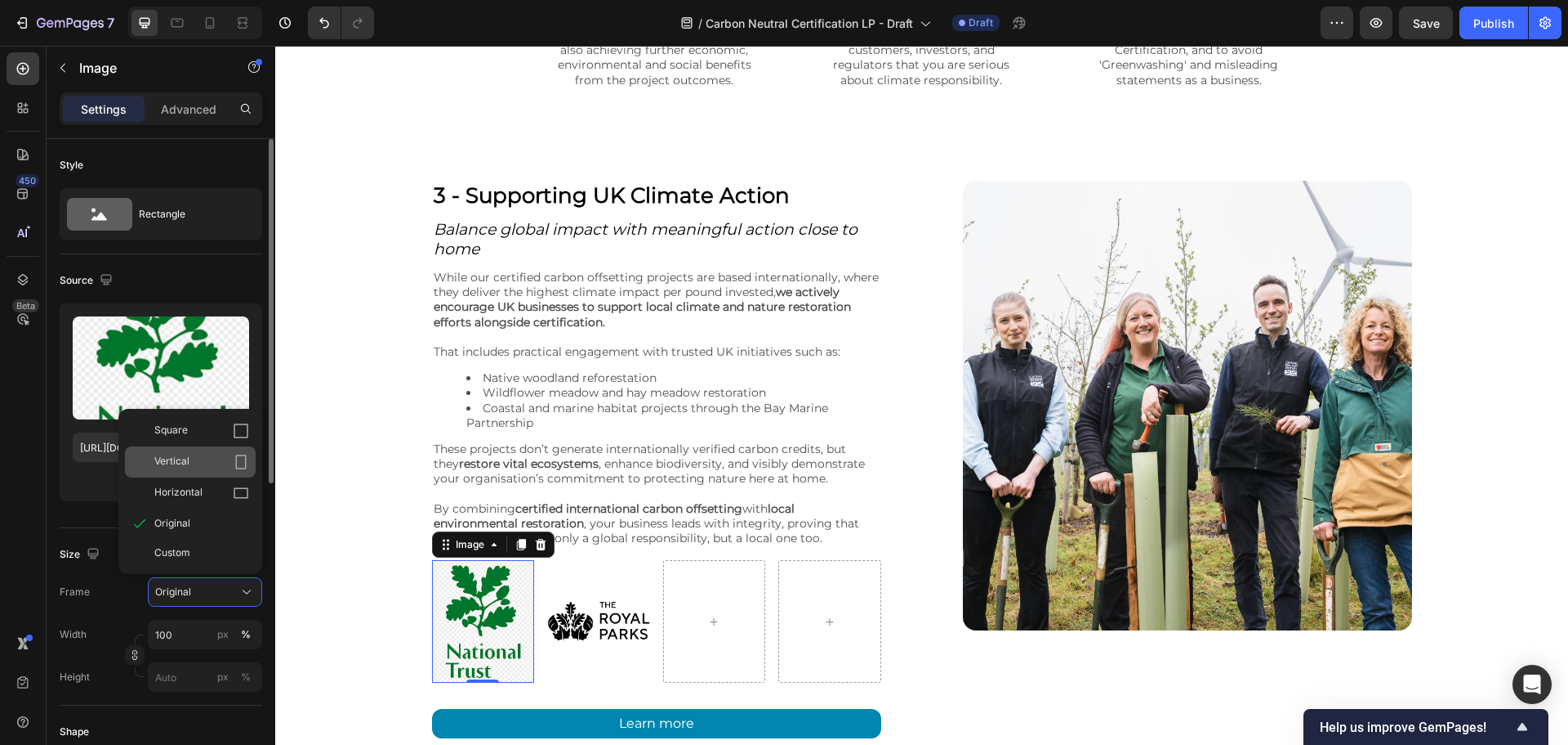
click at [200, 462] on div "Vertical" at bounding box center [201, 461] width 95 height 16
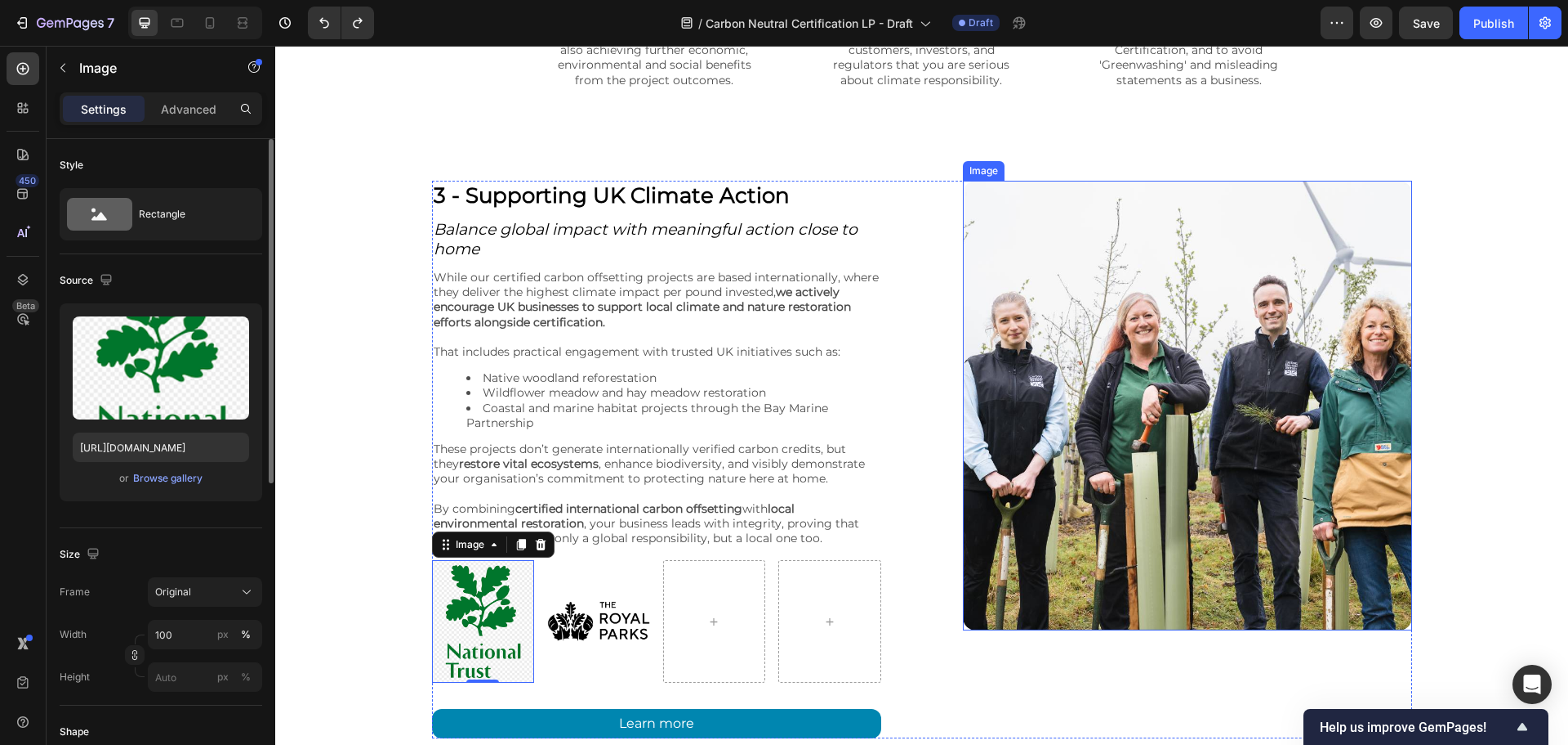
click at [982, 635] on div "Image" at bounding box center [1187, 459] width 449 height 558
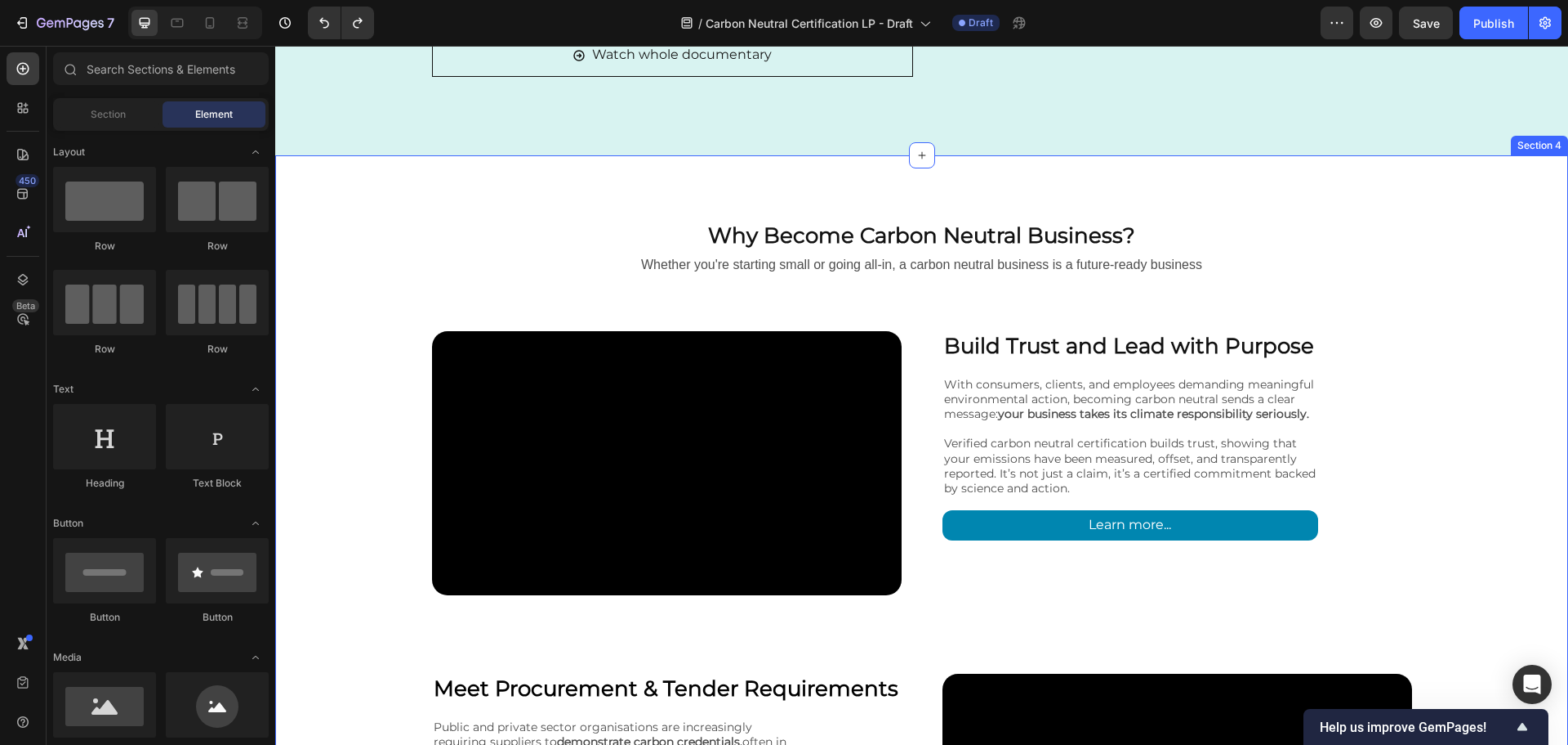
scroll to position [2370, 0]
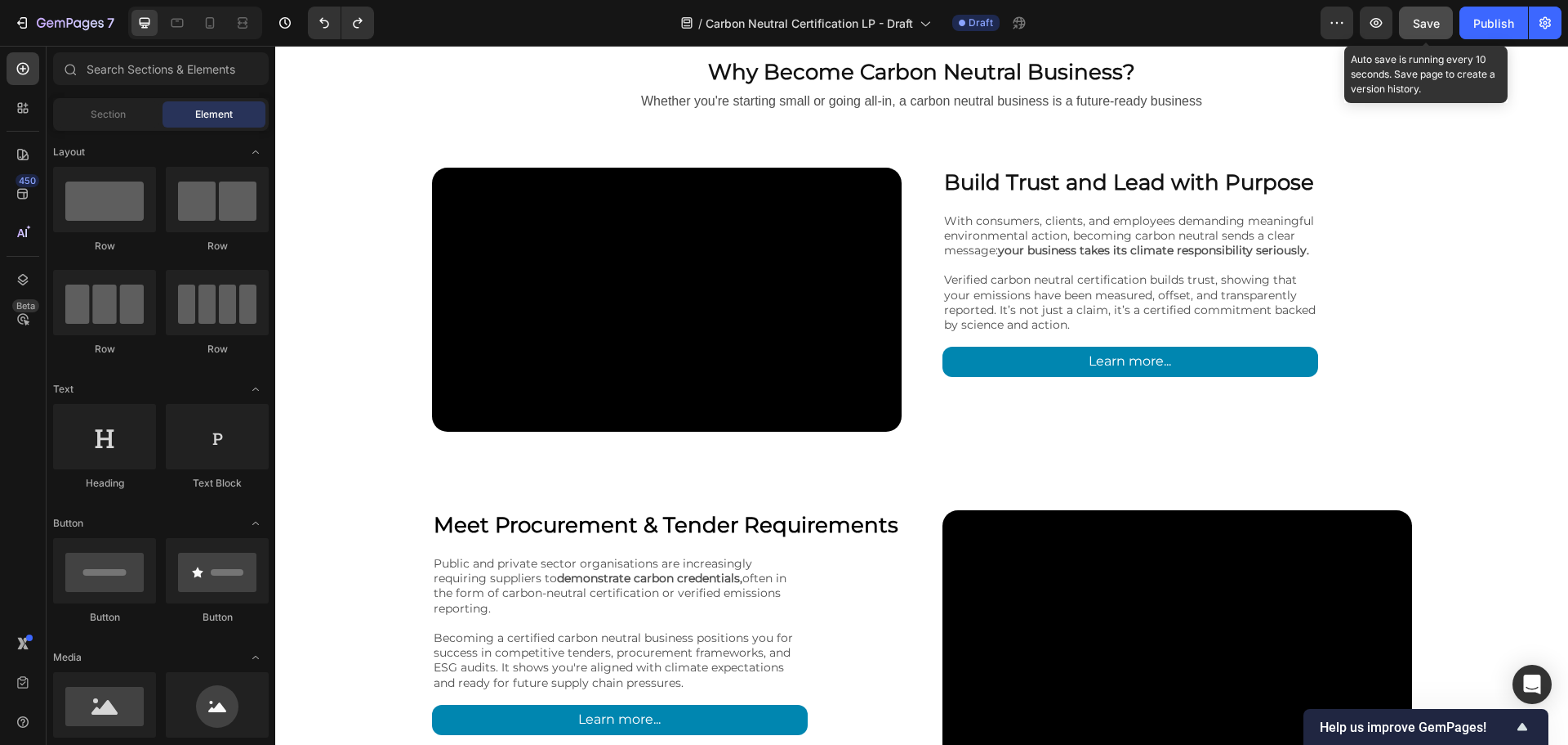
click at [1423, 22] on span "Save" at bounding box center [1426, 23] width 27 height 14
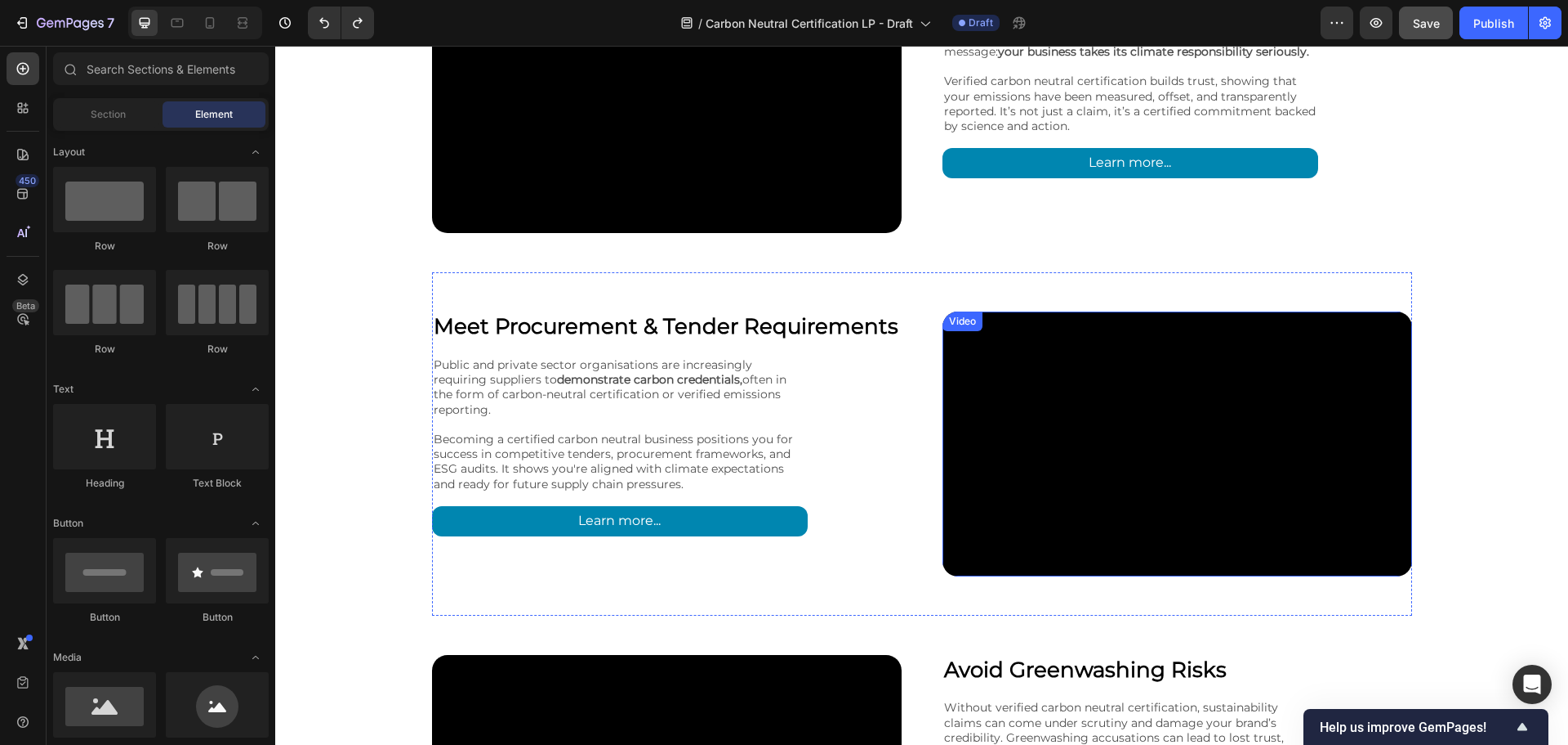
scroll to position [2398, 0]
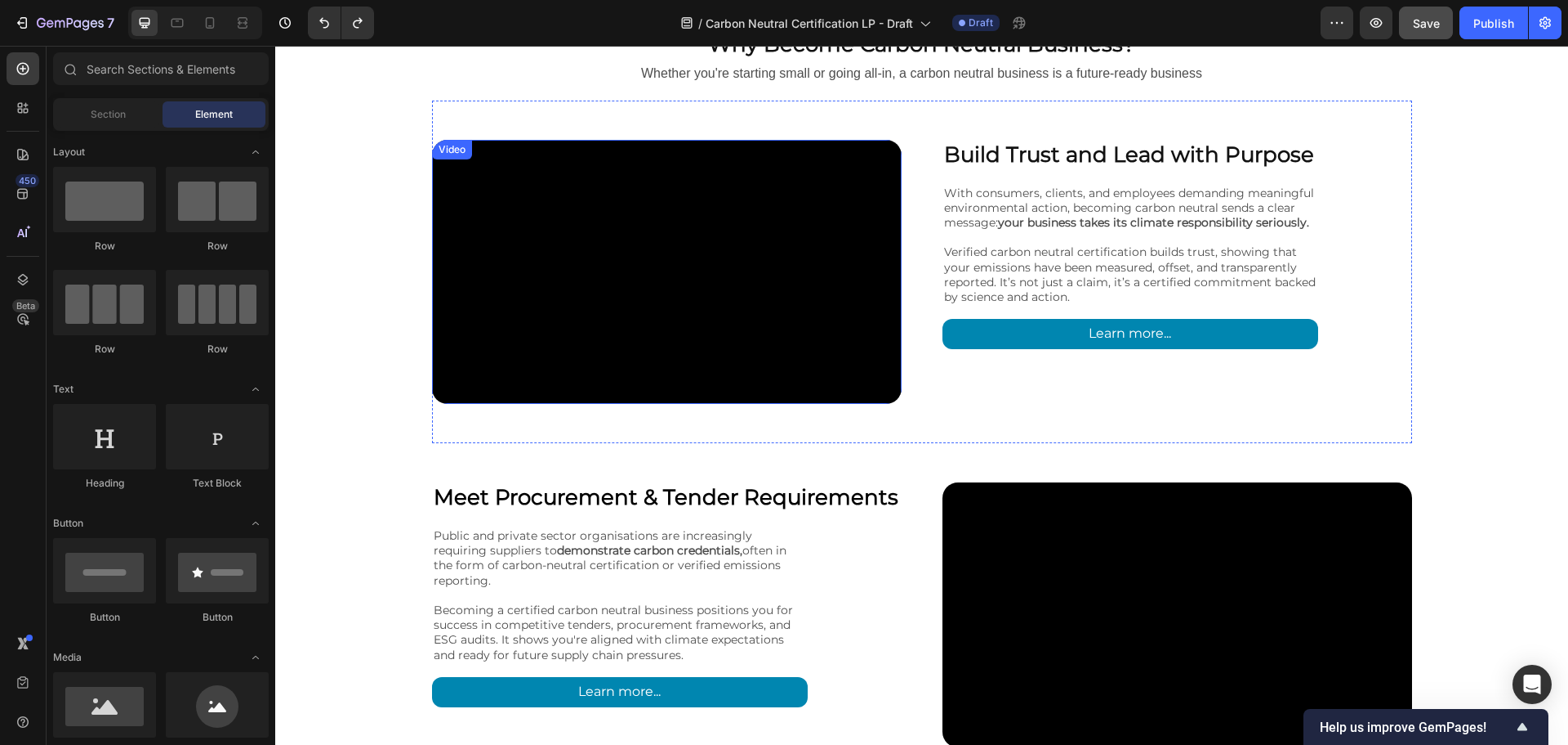
click at [787, 219] on video at bounding box center [667, 272] width 470 height 264
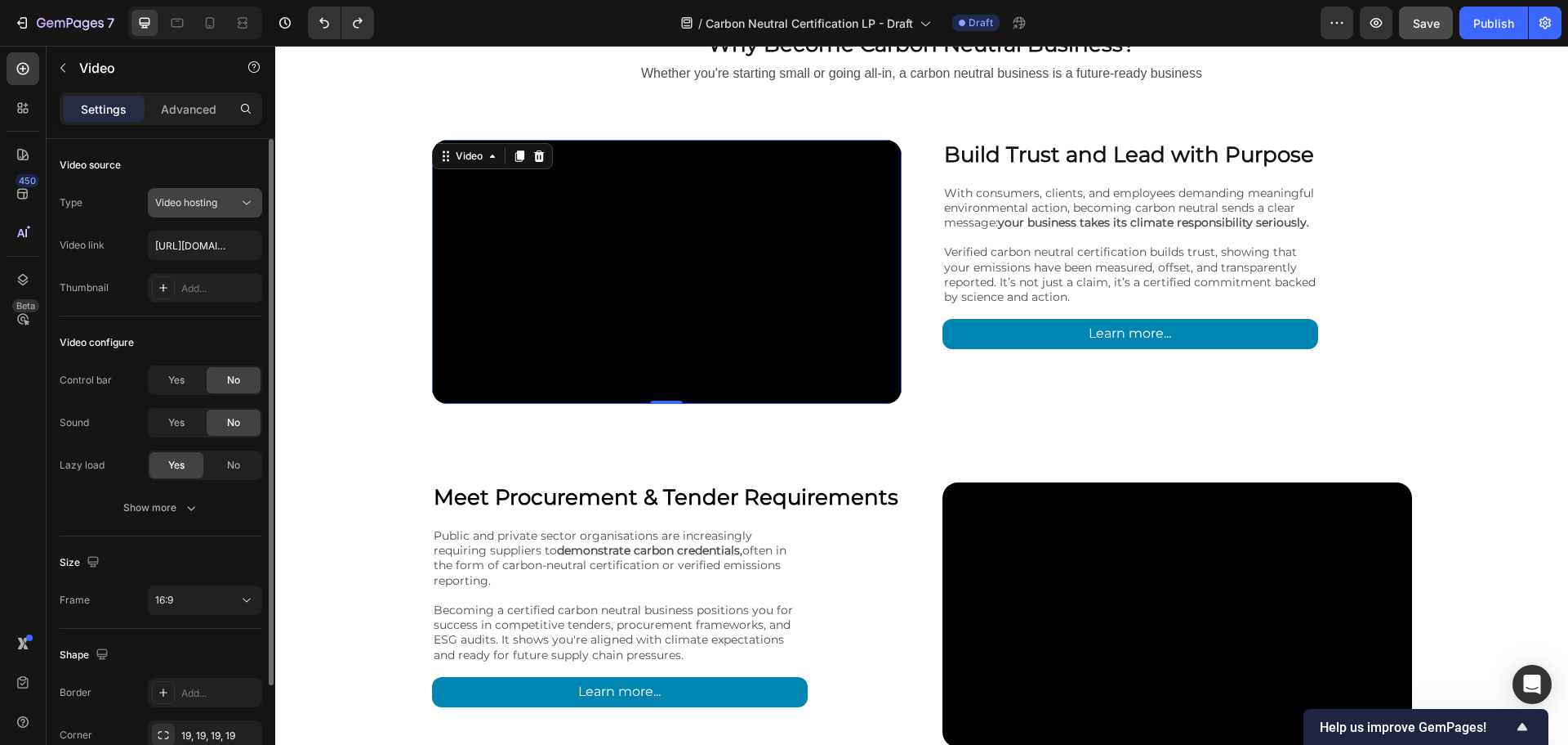
click at [198, 203] on span "Video hosting" at bounding box center [186, 202] width 62 height 12
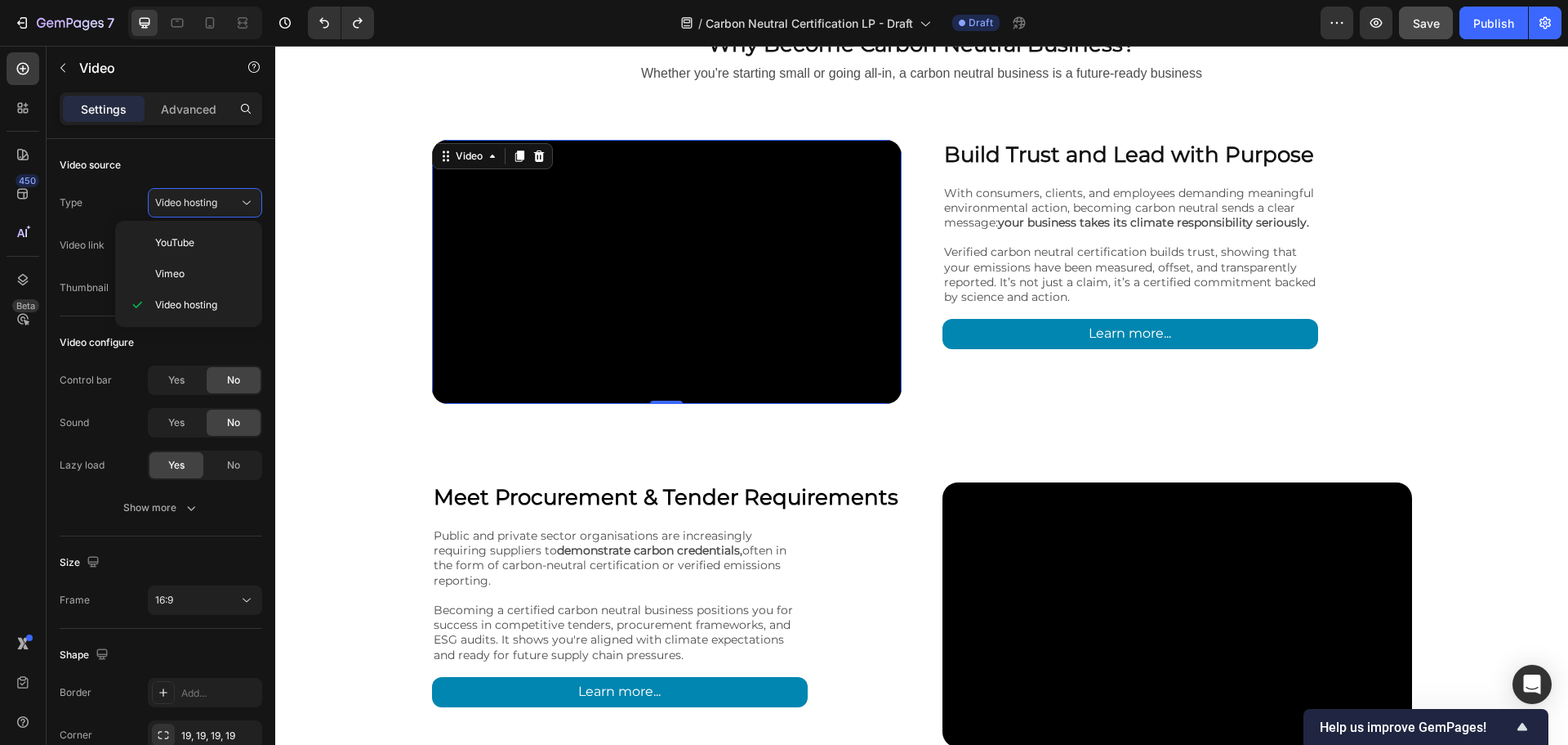
click at [523, 234] on video at bounding box center [667, 272] width 470 height 264
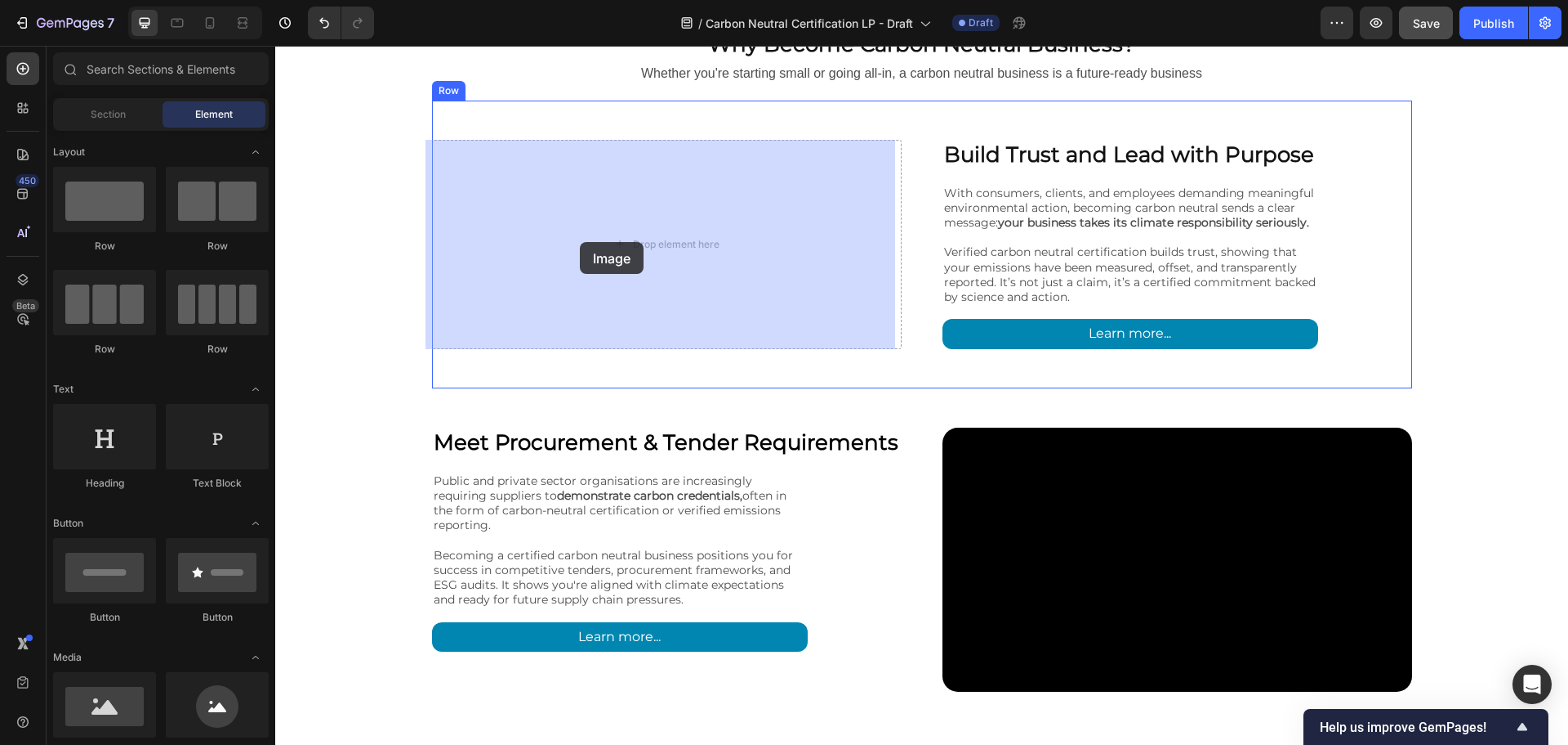
drag, startPoint x: 398, startPoint y: 741, endPoint x: 580, endPoint y: 242, distance: 531.2
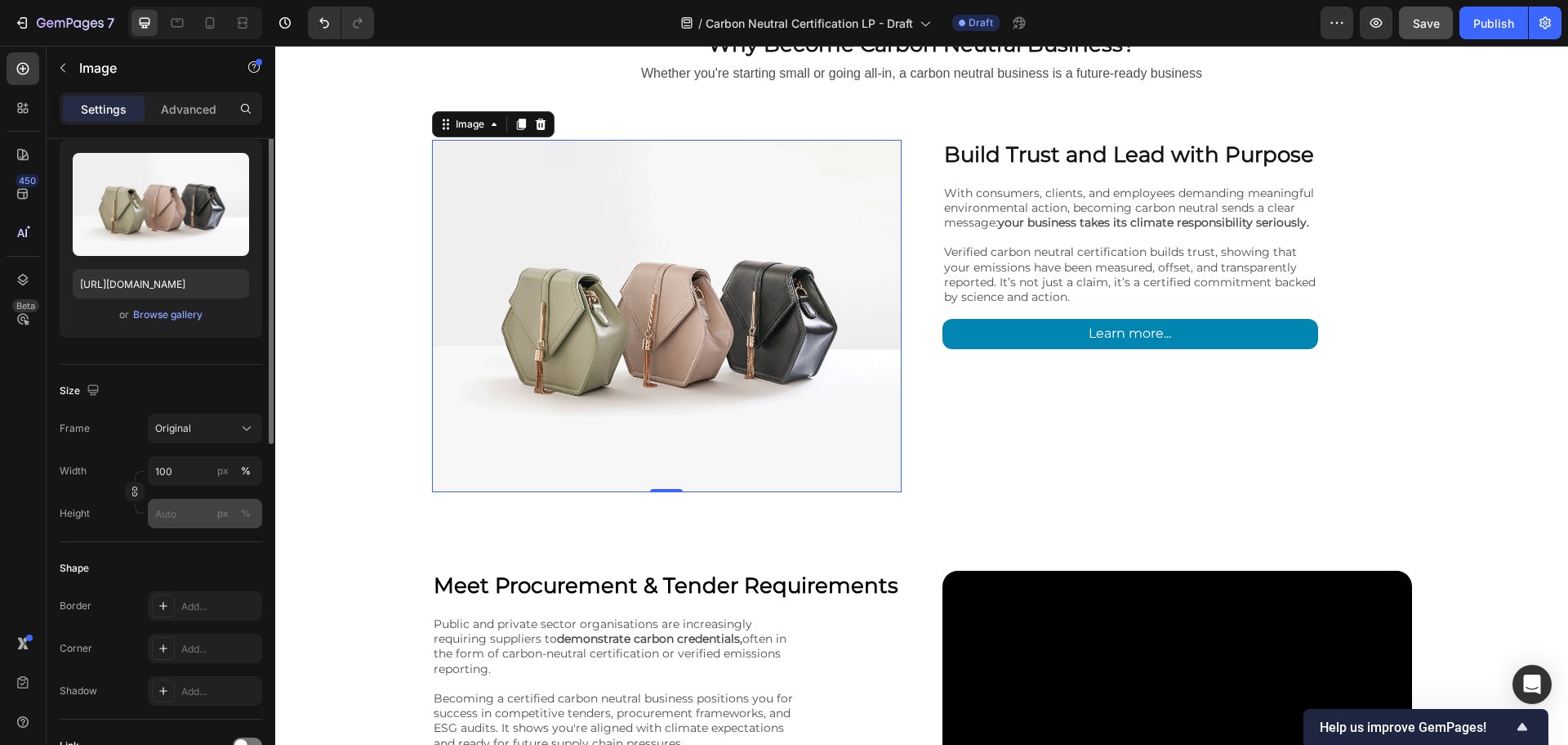
scroll to position [246, 0]
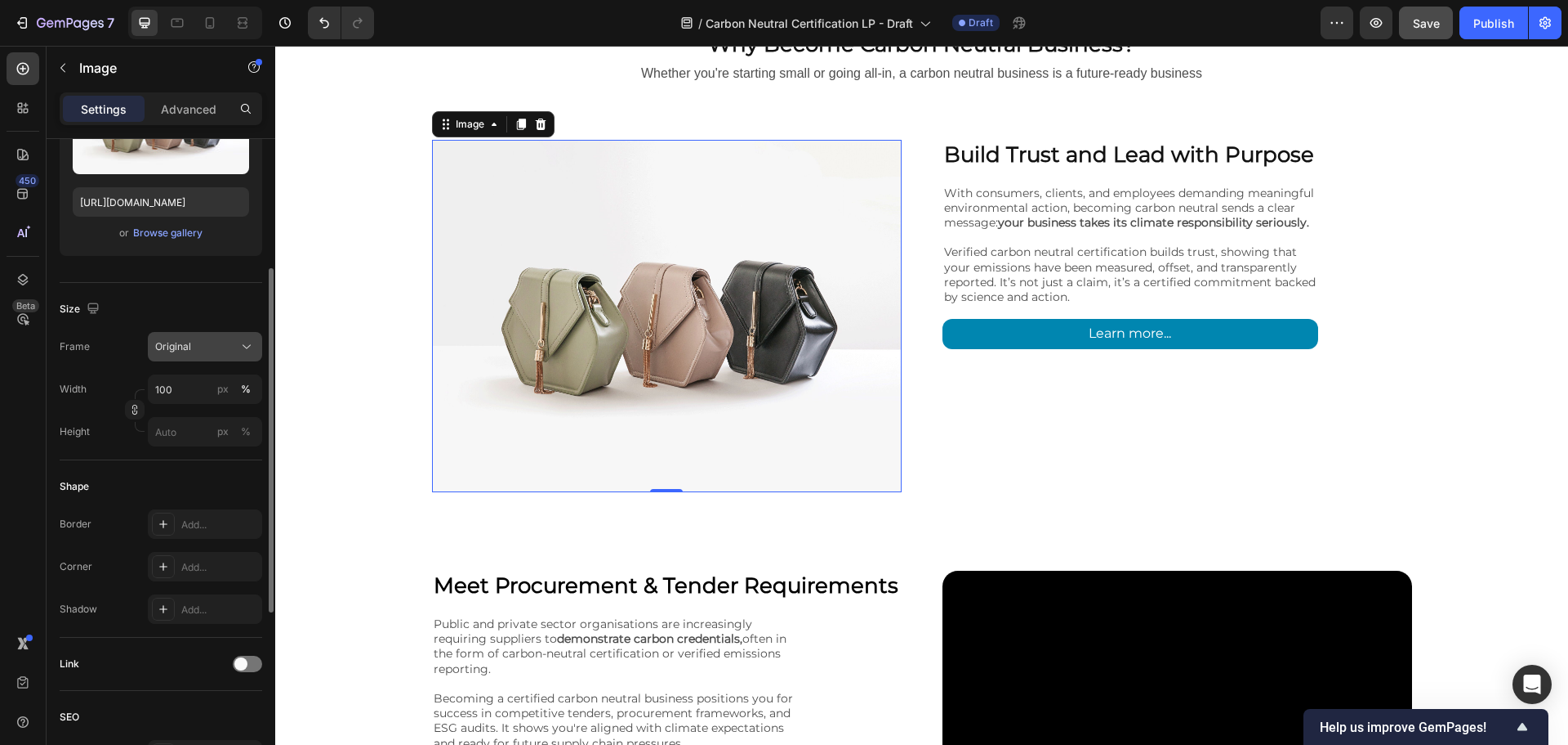
click at [216, 345] on div "Original" at bounding box center [195, 347] width 80 height 15
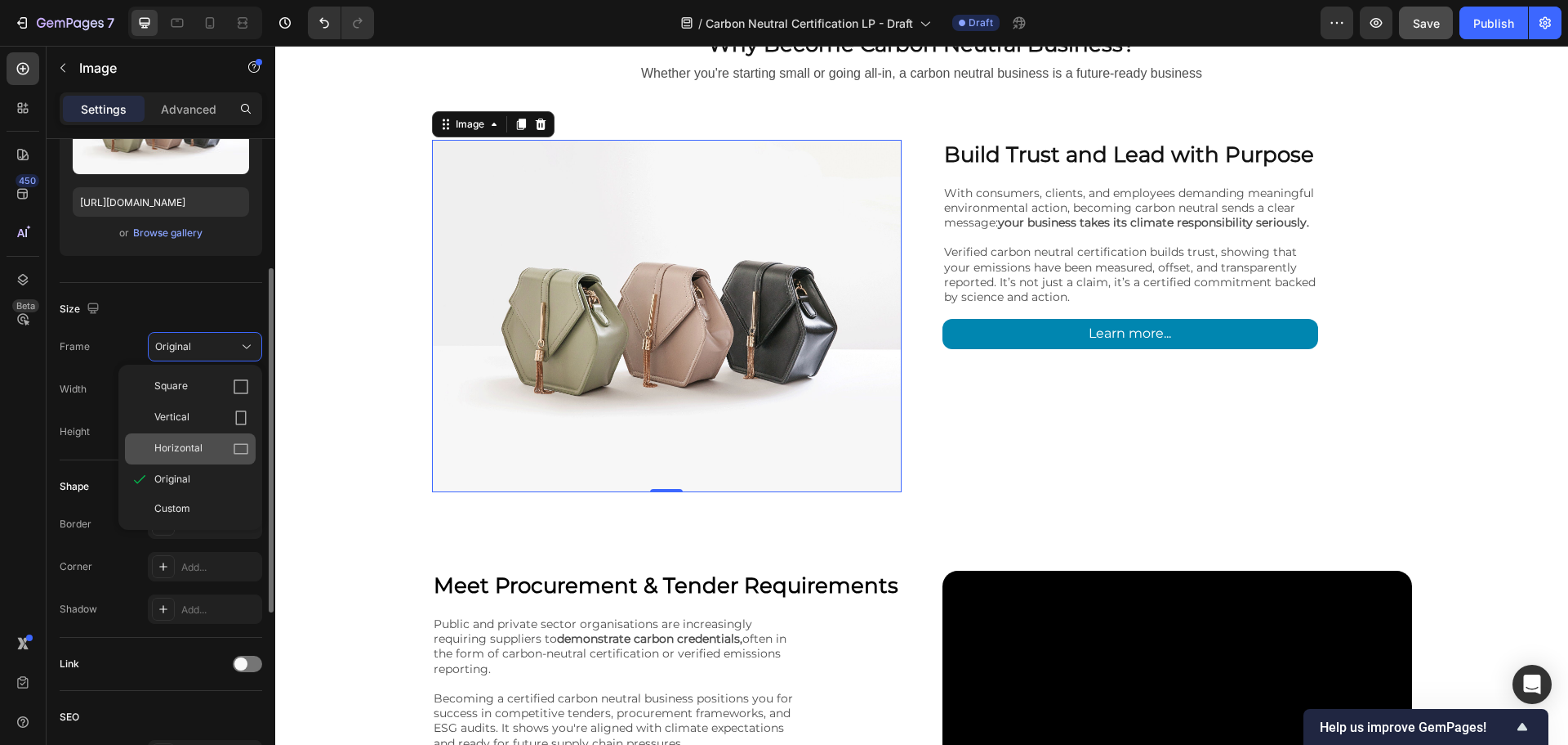
click at [202, 448] on span "Horizontal" at bounding box center [178, 448] width 48 height 16
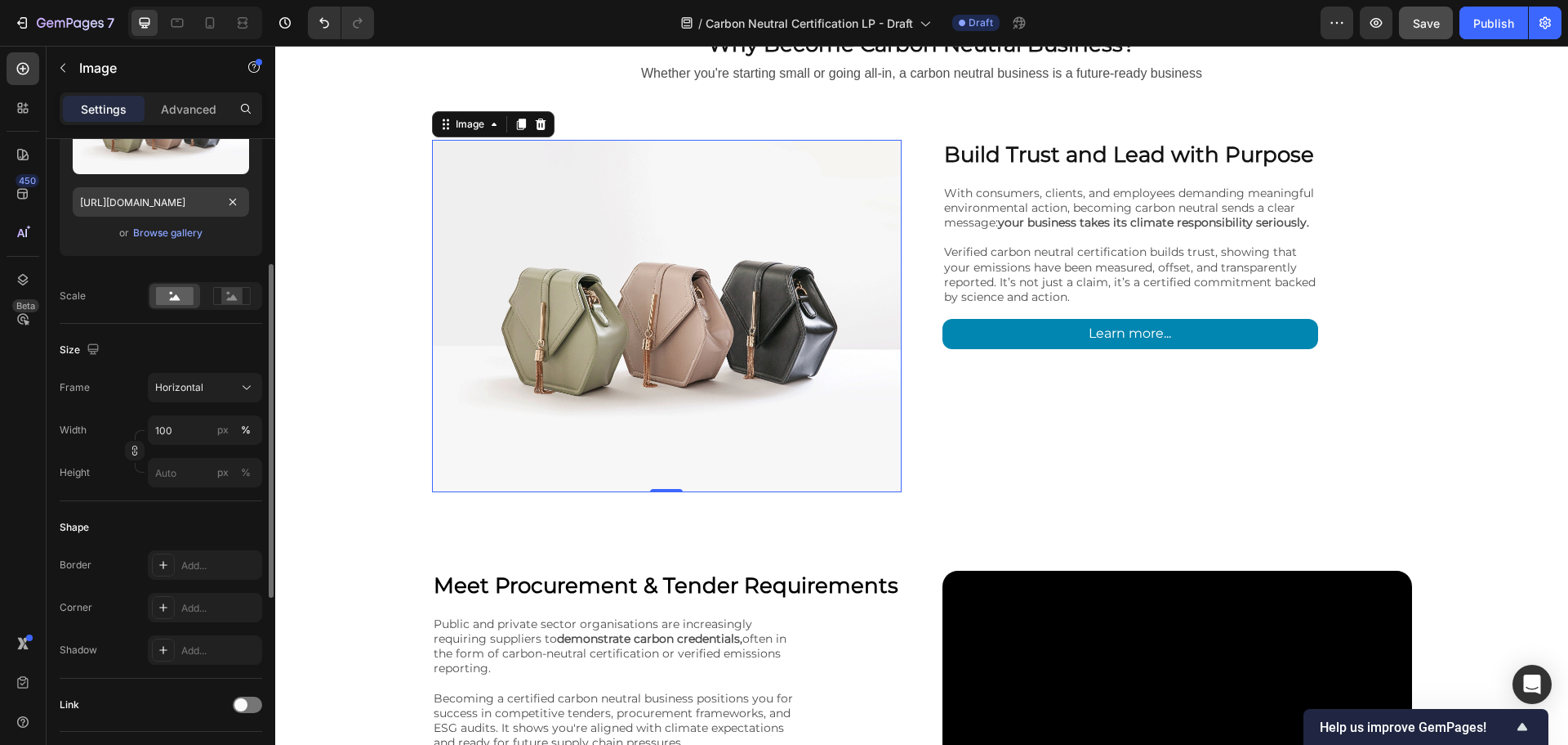
scroll to position [164, 0]
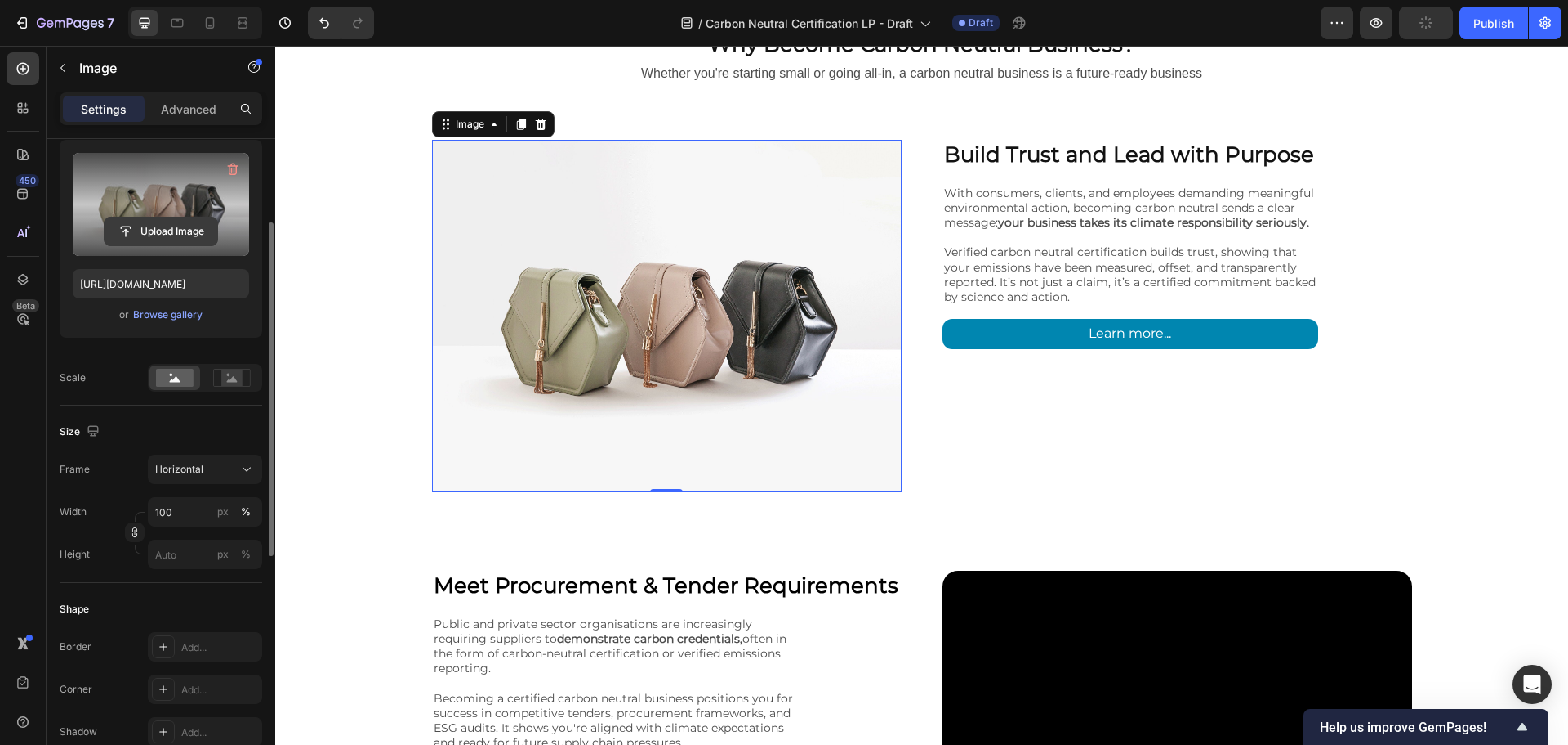
click at [168, 229] on input "file" at bounding box center [161, 231] width 113 height 28
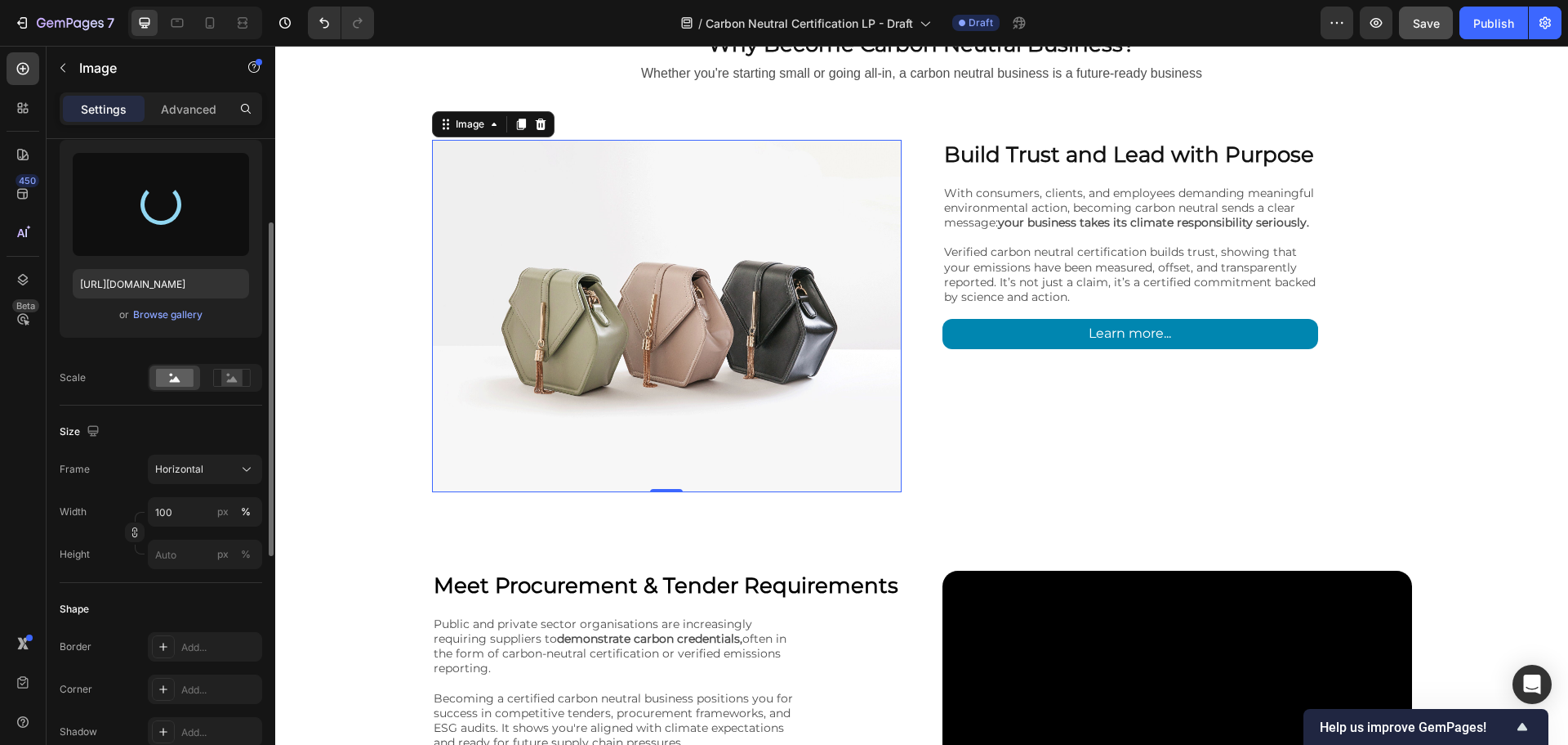
type input "[URL][DOMAIN_NAME]"
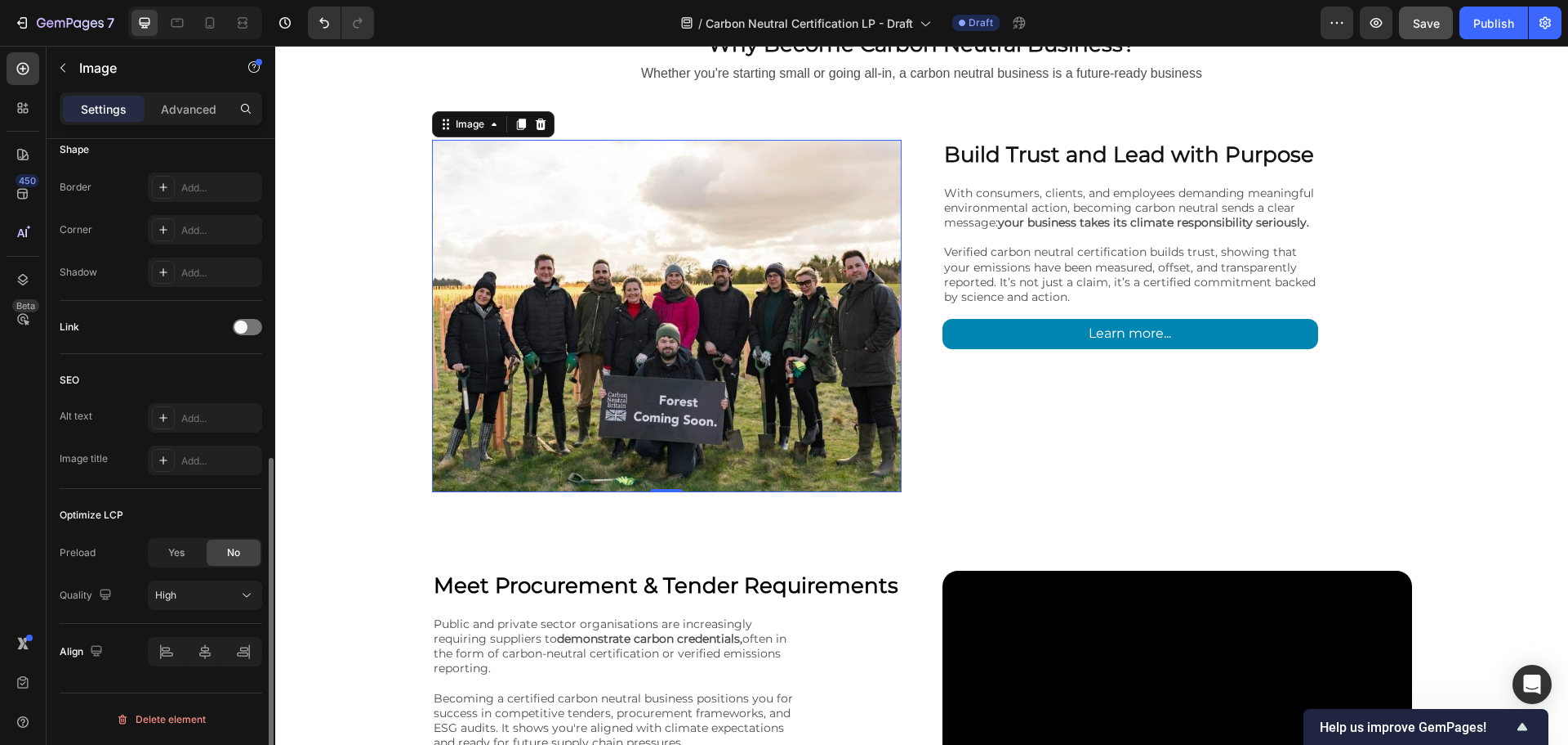
scroll to position [459, 0]
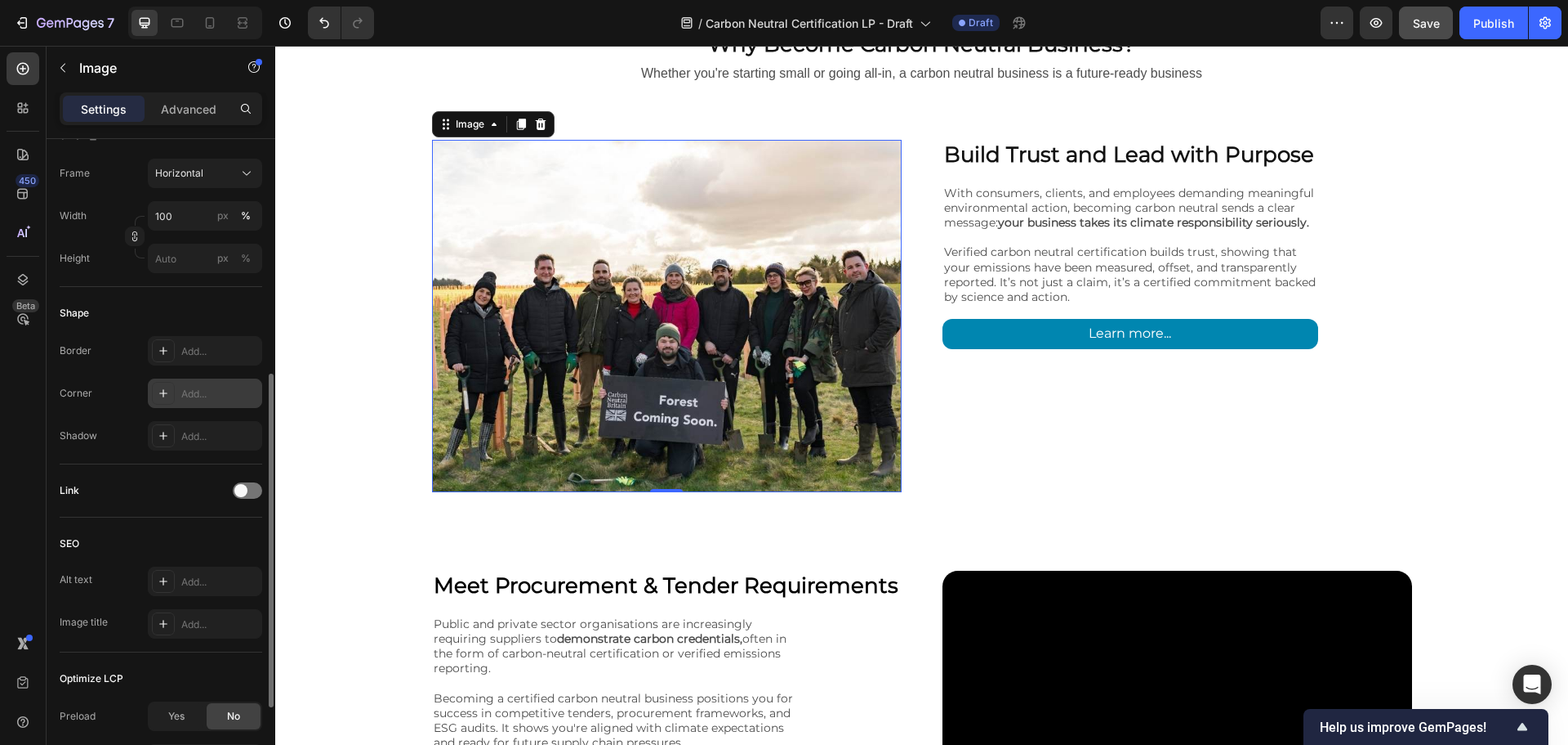
click at [197, 387] on div "Add..." at bounding box center [220, 394] width 77 height 15
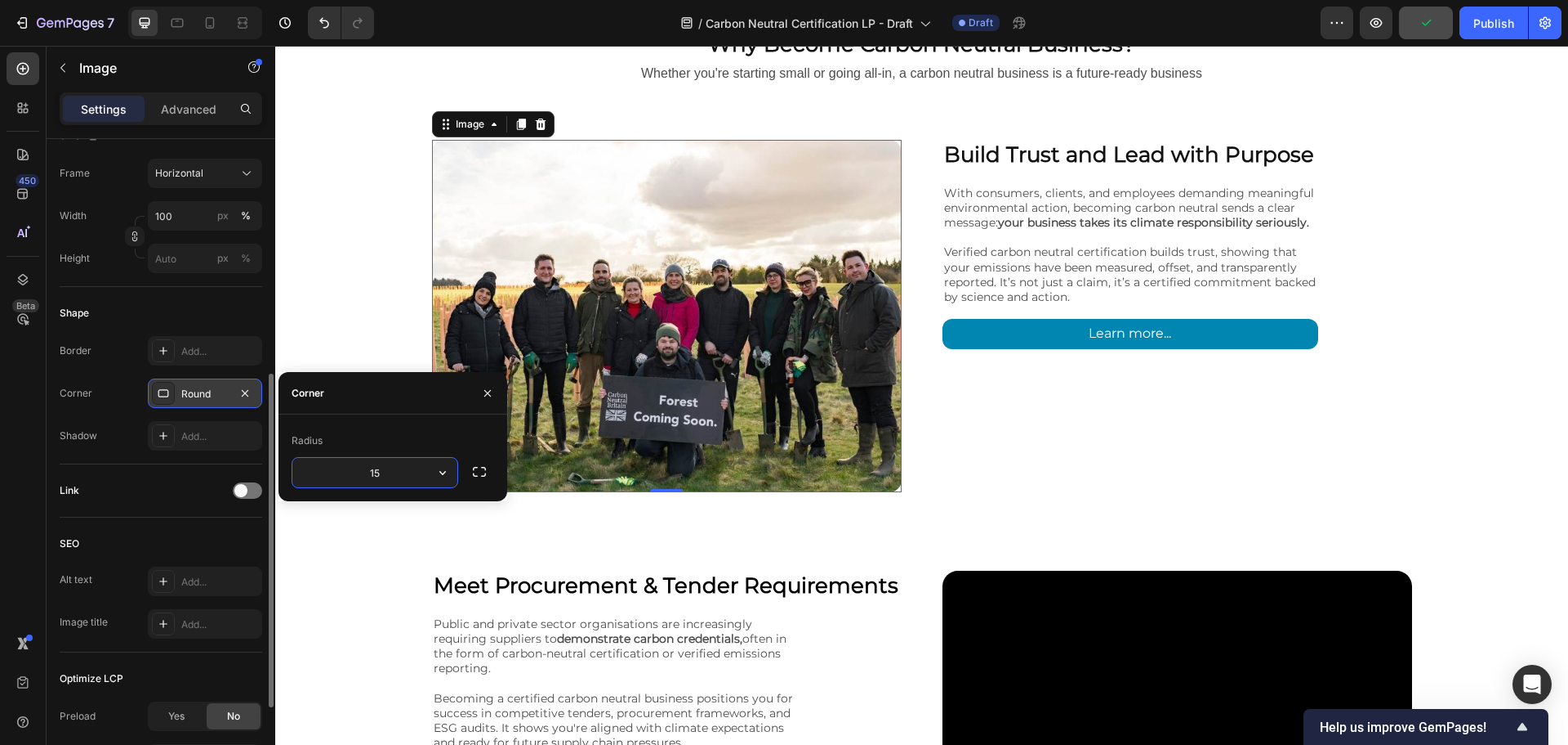
type input "1"
type input "20"
click at [1088, 460] on div "Build Trust and Lead with Purpose Heading With consumers, clients, and employee…" at bounding box center [1178, 316] width 470 height 353
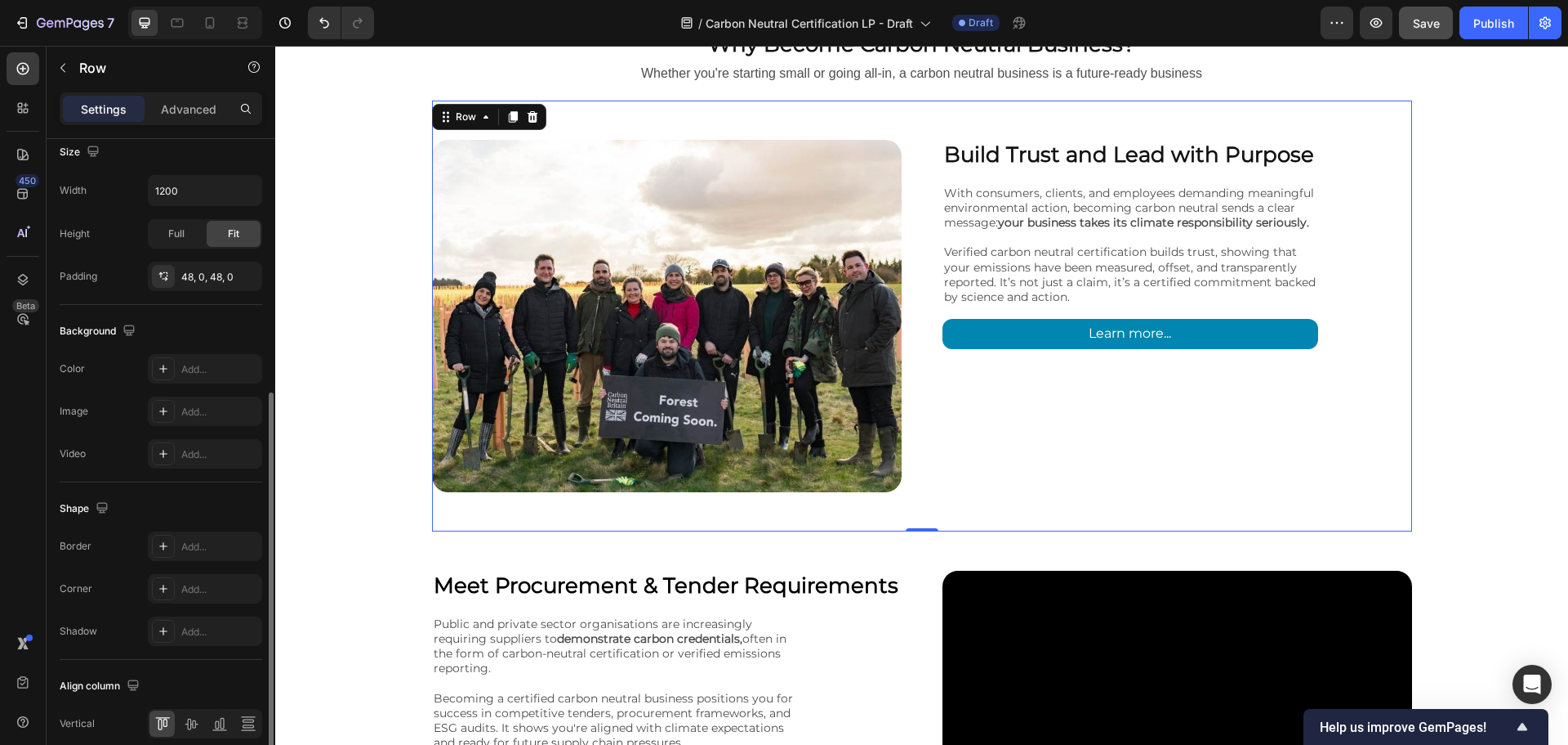
scroll to position [0, 0]
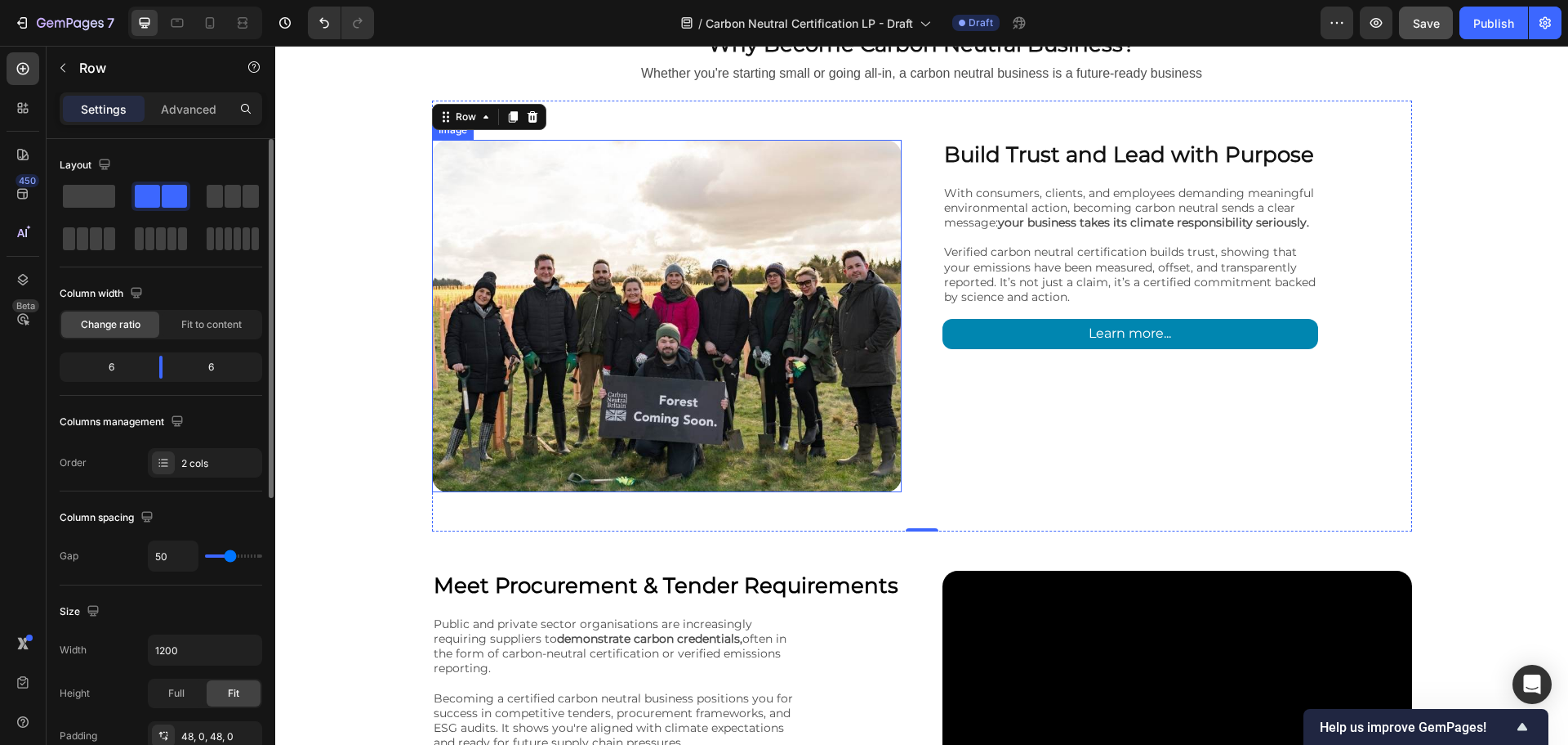
click at [848, 326] on img at bounding box center [667, 316] width 470 height 353
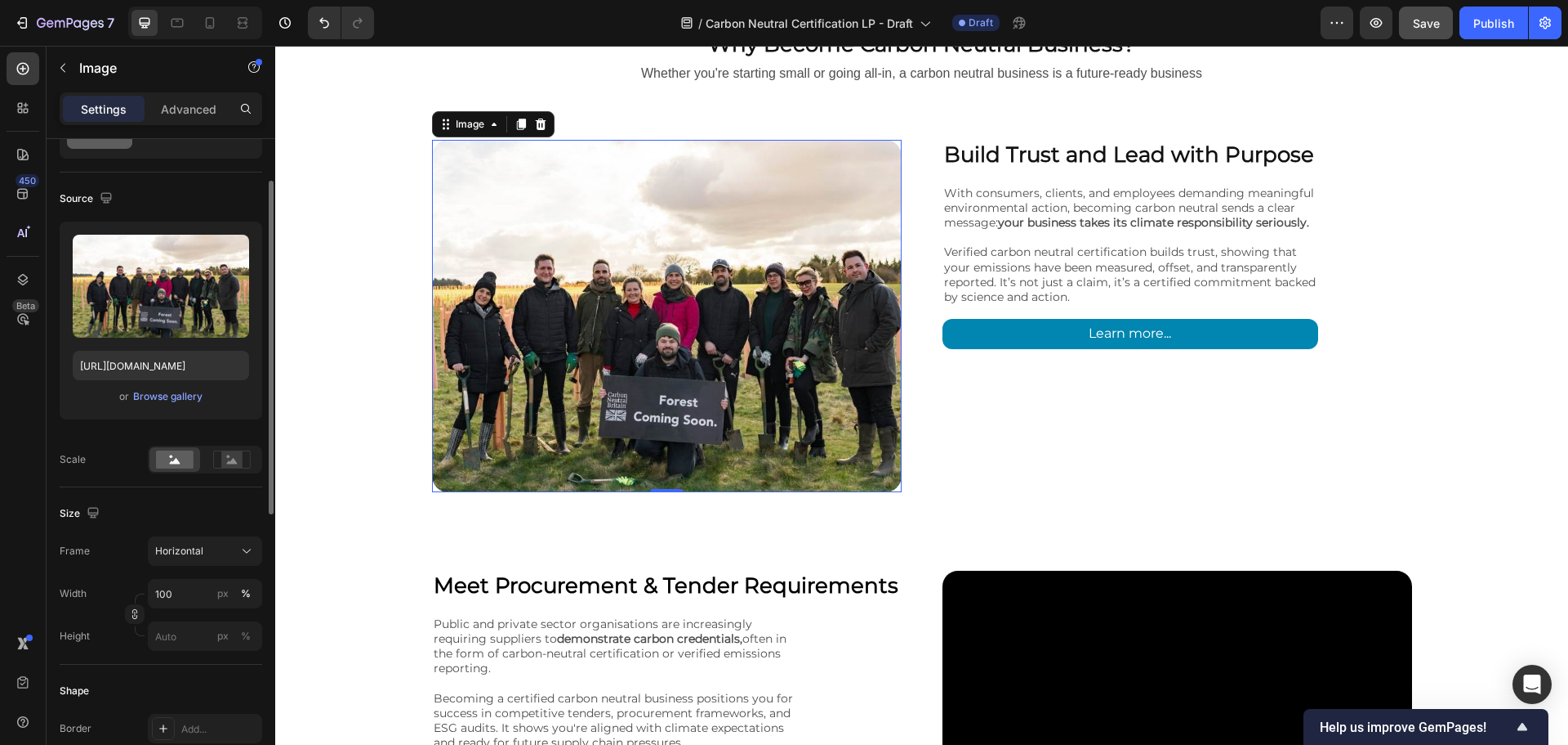
scroll to position [164, 0]
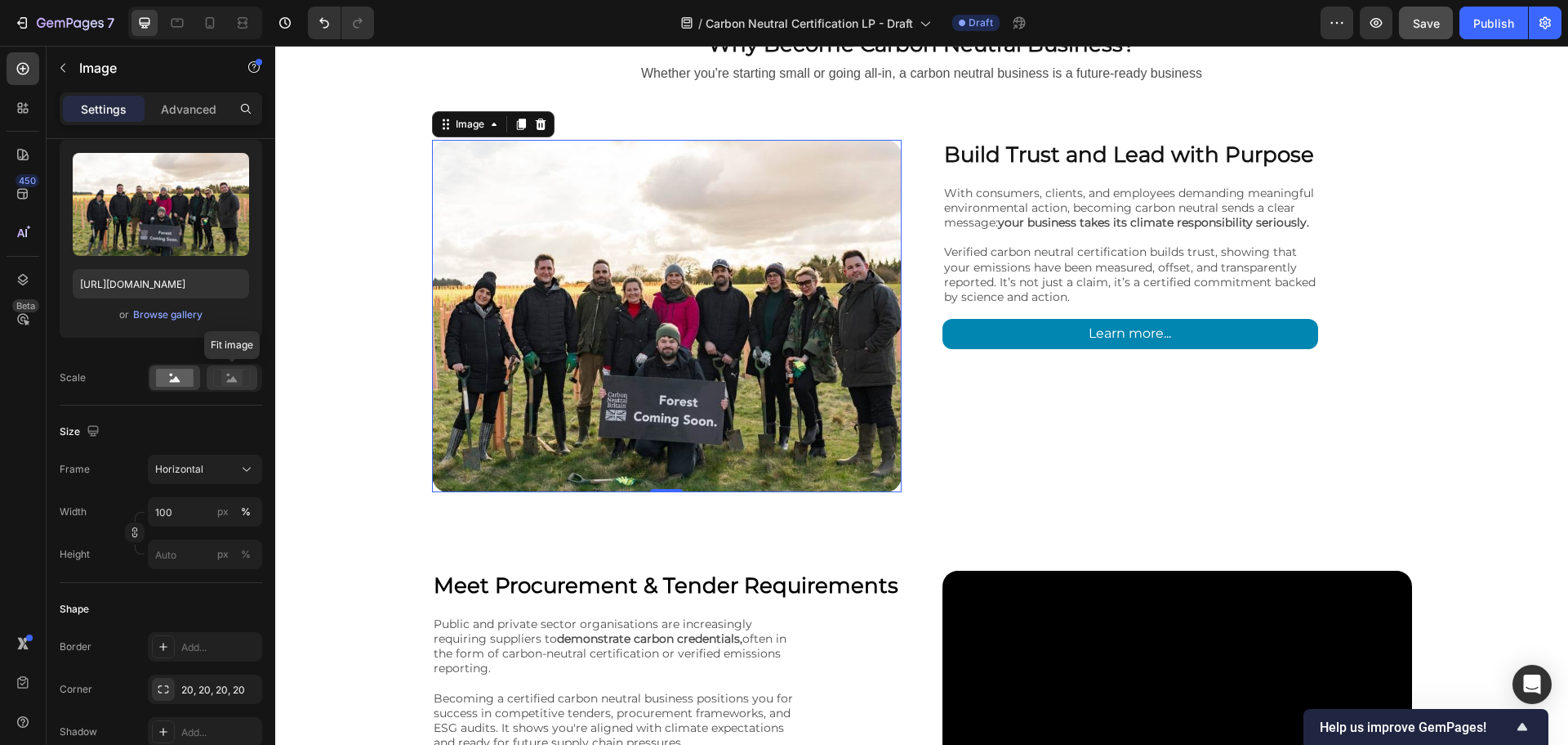
click at [223, 385] on rect at bounding box center [231, 377] width 22 height 16
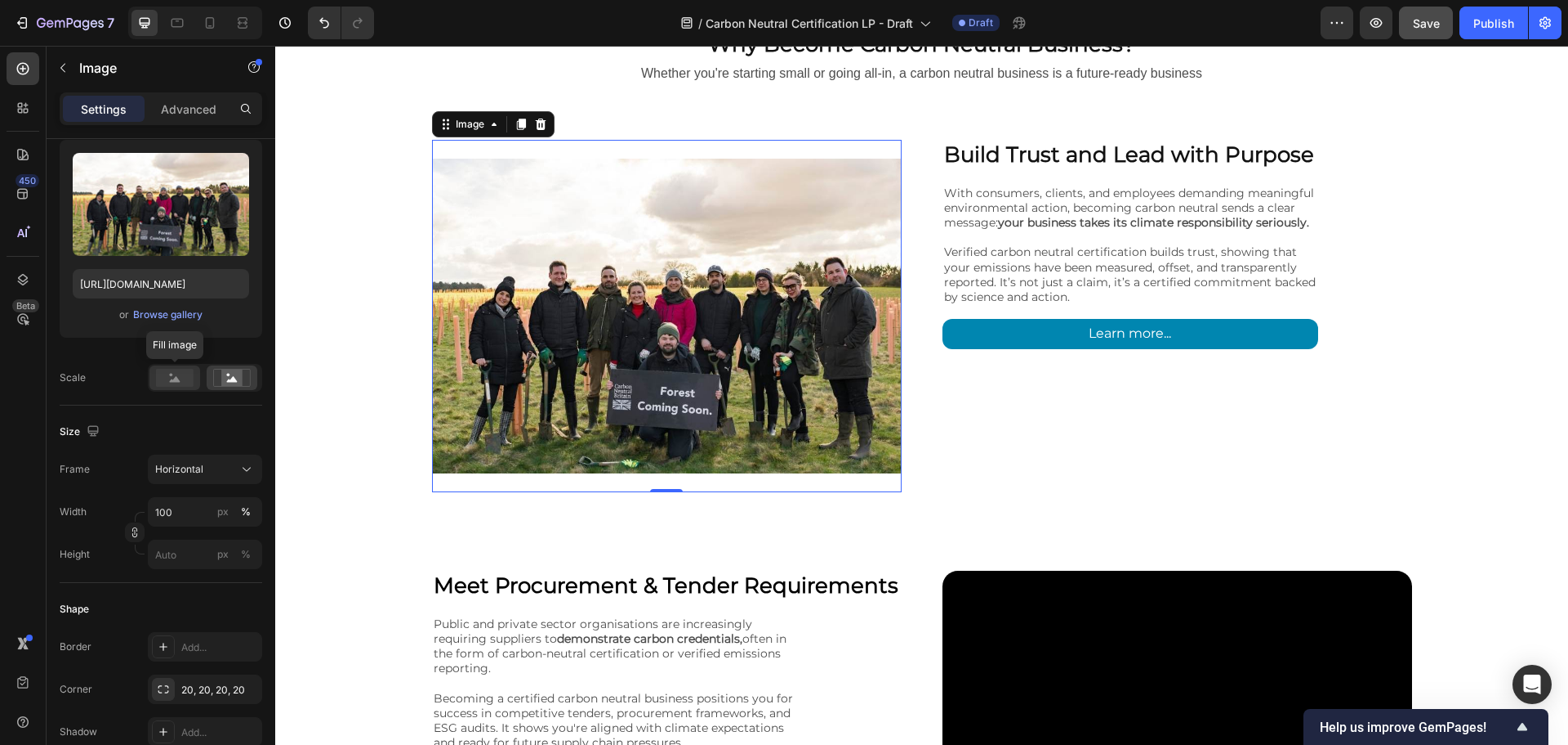
click at [180, 384] on rect at bounding box center [175, 377] width 38 height 18
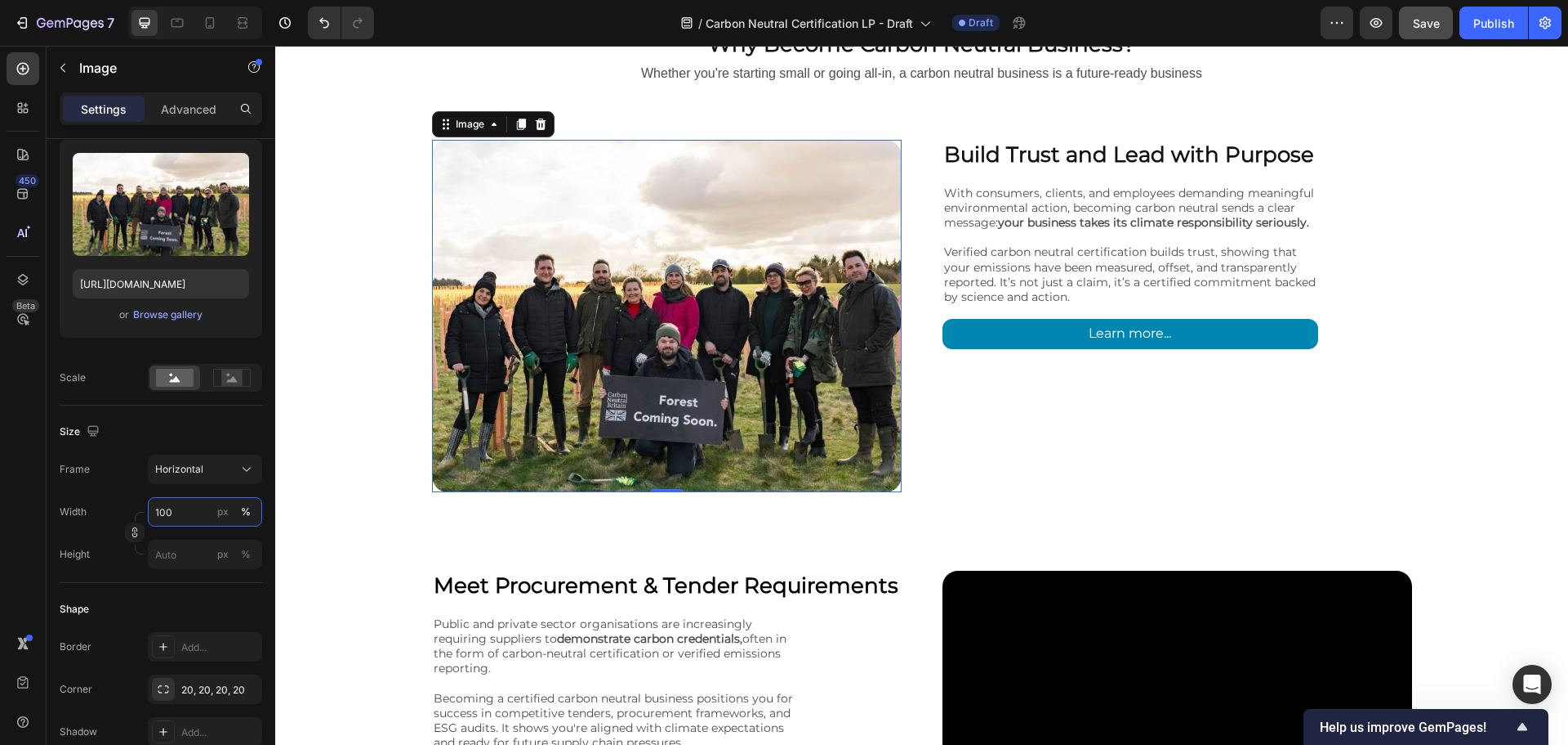
click at [202, 515] on input "100" at bounding box center [205, 511] width 115 height 29
type input "80"
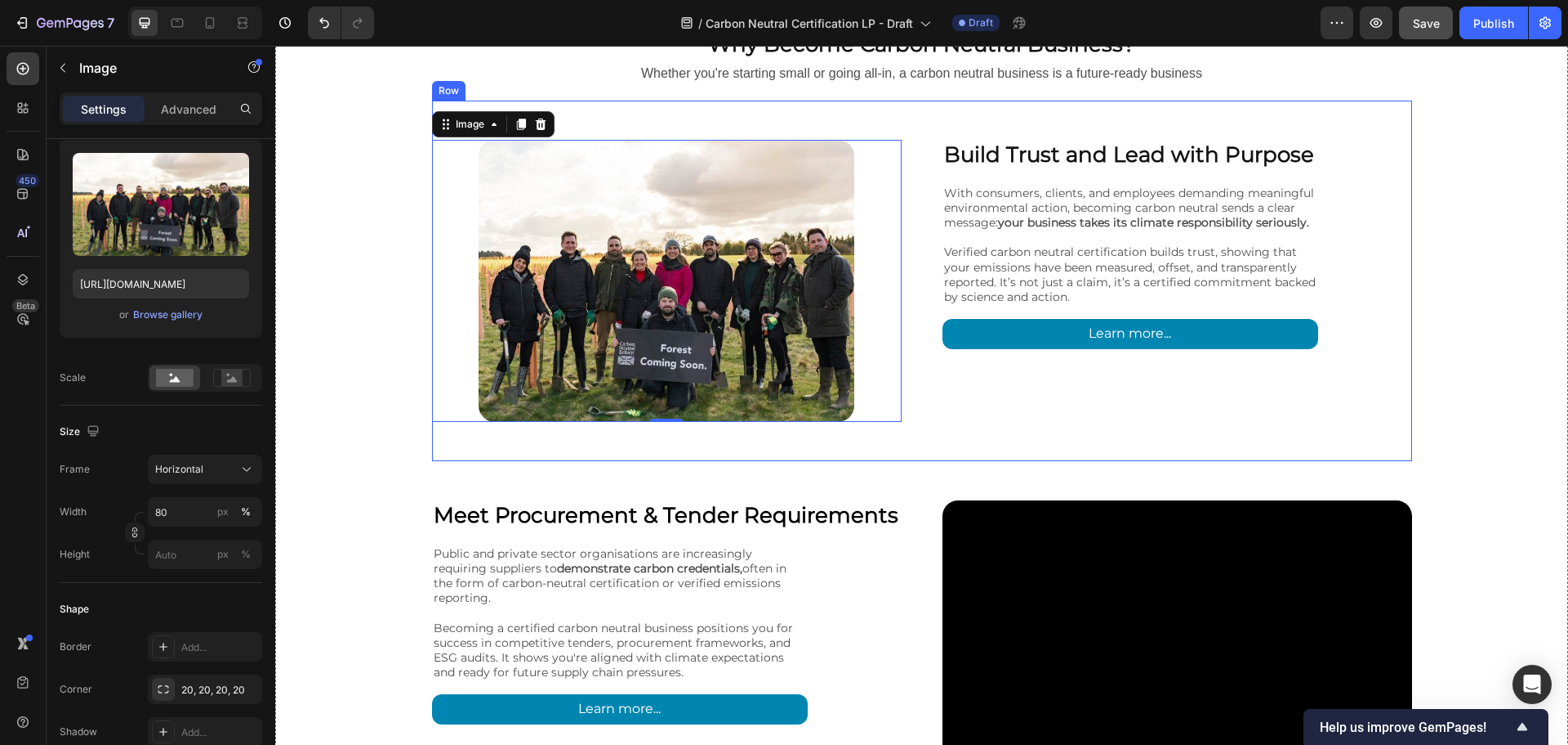
click at [974, 395] on div "Build Trust and Lead with Purpose Heading With consumers, clients, and employee…" at bounding box center [1178, 281] width 470 height 282
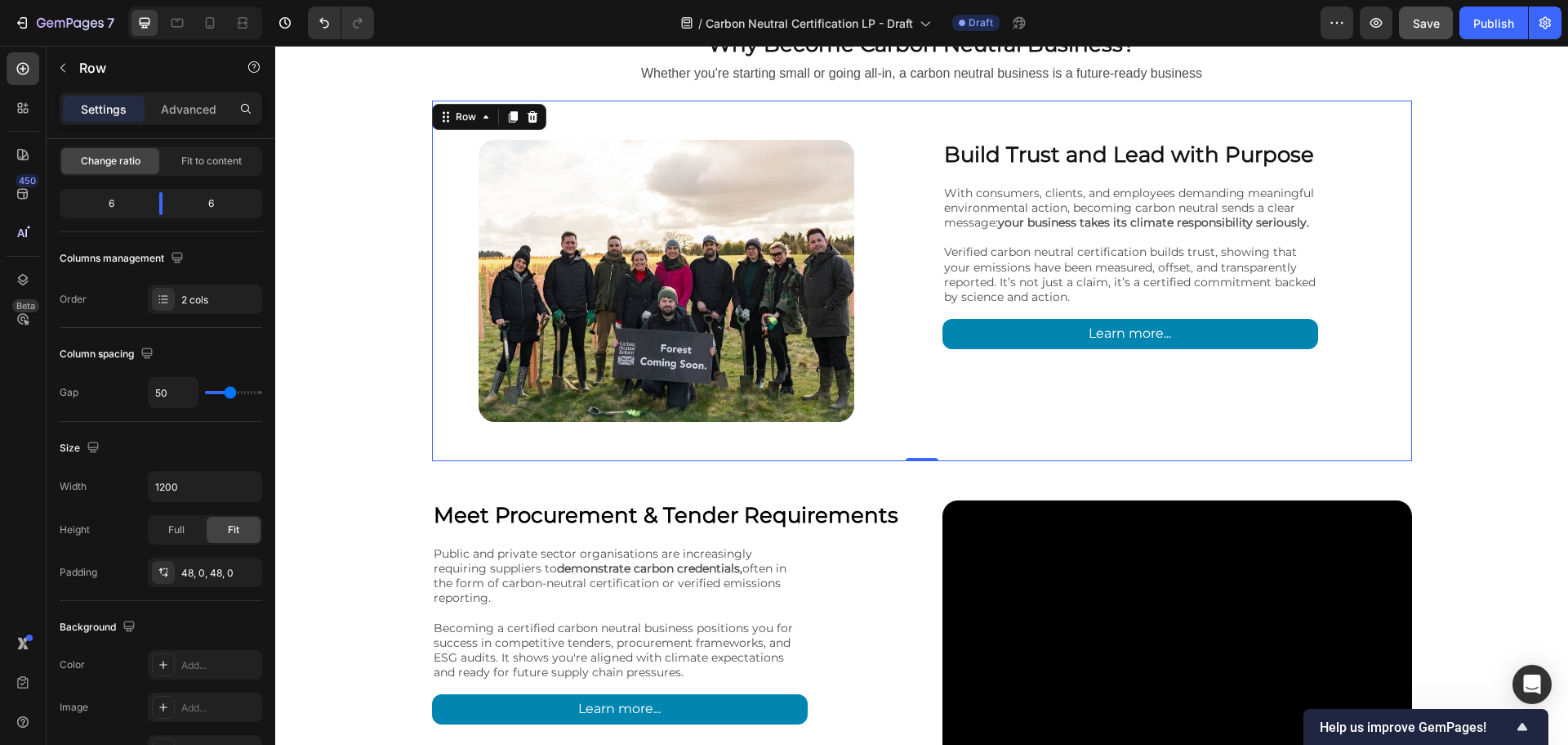
scroll to position [0, 0]
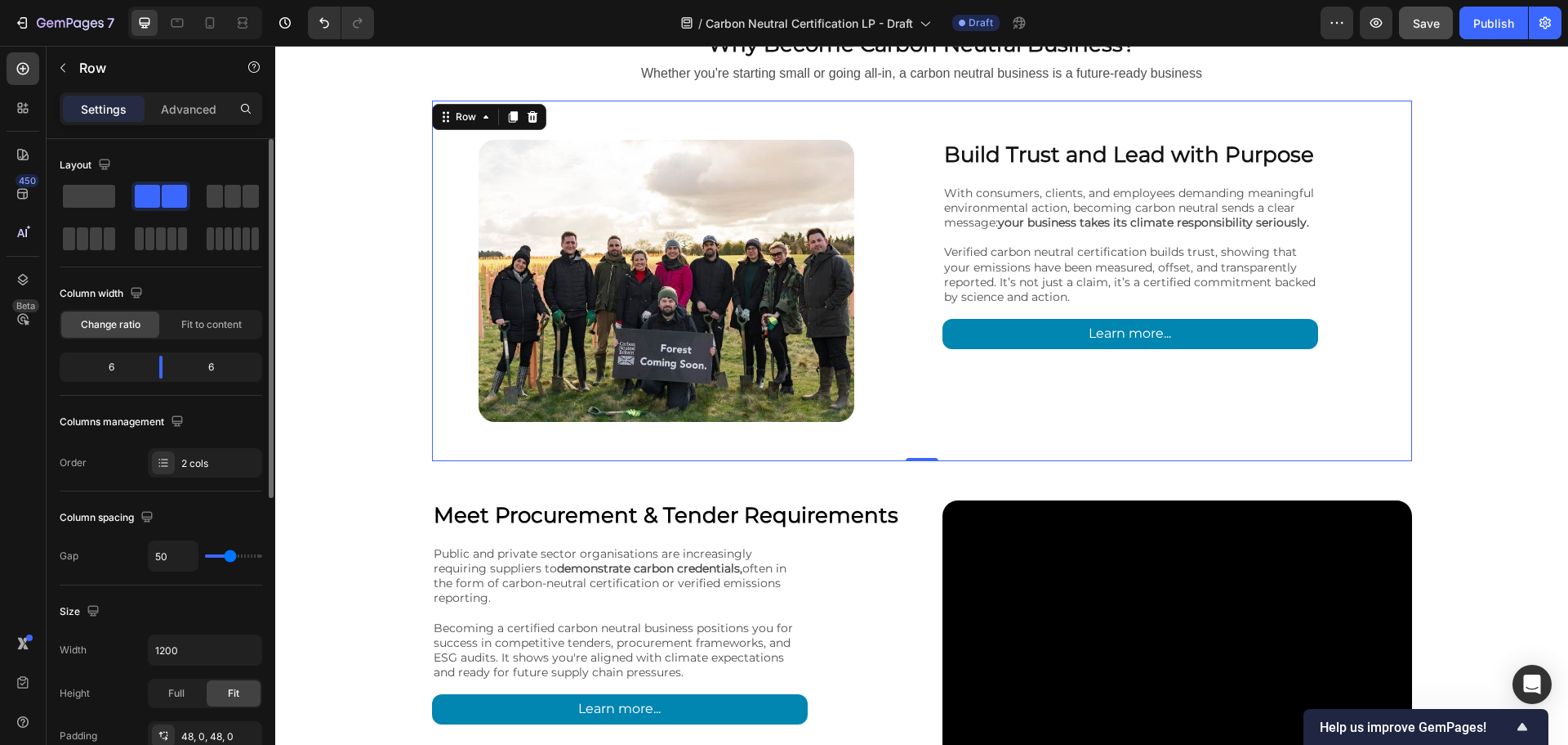
click at [998, 403] on div "Build Trust and Lead with Purpose Heading With consumers, clients, and employee…" at bounding box center [1178, 281] width 470 height 282
click at [1512, 369] on div "Why Become Carbon Neutral Business? Heading Whether you're starting small or go…" at bounding box center [922, 740] width 1294 height 1499
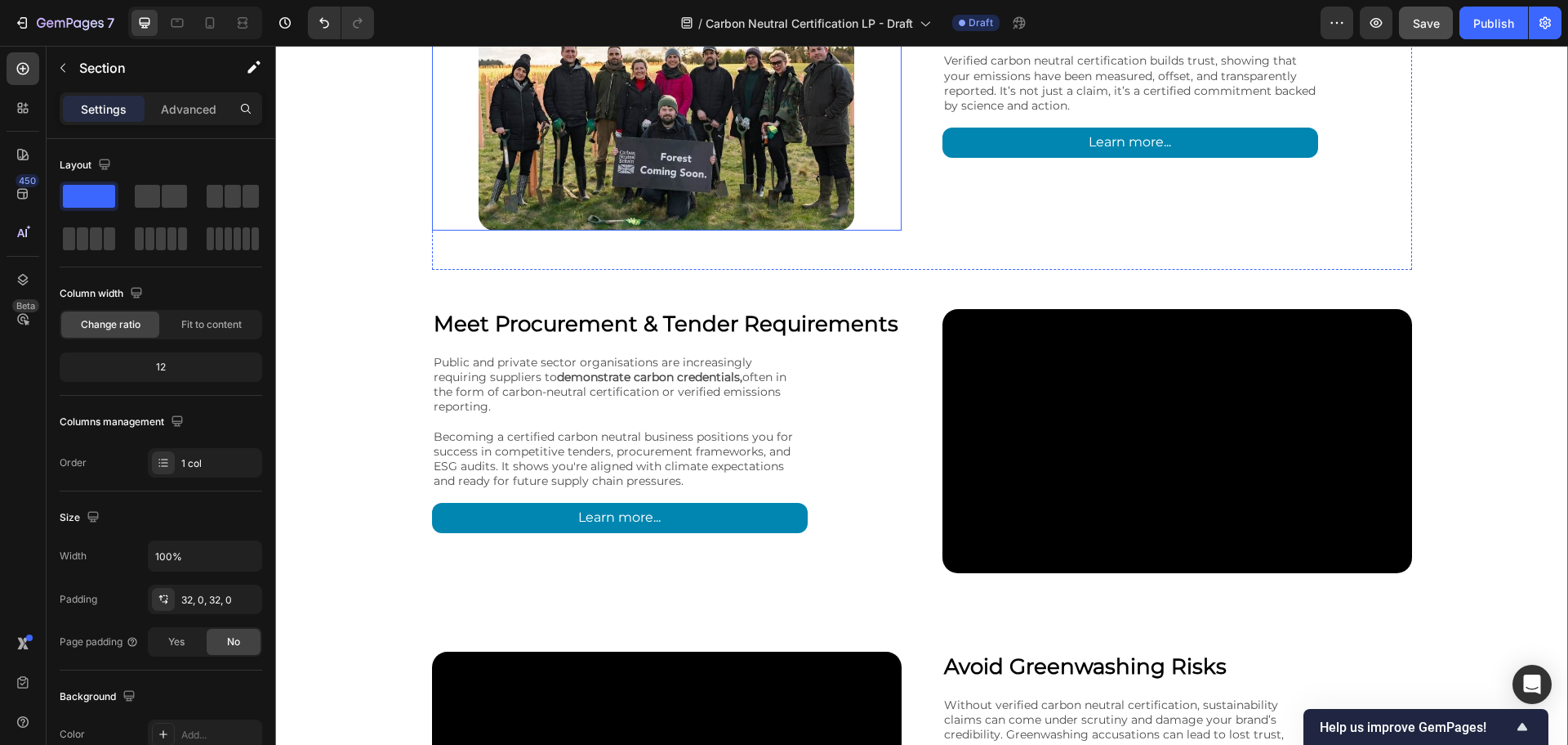
scroll to position [2643, 0]
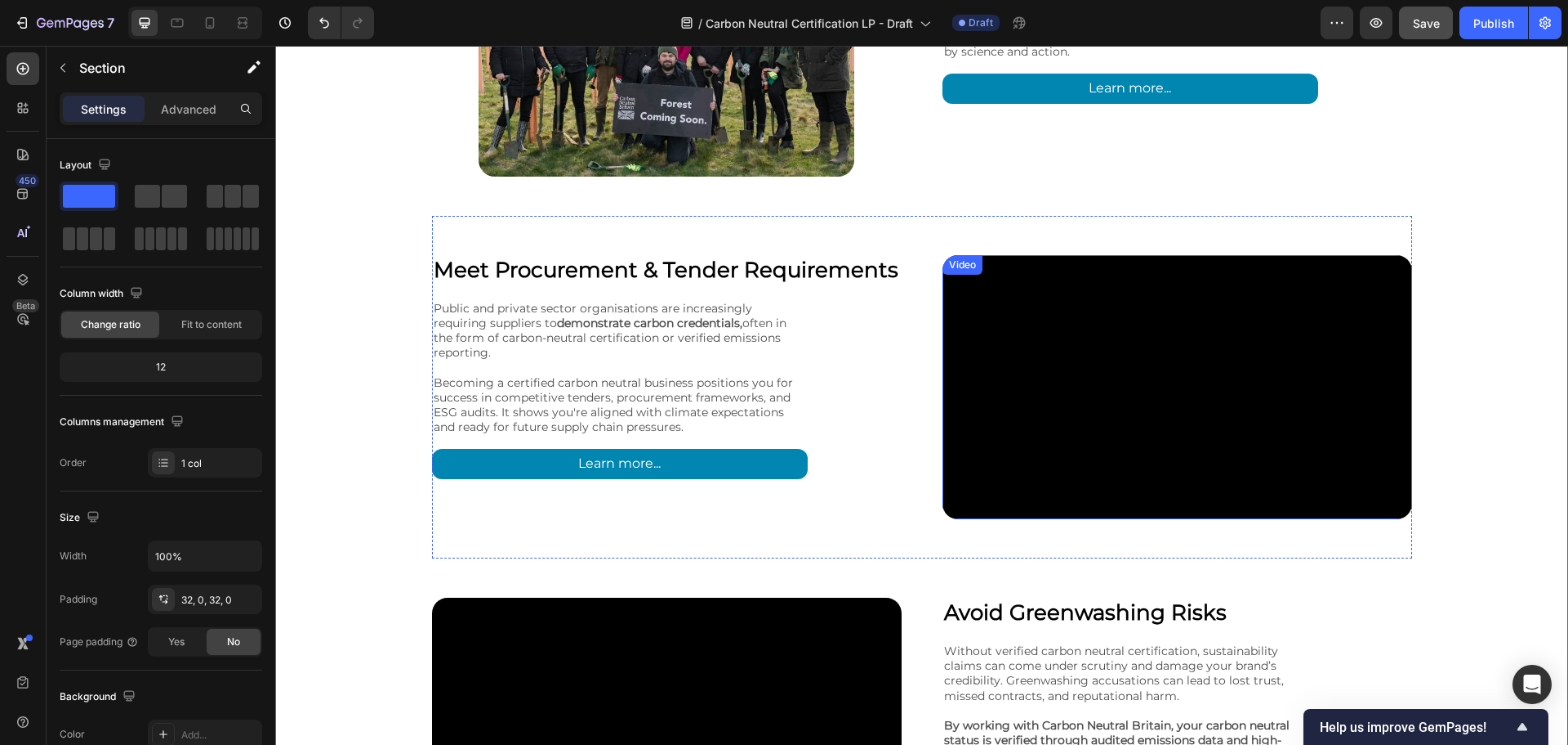
click at [996, 365] on video at bounding box center [1178, 387] width 470 height 264
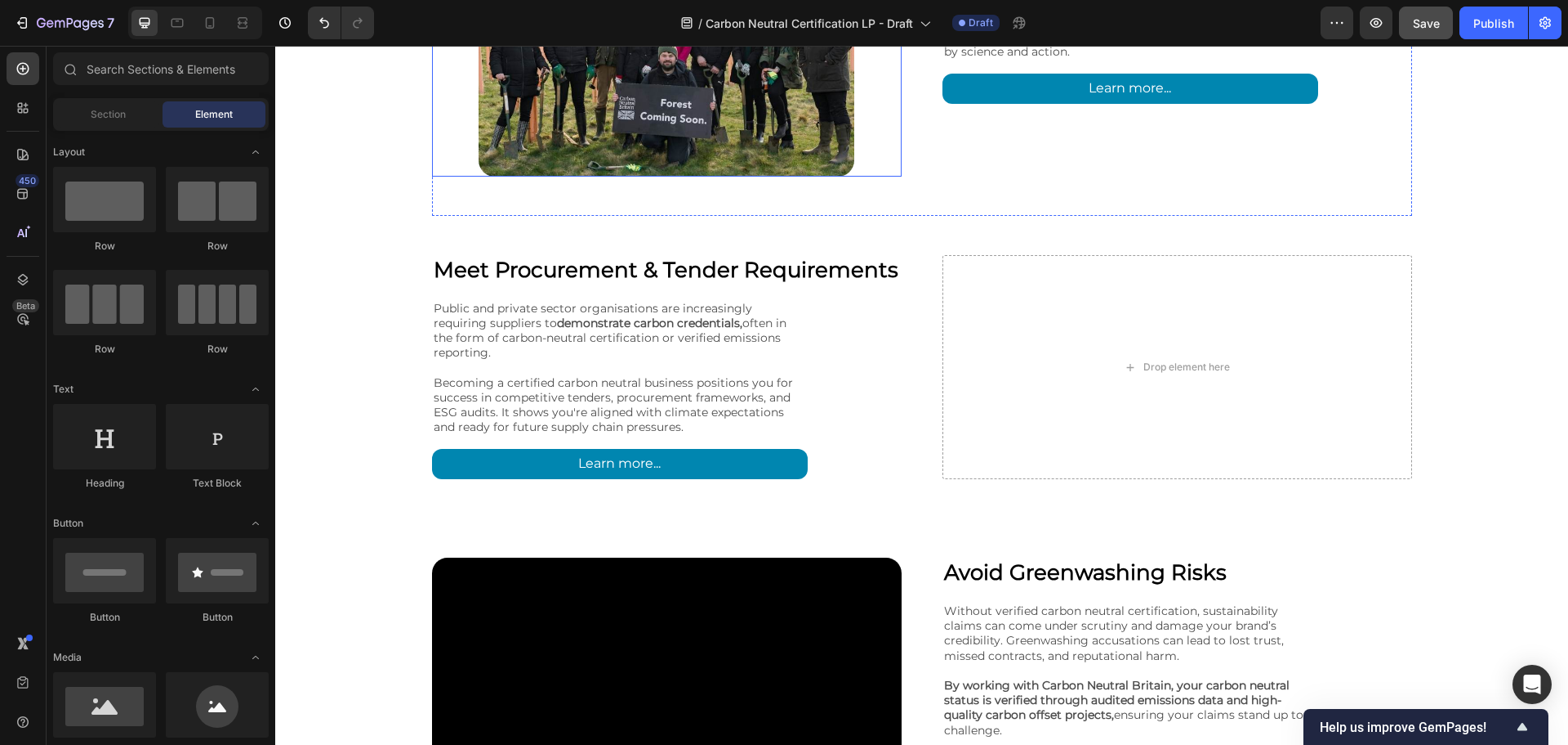
click at [768, 132] on img at bounding box center [666, 36] width 376 height 282
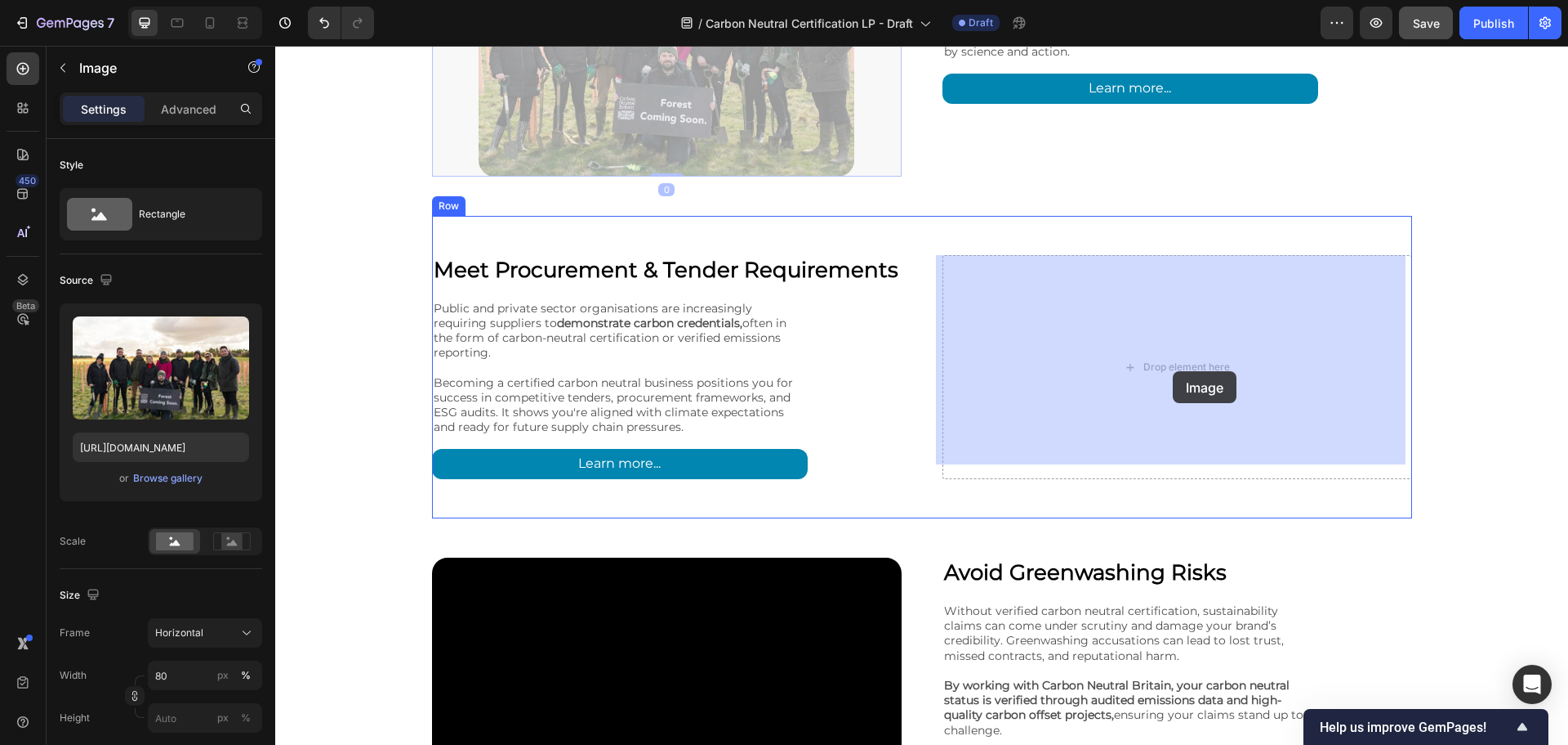
drag, startPoint x: 768, startPoint y: 132, endPoint x: 1173, endPoint y: 372, distance: 470.8
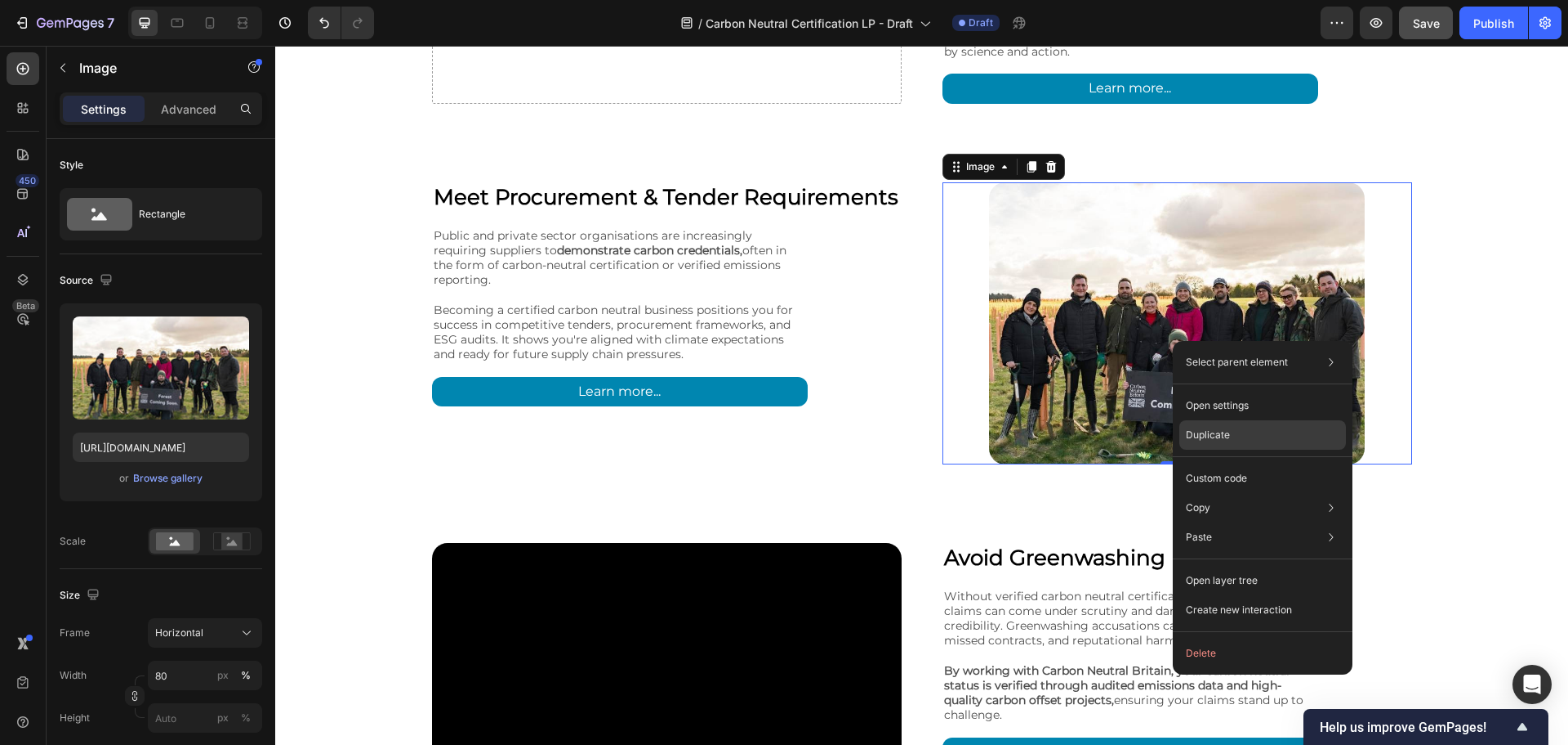
click at [1211, 434] on p "Duplicate" at bounding box center [1208, 435] width 44 height 15
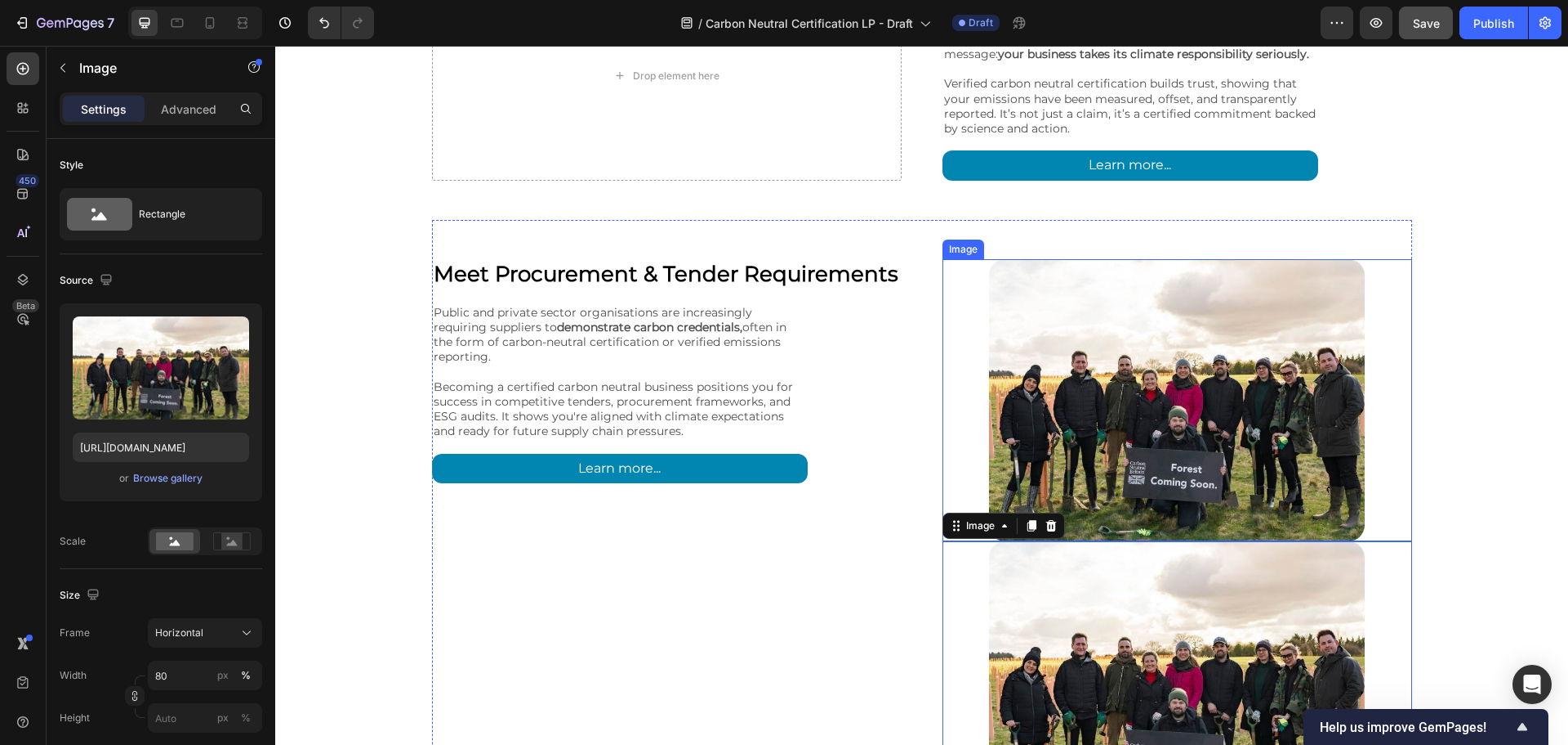
scroll to position [2480, 0]
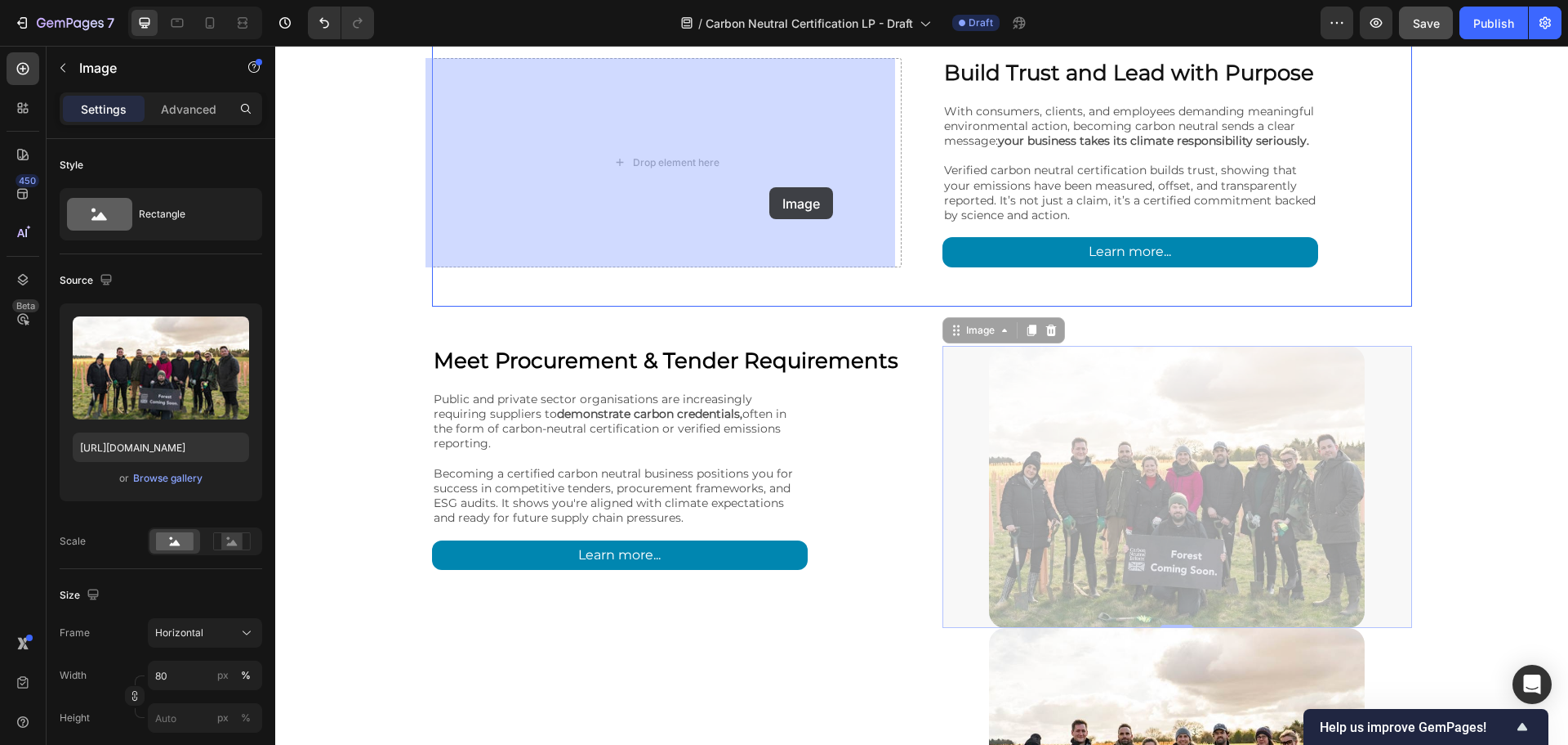
drag, startPoint x: 936, startPoint y: 277, endPoint x: 779, endPoint y: 191, distance: 179.0
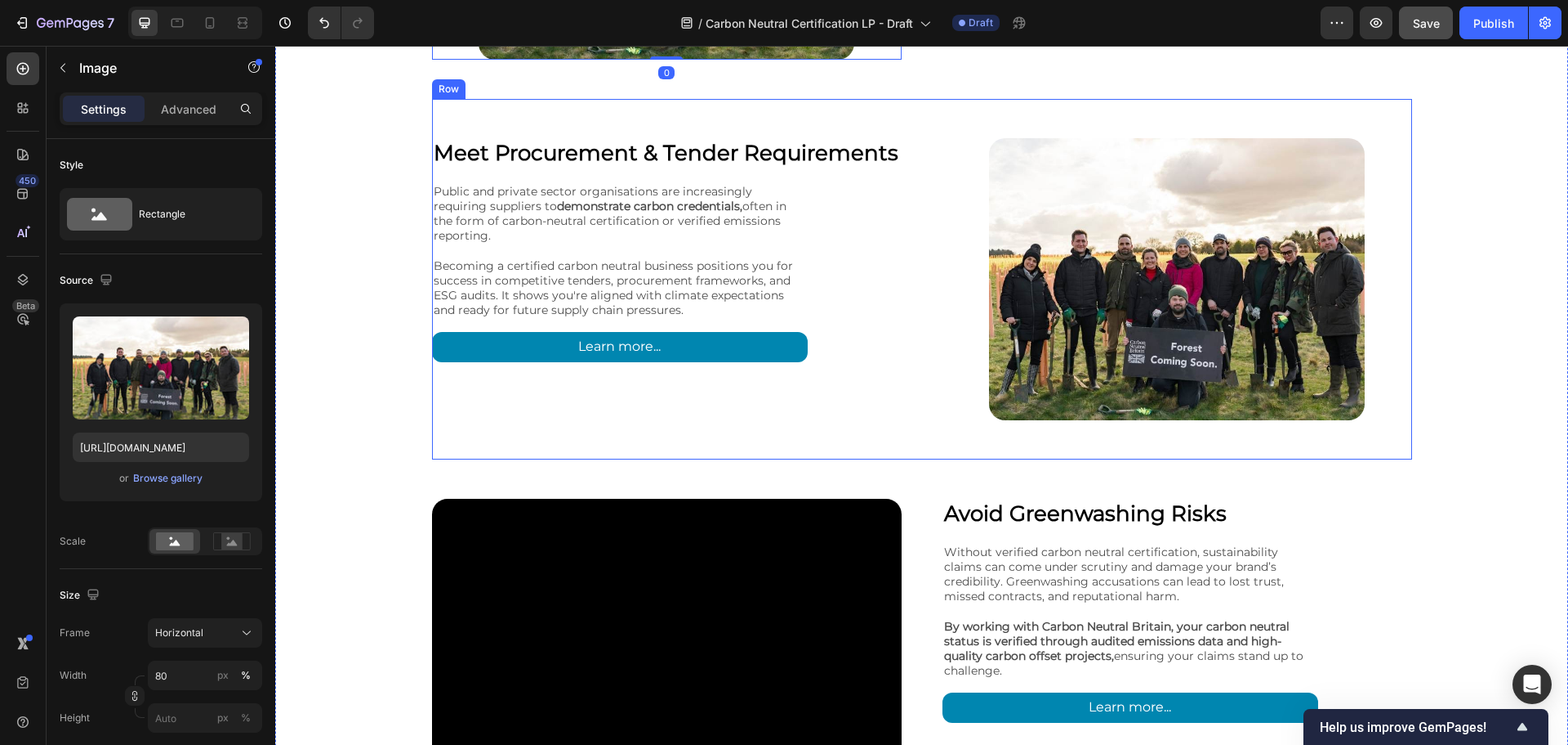
scroll to position [2889, 0]
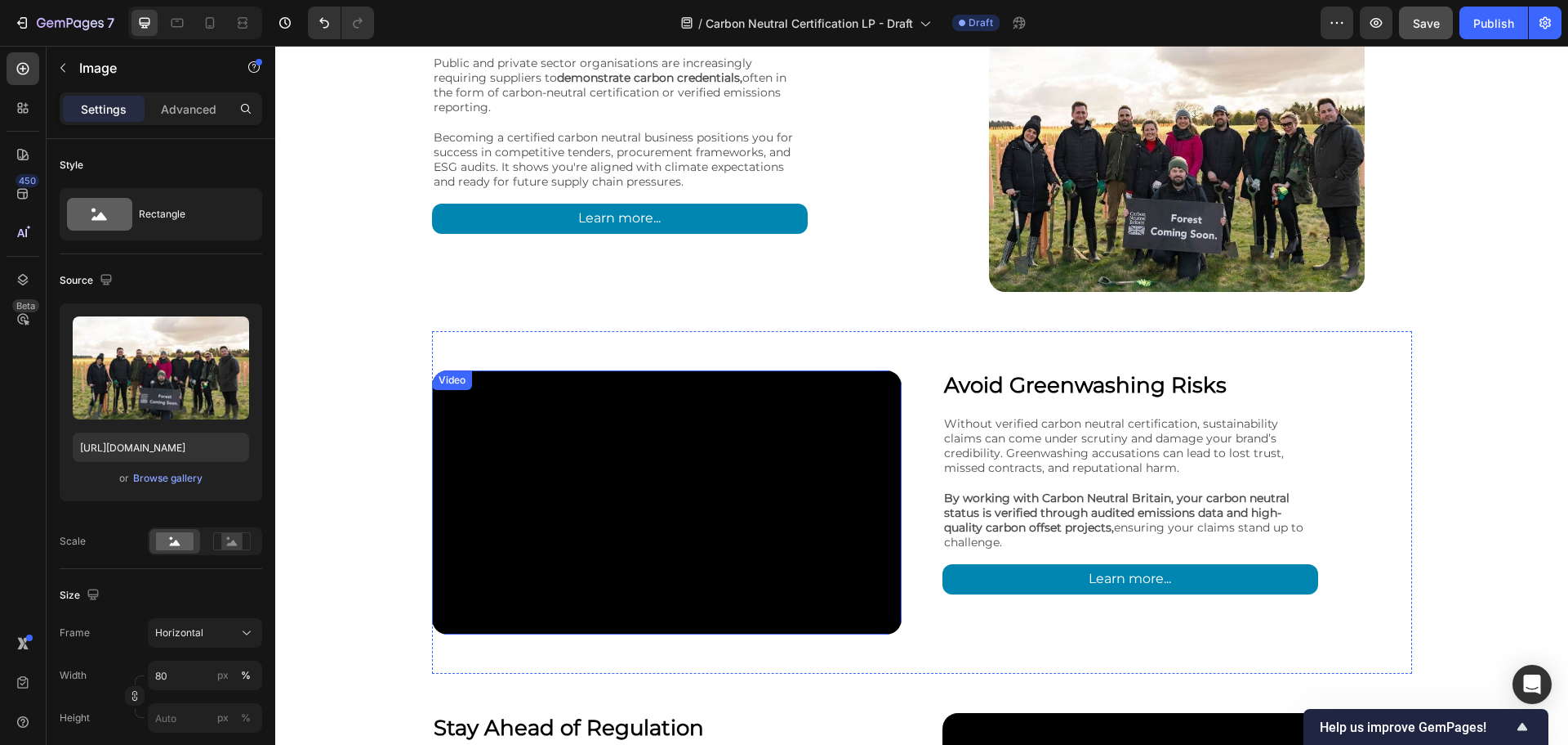
click at [795, 452] on video at bounding box center [667, 502] width 470 height 264
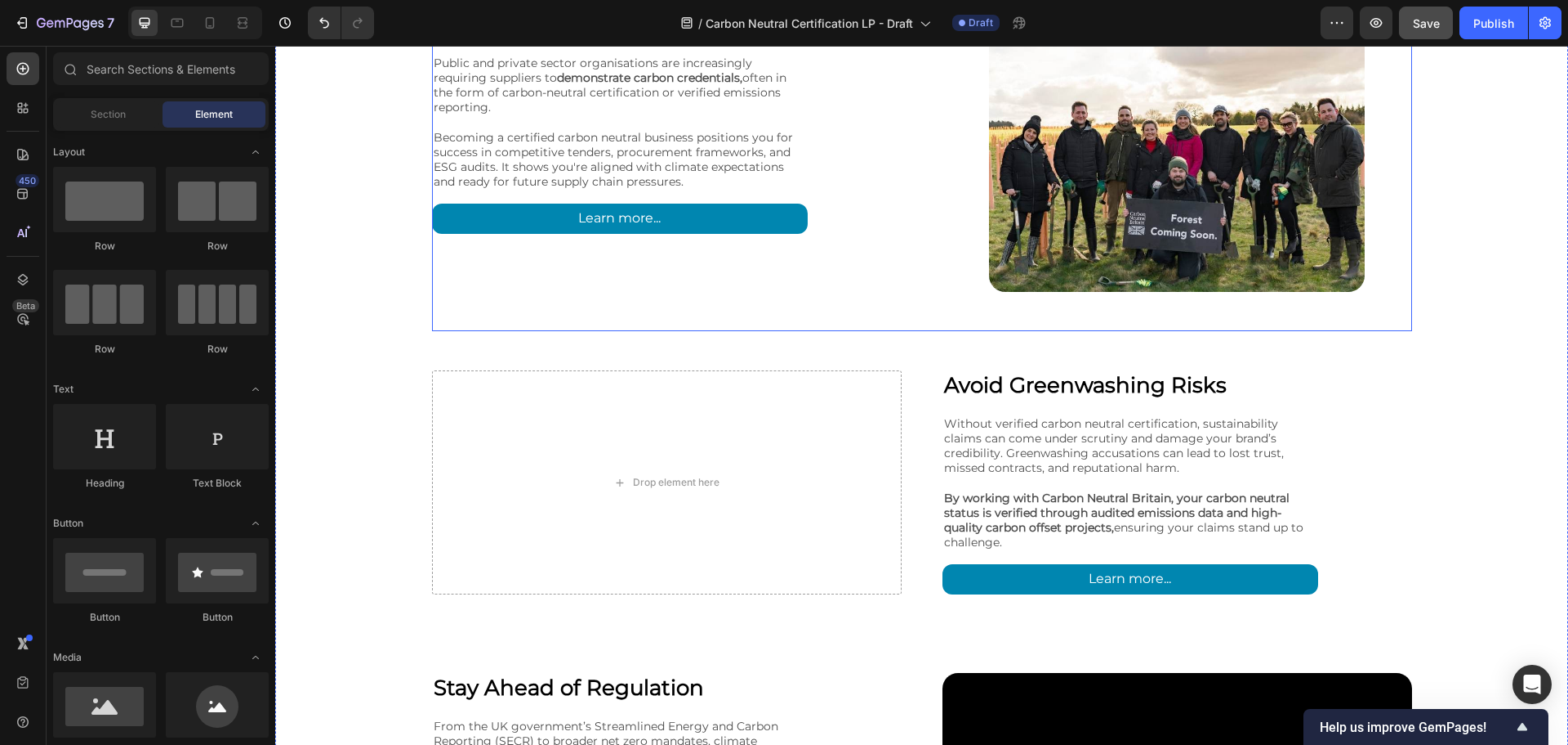
click at [1261, 215] on img at bounding box center [1177, 151] width 376 height 282
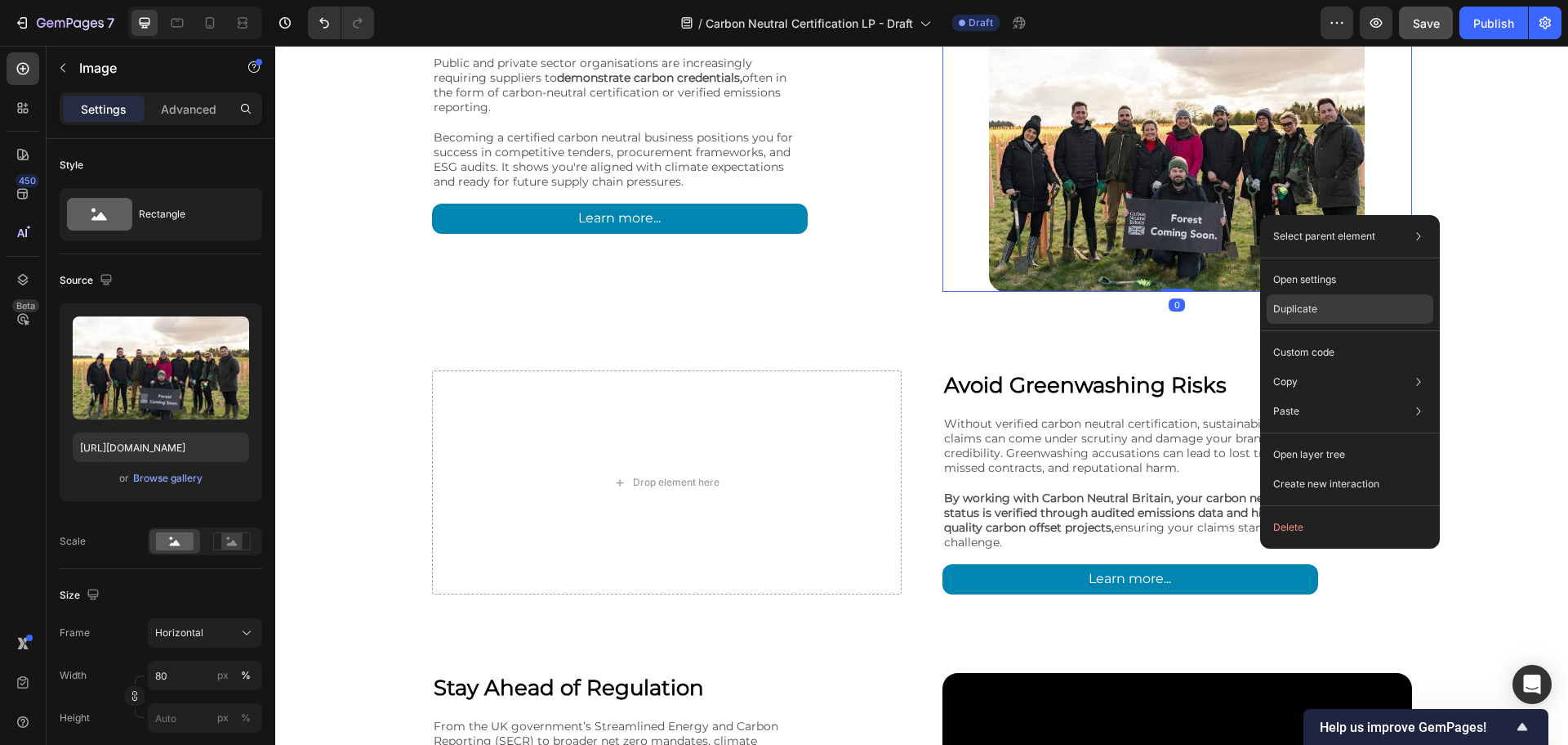
click at [1300, 309] on p "Duplicate" at bounding box center [1295, 309] width 44 height 15
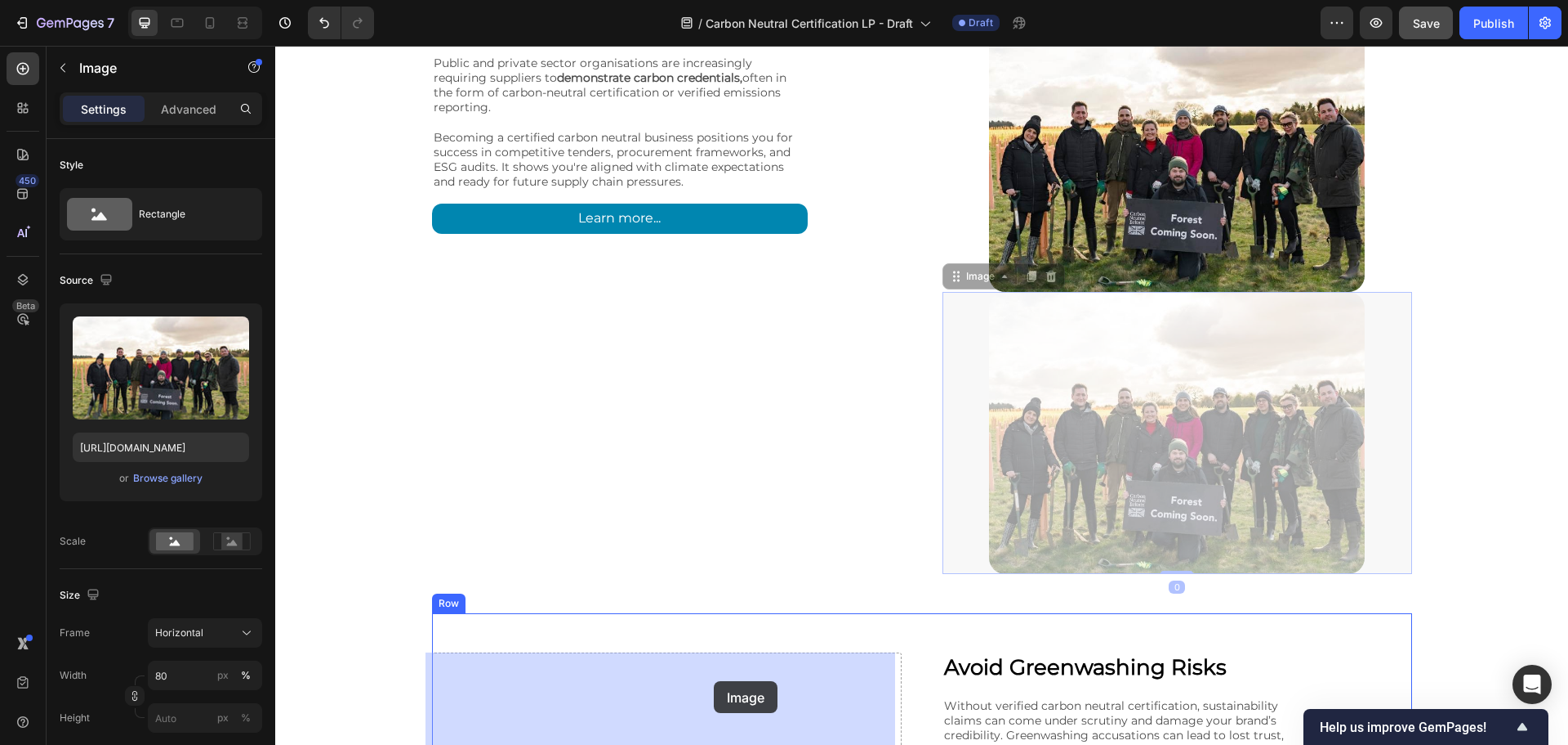
drag, startPoint x: 1172, startPoint y: 372, endPoint x: 719, endPoint y: 669, distance: 541.7
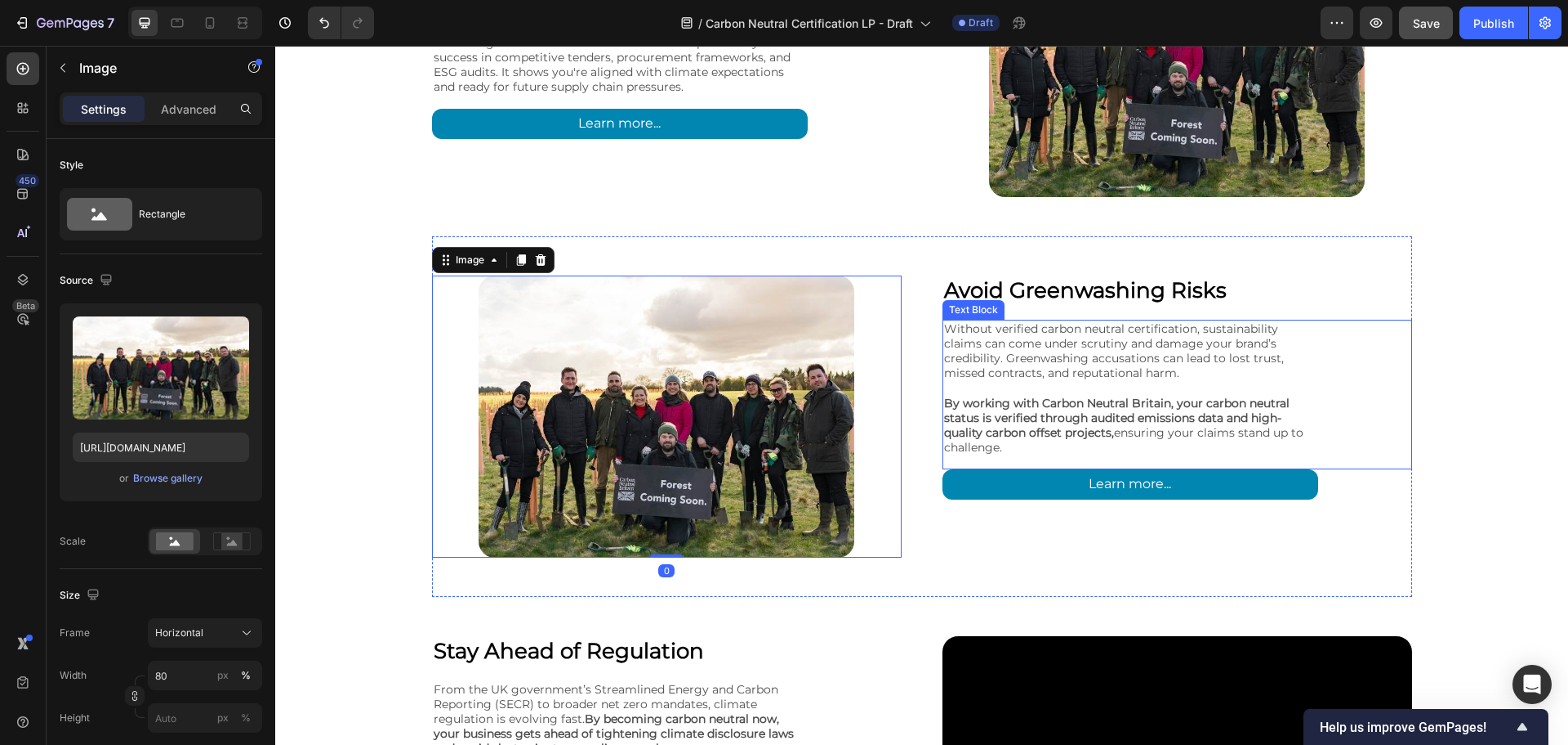
scroll to position [3187, 0]
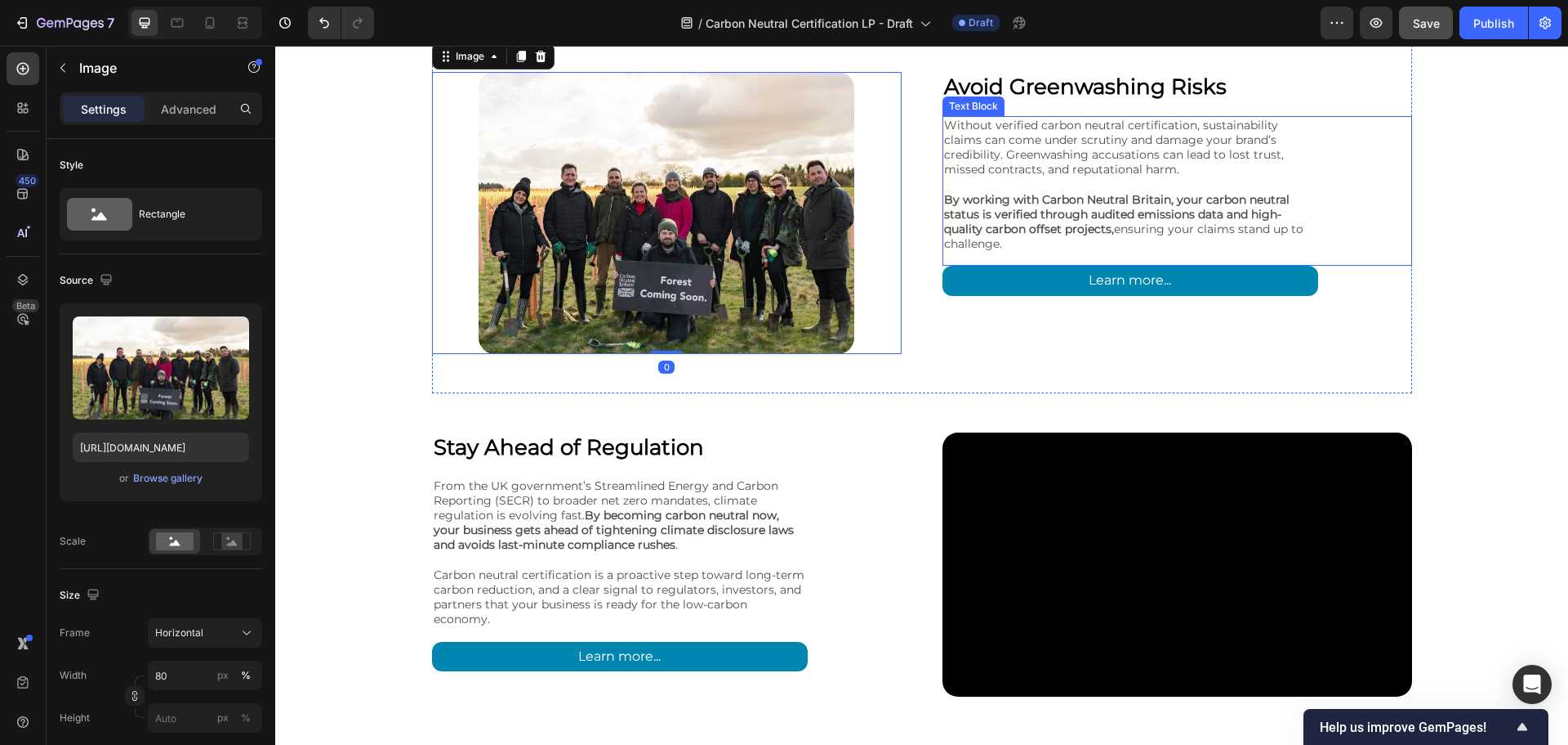
click at [1113, 477] on video at bounding box center [1178, 564] width 470 height 264
click at [1138, 452] on video at bounding box center [1178, 564] width 470 height 264
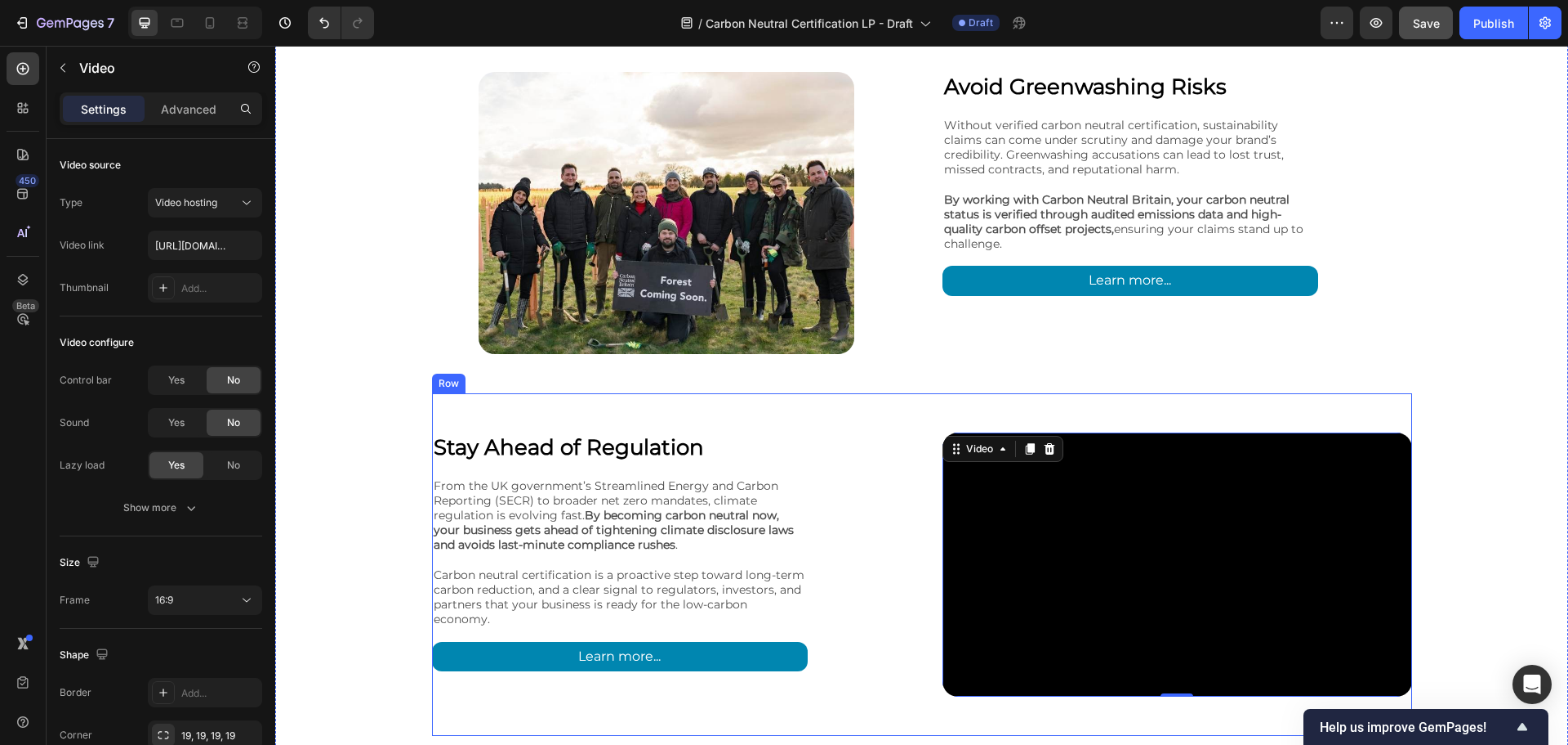
scroll to position [3297, 0]
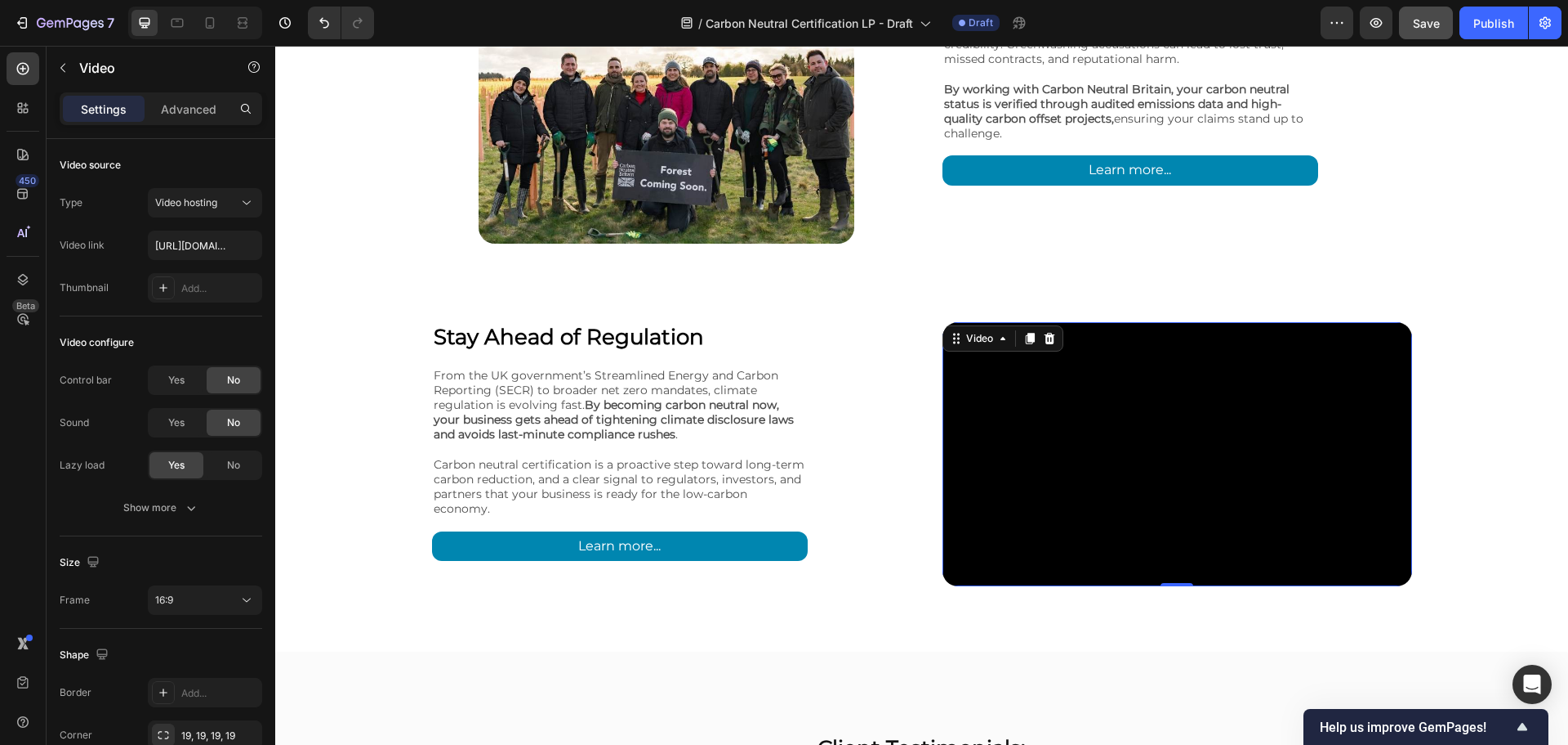
click at [1131, 548] on video at bounding box center [1178, 453] width 470 height 264
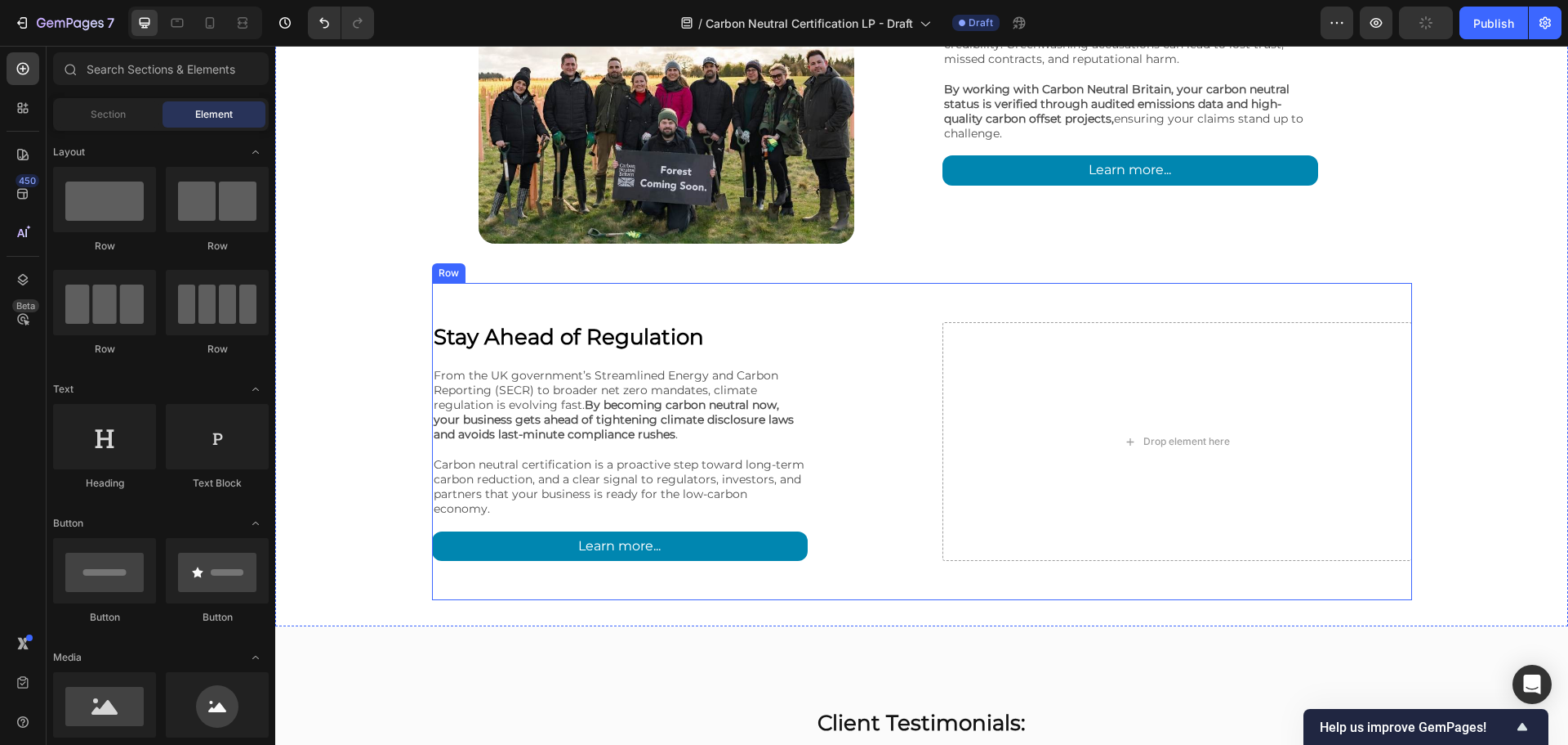
click at [794, 222] on img at bounding box center [666, 103] width 376 height 282
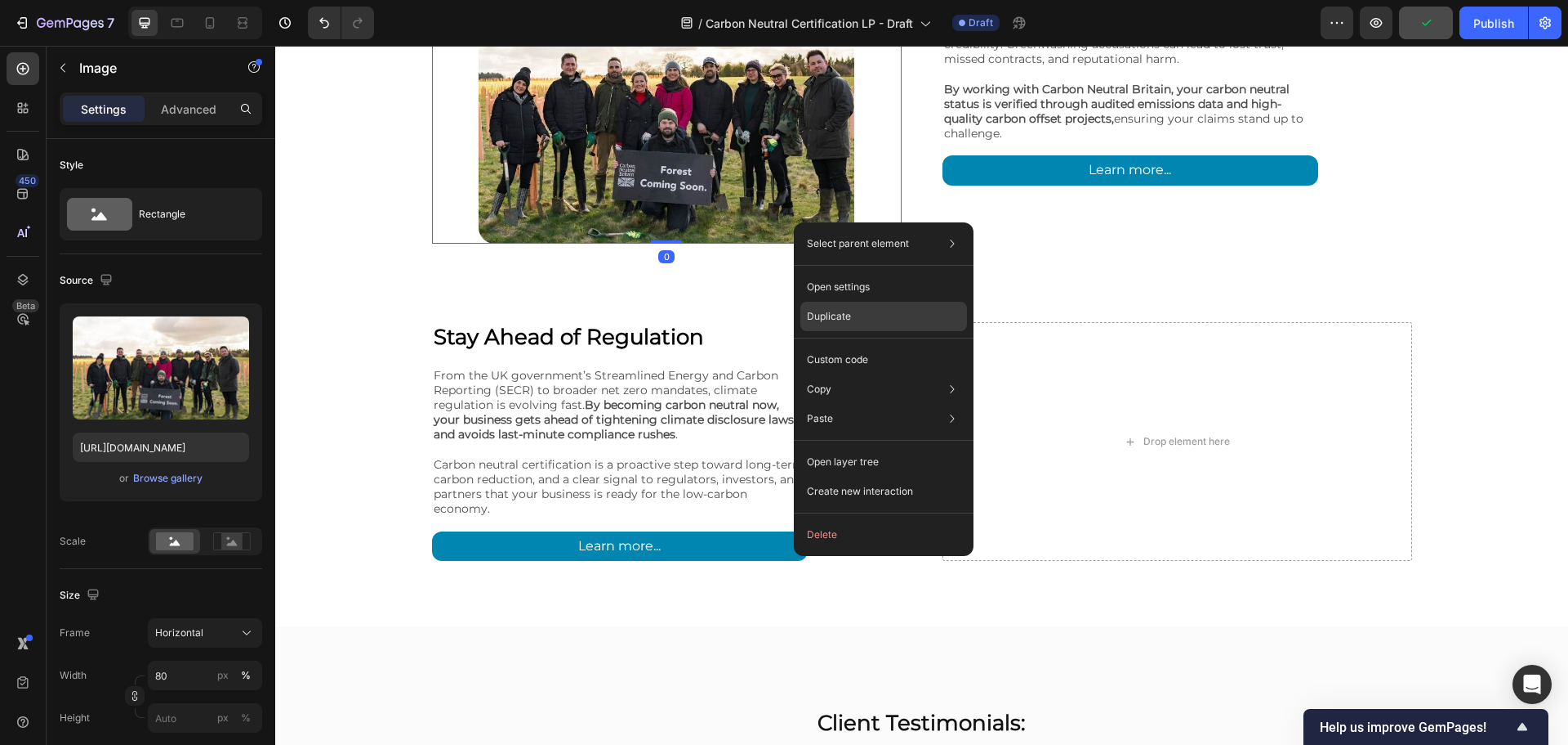
click at [841, 317] on p "Duplicate" at bounding box center [829, 316] width 44 height 15
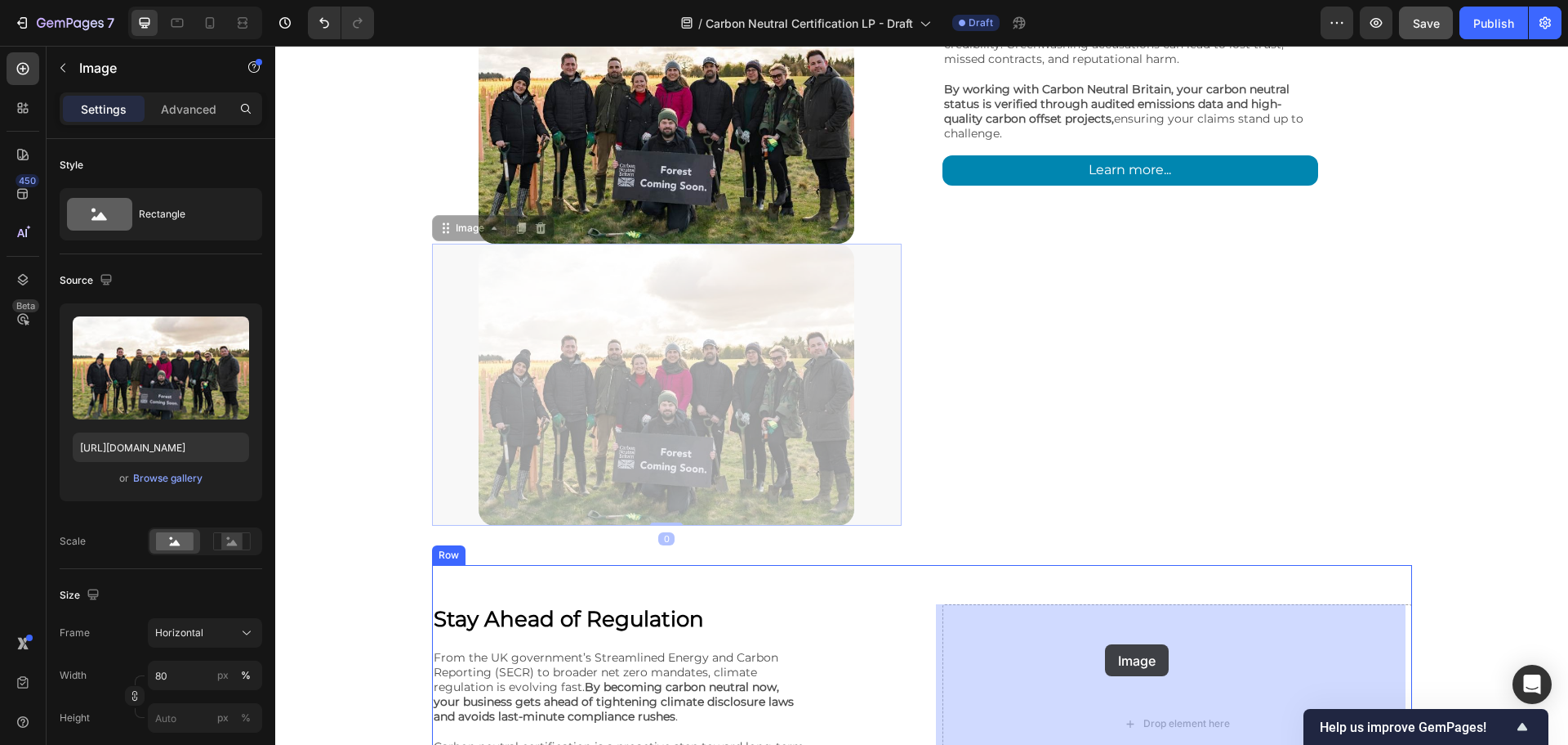
drag, startPoint x: 950, startPoint y: 417, endPoint x: 1105, endPoint y: 644, distance: 274.9
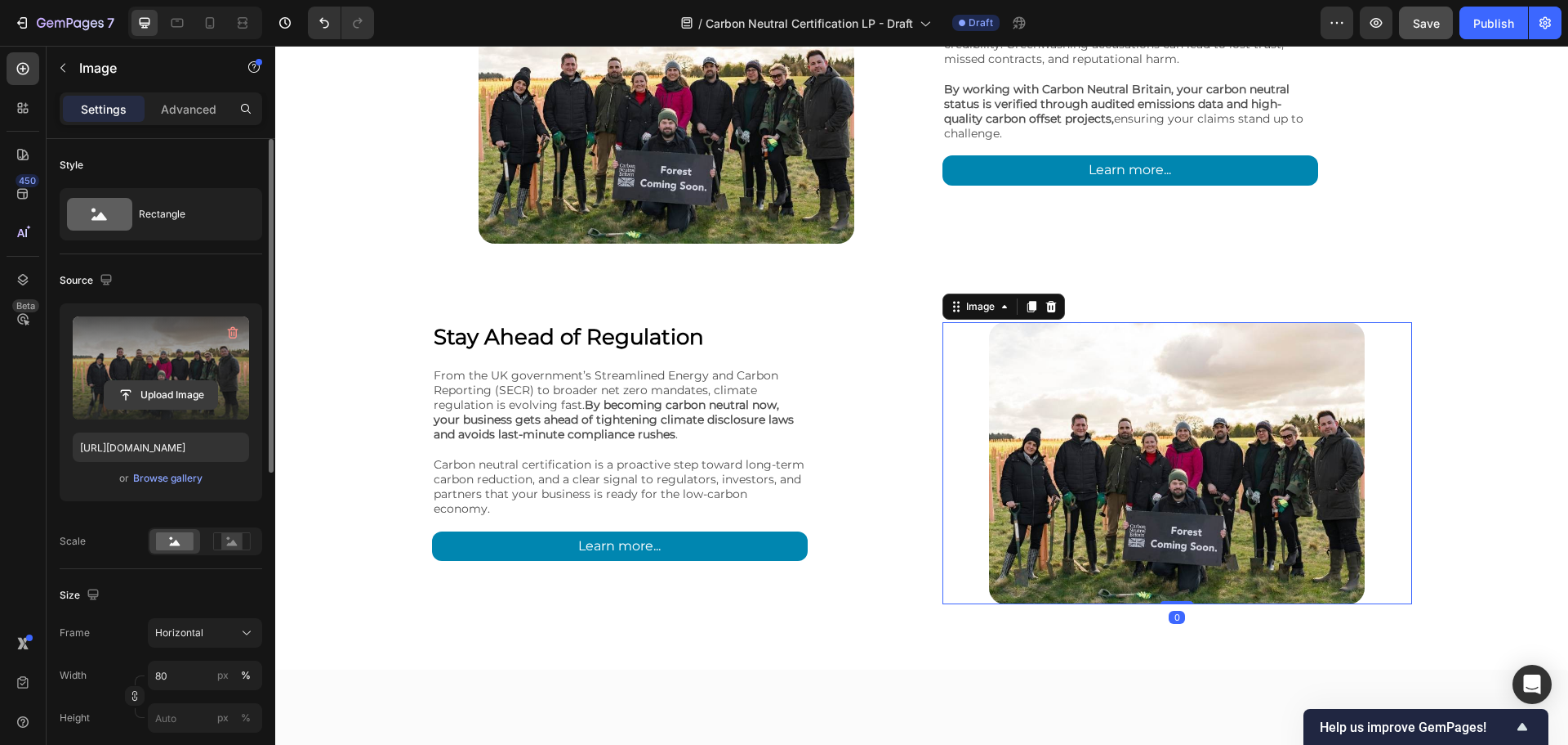
click at [190, 400] on input "file" at bounding box center [161, 395] width 113 height 28
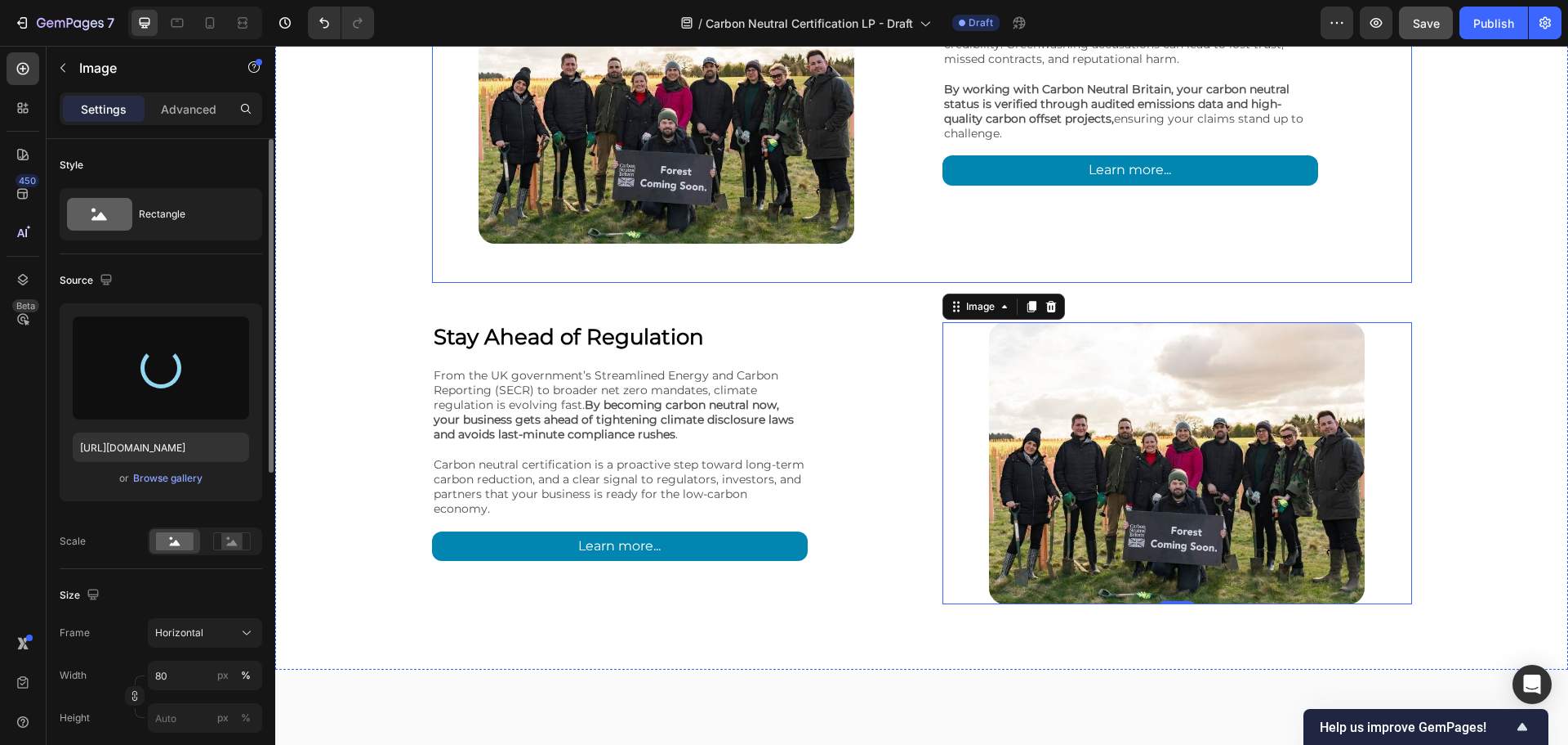
scroll to position [3134, 0]
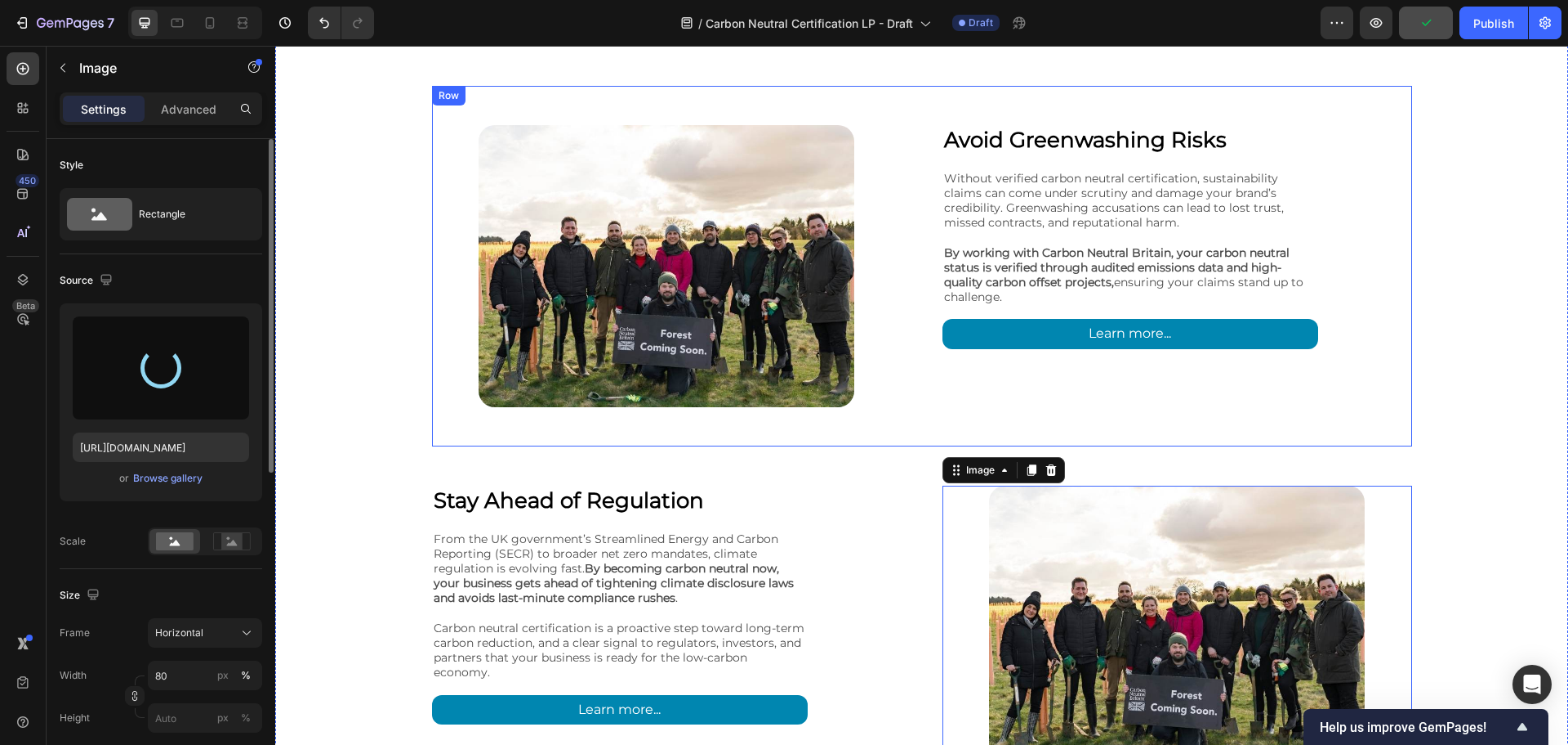
type input "[URL][DOMAIN_NAME]"
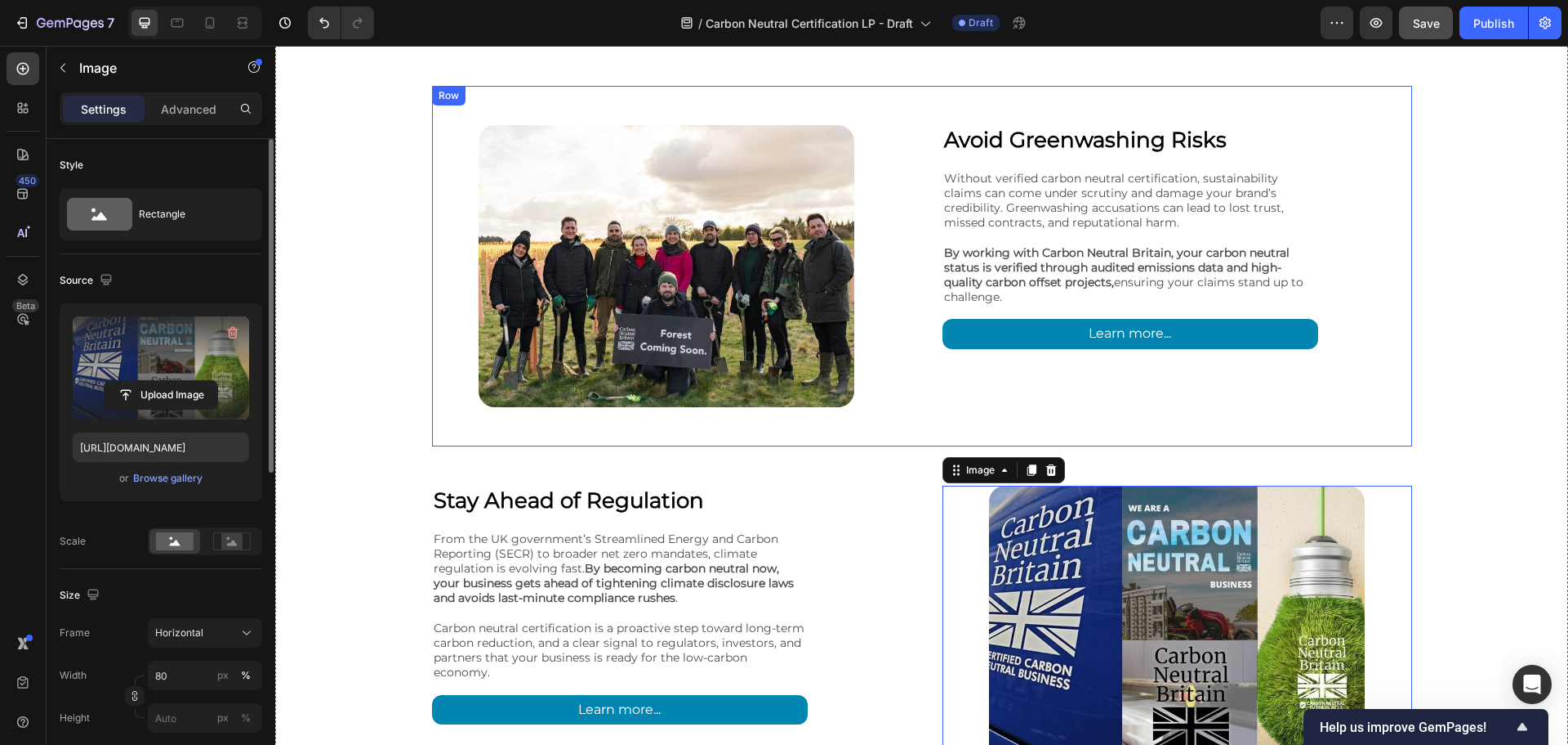
scroll to position [3179, 0]
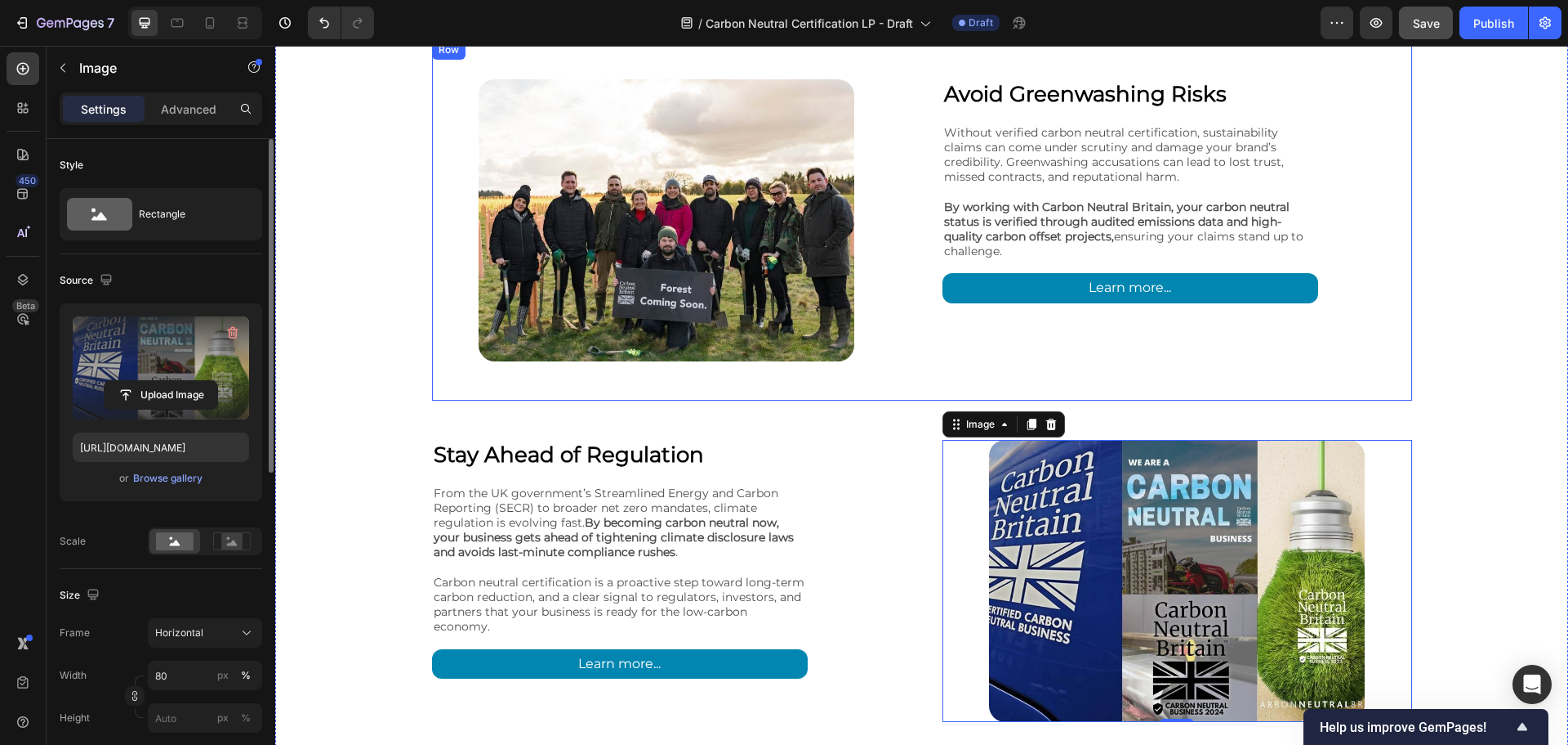
click at [777, 245] on img at bounding box center [666, 220] width 376 height 282
click at [626, 200] on img at bounding box center [666, 220] width 376 height 282
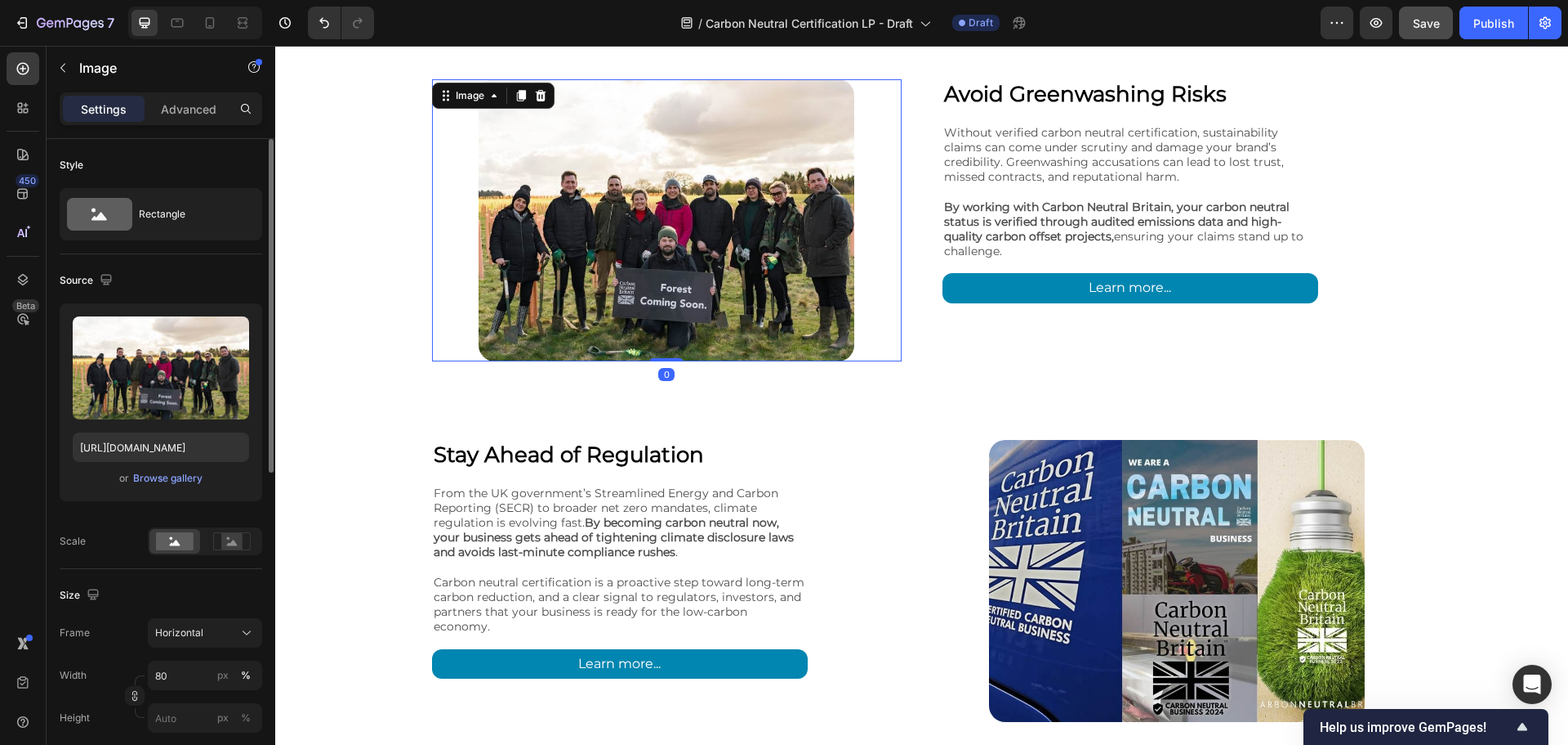
scroll to position [3297, 0]
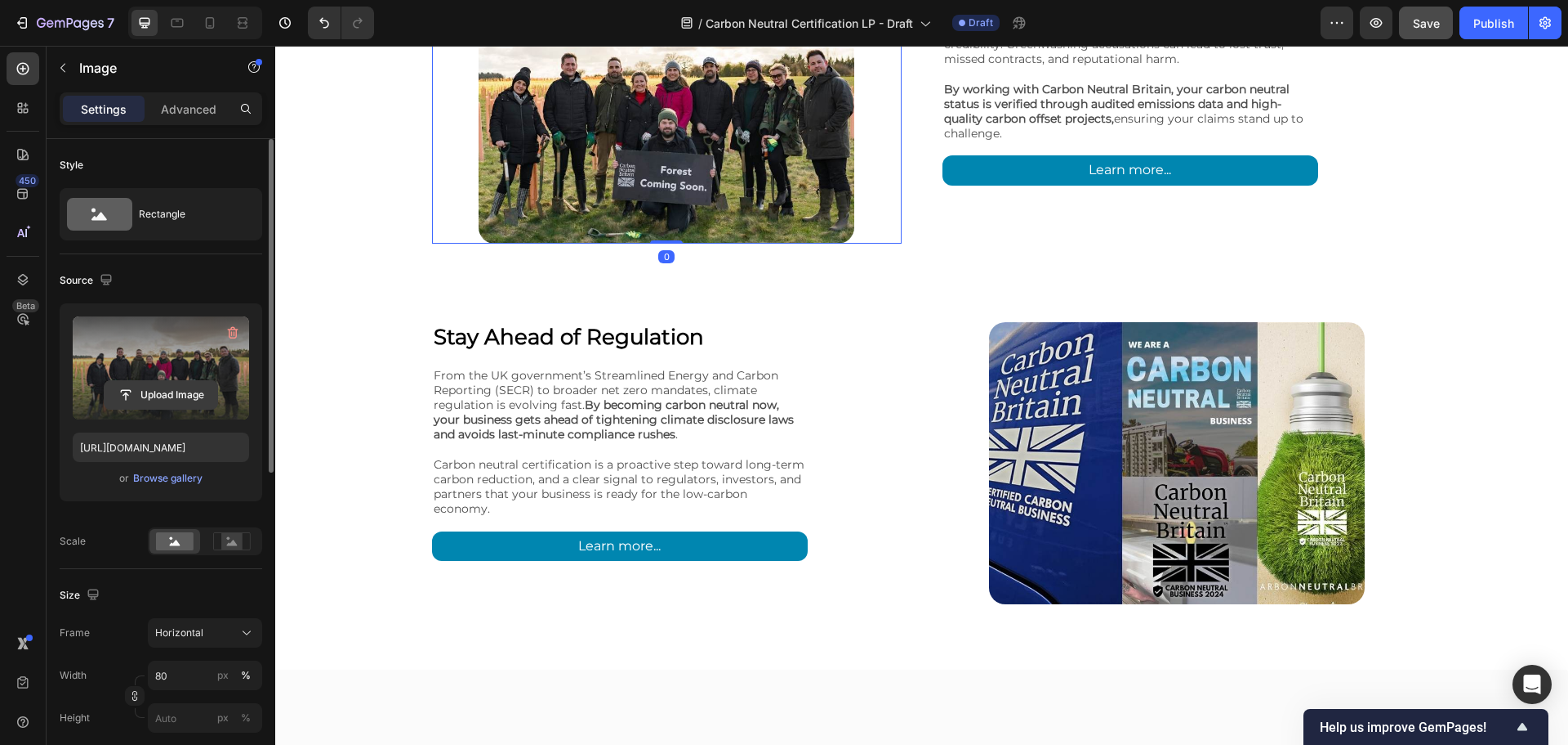
click at [183, 395] on input "file" at bounding box center [161, 395] width 113 height 28
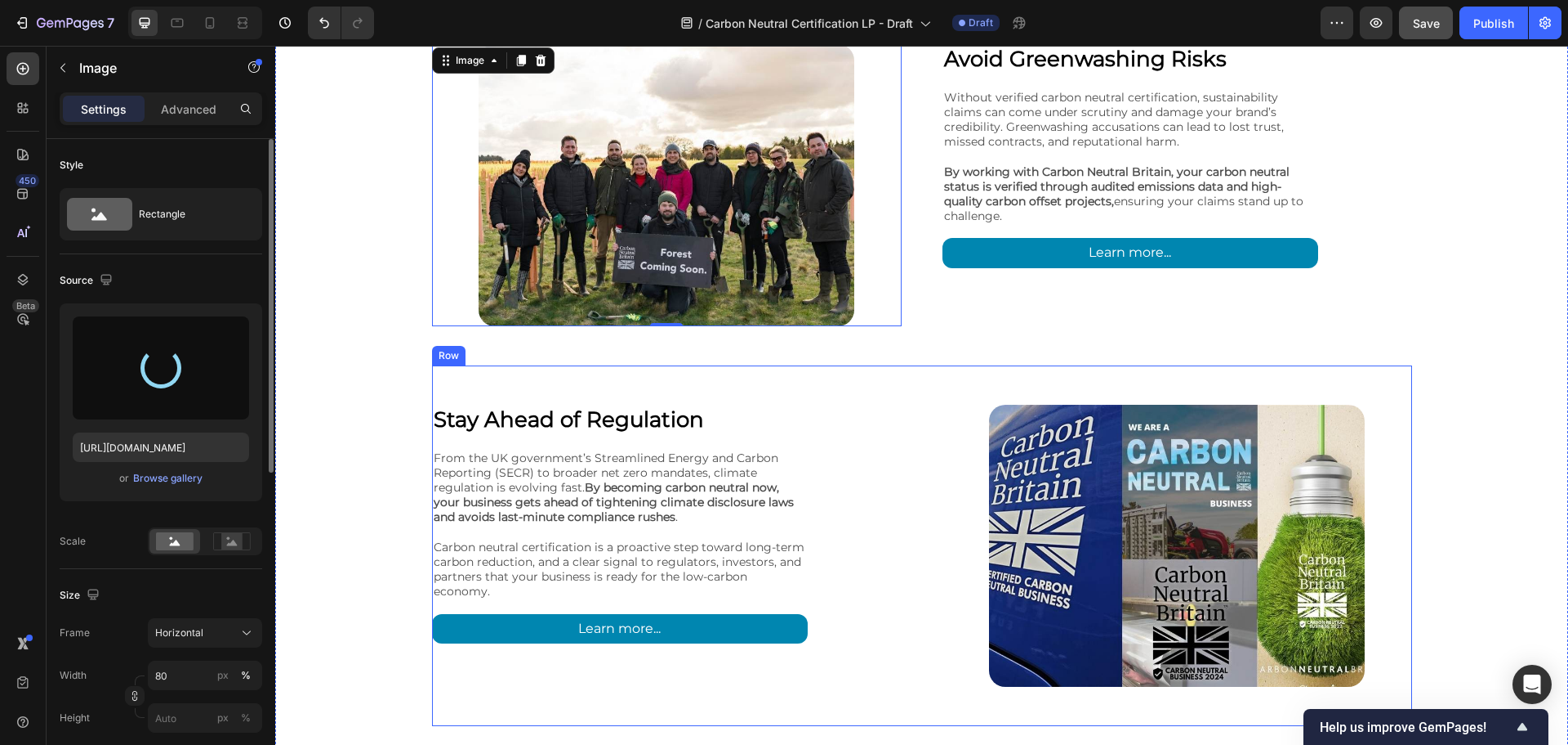
scroll to position [3052, 0]
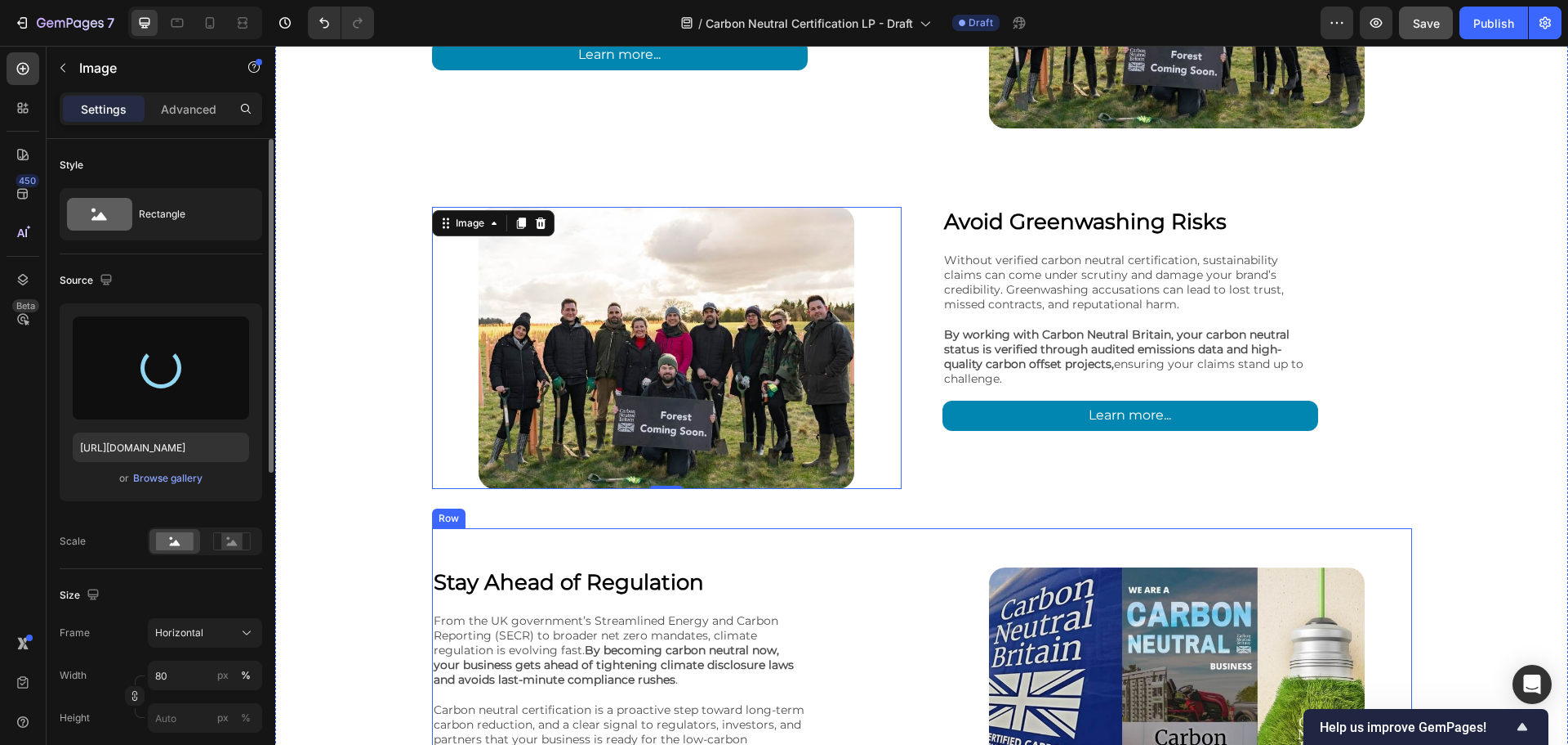
type input "[URL][DOMAIN_NAME]"
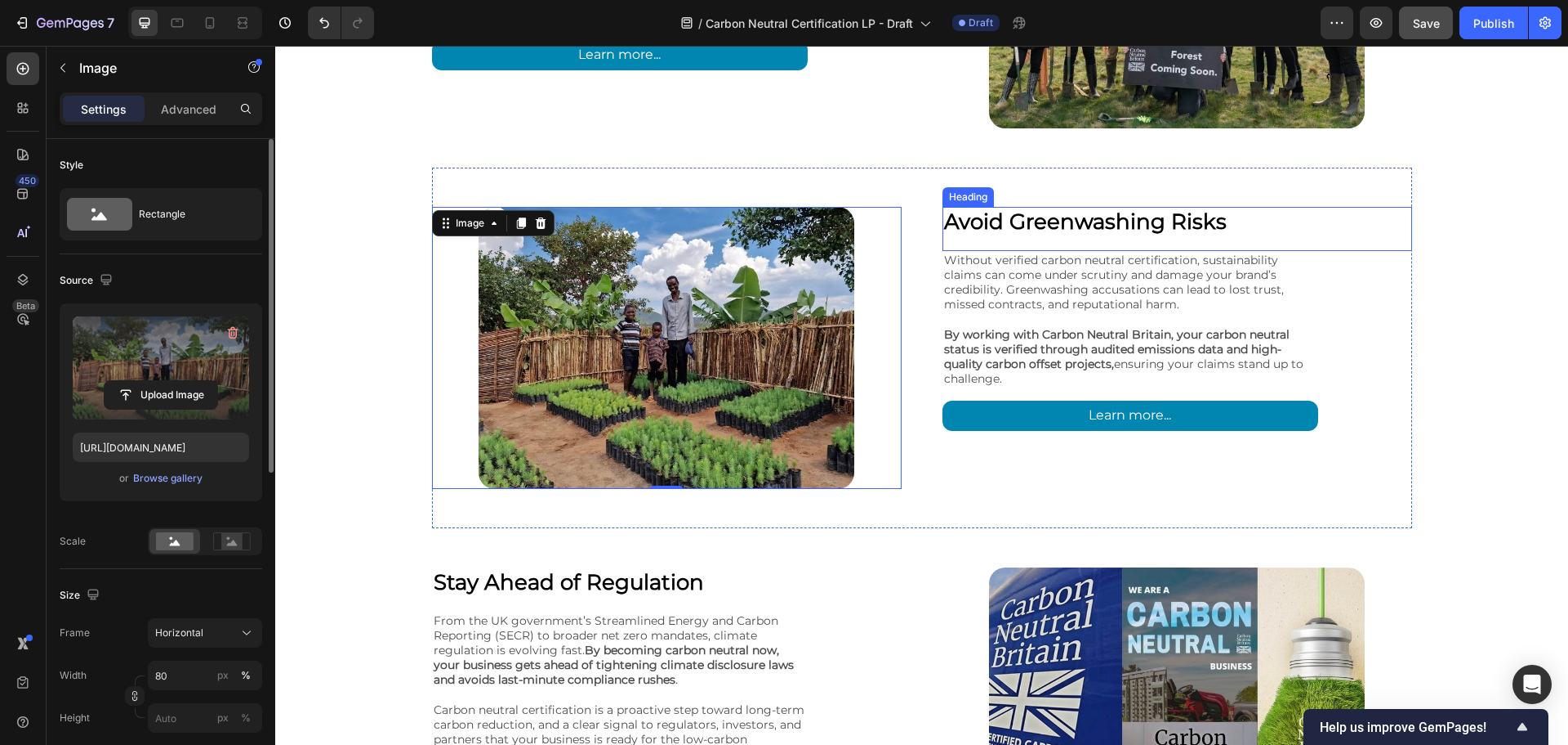
click at [1114, 226] on strong "Avoid Greenwashing Risks" at bounding box center [1086, 222] width 283 height 26
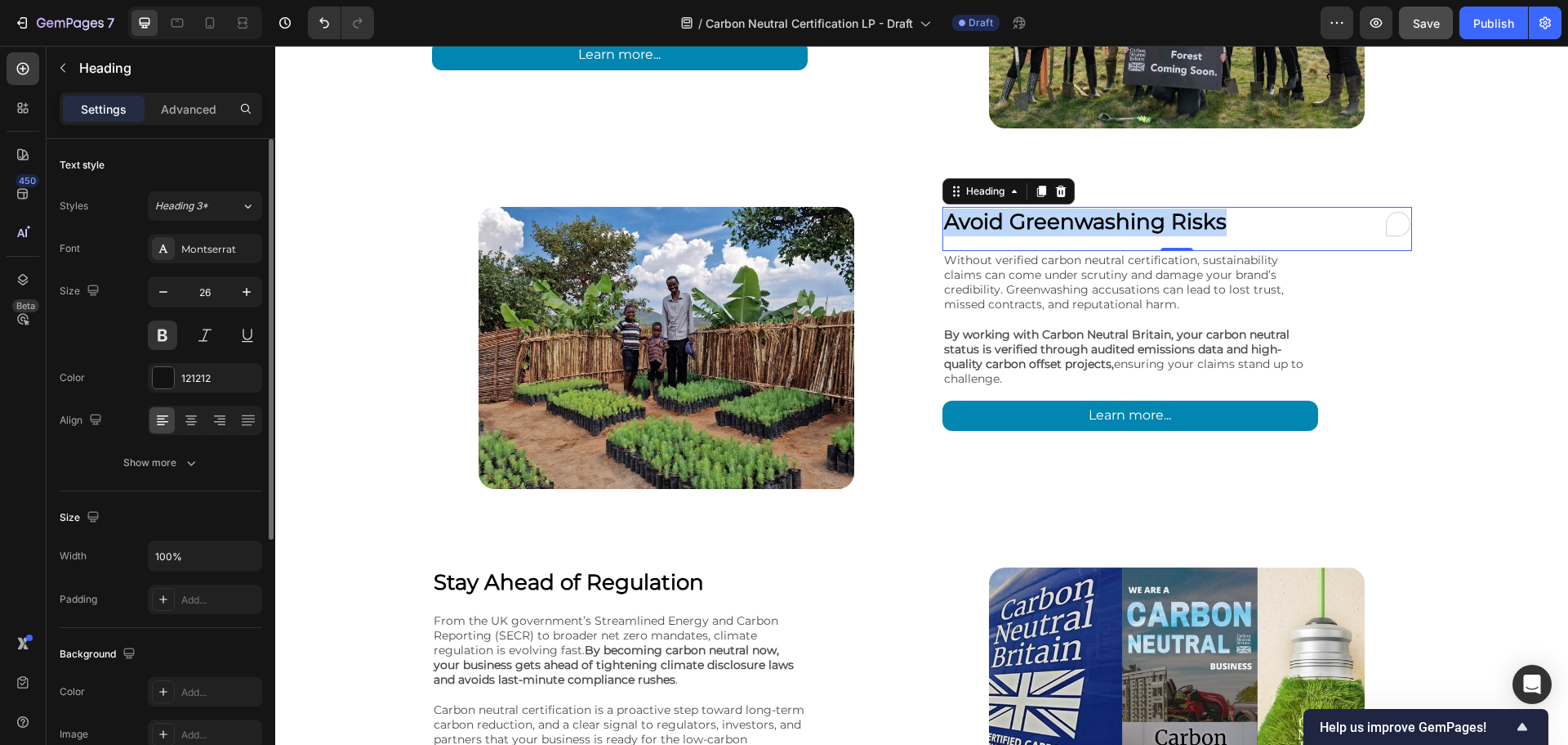
click at [1114, 226] on strong "Avoid Greenwashing Risks" at bounding box center [1086, 222] width 283 height 26
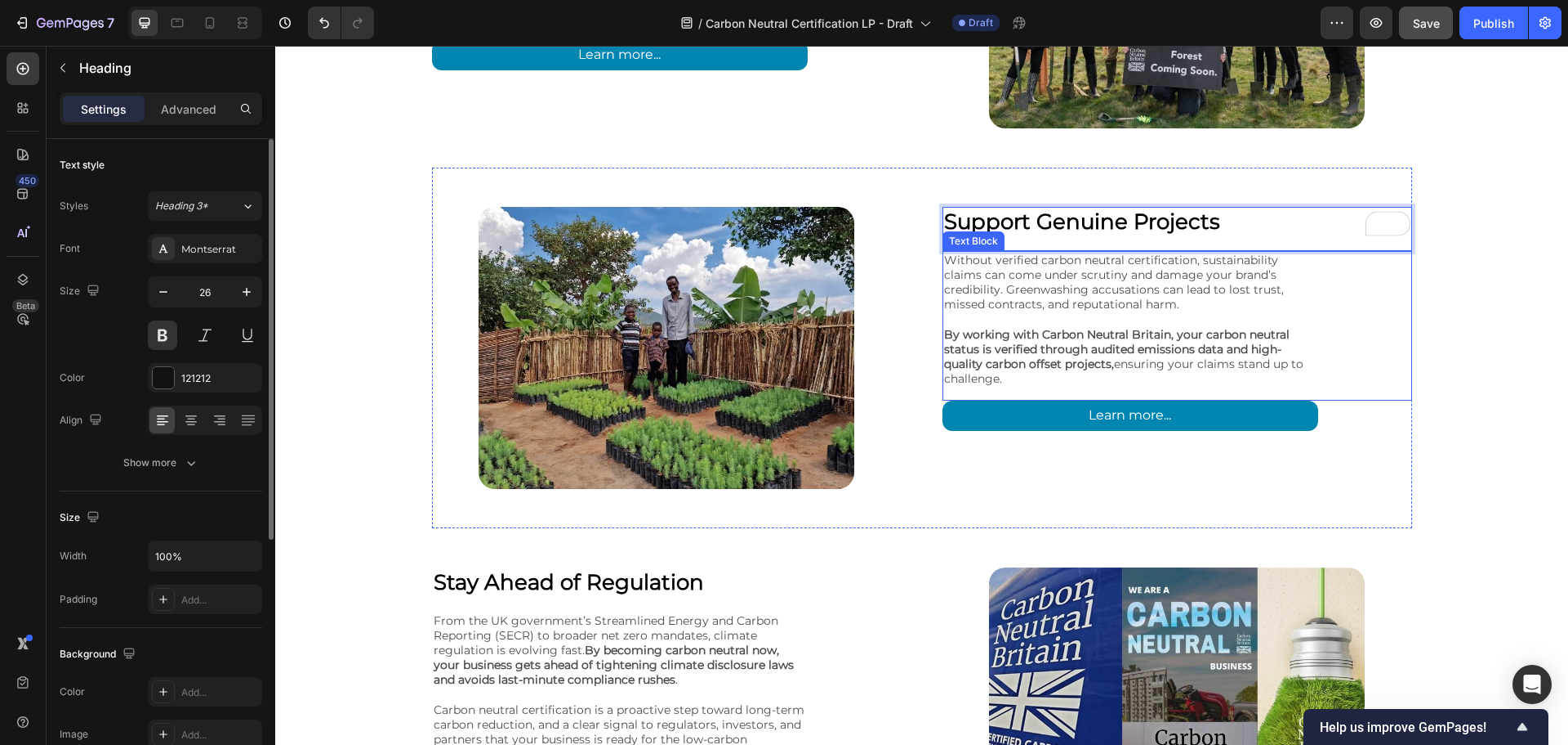
click at [1431, 391] on div "Why Become Carbon Neutral Business? Heading Whether you're starting small or go…" at bounding box center [922, 112] width 1294 height 1552
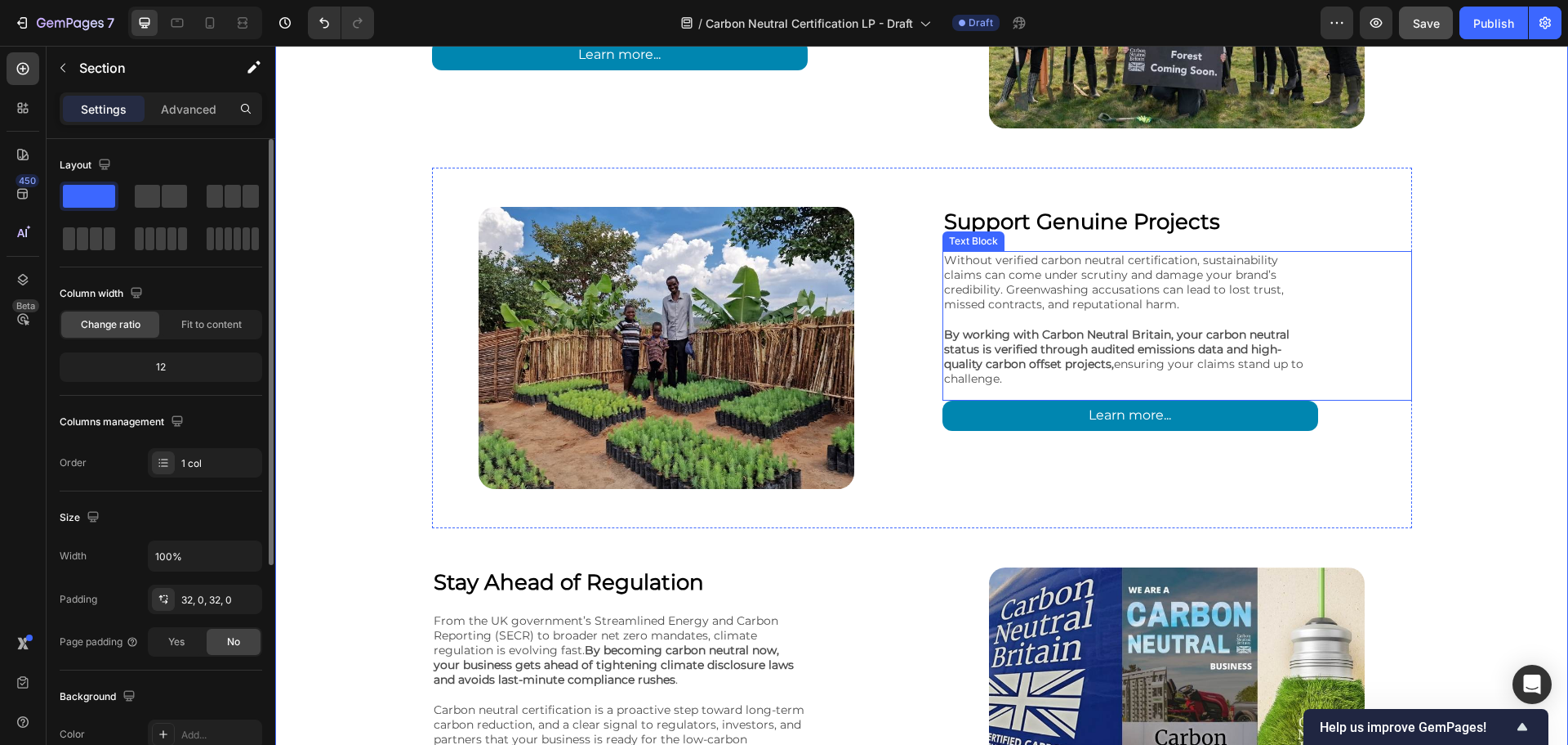
click at [1123, 377] on p "By working with Carbon Neutral Britain, your carbon neutral status is verified …" at bounding box center [1131, 357] width 372 height 59
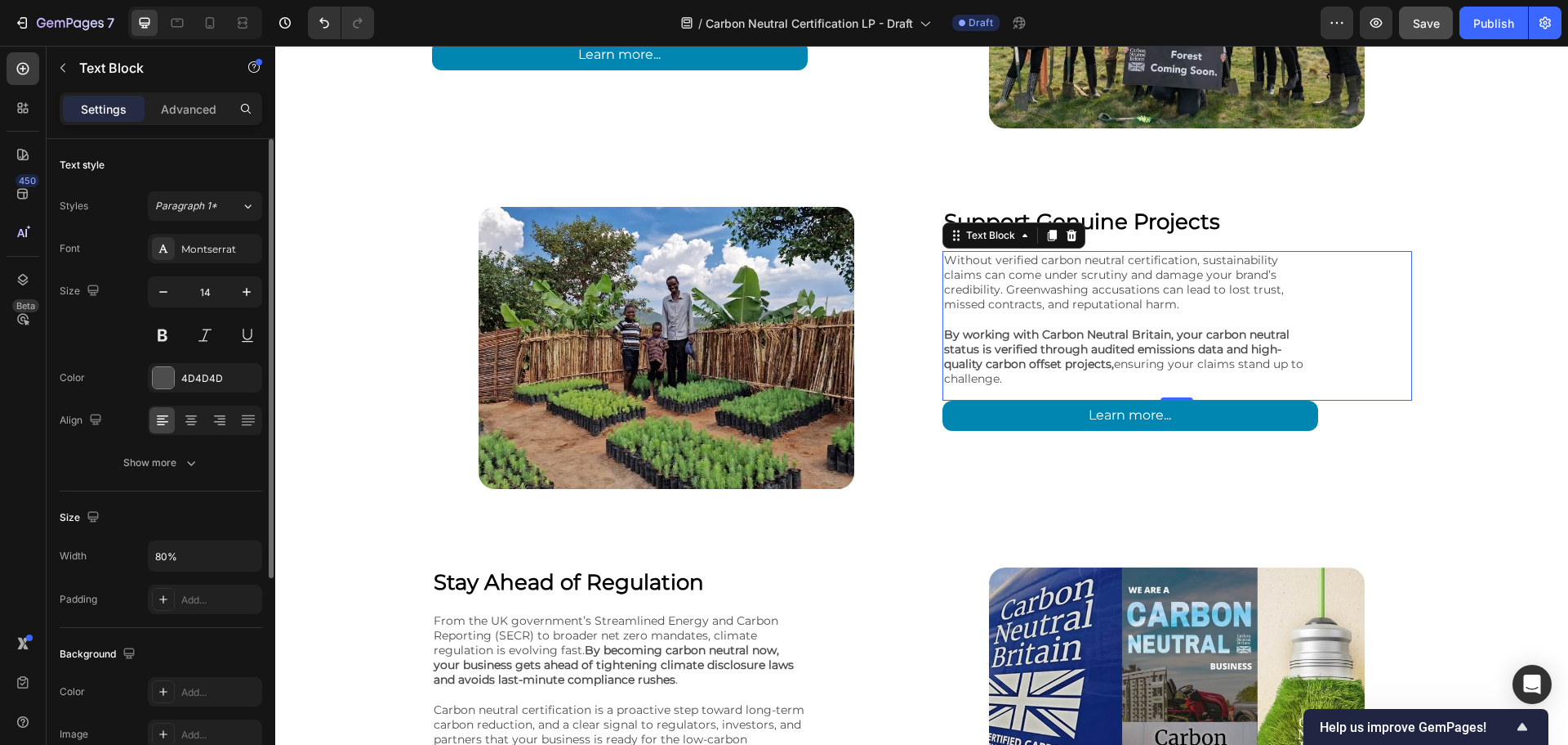
click at [1123, 377] on p "By working with Carbon Neutral Britain, your carbon neutral status is verified …" at bounding box center [1131, 357] width 372 height 59
click at [1276, 184] on div "Image ⁠⁠⁠⁠⁠⁠⁠ Support Genuine Projects Heading Without verified carbon neutral …" at bounding box center [922, 347] width 980 height 360
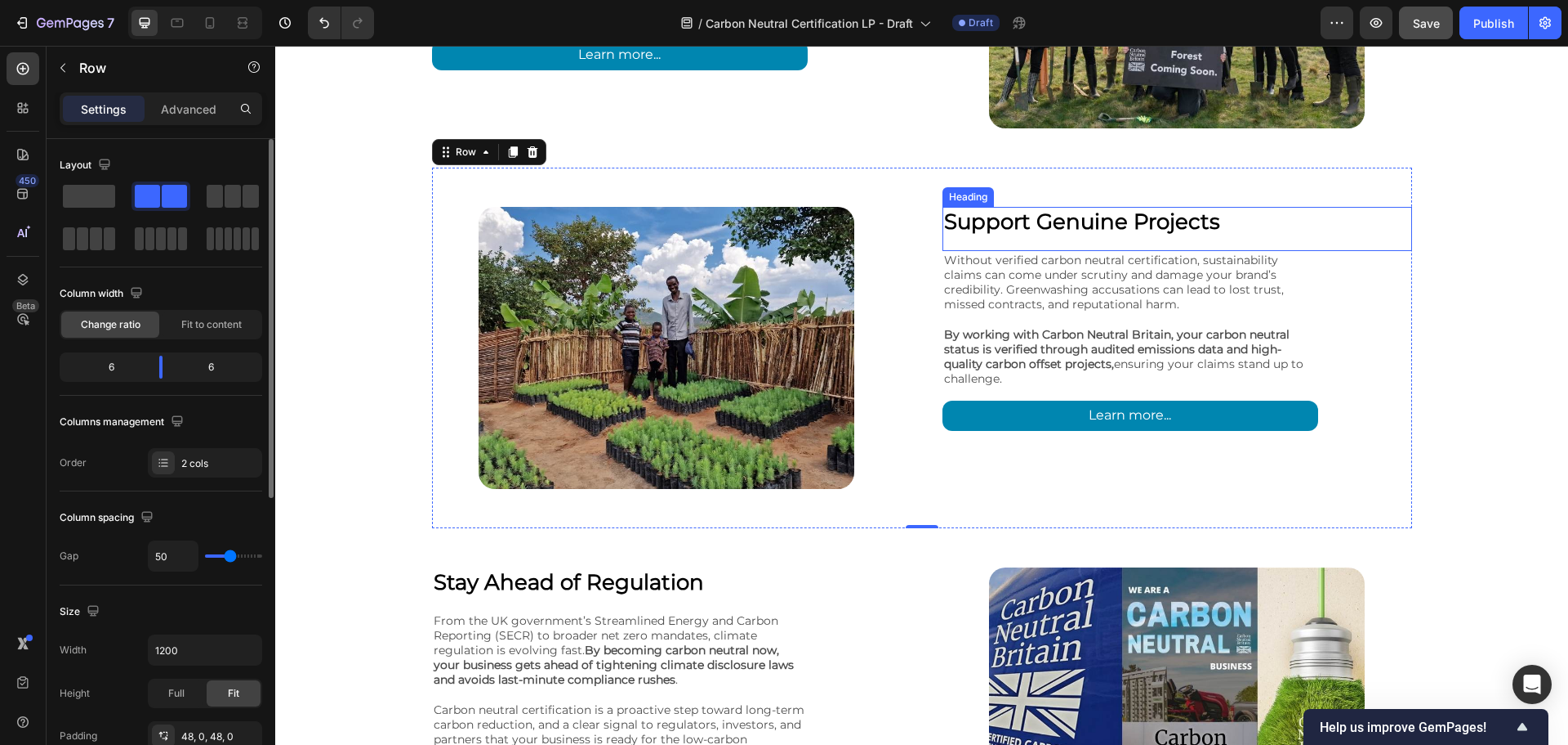
click at [1117, 228] on strong "Support Genuine Projects" at bounding box center [1083, 222] width 276 height 26
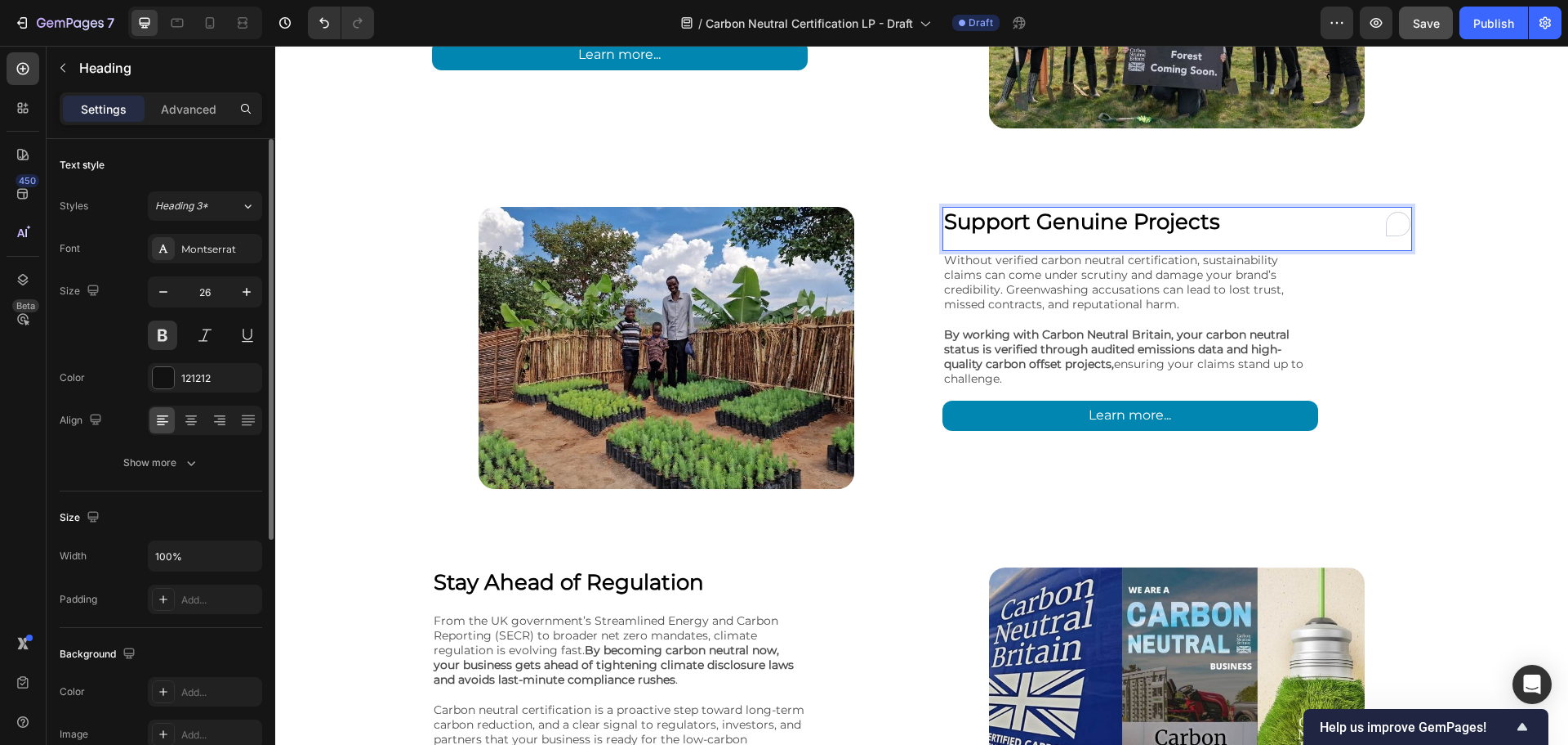
click at [1125, 225] on strong "Support Genuine Projects" at bounding box center [1083, 222] width 276 height 26
click at [1435, 283] on div "Why Become Carbon Neutral Business? Heading Whether you're starting small or go…" at bounding box center [922, 112] width 1294 height 1552
